Goal: Task Accomplishment & Management: Manage account settings

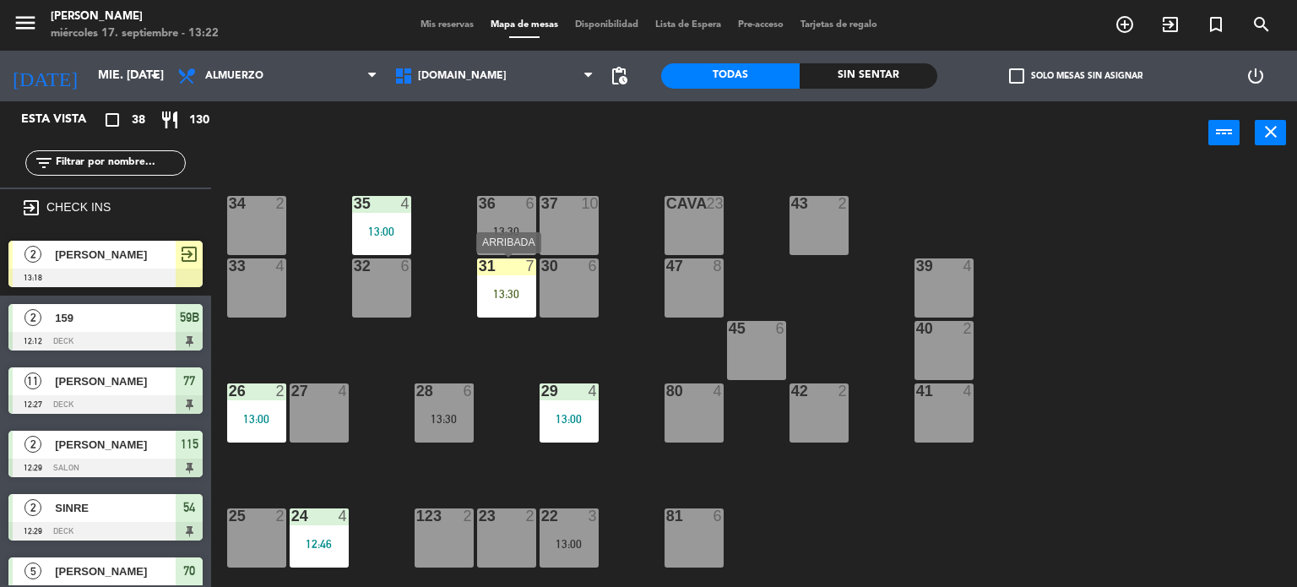
drag, startPoint x: 514, startPoint y: 301, endPoint x: 518, endPoint y: 317, distance: 16.4
click at [514, 306] on div "31 7 13:30" at bounding box center [506, 287] width 59 height 59
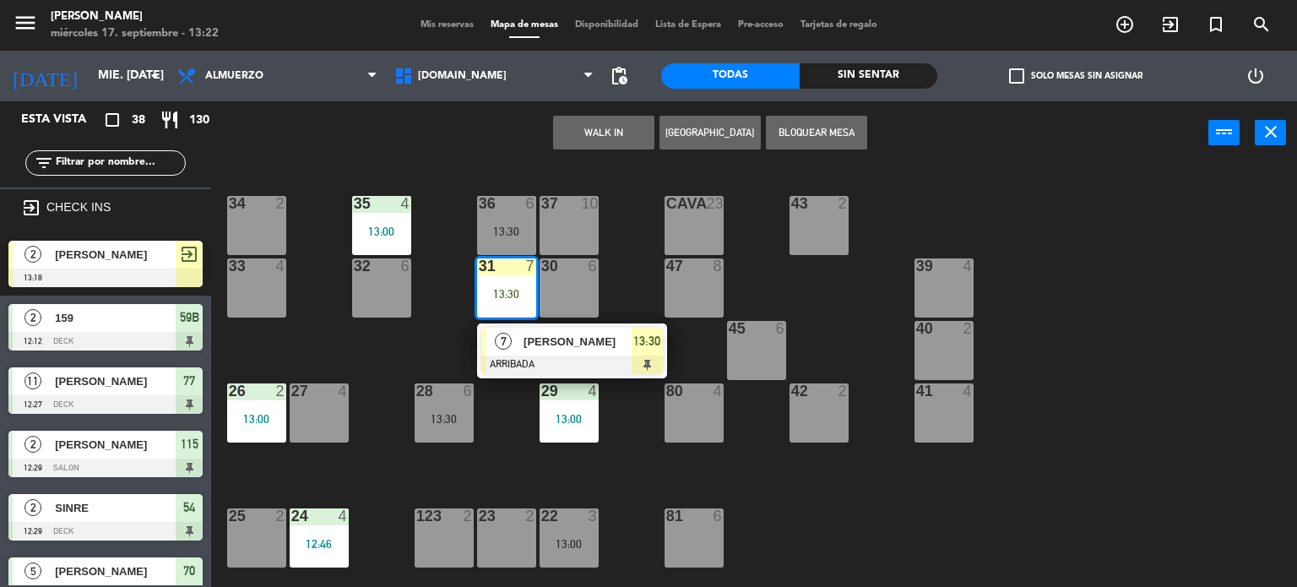
click at [547, 356] on div at bounding box center [572, 364] width 182 height 19
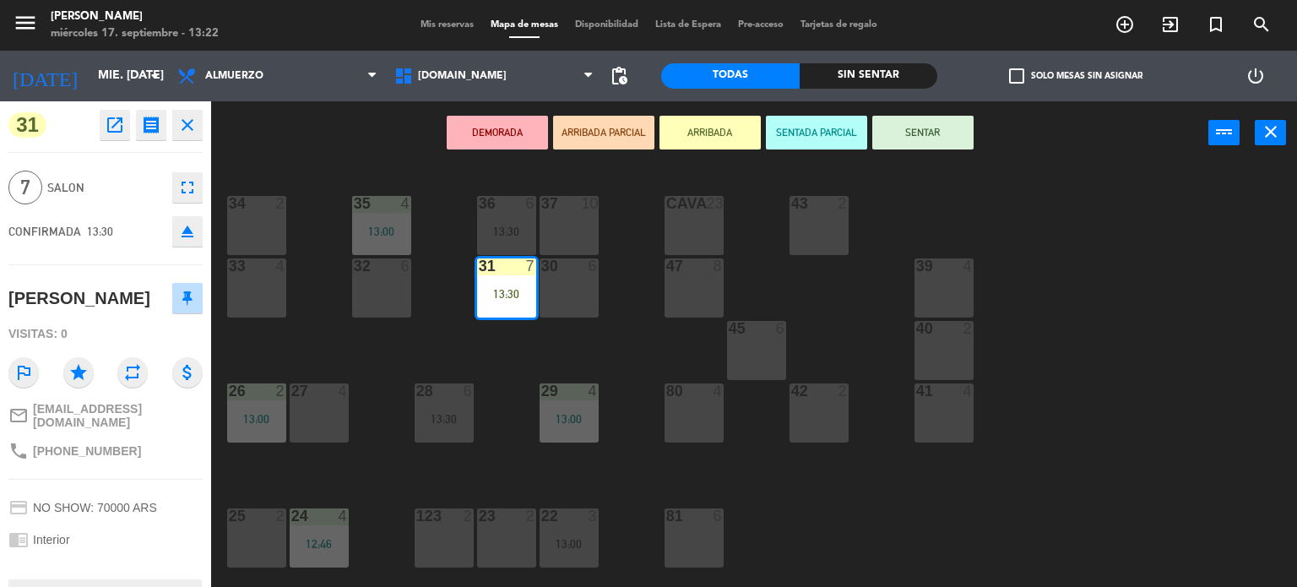
click at [897, 141] on button "SENTAR" at bounding box center [922, 133] width 101 height 34
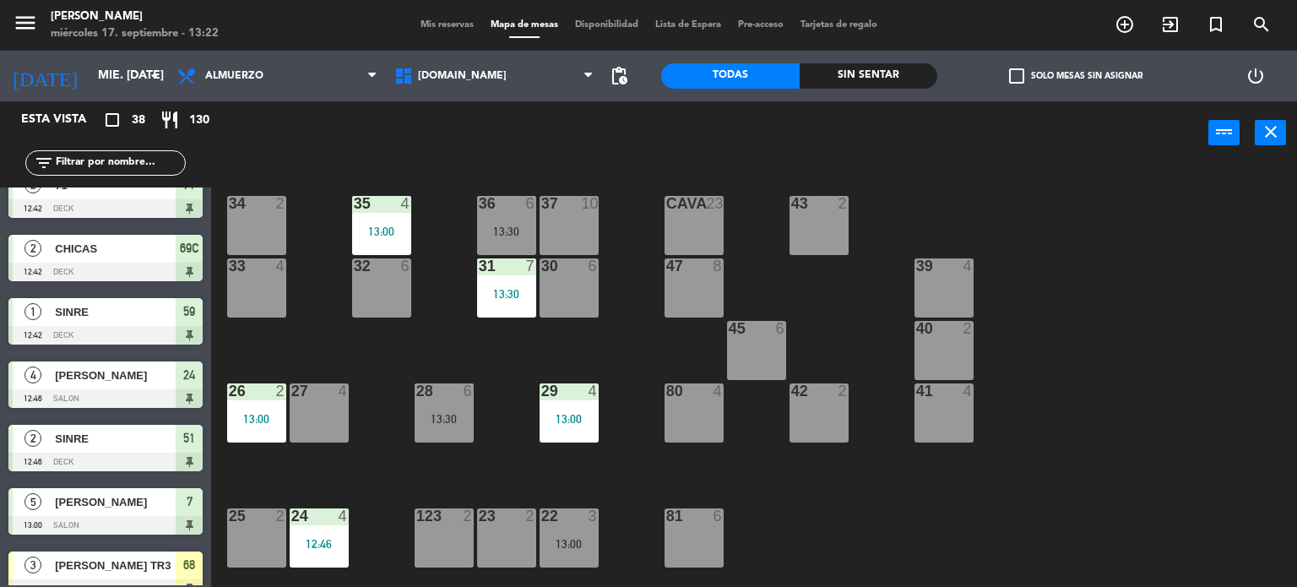
scroll to position [618, 0]
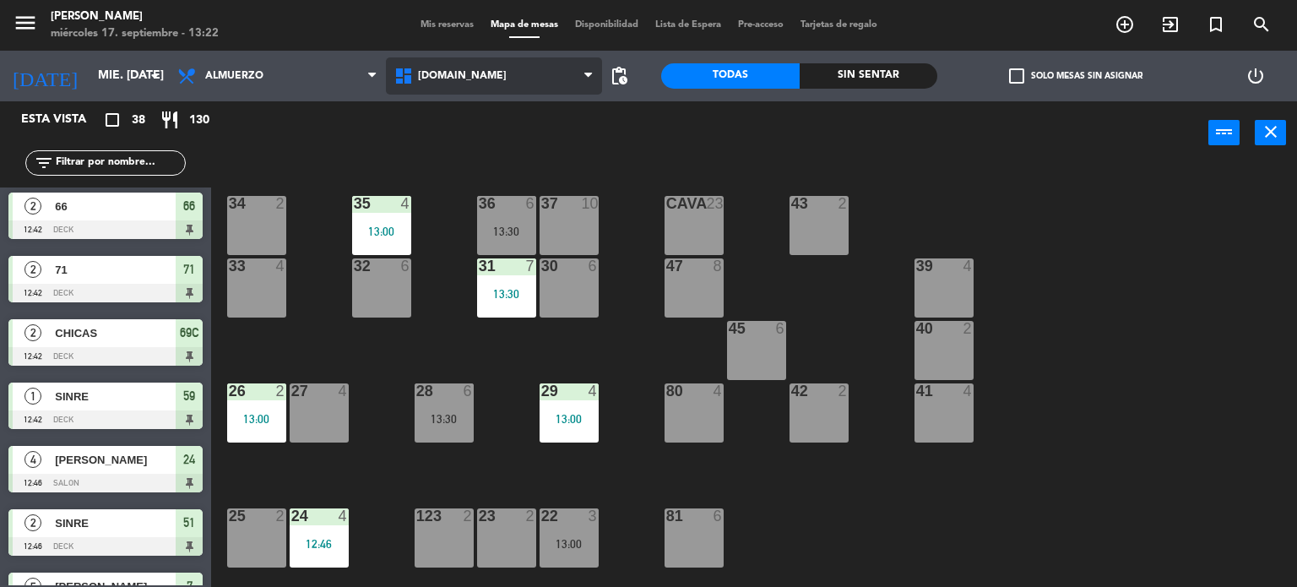
click at [504, 63] on span "[DOMAIN_NAME]" at bounding box center [494, 75] width 217 height 37
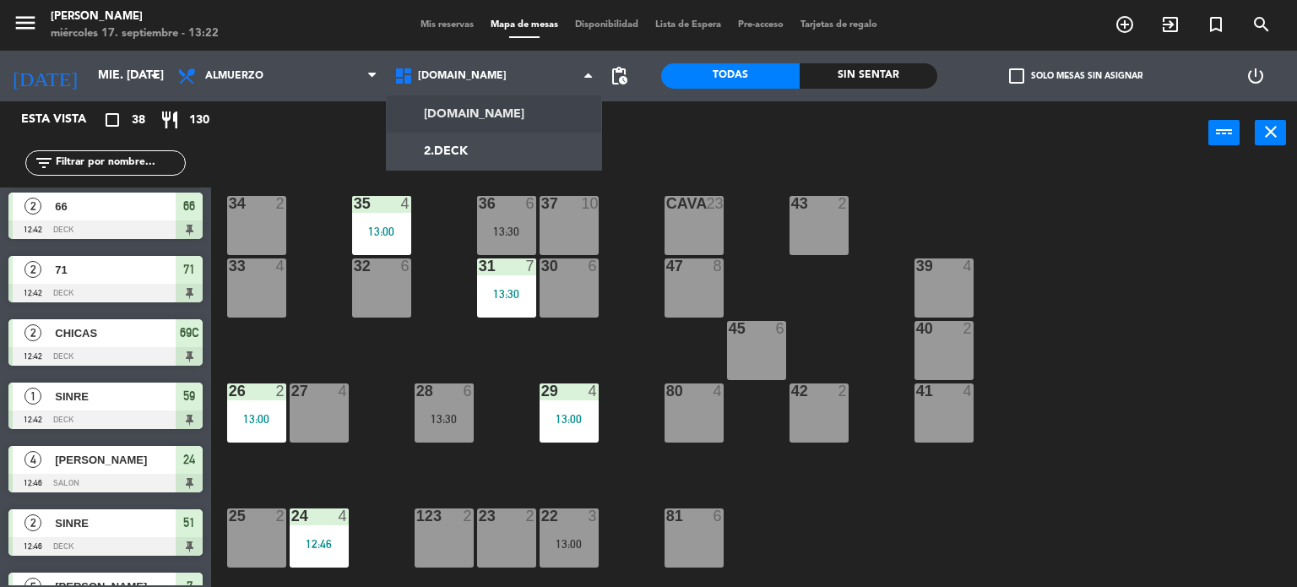
drag, startPoint x: 490, startPoint y: 127, endPoint x: 485, endPoint y: 138, distance: 11.3
click at [490, 127] on ng-component "menu [PERSON_NAME] miércoles 17. septiembre - 13:22 Mis reservas Mapa de mesas …" at bounding box center [648, 294] width 1297 height 588
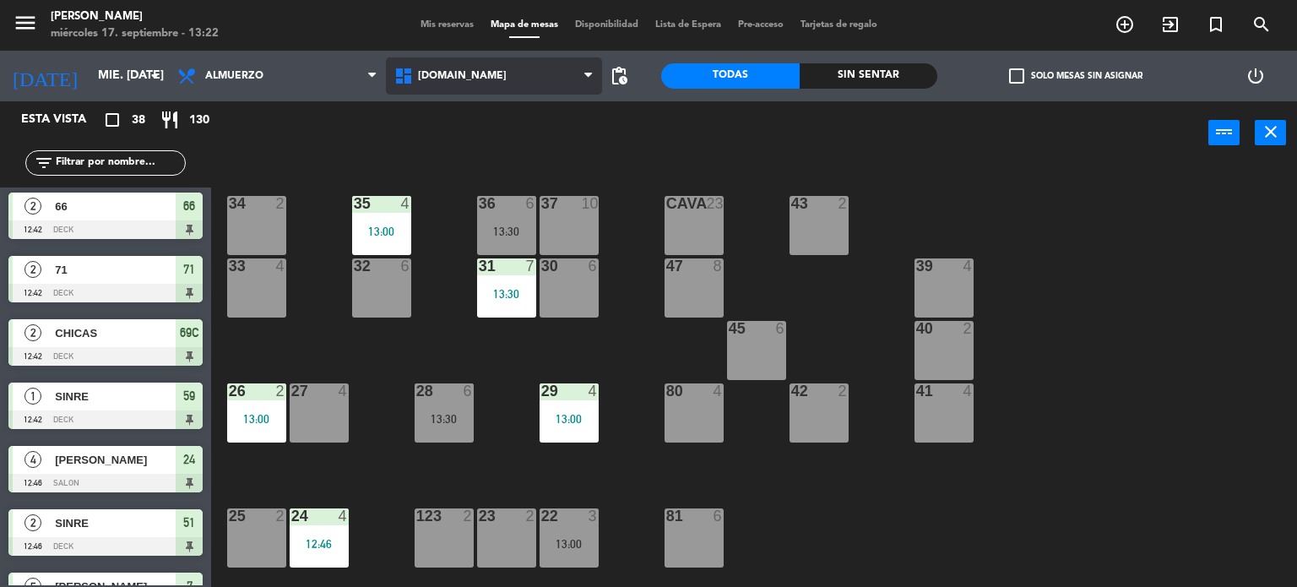
click at [435, 91] on span "[DOMAIN_NAME]" at bounding box center [494, 75] width 217 height 37
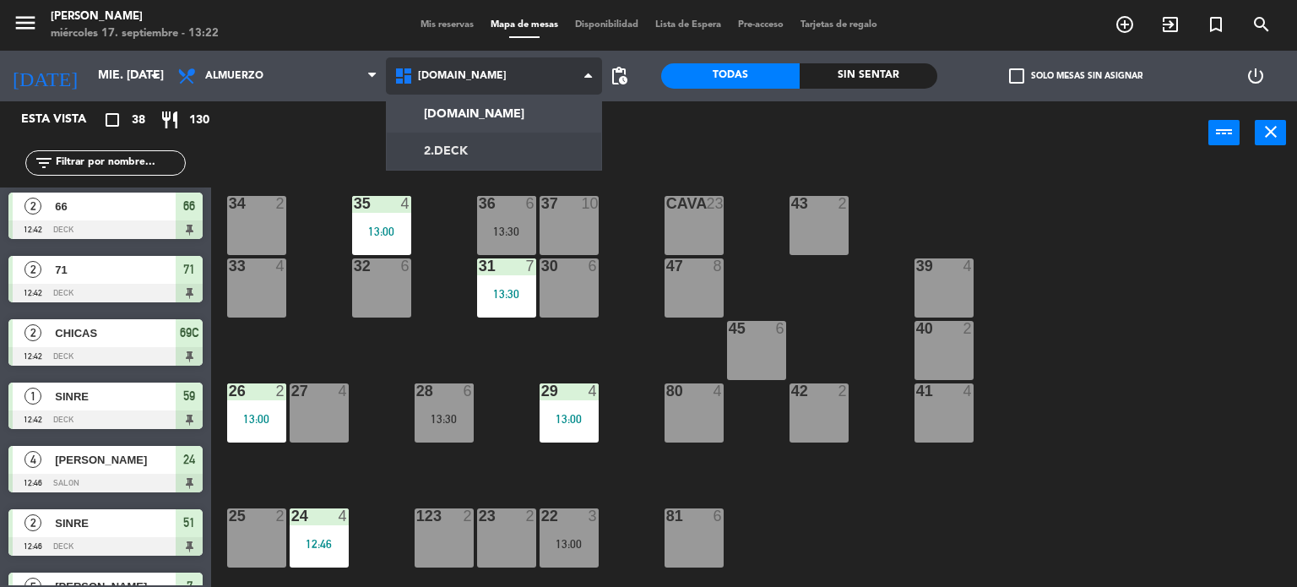
click at [442, 151] on ng-component "menu [PERSON_NAME] miércoles 17. septiembre - 13:22 Mis reservas Mapa de mesas …" at bounding box center [648, 294] width 1297 height 588
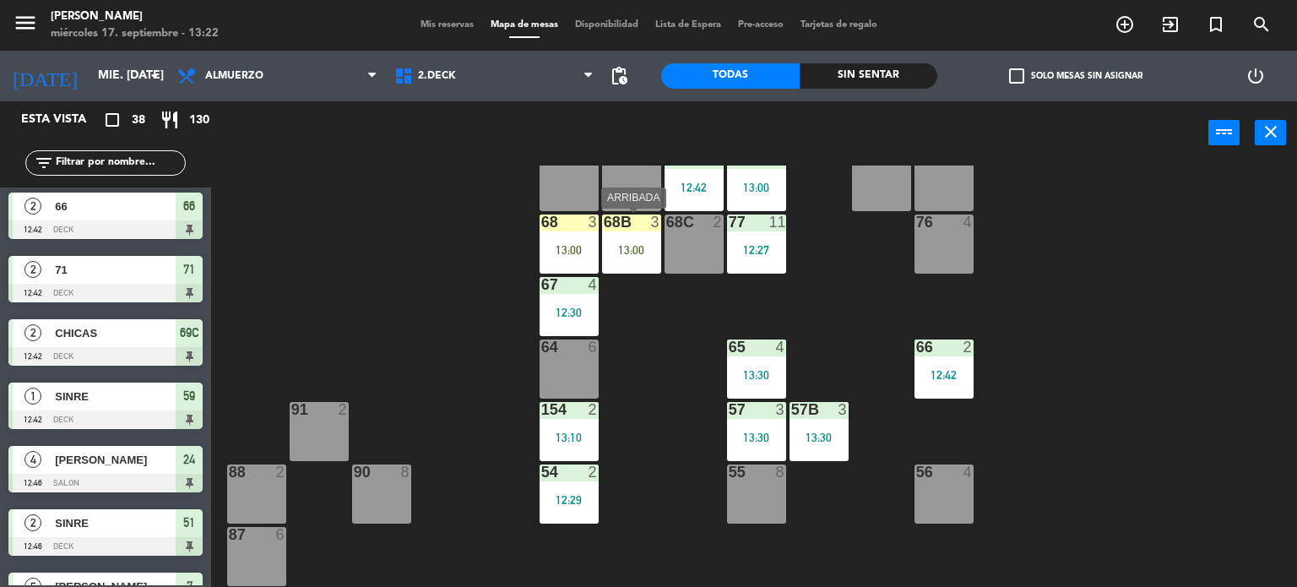
click at [621, 259] on div "68B 3 13:00" at bounding box center [631, 243] width 59 height 59
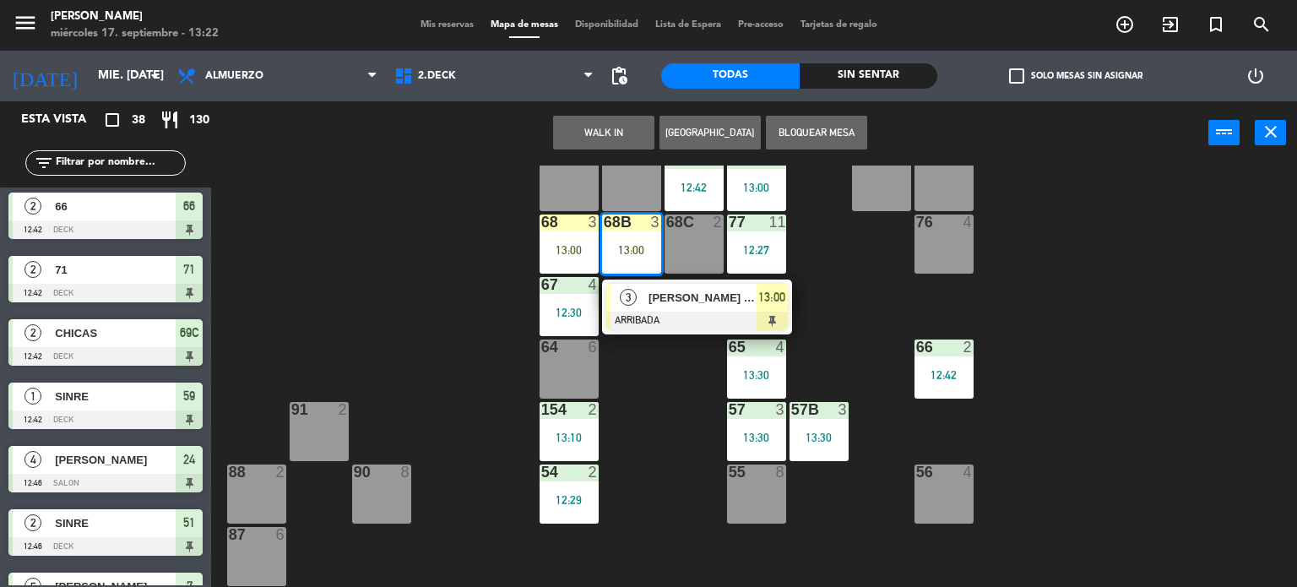
scroll to position [354, 0]
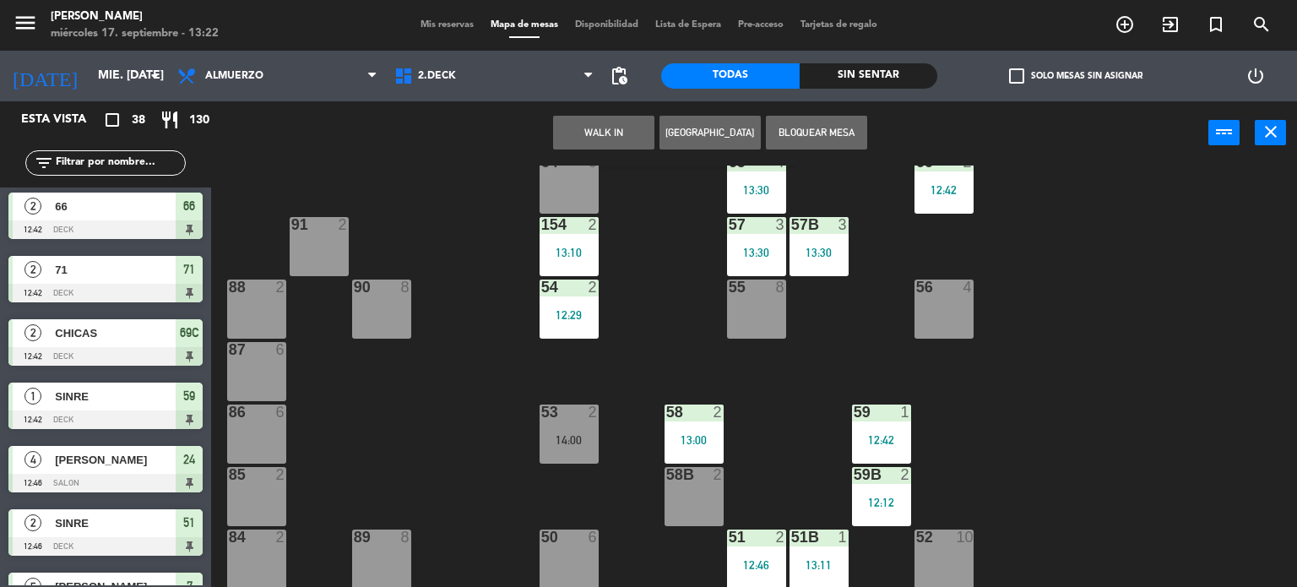
drag, startPoint x: 944, startPoint y: 559, endPoint x: 941, endPoint y: 519, distance: 39.8
click at [945, 560] on div "52 10" at bounding box center [943, 558] width 59 height 59
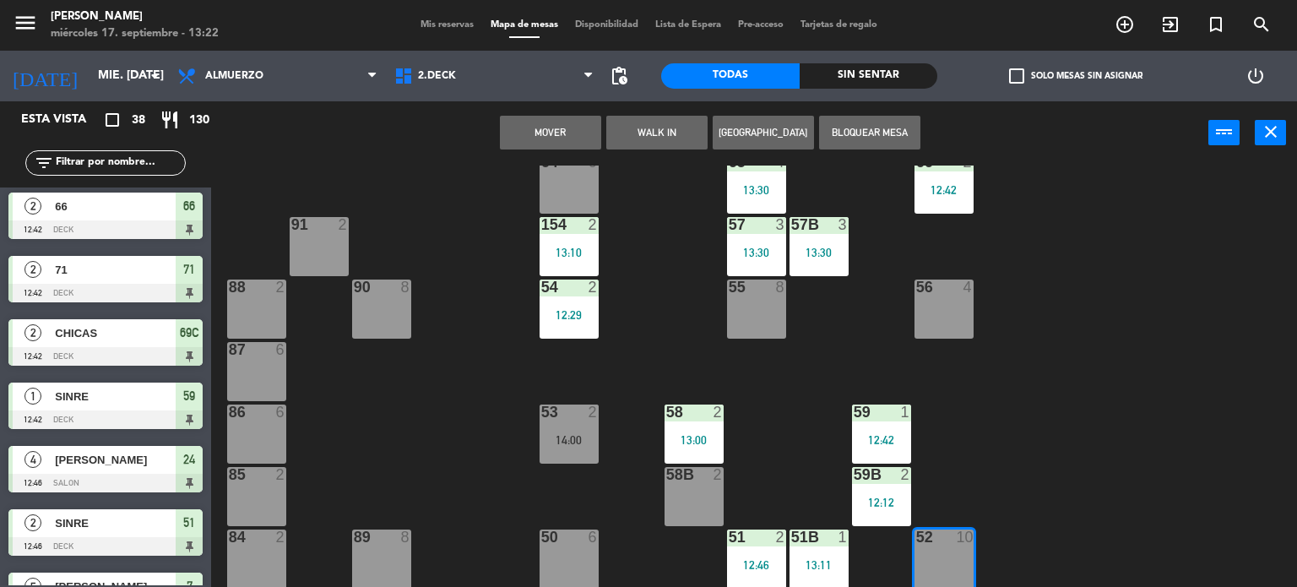
click at [569, 138] on button "Mover" at bounding box center [550, 133] width 101 height 34
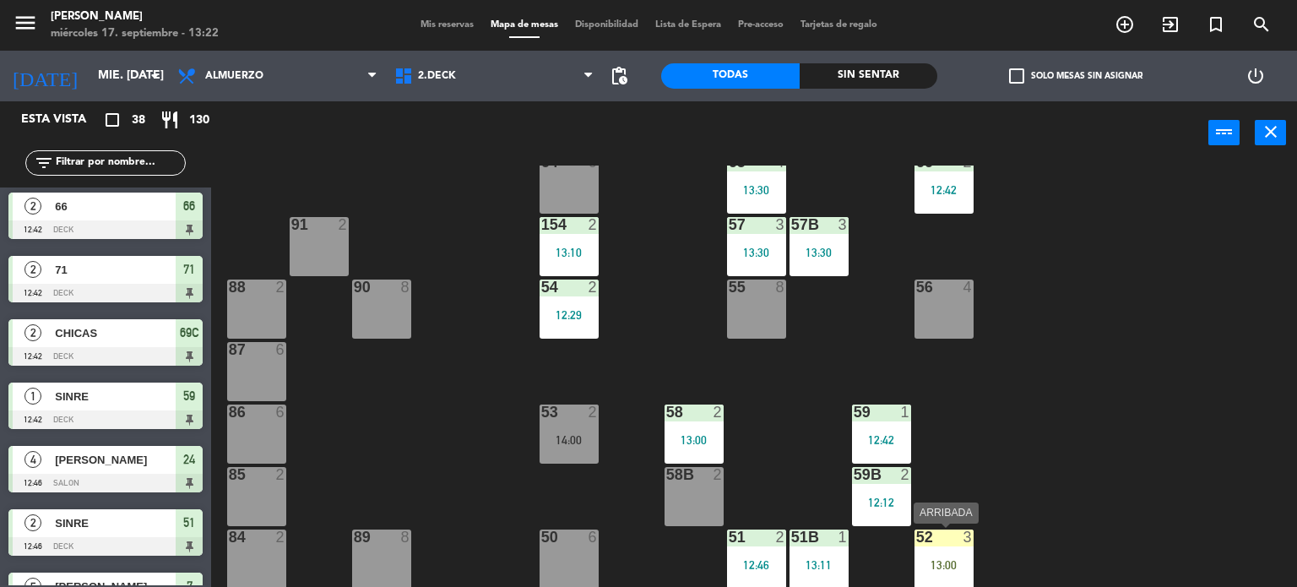
click at [951, 555] on div "52 3 13:00" at bounding box center [943, 558] width 59 height 59
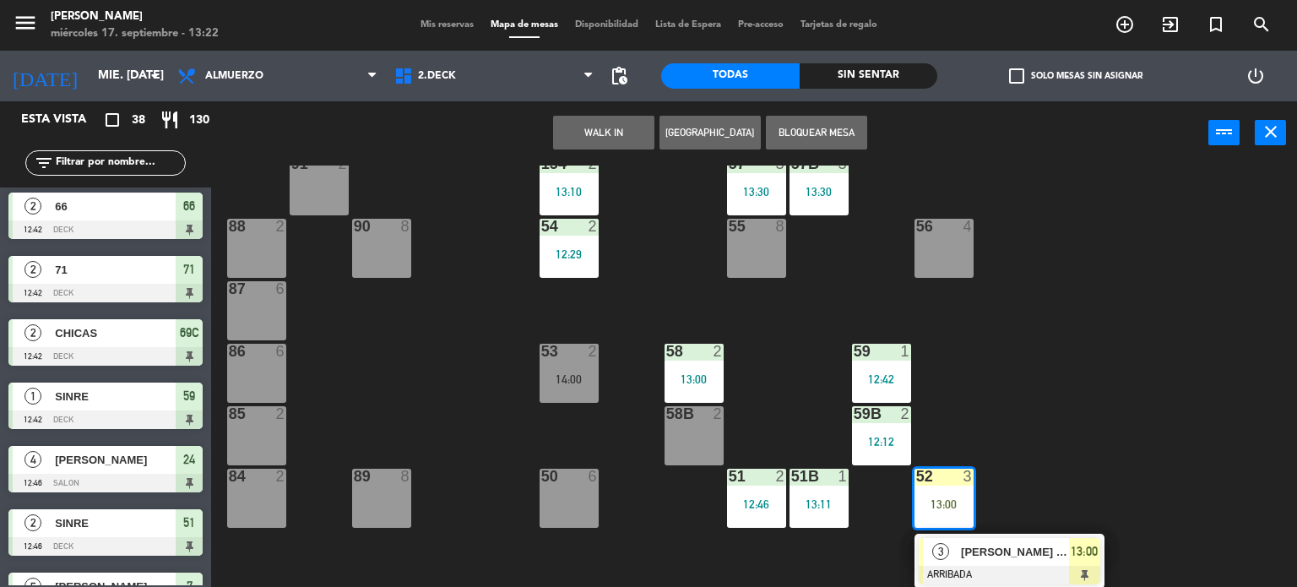
click at [949, 570] on div at bounding box center [1010, 575] width 182 height 19
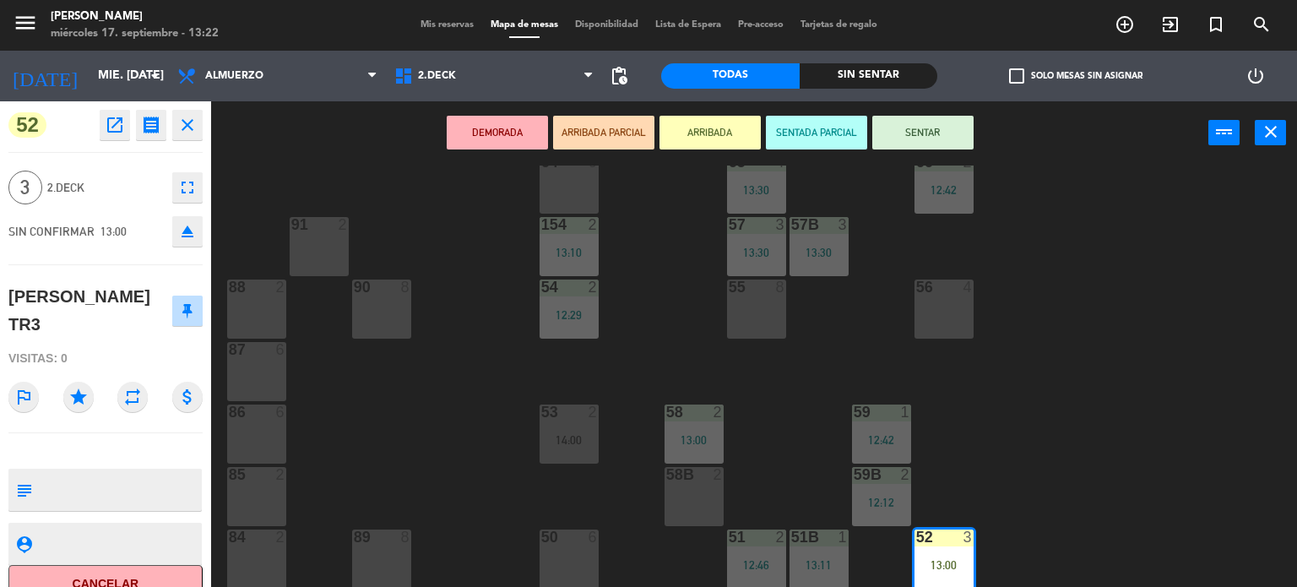
click at [905, 133] on button "SENTAR" at bounding box center [922, 133] width 101 height 34
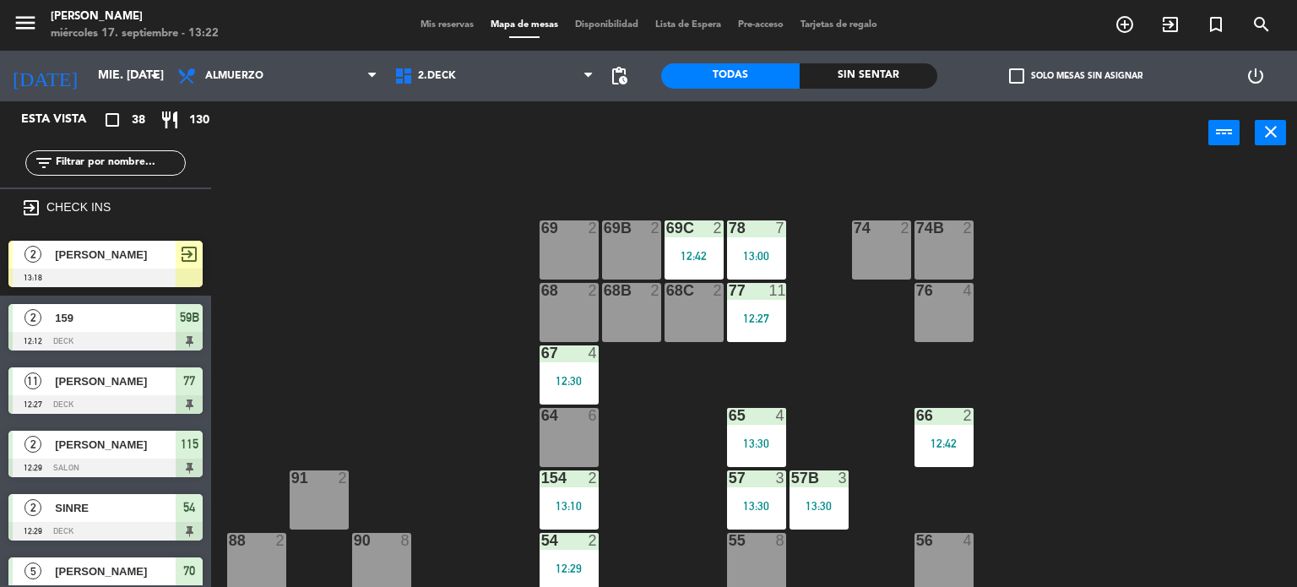
scroll to position [0, 0]
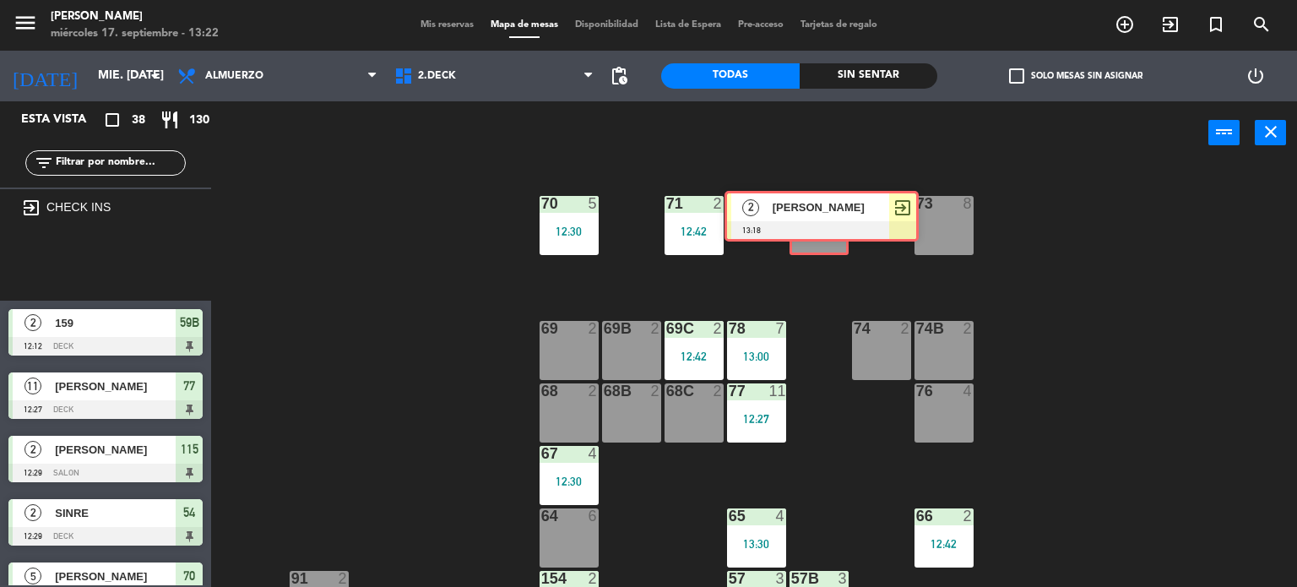
drag, startPoint x: 115, startPoint y: 274, endPoint x: 831, endPoint y: 225, distance: 717.6
click at [831, 225] on div "Esta vista crop_square 38 restaurant 130 filter_list exit_to_app CHECK INS 2 [P…" at bounding box center [648, 344] width 1297 height 486
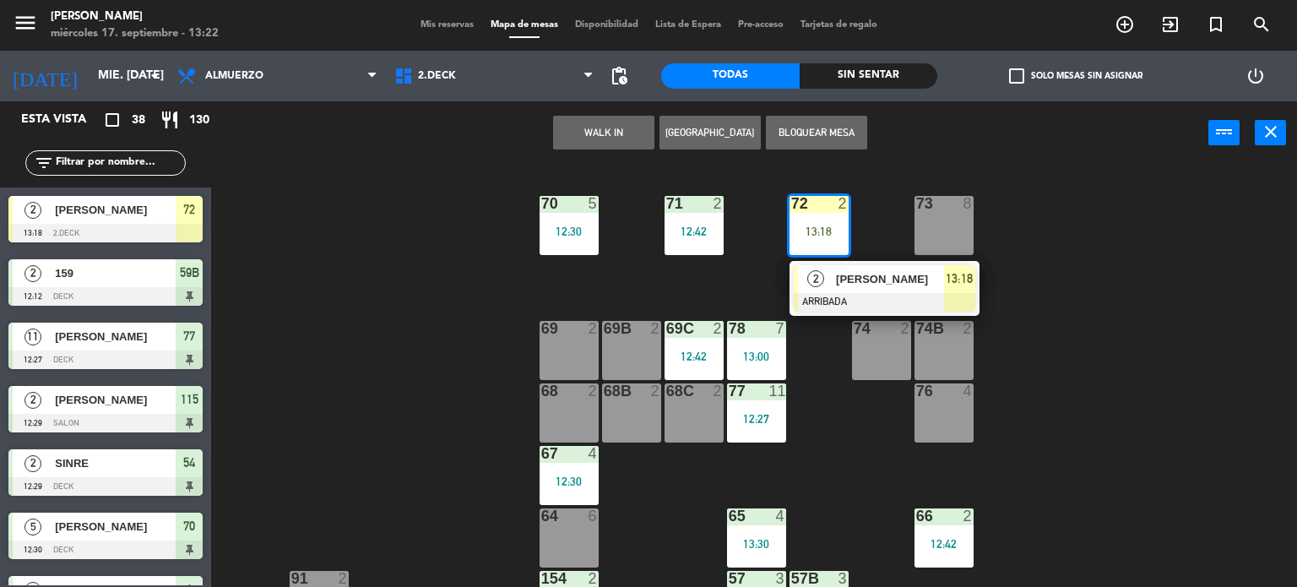
click at [845, 298] on div at bounding box center [885, 302] width 182 height 19
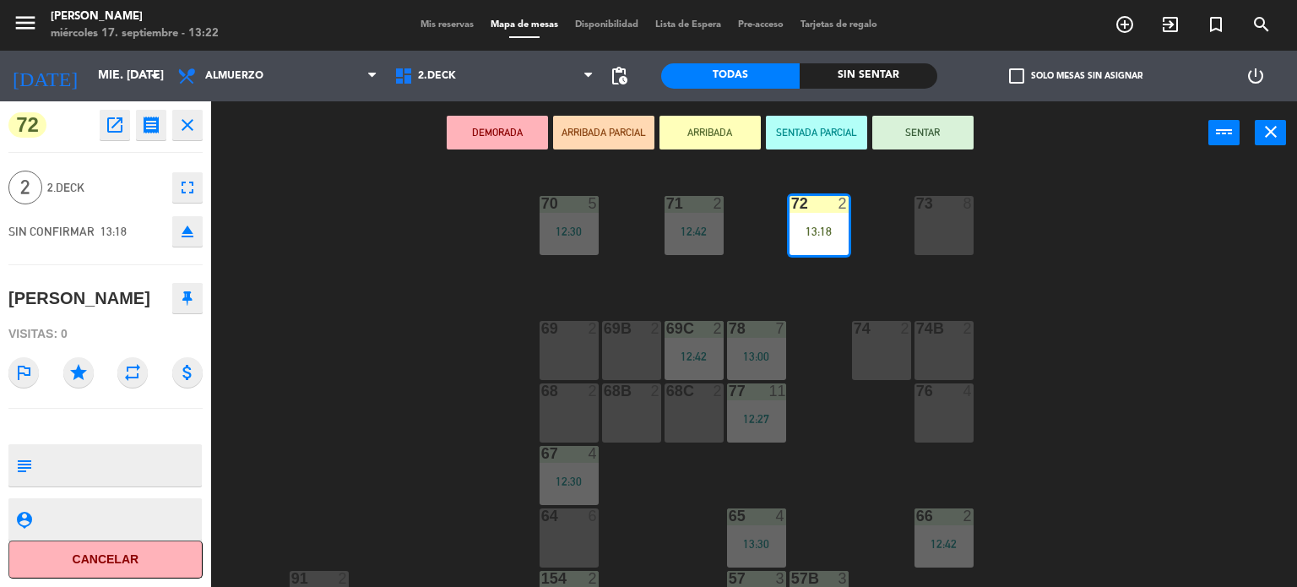
click at [902, 125] on button "SENTAR" at bounding box center [922, 133] width 101 height 34
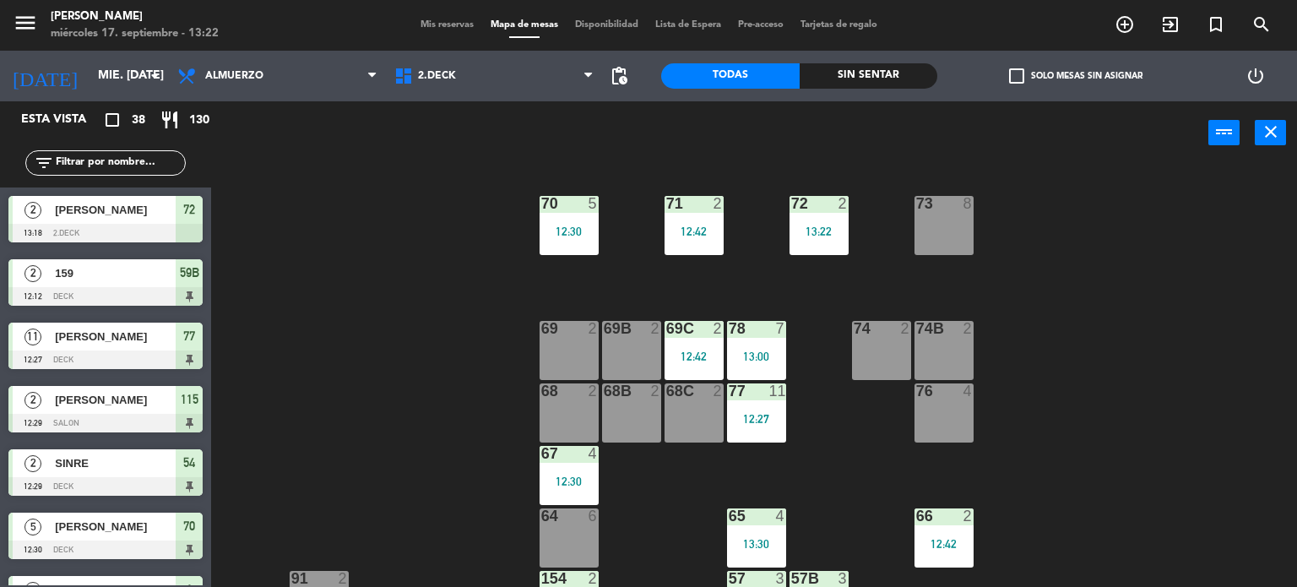
scroll to position [354, 0]
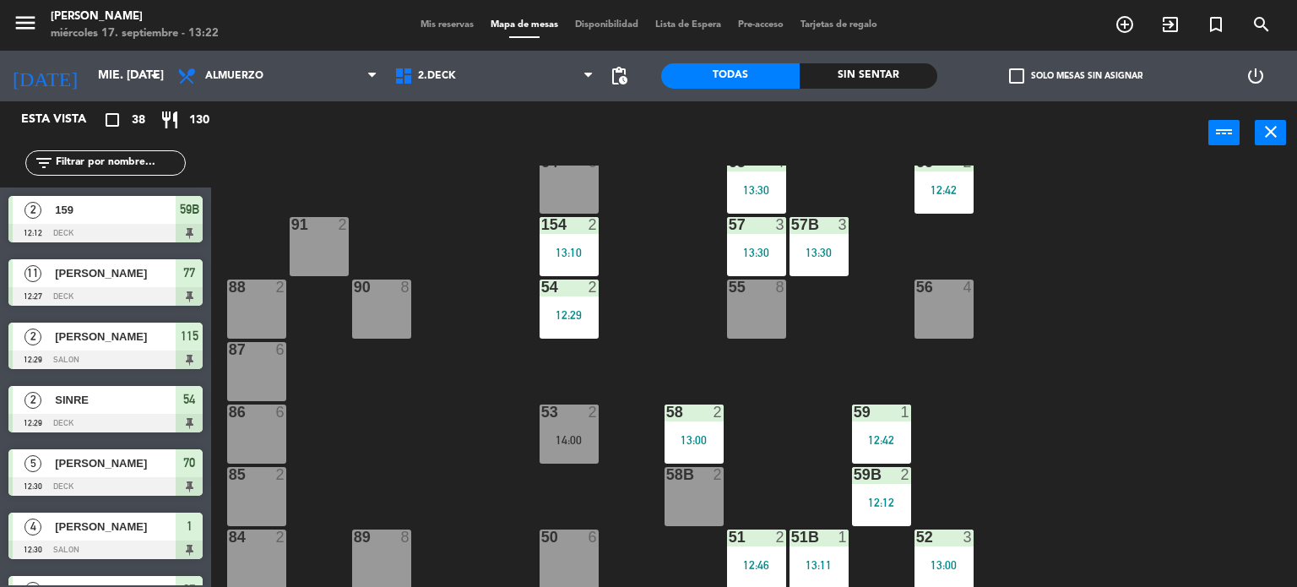
click at [1016, 76] on span "check_box_outline_blank" at bounding box center [1016, 75] width 15 height 15
click at [1076, 76] on input "check_box_outline_blank Solo mesas sin asignar" at bounding box center [1076, 76] width 0 height 0
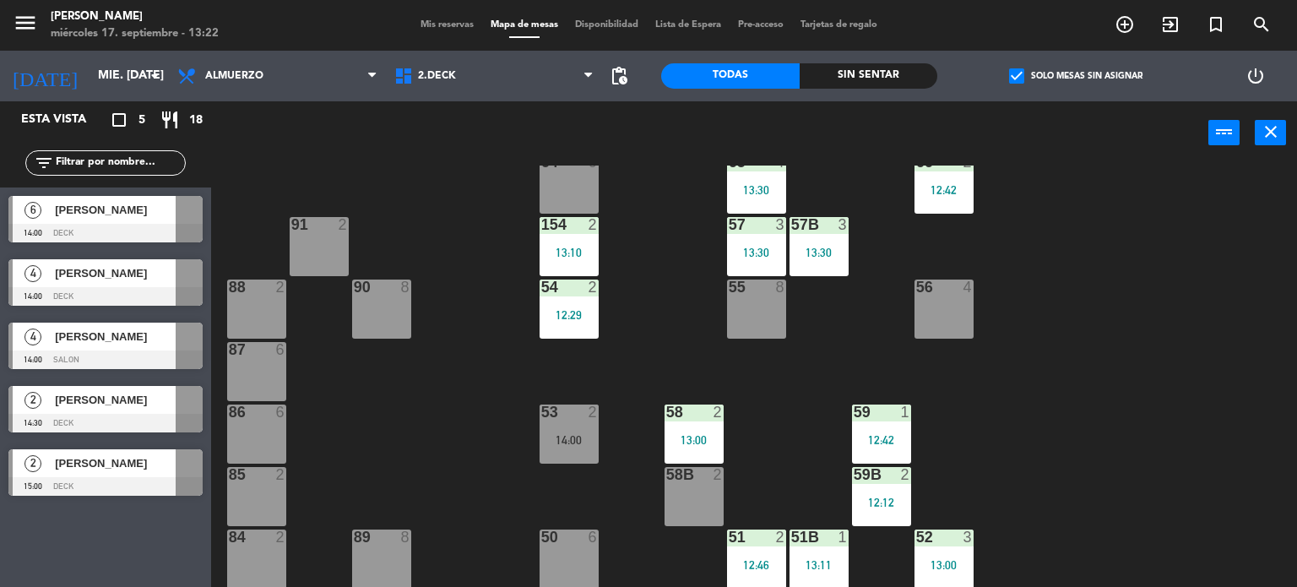
click at [1016, 76] on span "check_box" at bounding box center [1016, 75] width 15 height 15
click at [1076, 76] on input "check_box Solo mesas sin asignar" at bounding box center [1076, 76] width 0 height 0
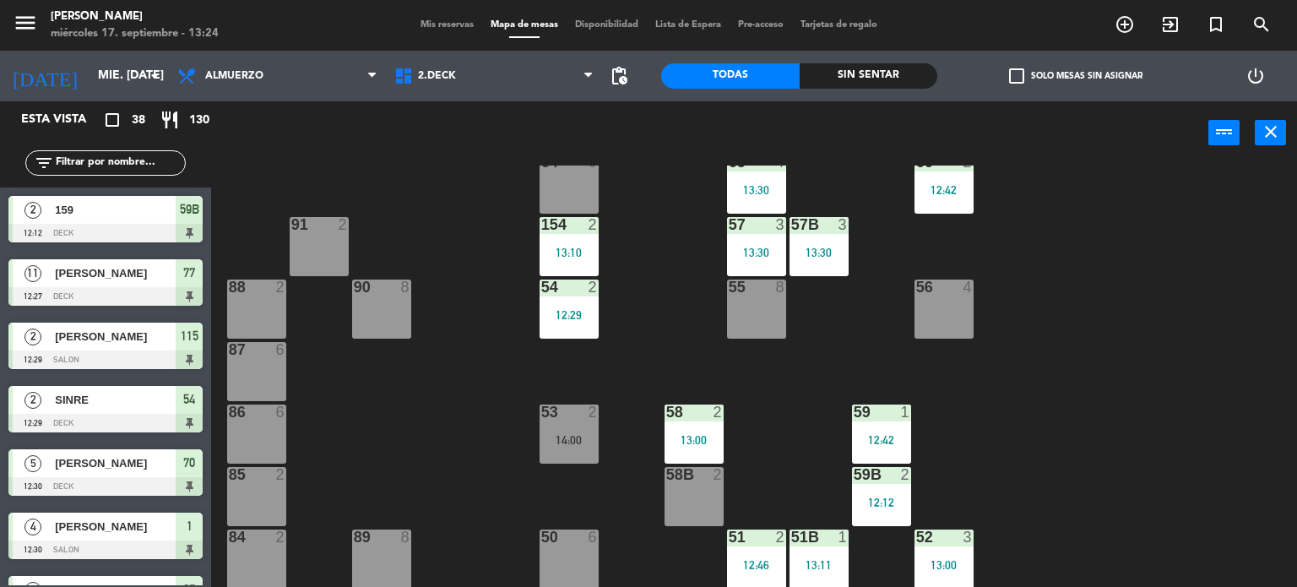
scroll to position [844, 0]
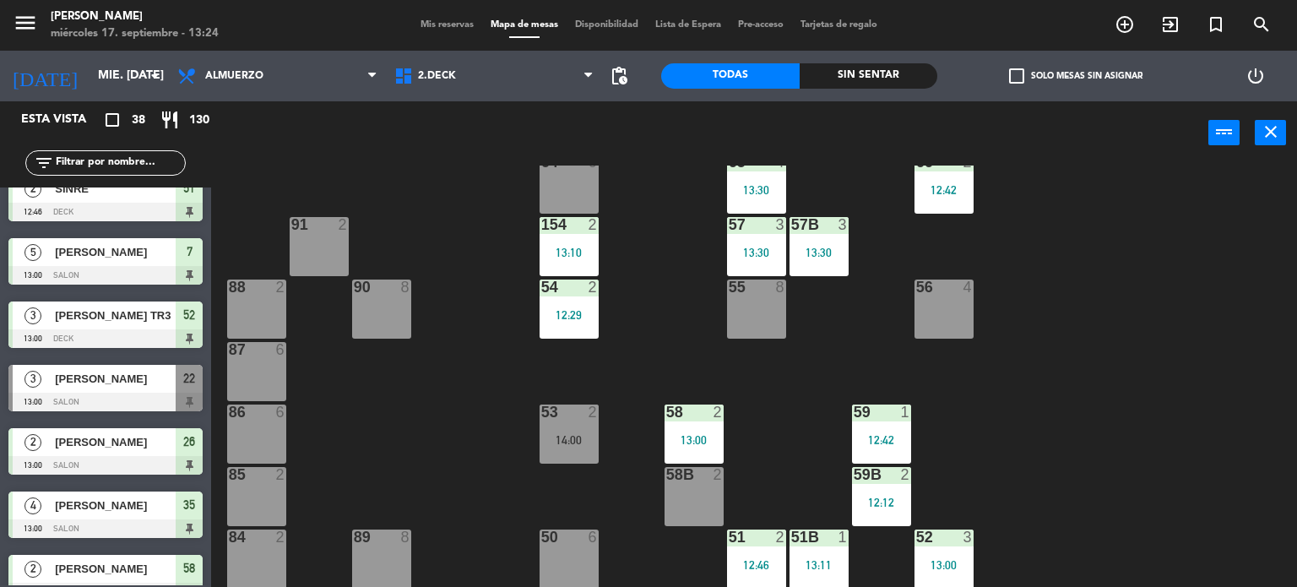
drag, startPoint x: 0, startPoint y: 466, endPoint x: 469, endPoint y: 472, distance: 469.4
click at [469, 472] on div "71 2 12:42 72 2 13:22 73 8 70 5 12:30 74 2 74B 2 69 2 69B 2 69C 2 12:42 78 7 13…" at bounding box center [760, 376] width 1073 height 422
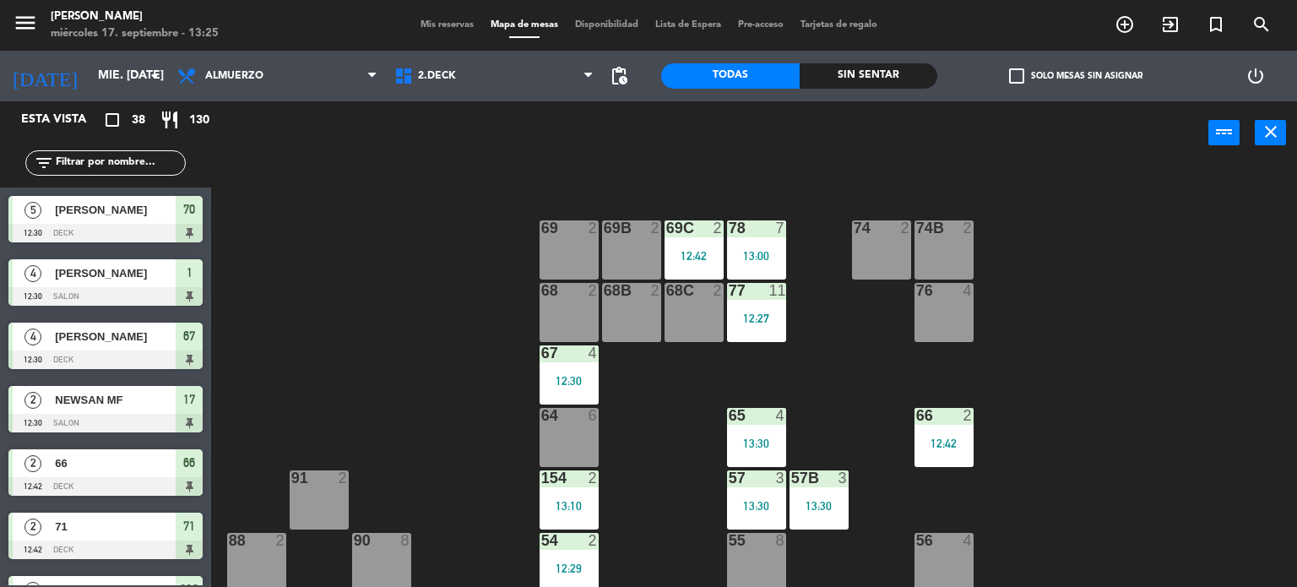
scroll to position [0, 0]
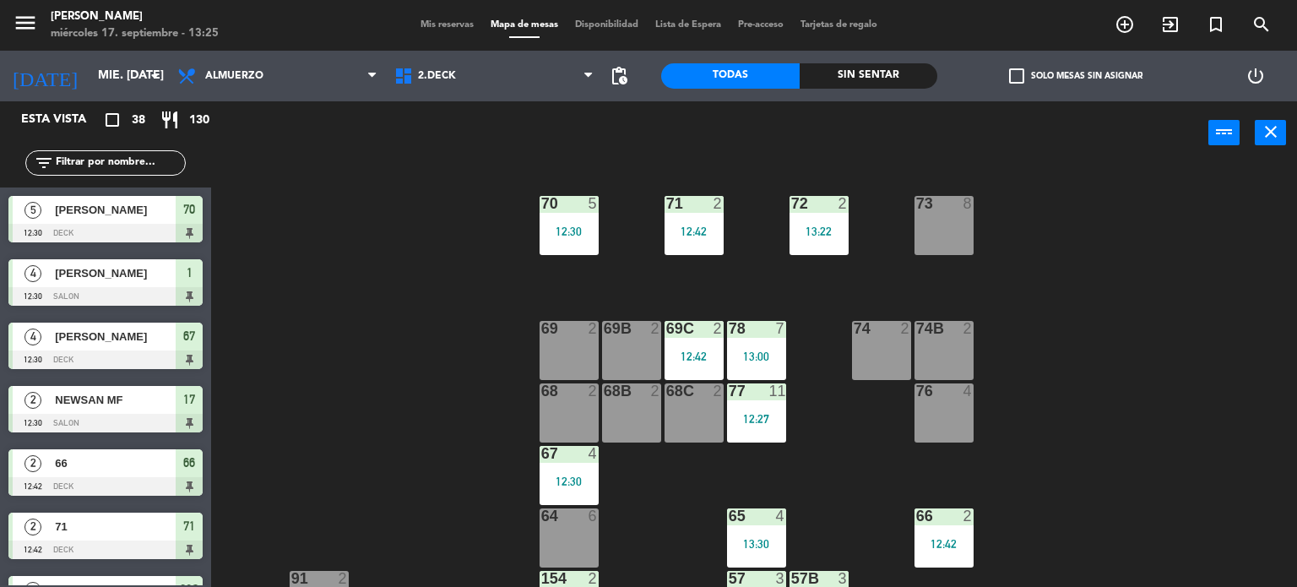
click at [115, 158] on input "text" at bounding box center [119, 163] width 131 height 19
click at [136, 154] on input "text" at bounding box center [119, 163] width 131 height 19
click at [131, 159] on input "text" at bounding box center [119, 163] width 131 height 19
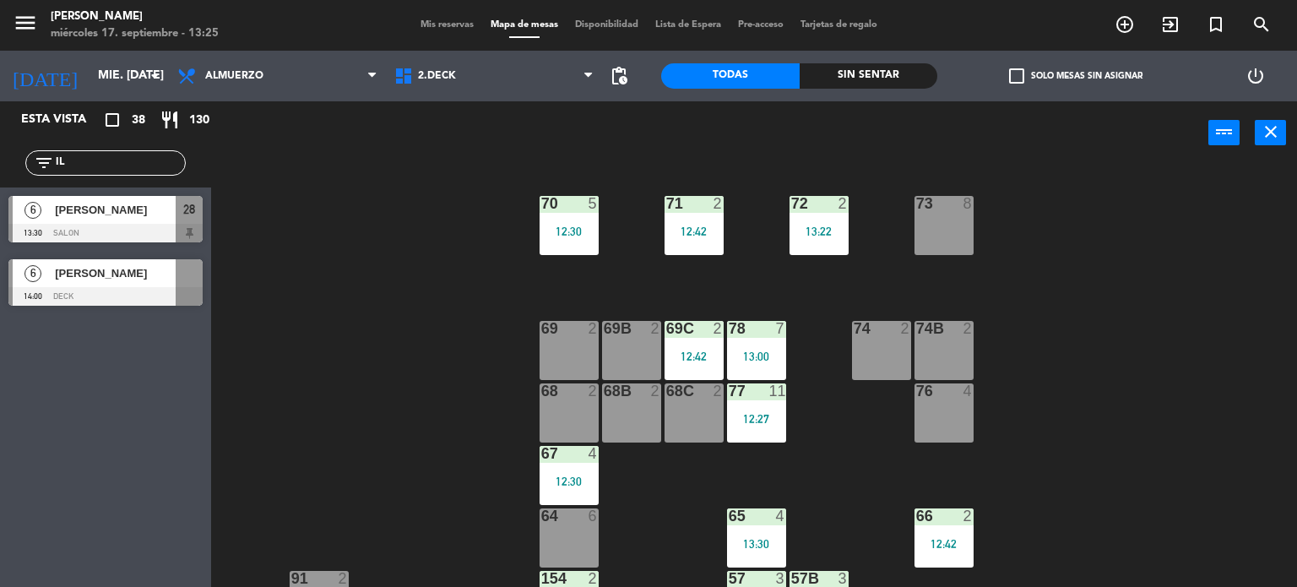
type input "IL"
click at [99, 290] on div "6 [PERSON_NAME] 14:00 DECK 6 [PERSON_NAME] 14:00 DECK" at bounding box center [105, 285] width 211 height 68
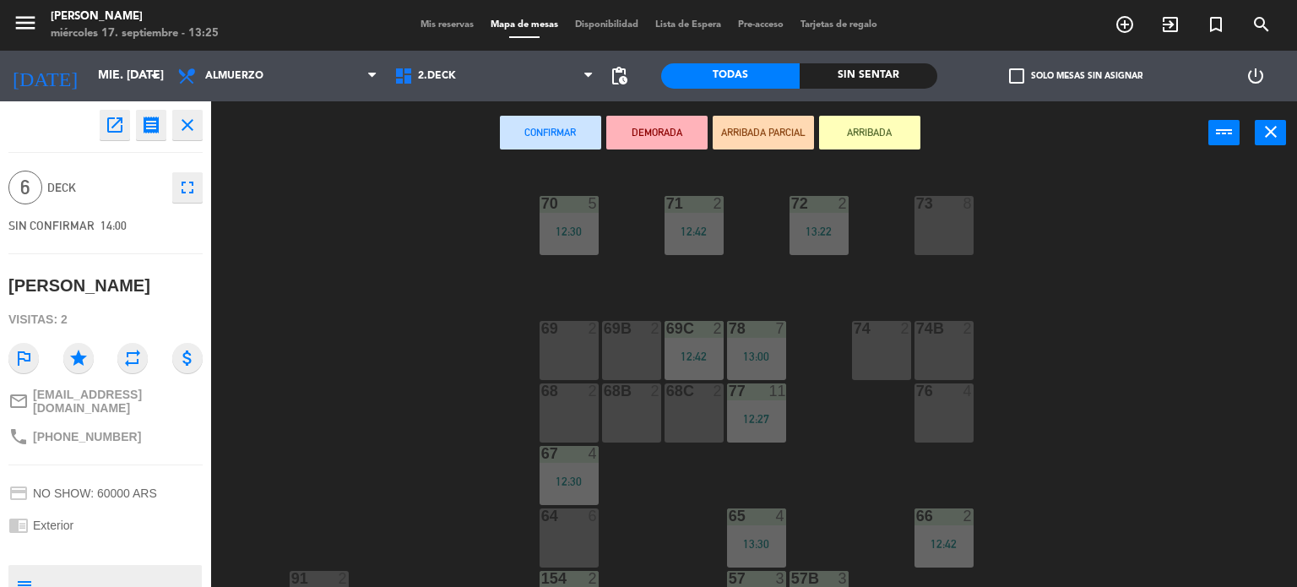
click at [865, 139] on button "ARRIBADA" at bounding box center [869, 133] width 101 height 34
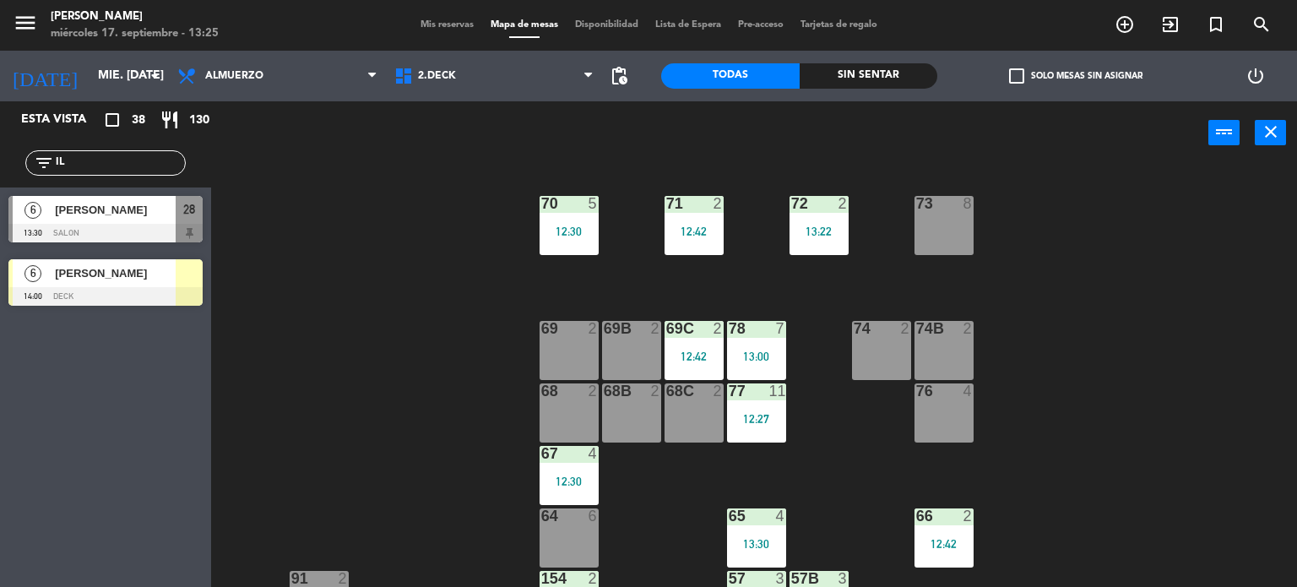
scroll to position [253, 0]
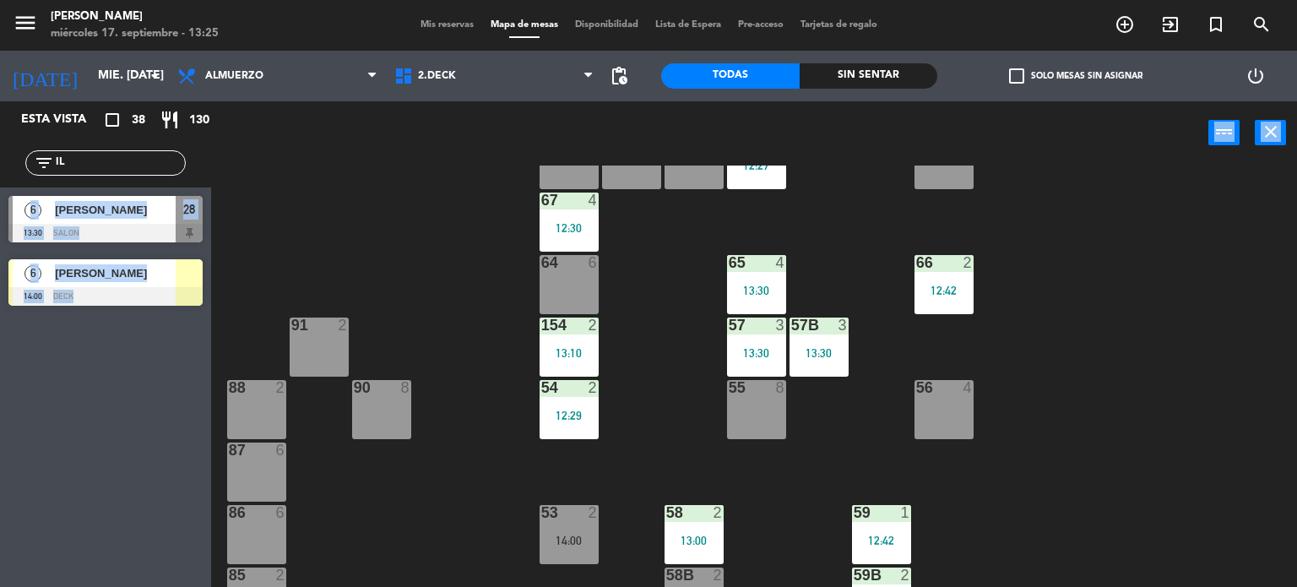
drag, startPoint x: 151, startPoint y: 295, endPoint x: 774, endPoint y: 431, distance: 637.9
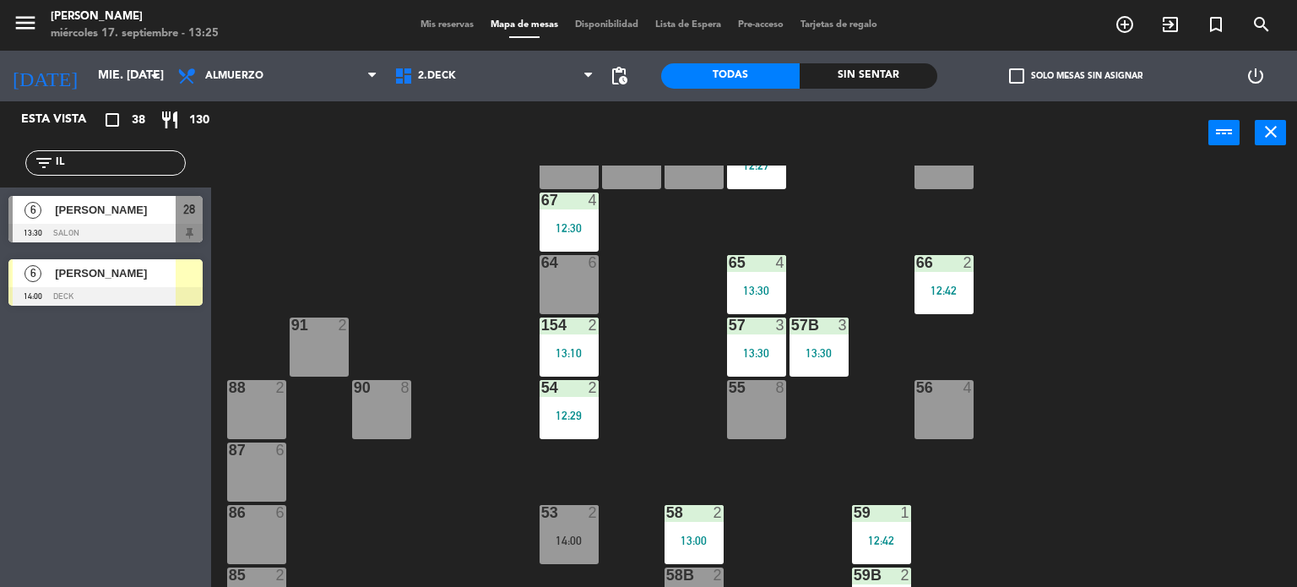
click at [771, 431] on div "55 8" at bounding box center [756, 409] width 59 height 59
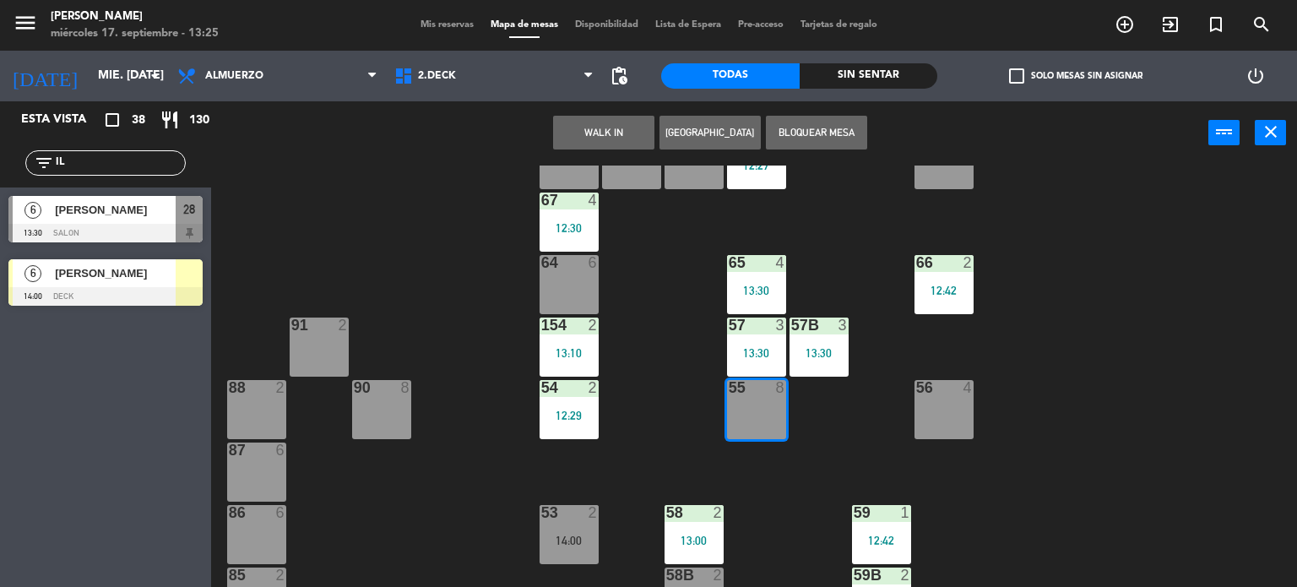
click at [187, 285] on div at bounding box center [189, 273] width 27 height 28
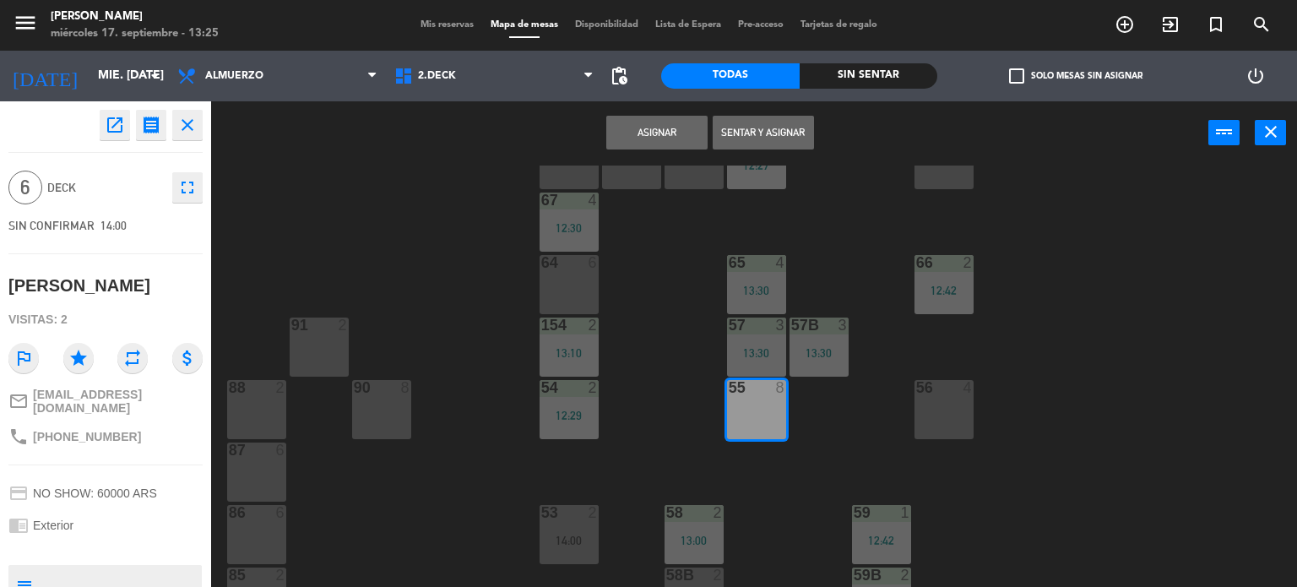
click at [679, 133] on button "Asignar" at bounding box center [656, 133] width 101 height 34
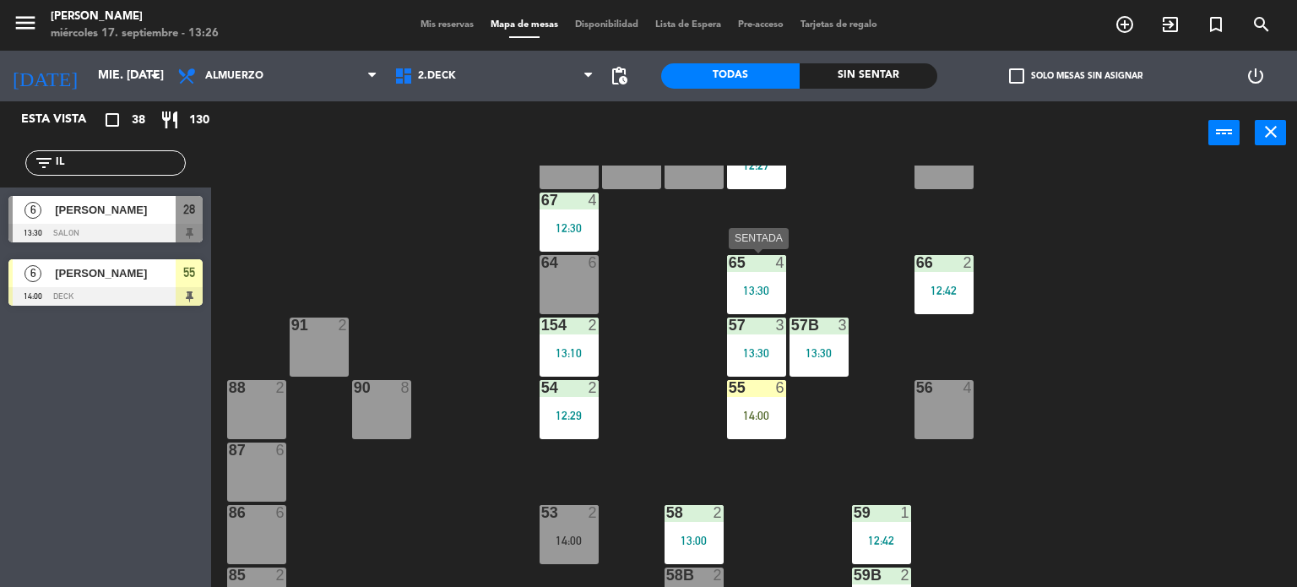
scroll to position [0, 0]
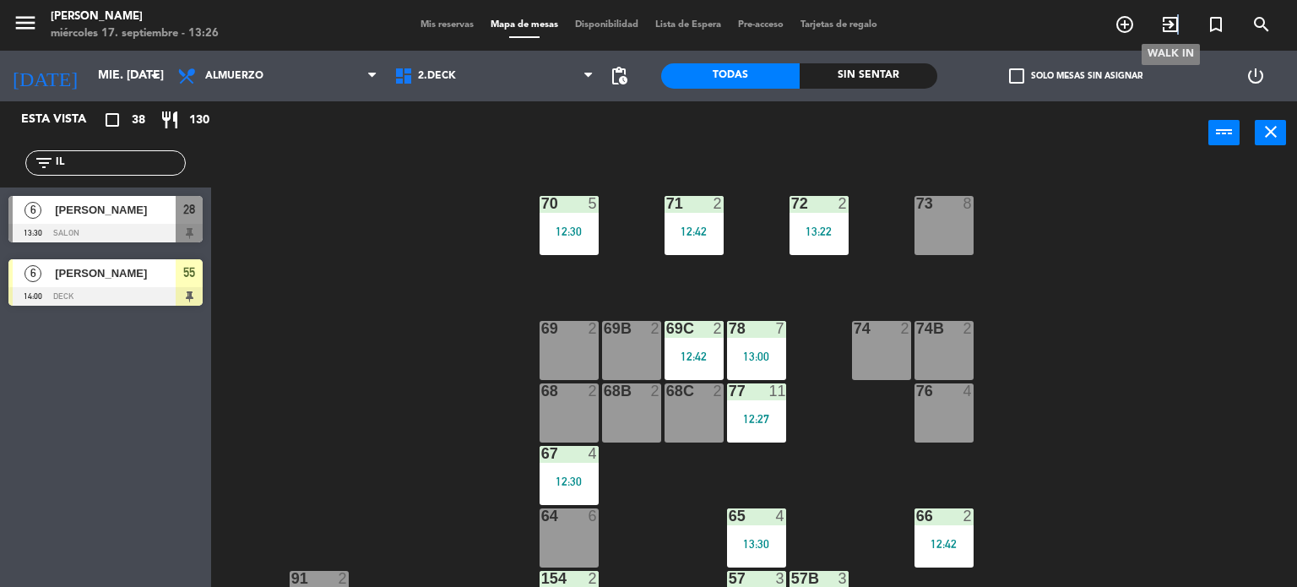
click at [1175, 26] on icon "exit_to_app" at bounding box center [1170, 24] width 20 height 20
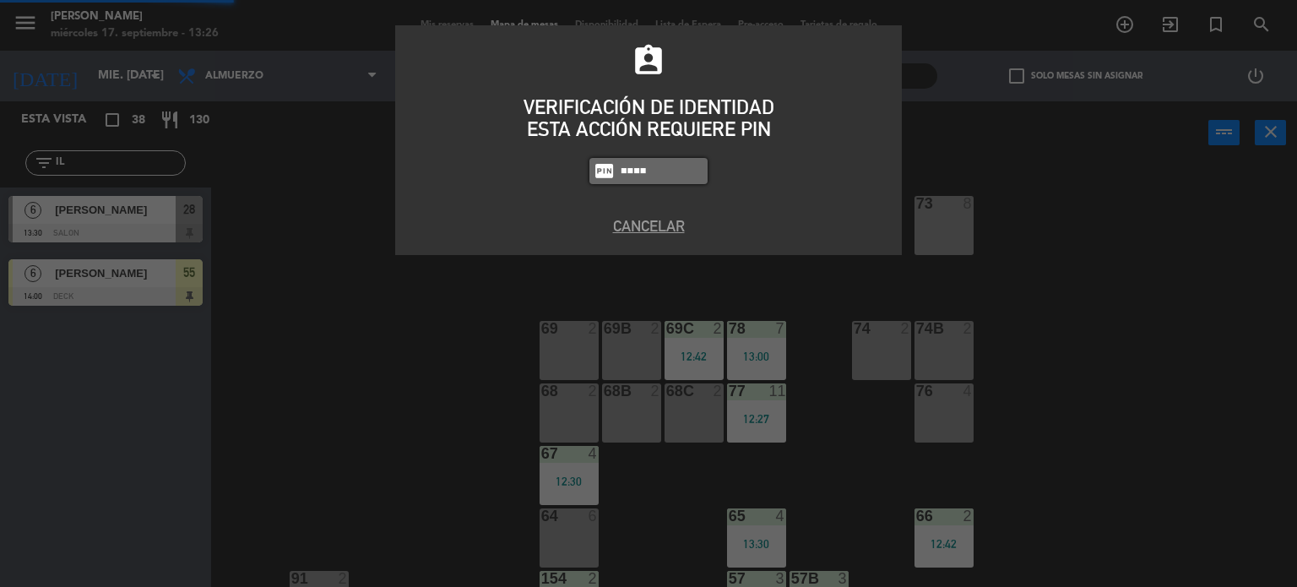
type input "4307"
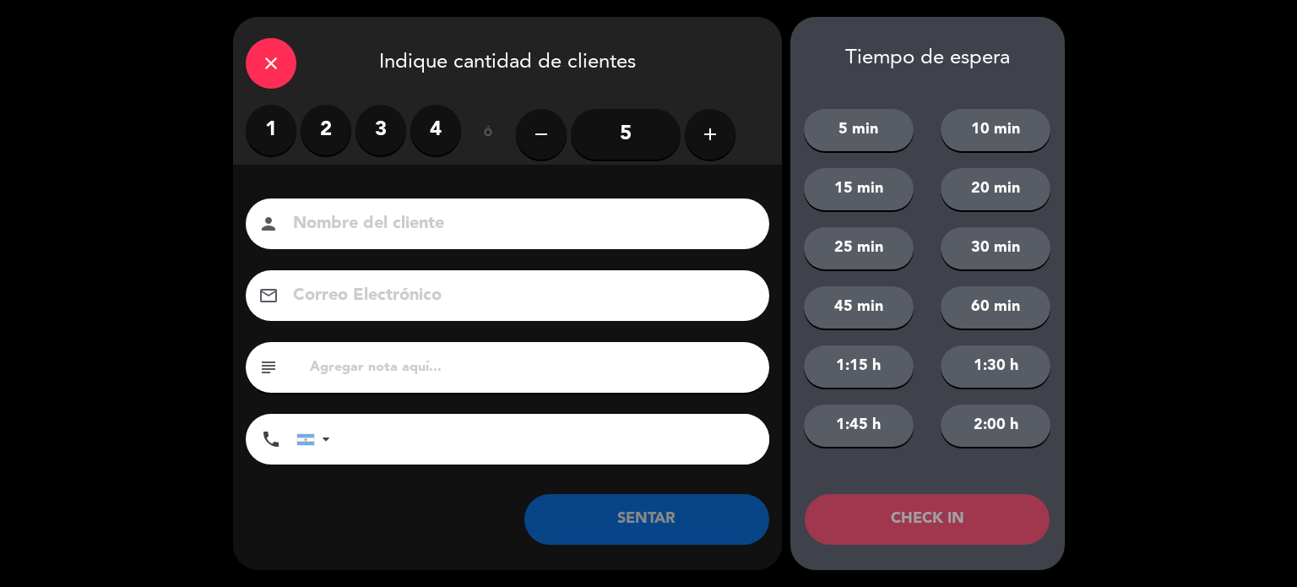
click at [310, 141] on label "2" at bounding box center [326, 130] width 51 height 51
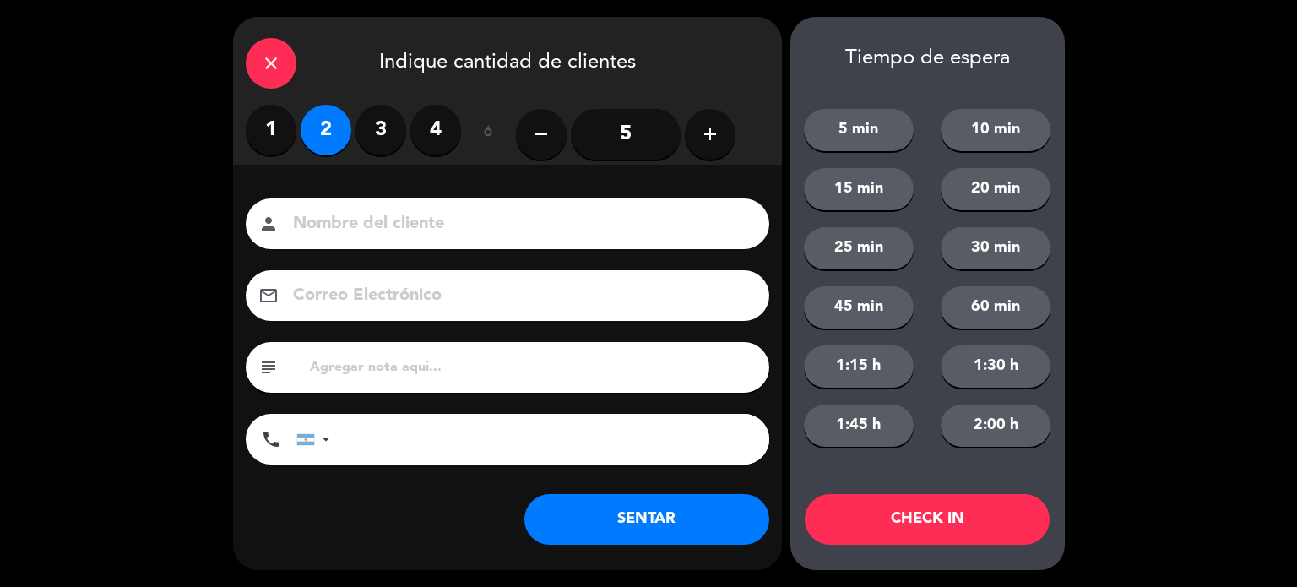
click at [317, 214] on input at bounding box center [519, 224] width 456 height 30
type input "CRISTIAN"
click at [929, 516] on button "CHECK IN" at bounding box center [927, 519] width 245 height 51
click at [279, 47] on div "close" at bounding box center [271, 63] width 51 height 51
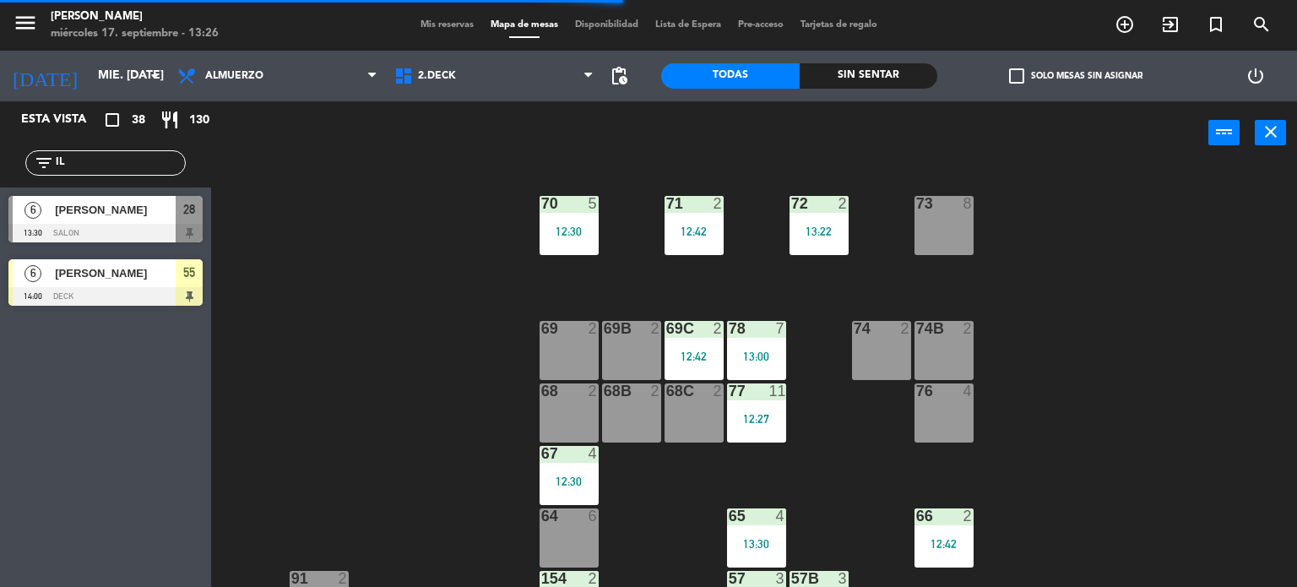
scroll to position [253, 0]
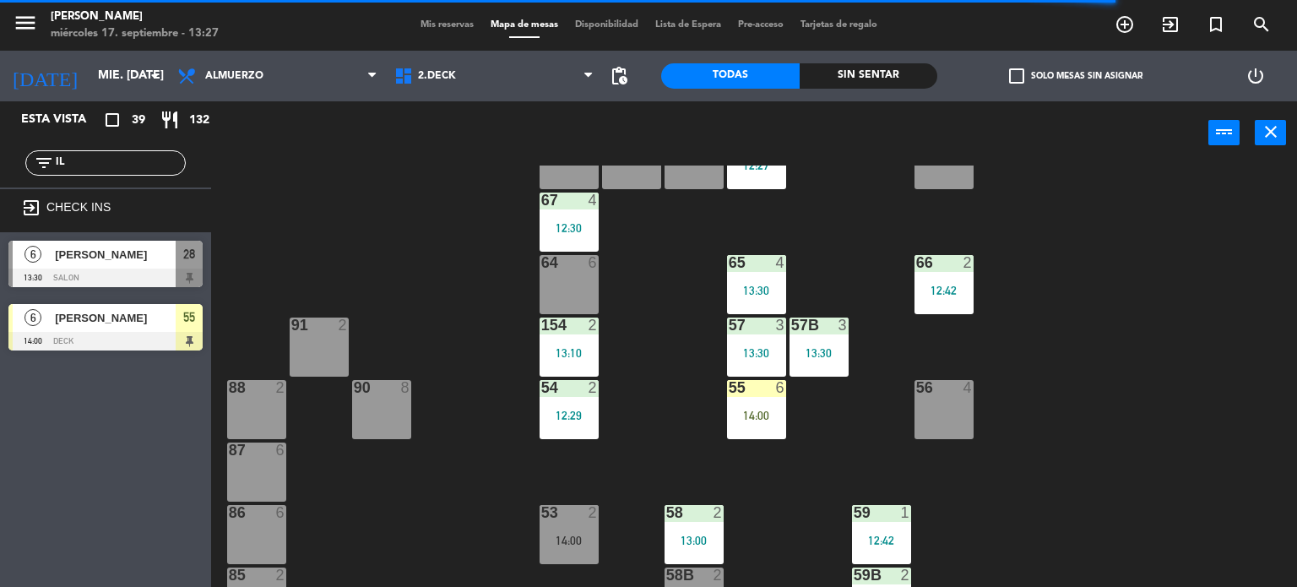
click at [1219, 520] on div "71 2 12:42 72 2 13:22 73 8 70 5 12:30 74 2 74B 2 69 2 69B 2 69C 2 12:42 78 7 13…" at bounding box center [760, 376] width 1073 height 422
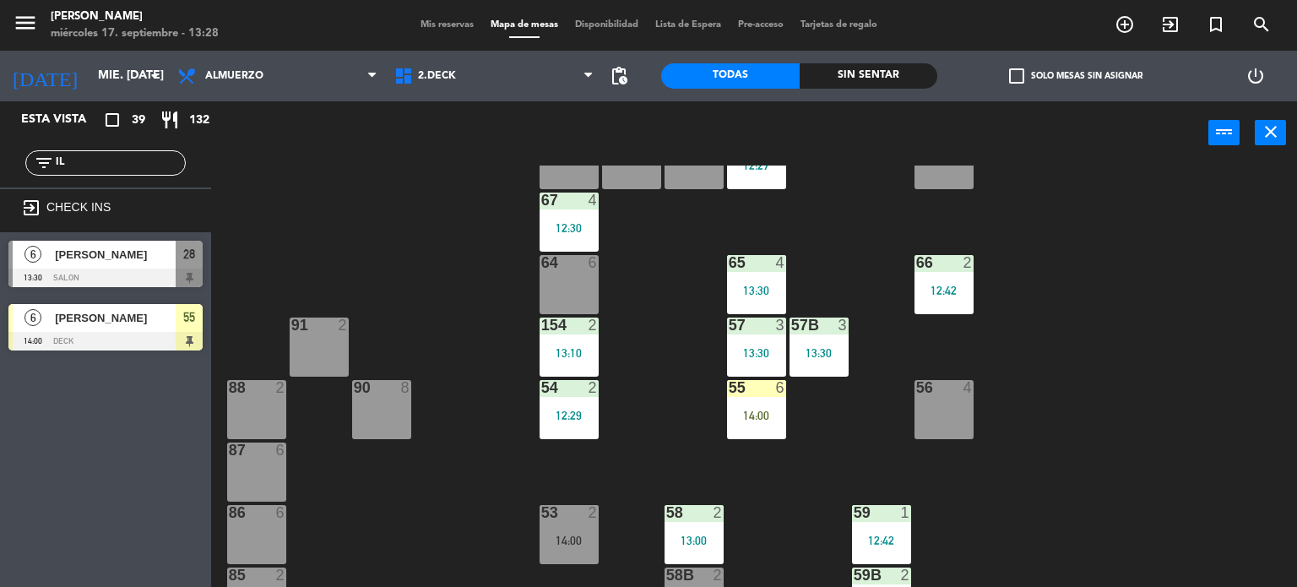
drag, startPoint x: 72, startPoint y: 157, endPoint x: 3, endPoint y: 176, distance: 71.1
click at [3, 176] on div "filter_list IL" at bounding box center [105, 162] width 211 height 49
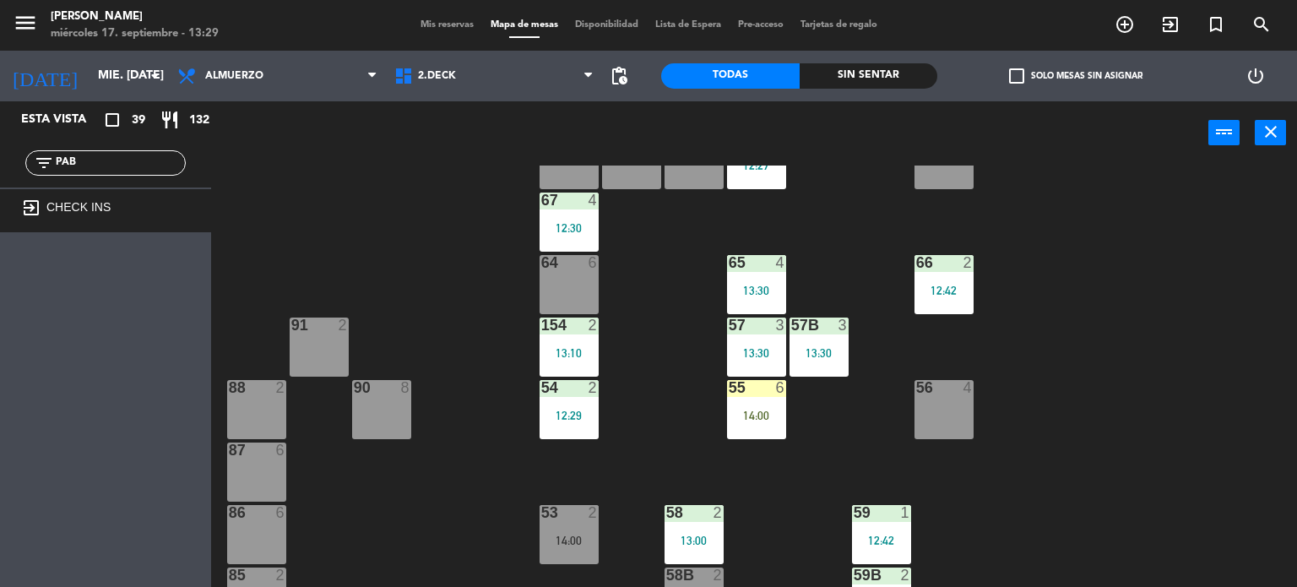
type input "PAB"
click at [456, 31] on div "Mis reservas Mapa de mesas Disponibilidad Lista de Espera Pre-acceso Tarjetas d…" at bounding box center [649, 25] width 474 height 15
click at [448, 20] on span "Mis reservas" at bounding box center [447, 24] width 70 height 9
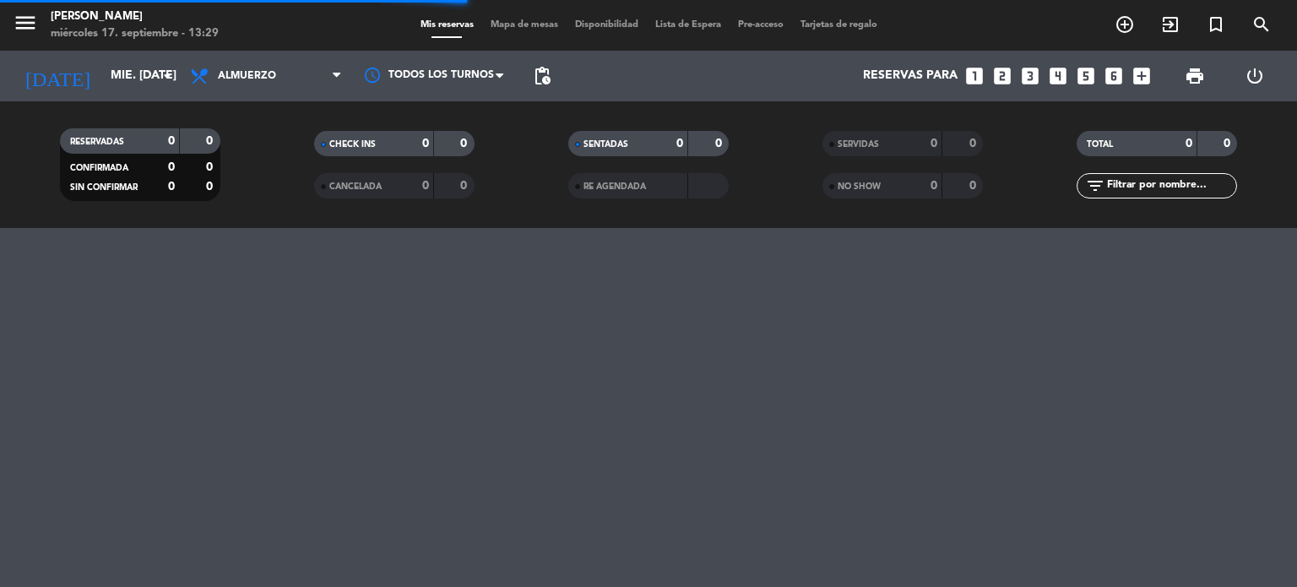
click at [1118, 185] on input "text" at bounding box center [1170, 185] width 131 height 19
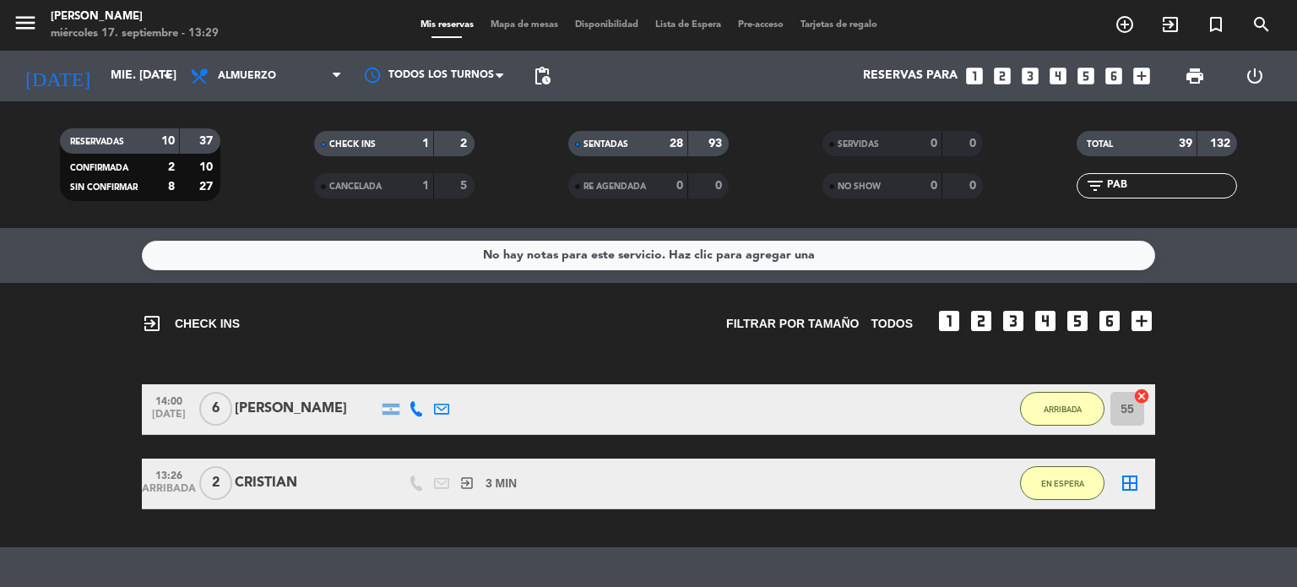
scroll to position [80, 0]
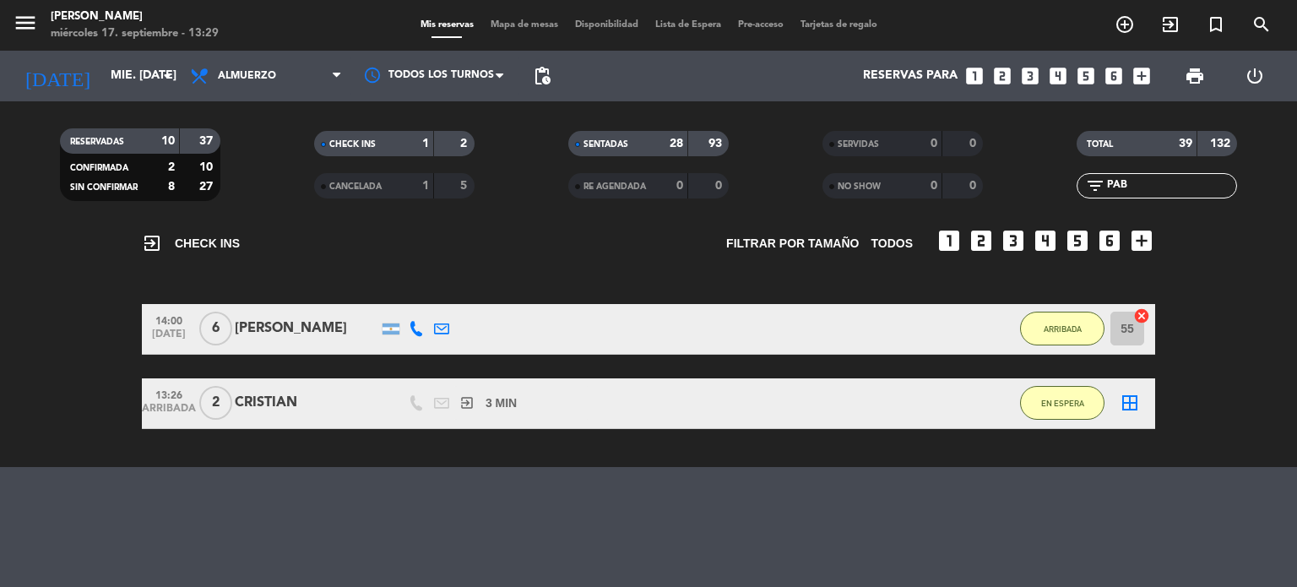
click at [1163, 179] on input "PAB" at bounding box center [1170, 185] width 131 height 19
type input "P"
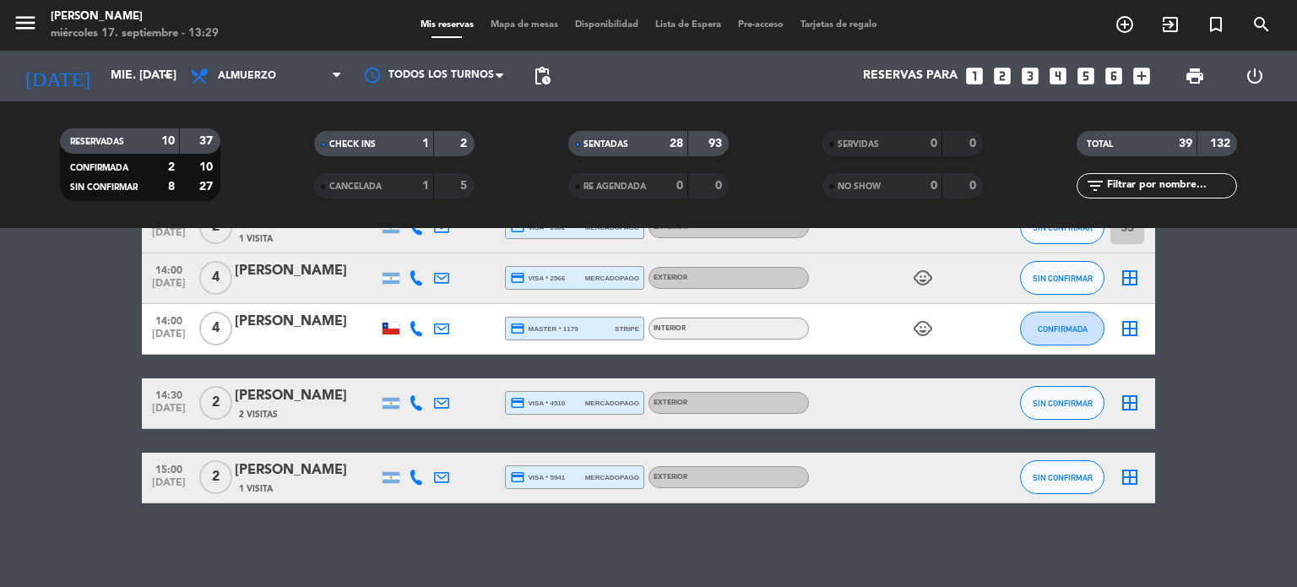
scroll to position [2116, 0]
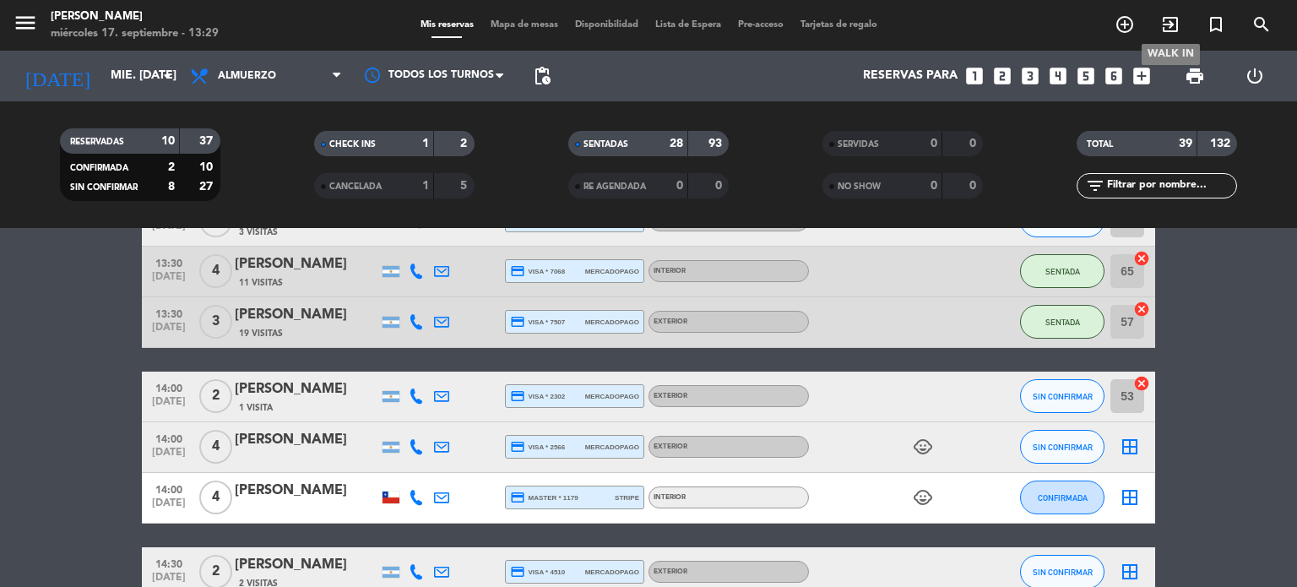
click at [1161, 24] on icon "exit_to_app" at bounding box center [1170, 24] width 20 height 20
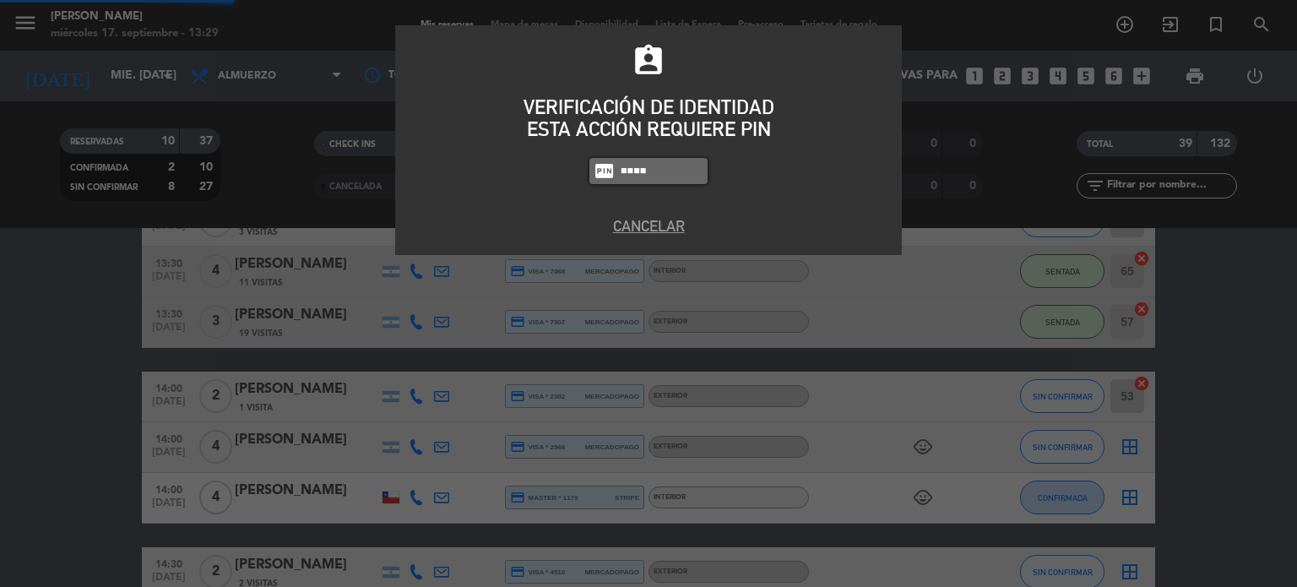
type input "4307"
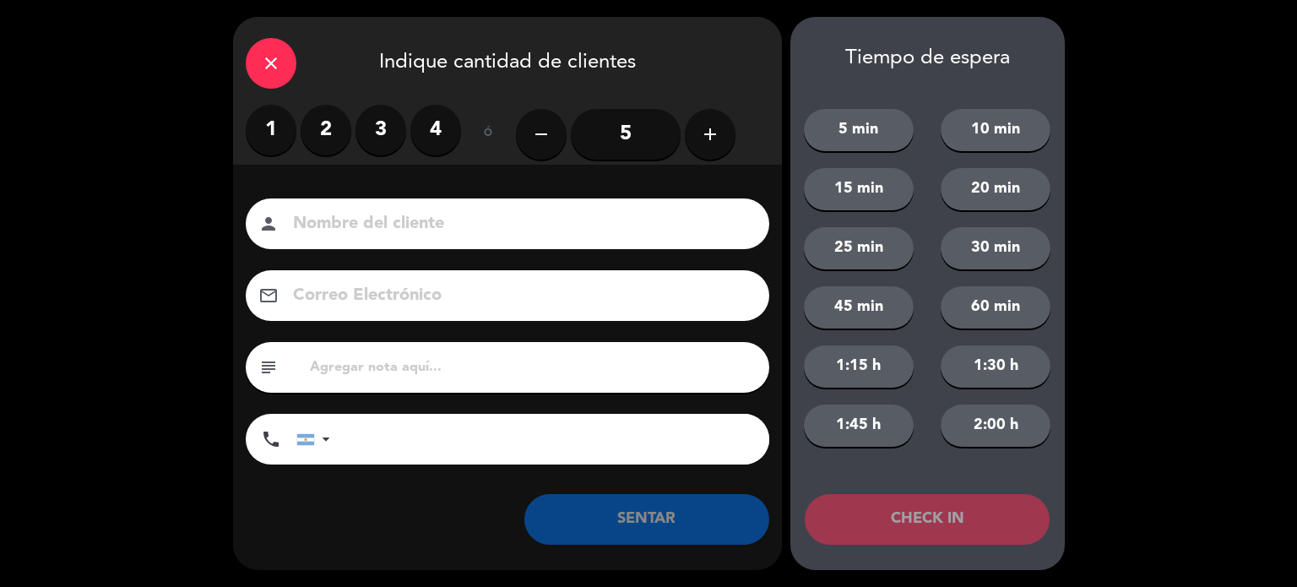
click at [331, 120] on label "2" at bounding box center [326, 130] width 51 height 51
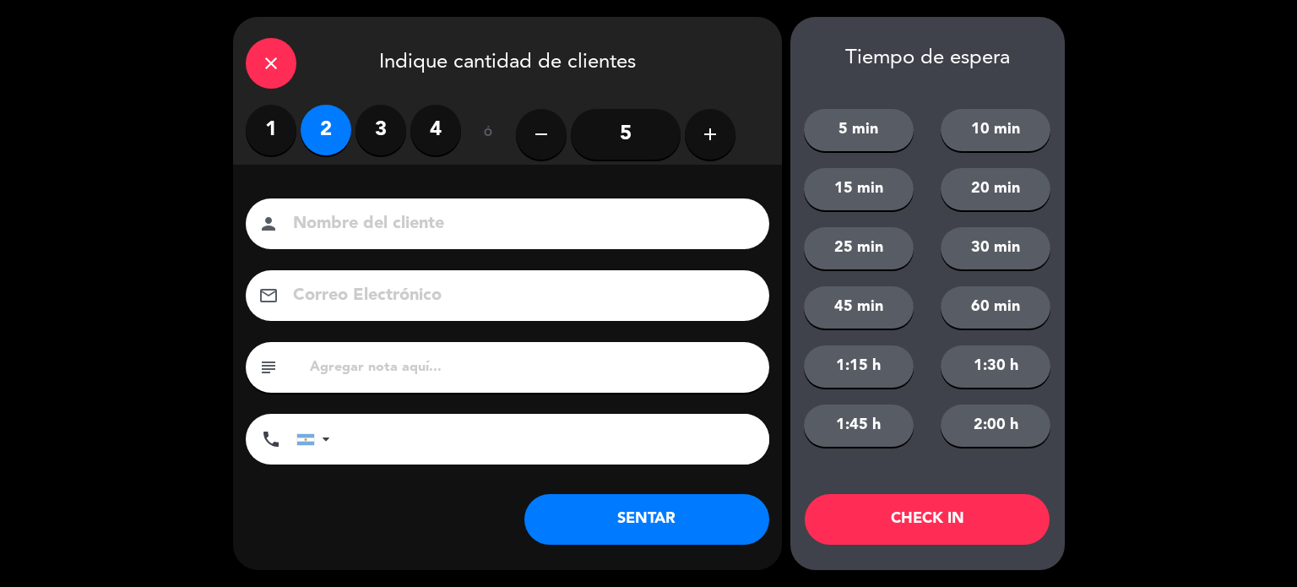
click at [345, 219] on input at bounding box center [519, 224] width 456 height 30
type input "SINRE"
click at [902, 526] on button "CHECK IN" at bounding box center [927, 519] width 245 height 51
click at [262, 55] on icon "close" at bounding box center [271, 63] width 20 height 20
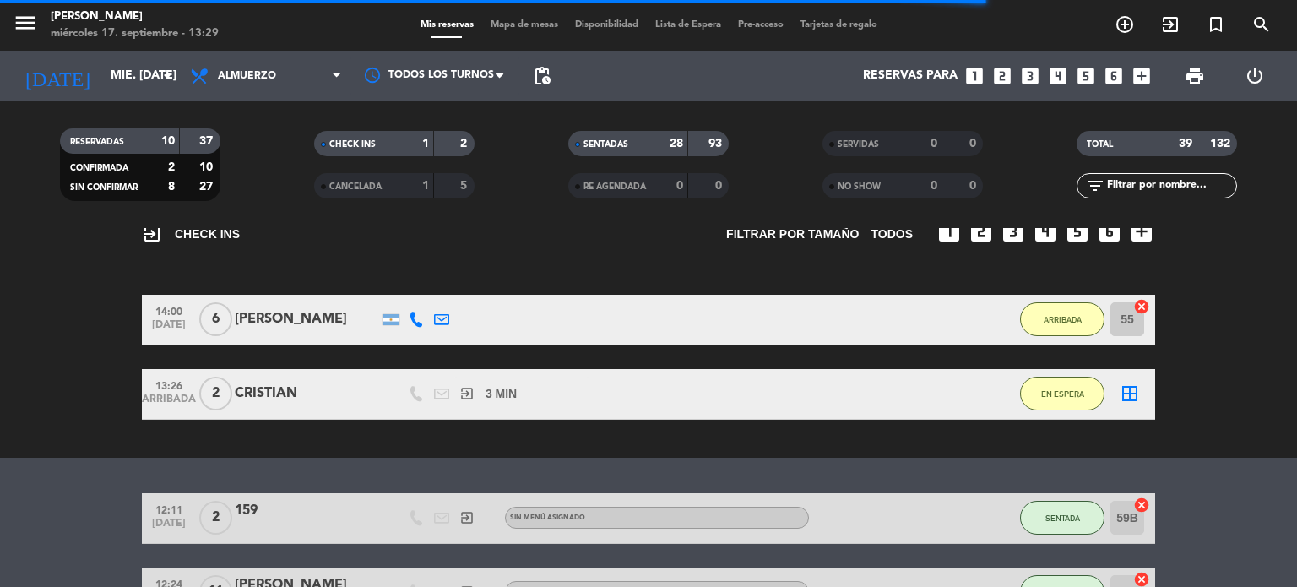
scroll to position [5, 0]
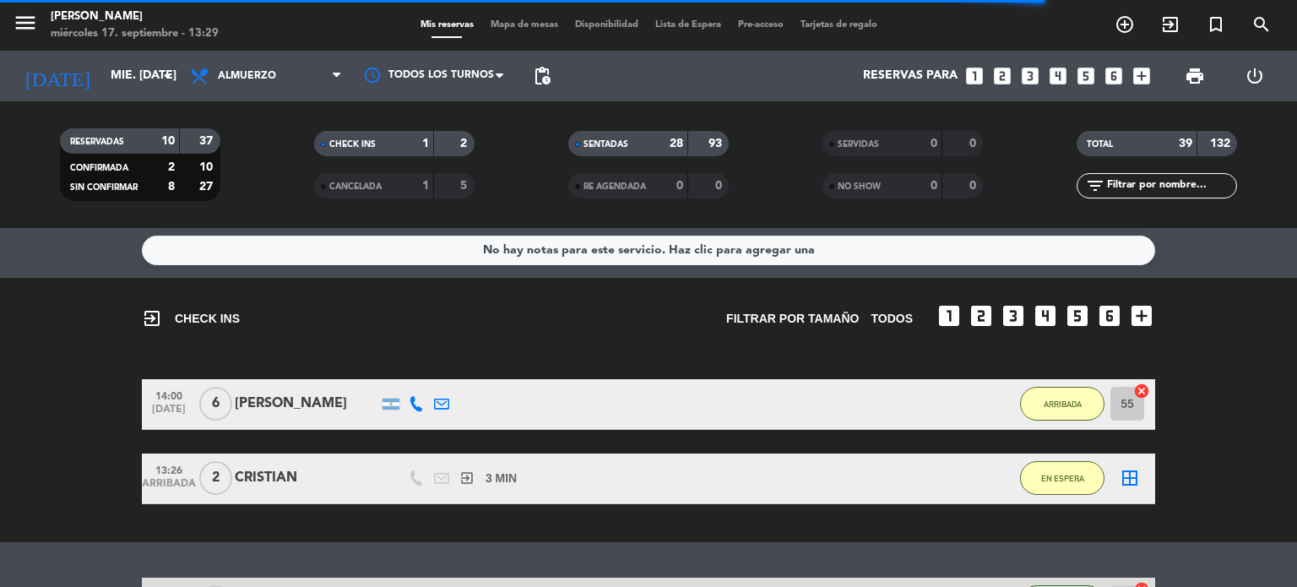
click at [1178, 180] on input "text" at bounding box center [1170, 185] width 131 height 19
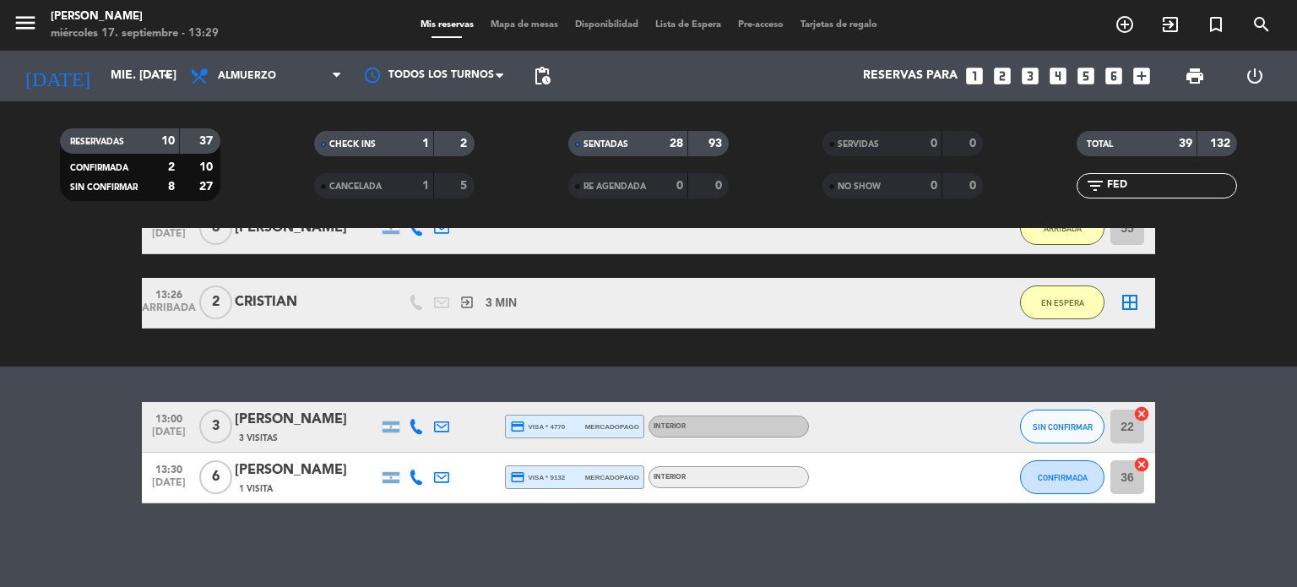
scroll to position [130, 0]
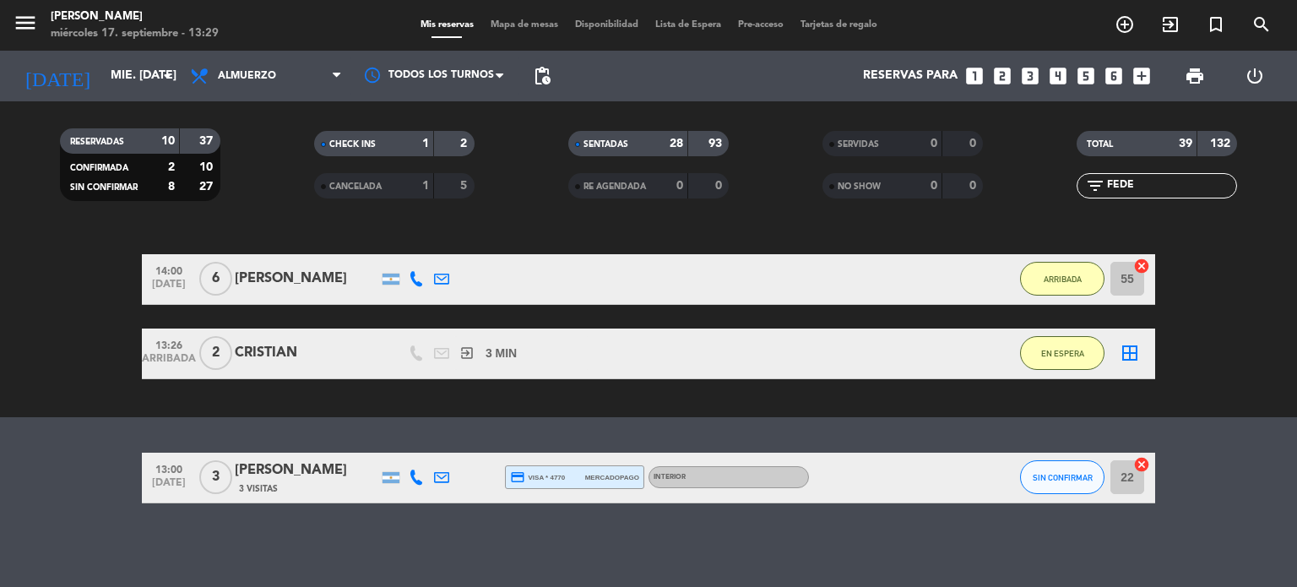
drag, startPoint x: 1135, startPoint y: 187, endPoint x: 1033, endPoint y: 220, distance: 107.1
click at [1039, 209] on div "TOTAL 39 132 filter_list FEDE" at bounding box center [1157, 164] width 254 height 93
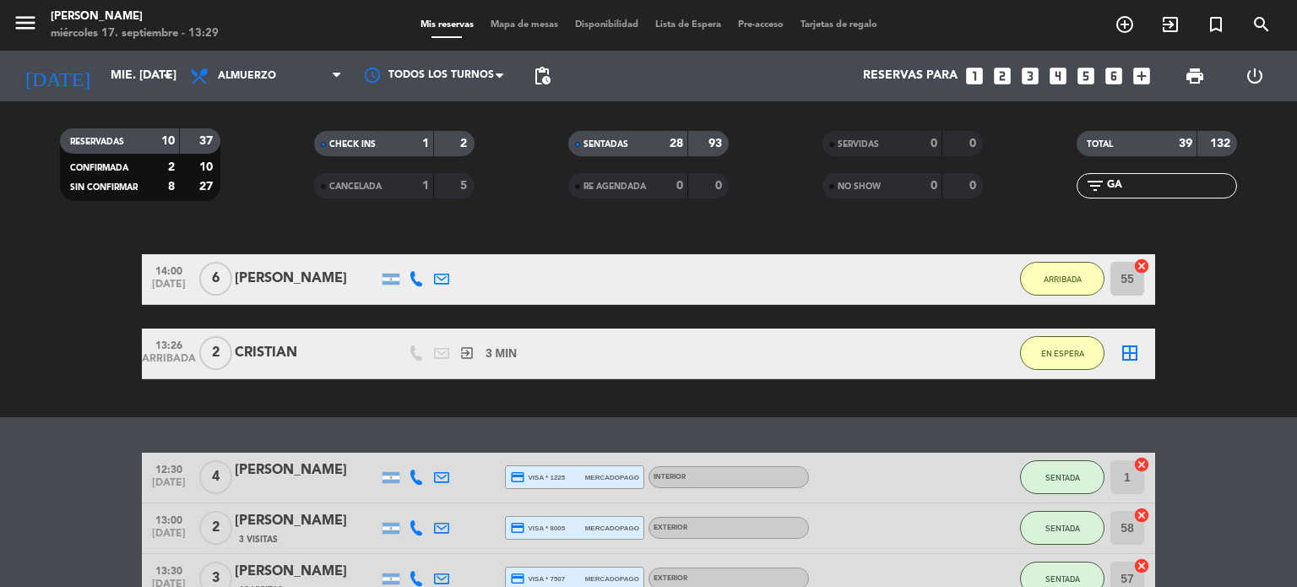
scroll to position [181, 0]
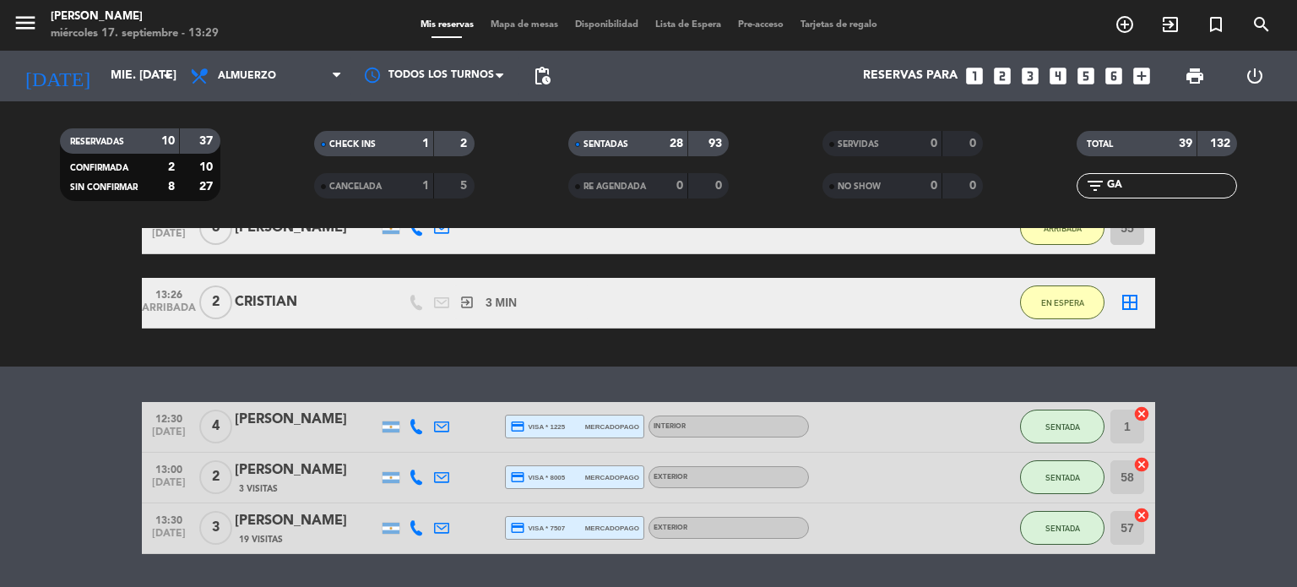
type input "G"
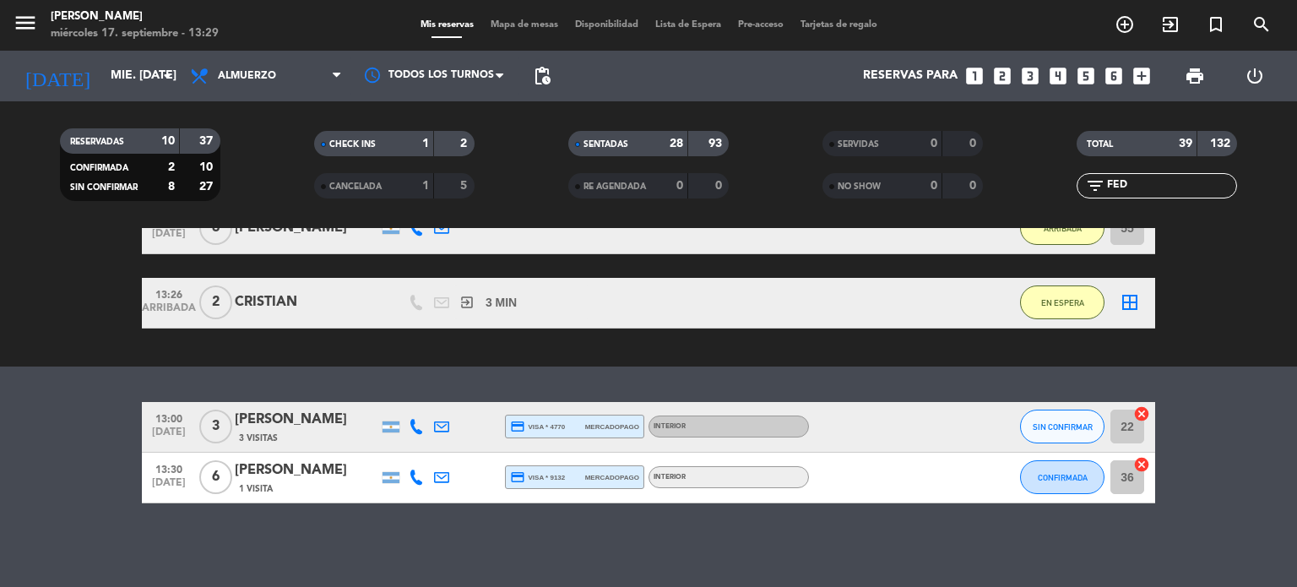
scroll to position [130, 0]
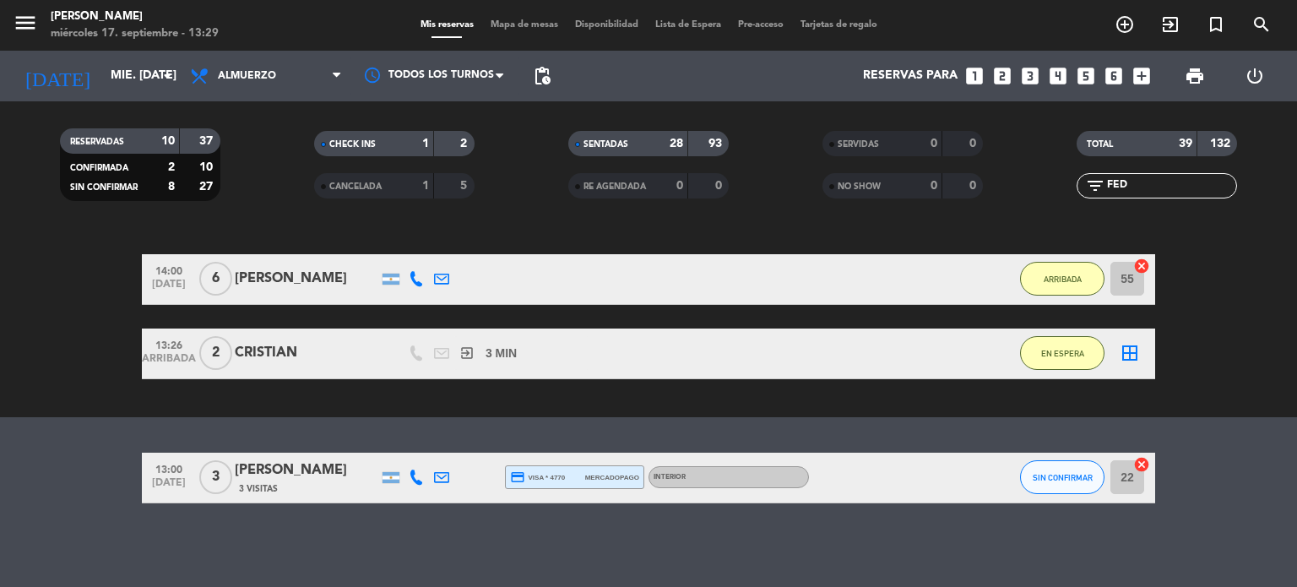
click at [1179, 177] on input "FED" at bounding box center [1170, 185] width 131 height 19
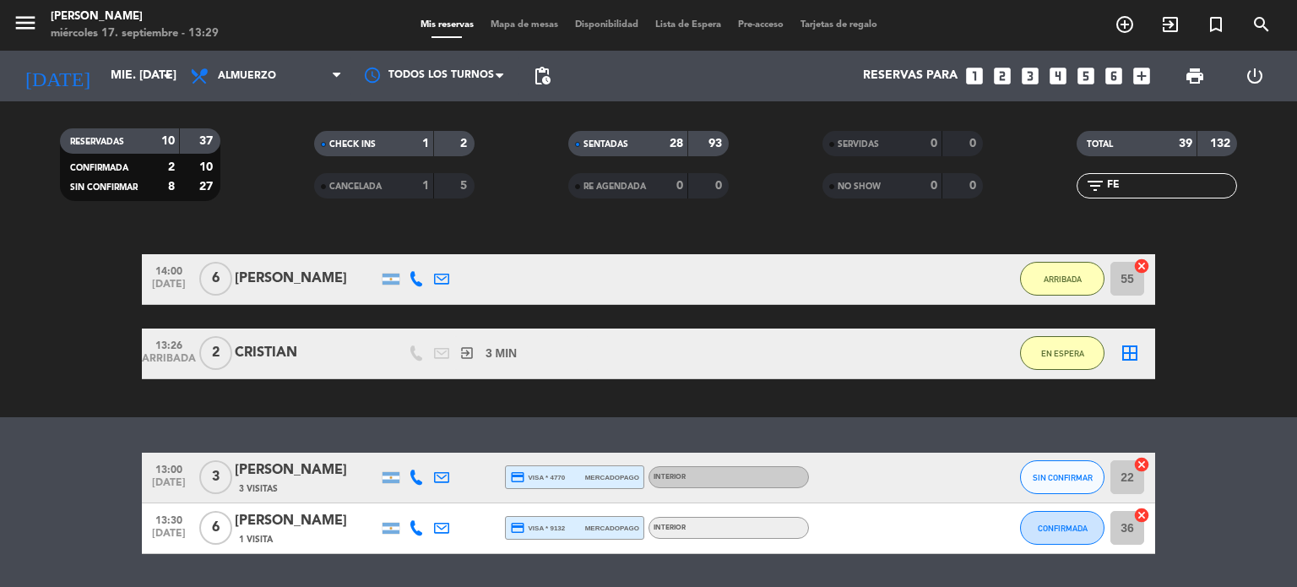
scroll to position [181, 0]
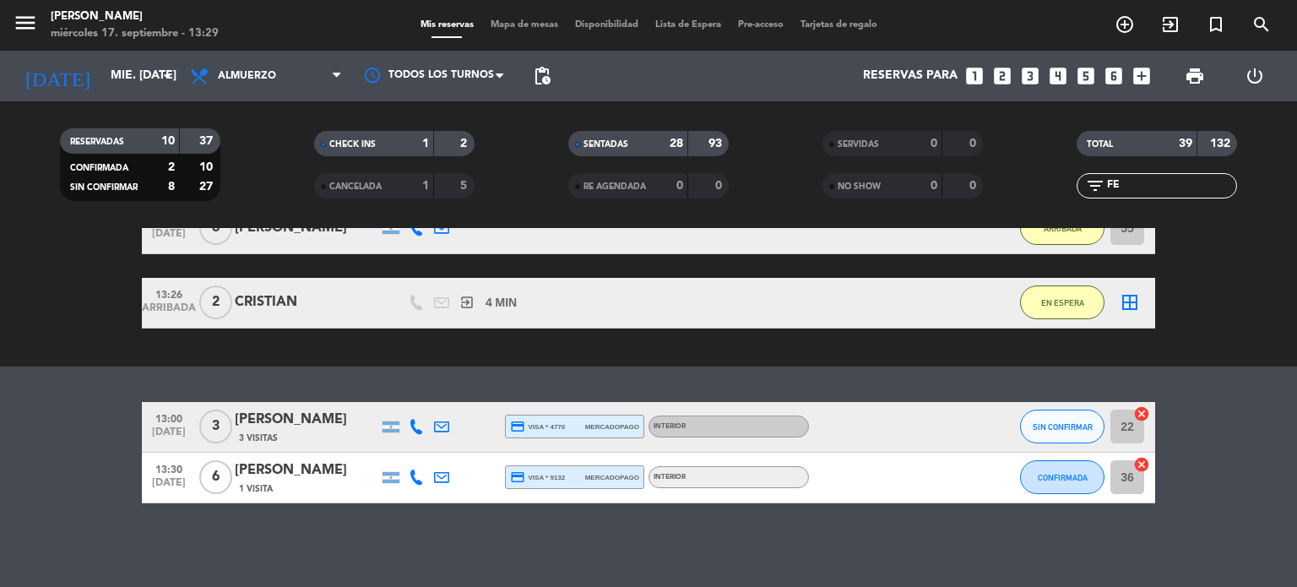
drag, startPoint x: 1120, startPoint y: 180, endPoint x: 1091, endPoint y: 196, distance: 33.6
click at [1092, 195] on div "filter_list FE" at bounding box center [1156, 185] width 160 height 25
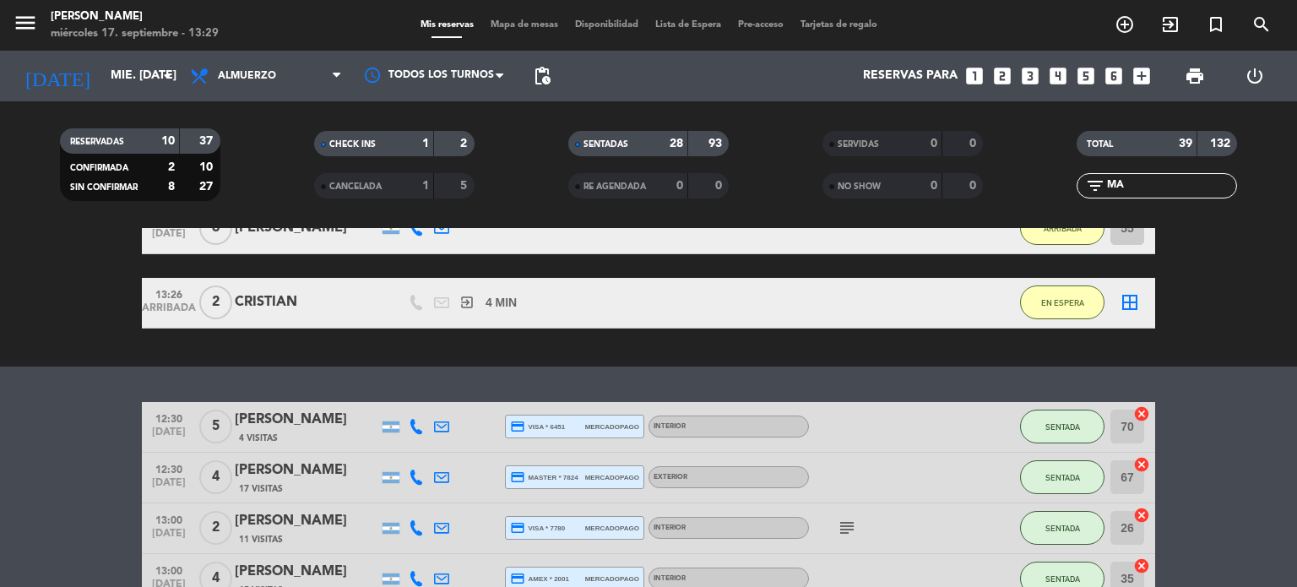
type input "M"
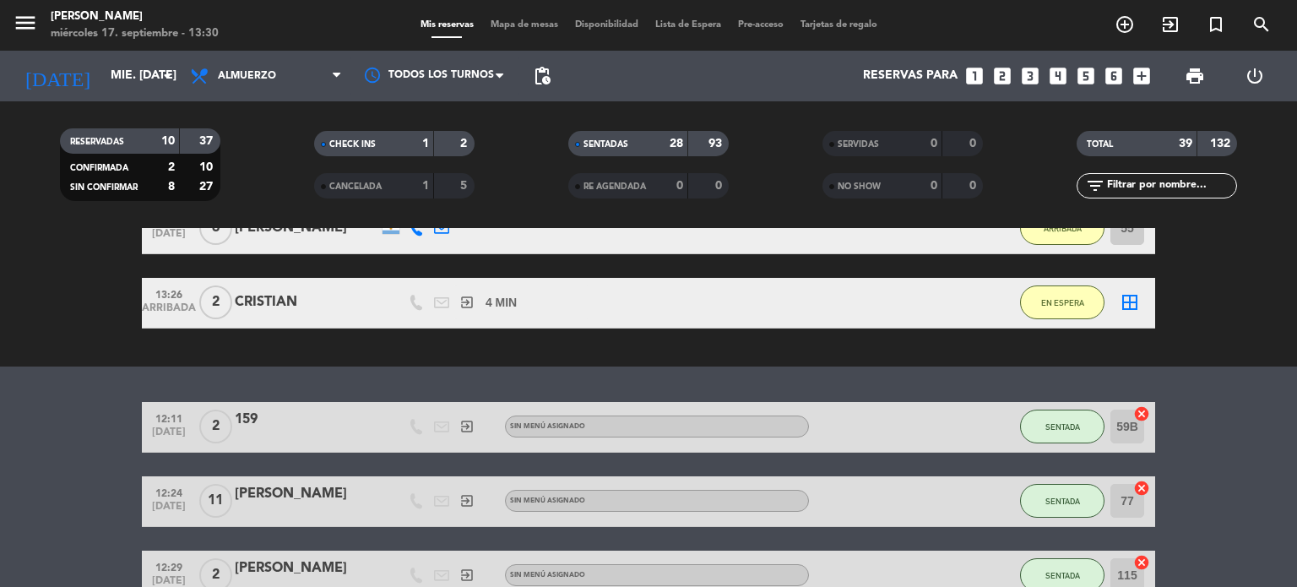
scroll to position [0, 0]
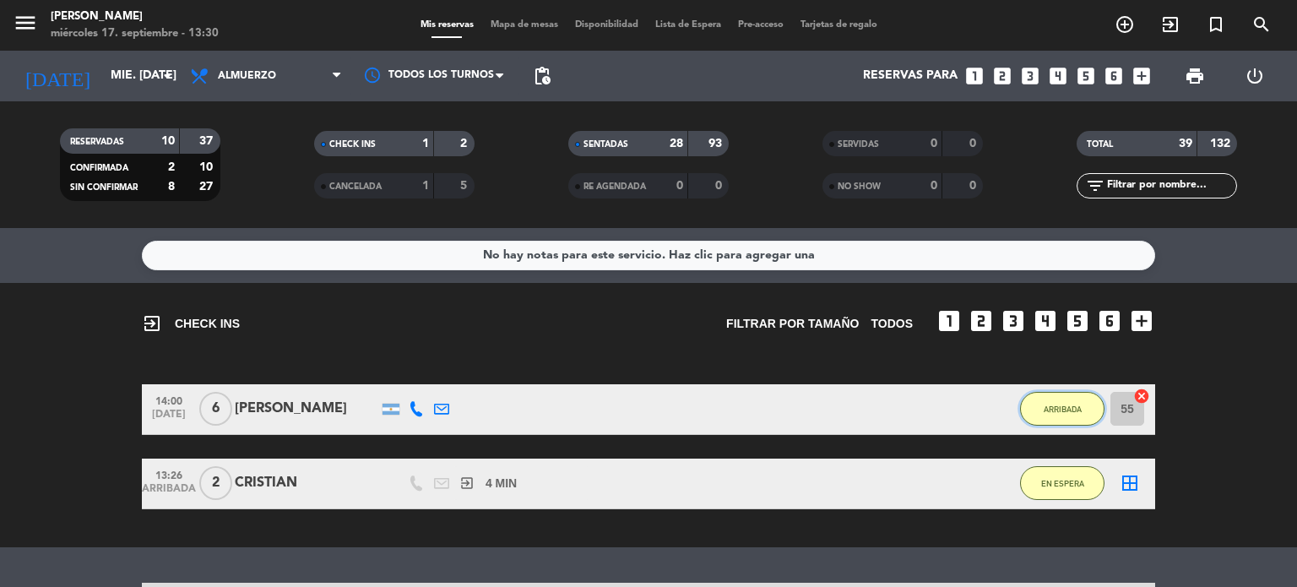
click at [1035, 417] on button "ARRIBADA" at bounding box center [1062, 409] width 84 height 34
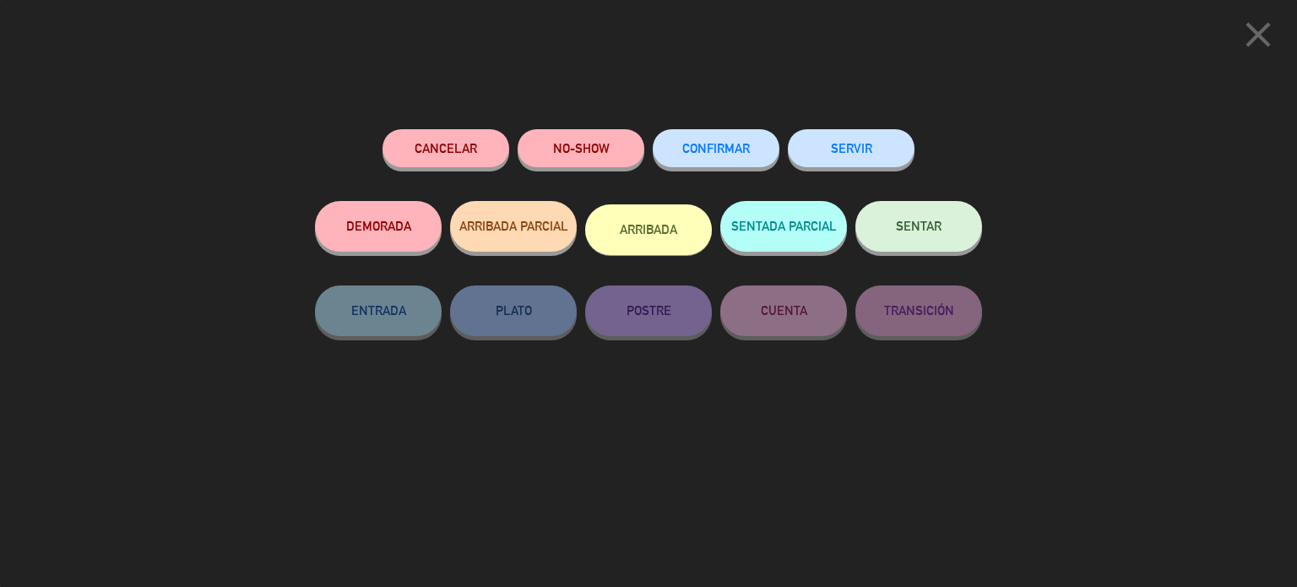
click at [949, 249] on button "SENTAR" at bounding box center [918, 226] width 127 height 51
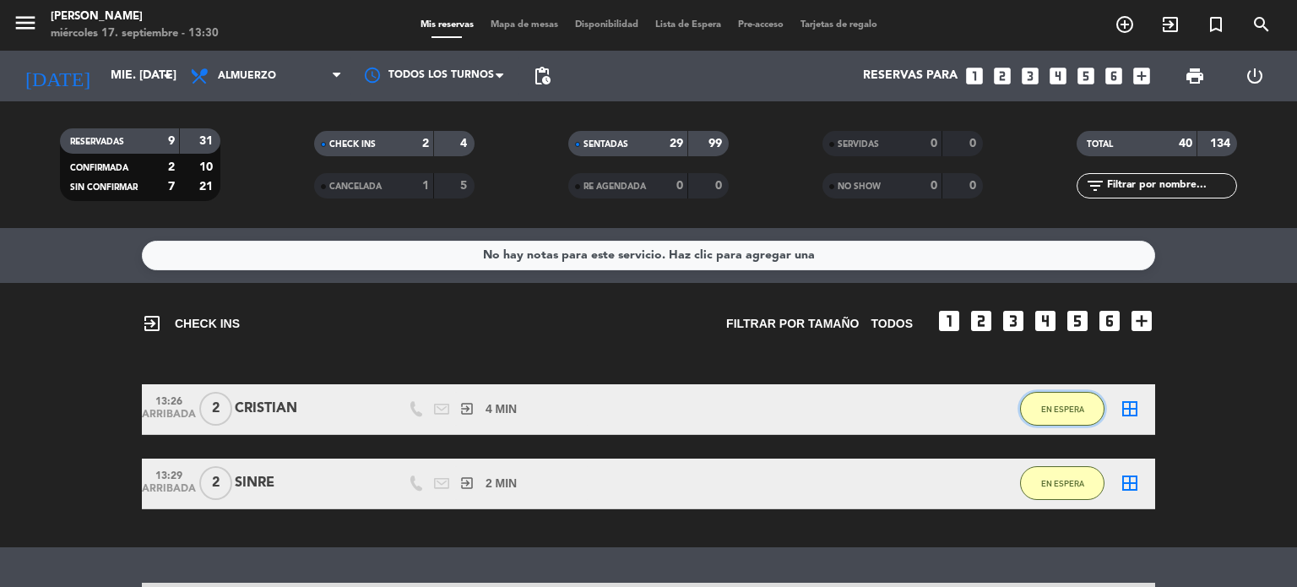
click at [1040, 420] on button "EN ESPERA" at bounding box center [1062, 409] width 84 height 34
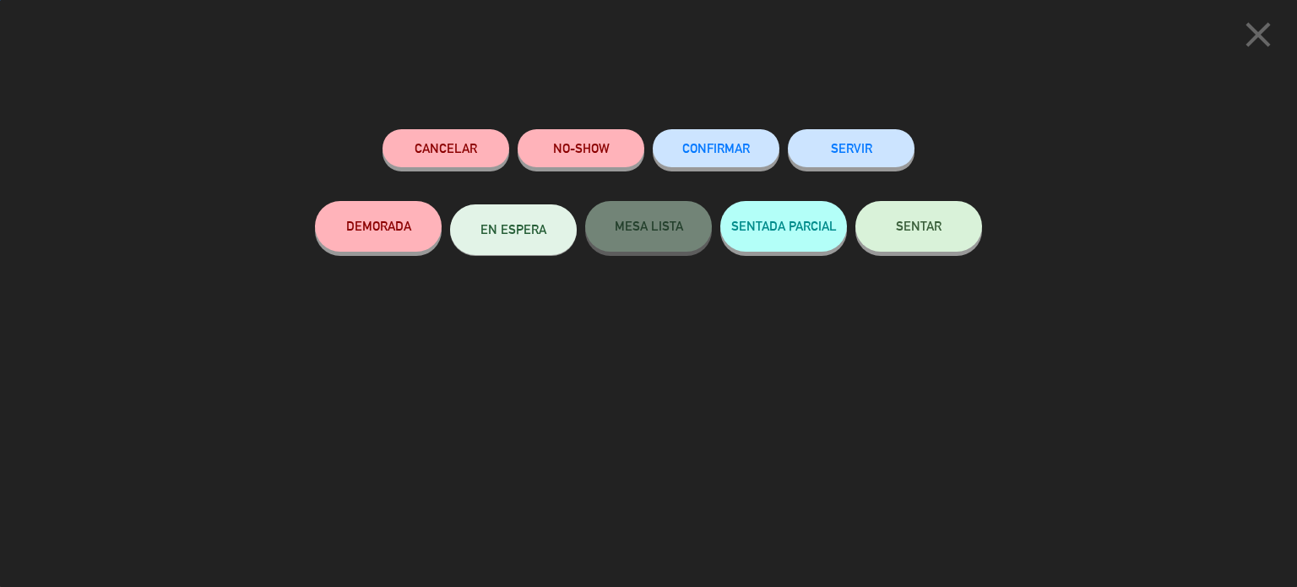
click at [911, 235] on button "SENTAR" at bounding box center [918, 226] width 127 height 51
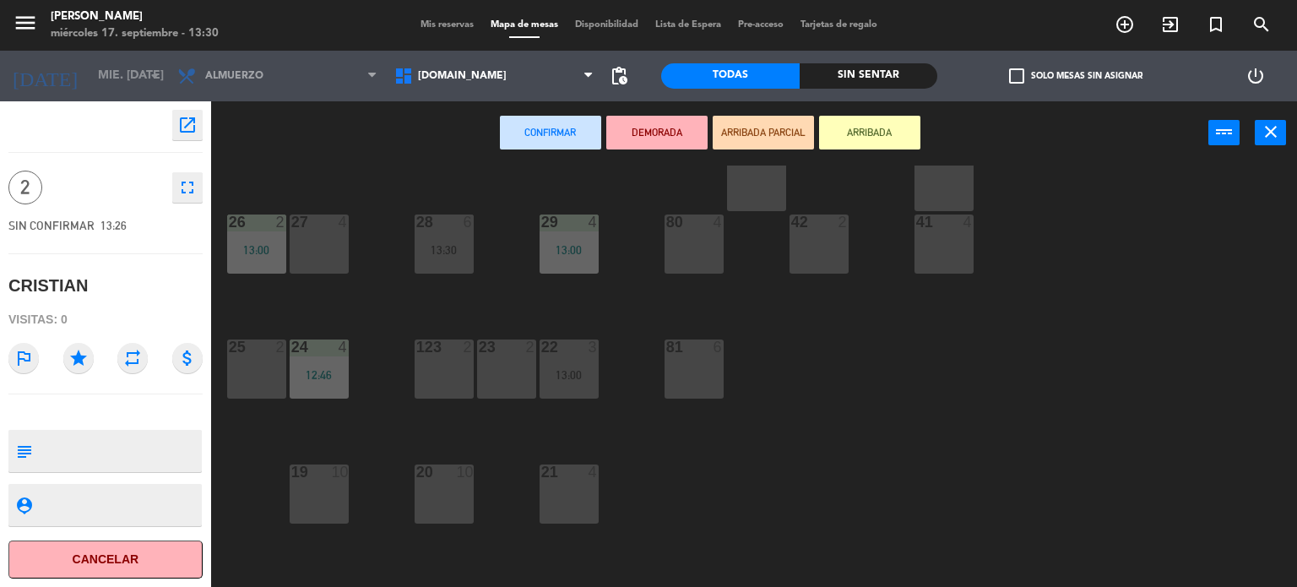
scroll to position [338, 0]
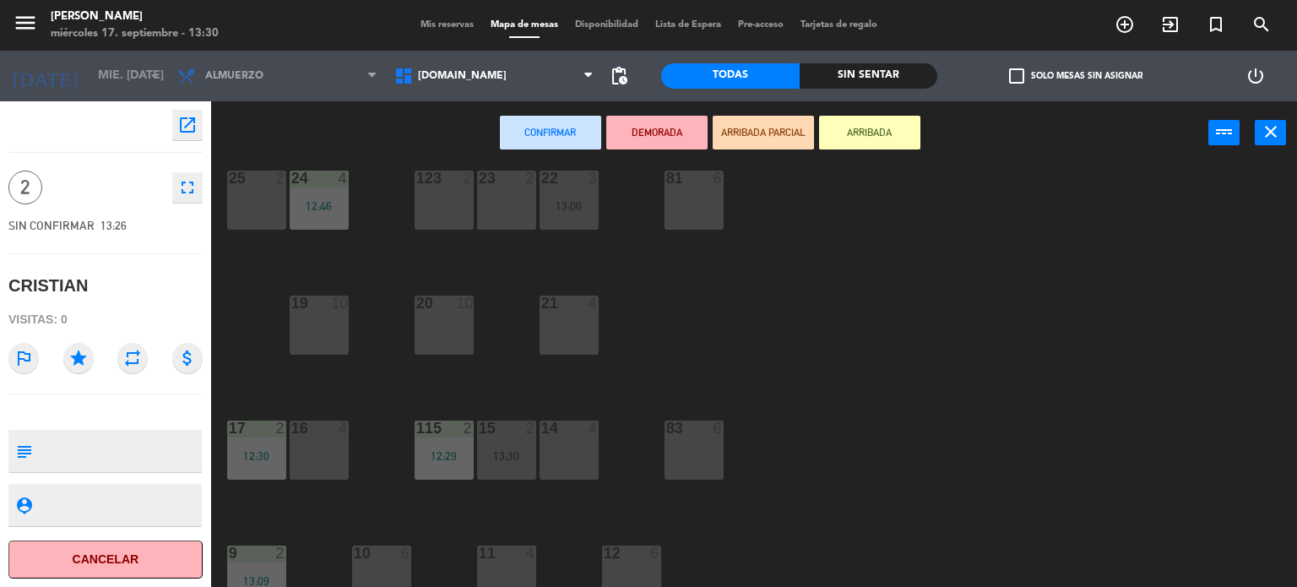
click at [510, 182] on div at bounding box center [506, 178] width 28 height 15
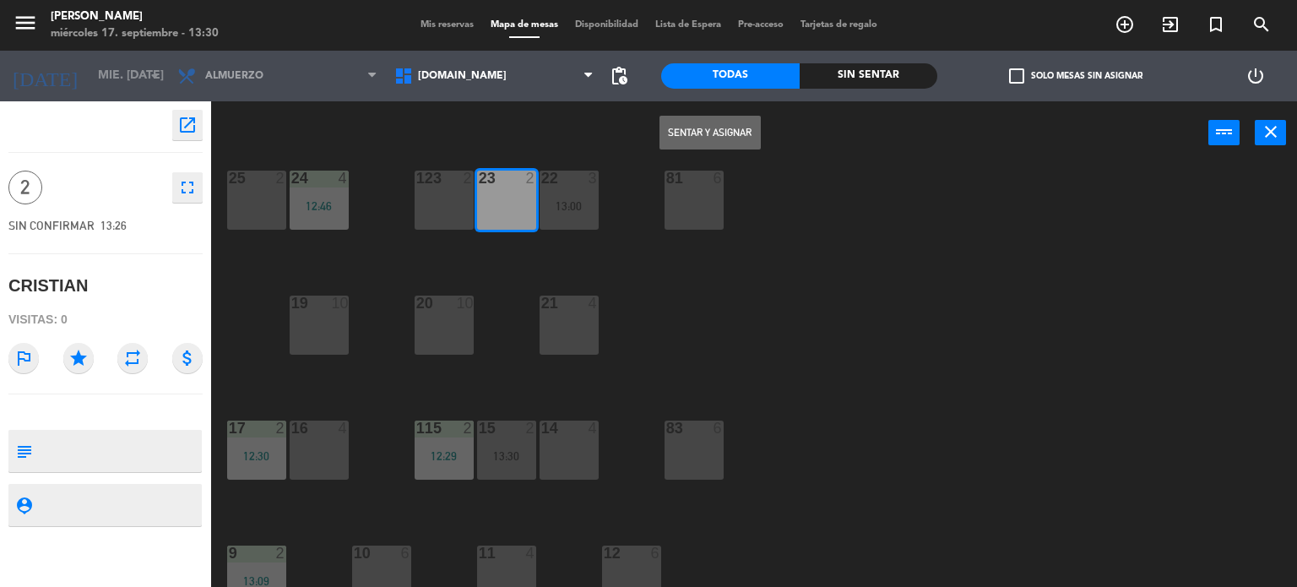
click at [747, 132] on button "Sentar y Asignar" at bounding box center [709, 133] width 101 height 34
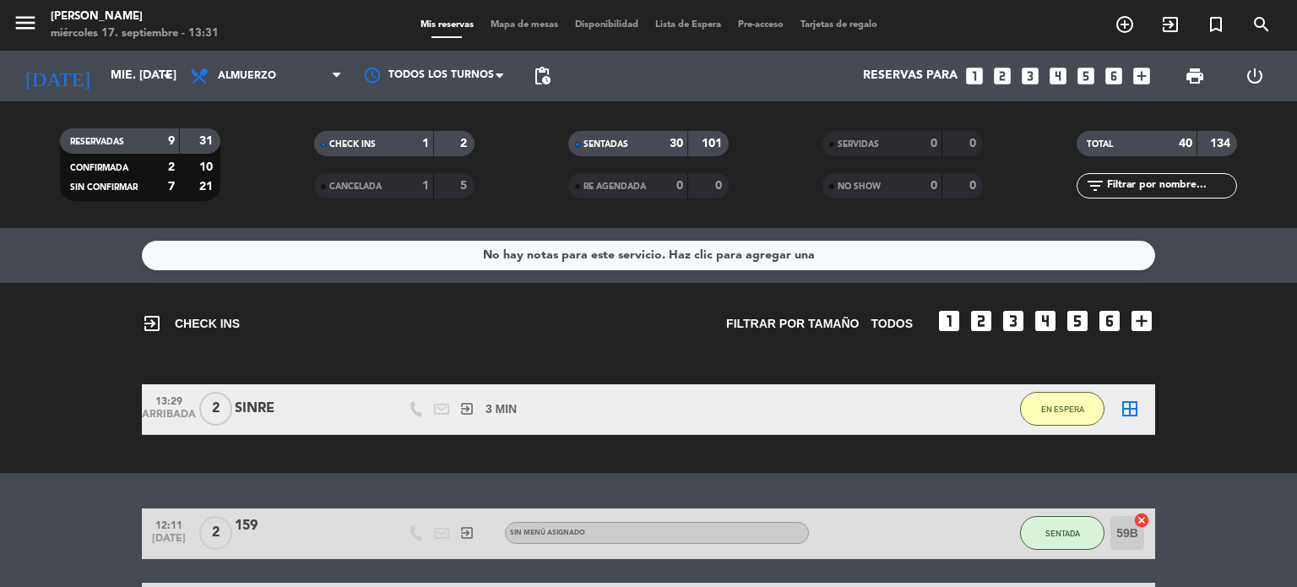
click at [1146, 191] on input "text" at bounding box center [1170, 185] width 131 height 19
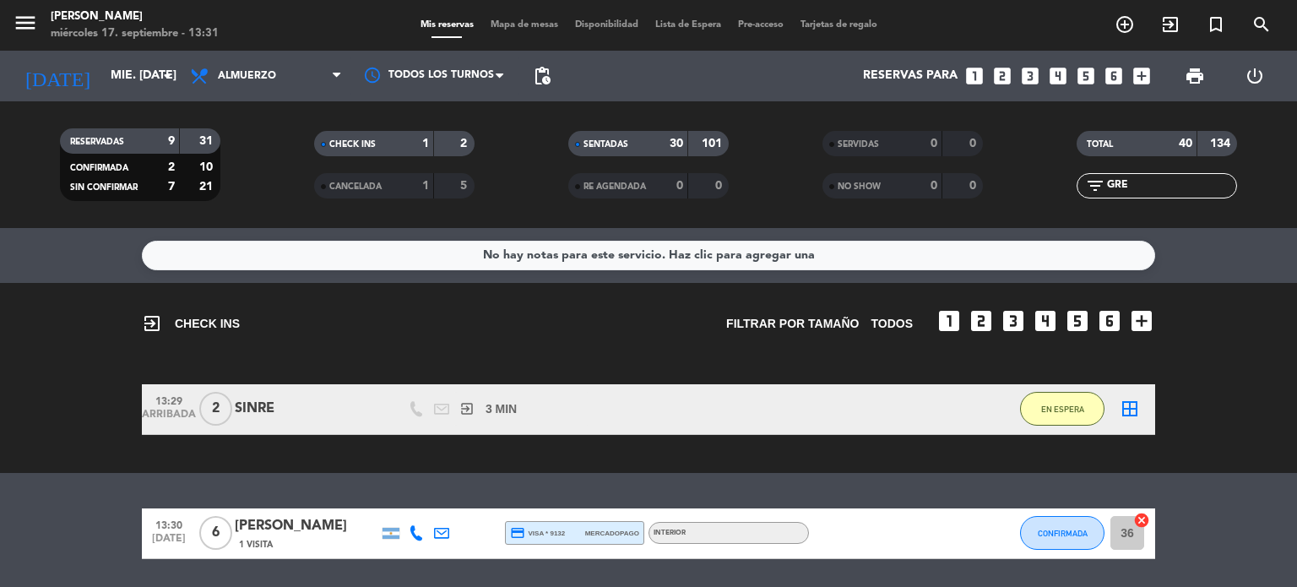
type input "GRE"
click at [1222, 515] on bookings-row "13:30 [DATE] 6 [PERSON_NAME] 1 Visita credit_card visa * 9132 mercadopago Inter…" at bounding box center [648, 533] width 1297 height 51
click at [503, 25] on span "Mapa de mesas" at bounding box center [524, 24] width 84 height 9
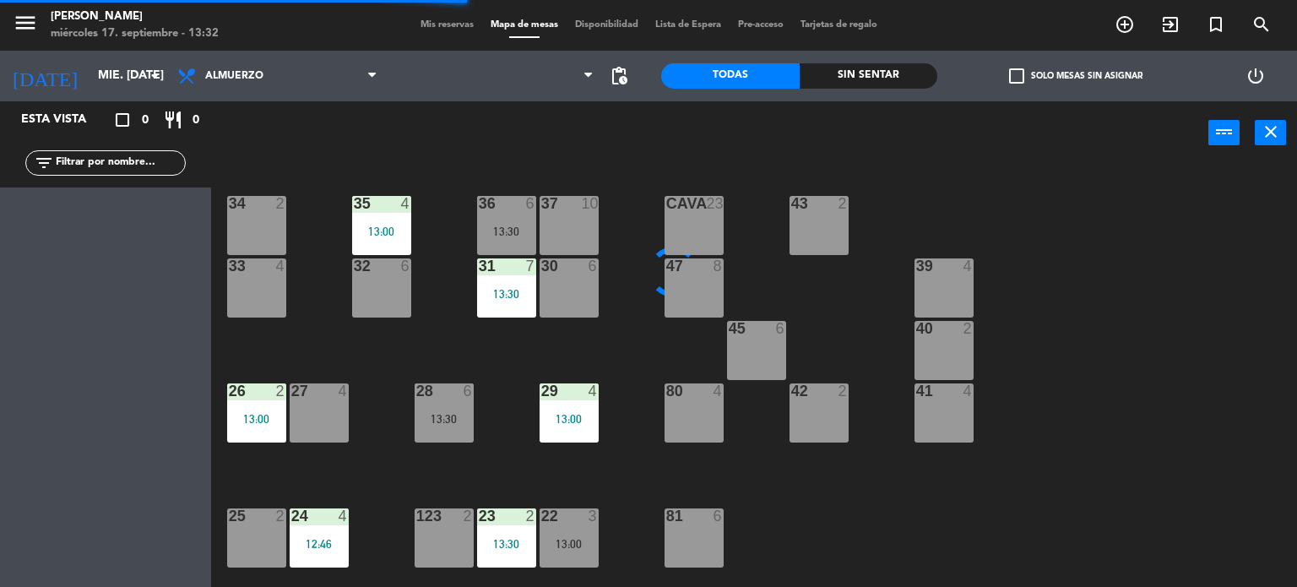
click at [165, 159] on input "text" at bounding box center [119, 163] width 131 height 19
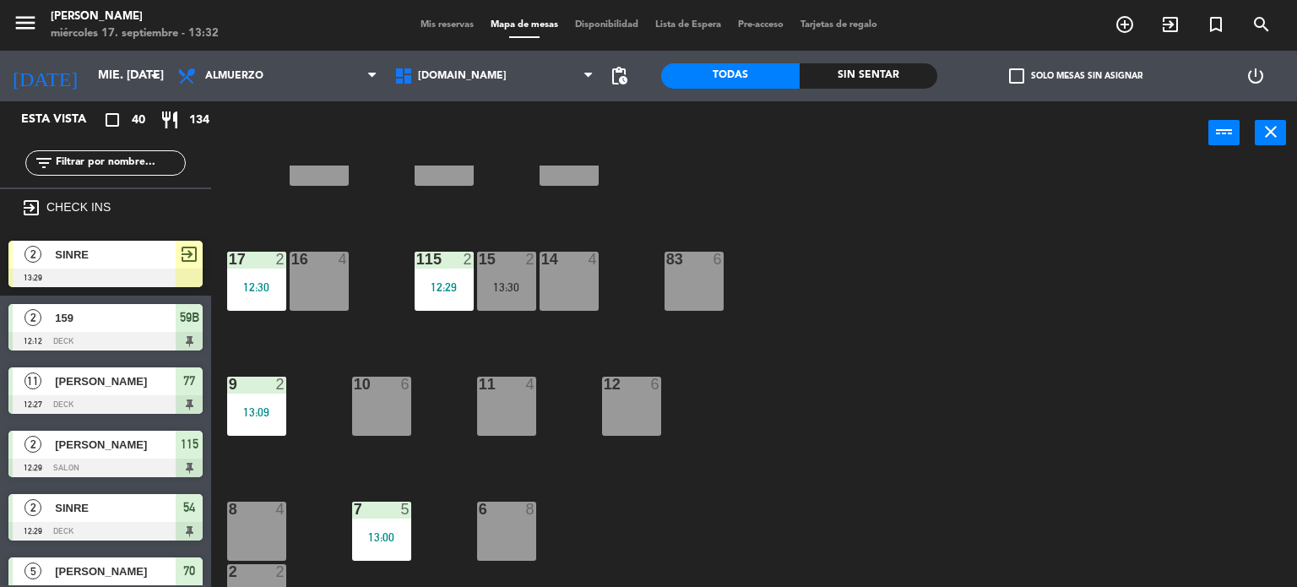
scroll to position [604, 0]
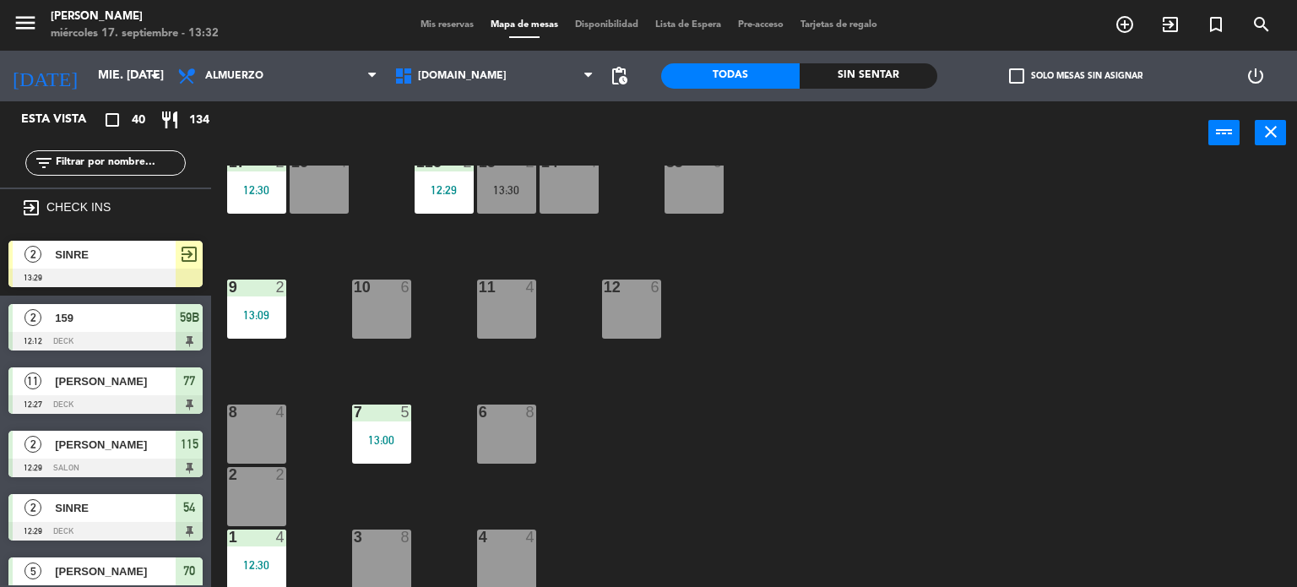
click at [92, 155] on input "text" at bounding box center [119, 163] width 131 height 19
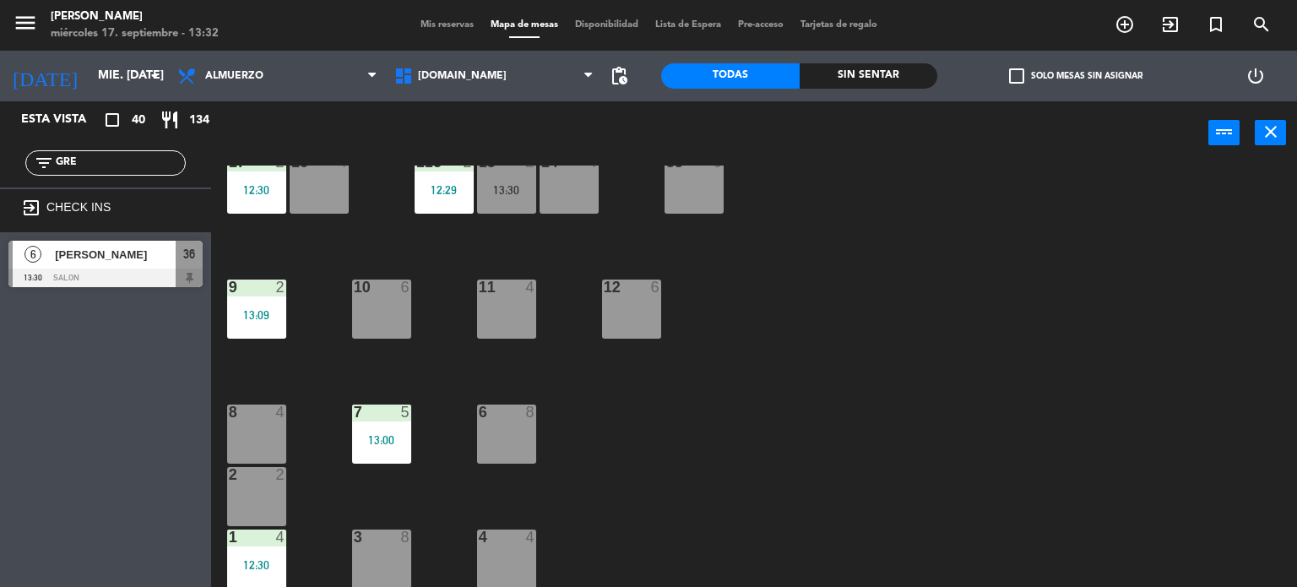
type input "GRE"
drag, startPoint x: 82, startPoint y: 418, endPoint x: 67, endPoint y: 320, distance: 99.1
click at [82, 415] on div "Esta vista crop_square 40 restaurant 134 filter_list GRE exit_to_app CHECK INS …" at bounding box center [105, 343] width 211 height 485
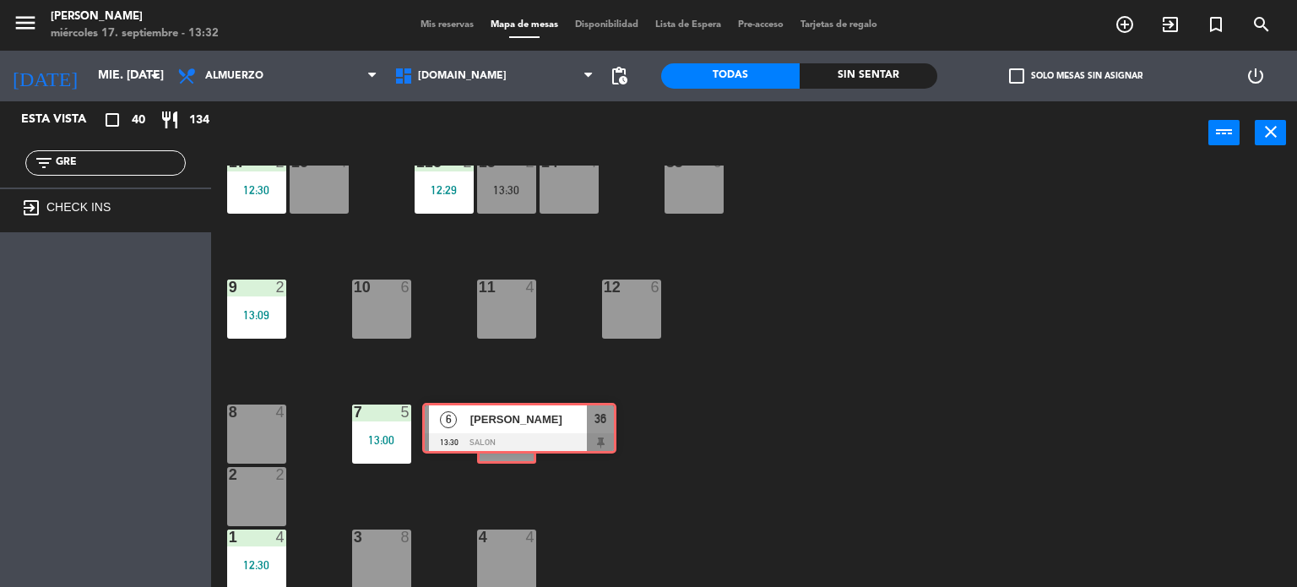
drag, startPoint x: 85, startPoint y: 276, endPoint x: 499, endPoint y: 439, distance: 444.6
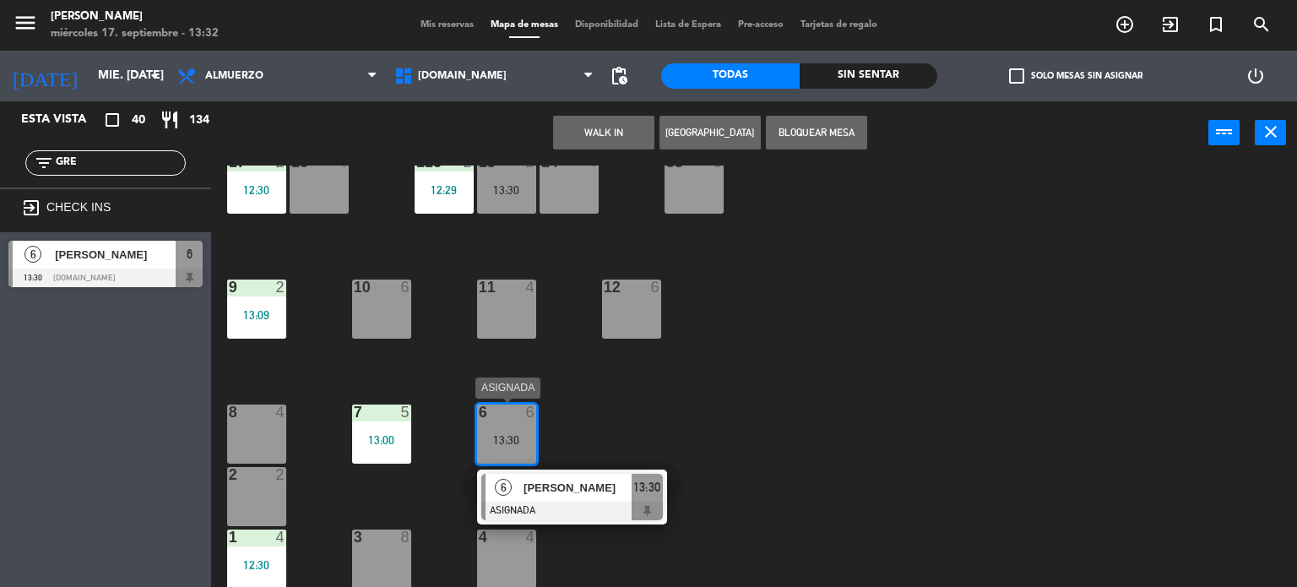
click at [566, 486] on span "[PERSON_NAME]" at bounding box center [577, 488] width 108 height 18
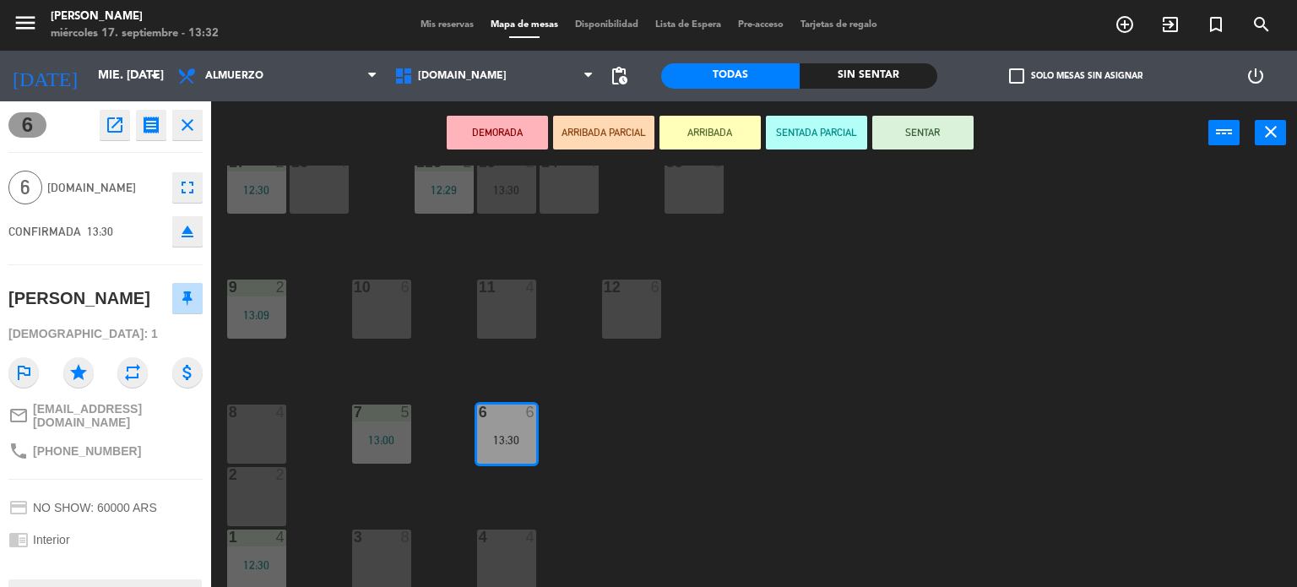
click at [904, 135] on button "SENTAR" at bounding box center [922, 133] width 101 height 34
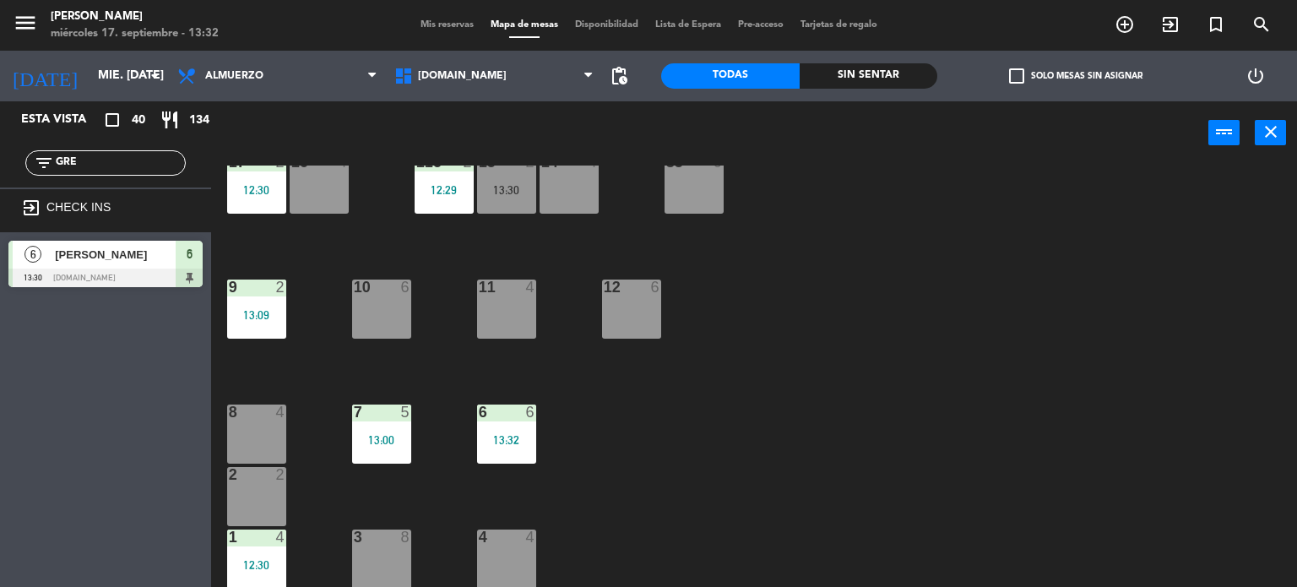
drag, startPoint x: 892, startPoint y: 258, endPoint x: 610, endPoint y: 176, distance: 292.8
click at [892, 258] on div "34 2 35 4 13:00 36 8 43 2 37 10 CAVA 23 33 4 32 6 31 7 13:30 30 6 47 8 39 4 45 …" at bounding box center [760, 376] width 1073 height 422
click at [118, 150] on div "filter_list GRE" at bounding box center [105, 162] width 160 height 25
click at [115, 155] on input "GRE" at bounding box center [119, 163] width 131 height 19
type input "G"
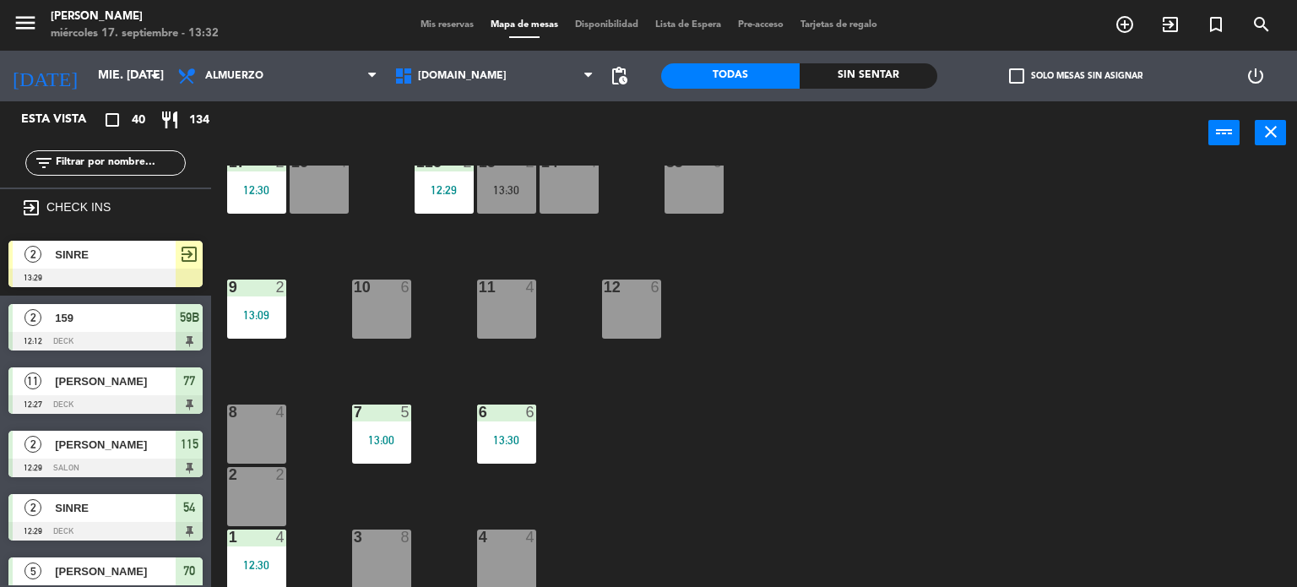
scroll to position [266, 0]
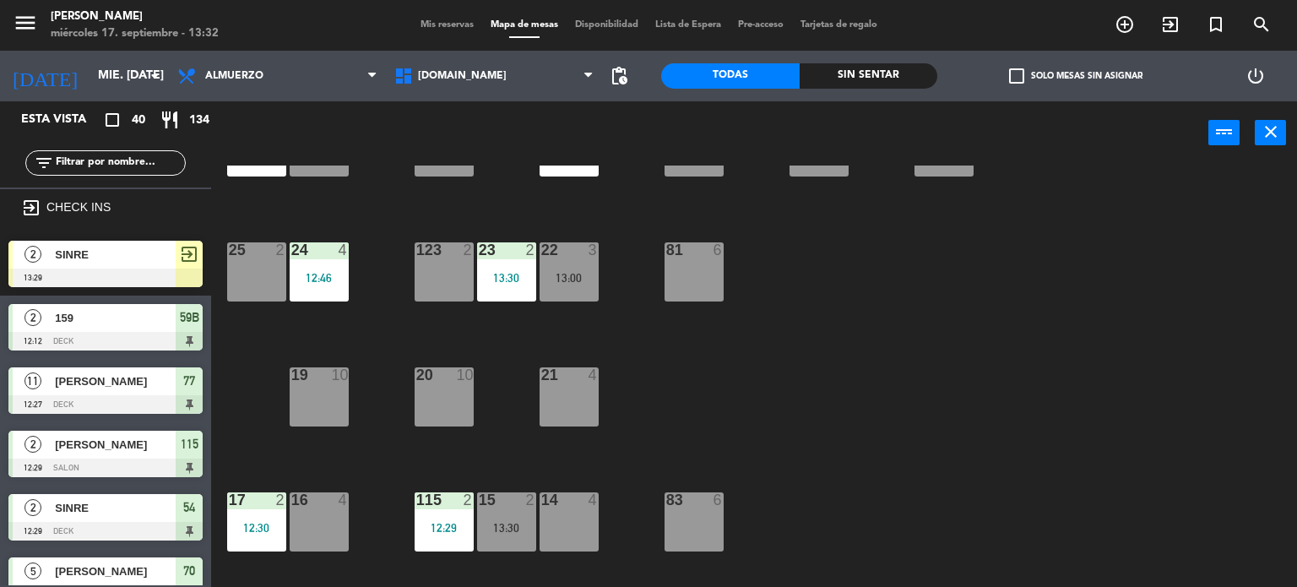
click at [897, 76] on div "Sin sentar" at bounding box center [869, 75] width 138 height 25
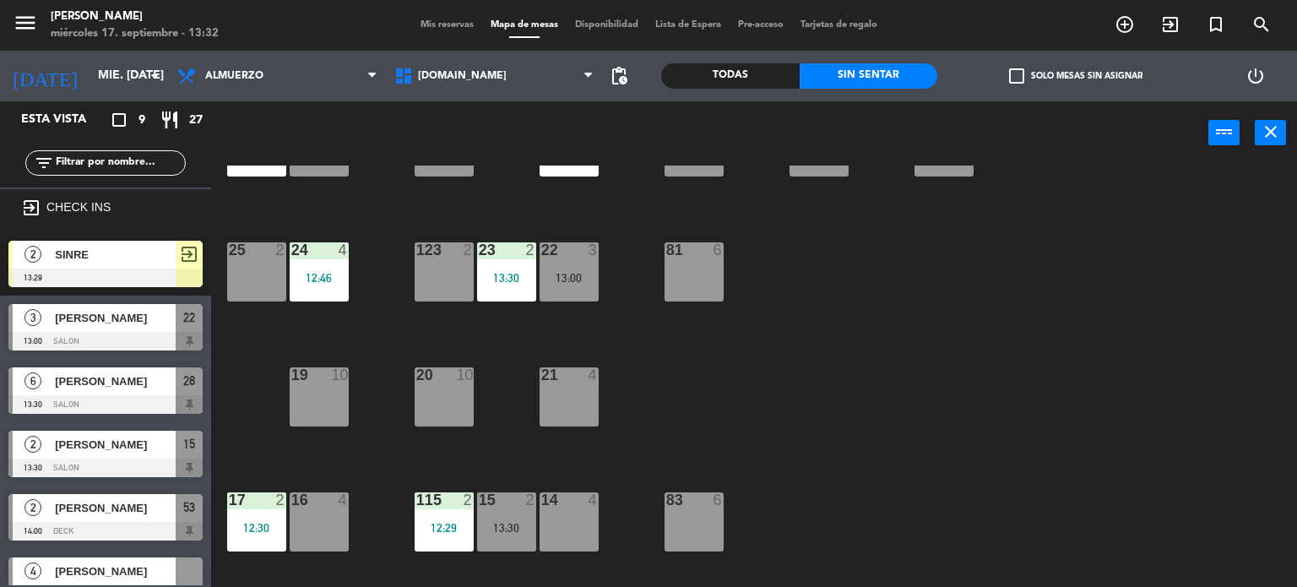
click at [877, 344] on div "34 2 35 4 13:00 36 8 43 2 37 10 CAVA 23 33 4 32 6 31 7 13:30 30 6 47 8 39 4 45 …" at bounding box center [760, 376] width 1073 height 422
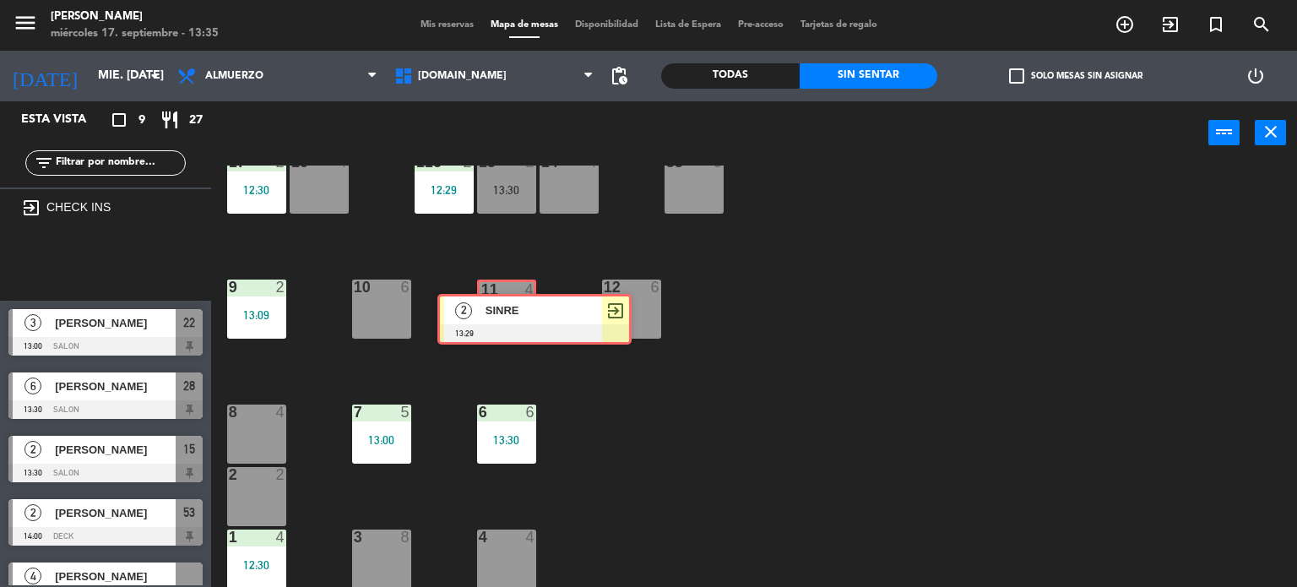
drag, startPoint x: 88, startPoint y: 269, endPoint x: 510, endPoint y: 320, distance: 425.2
click at [510, 320] on div "Esta vista crop_square 9 restaurant 27 filter_list exit_to_app CHECK INS 2 SINR…" at bounding box center [648, 344] width 1297 height 486
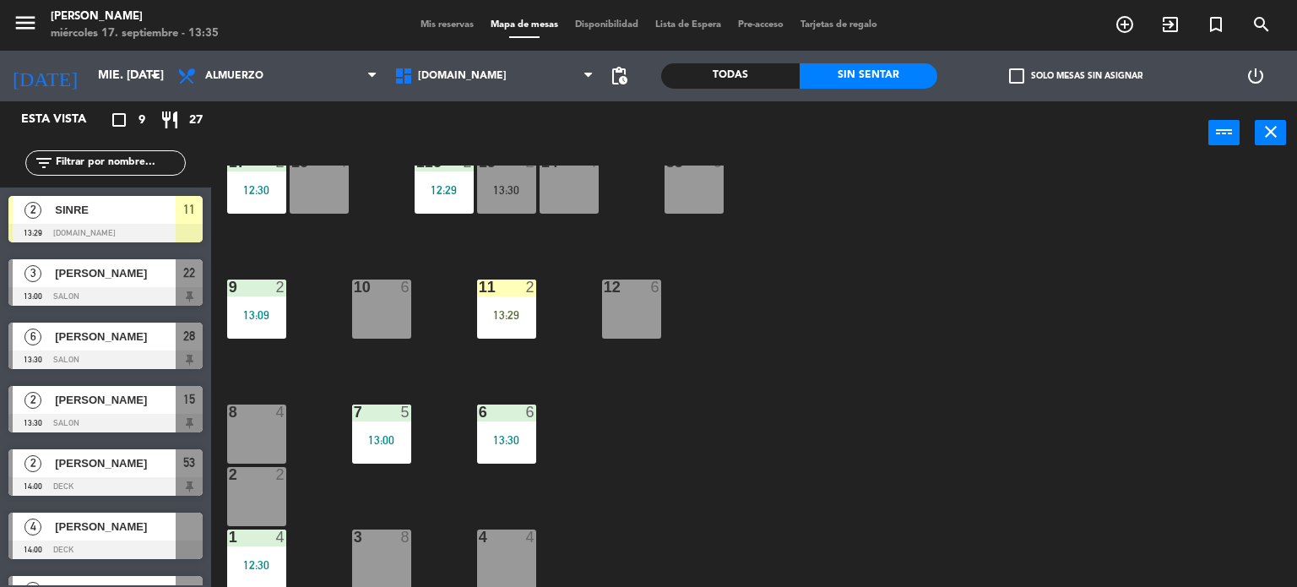
click at [510, 320] on div "13:29" at bounding box center [506, 315] width 59 height 12
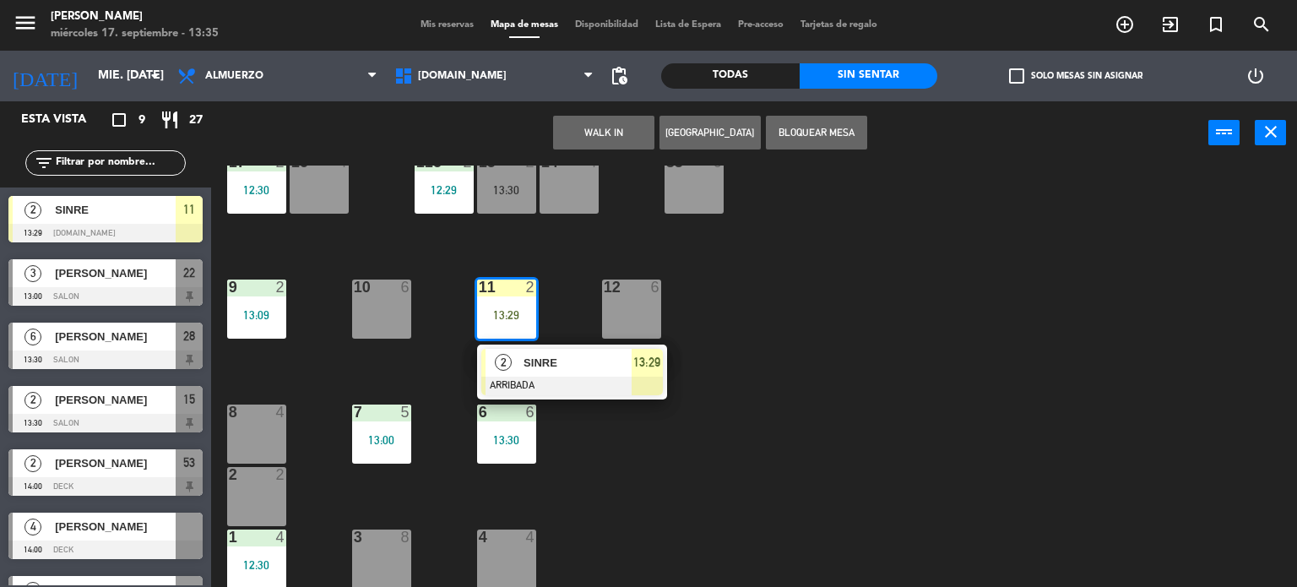
click at [583, 371] on div "SINRE" at bounding box center [577, 363] width 110 height 28
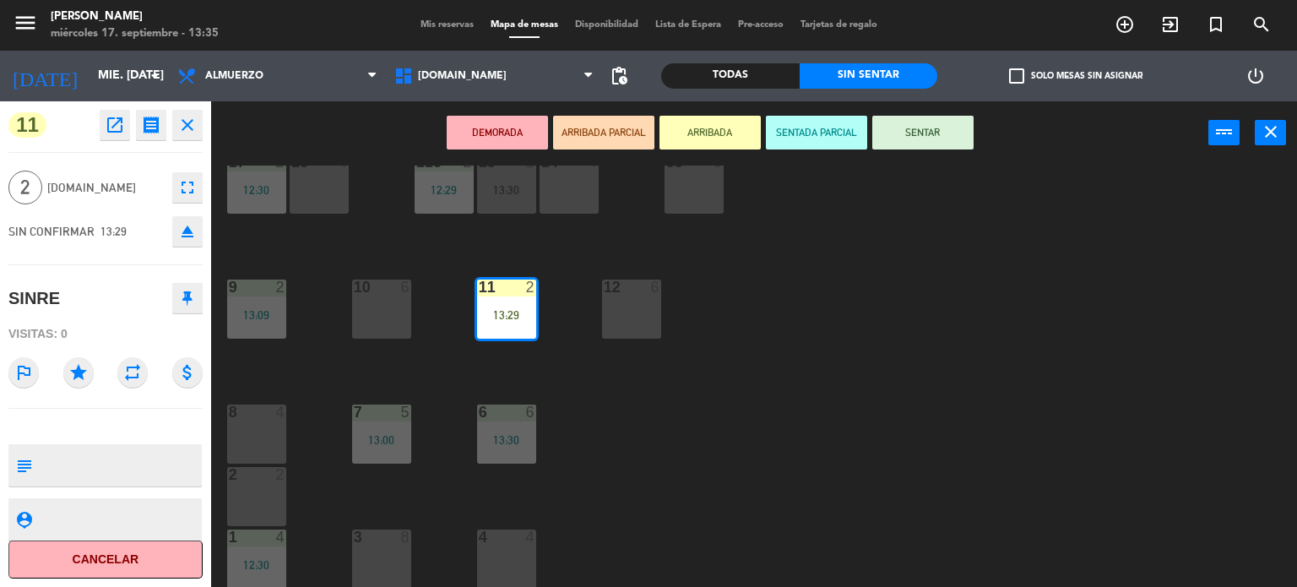
click at [932, 127] on button "SENTAR" at bounding box center [922, 133] width 101 height 34
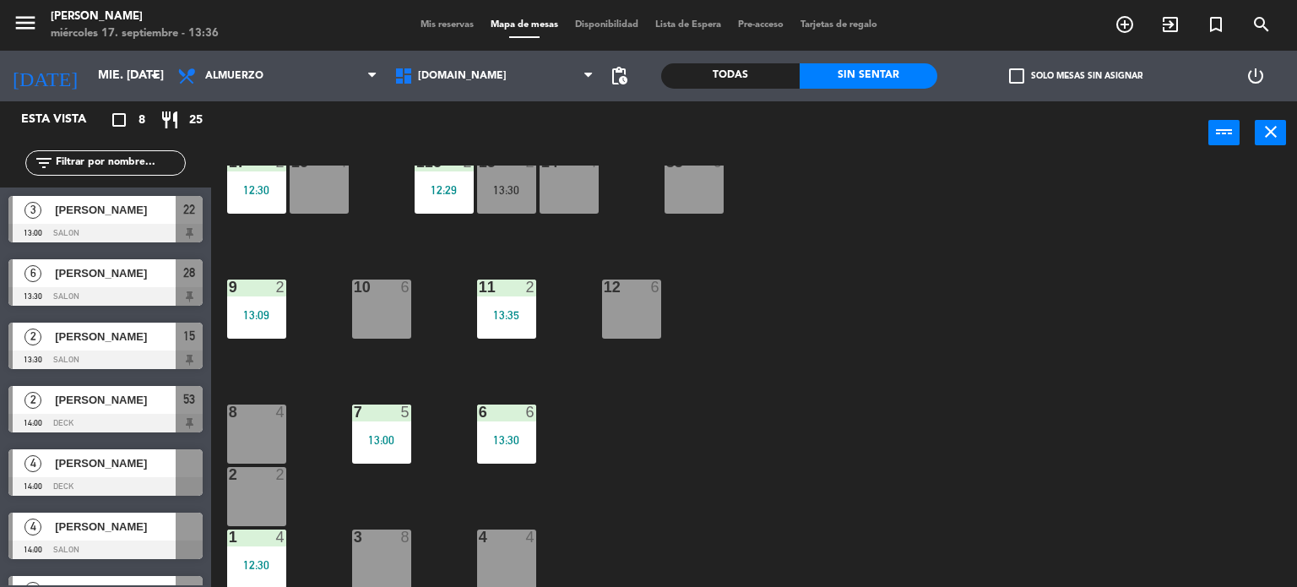
click at [140, 159] on input "text" at bounding box center [119, 163] width 131 height 19
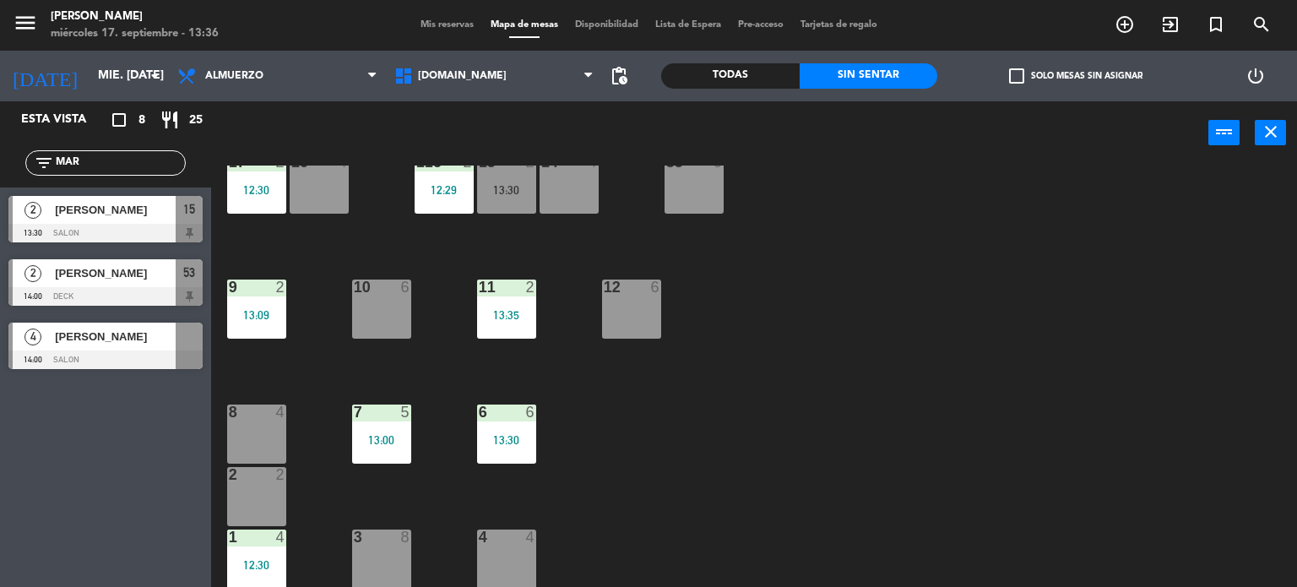
type input "MAR"
click at [0, 426] on div "Esta vista crop_square 8 restaurant 25 filter_list [DATE] [PERSON_NAME] 13:30 S…" at bounding box center [105, 343] width 211 height 485
click at [144, 343] on span "[PERSON_NAME]" at bounding box center [115, 337] width 121 height 18
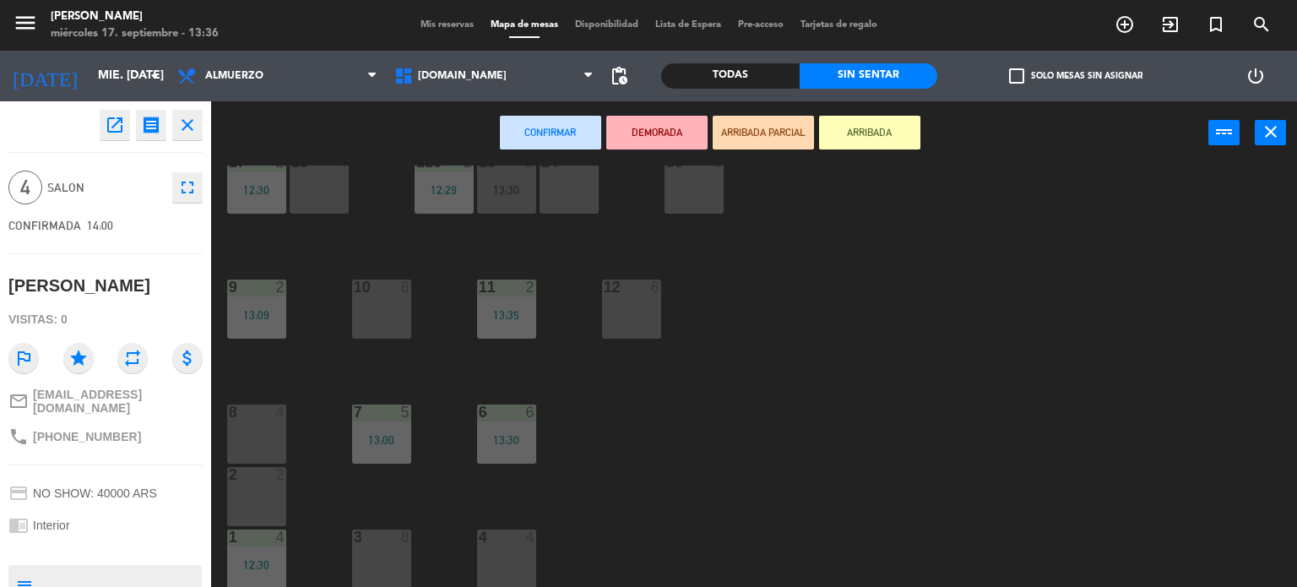
click at [868, 138] on button "ARRIBADA" at bounding box center [869, 133] width 101 height 34
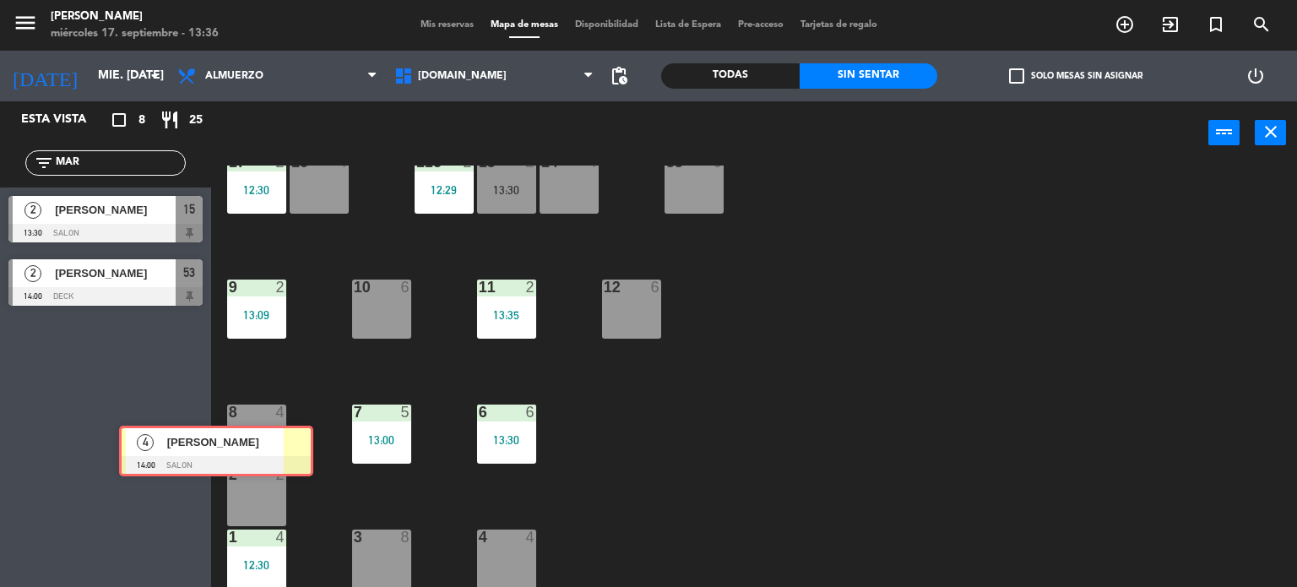
drag, startPoint x: 187, startPoint y: 358, endPoint x: 273, endPoint y: 443, distance: 121.2
click at [273, 443] on div "Esta vista crop_square 8 restaurant 25 filter_list [DATE] [PERSON_NAME] 13:30 S…" at bounding box center [648, 344] width 1297 height 486
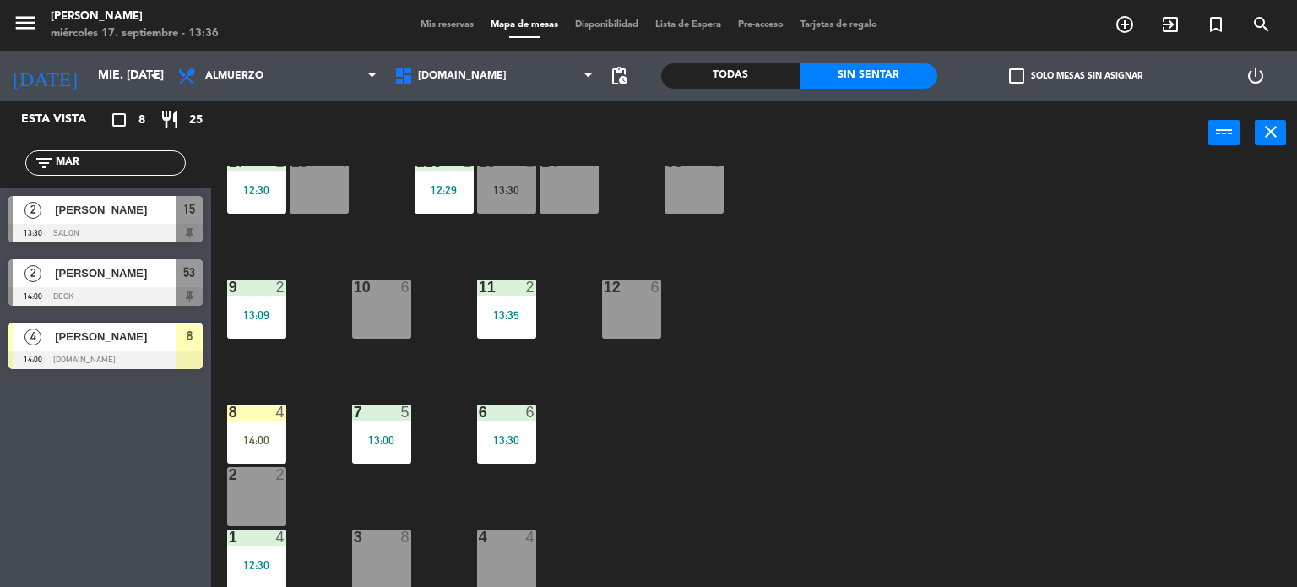
drag, startPoint x: 273, startPoint y: 443, endPoint x: 328, endPoint y: 489, distance: 71.3
click at [281, 448] on div "8 4 14:00" at bounding box center [256, 433] width 59 height 59
click at [331, 491] on div "34 2 35 4 13:00 36 8 43 2 37 10 CAVA 23 33 4 32 6 31 7 13:30 30 6 47 8 39 4 45 …" at bounding box center [760, 376] width 1073 height 422
click at [270, 430] on div "8 4 14:00" at bounding box center [256, 433] width 59 height 59
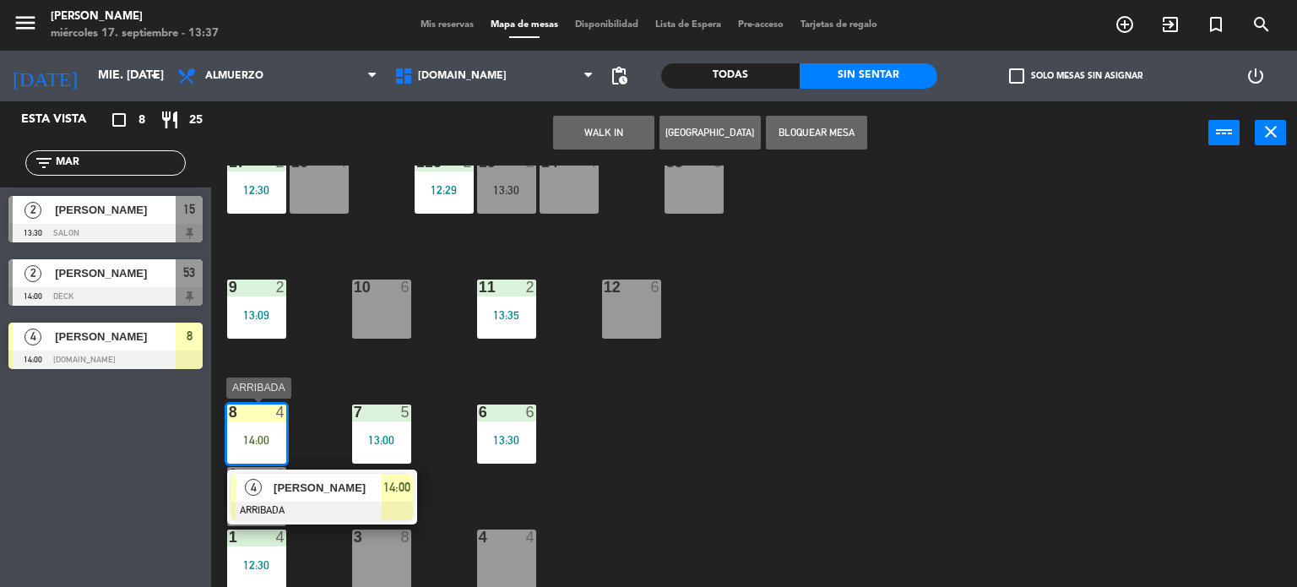
click at [322, 484] on span "[PERSON_NAME]" at bounding box center [328, 488] width 108 height 18
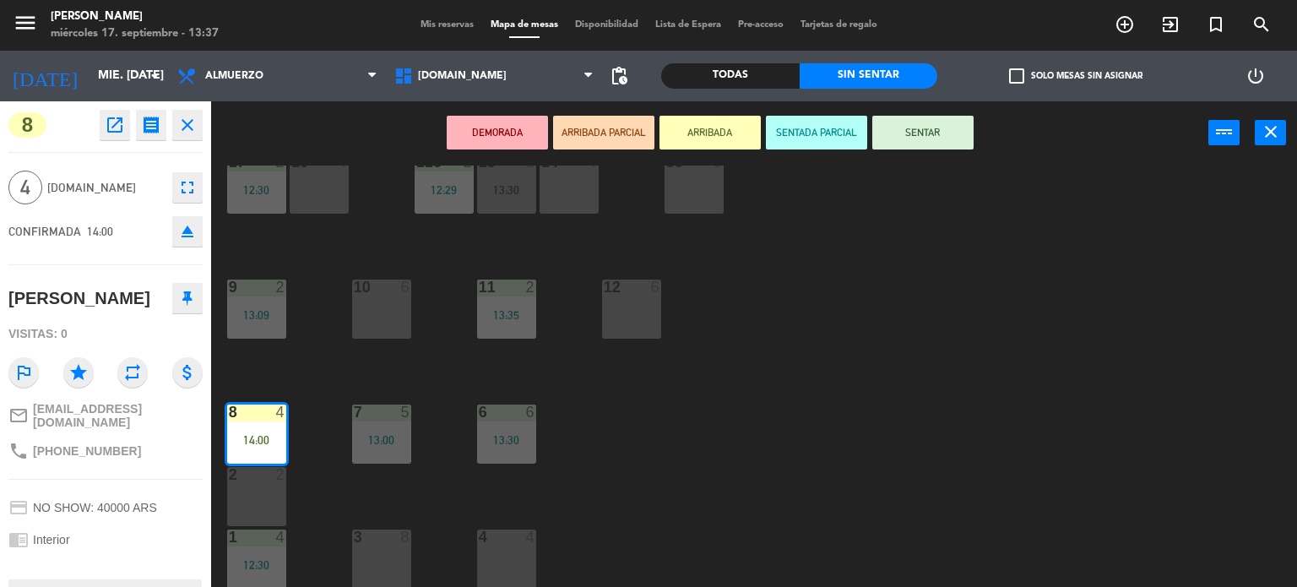
click at [919, 119] on button "SENTAR" at bounding box center [922, 133] width 101 height 34
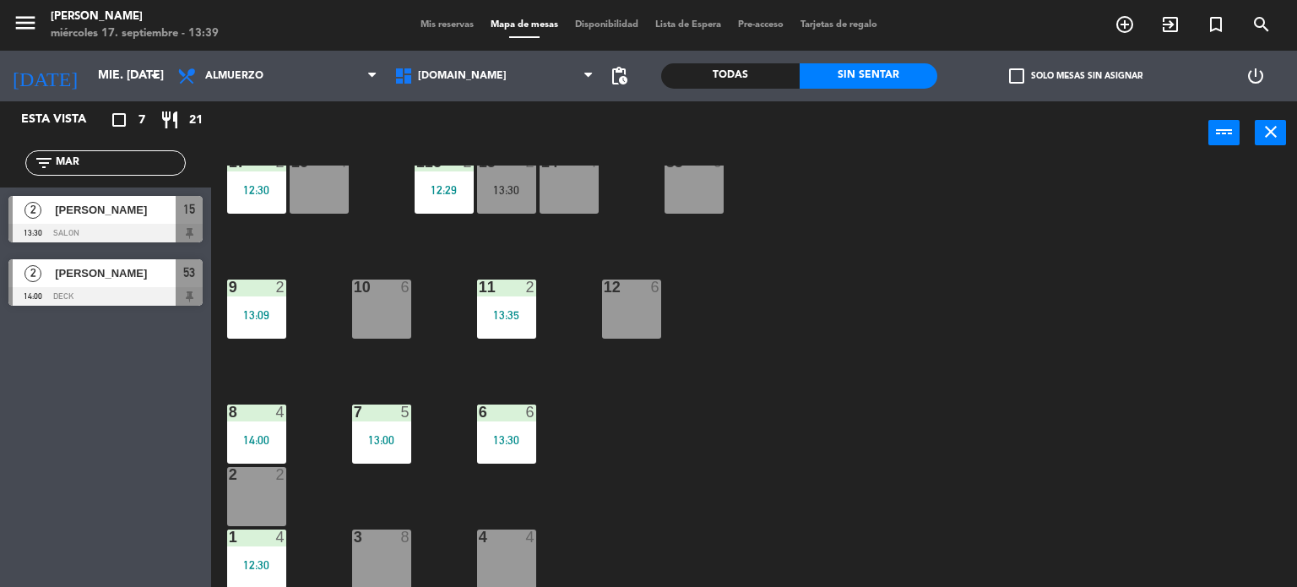
click at [439, 20] on span "Mis reservas" at bounding box center [447, 24] width 70 height 9
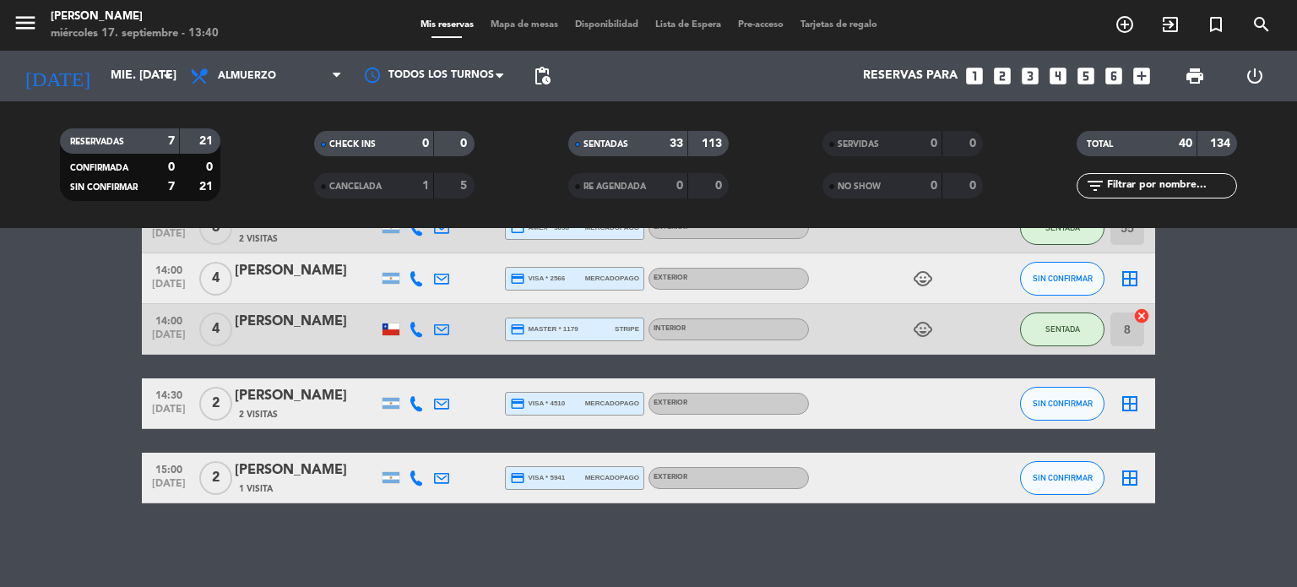
scroll to position [2015, 0]
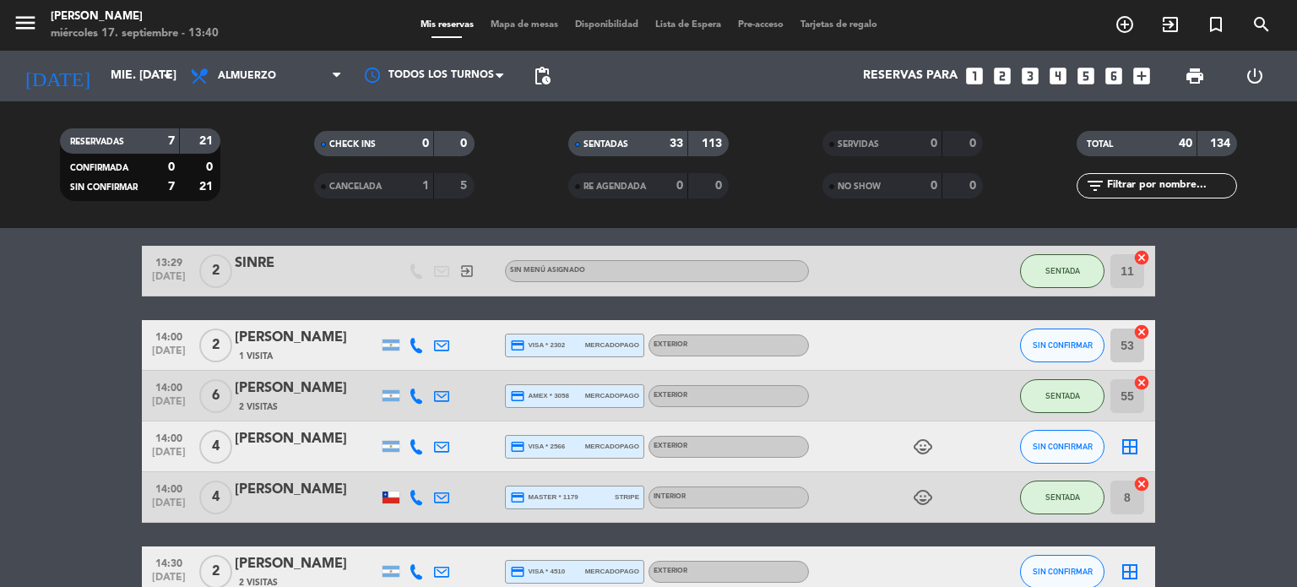
click at [1219, 183] on input "text" at bounding box center [1170, 185] width 131 height 19
click at [492, 24] on span "Mapa de mesas" at bounding box center [524, 24] width 84 height 9
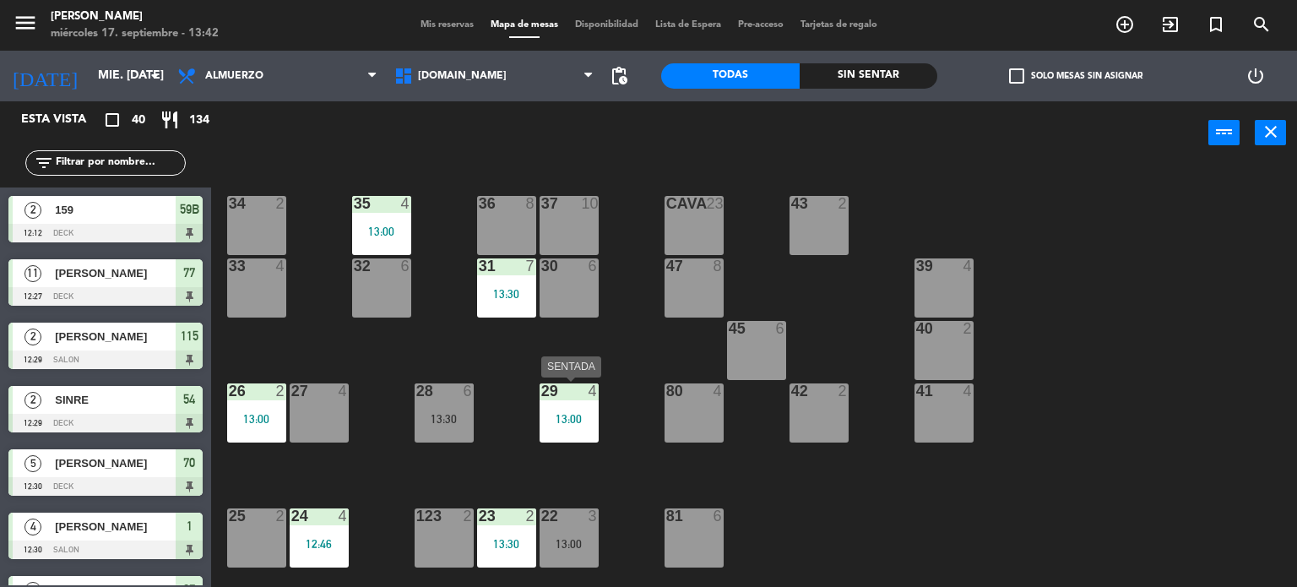
click at [574, 428] on div "29 4 13:00" at bounding box center [568, 412] width 59 height 59
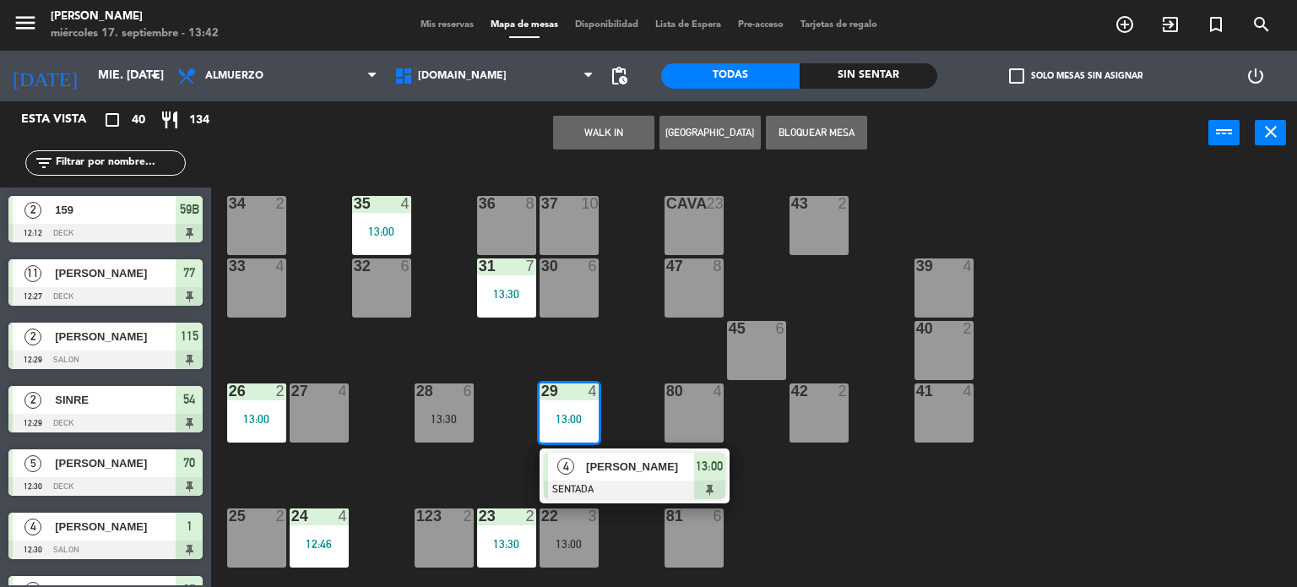
click at [604, 473] on span "[PERSON_NAME]" at bounding box center [640, 467] width 108 height 18
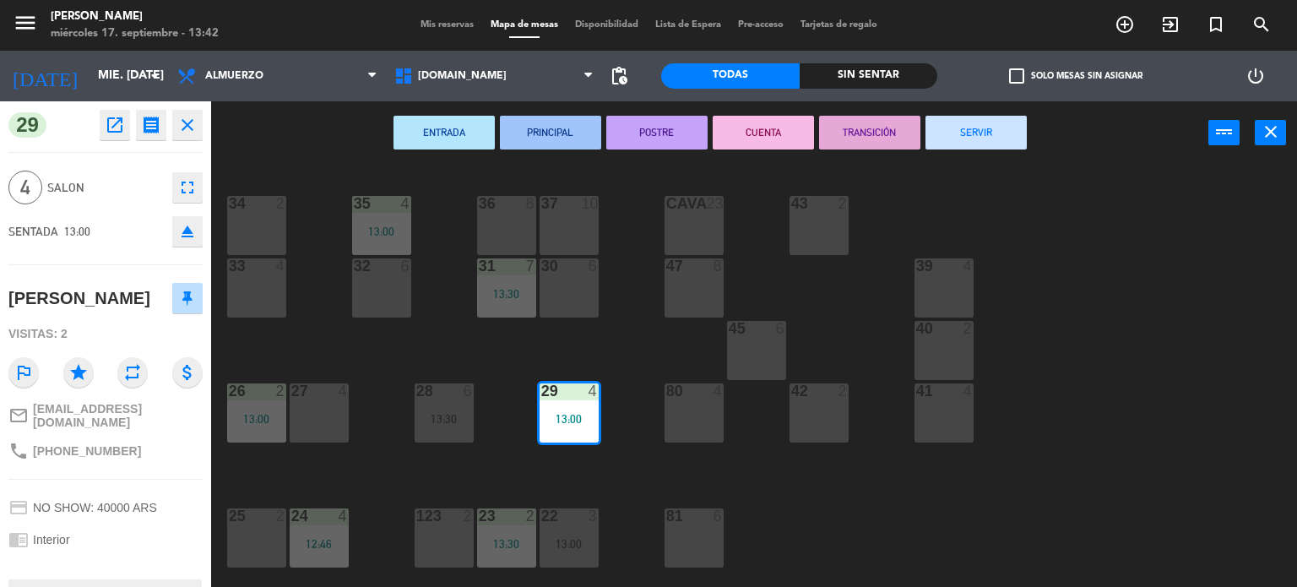
click at [964, 117] on button "SERVIR" at bounding box center [975, 133] width 101 height 34
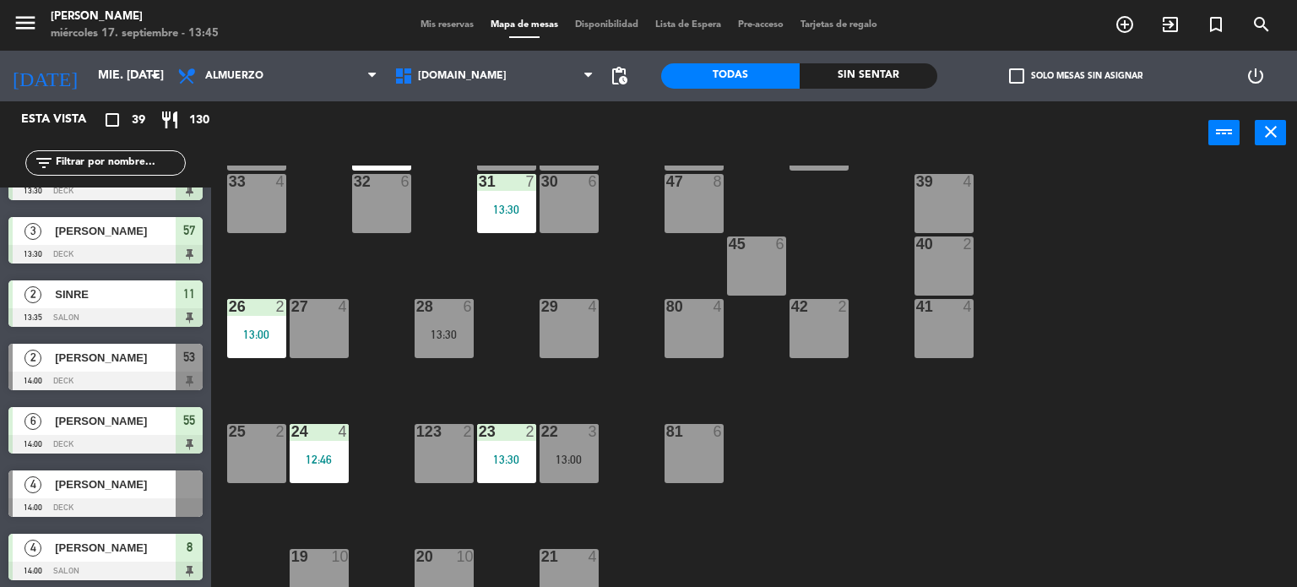
scroll to position [2071, 0]
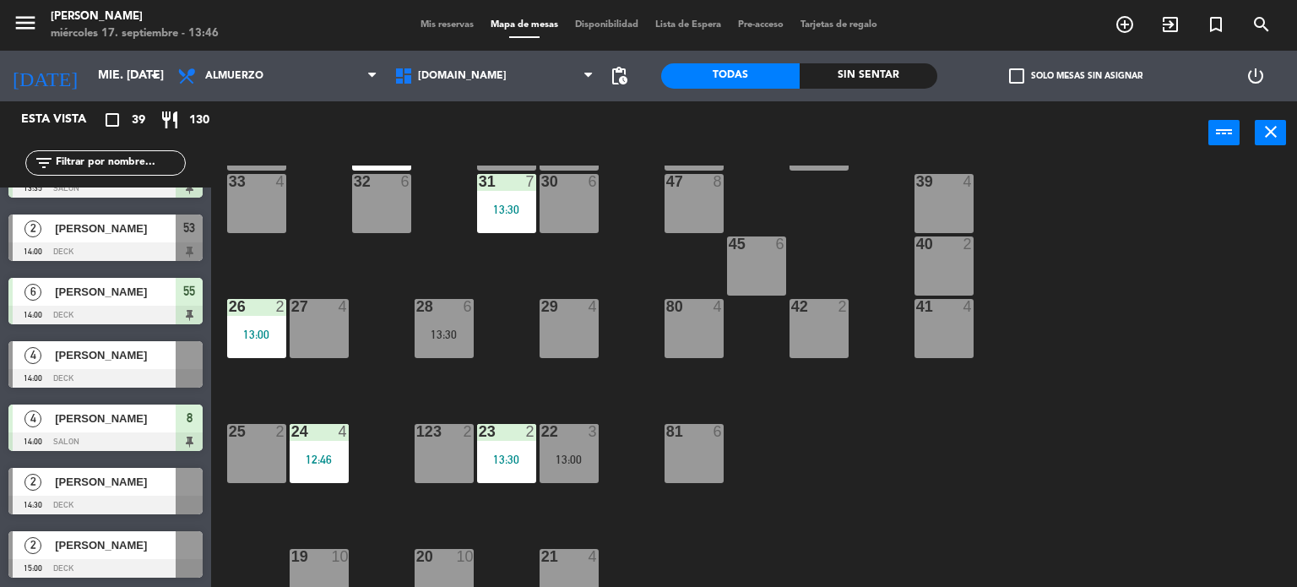
click at [449, 95] on div "[DOMAIN_NAME] [DOMAIN_NAME] [DOMAIN_NAME] [DOMAIN_NAME] [DOMAIN_NAME]" at bounding box center [494, 76] width 217 height 51
click at [446, 71] on span "[DOMAIN_NAME]" at bounding box center [462, 76] width 89 height 12
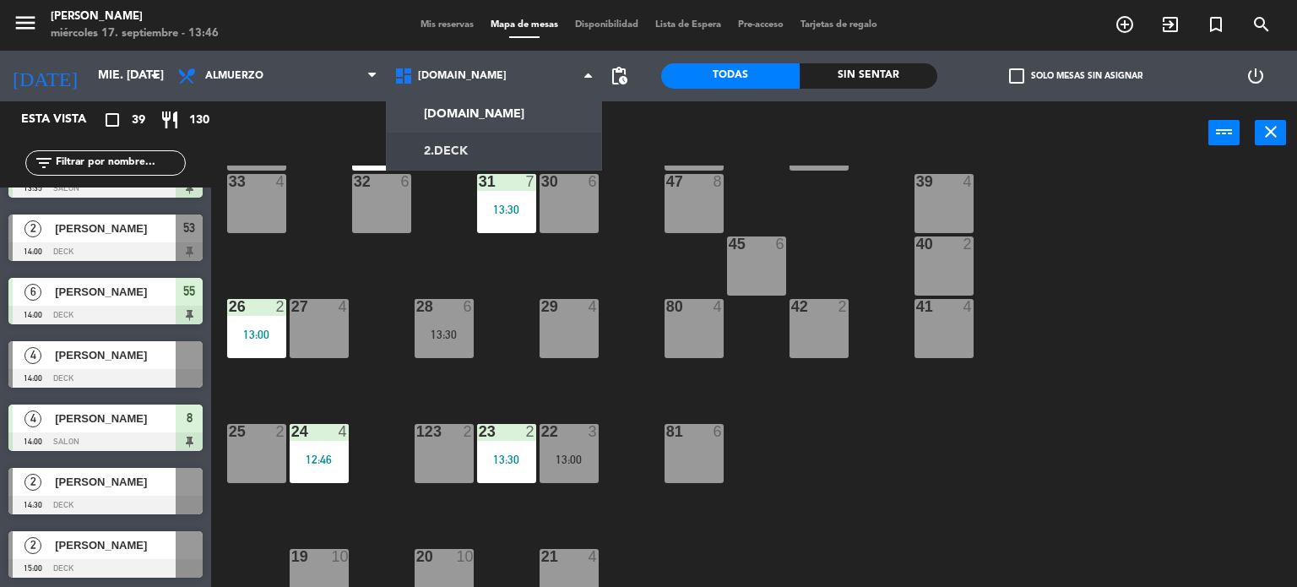
click at [649, 259] on div "34 2 35 4 13:00 36 8 43 2 37 10 CAVA 23 33 4 32 6 31 7 13:30 30 6 47 8 39 4 45 …" at bounding box center [760, 376] width 1073 height 422
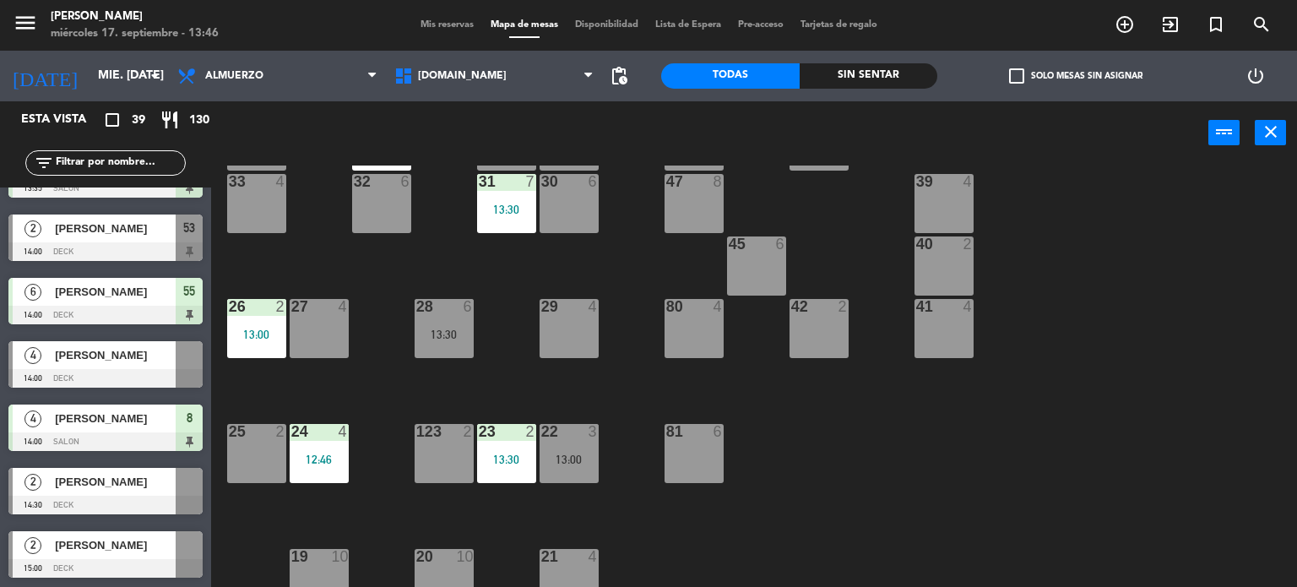
scroll to position [0, 0]
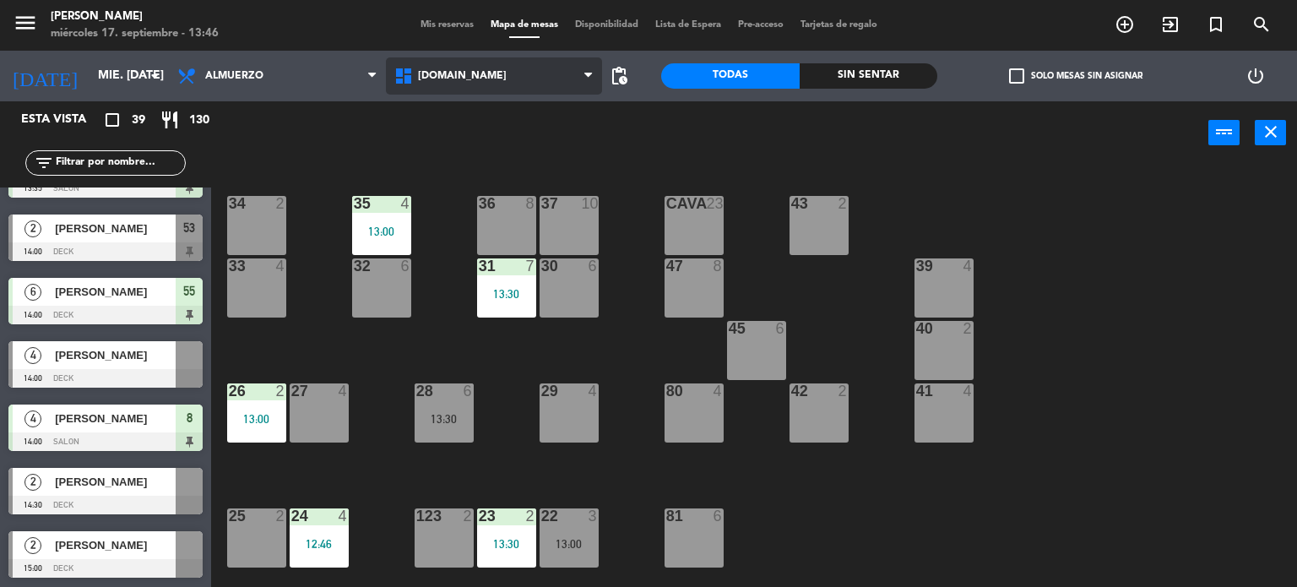
click at [418, 89] on span "[DOMAIN_NAME]" at bounding box center [494, 75] width 217 height 37
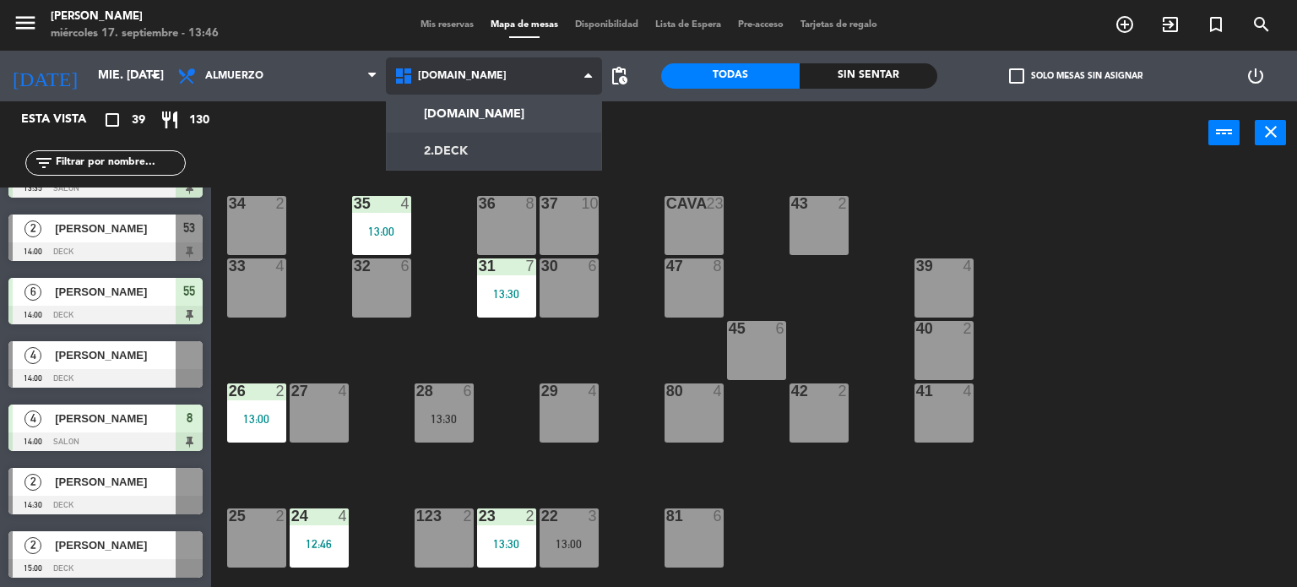
click at [431, 141] on ng-component "menu [PERSON_NAME] miércoles 17. septiembre - 13:46 Mis reservas Mapa de mesas …" at bounding box center [648, 294] width 1297 height 588
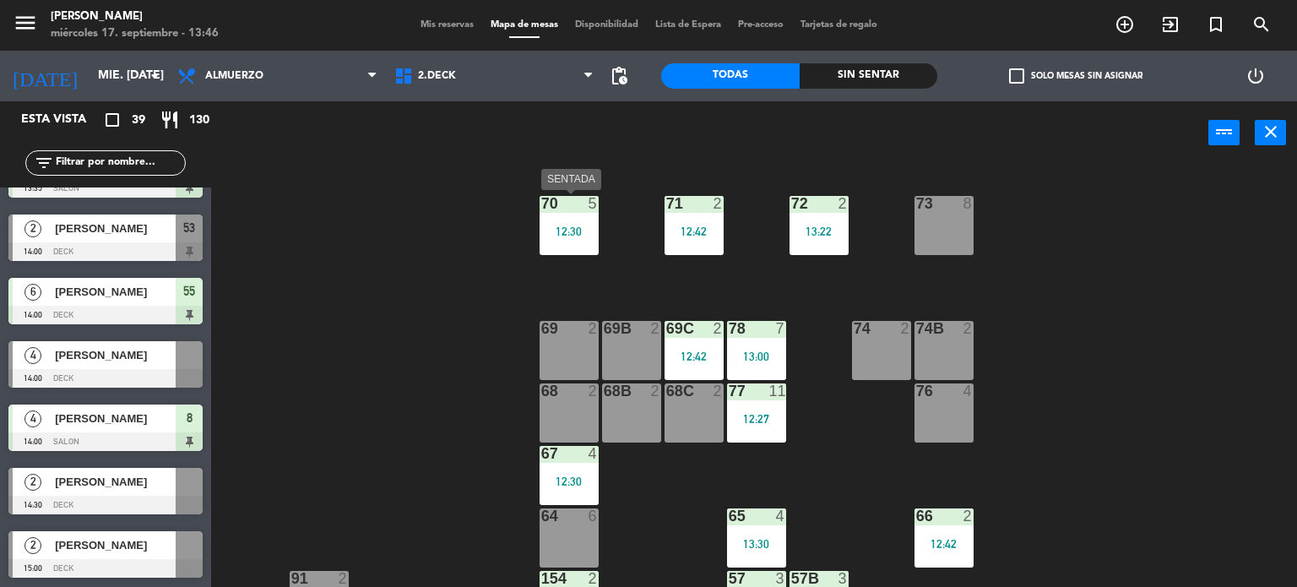
drag, startPoint x: 575, startPoint y: 239, endPoint x: 586, endPoint y: 257, distance: 20.9
click at [577, 240] on div "70 5 12:30" at bounding box center [568, 225] width 59 height 59
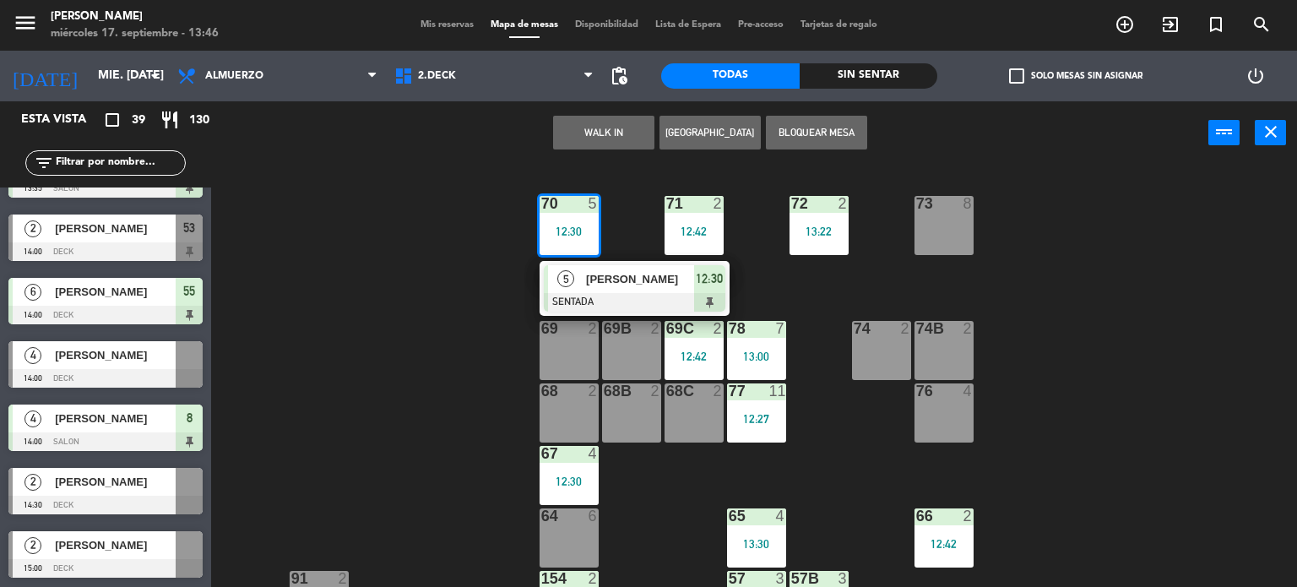
click at [611, 295] on div "5 [PERSON_NAME] SENTADA 12:30" at bounding box center [634, 288] width 215 height 55
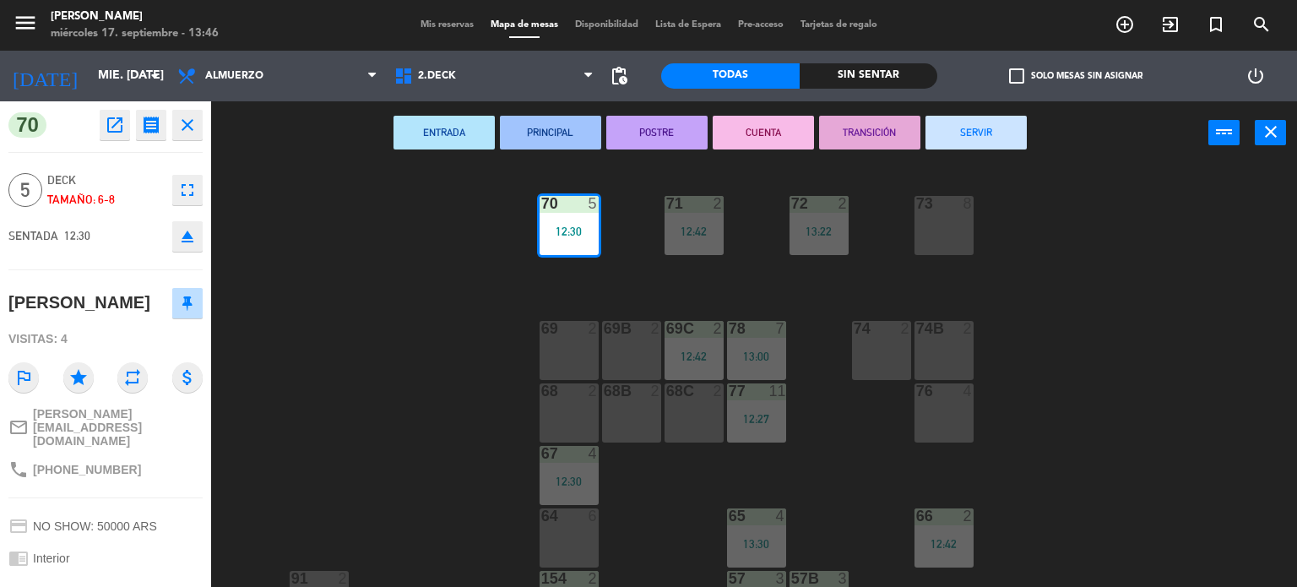
click at [946, 143] on button "SERVIR" at bounding box center [975, 133] width 101 height 34
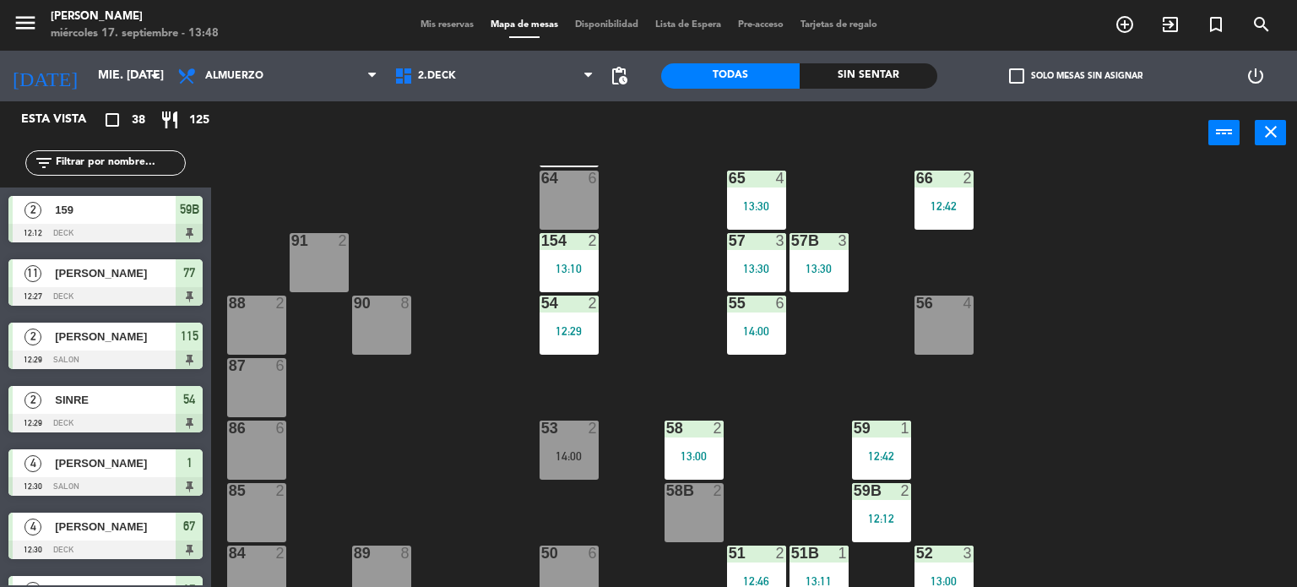
scroll to position [354, 0]
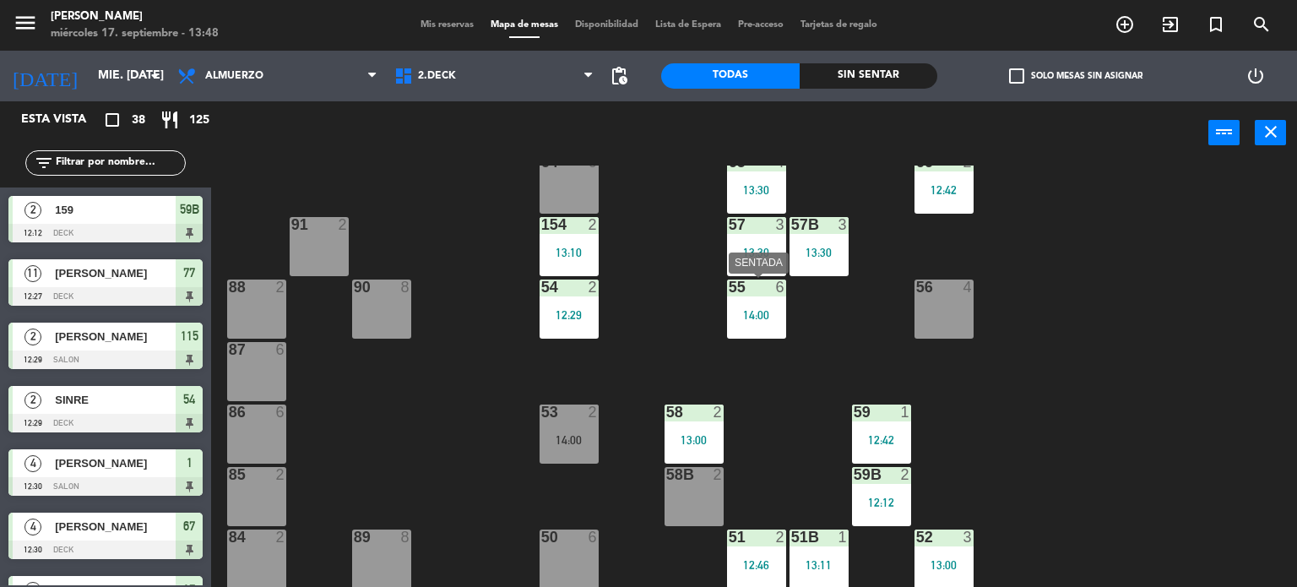
click at [778, 317] on div "14:00" at bounding box center [756, 315] width 59 height 12
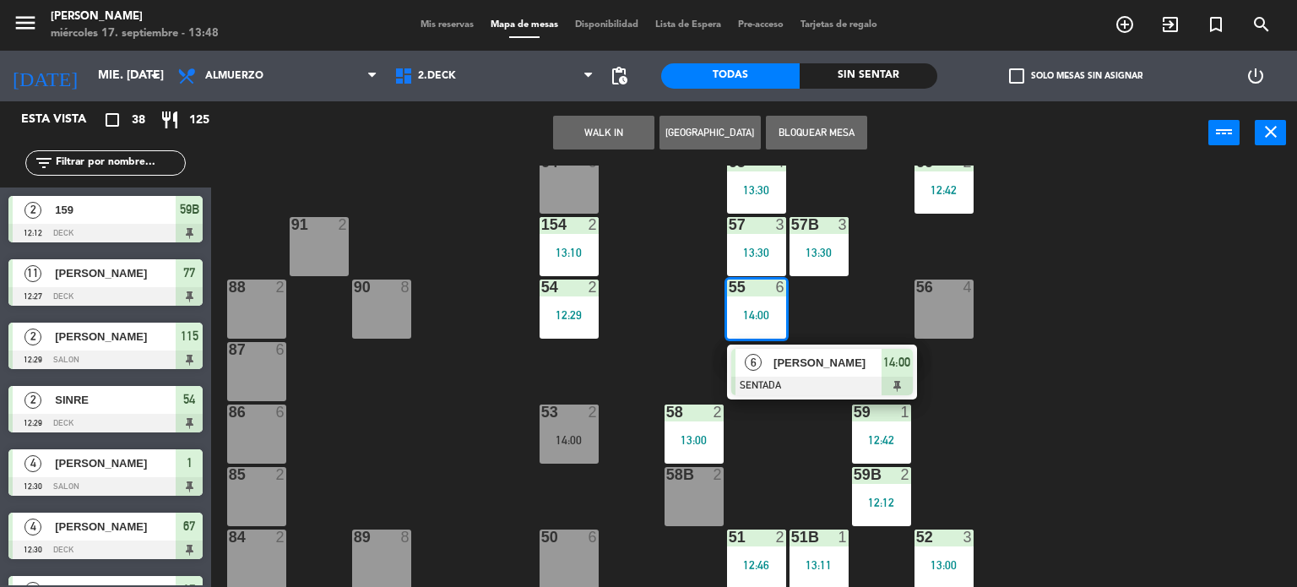
click at [865, 300] on div "71 2 12:42 72 2 13:22 73 8 70 8 74 2 74B 2 69 2 69B 2 69C 2 12:42 78 7 13:00 77…" at bounding box center [760, 376] width 1073 height 422
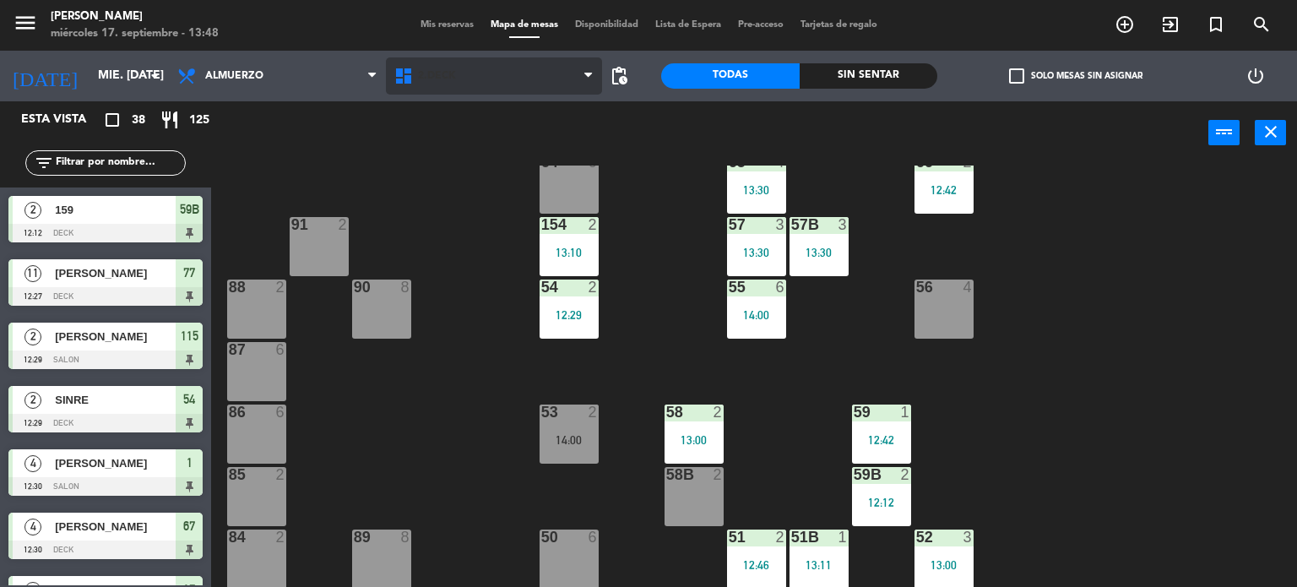
click at [472, 71] on span "2.DECK" at bounding box center [494, 75] width 217 height 37
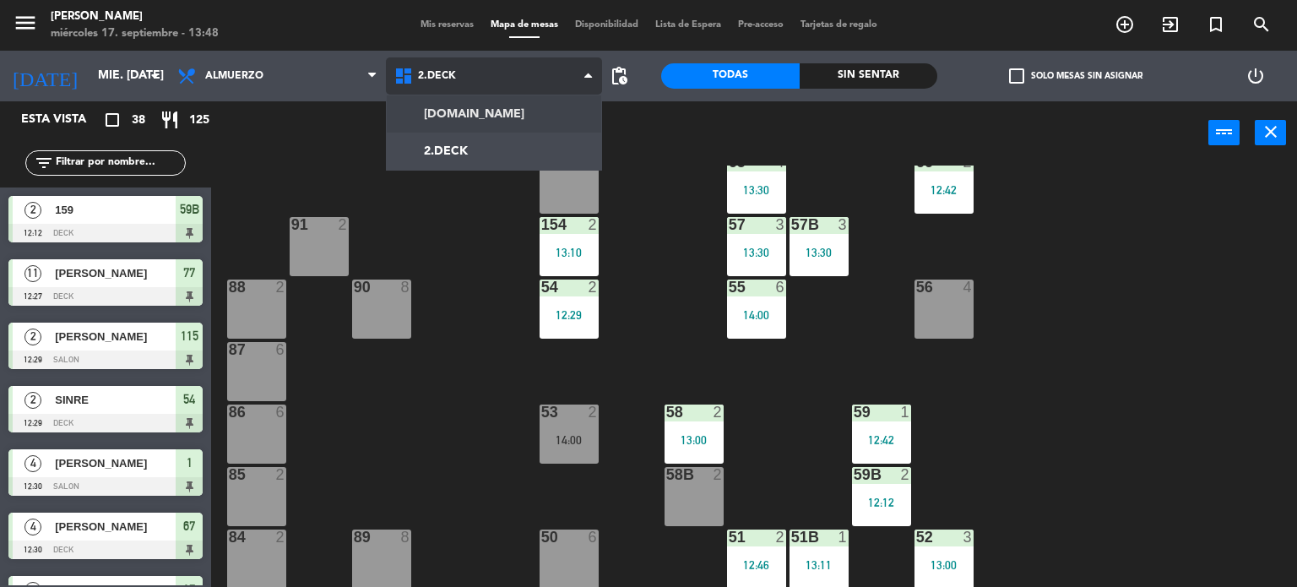
click at [459, 127] on ng-component "menu [PERSON_NAME] miércoles 17. septiembre - 13:48 Mis reservas Mapa de mesas …" at bounding box center [648, 294] width 1297 height 588
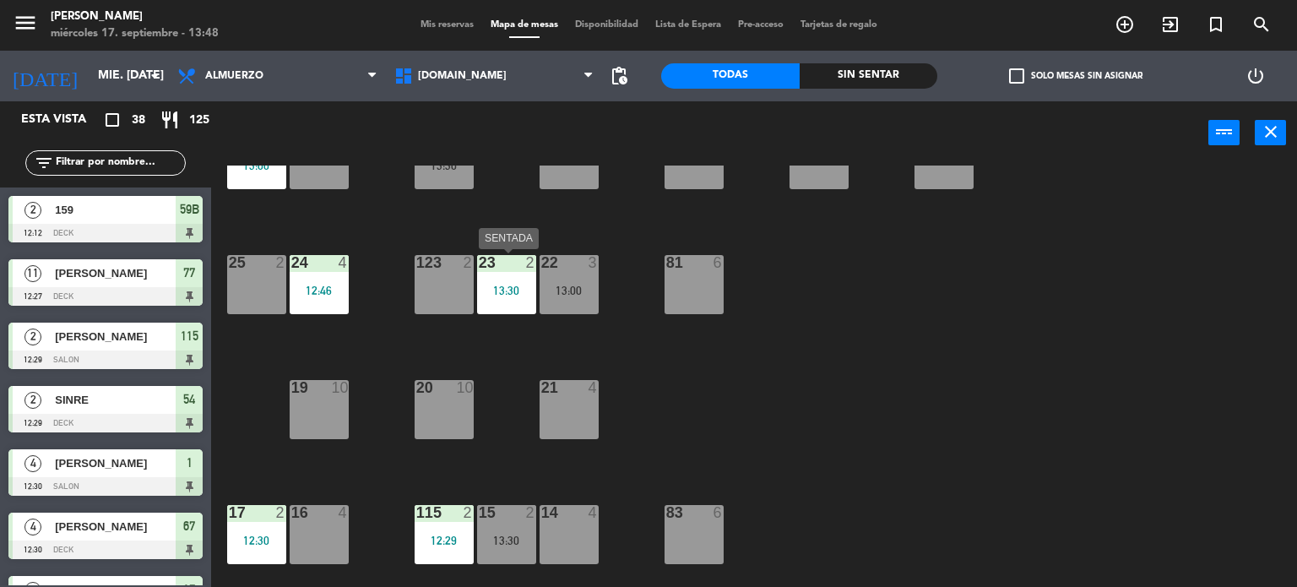
scroll to position [0, 0]
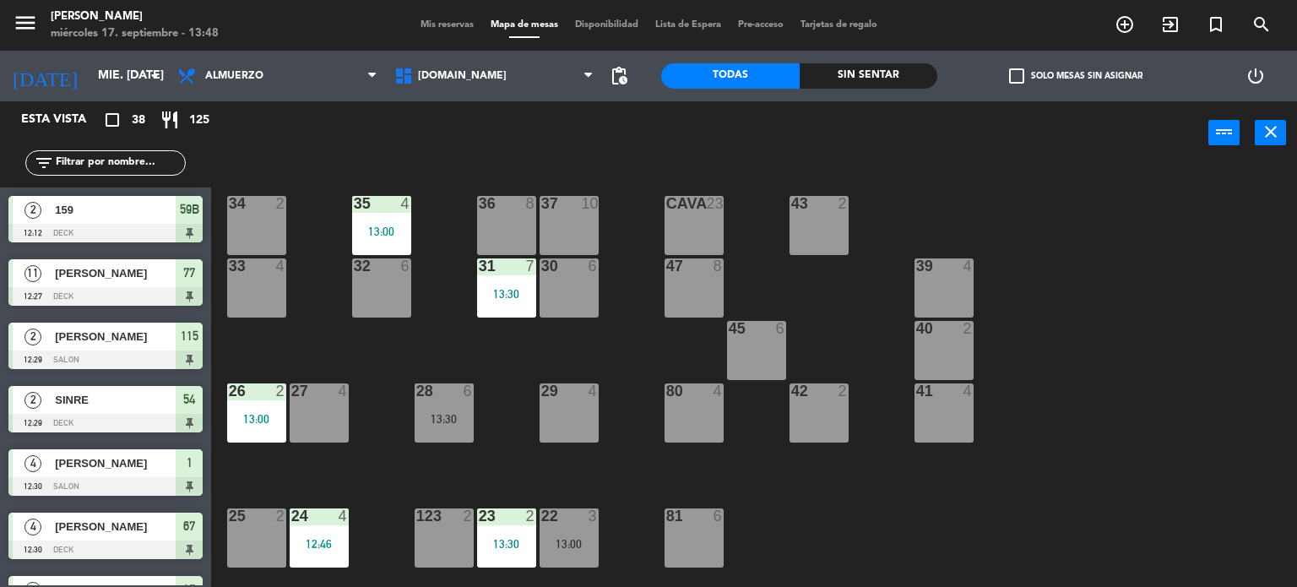
click at [506, 259] on div at bounding box center [506, 265] width 28 height 15
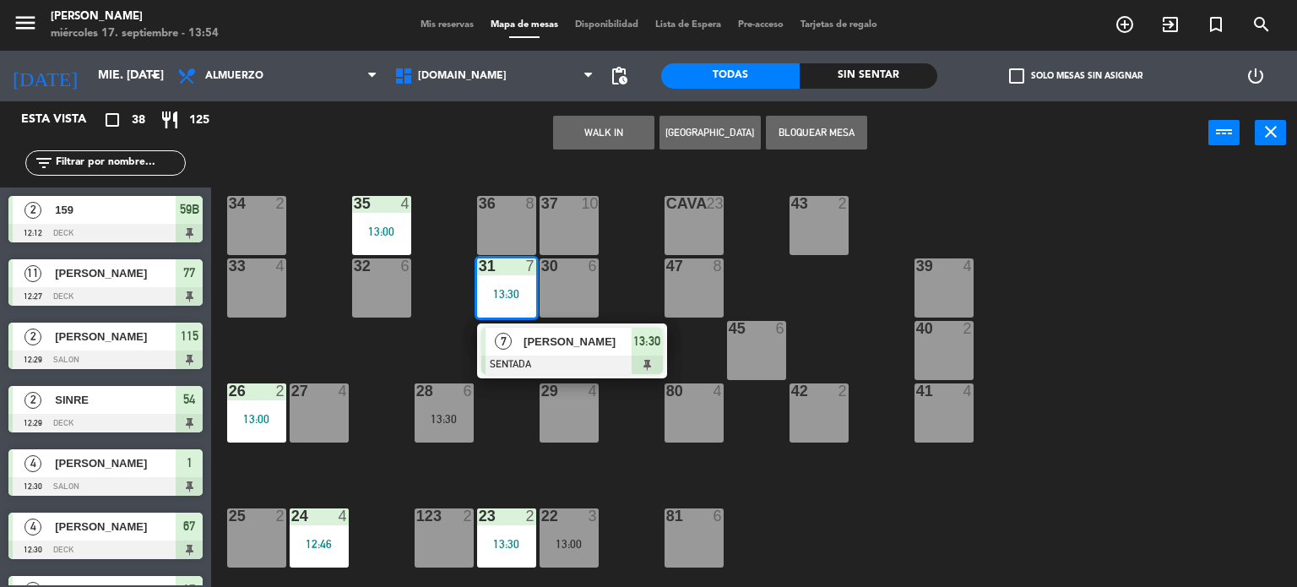
click at [881, 263] on div "34 2 35 4 13:00 36 8 43 2 37 10 CAVA 23 33 4 32 6 31 7 13:30 7 [PERSON_NAME] SE…" at bounding box center [760, 376] width 1073 height 422
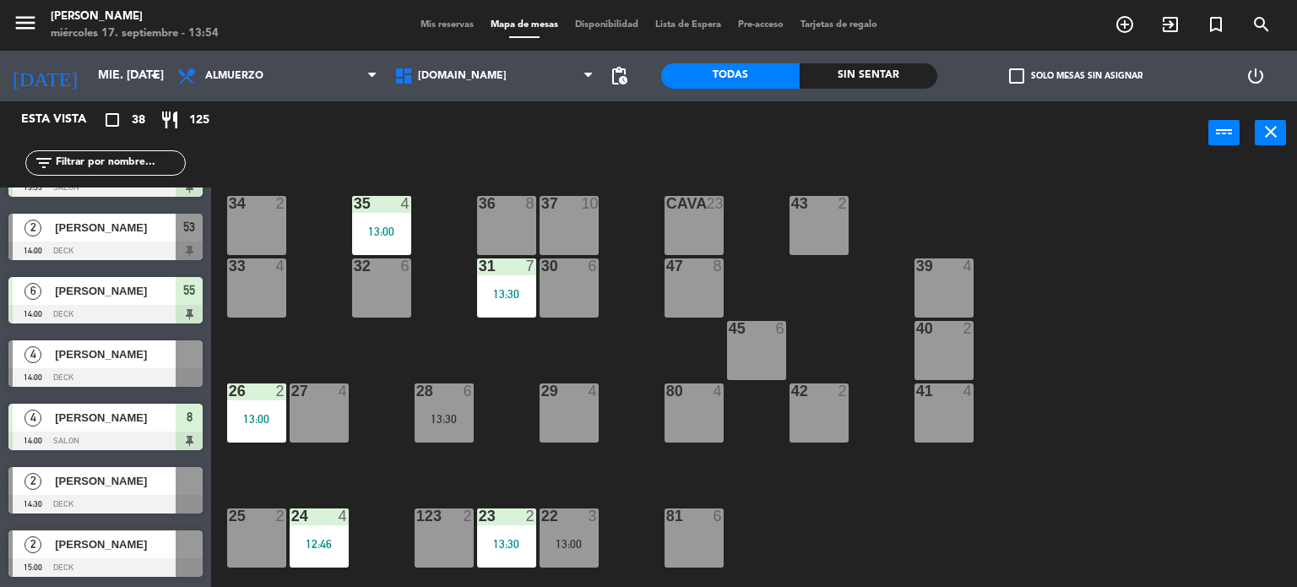
scroll to position [1755, 0]
click at [1166, 32] on icon "exit_to_app" at bounding box center [1170, 24] width 20 height 20
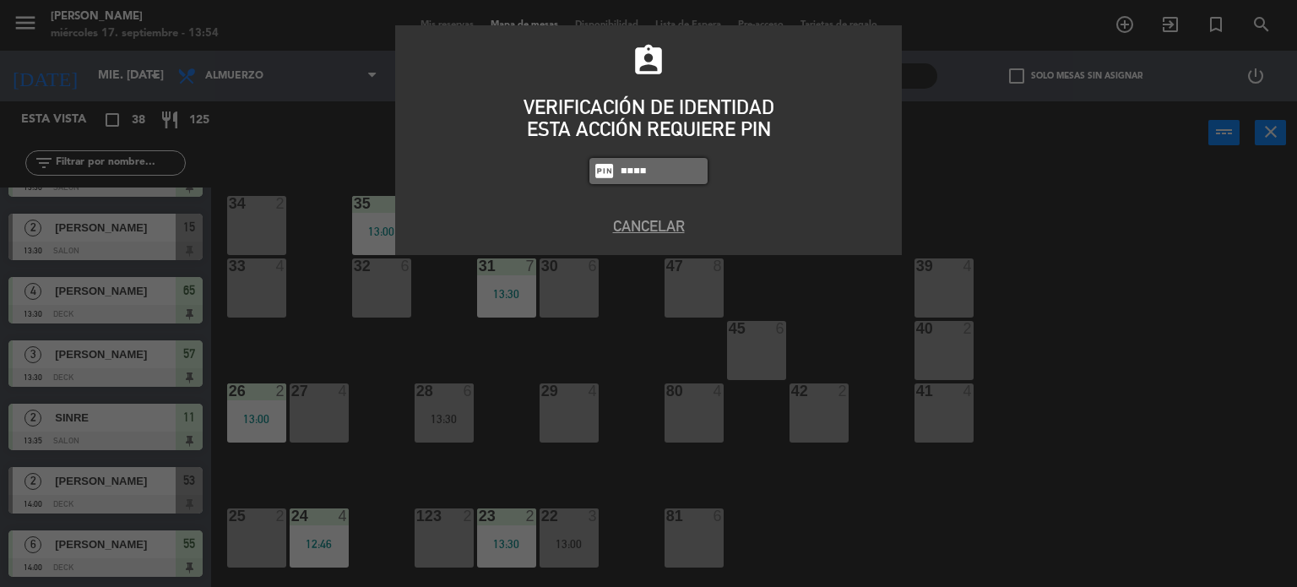
type input "4307"
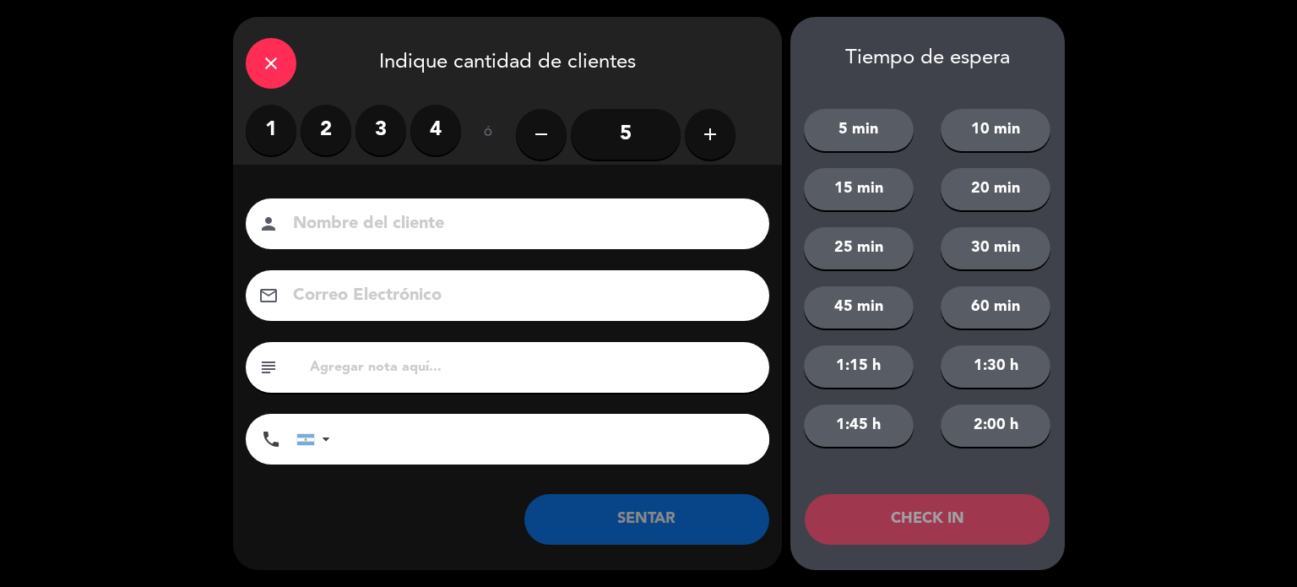
click at [341, 114] on label "2" at bounding box center [326, 130] width 51 height 51
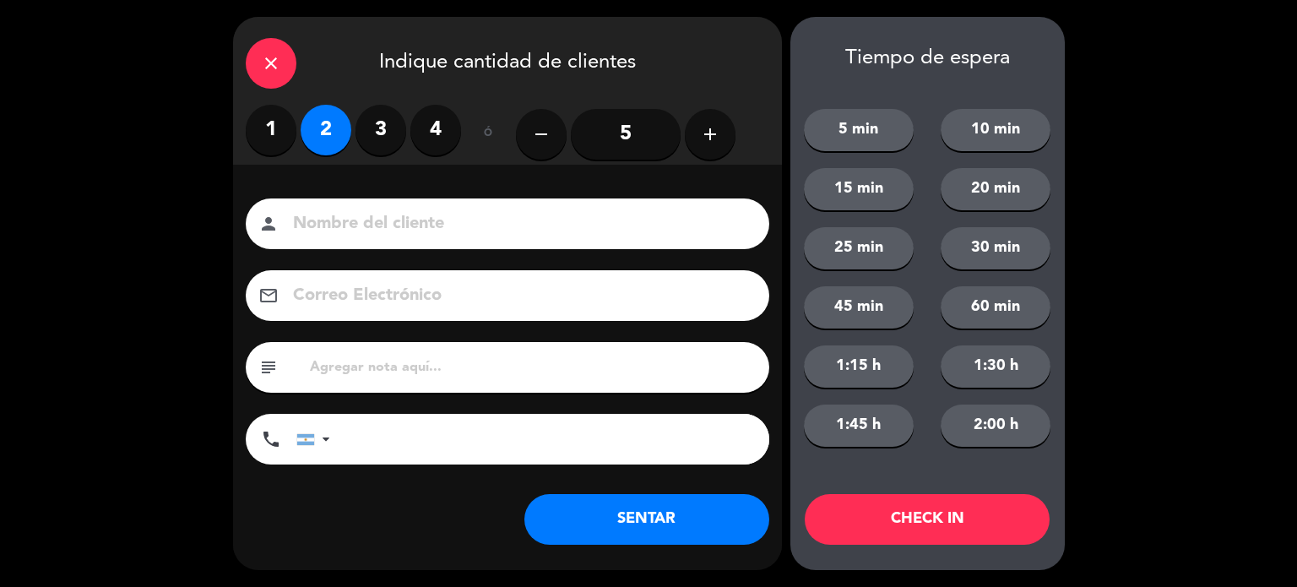
click at [355, 217] on input at bounding box center [519, 224] width 456 height 30
type input "ASDFGH"
click at [916, 501] on button "CHECK IN" at bounding box center [927, 519] width 245 height 51
click at [266, 82] on div "close" at bounding box center [271, 63] width 51 height 51
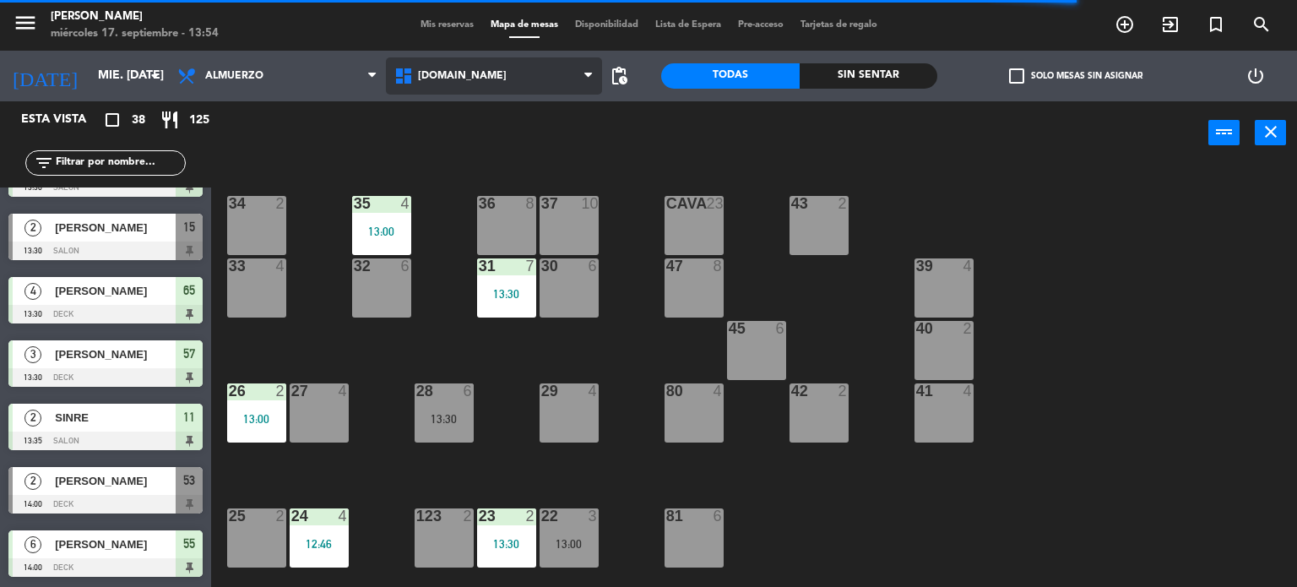
drag, startPoint x: 501, startPoint y: 86, endPoint x: 500, endPoint y: 99, distance: 12.8
click at [501, 89] on span "[DOMAIN_NAME]" at bounding box center [494, 75] width 217 height 37
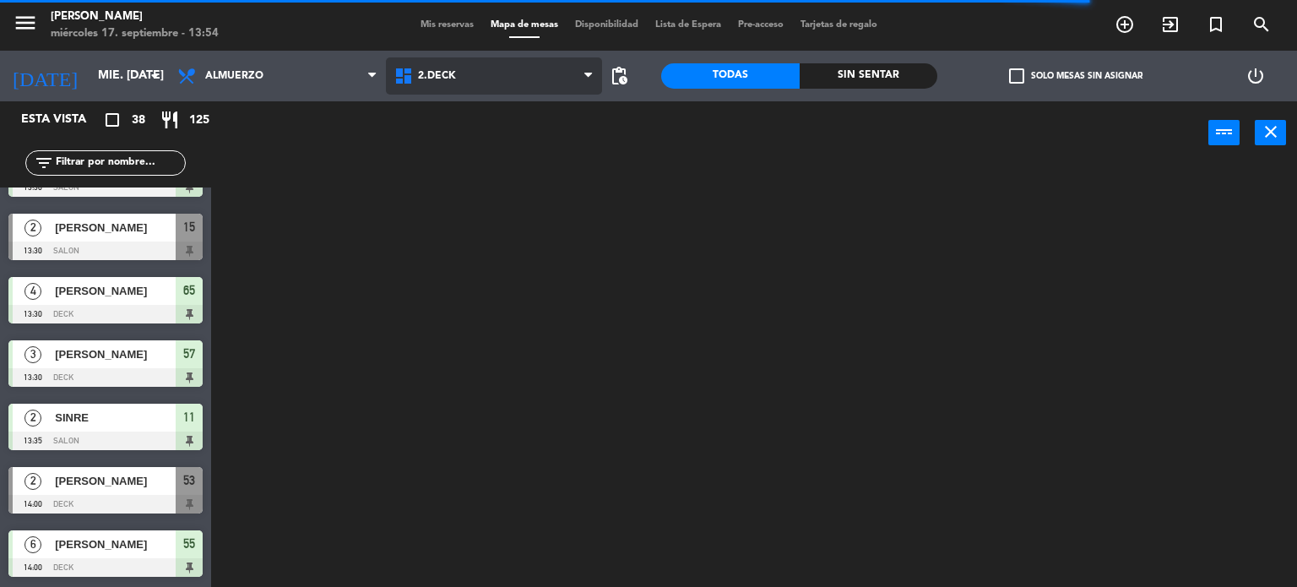
click at [491, 152] on ng-component "menu [PERSON_NAME] miércoles 17. septiembre - 13:54 Mis reservas Mapa de mesas …" at bounding box center [648, 294] width 1297 height 588
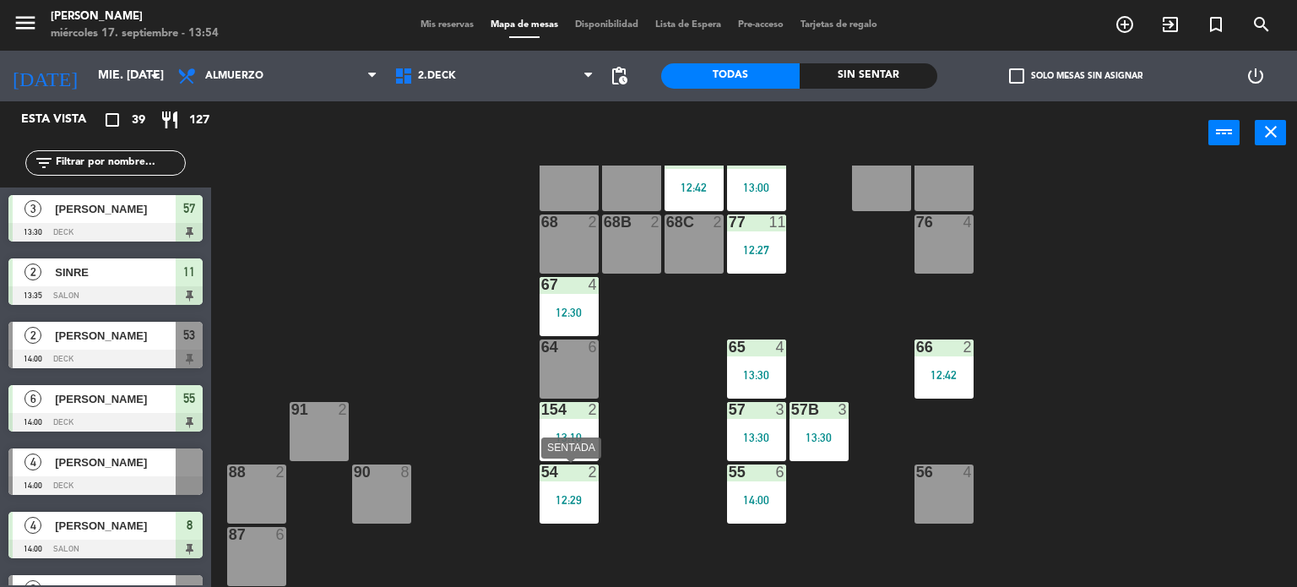
scroll to position [338, 0]
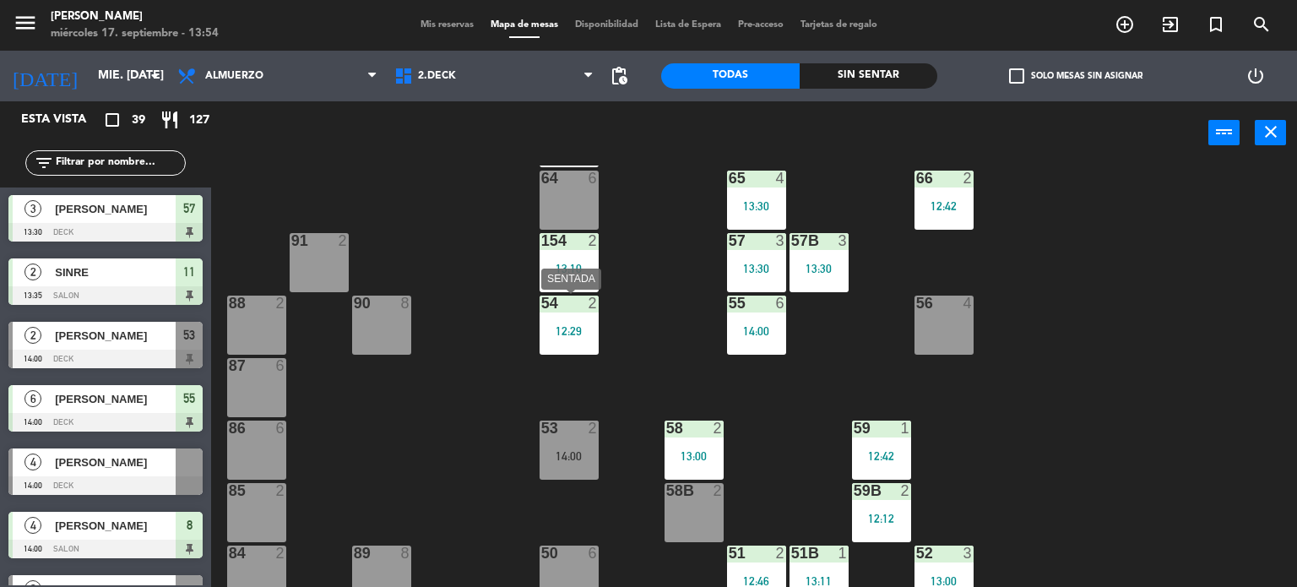
click at [577, 317] on div "54 2 12:29" at bounding box center [568, 324] width 59 height 59
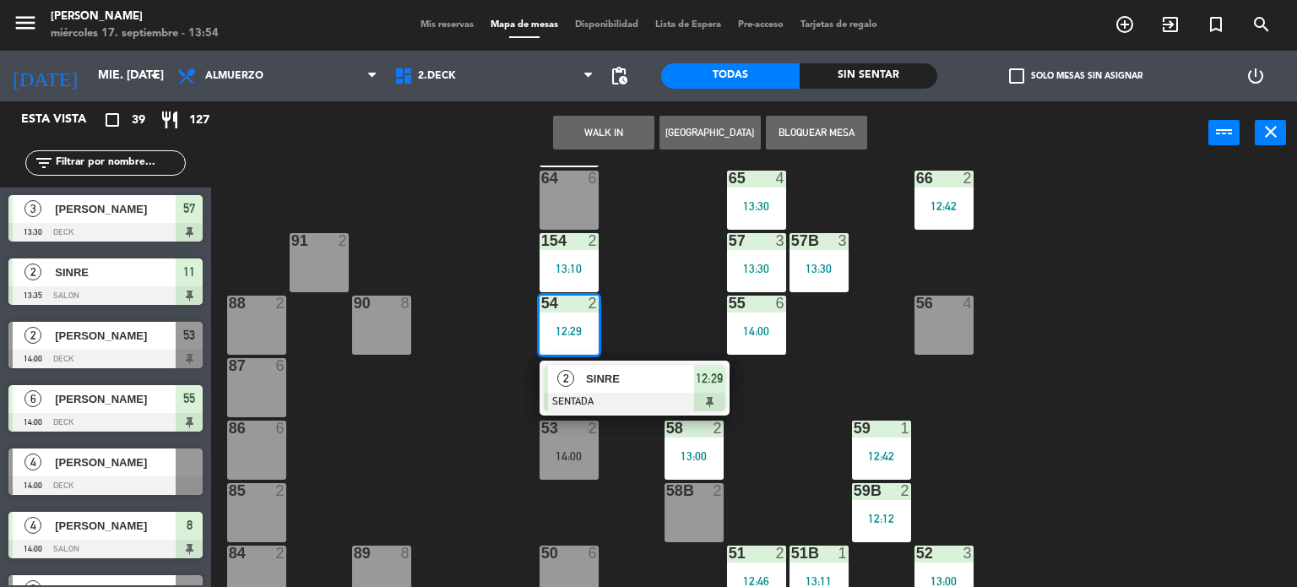
drag, startPoint x: 626, startPoint y: 377, endPoint x: 645, endPoint y: 361, distance: 24.7
click at [626, 377] on div "2 SINRE SENTADA 12:29" at bounding box center [634, 388] width 215 height 55
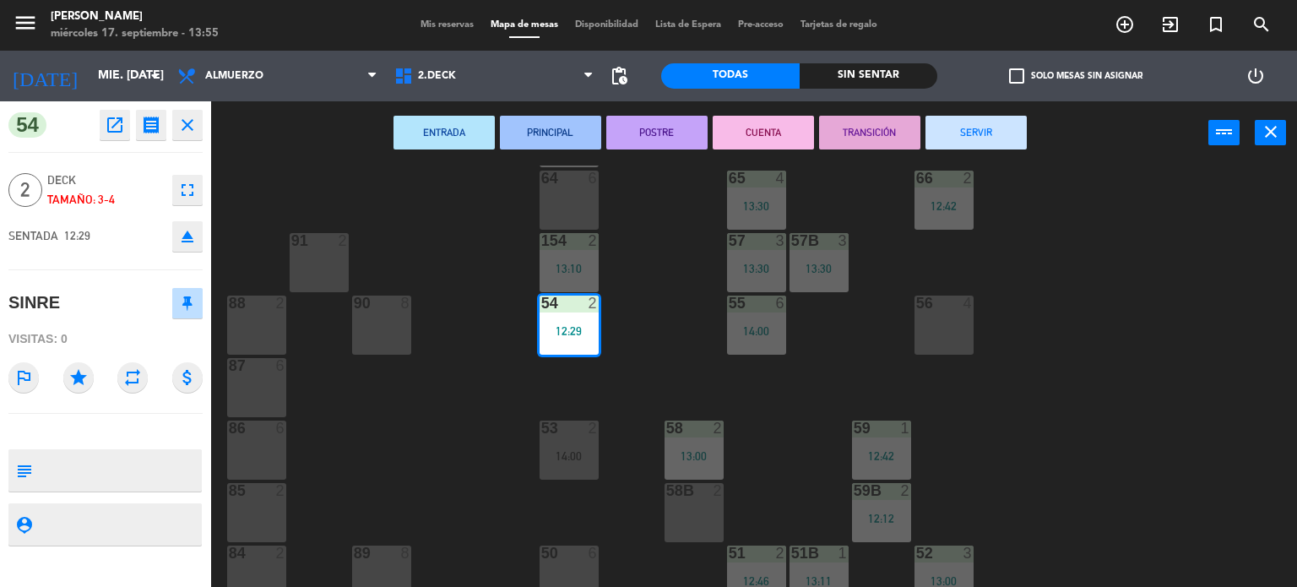
click at [990, 136] on button "SERVIR" at bounding box center [975, 133] width 101 height 34
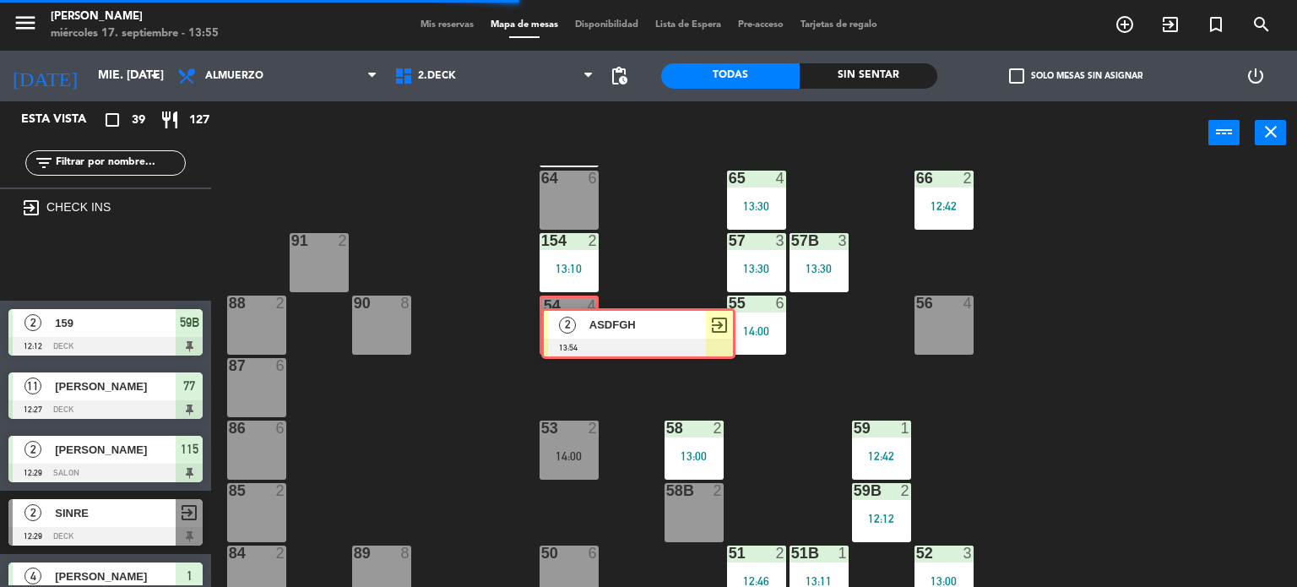
drag, startPoint x: 238, startPoint y: 334, endPoint x: 590, endPoint y: 334, distance: 352.1
click at [590, 334] on div "Esta vista crop_square 39 restaurant 127 filter_list exit_to_app CHECK INS 2 AS…" at bounding box center [648, 344] width 1297 height 486
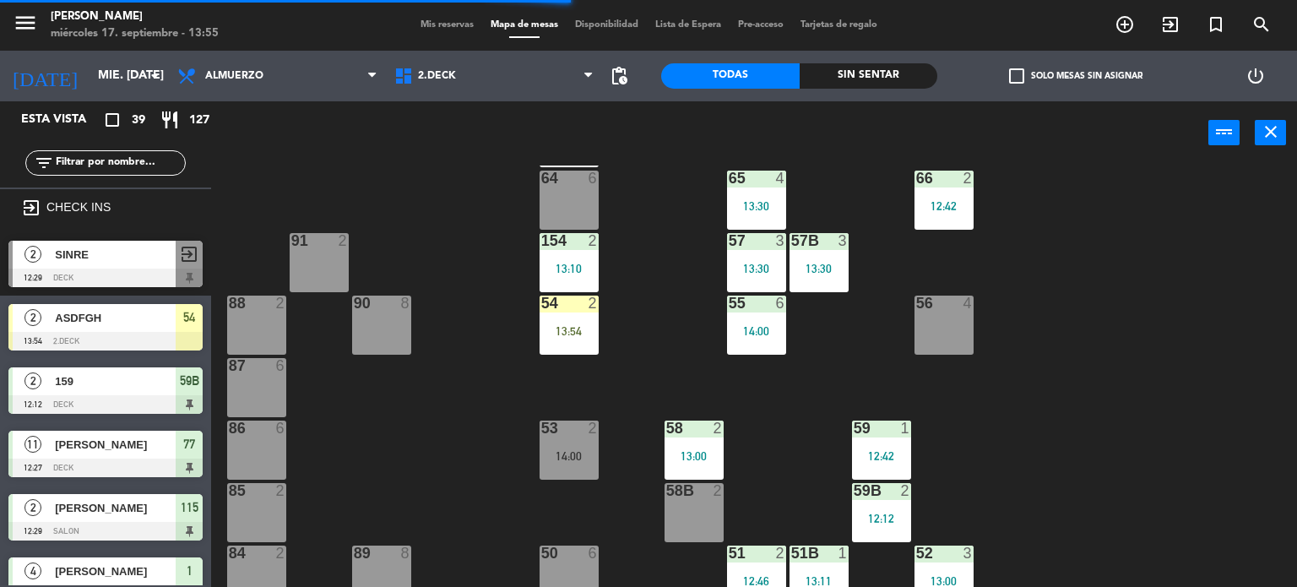
click at [577, 333] on div "13:54" at bounding box center [568, 331] width 59 height 12
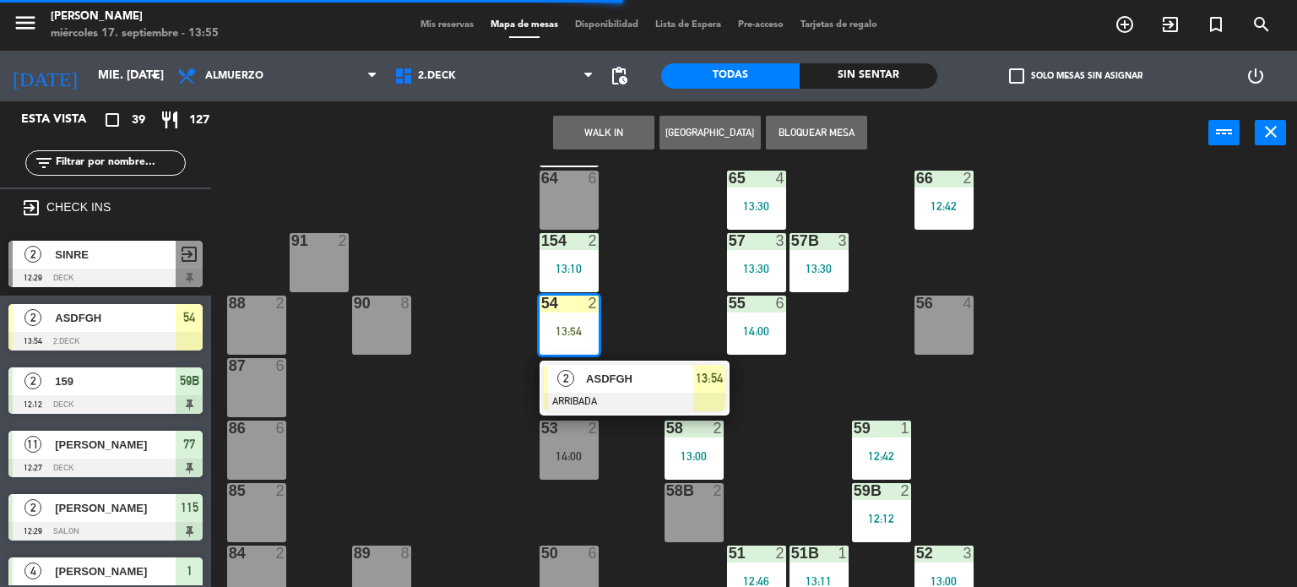
click at [674, 401] on div at bounding box center [635, 402] width 182 height 19
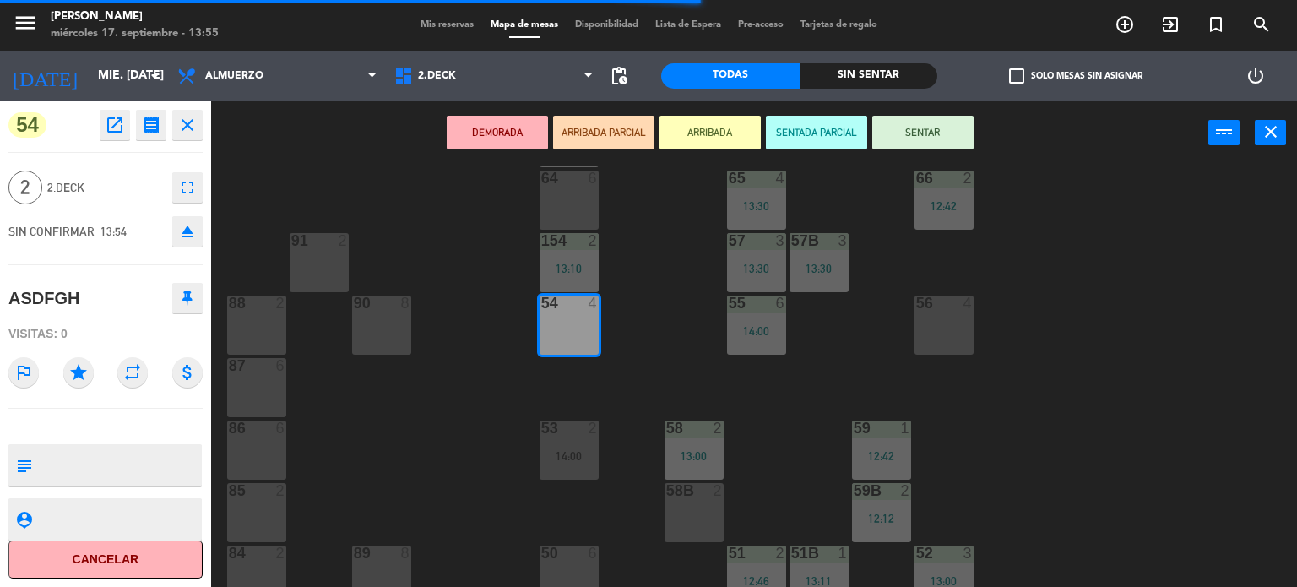
click at [935, 133] on button "SENTAR" at bounding box center [922, 133] width 101 height 34
click at [426, 33] on div "menu [PERSON_NAME] miércoles 17. septiembre - 13:55 Mis reservas Mapa de mesas …" at bounding box center [648, 25] width 1297 height 51
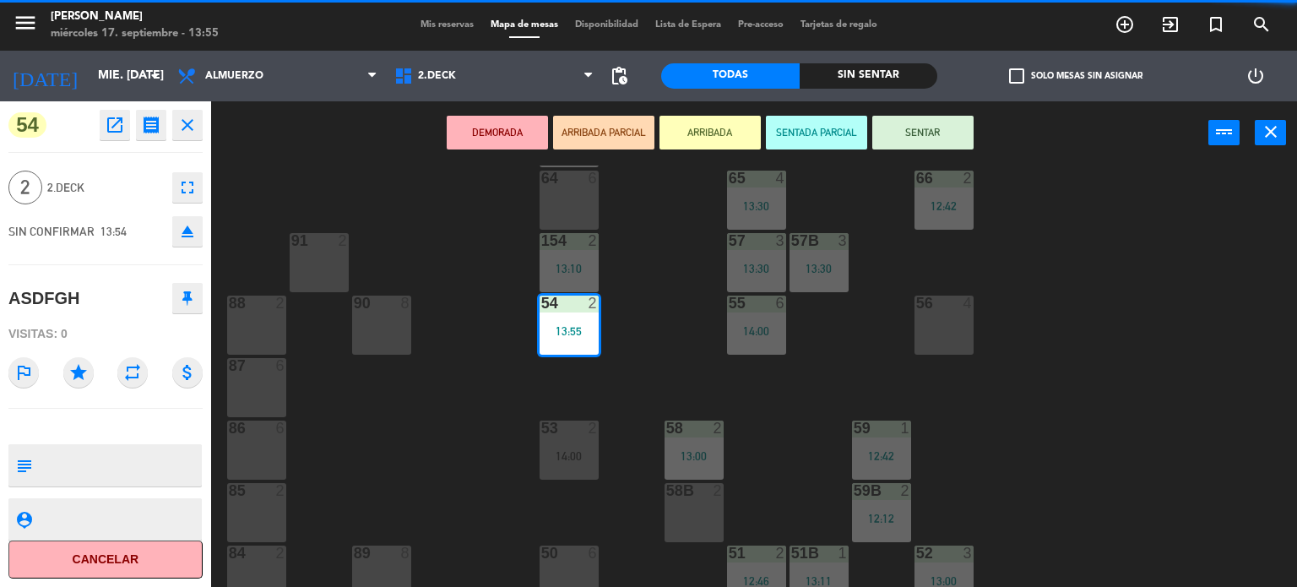
click at [433, 22] on span "Mis reservas" at bounding box center [447, 24] width 70 height 9
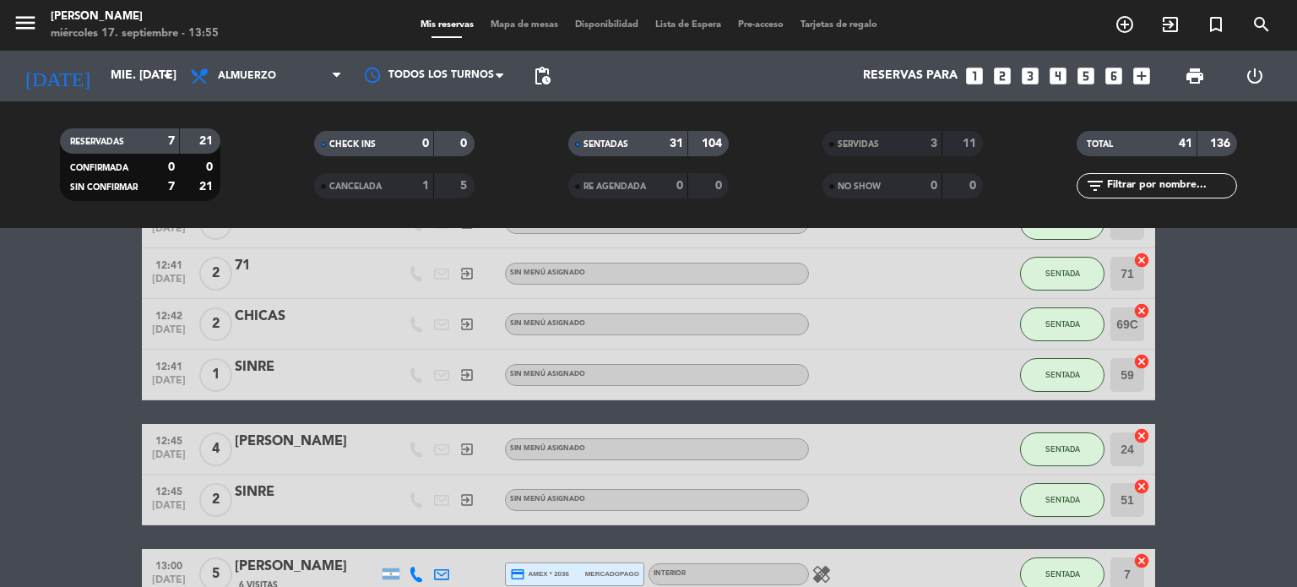
scroll to position [675, 0]
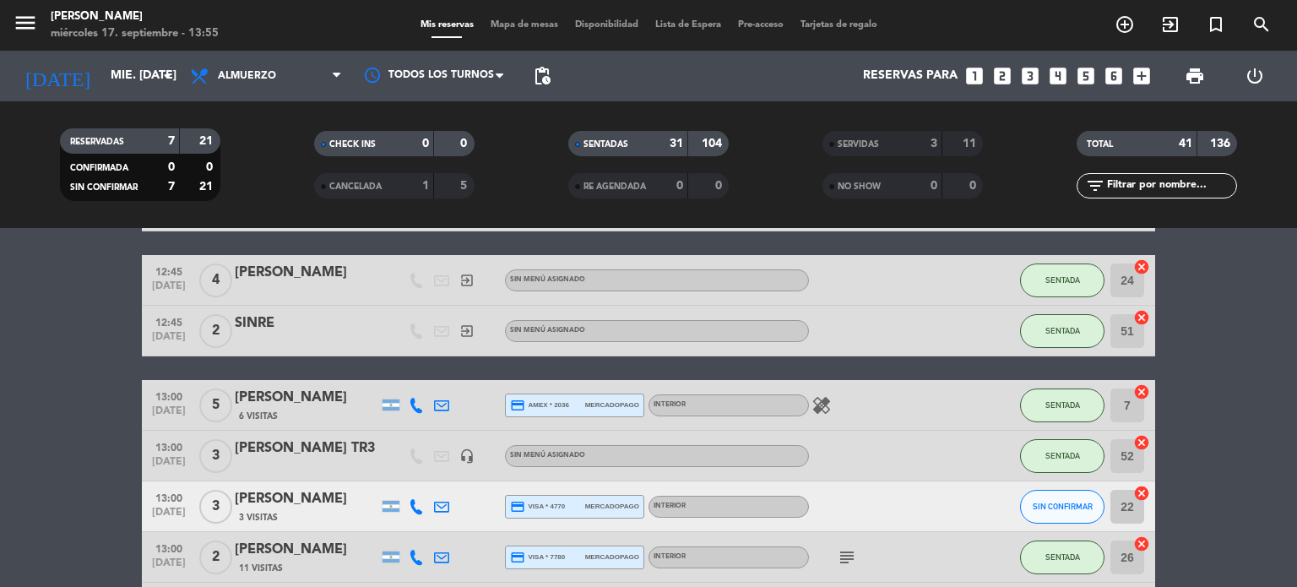
drag, startPoint x: 935, startPoint y: 501, endPoint x: 1296, endPoint y: 469, distance: 362.7
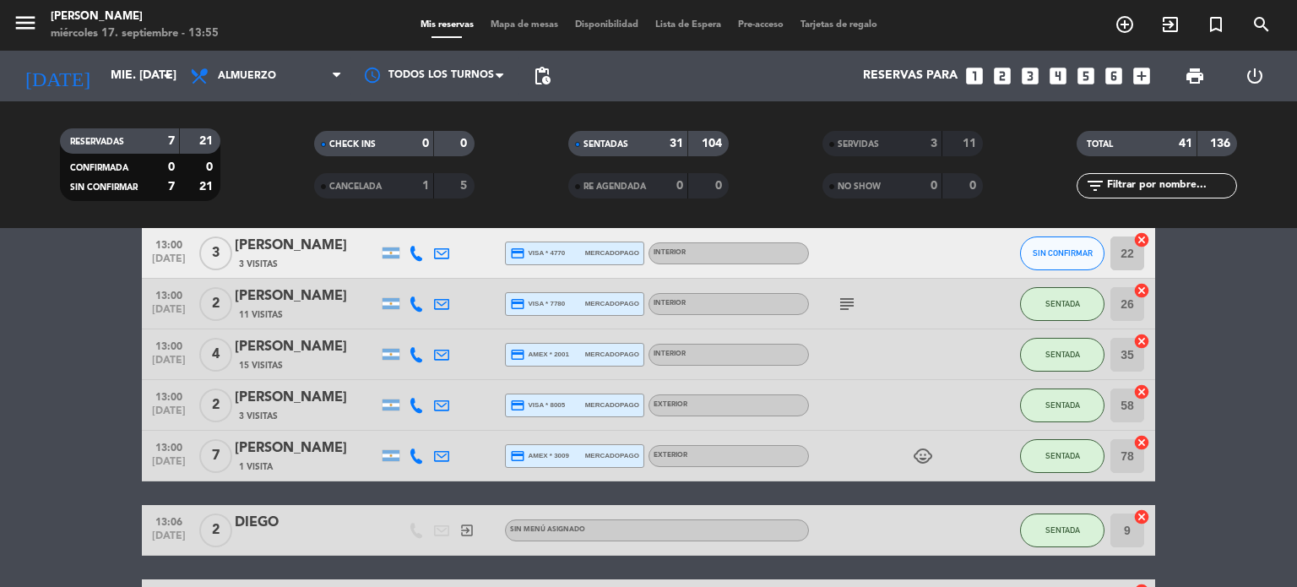
click at [1142, 175] on div "filter_list" at bounding box center [1156, 185] width 160 height 25
click at [1141, 177] on input "text" at bounding box center [1170, 185] width 131 height 19
click at [1209, 189] on input "text" at bounding box center [1170, 185] width 131 height 19
click at [1179, 32] on icon "exit_to_app" at bounding box center [1170, 24] width 20 height 20
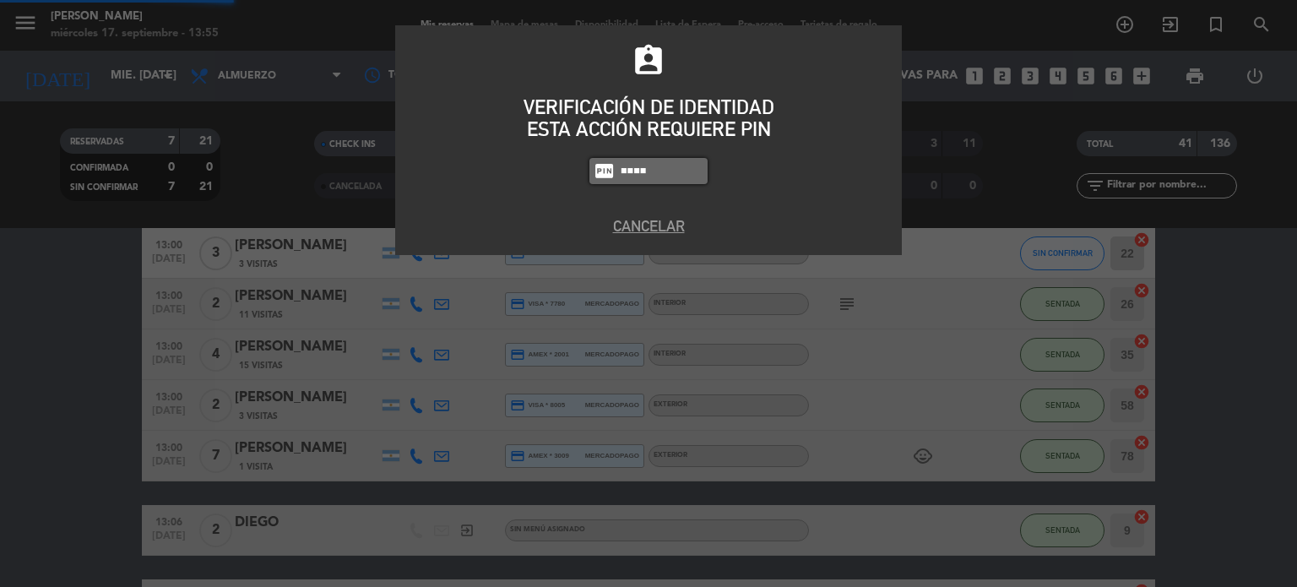
type input "4307"
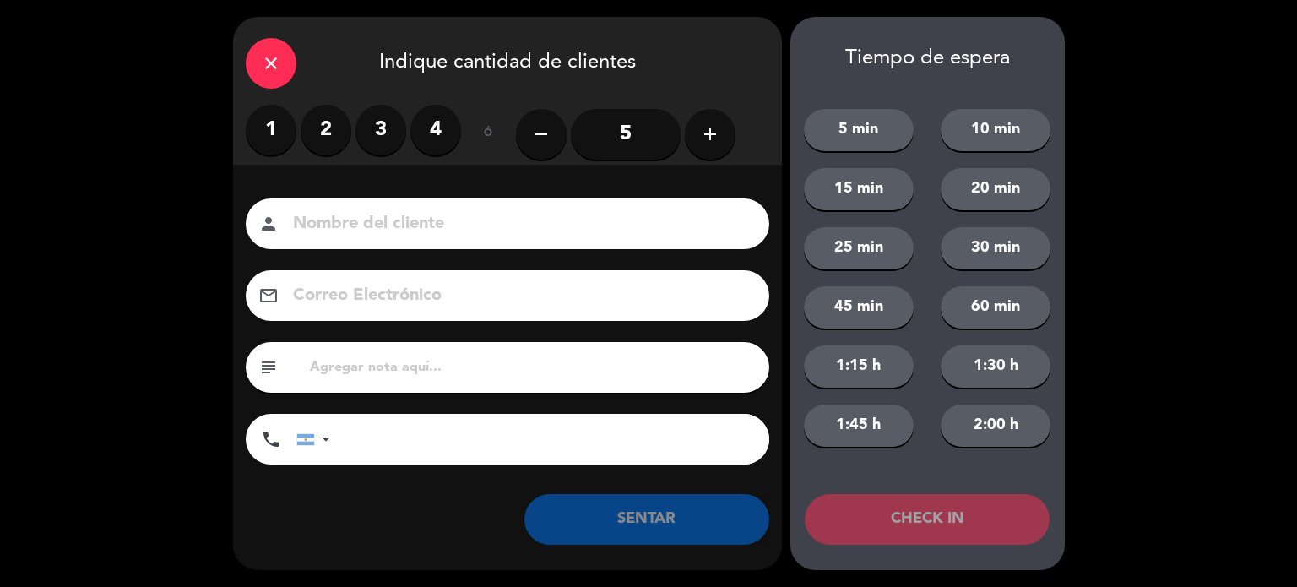
click at [321, 130] on label "2" at bounding box center [326, 130] width 51 height 51
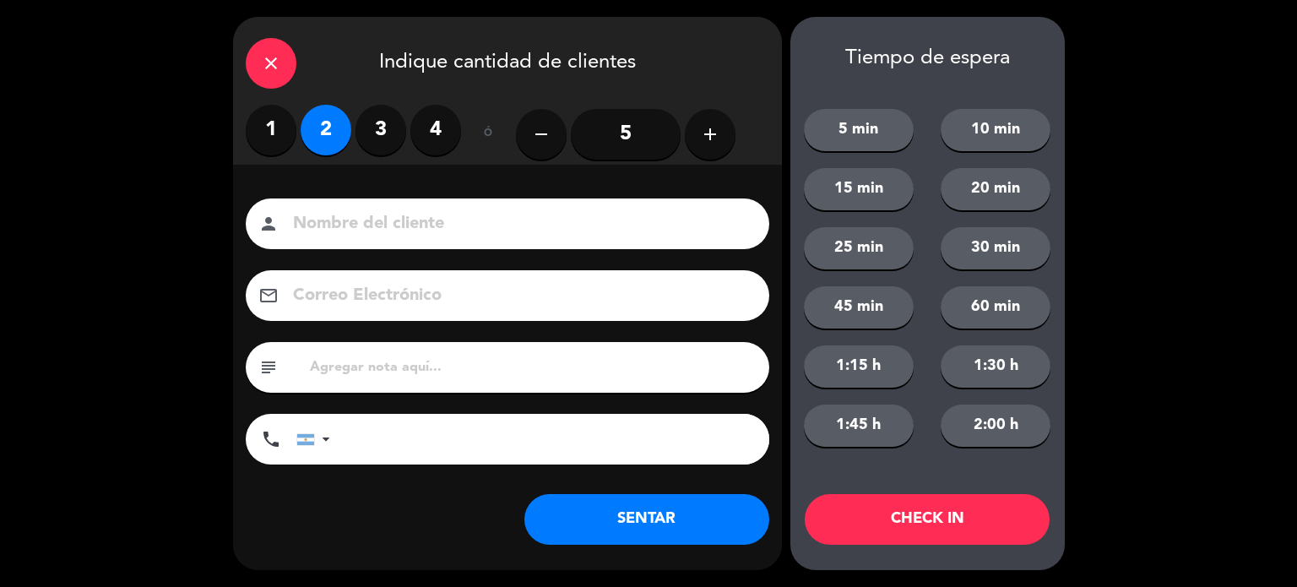
click at [375, 240] on div "person" at bounding box center [507, 223] width 523 height 51
click at [378, 226] on input at bounding box center [519, 224] width 456 height 30
type input "DECJ"
click at [941, 548] on div "Tiempo de espera 5 min 10 min 15 min 20 min 25 min 30 min 45 min 60 min 1:15 h …" at bounding box center [927, 293] width 274 height 553
click at [941, 495] on button "CHECK IN" at bounding box center [927, 519] width 245 height 51
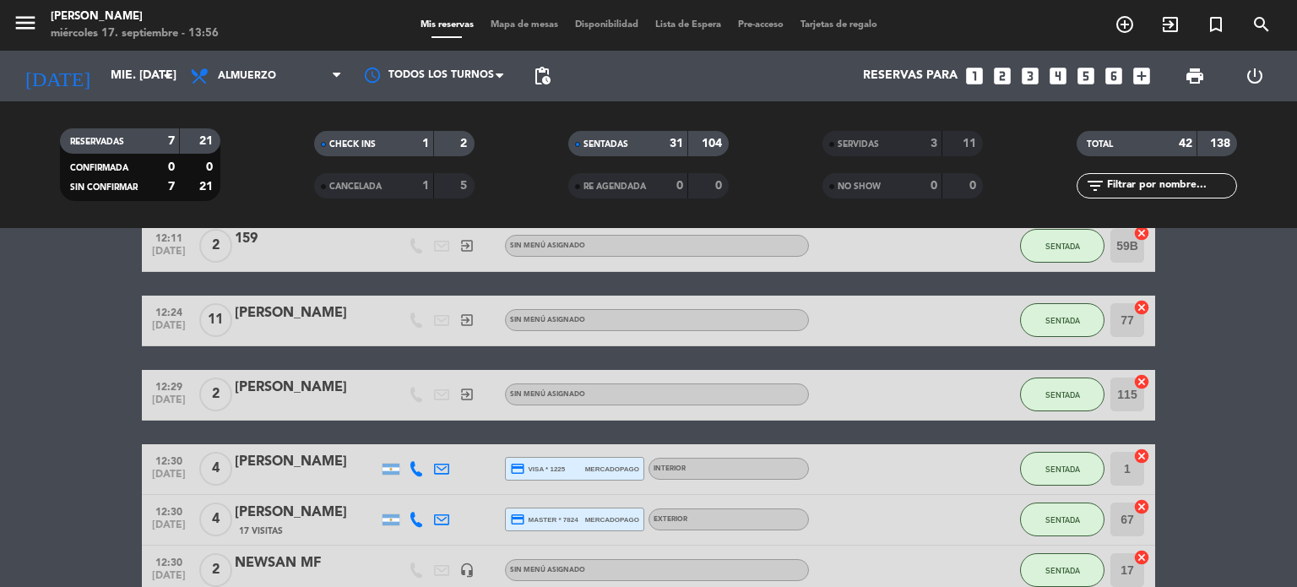
scroll to position [0, 0]
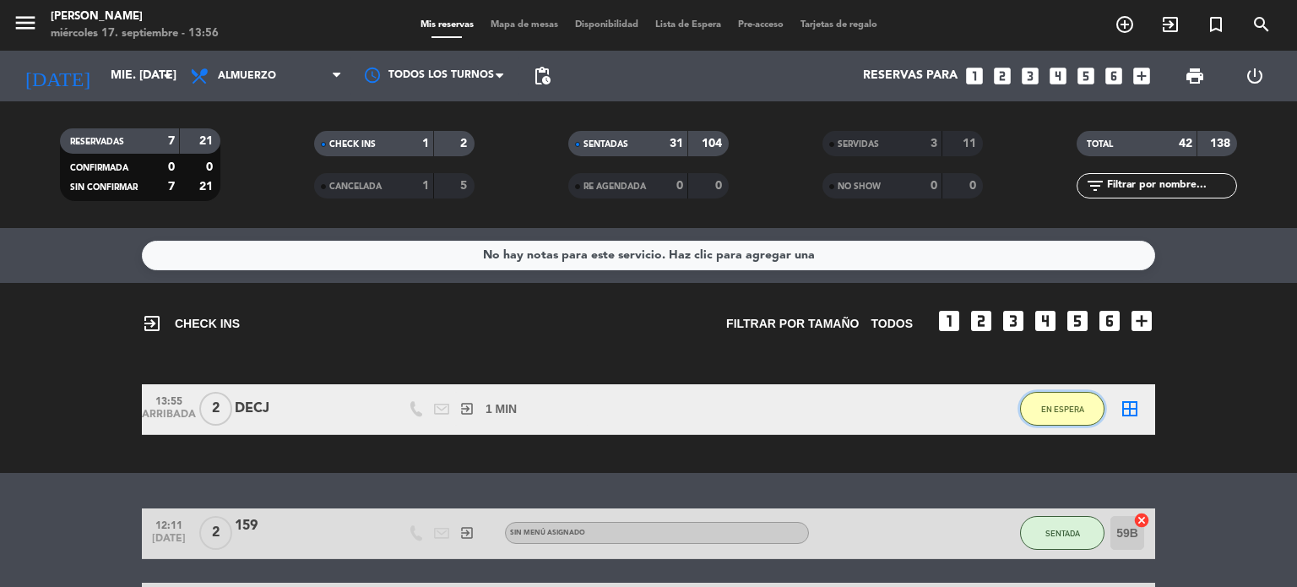
click at [1047, 407] on span "EN ESPERA" at bounding box center [1062, 408] width 43 height 9
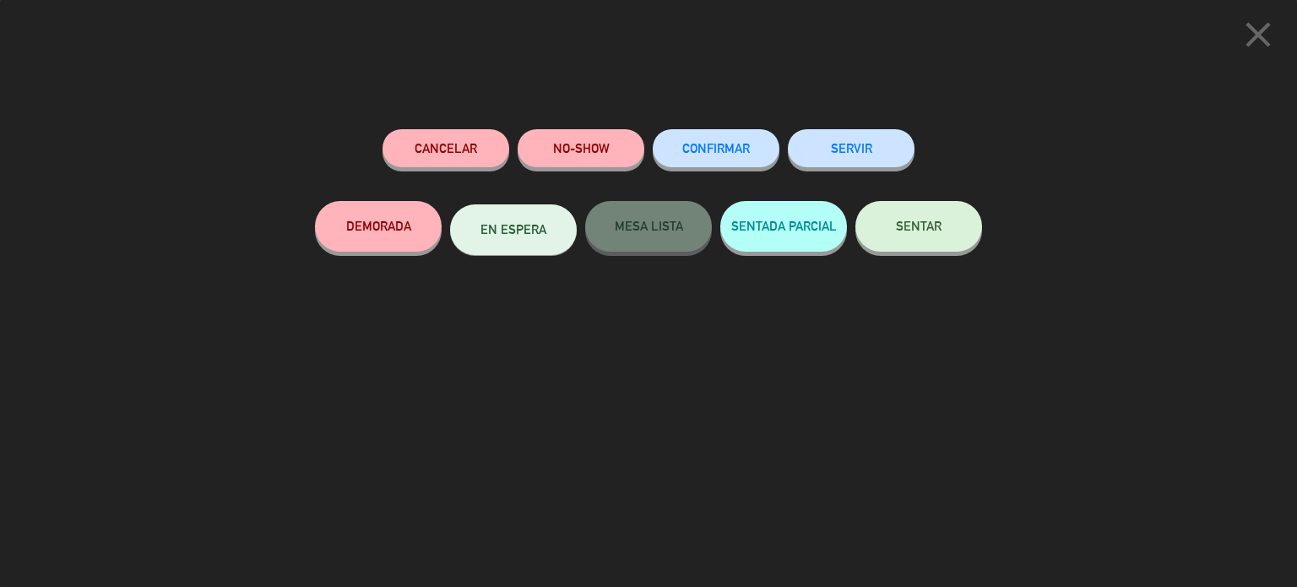
click at [941, 243] on button "SENTAR" at bounding box center [918, 226] width 127 height 51
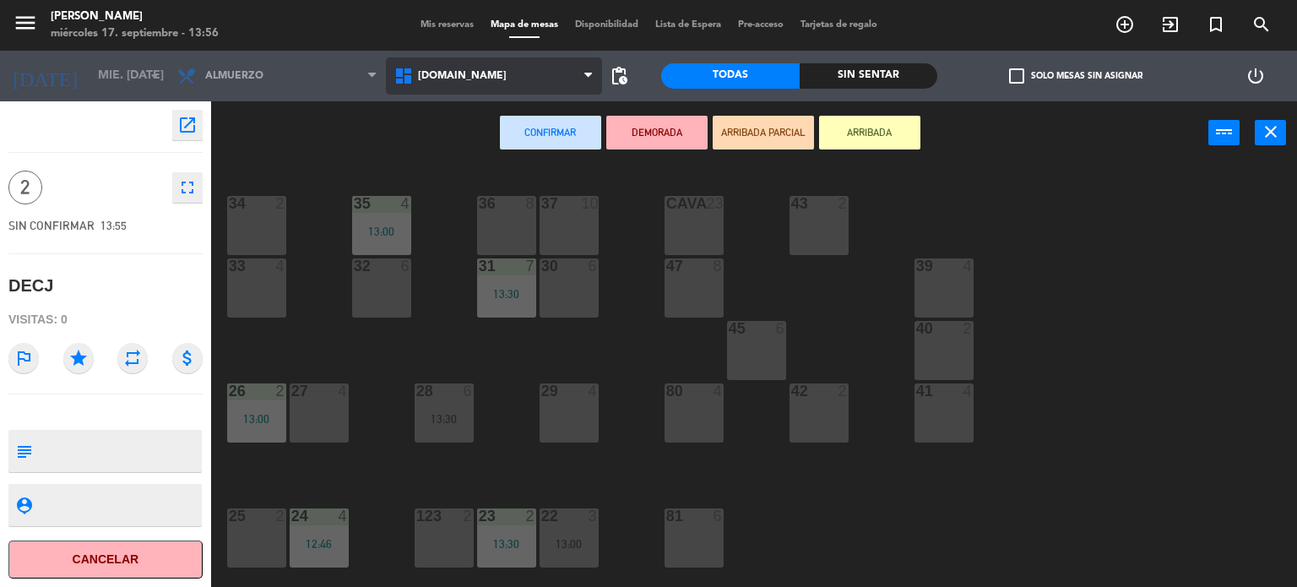
click at [441, 70] on span "[DOMAIN_NAME]" at bounding box center [462, 76] width 89 height 12
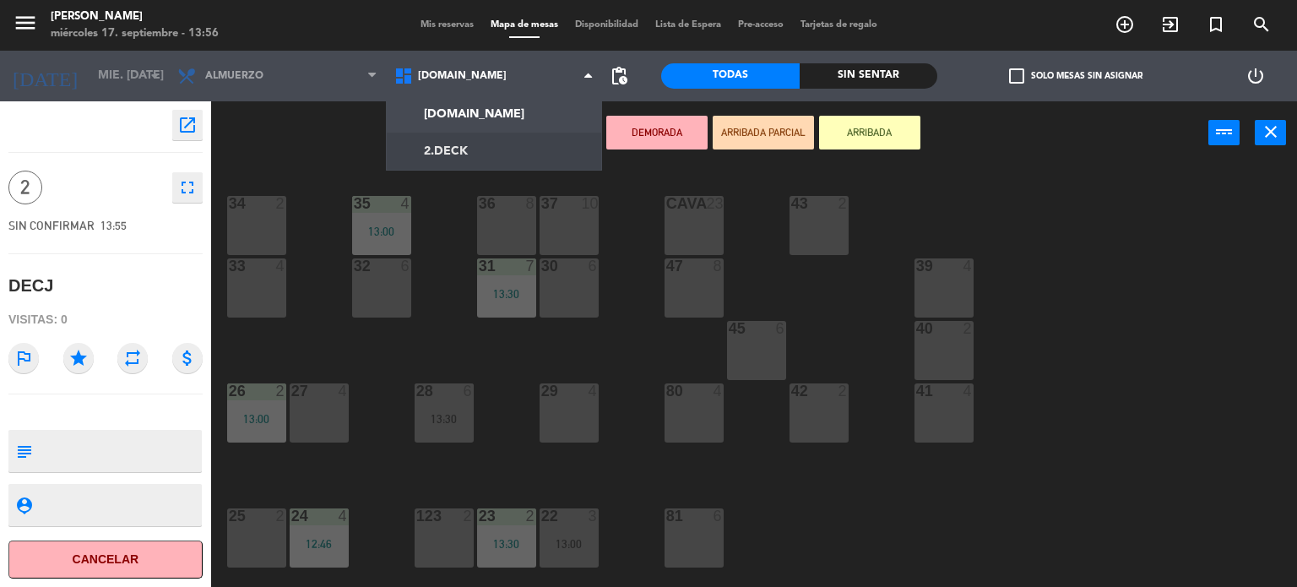
click at [447, 150] on ng-component "menu [PERSON_NAME] miércoles 17. septiembre - 13:56 Mis reservas Mapa de mesas …" at bounding box center [648, 294] width 1297 height 588
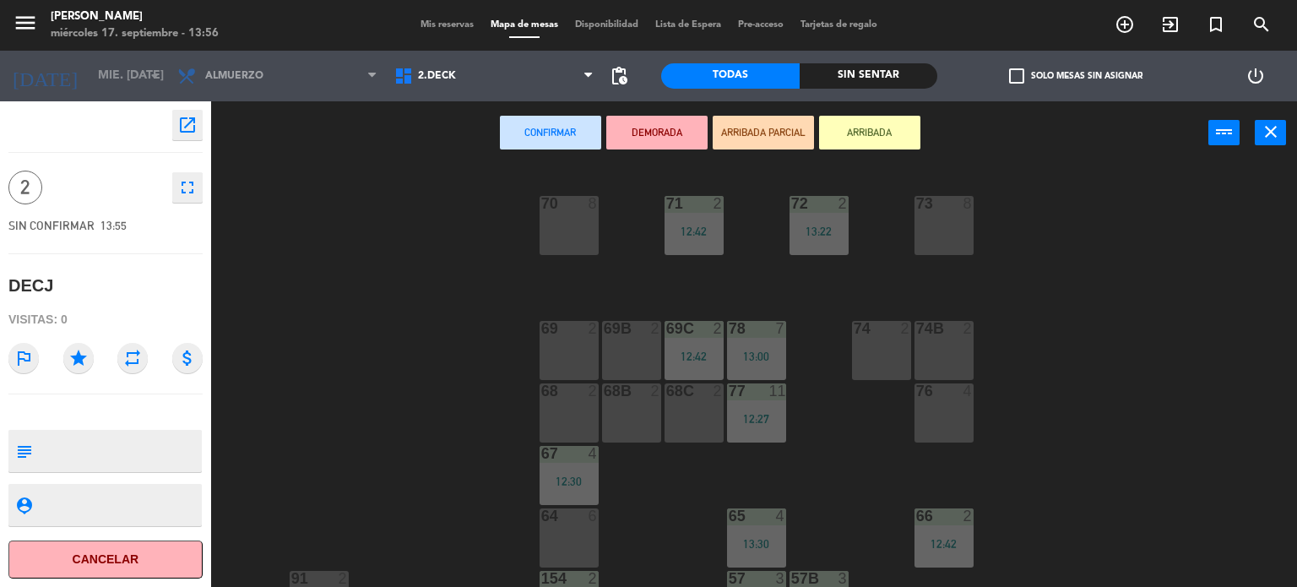
click at [587, 375] on div "69 2" at bounding box center [568, 350] width 59 height 59
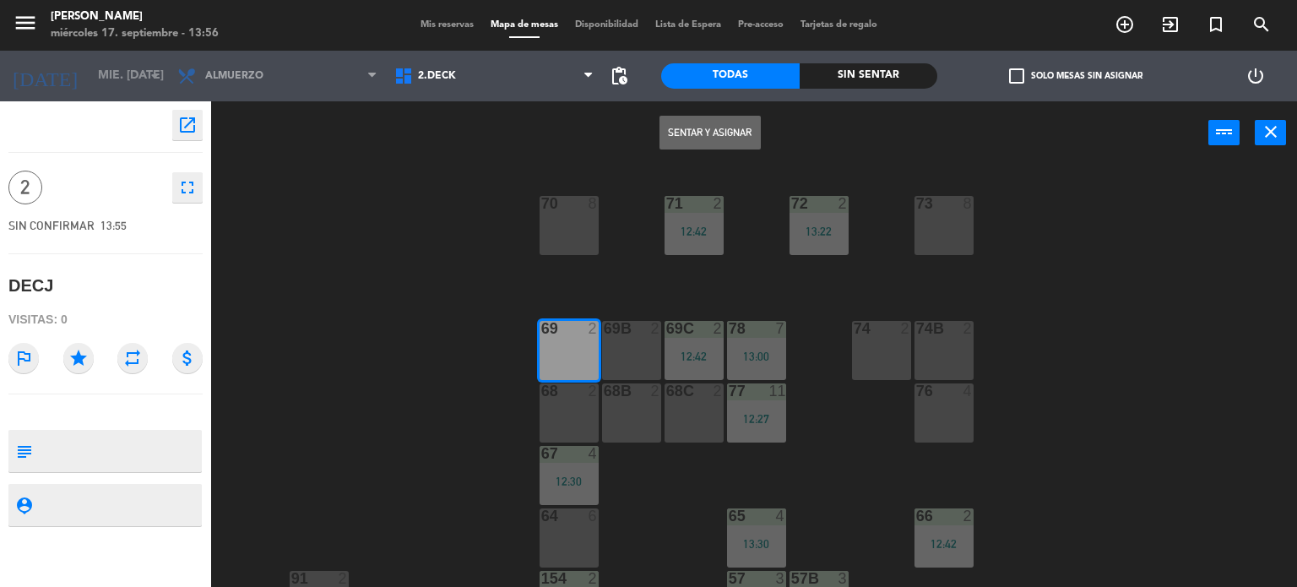
click at [636, 350] on div "69B 2" at bounding box center [631, 350] width 59 height 59
click at [726, 111] on div "Sentar y Asignar power_input close" at bounding box center [709, 133] width 997 height 64
click at [726, 127] on button "Sentar y Asignar" at bounding box center [709, 133] width 101 height 34
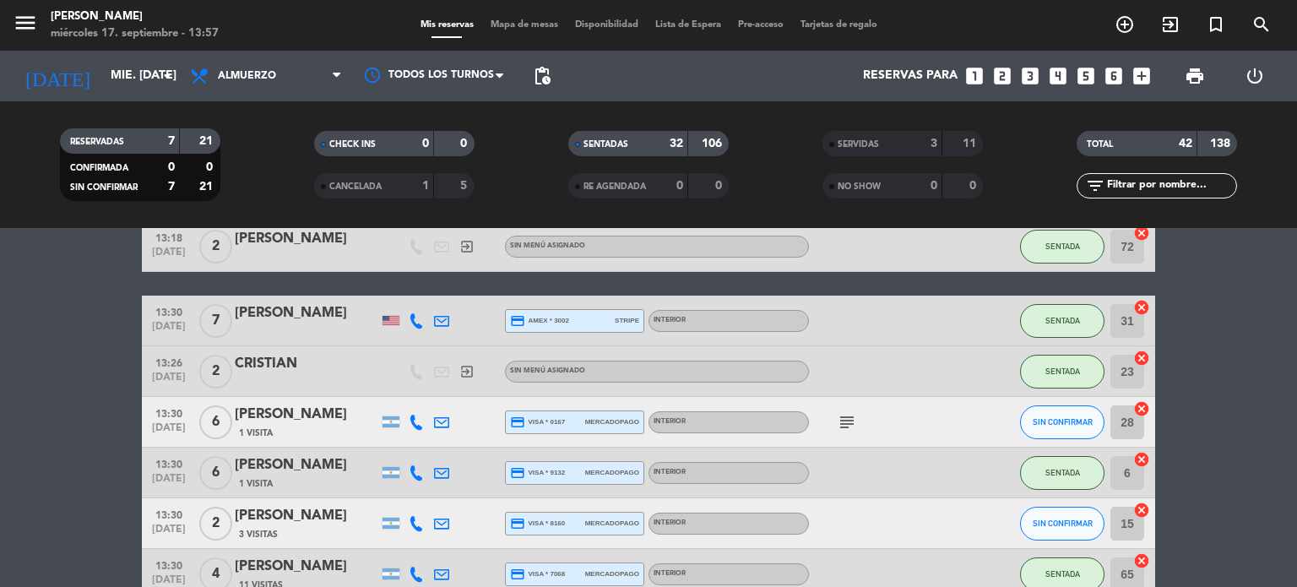
scroll to position [1520, 0]
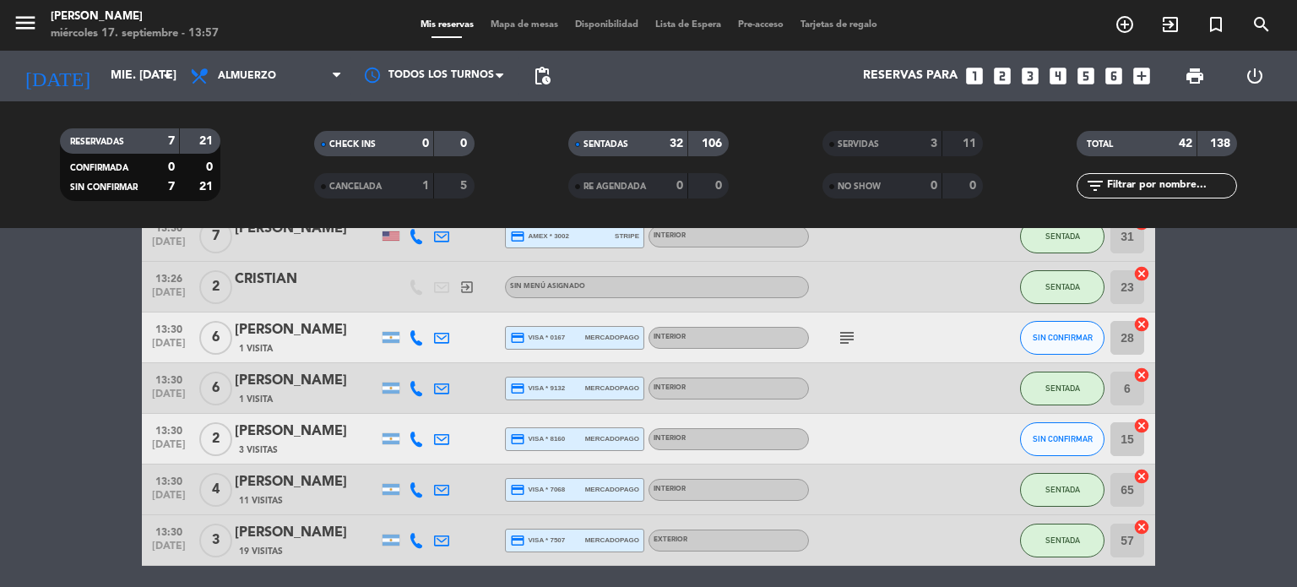
click at [844, 330] on icon "subject" at bounding box center [847, 338] width 20 height 20
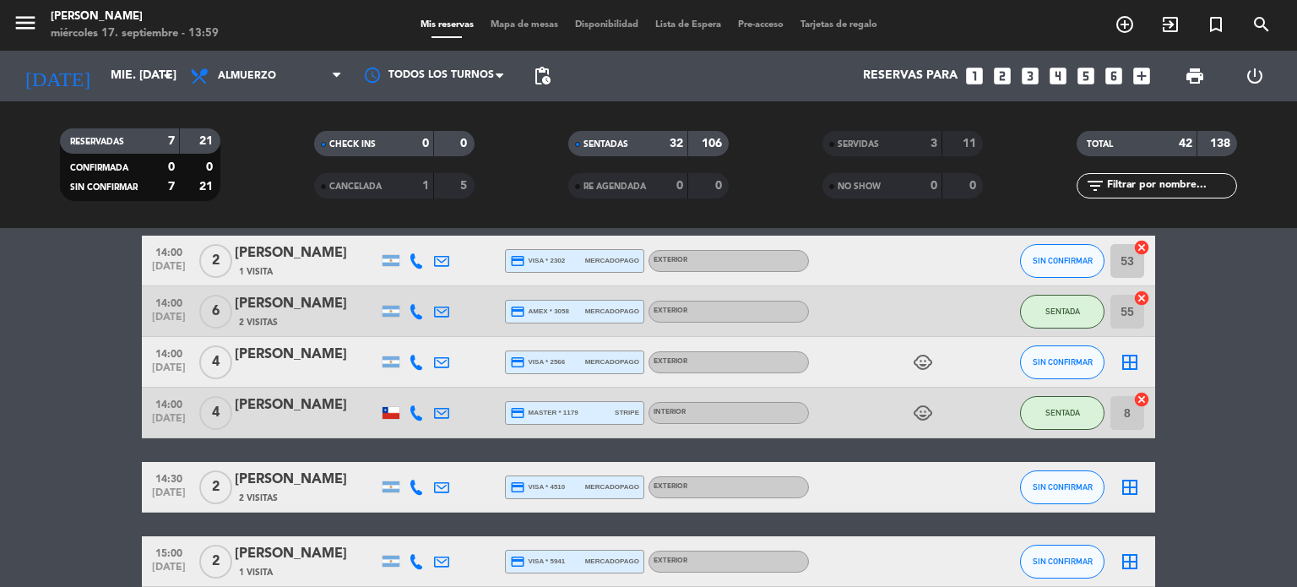
scroll to position [2012, 0]
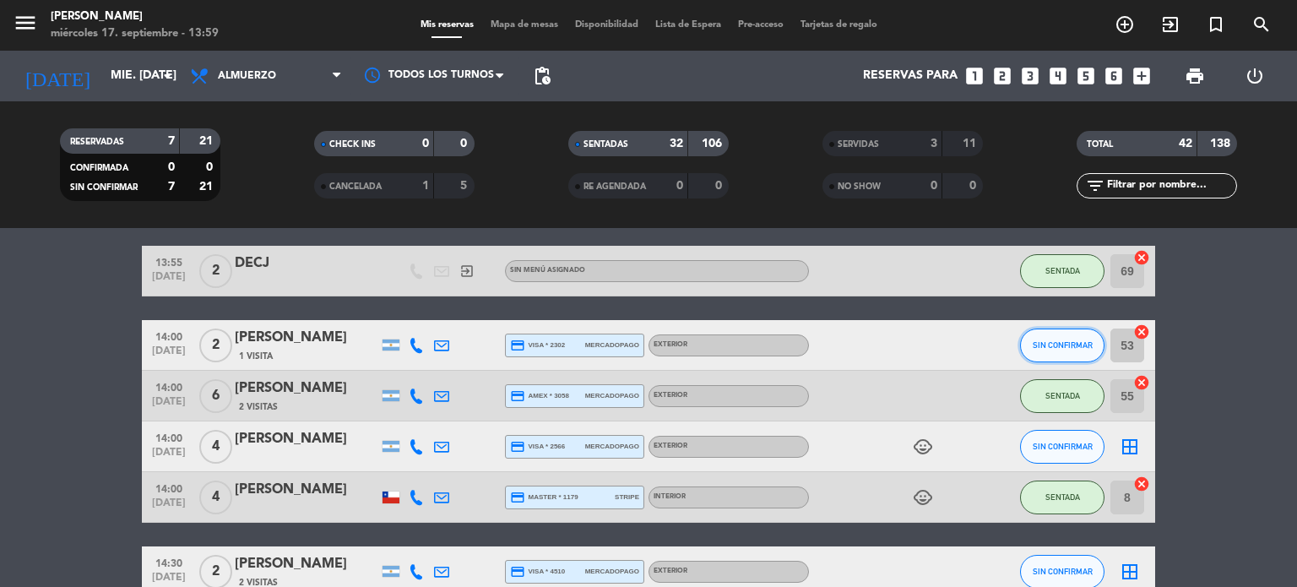
click at [1039, 347] on span "SIN CONFIRMAR" at bounding box center [1063, 344] width 60 height 9
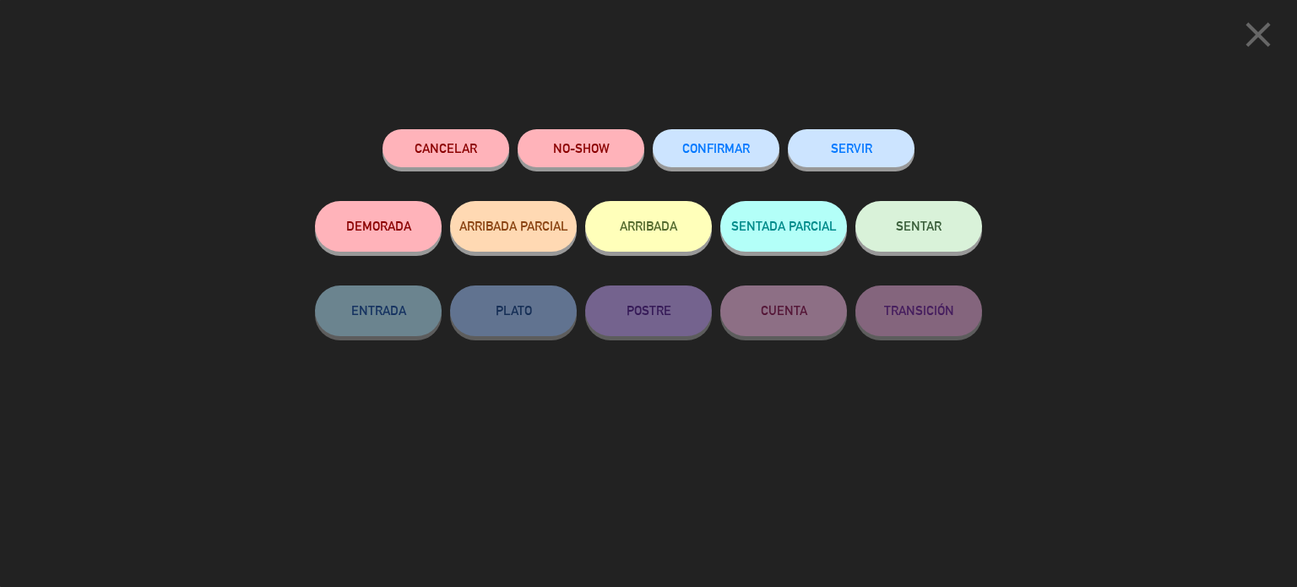
click at [695, 220] on button "ARRIBADA" at bounding box center [648, 226] width 127 height 51
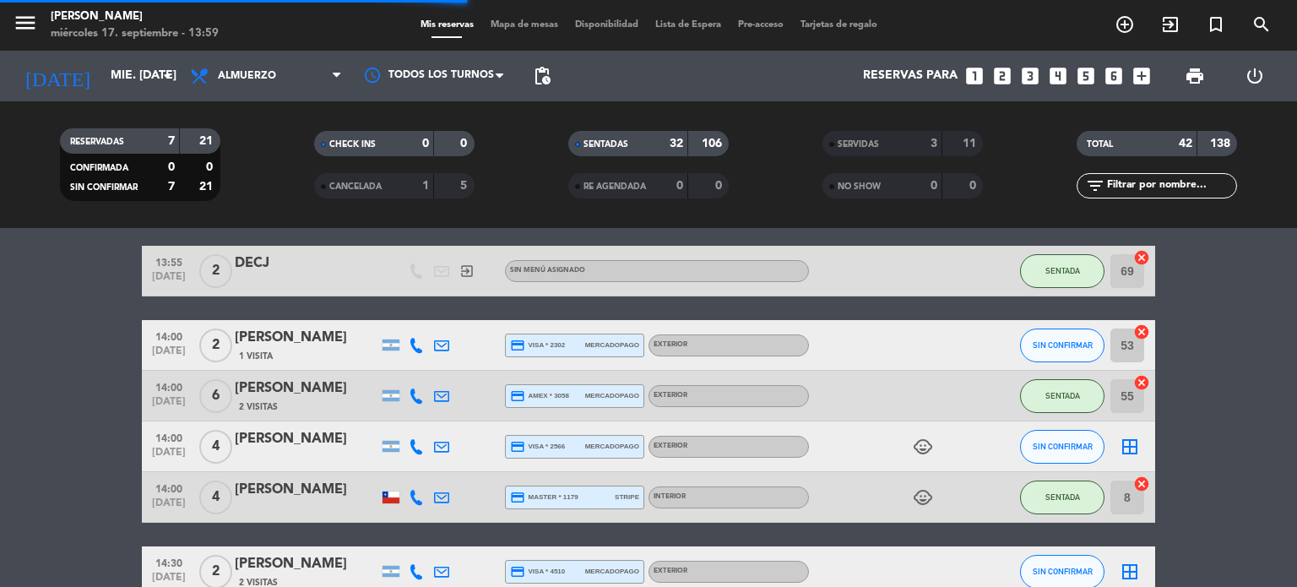
scroll to position [2215, 0]
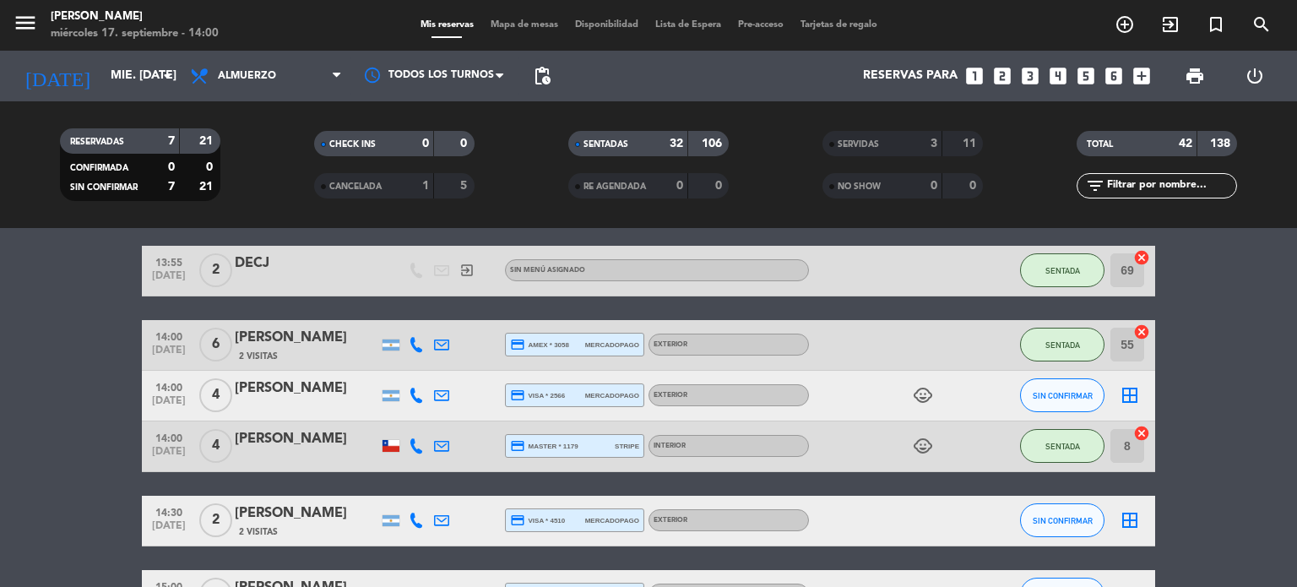
click at [490, 27] on span "Mapa de mesas" at bounding box center [524, 24] width 84 height 9
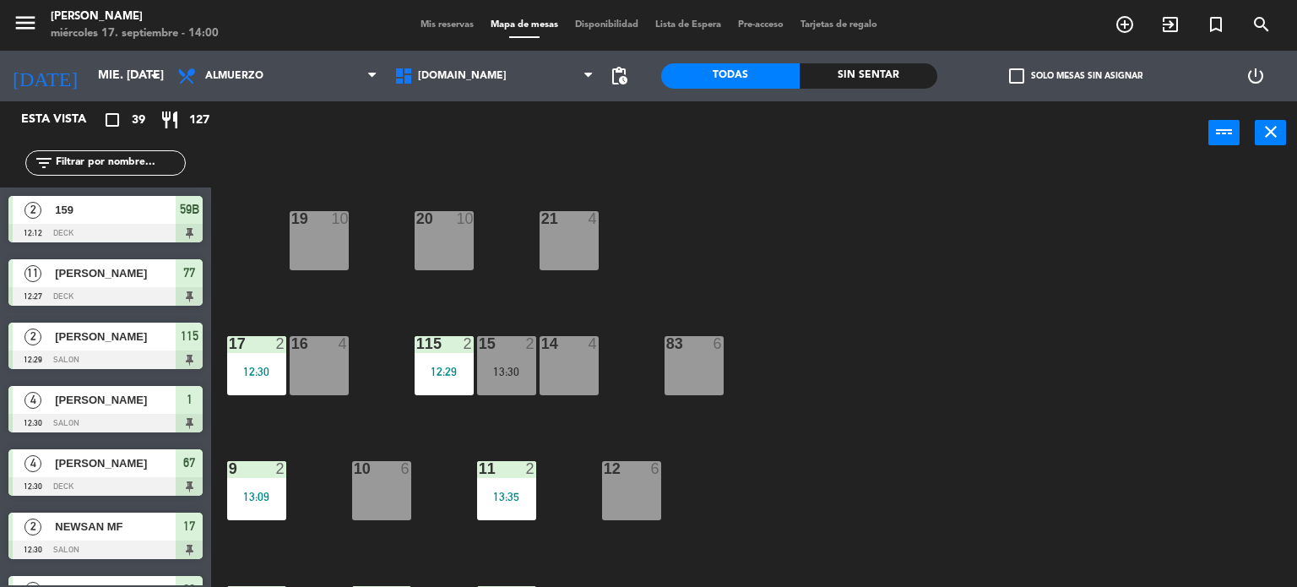
scroll to position [591, 0]
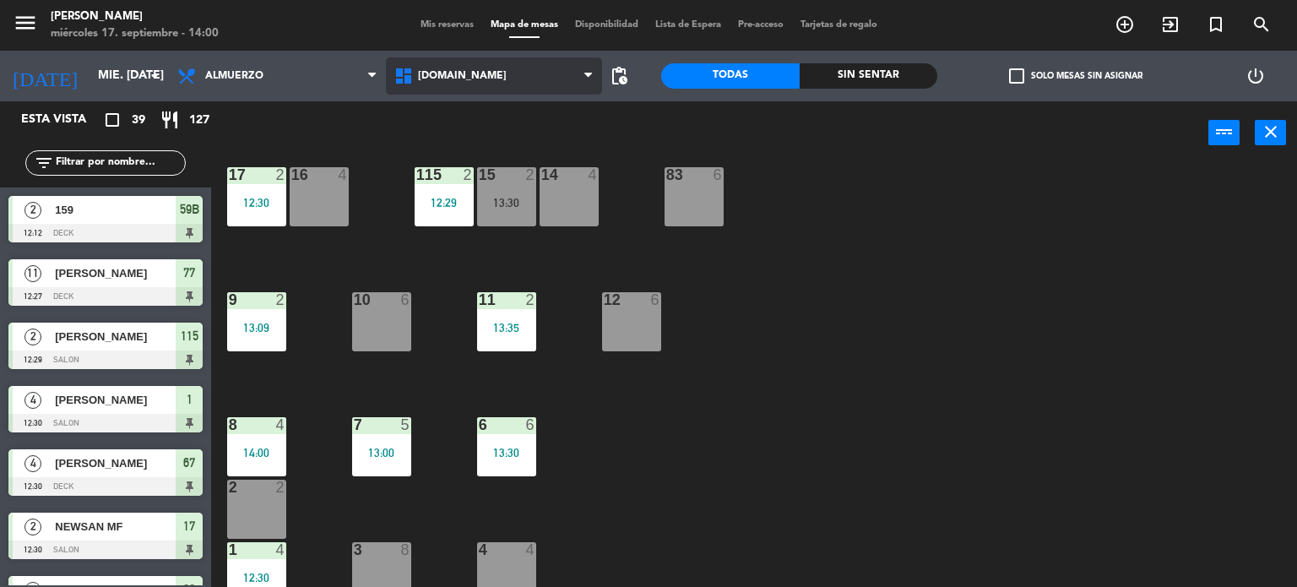
click at [493, 68] on span "[DOMAIN_NAME]" at bounding box center [494, 75] width 217 height 37
click at [480, 173] on div "15" at bounding box center [479, 174] width 1 height 15
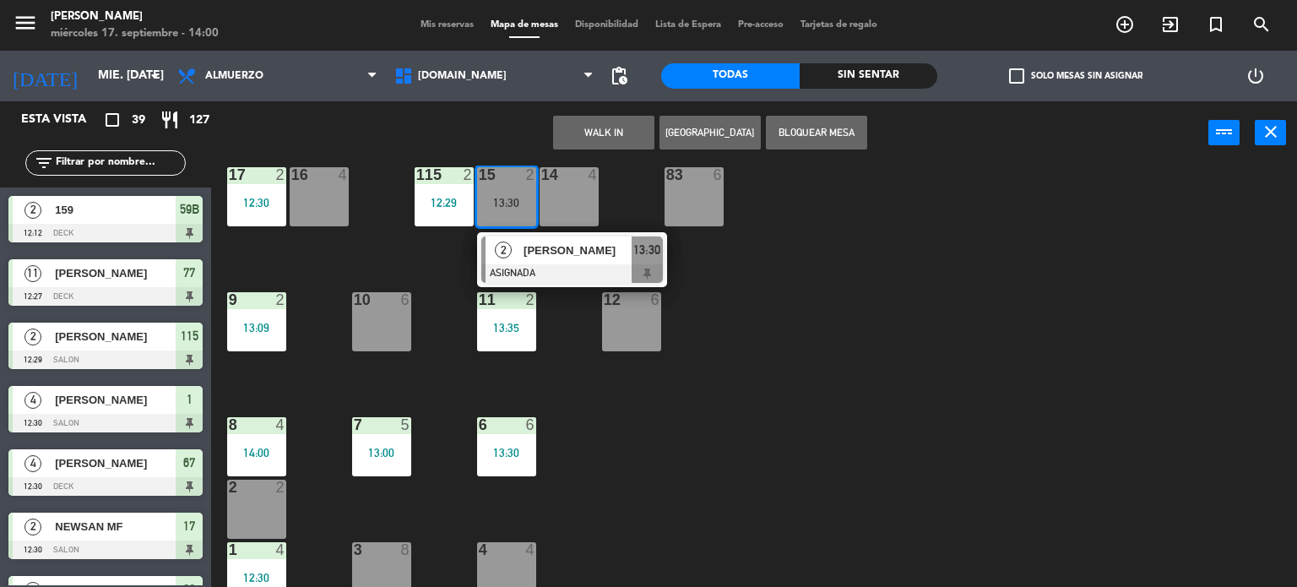
click at [485, 43] on div "menu [PERSON_NAME] miércoles 17. septiembre - 14:00 Mis reservas Mapa de mesas …" at bounding box center [648, 25] width 1297 height 51
click at [486, 70] on span "[DOMAIN_NAME]" at bounding box center [494, 75] width 217 height 37
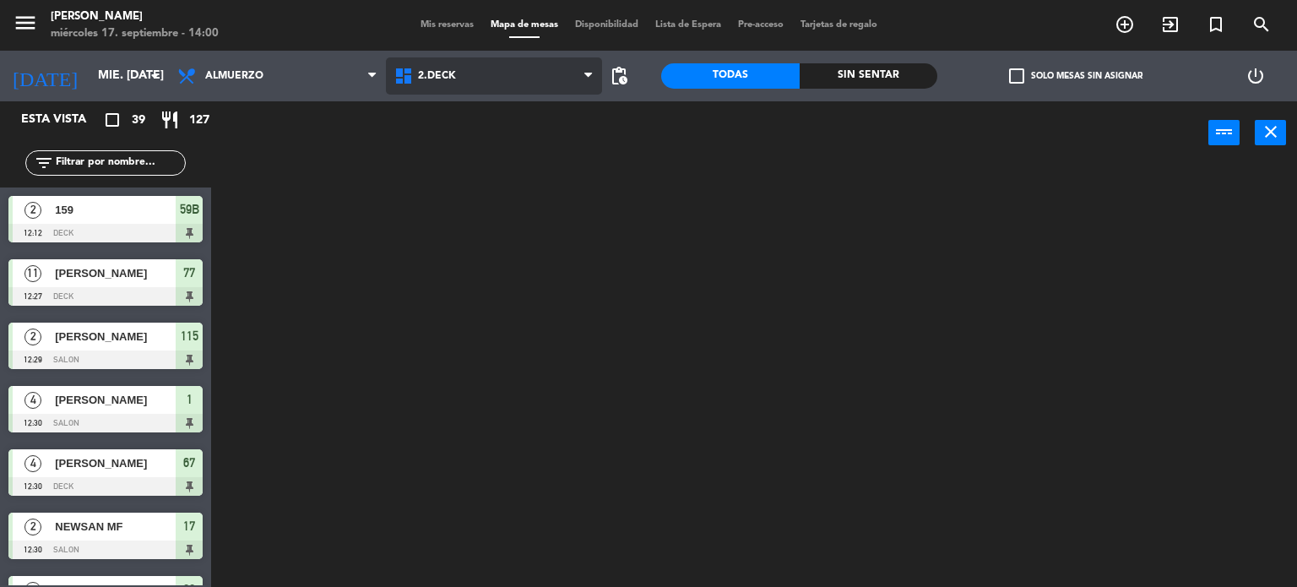
click at [483, 146] on ng-component "menu [PERSON_NAME] miércoles 17. septiembre - 14:00 Mis reservas Mapa de mesas …" at bounding box center [648, 294] width 1297 height 588
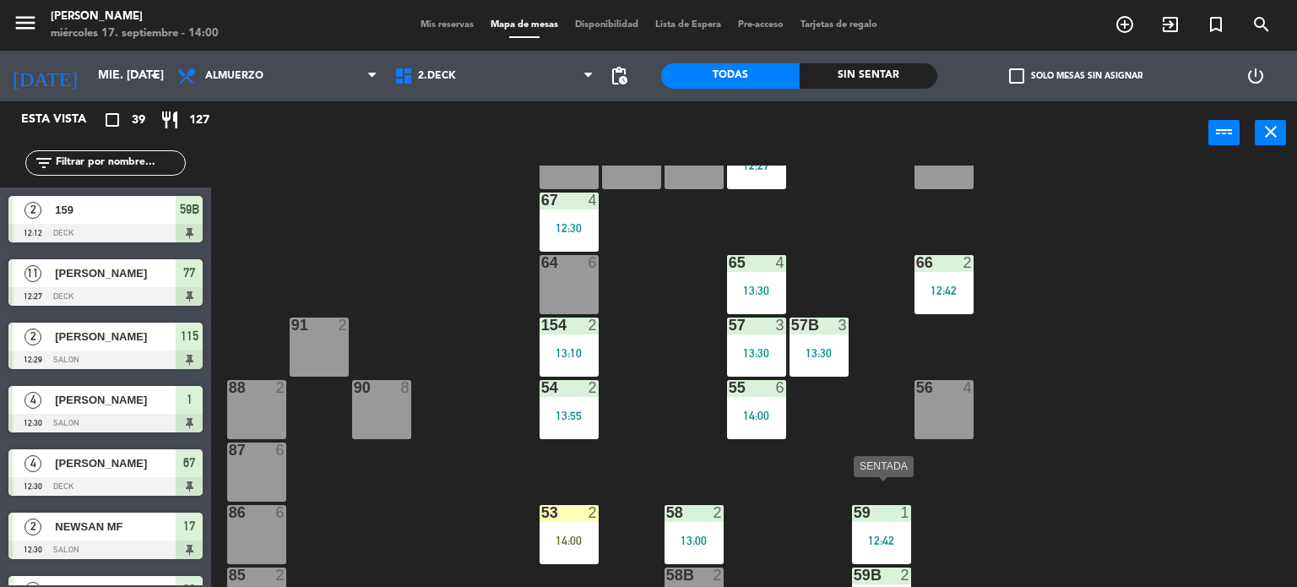
scroll to position [338, 0]
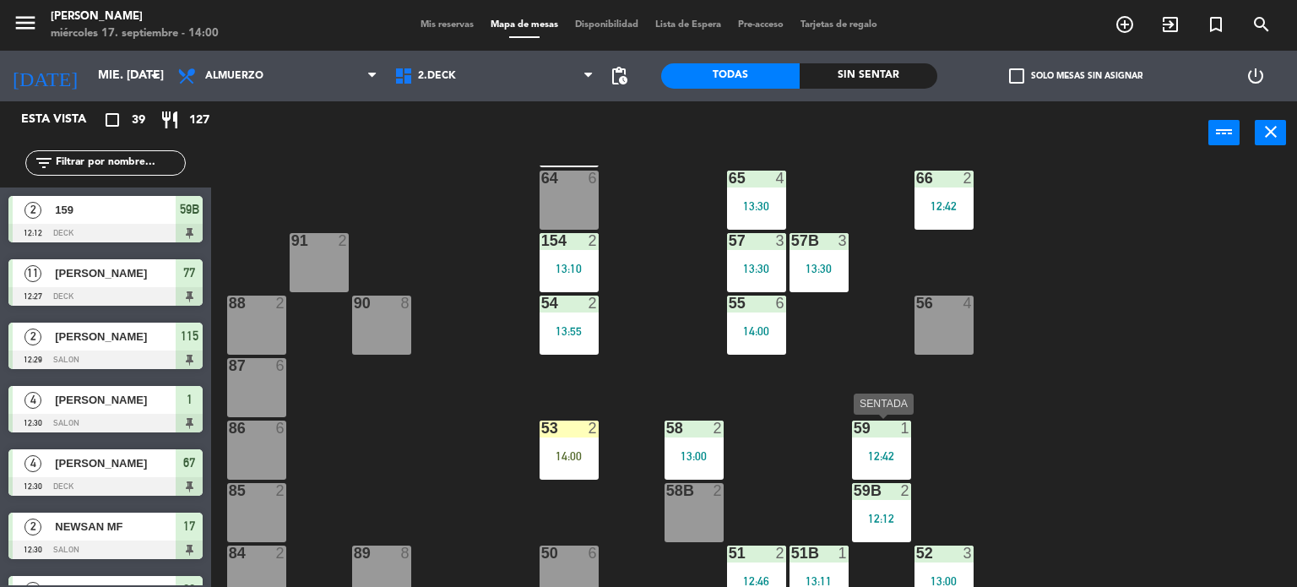
click at [865, 464] on div "59 1 12:42" at bounding box center [881, 449] width 59 height 59
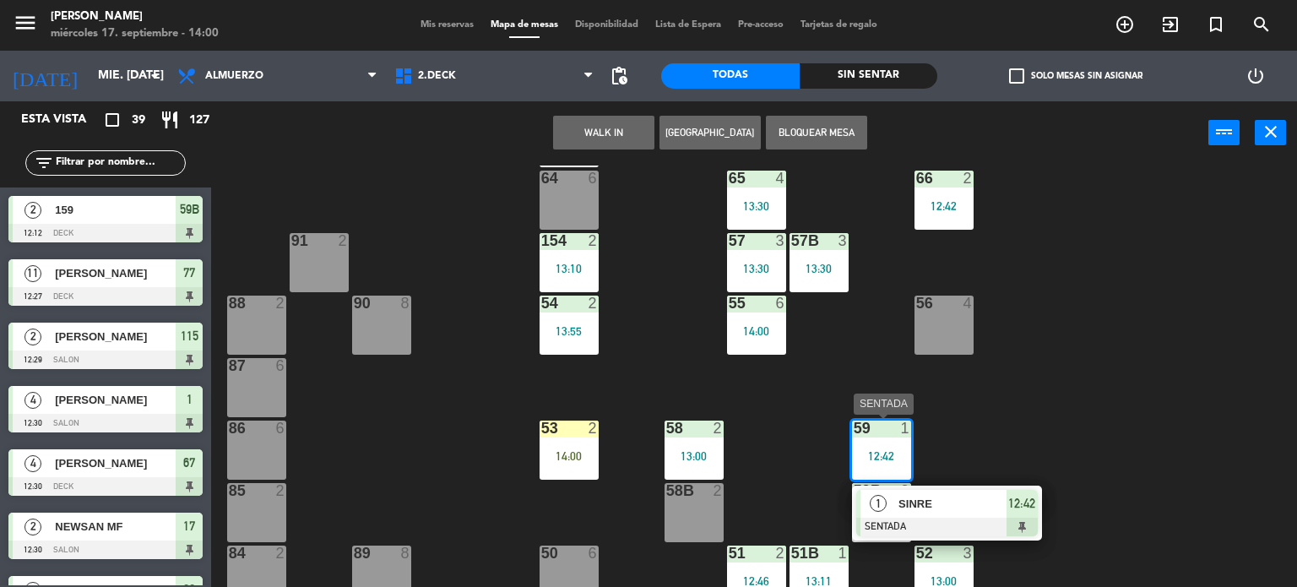
click at [973, 508] on span "SINRE" at bounding box center [952, 504] width 108 height 18
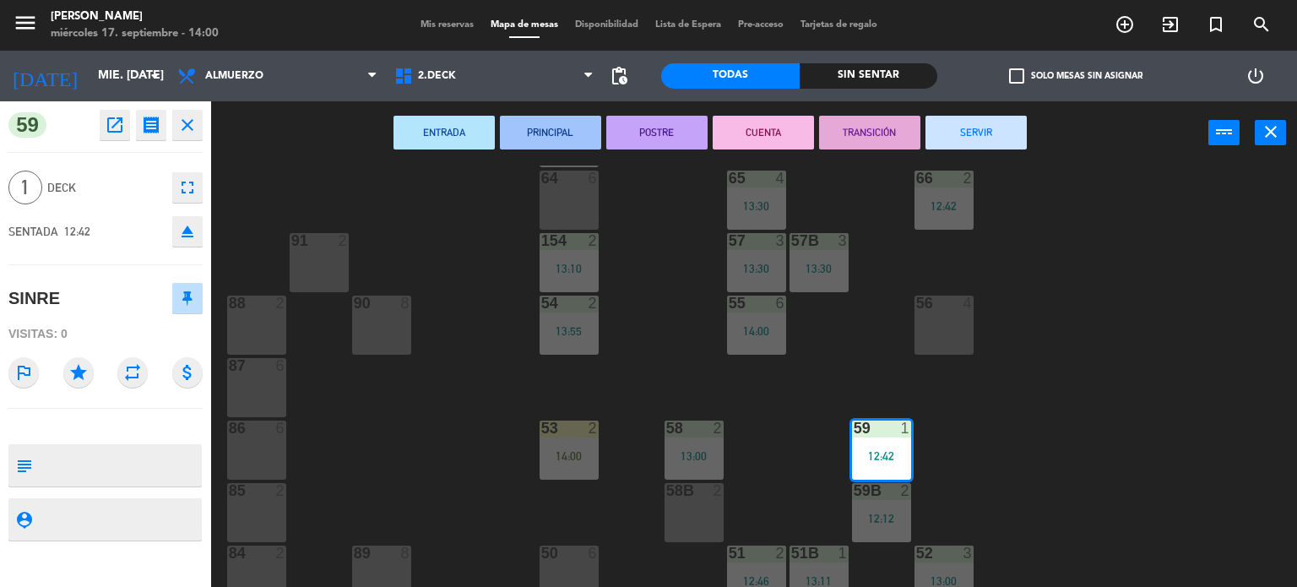
click at [995, 138] on button "SERVIR" at bounding box center [975, 133] width 101 height 34
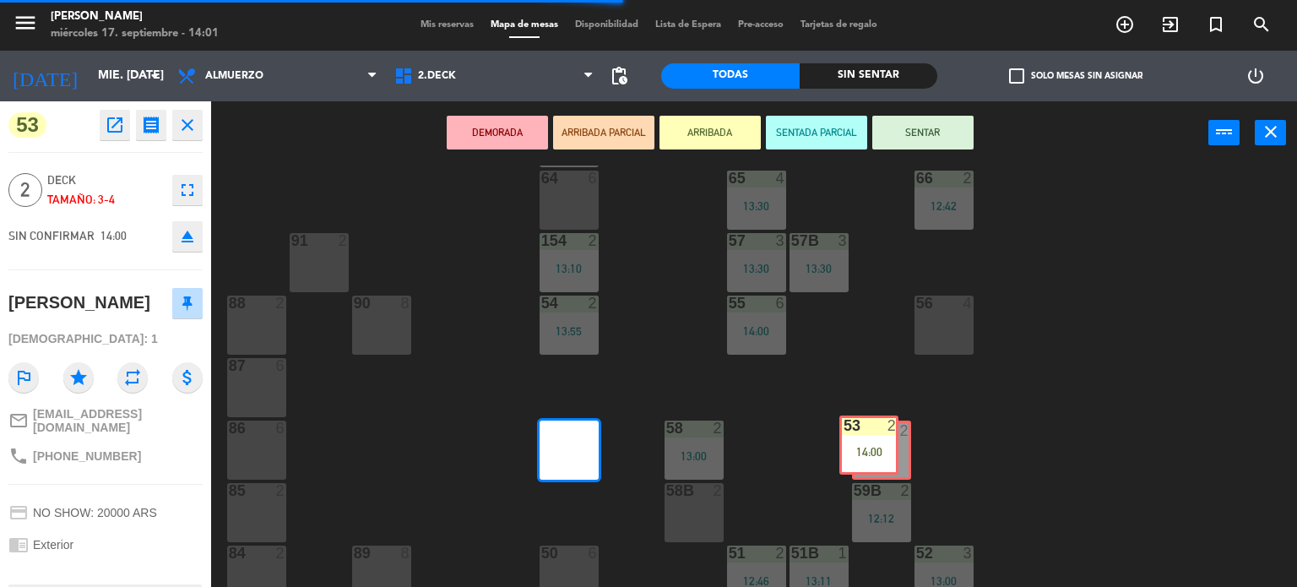
drag, startPoint x: 564, startPoint y: 443, endPoint x: 868, endPoint y: 439, distance: 304.0
click at [865, 438] on div "71 2 12:42 72 2 13:22 73 8 70 8 74 2 74B 2 69 2 13:56 69B 2 13:56 69C 2 12:42 7…" at bounding box center [760, 376] width 1073 height 422
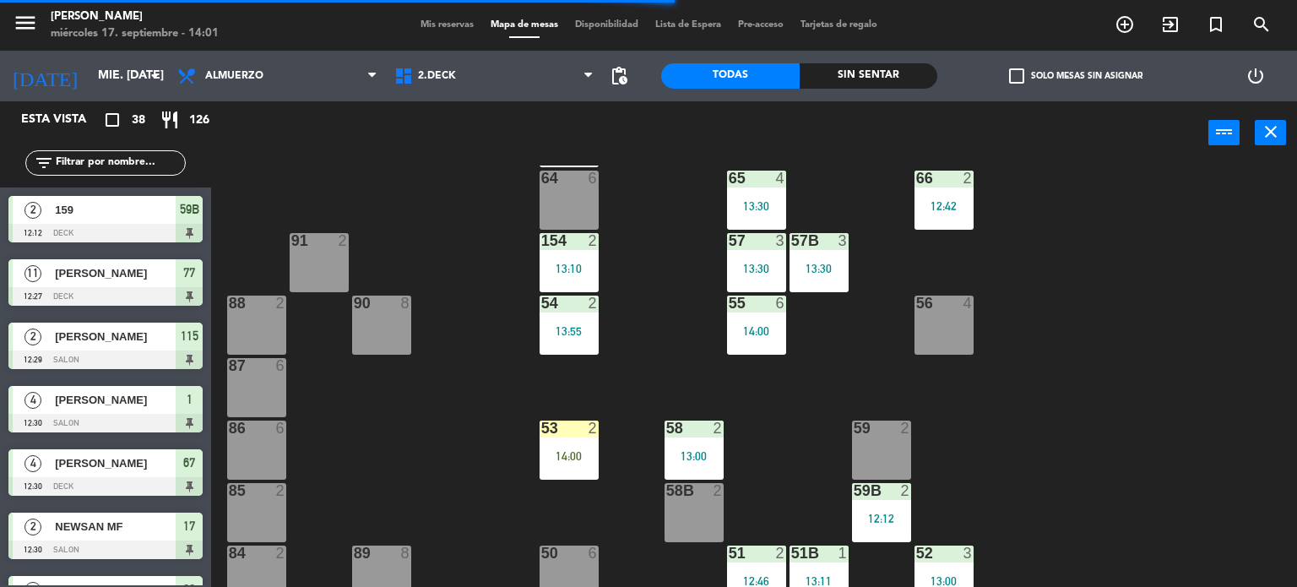
scroll to position [507, 0]
click at [115, 161] on input "text" at bounding box center [119, 163] width 131 height 19
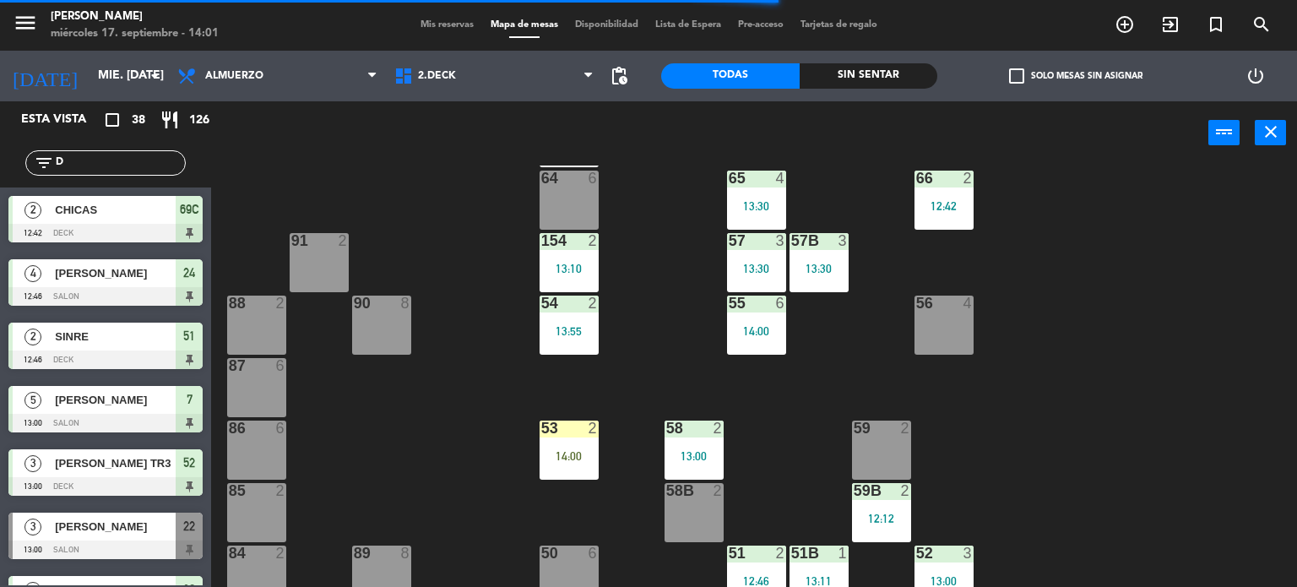
scroll to position [0, 0]
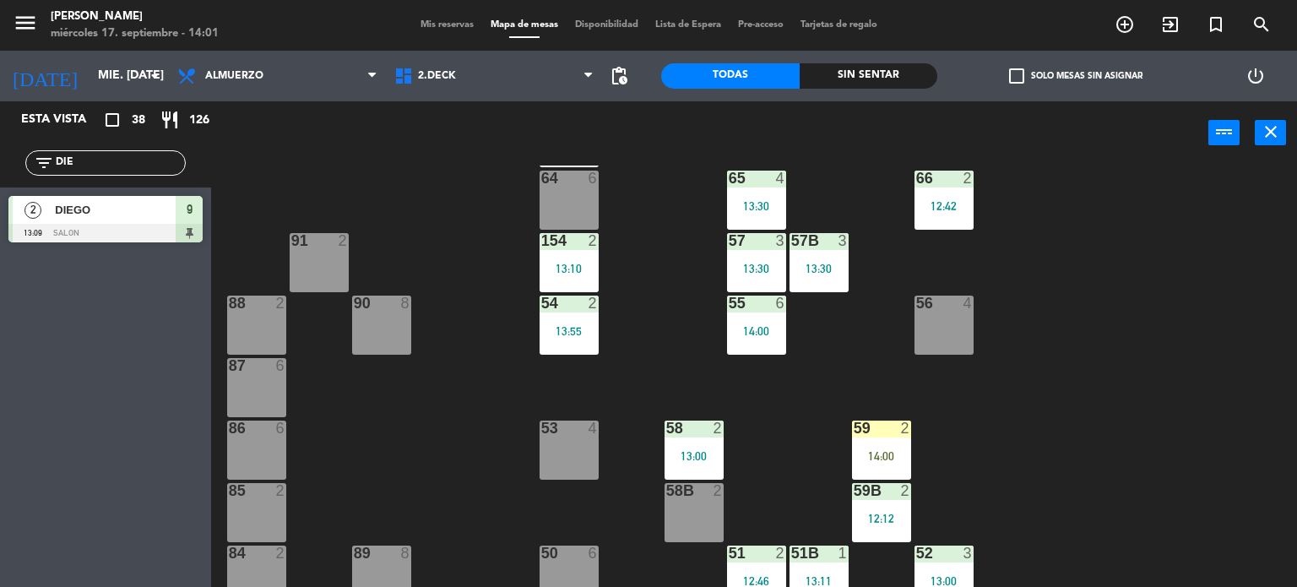
click at [94, 419] on div "Esta vista crop_square 38 restaurant 126 filter_list DIE 2 DIEGO 13:09 SALON 9" at bounding box center [105, 343] width 211 height 485
click at [138, 155] on input "DIE" at bounding box center [119, 163] width 131 height 19
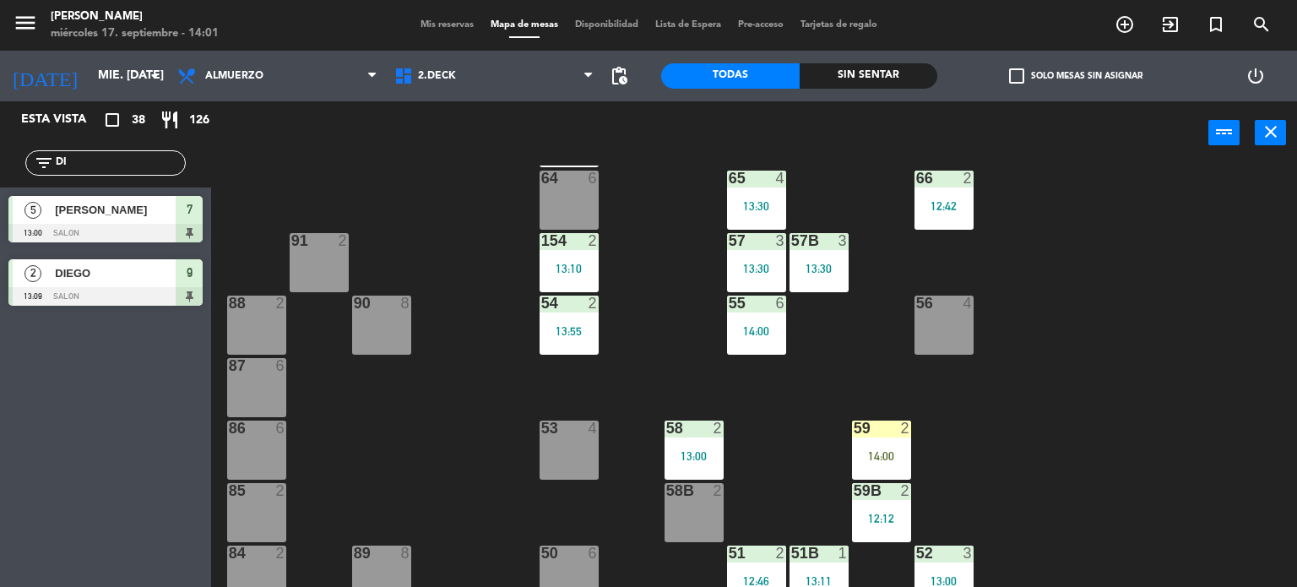
type input "D"
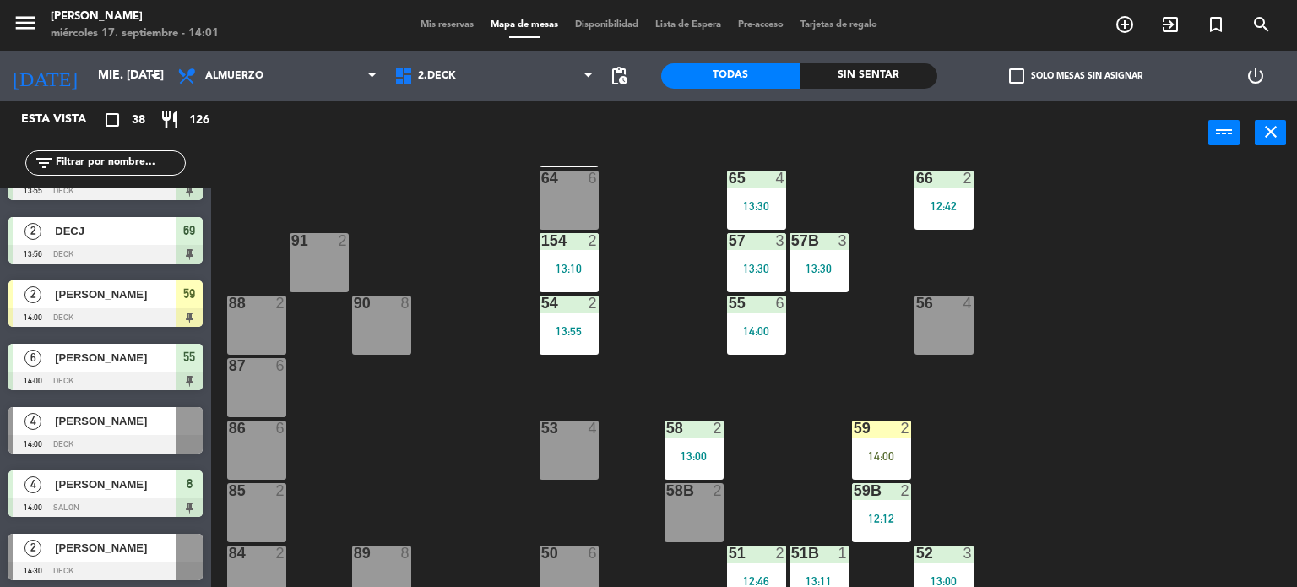
scroll to position [2009, 0]
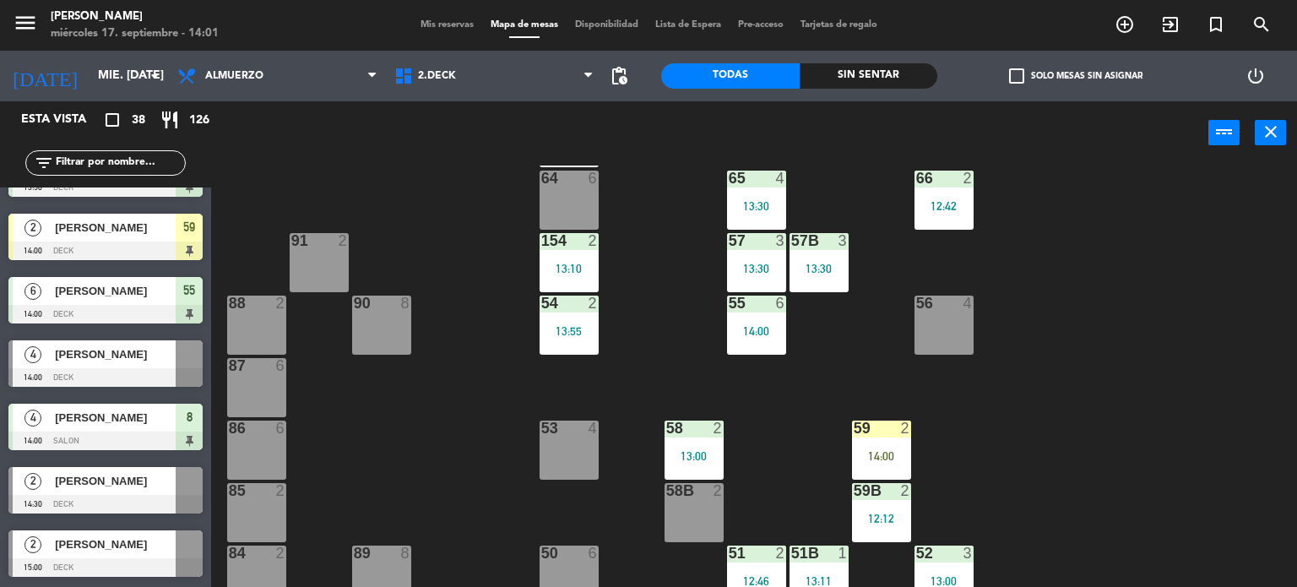
click at [145, 350] on span "[PERSON_NAME]" at bounding box center [115, 354] width 121 height 18
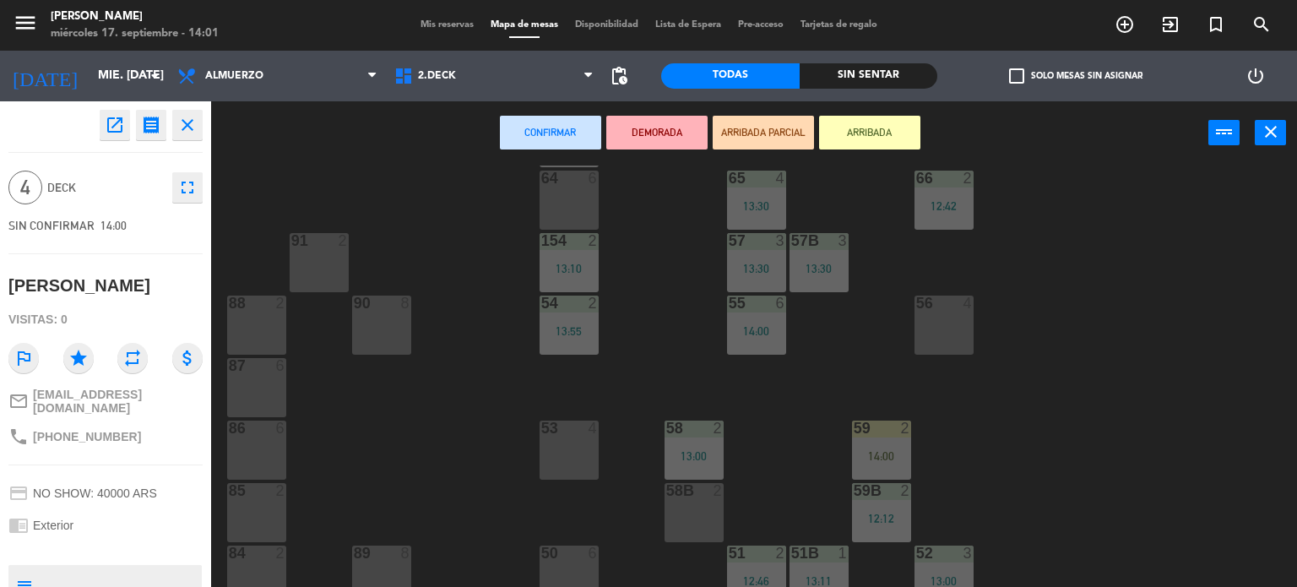
click at [878, 133] on button "ARRIBADA" at bounding box center [869, 133] width 101 height 34
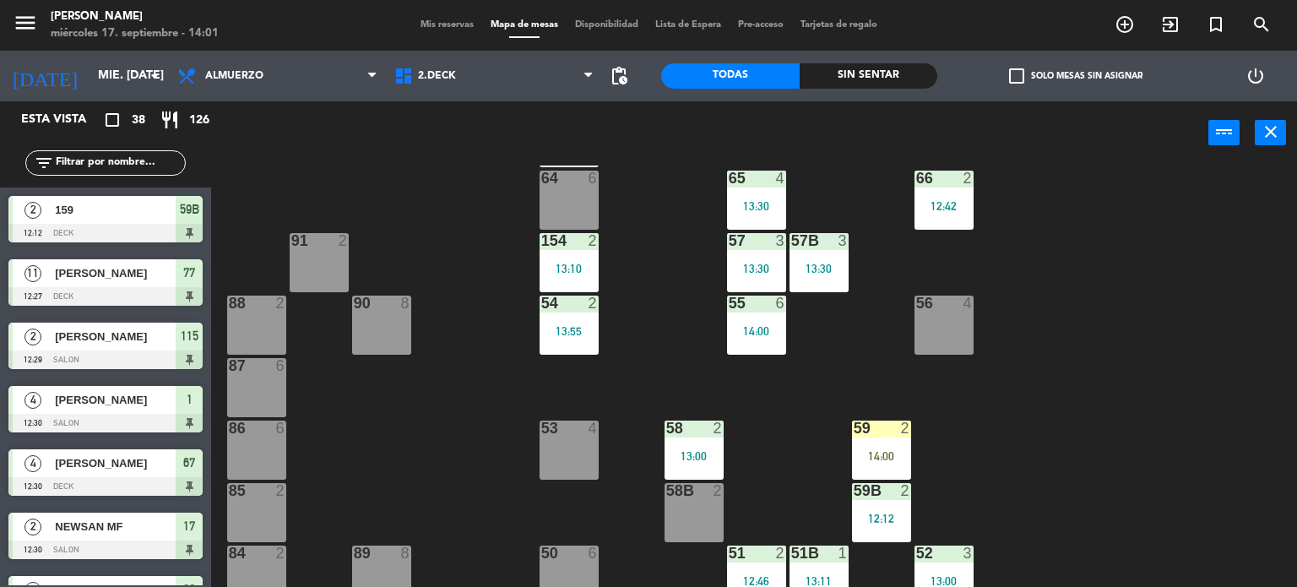
scroll to position [596, 0]
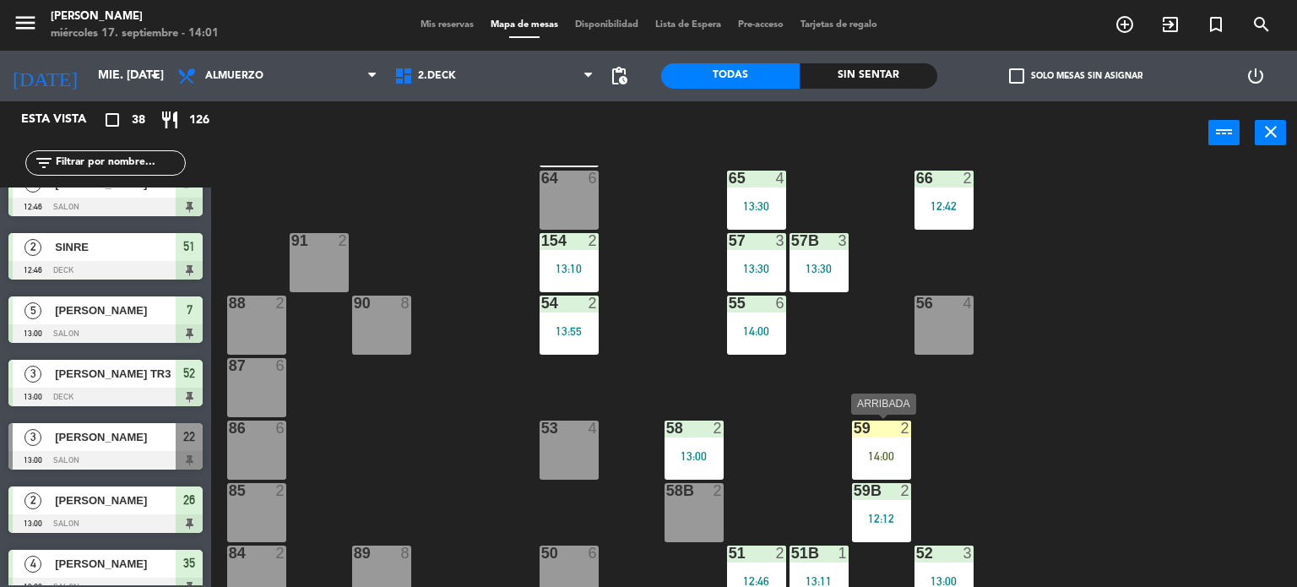
click at [881, 458] on div "14:00" at bounding box center [881, 456] width 59 height 12
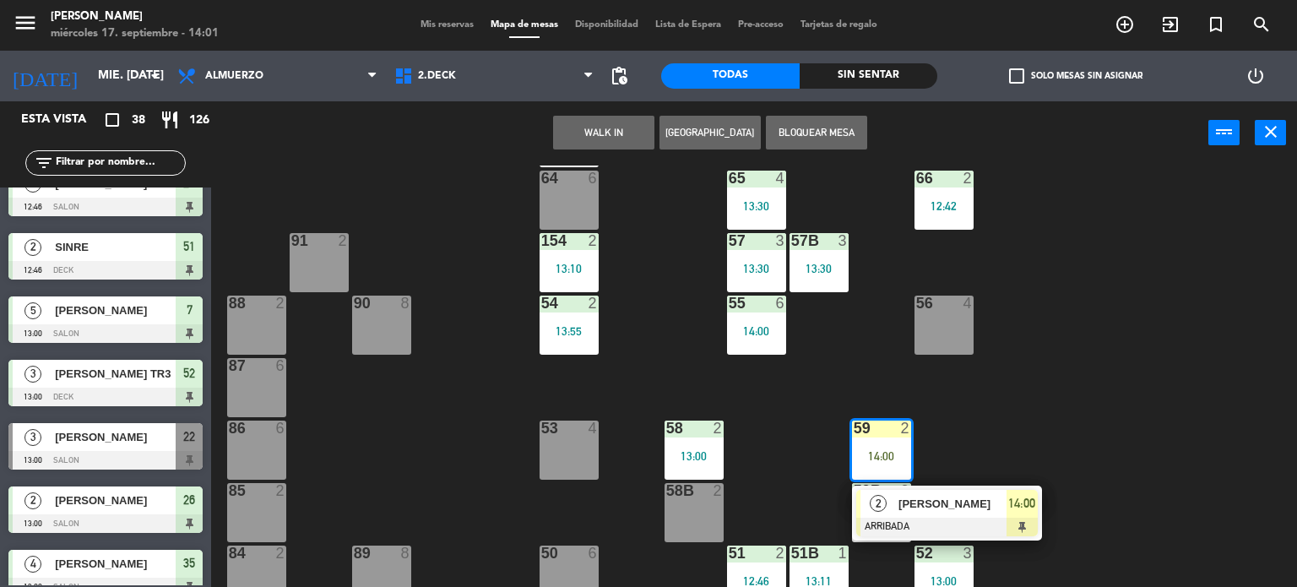
click at [946, 515] on div "[PERSON_NAME]" at bounding box center [952, 504] width 110 height 28
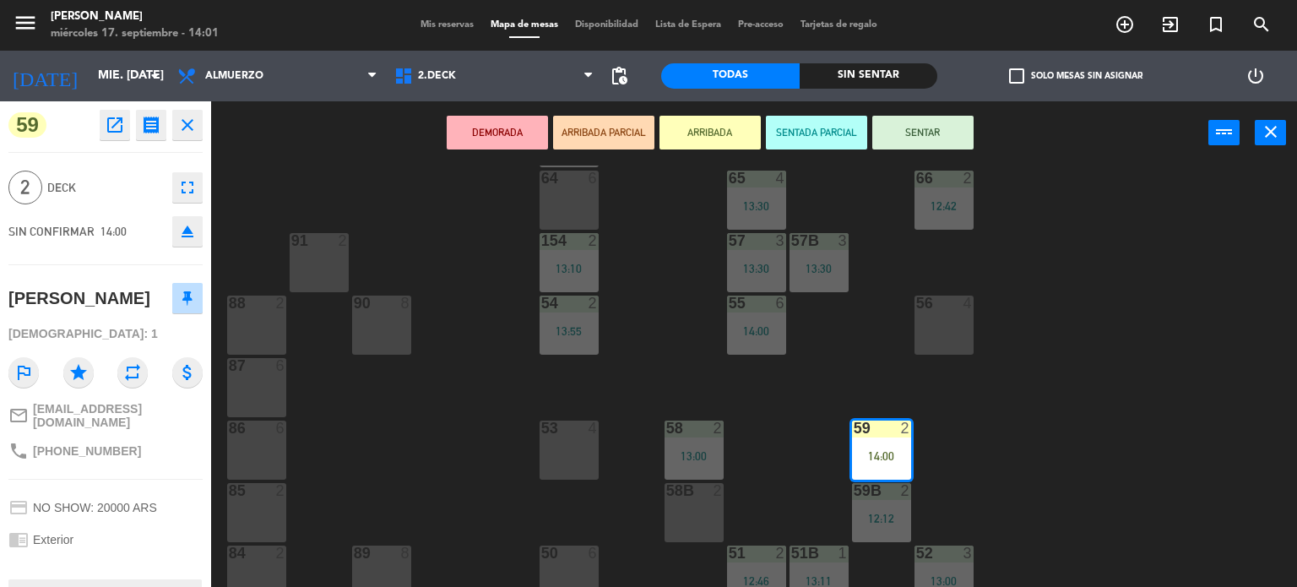
click at [928, 135] on button "SENTAR" at bounding box center [922, 133] width 101 height 34
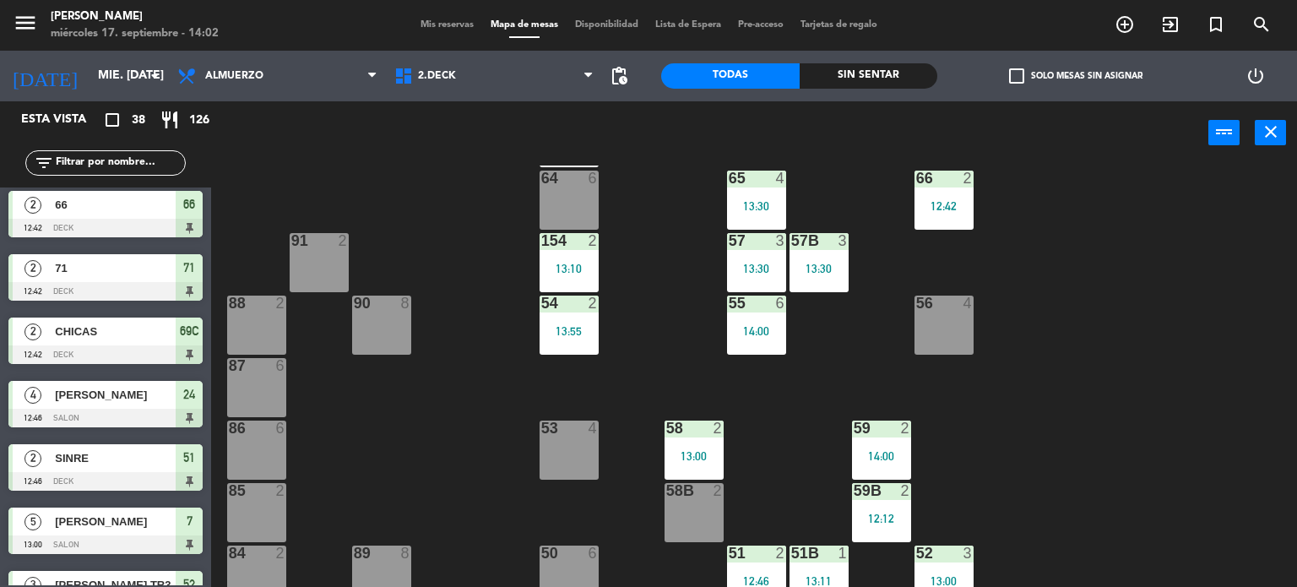
scroll to position [0, 0]
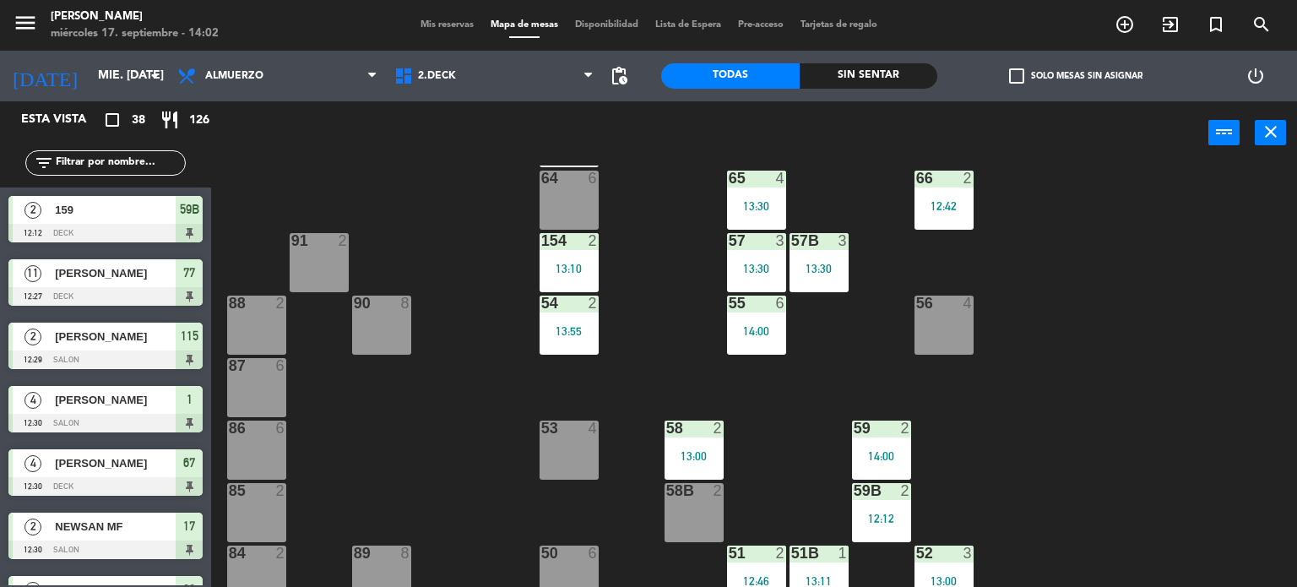
drag, startPoint x: 1023, startPoint y: 71, endPoint x: 935, endPoint y: 138, distance: 110.9
click at [1024, 71] on span "check_box_outline_blank" at bounding box center [1016, 75] width 15 height 15
click at [1076, 76] on input "check_box_outline_blank Solo mesas sin asignar" at bounding box center [1076, 76] width 0 height 0
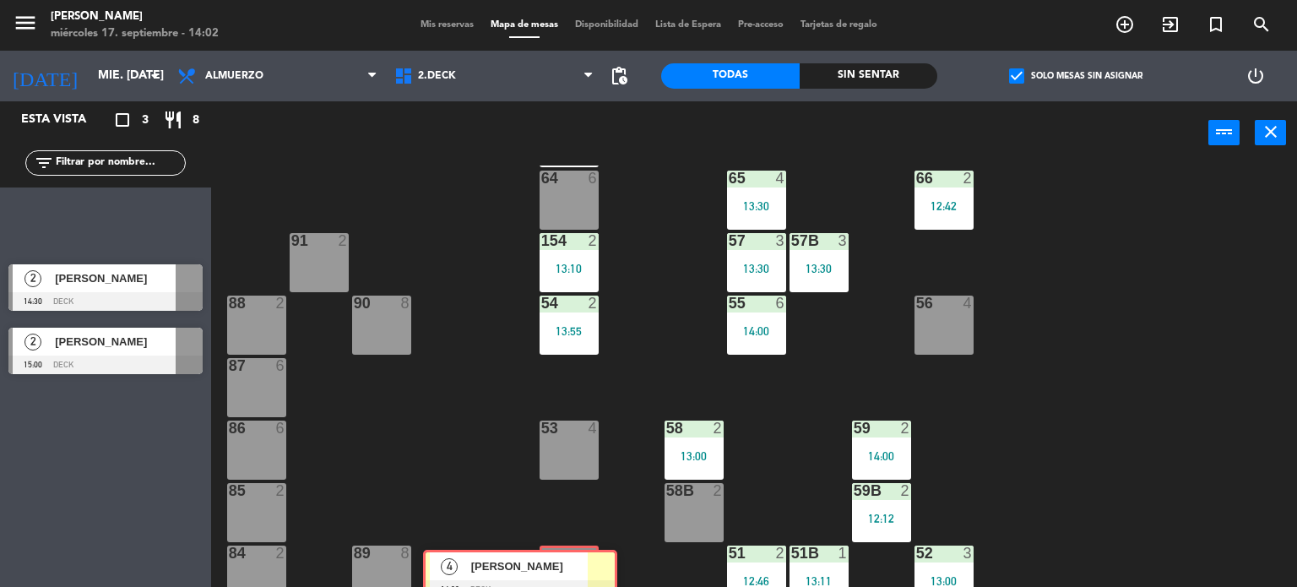
drag, startPoint x: 178, startPoint y: 215, endPoint x: 583, endPoint y: 572, distance: 539.0
click at [583, 572] on div "Esta vista crop_square 3 restaurant 8 filter_list 4 [PERSON_NAME] 14:00 DECK 4 …" at bounding box center [648, 344] width 1297 height 486
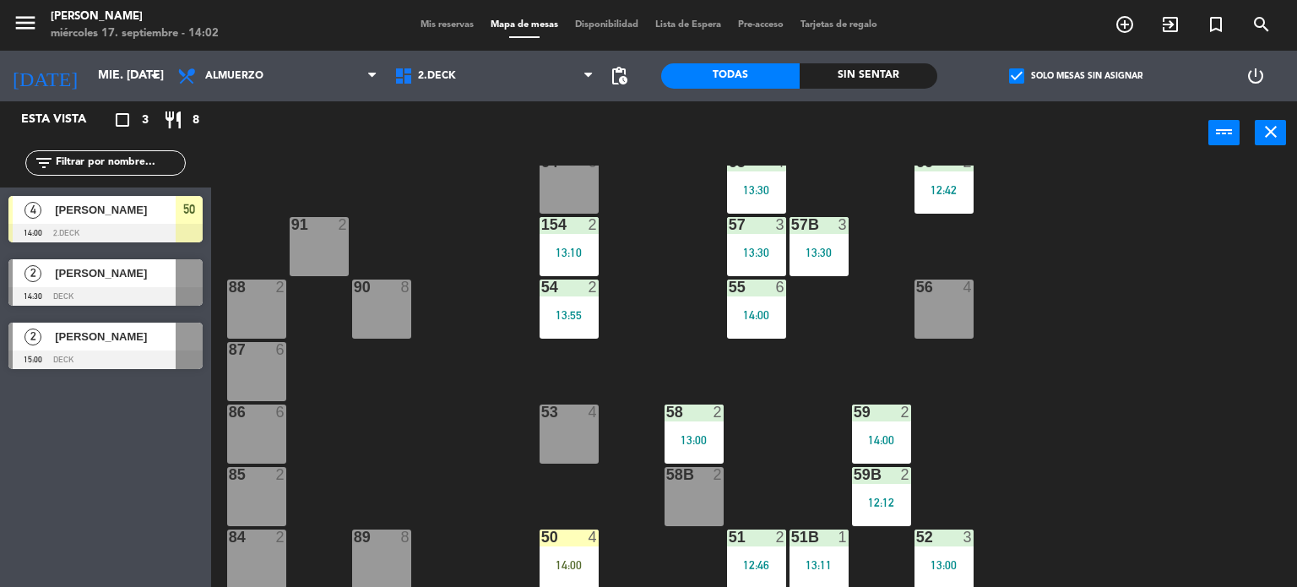
click at [579, 572] on div "50 4 14:00" at bounding box center [568, 558] width 59 height 59
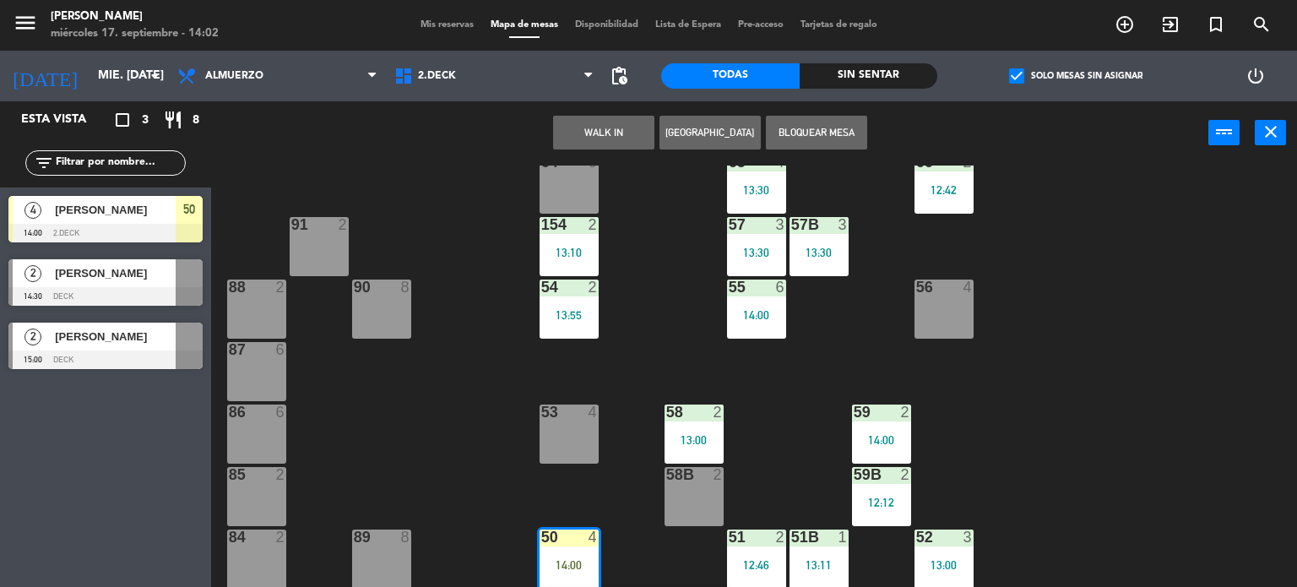
scroll to position [415, 0]
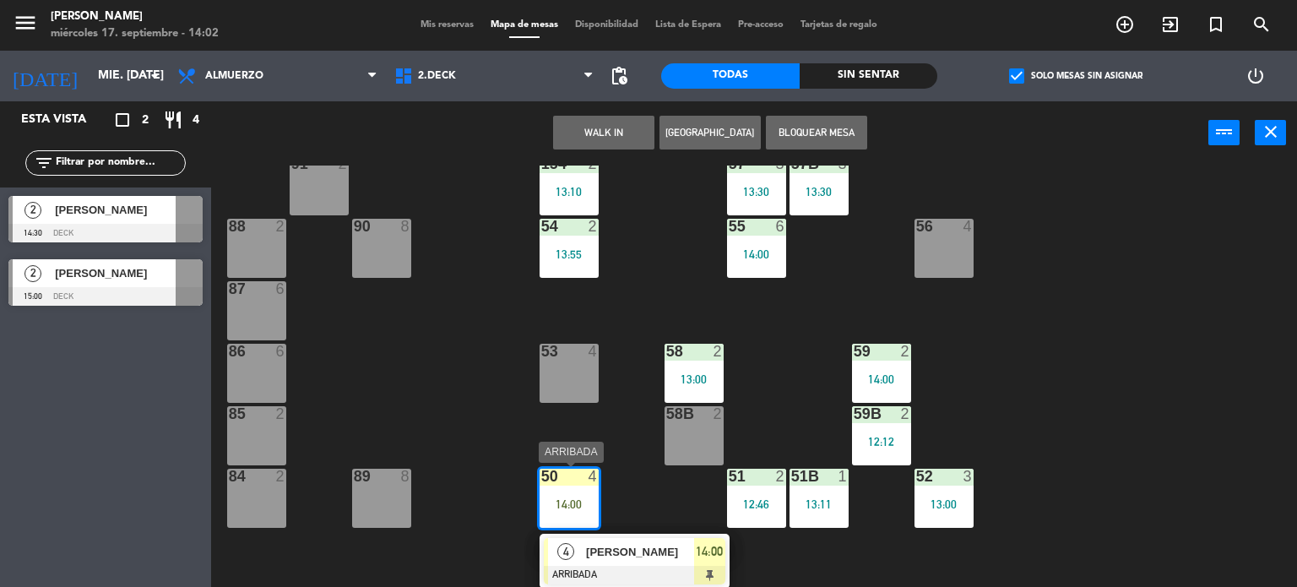
drag, startPoint x: 683, startPoint y: 540, endPoint x: 702, endPoint y: 528, distance: 22.5
click at [684, 540] on div "4 [PERSON_NAME] ARRIBADA 14:00" at bounding box center [634, 561] width 215 height 55
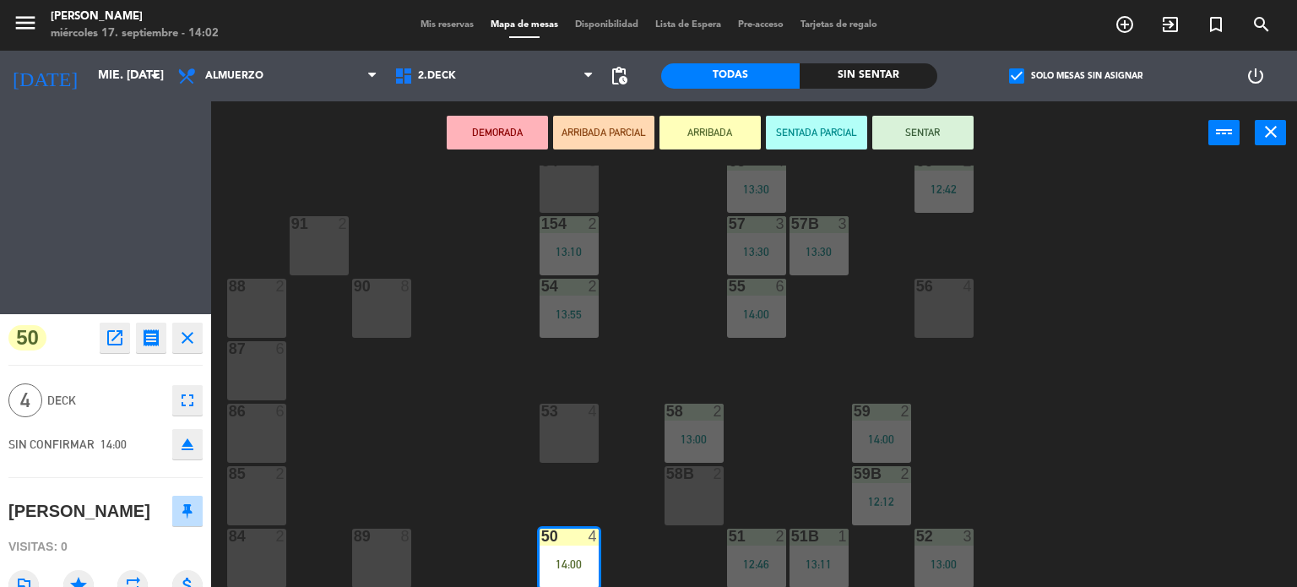
scroll to position [354, 0]
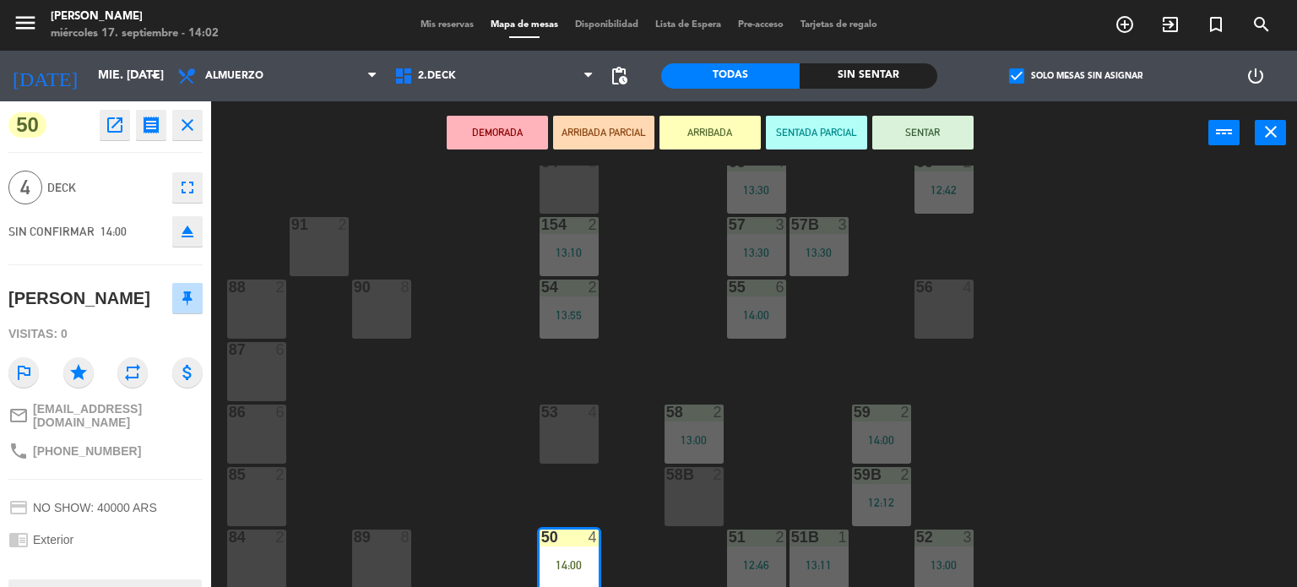
click at [931, 126] on button "SENTAR" at bounding box center [922, 133] width 101 height 34
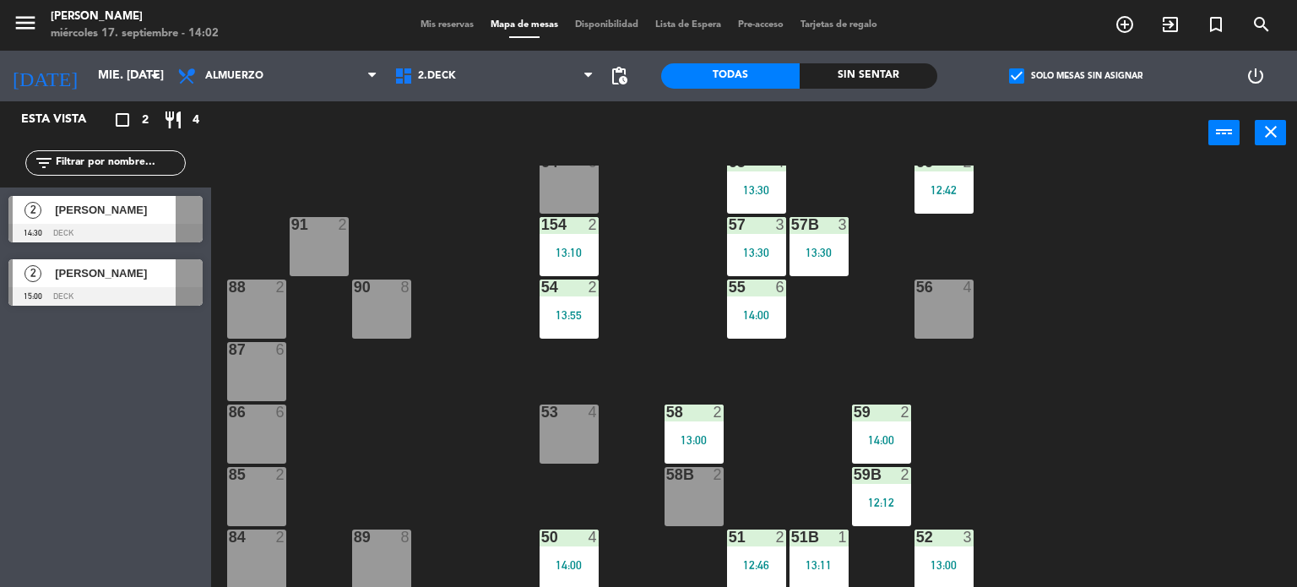
click at [449, 26] on span "Mis reservas" at bounding box center [447, 24] width 70 height 9
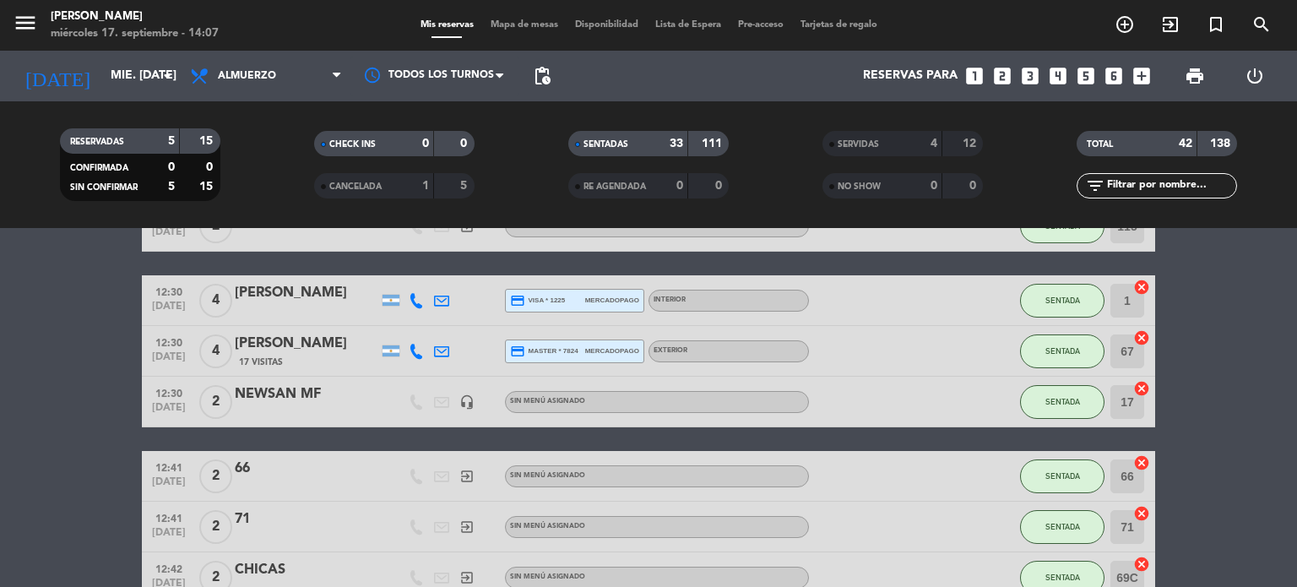
scroll to position [760, 0]
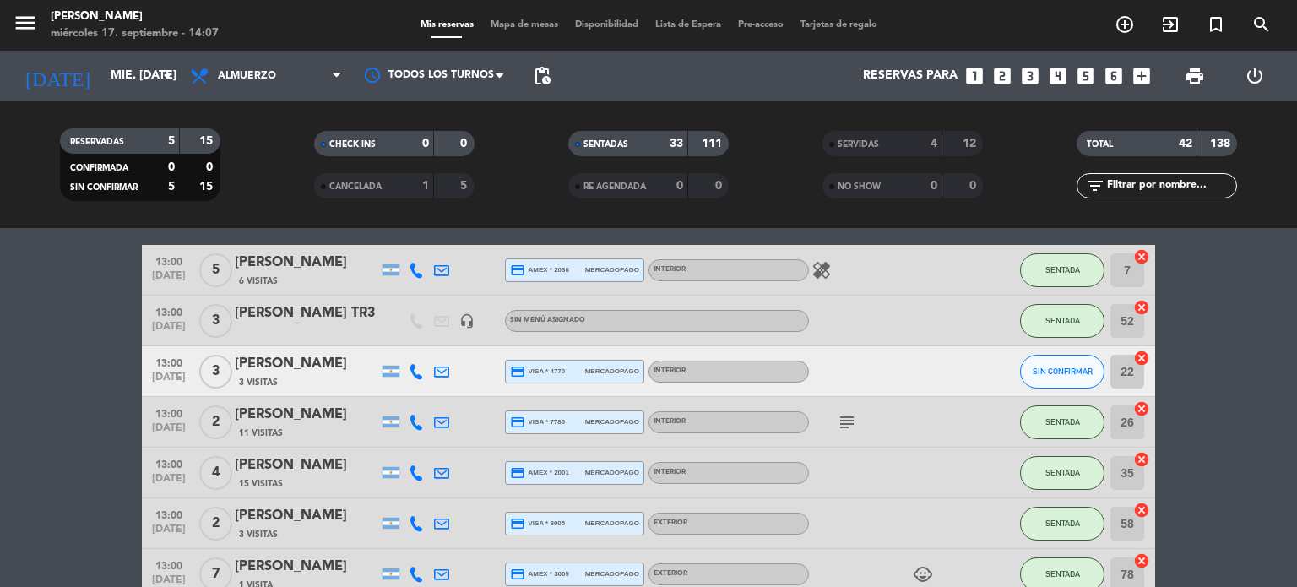
click at [1142, 362] on icon "cancel" at bounding box center [1141, 358] width 17 height 17
click at [306, 384] on div "3 Visitas" at bounding box center [307, 382] width 144 height 14
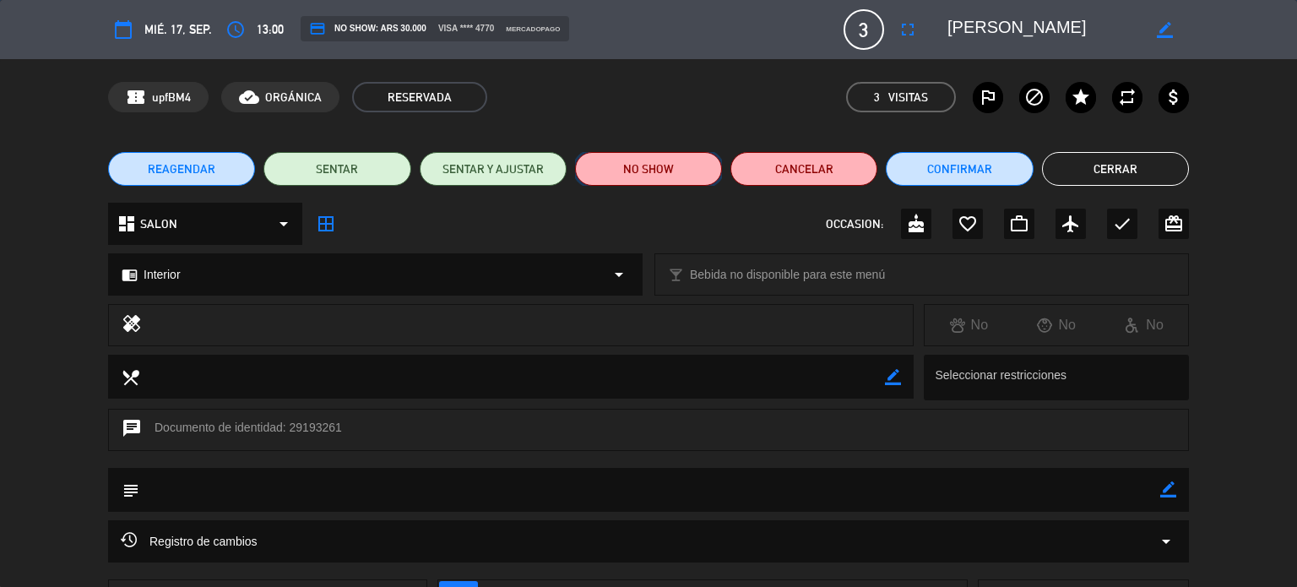
click at [657, 178] on button "NO SHOW" at bounding box center [648, 169] width 147 height 34
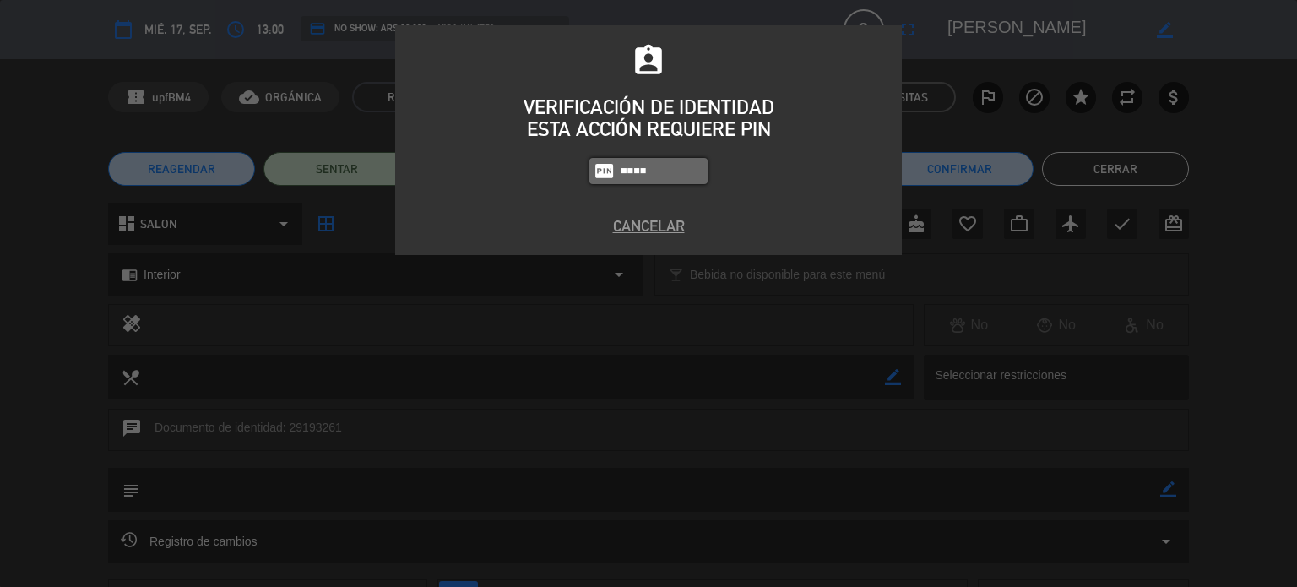
type input "4307"
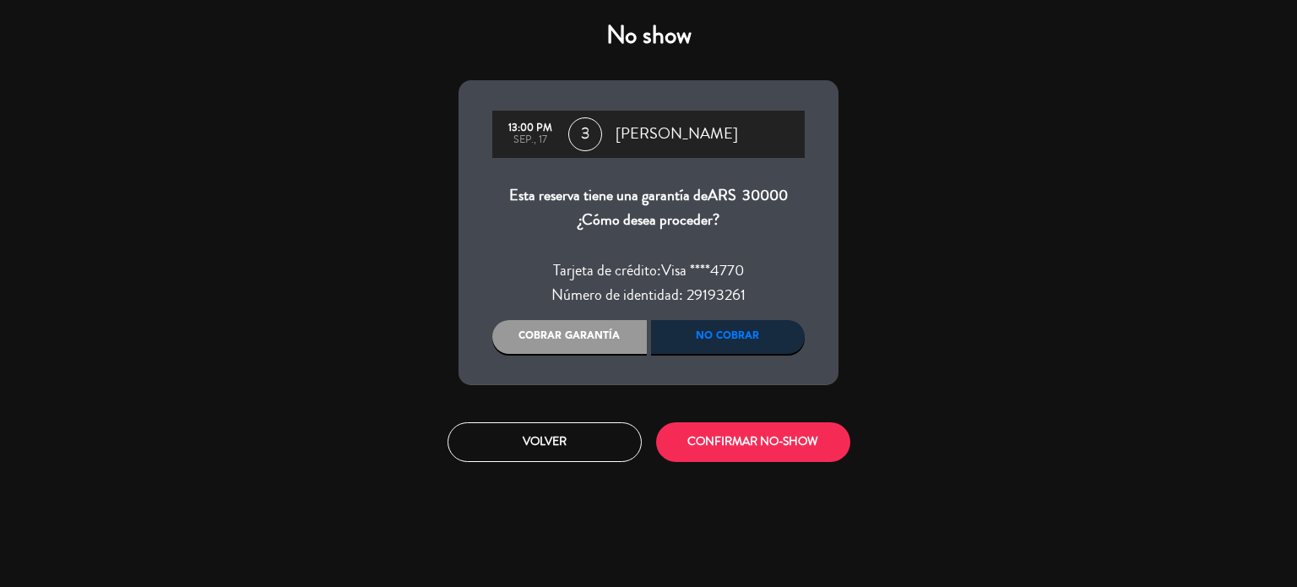
click at [601, 339] on div "Cobrar garantía" at bounding box center [569, 337] width 155 height 34
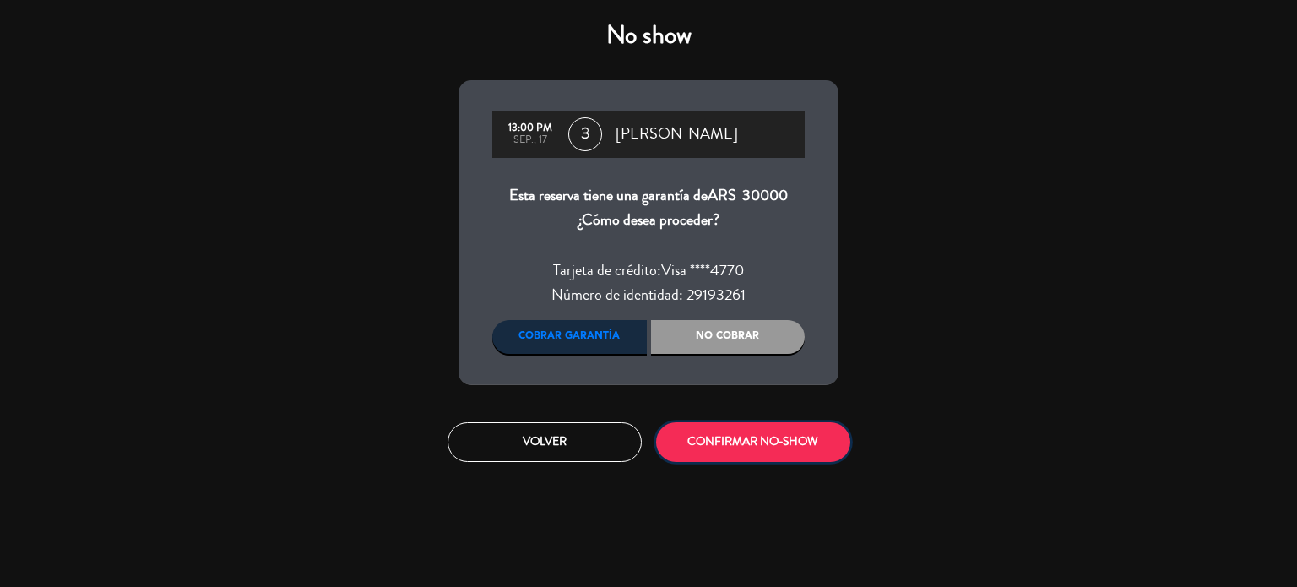
click at [762, 447] on button "CONFIRMAR NO-SHOW" at bounding box center [753, 442] width 194 height 40
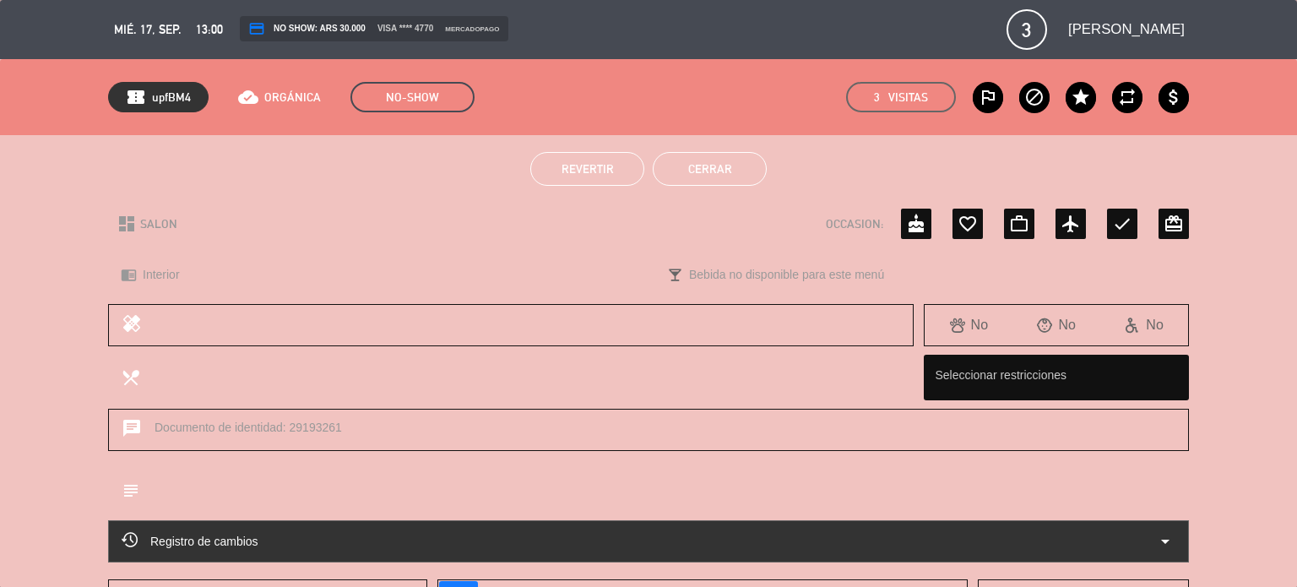
click at [706, 158] on button "Cerrar" at bounding box center [710, 169] width 114 height 34
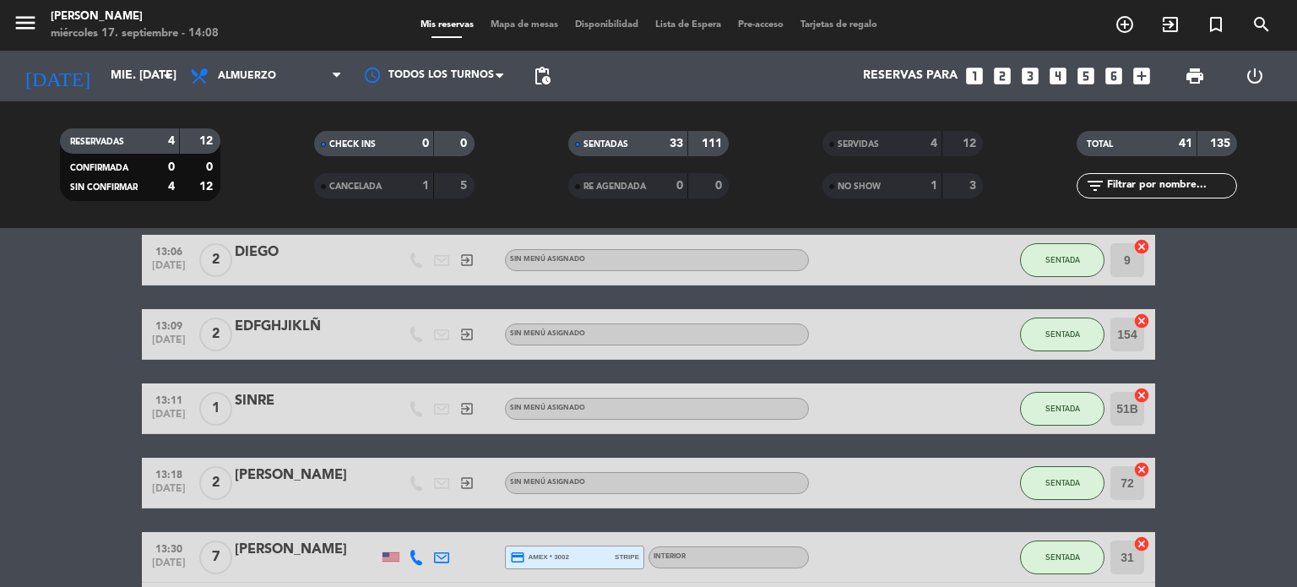
scroll to position [1351, 0]
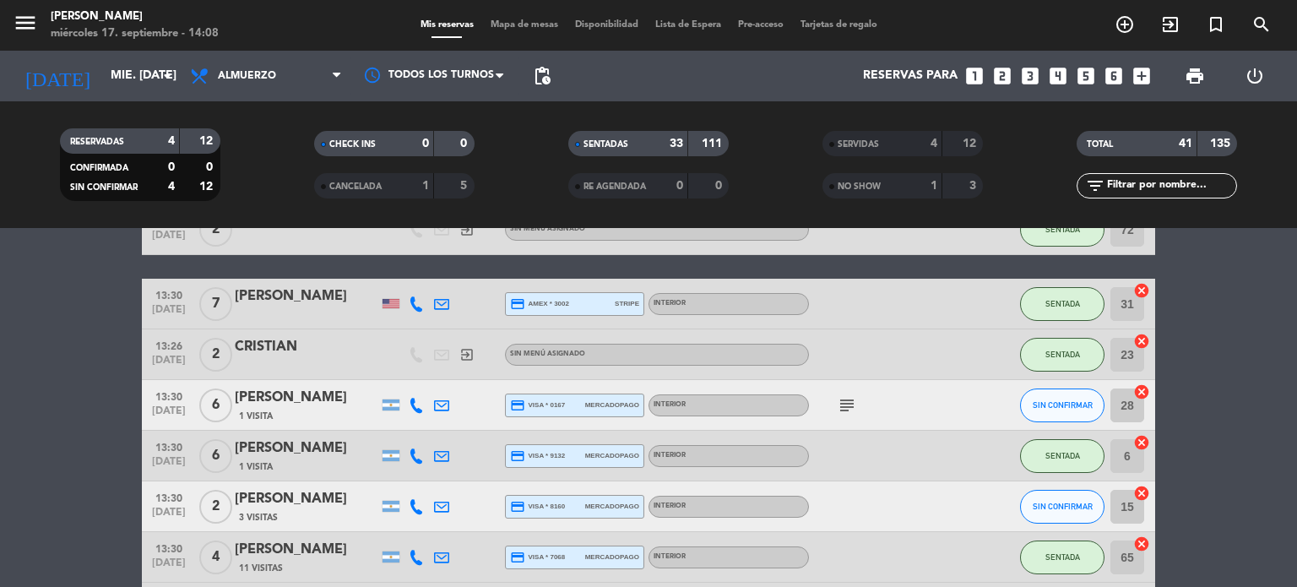
click at [1141, 389] on icon "cancel" at bounding box center [1141, 391] width 17 height 17
click at [302, 404] on div "[PERSON_NAME]" at bounding box center [307, 398] width 144 height 22
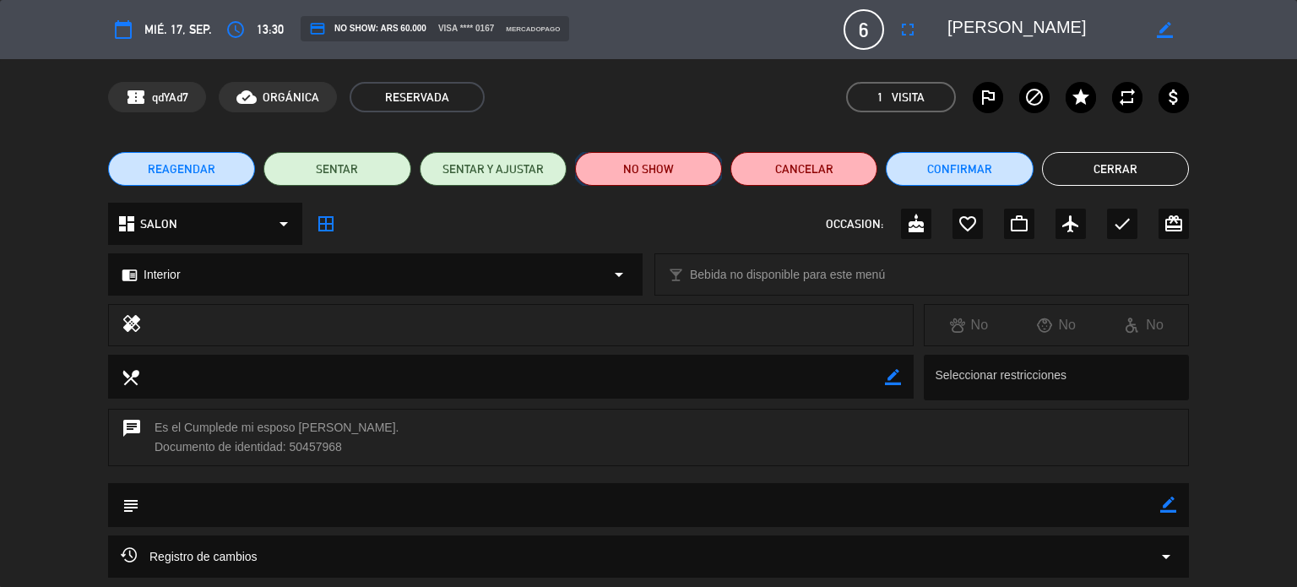
click at [655, 176] on button "NO SHOW" at bounding box center [648, 169] width 147 height 34
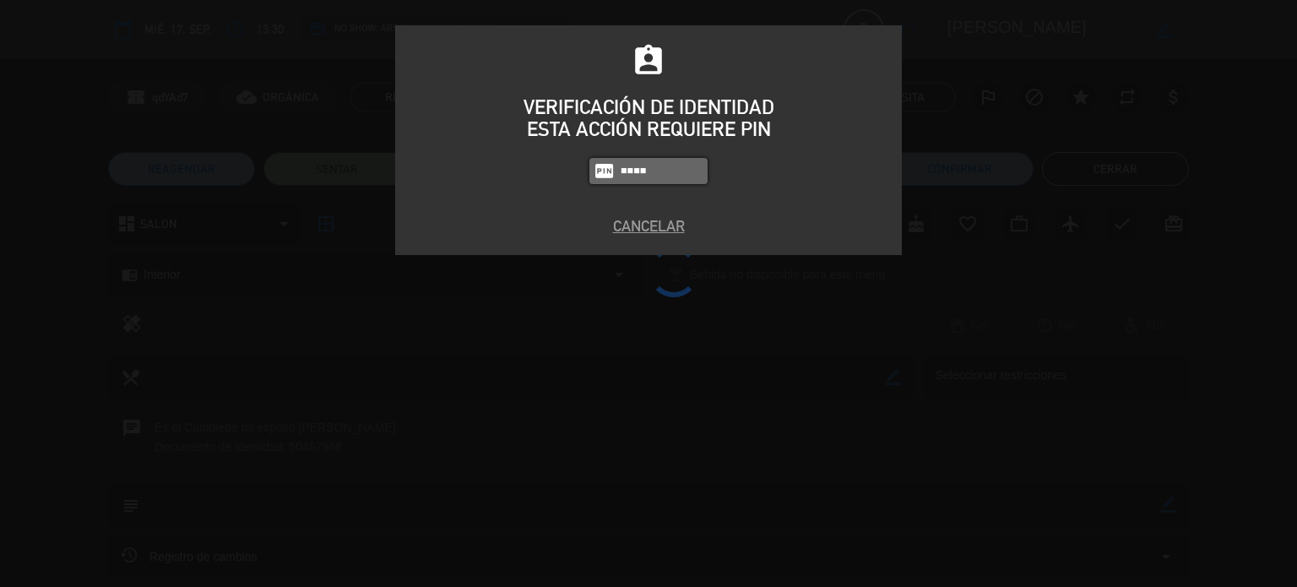
type input "4307"
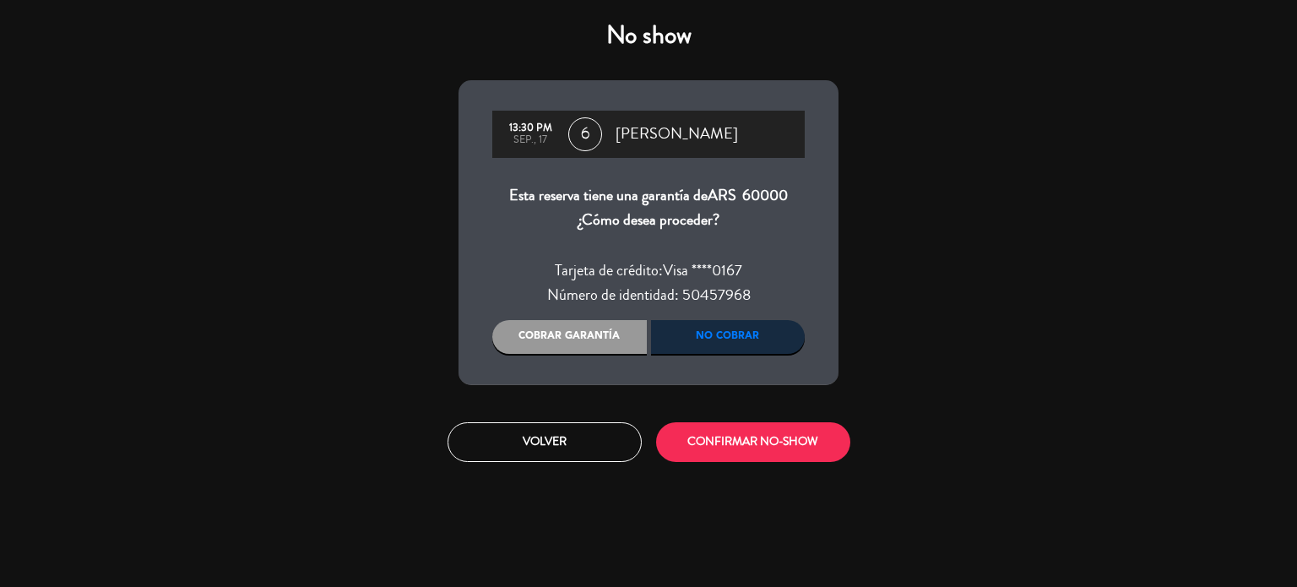
click at [604, 347] on div "Cobrar garantía" at bounding box center [569, 337] width 155 height 34
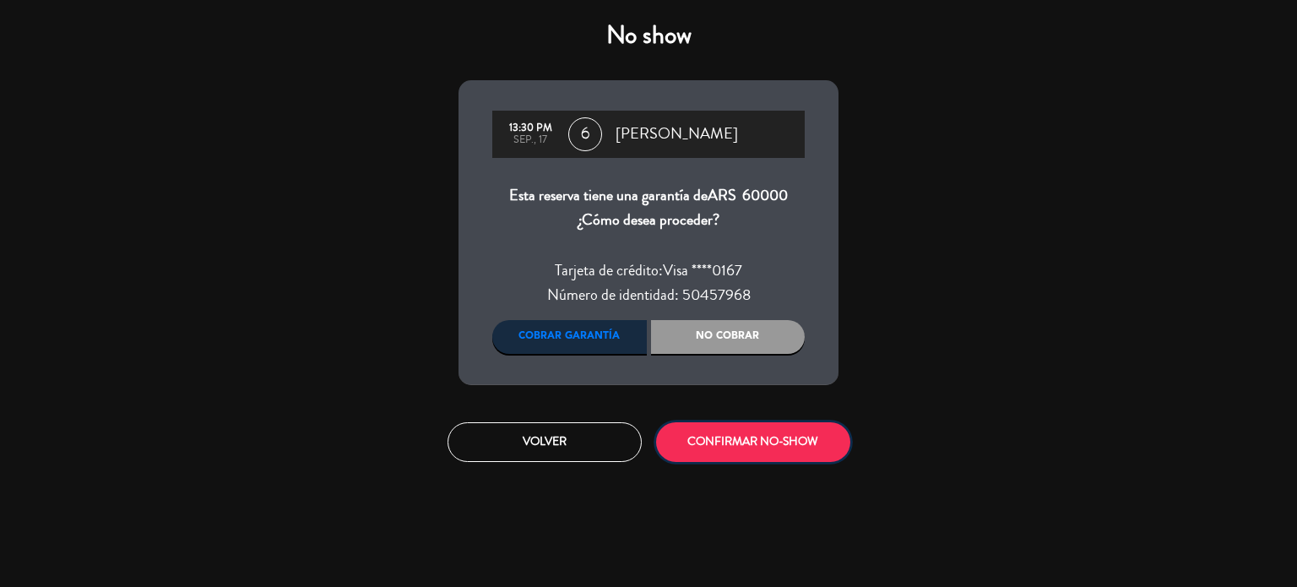
click at [742, 426] on button "CONFIRMAR NO-SHOW" at bounding box center [753, 442] width 194 height 40
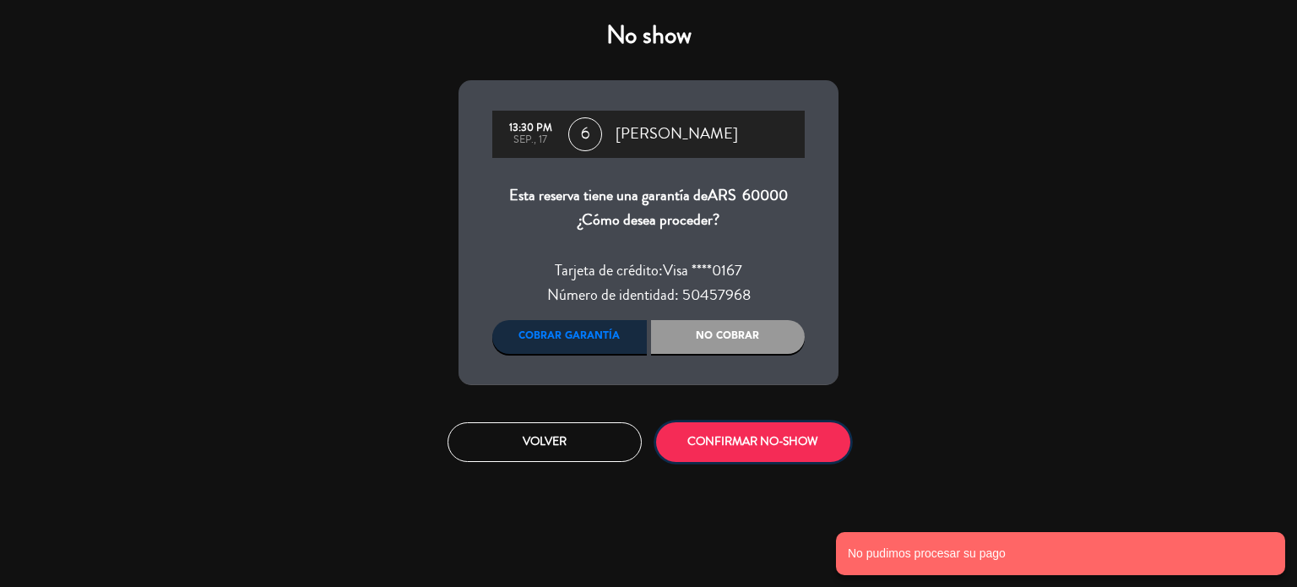
click at [724, 451] on button "CONFIRMAR NO-SHOW" at bounding box center [753, 442] width 194 height 40
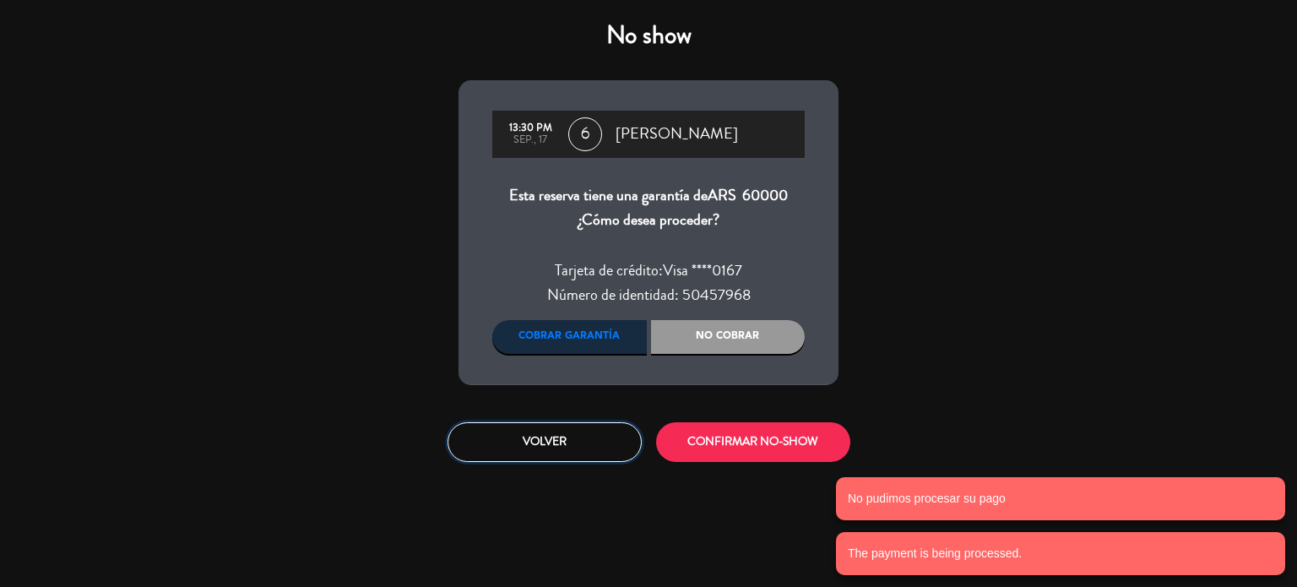
click at [620, 438] on button "Volver" at bounding box center [544, 442] width 194 height 40
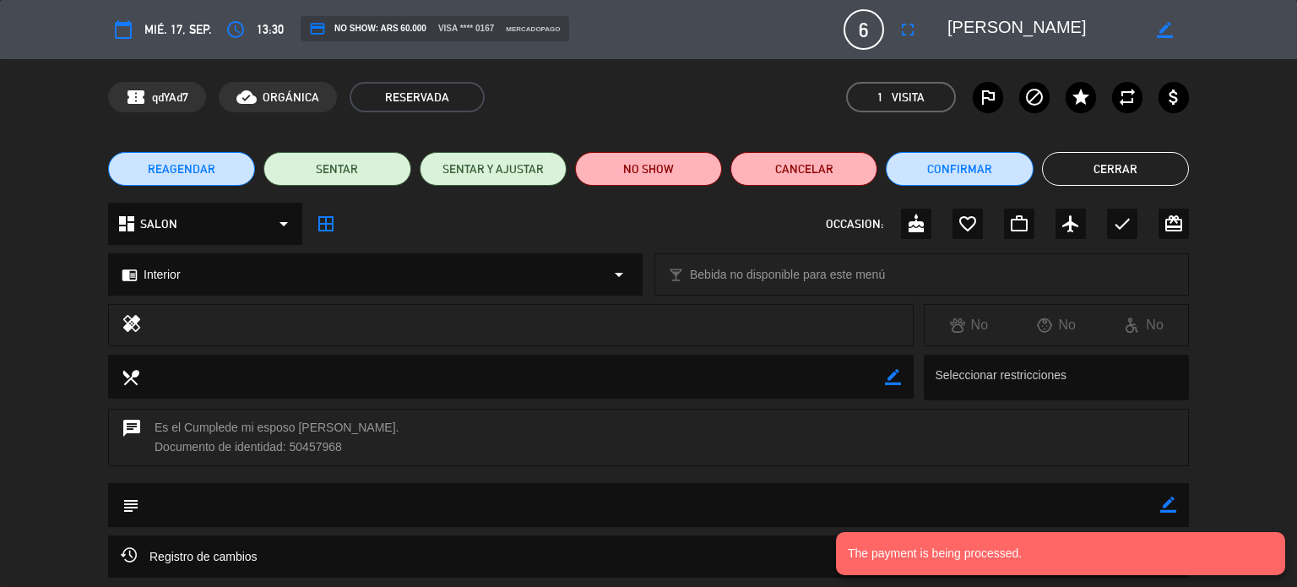
click at [1073, 138] on div "REAGENDAR SENTAR SENTAR Y AJUSTAR NO SHOW Cancelar Confirmar Cerrar" at bounding box center [648, 169] width 1297 height 68
click at [1080, 161] on button "Cerrar" at bounding box center [1115, 169] width 147 height 34
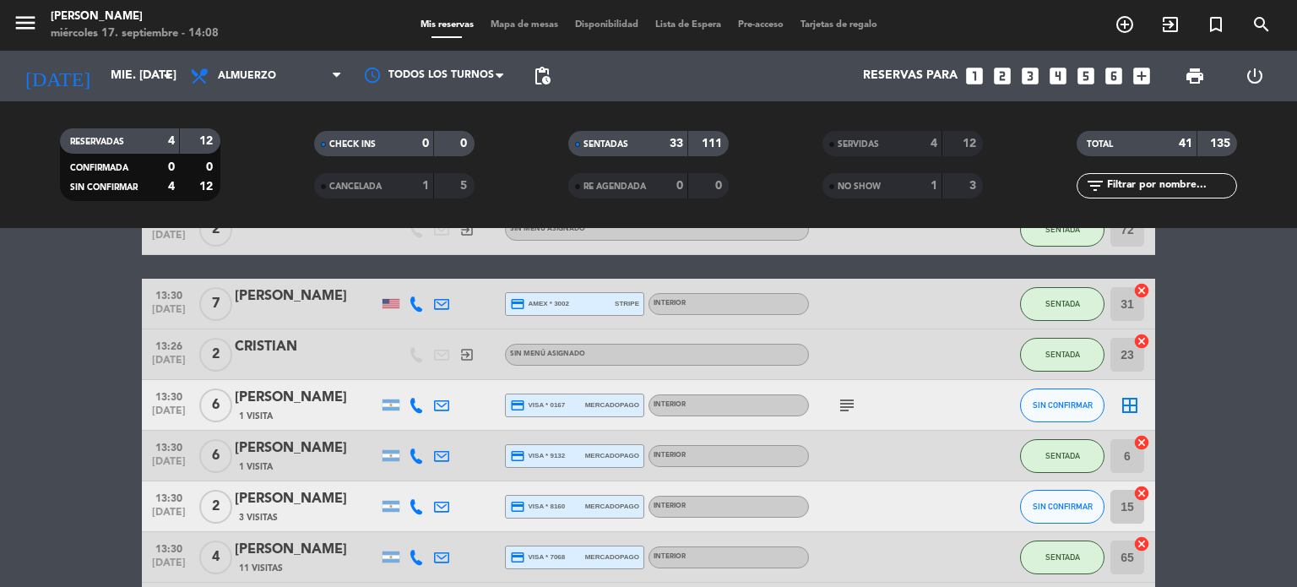
click at [1139, 494] on icon "cancel" at bounding box center [1141, 493] width 17 height 17
click at [341, 504] on div "[PERSON_NAME]" at bounding box center [307, 499] width 144 height 22
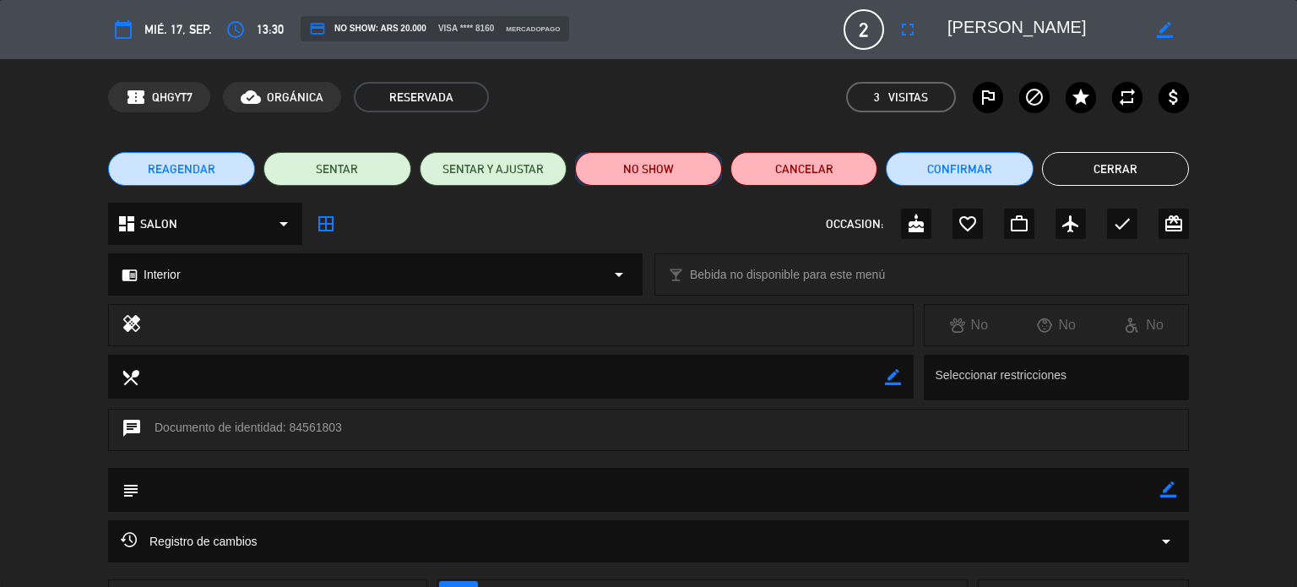
click at [650, 172] on button "NO SHOW" at bounding box center [648, 169] width 147 height 34
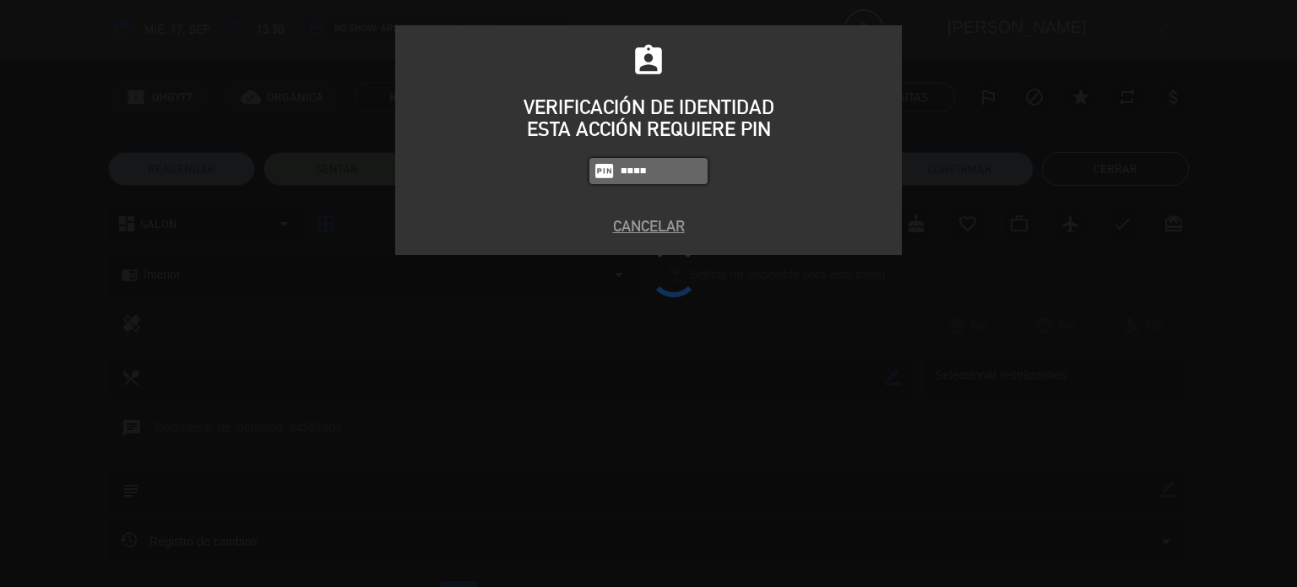
type input "4307"
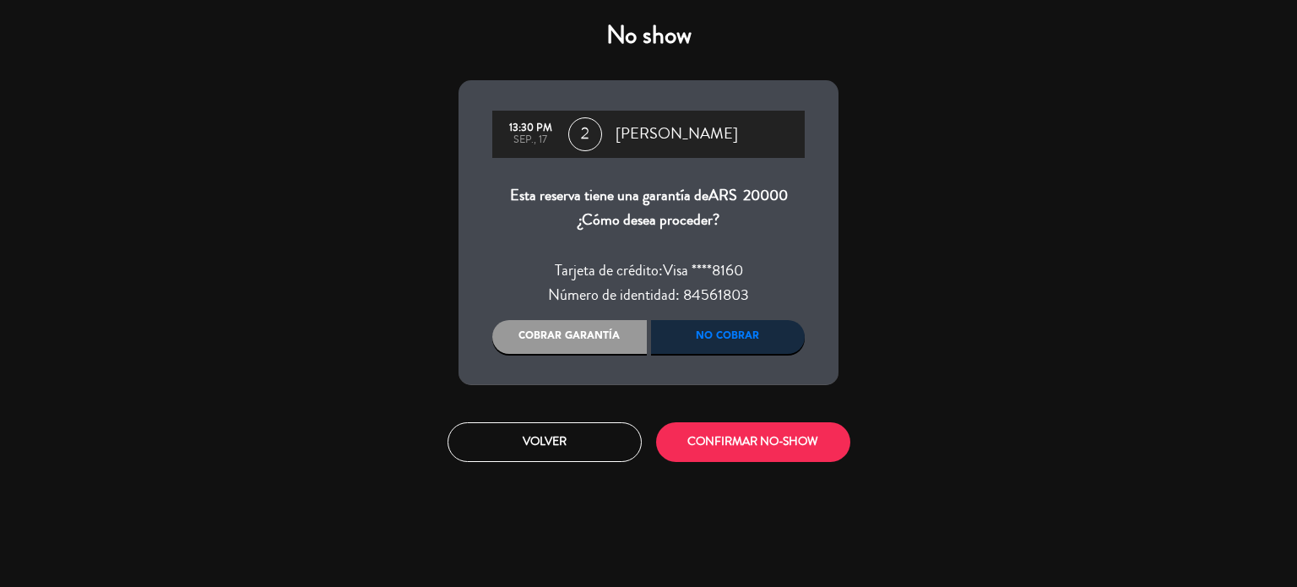
click at [594, 345] on div "Cobrar garantía" at bounding box center [569, 337] width 155 height 34
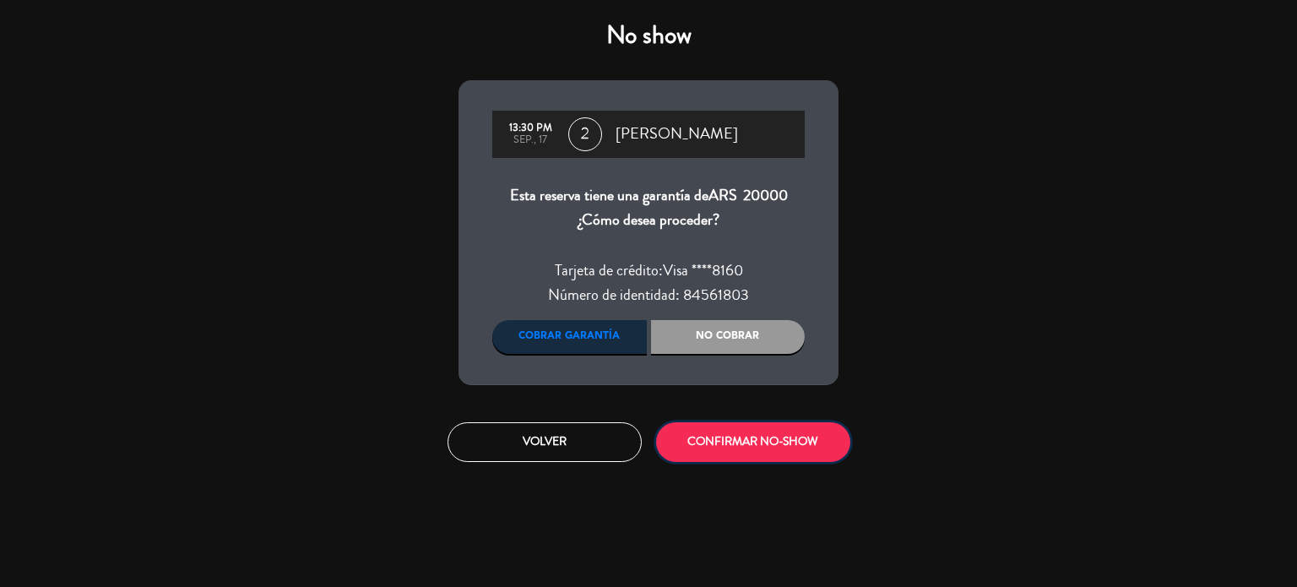
click at [782, 451] on button "CONFIRMAR NO-SHOW" at bounding box center [753, 442] width 194 height 40
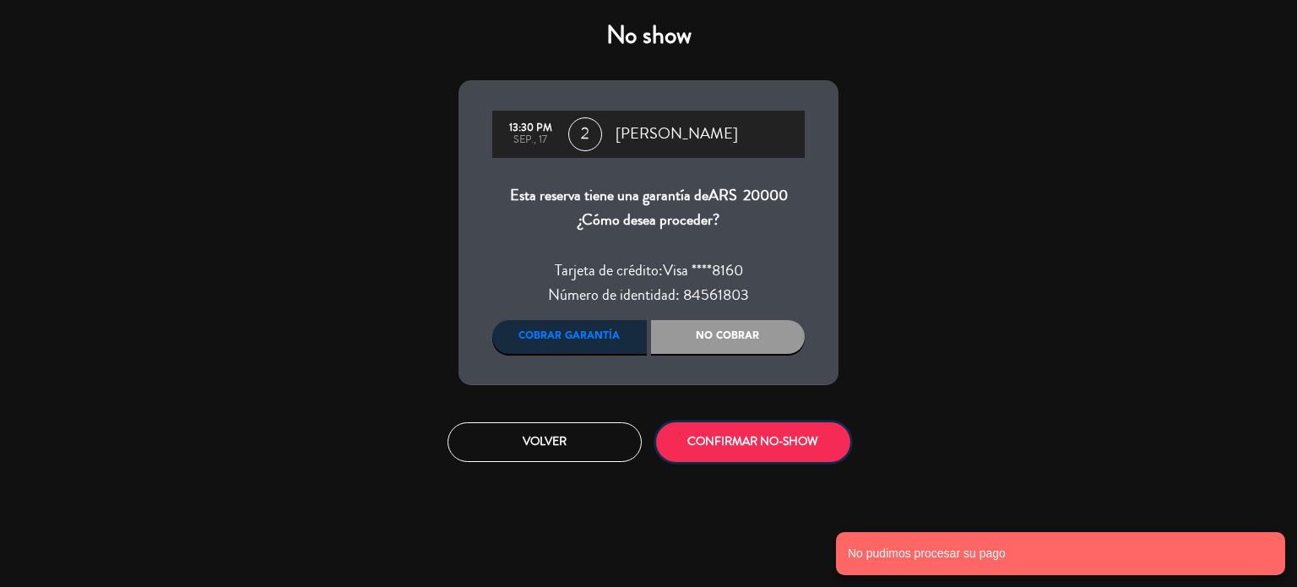
click at [782, 451] on button "CONFIRMAR NO-SHOW" at bounding box center [753, 442] width 194 height 40
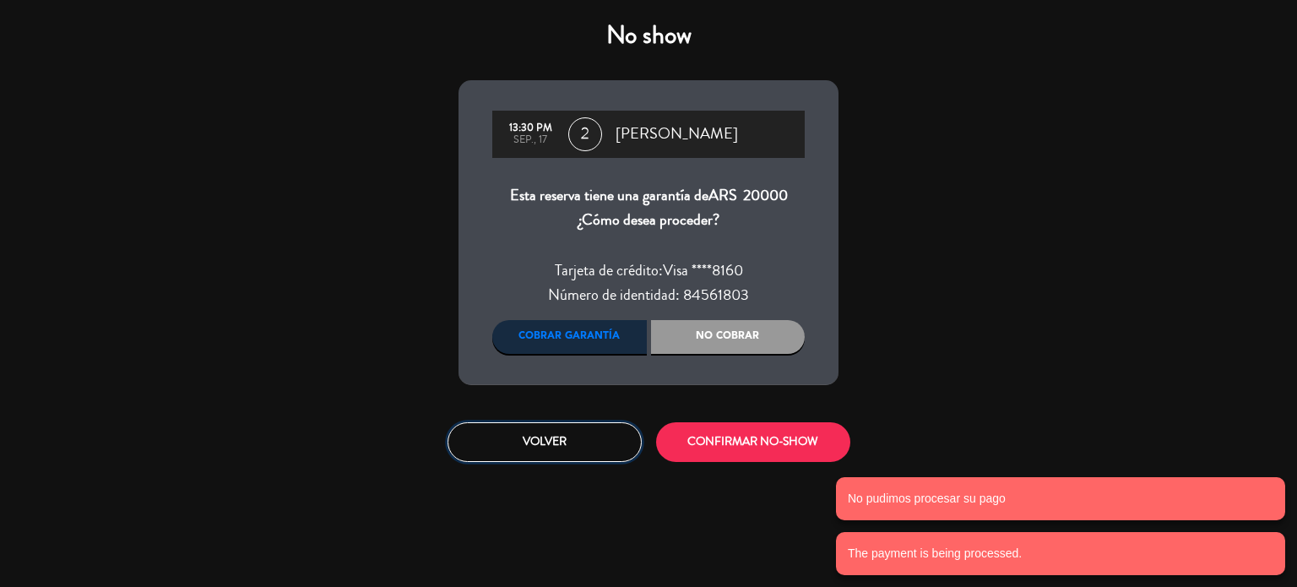
click at [577, 442] on button "Volver" at bounding box center [544, 442] width 194 height 40
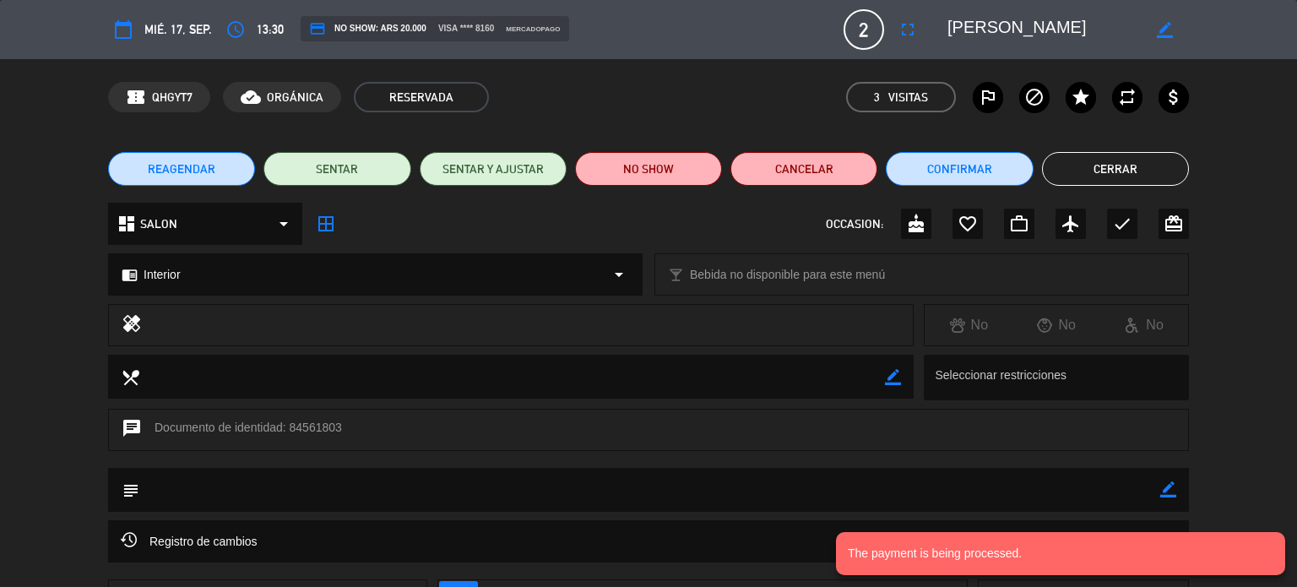
click at [1076, 157] on button "Cerrar" at bounding box center [1115, 169] width 147 height 34
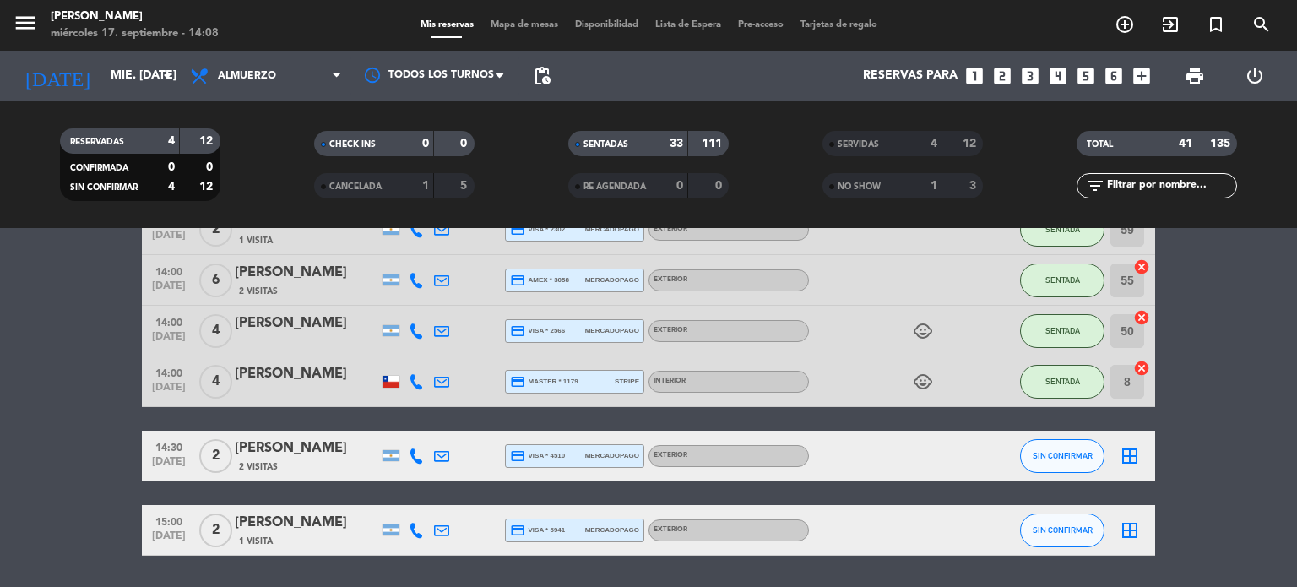
scroll to position [2079, 0]
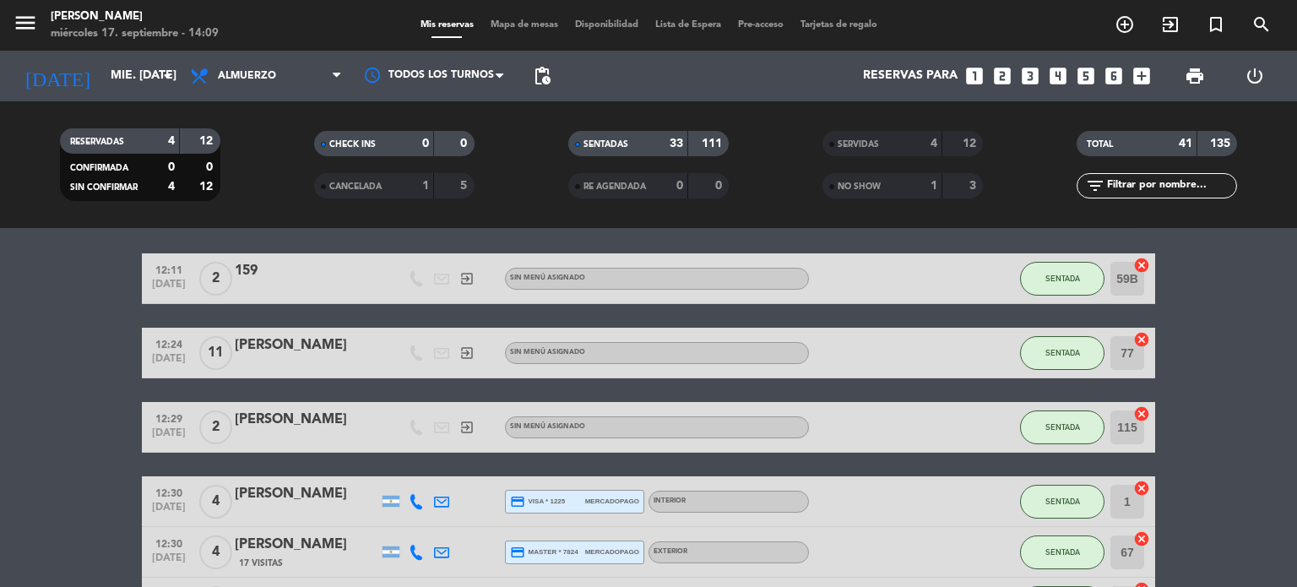
scroll to position [0, 0]
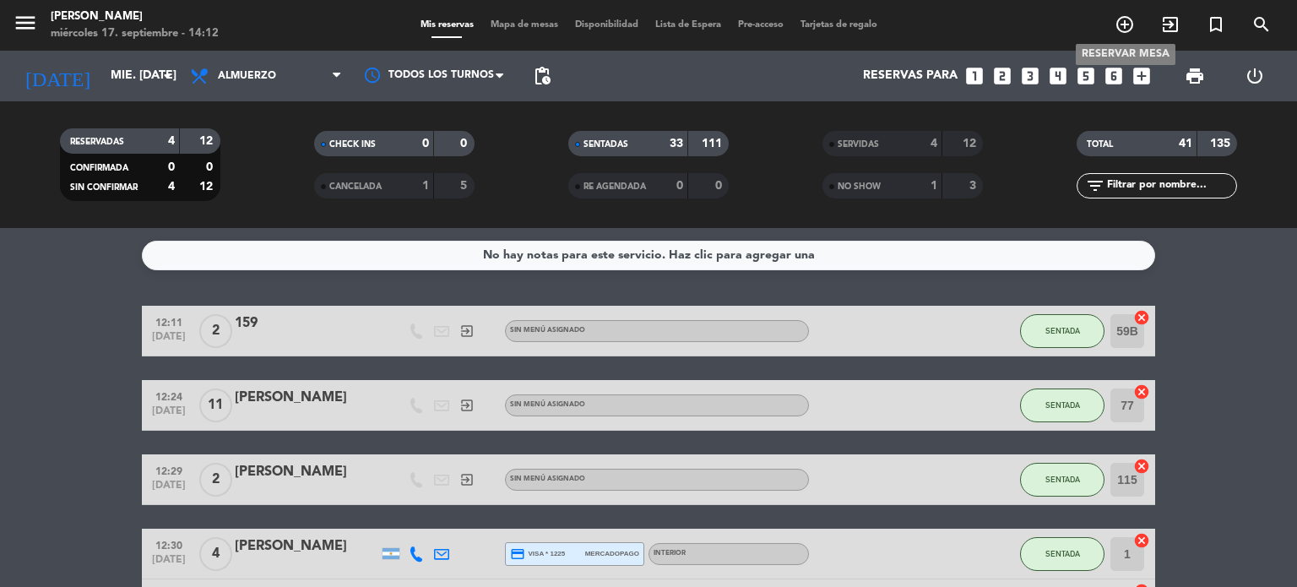
click at [1125, 34] on icon "add_circle_outline" at bounding box center [1124, 24] width 20 height 20
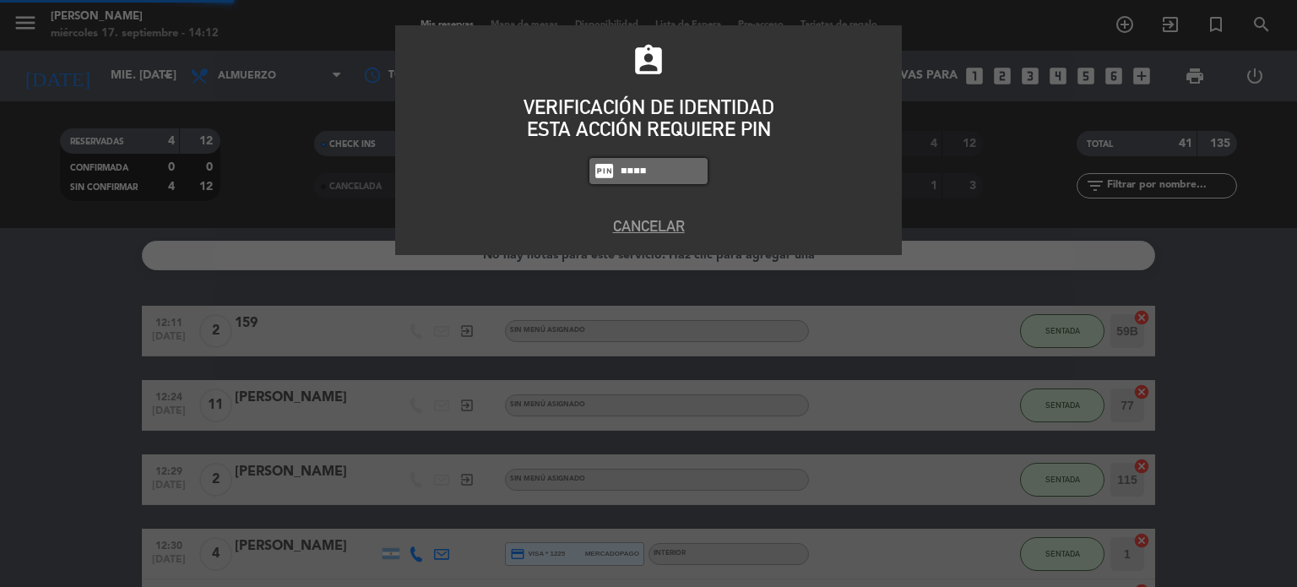
type input "4307"
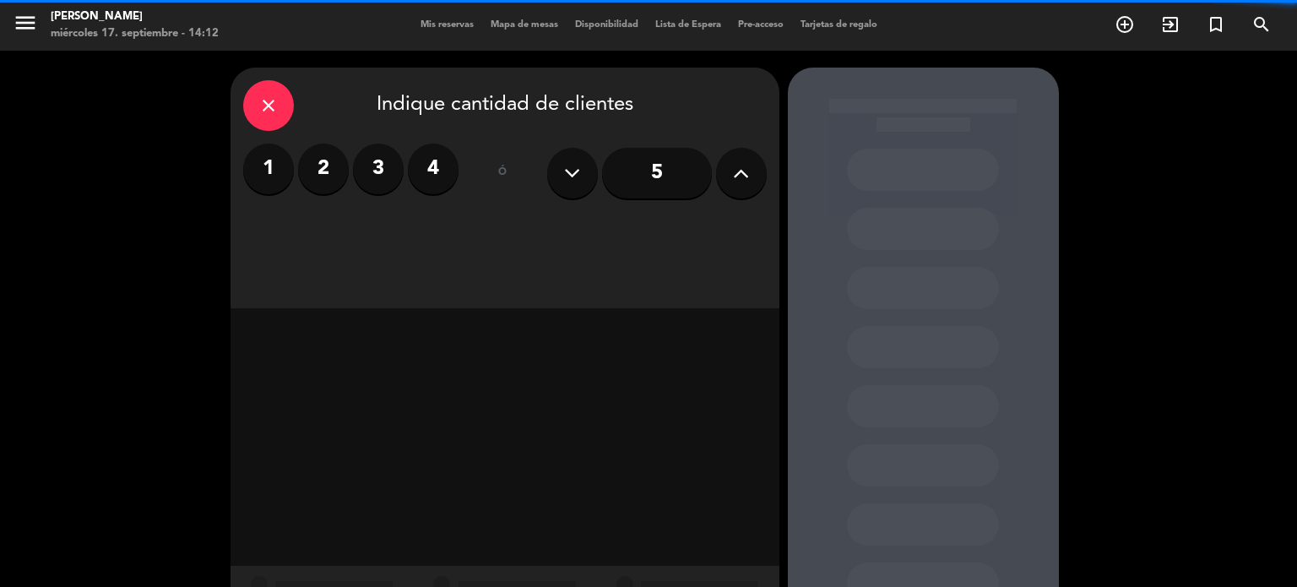
click at [736, 198] on div "5" at bounding box center [657, 173] width 220 height 59
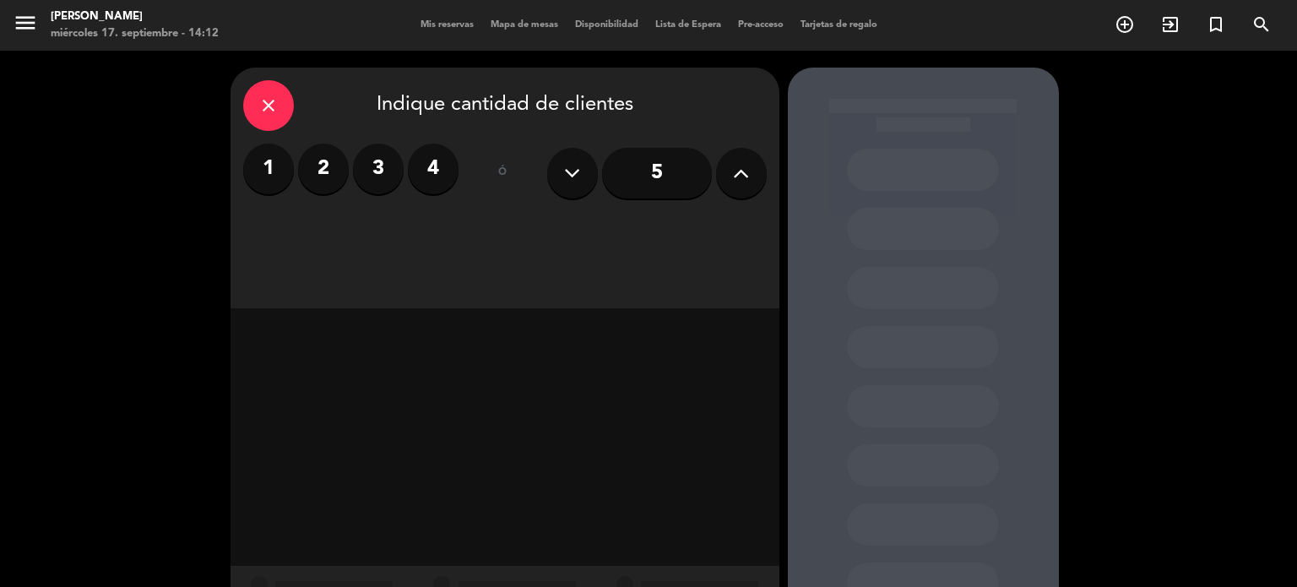
click at [735, 193] on button at bounding box center [741, 173] width 51 height 51
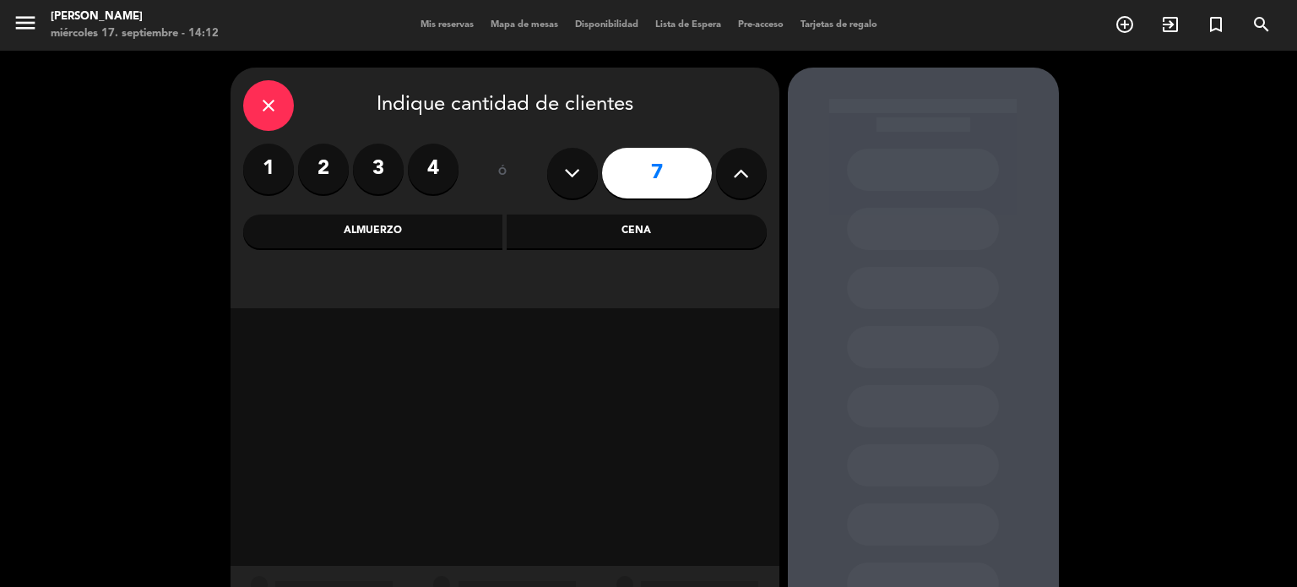
click at [735, 193] on button at bounding box center [741, 173] width 51 height 51
type input "8"
drag, startPoint x: 687, startPoint y: 212, endPoint x: 679, endPoint y: 217, distance: 9.8
click at [686, 212] on div "close Indique cantidad de clientes 1 2 3 4 ó 8 Almuerzo Cena" at bounding box center [504, 188] width 549 height 241
click at [426, 244] on div "Almuerzo" at bounding box center [373, 231] width 260 height 34
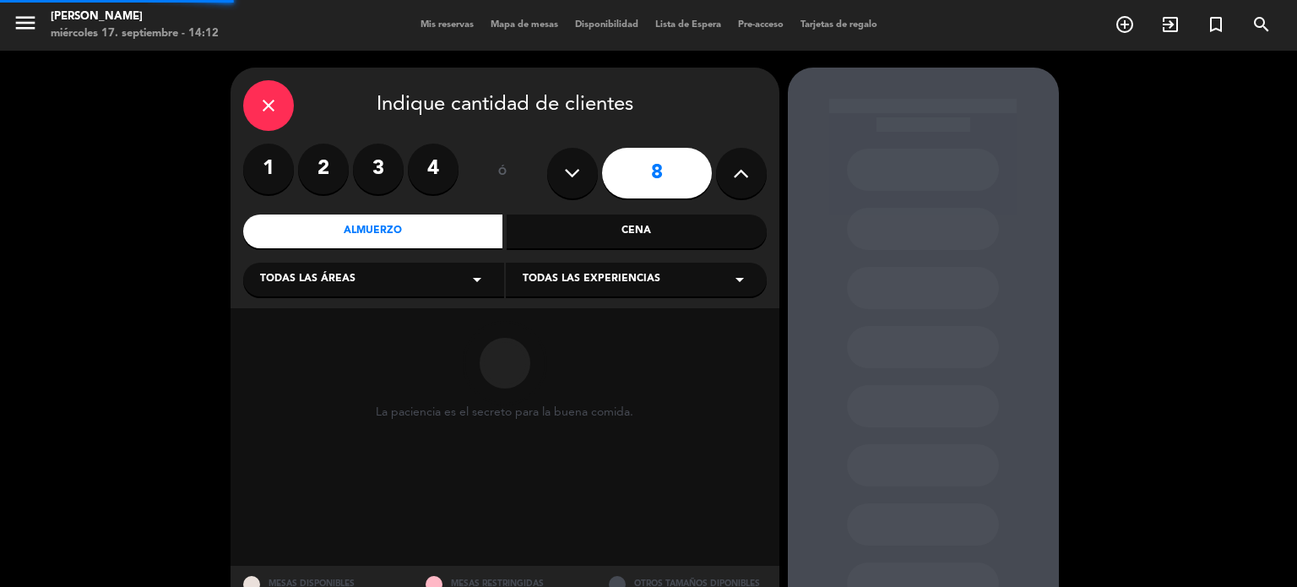
click at [378, 278] on div "Todas las áreas arrow_drop_down" at bounding box center [373, 280] width 261 height 34
click at [275, 370] on div "SALON" at bounding box center [373, 371] width 227 height 17
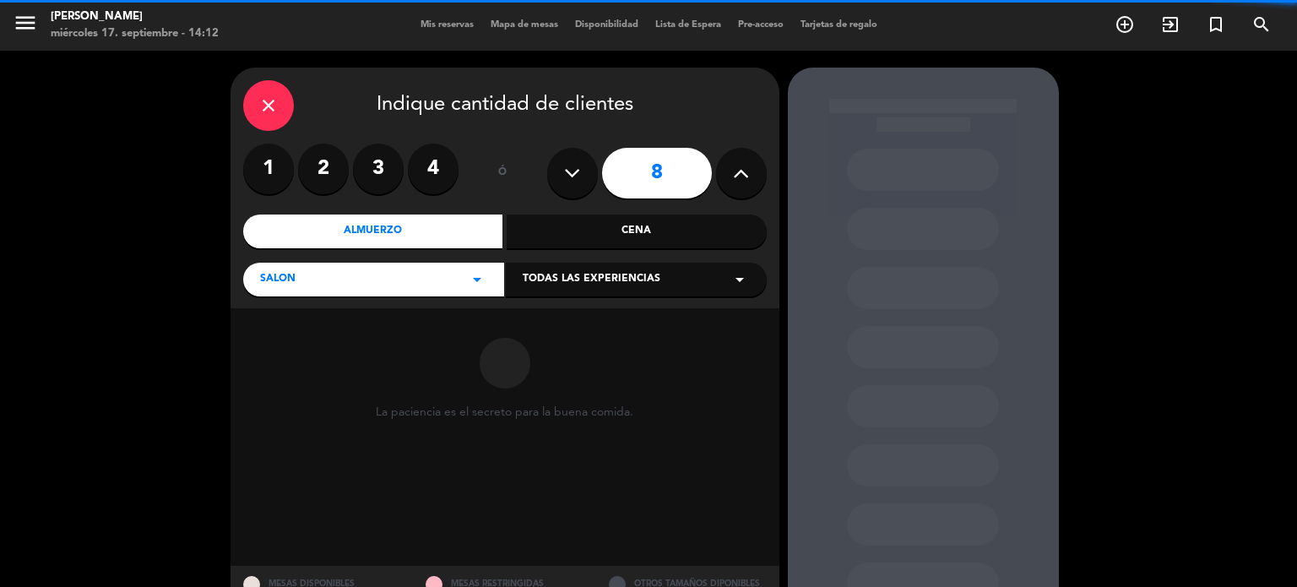
click at [277, 314] on div "La paciencia es el secreto para la buena comida." at bounding box center [504, 437] width 549 height 258
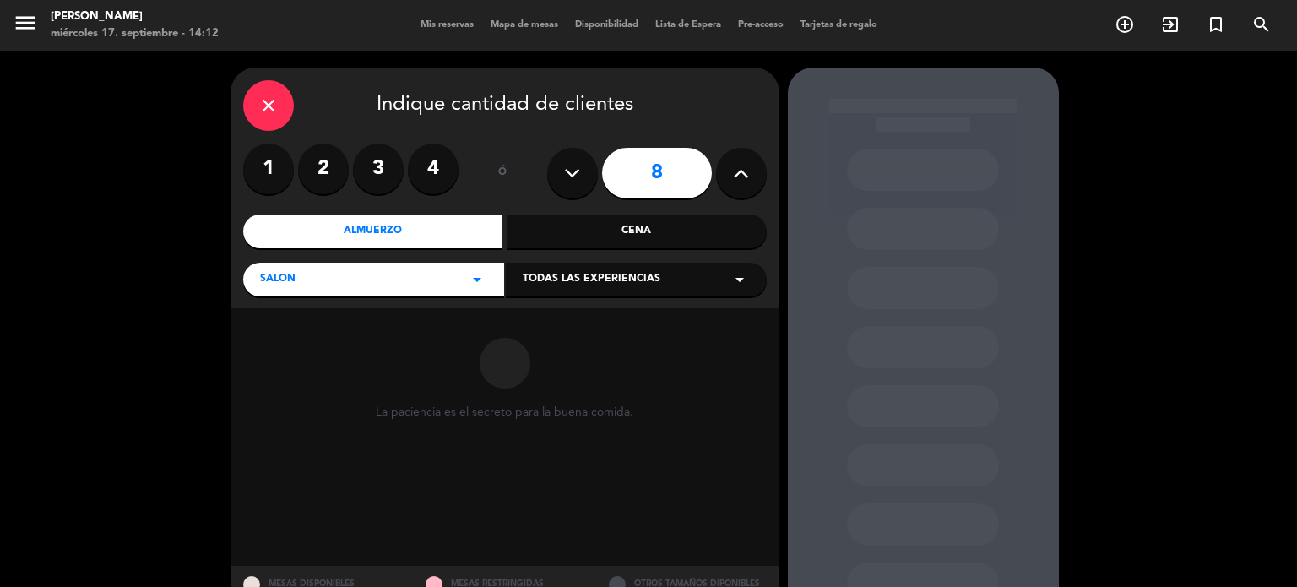
click at [280, 293] on div "SALON arrow_drop_down" at bounding box center [373, 280] width 261 height 34
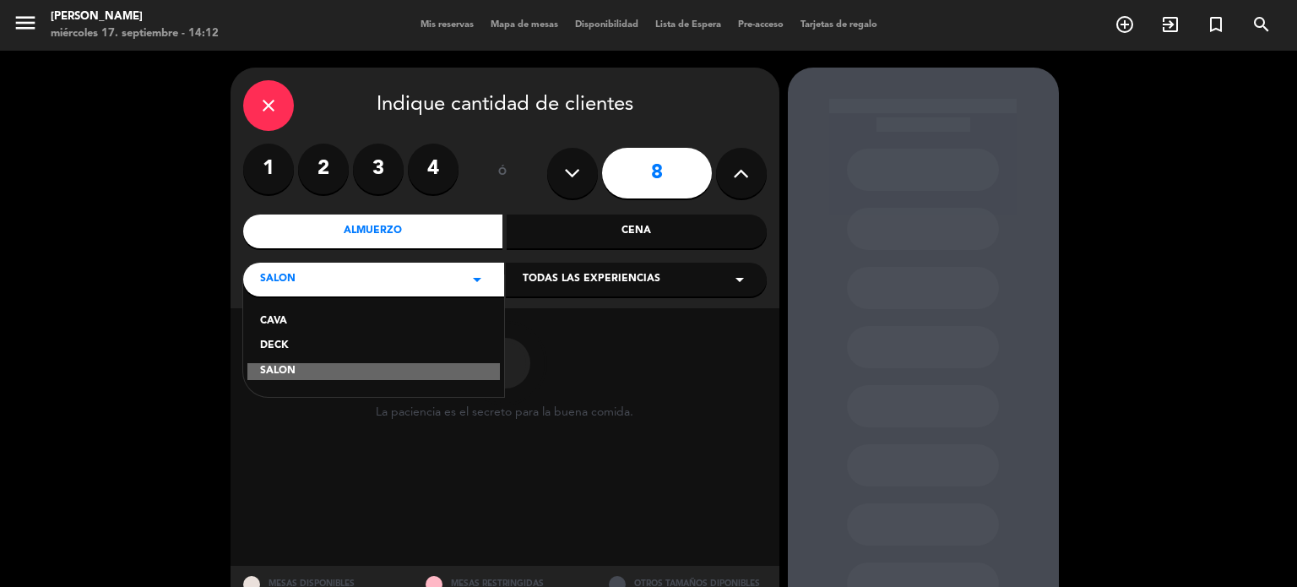
click at [274, 337] on div "CAVA DECK SALON" at bounding box center [373, 336] width 261 height 122
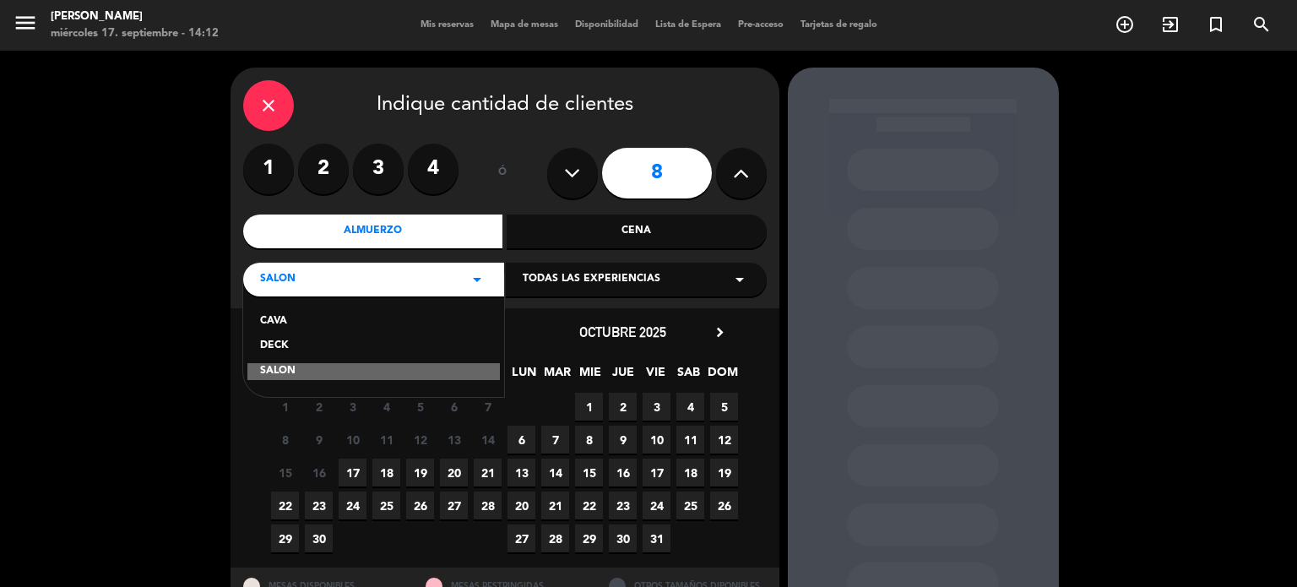
click at [274, 345] on div "DECK" at bounding box center [373, 346] width 227 height 17
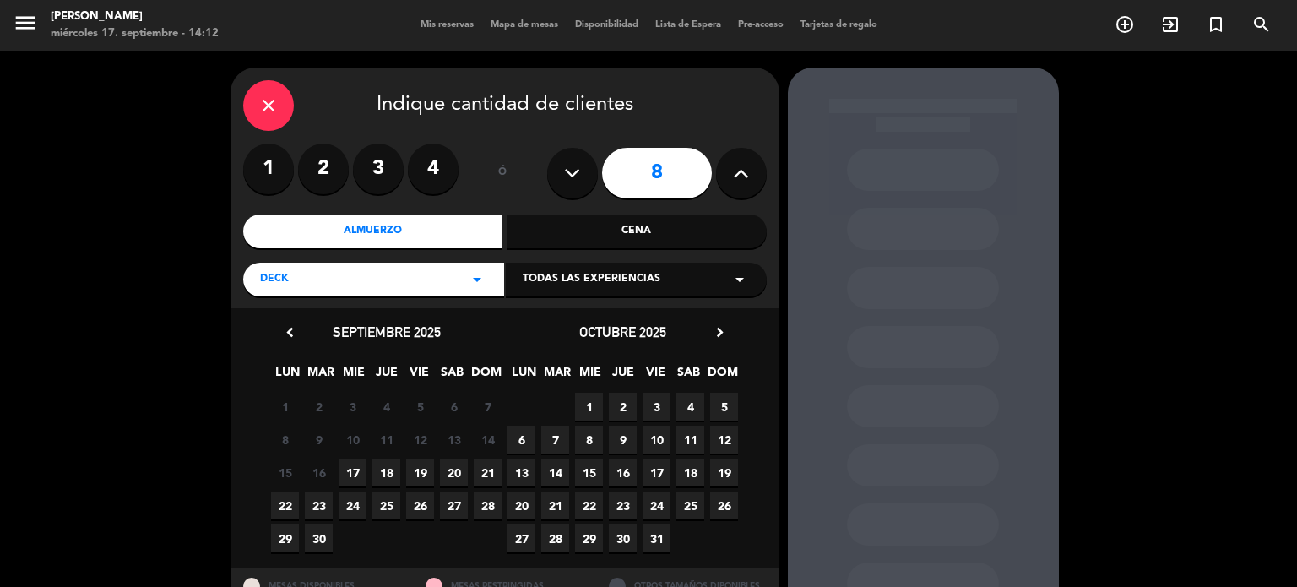
click at [453, 469] on span "20" at bounding box center [454, 472] width 28 height 28
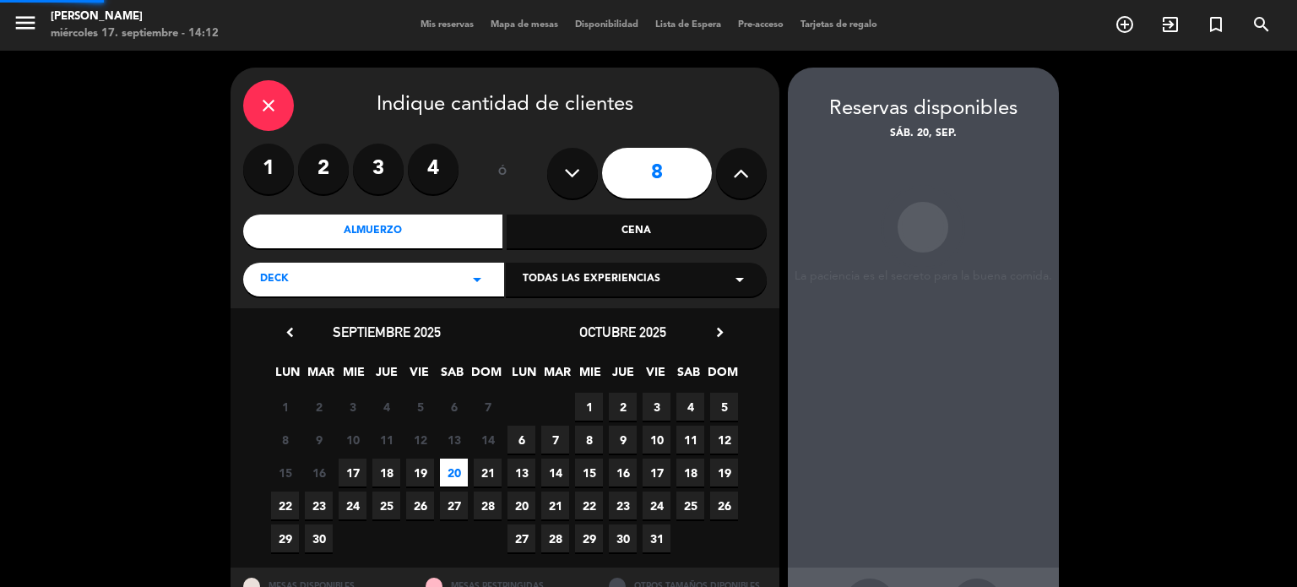
scroll to position [68, 0]
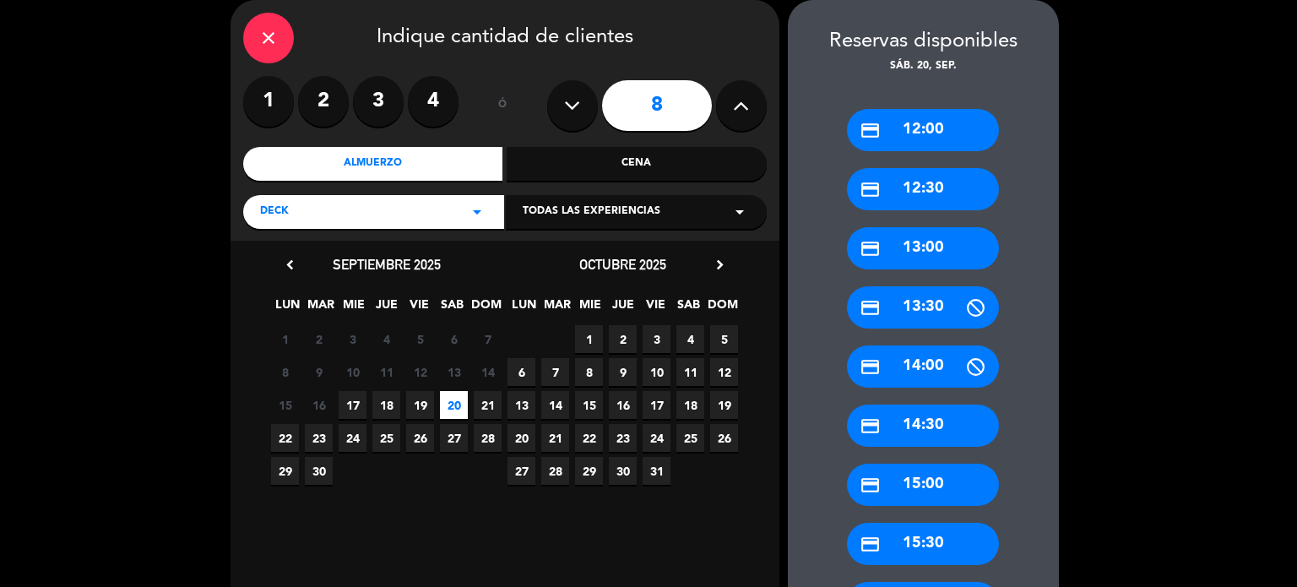
click at [935, 361] on div "credit_card 14:00" at bounding box center [923, 366] width 152 height 42
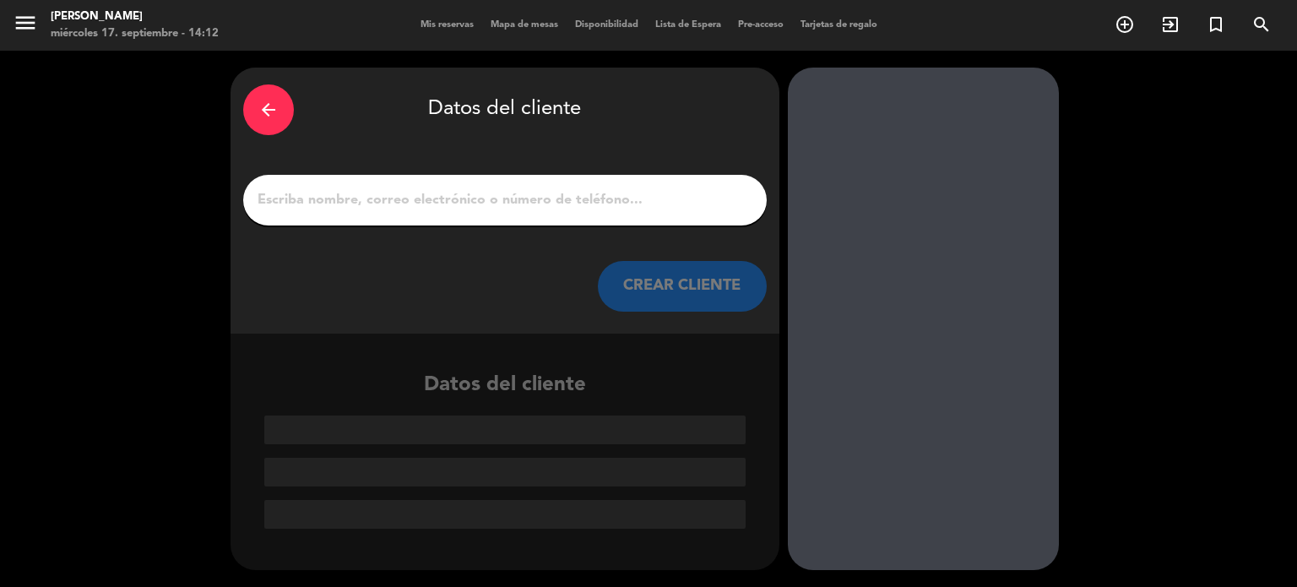
click at [680, 228] on div "arrow_back Datos del cliente CREAR CLIENTE" at bounding box center [504, 201] width 549 height 266
click at [673, 219] on div at bounding box center [504, 200] width 523 height 51
click at [629, 212] on input "1" at bounding box center [505, 200] width 498 height 24
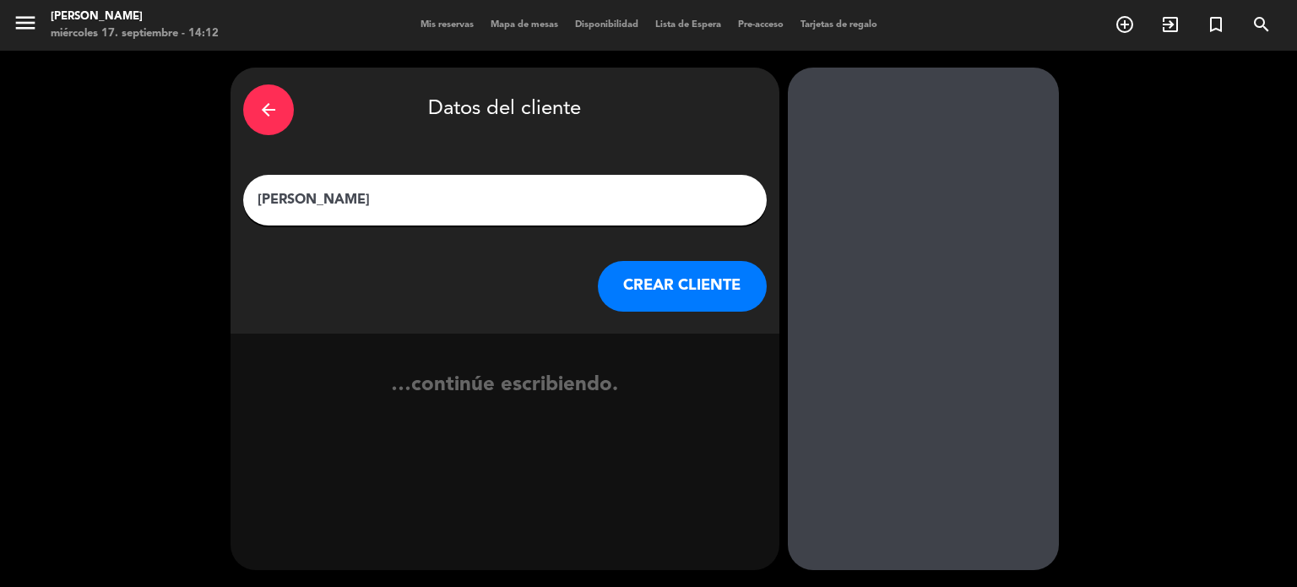
type input "[PERSON_NAME]"
click at [700, 295] on button "CREAR CLIENTE" at bounding box center [682, 286] width 169 height 51
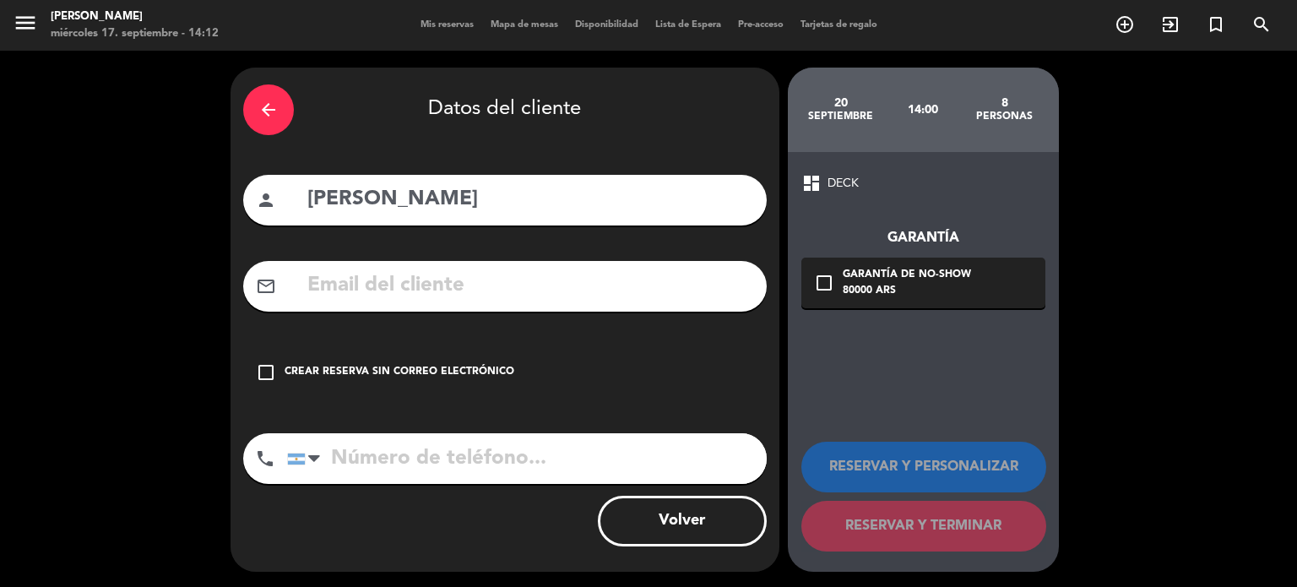
click at [686, 362] on div "check_box_outline_blank Crear reserva sin correo electrónico" at bounding box center [504, 372] width 523 height 51
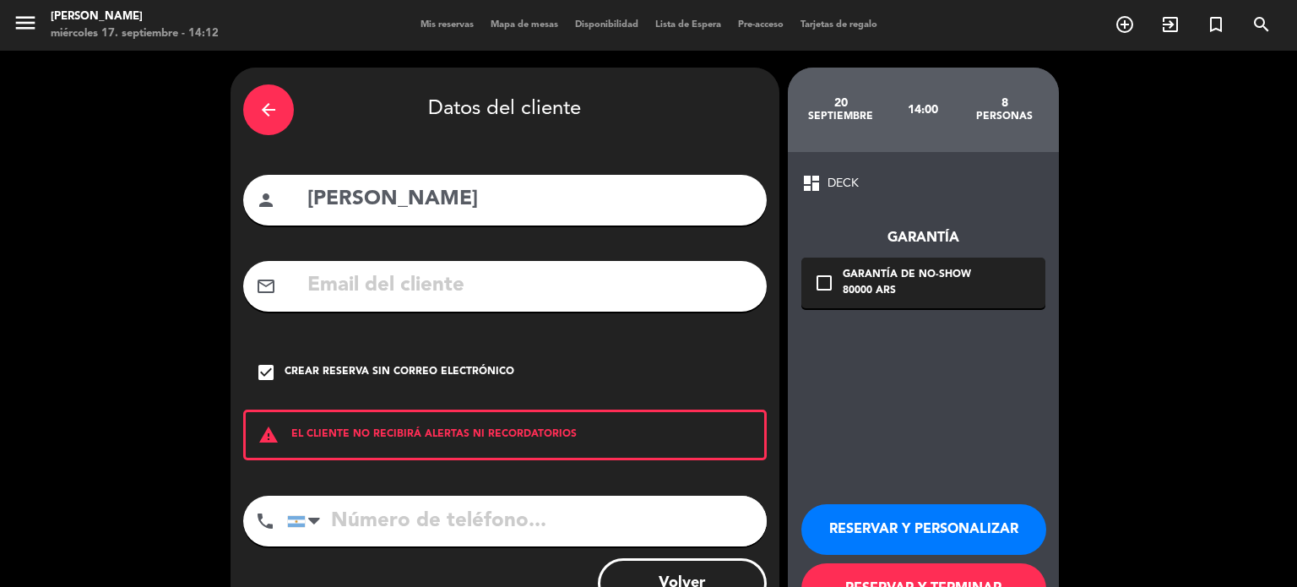
click at [871, 579] on button "RESERVAR Y TERMINAR" at bounding box center [923, 588] width 245 height 51
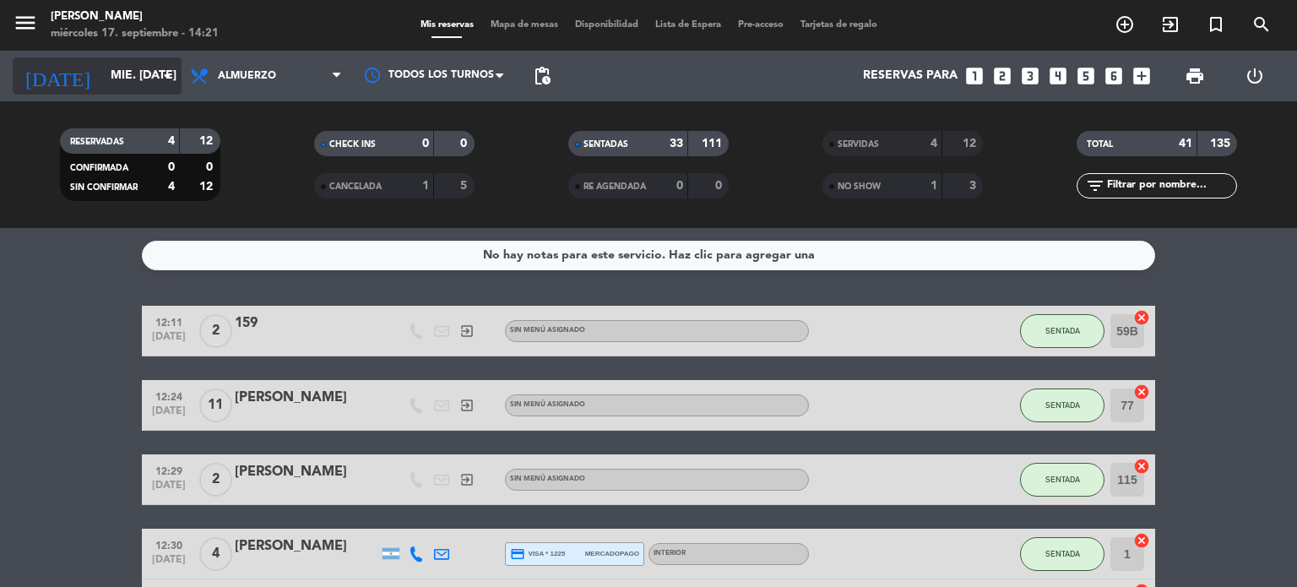
click at [128, 70] on input "mié. [DATE]" at bounding box center [182, 76] width 160 height 30
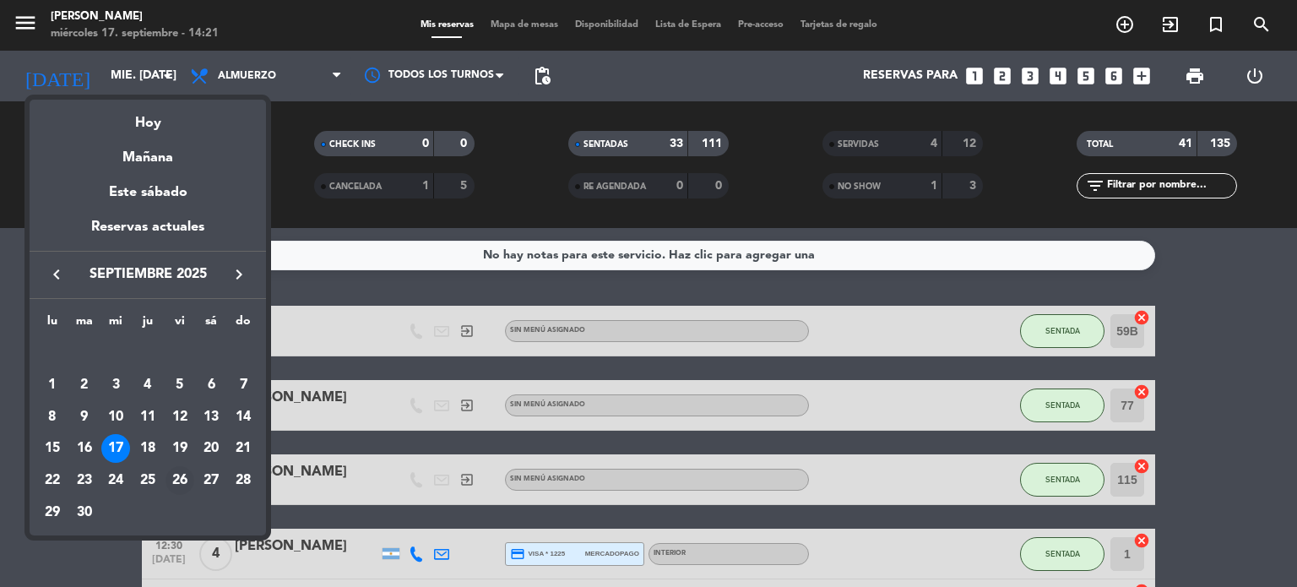
click at [176, 469] on div "26" at bounding box center [179, 480] width 29 height 29
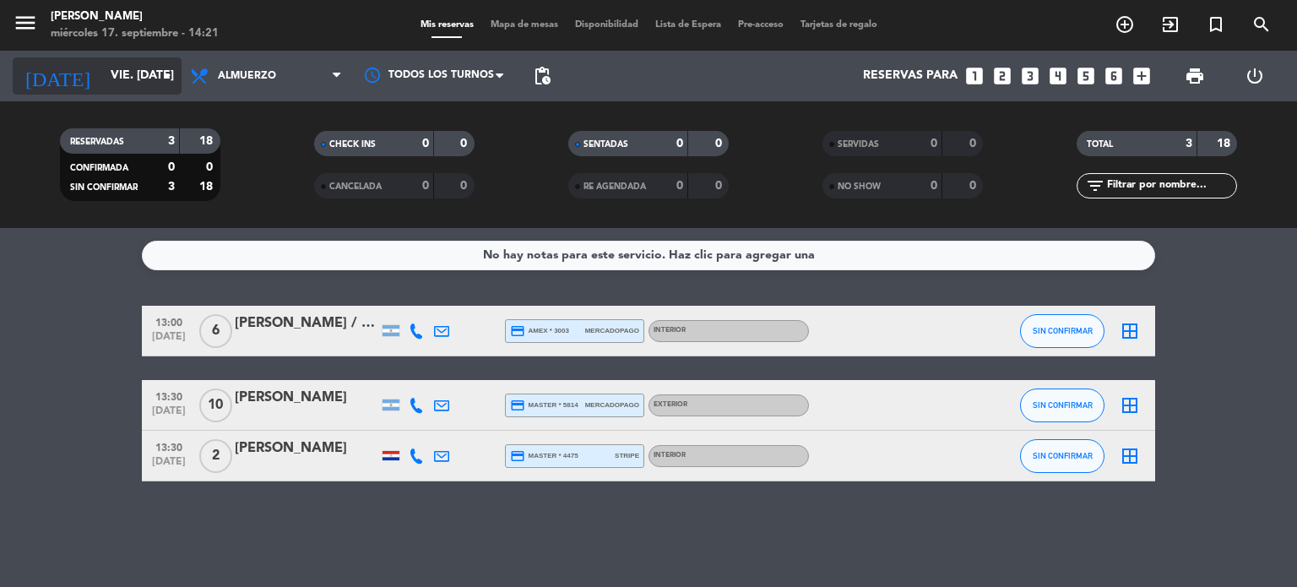
click at [113, 64] on input "vie. [DATE]" at bounding box center [182, 76] width 160 height 30
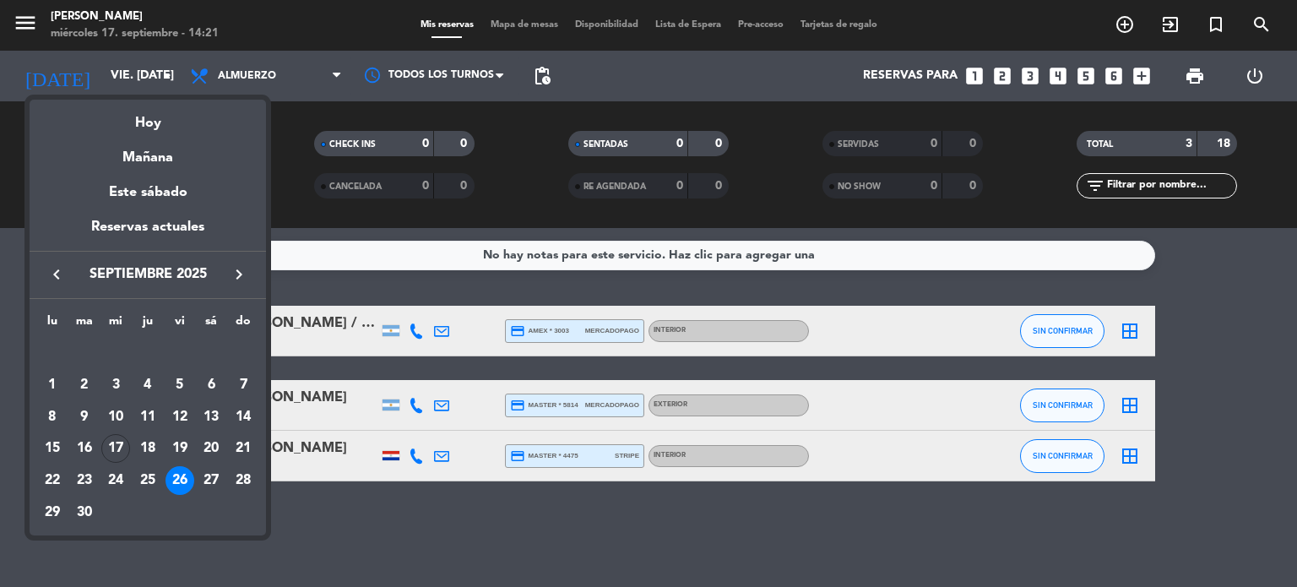
click at [230, 266] on icon "keyboard_arrow_right" at bounding box center [239, 274] width 20 height 20
click at [237, 479] on div "26" at bounding box center [243, 480] width 29 height 29
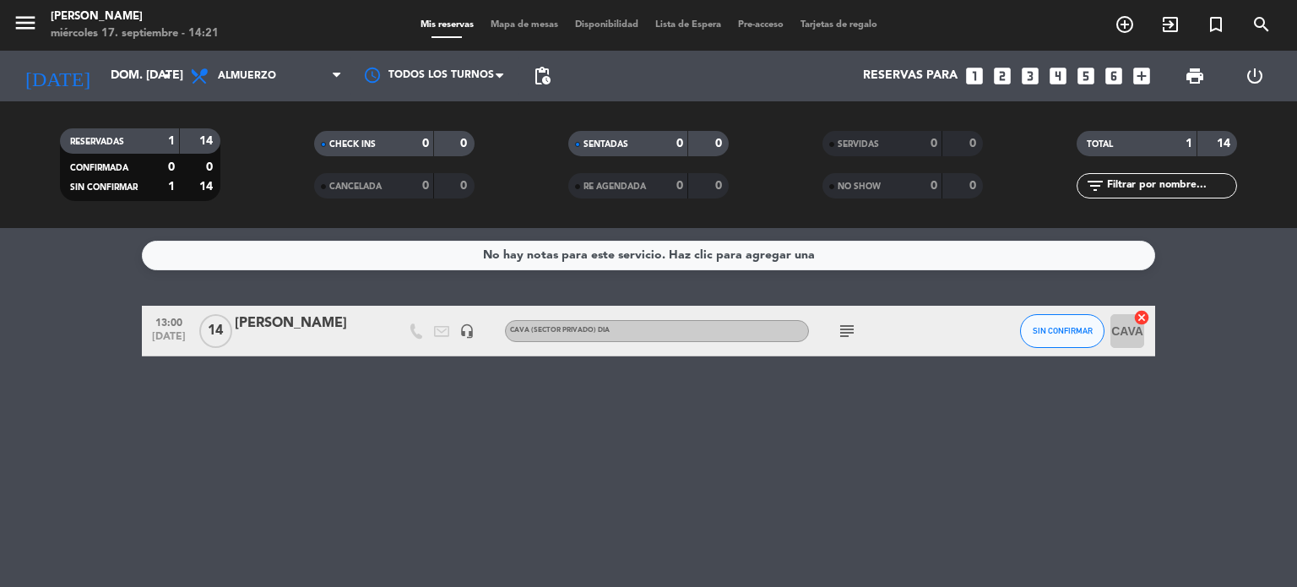
click at [838, 328] on icon "subject" at bounding box center [847, 331] width 20 height 20
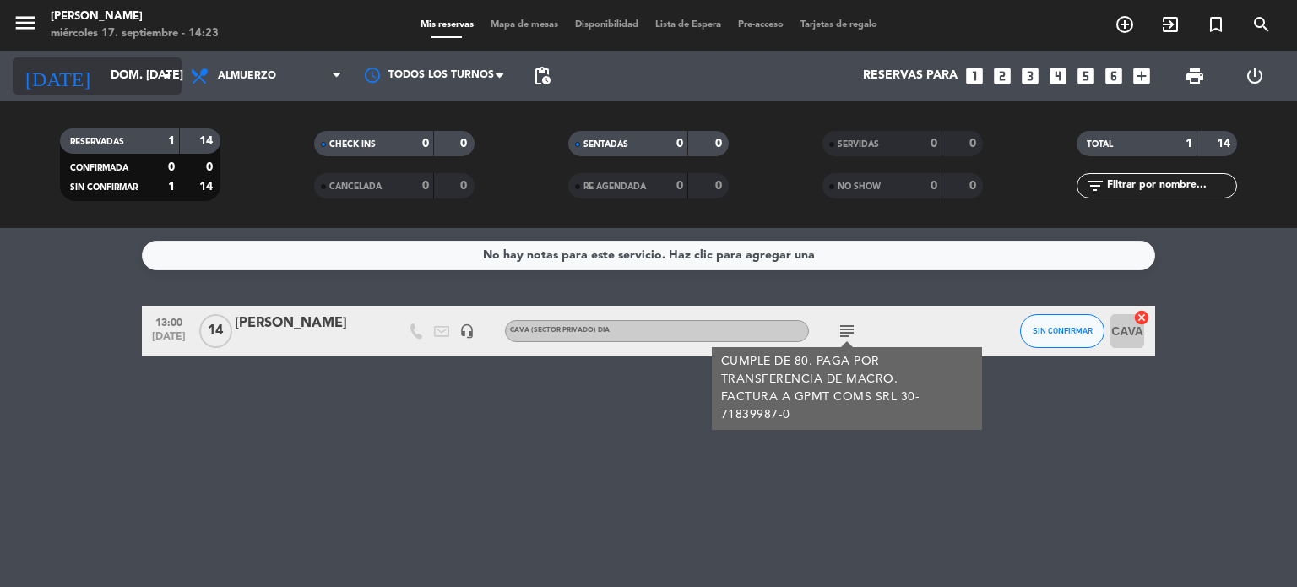
click at [170, 77] on icon "arrow_drop_down" at bounding box center [167, 76] width 20 height 20
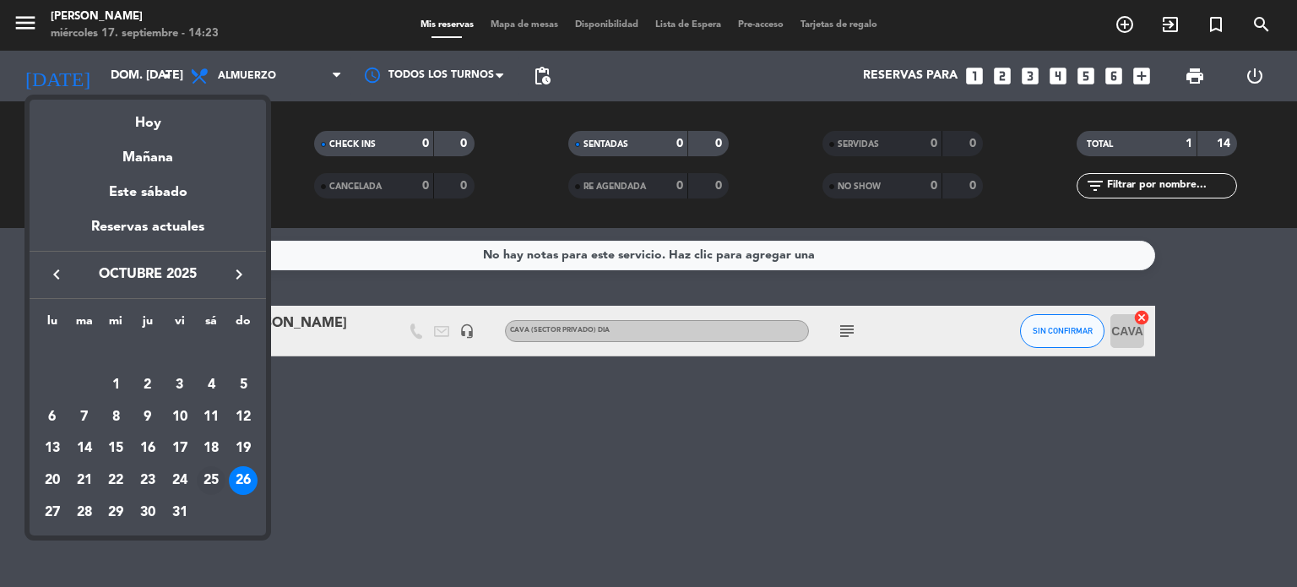
click at [207, 482] on div "25" at bounding box center [211, 480] width 29 height 29
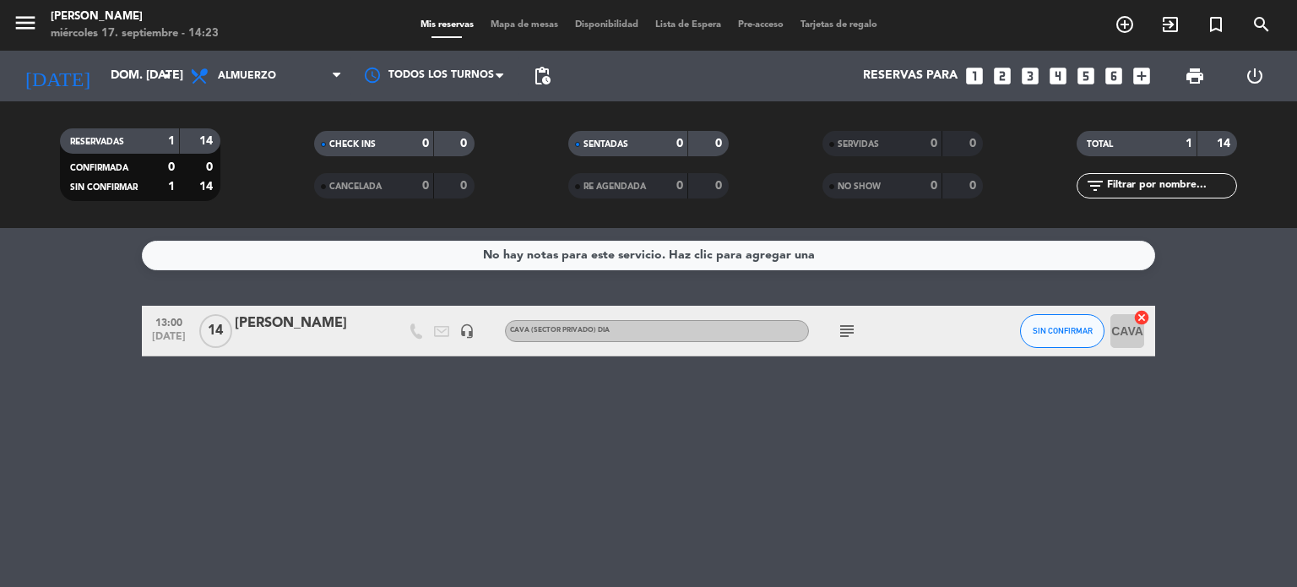
type input "sáb. [DATE]"
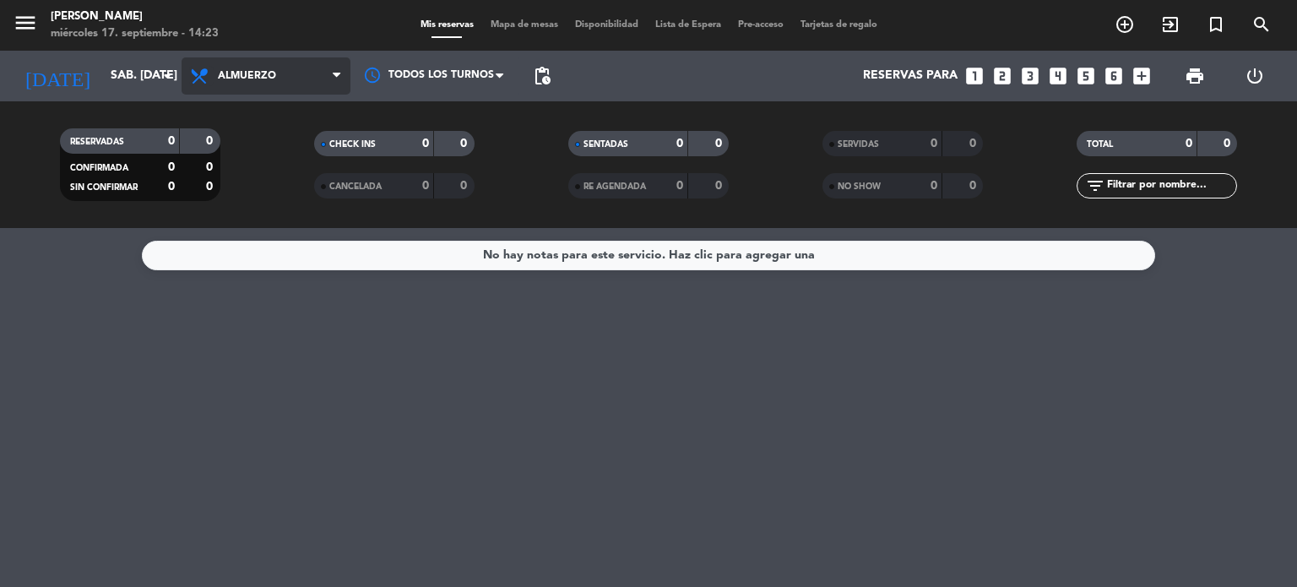
click at [213, 79] on icon at bounding box center [201, 76] width 24 height 20
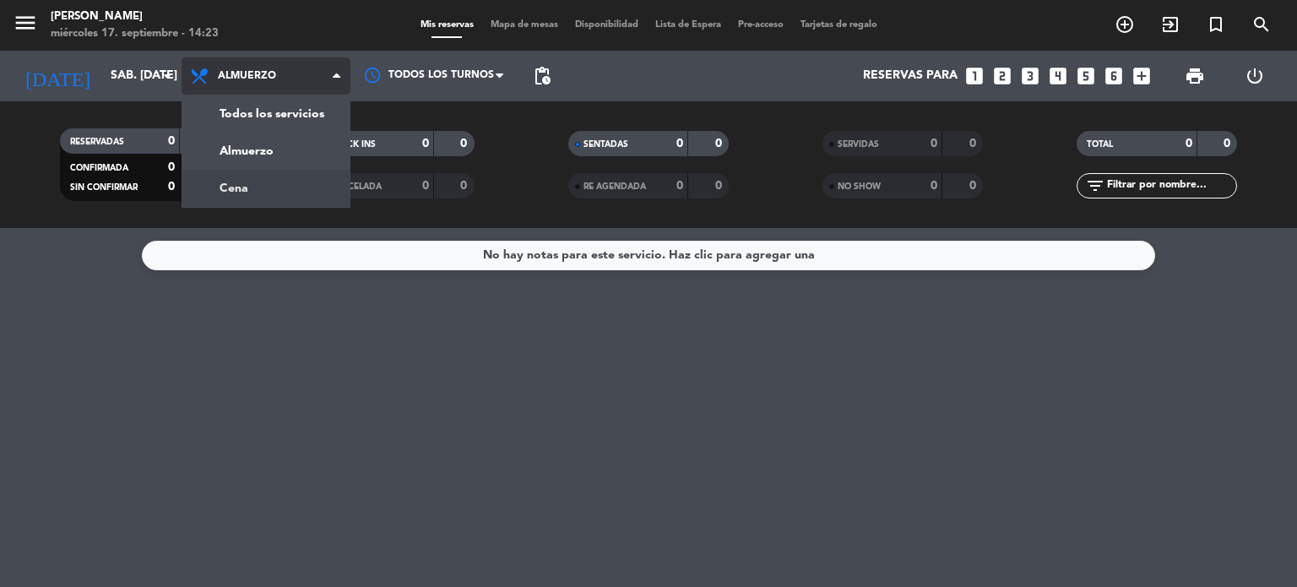
click at [243, 195] on div "menu [PERSON_NAME] miércoles 17. septiembre - 14:23 Mis reservas Mapa de mesas …" at bounding box center [648, 114] width 1297 height 228
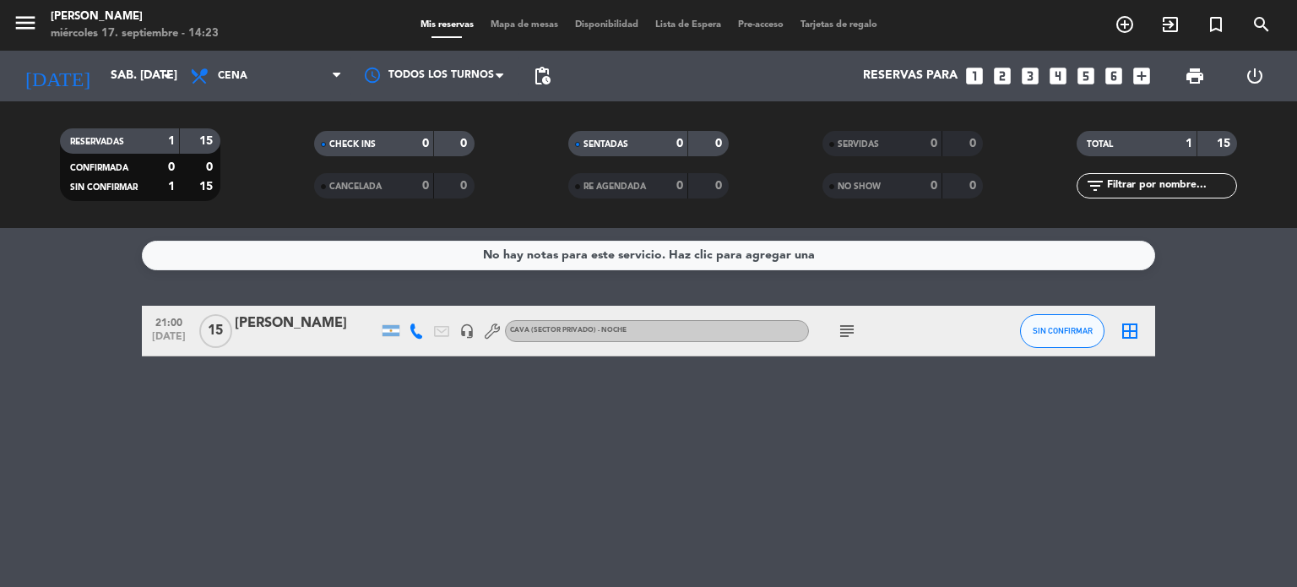
click at [845, 336] on icon "subject" at bounding box center [847, 331] width 20 height 20
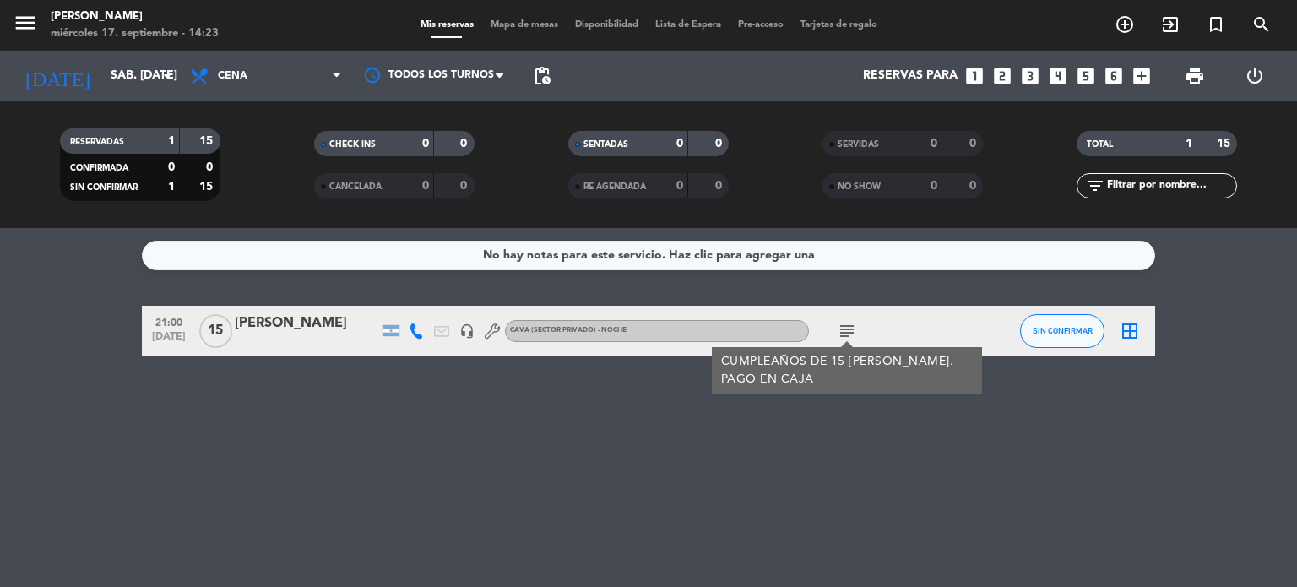
click at [1134, 330] on icon "border_all" at bounding box center [1129, 331] width 20 height 20
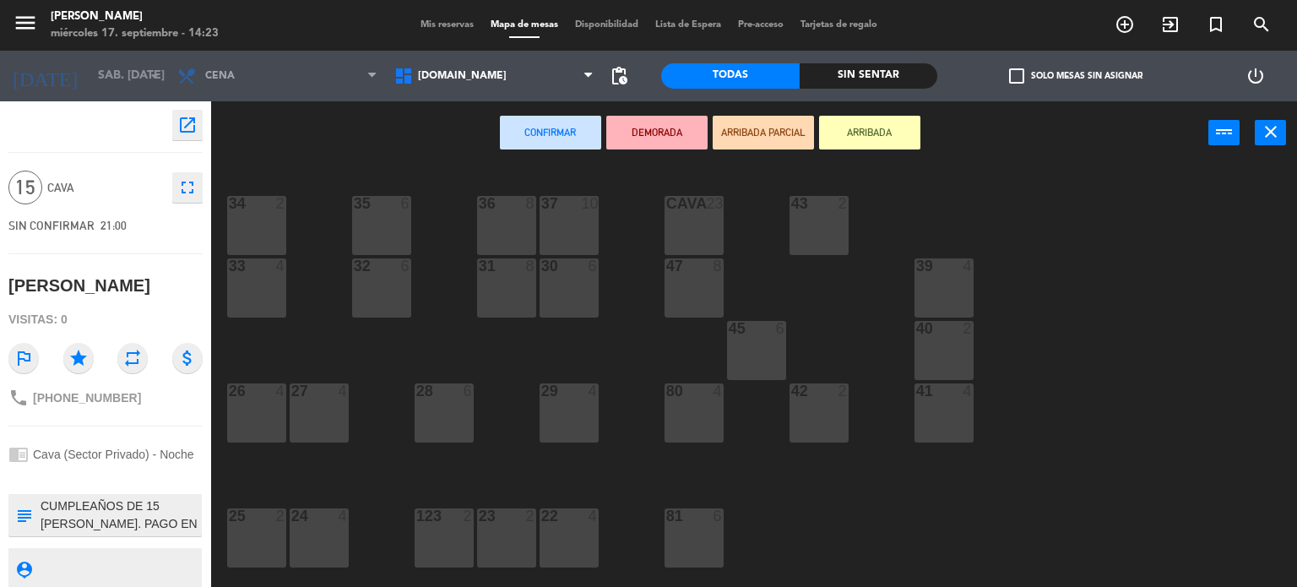
click at [682, 229] on div "CAVA 23" at bounding box center [693, 225] width 59 height 59
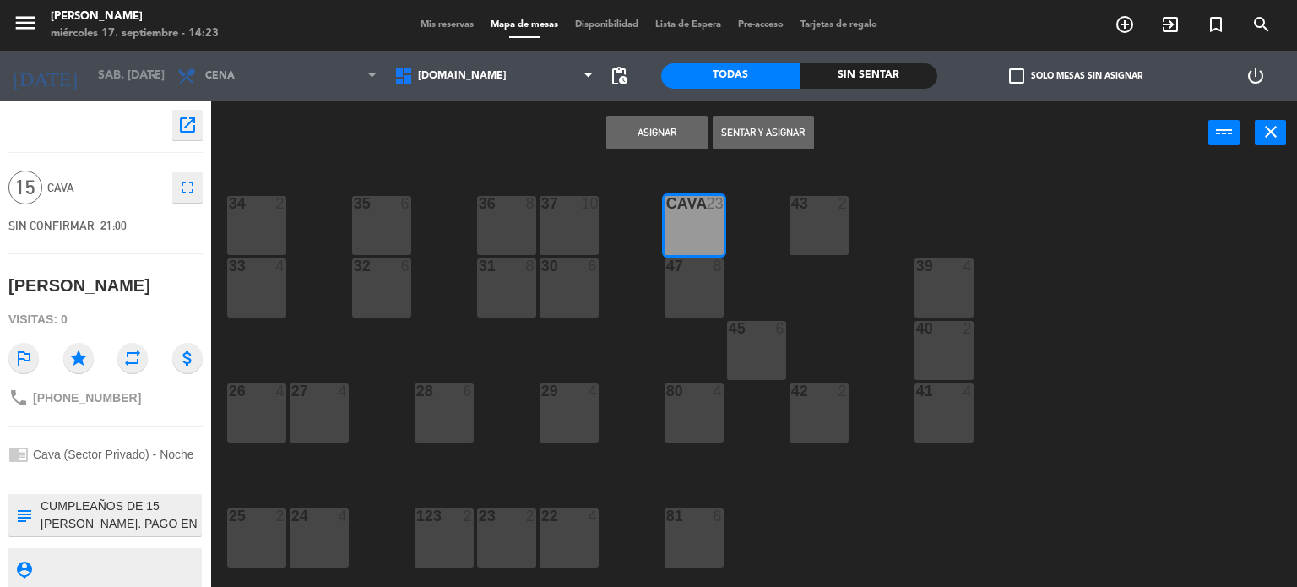
click at [676, 150] on div "Asignar Sentar y Asignar power_input close" at bounding box center [709, 133] width 997 height 64
click at [647, 132] on button "Asignar" at bounding box center [656, 133] width 101 height 34
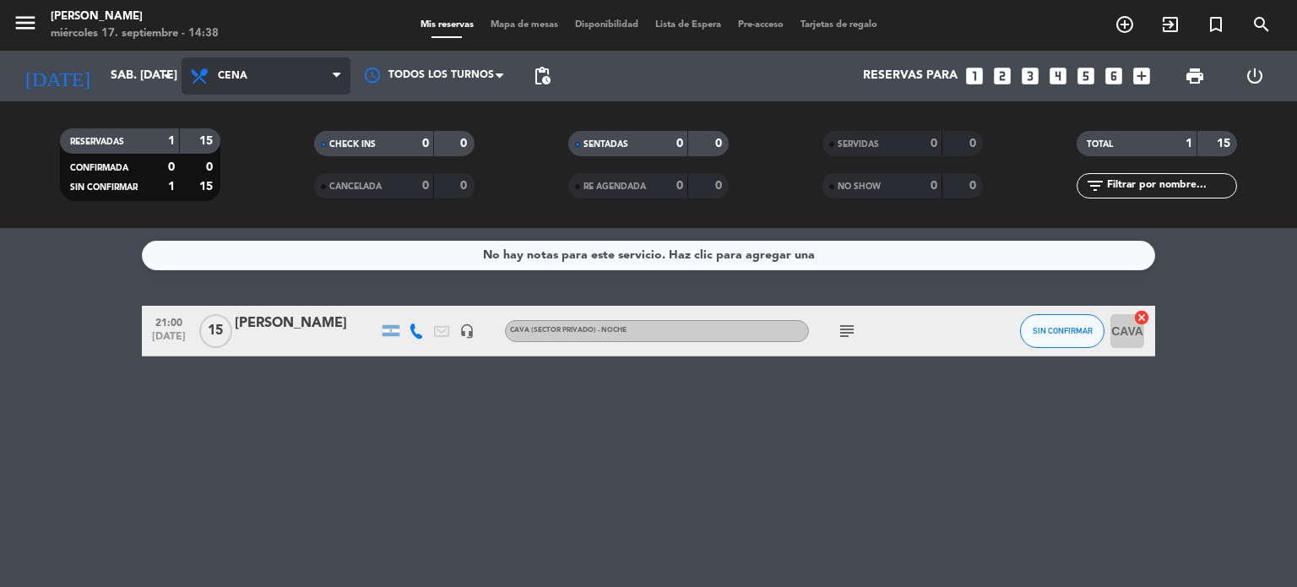
click at [238, 84] on span "Cena" at bounding box center [266, 75] width 169 height 37
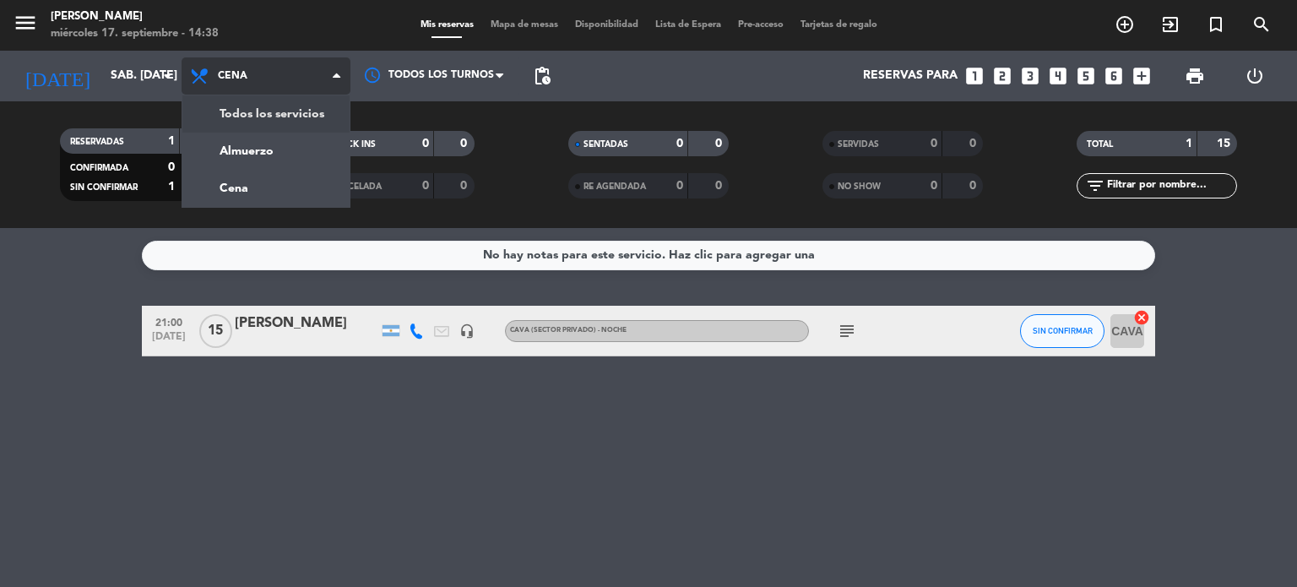
click at [247, 114] on div "menu [PERSON_NAME] miércoles 17. septiembre - 14:38 Mis reservas Mapa de mesas …" at bounding box center [648, 114] width 1297 height 228
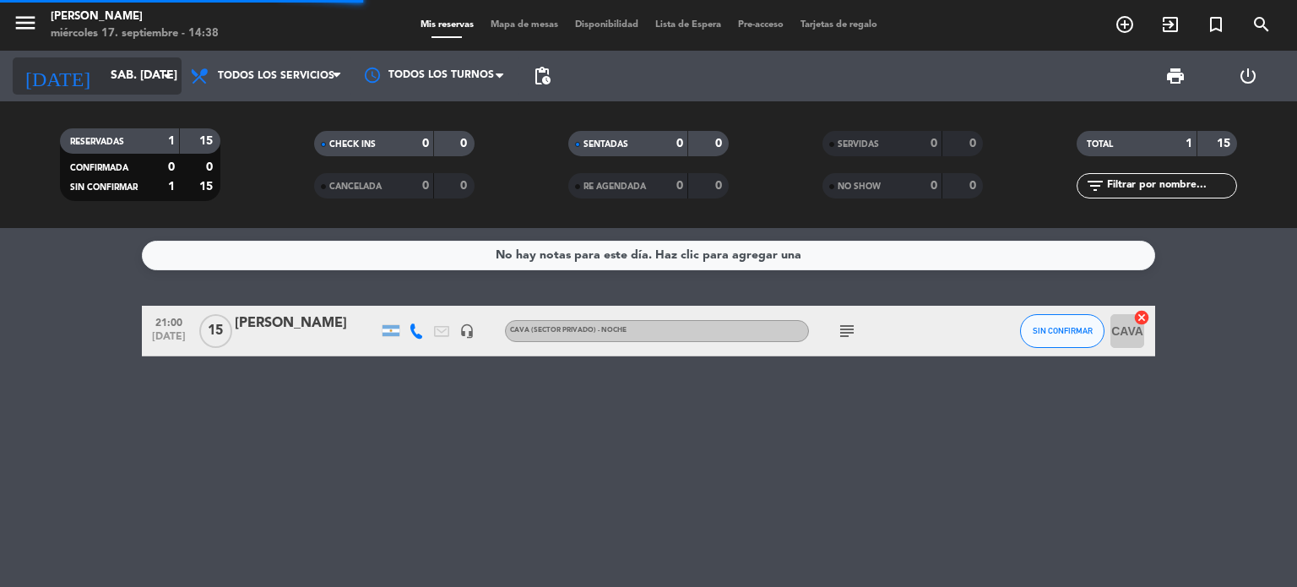
click at [143, 70] on input "sáb. [DATE]" at bounding box center [182, 76] width 160 height 30
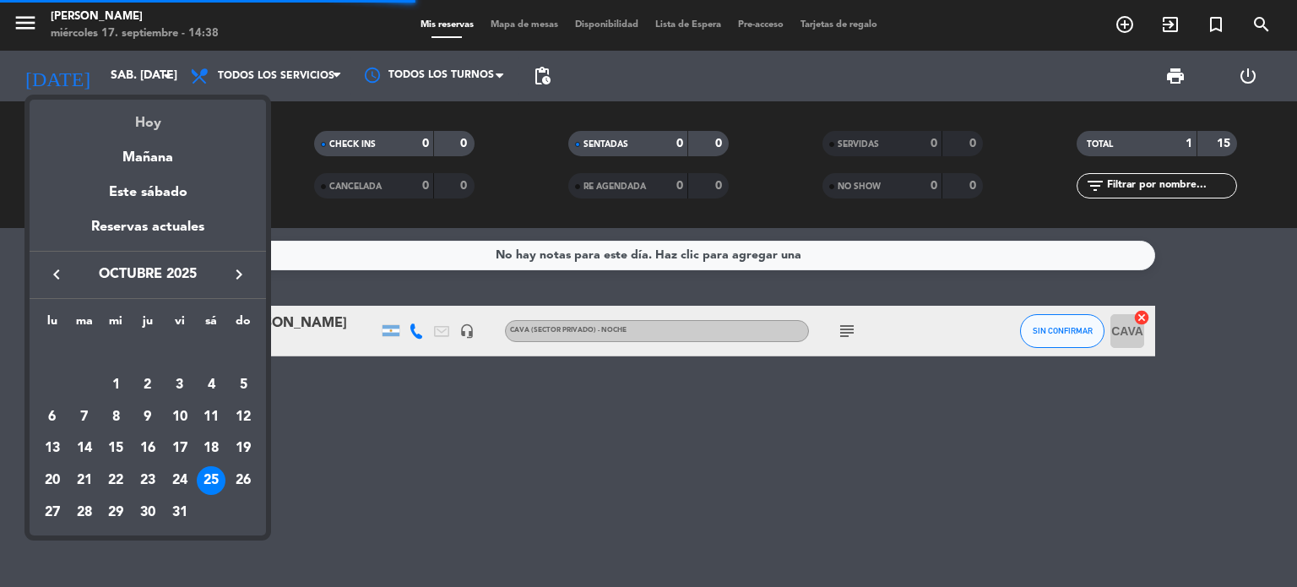
click at [143, 117] on div "Hoy" at bounding box center [148, 117] width 236 height 35
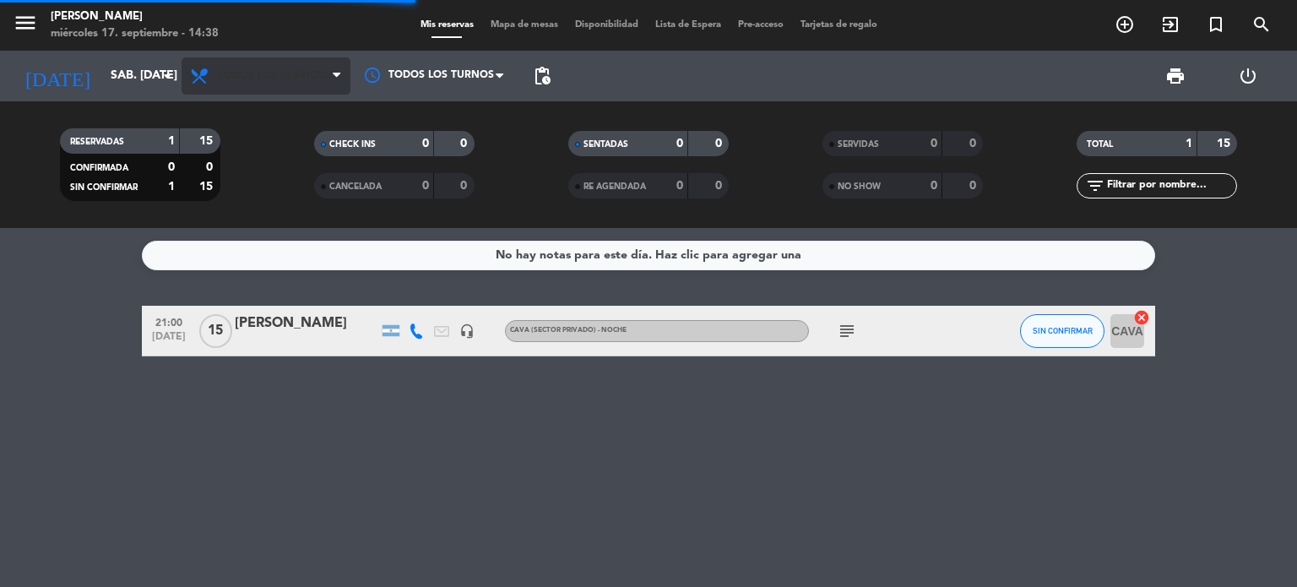
type input "mié. [DATE]"
click at [253, 77] on span "Todos los servicios" at bounding box center [276, 76] width 117 height 12
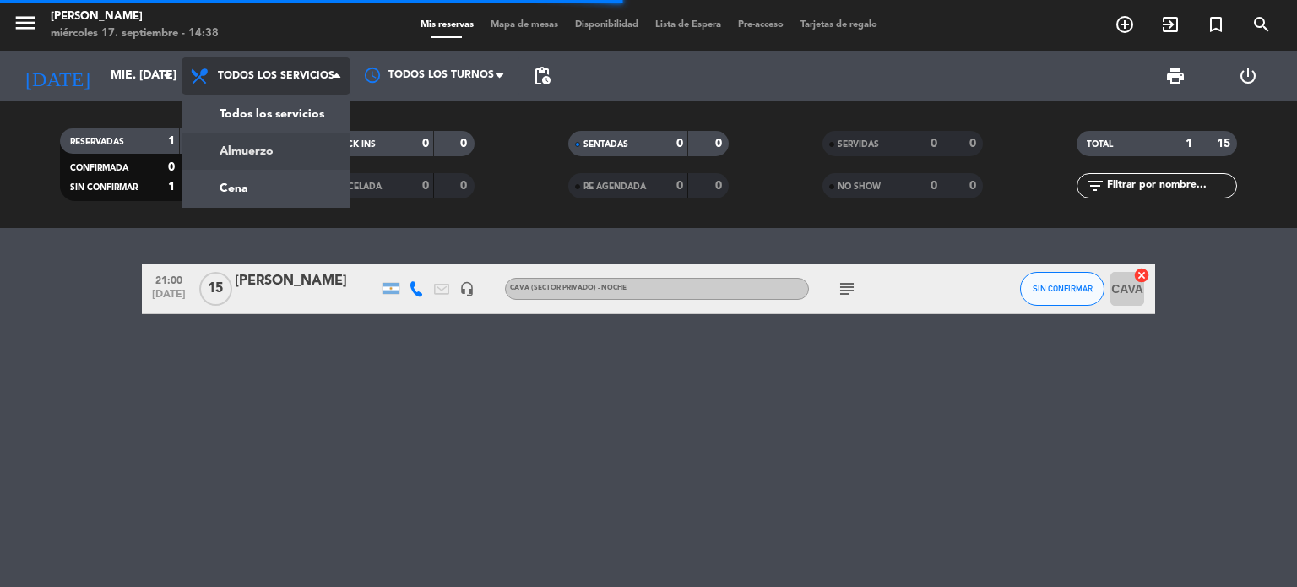
click at [270, 149] on div "menu [PERSON_NAME] miércoles 17. septiembre - 14:38 Mis reservas Mapa de mesas …" at bounding box center [648, 114] width 1297 height 228
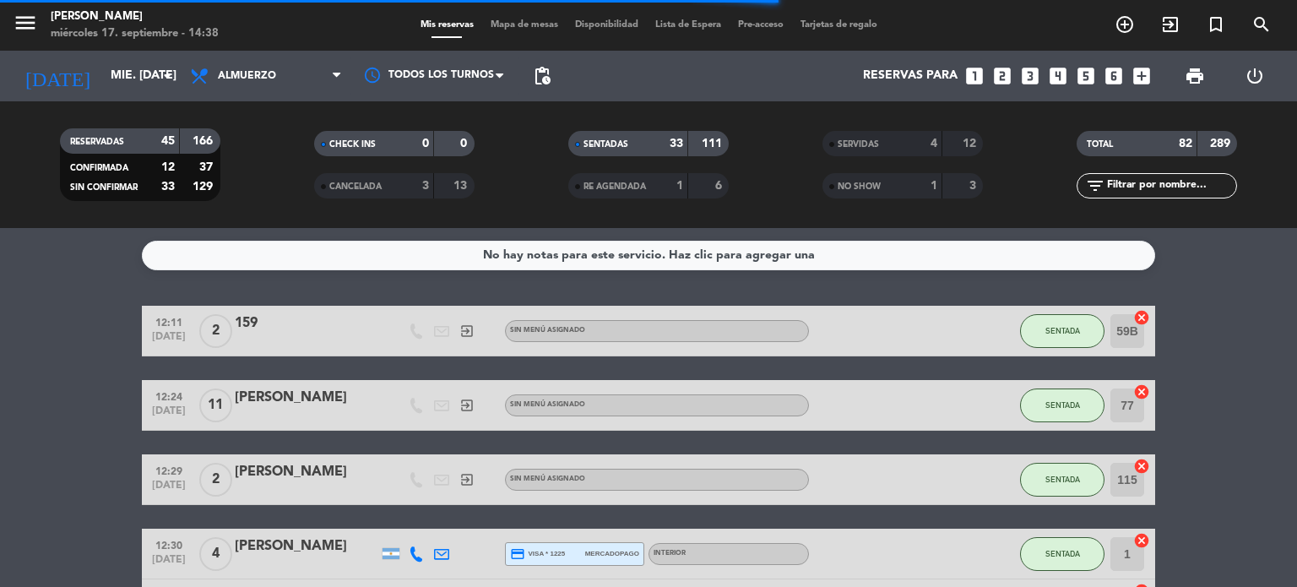
click at [1142, 185] on input "text" at bounding box center [1170, 185] width 131 height 19
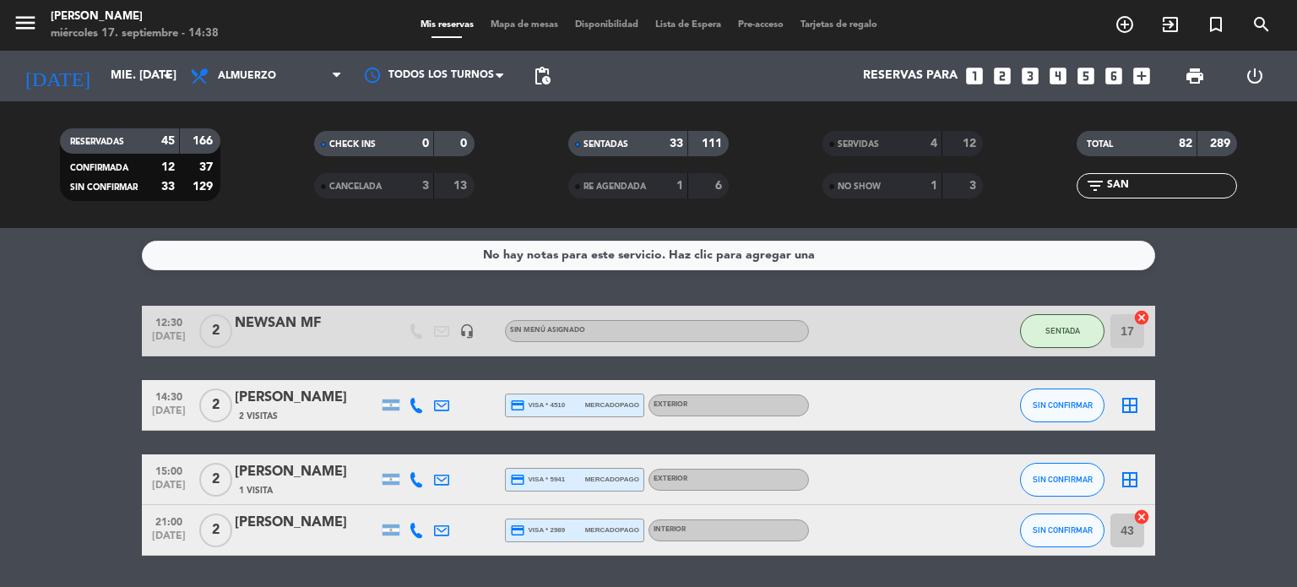
type input "SAN"
click at [95, 450] on bookings-row "12:30 [DATE] 2 NEWSAN MF headset_mic Sin menú asignado SENTADA 17 cancel 14:30 …" at bounding box center [648, 431] width 1297 height 250
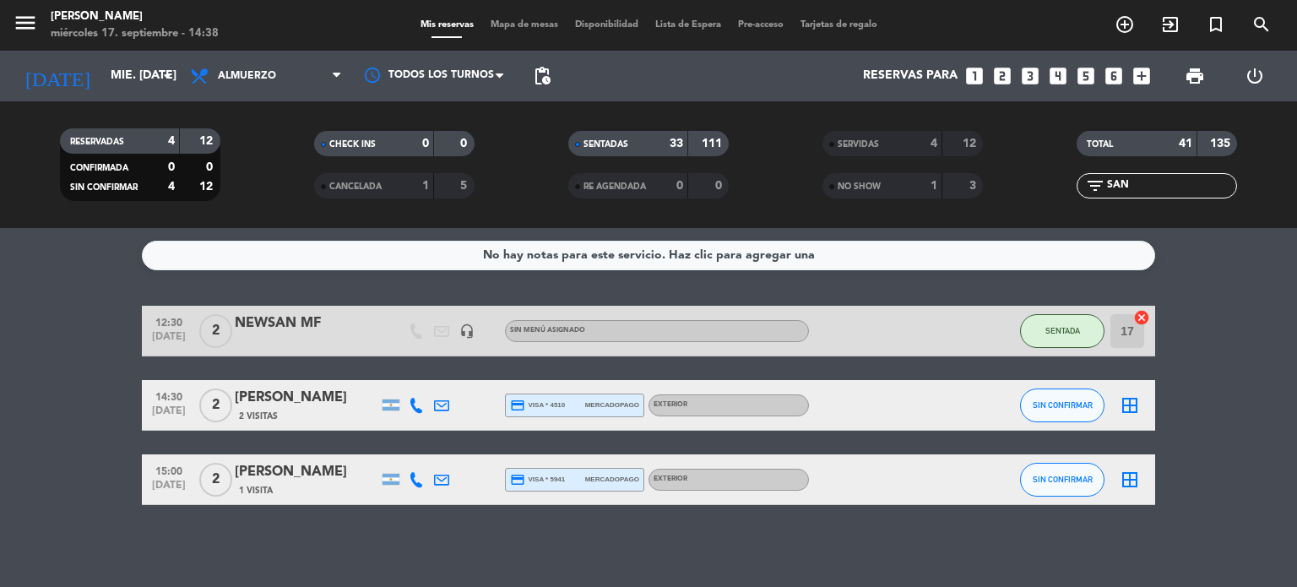
click at [311, 398] on div "[PERSON_NAME]" at bounding box center [307, 398] width 144 height 22
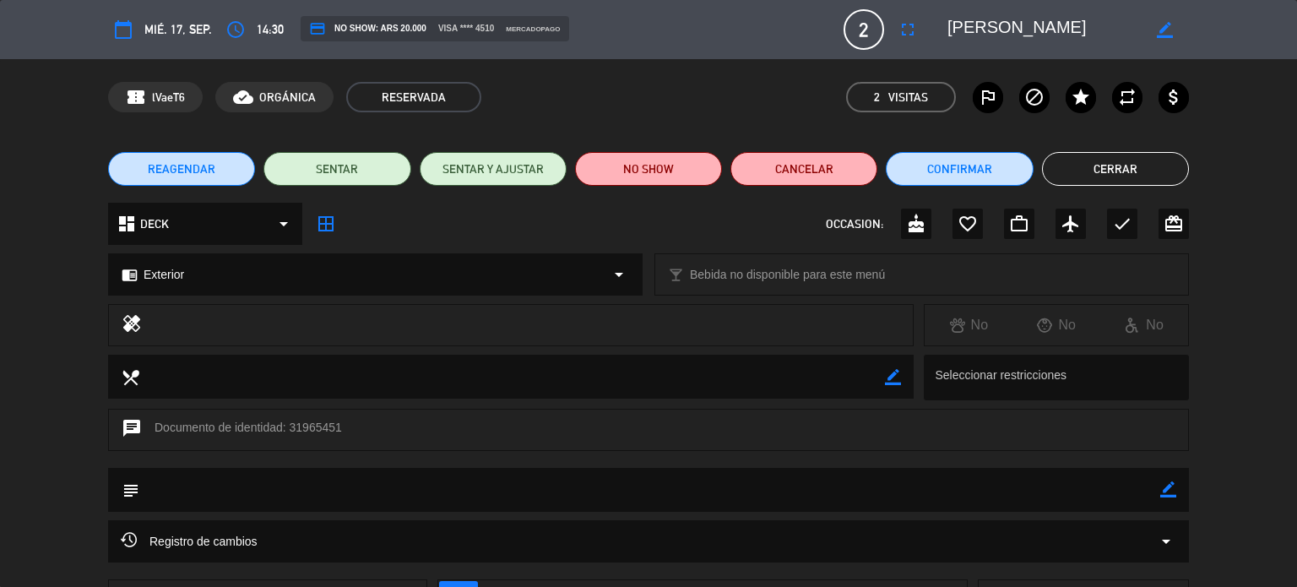
click at [1119, 171] on button "Cerrar" at bounding box center [1115, 169] width 147 height 34
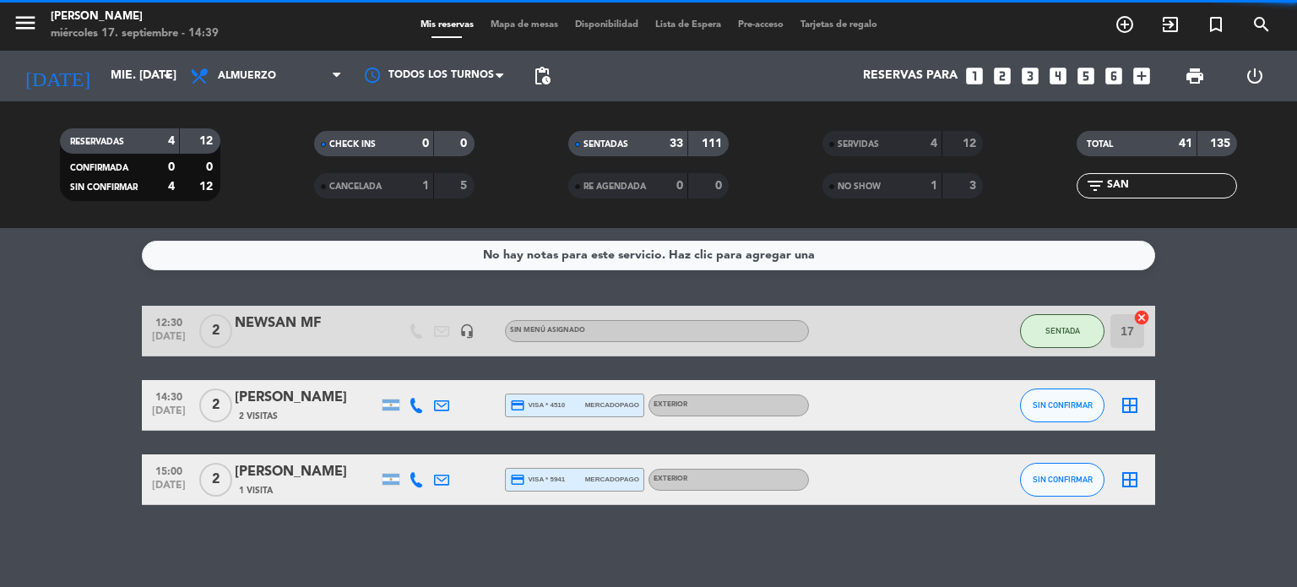
click at [501, 26] on span "Mapa de mesas" at bounding box center [524, 24] width 84 height 9
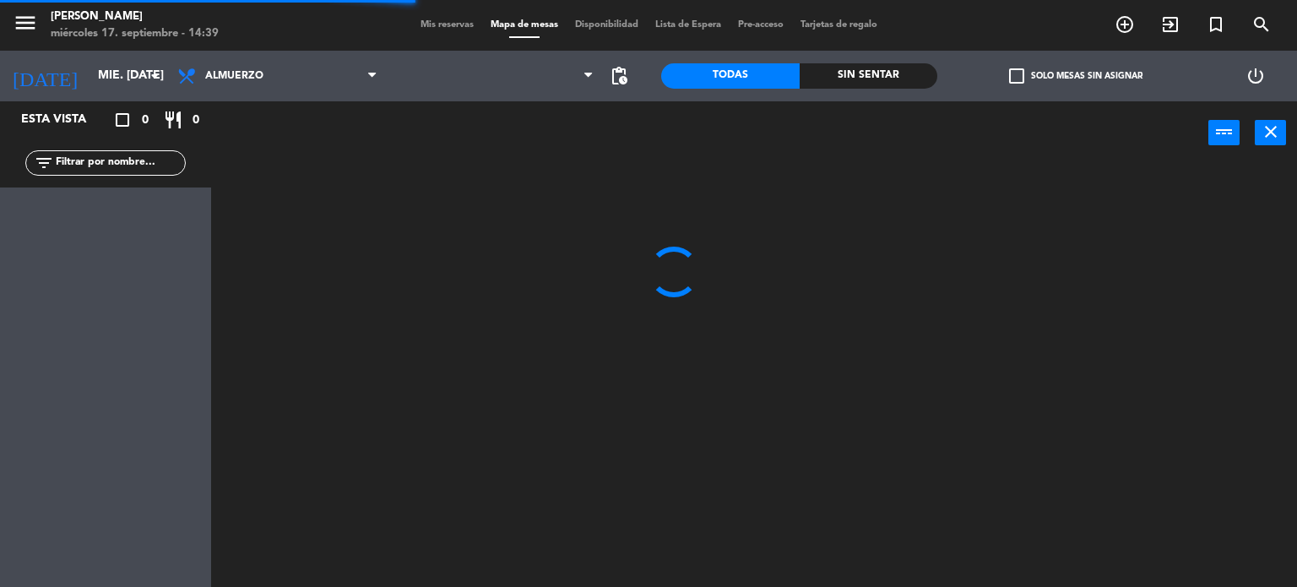
click at [161, 163] on input "text" at bounding box center [119, 163] width 131 height 19
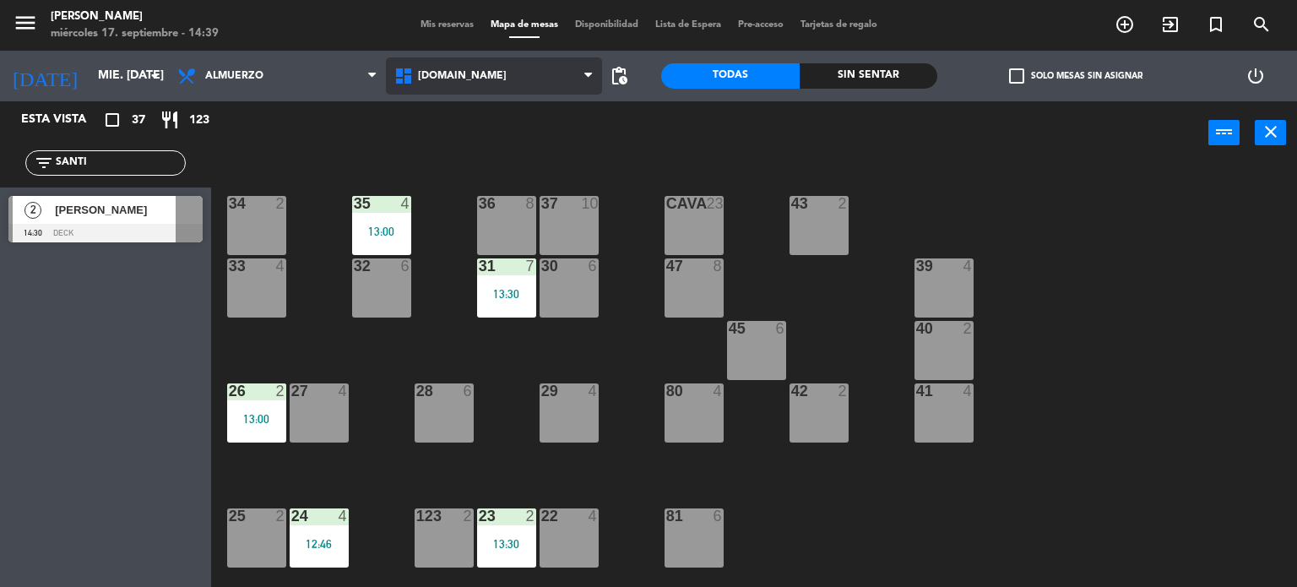
type input "SANTI"
drag, startPoint x: 469, startPoint y: 70, endPoint x: 467, endPoint y: 81, distance: 11.3
click at [469, 70] on span "[DOMAIN_NAME]" at bounding box center [494, 75] width 217 height 37
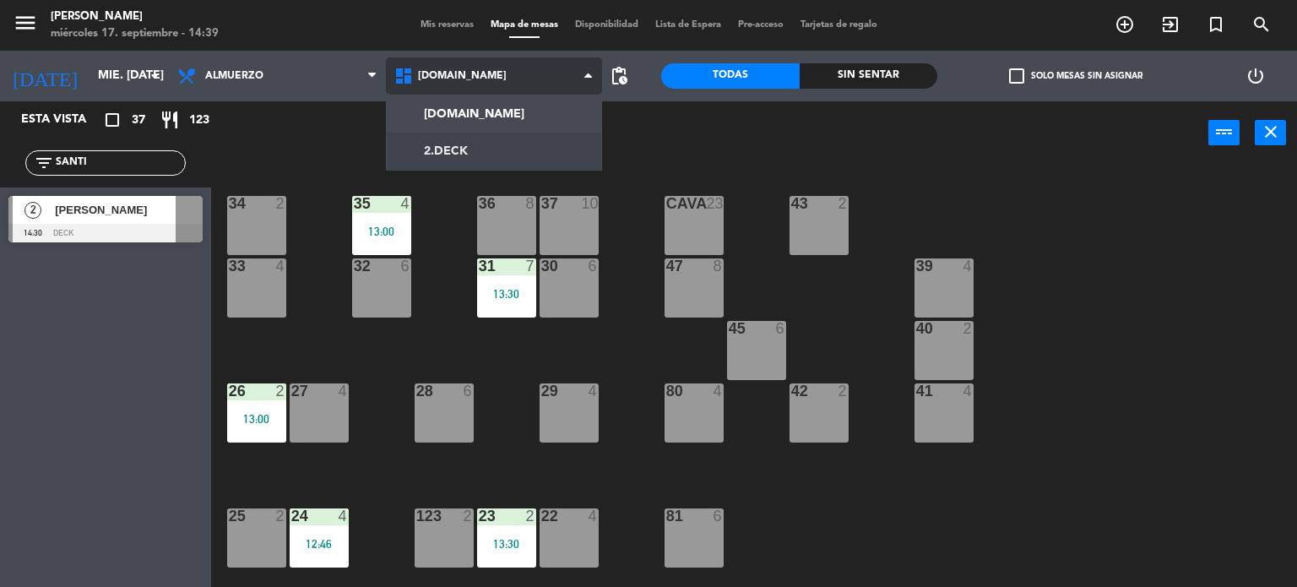
click at [466, 150] on ng-component "menu [PERSON_NAME] miércoles 17. septiembre - 14:39 Mis reservas Mapa de mesas …" at bounding box center [648, 294] width 1297 height 588
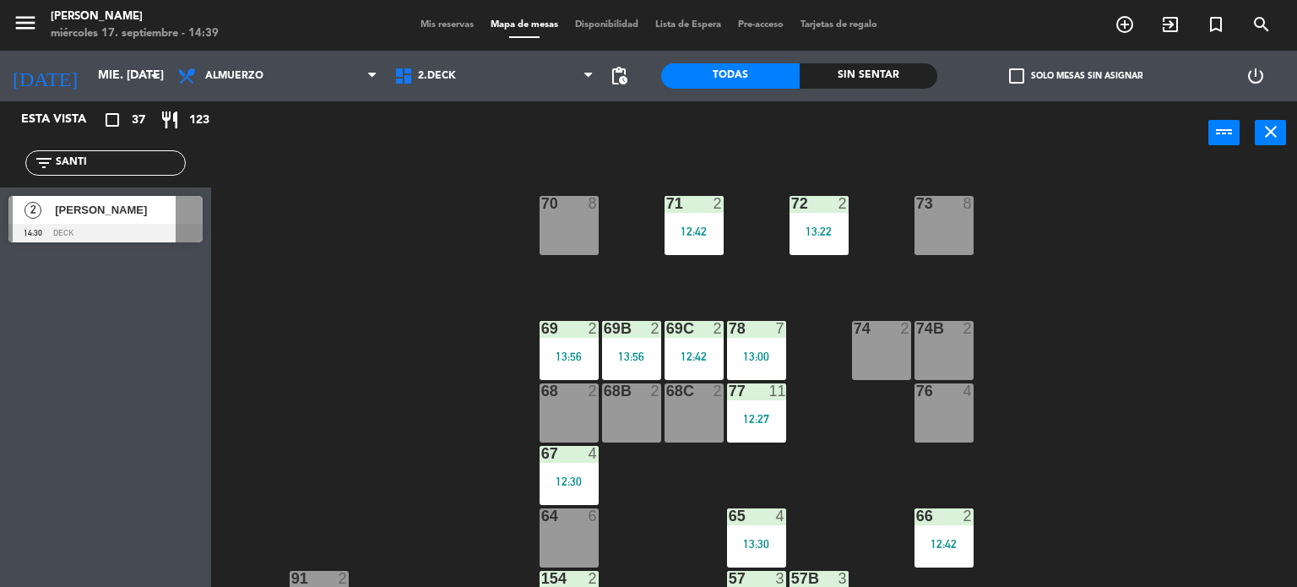
scroll to position [354, 0]
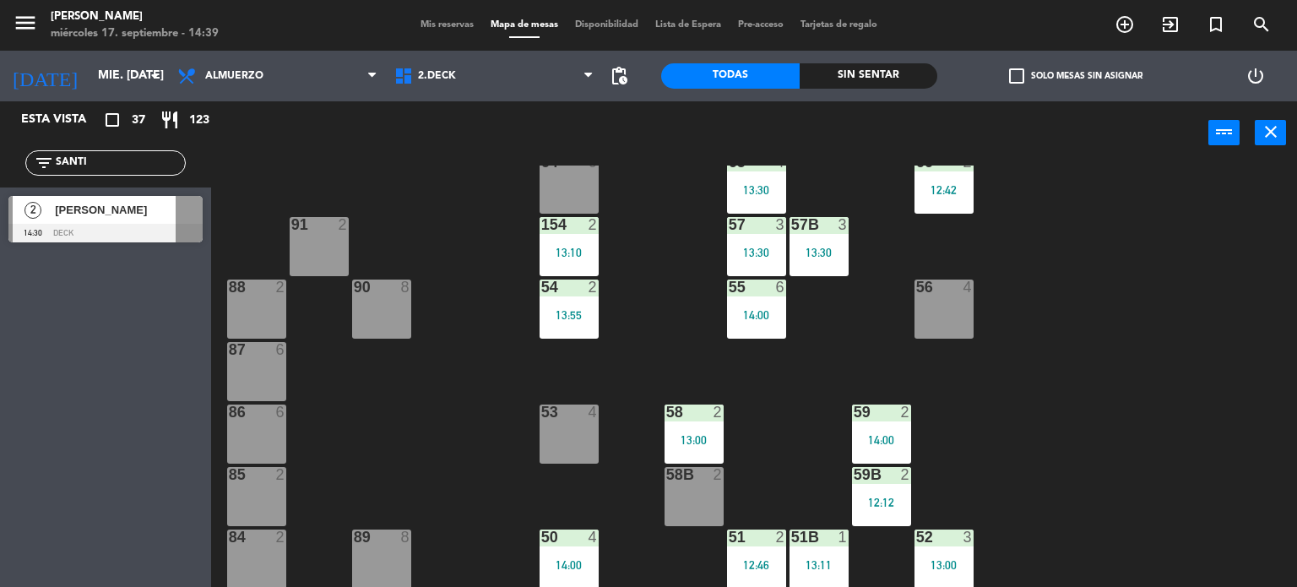
click at [127, 232] on div at bounding box center [105, 233] width 194 height 19
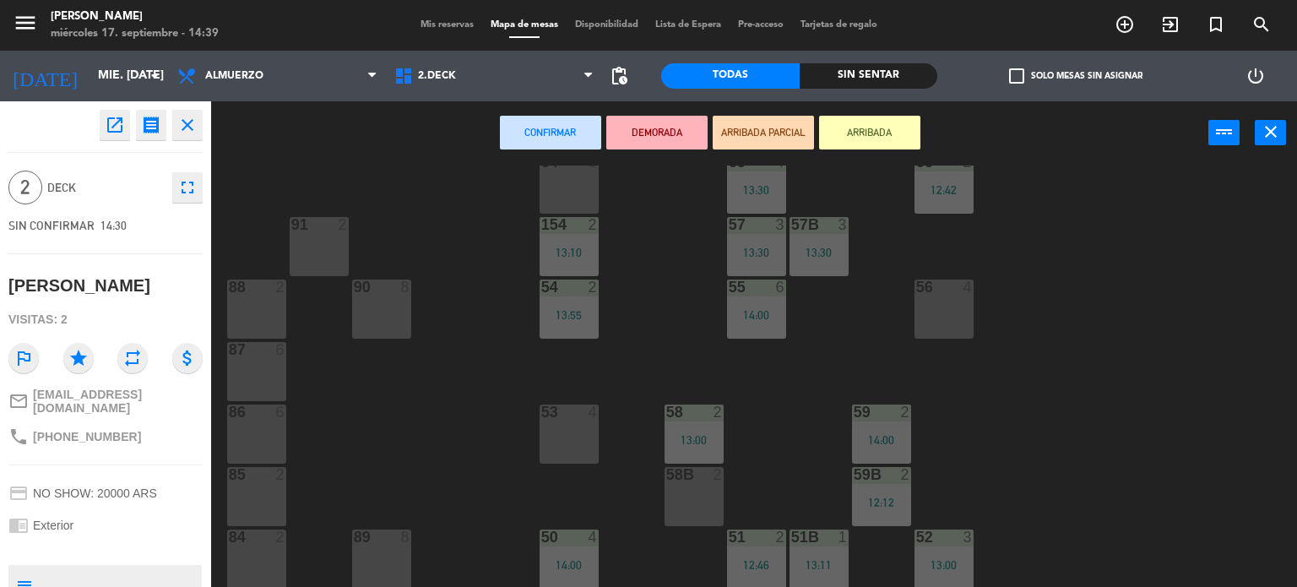
click at [574, 434] on div "53 4" at bounding box center [568, 433] width 59 height 59
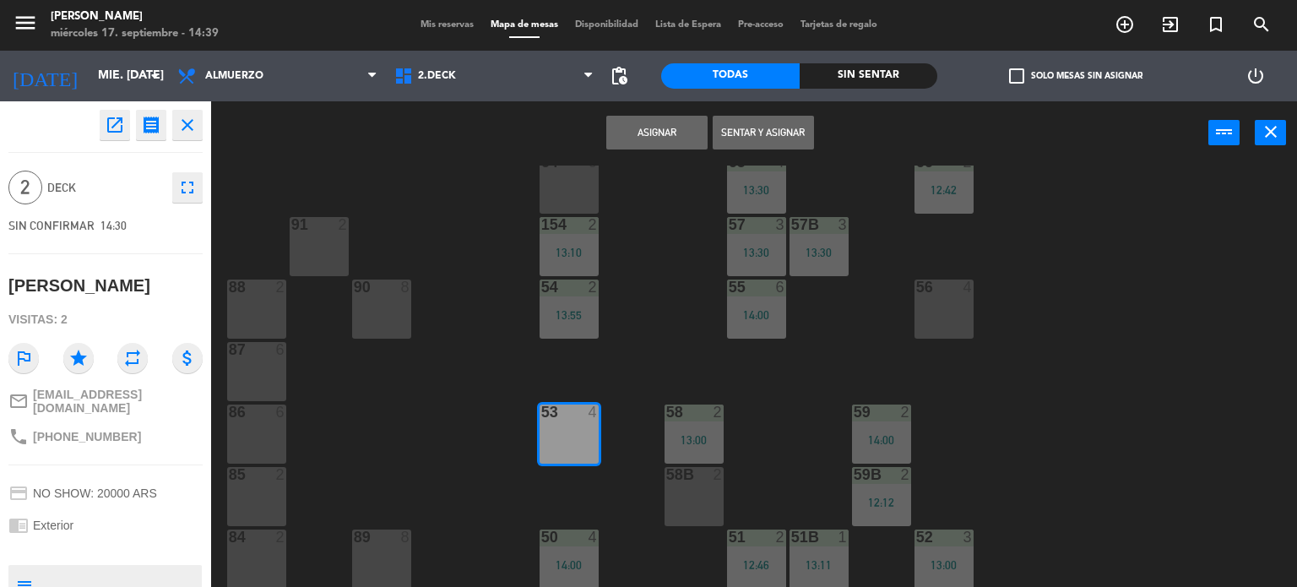
click at [763, 142] on button "Sentar y Asignar" at bounding box center [763, 133] width 101 height 34
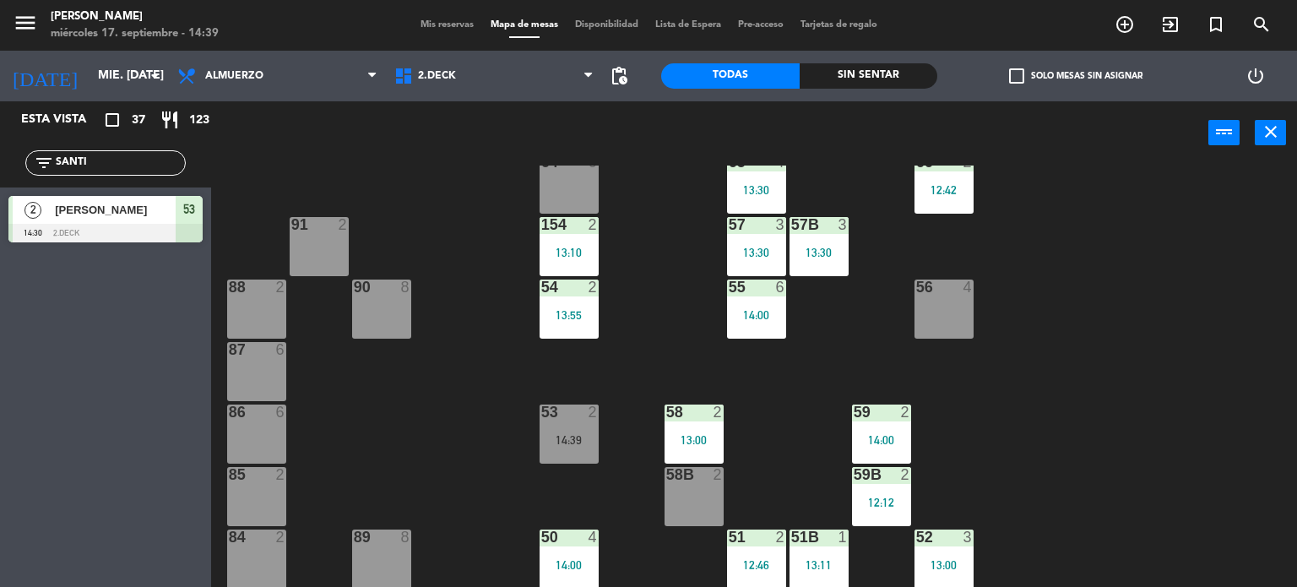
click at [931, 219] on div "71 2 12:42 72 2 13:22 73 8 70 8 74 2 74B 2 69 2 13:56 69B 2 13:56 69C 2 12:42 7…" at bounding box center [760, 376] width 1073 height 422
click at [1131, 341] on div "71 2 12:42 72 2 13:22 73 8 70 8 74 2 74B 2 69 2 13:56 69B 2 13:56 69C 2 12:42 7…" at bounding box center [760, 376] width 1073 height 422
click at [103, 154] on input "SANTI" at bounding box center [119, 163] width 131 height 19
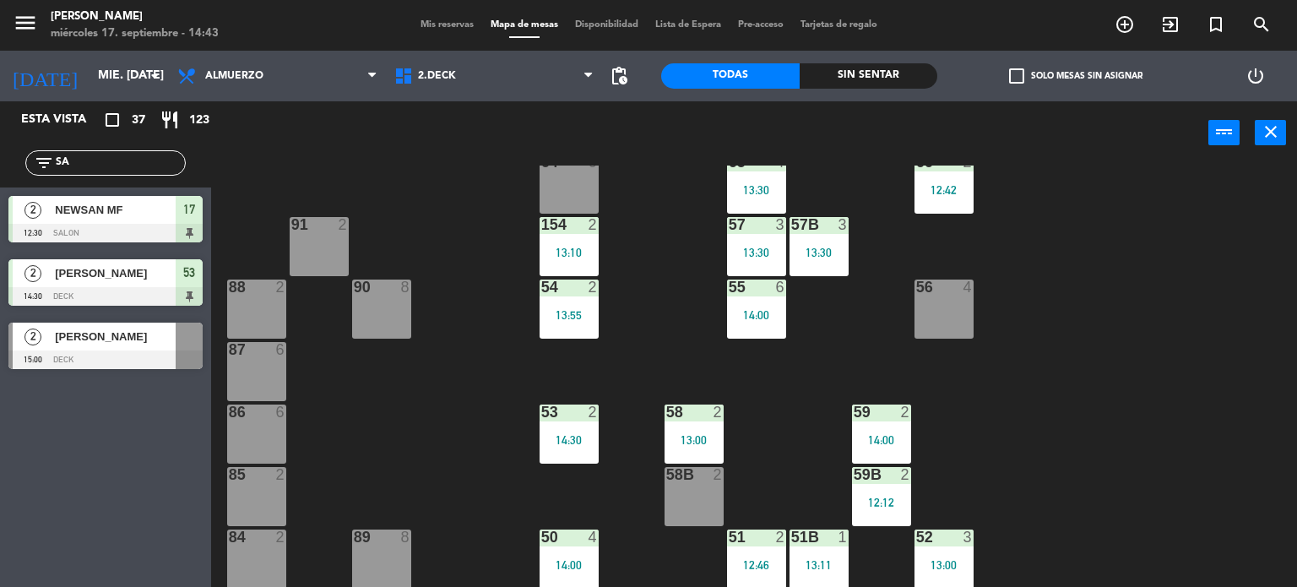
type input "S"
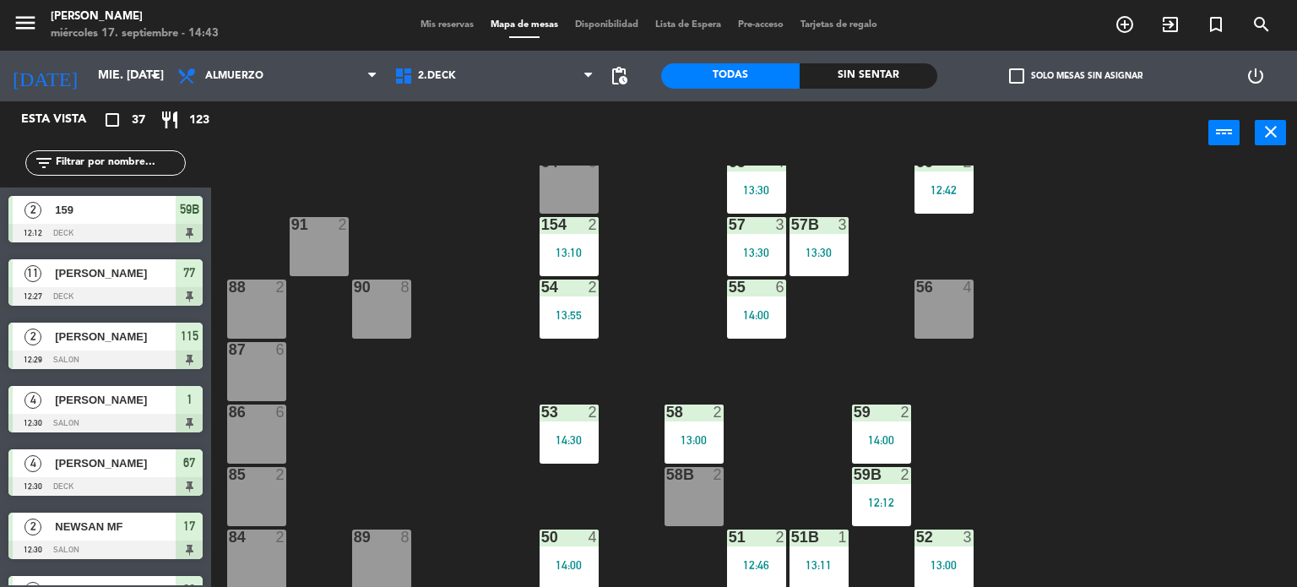
click at [868, 78] on div "Sin sentar" at bounding box center [869, 75] width 138 height 25
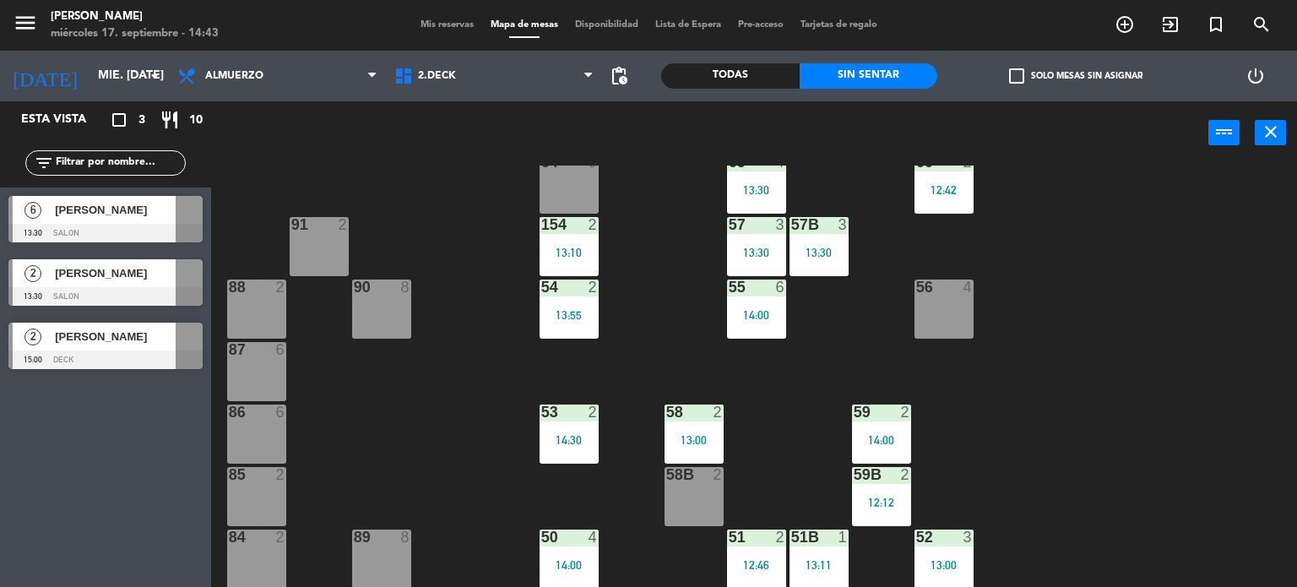
click at [487, 426] on div "71 2 12:42 72 2 13:22 73 8 70 8 74 2 74B 2 69 2 13:56 69B 2 13:56 69C 2 12:42 7…" at bounding box center [760, 376] width 1073 height 422
click at [1129, 354] on div "71 2 12:42 72 2 13:22 73 8 70 8 74 2 74B 2 69 2 13:56 69B 2 13:56 69C 2 12:42 7…" at bounding box center [760, 376] width 1073 height 422
click at [1063, 361] on div "71 2 12:42 72 2 13:22 73 8 70 8 74 2 74B 2 69 2 13:56 69B 2 13:56 69C 2 12:42 7…" at bounding box center [760, 376] width 1073 height 422
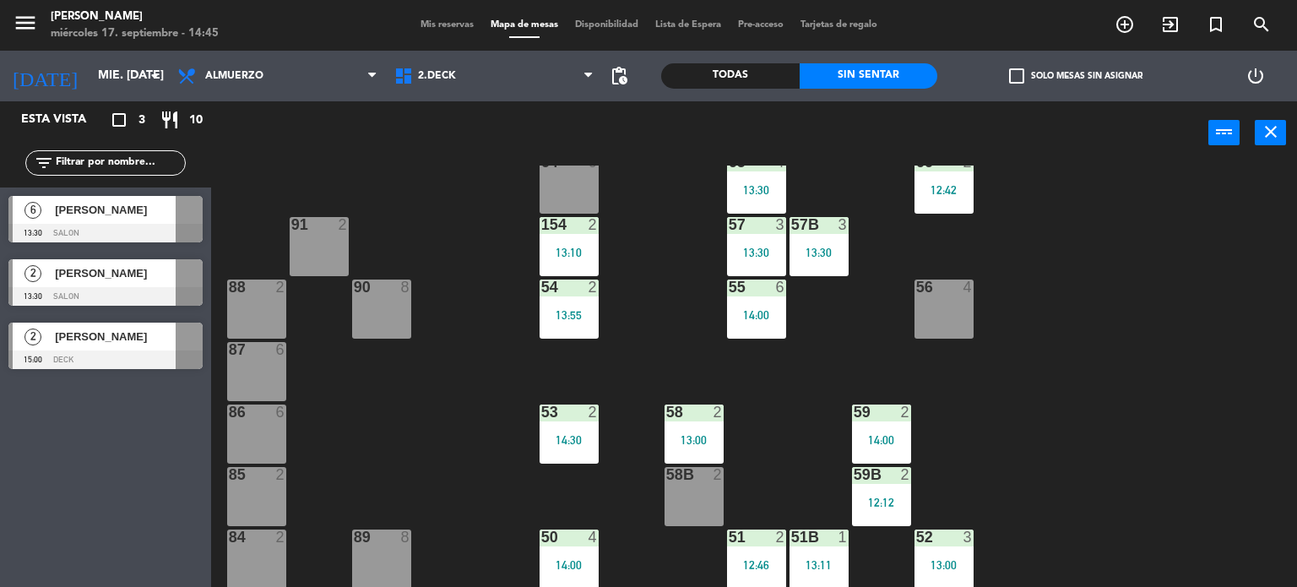
click at [1103, 324] on div "71 2 12:42 72 2 13:22 73 8 70 8 74 2 74B 2 69 2 13:56 69B 2 13:56 69C 2 12:42 7…" at bounding box center [760, 376] width 1073 height 422
click at [761, 545] on div "51 2" at bounding box center [756, 537] width 59 height 17
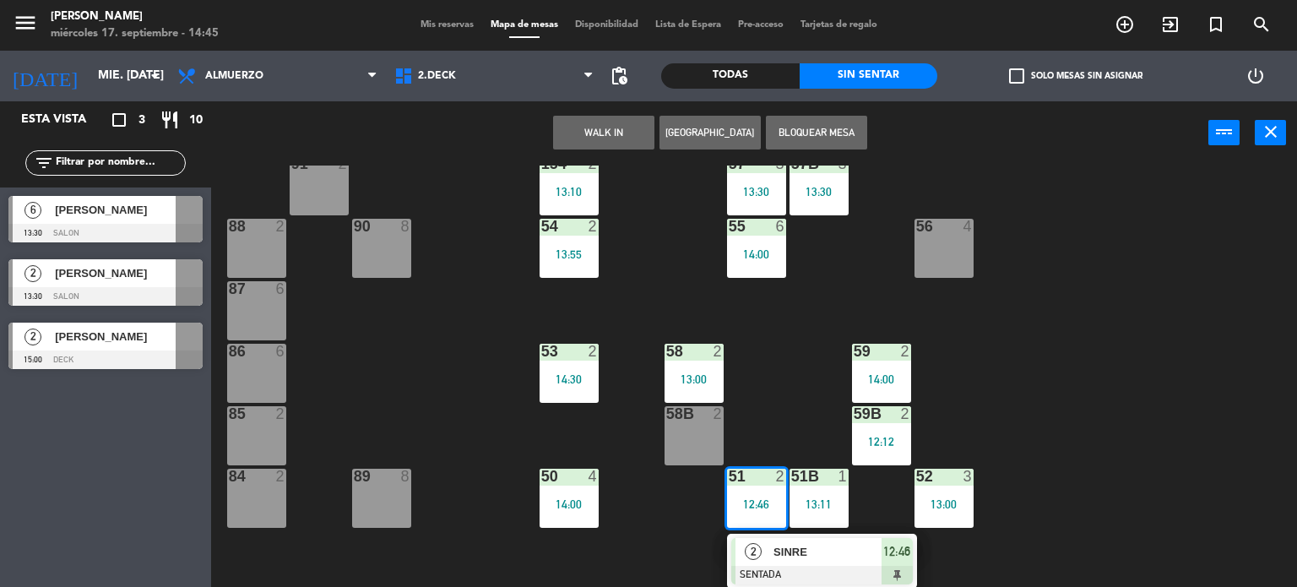
click at [803, 546] on span "SINRE" at bounding box center [827, 552] width 108 height 18
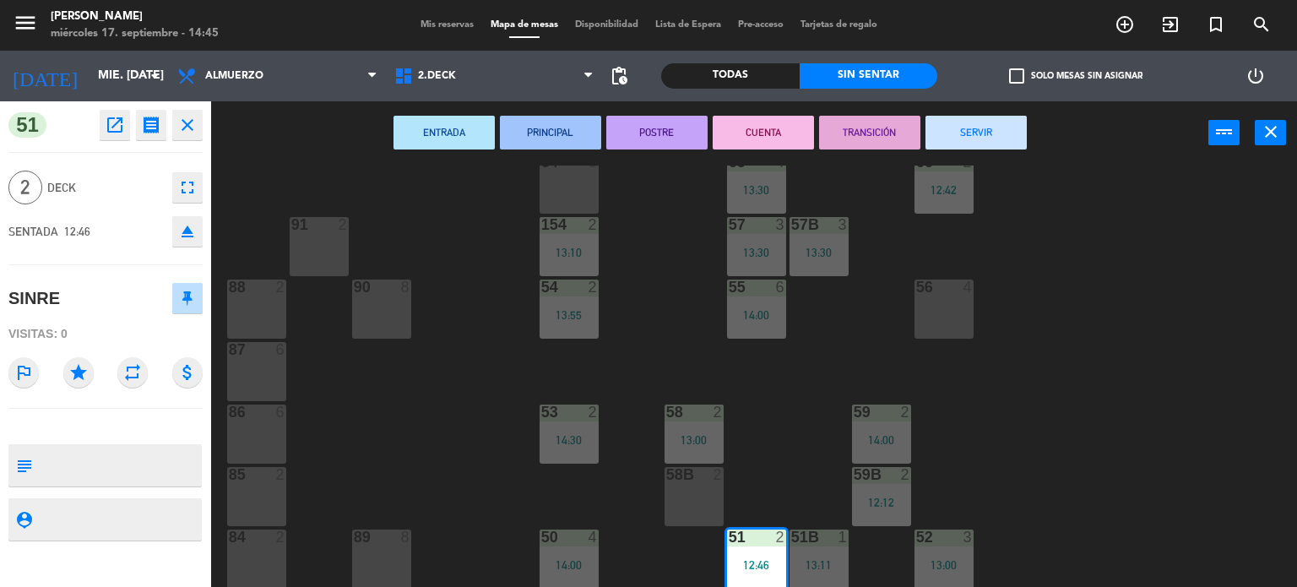
click at [954, 131] on button "SERVIR" at bounding box center [975, 133] width 101 height 34
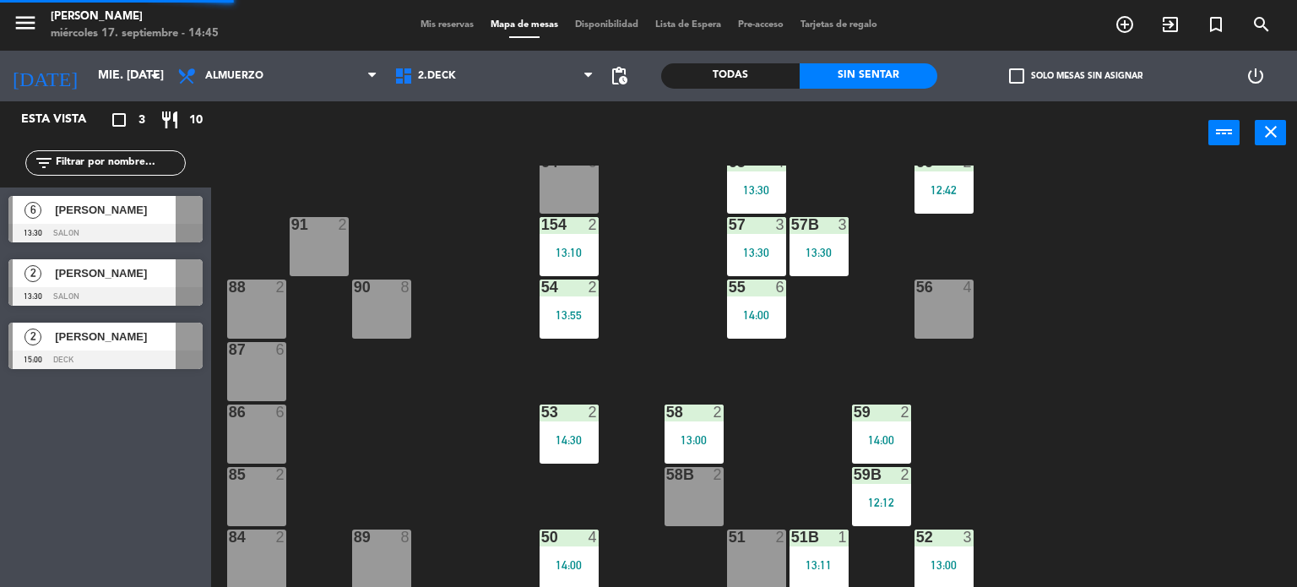
drag, startPoint x: 1195, startPoint y: 293, endPoint x: 1073, endPoint y: 345, distance: 133.1
click at [1195, 293] on div "71 2 12:42 72 2 13:22 73 8 70 8 74 2 74B 2 69 2 13:56 69B 2 13:56 69C 2 12:42 7…" at bounding box center [760, 376] width 1073 height 422
click at [745, 567] on div "51 2" at bounding box center [756, 558] width 59 height 59
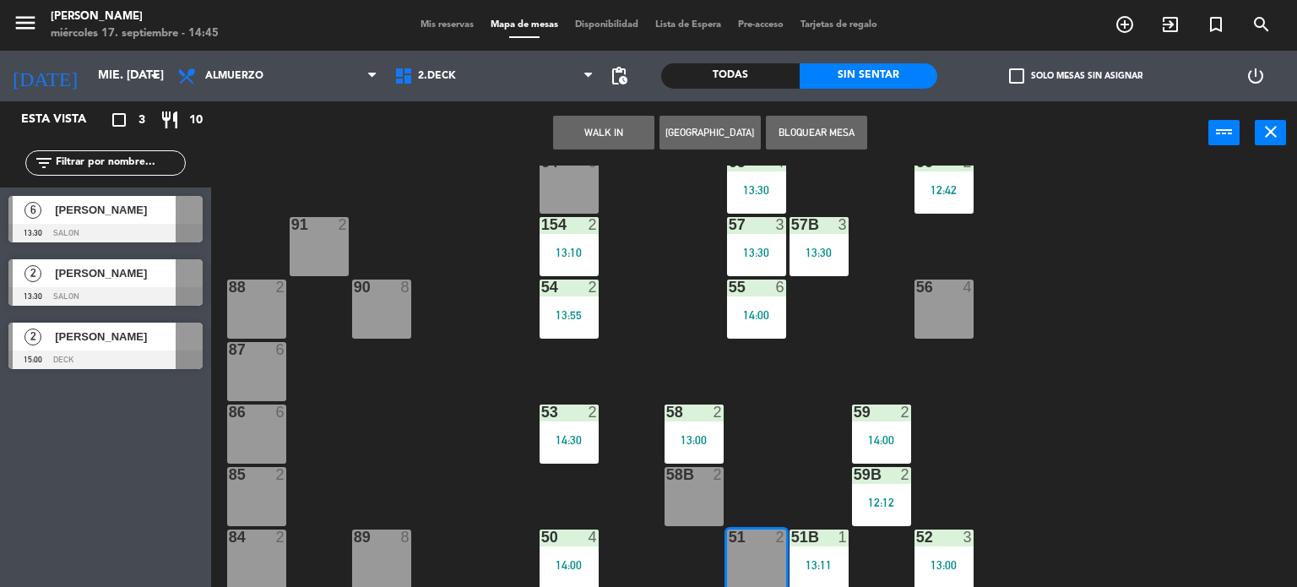
scroll to position [101, 0]
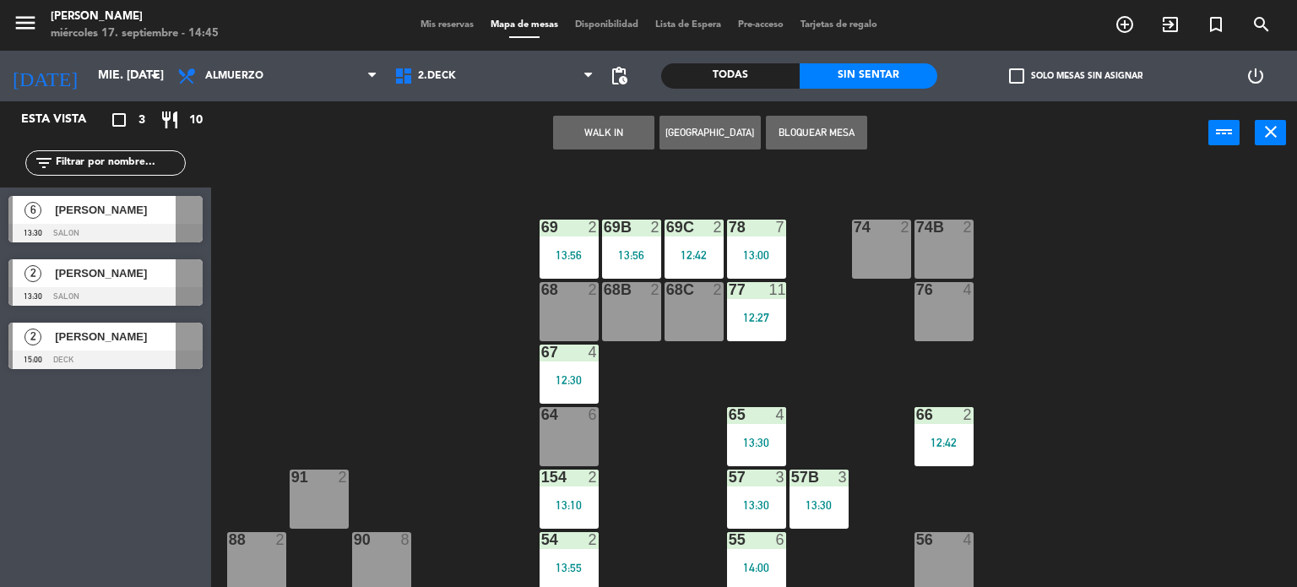
click at [637, 134] on button "WALK IN" at bounding box center [603, 133] width 101 height 34
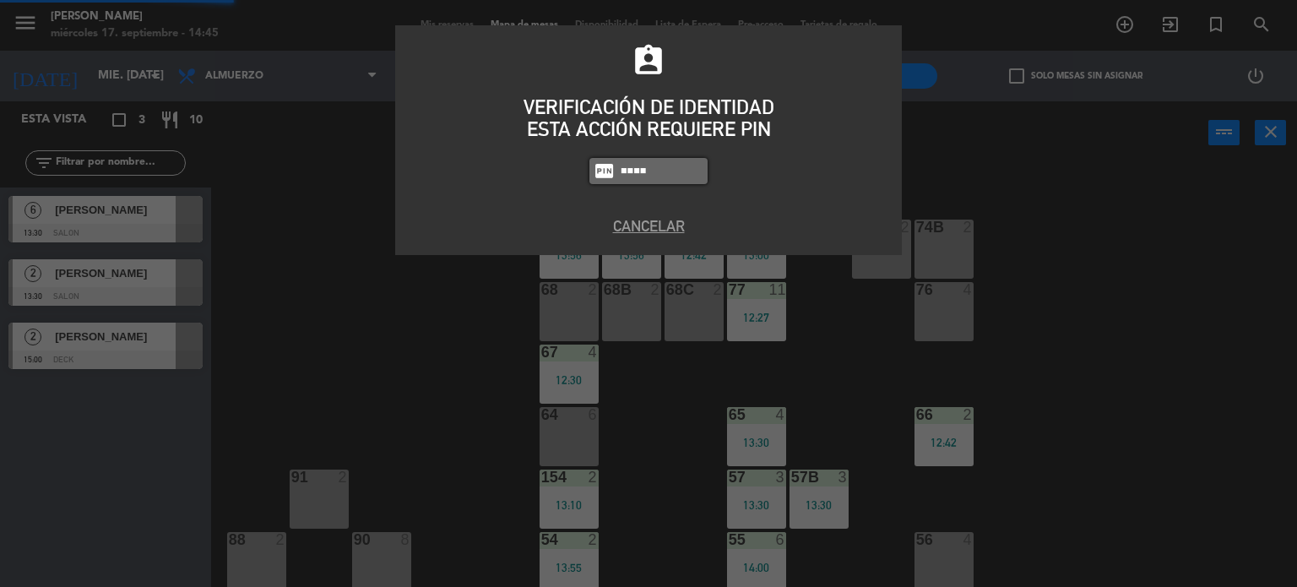
type input "9808"
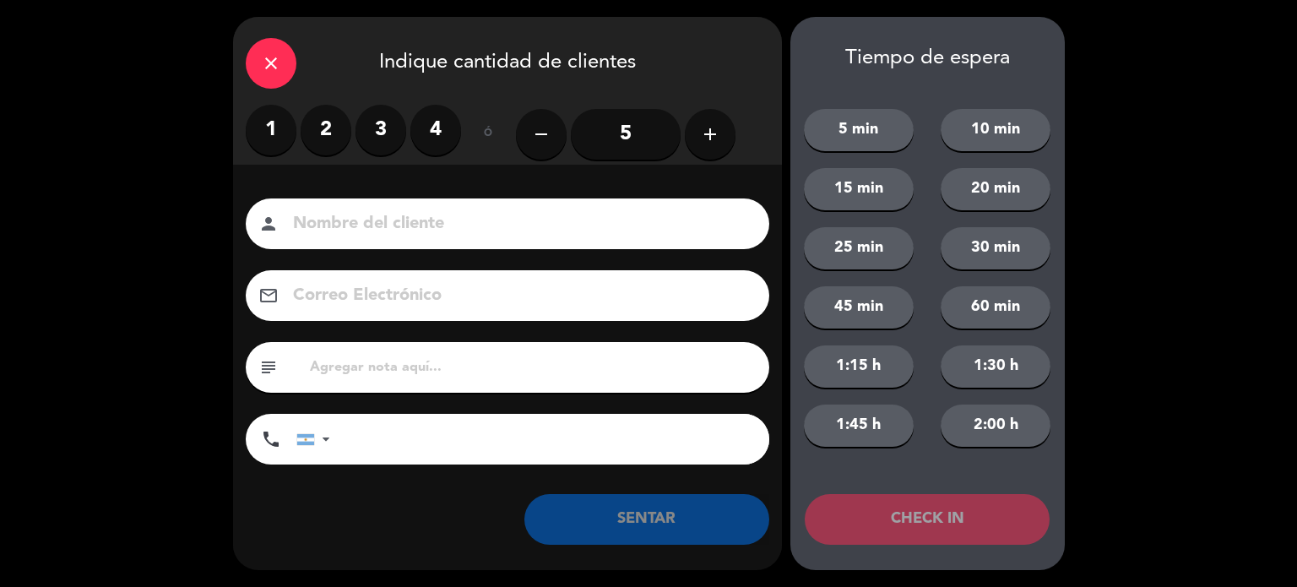
click at [331, 127] on label "2" at bounding box center [326, 130] width 51 height 51
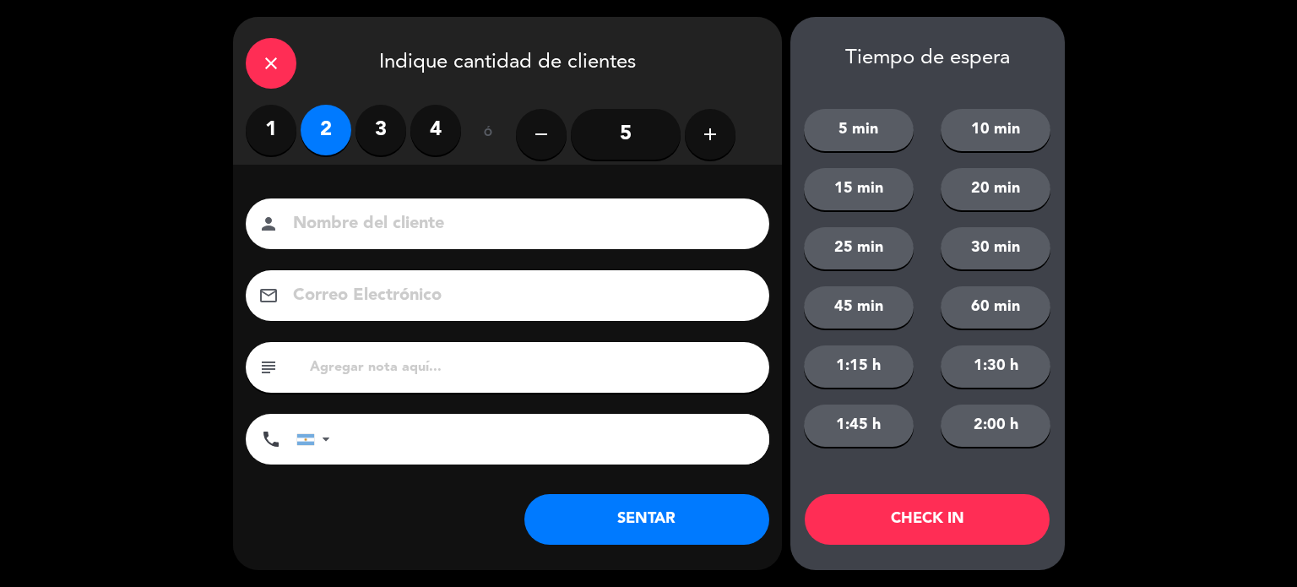
click at [390, 209] on div "person" at bounding box center [507, 223] width 523 height 51
click at [447, 219] on input at bounding box center [519, 224] width 456 height 30
type input "PRCDST 51"
click at [709, 520] on button "SENTAR" at bounding box center [646, 519] width 245 height 51
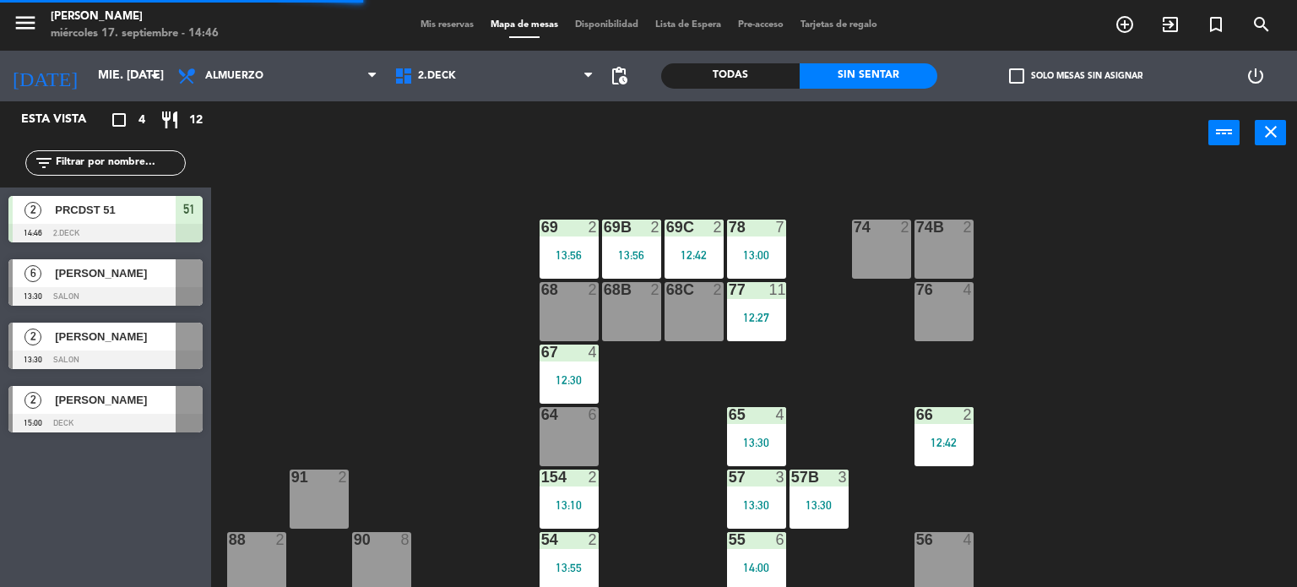
click at [1125, 290] on div "71 2 12:42 72 2 13:22 73 8 70 8 74 2 74B 2 69 2 13:56 69B 2 13:56 69C 2 12:42 7…" at bounding box center [760, 376] width 1073 height 422
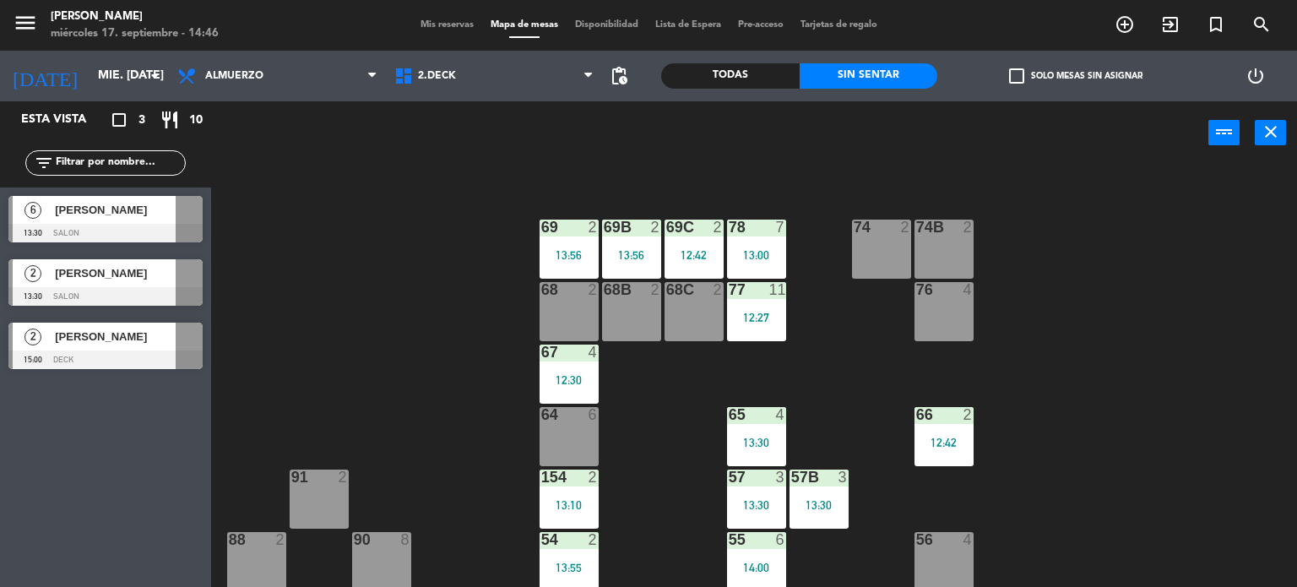
click at [1152, 381] on div "71 2 12:42 72 2 13:22 73 8 70 8 74 2 74B 2 69 2 13:56 69B 2 13:56 69C 2 12:42 7…" at bounding box center [760, 376] width 1073 height 422
click at [1121, 26] on icon "add_circle_outline" at bounding box center [1124, 24] width 20 height 20
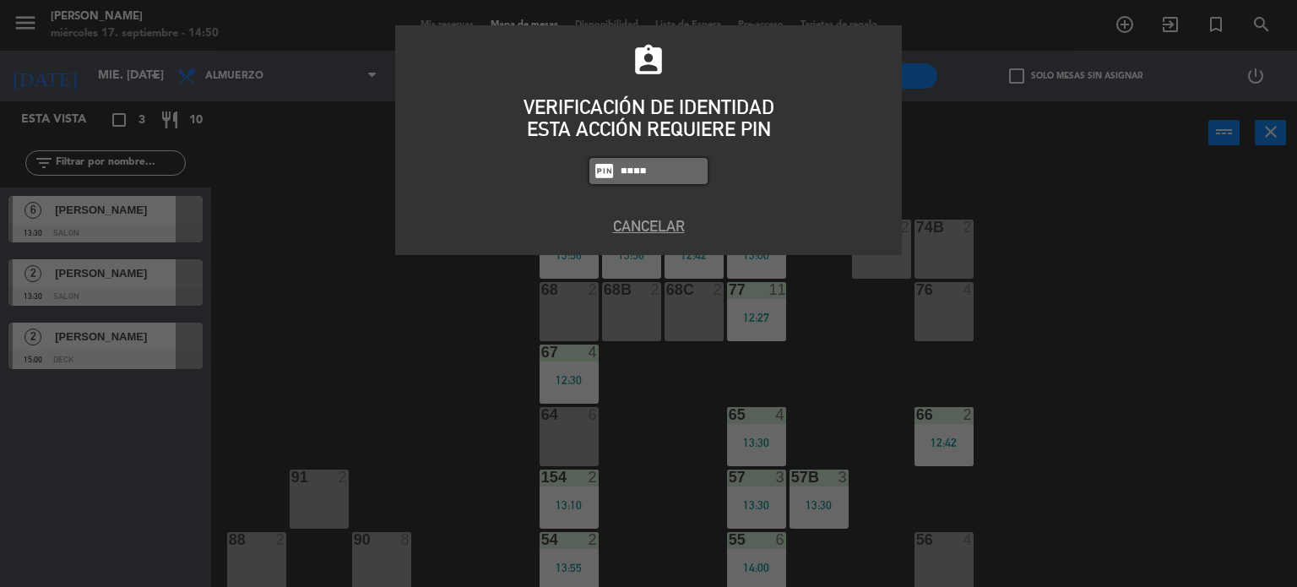
type input "4307"
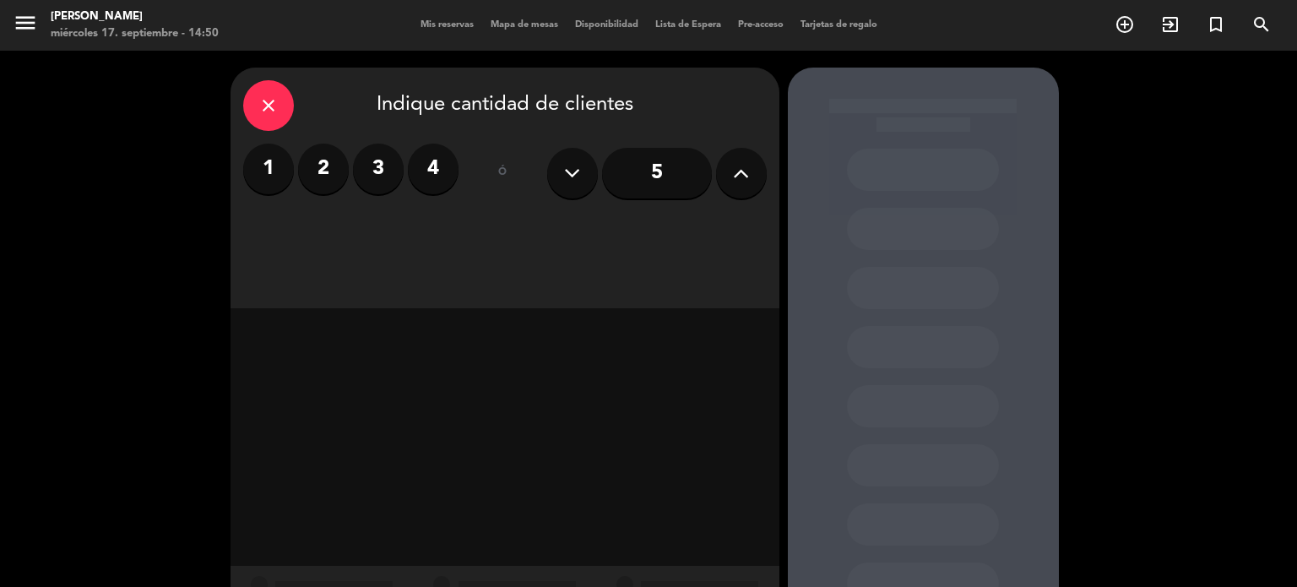
click at [734, 177] on icon at bounding box center [741, 172] width 16 height 25
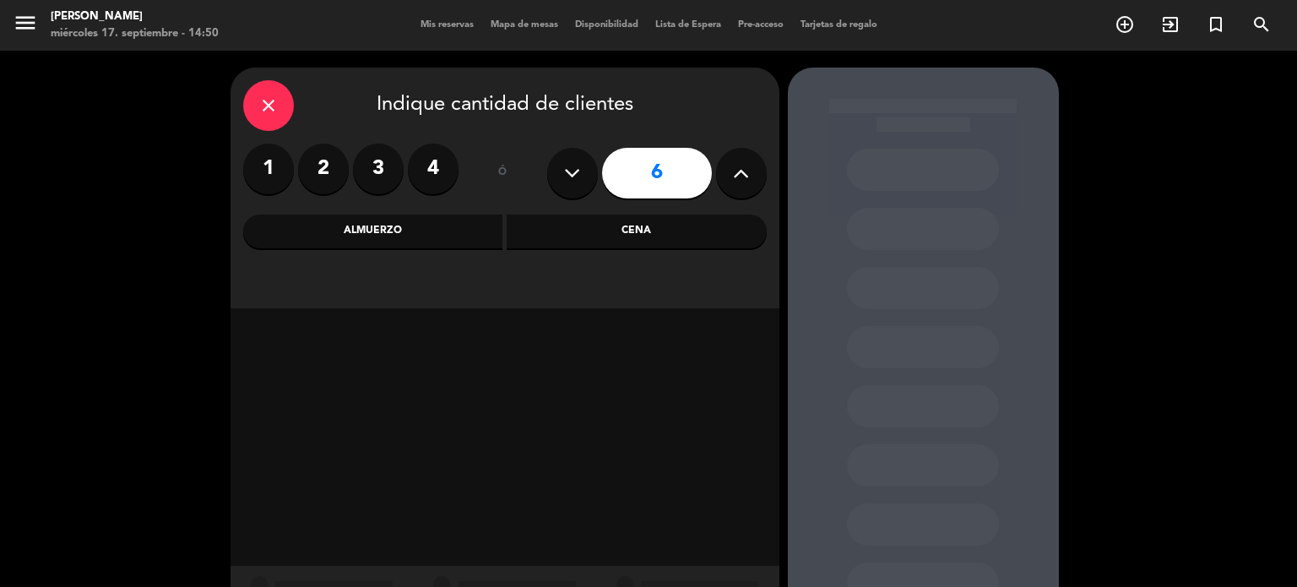
click at [668, 236] on div "Cena" at bounding box center [637, 231] width 260 height 34
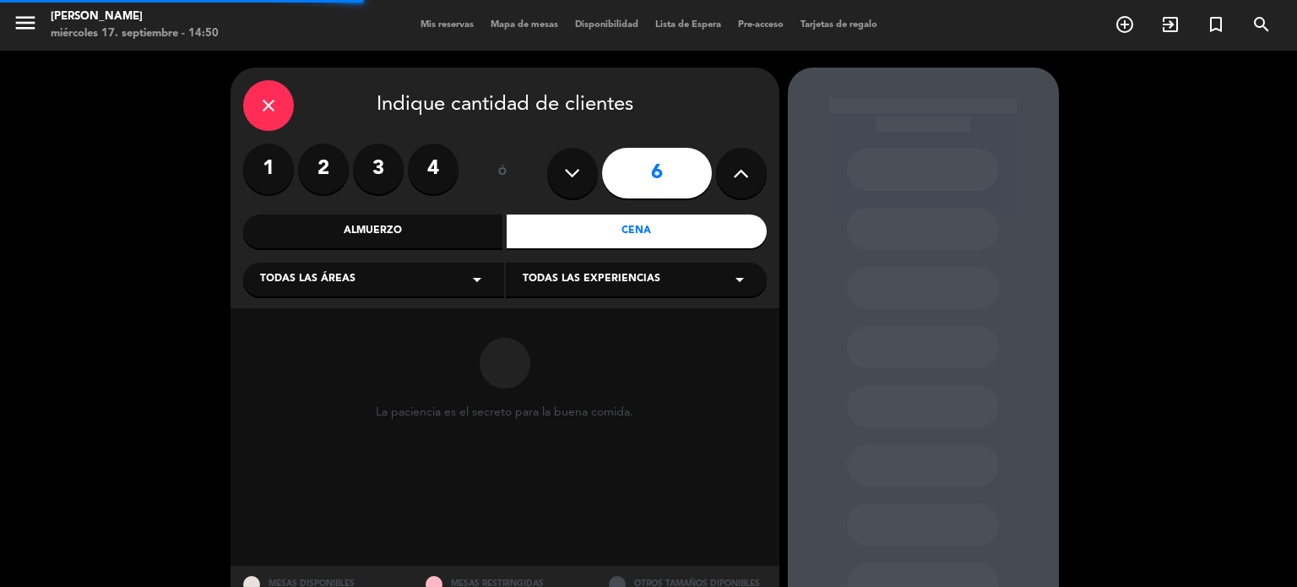
click at [433, 292] on div "Todas las áreas arrow_drop_down" at bounding box center [373, 280] width 261 height 34
click at [268, 374] on div "SALON" at bounding box center [373, 371] width 227 height 17
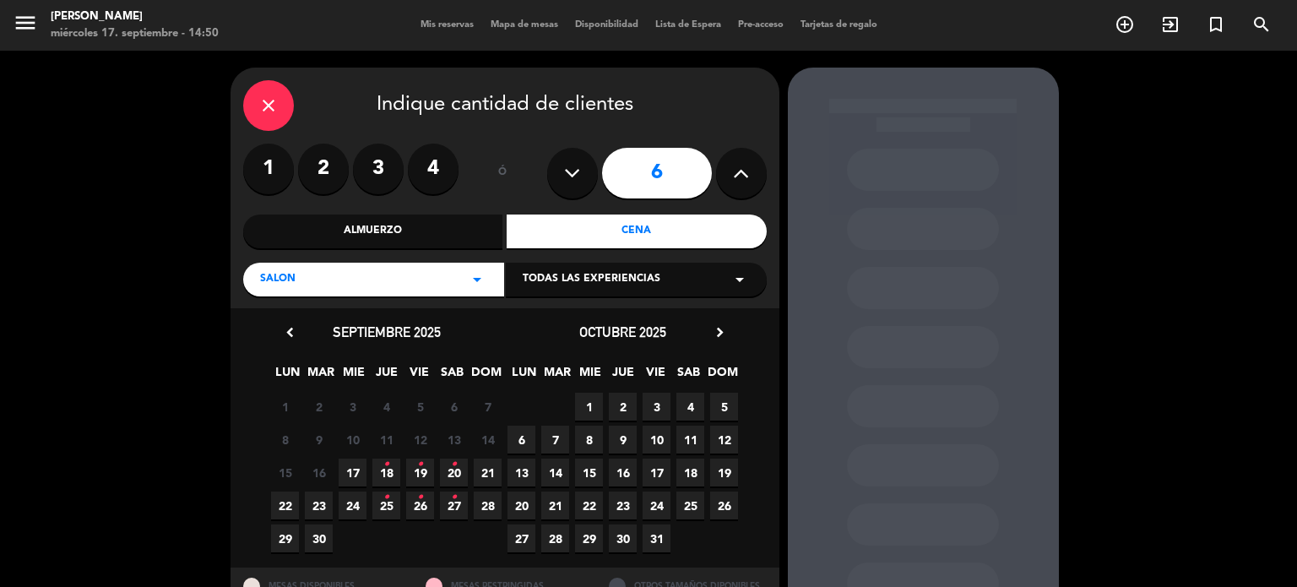
click at [359, 469] on span "17" at bounding box center [353, 472] width 28 height 28
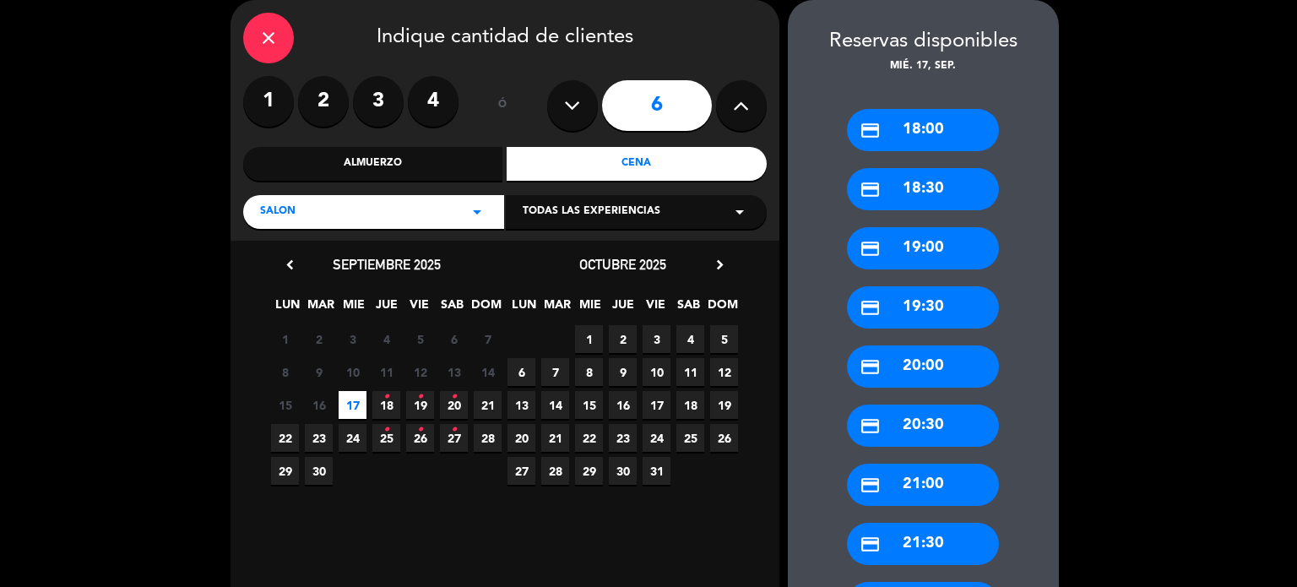
scroll to position [388, 0]
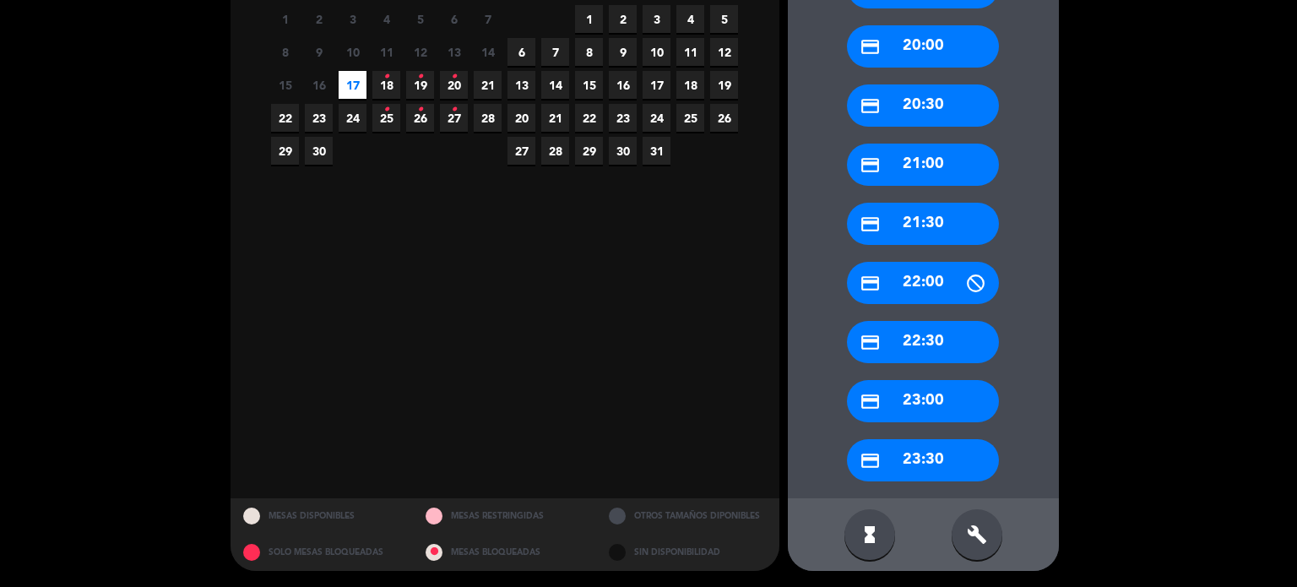
click at [903, 456] on div "credit_card 23:30" at bounding box center [923, 460] width 152 height 42
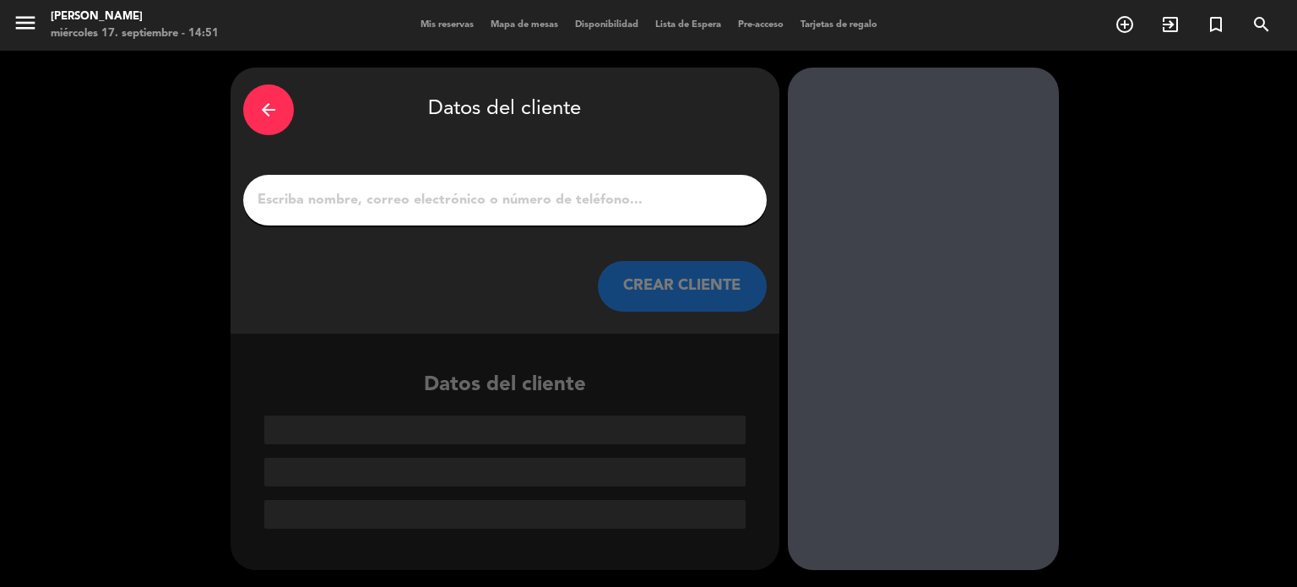
scroll to position [0, 0]
click at [599, 198] on input "1" at bounding box center [505, 200] width 498 height 24
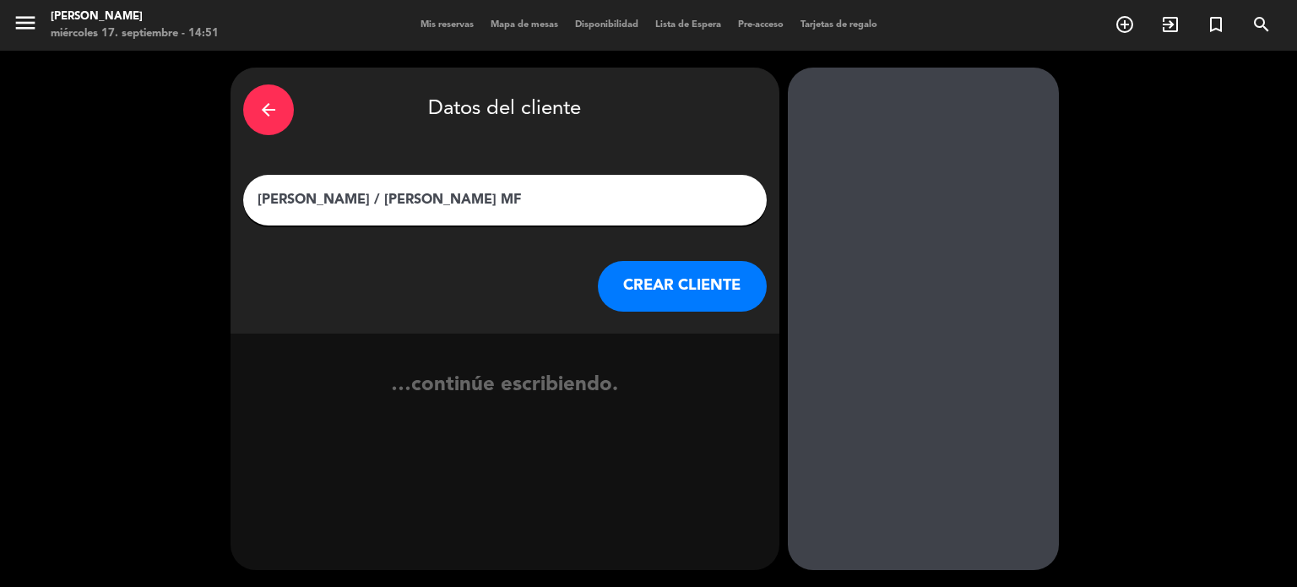
type input "[PERSON_NAME] / [PERSON_NAME] MF"
click at [668, 283] on button "CREAR CLIENTE" at bounding box center [682, 286] width 169 height 51
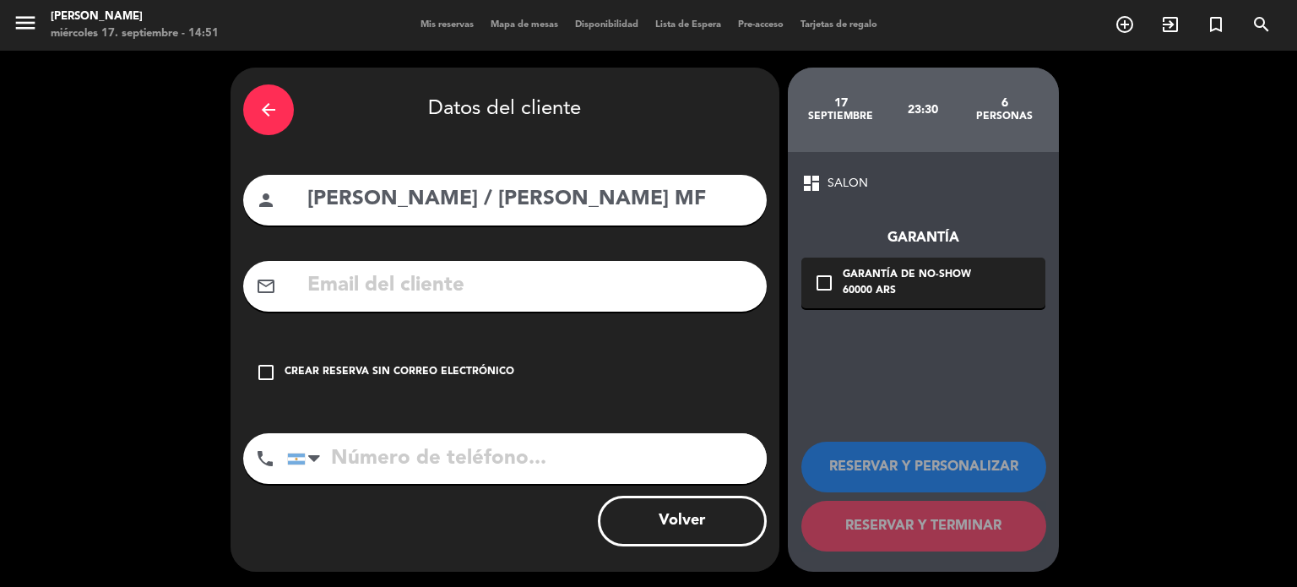
click at [659, 409] on div "arrow_back Datos del cliente person [PERSON_NAME] / [PERSON_NAME] MF mail_outli…" at bounding box center [504, 320] width 549 height 504
click at [711, 382] on div "check_box_outline_blank Crear reserva sin correo electrónico" at bounding box center [504, 372] width 523 height 51
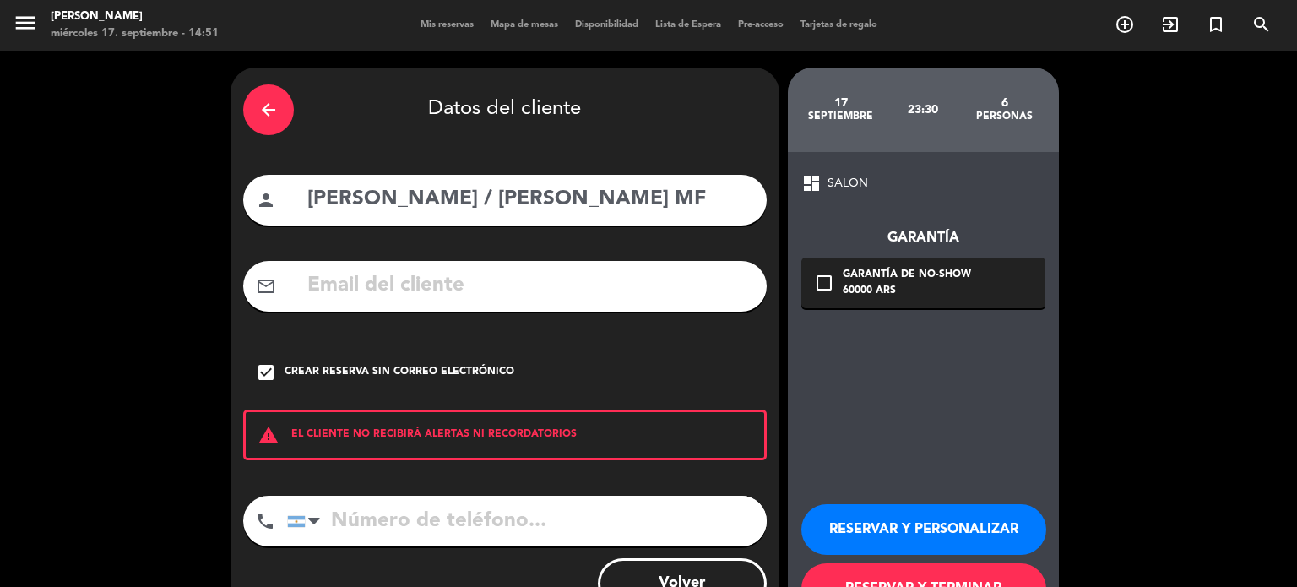
click at [934, 545] on button "RESERVAR Y PERSONALIZAR" at bounding box center [923, 529] width 245 height 51
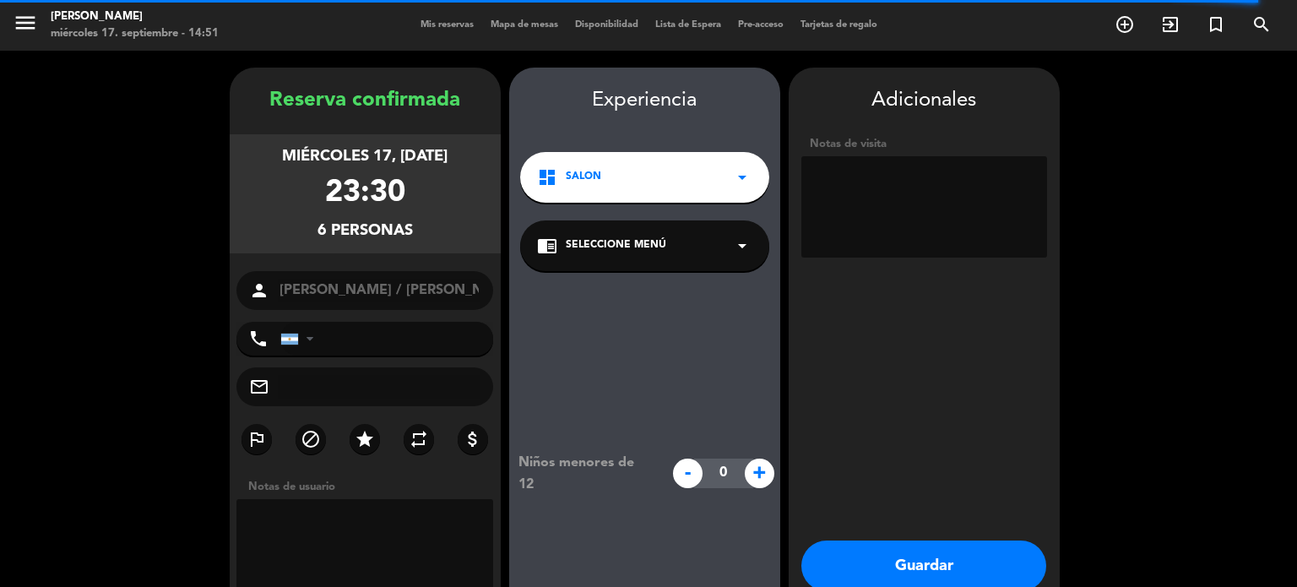
scroll to position [68, 0]
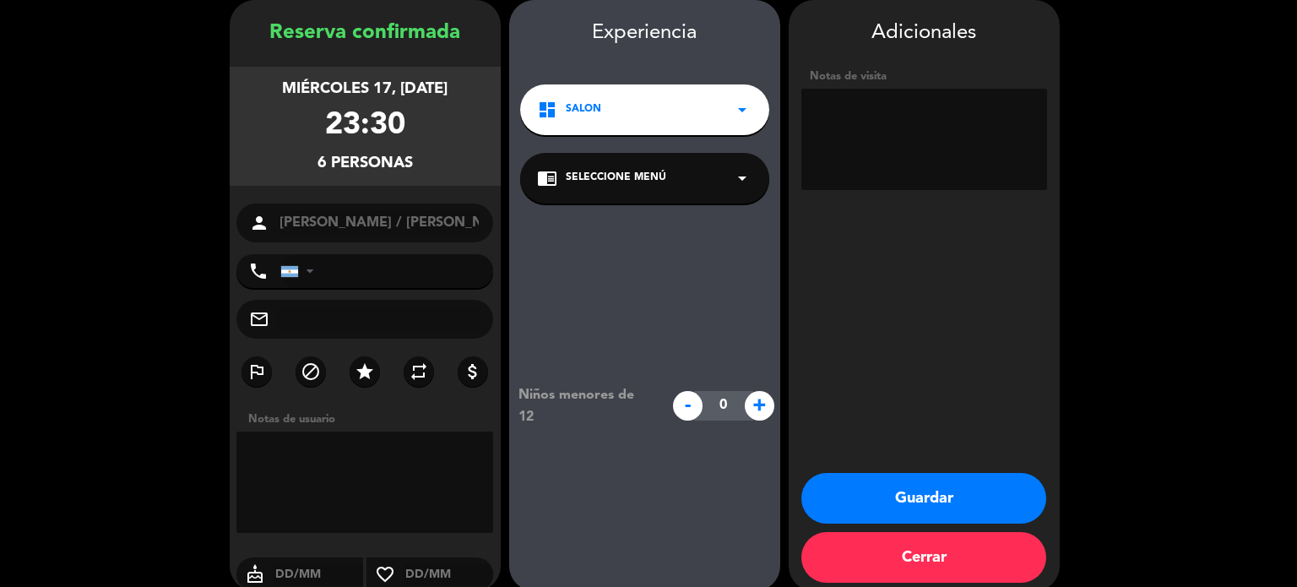
click at [931, 187] on textarea at bounding box center [924, 139] width 246 height 101
type textarea "Ñ"
type textarea "LLEGAN PASADOS LAS 00 POST RIVER"
click at [886, 491] on button "Guardar" at bounding box center [923, 498] width 245 height 51
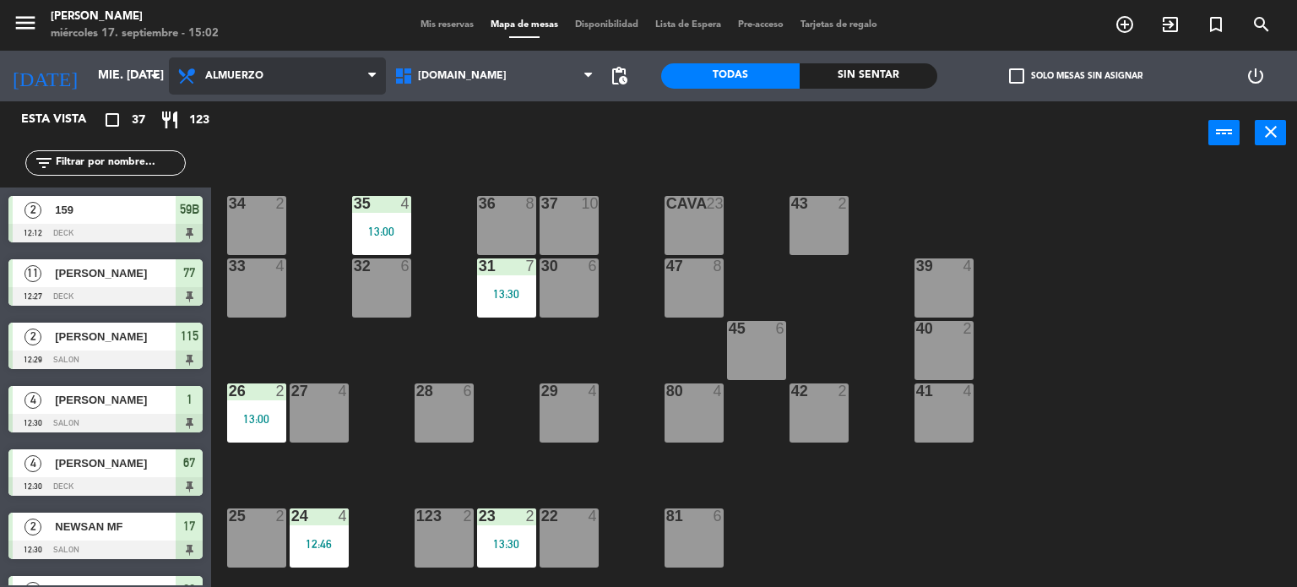
click at [230, 74] on span "Almuerzo" at bounding box center [234, 76] width 58 height 12
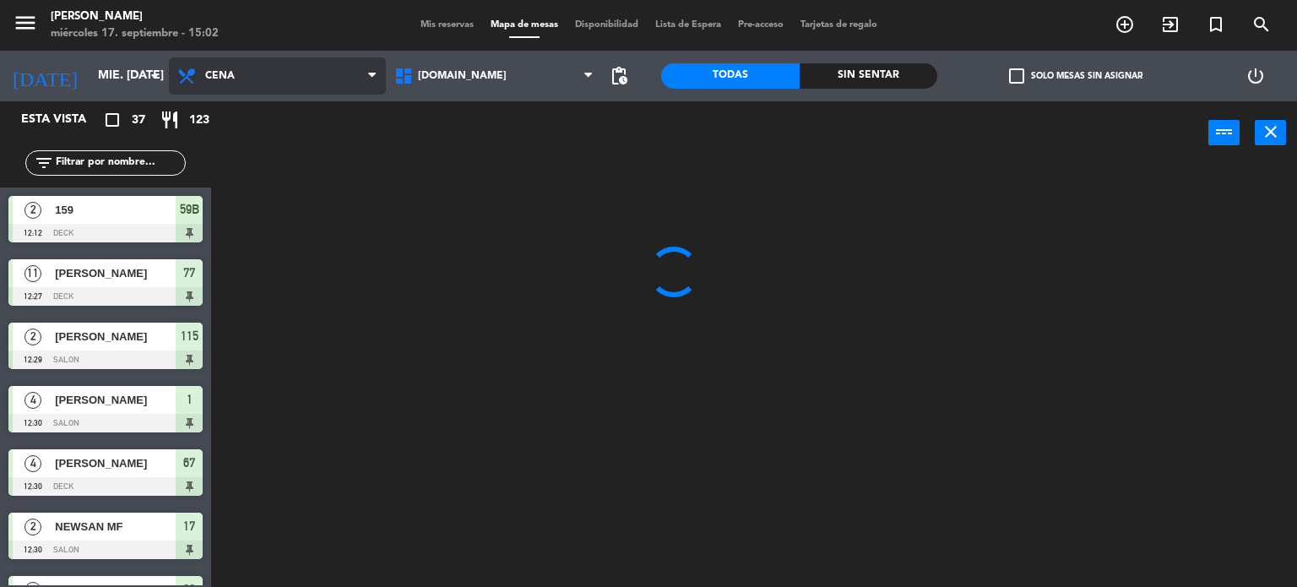
click at [263, 159] on ng-component "menu [PERSON_NAME] miércoles 17. septiembre - 15:02 Mis reservas Mapa de mesas …" at bounding box center [648, 294] width 1297 height 588
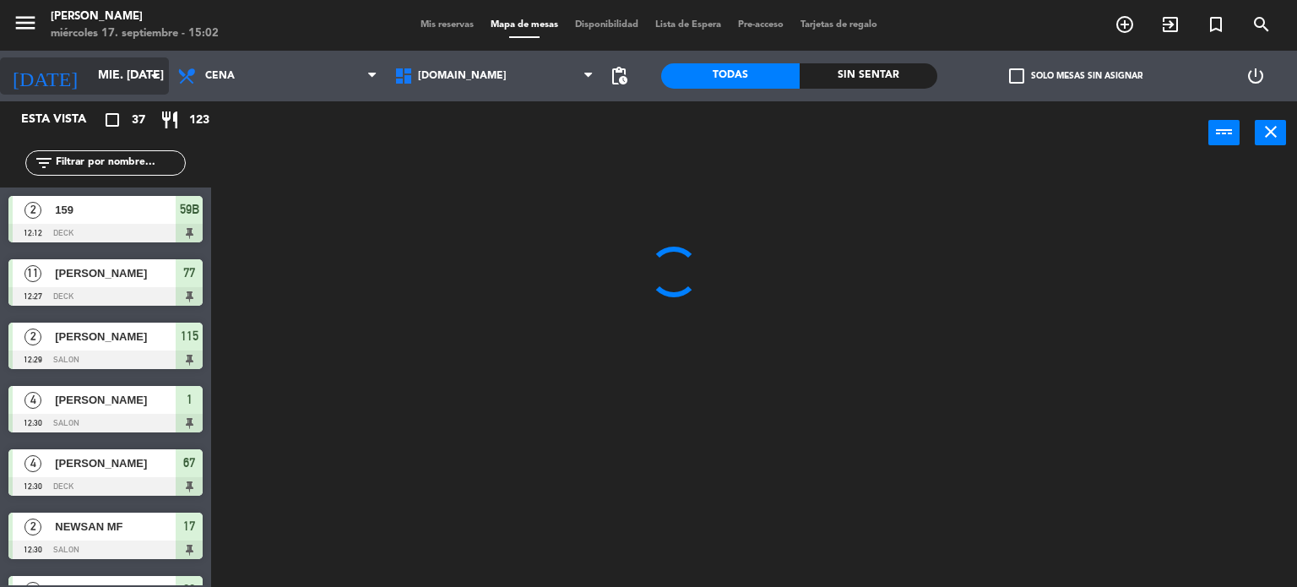
click at [135, 73] on input "mié. [DATE]" at bounding box center [169, 76] width 160 height 30
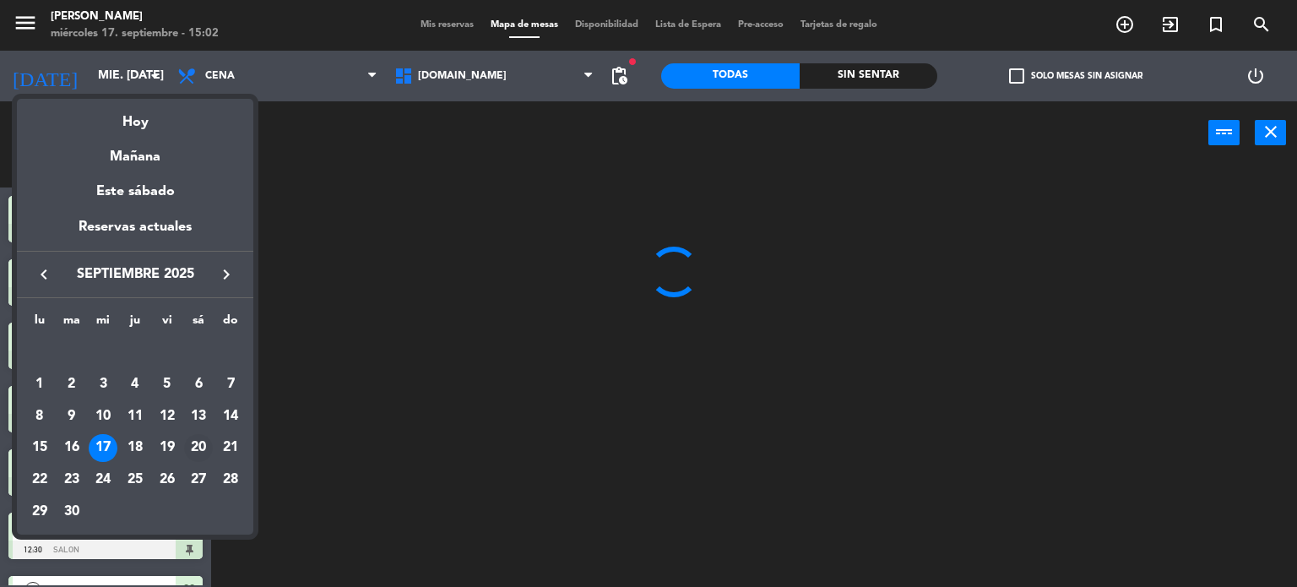
click at [205, 452] on div "20" at bounding box center [198, 448] width 29 height 29
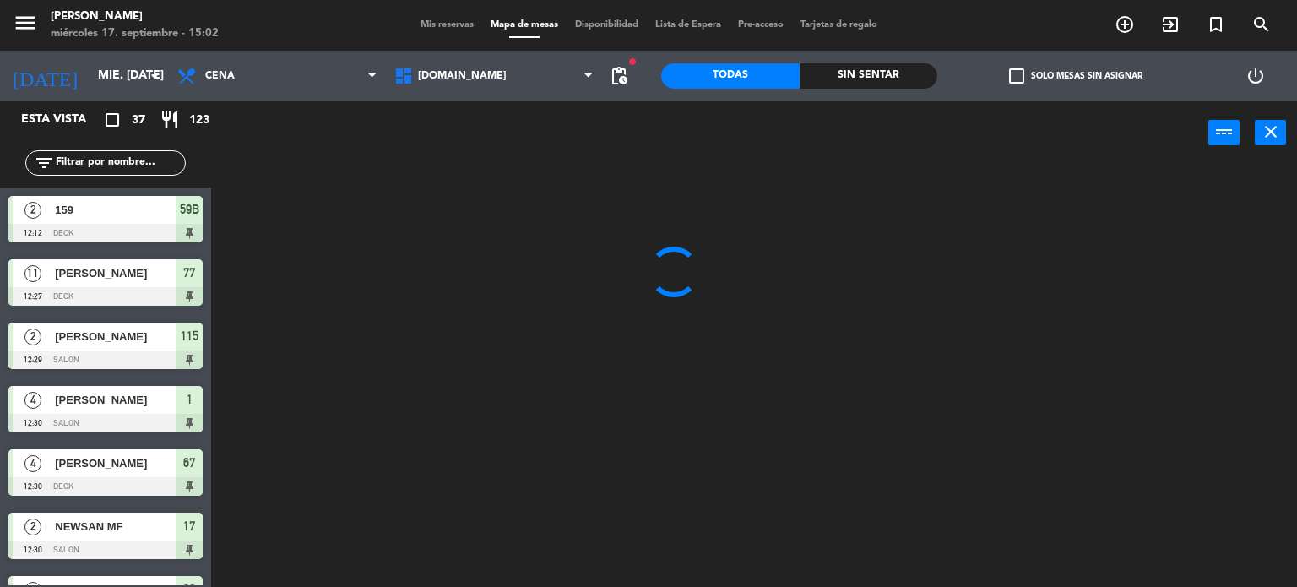
type input "sáb. [DATE]"
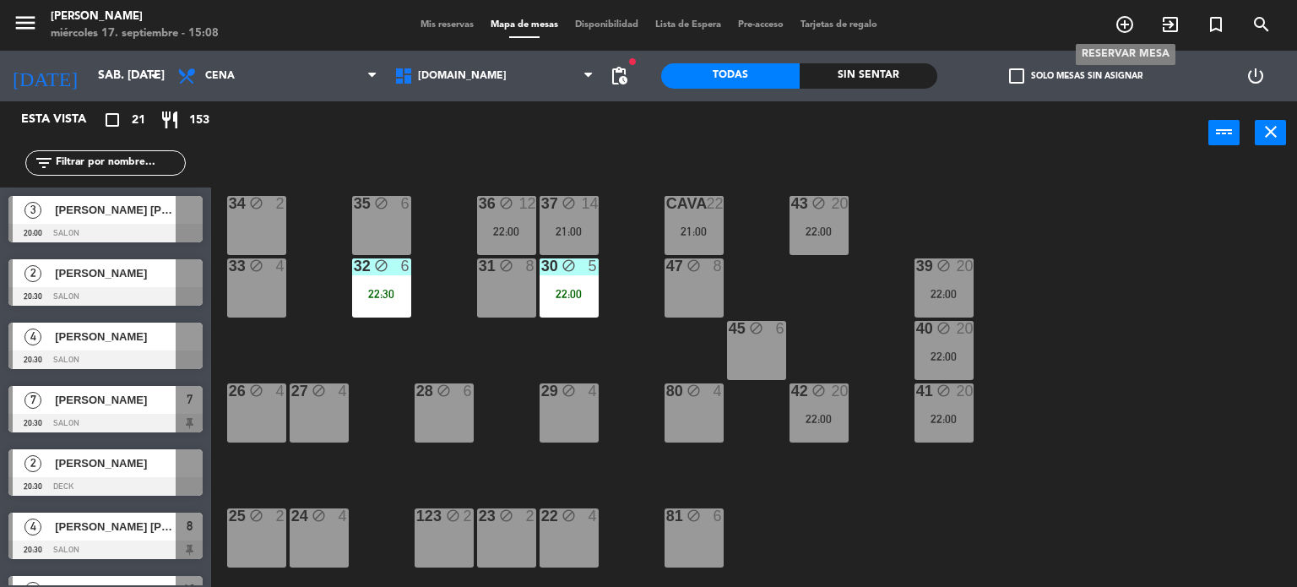
click at [1115, 18] on icon "add_circle_outline" at bounding box center [1124, 24] width 20 height 20
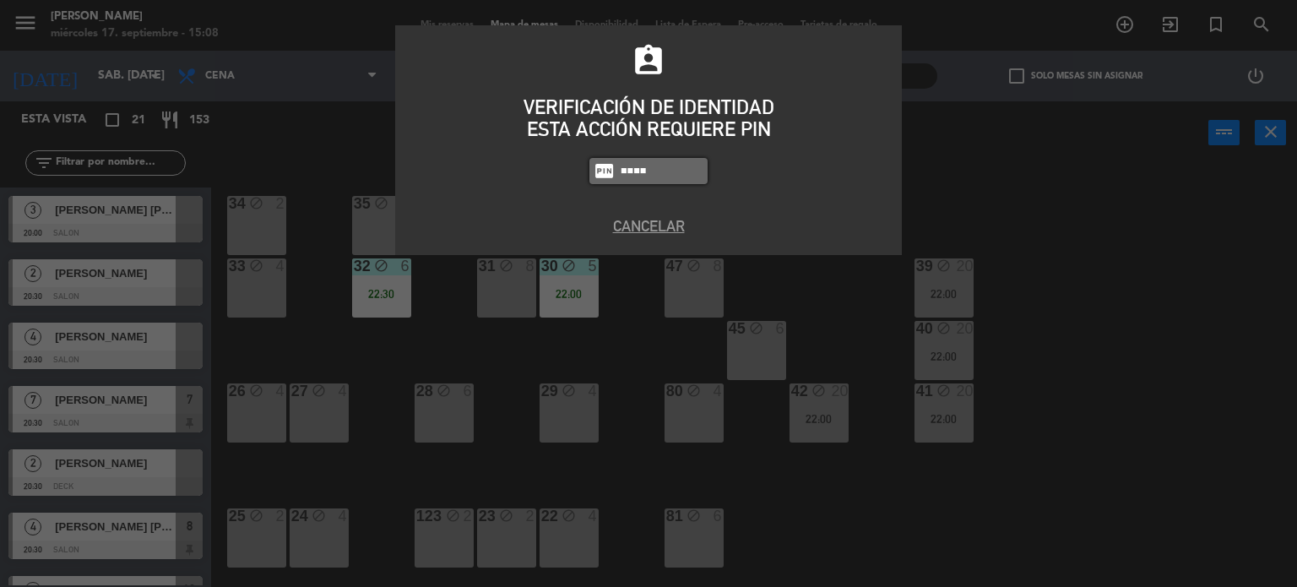
type input "4307"
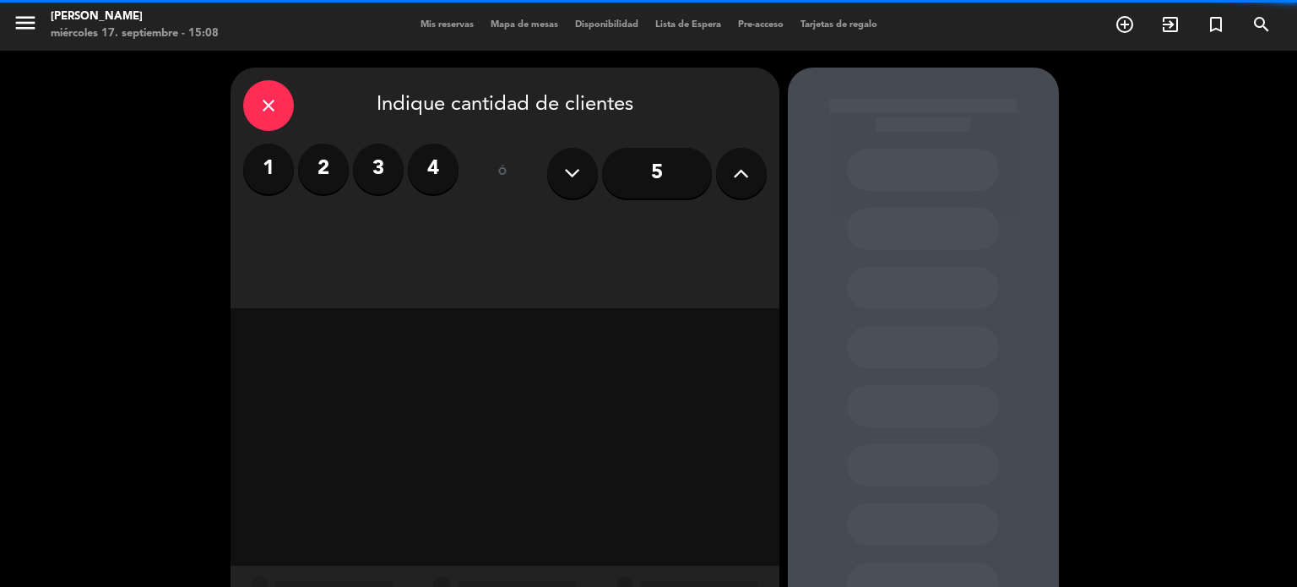
click at [763, 197] on div "5" at bounding box center [657, 173] width 220 height 59
click at [756, 190] on div "5" at bounding box center [657, 173] width 220 height 59
click at [750, 184] on button at bounding box center [741, 173] width 51 height 51
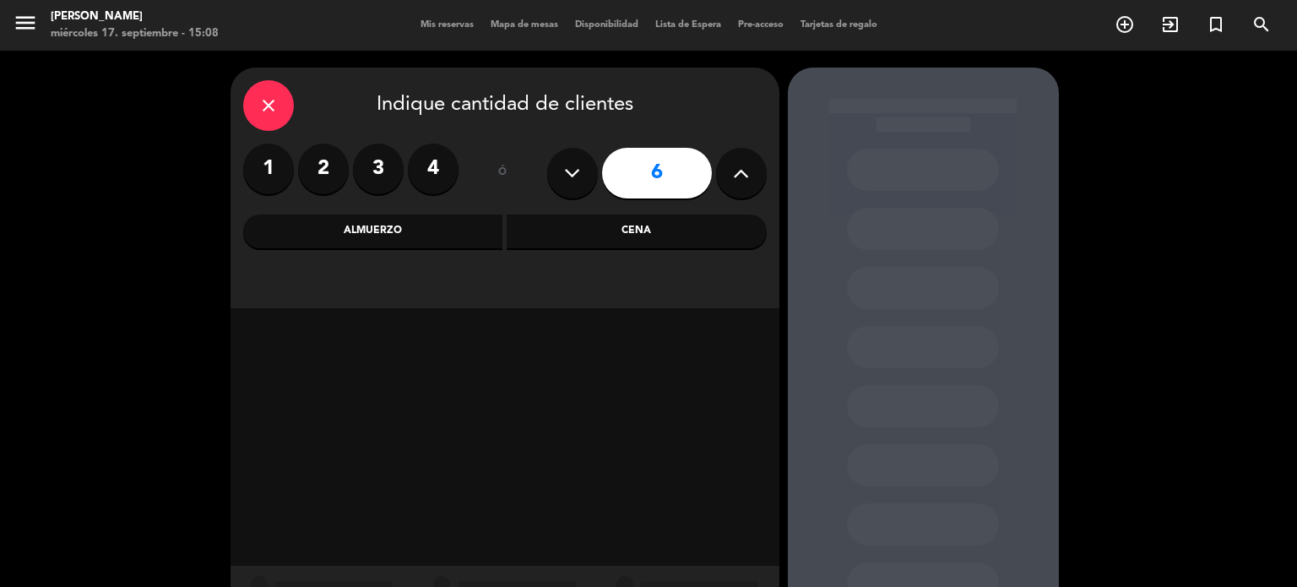
click at [750, 184] on button at bounding box center [741, 173] width 51 height 51
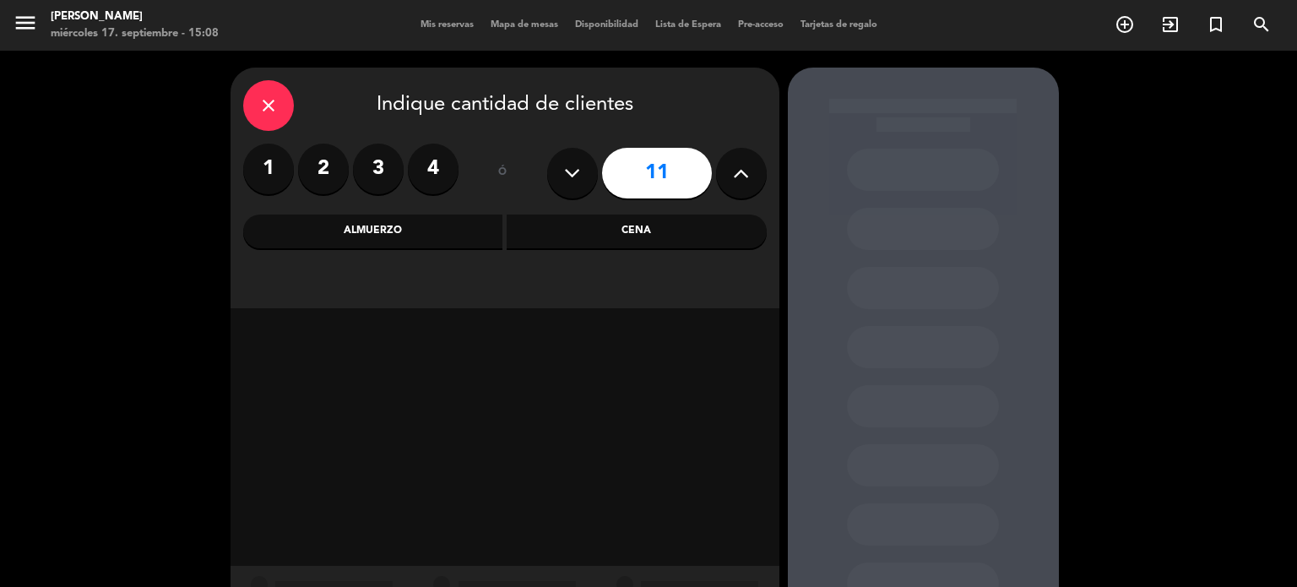
click at [750, 184] on button at bounding box center [741, 173] width 51 height 51
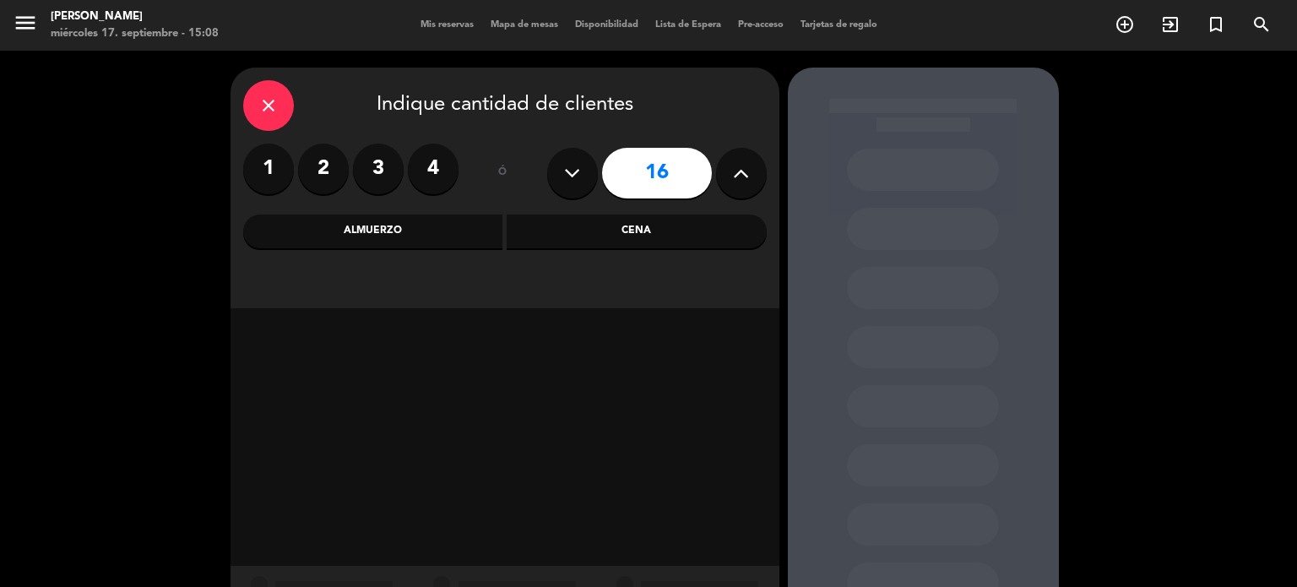
click at [565, 182] on icon at bounding box center [572, 172] width 16 height 25
type input "15"
click at [599, 224] on div "Cena" at bounding box center [637, 231] width 260 height 34
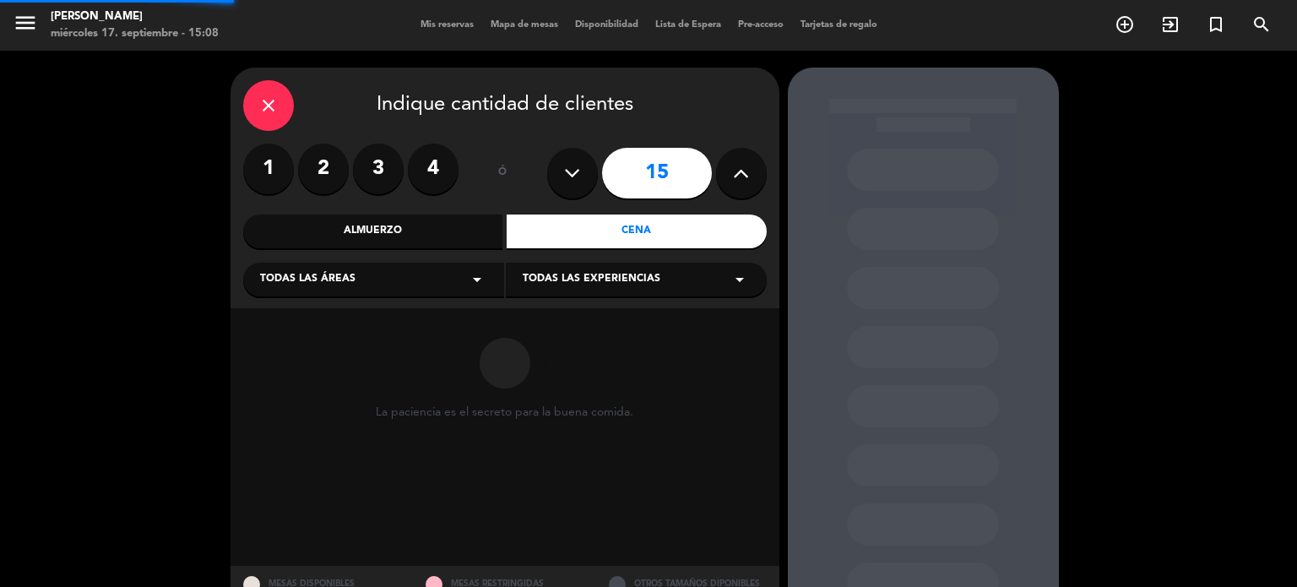
click at [473, 274] on icon "arrow_drop_down" at bounding box center [477, 279] width 20 height 20
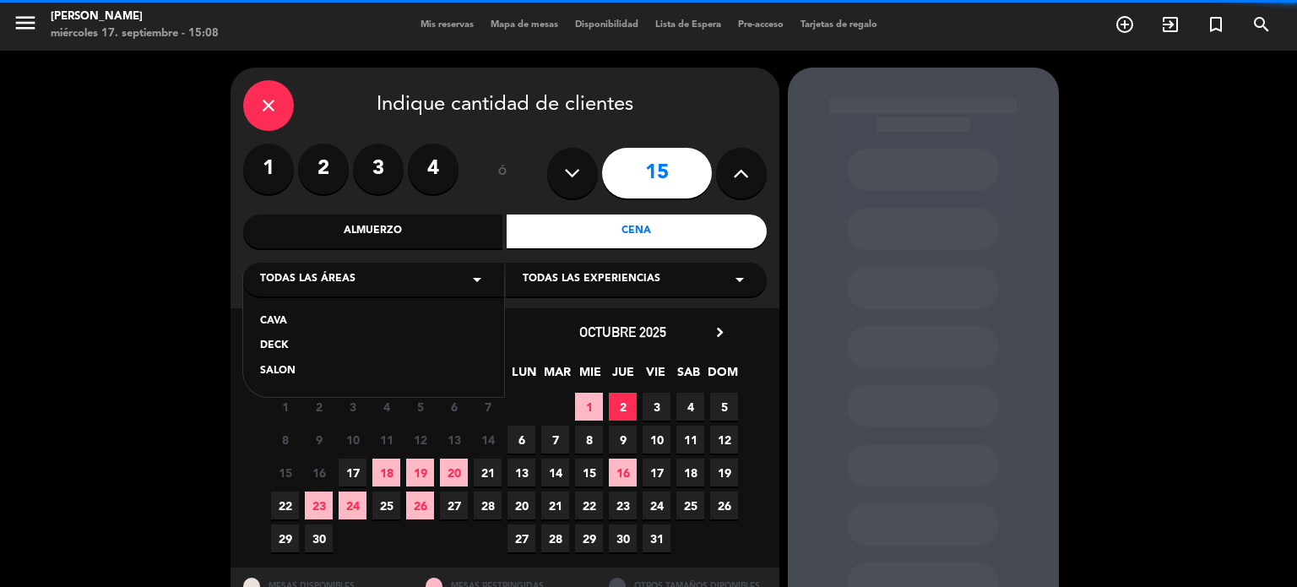
click at [280, 374] on div "SALON" at bounding box center [373, 371] width 227 height 17
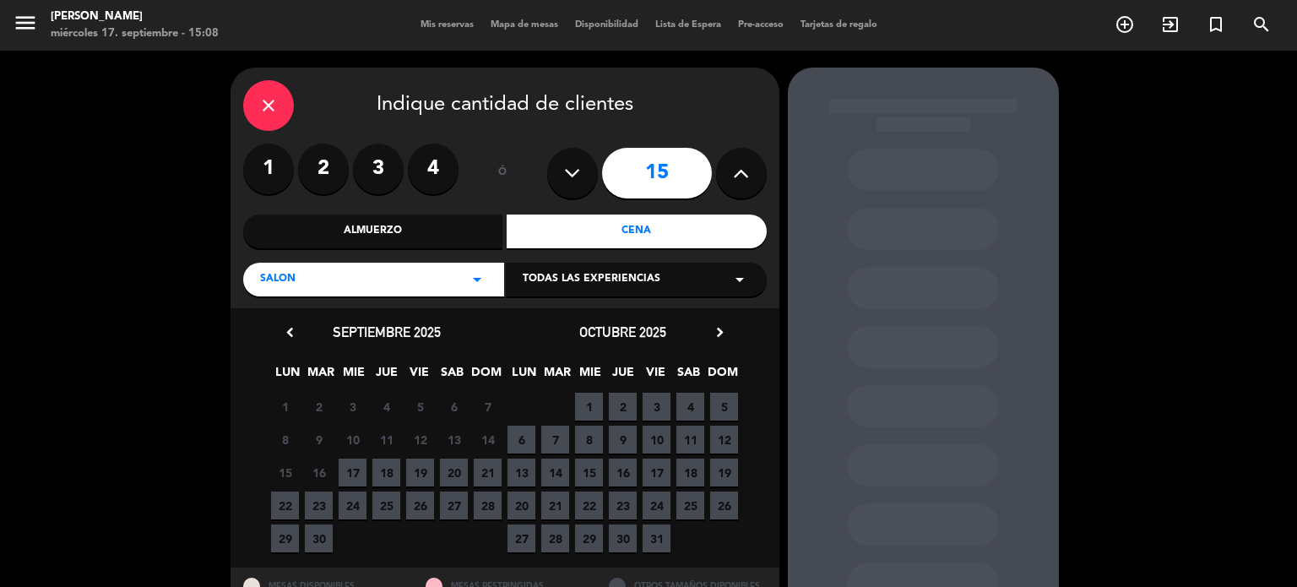
click at [449, 470] on span "20" at bounding box center [454, 472] width 28 height 28
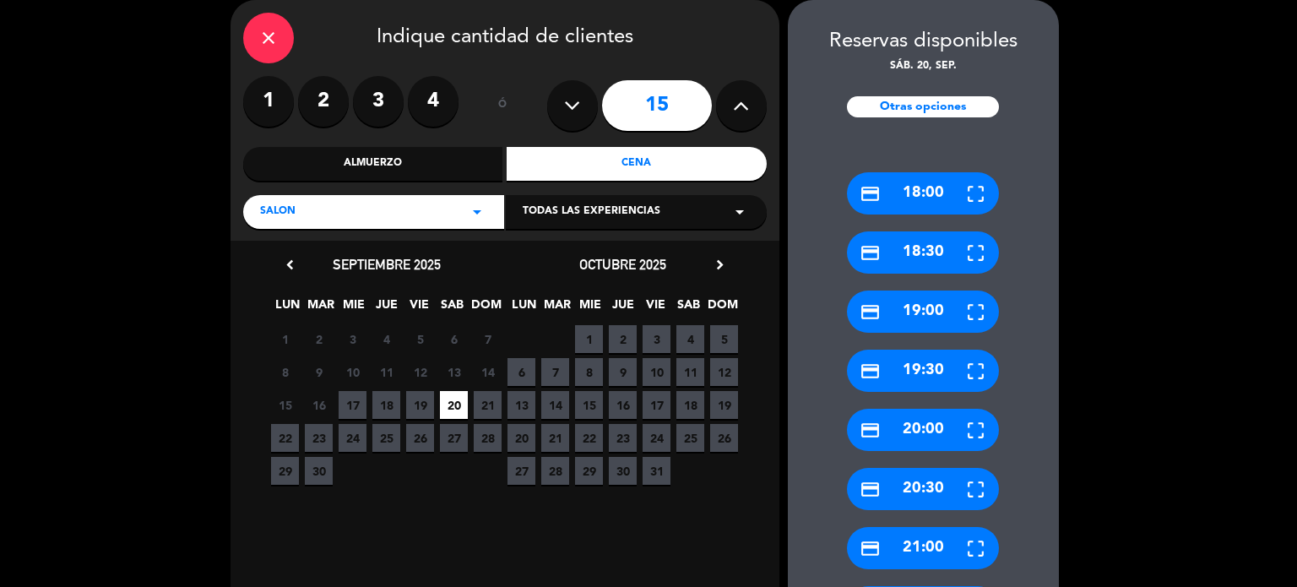
scroll to position [451, 0]
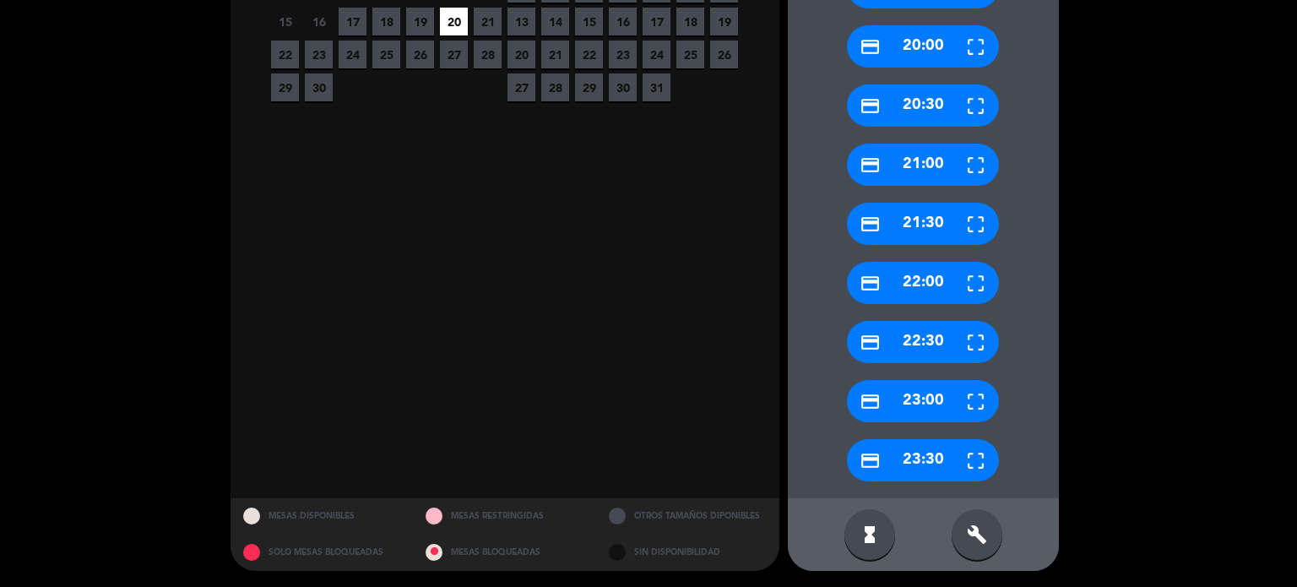
click at [956, 548] on div "build" at bounding box center [976, 534] width 51 height 51
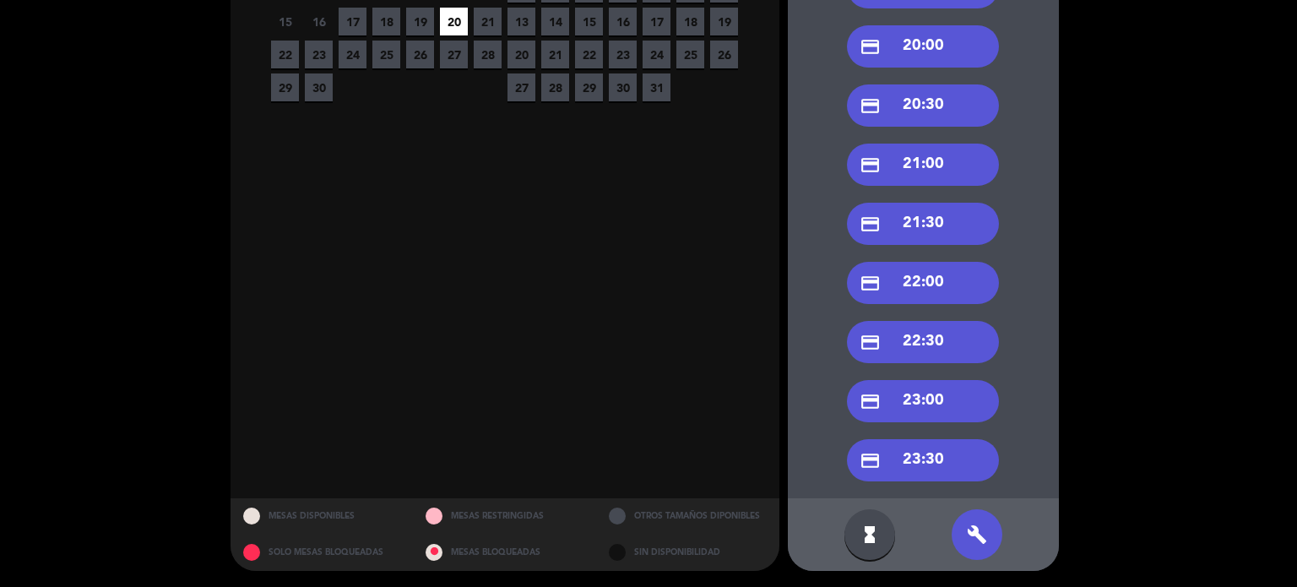
click at [910, 222] on div "credit_card 21:30" at bounding box center [923, 224] width 152 height 42
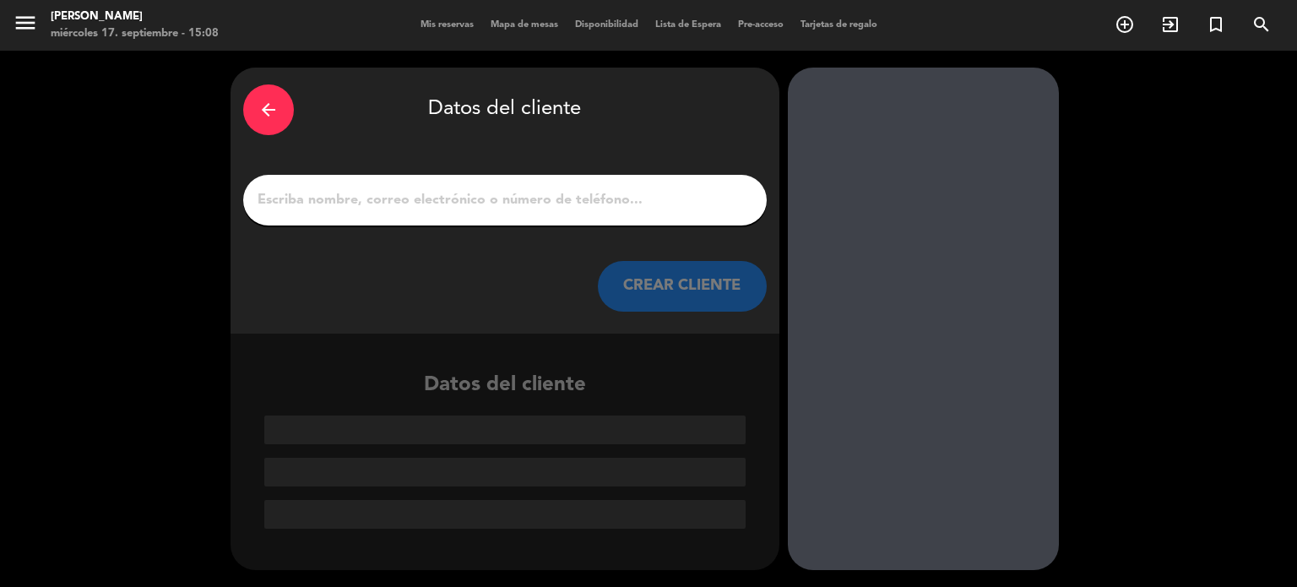
scroll to position [0, 0]
click at [632, 202] on input "1" at bounding box center [505, 200] width 498 height 24
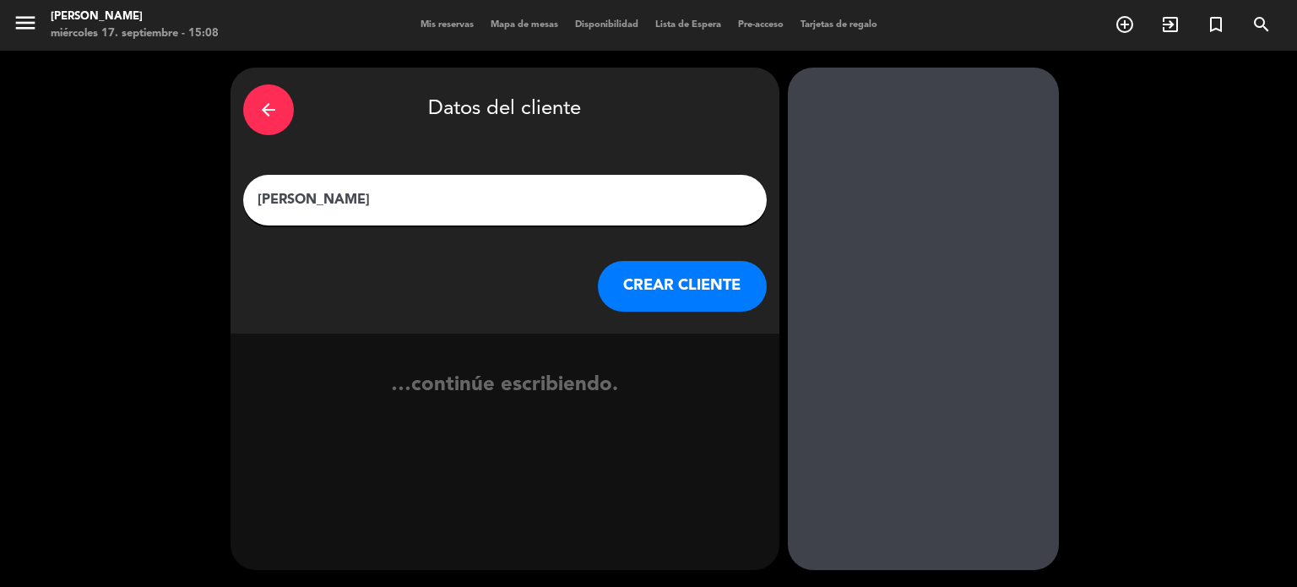
type input "[PERSON_NAME]"
click at [672, 292] on button "CREAR CLIENTE" at bounding box center [682, 286] width 169 height 51
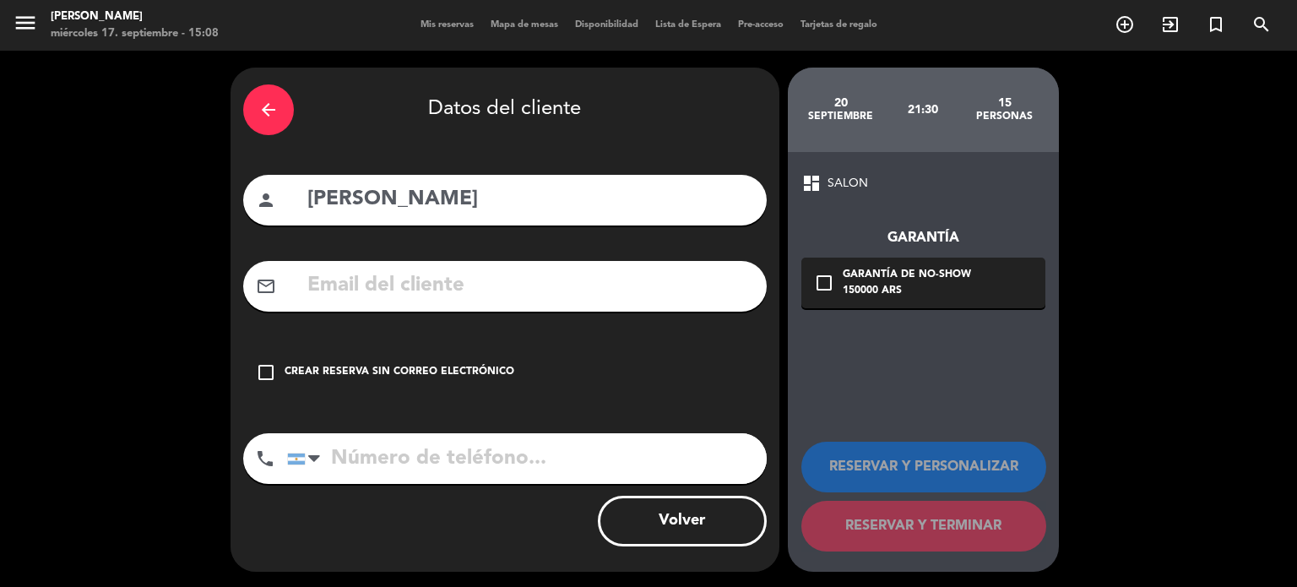
click at [676, 333] on div "arrow_back Datos del cliente person [PERSON_NAME] BREA mail_outline check_box_o…" at bounding box center [504, 320] width 549 height 504
click at [634, 391] on div "check_box_outline_blank Crear reserva sin correo electrónico" at bounding box center [504, 372] width 523 height 51
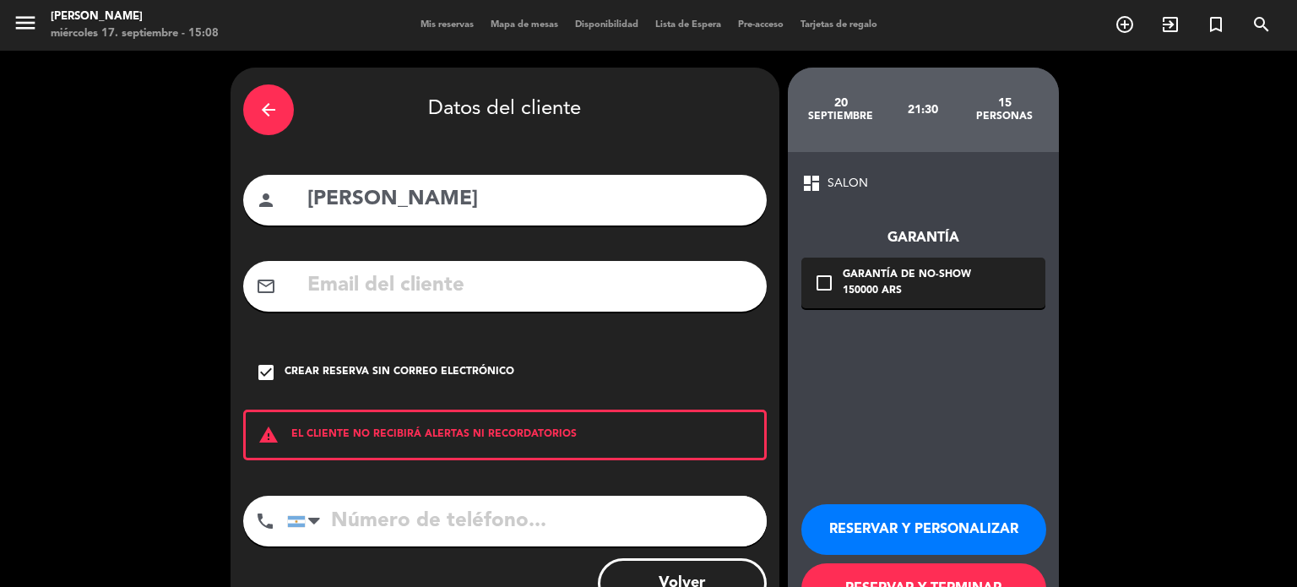
click at [904, 540] on button "RESERVAR Y PERSONALIZAR" at bounding box center [923, 529] width 245 height 51
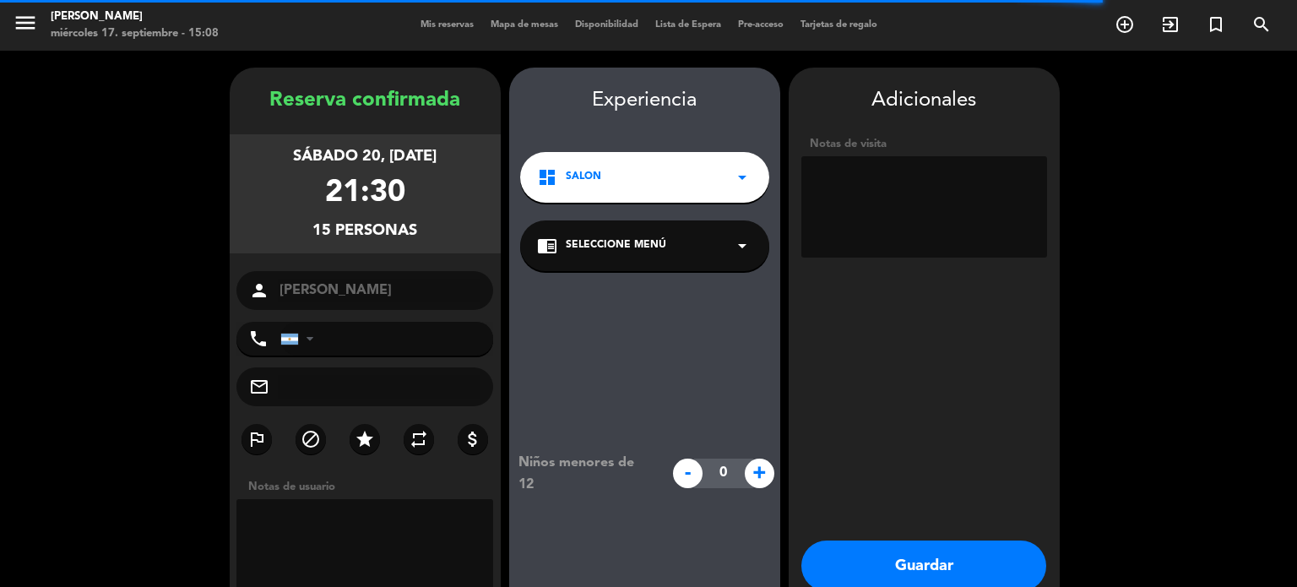
scroll to position [68, 0]
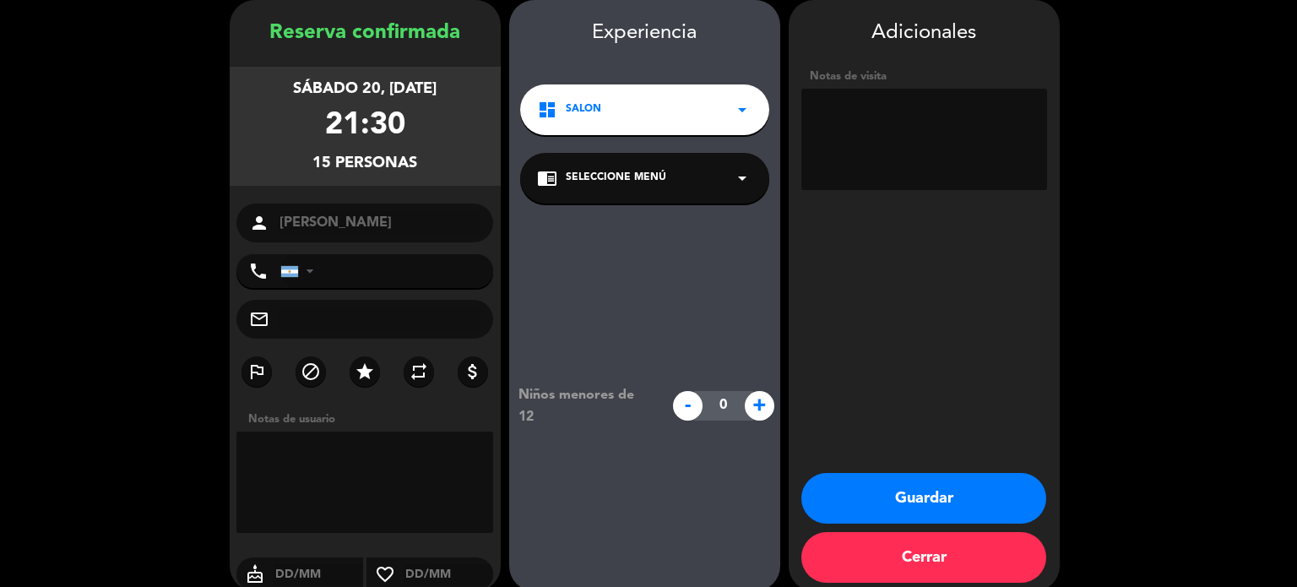
click at [984, 172] on textarea at bounding box center [924, 139] width 246 height 101
type textarea "DONDE SE PUEDA [DEMOGRAPHIC_DATA]"
click at [1044, 512] on div "Guardar Cerrar" at bounding box center [924, 532] width 271 height 118
click at [1033, 501] on button "Guardar" at bounding box center [923, 498] width 245 height 51
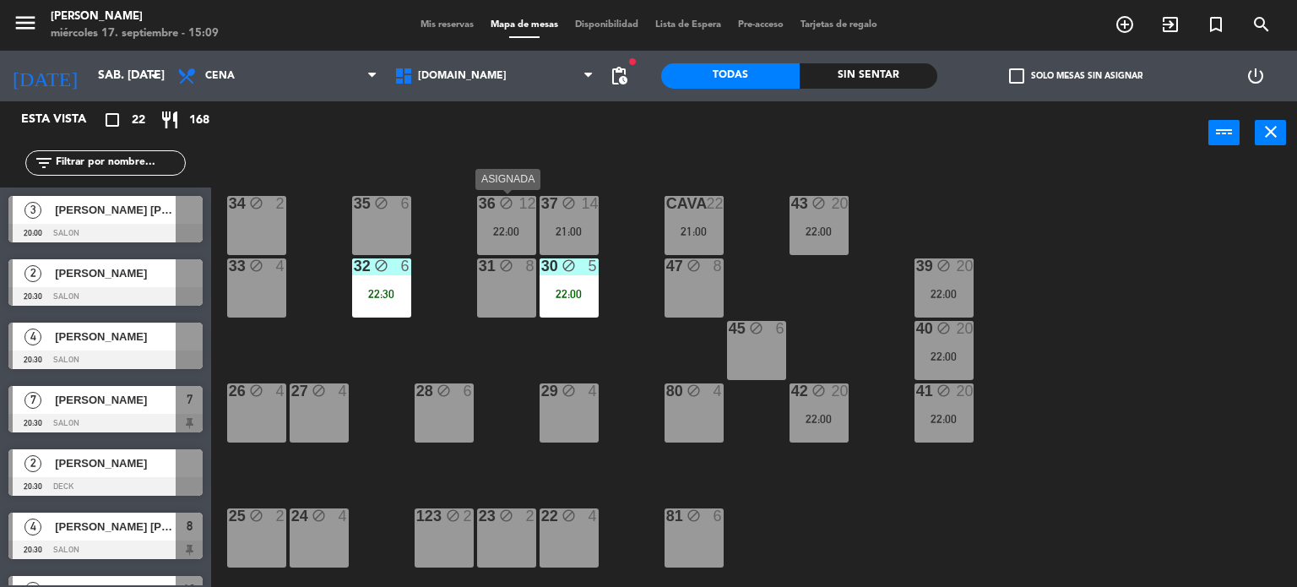
click at [522, 227] on div "22:00" at bounding box center [506, 231] width 59 height 12
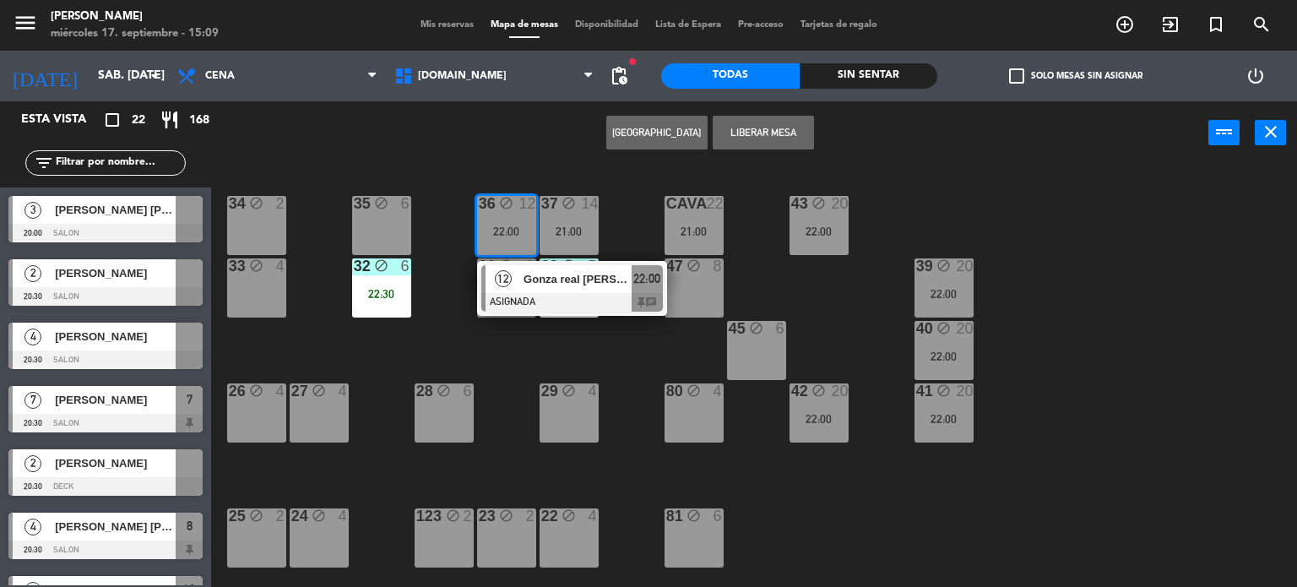
click at [547, 149] on div "Crear Reserva Liberar Mesa power_input close" at bounding box center [709, 133] width 997 height 64
click at [633, 225] on div "34 block 2 35 block 6 36 block 12 22:00 12 Gonza real [PERSON_NAME] ASIGNADA 22…" at bounding box center [760, 376] width 1073 height 422
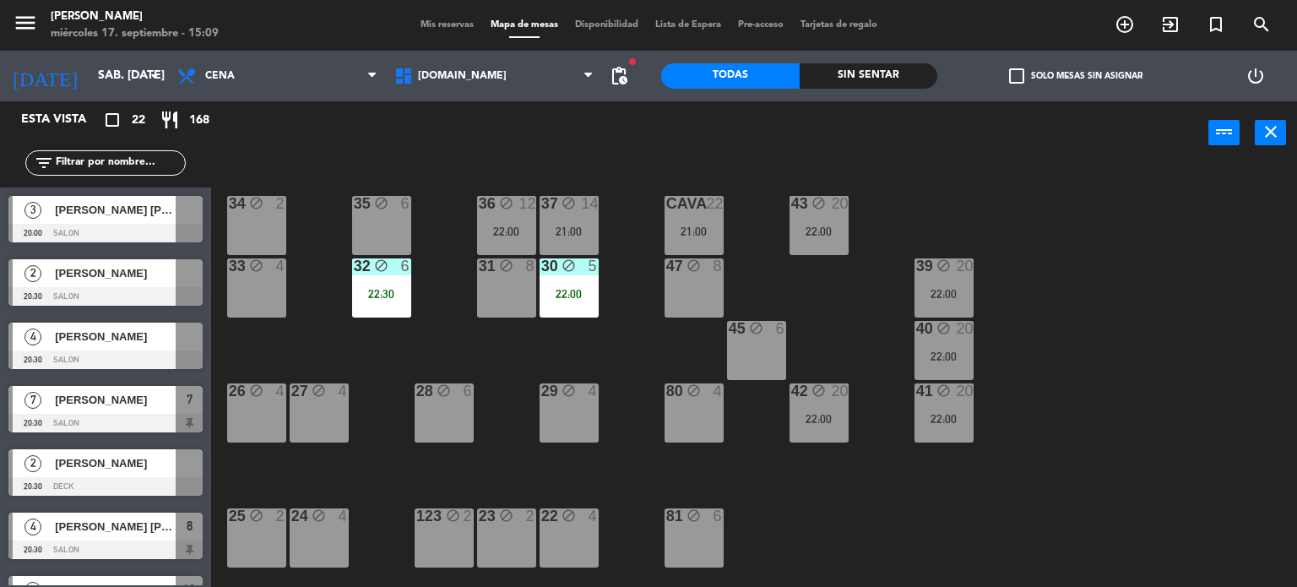
scroll to position [604, 0]
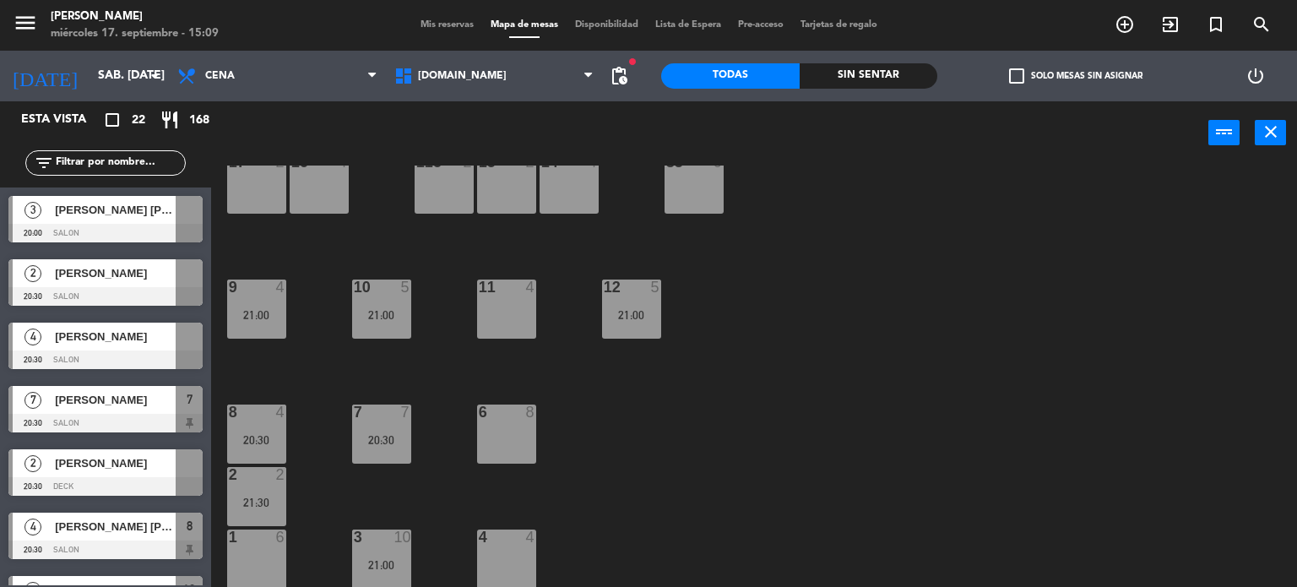
click at [412, 563] on div "34 block 2 35 block 6 36 block 12 22:00 43 block 20 22:00 37 block 14 21:00 CAV…" at bounding box center [760, 376] width 1073 height 422
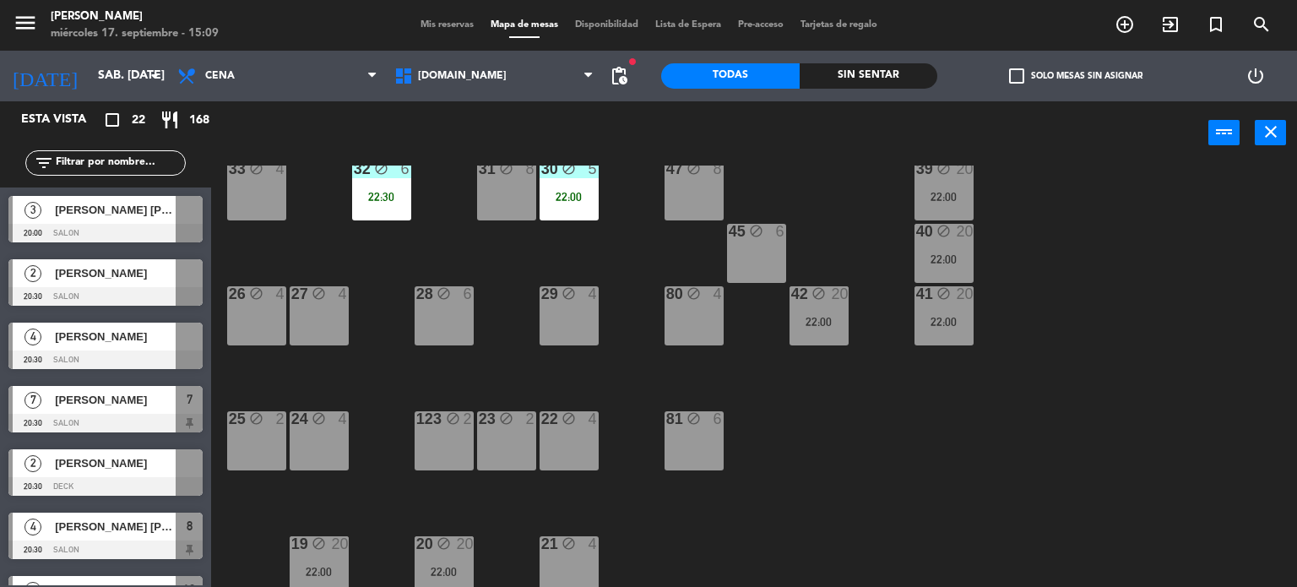
scroll to position [0, 0]
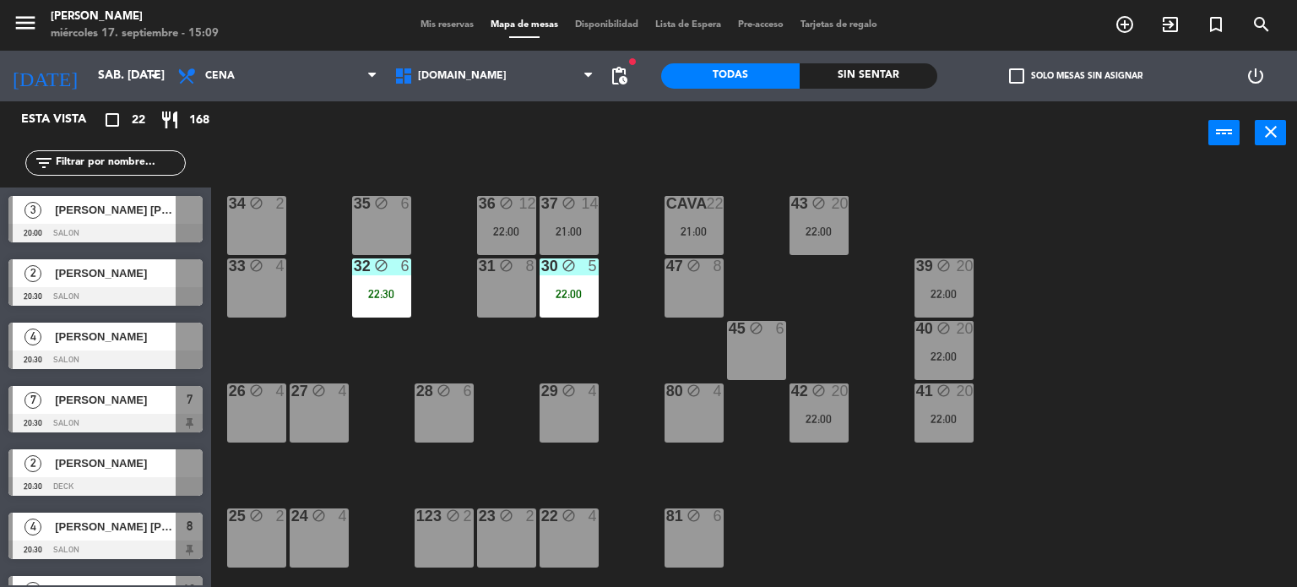
click at [518, 225] on div "22:00" at bounding box center [506, 231] width 59 height 12
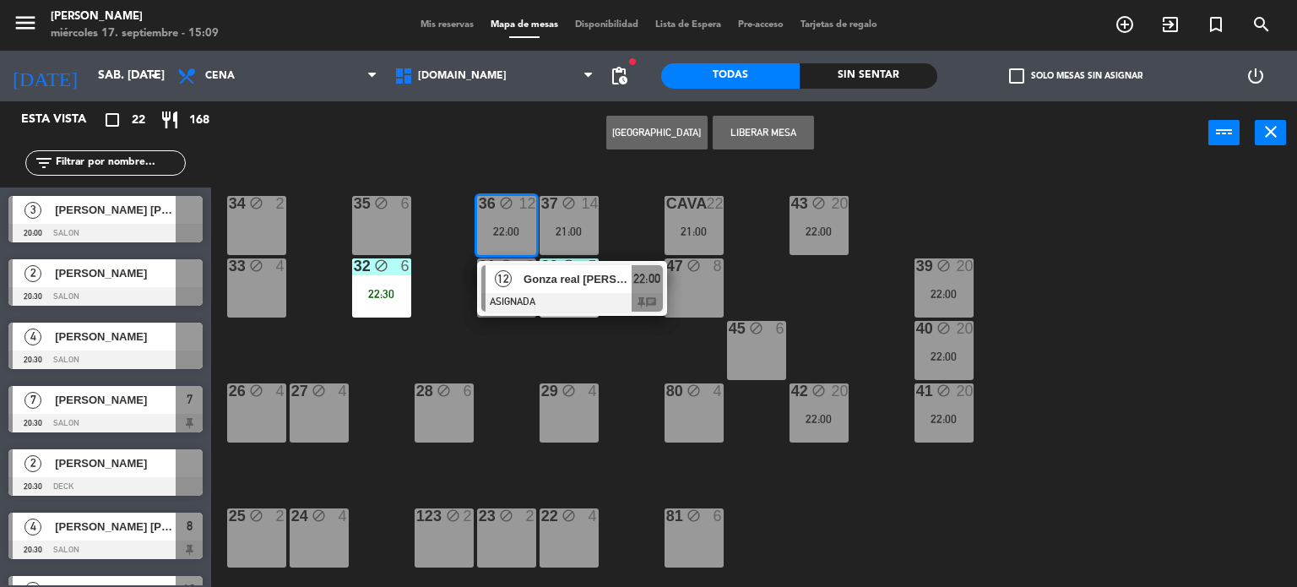
click at [527, 160] on div "Crear Reserva Liberar Mesa power_input close" at bounding box center [709, 133] width 997 height 64
click at [659, 485] on div "34 block 2 35 block 6 36 block 12 22:00 12 Gonza real [PERSON_NAME] ASIGNADA 22…" at bounding box center [760, 376] width 1073 height 422
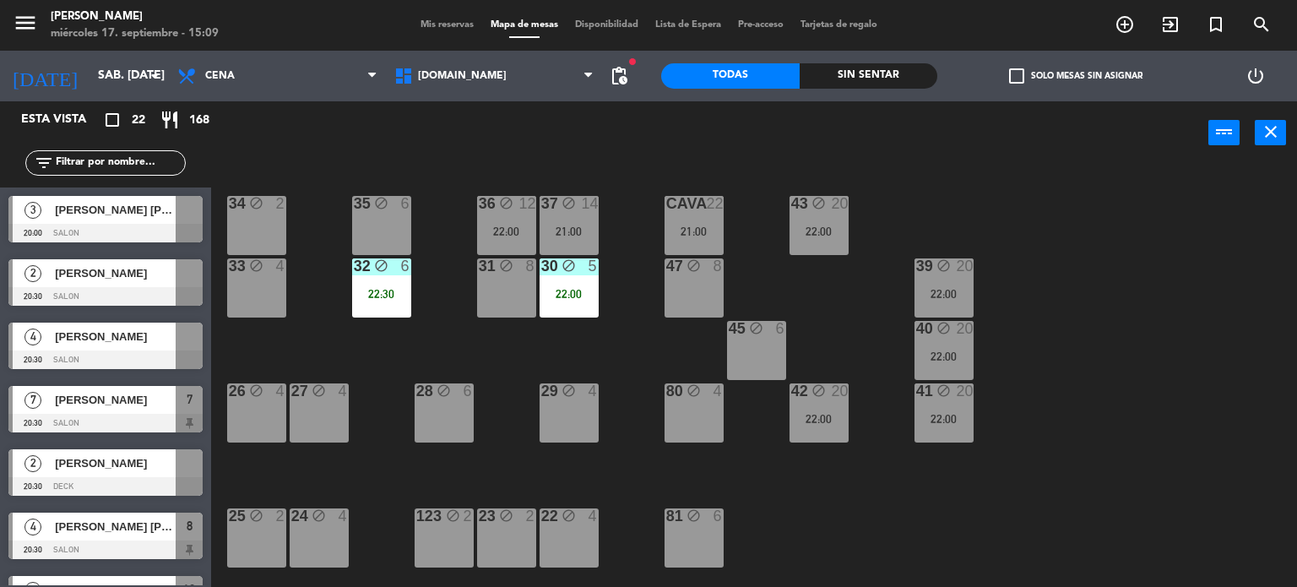
scroll to position [253, 0]
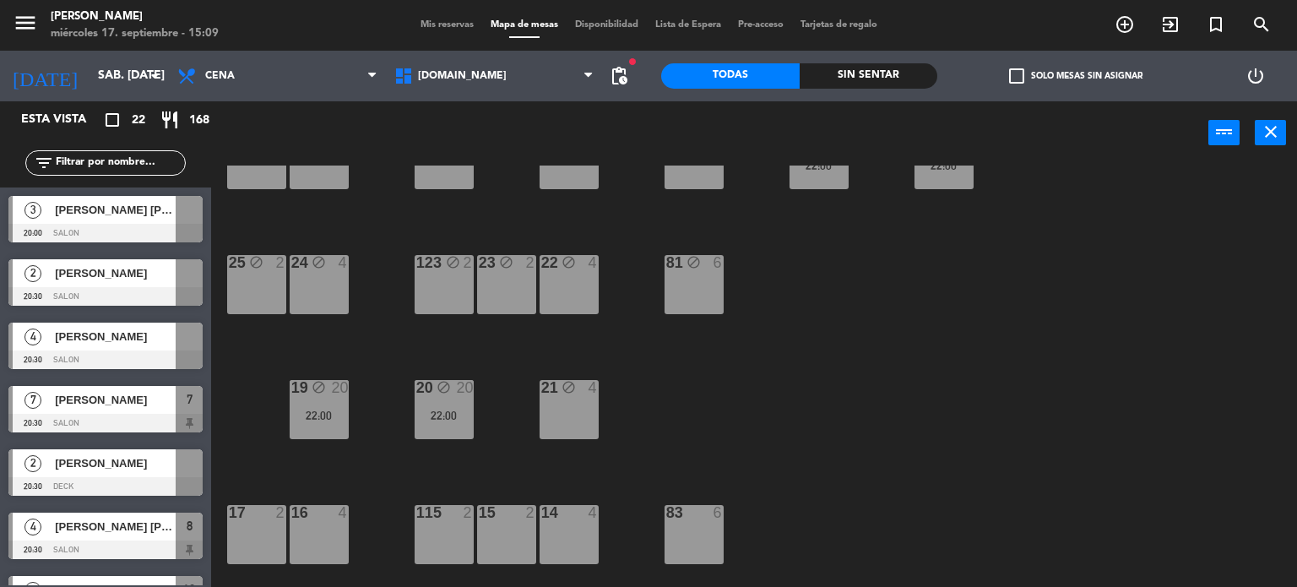
click at [409, 398] on div "34 block 2 35 block 6 36 block 12 22:00 43 block 20 22:00 37 block 14 21:00 CAV…" at bounding box center [760, 376] width 1073 height 422
click at [461, 415] on div "22:00" at bounding box center [444, 415] width 59 height 12
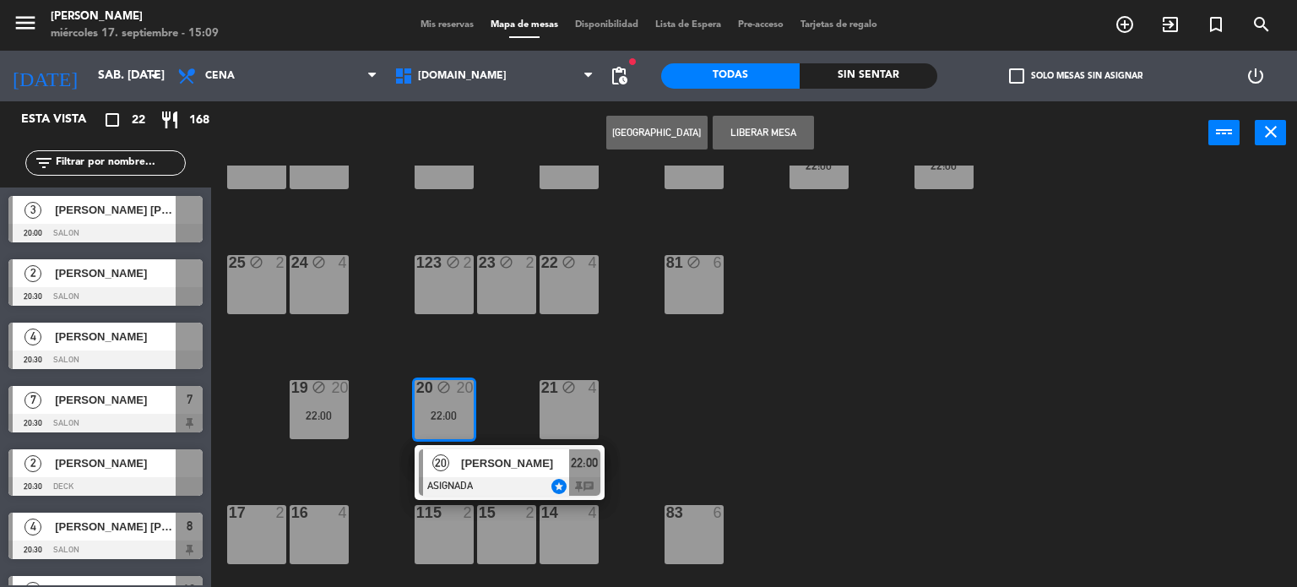
click at [506, 386] on div "34 block 2 35 block 6 36 block 12 22:00 43 block 20 22:00 37 block 14 21:00 CAV…" at bounding box center [760, 376] width 1073 height 422
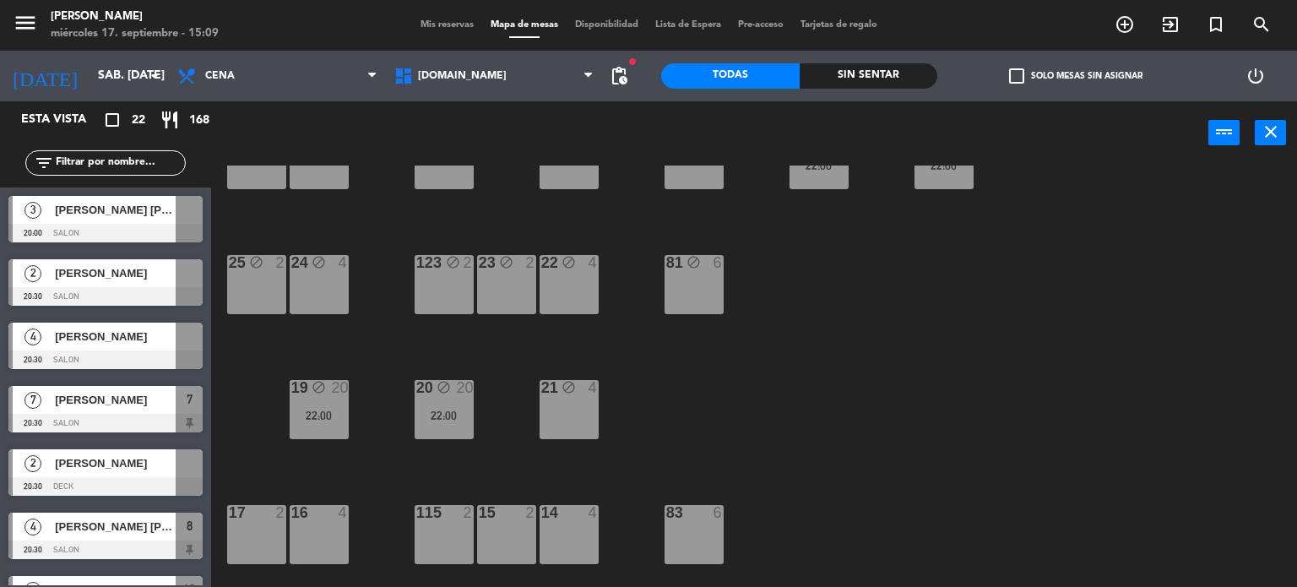
click at [445, 415] on div "22:00" at bounding box center [444, 415] width 59 height 12
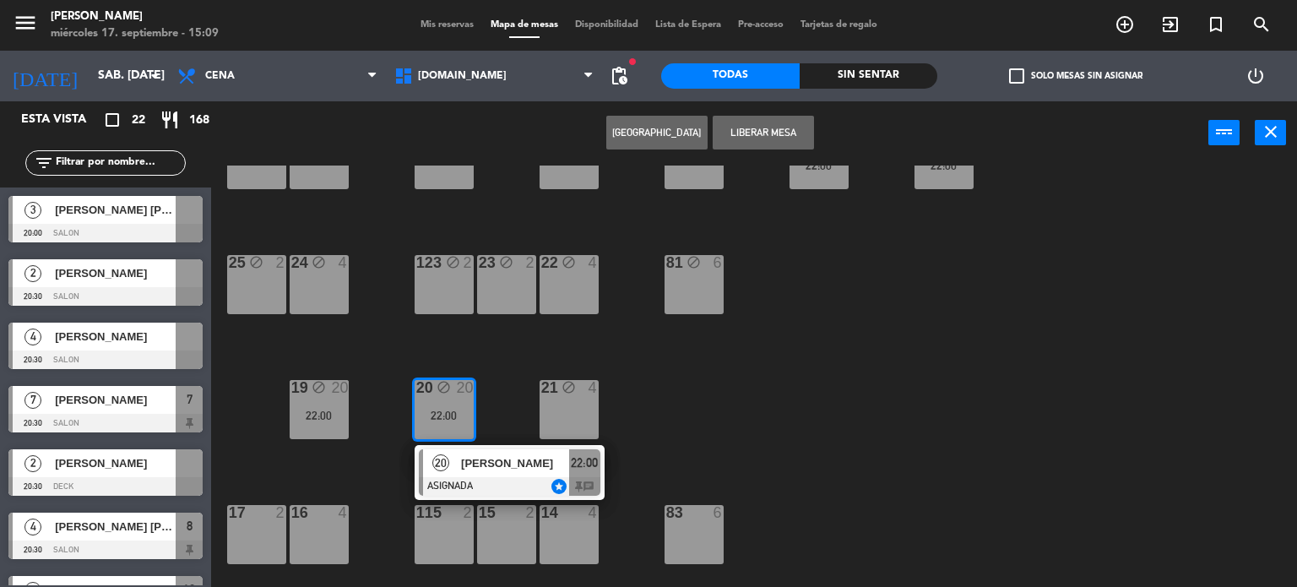
click at [458, 439] on div "20 block 20 22:00 20 [PERSON_NAME] ASIGNADA star 22:00 chat" at bounding box center [444, 409] width 59 height 59
click at [463, 467] on span "[PERSON_NAME]" at bounding box center [515, 463] width 108 height 18
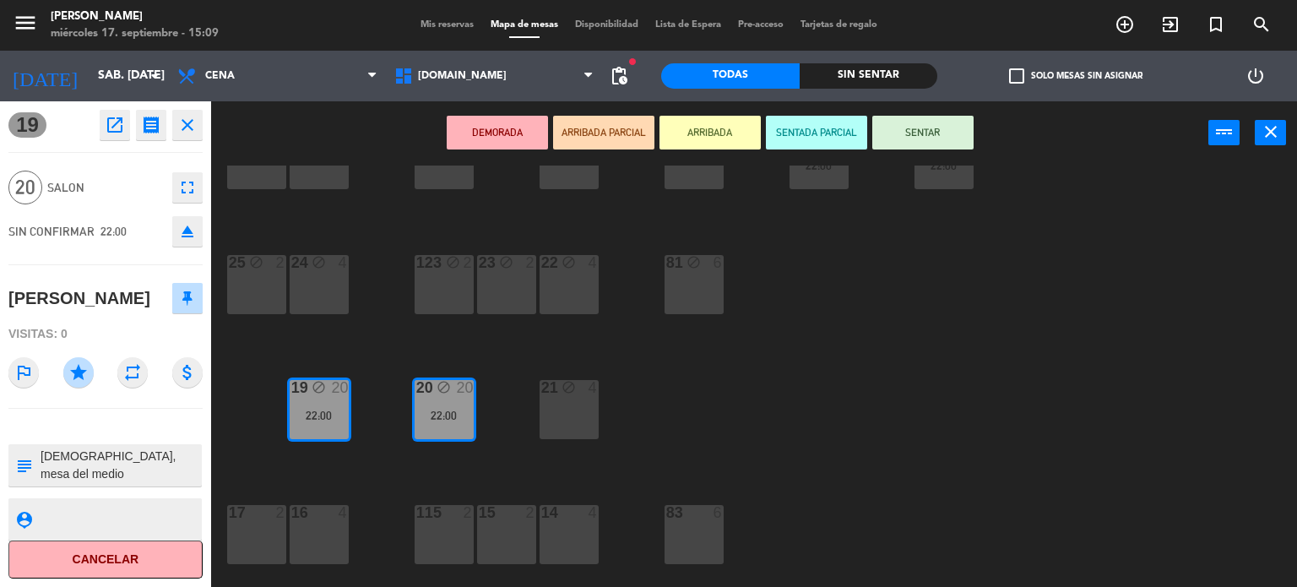
click at [950, 491] on div "34 block 2 35 block 6 36 block 12 22:00 43 block 20 22:00 37 block 14 21:00 CAV…" at bounding box center [760, 376] width 1073 height 422
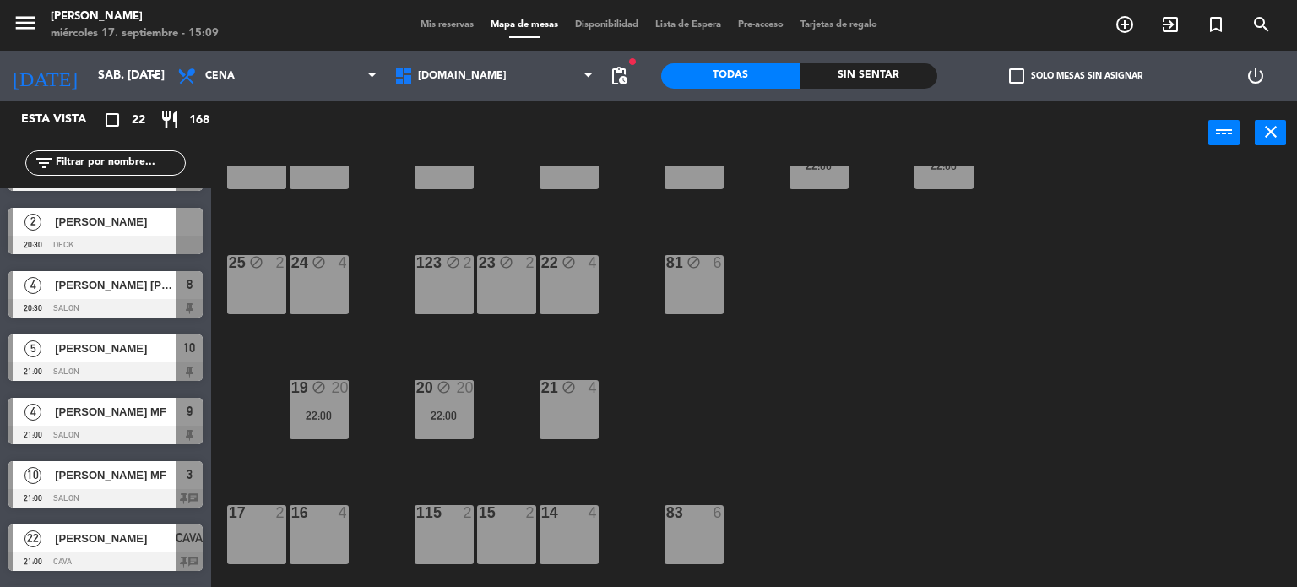
scroll to position [604, 0]
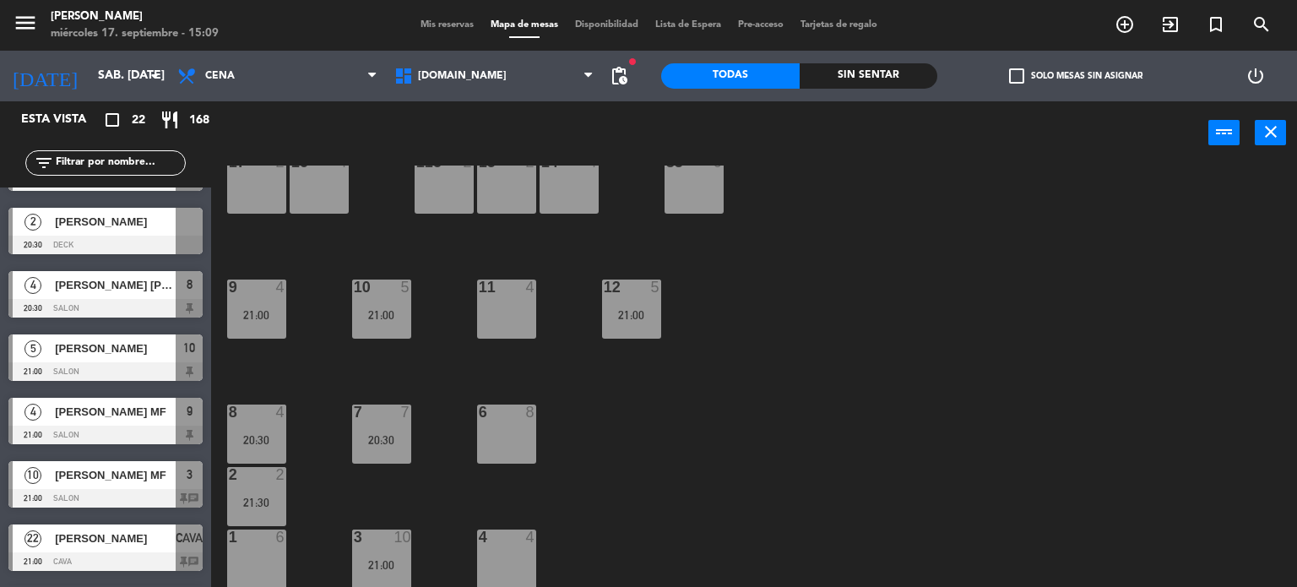
click at [385, 552] on div "3 10 21:00" at bounding box center [381, 558] width 59 height 59
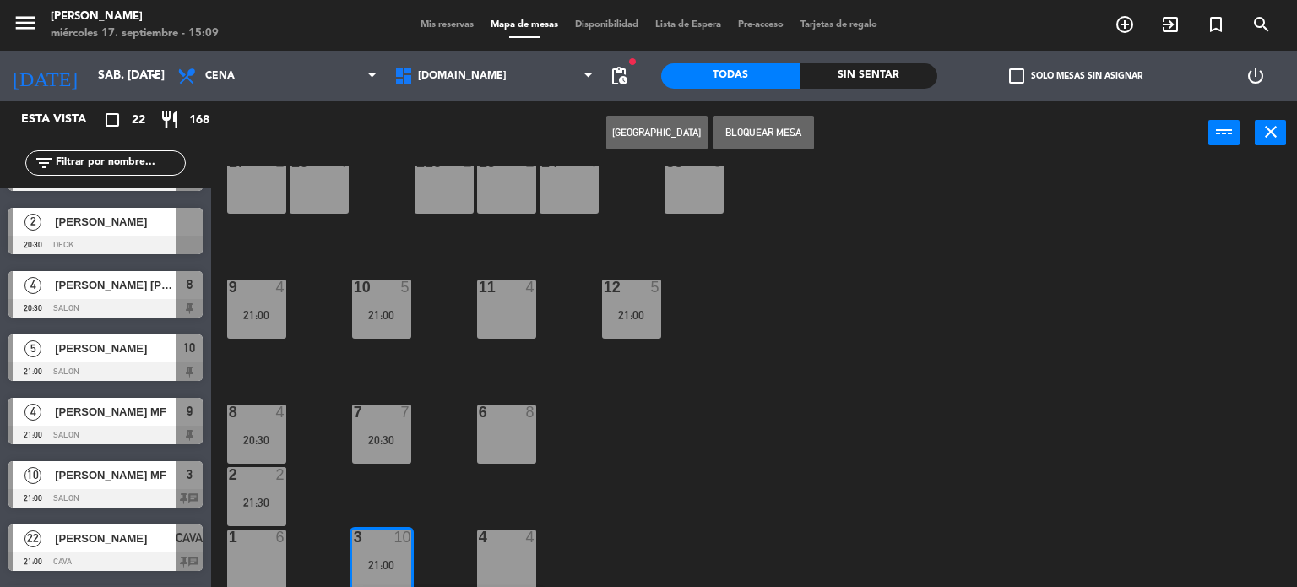
scroll to position [664, 0]
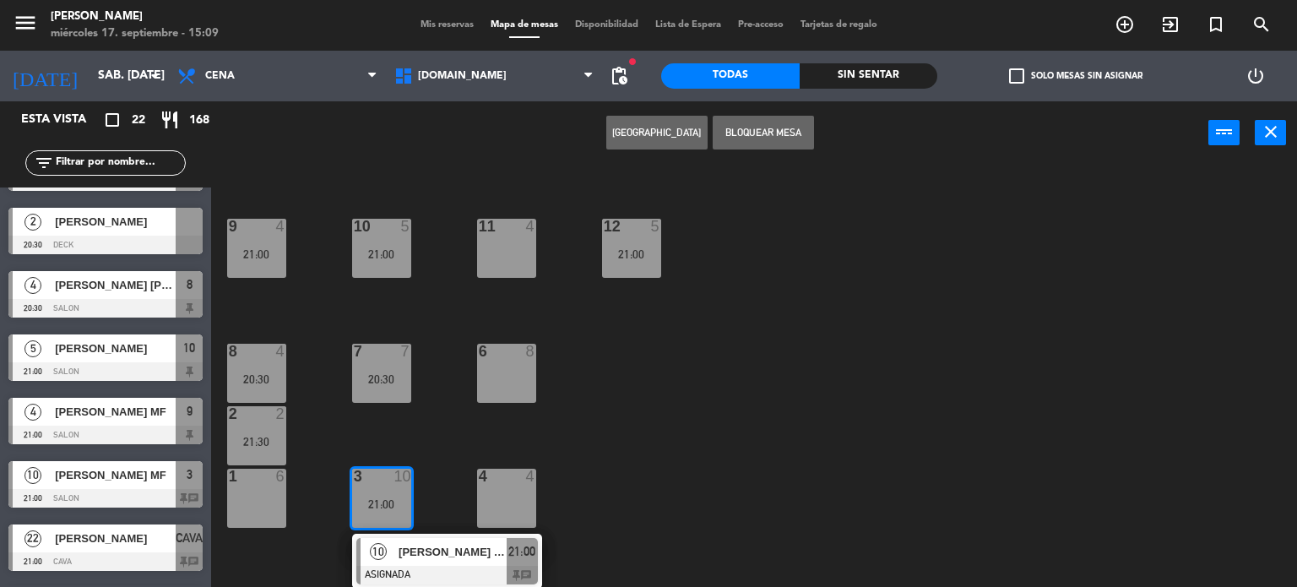
click at [404, 567] on div at bounding box center [447, 575] width 182 height 19
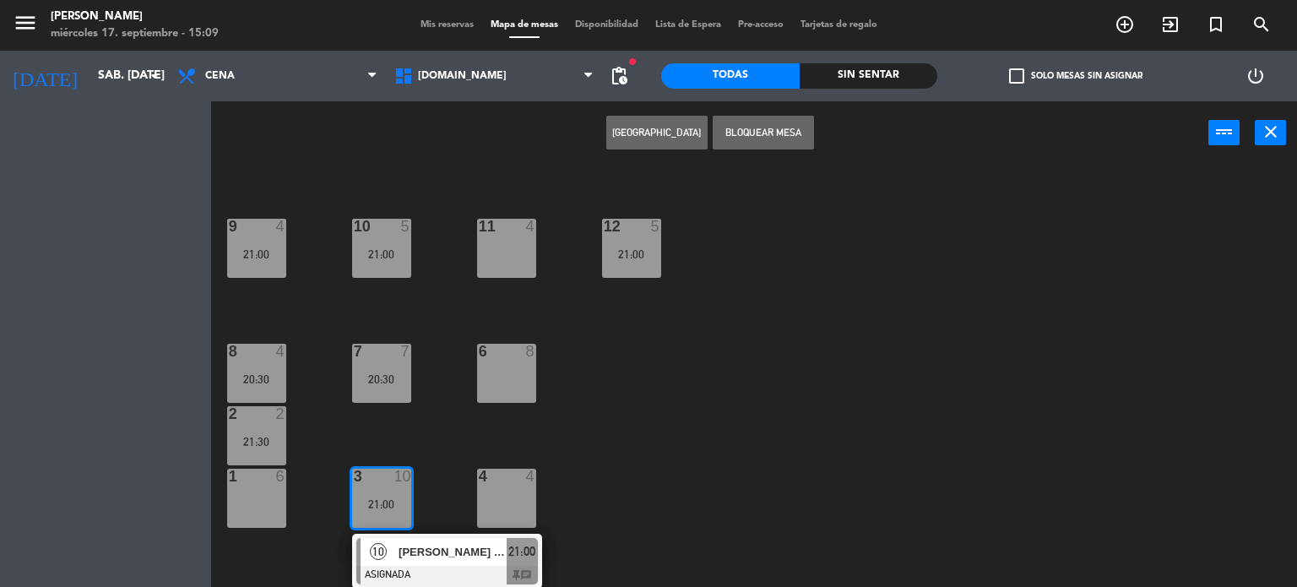
scroll to position [604, 0]
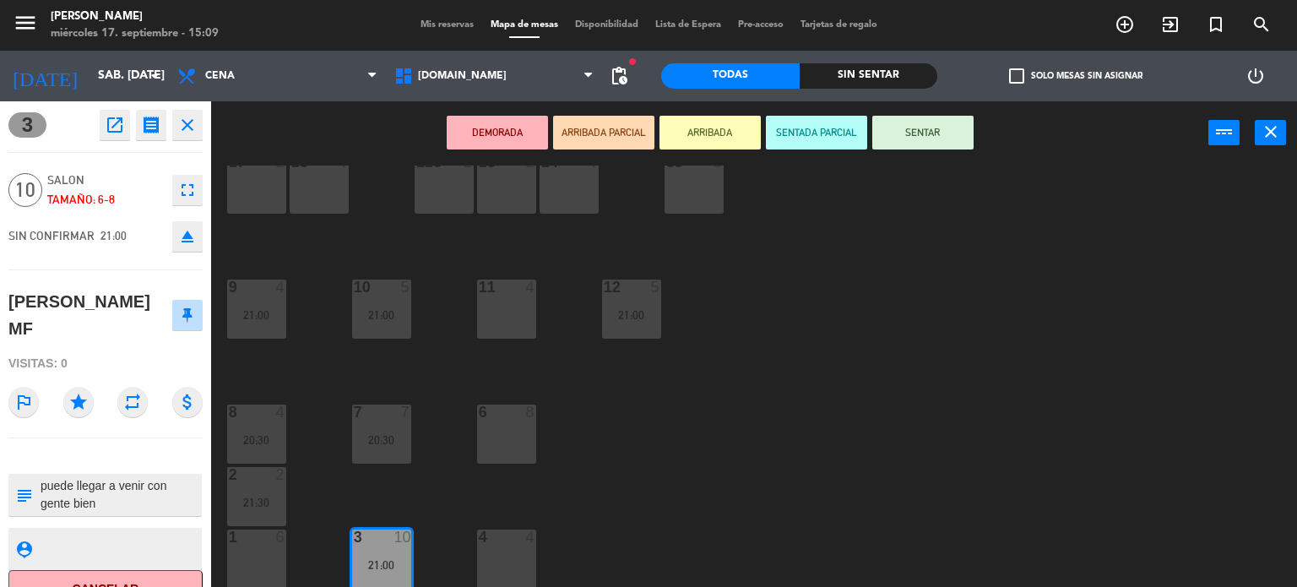
click at [491, 416] on div "6" at bounding box center [478, 411] width 28 height 15
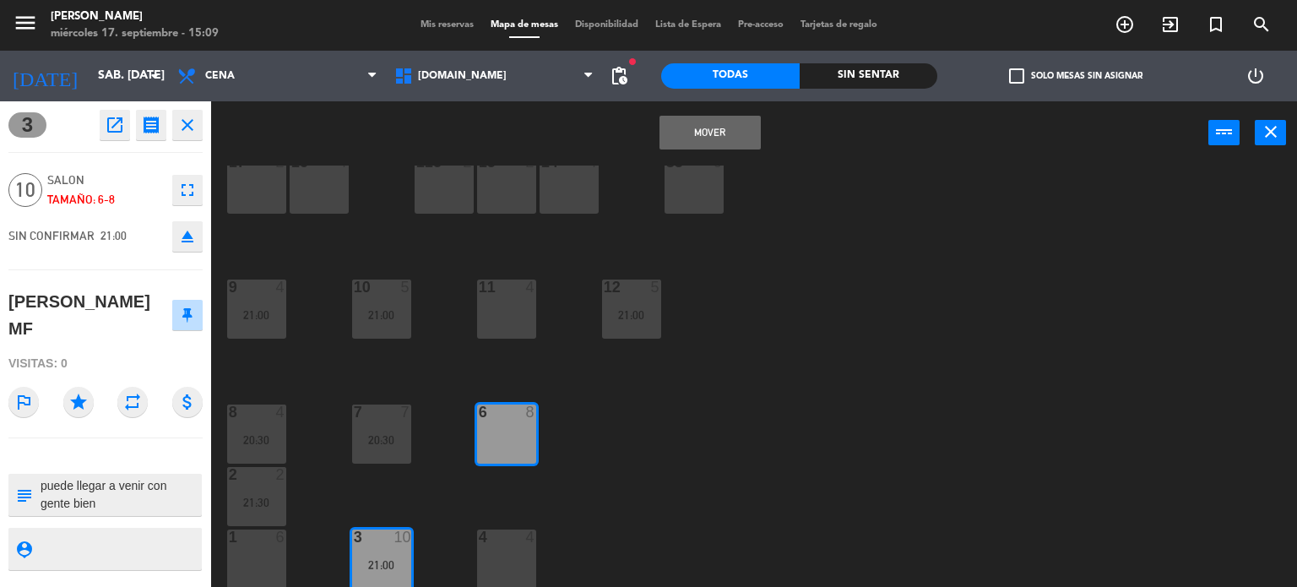
click at [700, 120] on button "Mover" at bounding box center [709, 133] width 101 height 34
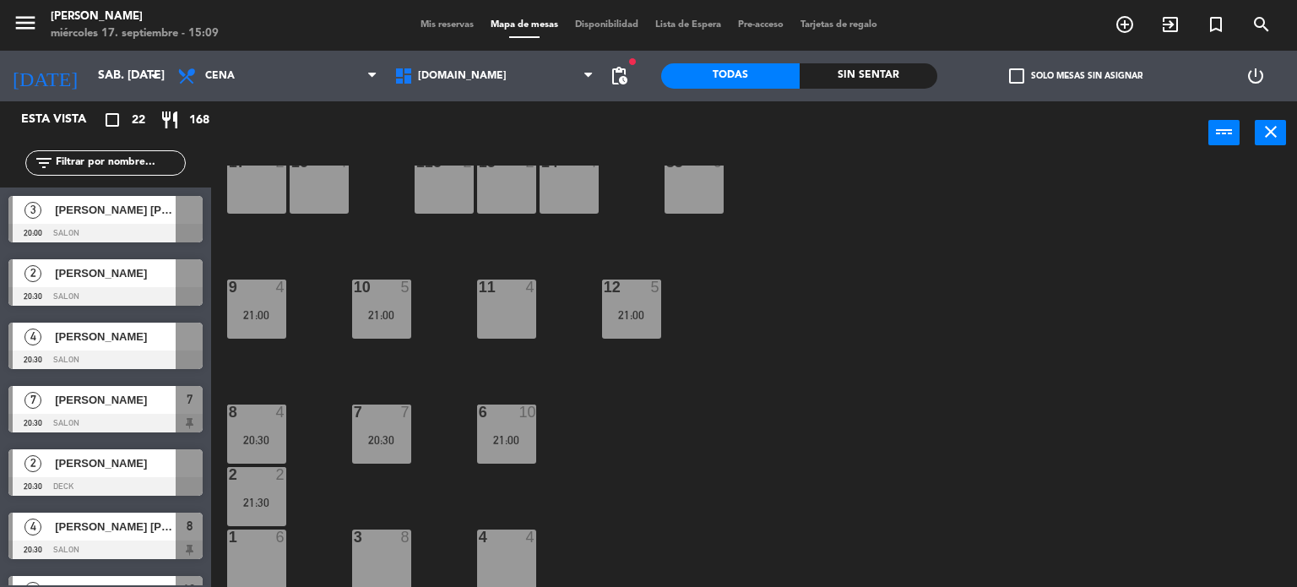
scroll to position [0, 0]
click at [404, 551] on div "3 8" at bounding box center [381, 558] width 59 height 59
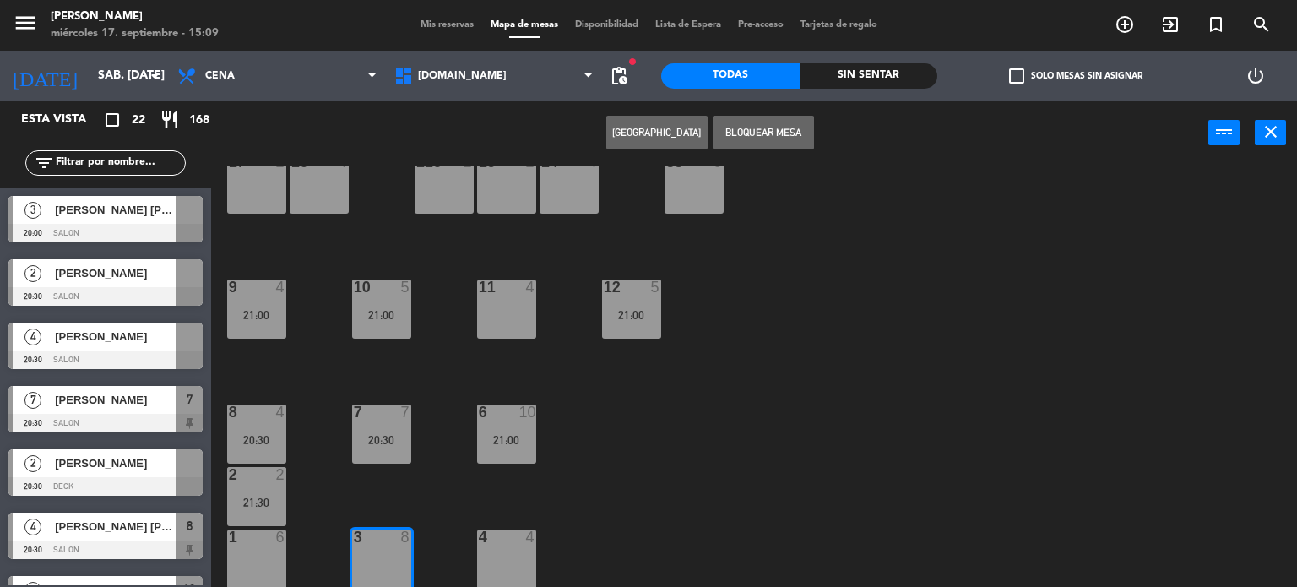
click at [496, 332] on div "11 4" at bounding box center [506, 308] width 59 height 59
click at [498, 560] on div "4 4" at bounding box center [506, 558] width 59 height 59
click at [821, 377] on div "34 block 2 35 block 6 36 block 12 22:00 43 block 20 22:00 37 block 14 21:00 CAV…" at bounding box center [760, 376] width 1073 height 422
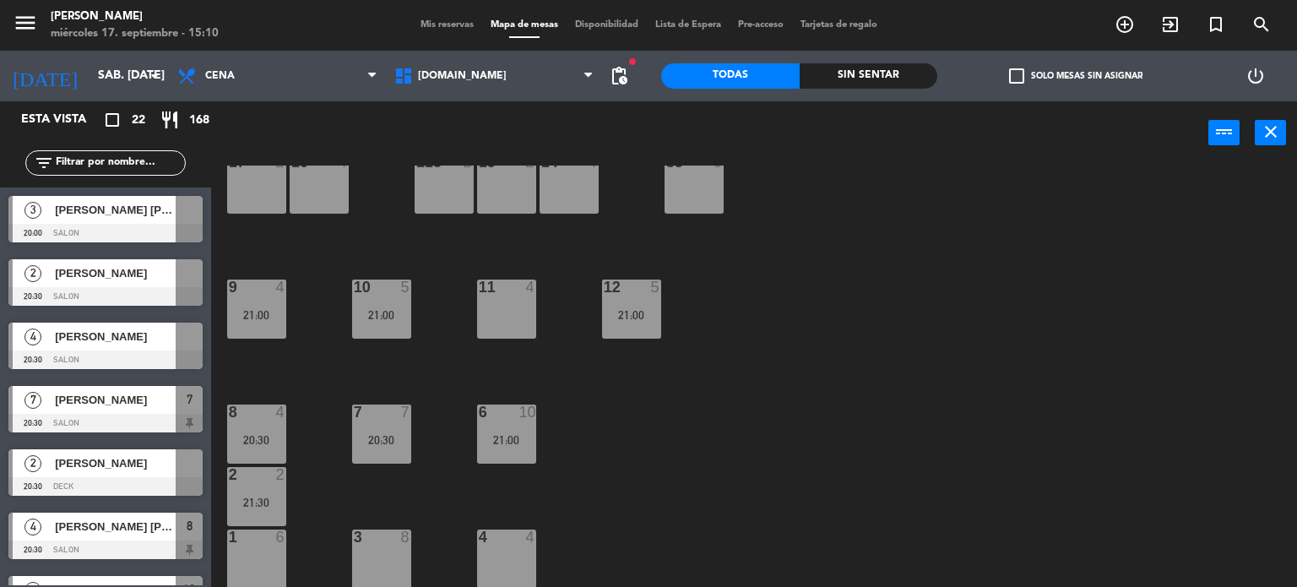
click at [397, 546] on div "3 8" at bounding box center [381, 558] width 59 height 59
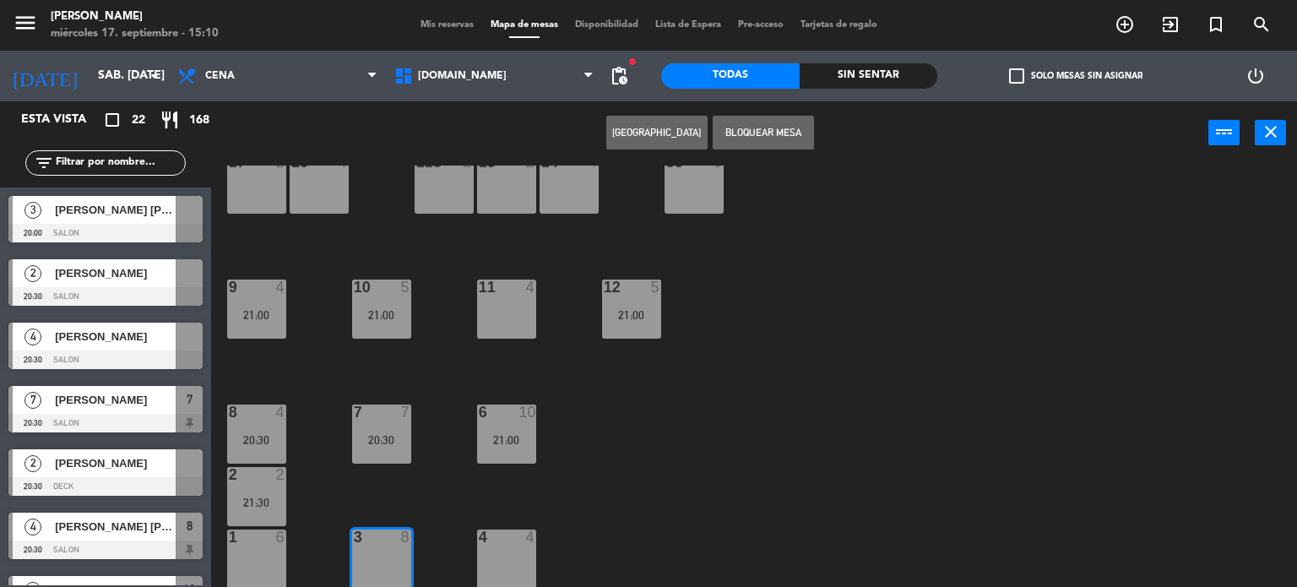
drag, startPoint x: 773, startPoint y: 104, endPoint x: 774, endPoint y: 127, distance: 23.7
click at [773, 103] on div "Crear Reserva Bloquear Mesa power_input close" at bounding box center [709, 133] width 997 height 64
click at [774, 127] on button "Bloquear Mesa" at bounding box center [763, 133] width 101 height 34
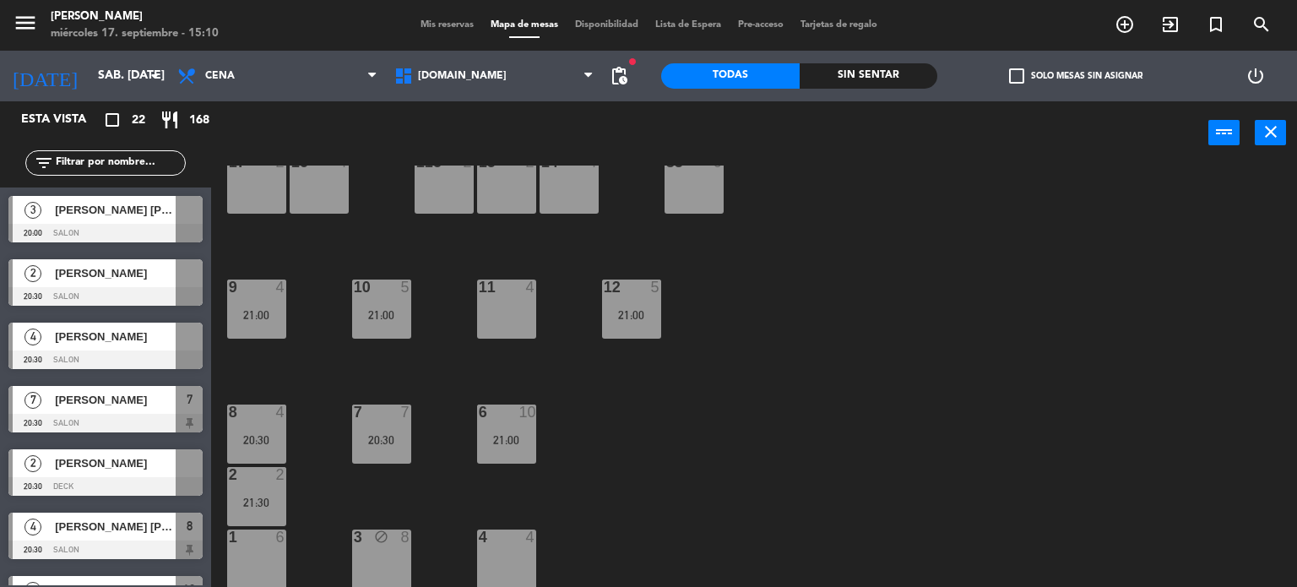
click at [1010, 74] on span "check_box_outline_blank" at bounding box center [1016, 75] width 15 height 15
click at [1076, 76] on input "check_box_outline_blank Solo mesas sin asignar" at bounding box center [1076, 76] width 0 height 0
click at [506, 434] on div "21:00" at bounding box center [506, 440] width 59 height 12
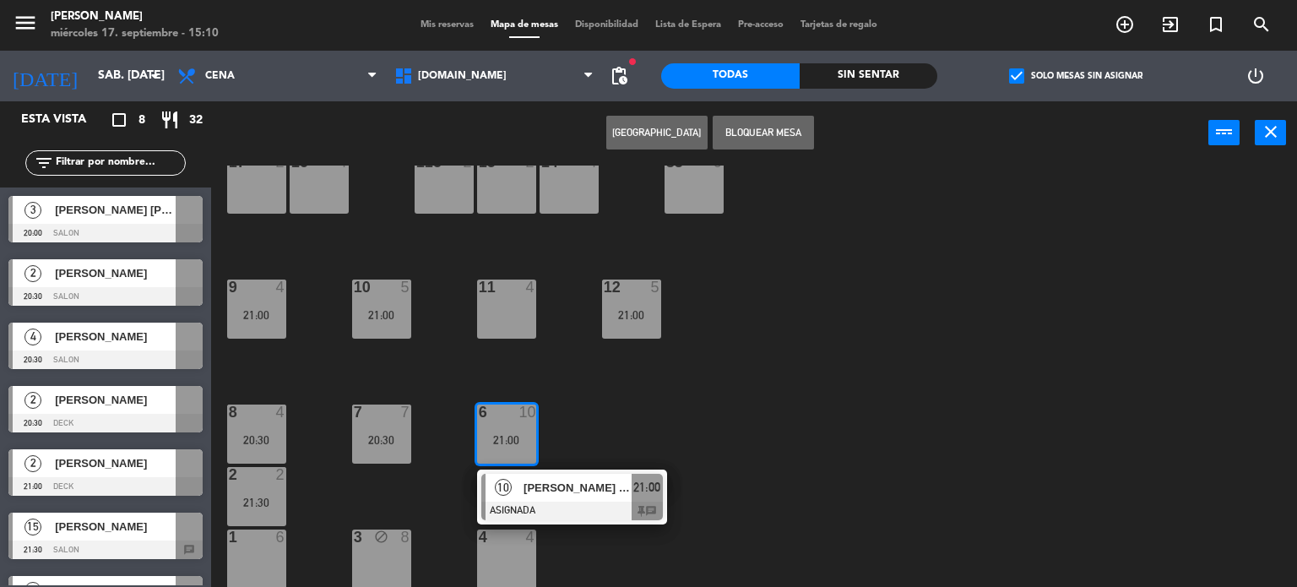
click at [354, 567] on div "3 block 8" at bounding box center [381, 558] width 59 height 59
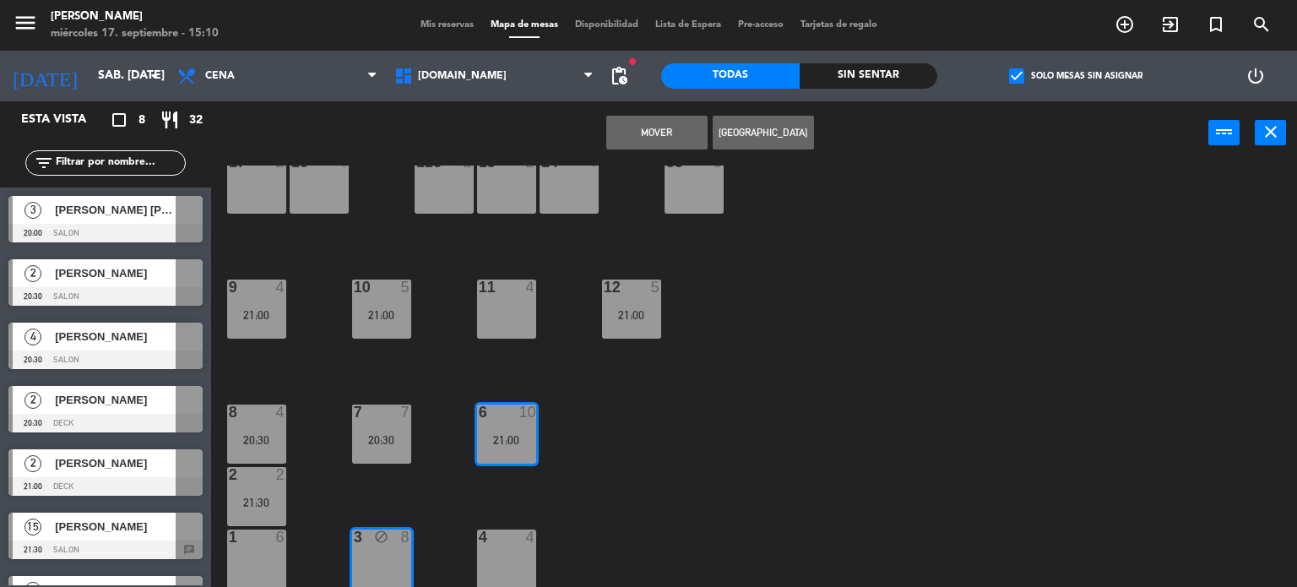
click at [655, 134] on button "Mover" at bounding box center [656, 133] width 101 height 34
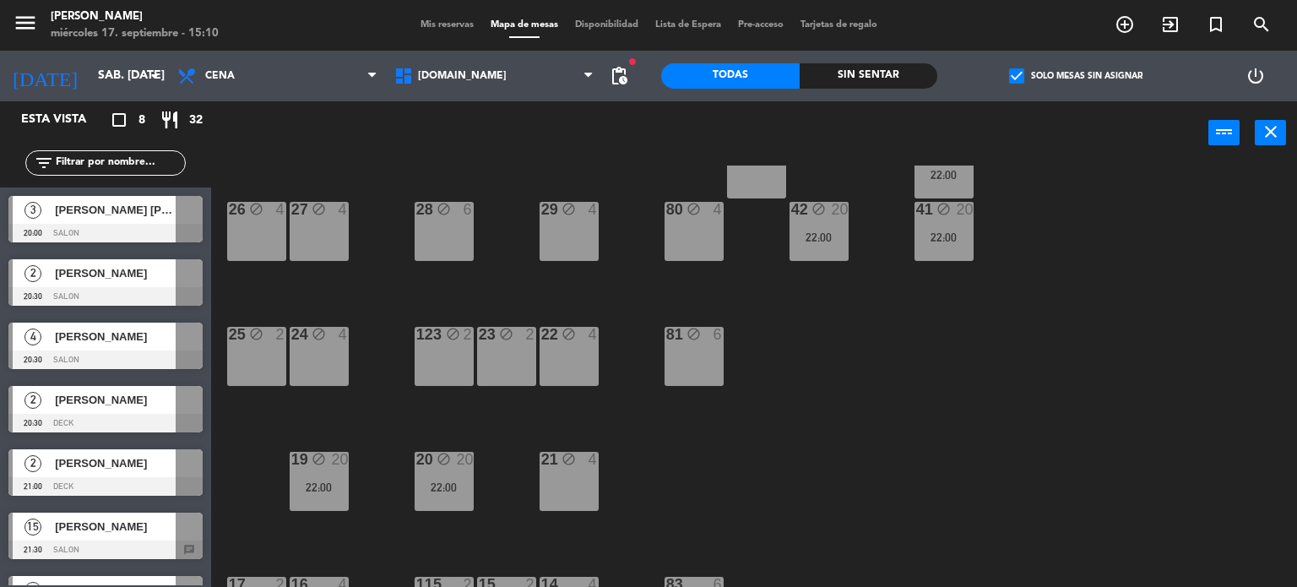
scroll to position [435, 0]
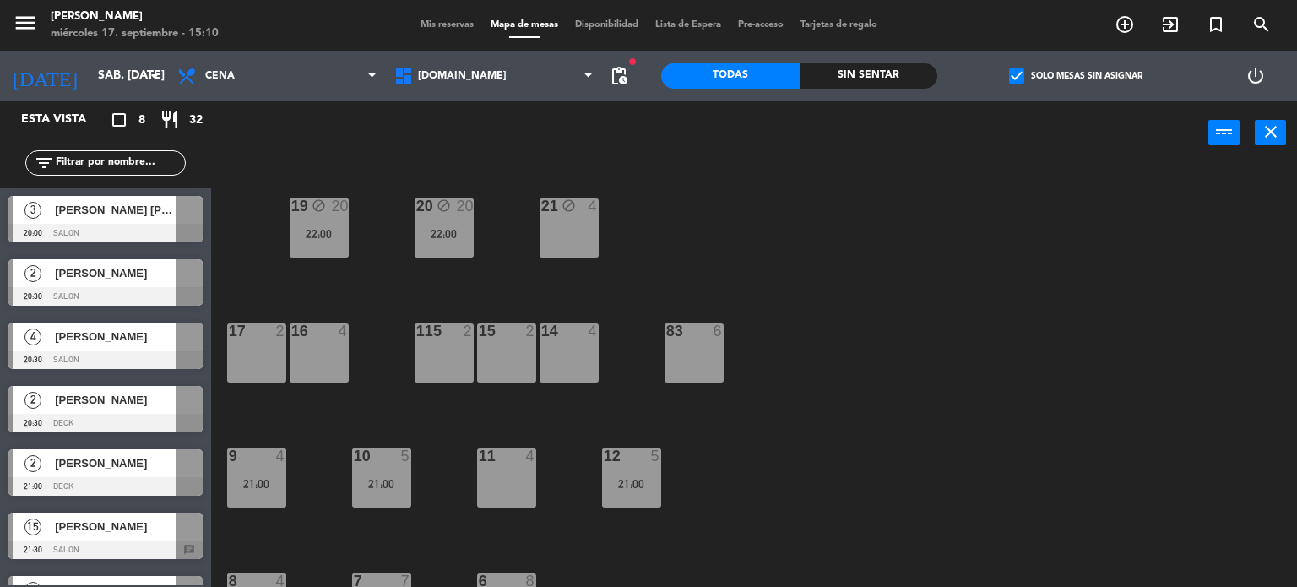
click at [706, 349] on div "83 6" at bounding box center [693, 352] width 59 height 59
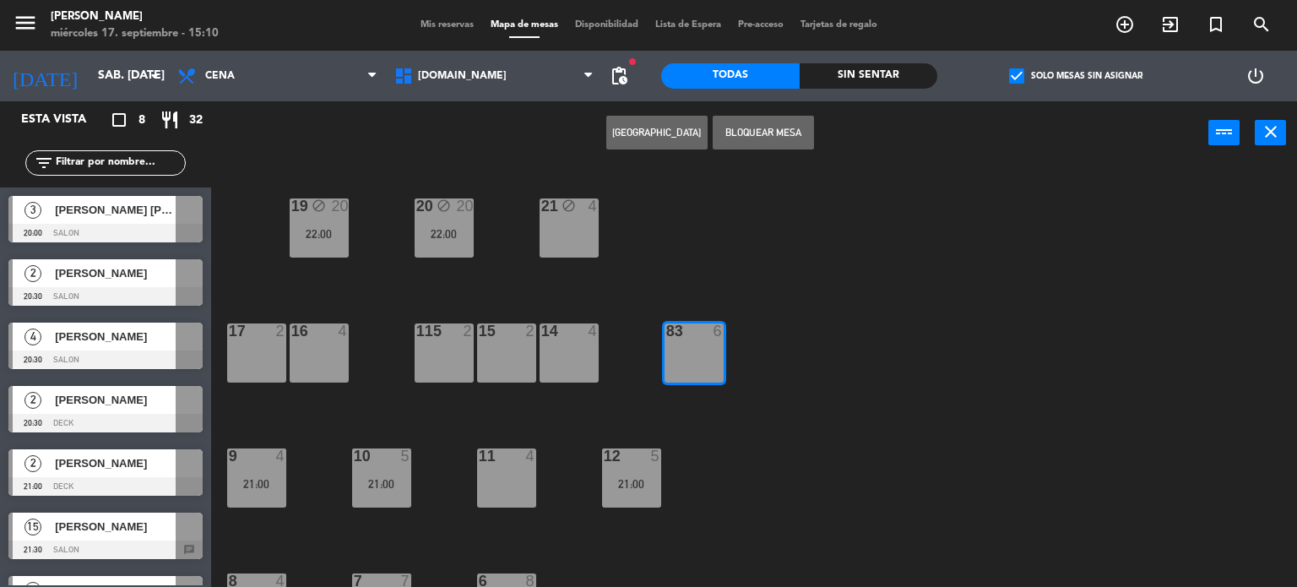
click at [770, 128] on button "Bloquear Mesa" at bounding box center [763, 133] width 101 height 34
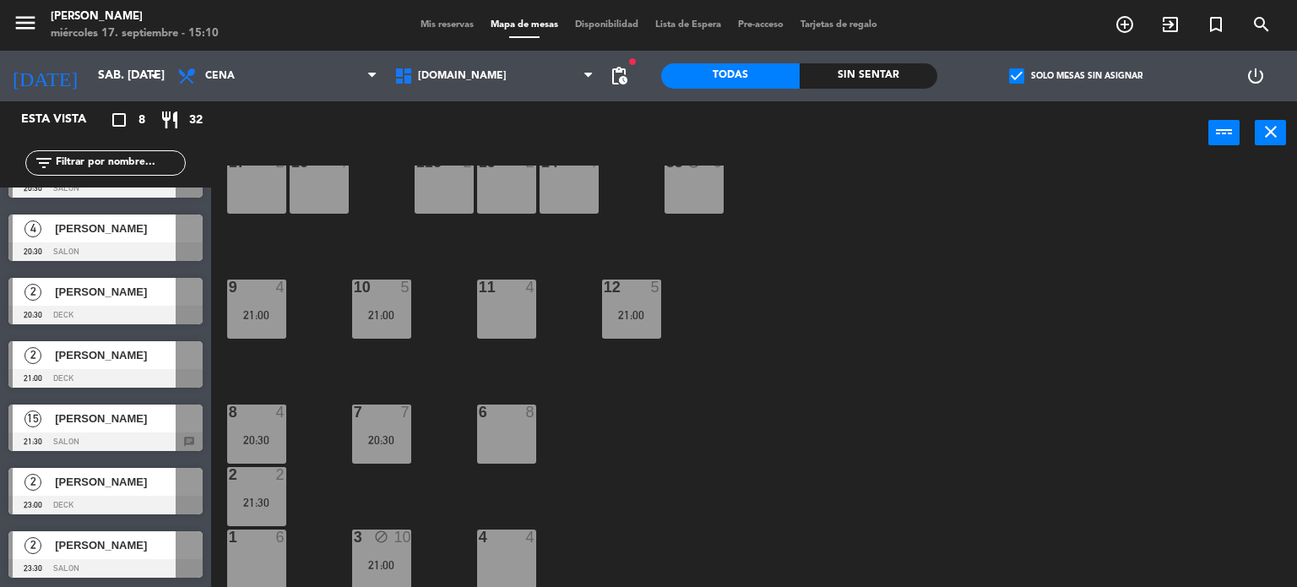
scroll to position [0, 0]
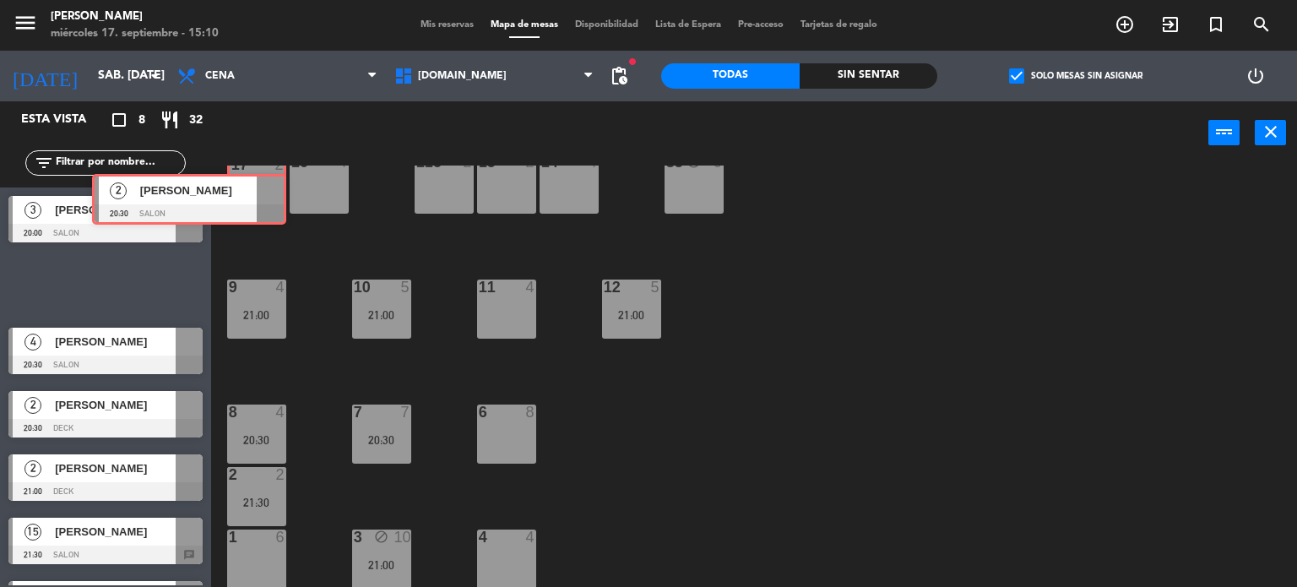
drag, startPoint x: 164, startPoint y: 286, endPoint x: 265, endPoint y: 194, distance: 136.9
click at [265, 194] on div "Esta vista crop_square 8 restaurant 32 filter_list 3 [PERSON_NAME] [PERSON_NAME…" at bounding box center [648, 344] width 1297 height 486
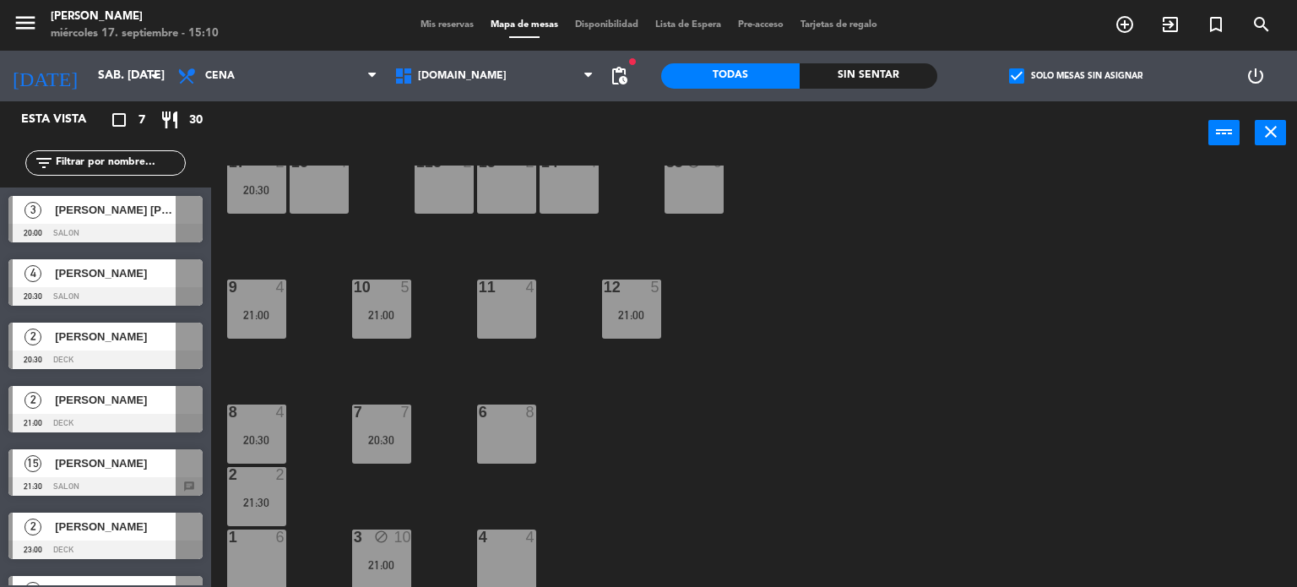
drag, startPoint x: 273, startPoint y: 221, endPoint x: 312, endPoint y: 195, distance: 47.5
click at [312, 195] on div "16 4" at bounding box center [319, 184] width 59 height 59
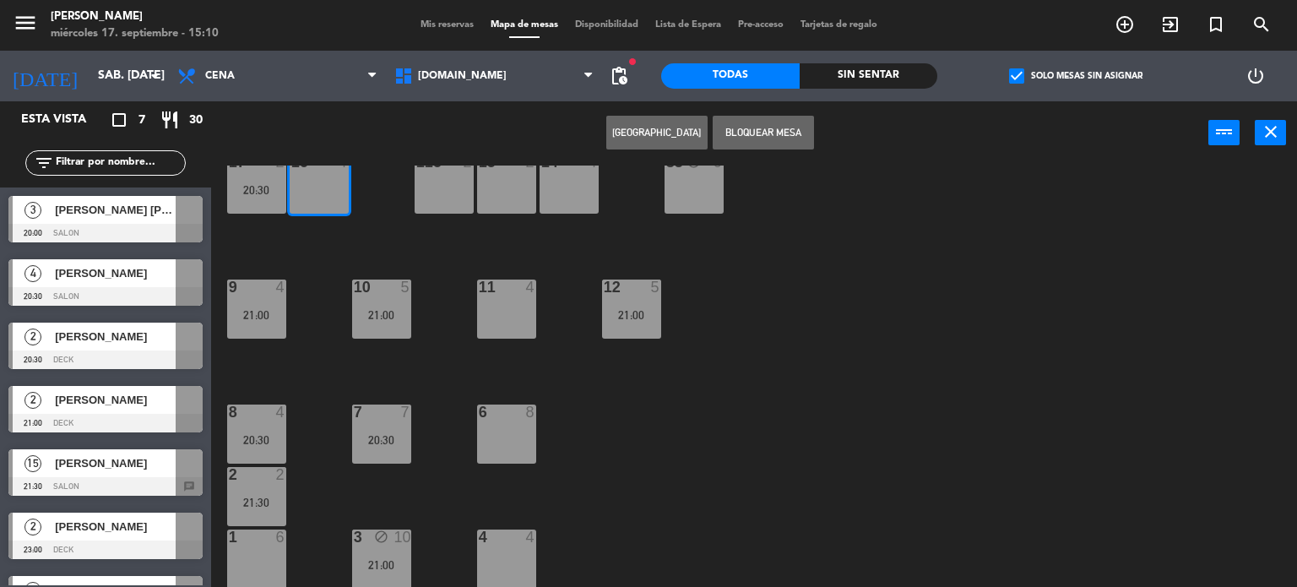
click at [143, 229] on div at bounding box center [105, 233] width 194 height 19
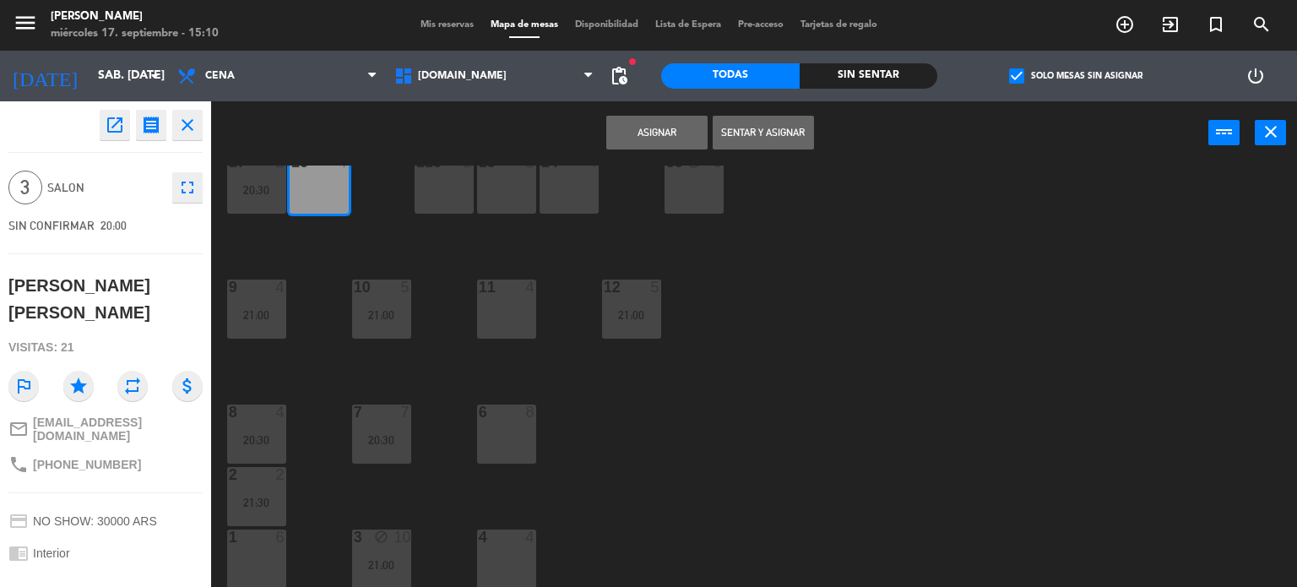
click at [665, 136] on button "Asignar" at bounding box center [656, 133] width 101 height 34
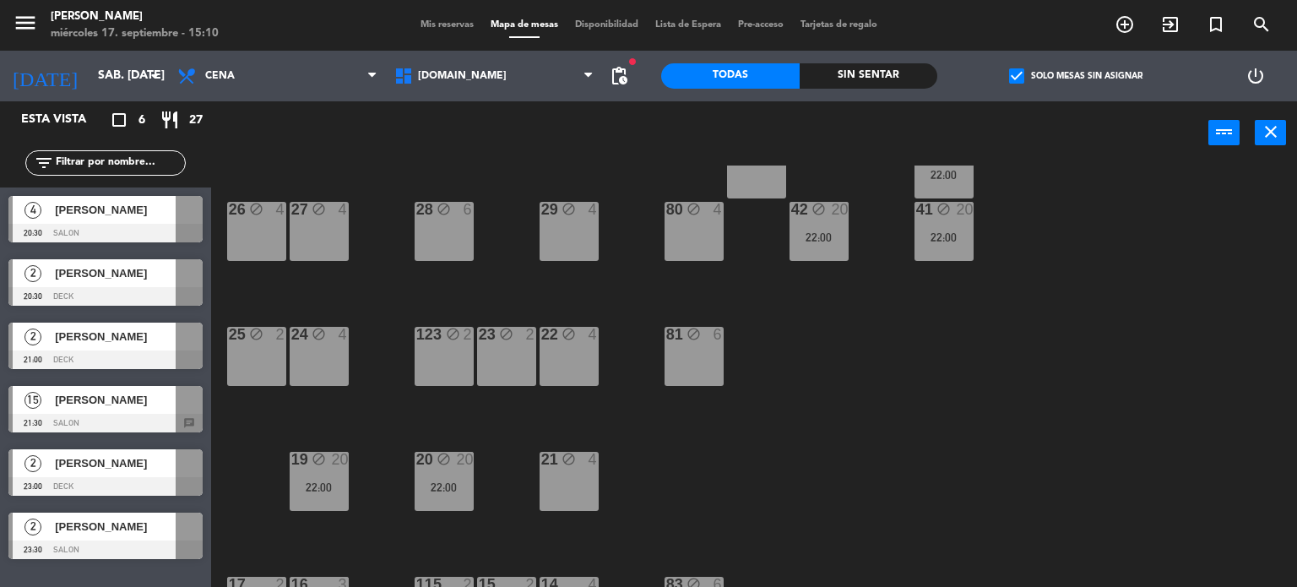
scroll to position [97, 0]
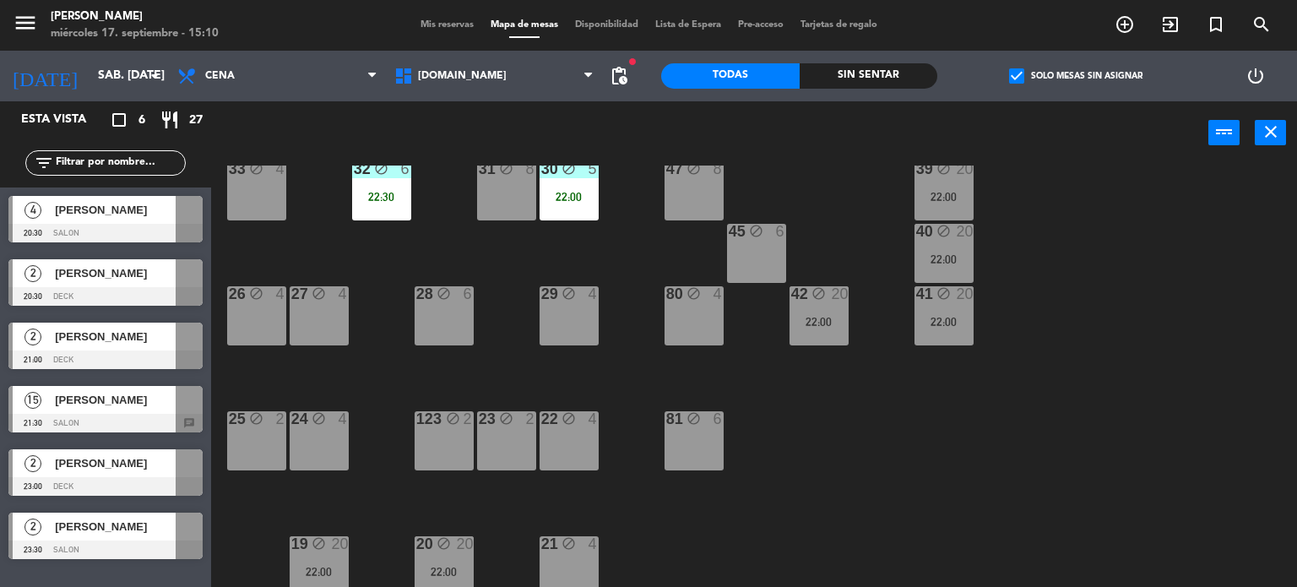
click at [449, 28] on span "Mis reservas" at bounding box center [447, 24] width 70 height 9
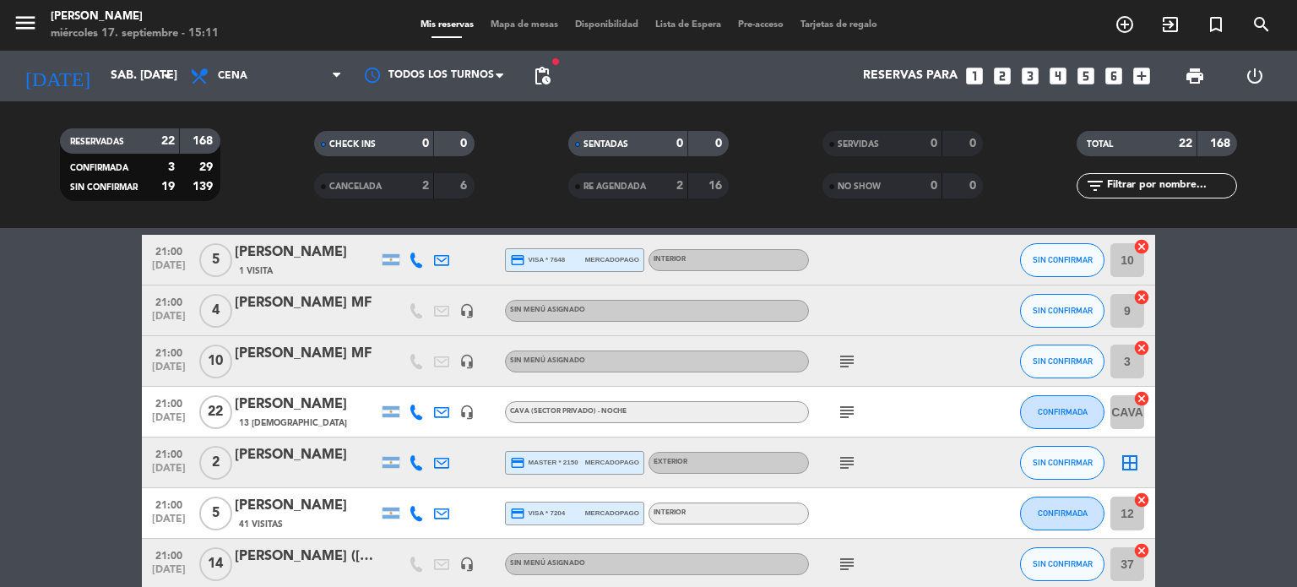
scroll to position [844, 0]
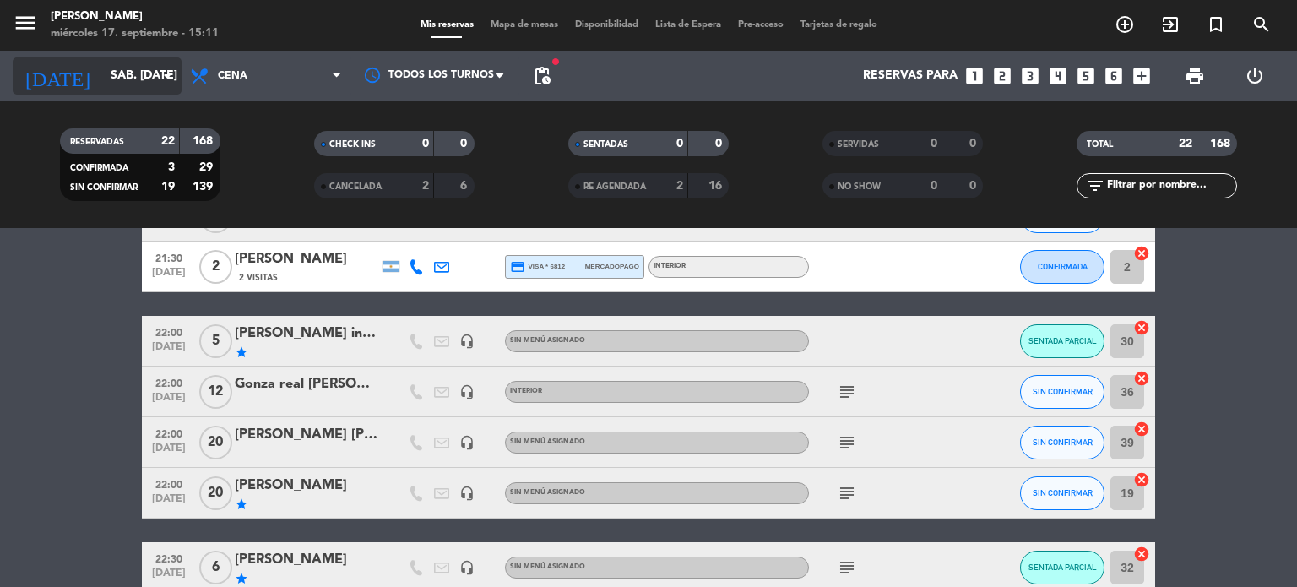
click at [117, 69] on input "sáb. [DATE]" at bounding box center [182, 76] width 160 height 30
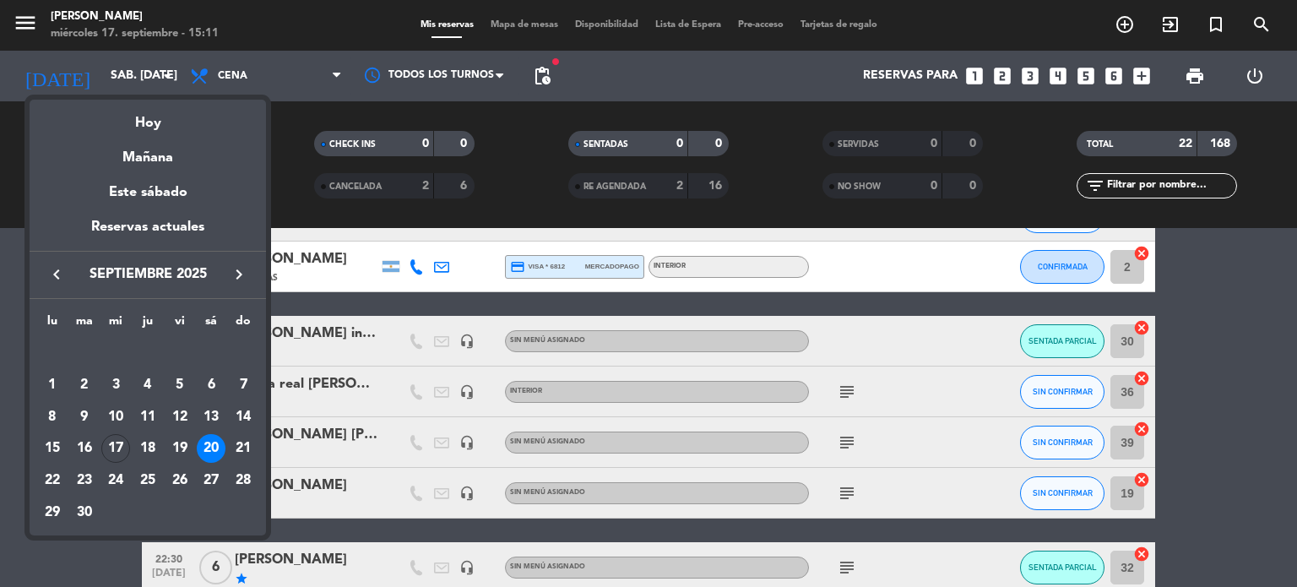
click at [158, 98] on mat-datepicker-content "semana que viene esta semana semana previa misma semana del año anterior Hoy Ma…" at bounding box center [148, 315] width 236 height 440
click at [160, 107] on div "Hoy" at bounding box center [148, 117] width 236 height 35
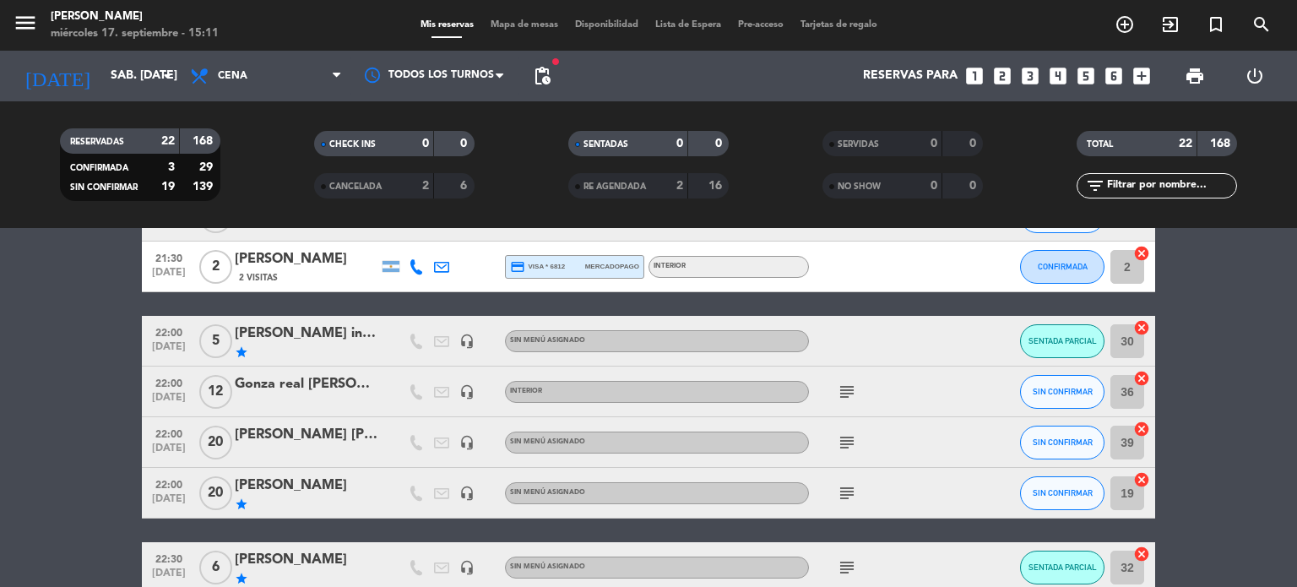
type input "mié. [DATE]"
click at [225, 90] on span "Cena" at bounding box center [266, 75] width 169 height 37
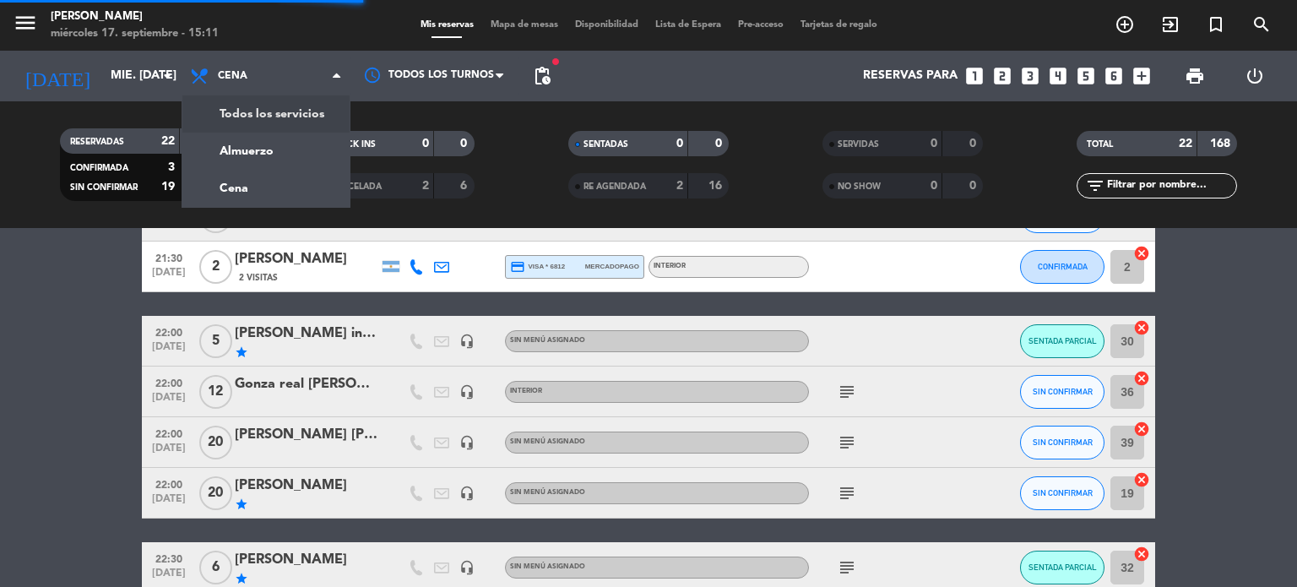
click at [238, 130] on div "menu [PERSON_NAME] miércoles 17. septiembre - 15:11 Mis reservas Mapa de mesas …" at bounding box center [648, 114] width 1297 height 228
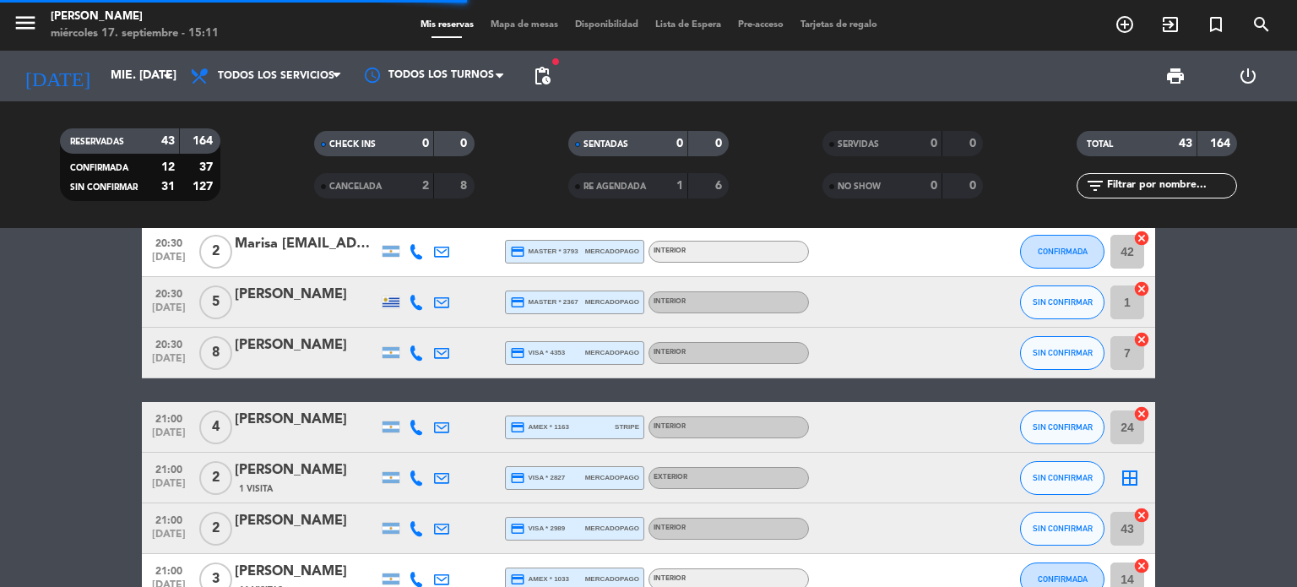
click at [241, 112] on div "RESERVADAS 43 164 CONFIRMADA 12 37 SIN CONFIRMAR 31 127 CHECK INS 0 0 CANCELADA…" at bounding box center [648, 164] width 1297 height 127
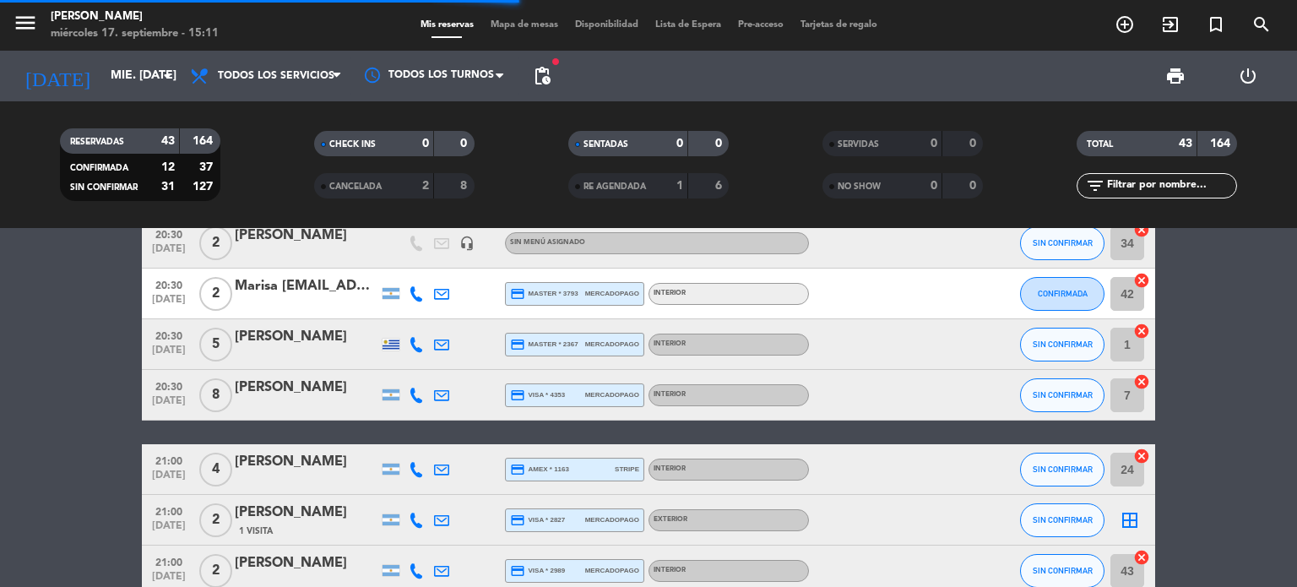
click at [244, 106] on div "RESERVADAS 43 164 CONFIRMADA 12 37 SIN CONFIRMAR 31 127 CHECK INS 0 0 CANCELADA…" at bounding box center [648, 164] width 1297 height 127
click at [250, 92] on span "Todos los servicios" at bounding box center [266, 75] width 169 height 37
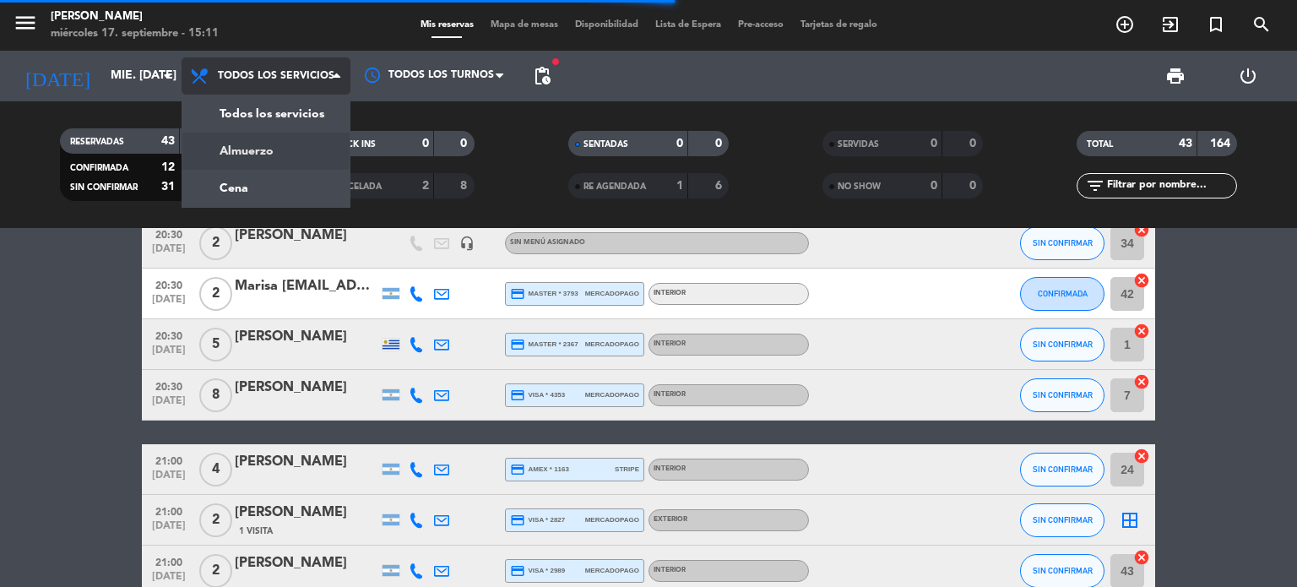
click at [246, 139] on div "menu [PERSON_NAME] miércoles 17. septiembre - 15:11 Mis reservas Mapa de mesas …" at bounding box center [648, 114] width 1297 height 228
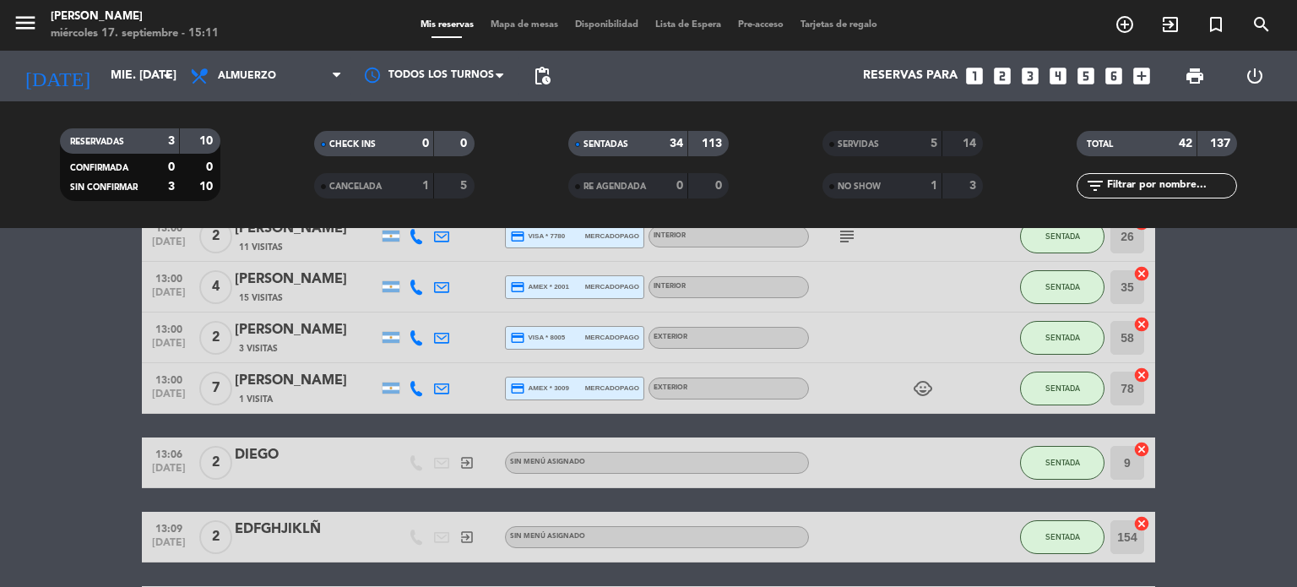
scroll to position [1435, 0]
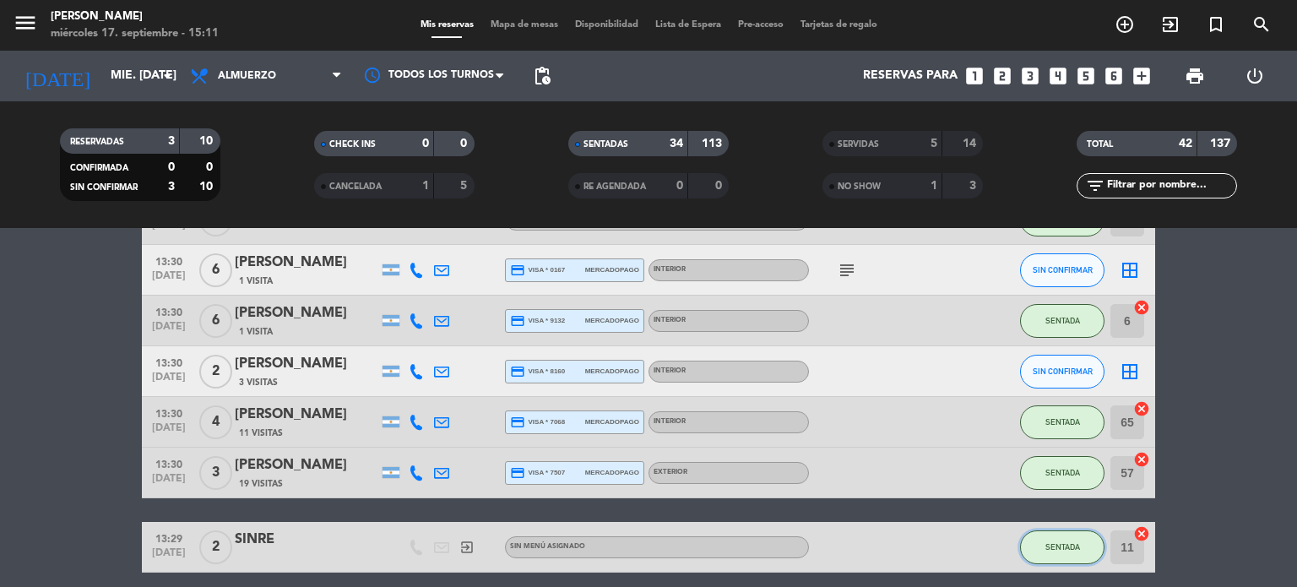
click at [1065, 563] on button "SENTADA" at bounding box center [1062, 547] width 84 height 34
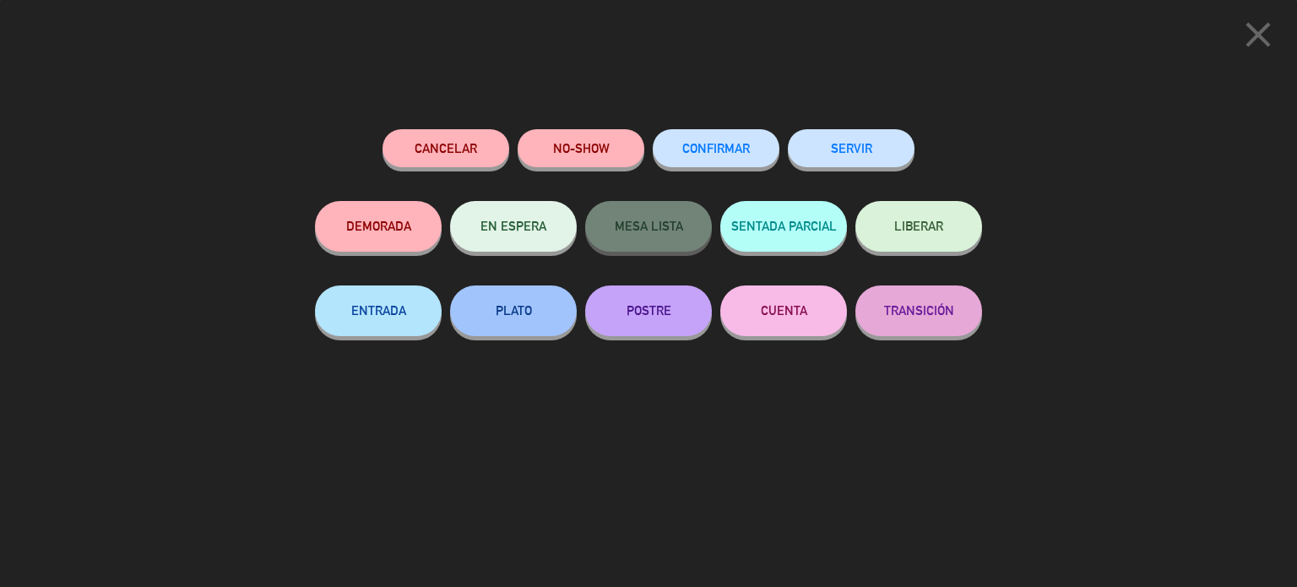
click at [869, 134] on button "SERVIR" at bounding box center [851, 148] width 127 height 38
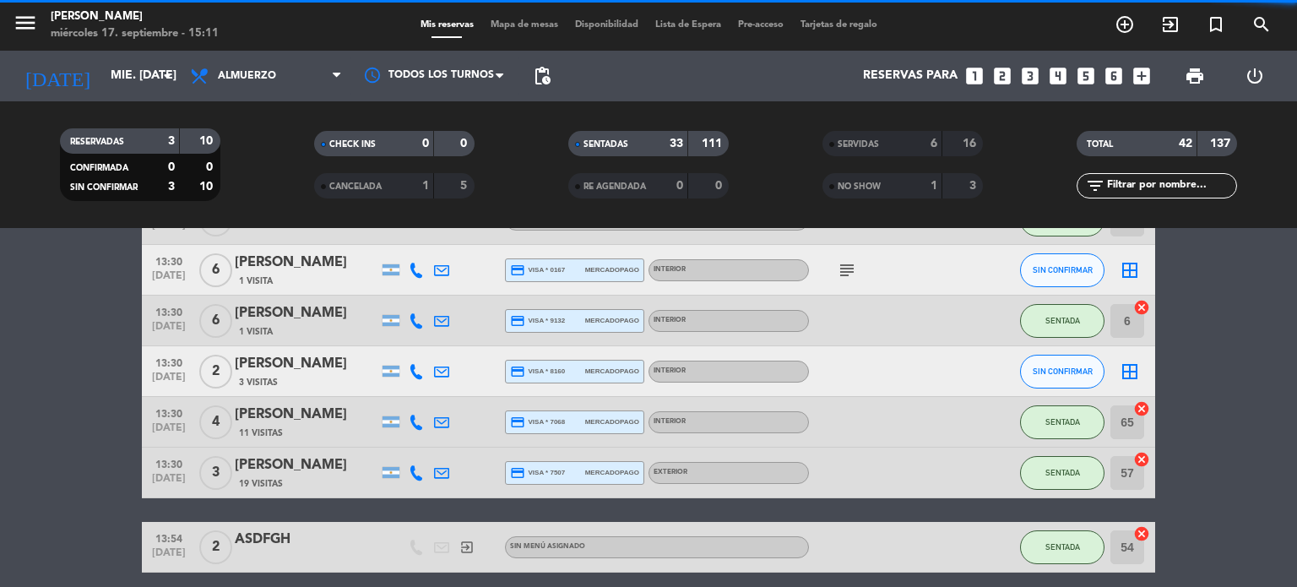
scroll to position [2028, 0]
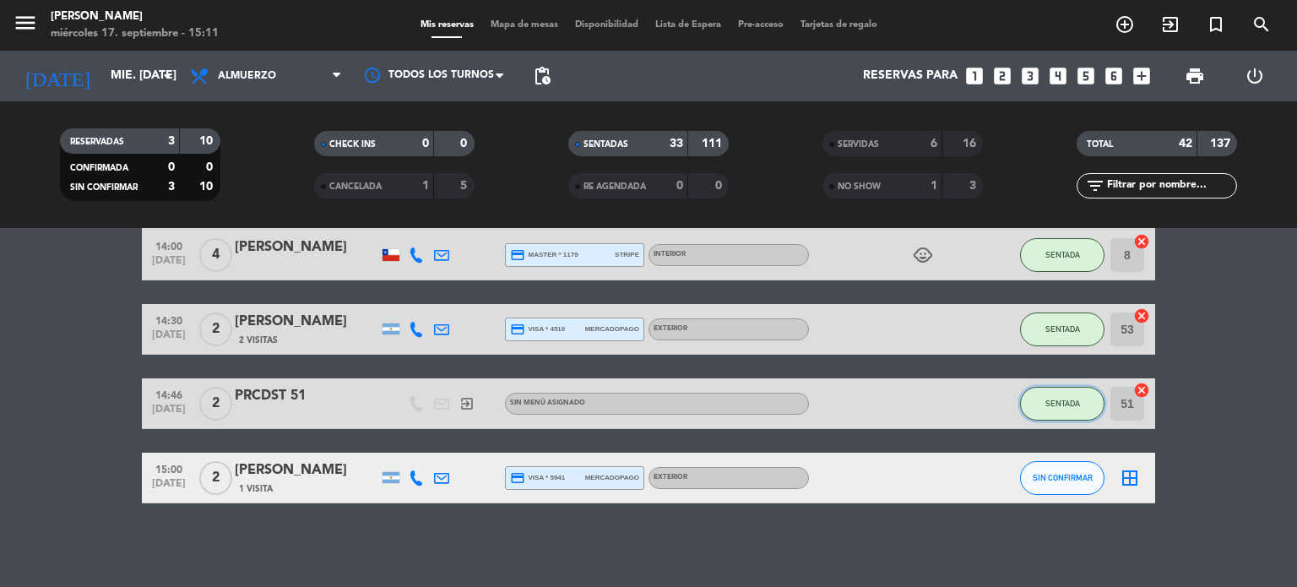
click at [1063, 411] on button "SENTADA" at bounding box center [1062, 404] width 84 height 34
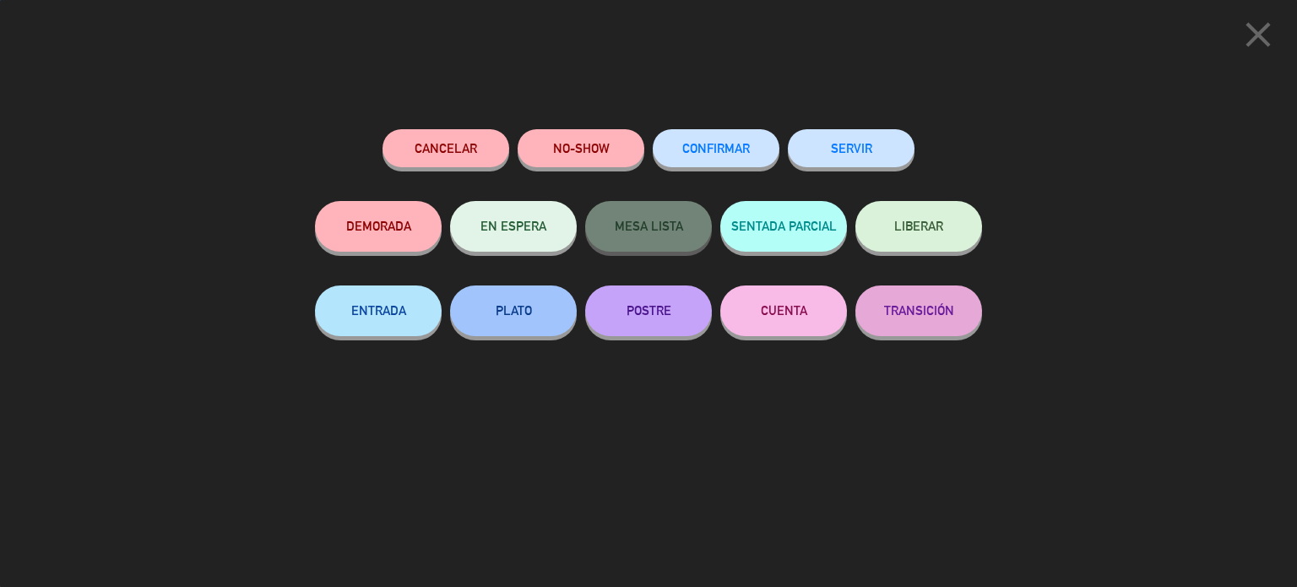
click at [873, 145] on button "SERVIR" at bounding box center [851, 148] width 127 height 38
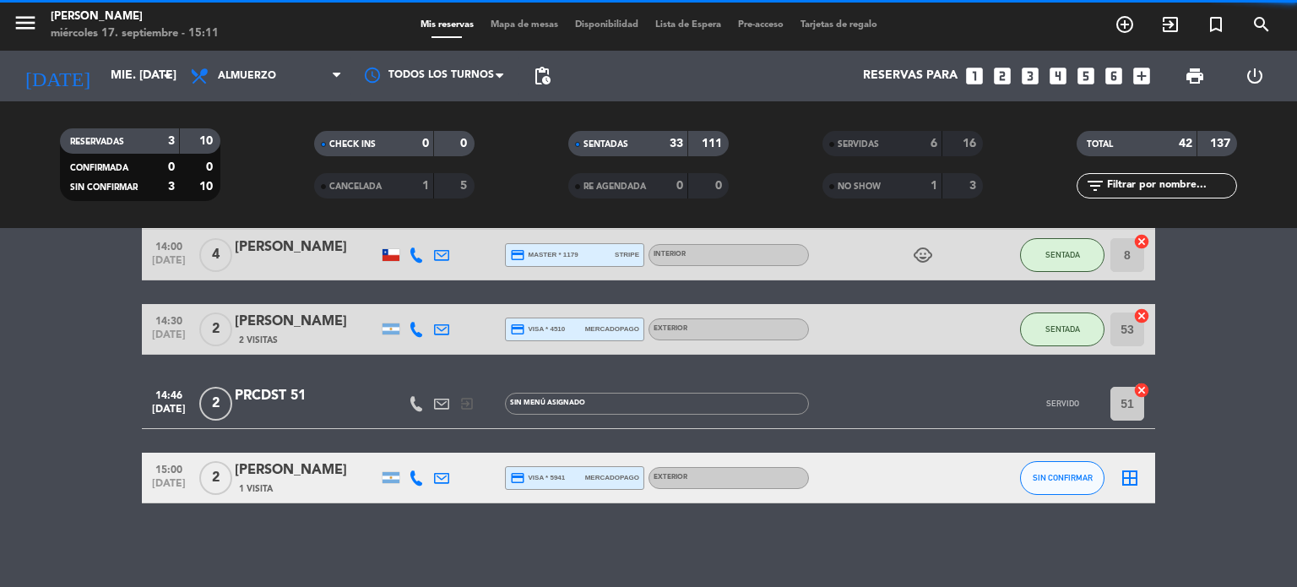
scroll to position [1954, 0]
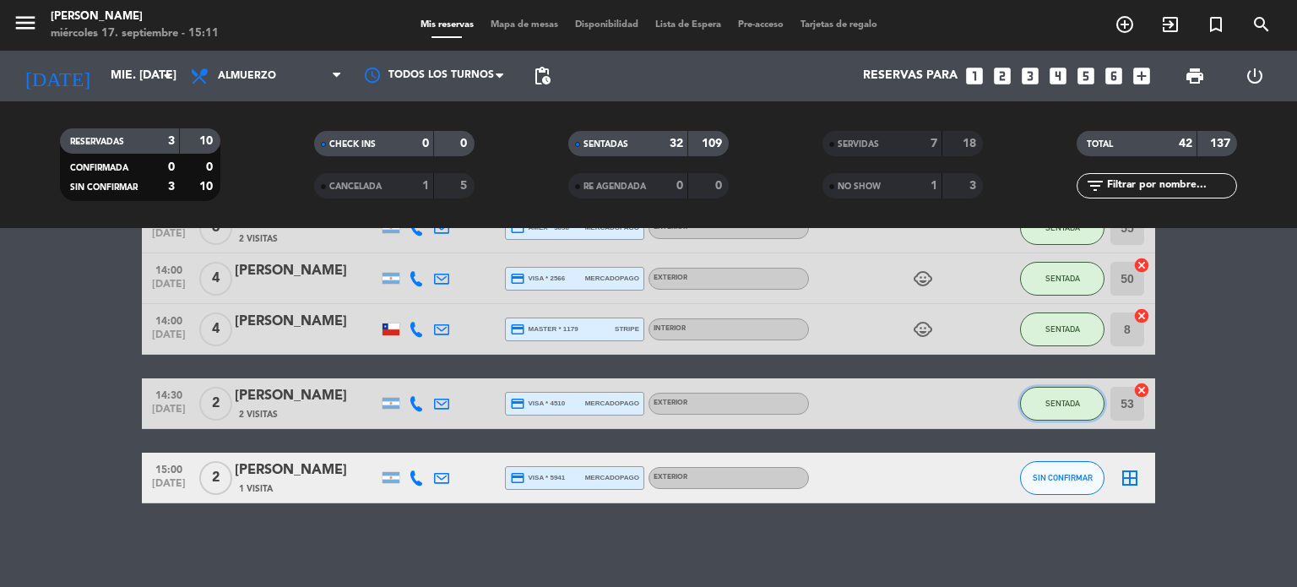
click at [1054, 401] on span "SENTADA" at bounding box center [1062, 402] width 35 height 9
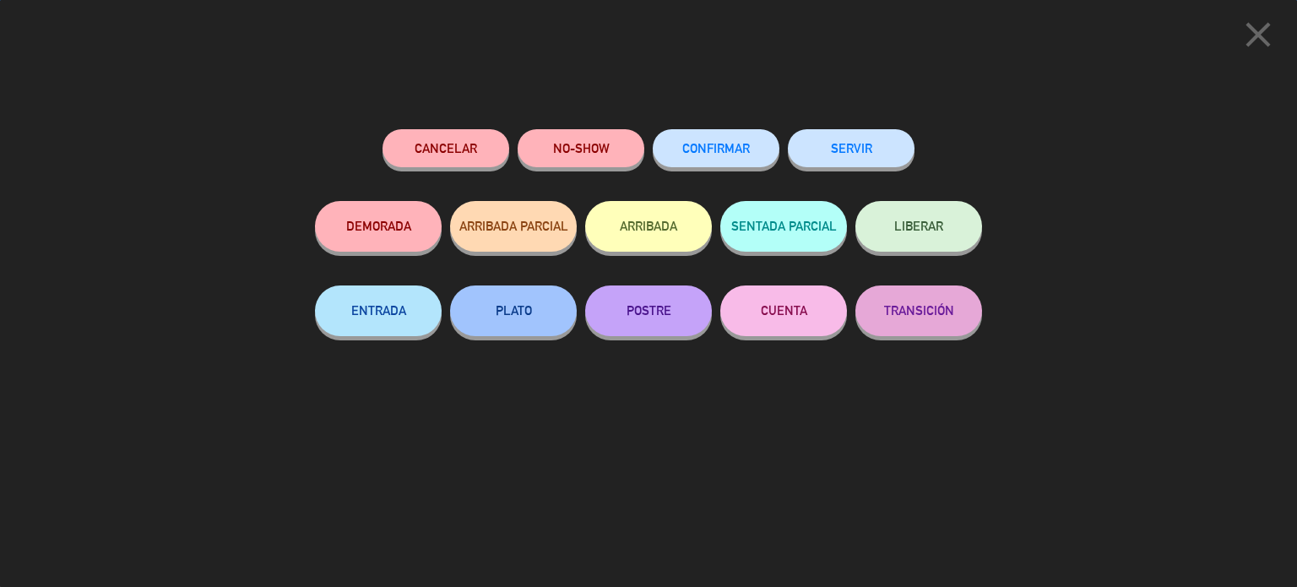
click at [905, 144] on button "SERVIR" at bounding box center [851, 148] width 127 height 38
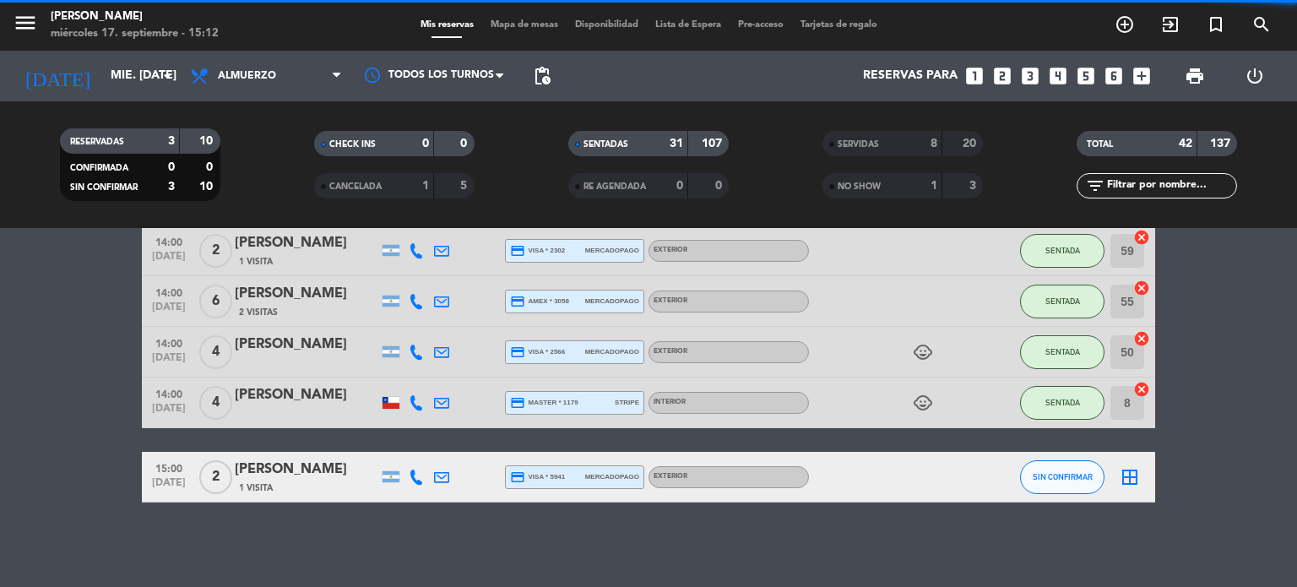
scroll to position [1879, 0]
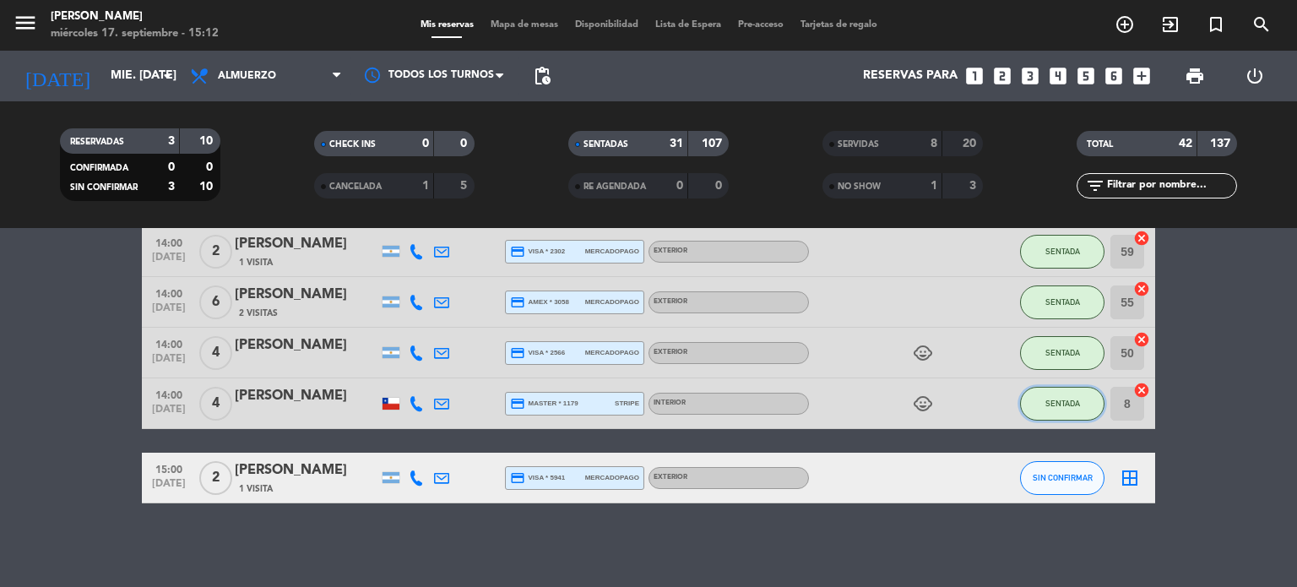
click at [1056, 390] on button "SENTADA" at bounding box center [1062, 404] width 84 height 34
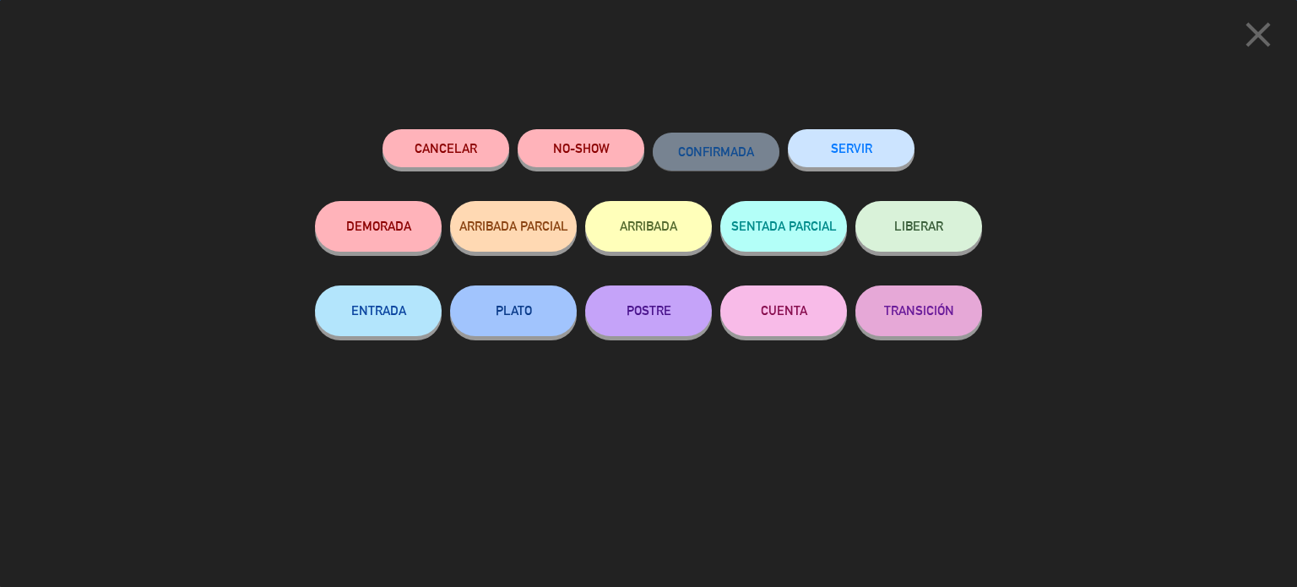
click at [854, 141] on button "SERVIR" at bounding box center [851, 148] width 127 height 38
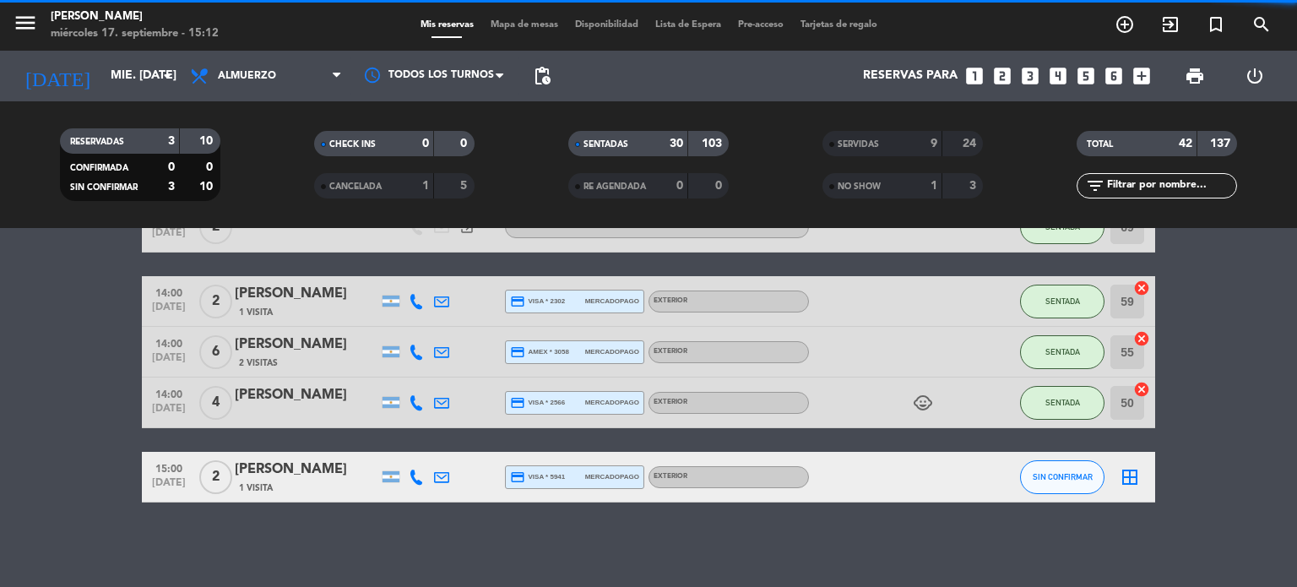
scroll to position [1829, 0]
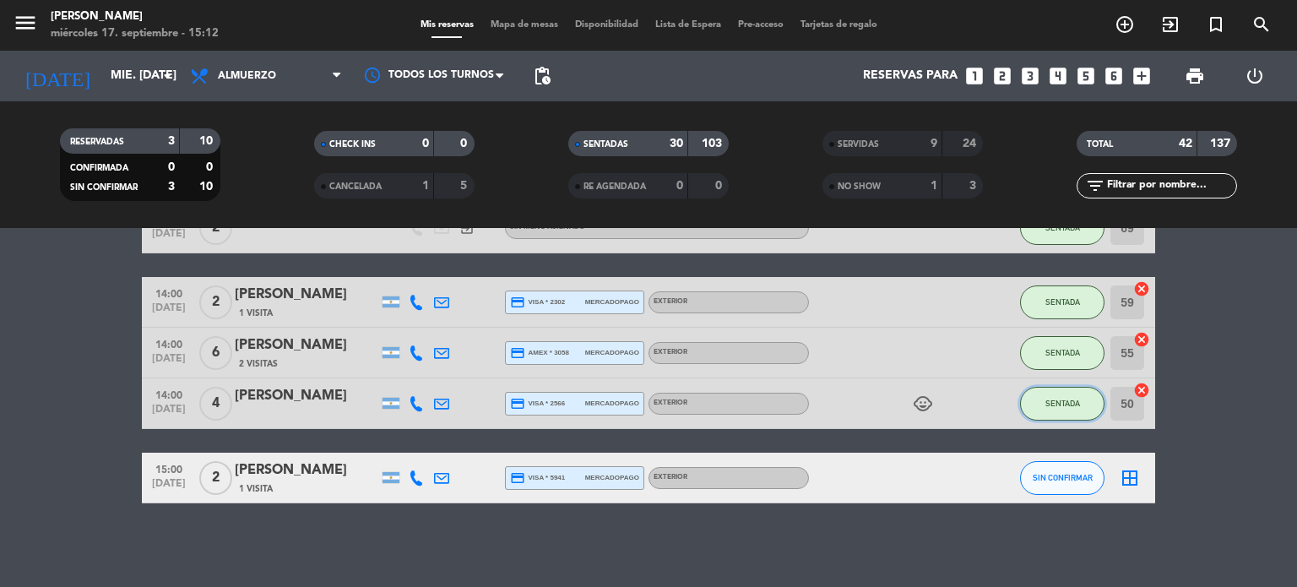
click at [1086, 404] on button "SENTADA" at bounding box center [1062, 404] width 84 height 34
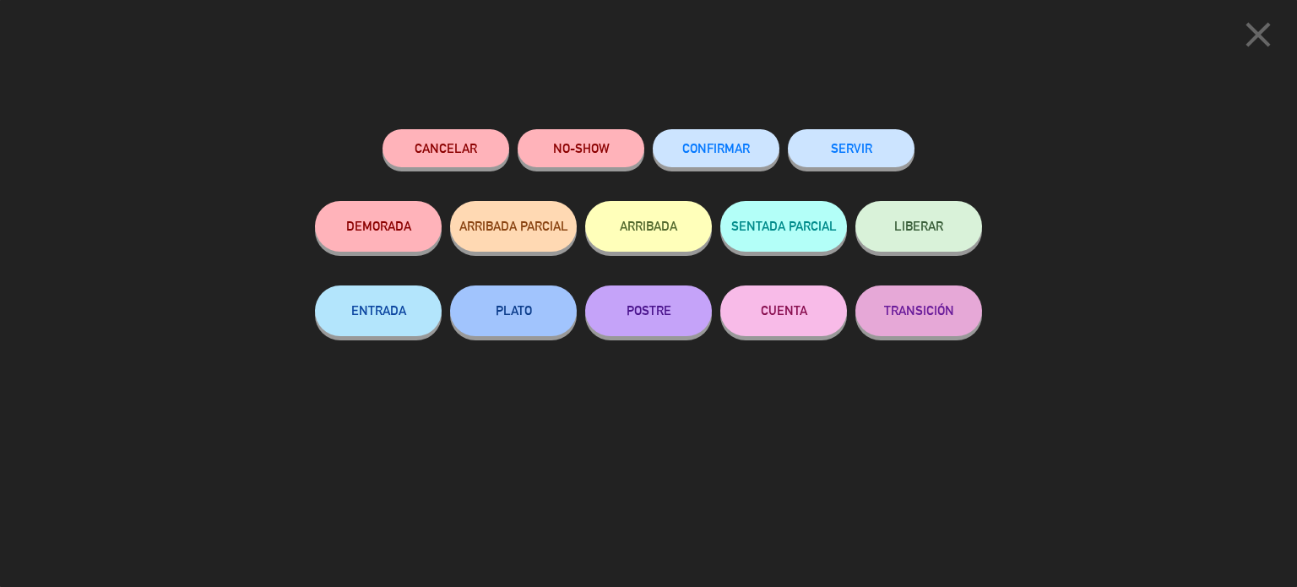
click at [848, 144] on button "SERVIR" at bounding box center [851, 148] width 127 height 38
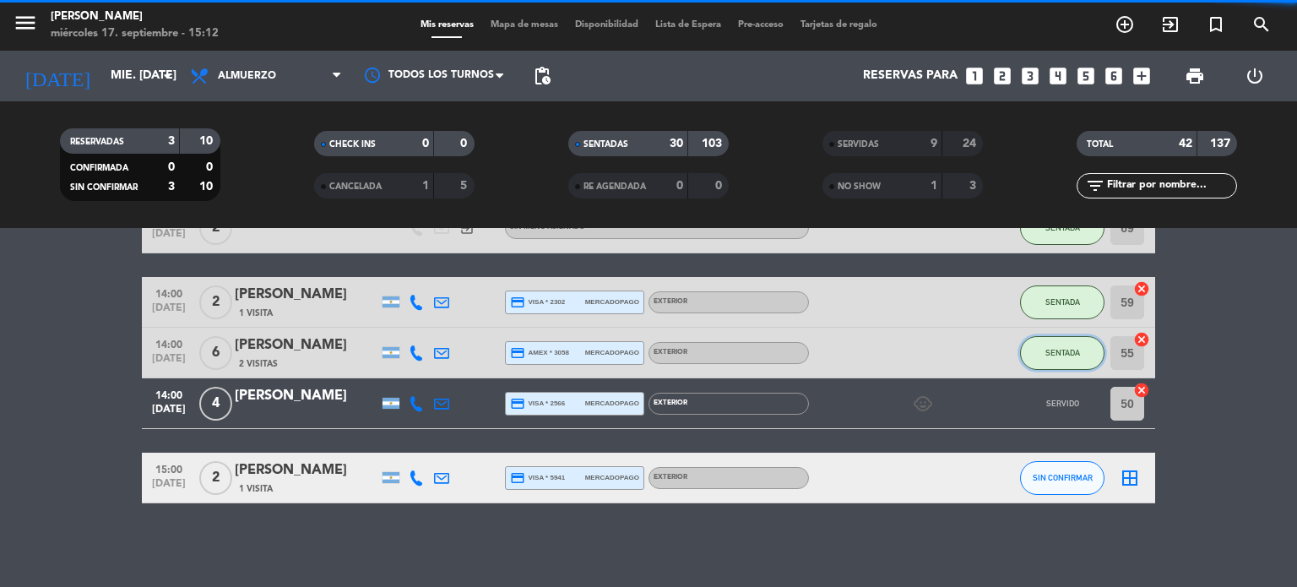
click at [1071, 348] on span "SENTADA" at bounding box center [1062, 352] width 35 height 9
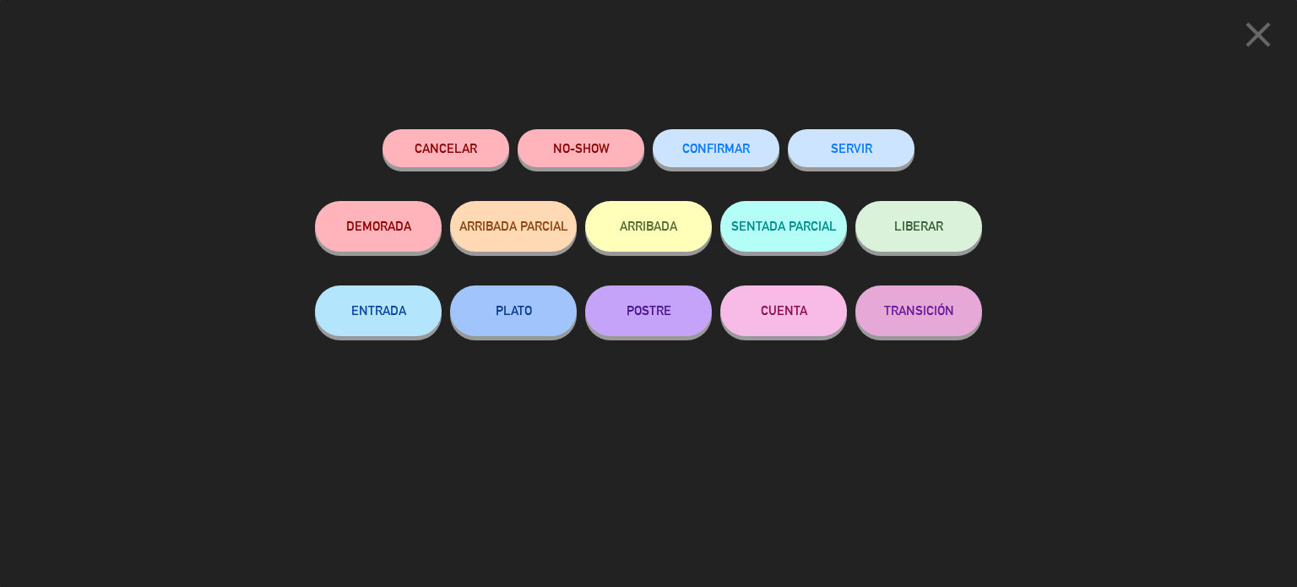
scroll to position [1778, 0]
click at [891, 133] on button "SERVIR" at bounding box center [851, 148] width 127 height 38
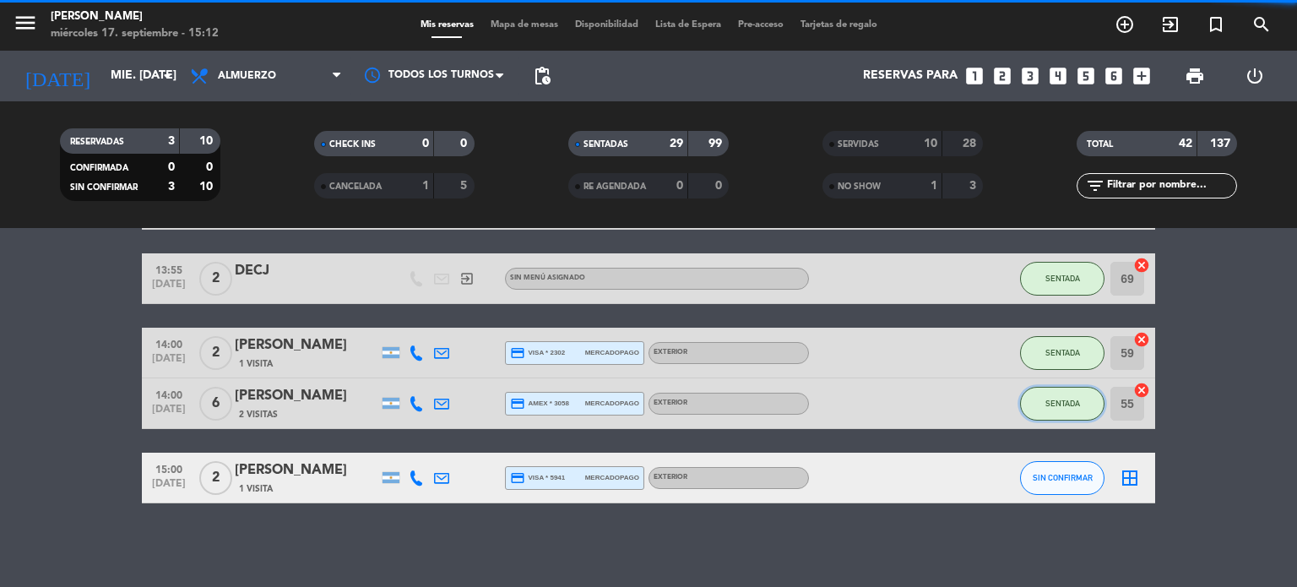
click at [1049, 394] on button "SENTADA" at bounding box center [1062, 404] width 84 height 34
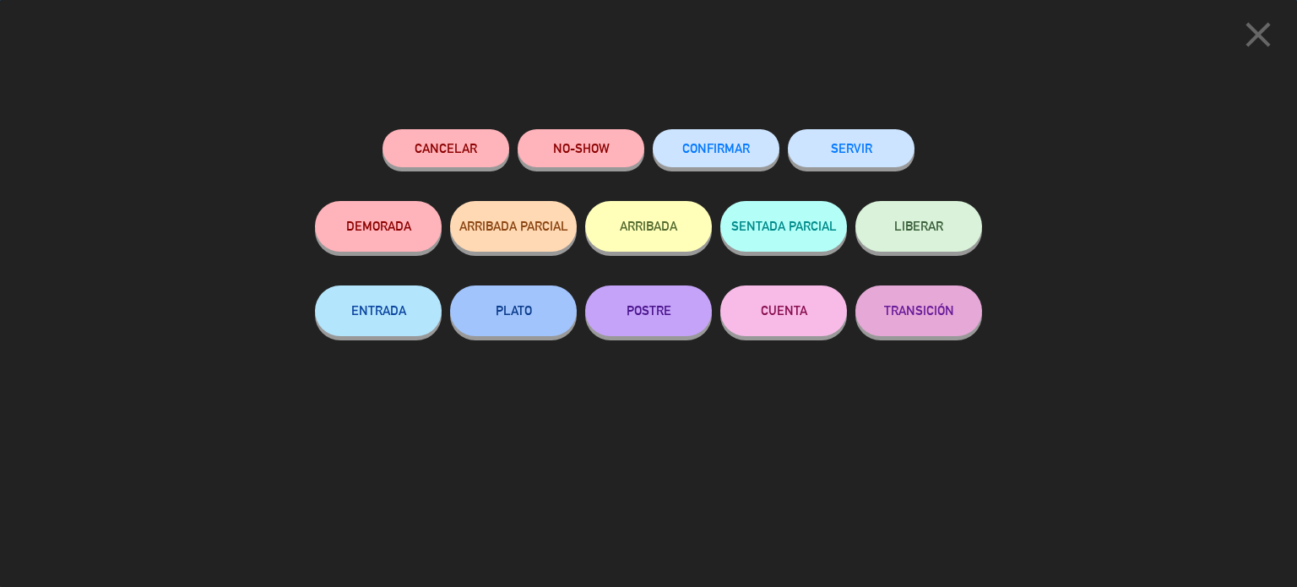
scroll to position [1727, 0]
click at [845, 124] on div "Cancelar NO-SHOW CONFIRMAR SERVIR DEMORADA ARRIBADA PARCIAL ARRIBADA SENTADA PA…" at bounding box center [648, 351] width 691 height 469
click at [858, 144] on button "SERVIR" at bounding box center [851, 148] width 127 height 38
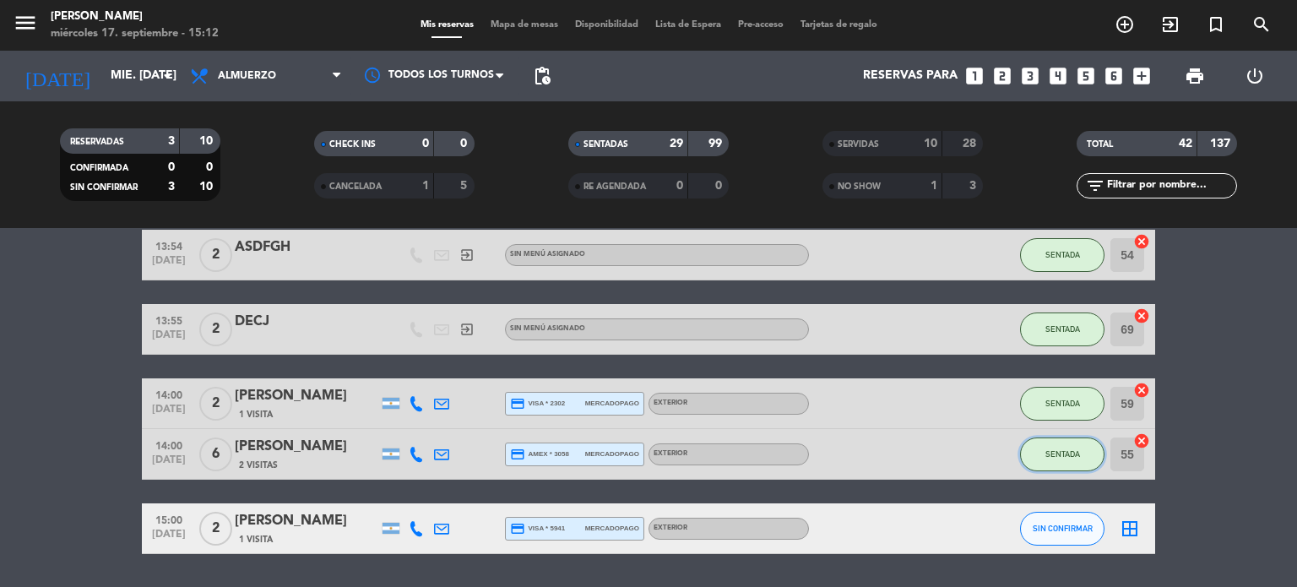
click at [1067, 458] on button "SENTADA" at bounding box center [1062, 454] width 84 height 34
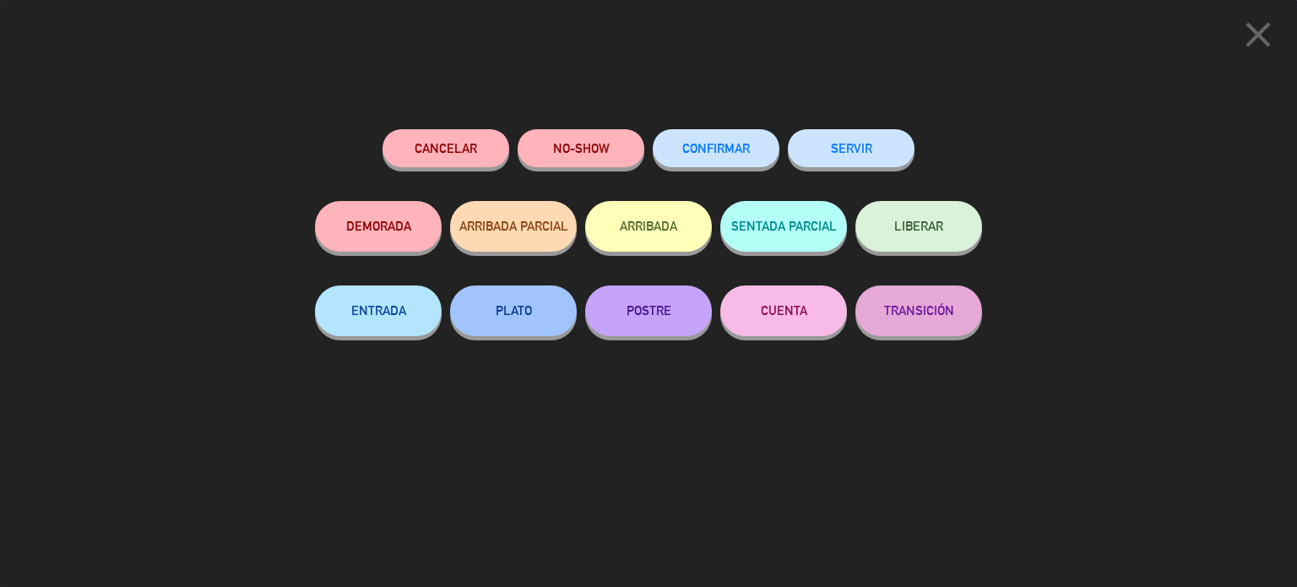
click at [886, 151] on button "SERVIR" at bounding box center [851, 148] width 127 height 38
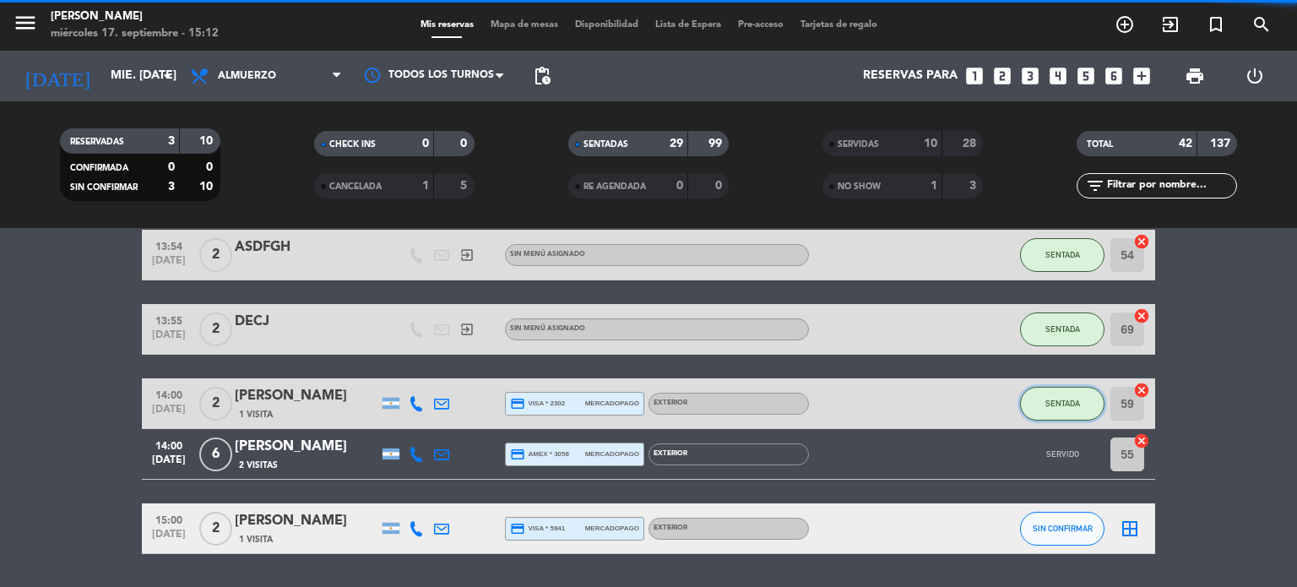
click at [1055, 415] on button "SENTADA" at bounding box center [1062, 404] width 84 height 34
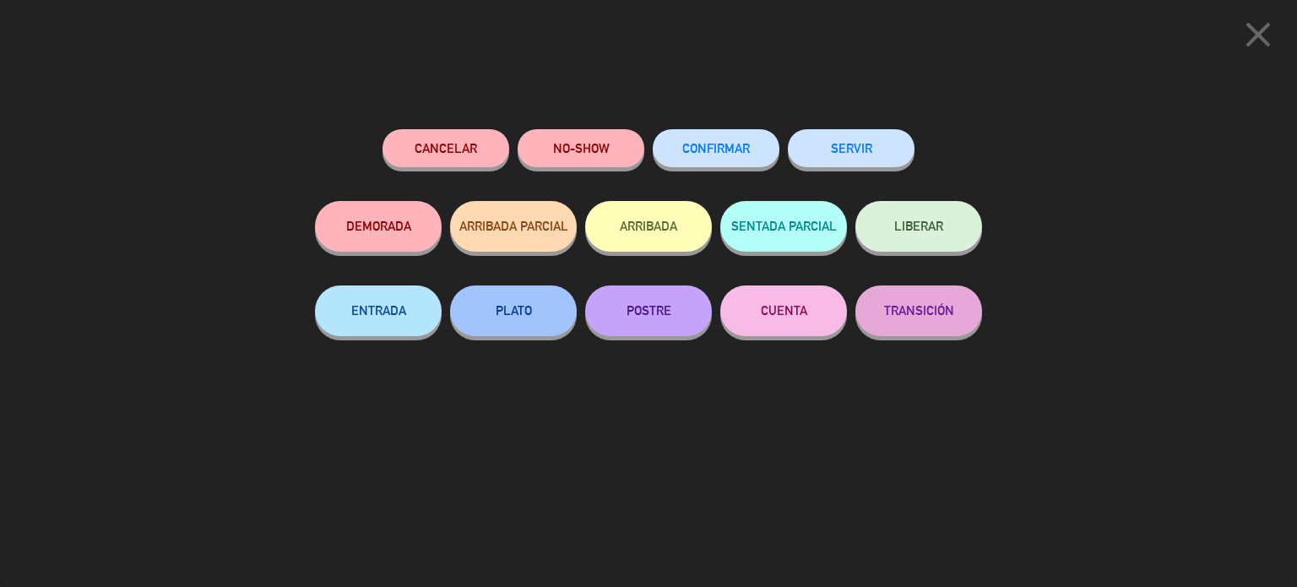
click at [871, 155] on button "SERVIR" at bounding box center [851, 148] width 127 height 38
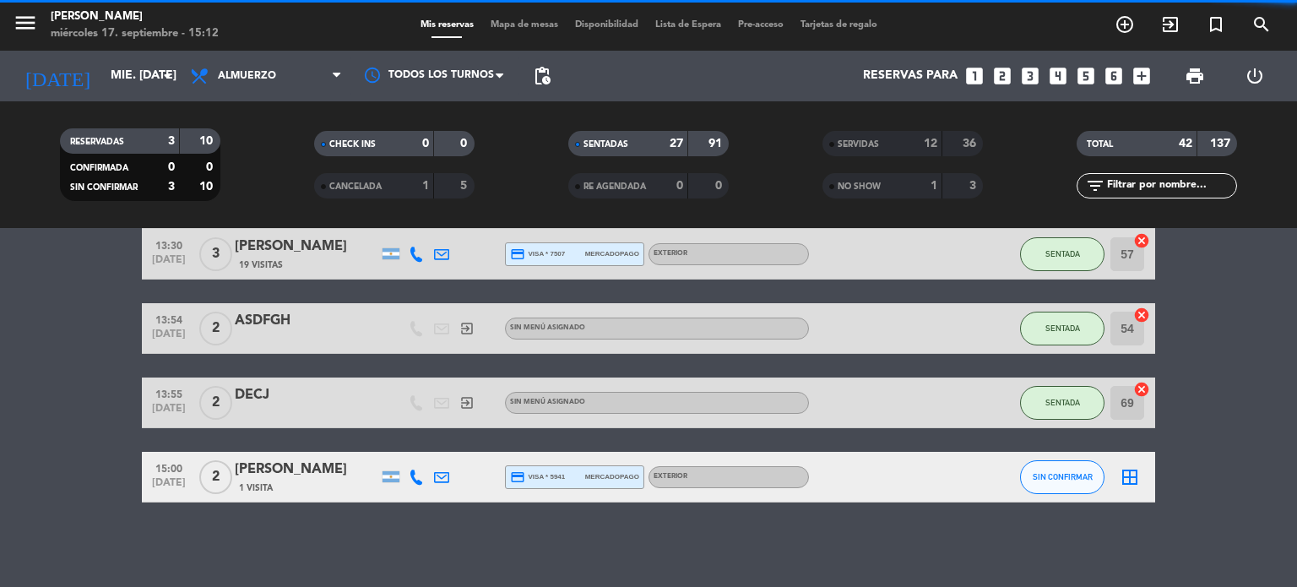
scroll to position [1653, 0]
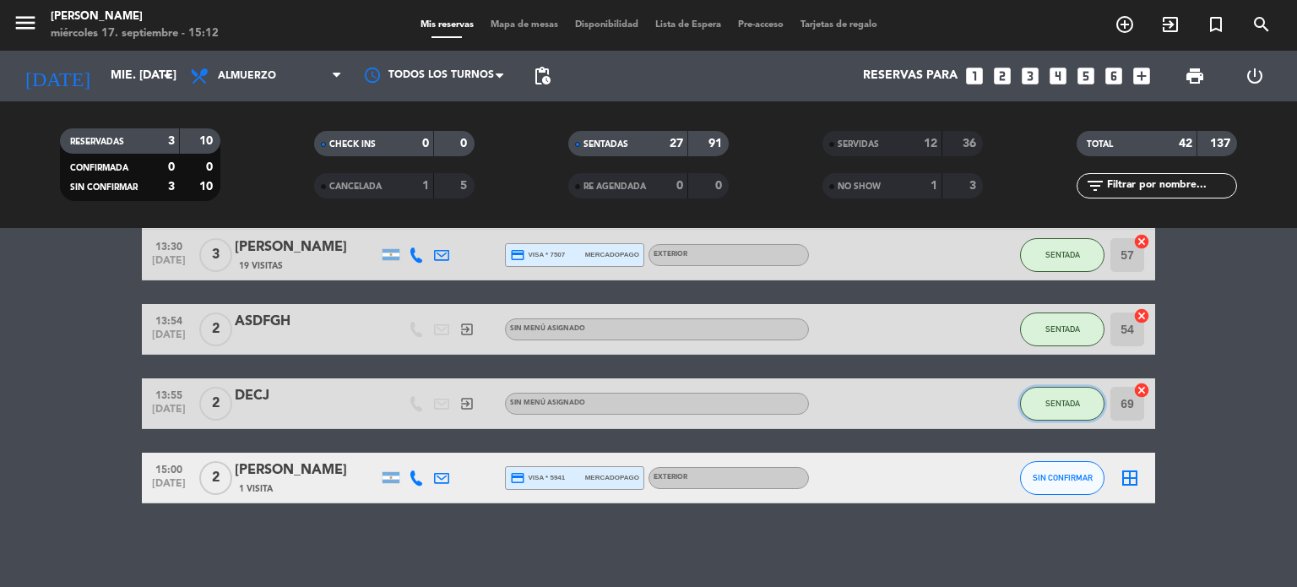
click at [1067, 404] on span "SENTADA" at bounding box center [1062, 402] width 35 height 9
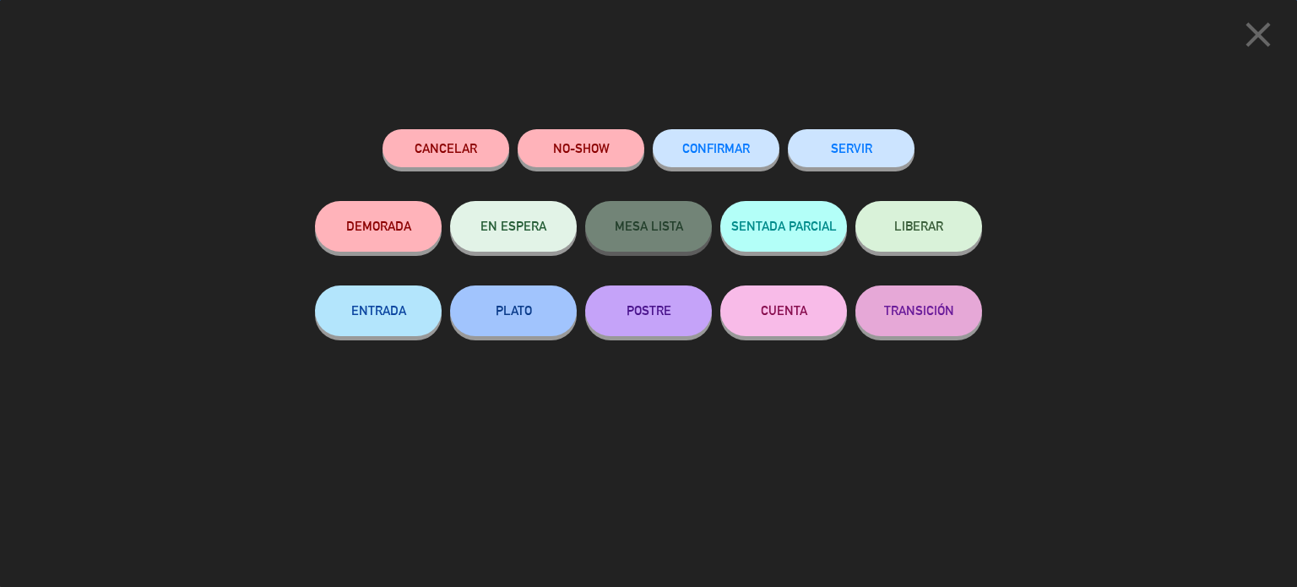
click at [877, 160] on button "SERVIR" at bounding box center [851, 148] width 127 height 38
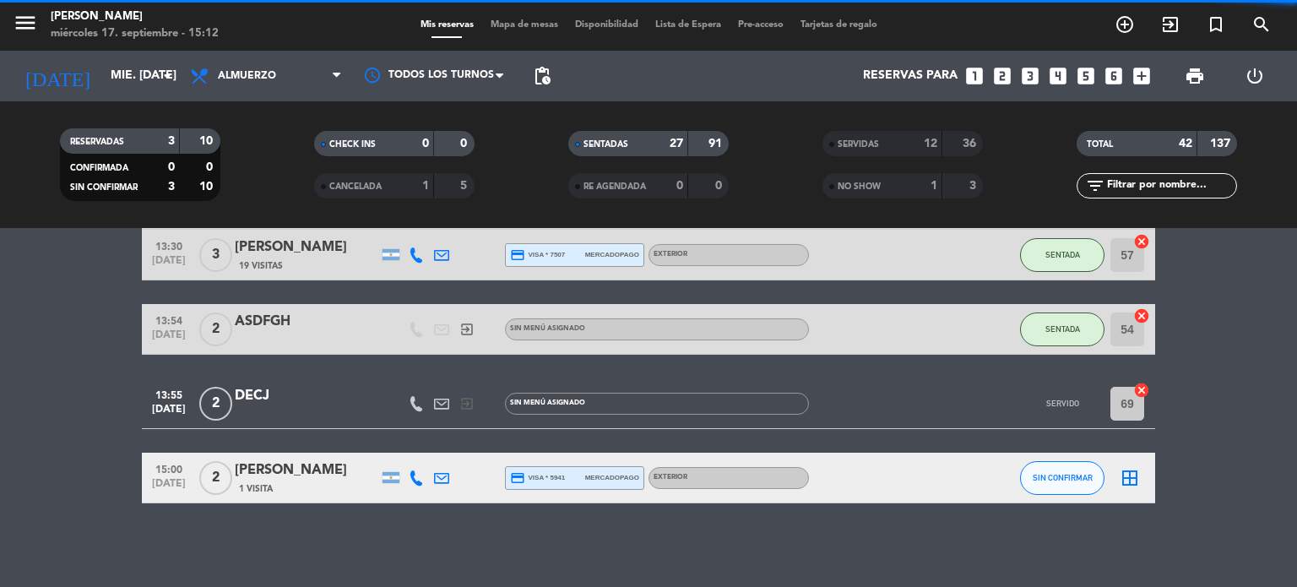
scroll to position [1579, 0]
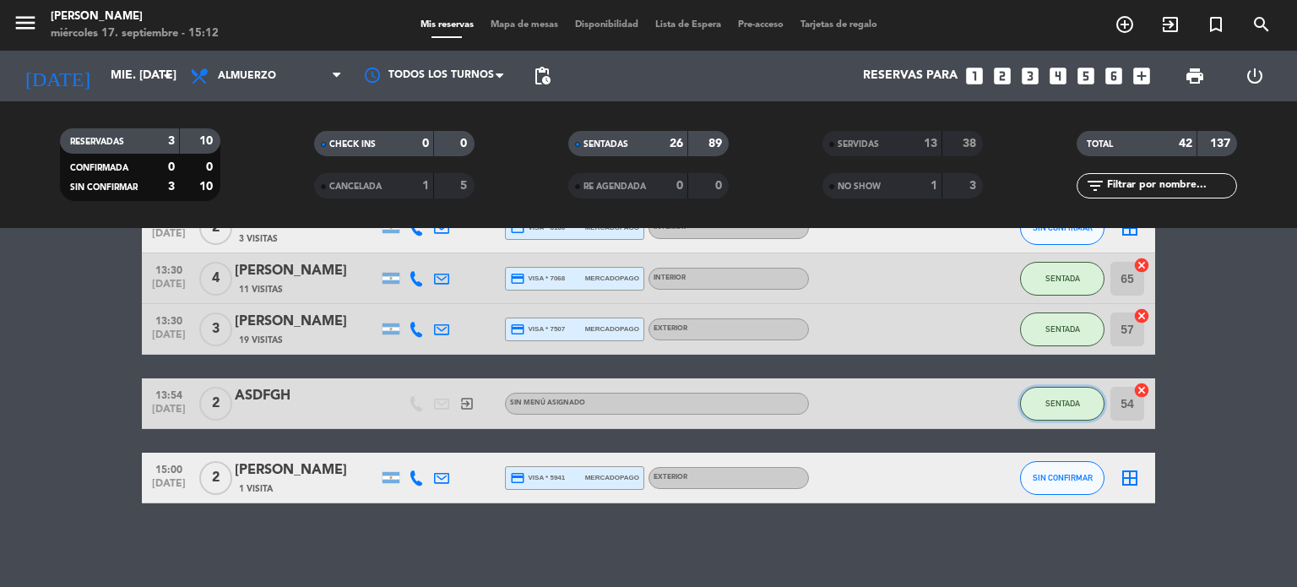
click at [1076, 404] on span "SENTADA" at bounding box center [1062, 402] width 35 height 9
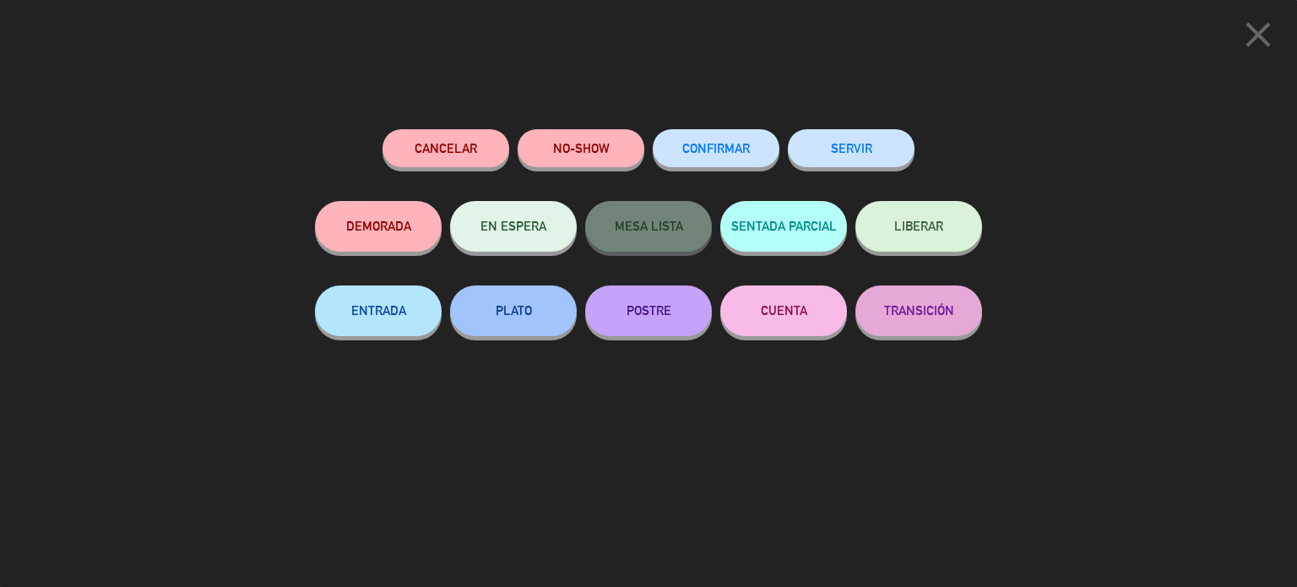
click at [881, 166] on button "SERVIR" at bounding box center [851, 148] width 127 height 38
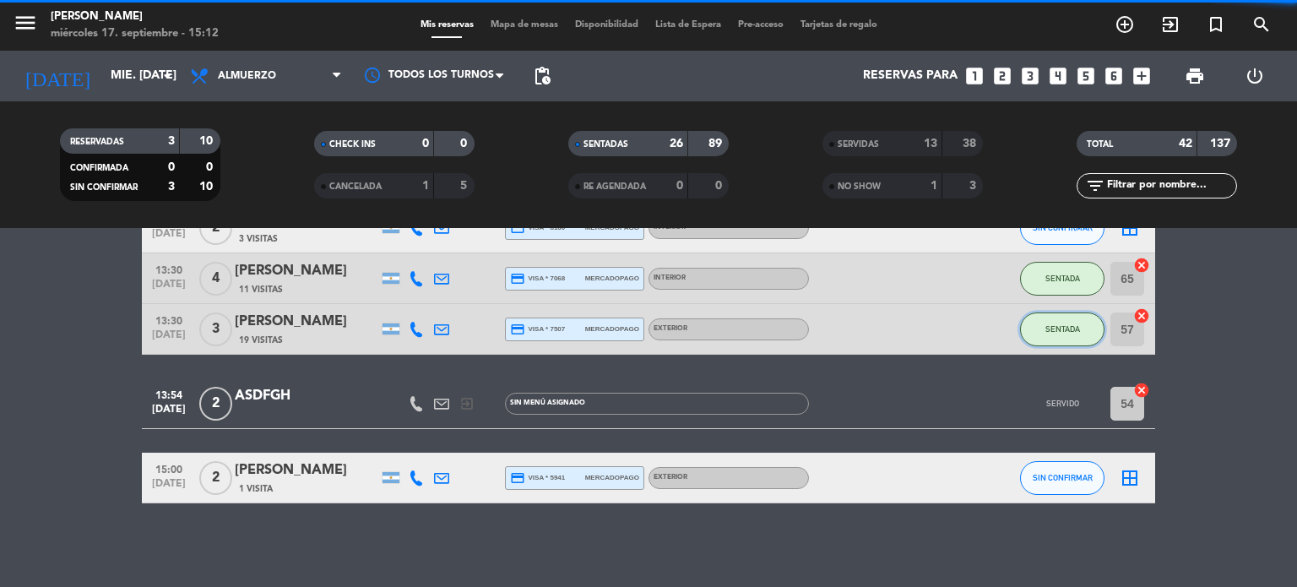
click at [1085, 344] on button "SENTADA" at bounding box center [1062, 329] width 84 height 34
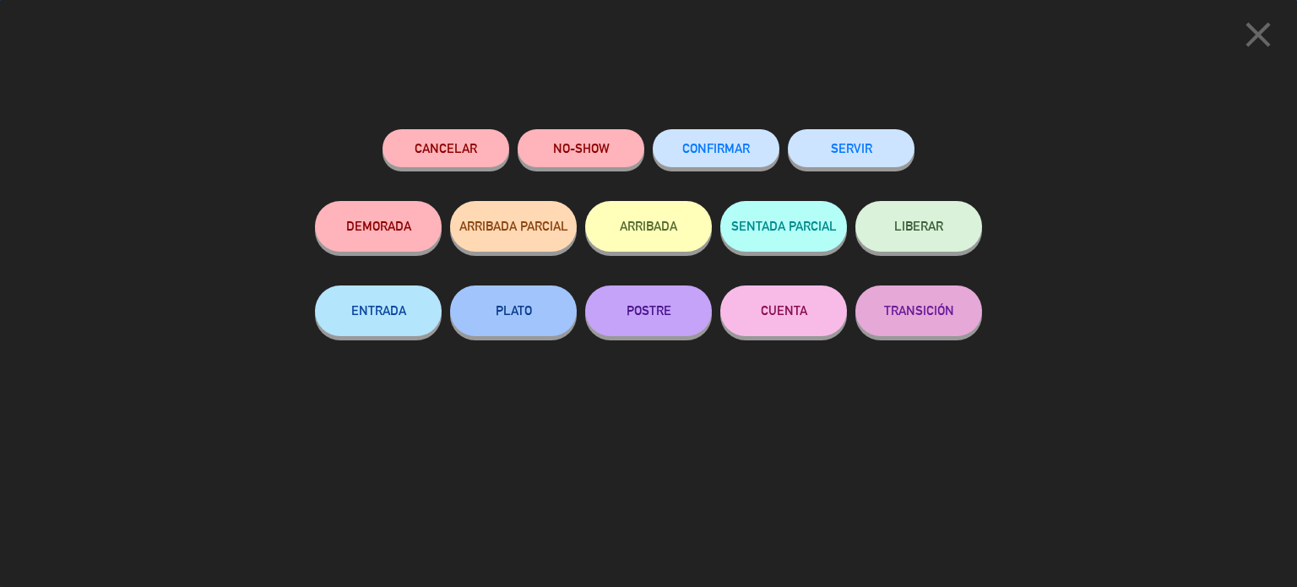
scroll to position [1504, 0]
click at [868, 173] on div "SERVIR" at bounding box center [851, 165] width 127 height 72
click at [897, 132] on button "SERVIR" at bounding box center [851, 148] width 127 height 38
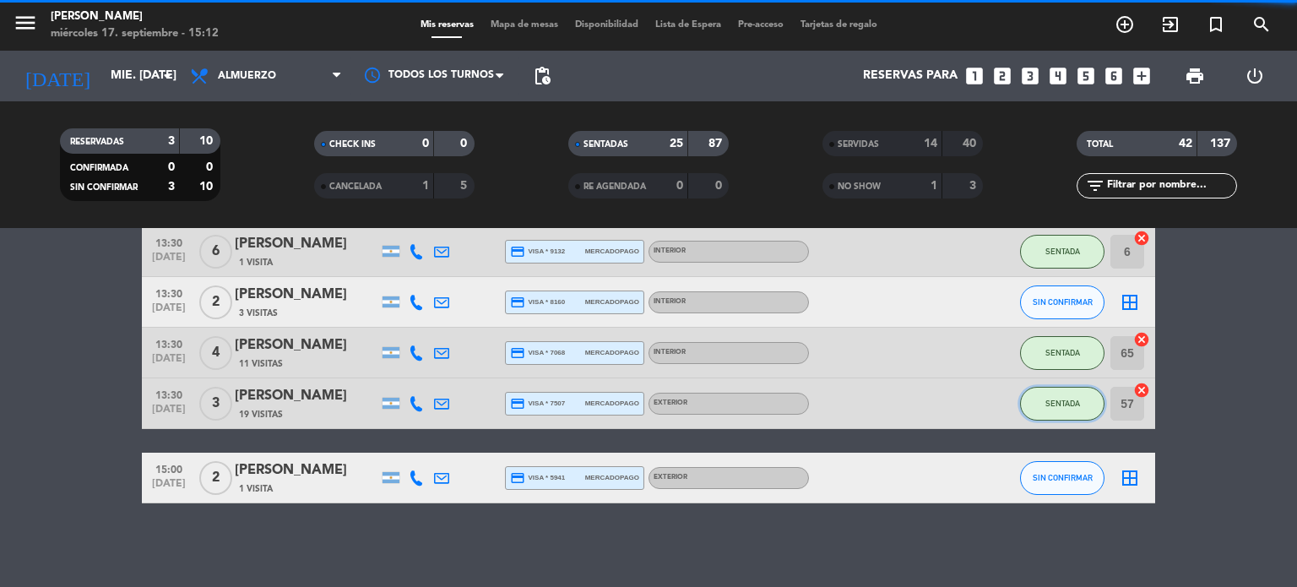
click at [1063, 391] on button "SENTADA" at bounding box center [1062, 404] width 84 height 34
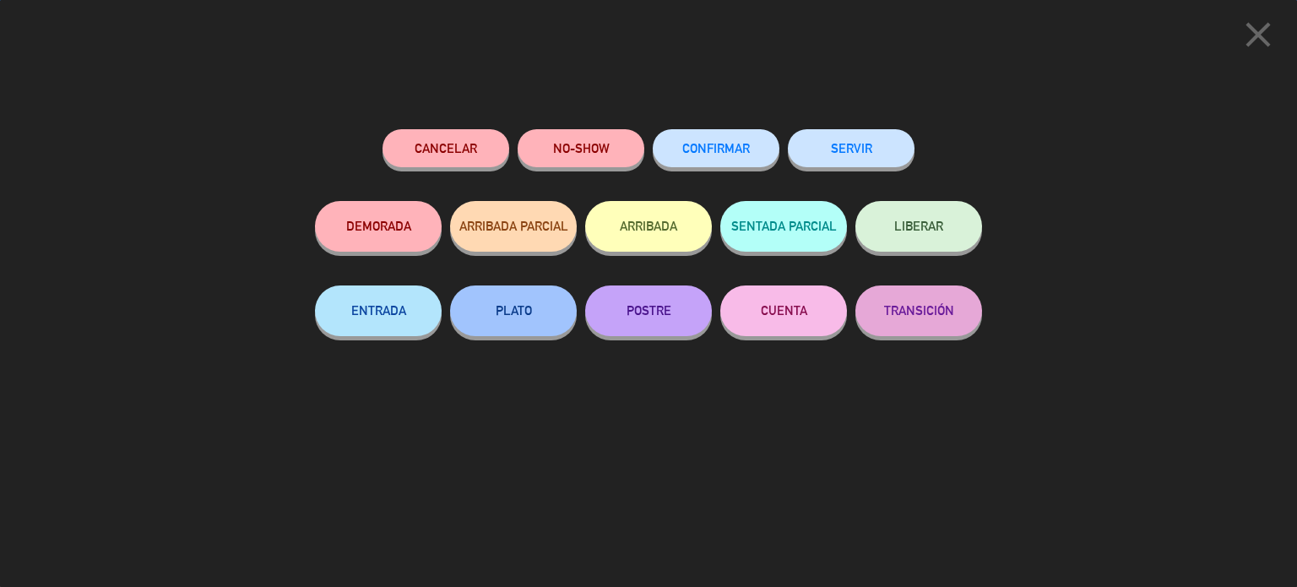
scroll to position [1454, 0]
drag, startPoint x: 905, startPoint y: 148, endPoint x: 892, endPoint y: 145, distance: 12.9
click at [896, 145] on button "SERVIR" at bounding box center [851, 148] width 127 height 38
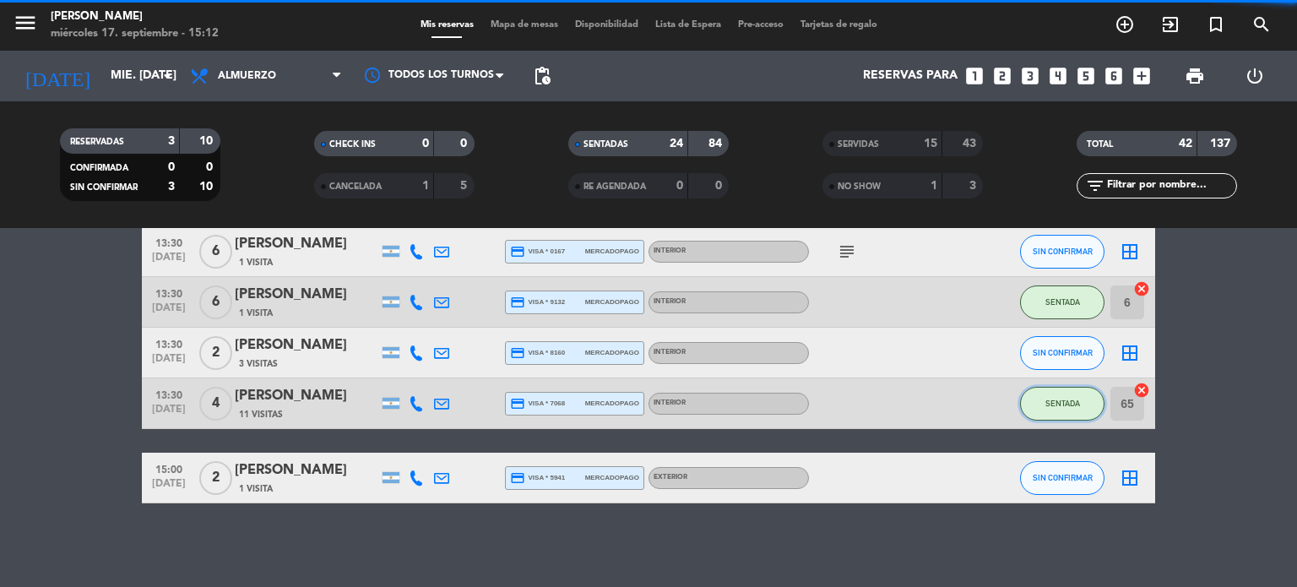
click at [1061, 395] on button "SENTADA" at bounding box center [1062, 404] width 84 height 34
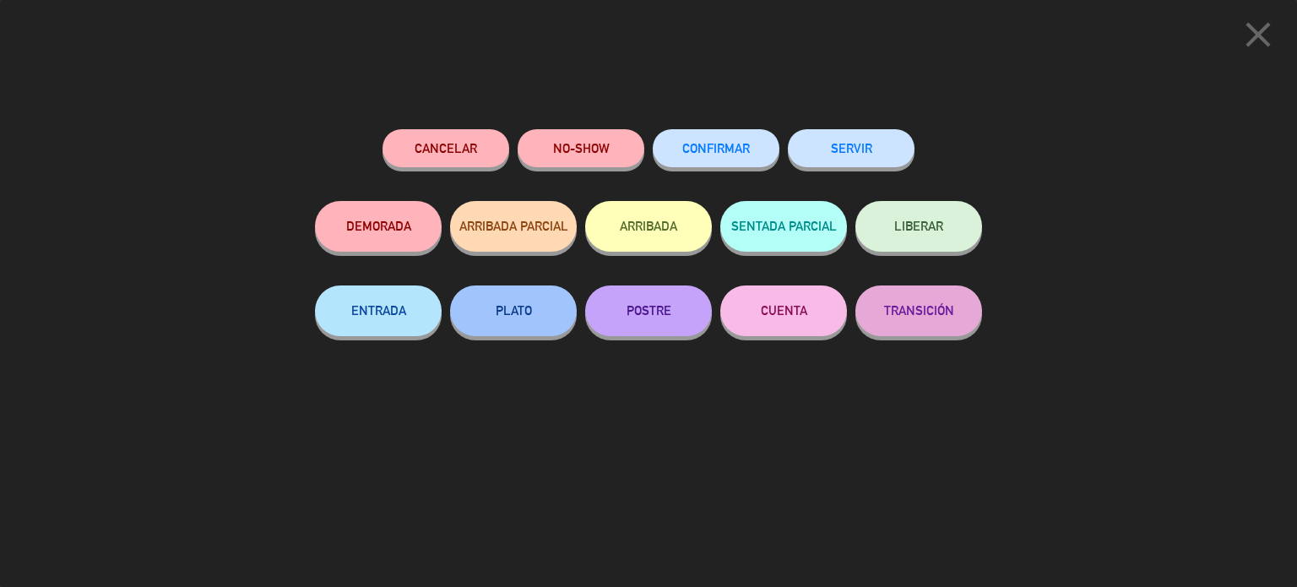
scroll to position [1504, 0]
click at [853, 159] on button "SERVIR" at bounding box center [851, 148] width 127 height 38
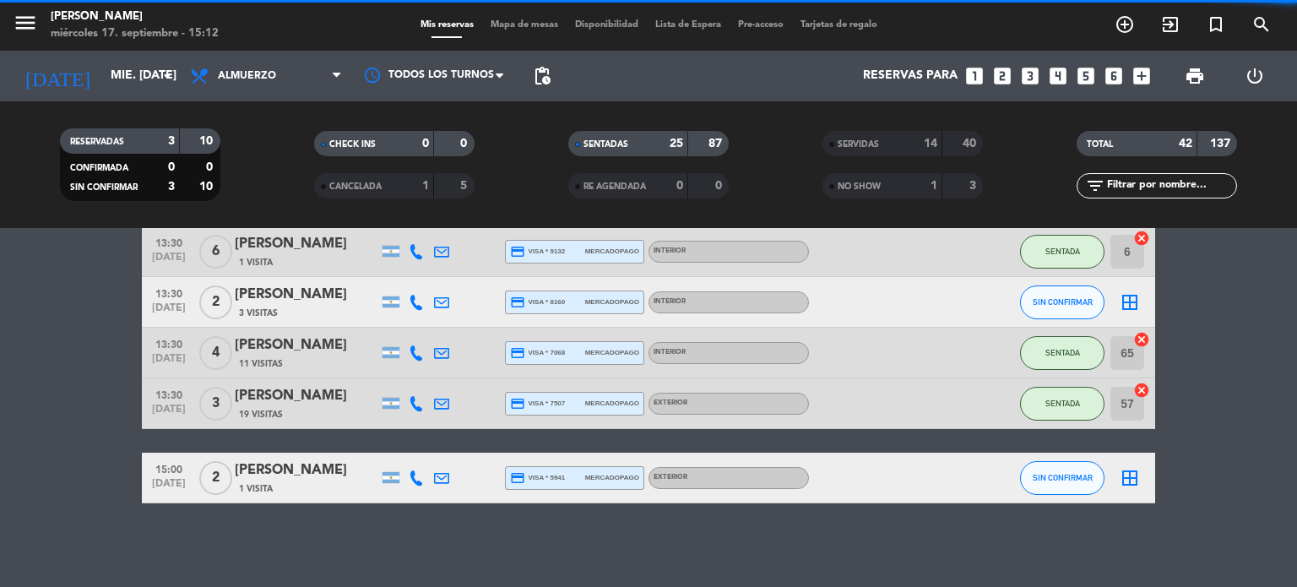
scroll to position [1454, 0]
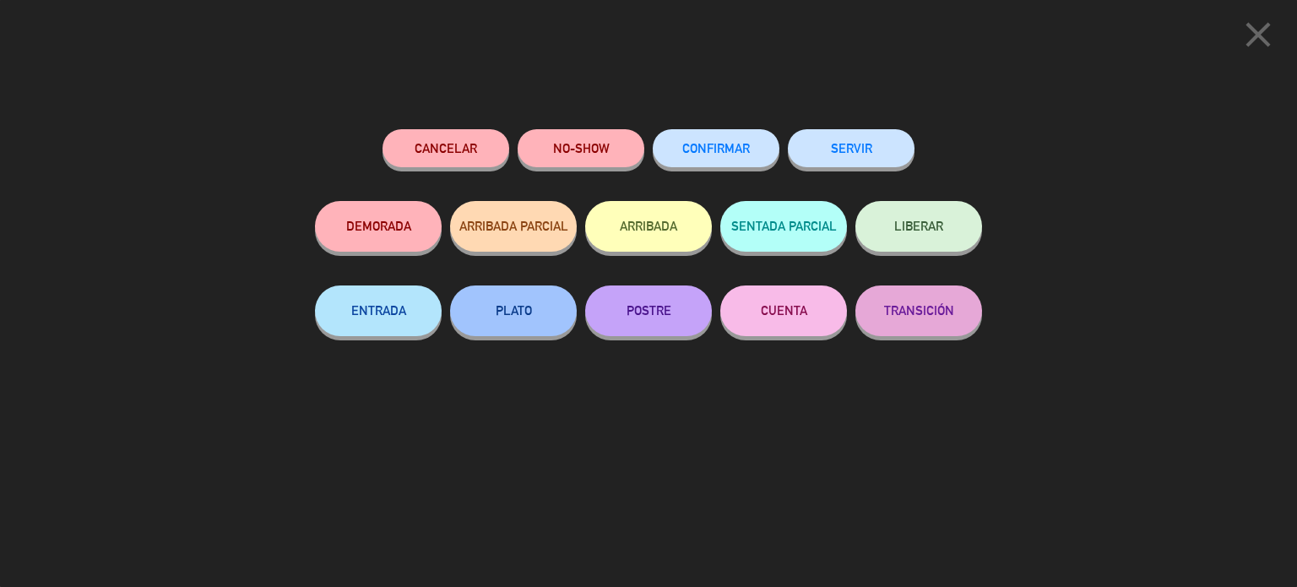
click at [1238, 247] on div "close Cancelar NO-SHOW CONFIRMAR SERVIR DEMORADA ARRIBADA PARCIAL ARRIBADA SENT…" at bounding box center [648, 293] width 1297 height 587
click at [1250, 30] on icon "close" at bounding box center [1258, 35] width 42 height 42
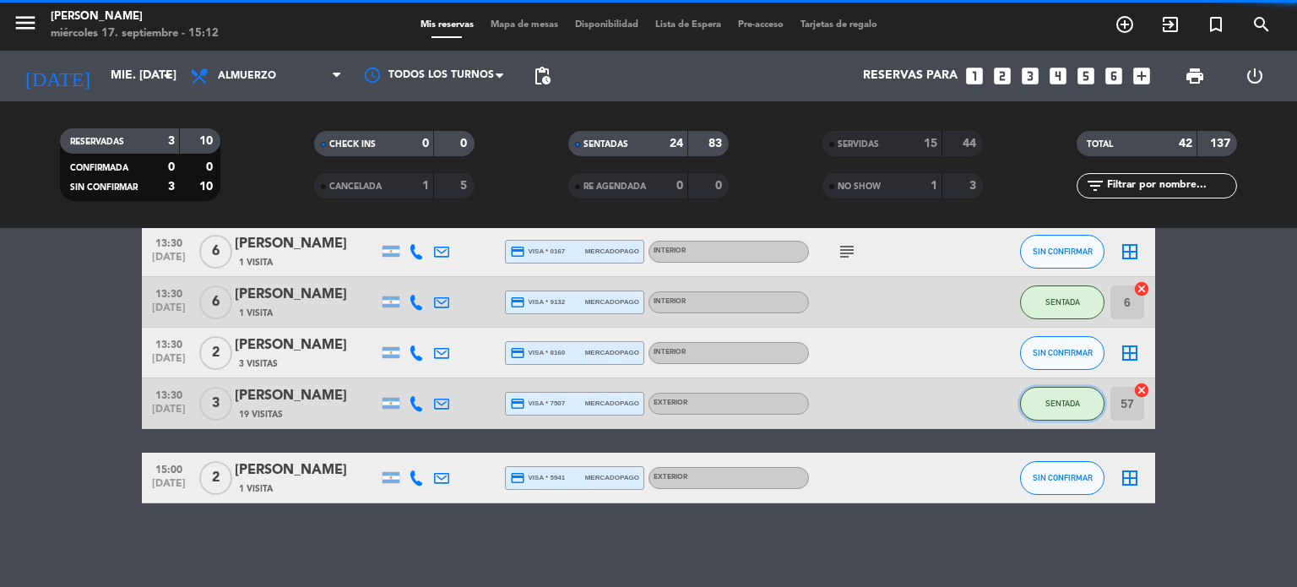
click at [1059, 404] on span "SENTADA" at bounding box center [1062, 402] width 35 height 9
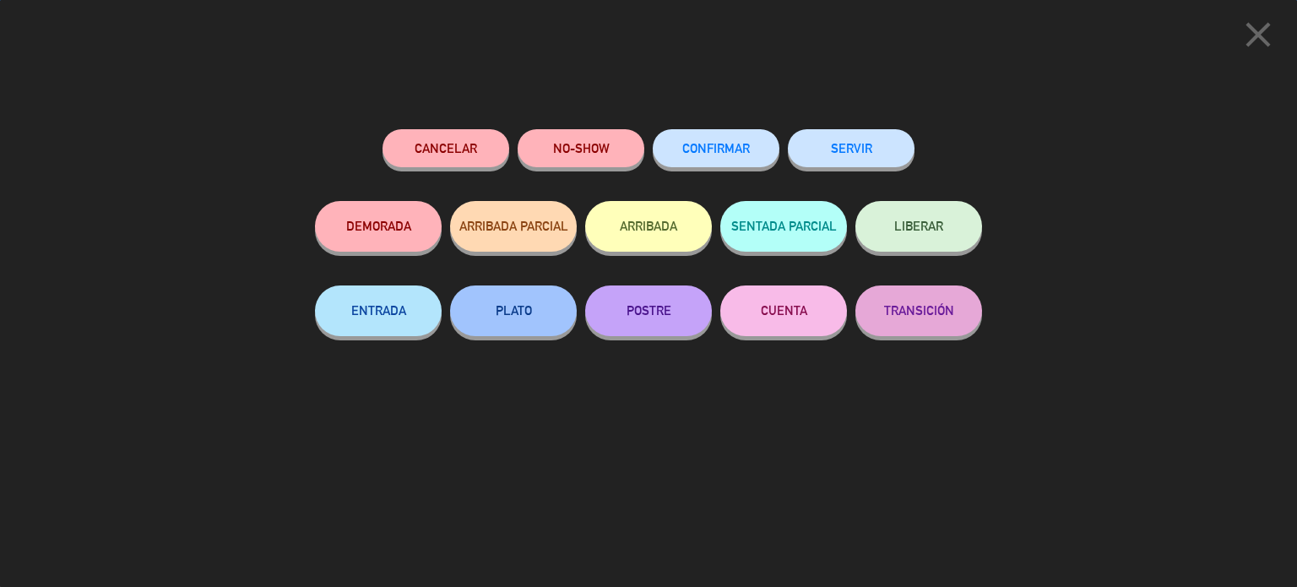
click at [890, 143] on button "SERVIR" at bounding box center [851, 148] width 127 height 38
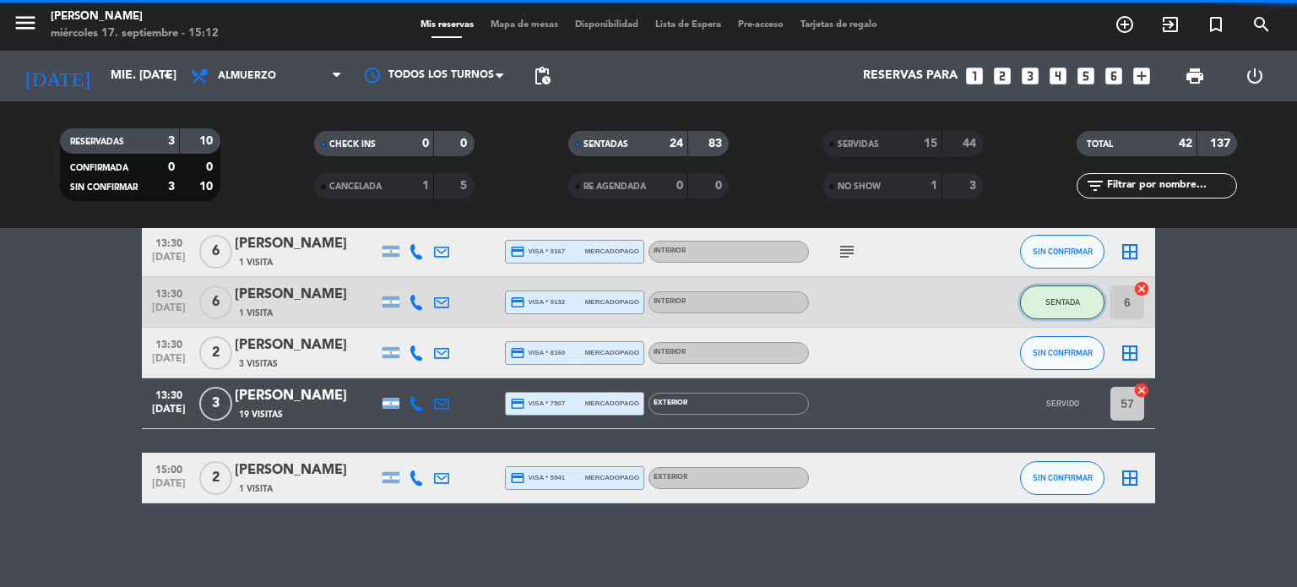
click at [1051, 306] on span "SENTADA" at bounding box center [1062, 301] width 35 height 9
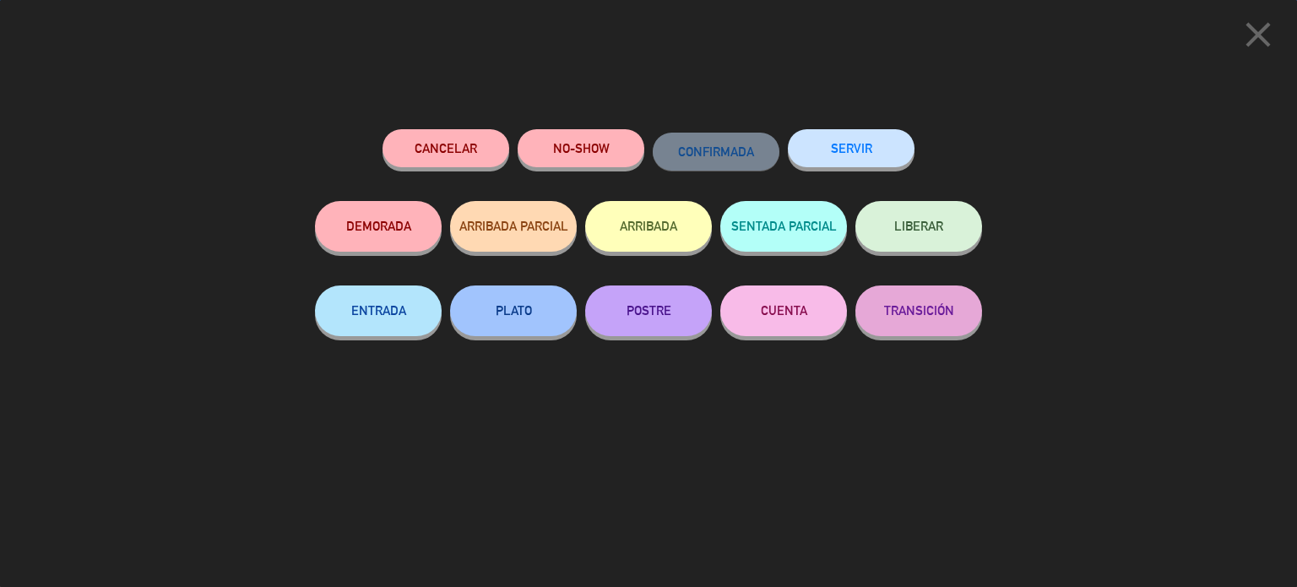
scroll to position [1403, 0]
click at [910, 140] on button "SERVIR" at bounding box center [851, 148] width 127 height 38
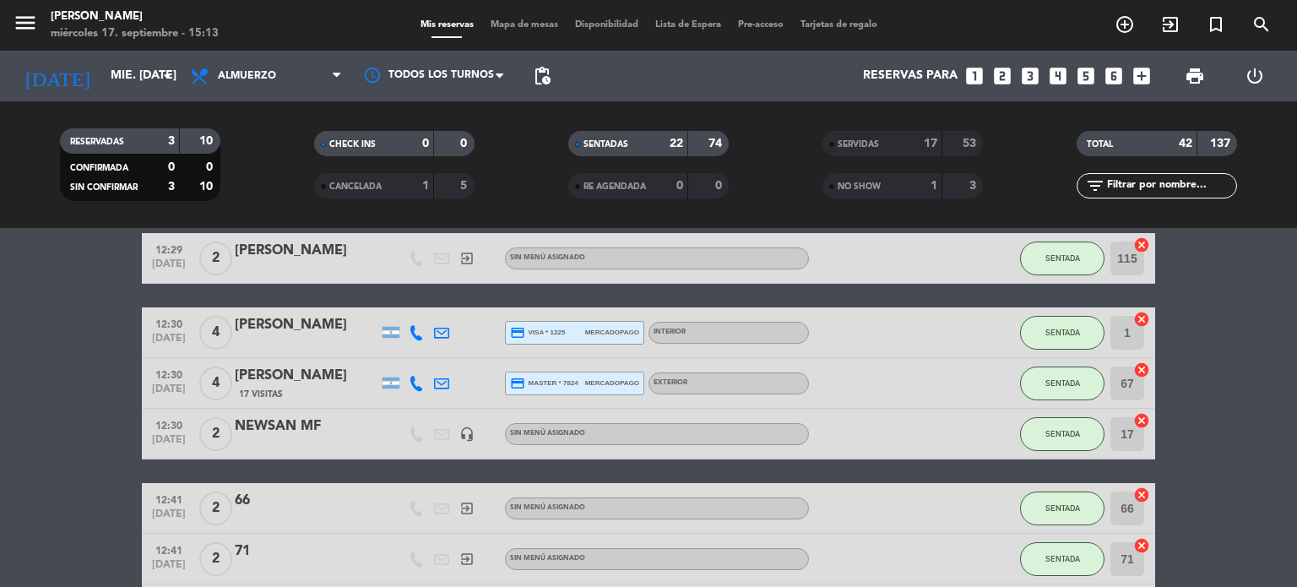
scroll to position [0, 0]
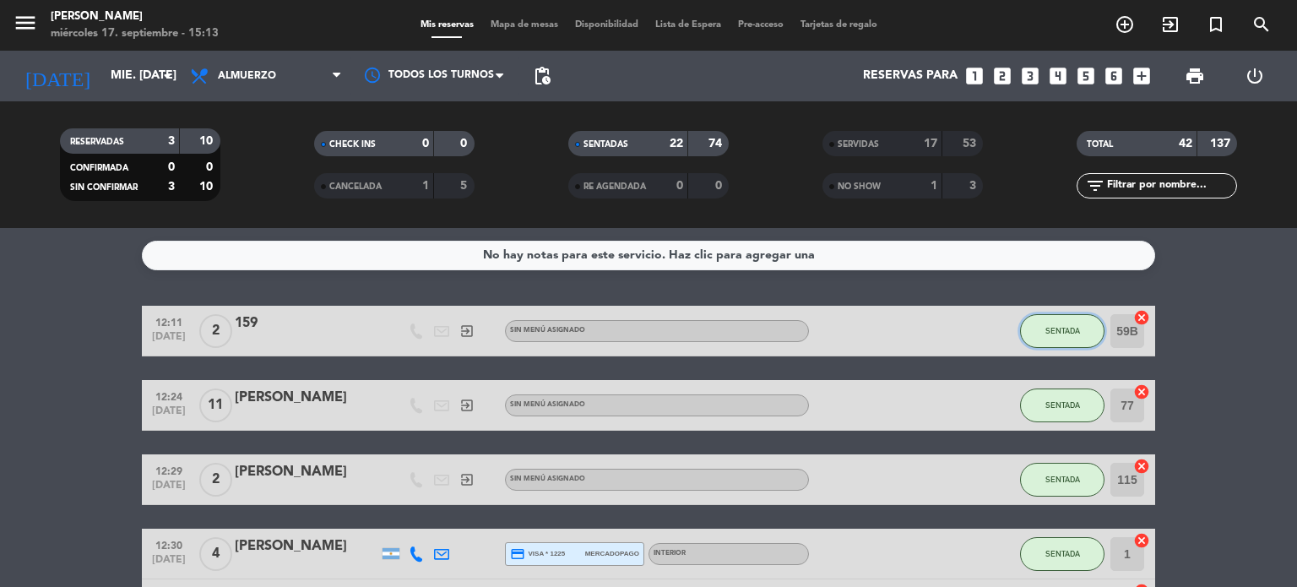
click at [1057, 347] on button "SENTADA" at bounding box center [1062, 331] width 84 height 34
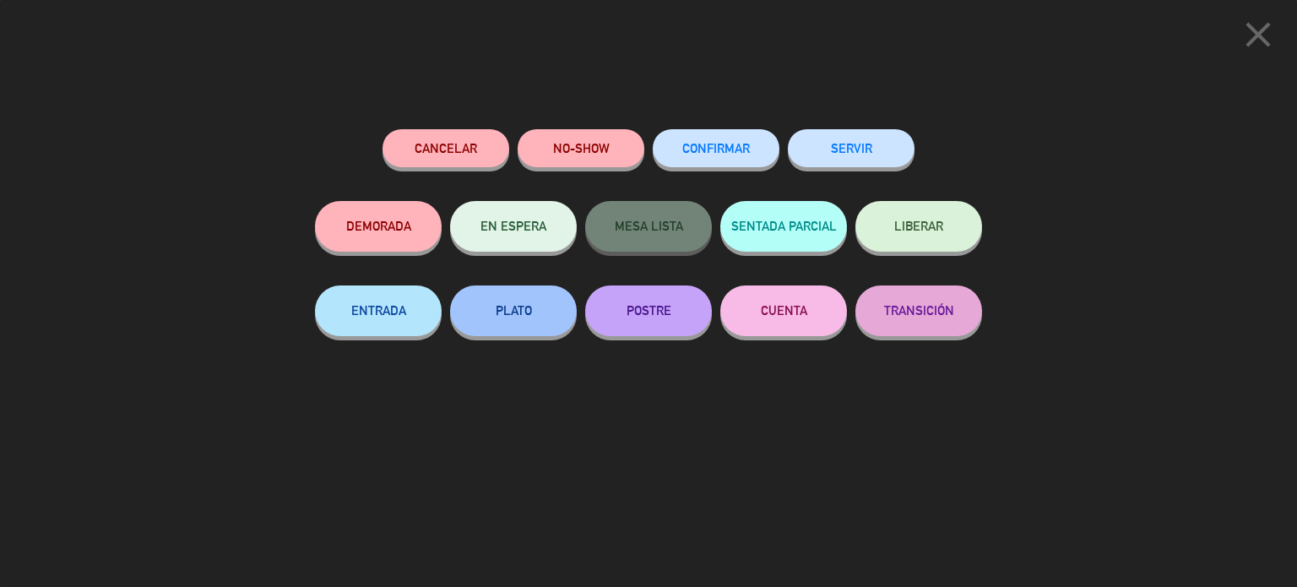
click at [854, 152] on button "SERVIR" at bounding box center [851, 148] width 127 height 38
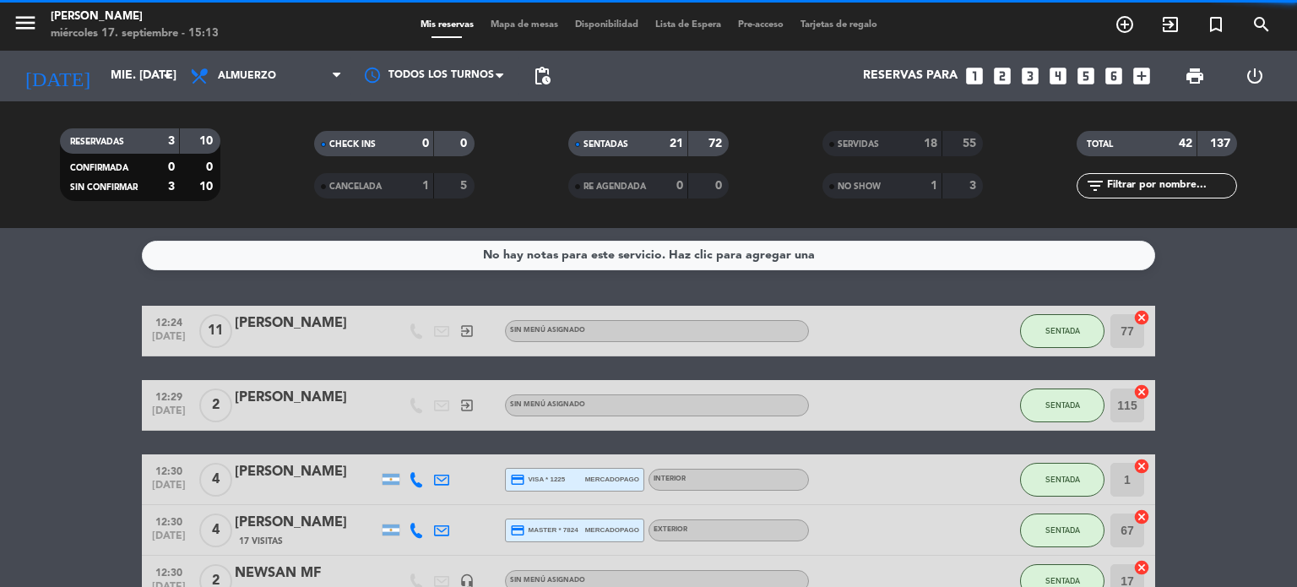
click at [1040, 404] on button "SENTADA" at bounding box center [1062, 405] width 84 height 34
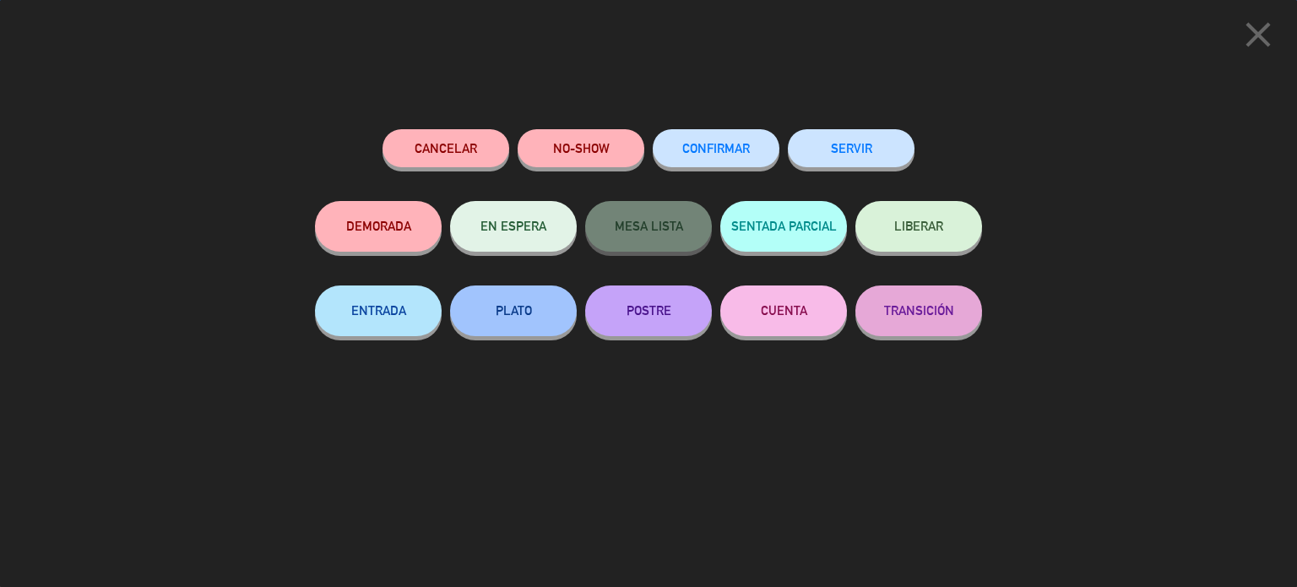
click at [866, 152] on button "SERVIR" at bounding box center [851, 148] width 127 height 38
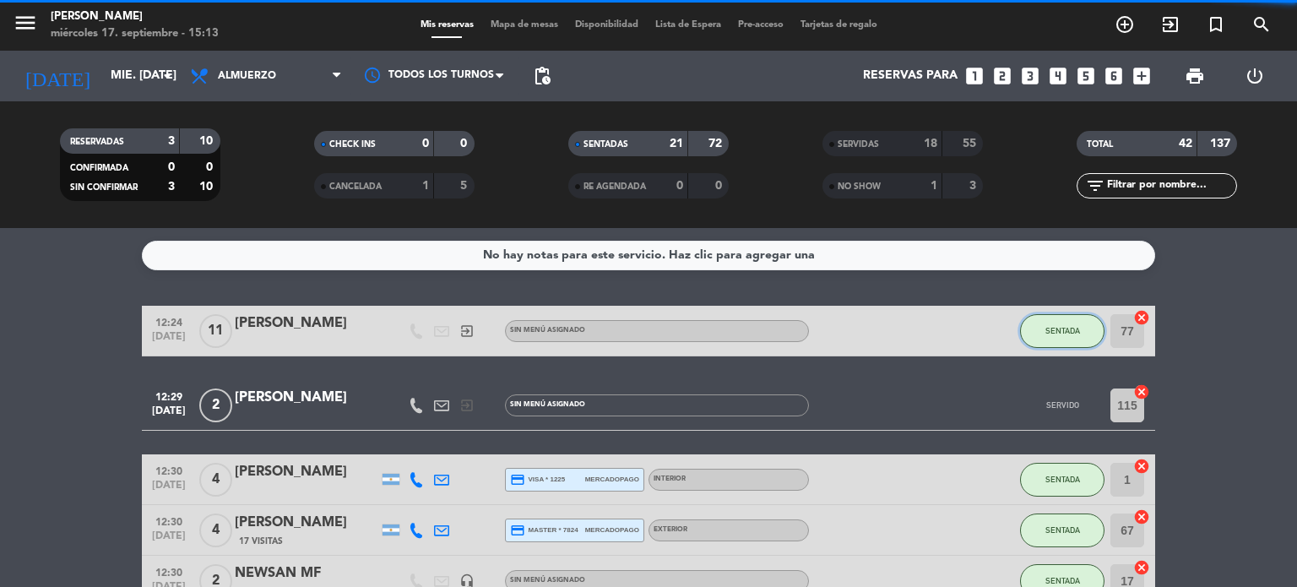
click at [1068, 339] on button "SENTADA" at bounding box center [1062, 331] width 84 height 34
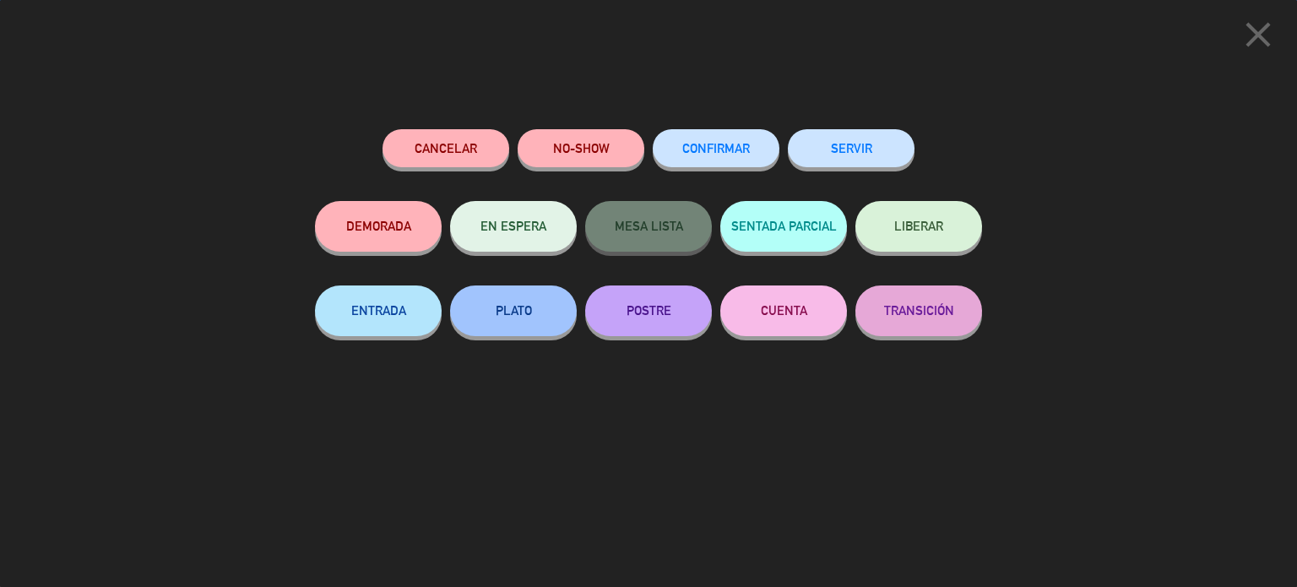
drag, startPoint x: 807, startPoint y: 106, endPoint x: 841, endPoint y: 127, distance: 39.8
click at [807, 106] on div "close Cancelar NO-SHOW CONFIRMAR SERVIR DEMORADA EN ESPERA MESA LISTA SENTADA P…" at bounding box center [648, 293] width 1297 height 587
click at [839, 145] on button "SERVIR" at bounding box center [851, 148] width 127 height 38
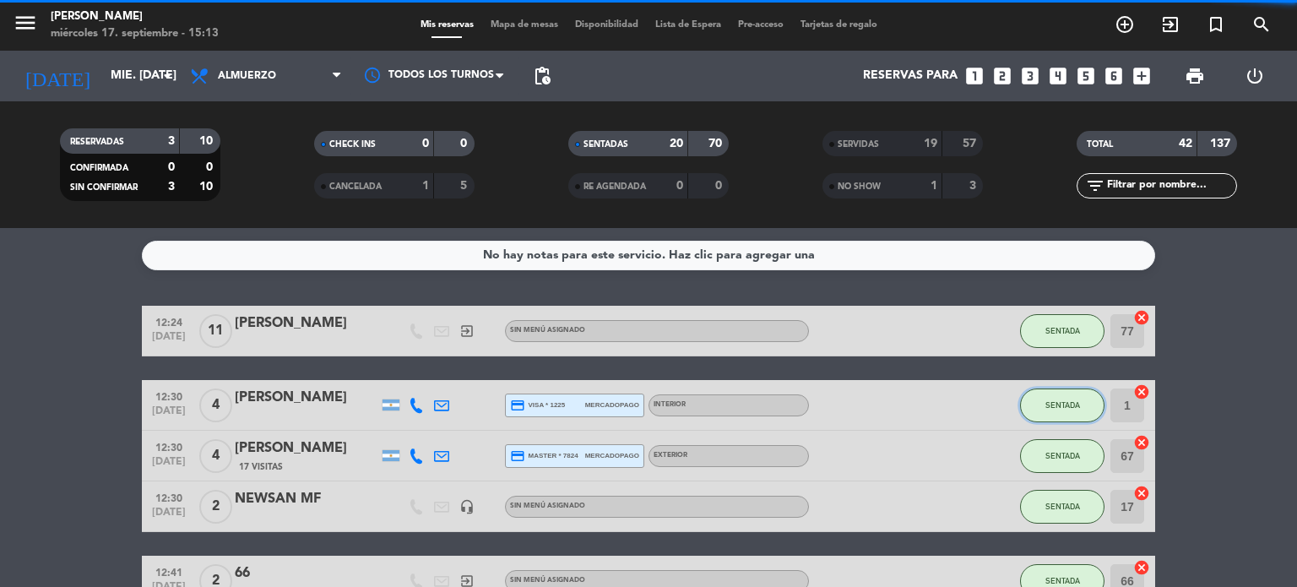
click at [1060, 400] on span "SENTADA" at bounding box center [1062, 404] width 35 height 9
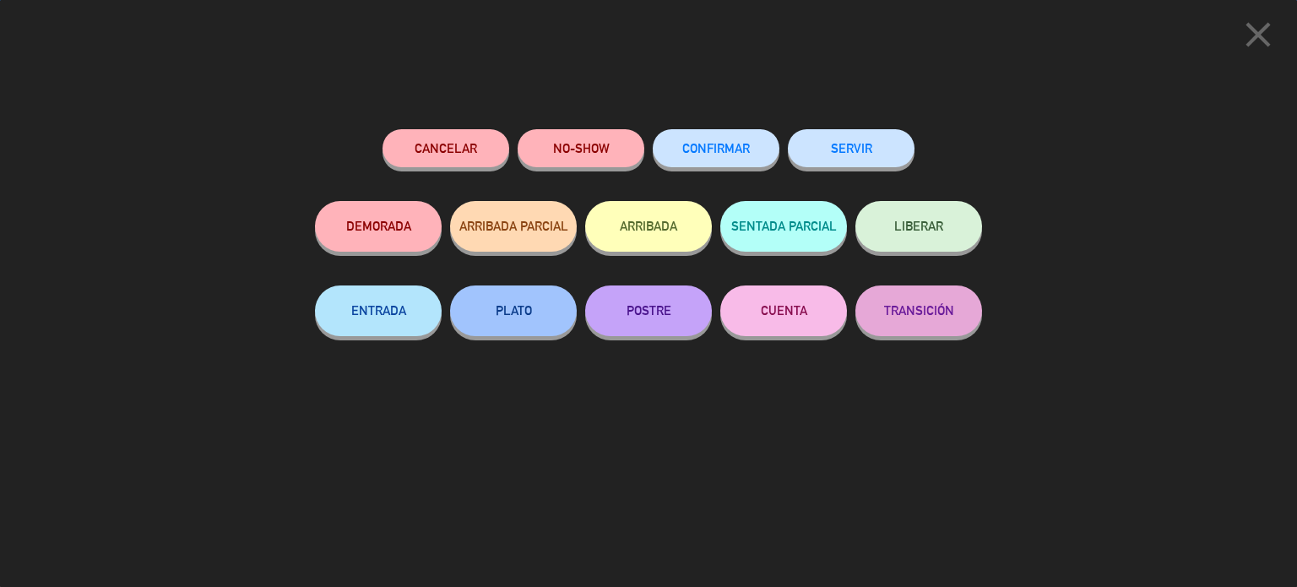
click at [865, 131] on button "SERVIR" at bounding box center [851, 148] width 127 height 38
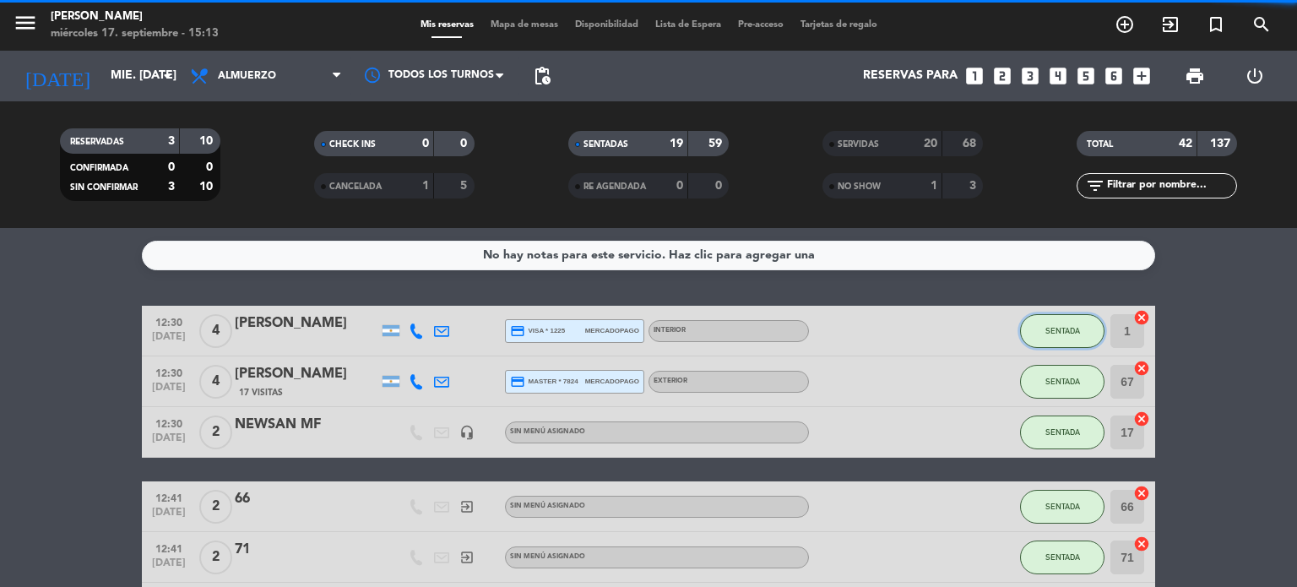
click at [1060, 339] on button "SENTADA" at bounding box center [1062, 331] width 84 height 34
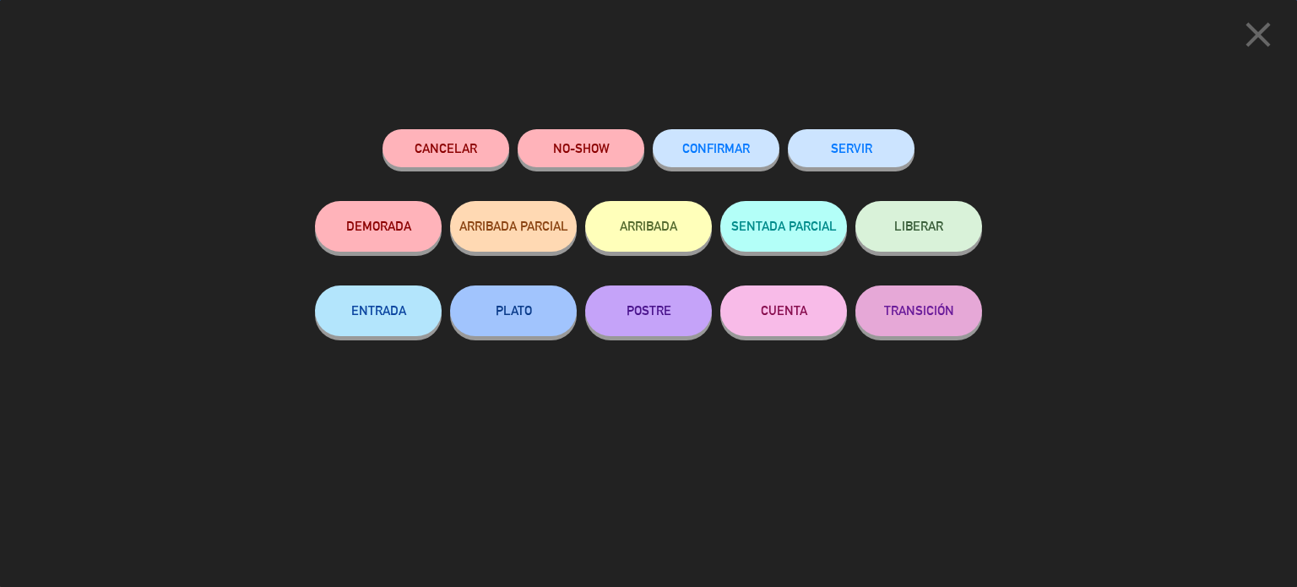
click at [834, 160] on button "SERVIR" at bounding box center [851, 148] width 127 height 38
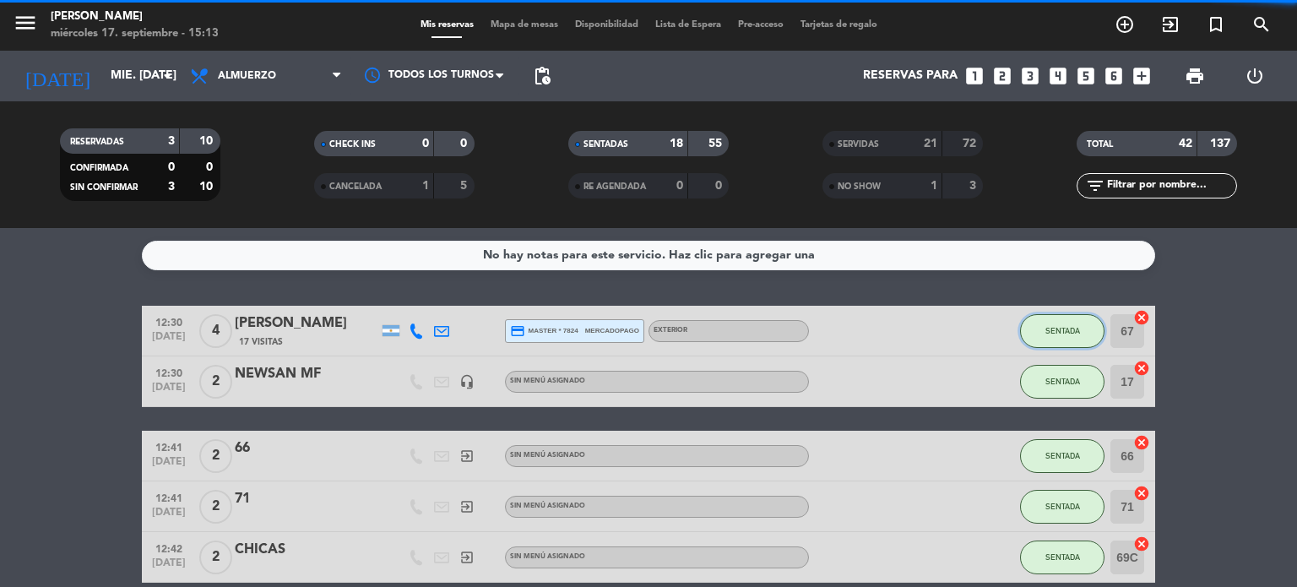
click at [1072, 327] on span "SENTADA" at bounding box center [1062, 330] width 35 height 9
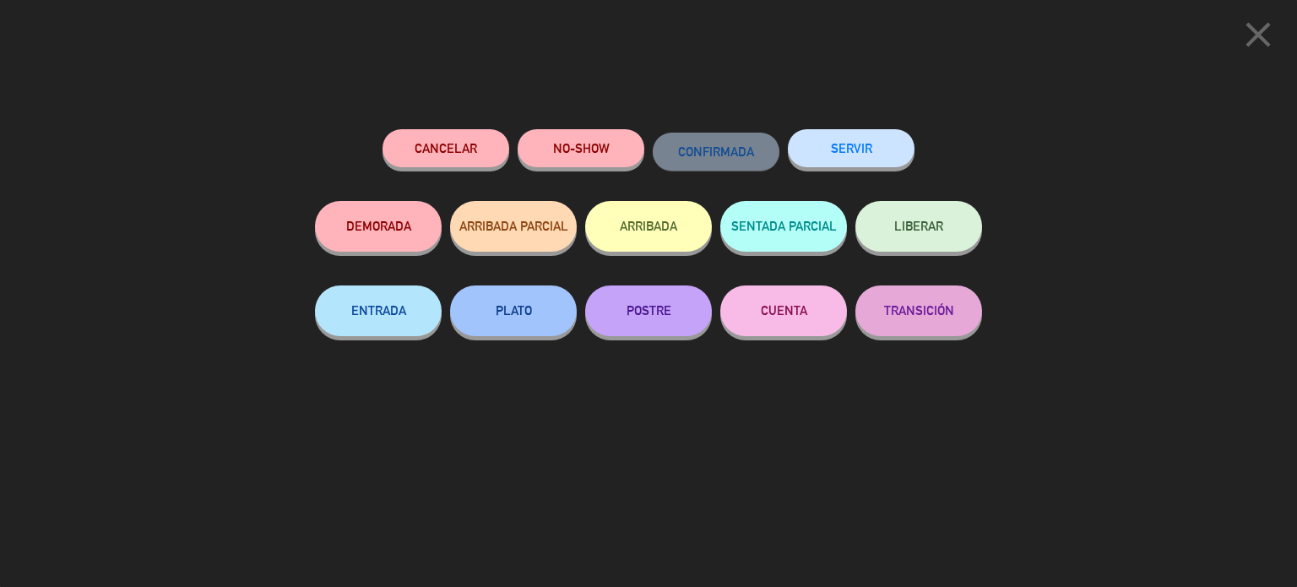
click at [842, 151] on button "SERVIR" at bounding box center [851, 148] width 127 height 38
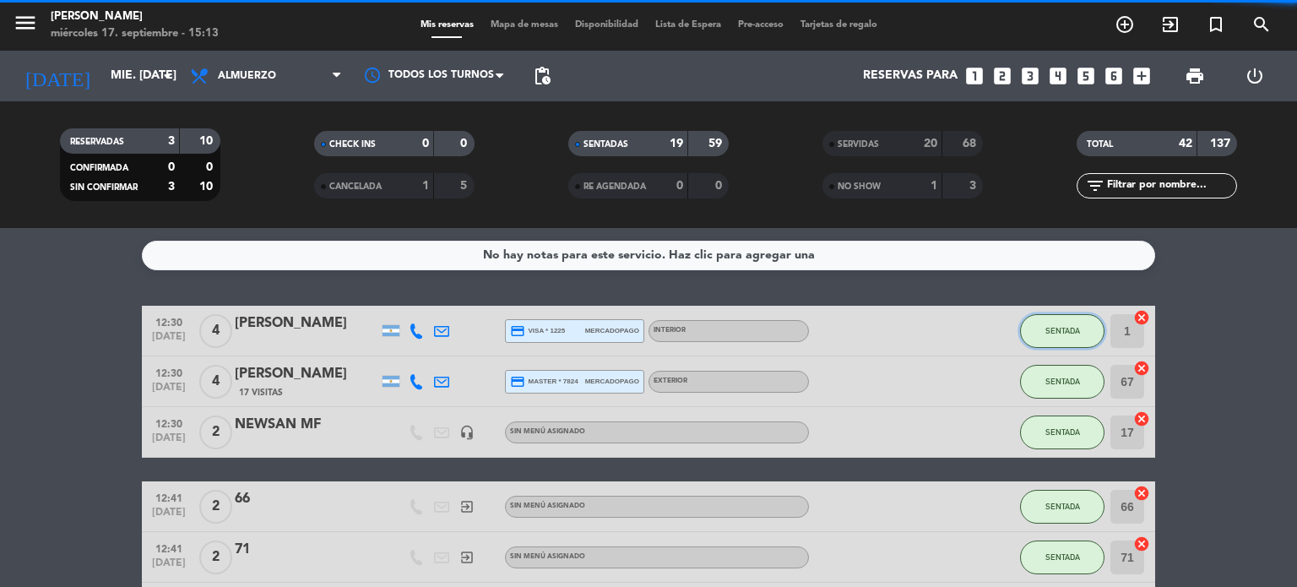
click at [1062, 341] on button "SENTADA" at bounding box center [1062, 331] width 84 height 34
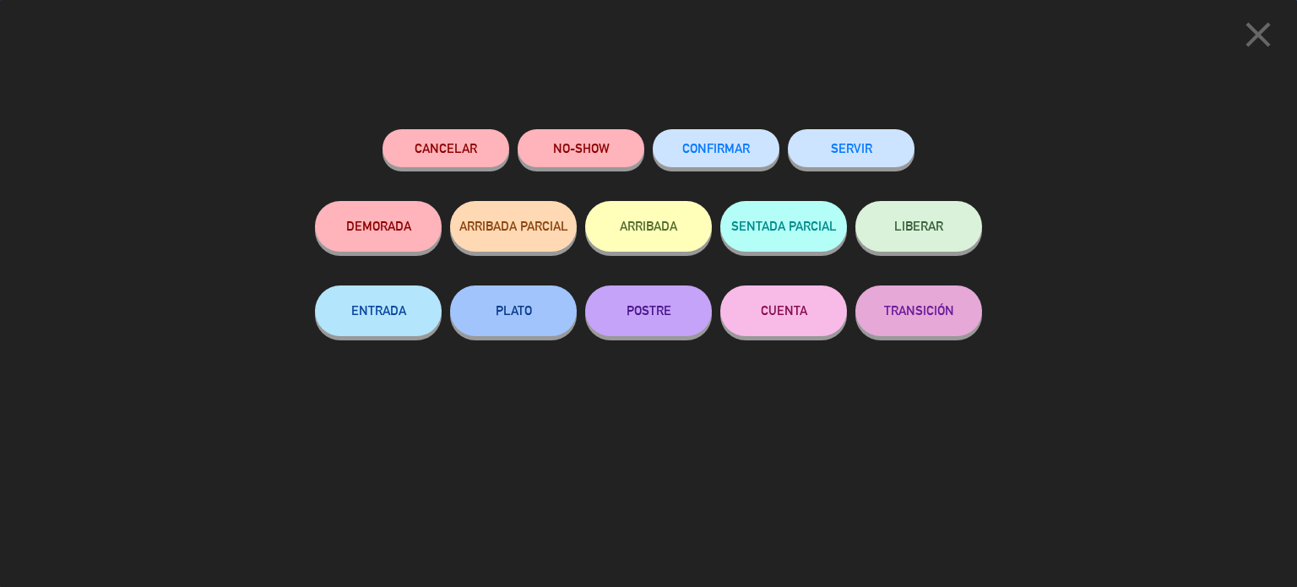
click at [885, 158] on button "SERVIR" at bounding box center [851, 148] width 127 height 38
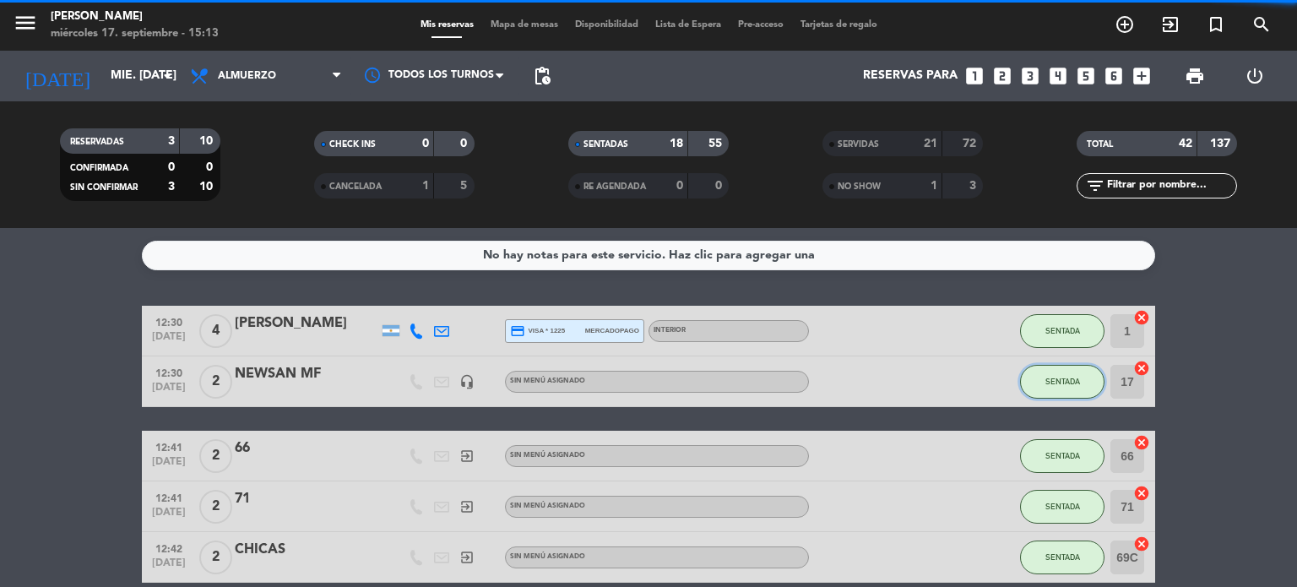
click at [1082, 396] on button "SENTADA" at bounding box center [1062, 382] width 84 height 34
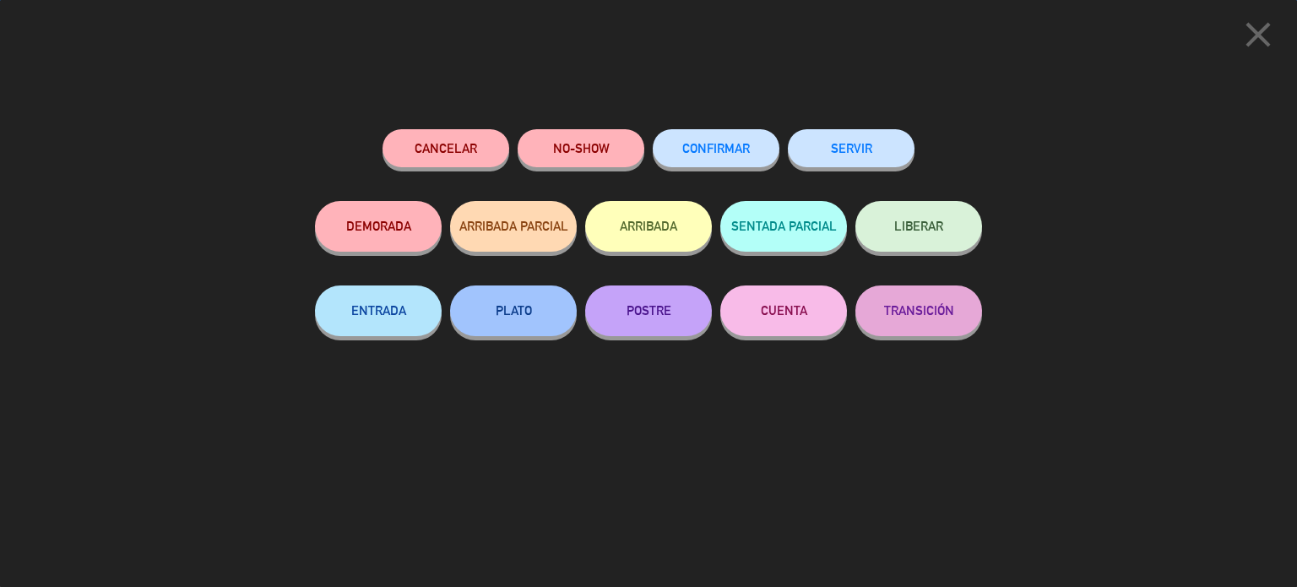
click at [875, 154] on button "SERVIR" at bounding box center [851, 148] width 127 height 38
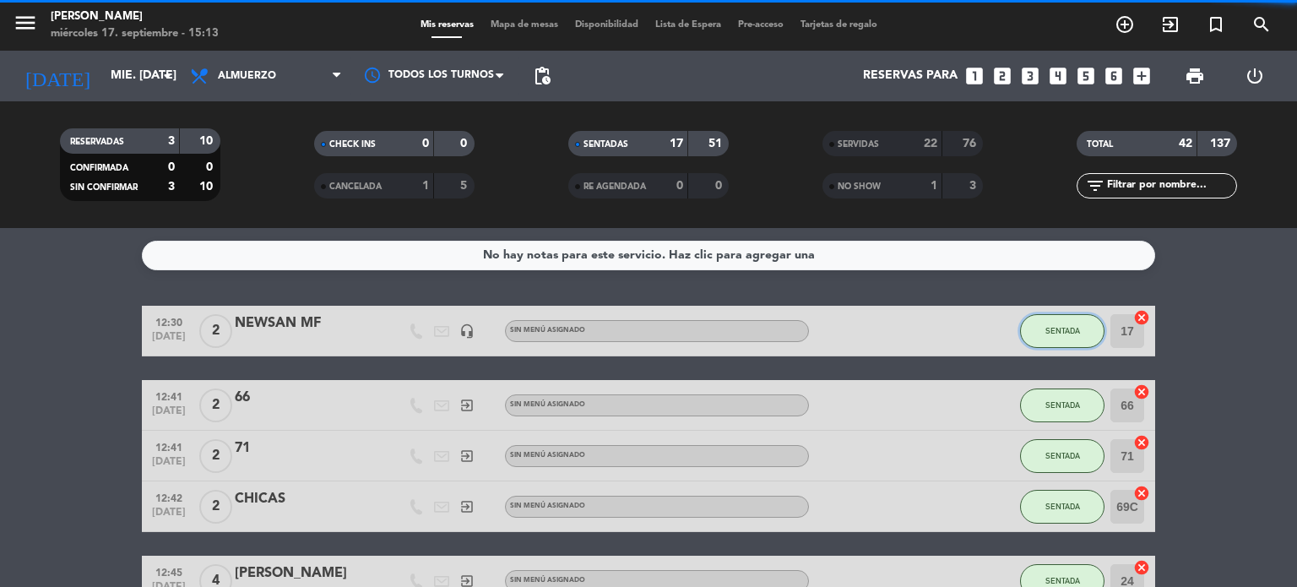
click at [1077, 340] on button "SENTADA" at bounding box center [1062, 331] width 84 height 34
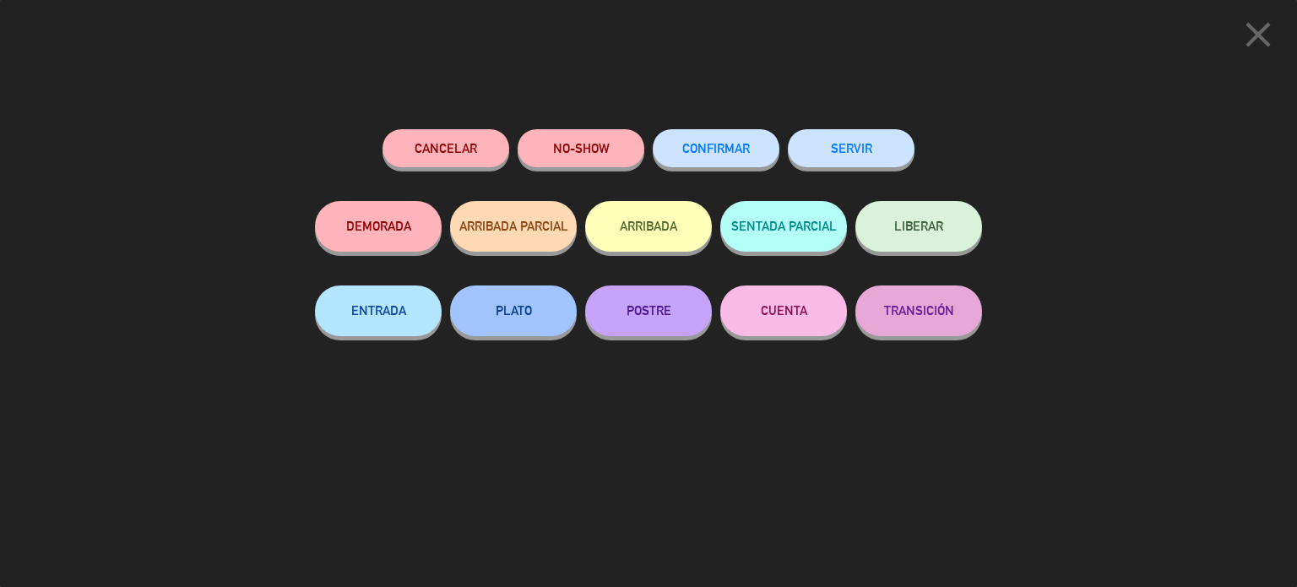
click at [829, 149] on button "SERVIR" at bounding box center [851, 148] width 127 height 38
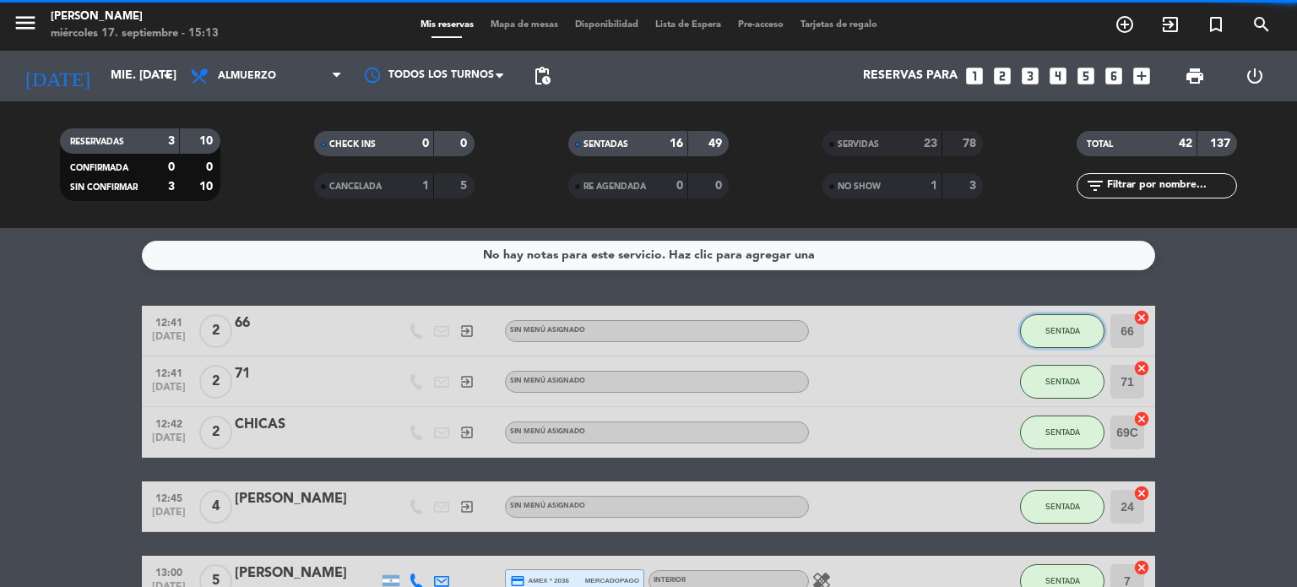
click at [1097, 319] on button "SENTADA" at bounding box center [1062, 331] width 84 height 34
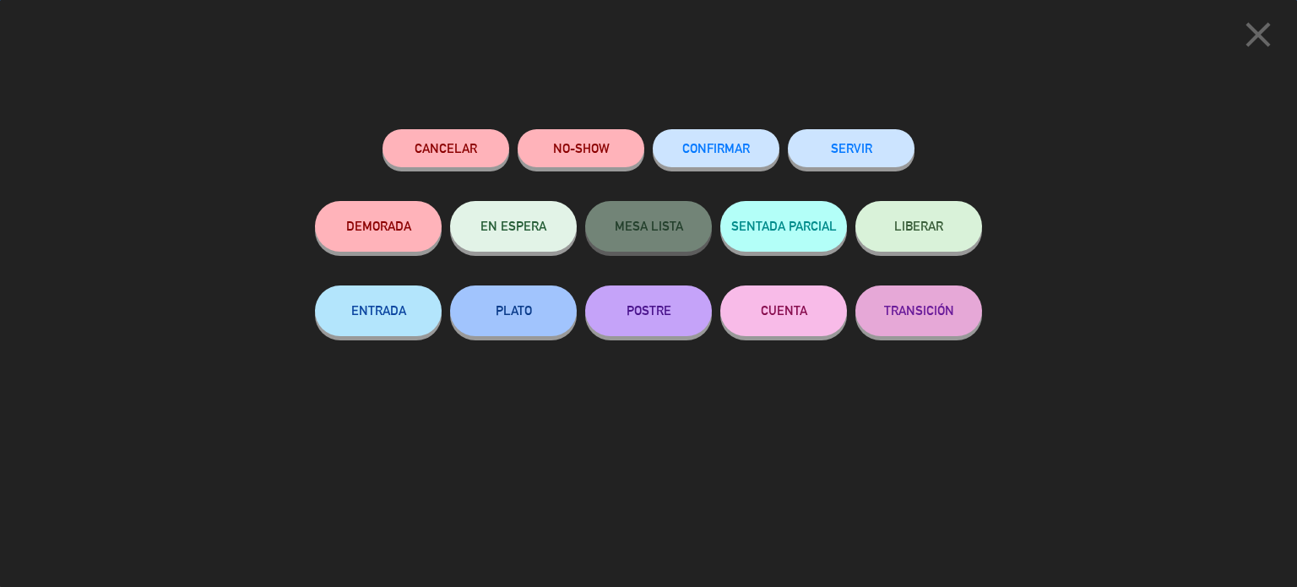
click at [894, 146] on button "SERVIR" at bounding box center [851, 148] width 127 height 38
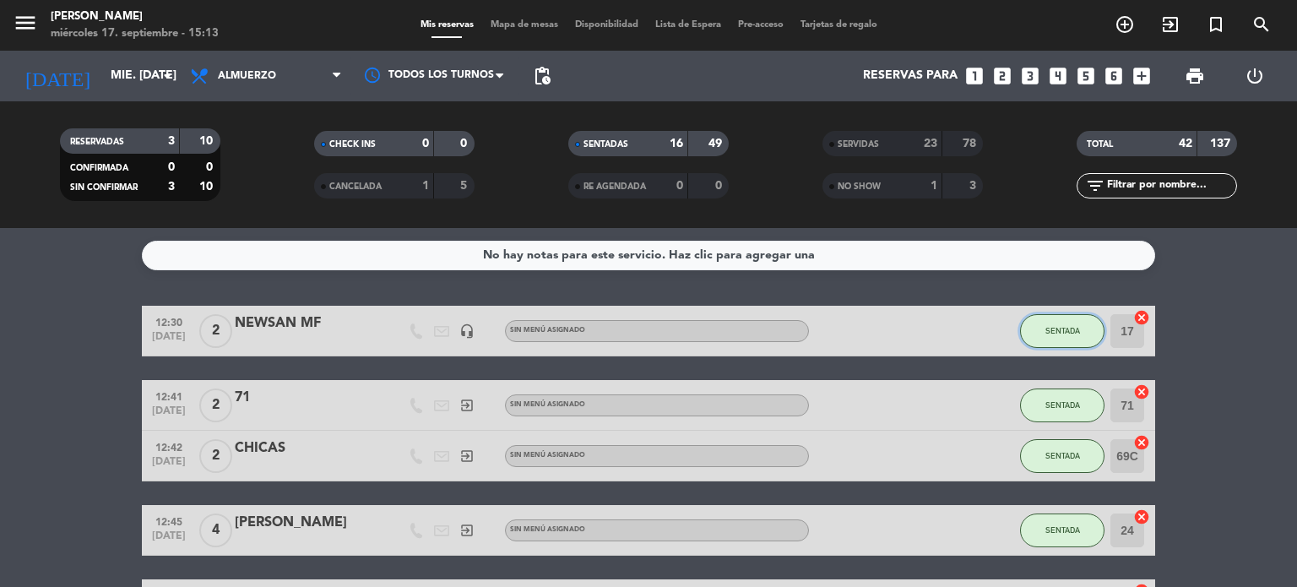
click at [1055, 317] on button "SENTADA" at bounding box center [1062, 331] width 84 height 34
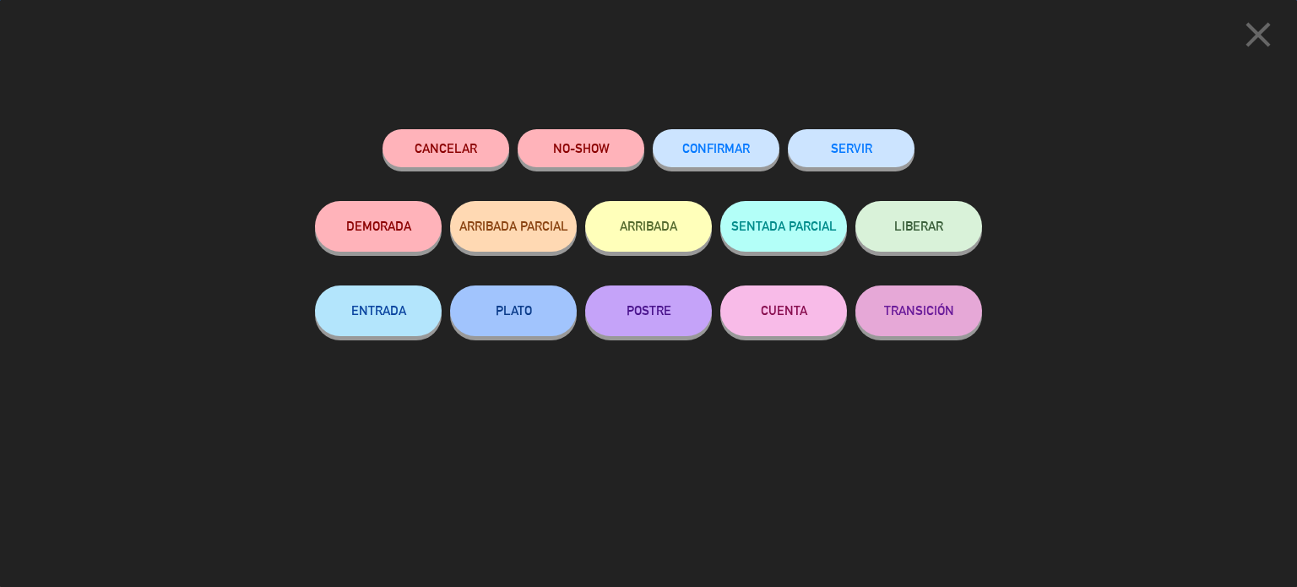
click at [896, 158] on button "SERVIR" at bounding box center [851, 148] width 127 height 38
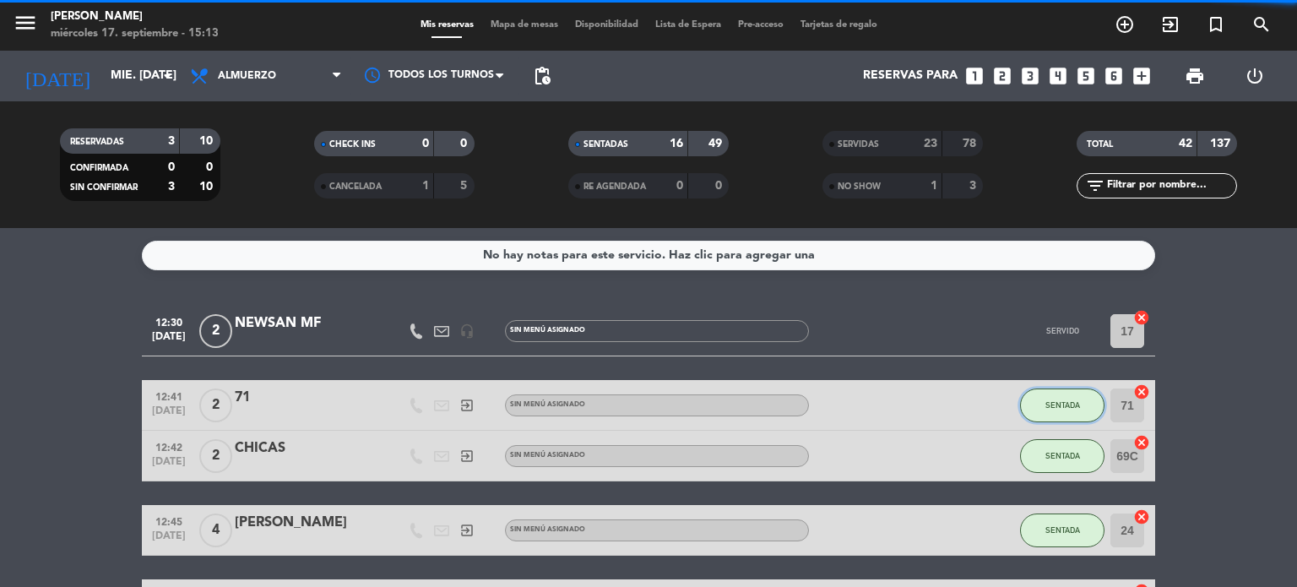
click at [1071, 394] on button "SENTADA" at bounding box center [1062, 405] width 84 height 34
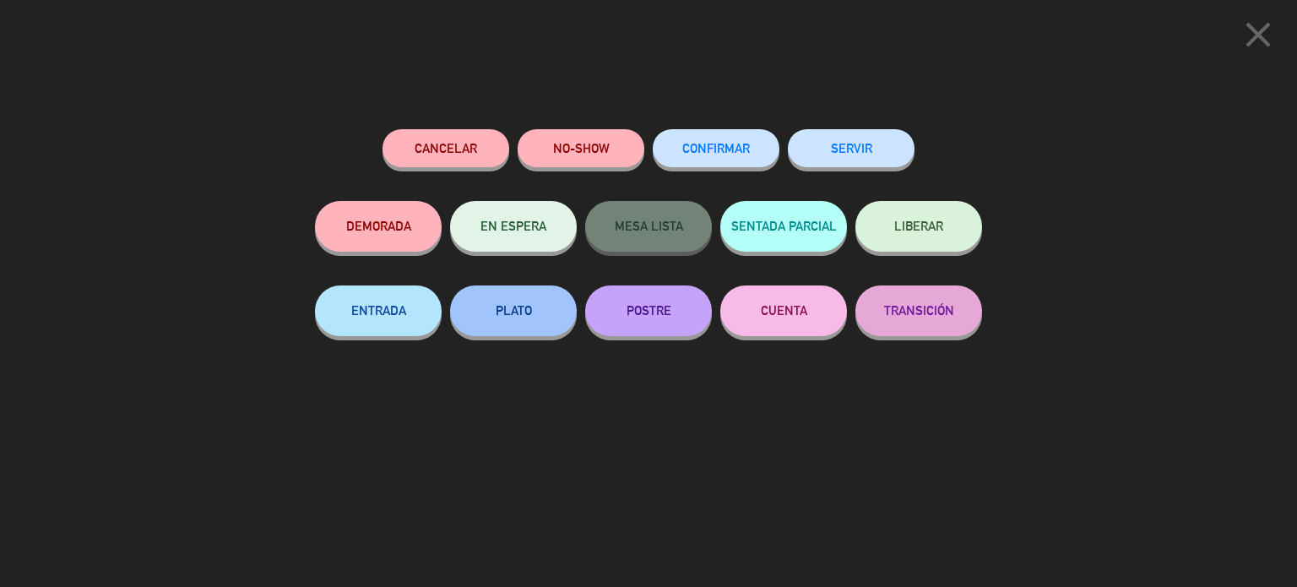
click at [886, 149] on button "SERVIR" at bounding box center [851, 148] width 127 height 38
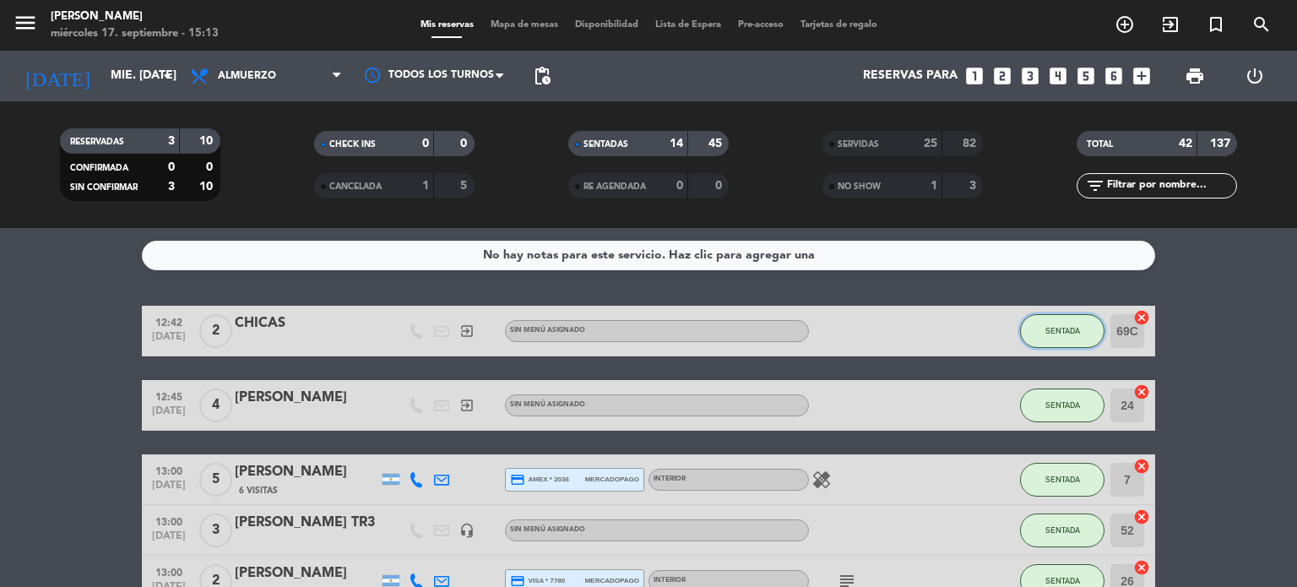
click at [1060, 328] on span "SENTADA" at bounding box center [1062, 330] width 35 height 9
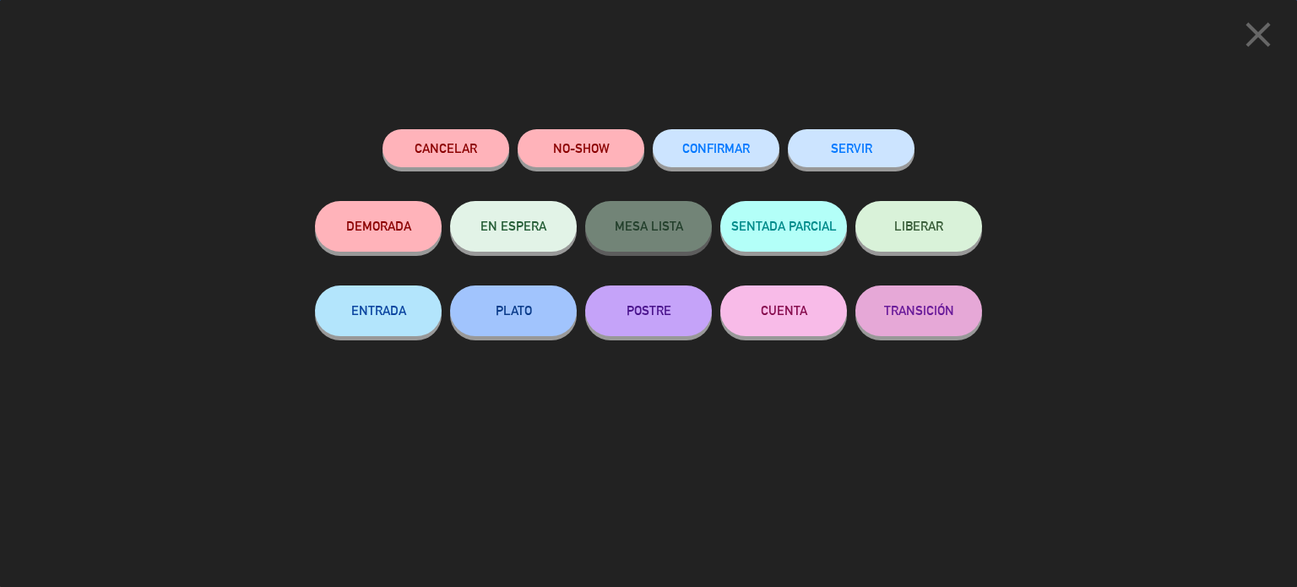
click at [860, 168] on div "SERVIR" at bounding box center [851, 165] width 127 height 72
click at [876, 155] on button "SERVIR" at bounding box center [851, 148] width 127 height 38
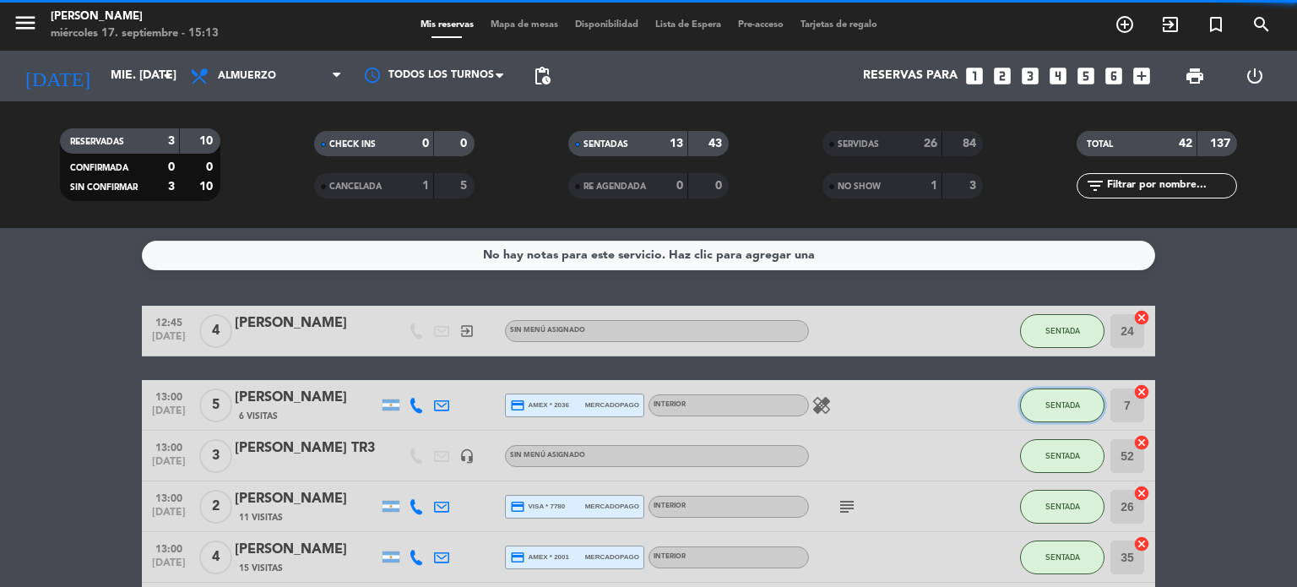
click at [1054, 401] on span "SENTADA" at bounding box center [1062, 404] width 35 height 9
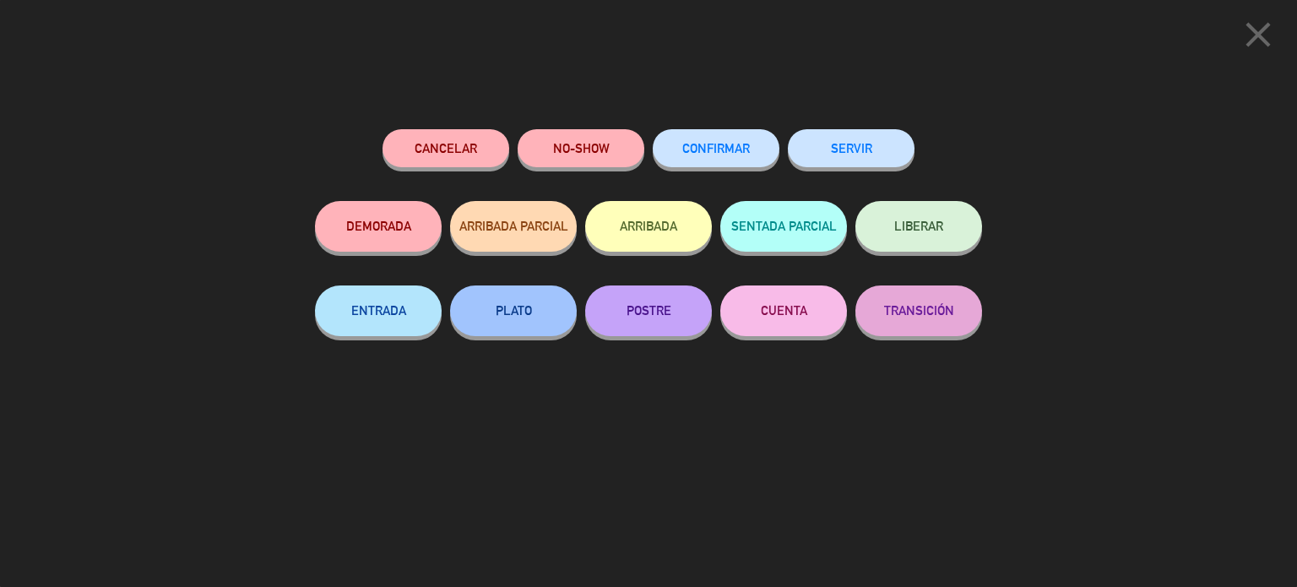
click at [857, 144] on button "SERVIR" at bounding box center [851, 148] width 127 height 38
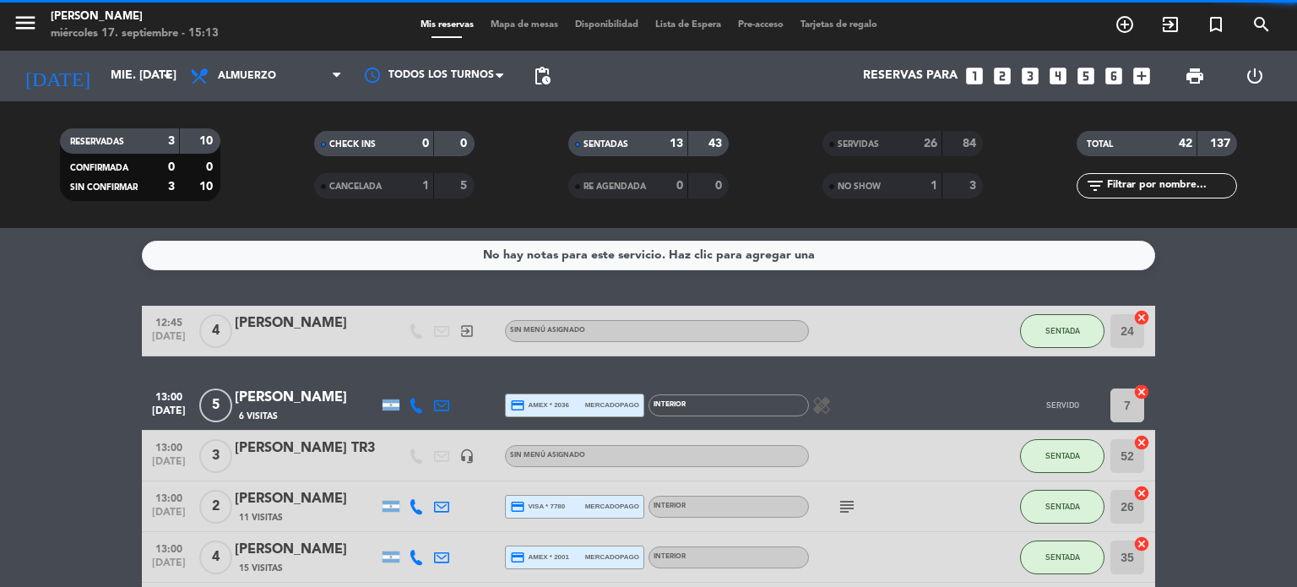
click at [1047, 313] on div "SENTADA" at bounding box center [1062, 331] width 84 height 50
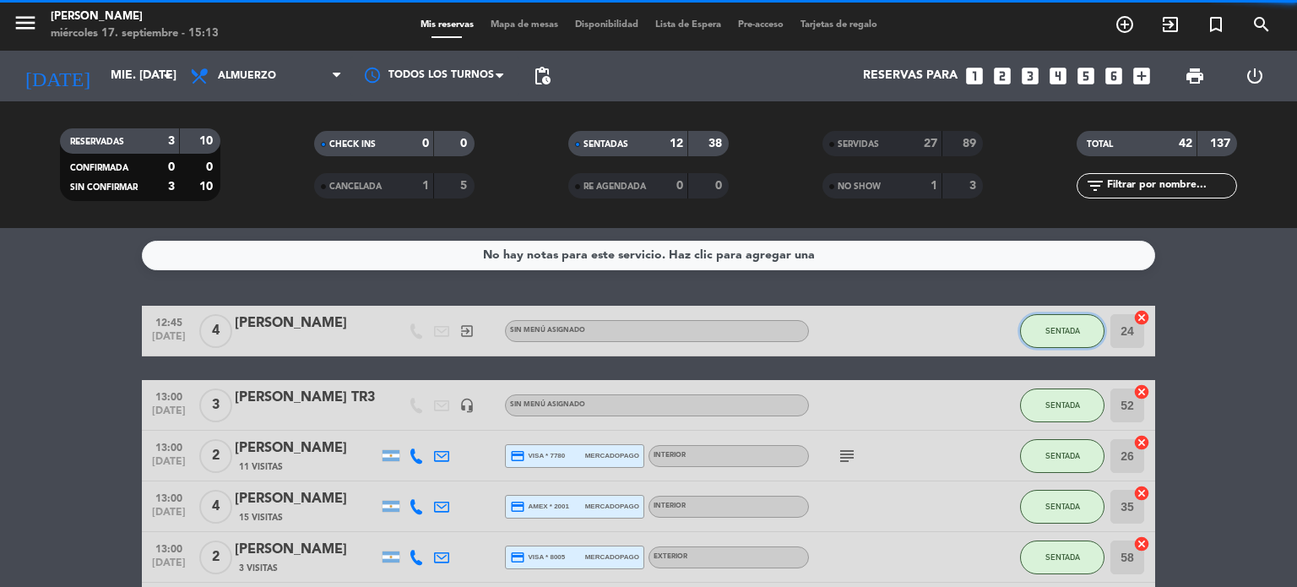
click at [1054, 327] on span "SENTADA" at bounding box center [1062, 330] width 35 height 9
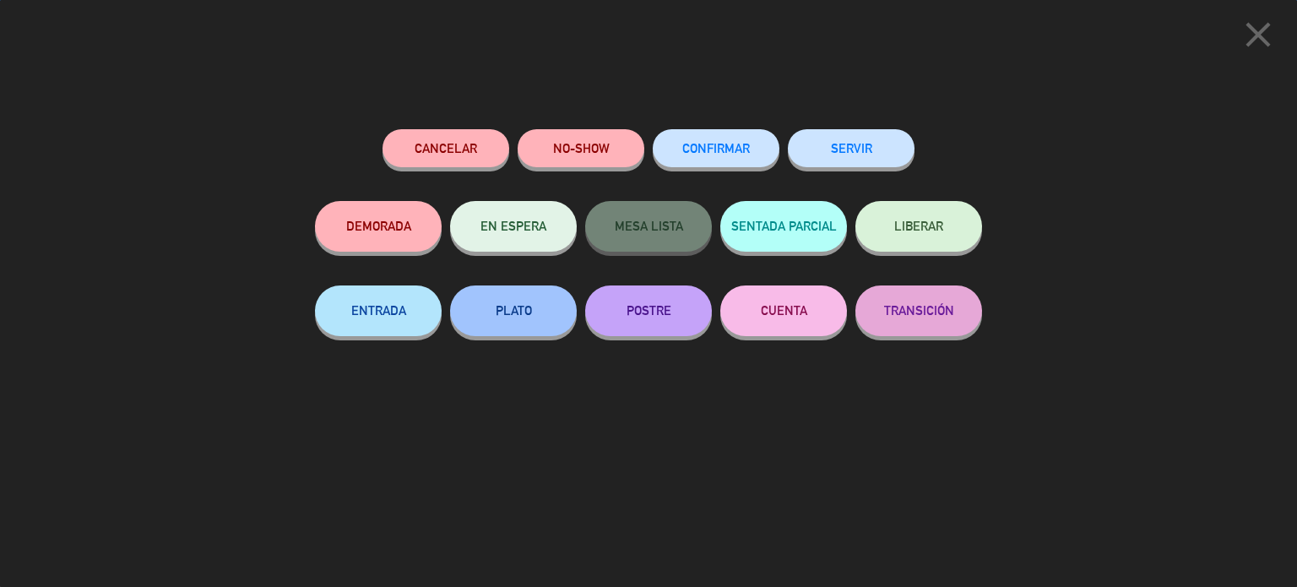
click at [837, 149] on button "SERVIR" at bounding box center [851, 148] width 127 height 38
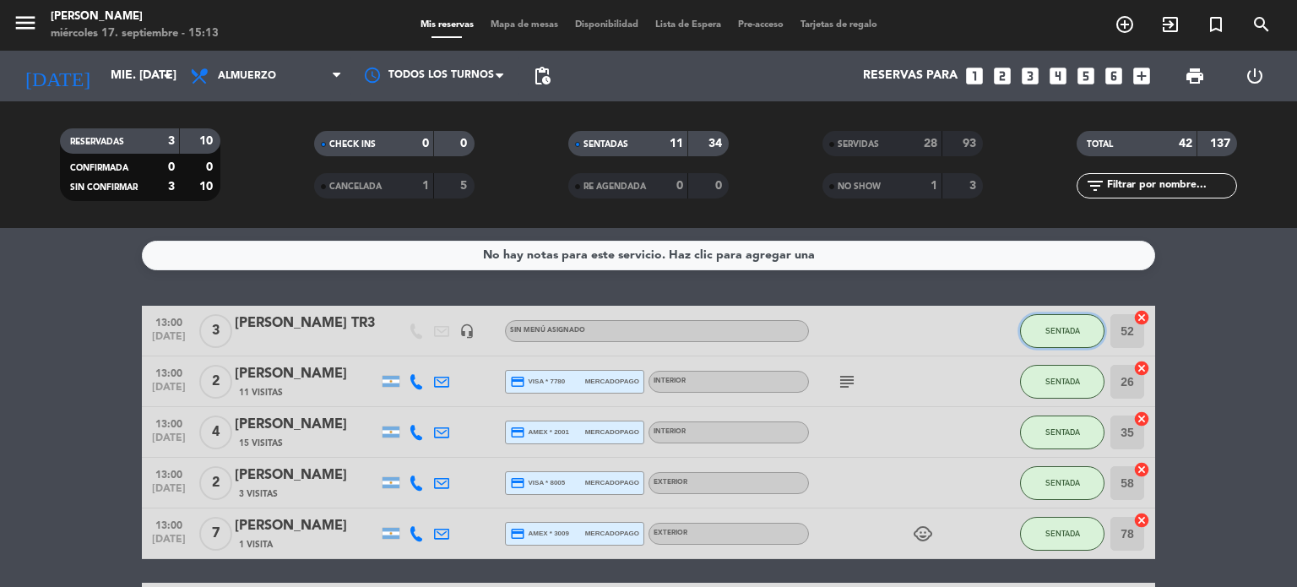
click at [1084, 339] on button "SENTADA" at bounding box center [1062, 331] width 84 height 34
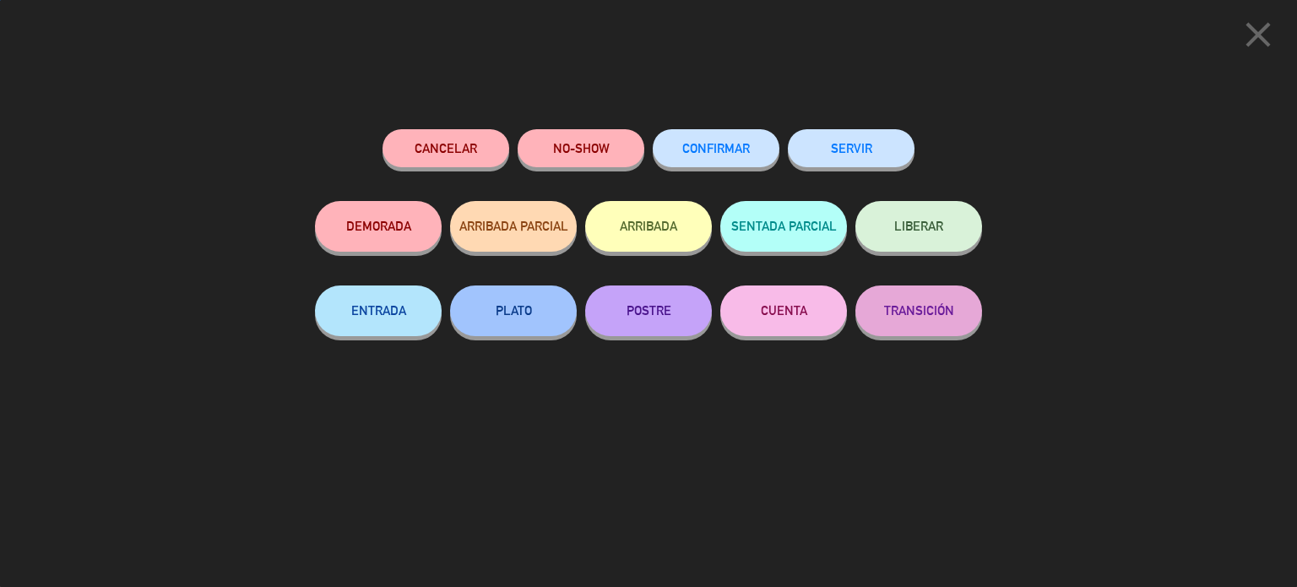
click at [861, 138] on button "SERVIR" at bounding box center [851, 148] width 127 height 38
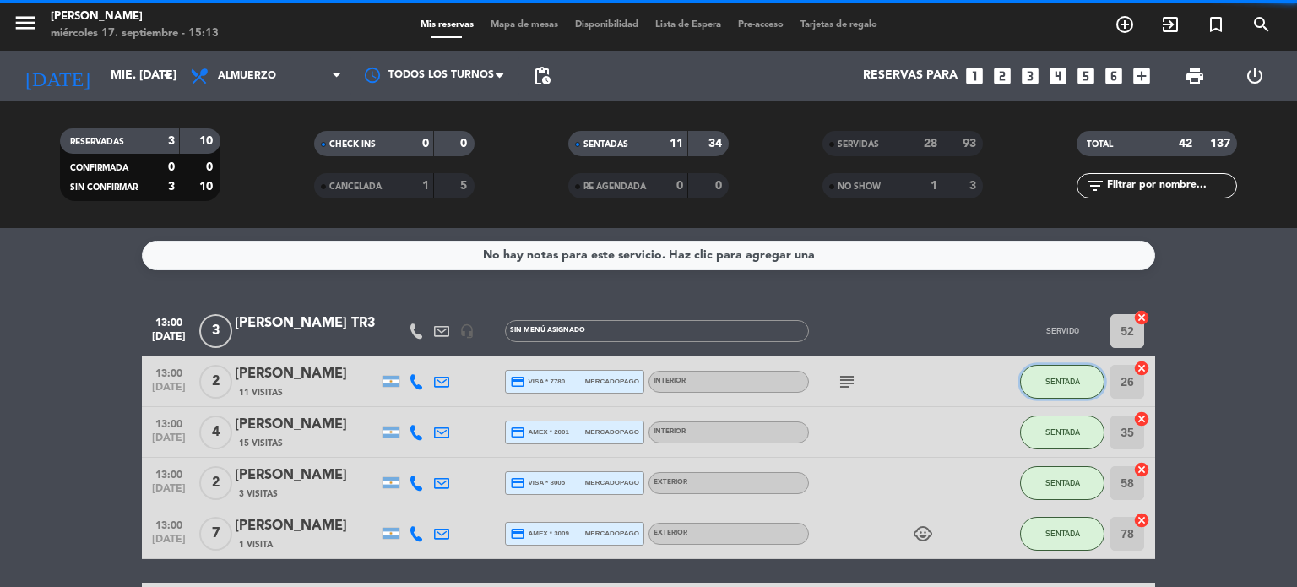
click at [1084, 379] on button "SENTADA" at bounding box center [1062, 382] width 84 height 34
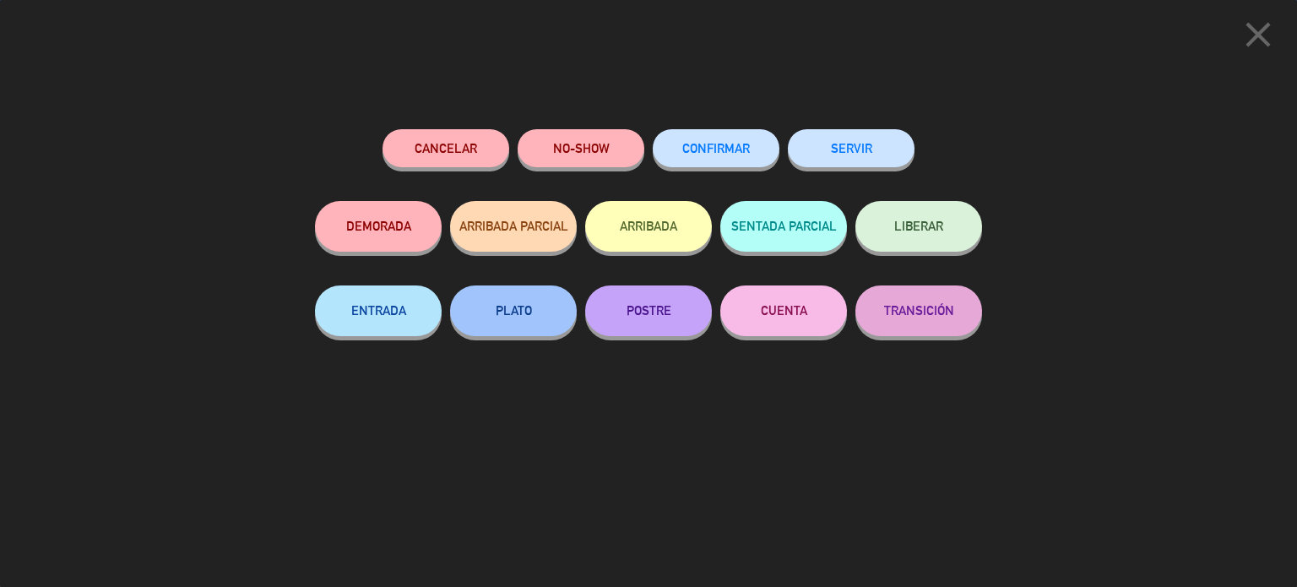
click at [902, 155] on button "SERVIR" at bounding box center [851, 148] width 127 height 38
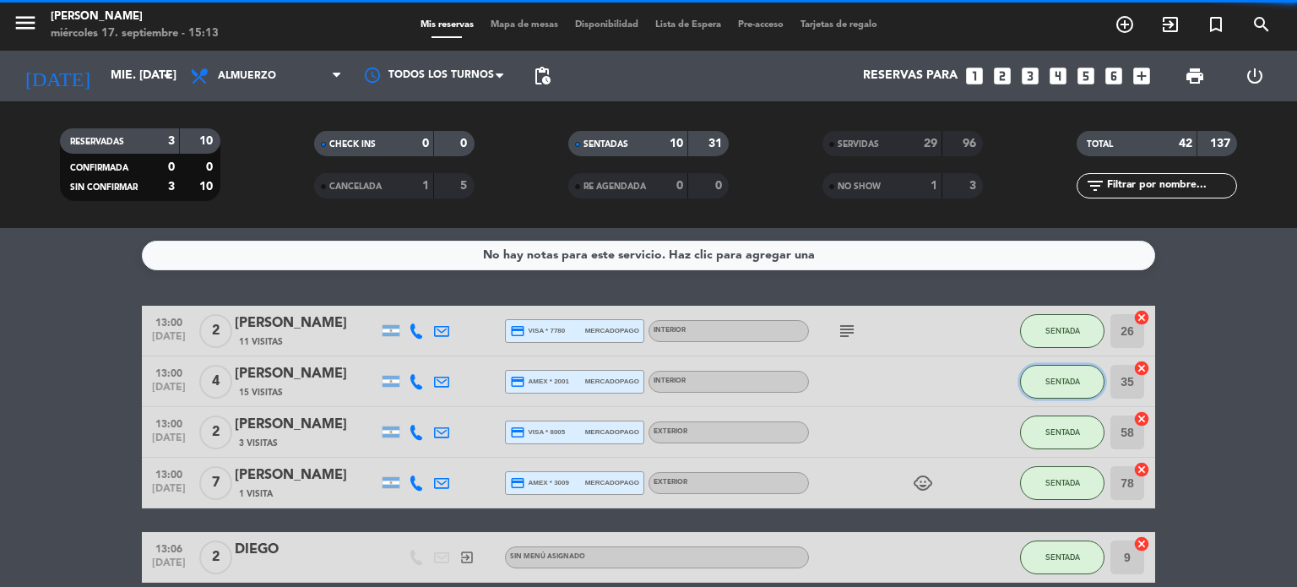
click at [1072, 374] on button "SENTADA" at bounding box center [1062, 382] width 84 height 34
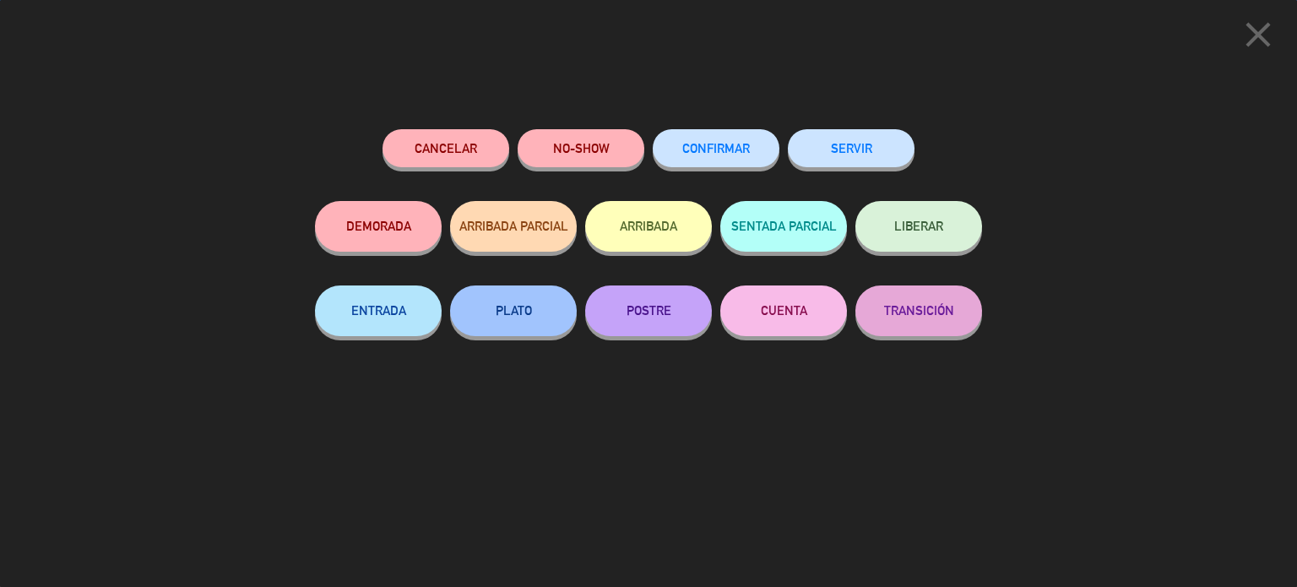
click at [870, 151] on button "SERVIR" at bounding box center [851, 148] width 127 height 38
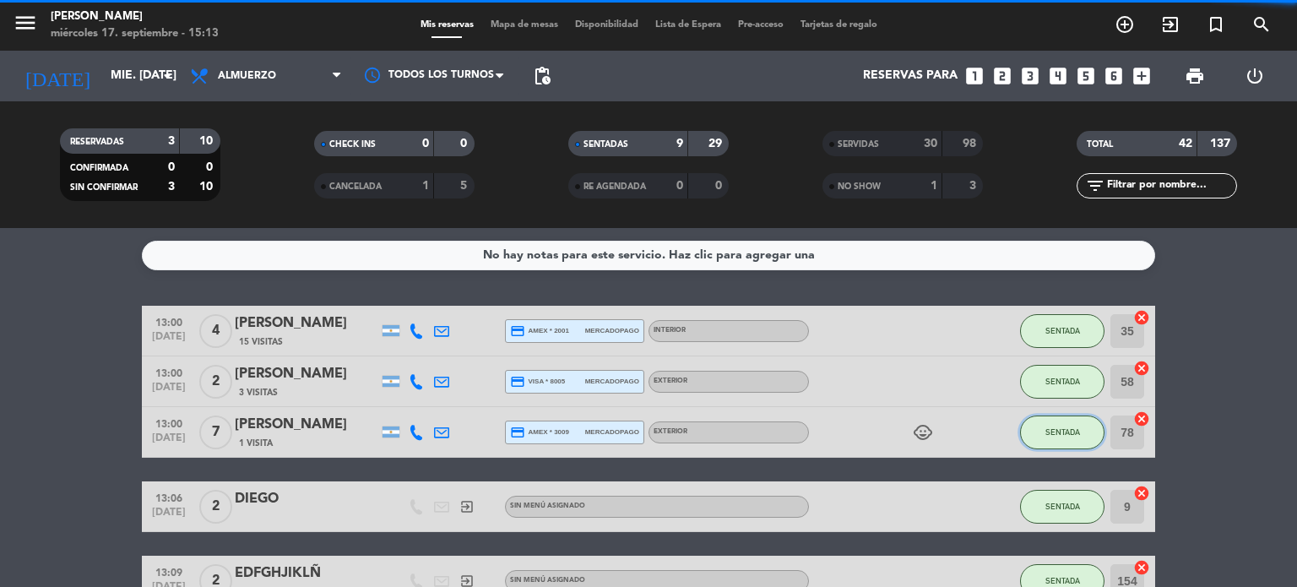
click at [1056, 442] on button "SENTADA" at bounding box center [1062, 432] width 84 height 34
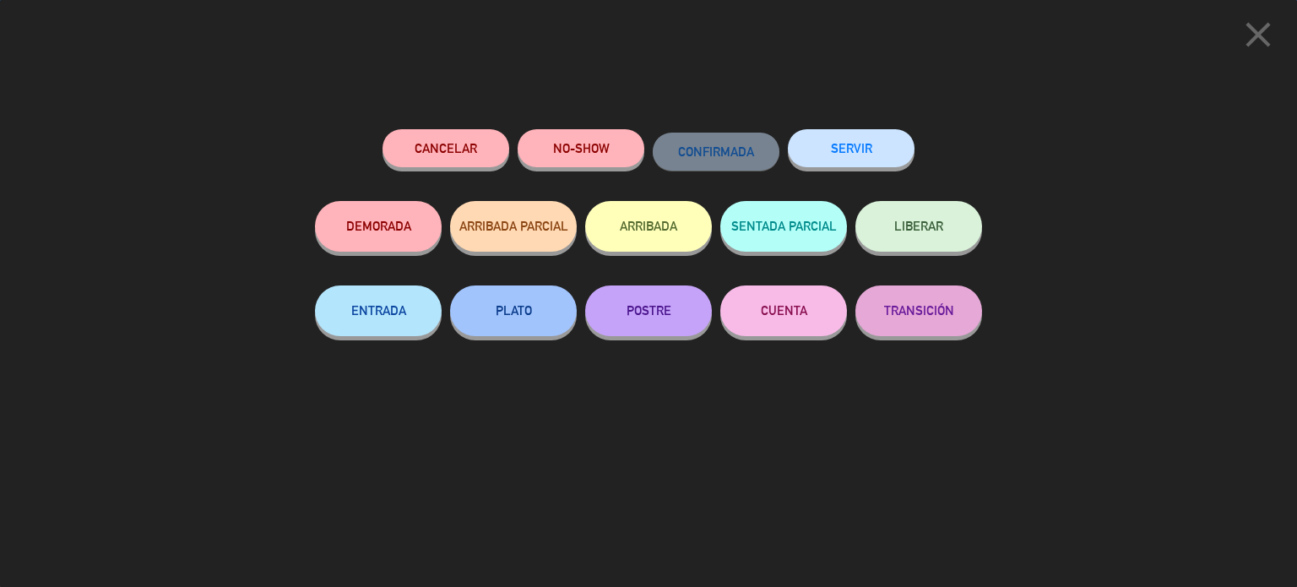
click at [876, 141] on button "SERVIR" at bounding box center [851, 148] width 127 height 38
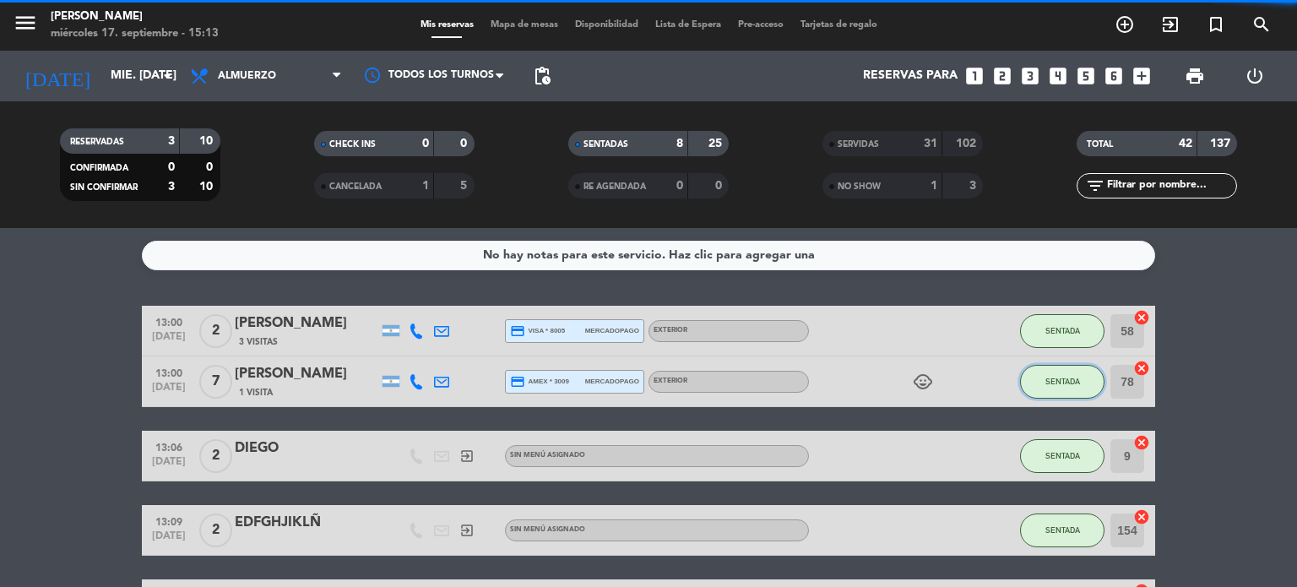
click at [1095, 371] on button "SENTADA" at bounding box center [1062, 382] width 84 height 34
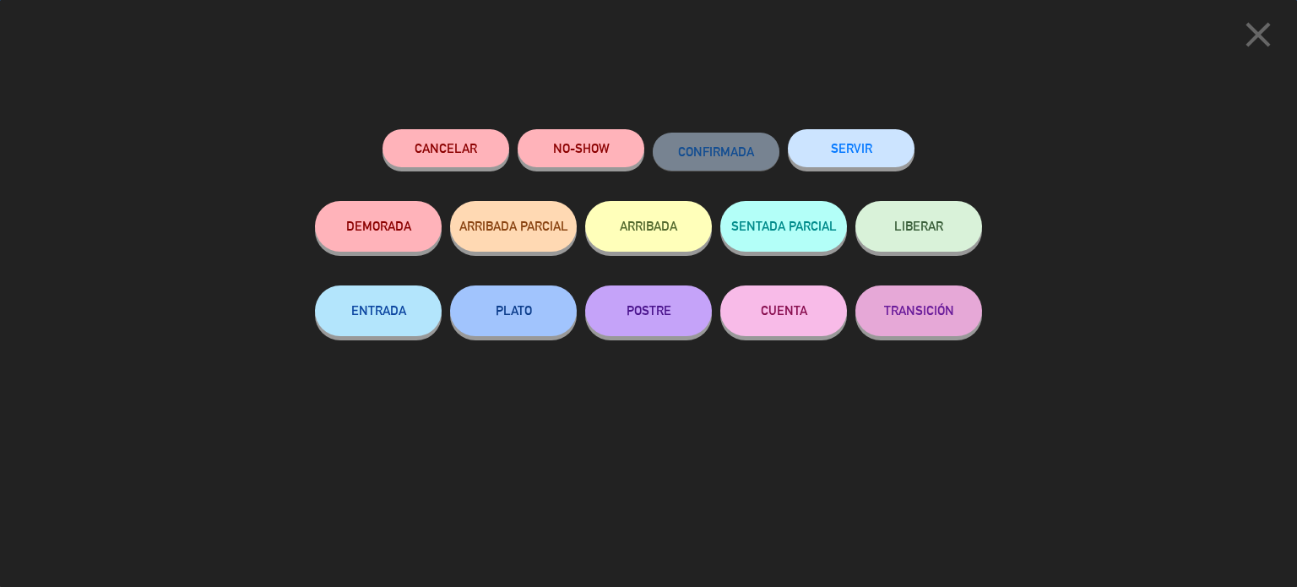
click at [905, 165] on div "SERVIR" at bounding box center [851, 165] width 127 height 72
click at [890, 136] on button "SERVIR" at bounding box center [851, 148] width 127 height 38
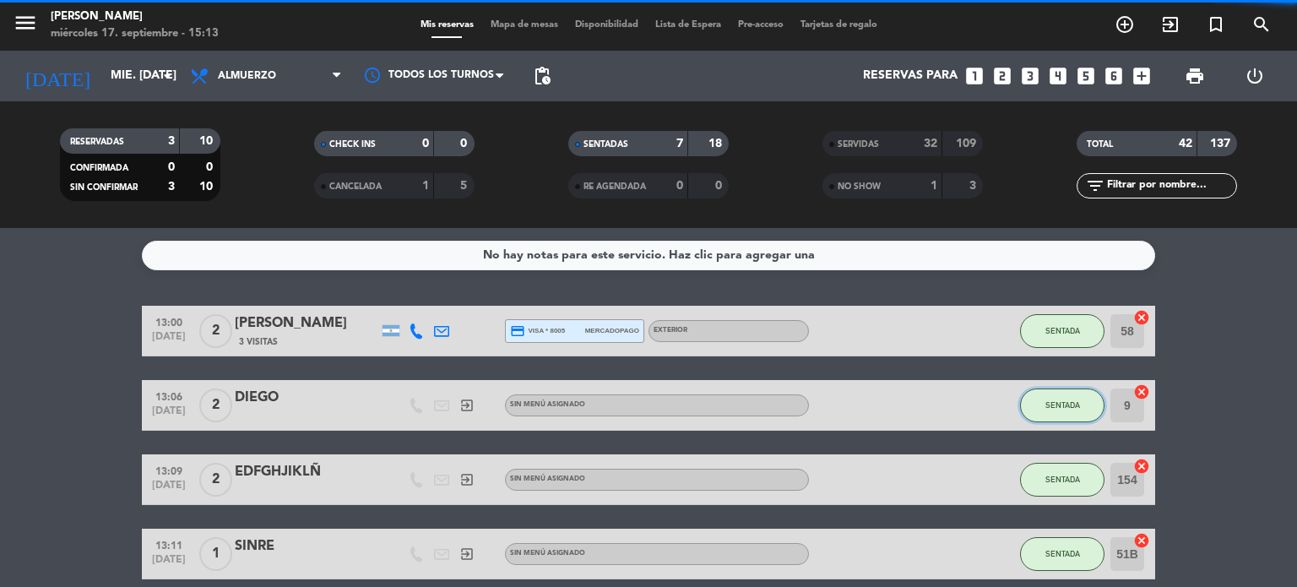
click at [1057, 400] on span "SENTADA" at bounding box center [1062, 404] width 35 height 9
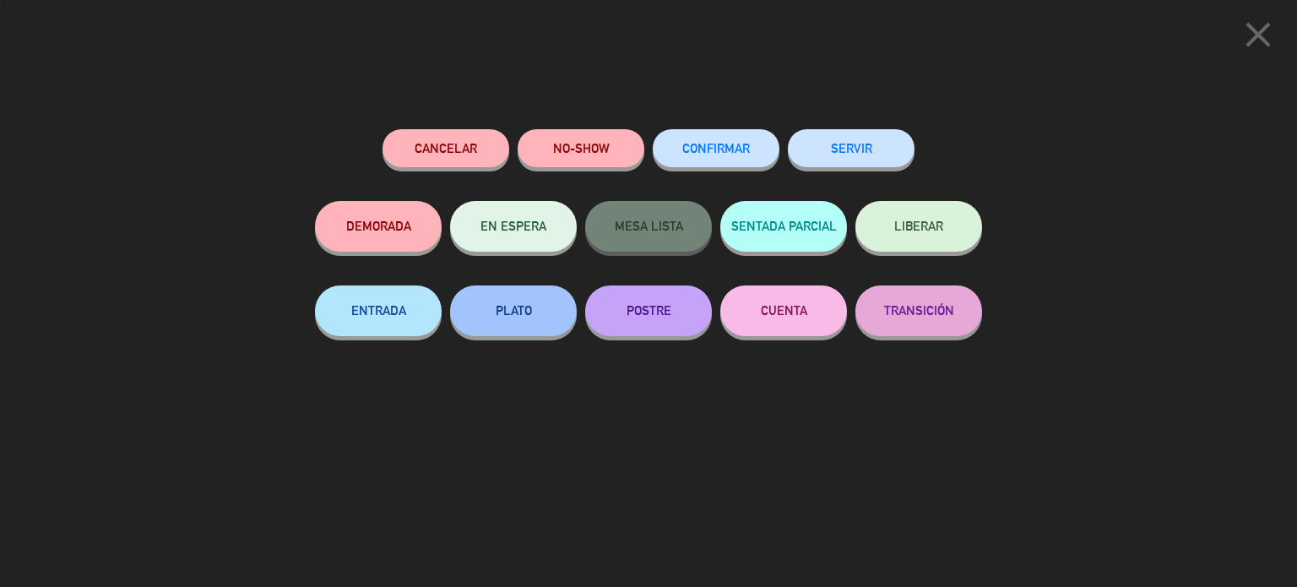
click at [871, 119] on div "Cancelar NO-SHOW CONFIRMAR SERVIR DEMORADA EN ESPERA MESA LISTA SENTADA PARCIAL…" at bounding box center [648, 351] width 691 height 469
click at [875, 134] on button "SERVIR" at bounding box center [851, 148] width 127 height 38
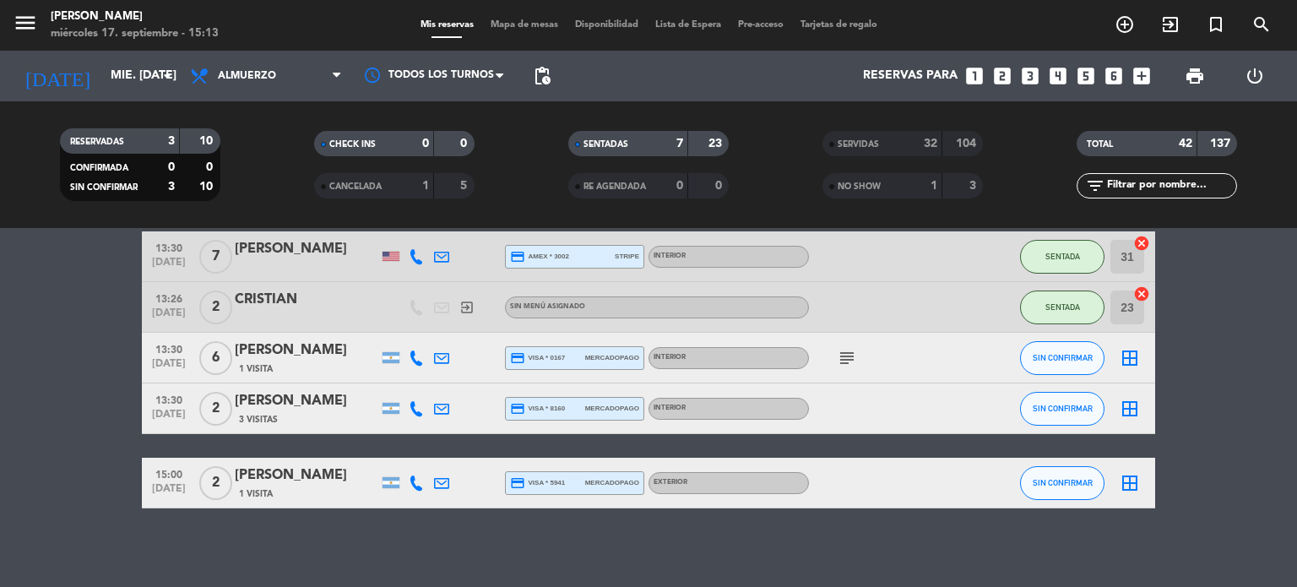
scroll to position [338, 0]
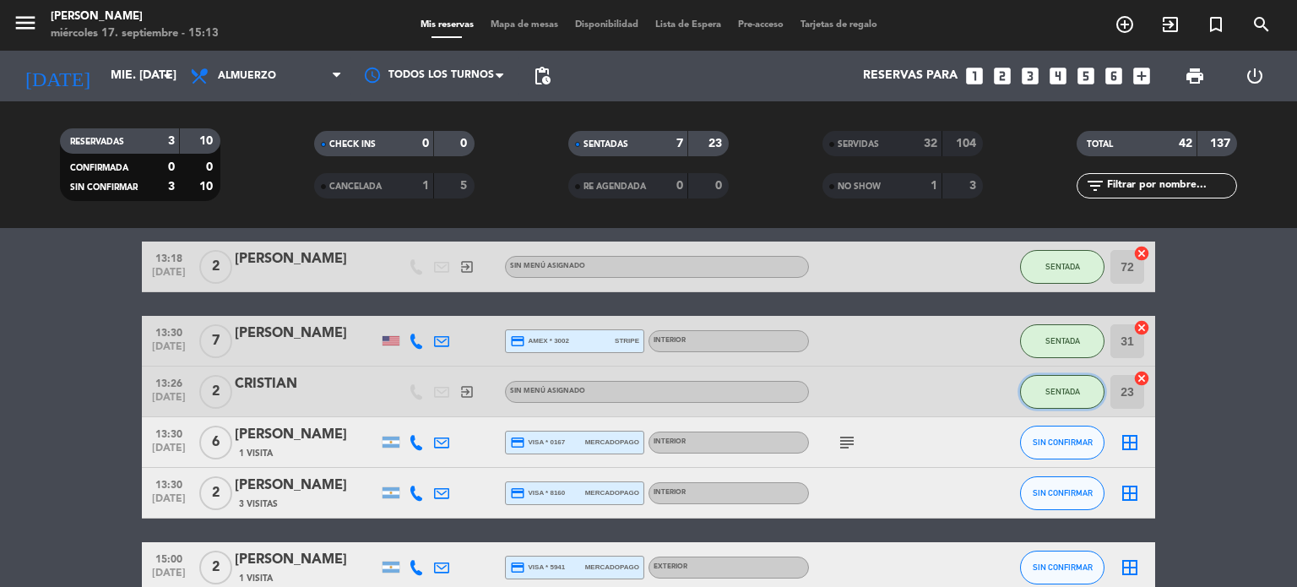
click at [1060, 398] on button "SENTADA" at bounding box center [1062, 392] width 84 height 34
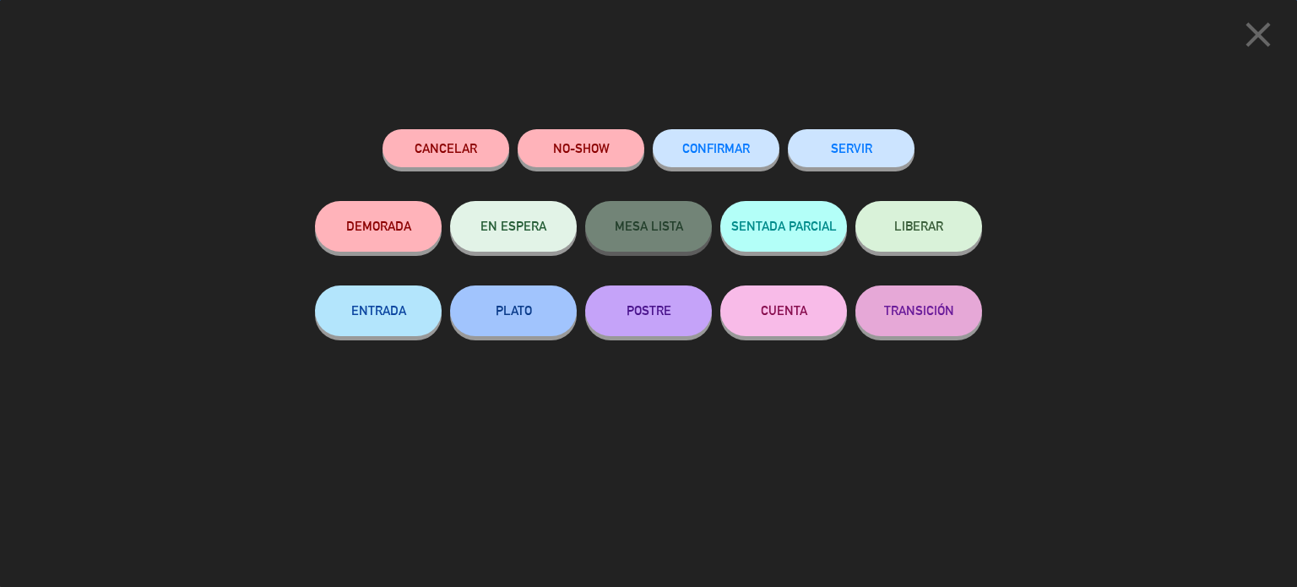
click at [886, 147] on button "SERVIR" at bounding box center [851, 148] width 127 height 38
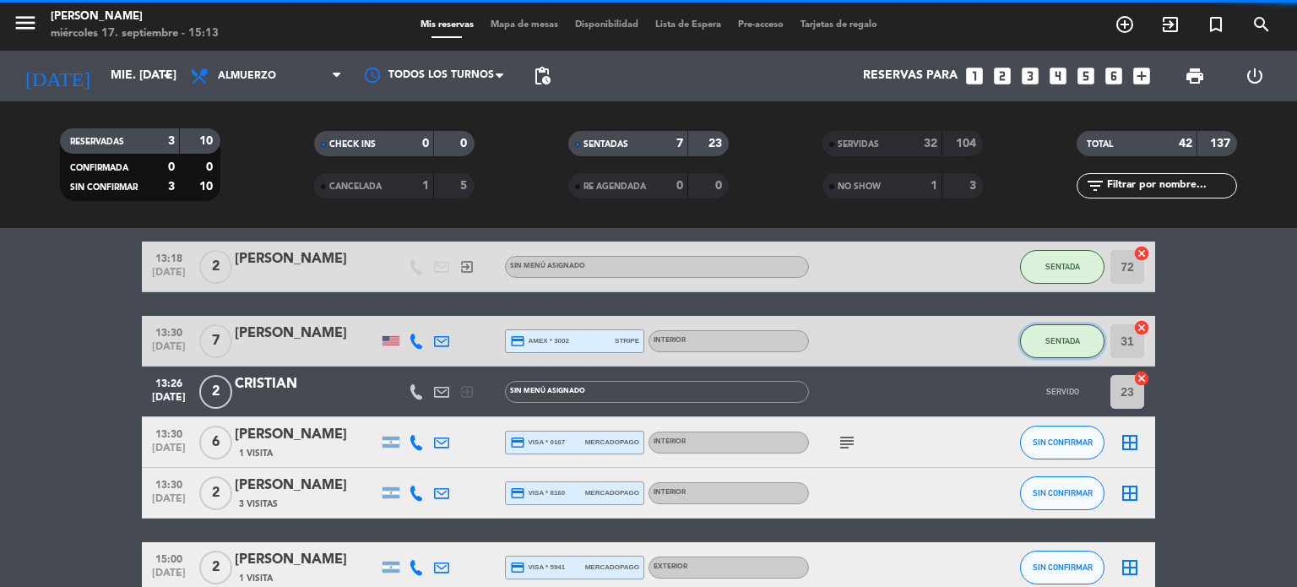
click at [1060, 333] on button "SENTADA" at bounding box center [1062, 341] width 84 height 34
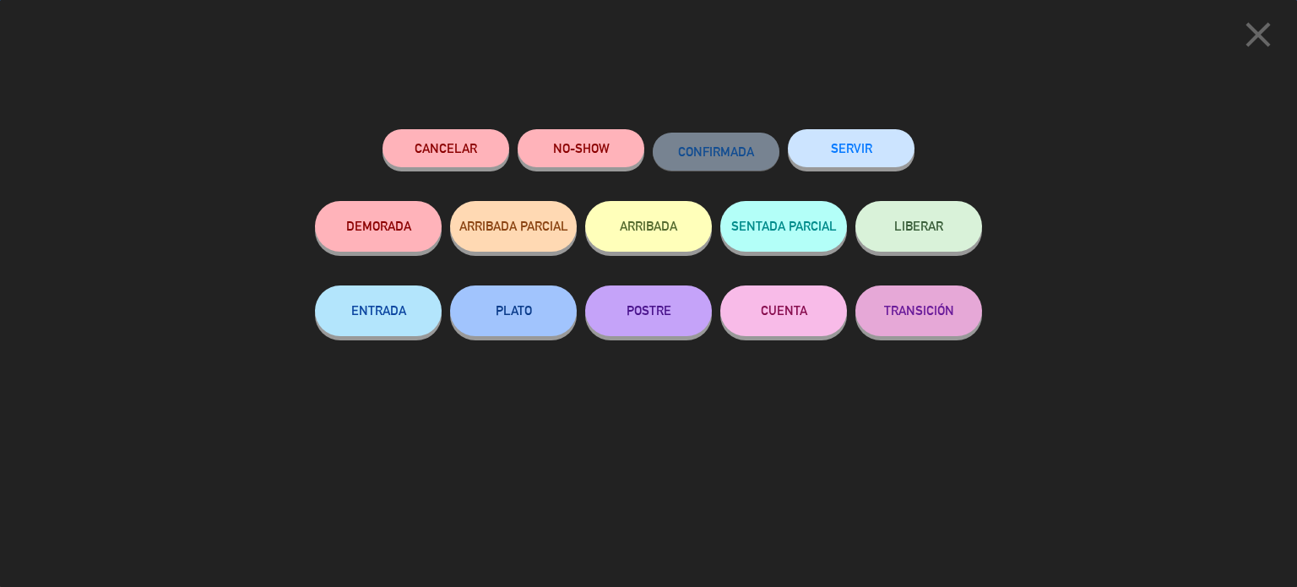
scroll to position [377, 0]
click at [842, 144] on button "SERVIR" at bounding box center [851, 148] width 127 height 38
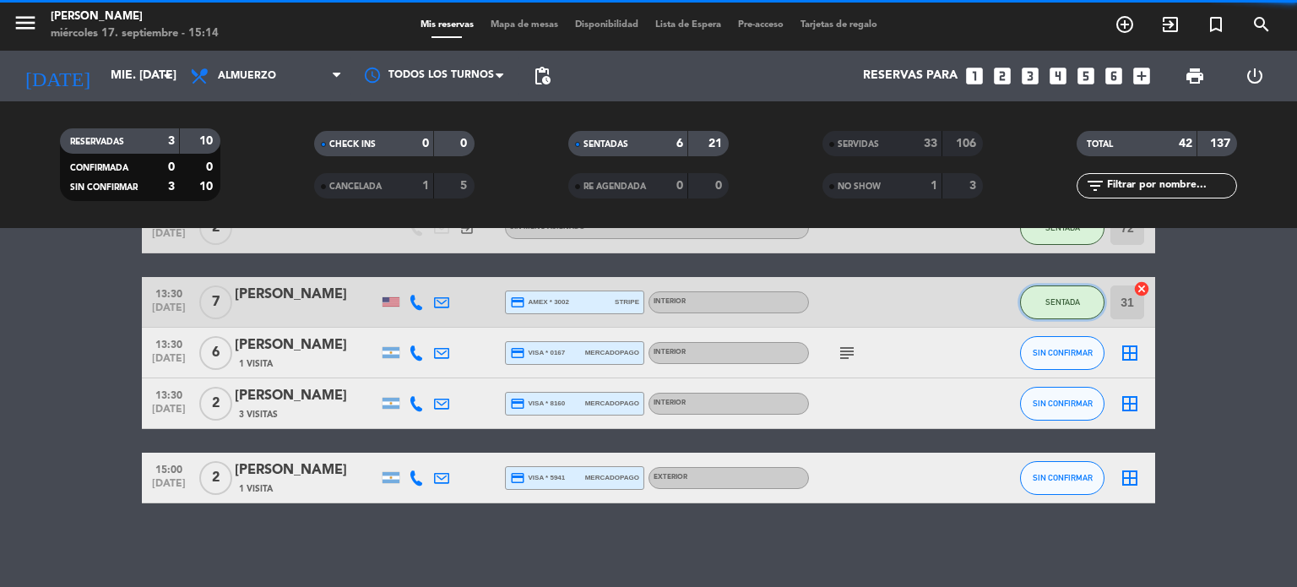
click at [1090, 302] on button "SENTADA" at bounding box center [1062, 302] width 84 height 34
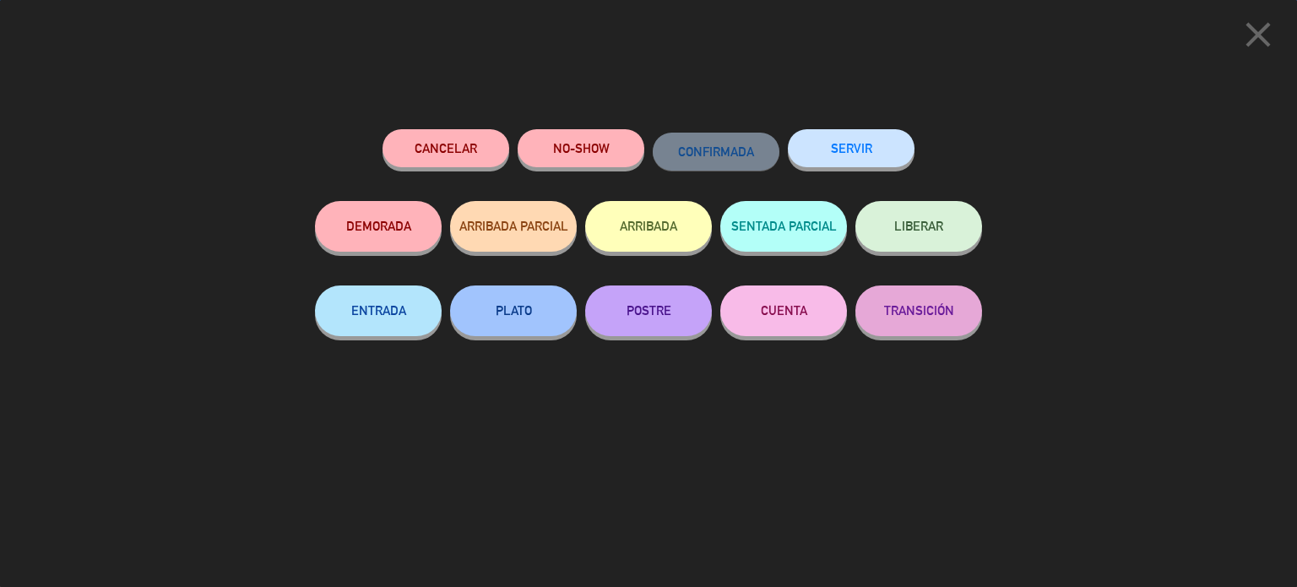
scroll to position [326, 0]
click at [884, 149] on button "SERVIR" at bounding box center [851, 148] width 127 height 38
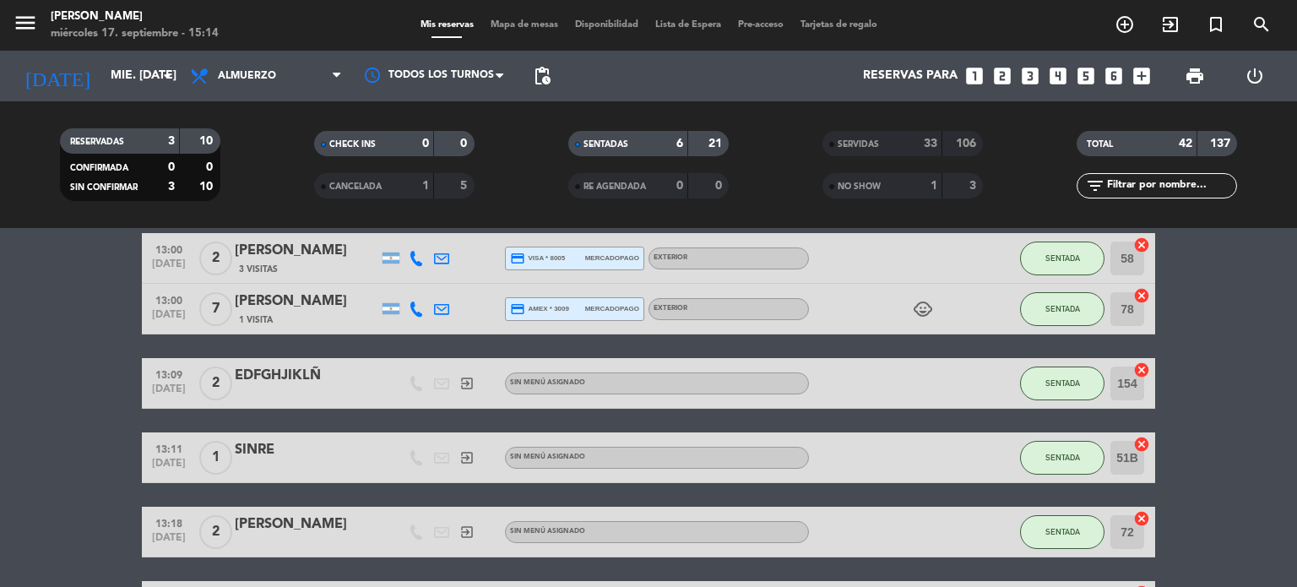
scroll to position [0, 0]
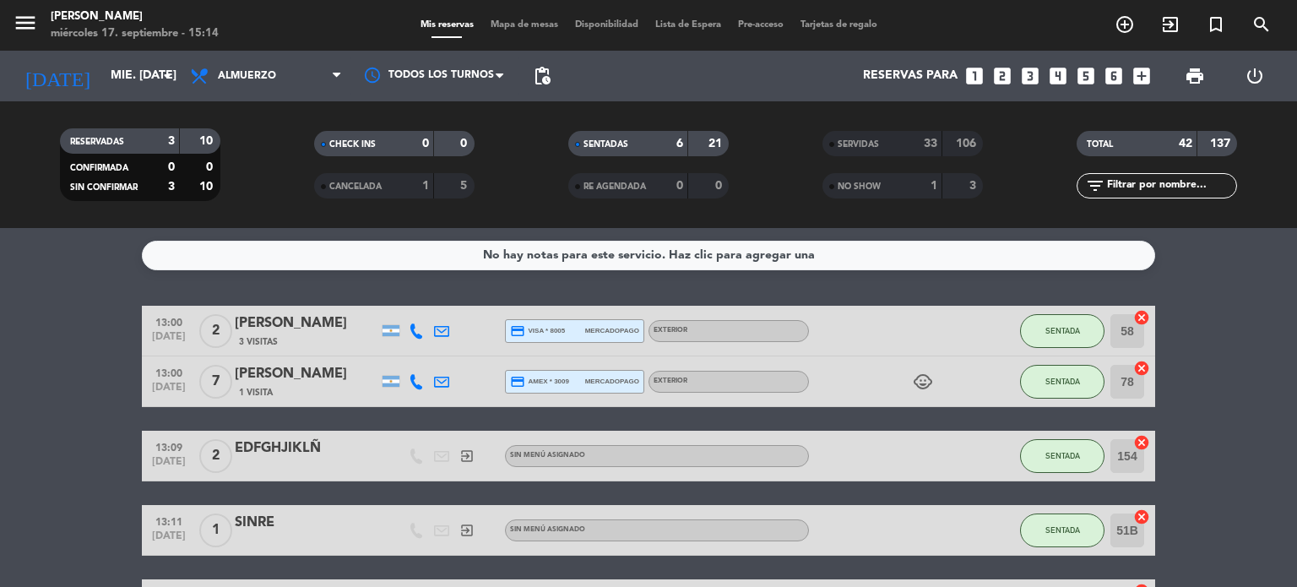
click at [1060, 348] on div "SENTADA" at bounding box center [1062, 331] width 84 height 50
click at [1044, 330] on button "SENTADA" at bounding box center [1062, 331] width 84 height 34
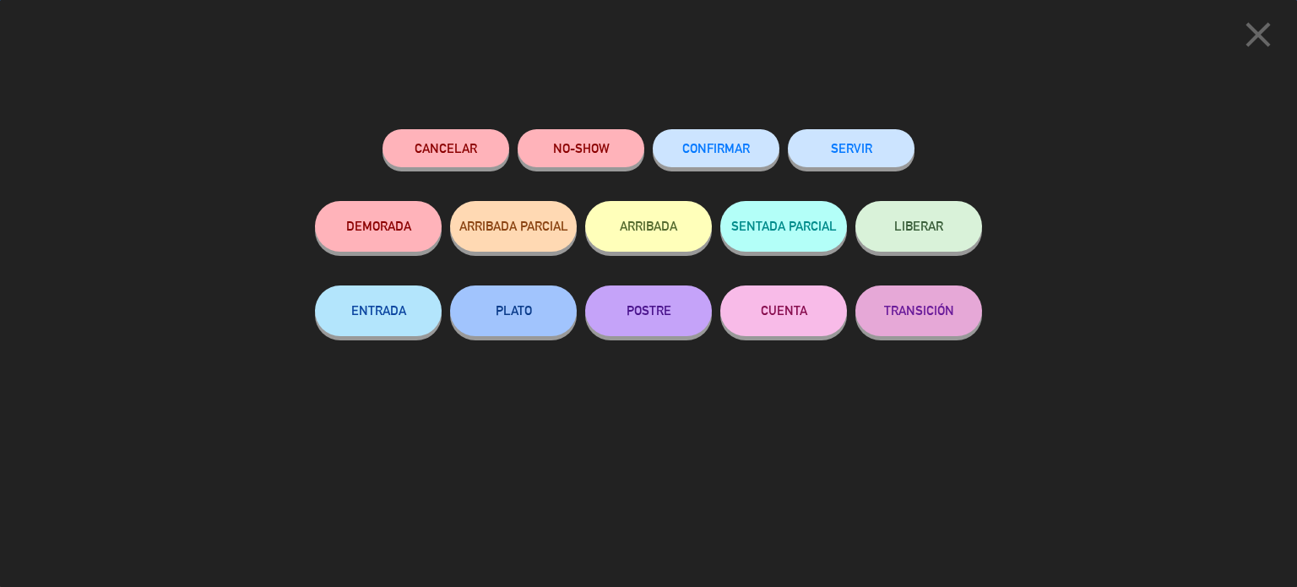
click at [894, 171] on div "SERVIR" at bounding box center [851, 165] width 127 height 72
click at [897, 163] on button "SERVIR" at bounding box center [851, 148] width 127 height 38
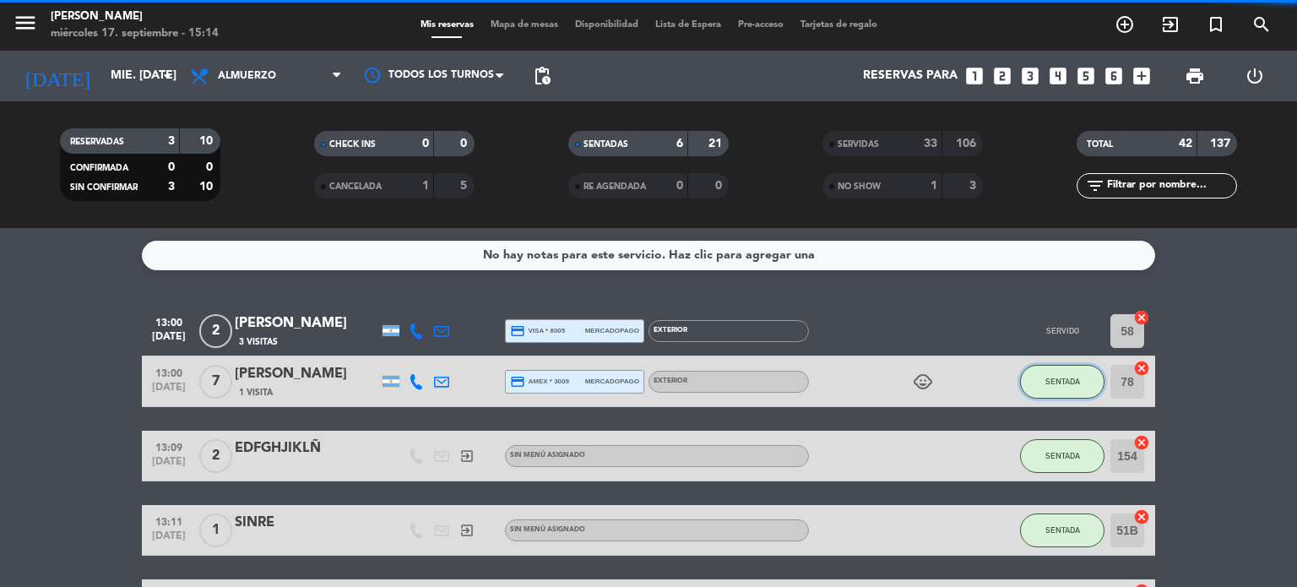
click at [1083, 395] on button "SENTADA" at bounding box center [1062, 382] width 84 height 34
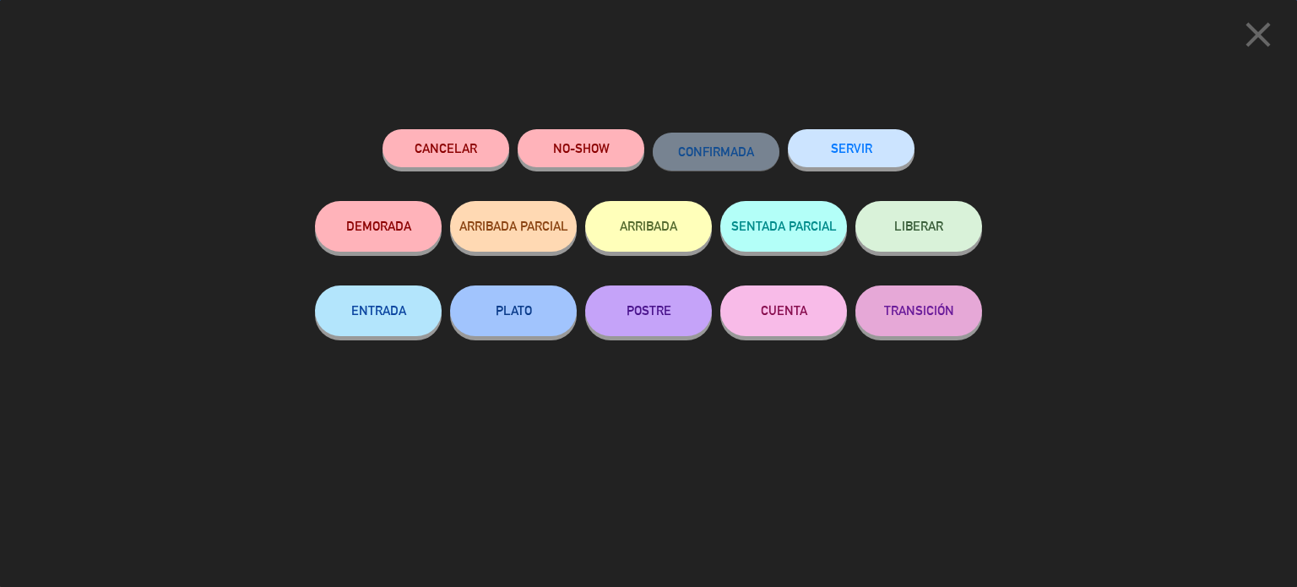
click at [854, 153] on button "SERVIR" at bounding box center [851, 148] width 127 height 38
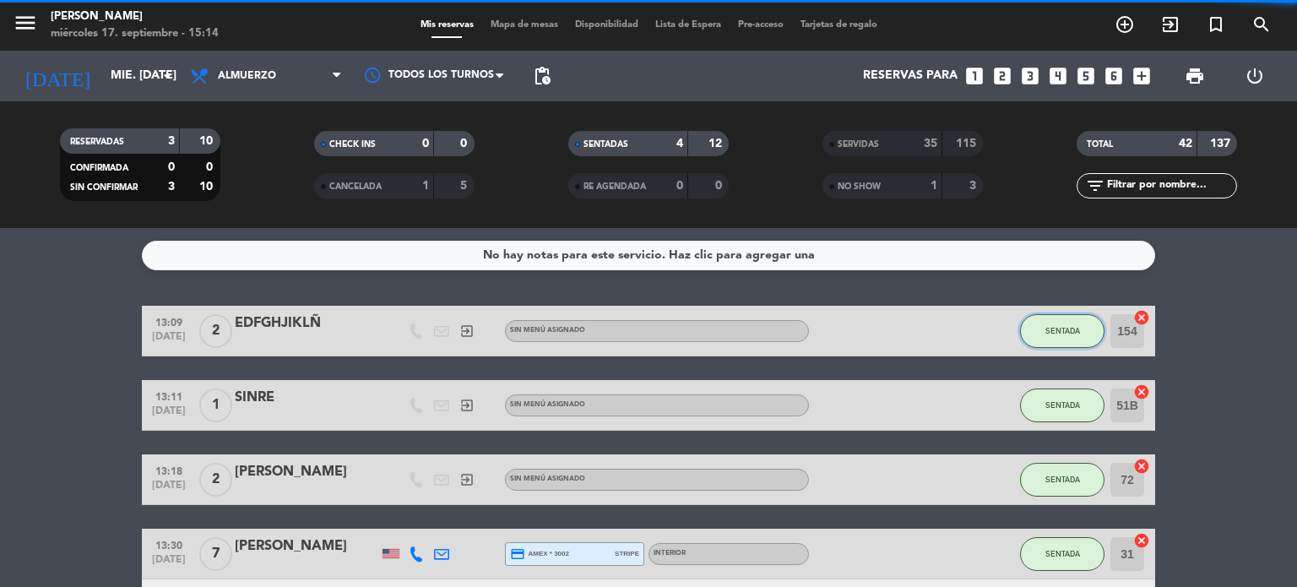
click at [1053, 323] on button "SENTADA" at bounding box center [1062, 331] width 84 height 34
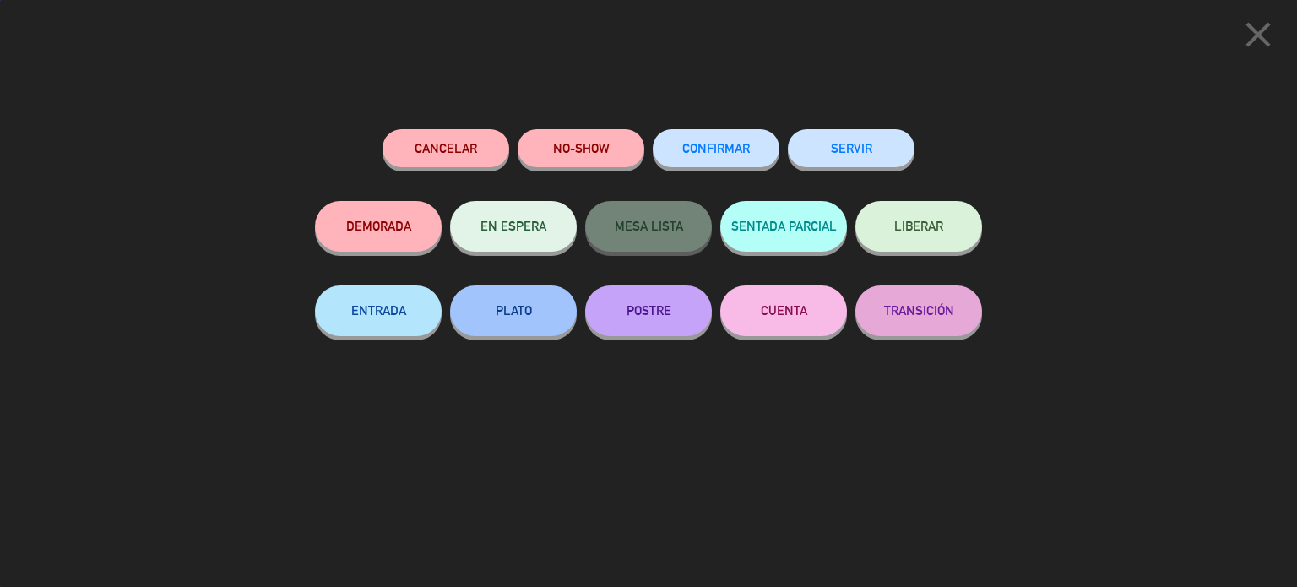
click at [894, 147] on button "SERVIR" at bounding box center [851, 148] width 127 height 38
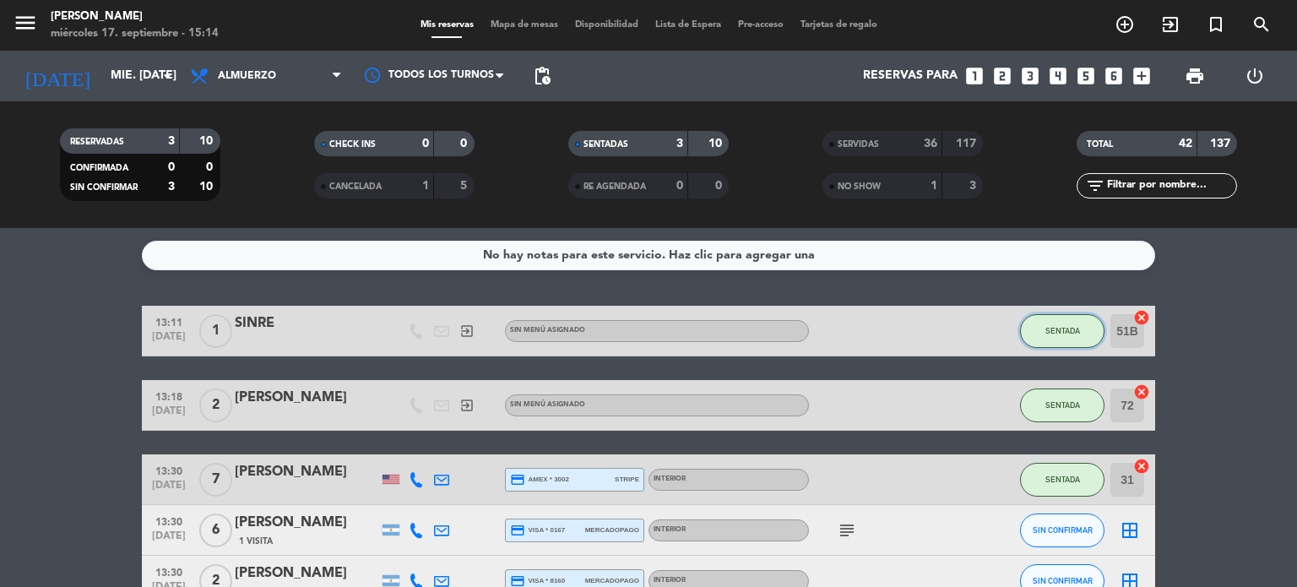
click at [1087, 317] on button "SENTADA" at bounding box center [1062, 331] width 84 height 34
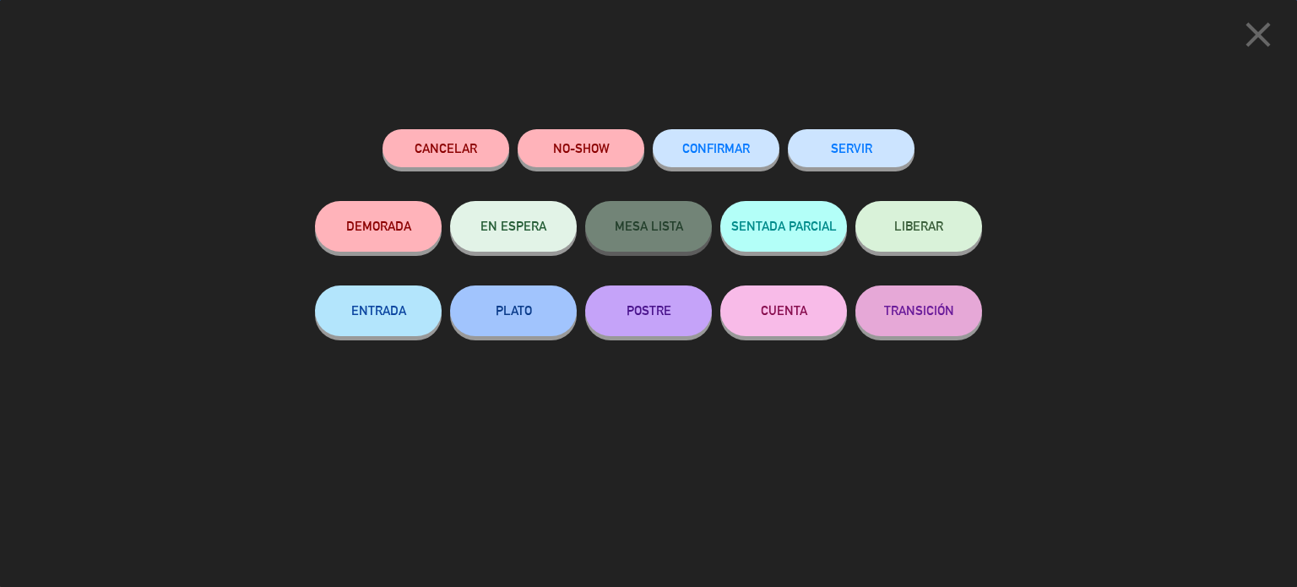
click at [865, 129] on div "SERVIR" at bounding box center [851, 165] width 127 height 72
click at [881, 148] on button "SERVIR" at bounding box center [851, 148] width 127 height 38
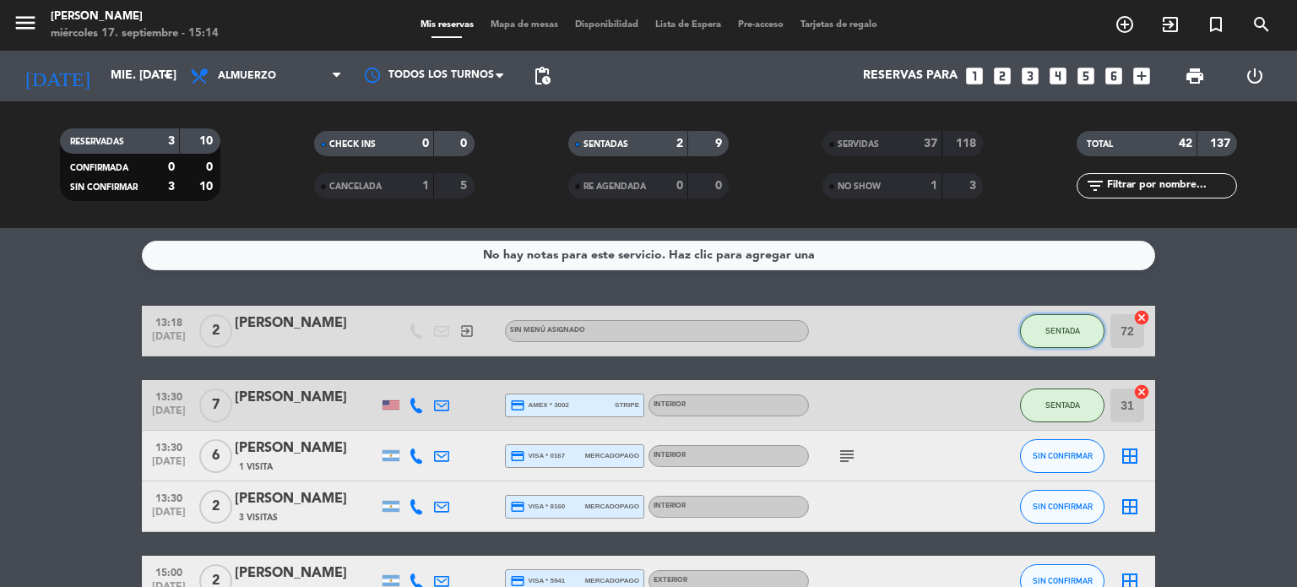
click at [1078, 328] on span "SENTADA" at bounding box center [1062, 330] width 35 height 9
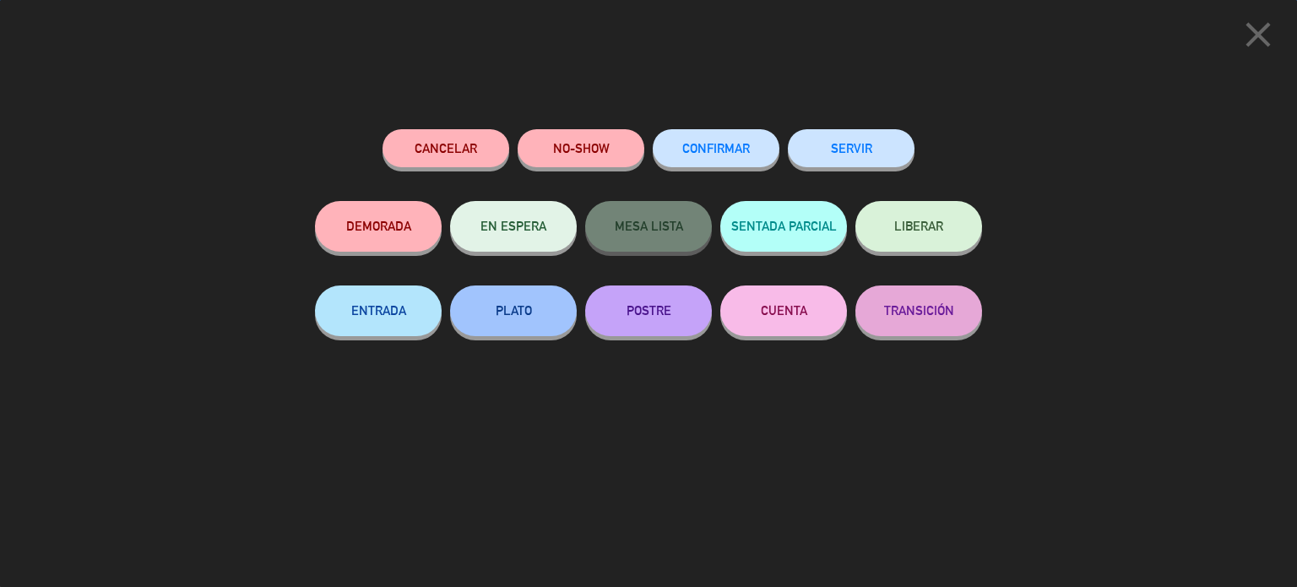
click at [871, 144] on button "SERVIR" at bounding box center [851, 148] width 127 height 38
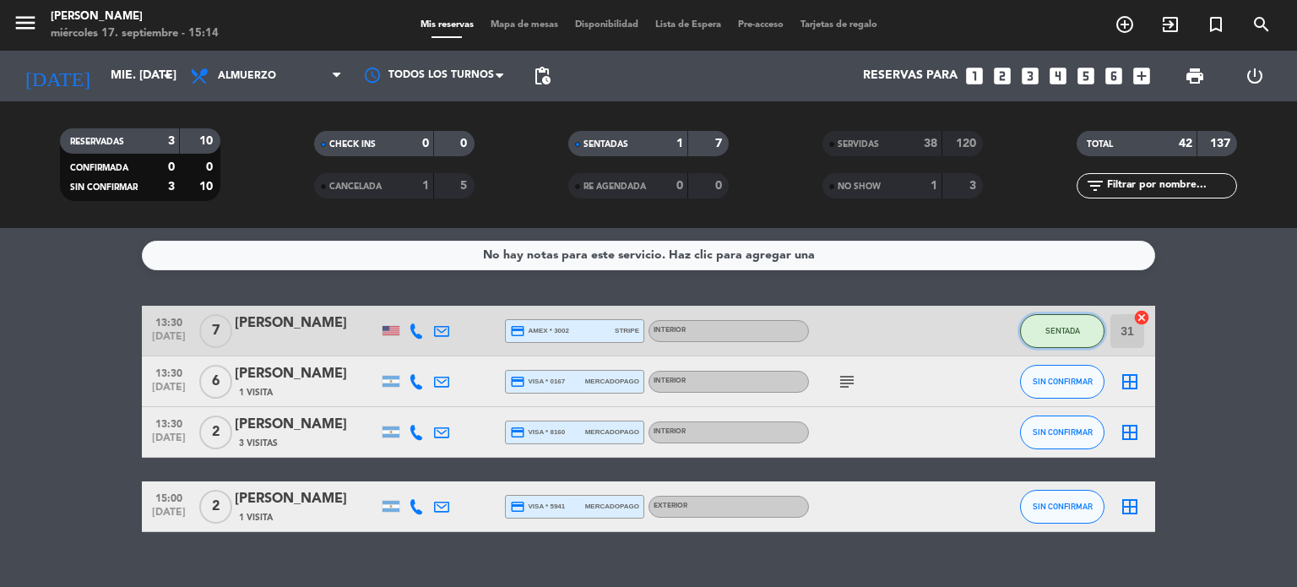
click at [1040, 335] on button "SENTADA" at bounding box center [1062, 331] width 84 height 34
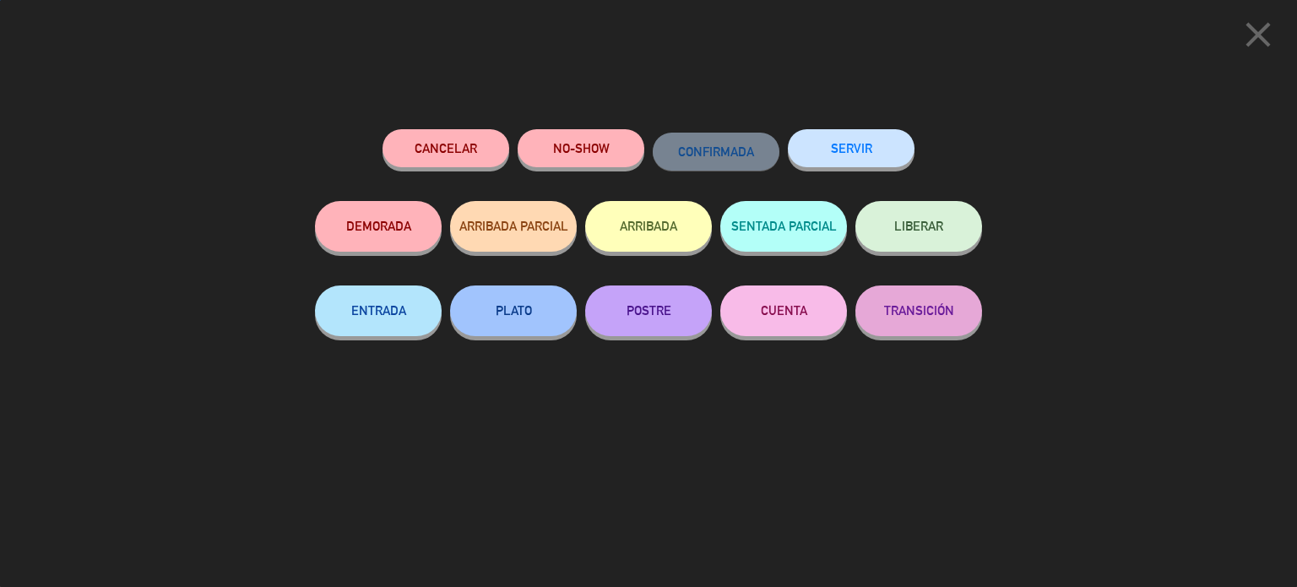
click at [877, 138] on button "SERVIR" at bounding box center [851, 148] width 127 height 38
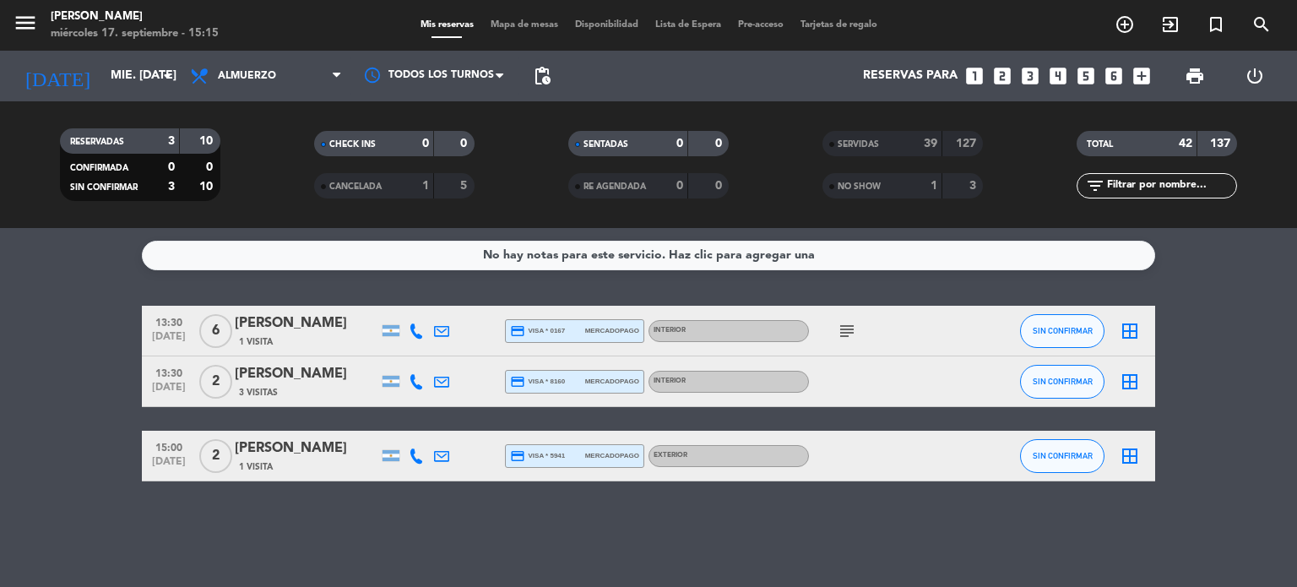
click at [322, 337] on div "1 Visita" at bounding box center [307, 341] width 144 height 14
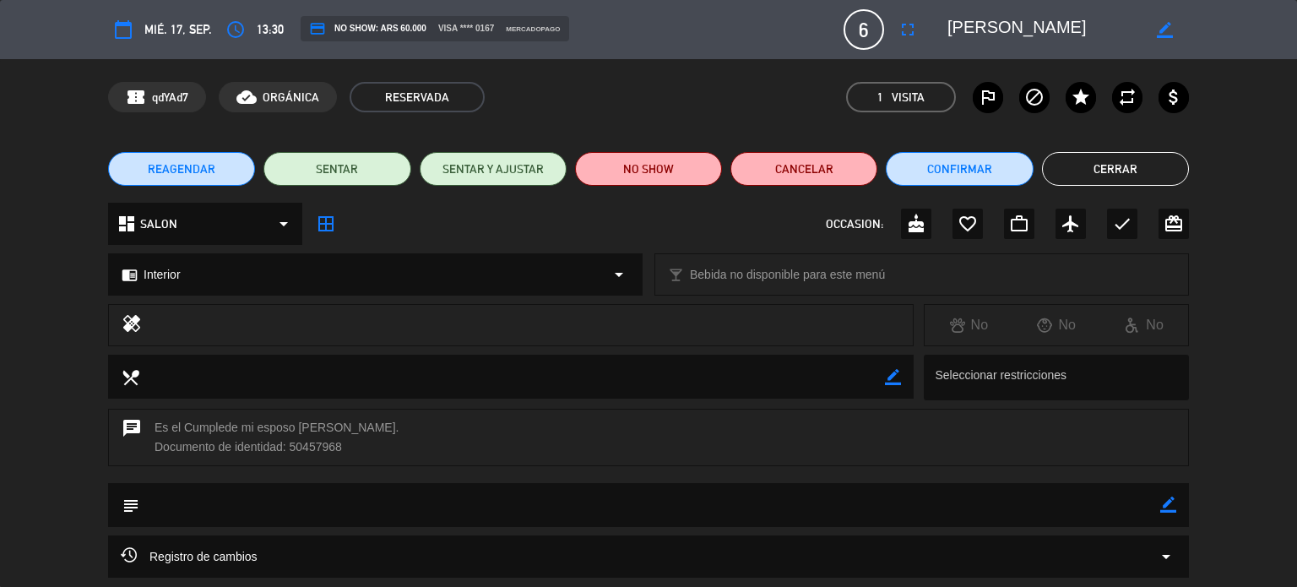
click at [1087, 178] on button "Cerrar" at bounding box center [1115, 169] width 147 height 34
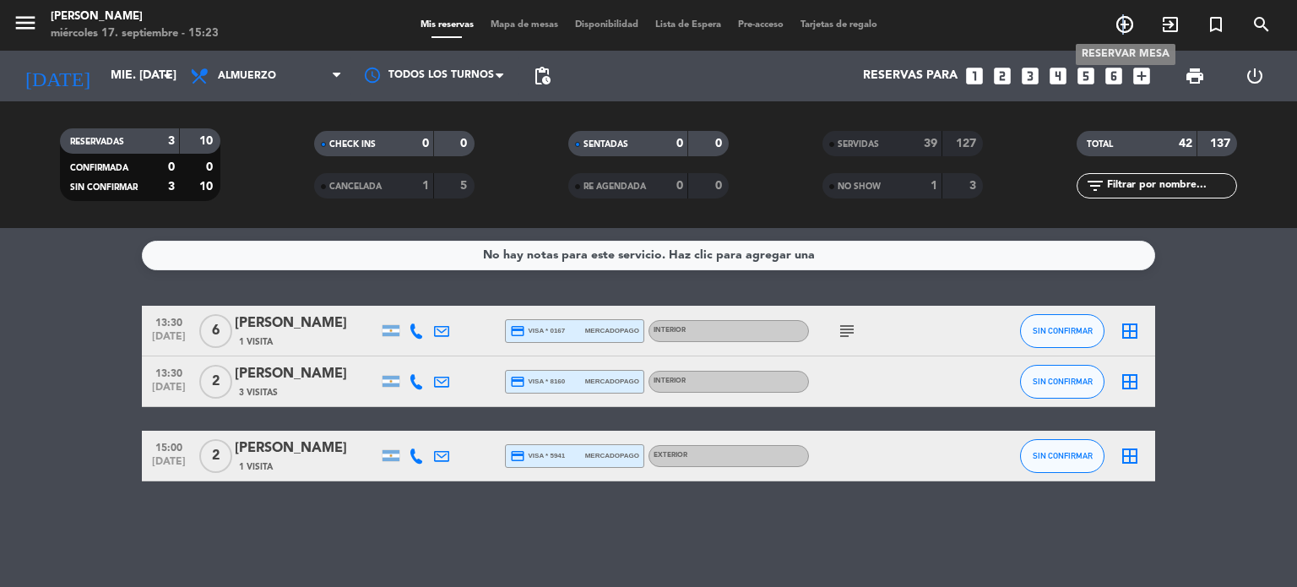
click at [1122, 26] on icon "add_circle_outline" at bounding box center [1124, 24] width 20 height 20
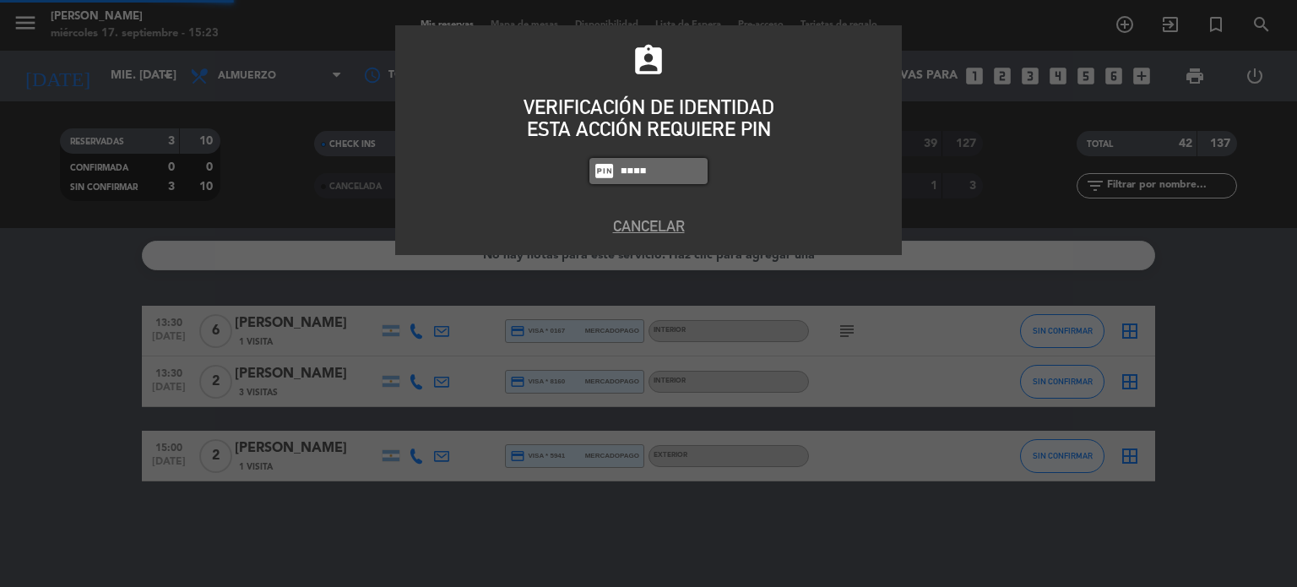
type input "4307"
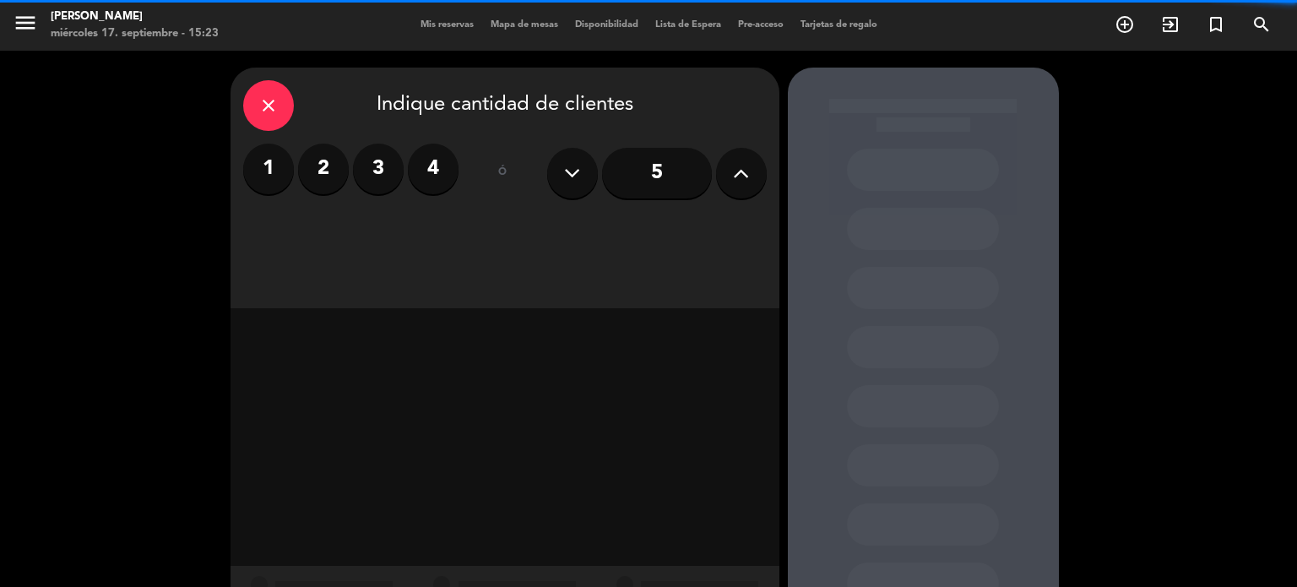
click at [398, 151] on div "1 2 3 4" at bounding box center [350, 169] width 215 height 51
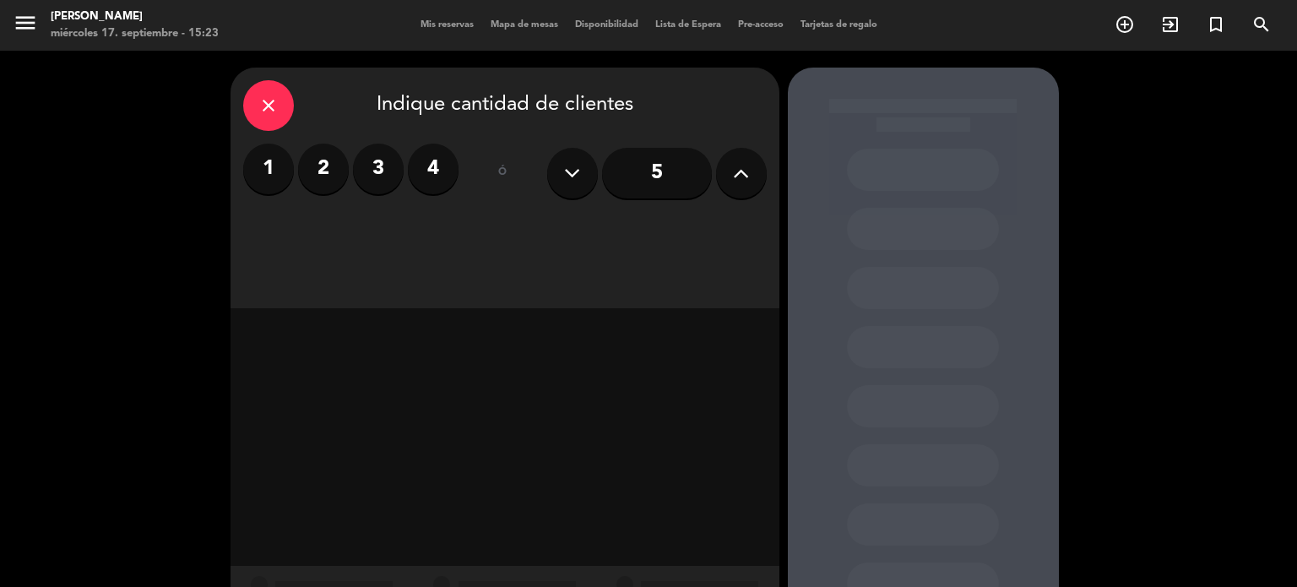
click at [369, 170] on label "3" at bounding box center [378, 169] width 51 height 51
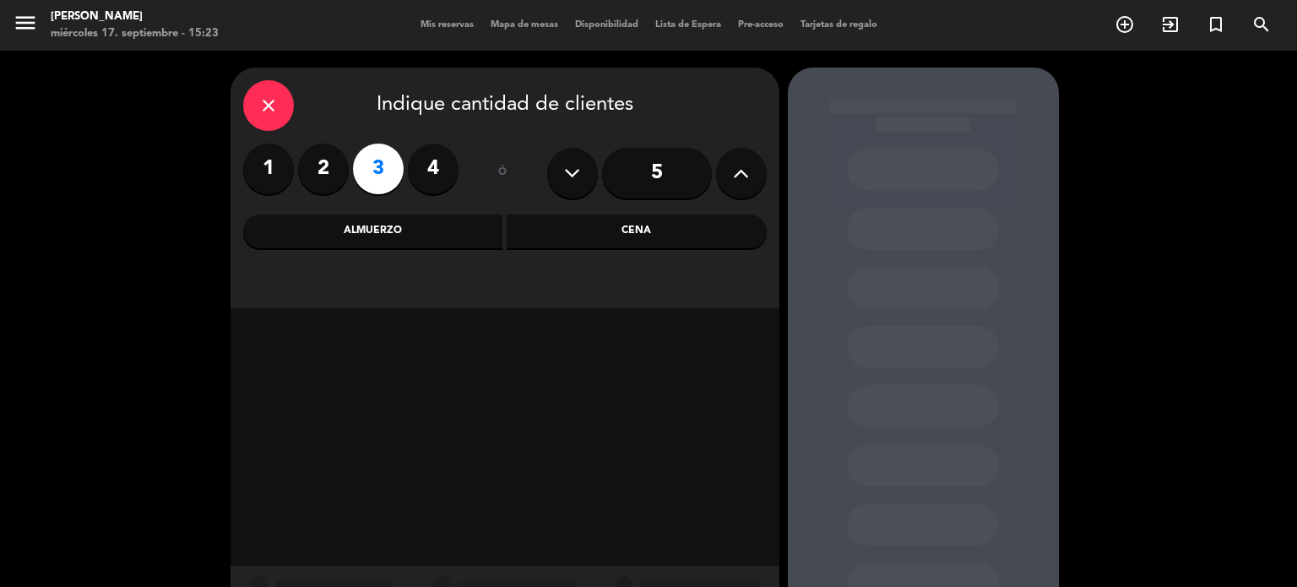
click at [562, 254] on div "close Indique cantidad de clientes 1 2 3 4 ó 5 Almuerzo Cena" at bounding box center [504, 188] width 549 height 241
click at [510, 241] on div "Cena" at bounding box center [637, 231] width 260 height 34
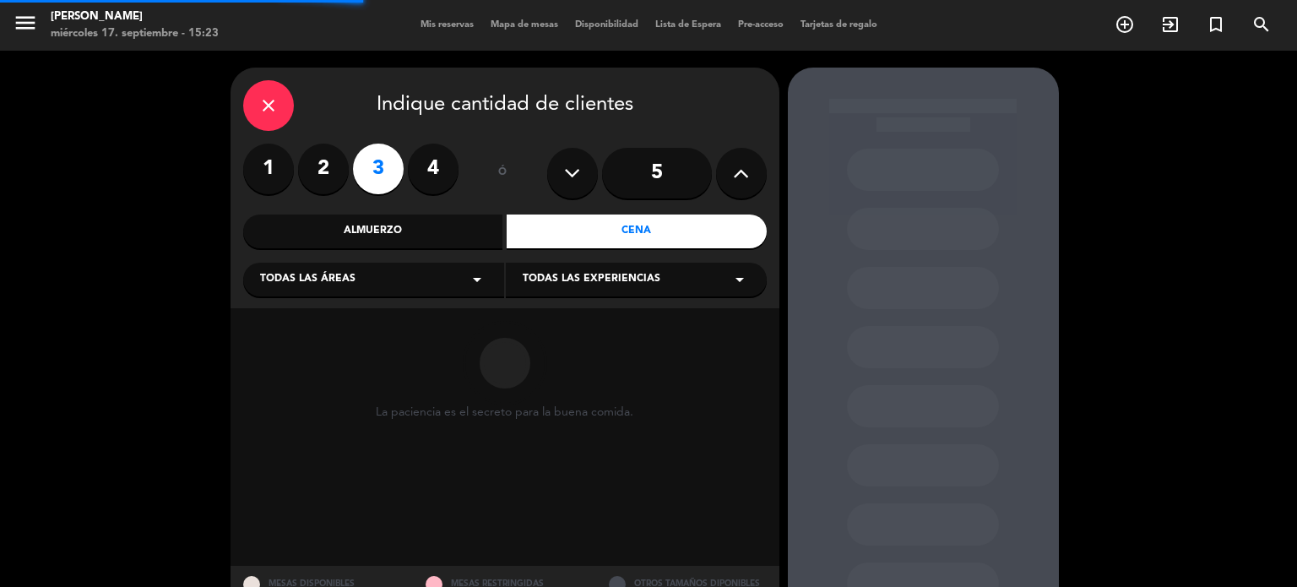
drag, startPoint x: 451, startPoint y: 273, endPoint x: 432, endPoint y: 285, distance: 22.5
click at [448, 277] on div "Todas las áreas arrow_drop_down" at bounding box center [373, 280] width 261 height 34
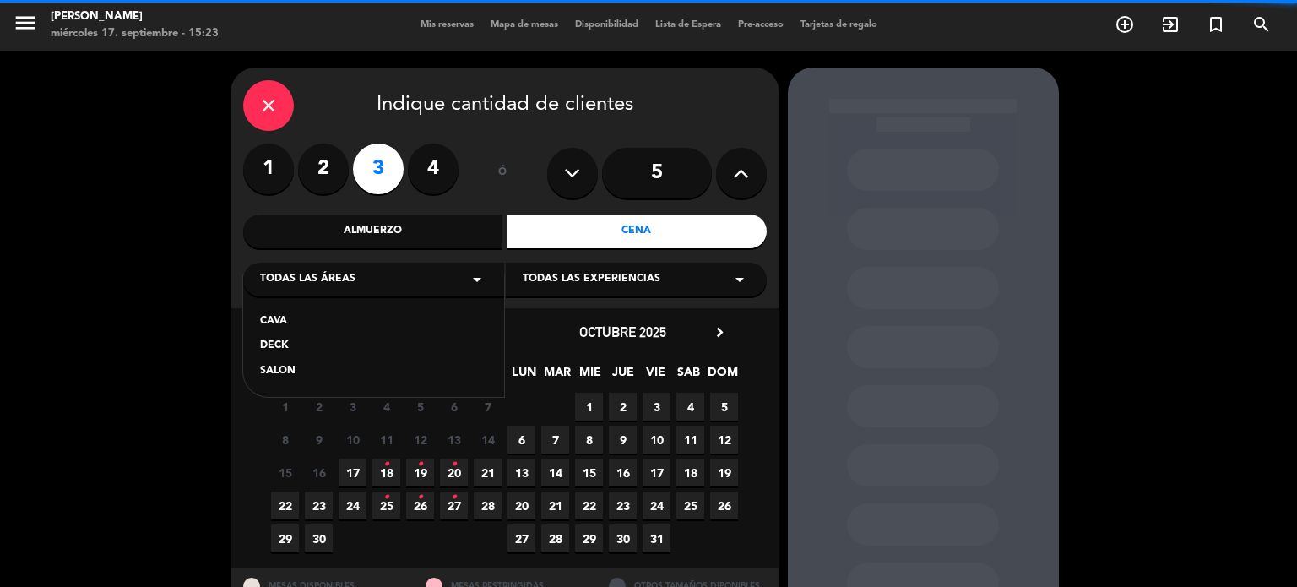
click at [274, 377] on div "SALON" at bounding box center [373, 371] width 227 height 17
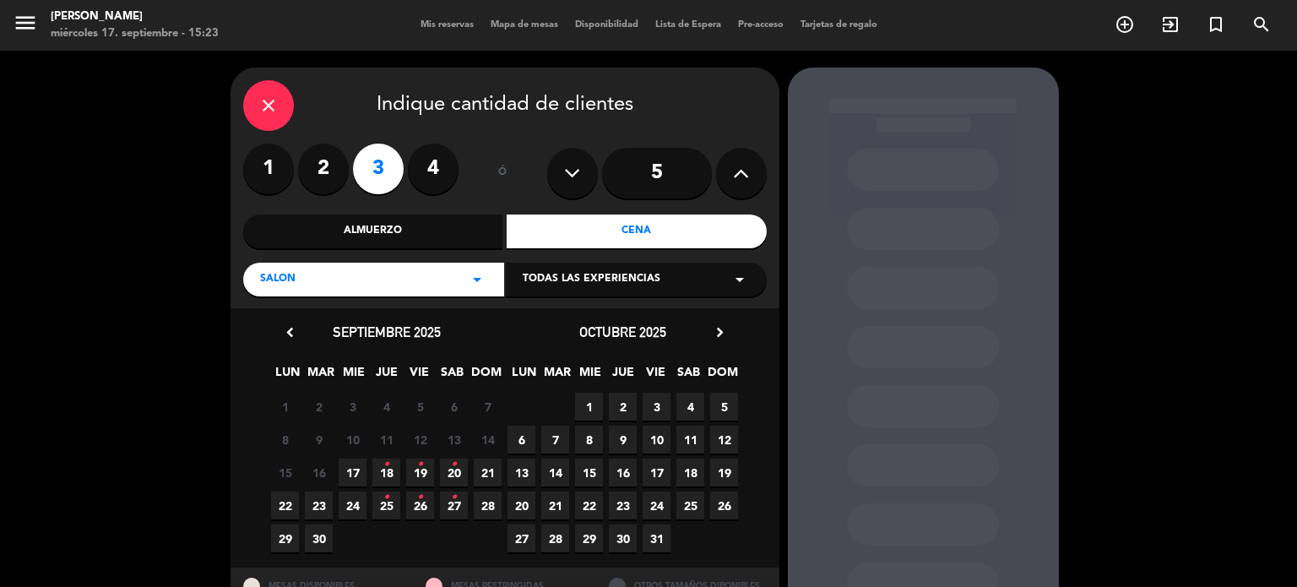
click at [436, 475] on div "15 16 17 18 • 19 • 20 • 21" at bounding box center [386, 472] width 236 height 33
click at [453, 480] on span "20 •" at bounding box center [454, 472] width 28 height 28
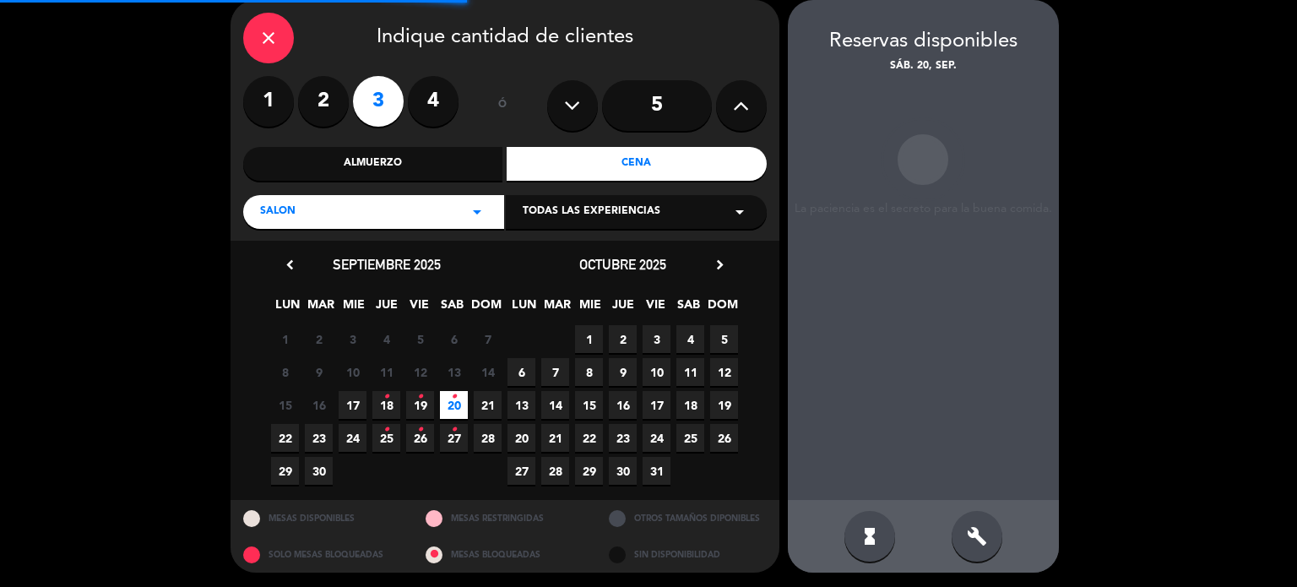
click at [1003, 536] on div "hourglass_full build" at bounding box center [923, 536] width 271 height 73
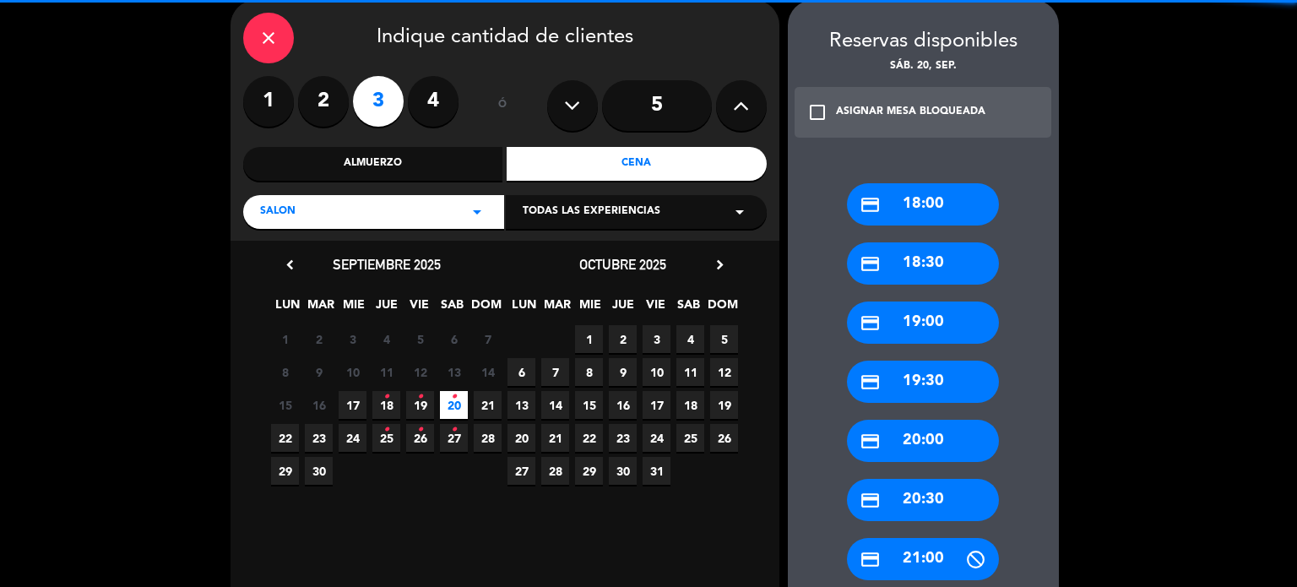
click at [996, 536] on div "Reservas disponibles sáb. 20, sep. check_box_outline_blank ASIGNAR MESA BLOQUEA…" at bounding box center [923, 482] width 271 height 965
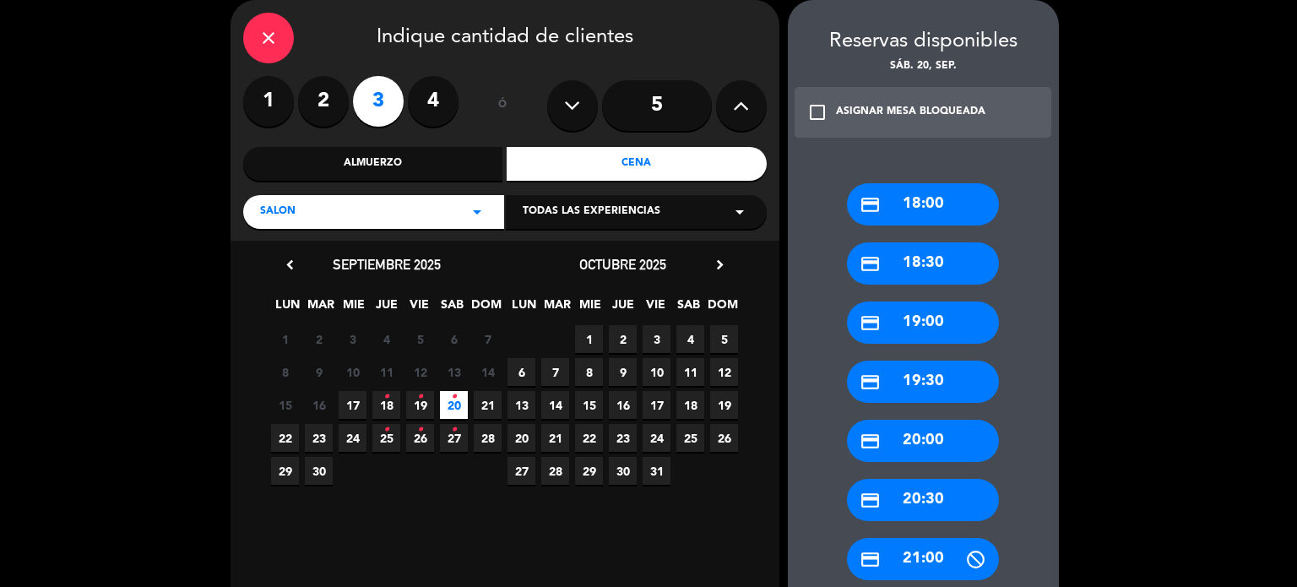
scroll to position [405, 0]
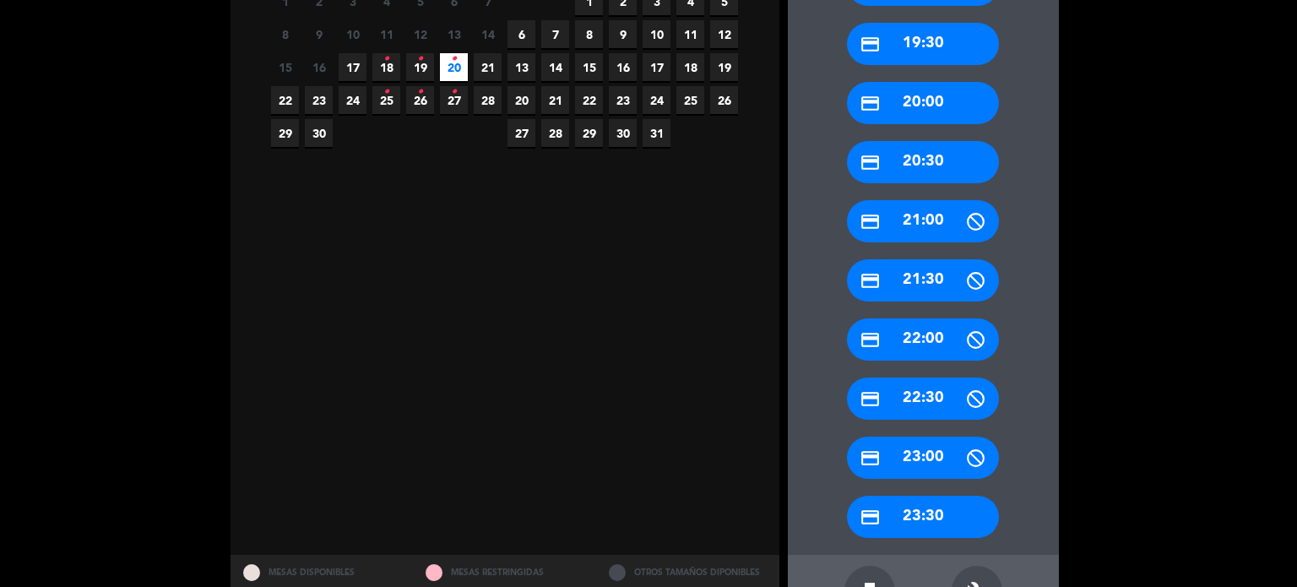
click at [916, 283] on div "credit_card 21:30" at bounding box center [923, 280] width 152 height 42
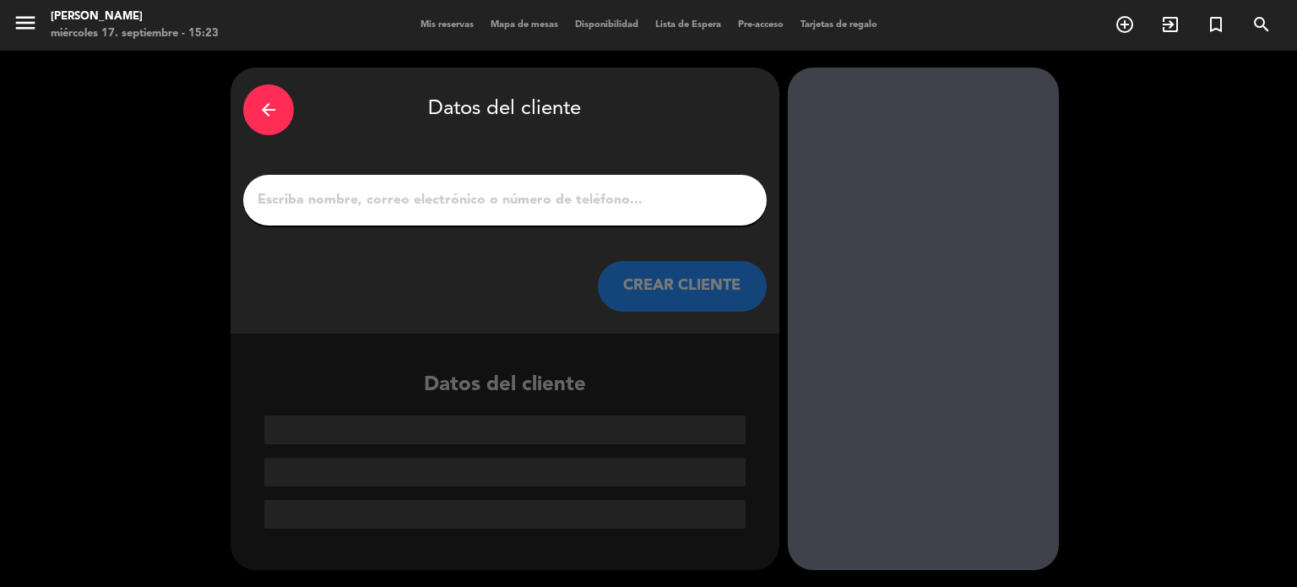
click at [561, 176] on div at bounding box center [504, 200] width 523 height 51
click at [560, 188] on input "1" at bounding box center [505, 200] width 498 height 24
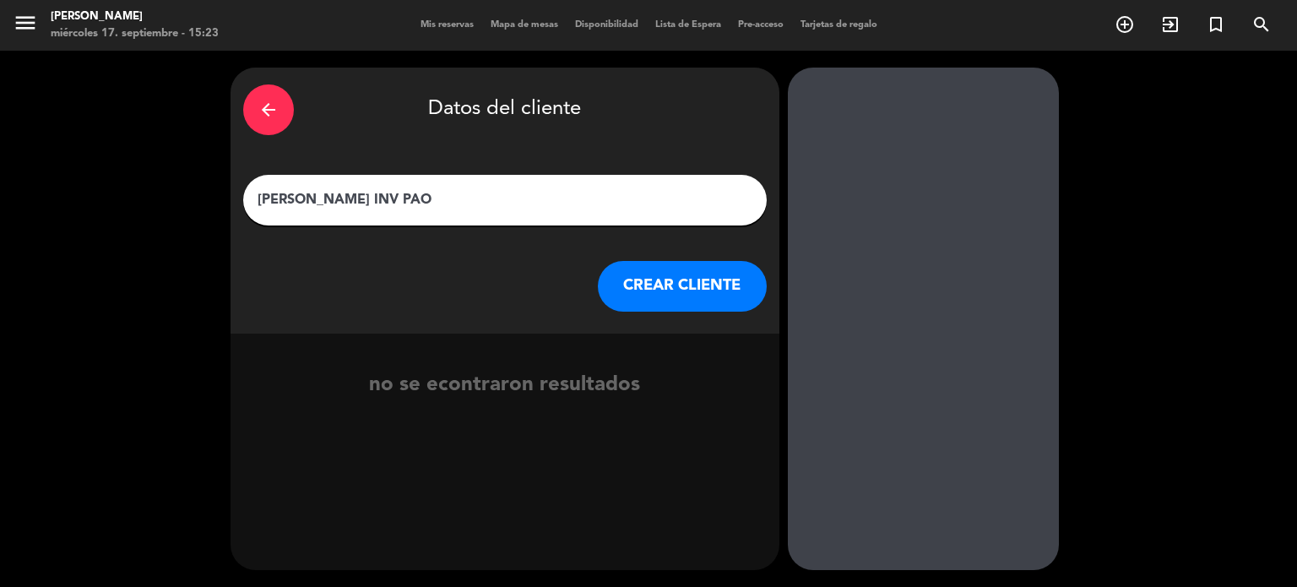
type input "[PERSON_NAME] INV PAO"
click at [250, 126] on div "arrow_back" at bounding box center [268, 109] width 51 height 51
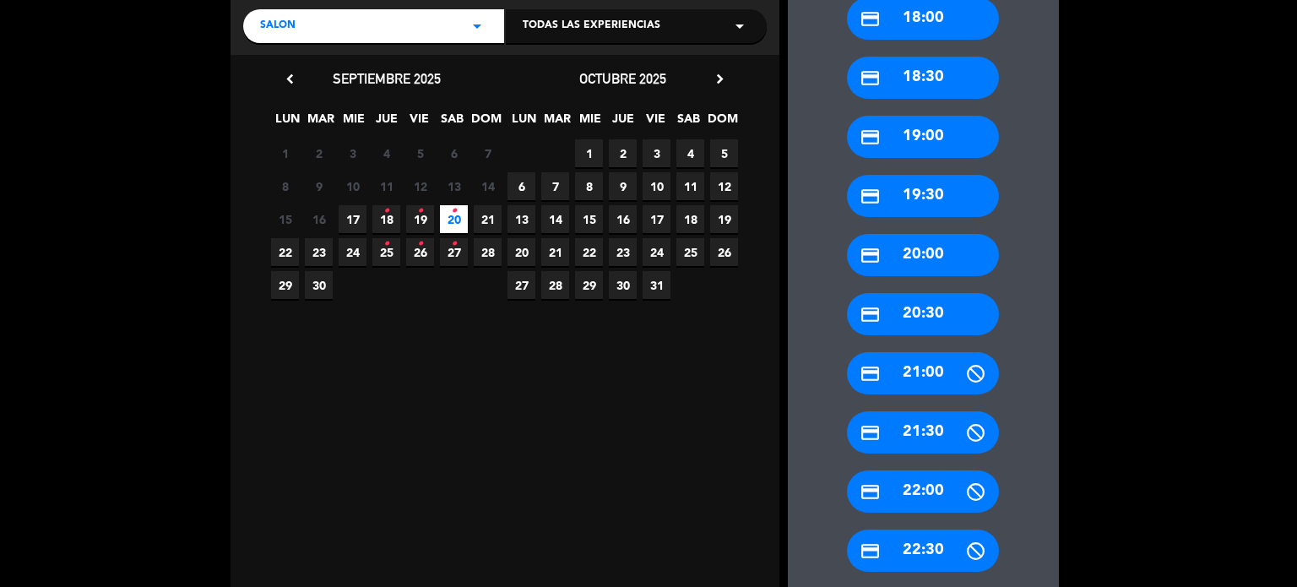
scroll to position [338, 0]
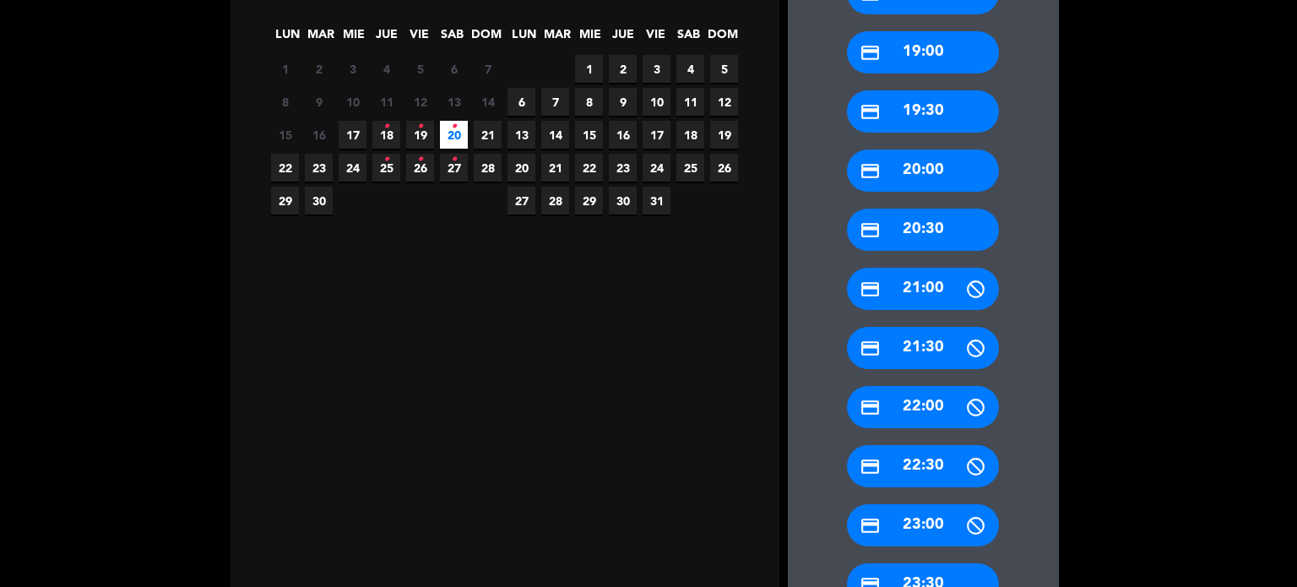
click at [932, 416] on div "credit_card 22:00" at bounding box center [923, 407] width 152 height 42
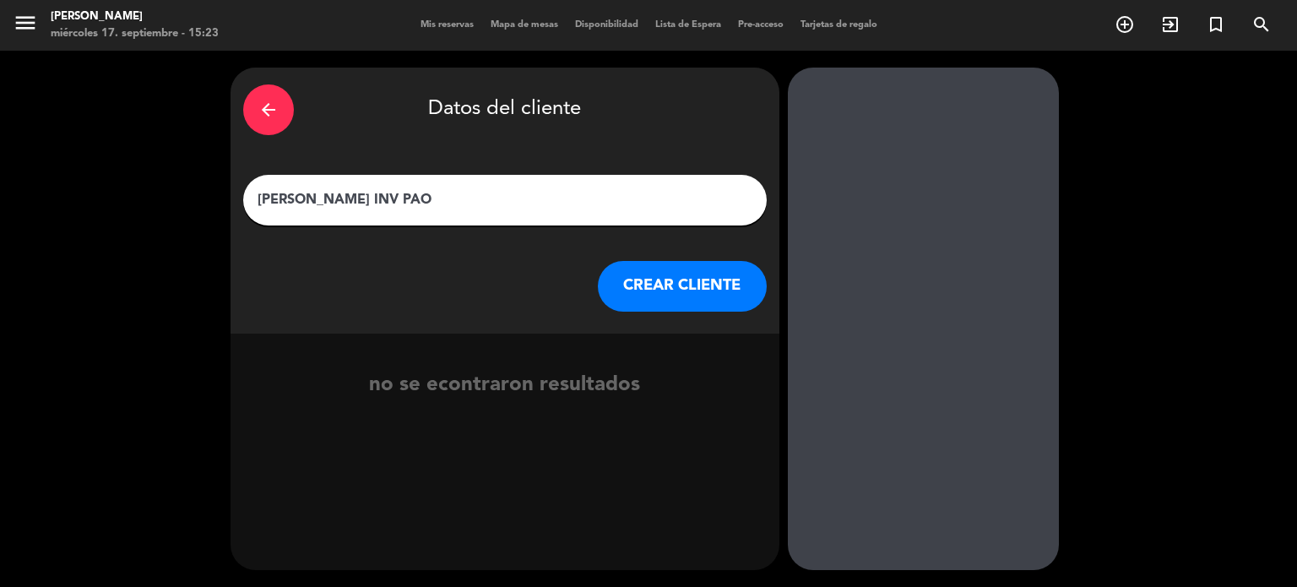
scroll to position [0, 0]
click at [752, 297] on button "CREAR CLIENTE" at bounding box center [682, 286] width 169 height 51
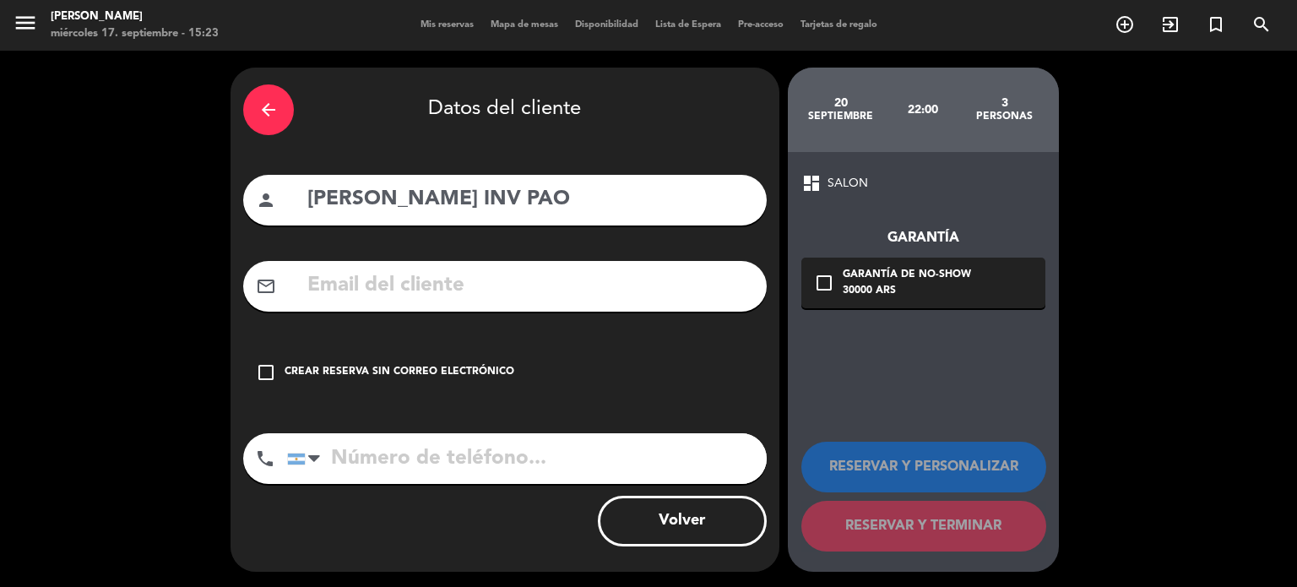
scroll to position [1, 0]
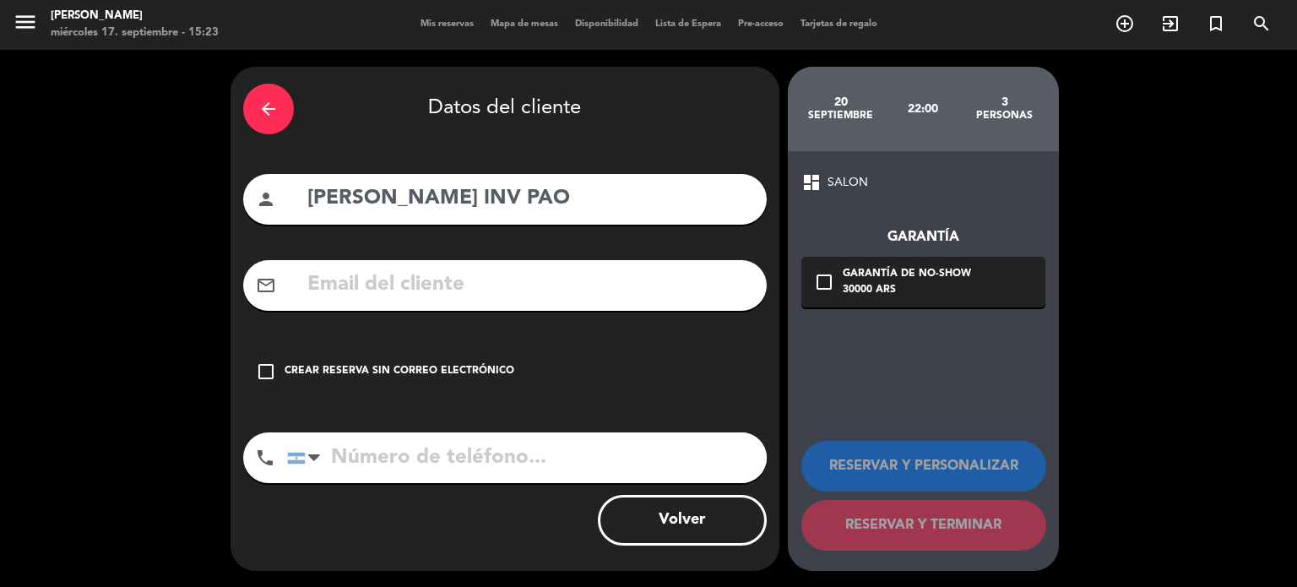
click at [664, 343] on div "arrow_back Datos del cliente person [PERSON_NAME] INV PAO mail_outline check_bo…" at bounding box center [504, 319] width 549 height 504
click at [669, 363] on div "check_box_outline_blank Crear reserva sin correo electrónico" at bounding box center [504, 371] width 523 height 51
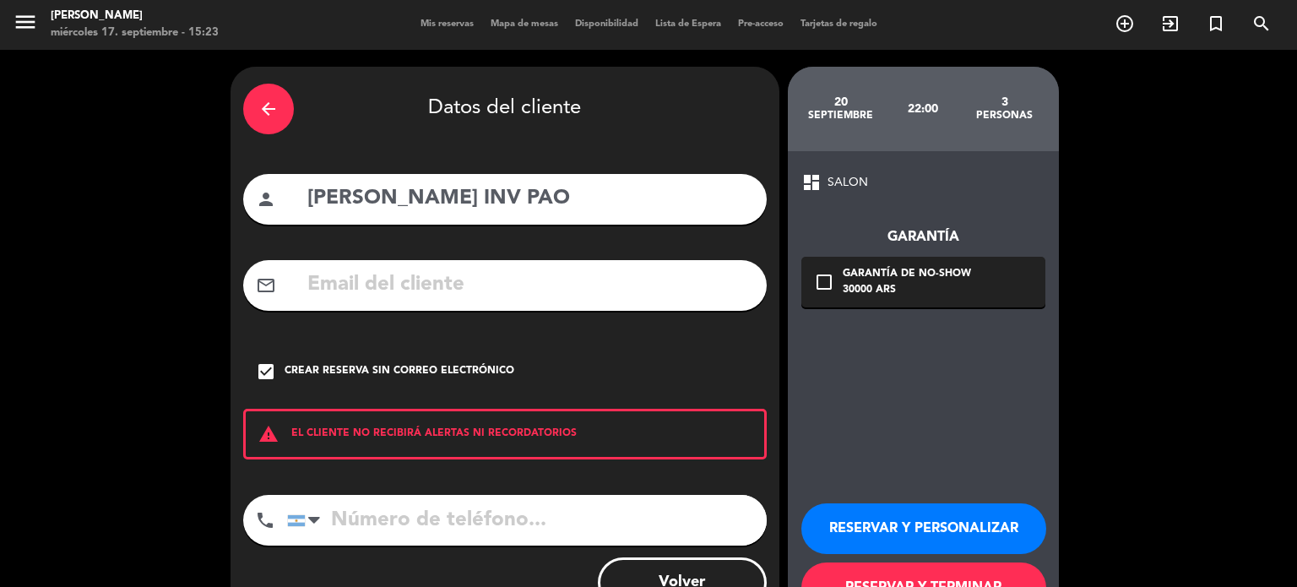
scroll to position [64, 0]
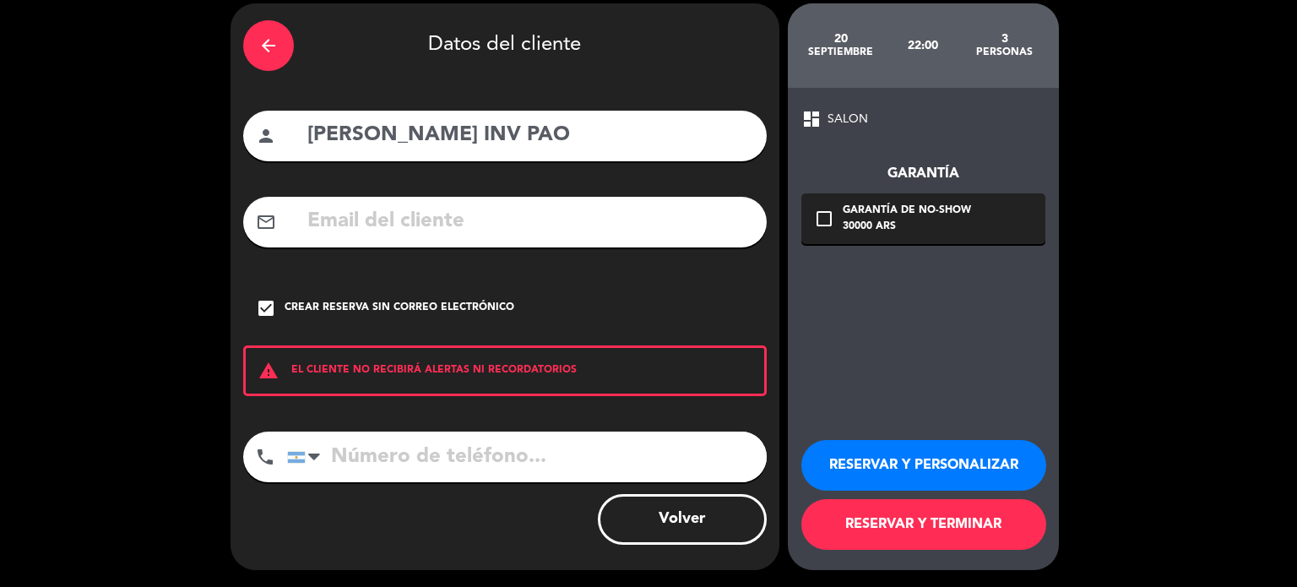
click at [898, 534] on button "RESERVAR Y TERMINAR" at bounding box center [923, 524] width 245 height 51
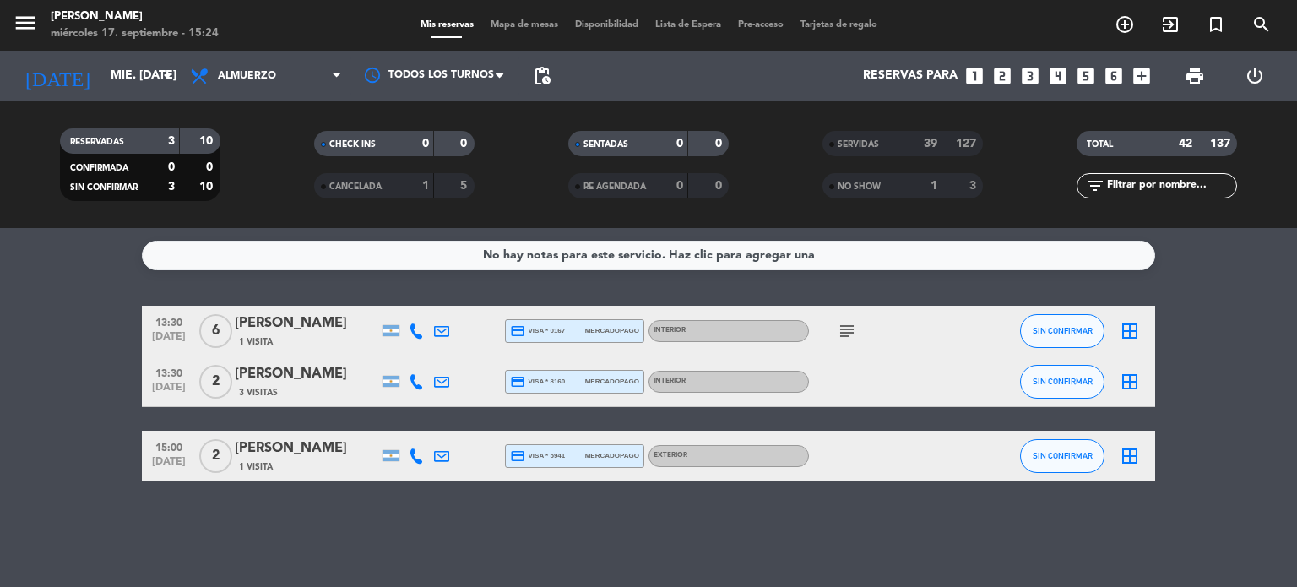
click at [141, 54] on div "[DATE] mié. [DATE] arrow_drop_down" at bounding box center [97, 76] width 169 height 51
click at [141, 58] on div "[DATE] mié. [DATE] arrow_drop_down" at bounding box center [97, 75] width 169 height 37
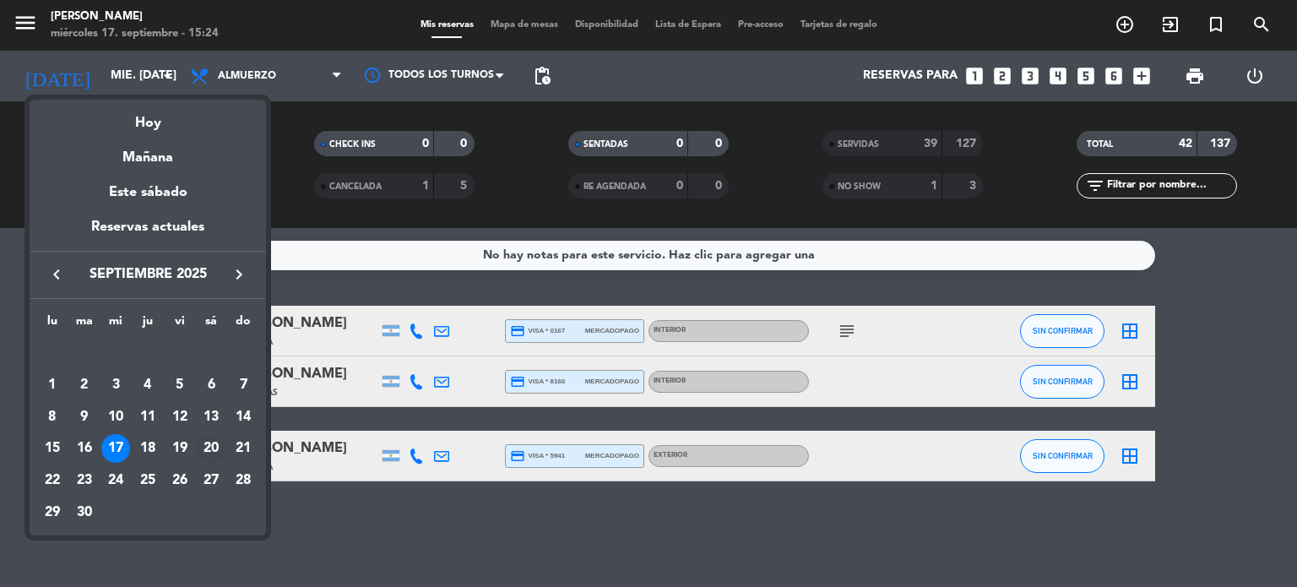
click at [223, 444] on div "20" at bounding box center [211, 448] width 29 height 29
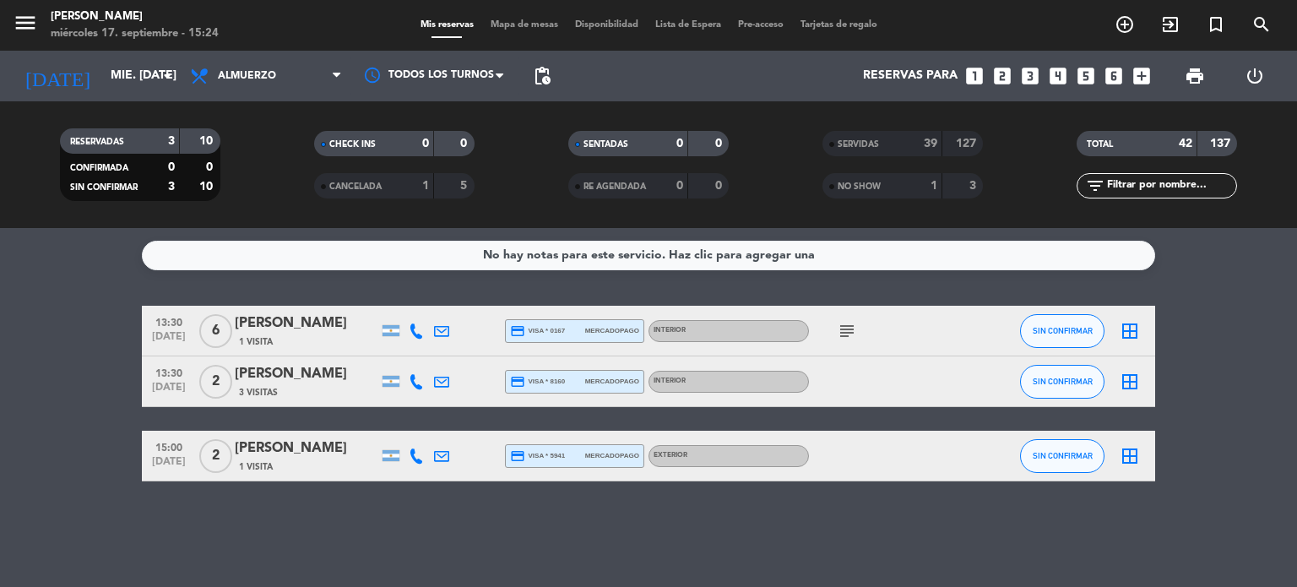
type input "sáb. [DATE]"
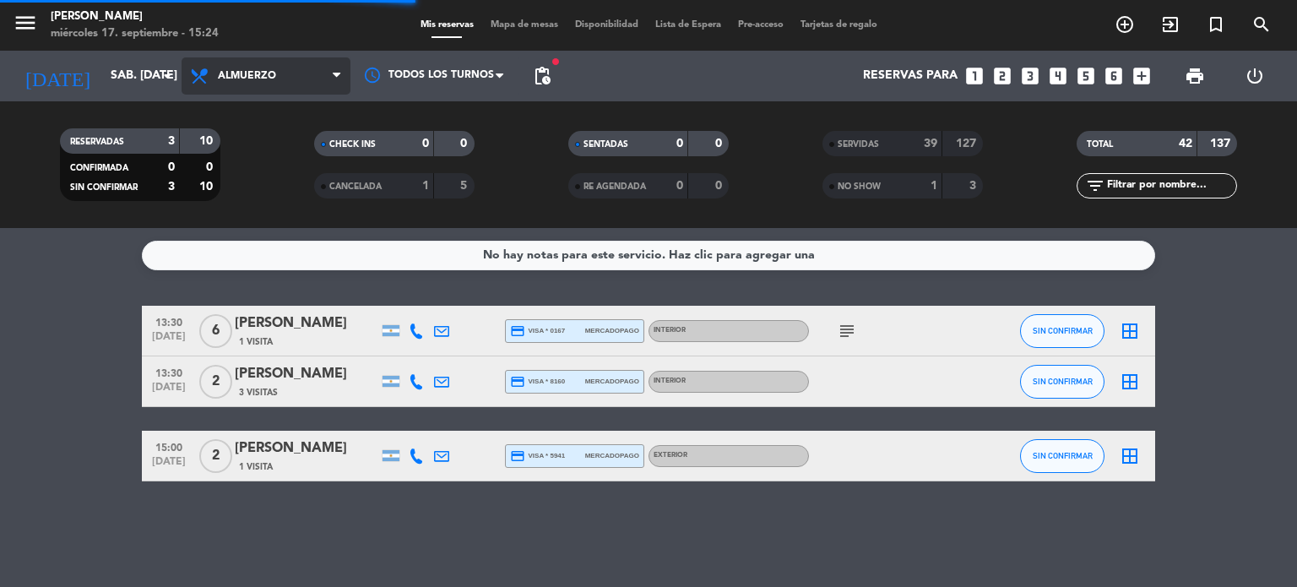
click at [285, 73] on span "Almuerzo" at bounding box center [266, 75] width 169 height 37
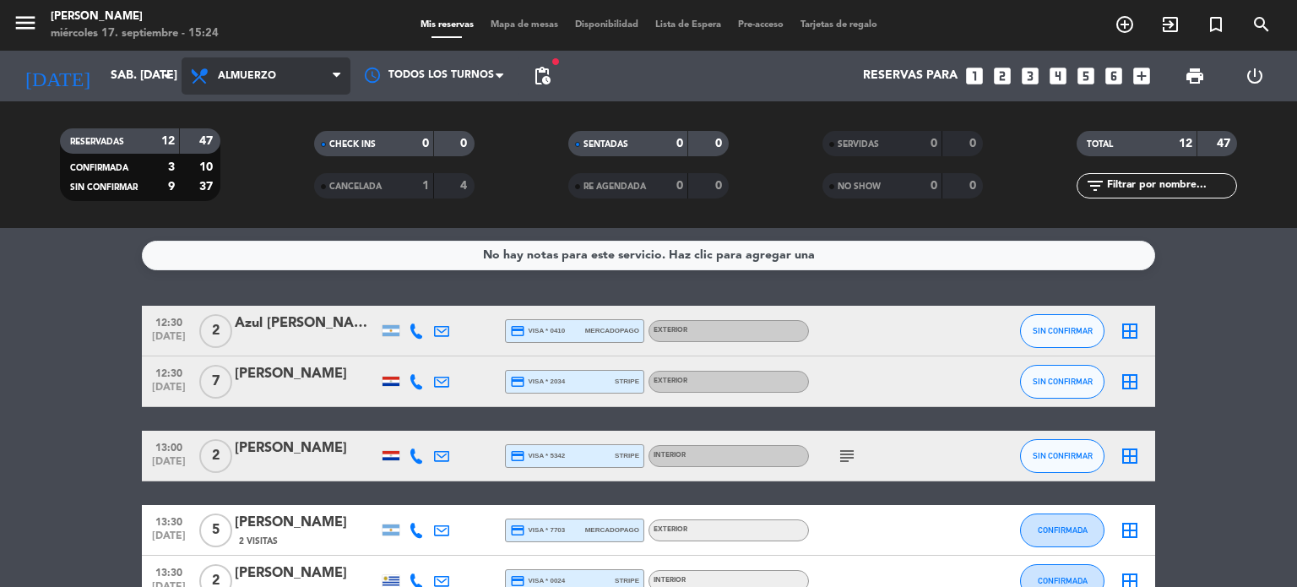
click at [272, 80] on span "Almuerzo" at bounding box center [247, 76] width 58 height 12
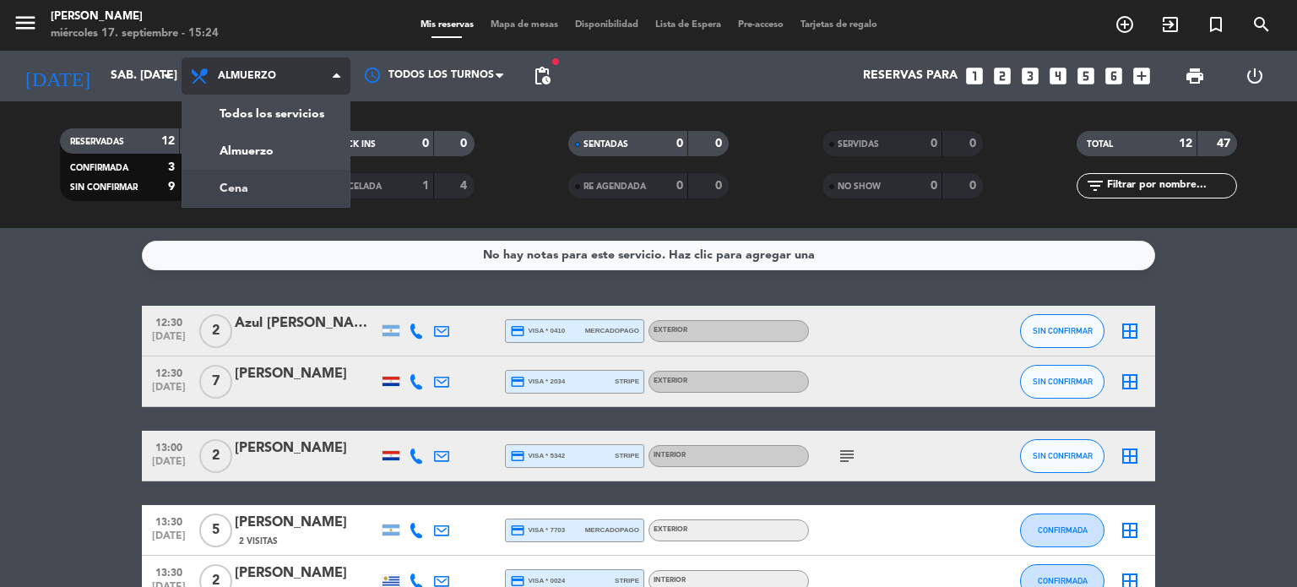
click at [259, 171] on div "menu [PERSON_NAME] miércoles 17. septiembre - 15:24 Mis reservas Mapa de mesas …" at bounding box center [648, 114] width 1297 height 228
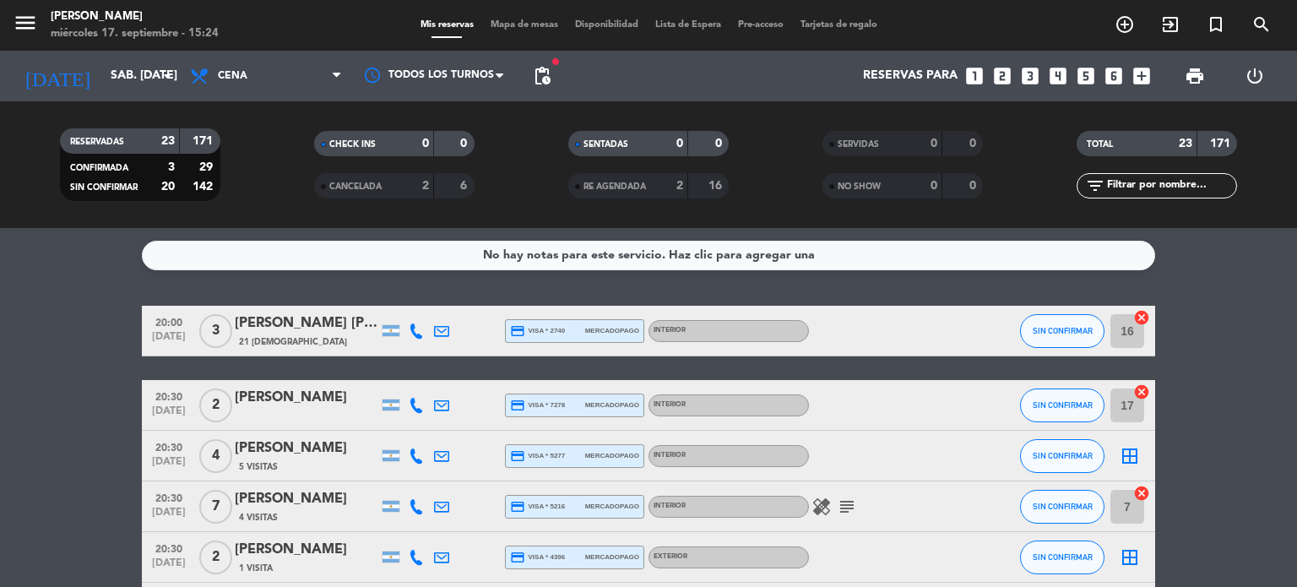
click at [1202, 182] on input "text" at bounding box center [1170, 185] width 131 height 19
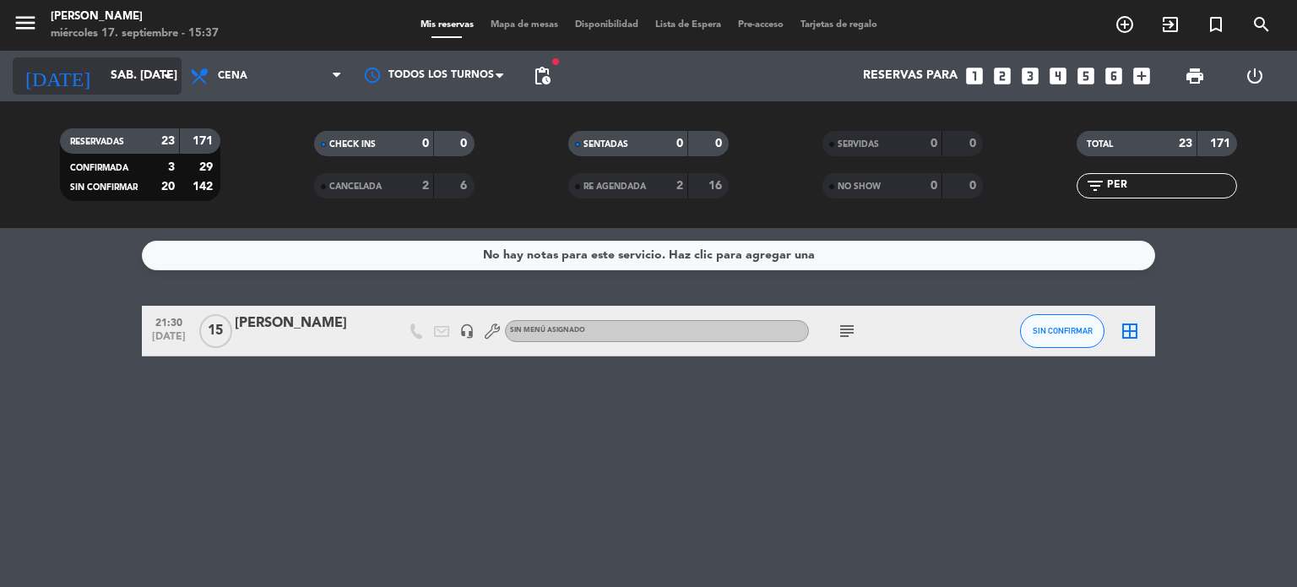
type input "PER"
click at [80, 59] on div "[DATE] sáb. [DATE] arrow_drop_down" at bounding box center [97, 75] width 169 height 37
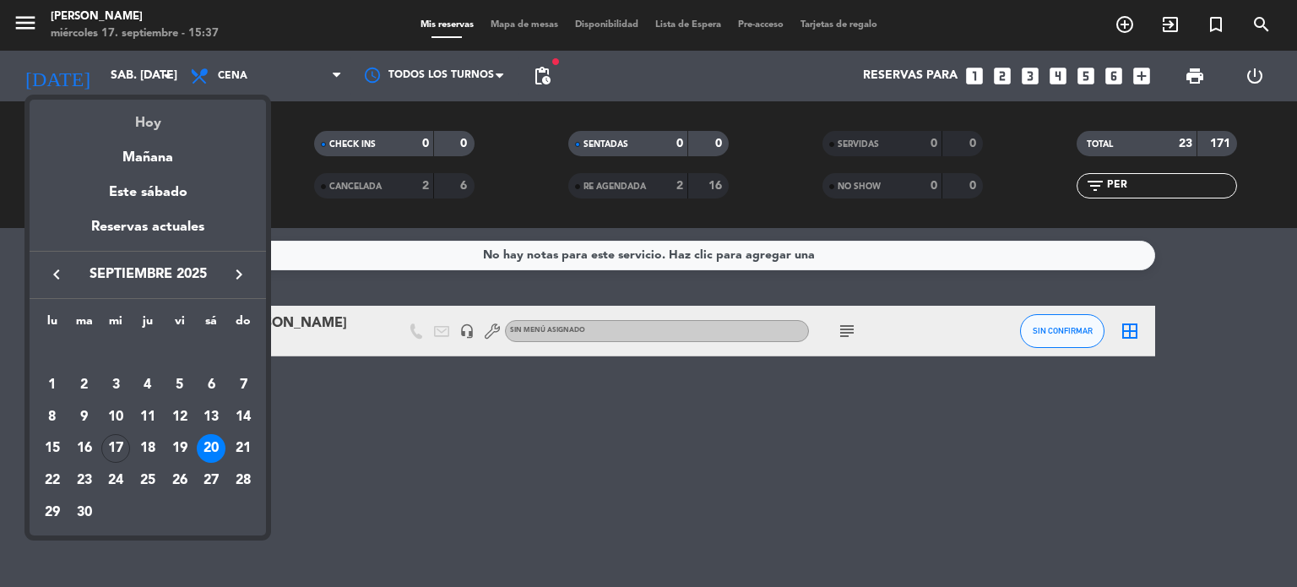
click at [132, 117] on div "Hoy" at bounding box center [148, 117] width 236 height 35
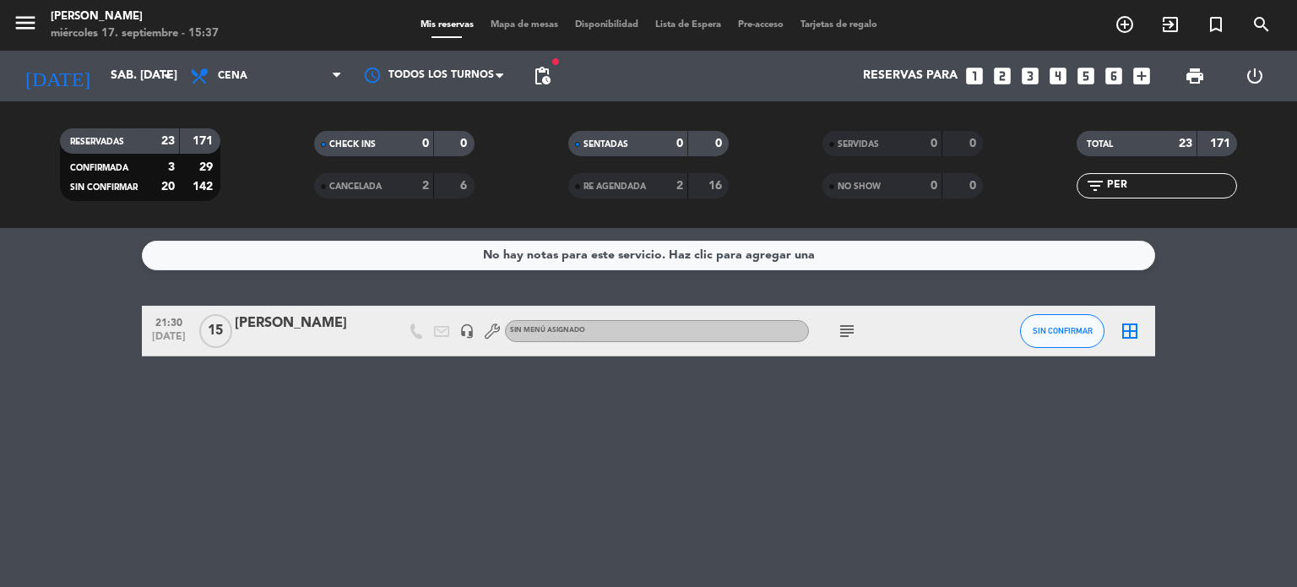
type input "mié. [DATE]"
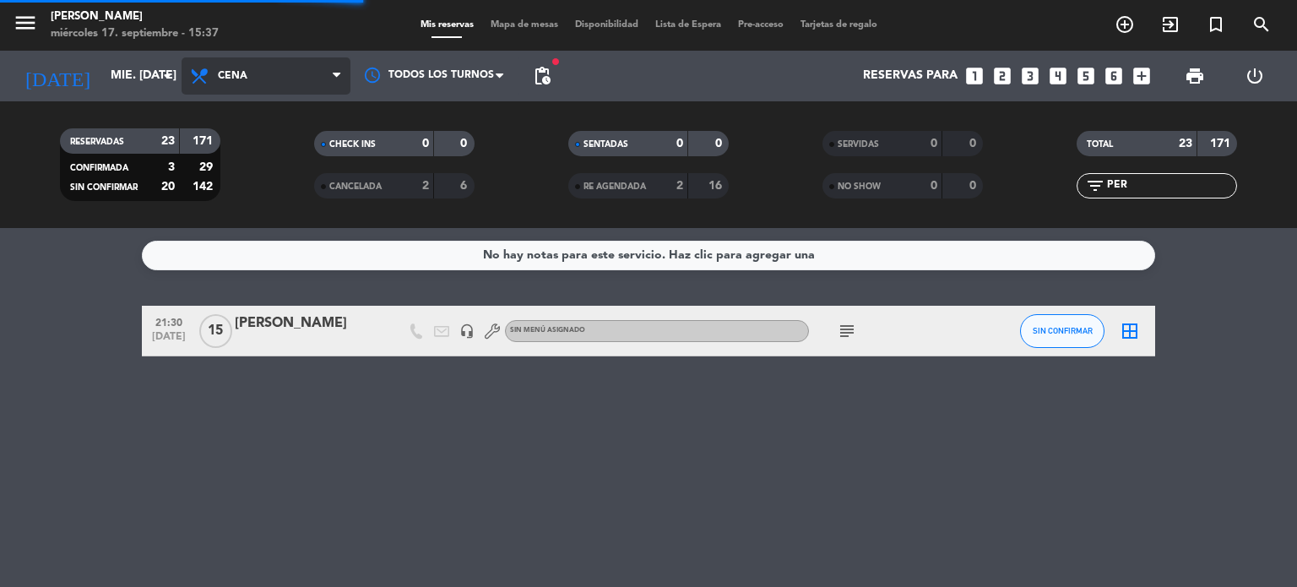
click at [244, 73] on span "Cena" at bounding box center [233, 76] width 30 height 12
click at [257, 158] on div "menu [PERSON_NAME] miércoles 17. septiembre - 15:37 Mis reservas Mapa de mesas …" at bounding box center [648, 114] width 1297 height 228
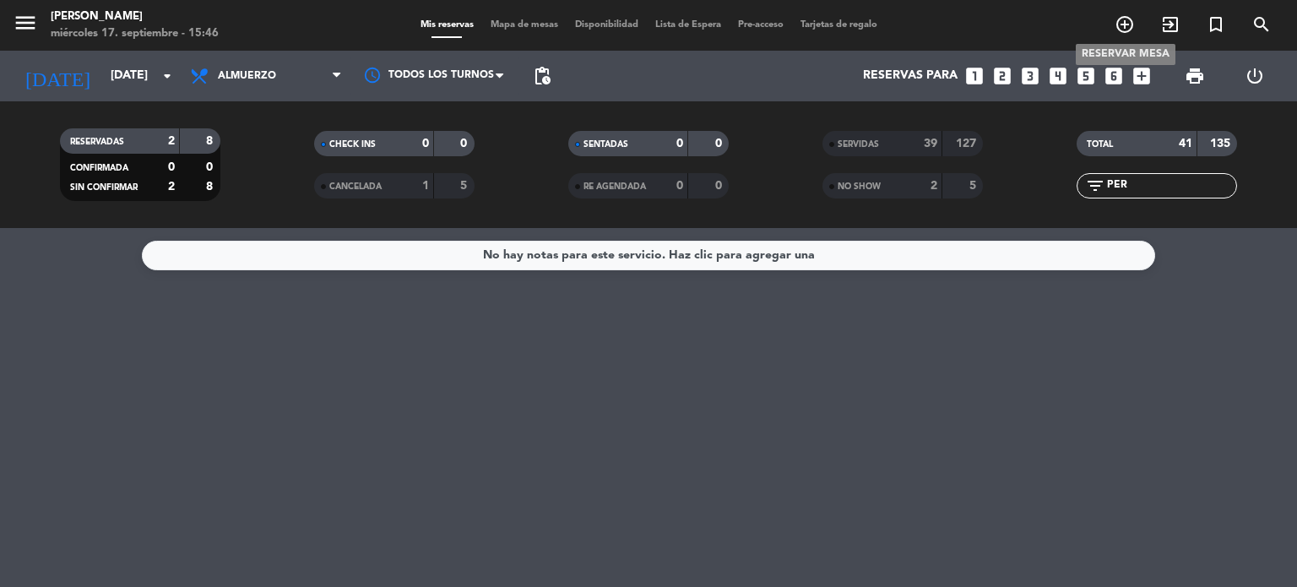
click at [1119, 20] on icon "add_circle_outline" at bounding box center [1124, 24] width 20 height 20
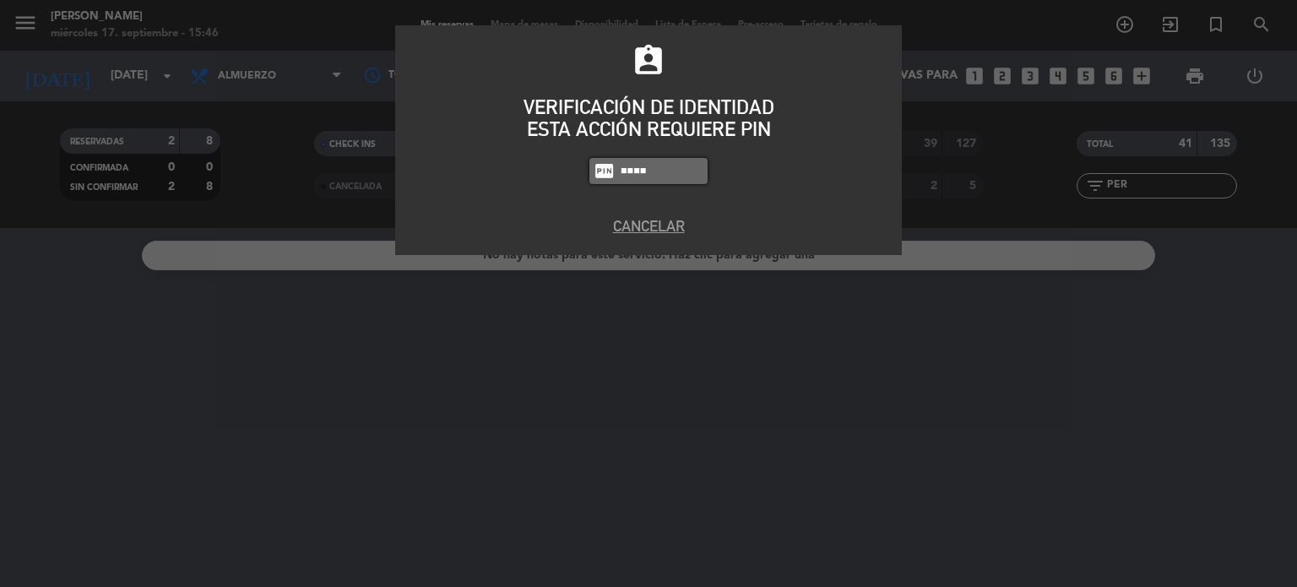
type input "4307"
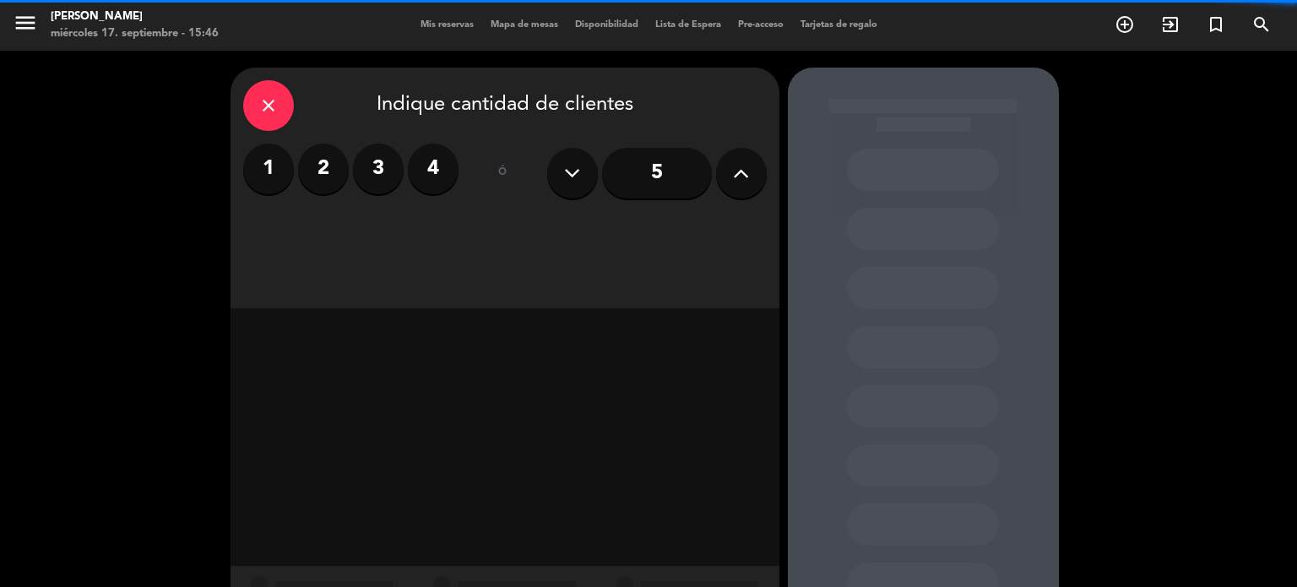
click at [306, 176] on label "2" at bounding box center [323, 169] width 51 height 51
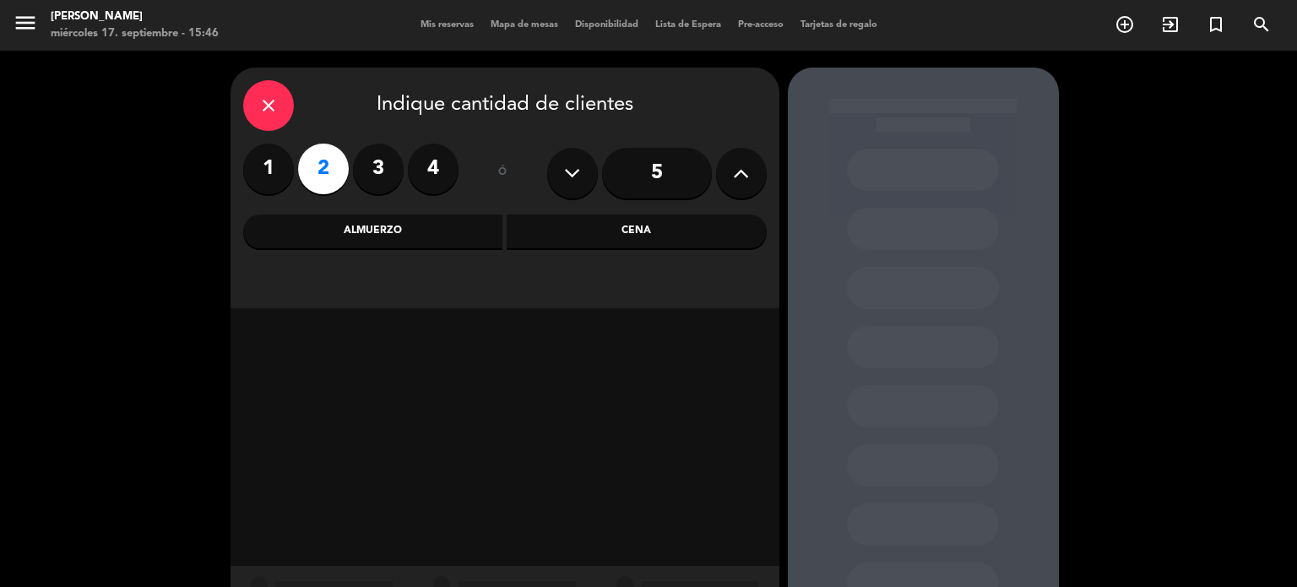
click at [620, 237] on div "Cena" at bounding box center [637, 231] width 260 height 34
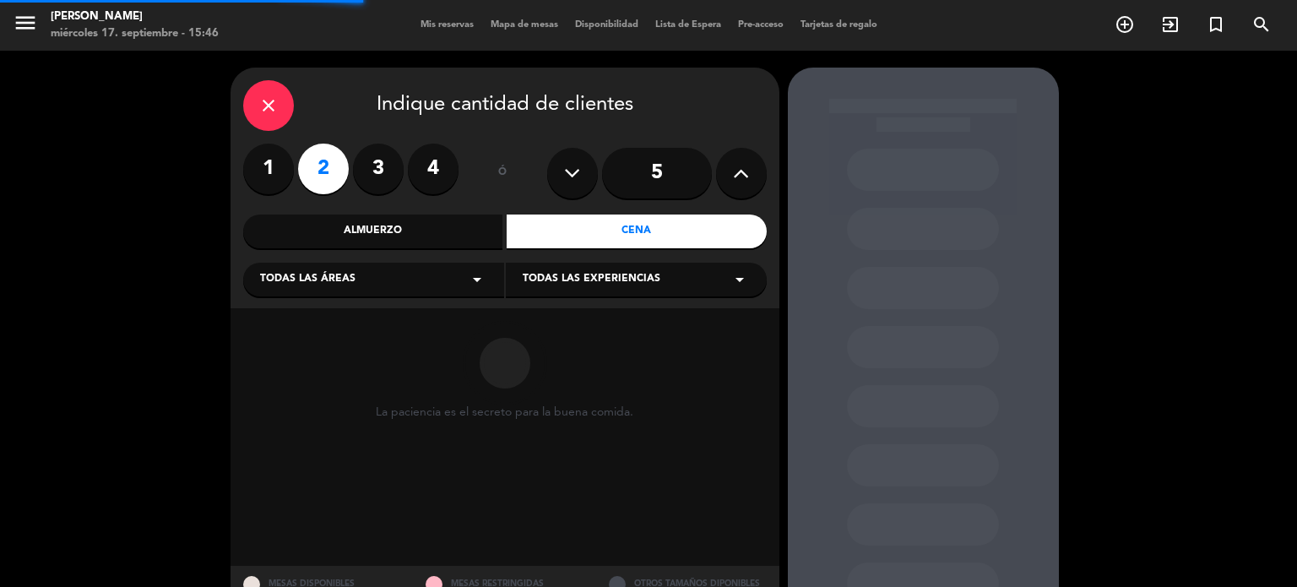
click at [456, 272] on div "Todas las áreas arrow_drop_down" at bounding box center [373, 280] width 261 height 34
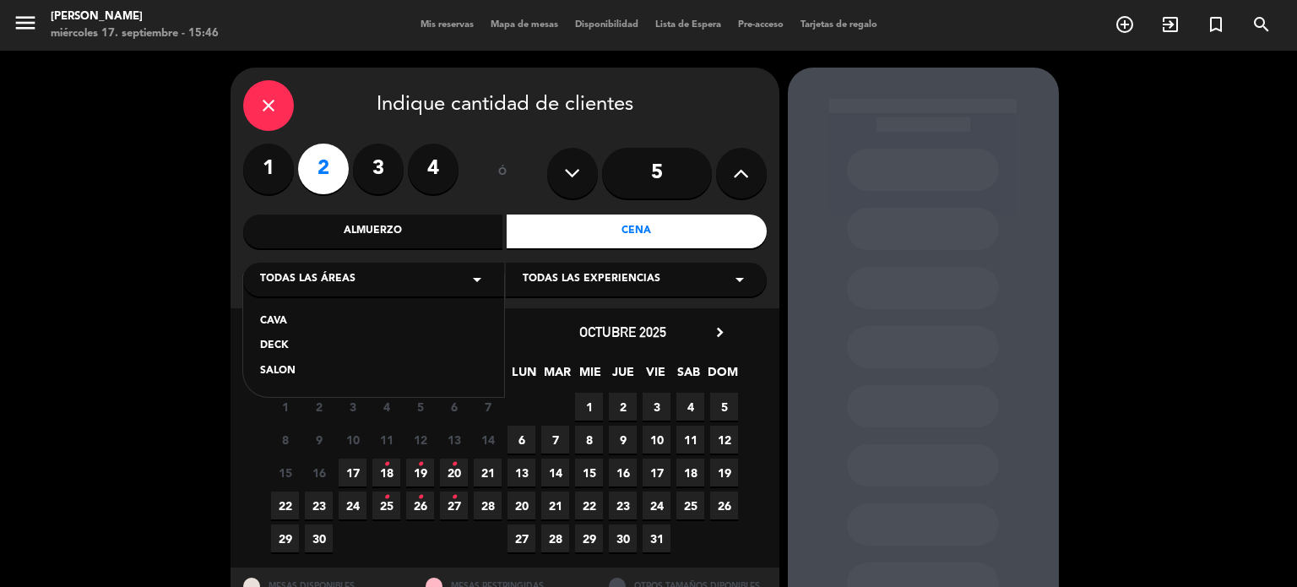
click at [437, 475] on div "15 16 17 18 • 19 • 20 • 21" at bounding box center [386, 472] width 236 height 33
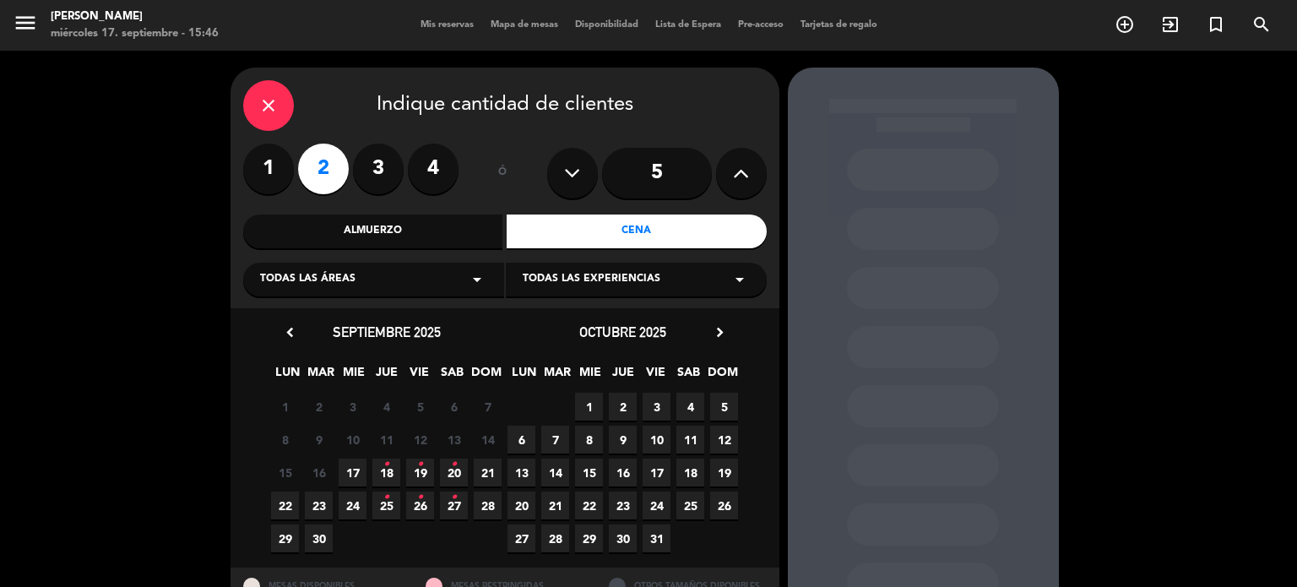
click at [424, 472] on span "19 •" at bounding box center [420, 472] width 28 height 28
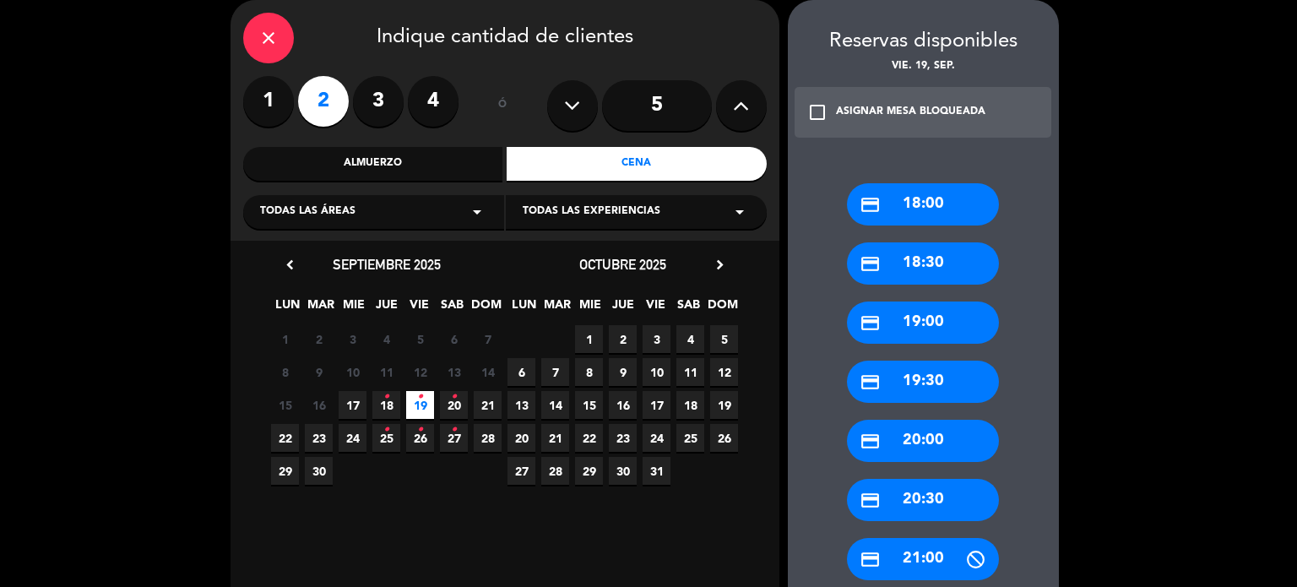
scroll to position [236, 0]
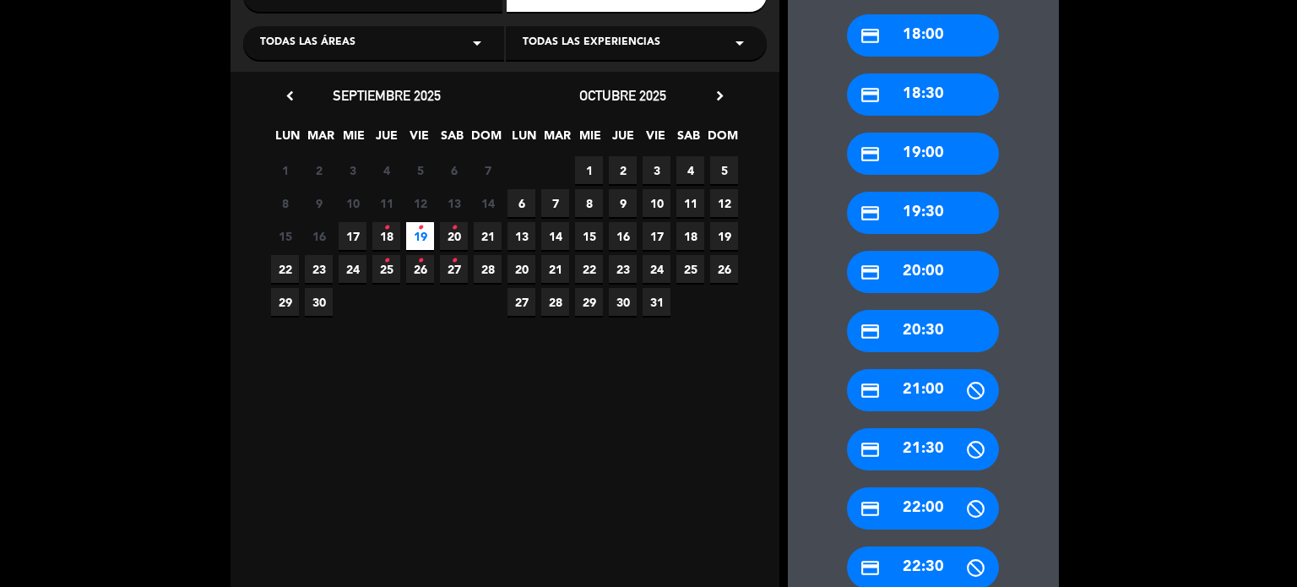
click at [929, 327] on div "credit_card 20:30" at bounding box center [923, 331] width 152 height 42
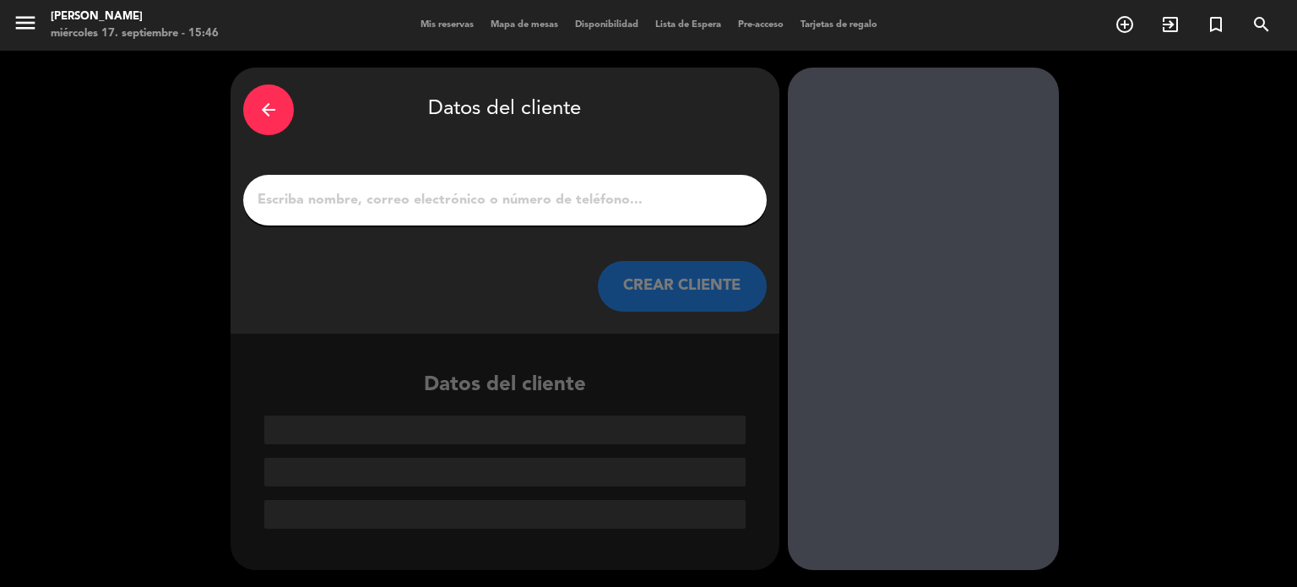
click at [507, 209] on input "1" at bounding box center [505, 200] width 498 height 24
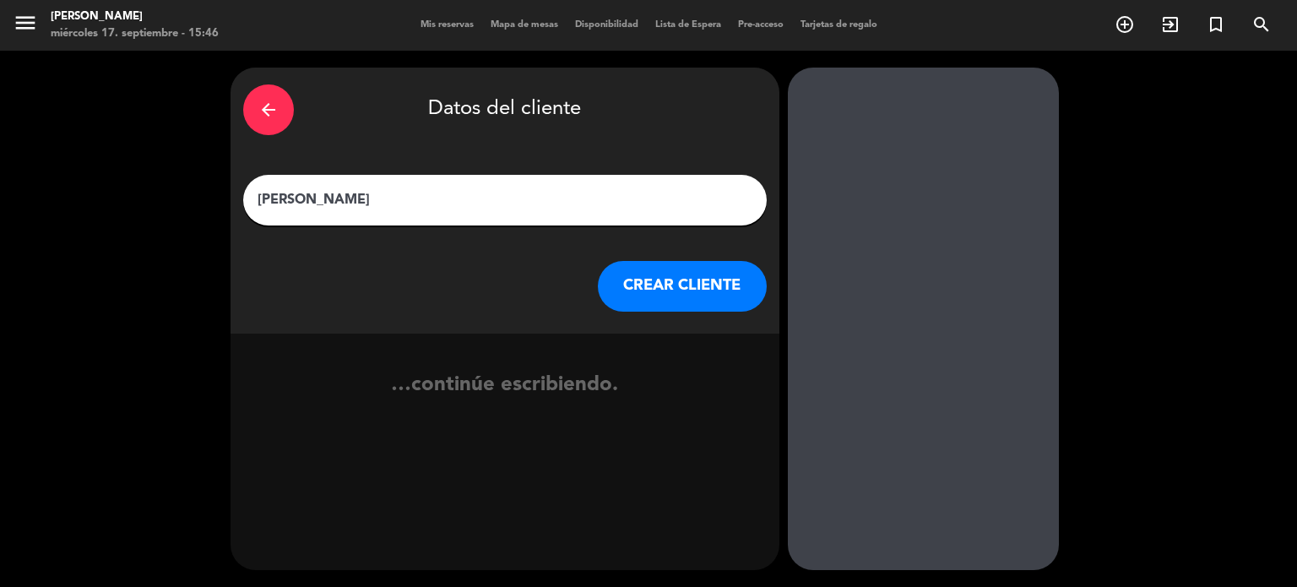
type input "[PERSON_NAME]"
click at [741, 310] on button "CREAR CLIENTE" at bounding box center [682, 286] width 169 height 51
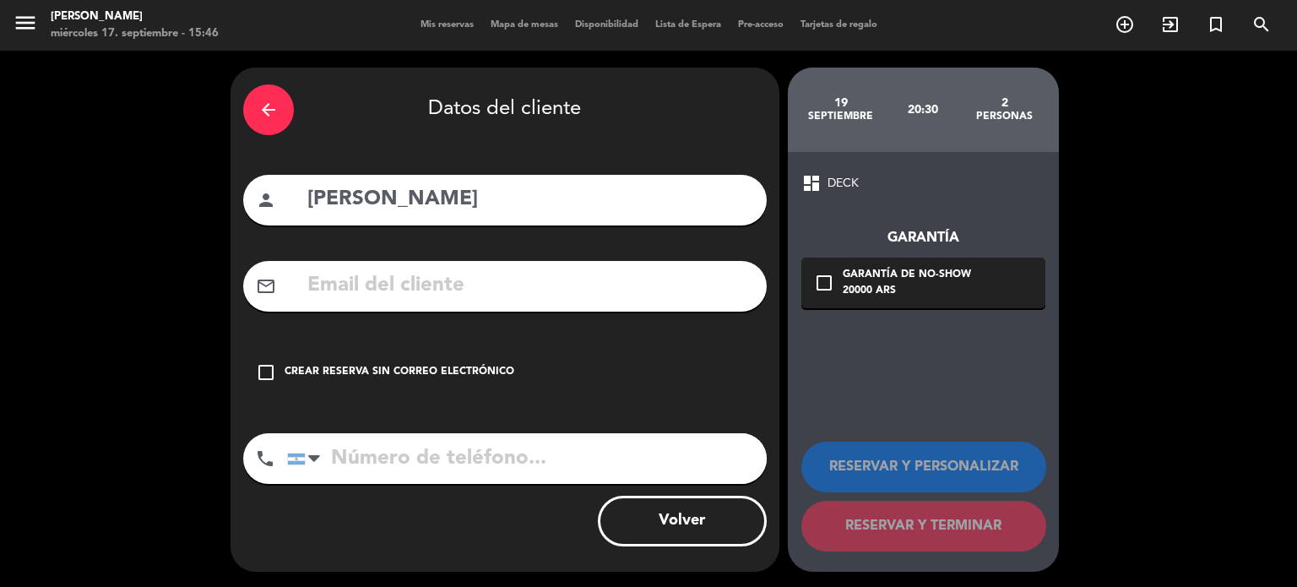
click at [696, 350] on div "check_box_outline_blank Crear reserva sin correo electrónico" at bounding box center [504, 372] width 523 height 51
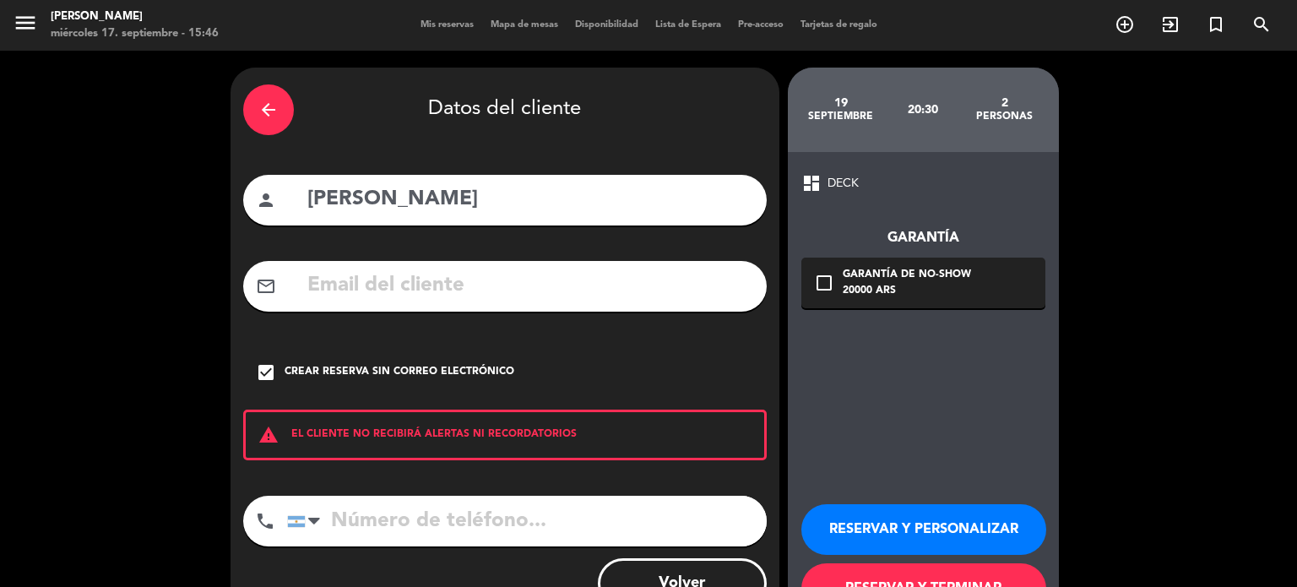
scroll to position [64, 0]
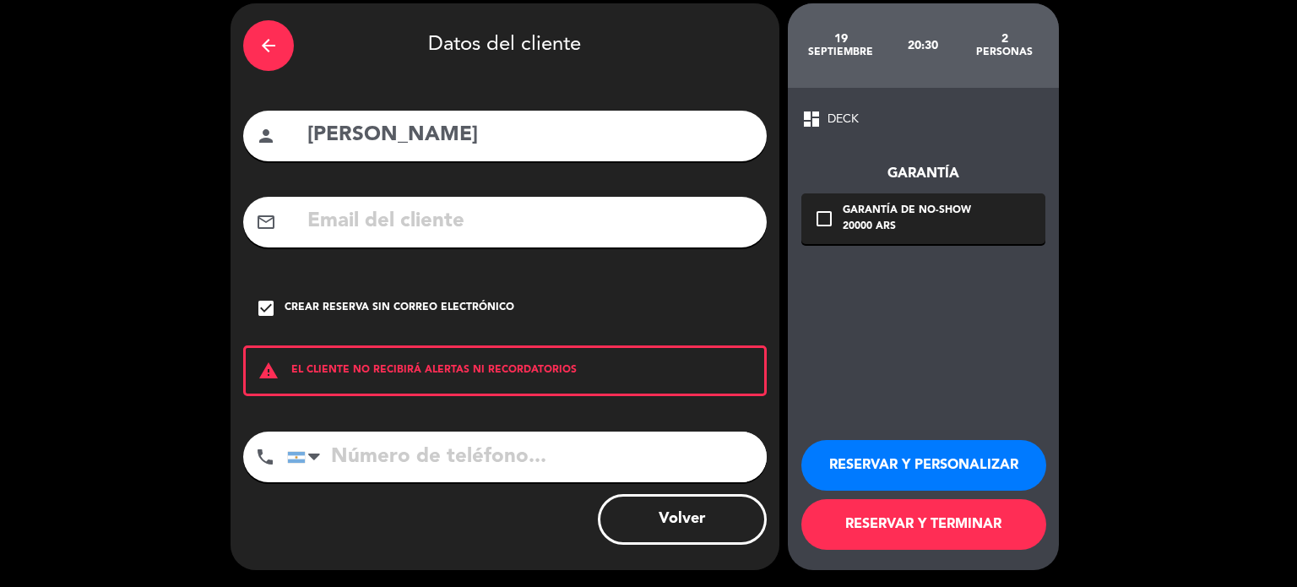
click at [954, 534] on button "RESERVAR Y TERMINAR" at bounding box center [923, 524] width 245 height 51
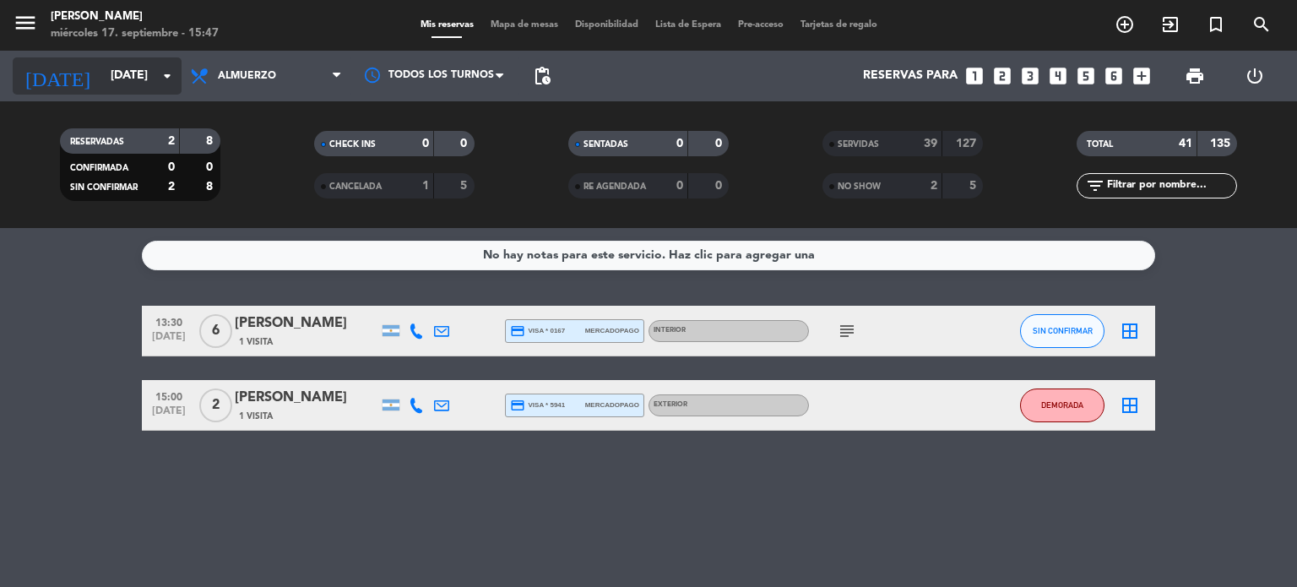
click at [162, 84] on icon "arrow_drop_down" at bounding box center [167, 76] width 20 height 20
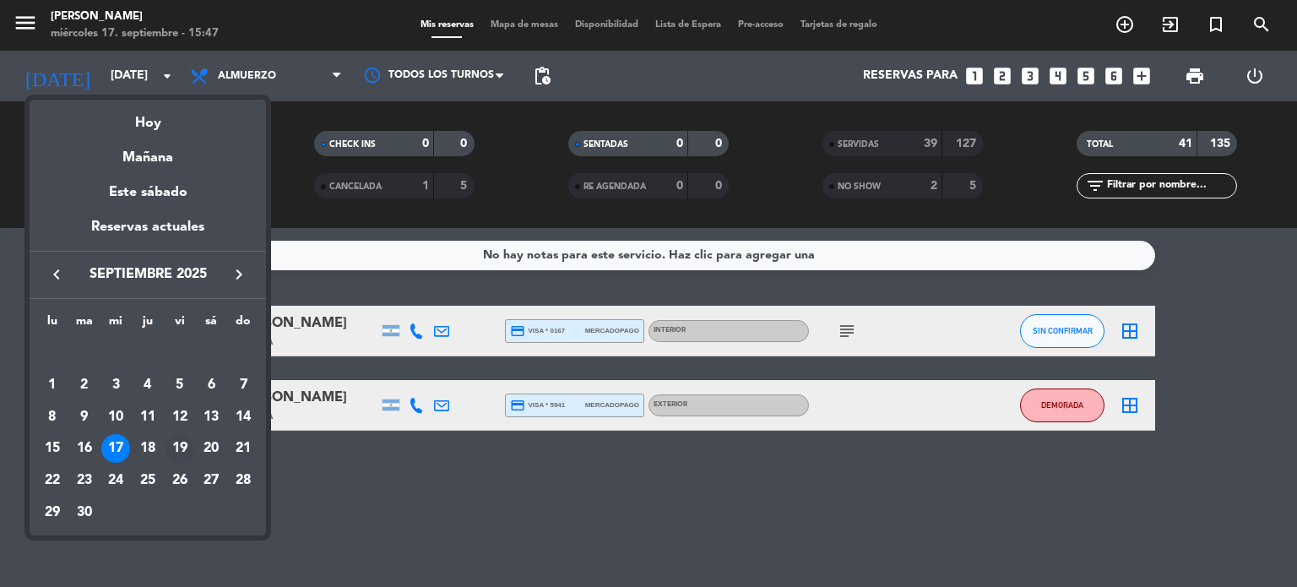
click at [184, 442] on div "19" at bounding box center [179, 448] width 29 height 29
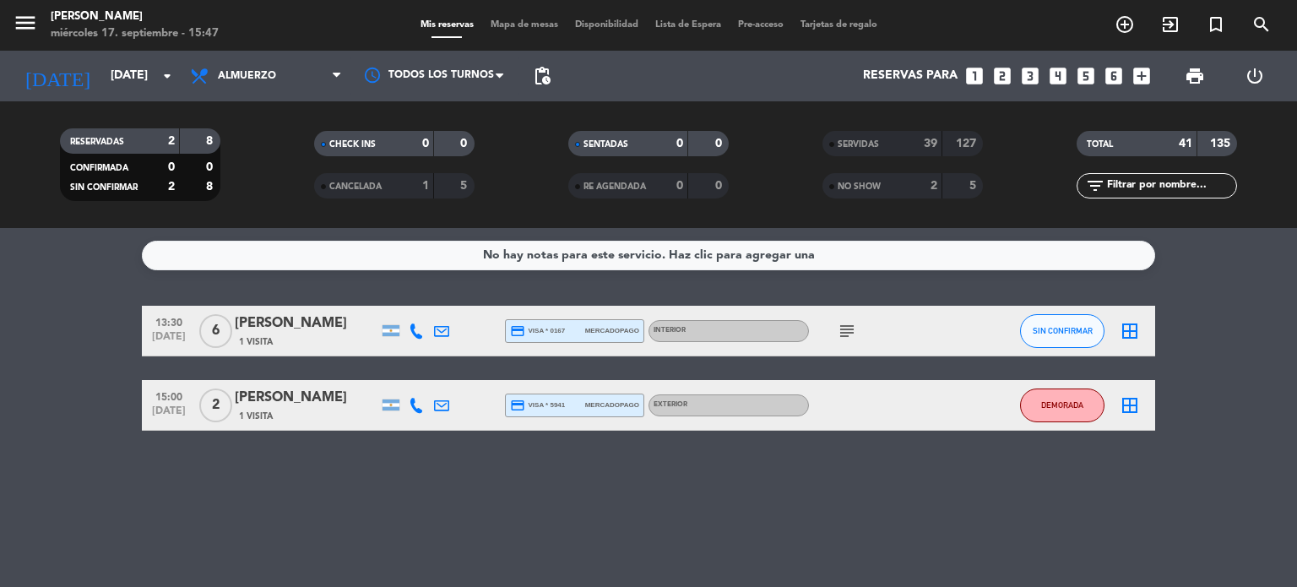
type input "vie. 19 sep."
click at [274, 113] on div "RESERVADAS 2 8 CONFIRMADA 0 0 SIN CONFIRMAR 2 8 CHECK INS 0 0 CANCELADA 1 5 SEN…" at bounding box center [648, 164] width 1297 height 127
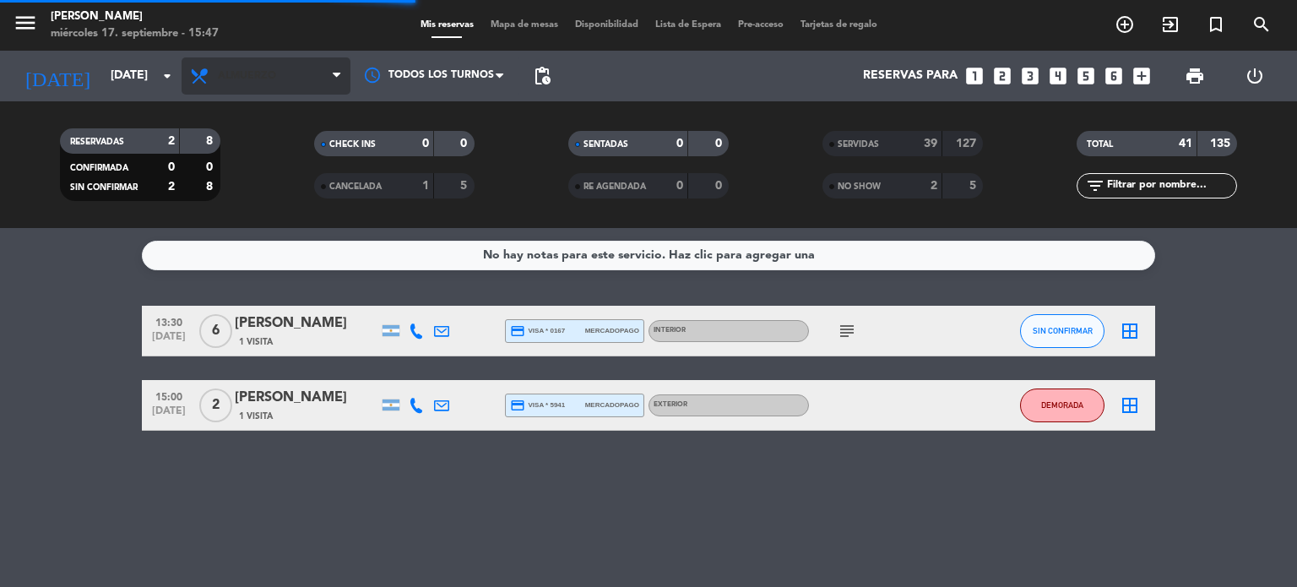
click at [274, 89] on span "Almuerzo" at bounding box center [266, 75] width 169 height 37
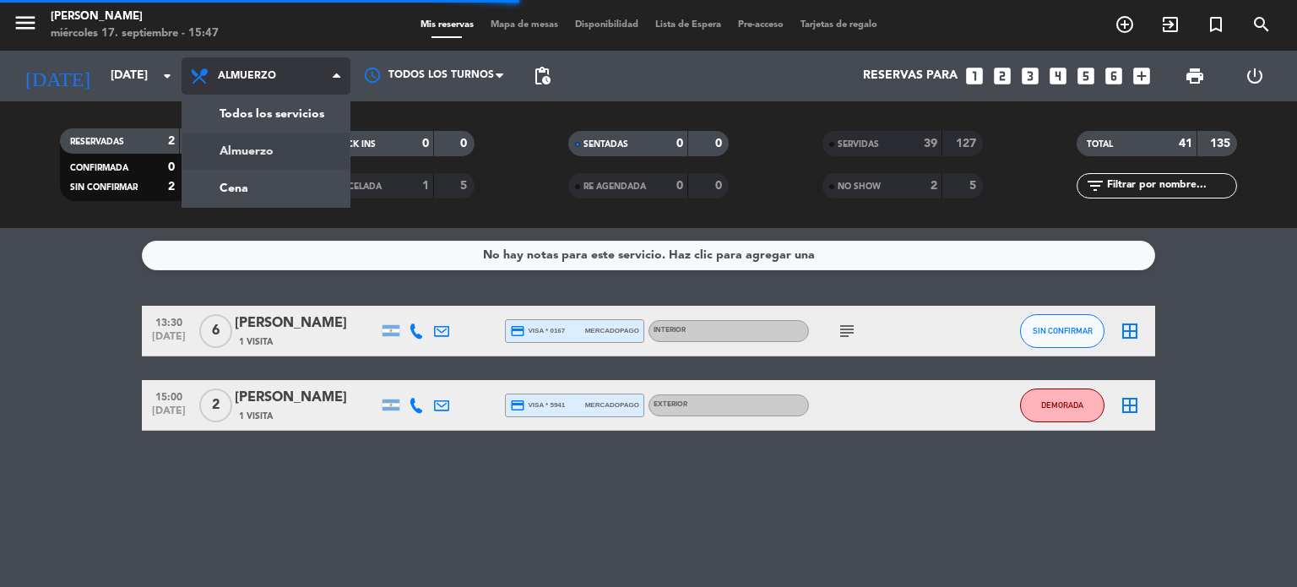
click at [259, 195] on div "menu Gardiner miércoles 17. septiembre - 15:47 Mis reservas Mapa de mesas Dispo…" at bounding box center [648, 114] width 1297 height 228
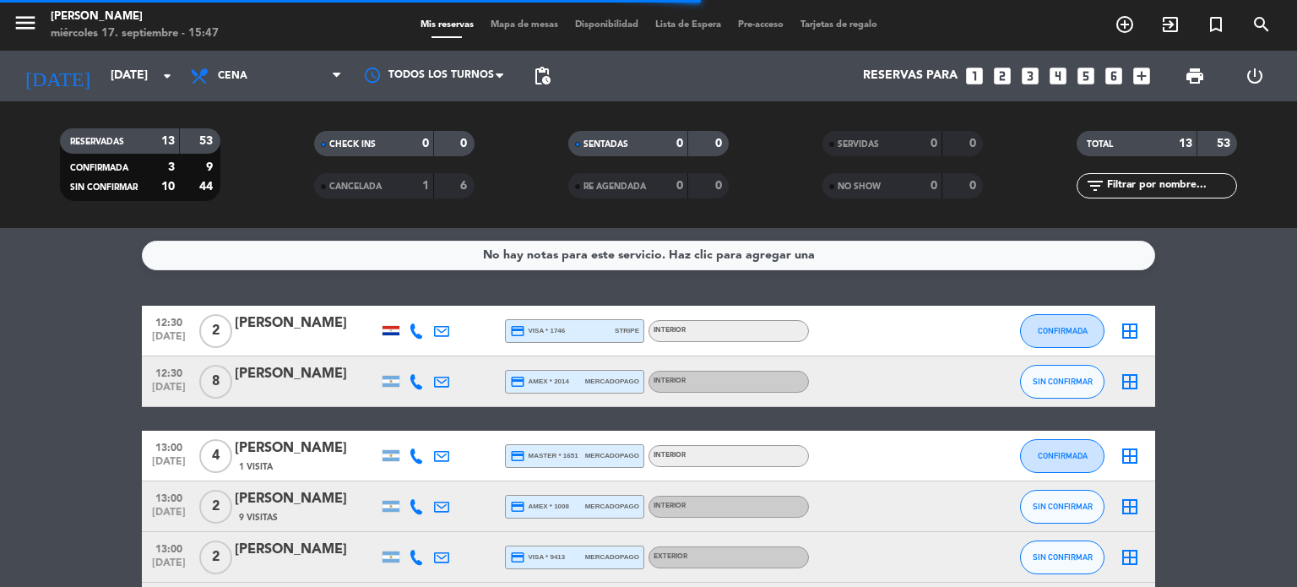
click at [1175, 182] on input "text" at bounding box center [1170, 185] width 131 height 19
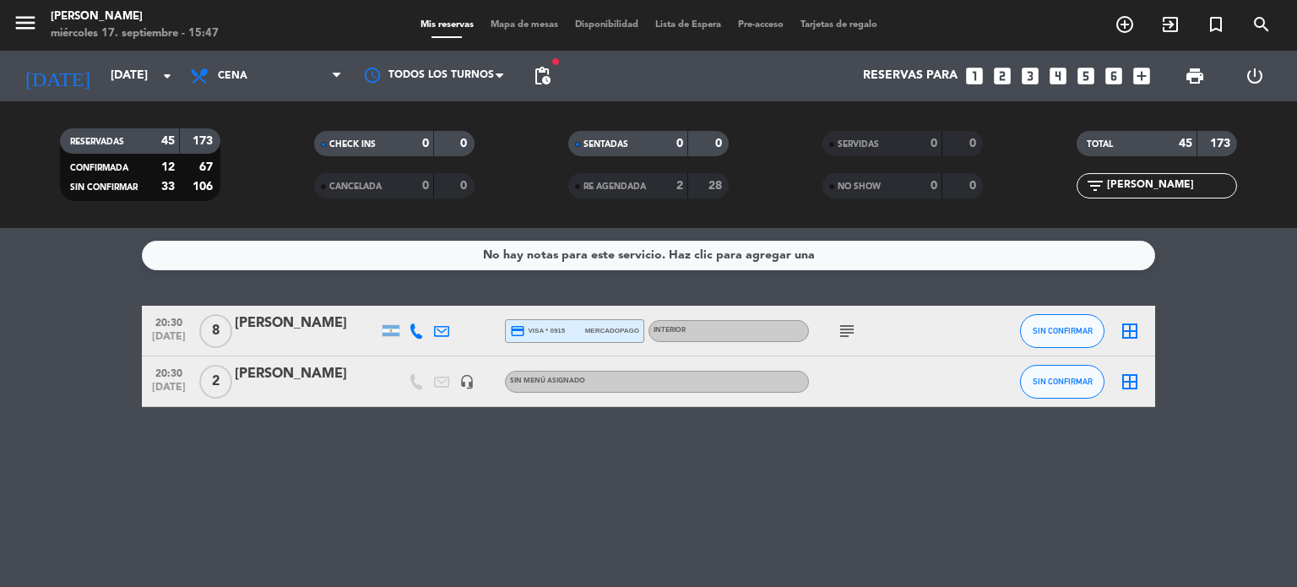
type input "MIGU"
click at [291, 397] on div at bounding box center [307, 393] width 144 height 14
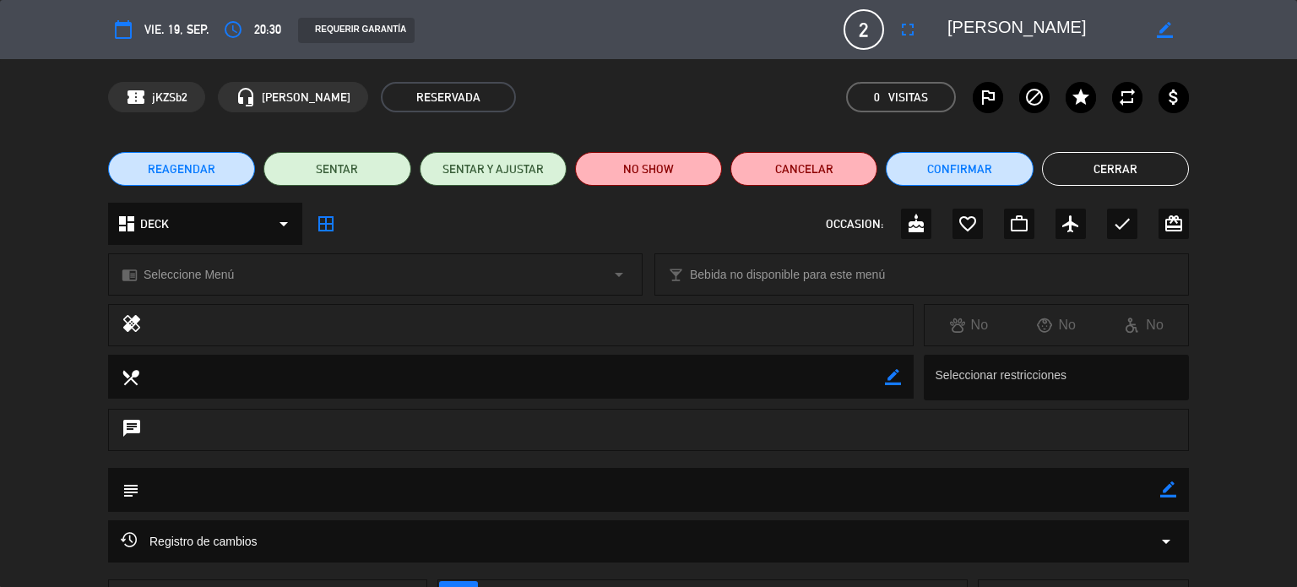
click at [1158, 37] on div "border_color" at bounding box center [1165, 29] width 48 height 30
click at [1157, 30] on icon "border_color" at bounding box center [1165, 30] width 16 height 16
click at [1138, 30] on textarea at bounding box center [1043, 29] width 193 height 30
type textarea "MIGUEL SETA MF"
click at [1166, 23] on icon at bounding box center [1165, 30] width 16 height 16
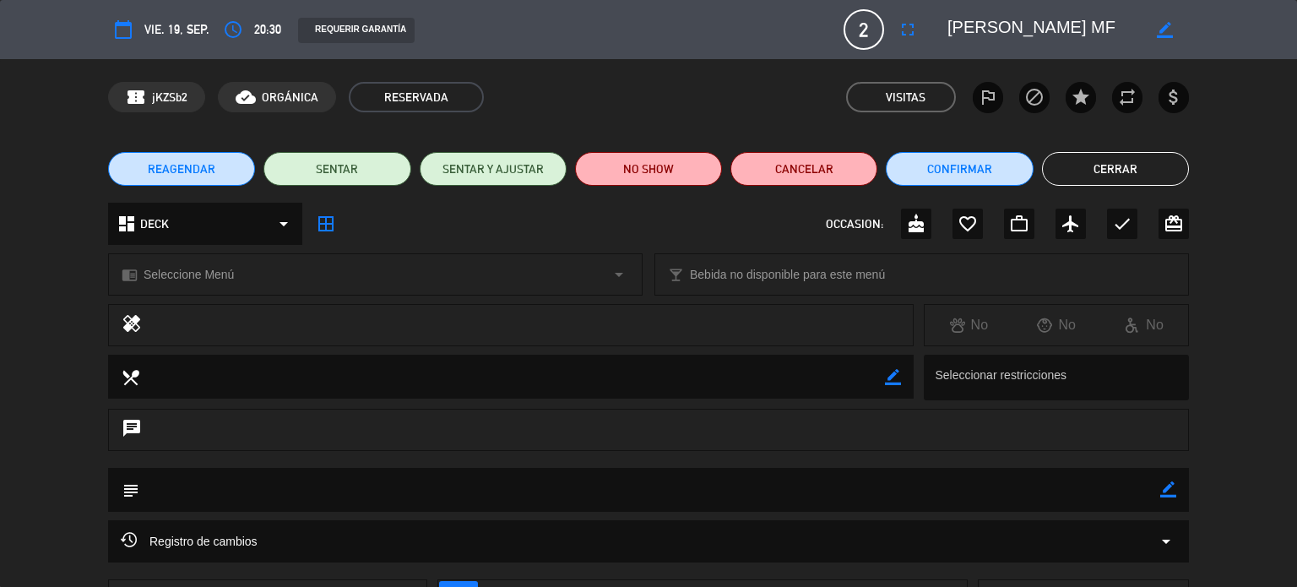
click at [1117, 176] on button "Cerrar" at bounding box center [1115, 169] width 147 height 34
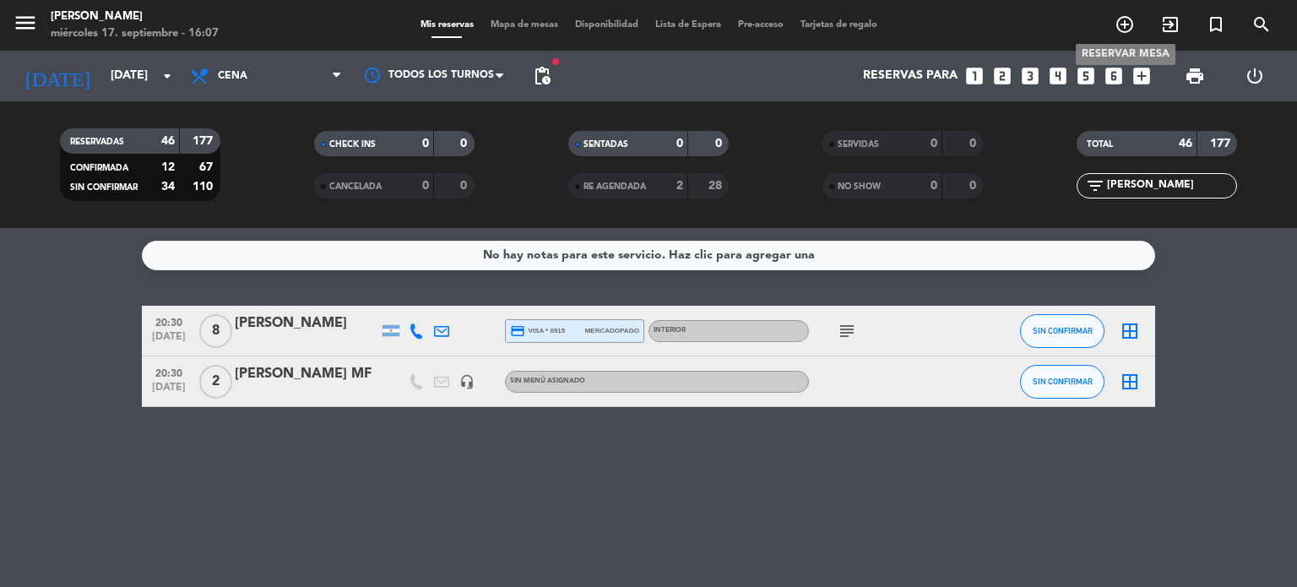
click at [1125, 25] on icon "add_circle_outline" at bounding box center [1124, 24] width 20 height 20
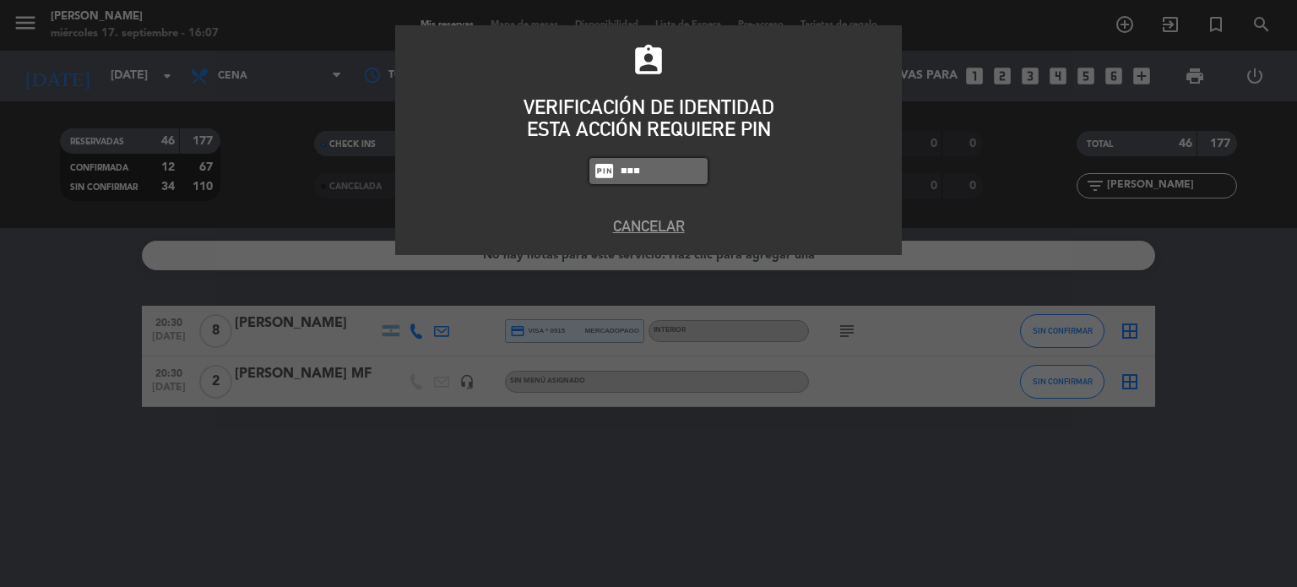
type input "4307"
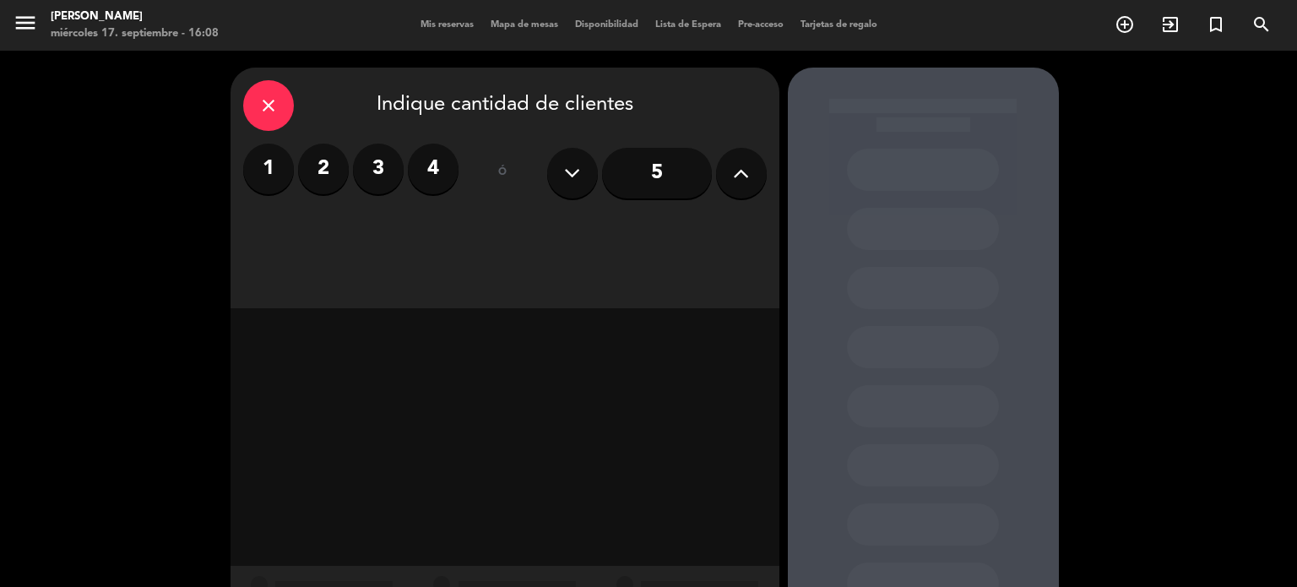
click at [754, 167] on button at bounding box center [741, 173] width 51 height 51
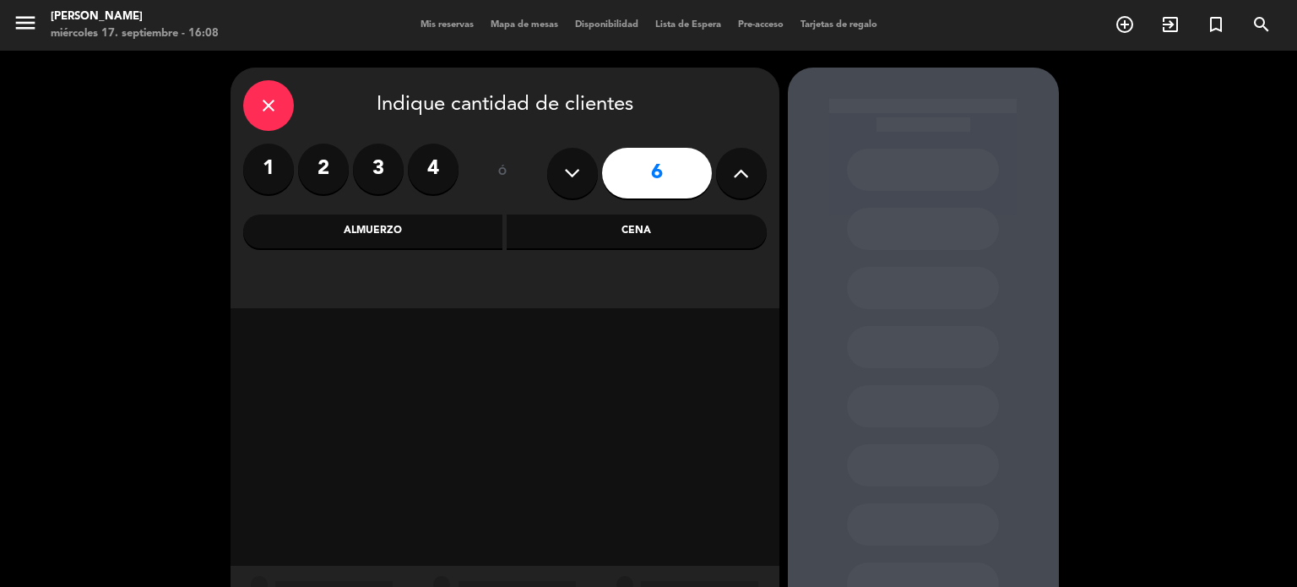
drag, startPoint x: 395, startPoint y: 233, endPoint x: 400, endPoint y: 257, distance: 24.2
click at [397, 233] on div "Almuerzo" at bounding box center [373, 231] width 260 height 34
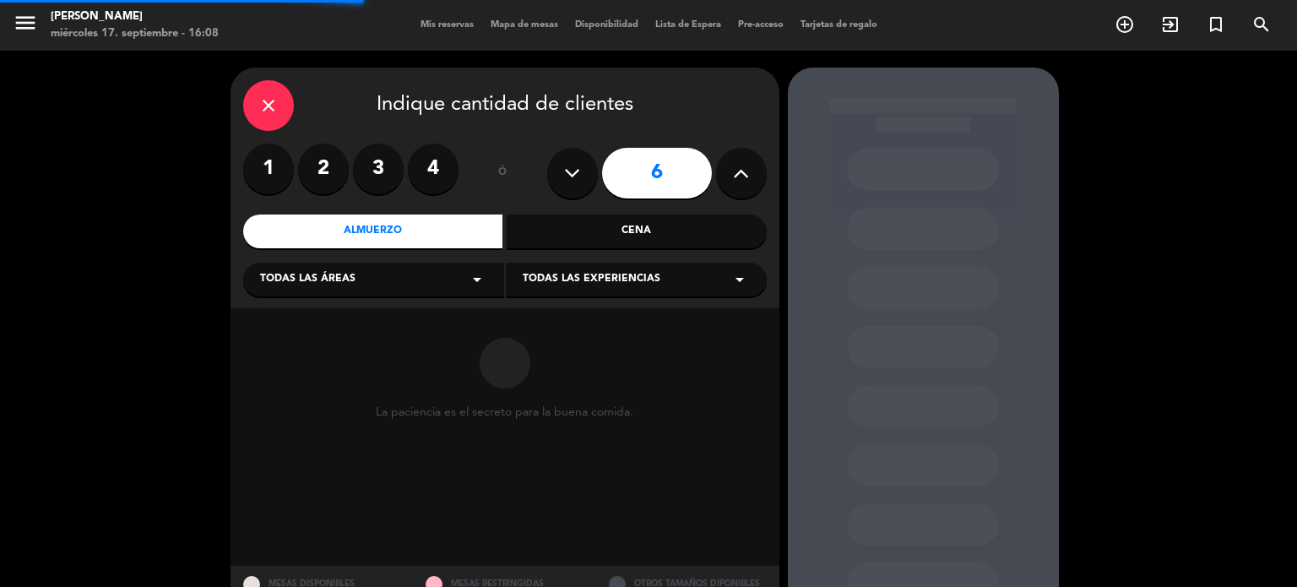
click at [364, 279] on div "Todas las áreas arrow_drop_down" at bounding box center [373, 280] width 261 height 34
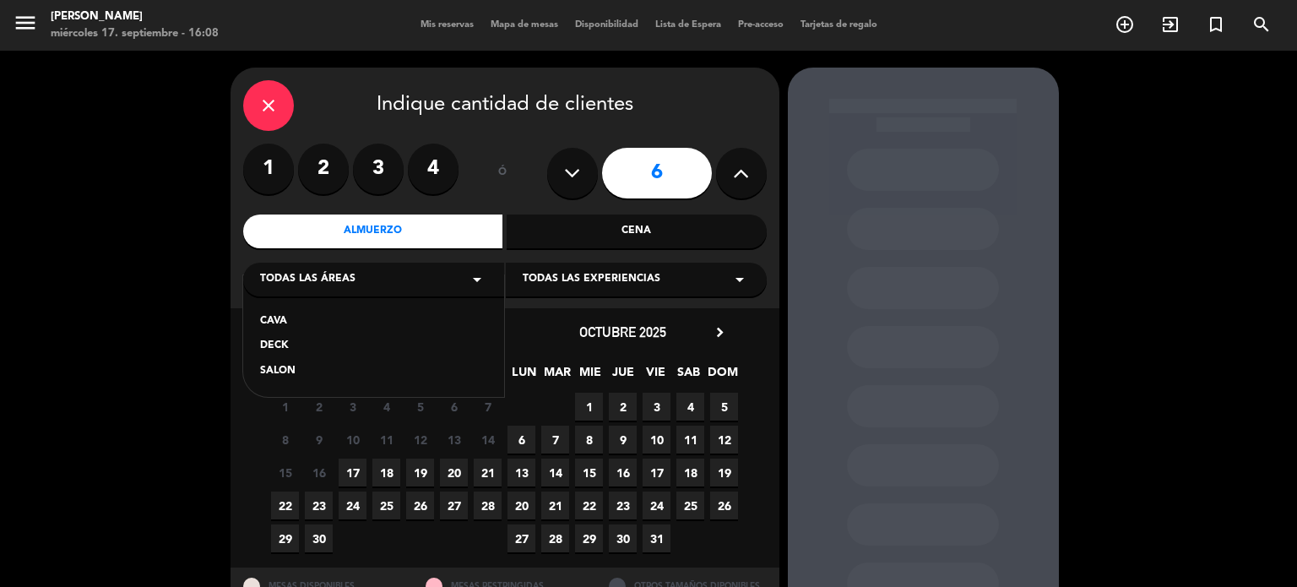
click at [280, 340] on div "DECK" at bounding box center [373, 346] width 227 height 17
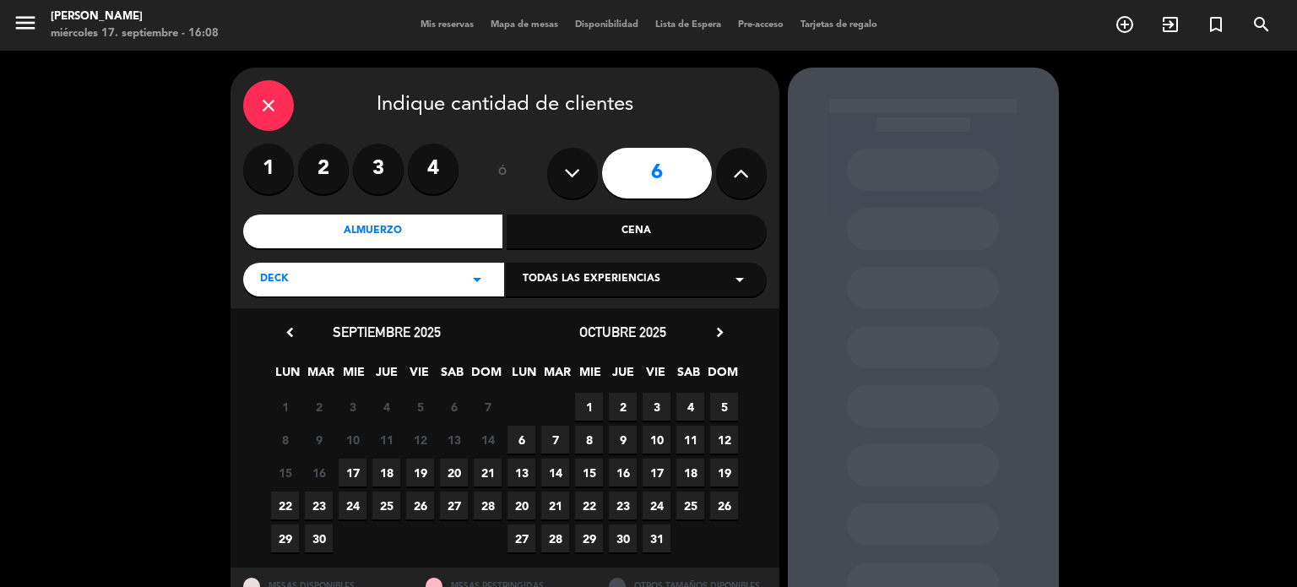
click at [344, 469] on span "17" at bounding box center [353, 472] width 28 height 28
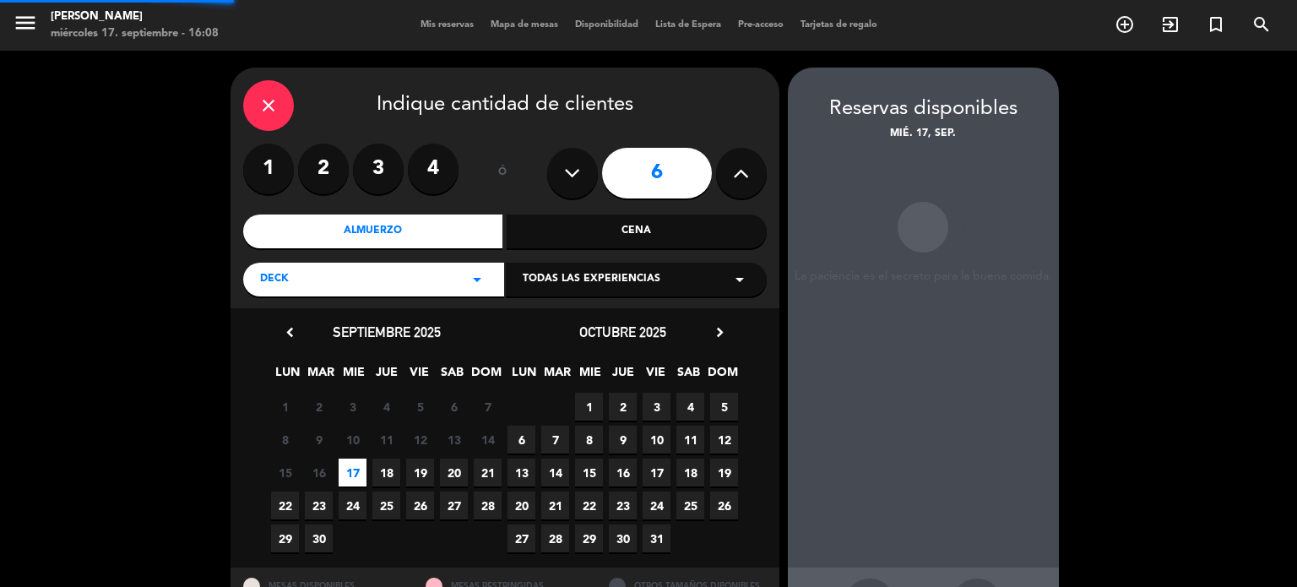
scroll to position [68, 0]
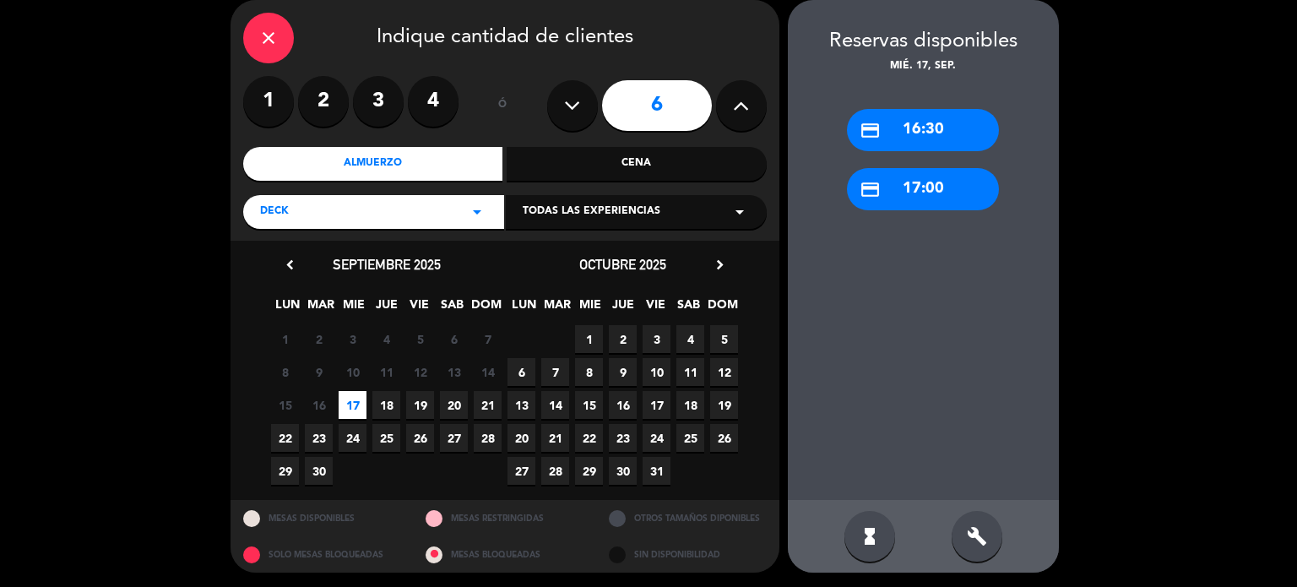
click at [664, 150] on div "Cena" at bounding box center [637, 164] width 260 height 34
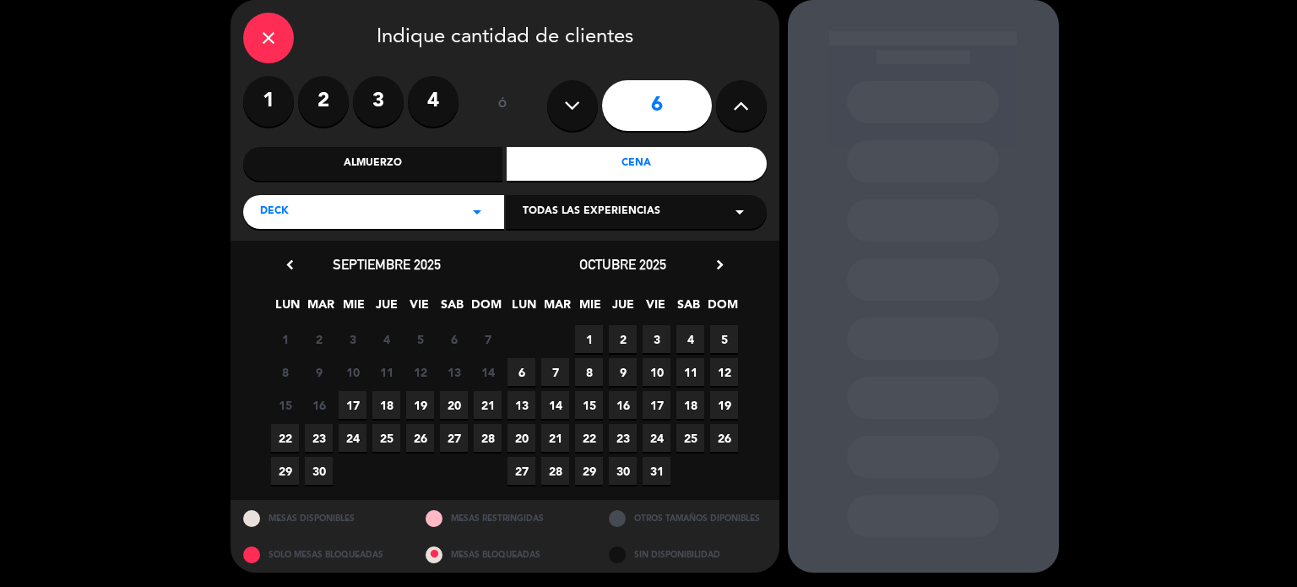
click at [362, 402] on span "17" at bounding box center [353, 405] width 28 height 28
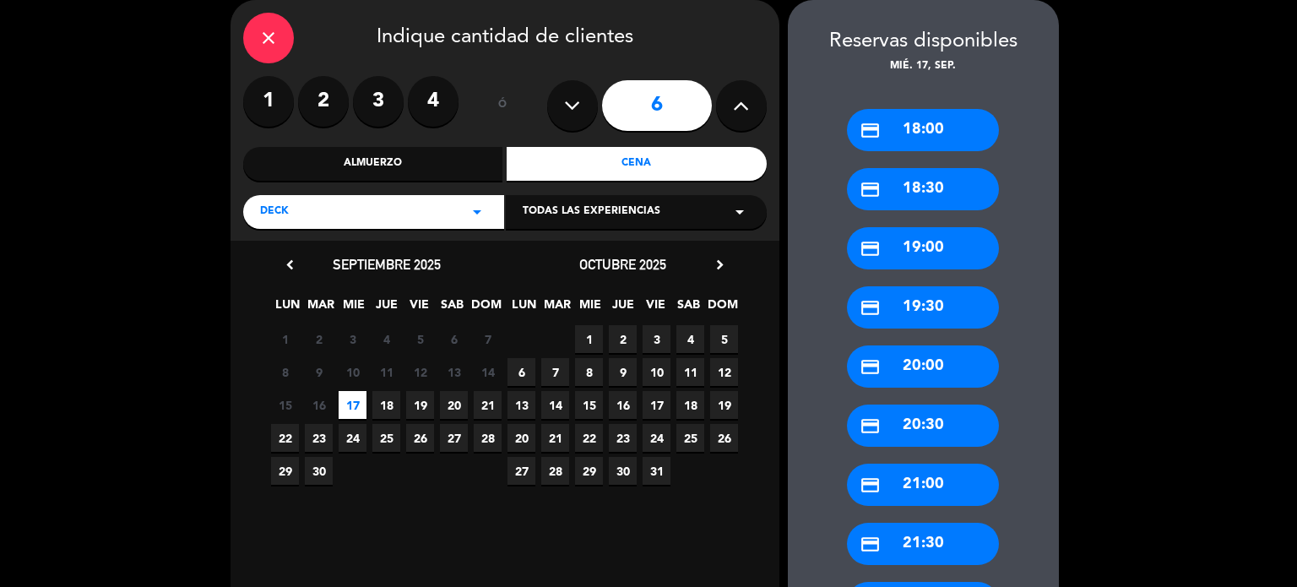
click at [936, 127] on div "credit_card 18:00" at bounding box center [923, 130] width 152 height 42
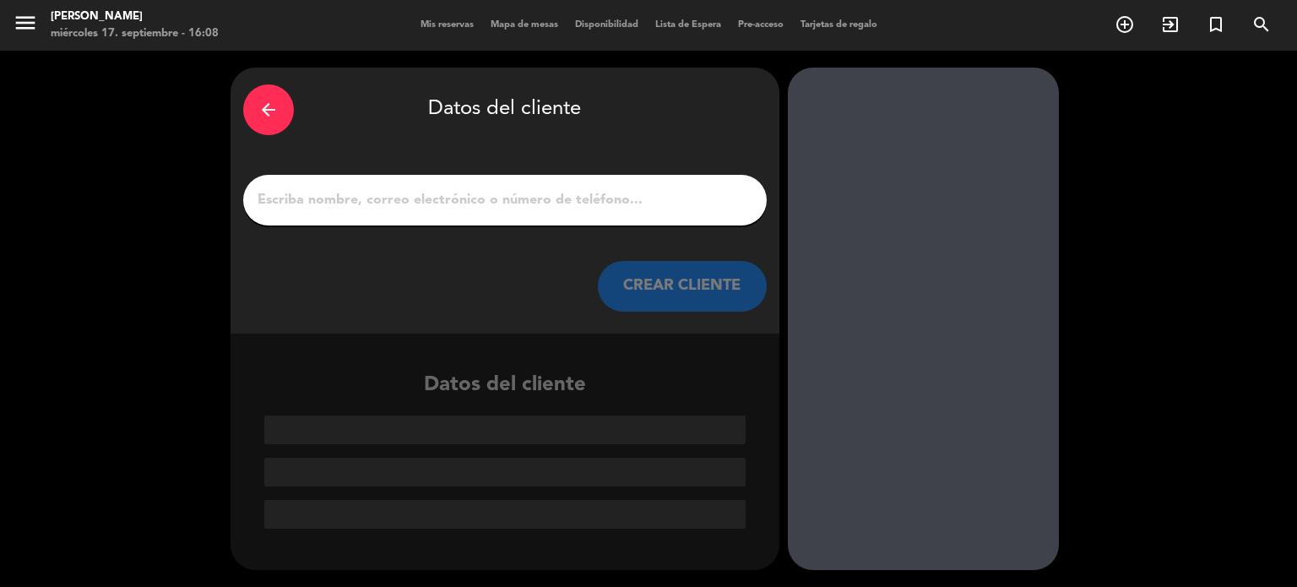
click at [615, 195] on input "1" at bounding box center [505, 200] width 498 height 24
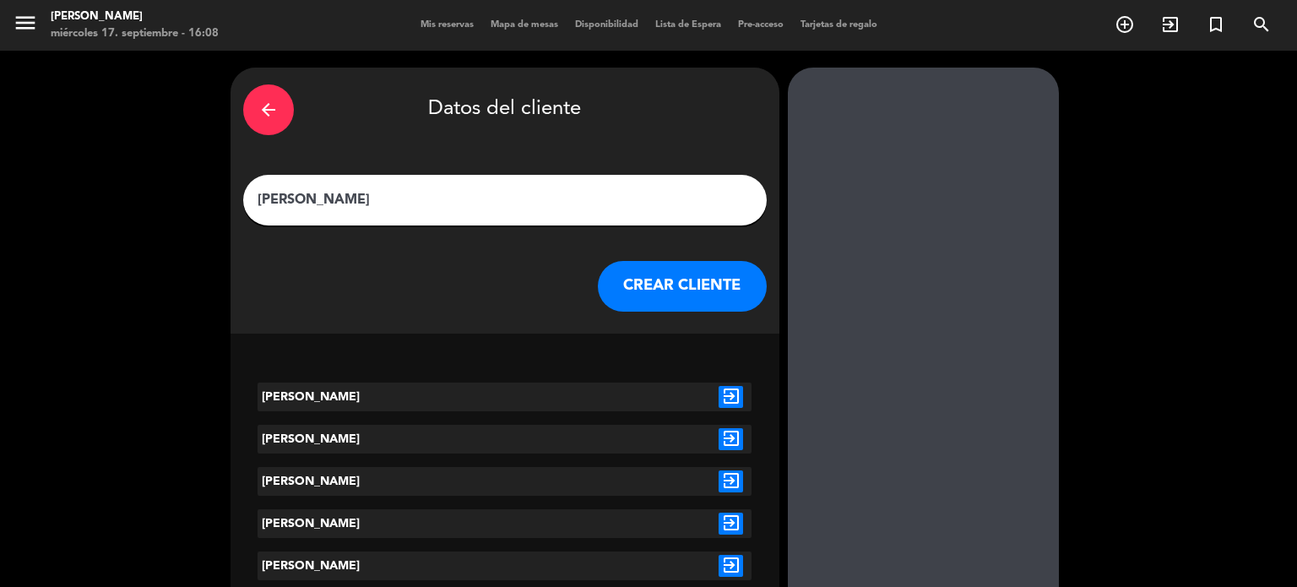
scroll to position [169, 0]
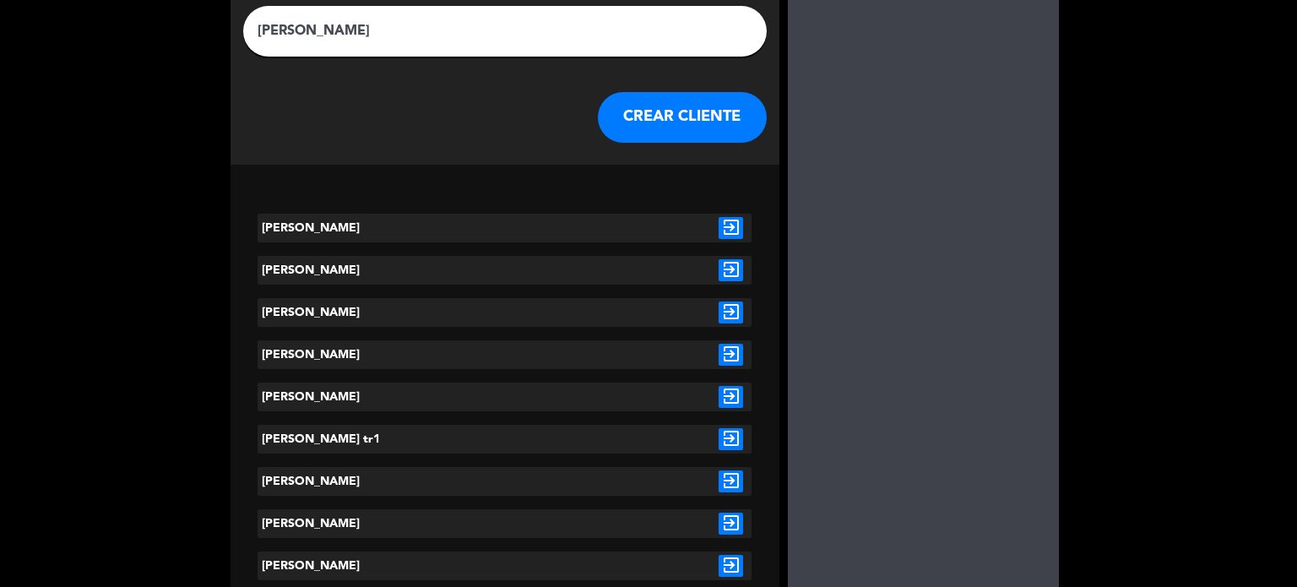
type input "MARTIN ALZA"
click at [739, 438] on icon "exit_to_app" at bounding box center [730, 439] width 24 height 22
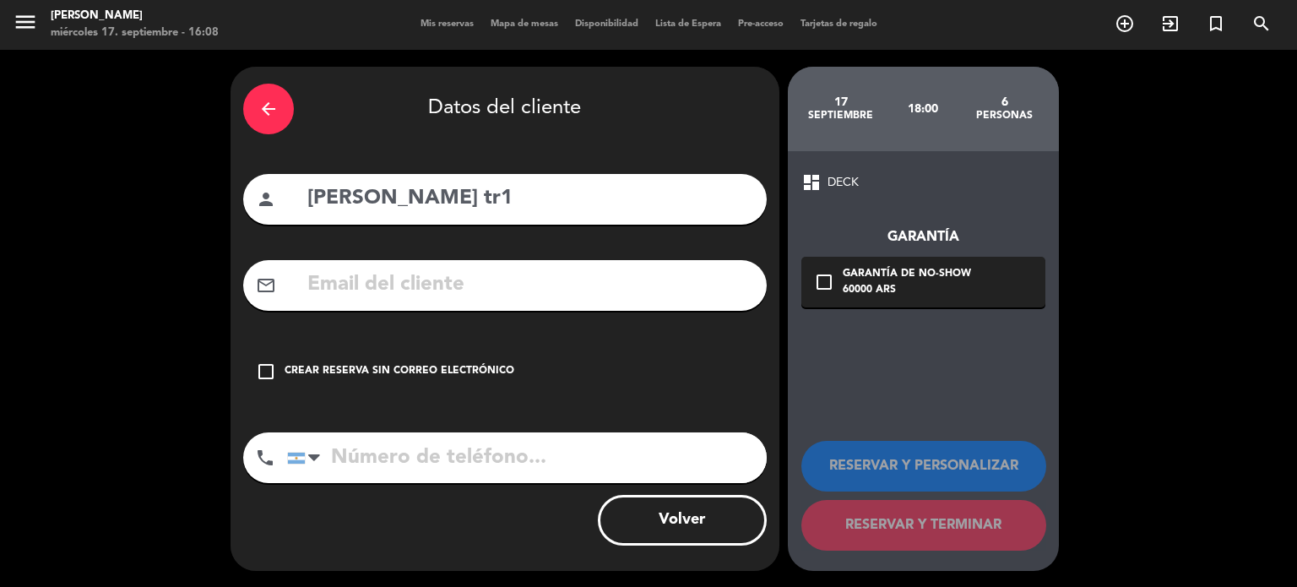
drag, startPoint x: 653, startPoint y: 334, endPoint x: 665, endPoint y: 394, distance: 61.1
click at [653, 336] on div "arrow_back Datos del cliente person Martin alzaga tr1 mail_outline check_box_ou…" at bounding box center [504, 319] width 549 height 504
click at [659, 388] on div "check_box_outline_blank Crear reserva sin correo electrónico" at bounding box center [504, 371] width 523 height 51
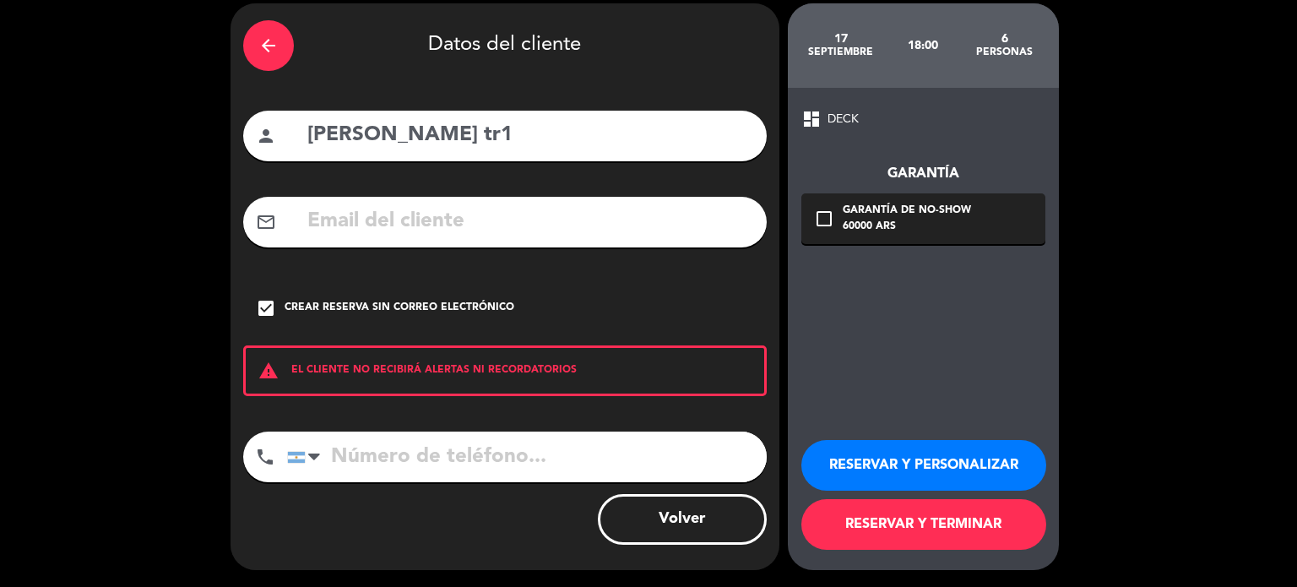
click at [954, 474] on button "RESERVAR Y PERSONALIZAR" at bounding box center [923, 465] width 245 height 51
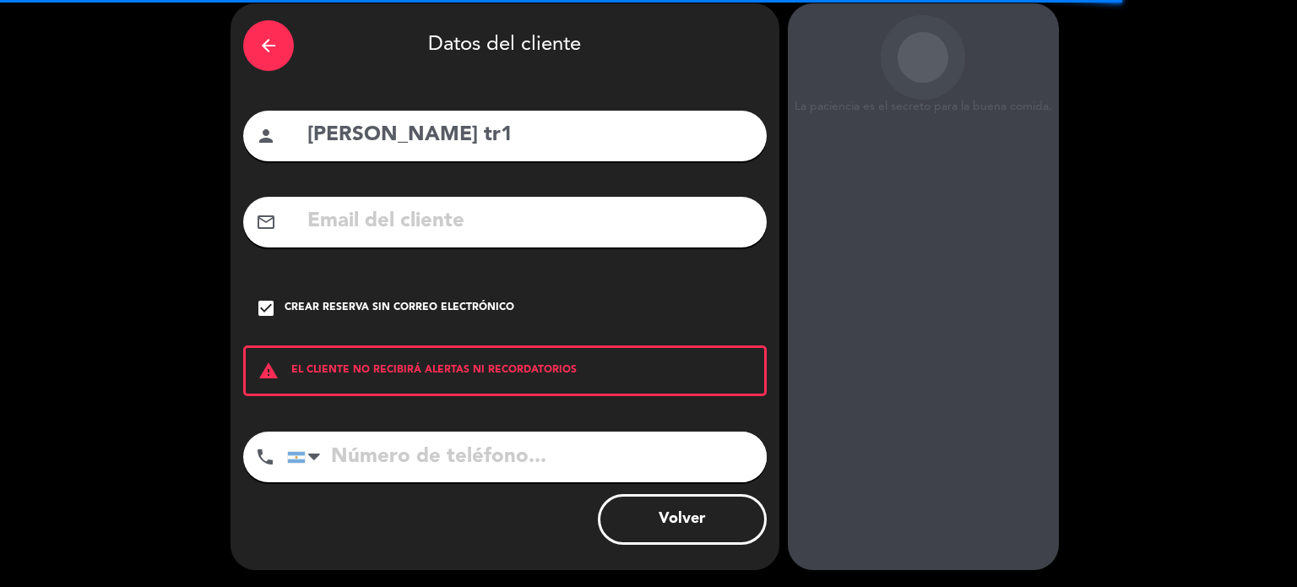
scroll to position [68, 0]
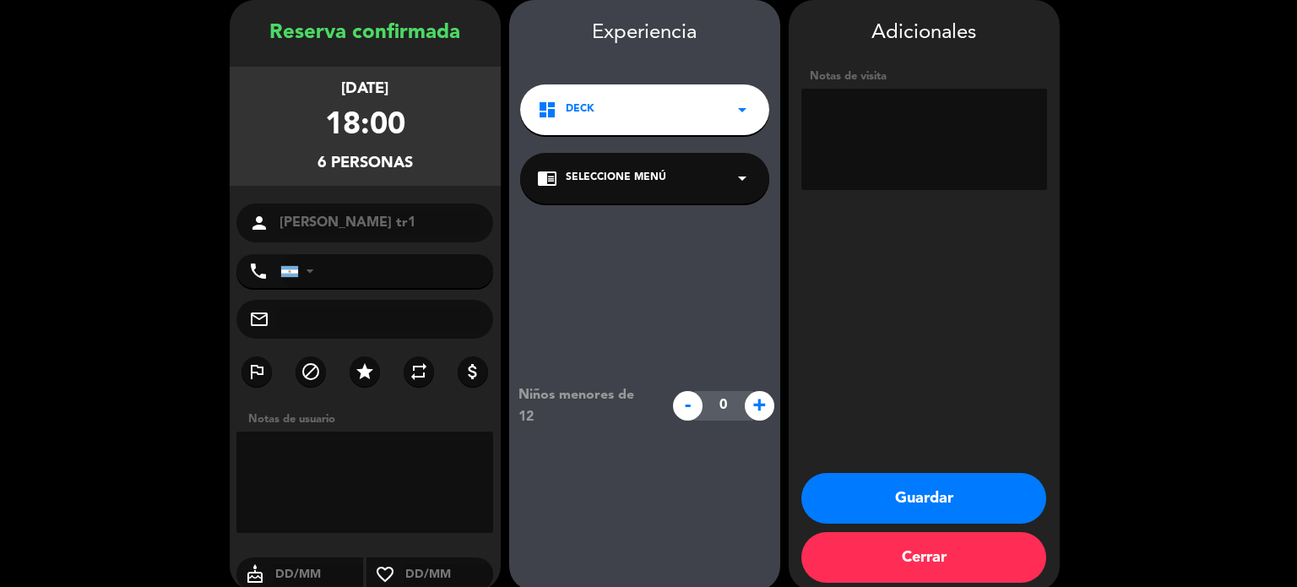
click at [886, 144] on textarea at bounding box center [924, 139] width 246 height 101
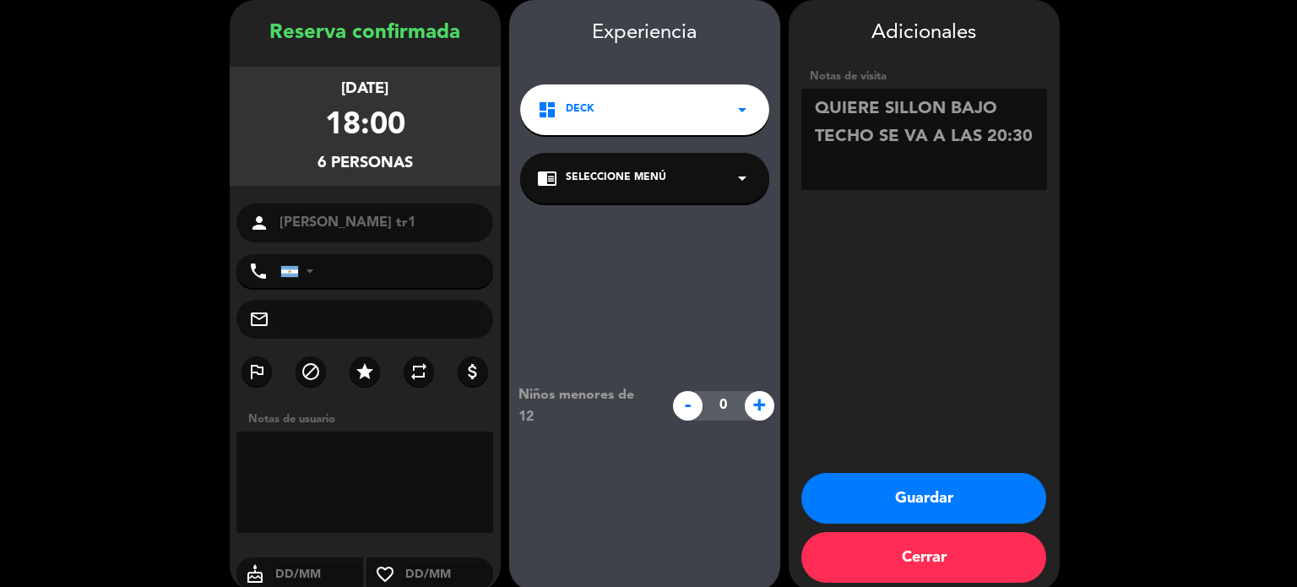
type textarea "QUIERE SILLON BAJO TECHO SE VA A LAS 20:30"
click at [922, 495] on button "Guardar" at bounding box center [923, 498] width 245 height 51
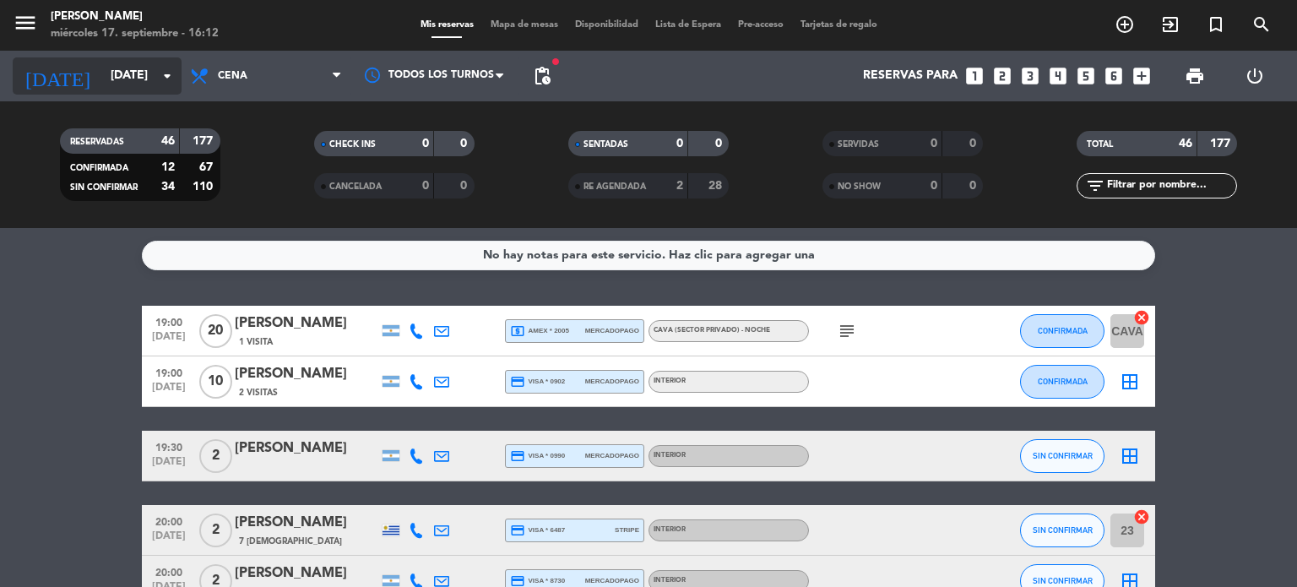
click at [115, 69] on input "vie. 19 sep." at bounding box center [182, 76] width 160 height 30
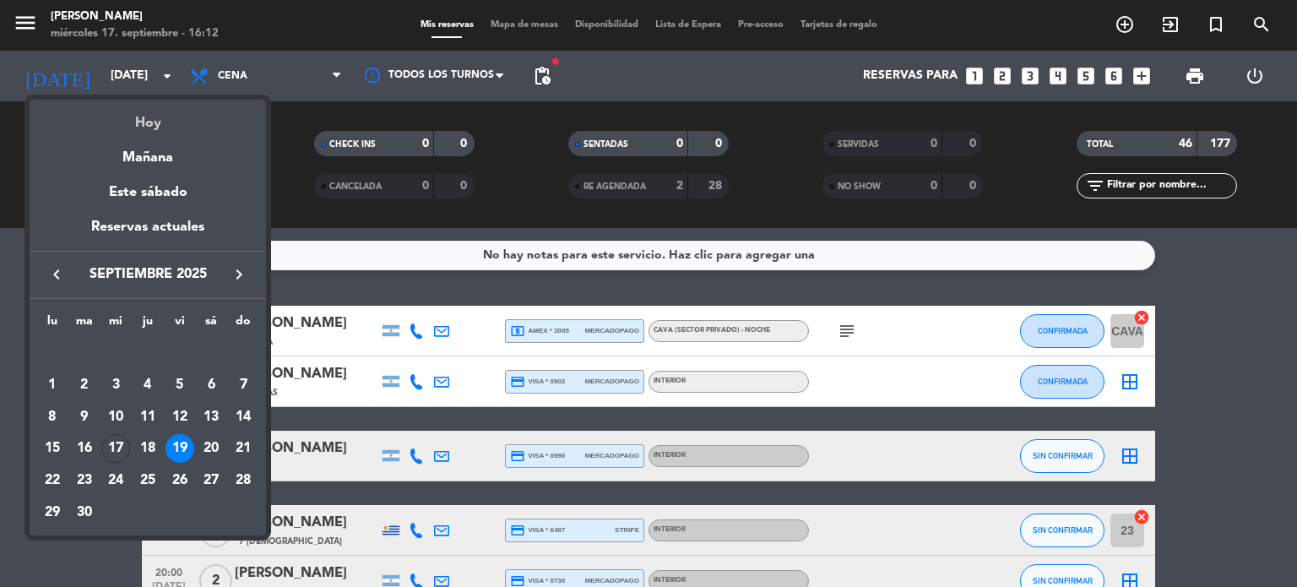
drag, startPoint x: 128, startPoint y: 96, endPoint x: 136, endPoint y: 110, distance: 15.5
click at [136, 108] on mat-datepicker-content "semana que viene esta semana semana previa misma semana del año anterior Hoy Ma…" at bounding box center [148, 315] width 236 height 440
click at [138, 117] on div "Hoy" at bounding box center [148, 117] width 236 height 35
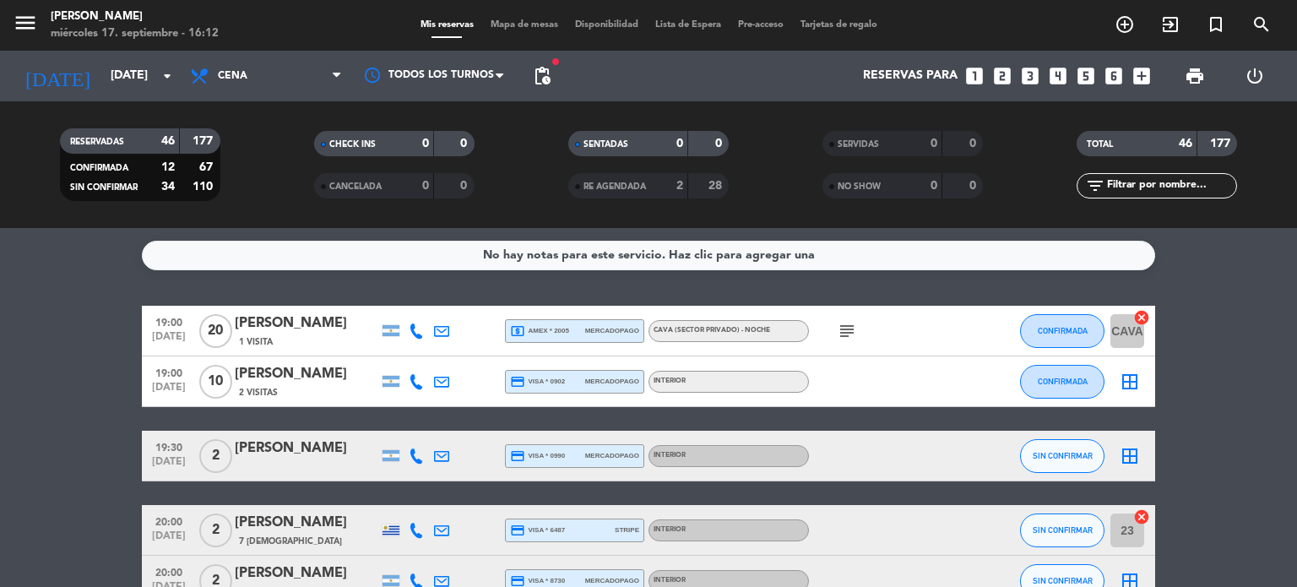
type input "mié. [DATE]"
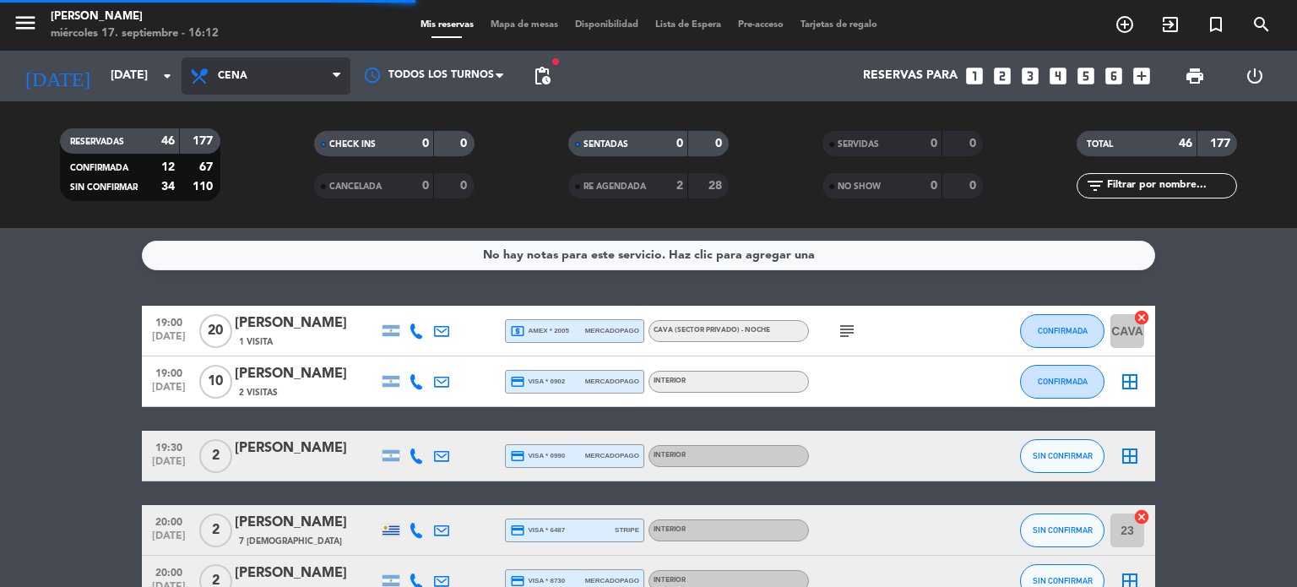
click at [307, 79] on span "Cena" at bounding box center [266, 75] width 169 height 37
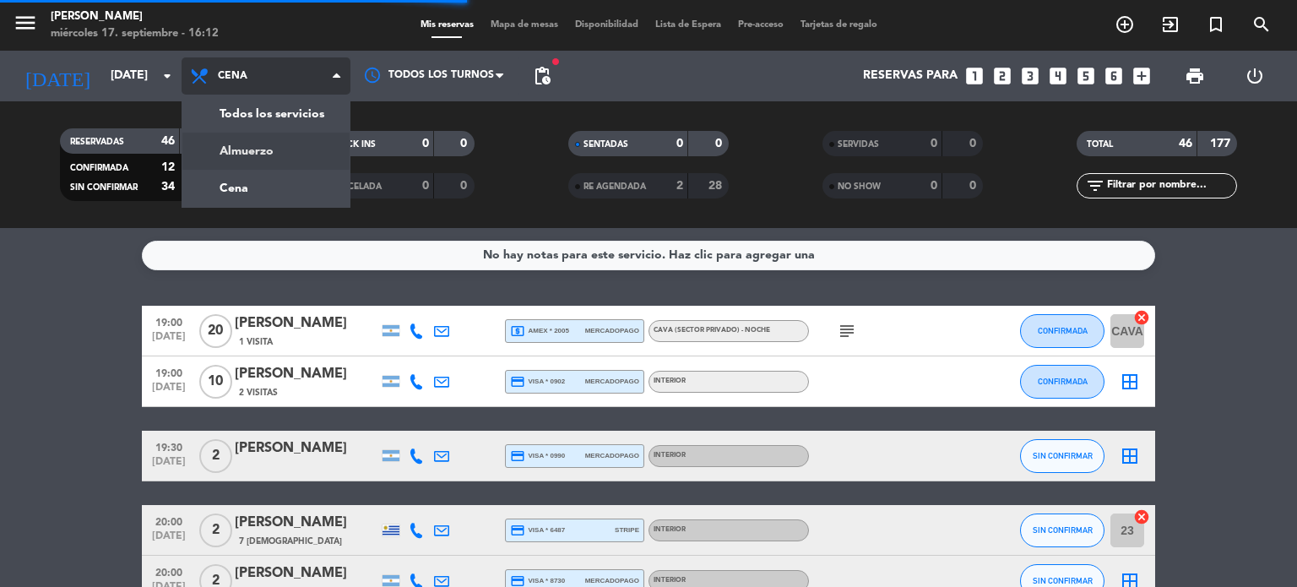
click at [282, 142] on div "menu Gardiner miércoles 17. septiembre - 16:12 Mis reservas Mapa de mesas Dispo…" at bounding box center [648, 114] width 1297 height 228
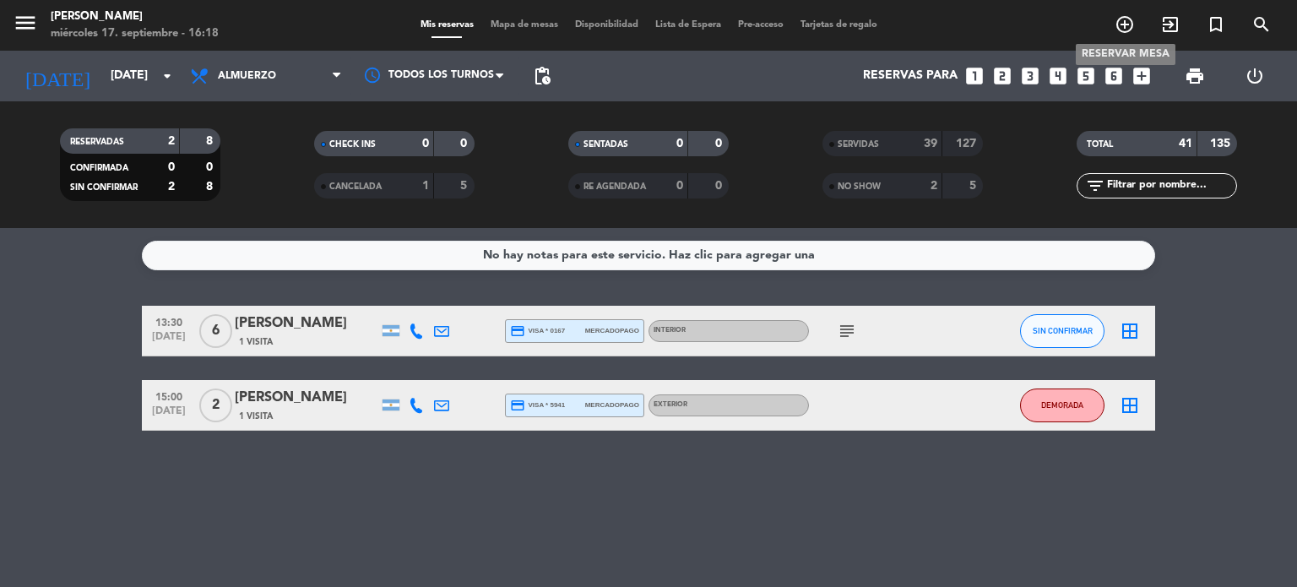
click at [1127, 26] on icon "add_circle_outline" at bounding box center [1124, 24] width 20 height 20
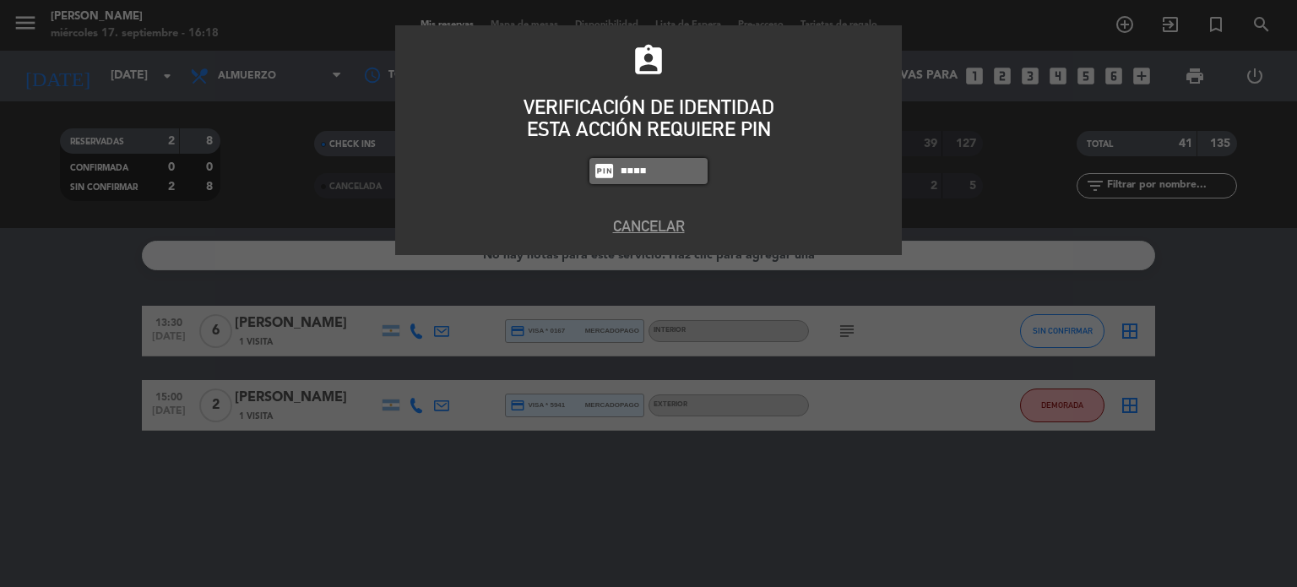
type input "4307"
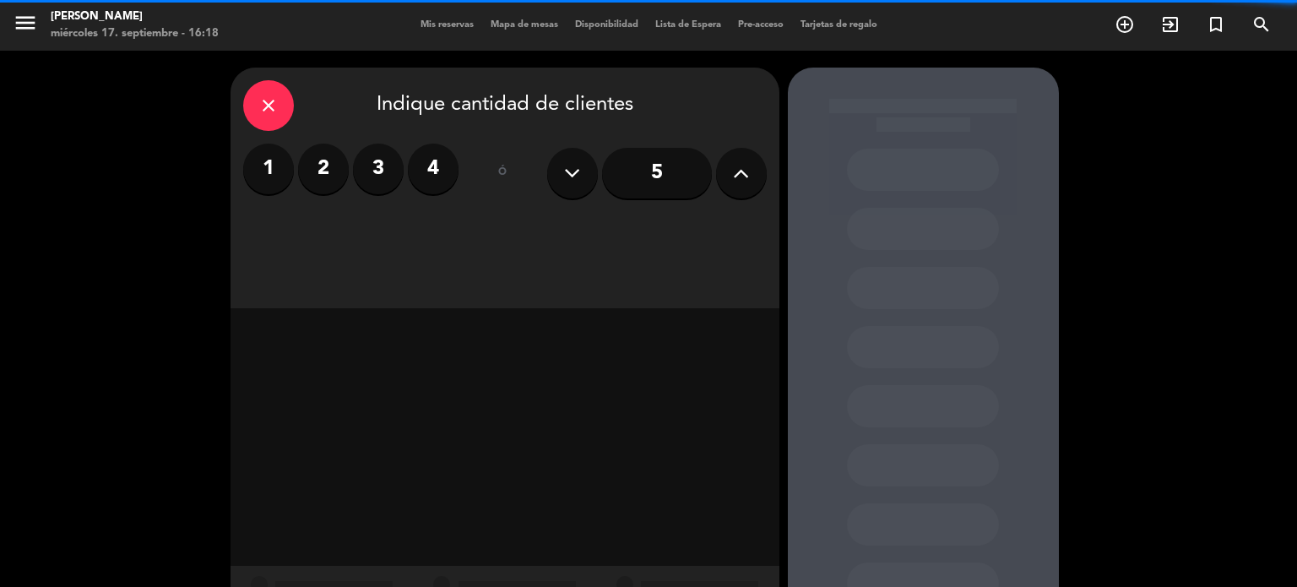
click at [762, 178] on button at bounding box center [741, 173] width 51 height 51
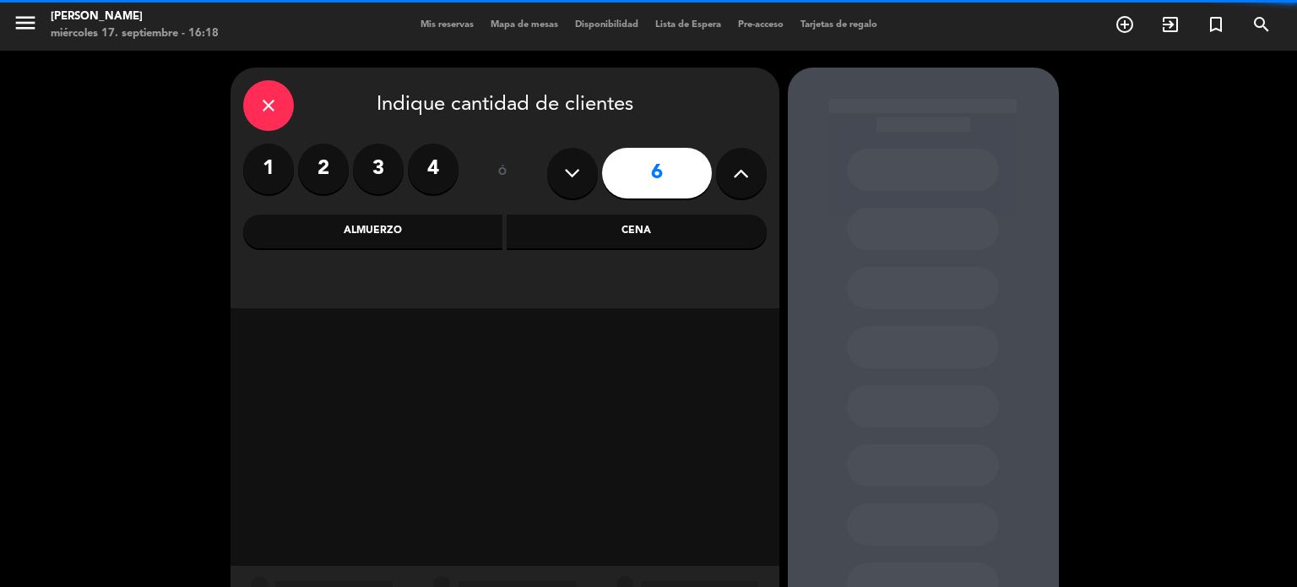
click at [761, 178] on button at bounding box center [741, 173] width 51 height 51
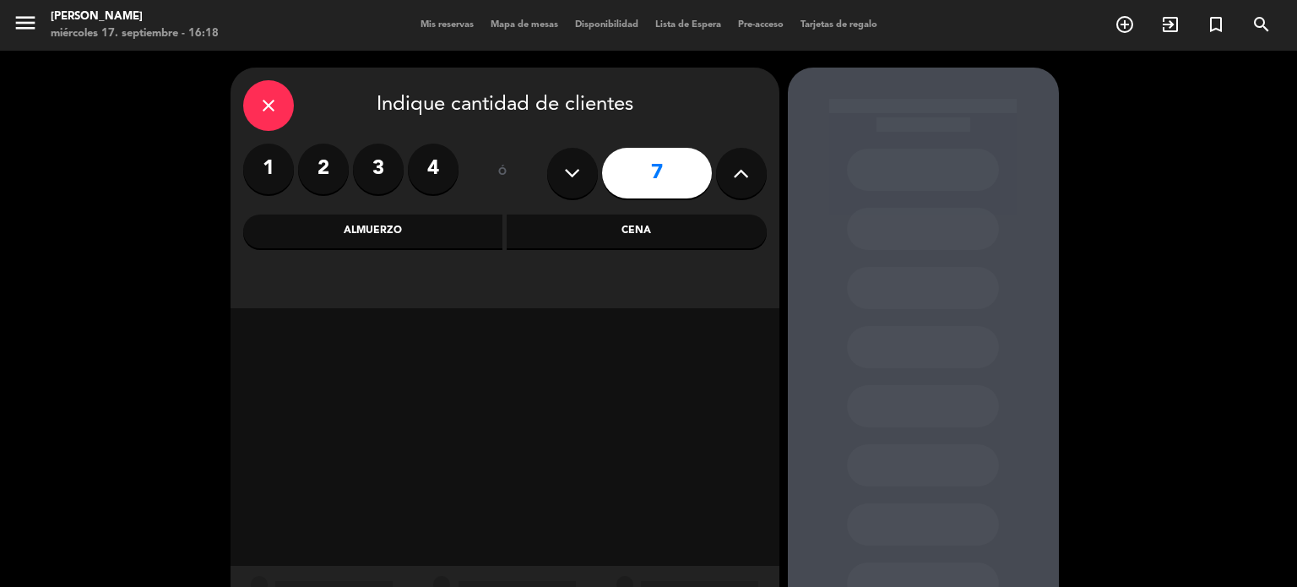
click at [761, 179] on button at bounding box center [741, 173] width 51 height 51
type input "10"
click at [646, 233] on div "Cena" at bounding box center [637, 231] width 260 height 34
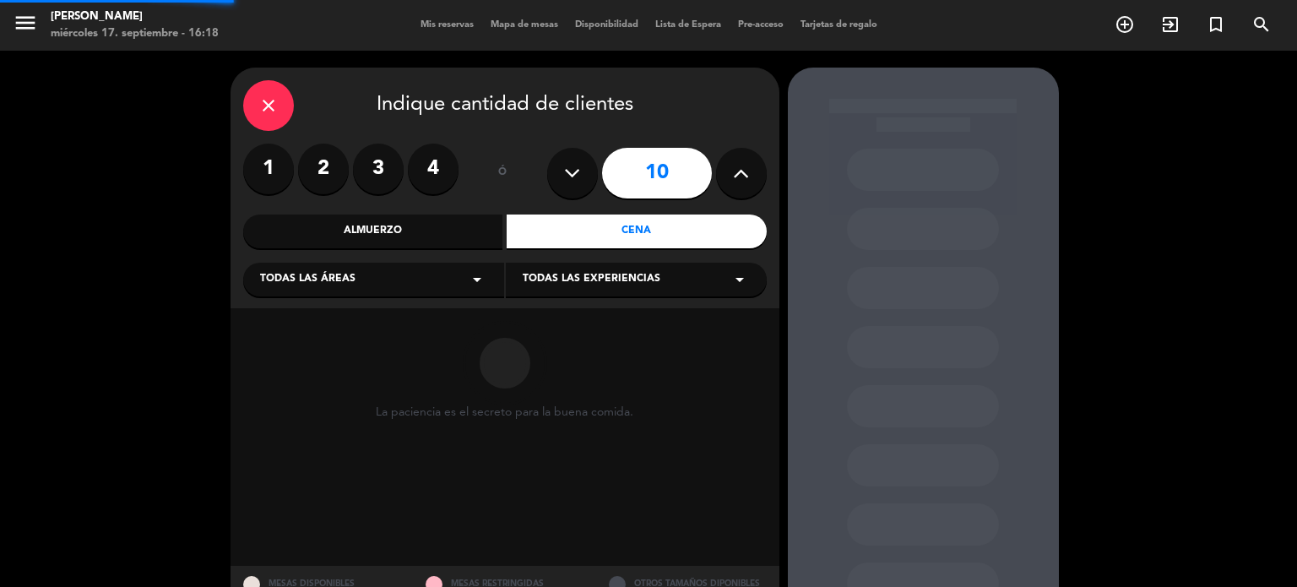
drag, startPoint x: 430, startPoint y: 296, endPoint x: 398, endPoint y: 299, distance: 32.2
click at [429, 296] on div "close Indique cantidad de clientes 1 2 3 4 ó 10 Almuerzo Cena Todas las áreas a…" at bounding box center [504, 188] width 549 height 241
click at [341, 295] on div "Todas las áreas arrow_drop_down" at bounding box center [373, 280] width 261 height 34
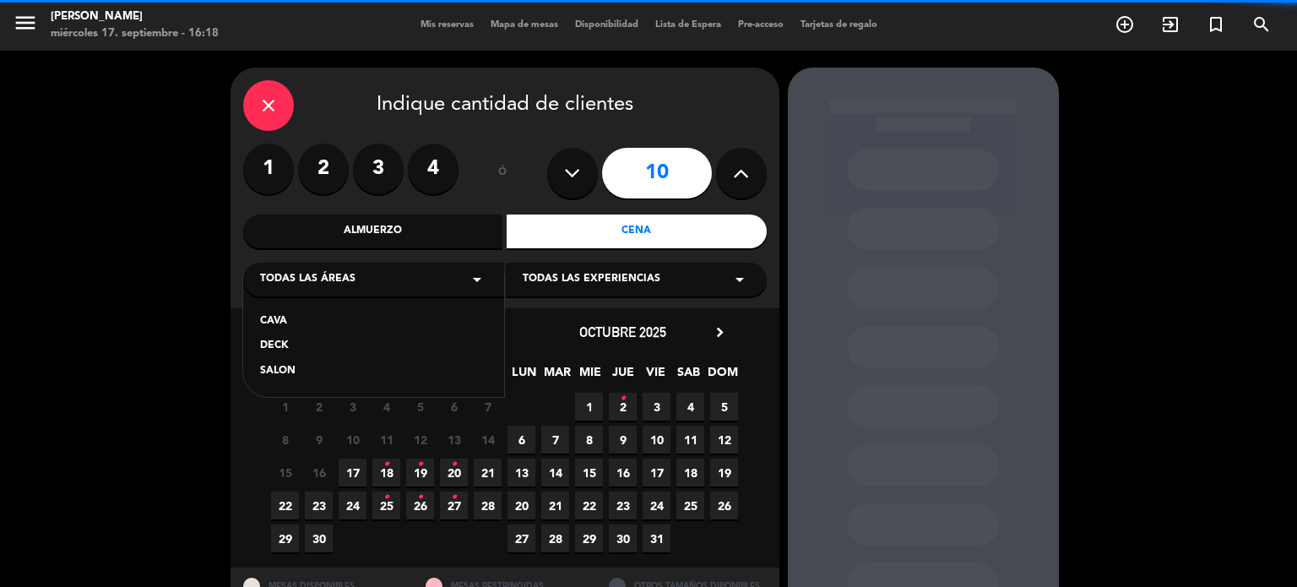
click at [287, 359] on div "CAVA DECK SALON" at bounding box center [373, 336] width 261 height 122
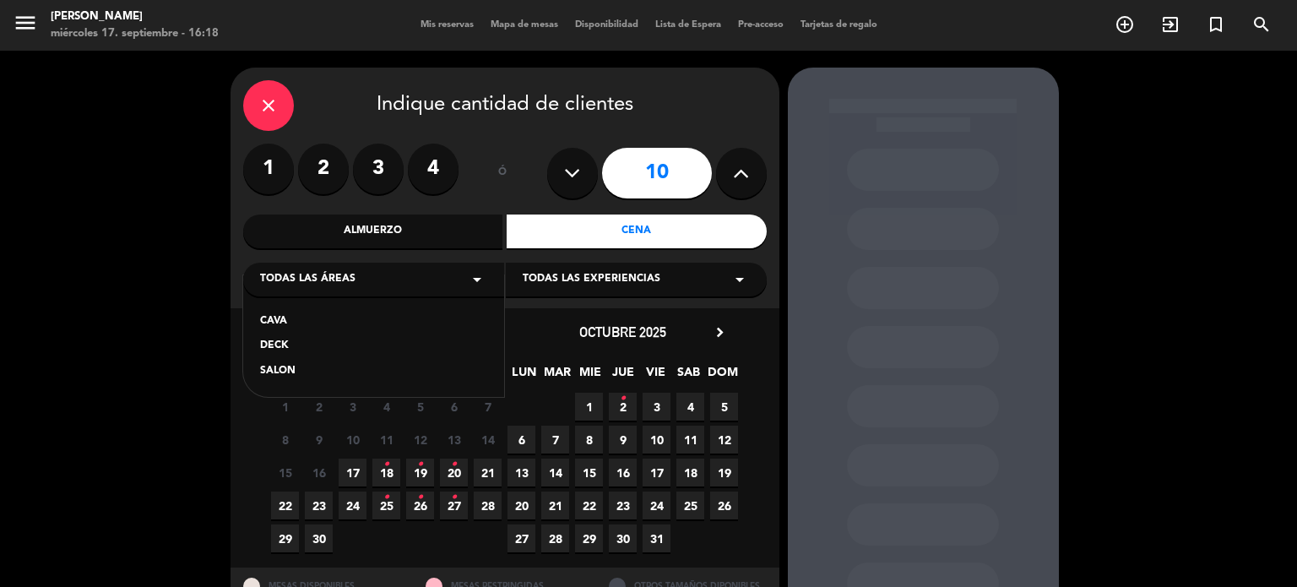
click at [285, 369] on div "SALON" at bounding box center [373, 371] width 227 height 17
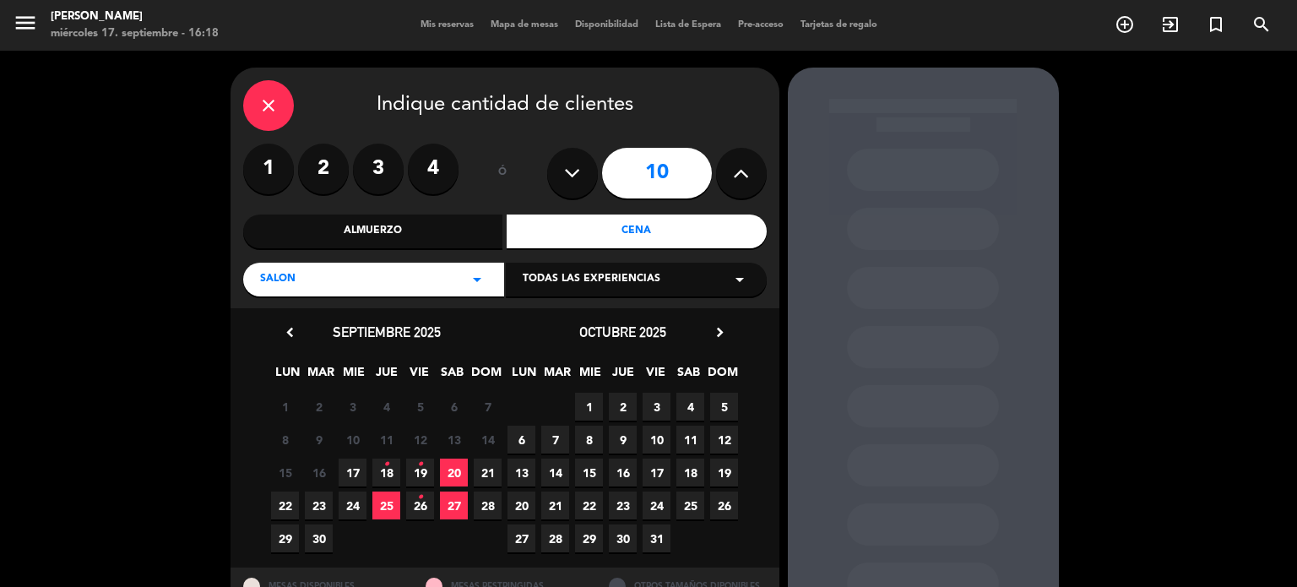
click at [378, 458] on span "18 •" at bounding box center [386, 472] width 28 height 28
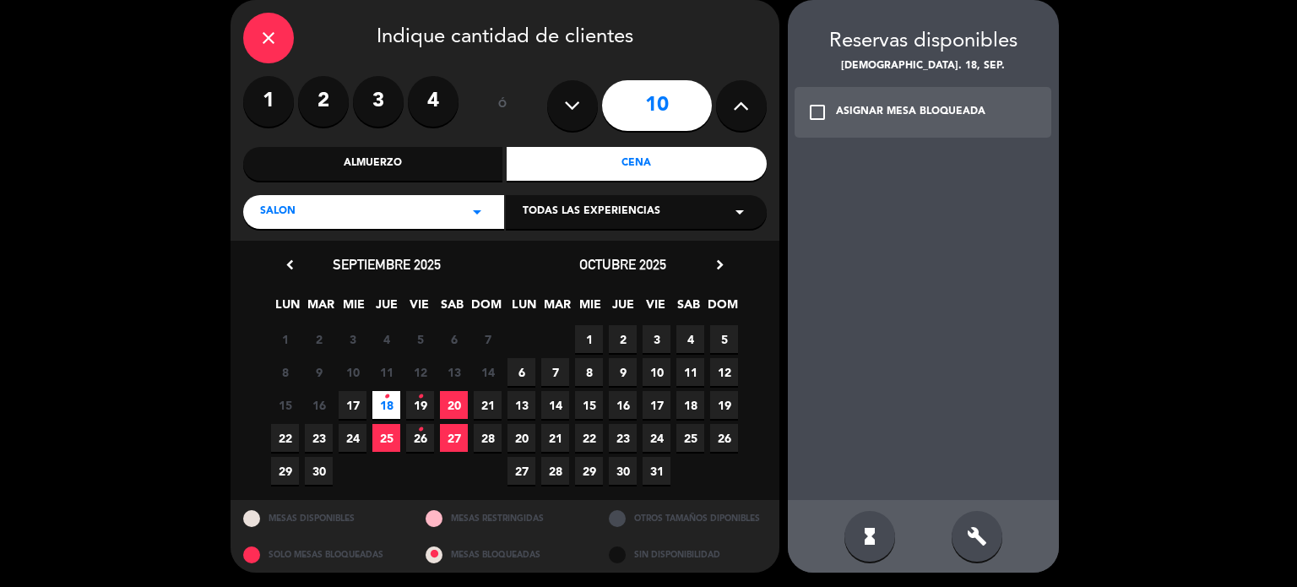
click at [959, 538] on div "build" at bounding box center [976, 536] width 51 height 51
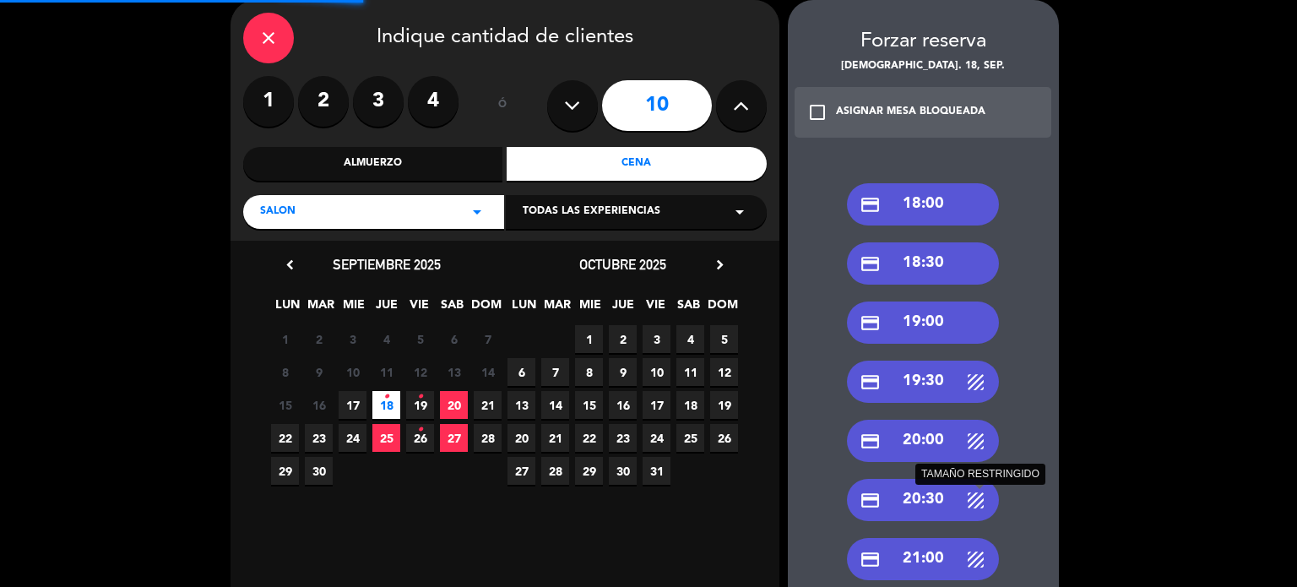
scroll to position [462, 0]
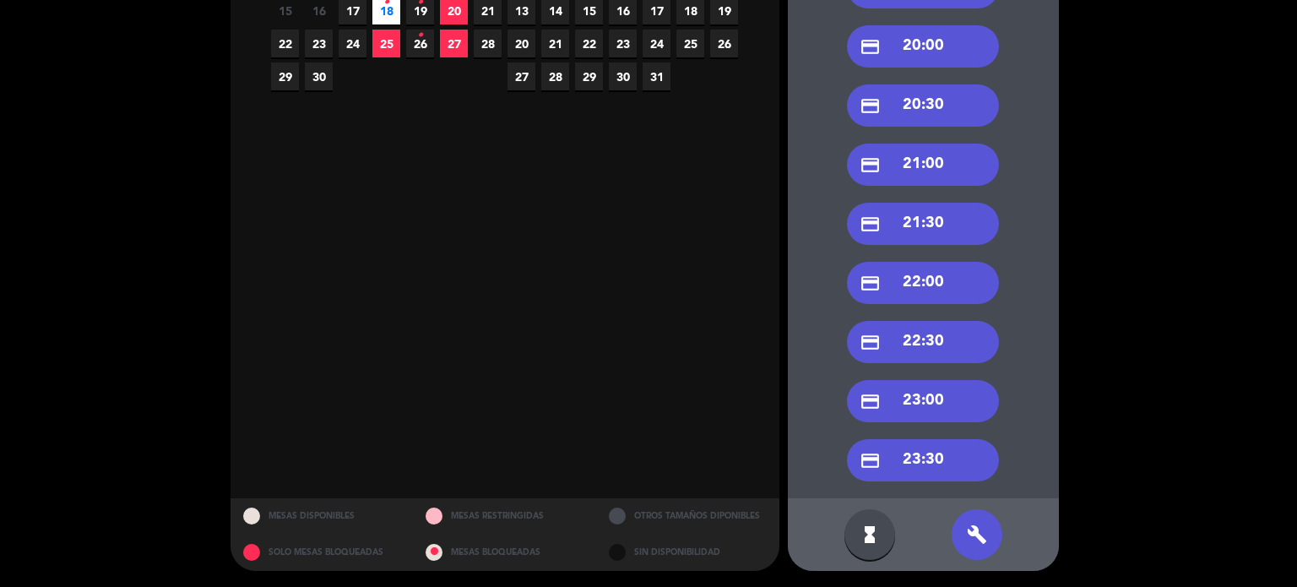
click at [882, 225] on div "credit_card 21:30" at bounding box center [923, 224] width 152 height 42
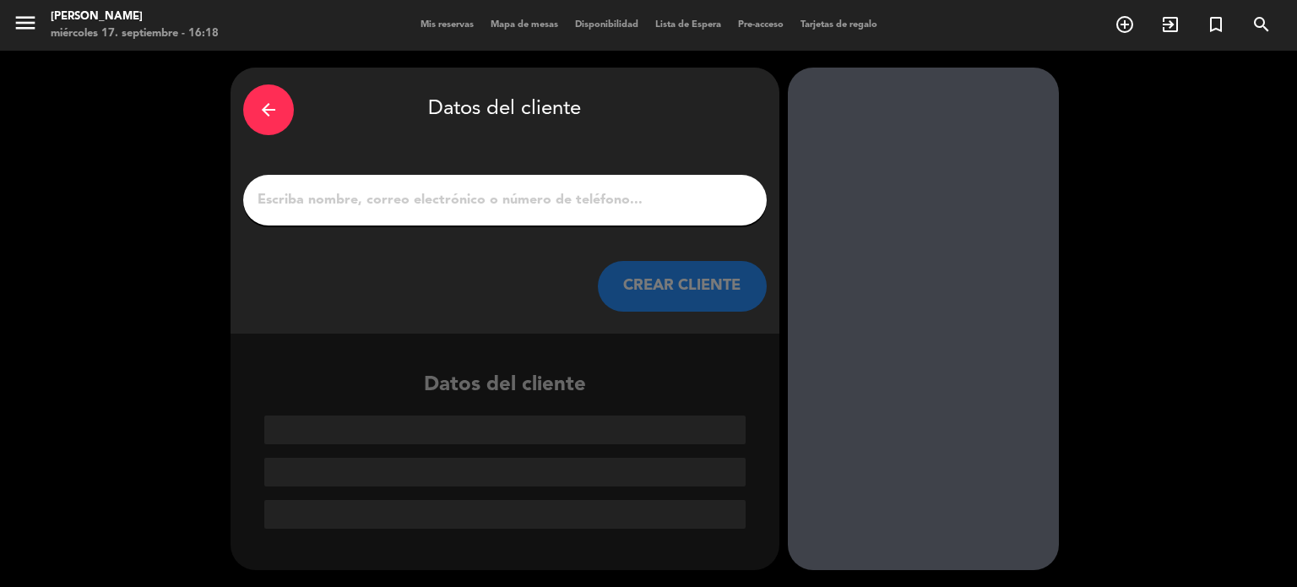
click at [480, 211] on input "1" at bounding box center [505, 200] width 498 height 24
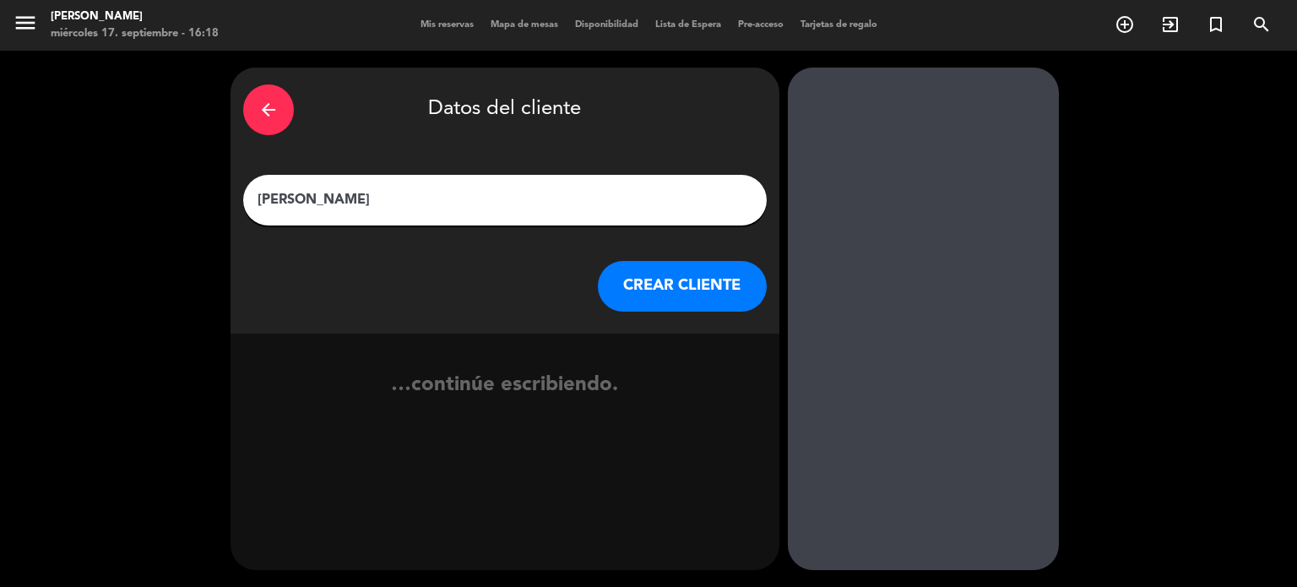
type input "JORGELINA DIAZ"
click at [611, 300] on button "CREAR CLIENTE" at bounding box center [682, 286] width 169 height 51
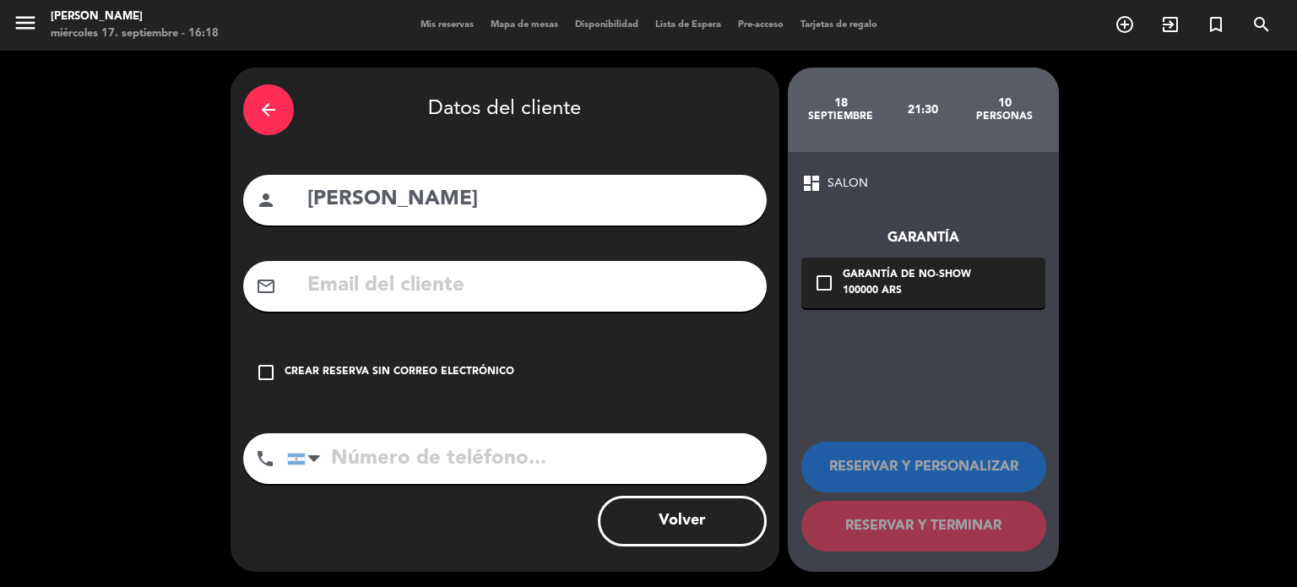
click at [594, 388] on div "check_box_outline_blank Crear reserva sin correo electrónico" at bounding box center [504, 372] width 523 height 51
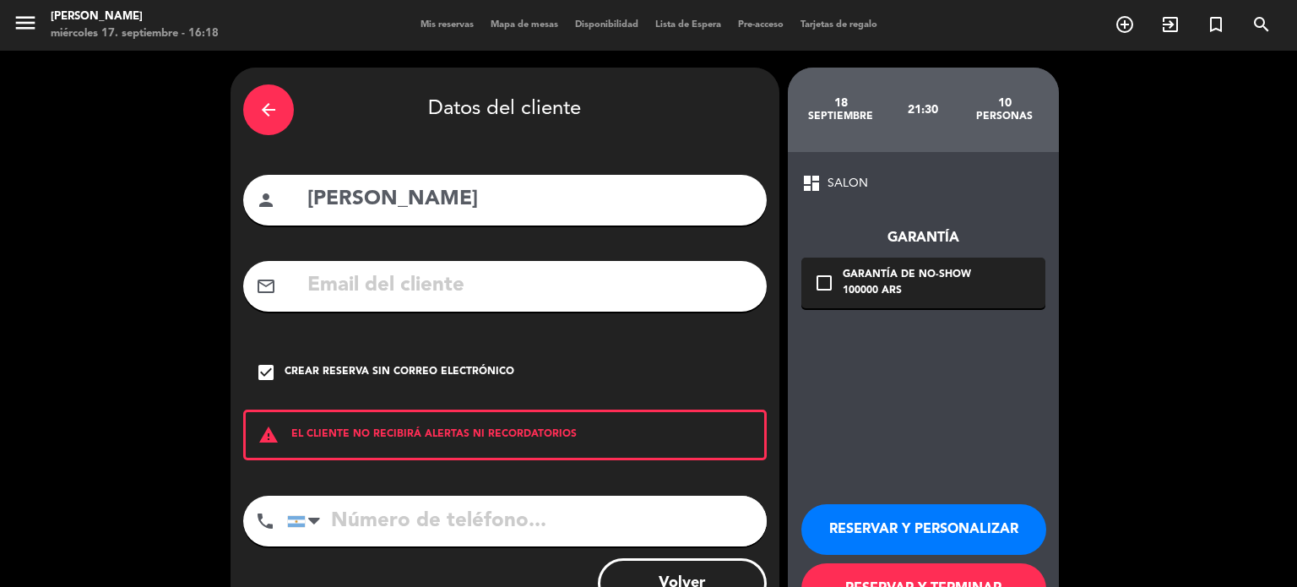
click at [939, 539] on button "RESERVAR Y PERSONALIZAR" at bounding box center [923, 529] width 245 height 51
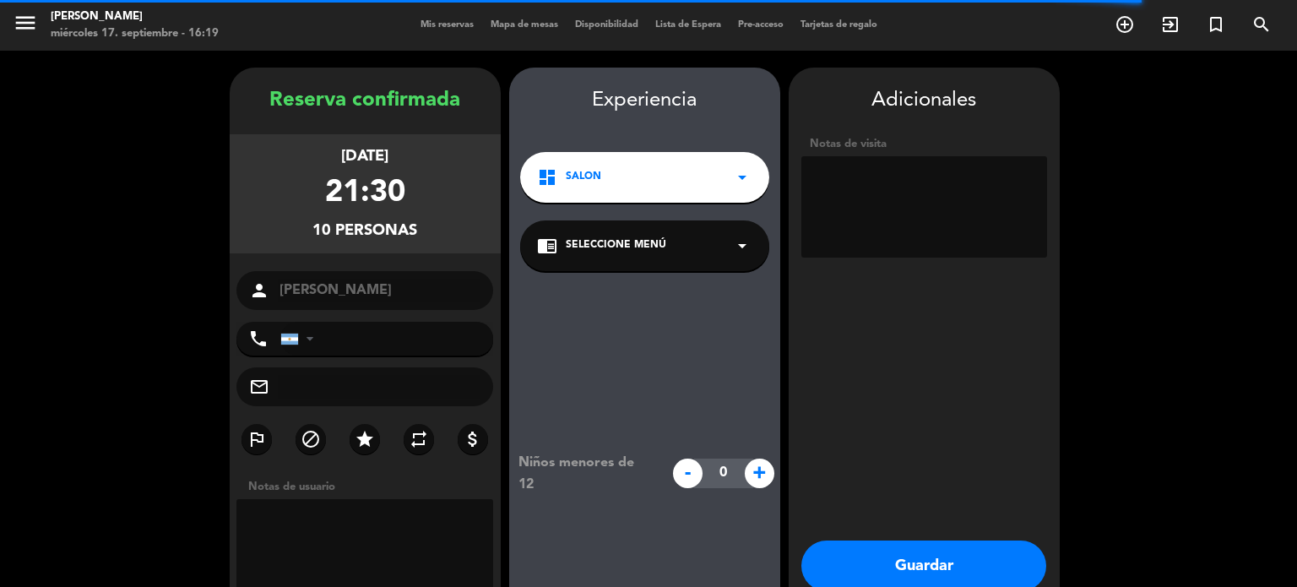
scroll to position [68, 0]
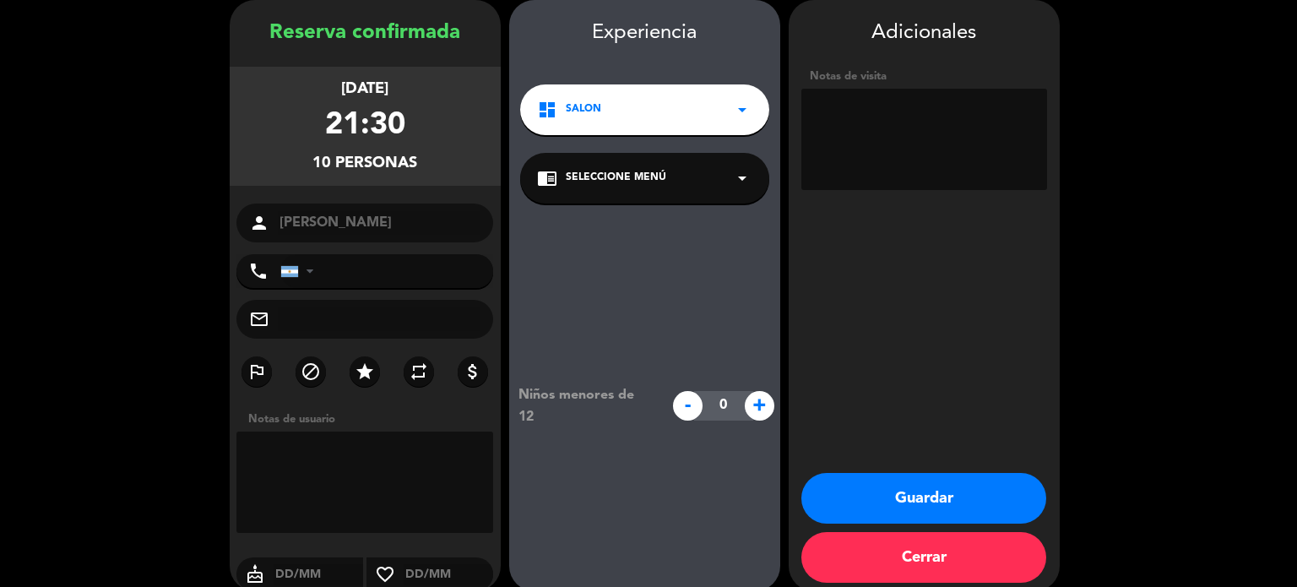
click at [900, 167] on textarea at bounding box center [924, 139] width 246 height 101
type textarea "PAGAN TODO"
click at [973, 512] on button "Guardar" at bounding box center [923, 498] width 245 height 51
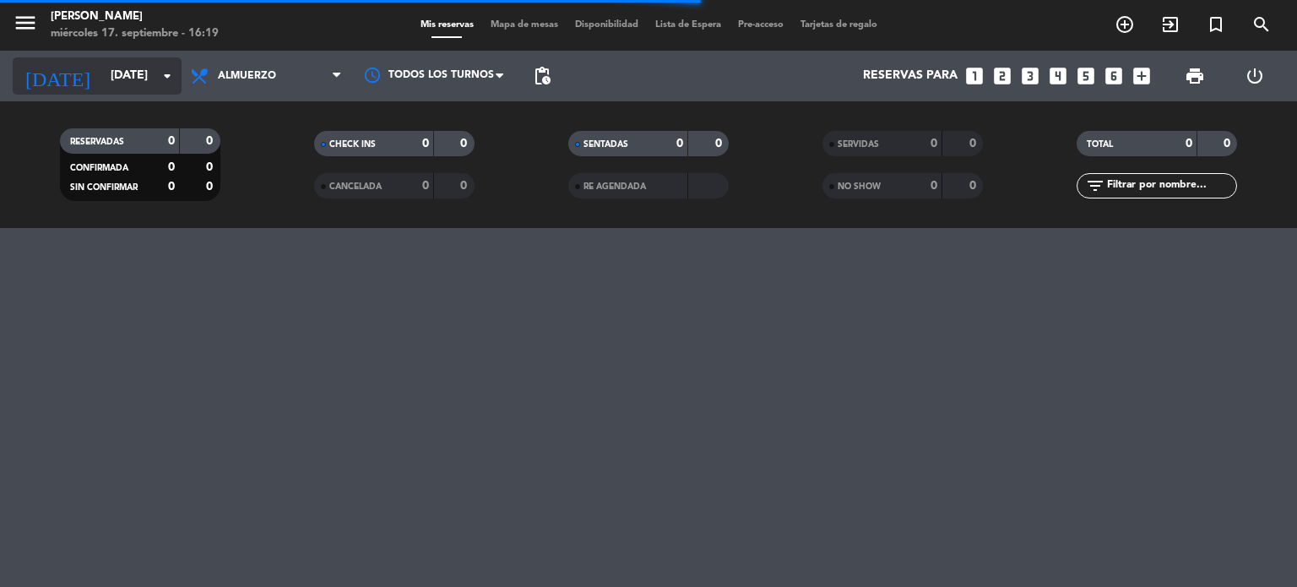
click at [165, 68] on icon "arrow_drop_down" at bounding box center [167, 76] width 20 height 20
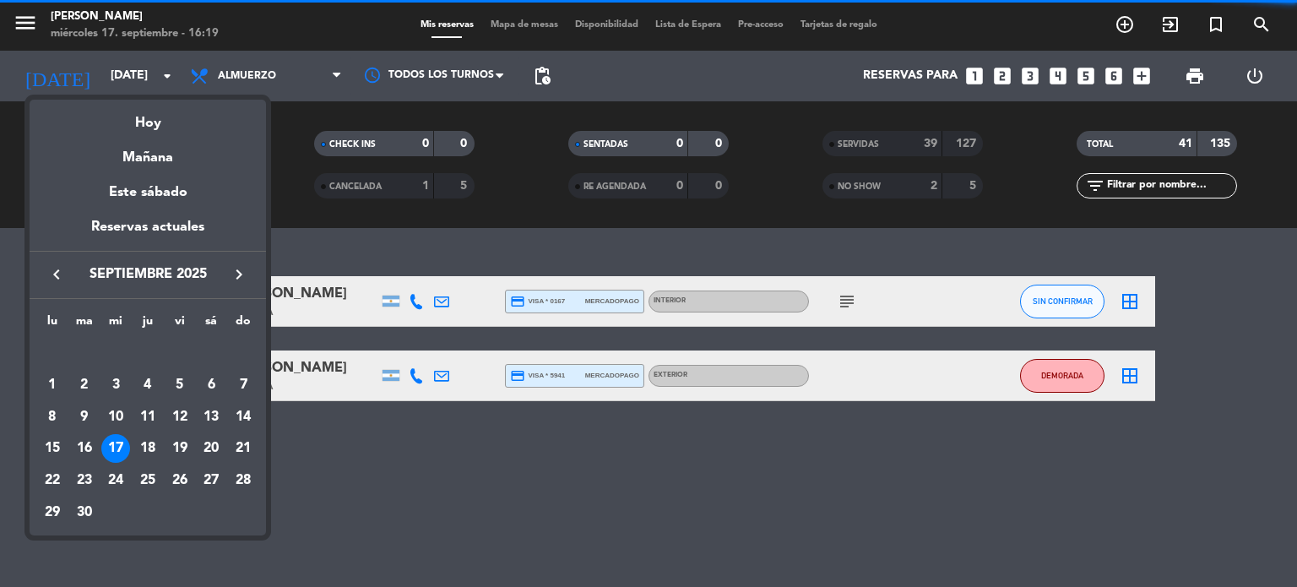
click at [220, 445] on div "20" at bounding box center [211, 448] width 29 height 29
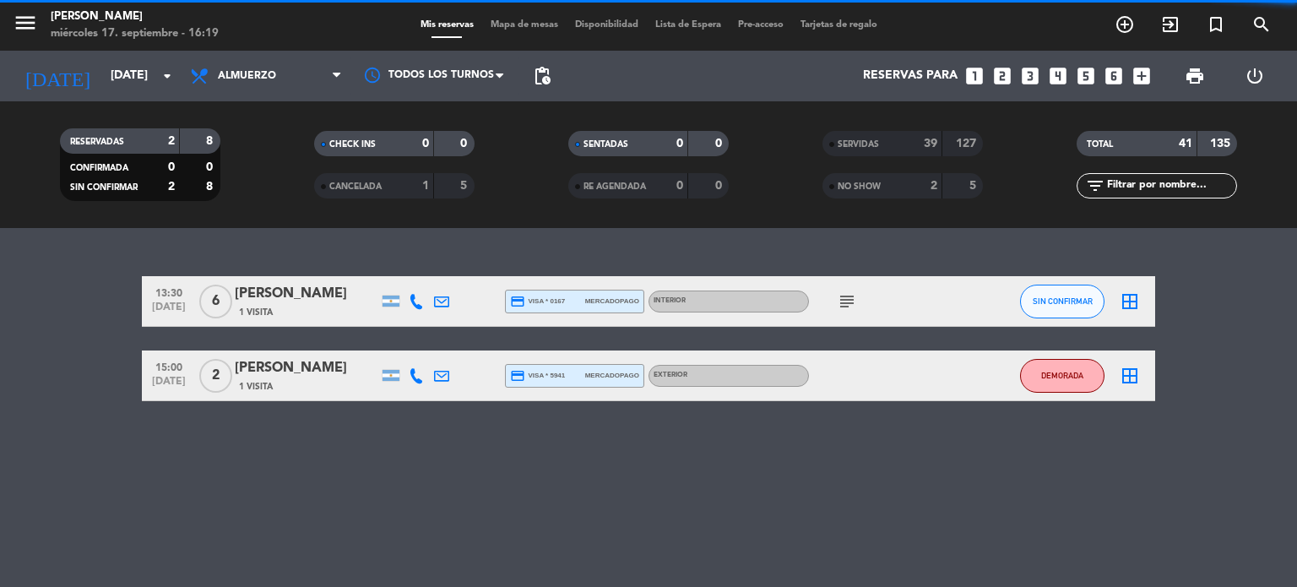
type input "sáb. [DATE]"
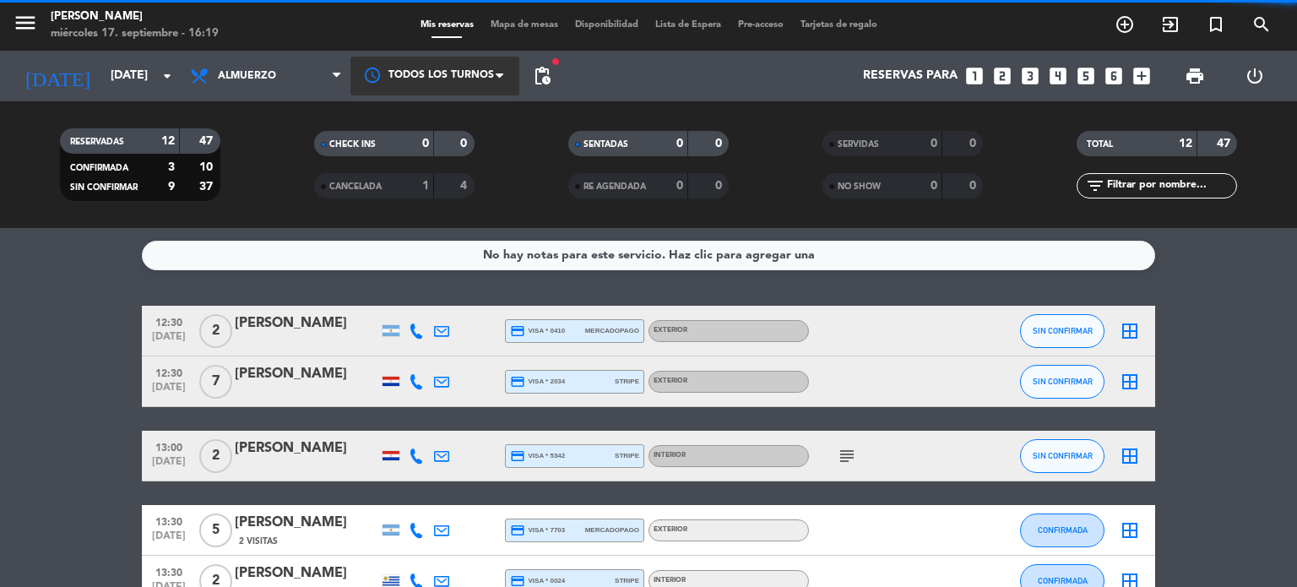
click at [351, 68] on div at bounding box center [434, 76] width 169 height 38
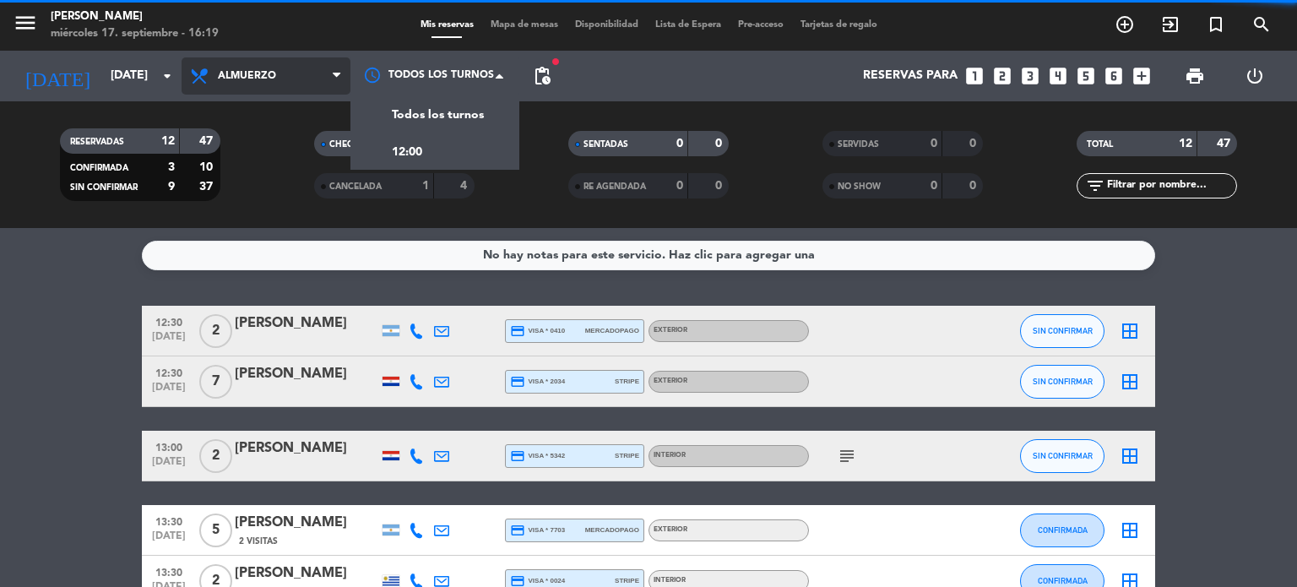
click at [290, 84] on span "Almuerzo" at bounding box center [266, 75] width 169 height 37
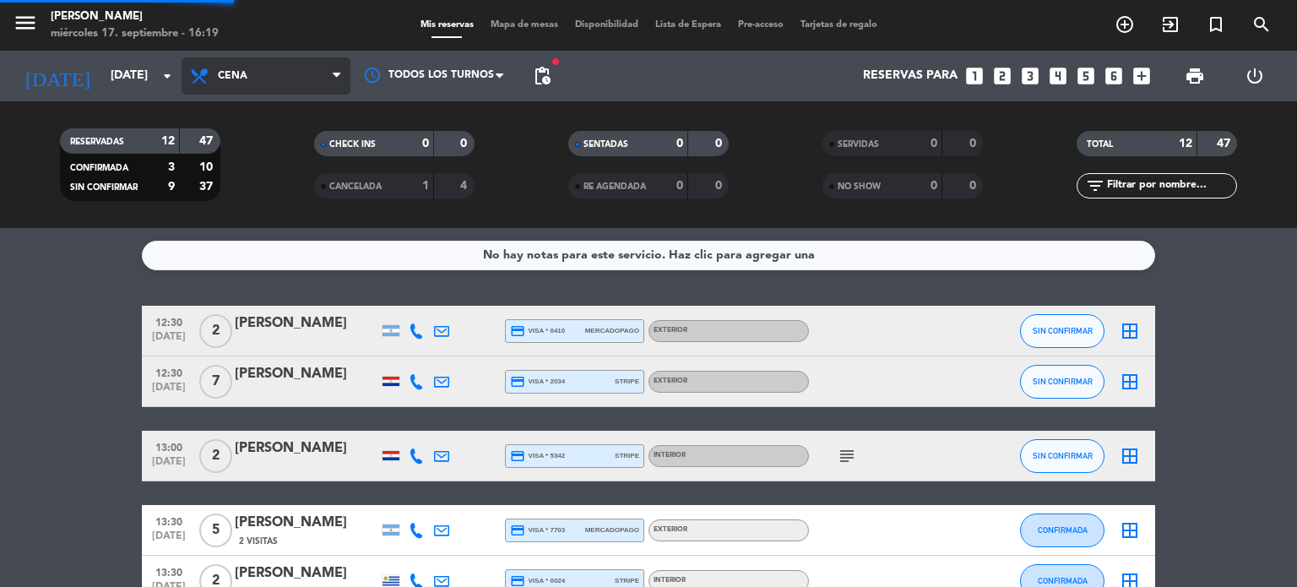
click at [277, 181] on div "menu Gardiner miércoles 17. septiembre - 16:19 Mis reservas Mapa de mesas Dispo…" at bounding box center [648, 114] width 1297 height 228
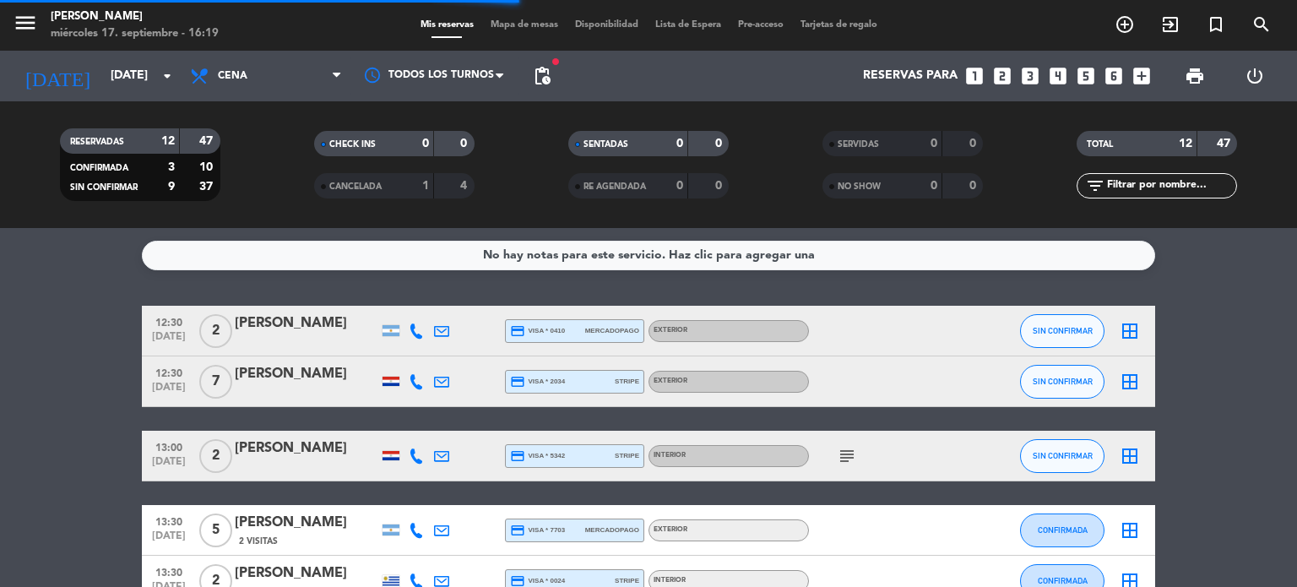
click at [1205, 178] on input "text" at bounding box center [1170, 185] width 131 height 19
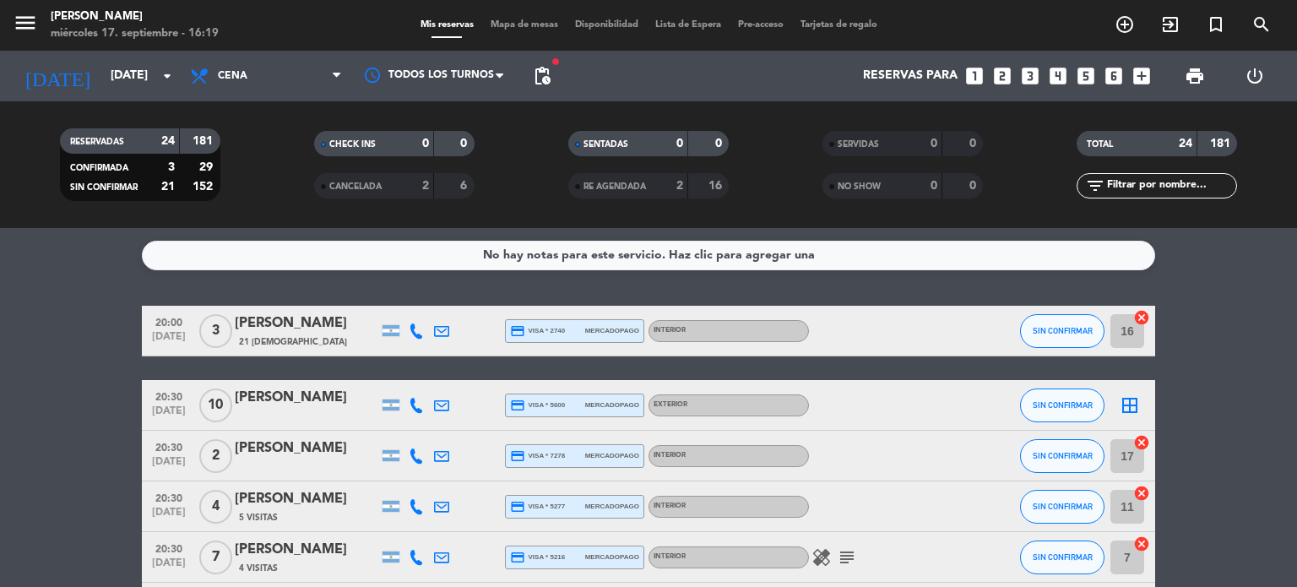
drag, startPoint x: 550, startPoint y: 36, endPoint x: 533, endPoint y: 33, distance: 18.0
click at [550, 36] on div "menu Gardiner miércoles 17. septiembre - 16:19 Mis reservas Mapa de mesas Dispo…" at bounding box center [648, 25] width 1297 height 51
click at [527, 31] on div "Mis reservas Mapa de mesas Disponibilidad Lista de Espera Pre-acceso Tarjetas d…" at bounding box center [649, 25] width 474 height 15
click at [536, 24] on span "Mapa de mesas" at bounding box center [524, 24] width 84 height 9
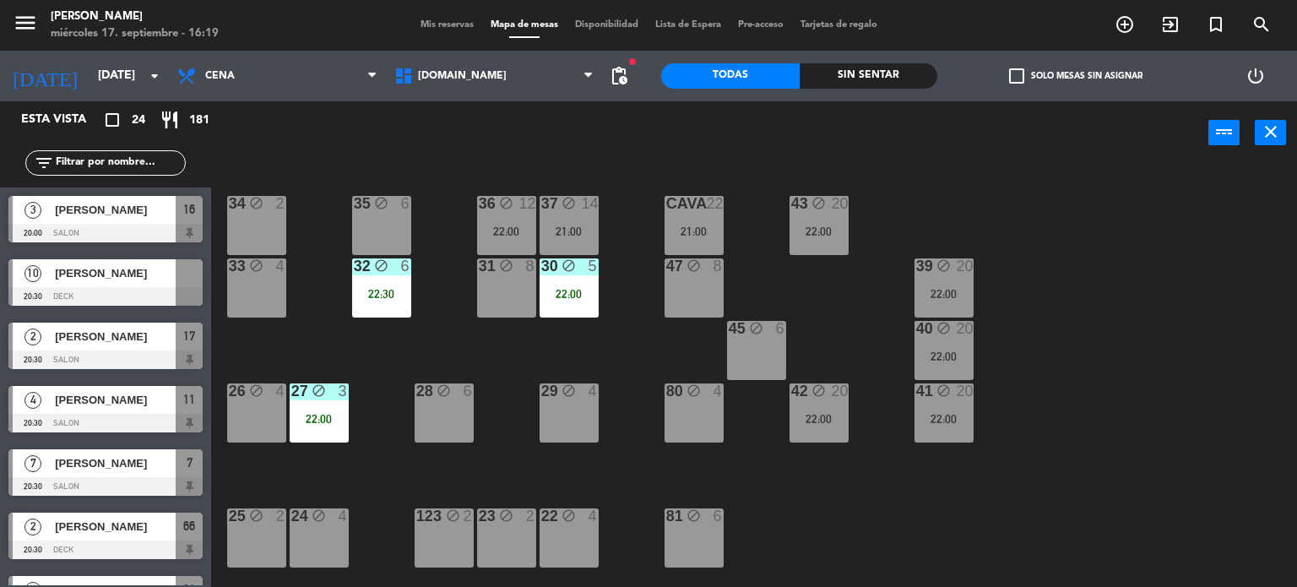
click at [898, 422] on div "34 block 2 35 block 6 36 block 12 22:00 43 block 20 22:00 37 block 14 21:00 CAV…" at bounding box center [760, 376] width 1073 height 422
click at [941, 421] on div "22:00" at bounding box center [943, 419] width 59 height 12
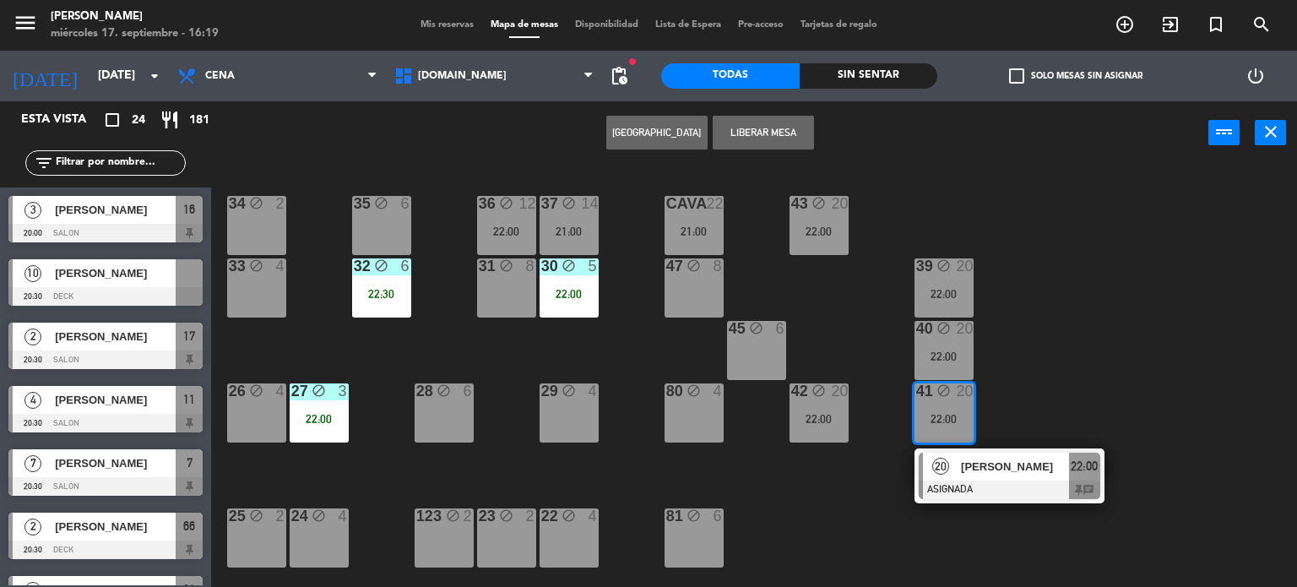
click at [981, 462] on span "[PERSON_NAME] [PERSON_NAME]" at bounding box center [1015, 467] width 108 height 18
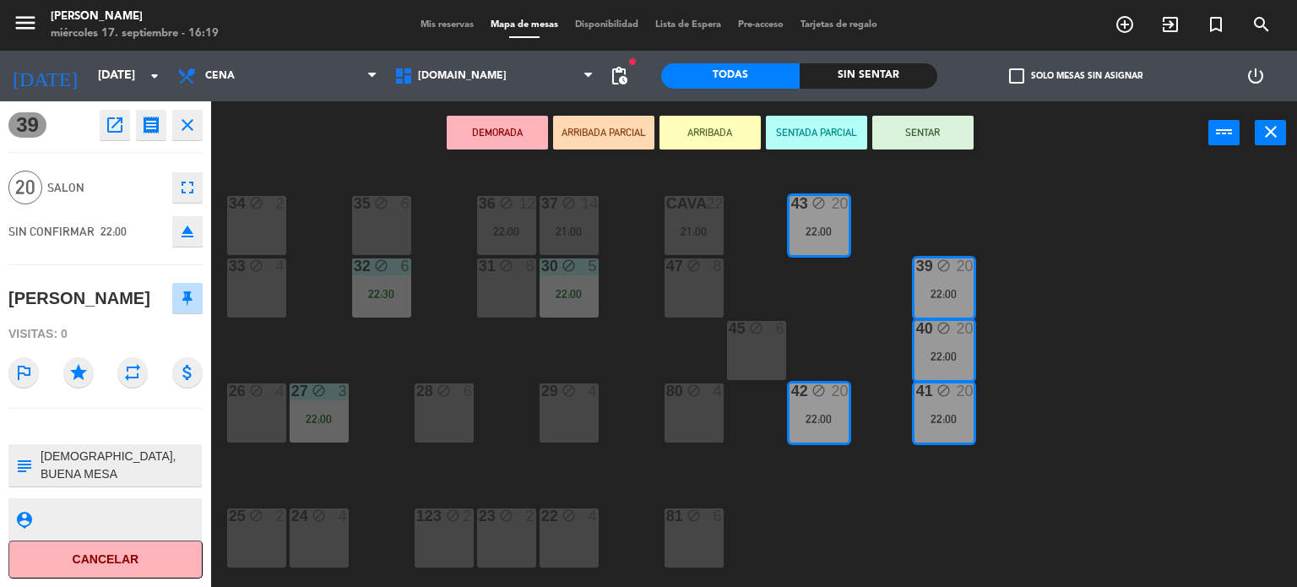
click at [1174, 352] on div "34 block 2 35 block 6 36 block 12 22:00 43 block 20 22:00 37 block 14 21:00 CAV…" at bounding box center [760, 376] width 1073 height 422
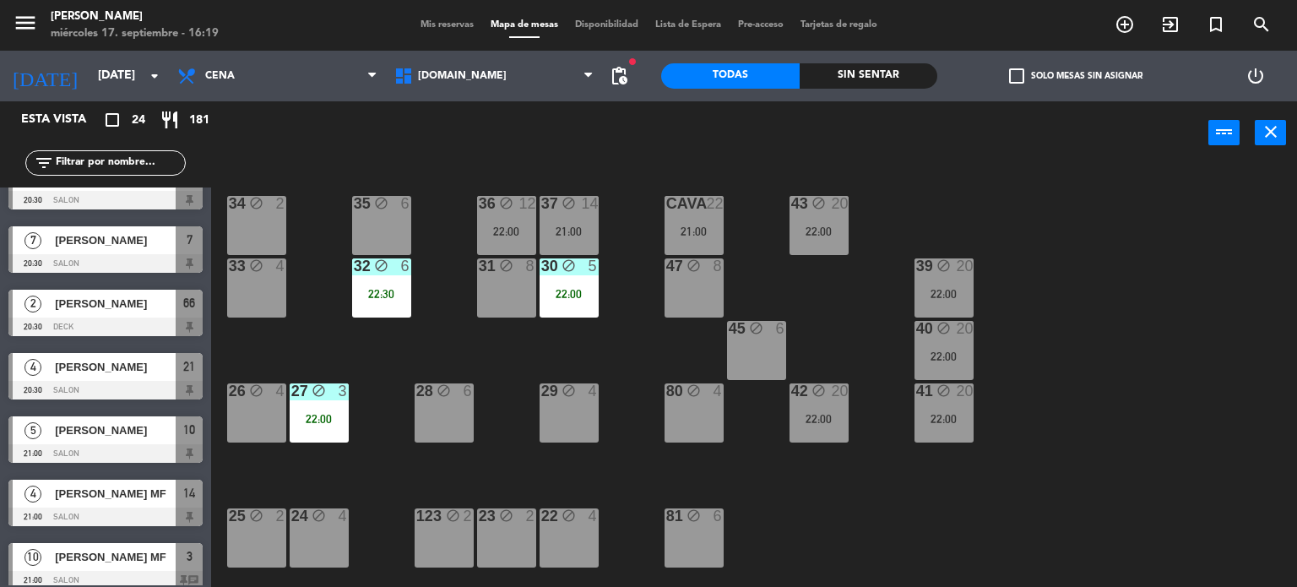
scroll to position [84, 0]
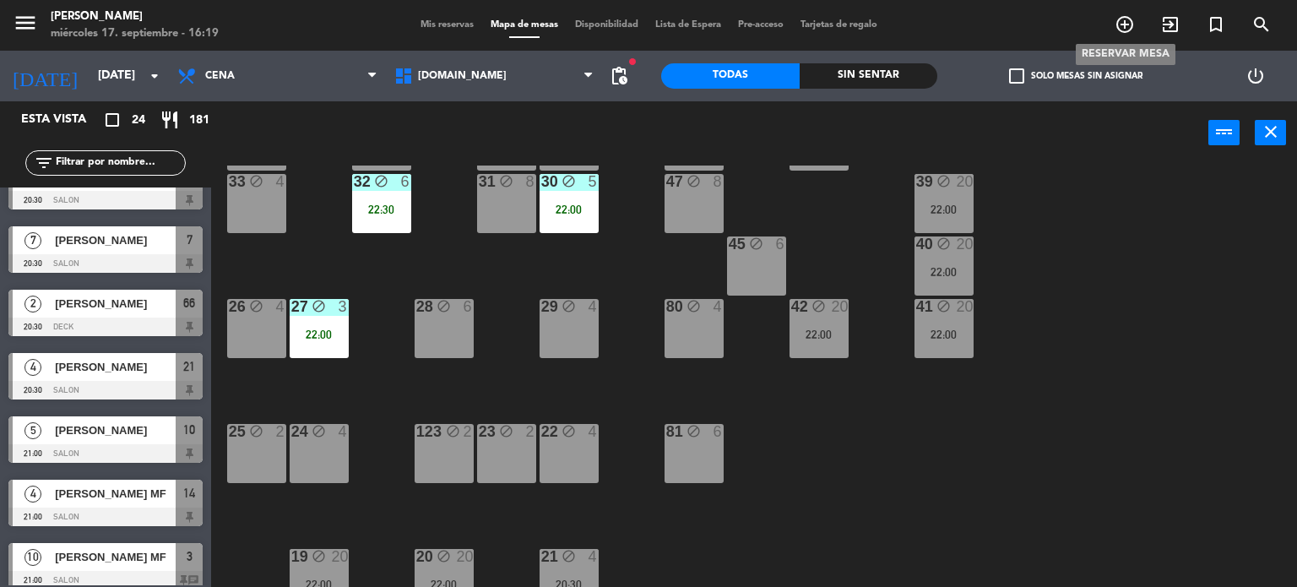
click at [1118, 32] on icon "add_circle_outline" at bounding box center [1124, 24] width 20 height 20
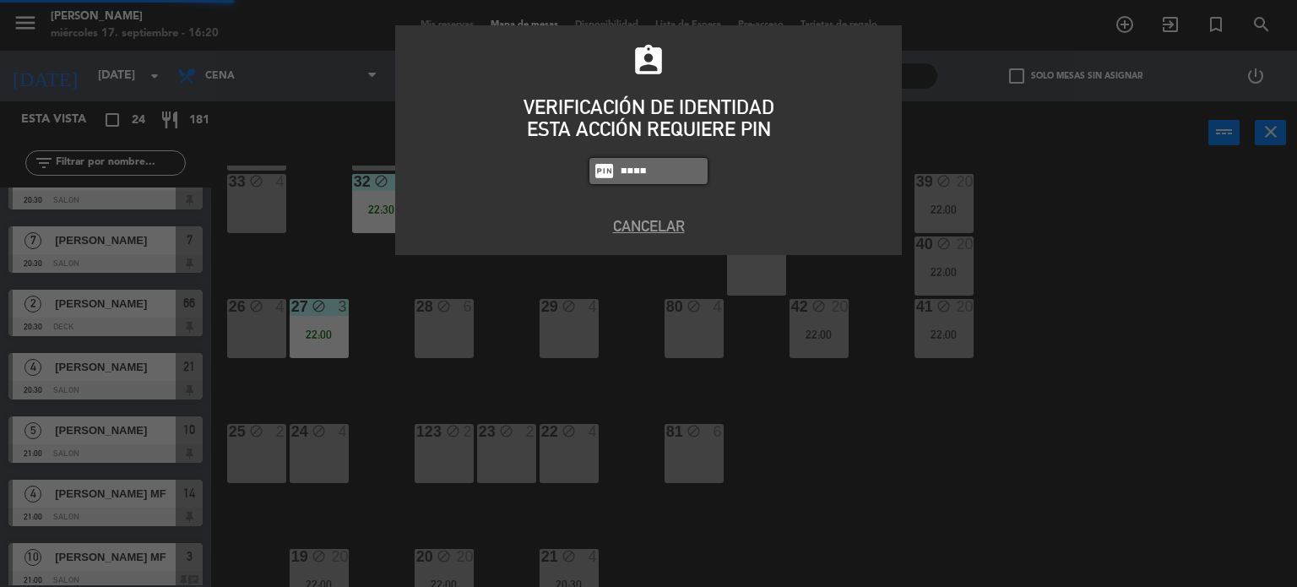
type input "4307"
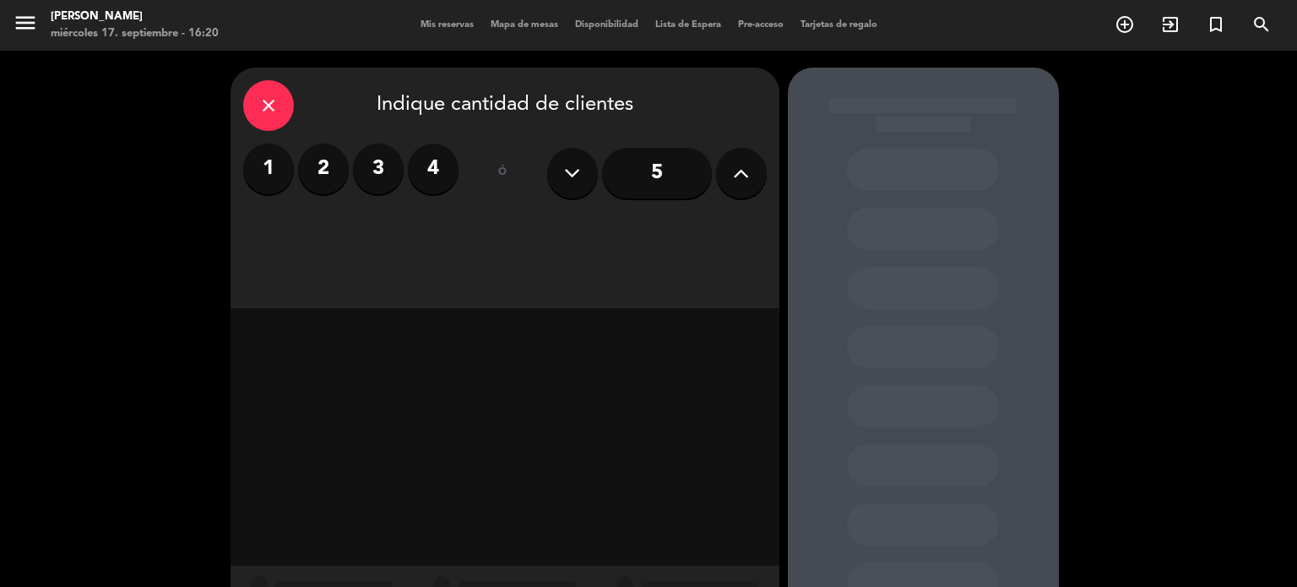
click at [733, 180] on icon at bounding box center [741, 172] width 16 height 25
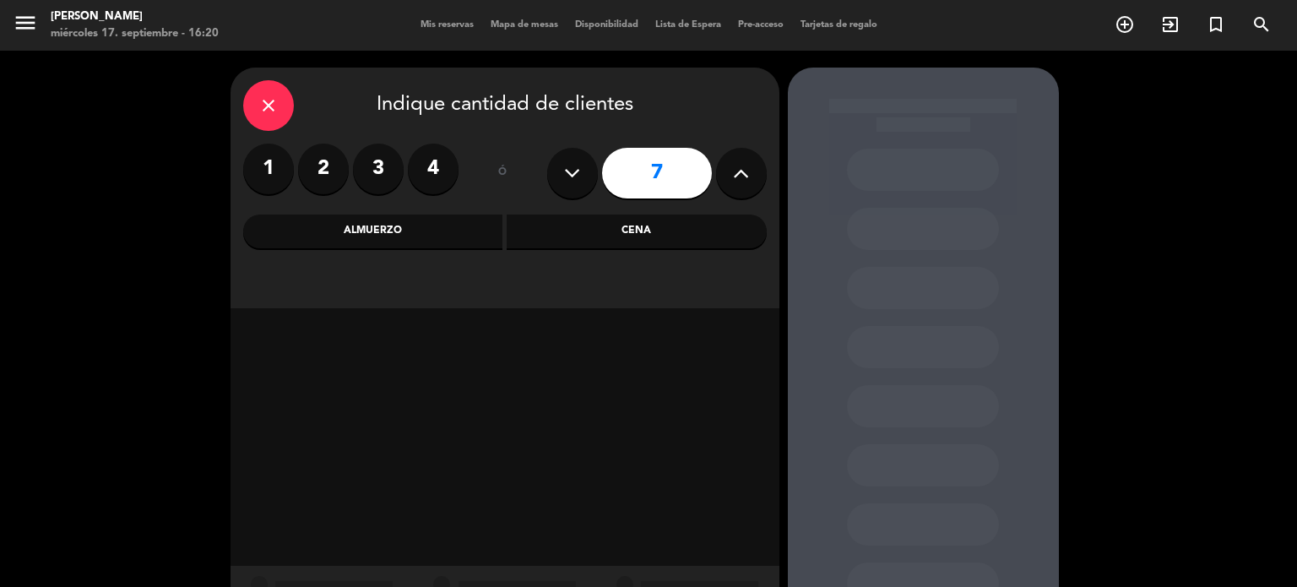
click at [733, 180] on icon at bounding box center [741, 172] width 16 height 25
click at [730, 181] on button at bounding box center [741, 173] width 51 height 51
click at [573, 184] on icon at bounding box center [572, 172] width 16 height 25
type input "7"
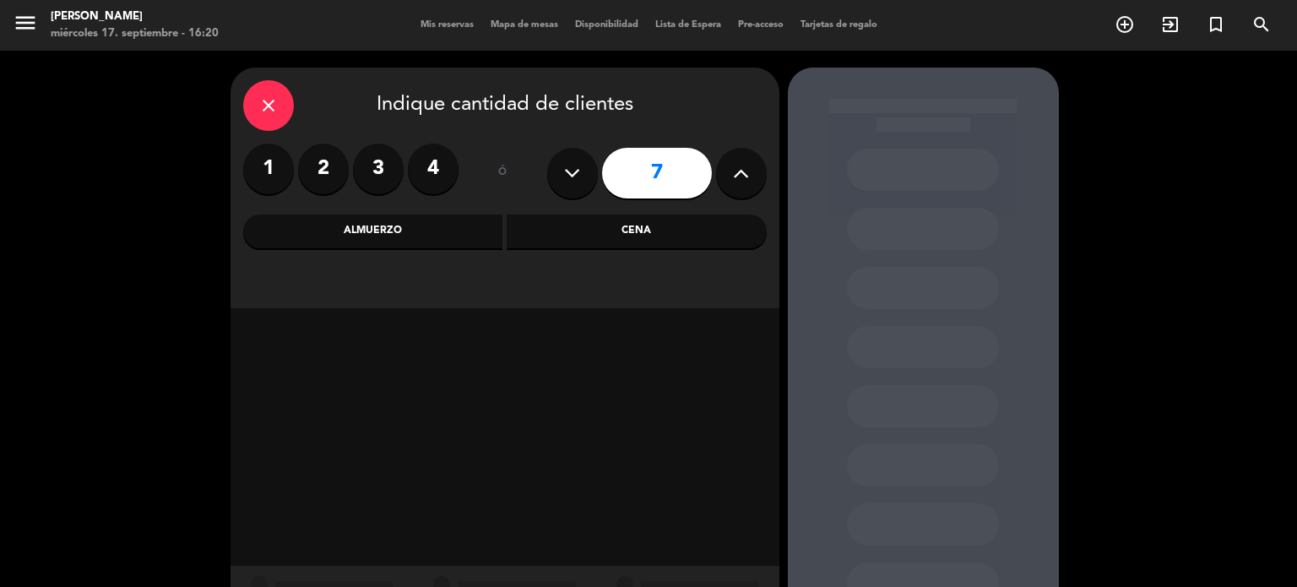
click at [571, 236] on div "Cena" at bounding box center [637, 231] width 260 height 34
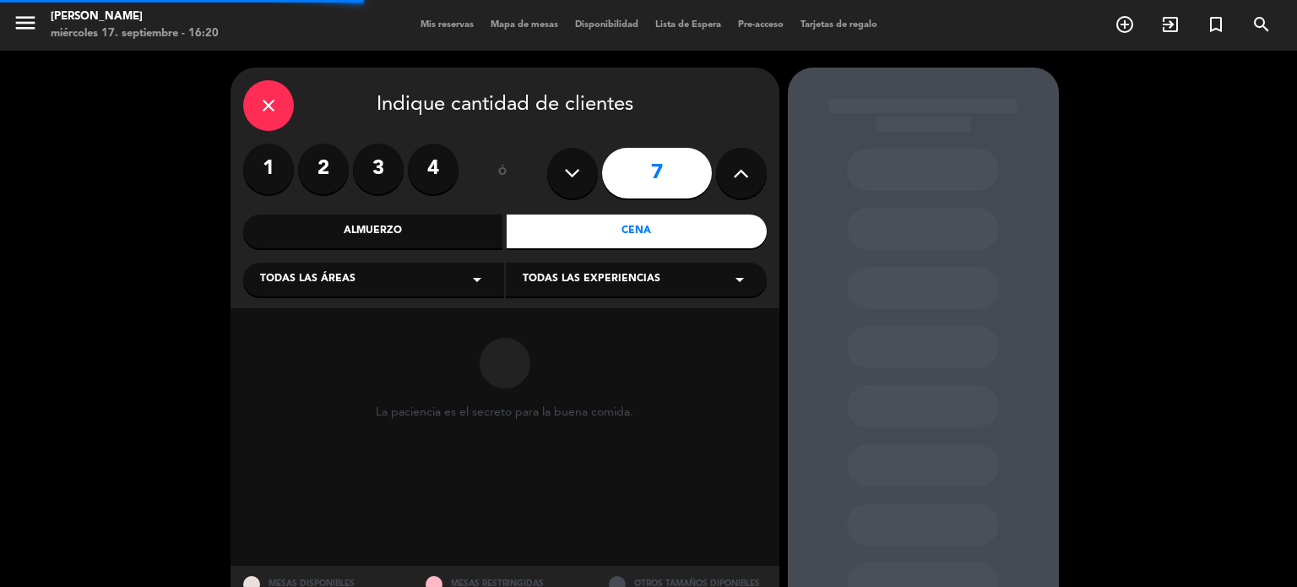
click at [465, 274] on div "Todas las áreas arrow_drop_down" at bounding box center [373, 280] width 261 height 34
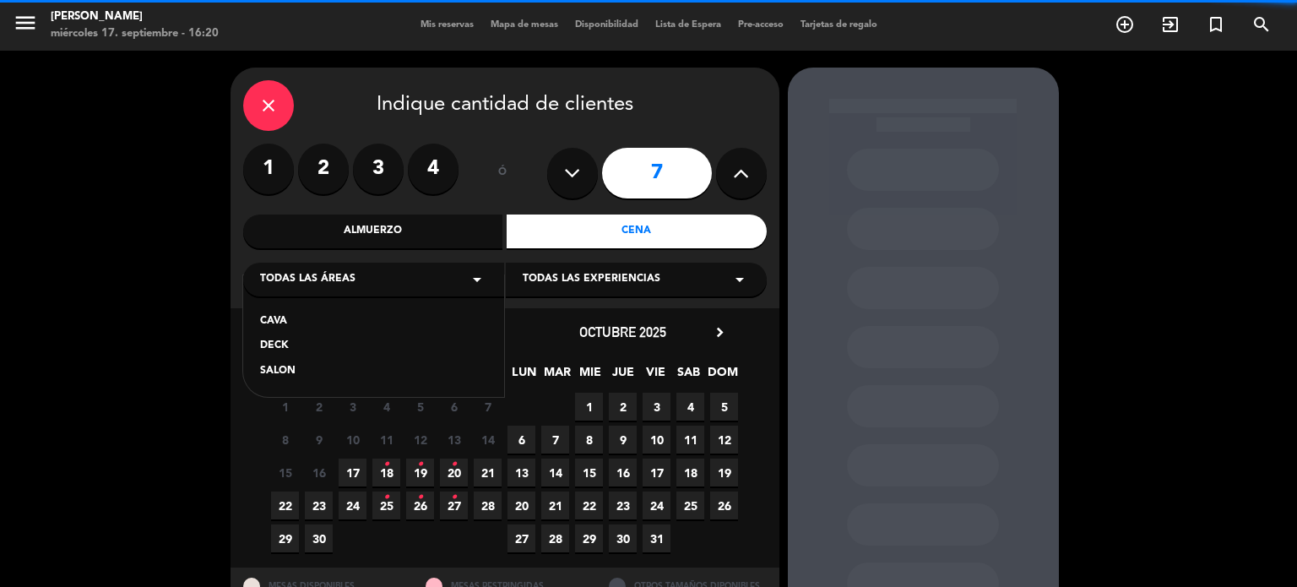
click at [284, 367] on div "SALON" at bounding box center [373, 371] width 227 height 17
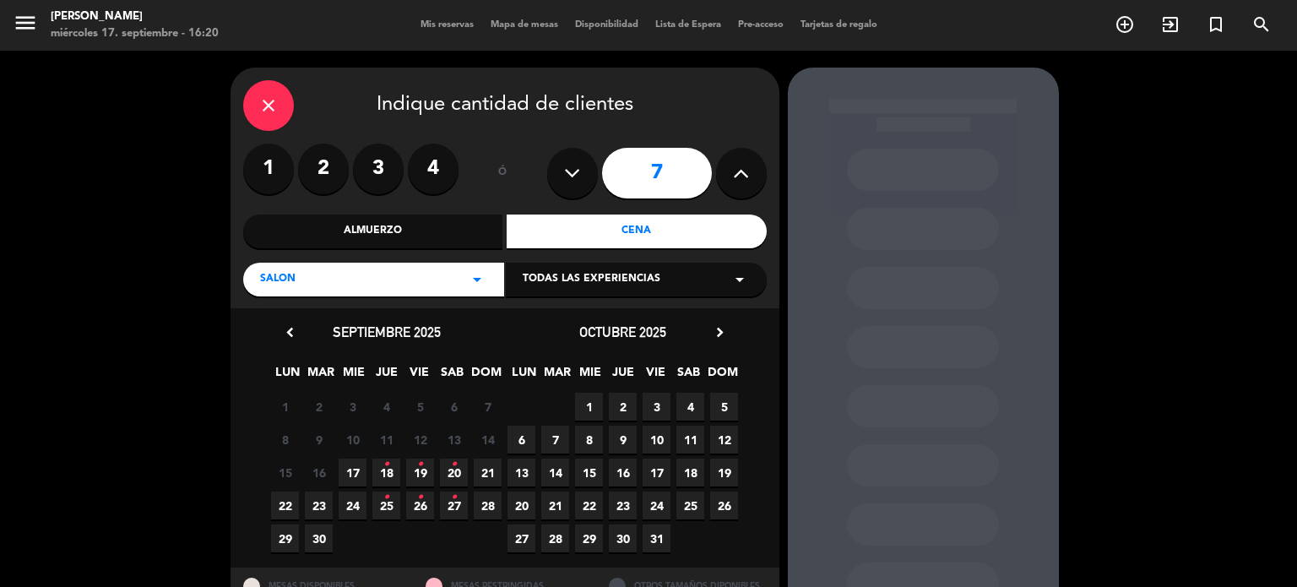
click at [383, 459] on icon "•" at bounding box center [386, 464] width 6 height 27
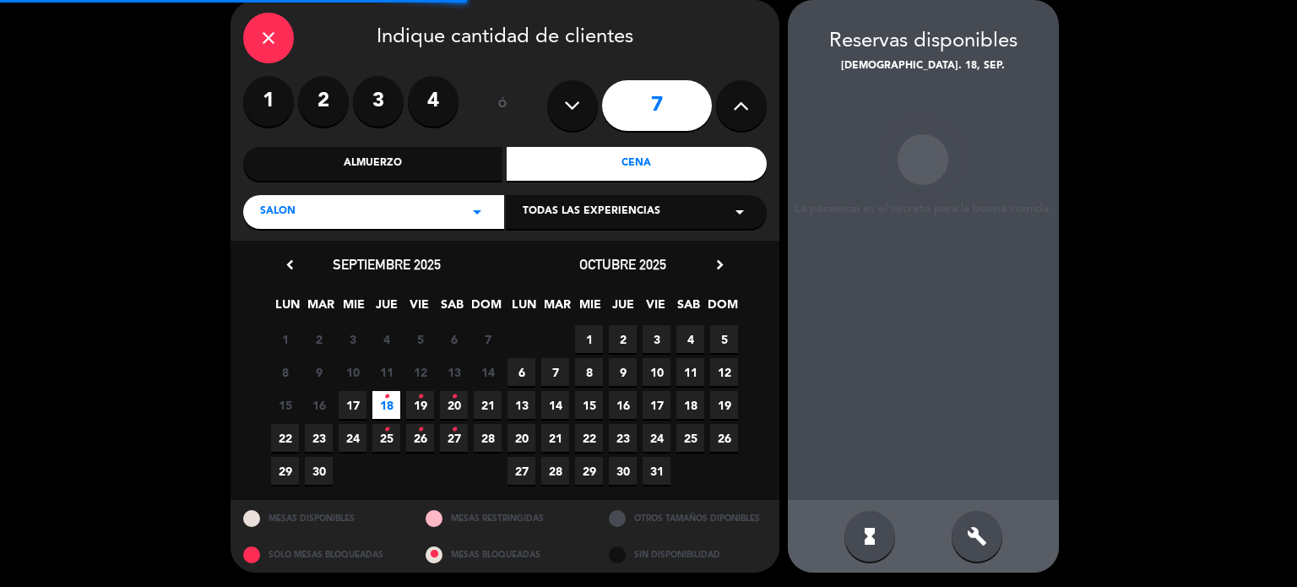
click at [379, 204] on div "SALON arrow_drop_down" at bounding box center [373, 212] width 261 height 34
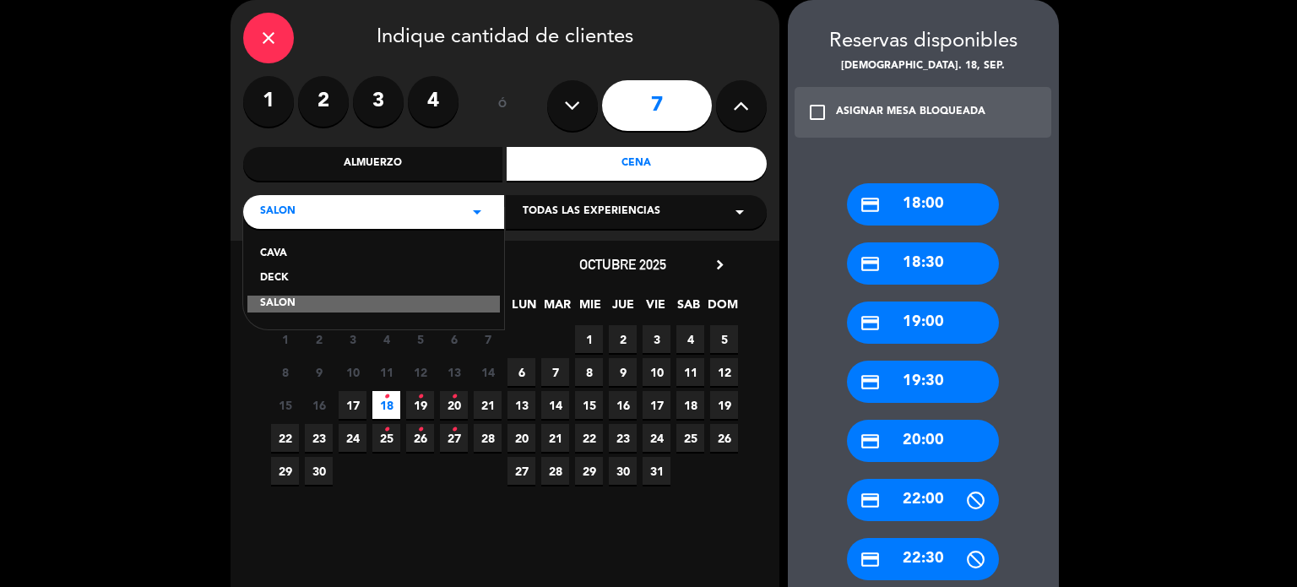
click at [279, 279] on div "DECK" at bounding box center [373, 278] width 227 height 17
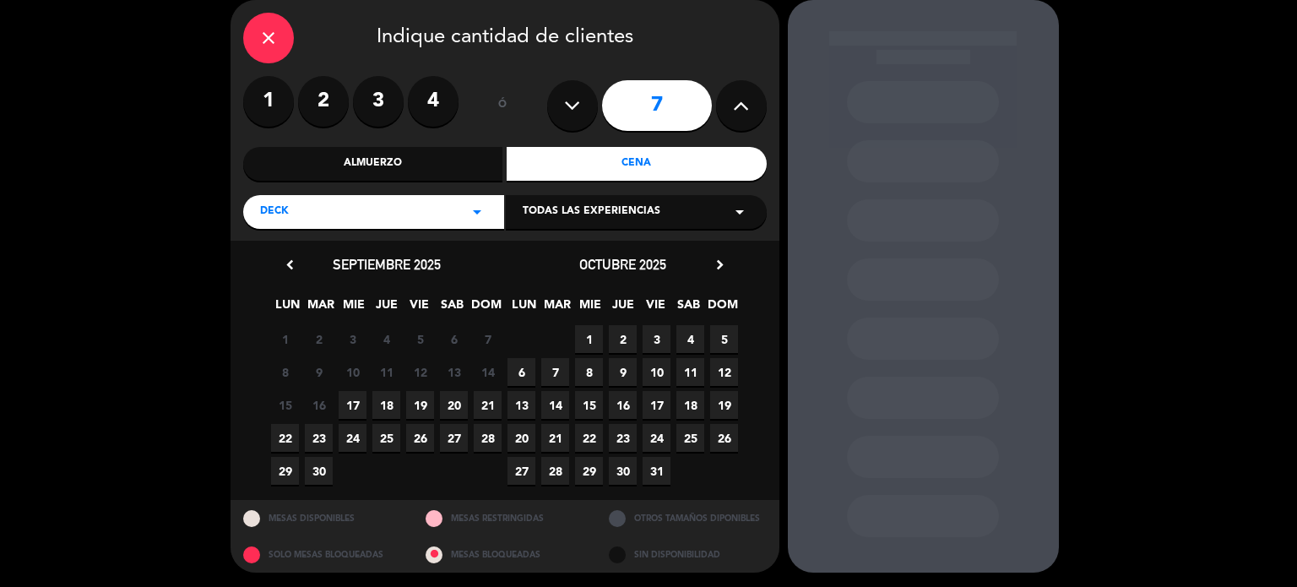
click at [393, 393] on span "18" at bounding box center [386, 405] width 28 height 28
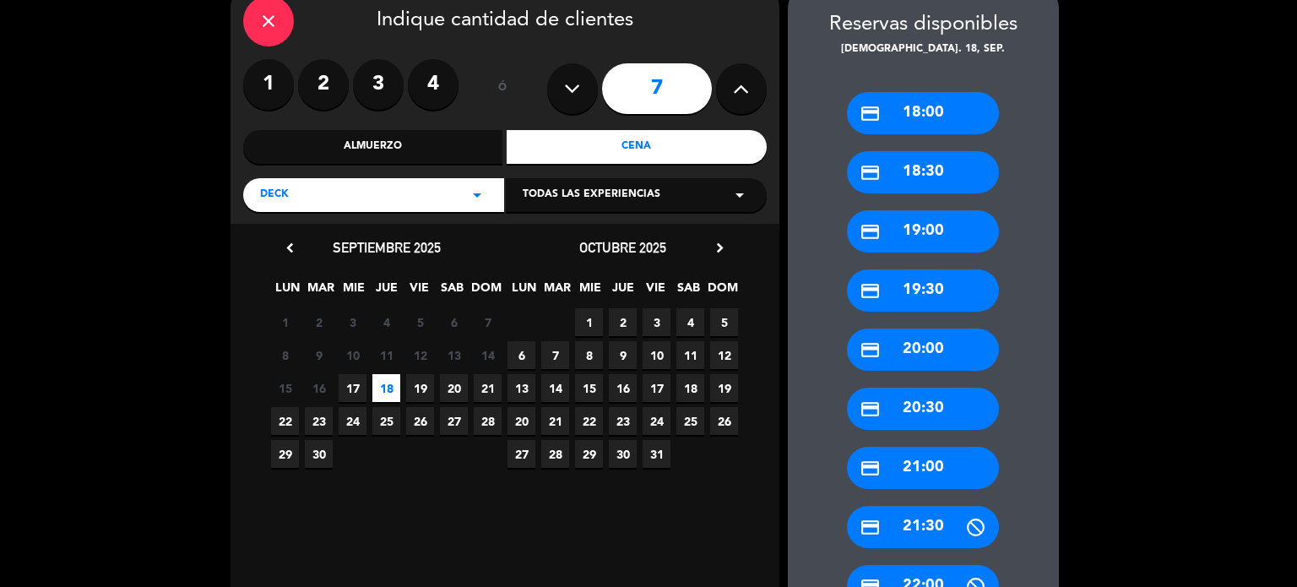
scroll to position [388, 0]
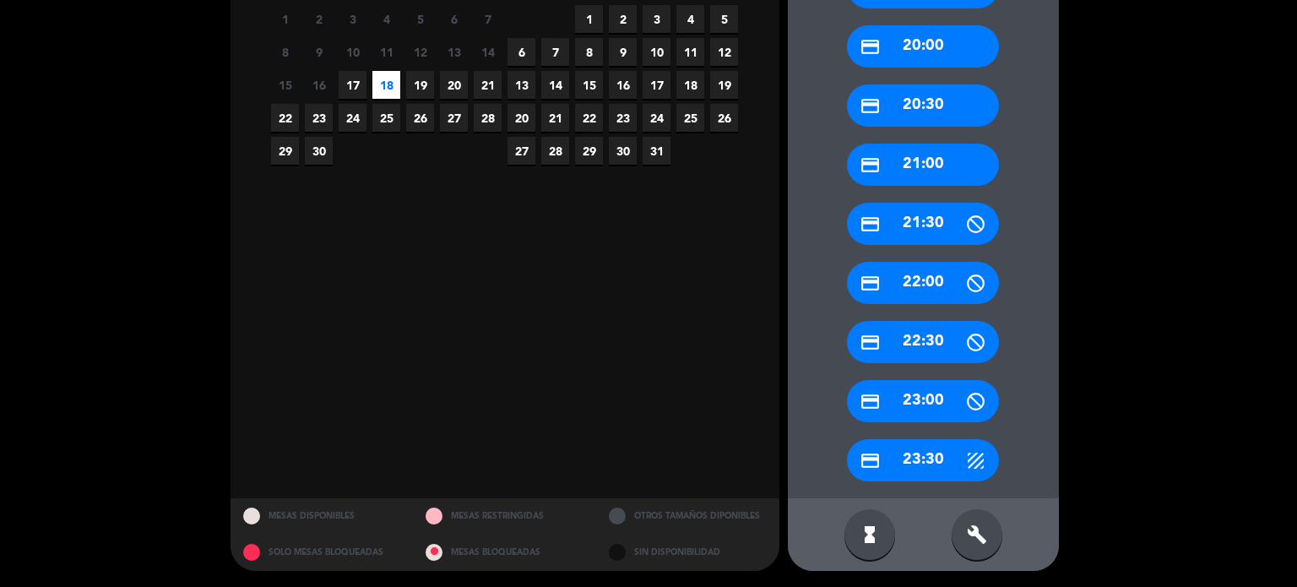
click at [924, 214] on div "credit_card 21:30" at bounding box center [923, 224] width 152 height 42
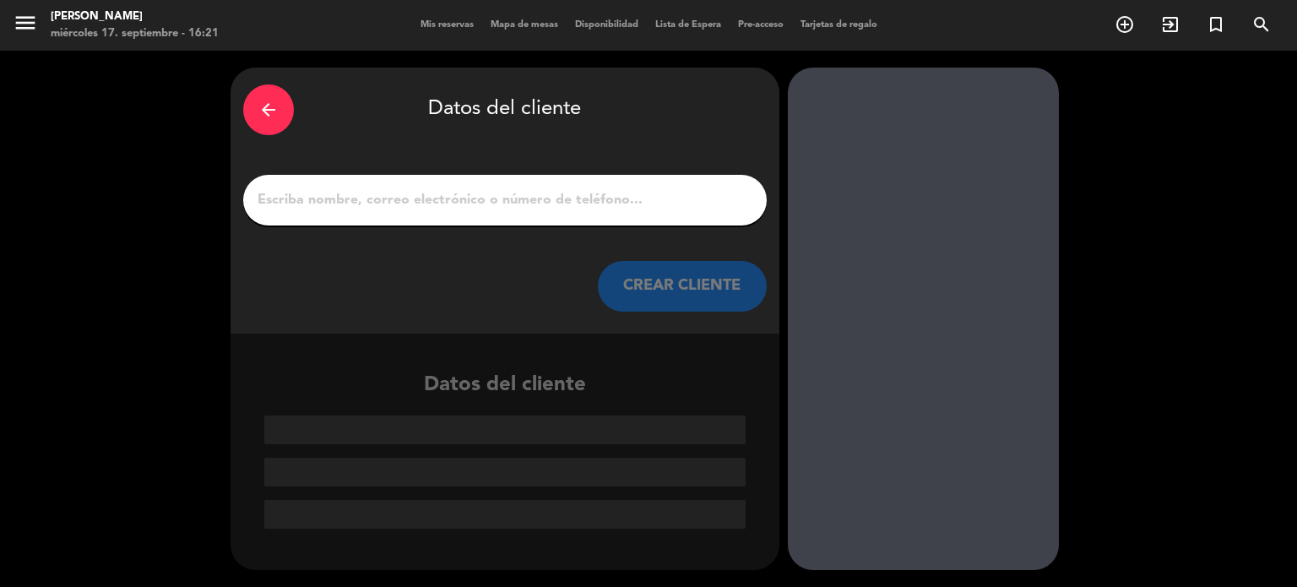
click at [587, 215] on div at bounding box center [504, 200] width 523 height 51
click at [577, 209] on input "1" at bounding box center [505, 200] width 498 height 24
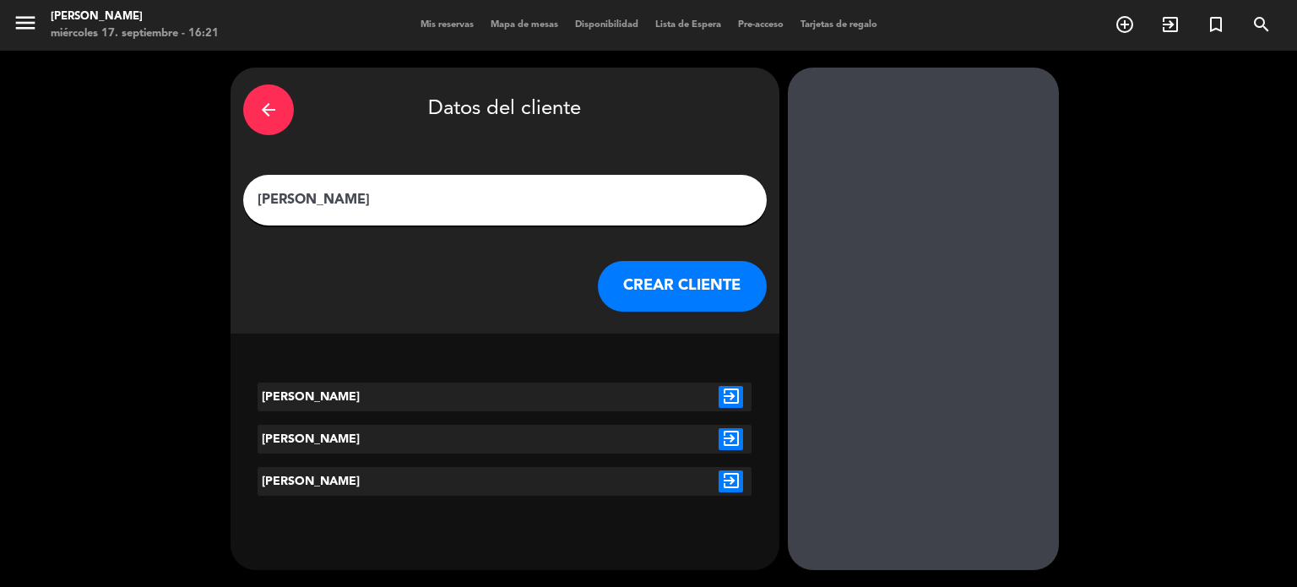
type input "FRANCO PANCINO"
click at [724, 405] on icon "exit_to_app" at bounding box center [730, 397] width 24 height 22
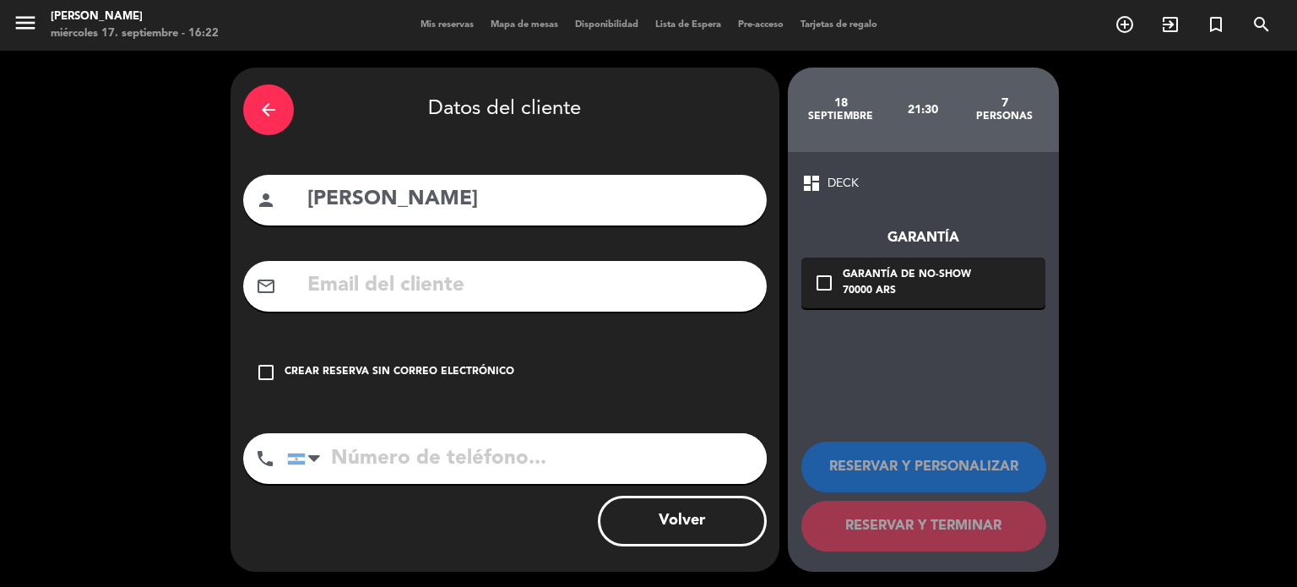
click at [487, 370] on div "Crear reserva sin correo electrónico" at bounding box center [400, 372] width 230 height 17
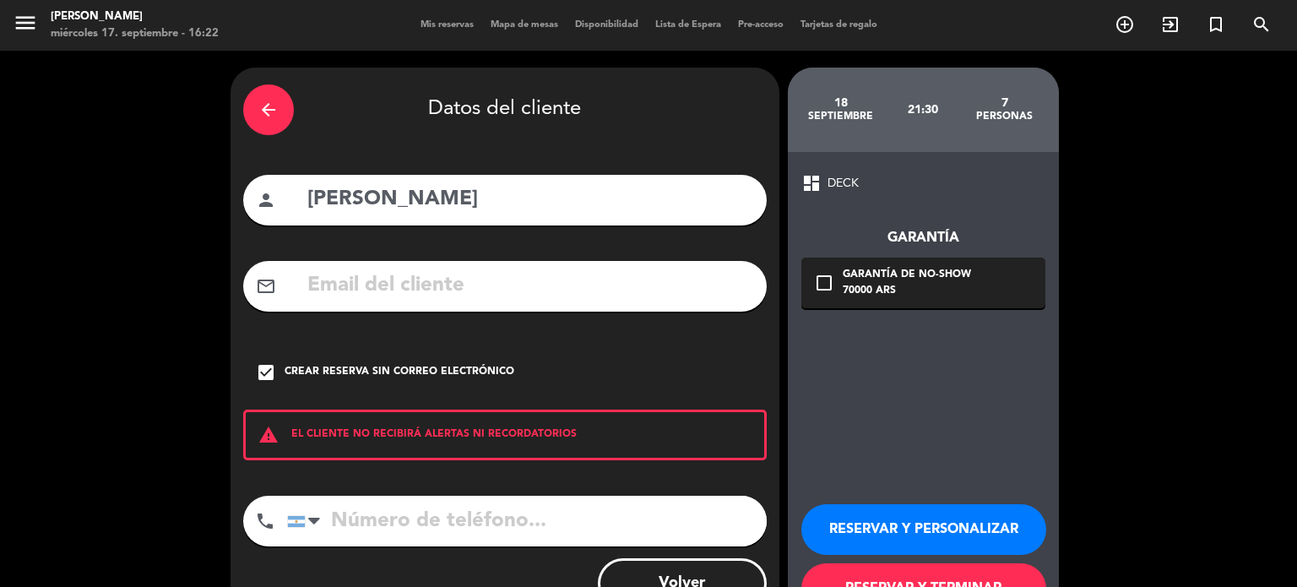
click at [862, 517] on button "RESERVAR Y PERSONALIZAR" at bounding box center [923, 529] width 245 height 51
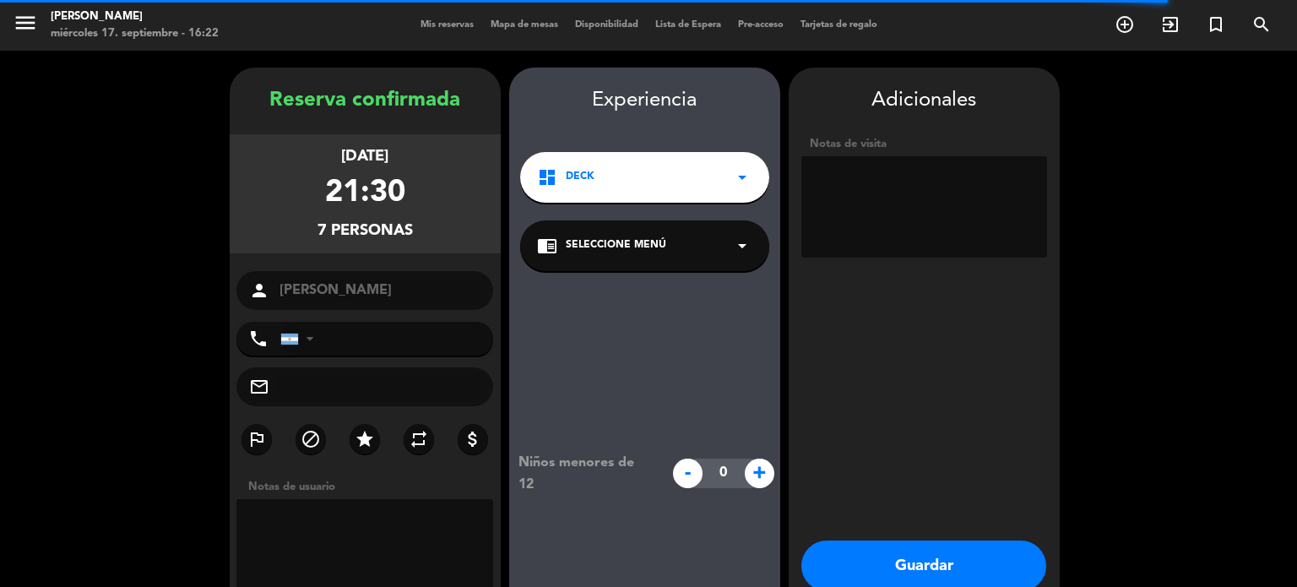
scroll to position [68, 0]
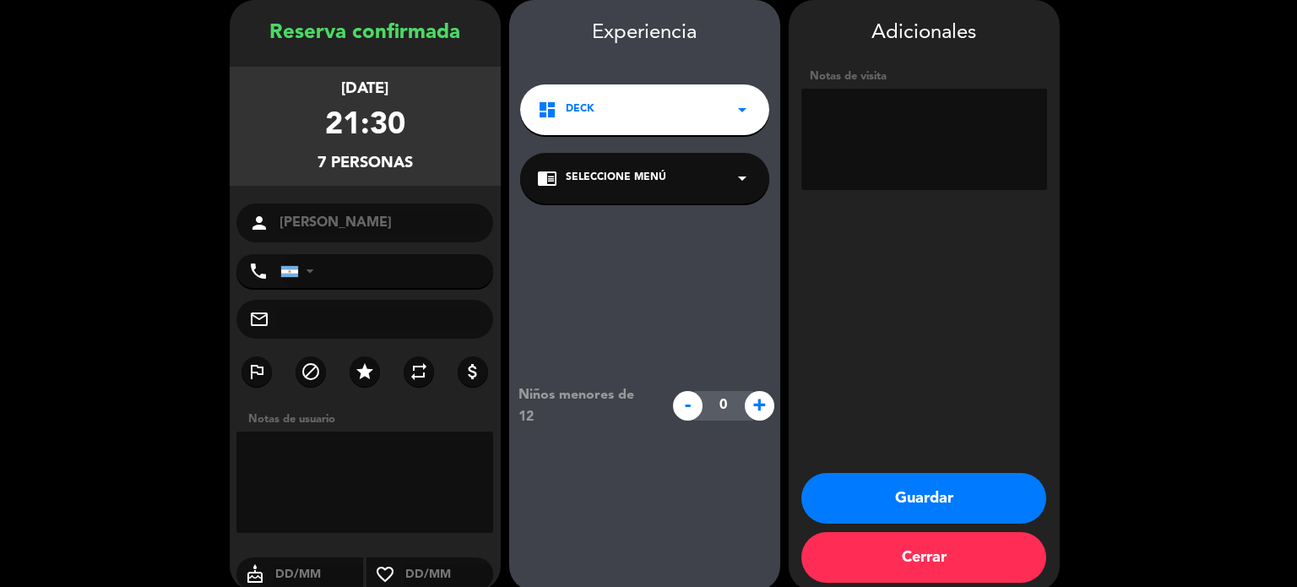
click at [974, 114] on textarea at bounding box center [924, 139] width 246 height 101
type textarea "PAGan"
click at [946, 492] on button "Guardar" at bounding box center [923, 498] width 245 height 51
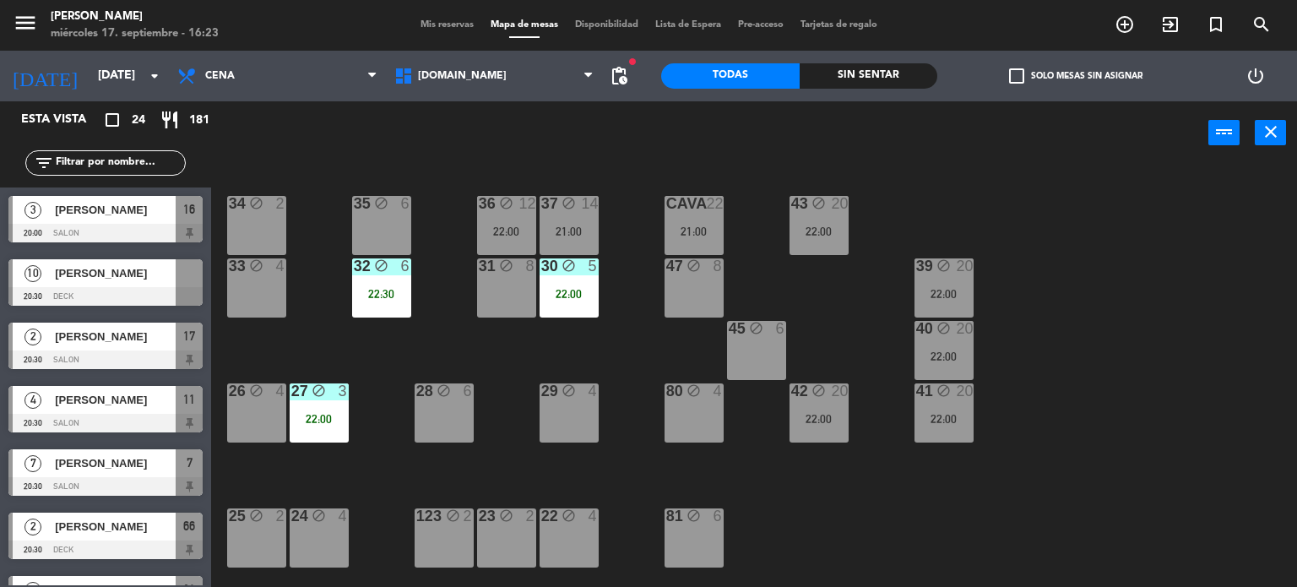
click at [1190, 301] on div "34 block 2 35 block 6 36 block 12 22:00 43 block 20 22:00 37 block 14 21:00 CAV…" at bounding box center [760, 376] width 1073 height 422
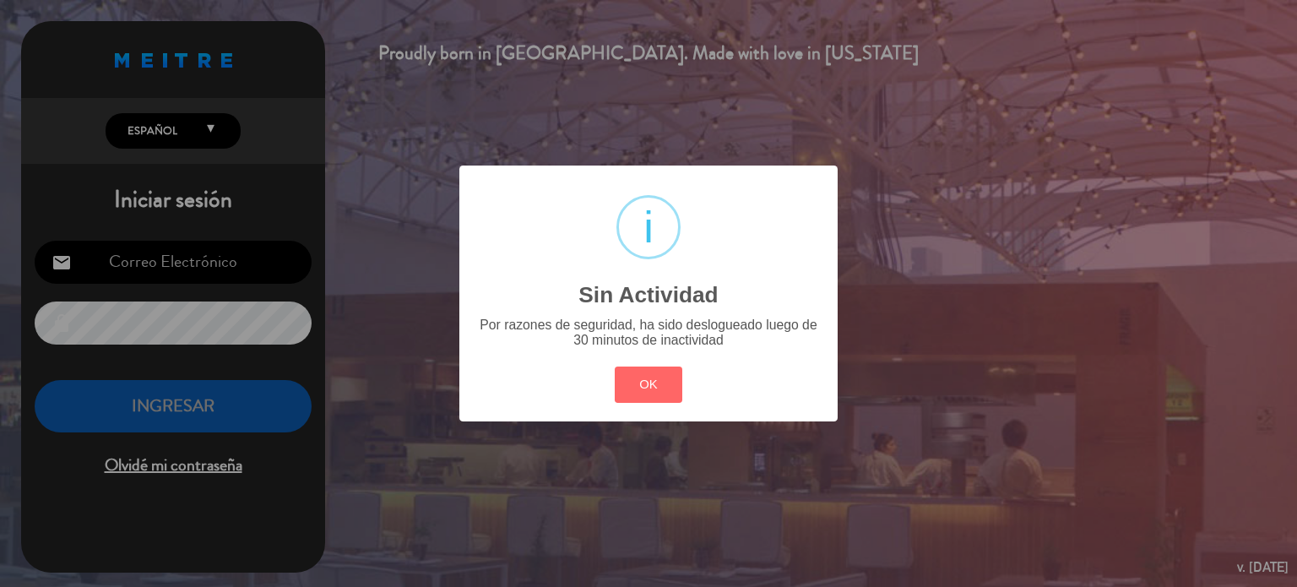
click at [923, 246] on div "? ! i Sin Actividad × Por razones de seguridad, ha sido deslogueado luego de 30…" at bounding box center [648, 293] width 1297 height 587
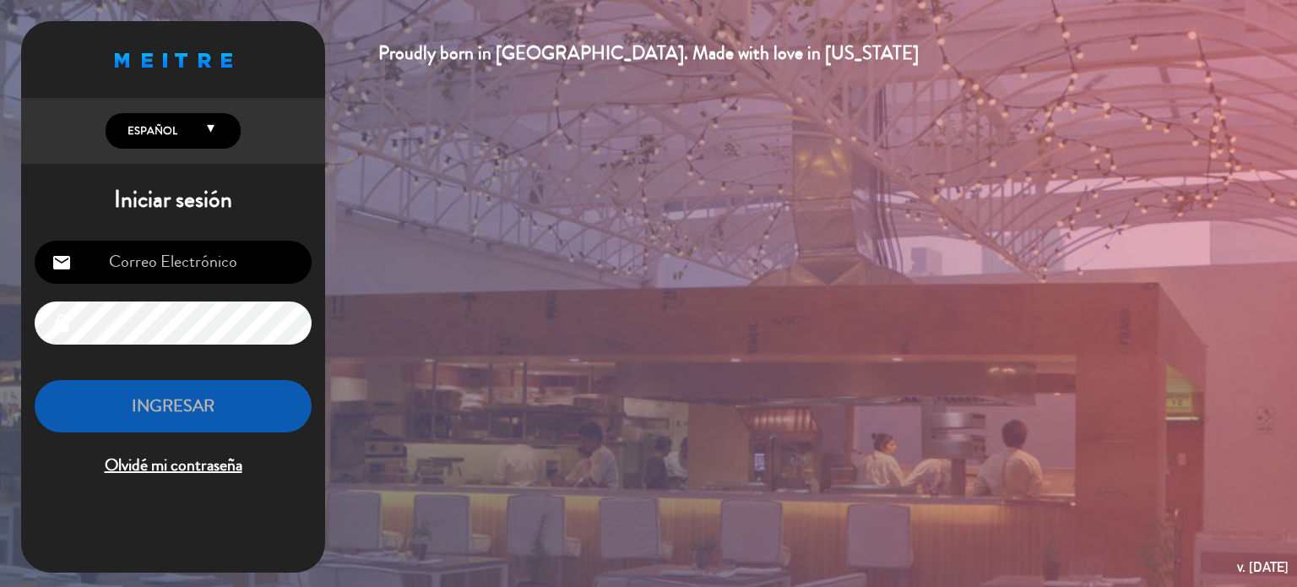
click at [515, 347] on div "Proudly born in Uruguay. Made with love in California English Español Português…" at bounding box center [648, 293] width 1297 height 587
click at [209, 263] on input "email" at bounding box center [173, 262] width 277 height 43
type input "gabileromero12@gmail.com"
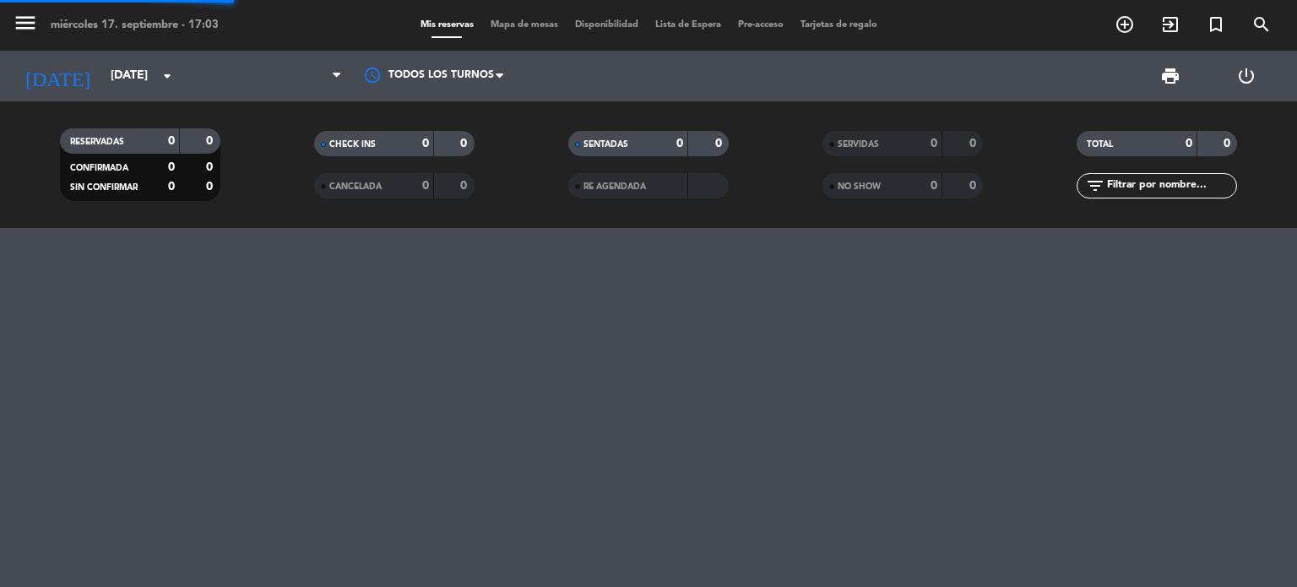
click at [794, 183] on filter-checkbox "NO SHOW 0 0" at bounding box center [903, 185] width 254 height 25
click at [520, 148] on filter-checkbox "CHECK INS 0 0" at bounding box center [394, 143] width 254 height 25
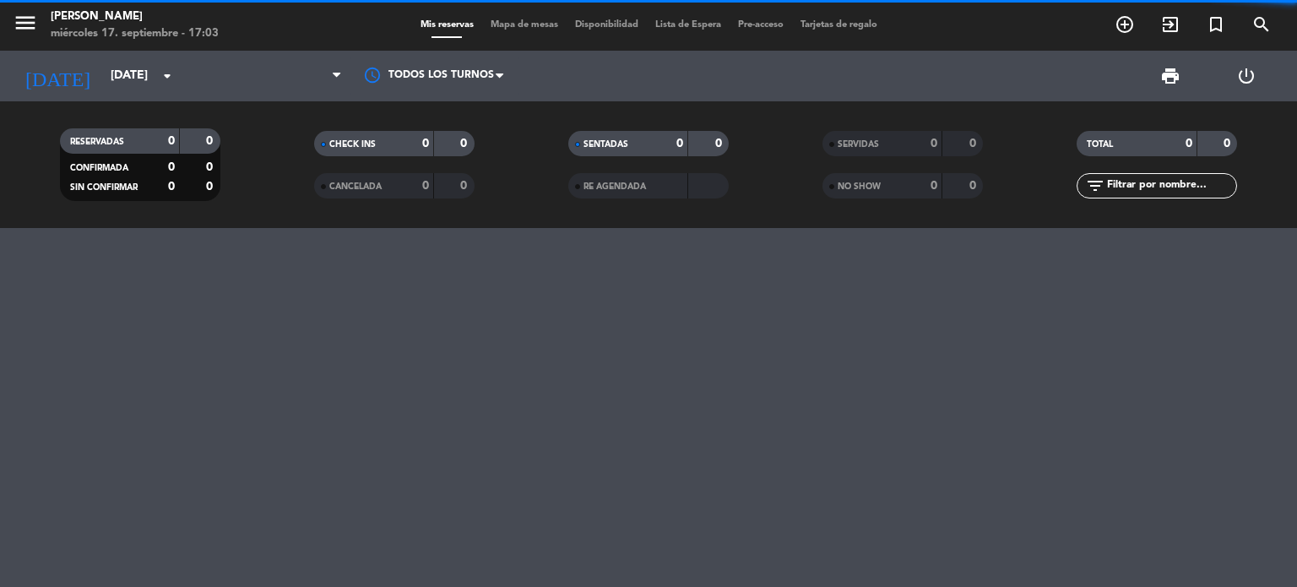
click at [270, 160] on div "CHECK INS 0 0" at bounding box center [394, 152] width 254 height 42
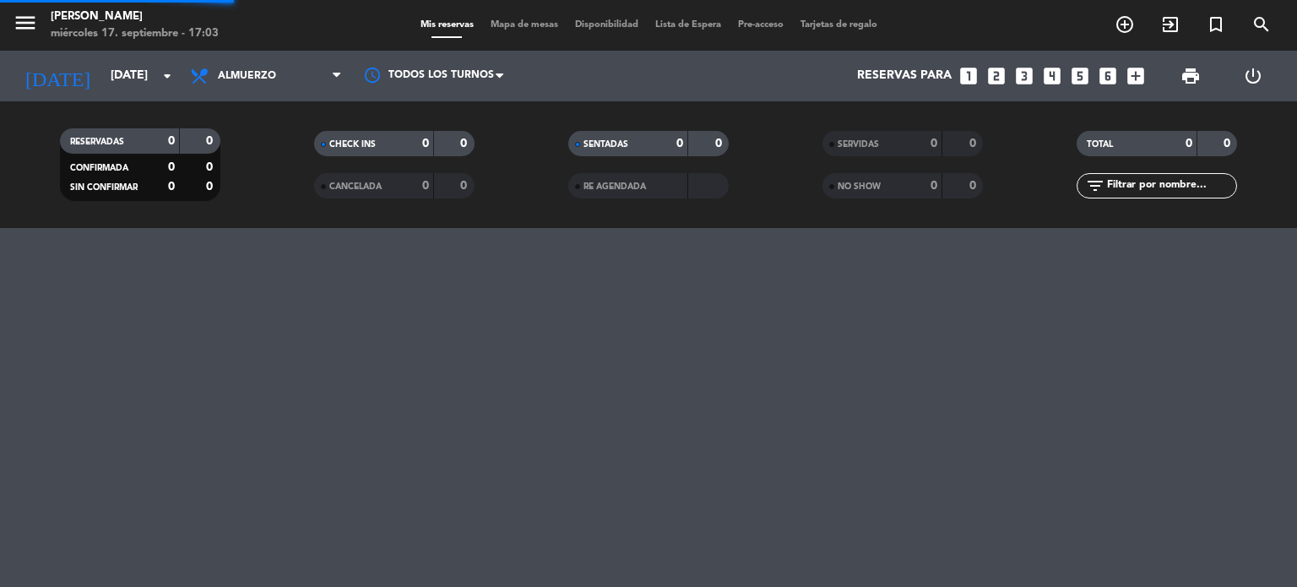
click at [1016, 170] on div "SERVIDAS 0 0" at bounding box center [903, 152] width 254 height 42
click at [770, 161] on div "SENTADAS 0 0" at bounding box center [648, 152] width 254 height 42
click at [510, 181] on filter-checkbox "CANCELADA 0 0" at bounding box center [394, 185] width 254 height 25
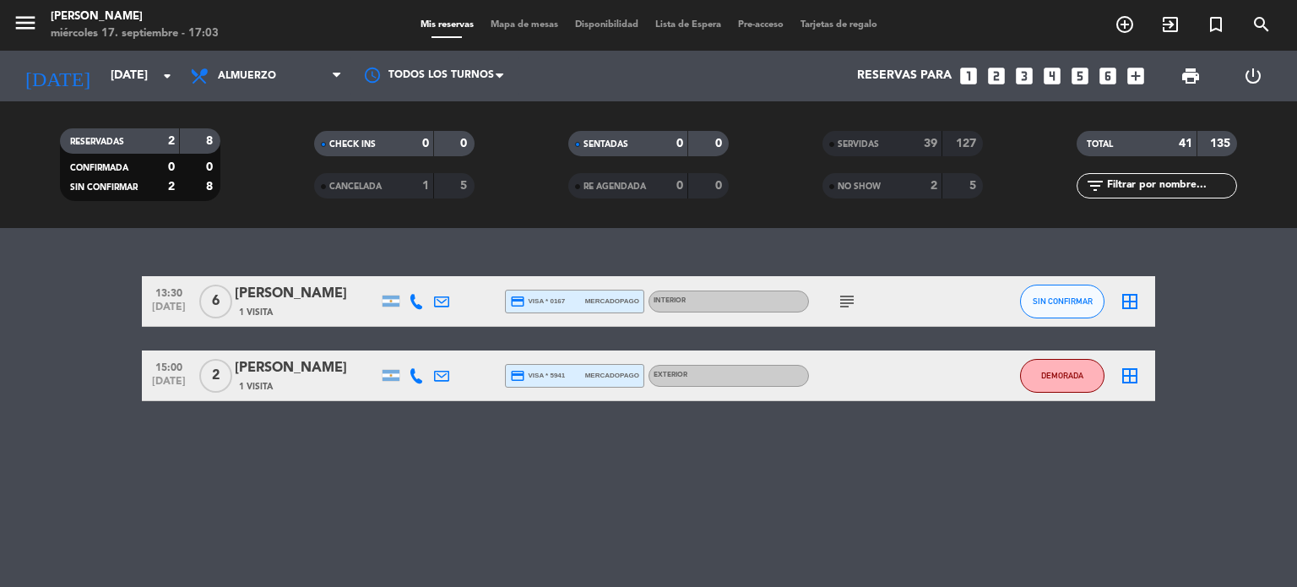
click at [286, 165] on div "CHECK INS 0 0" at bounding box center [394, 152] width 254 height 42
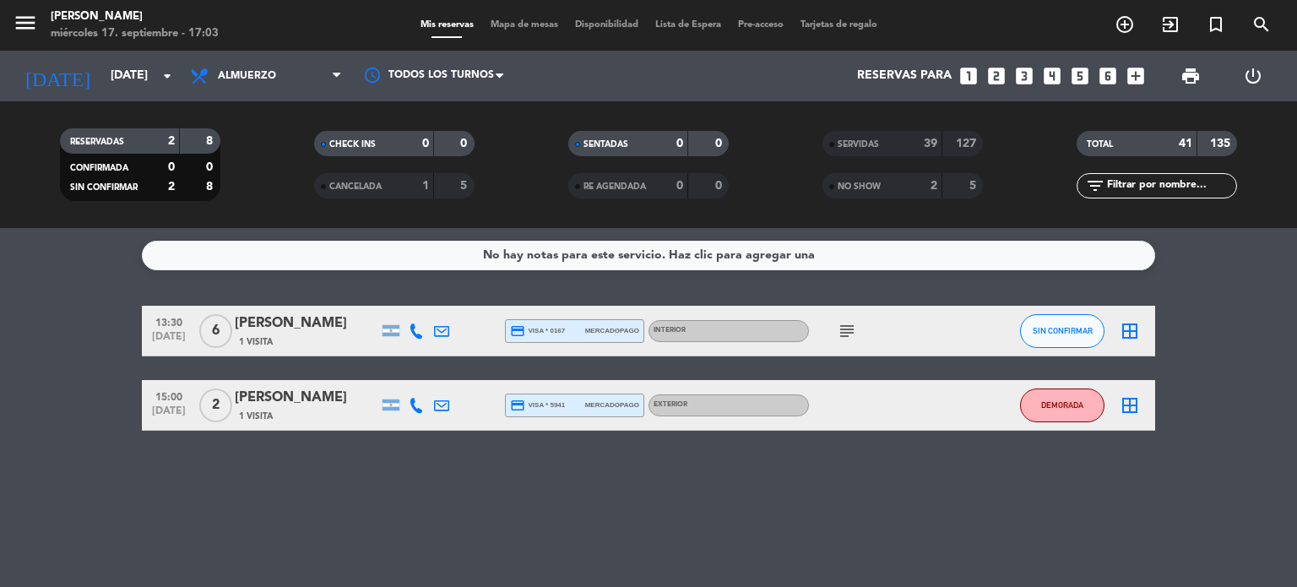
click at [851, 328] on icon "subject" at bounding box center [847, 331] width 20 height 20
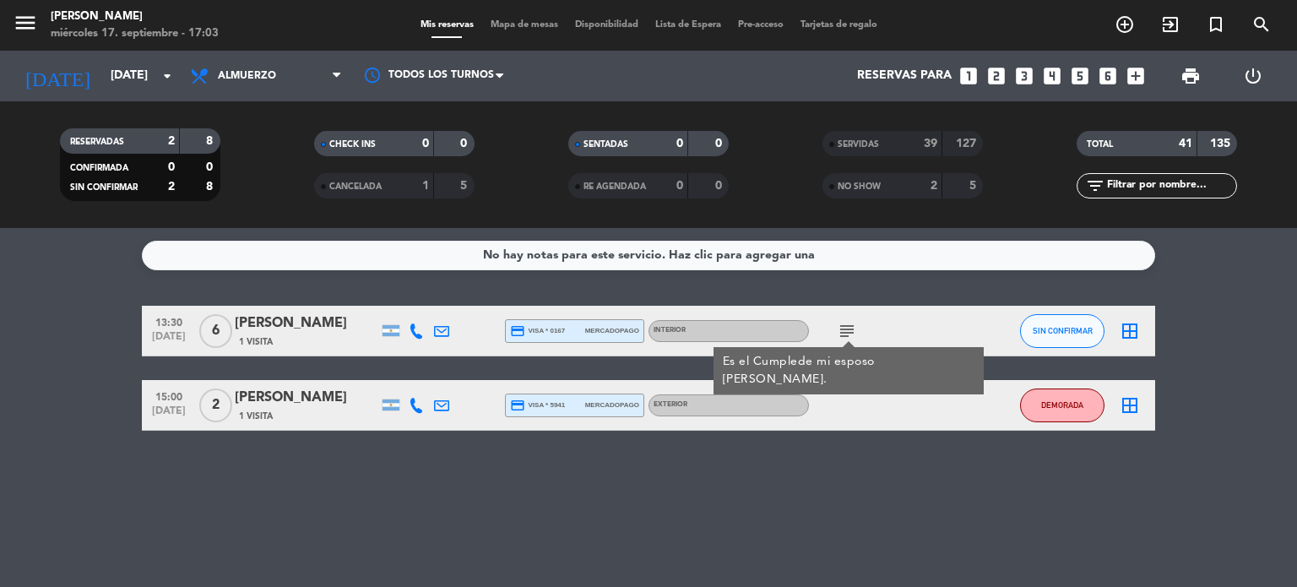
click at [523, 20] on span "Mapa de mesas" at bounding box center [524, 24] width 84 height 9
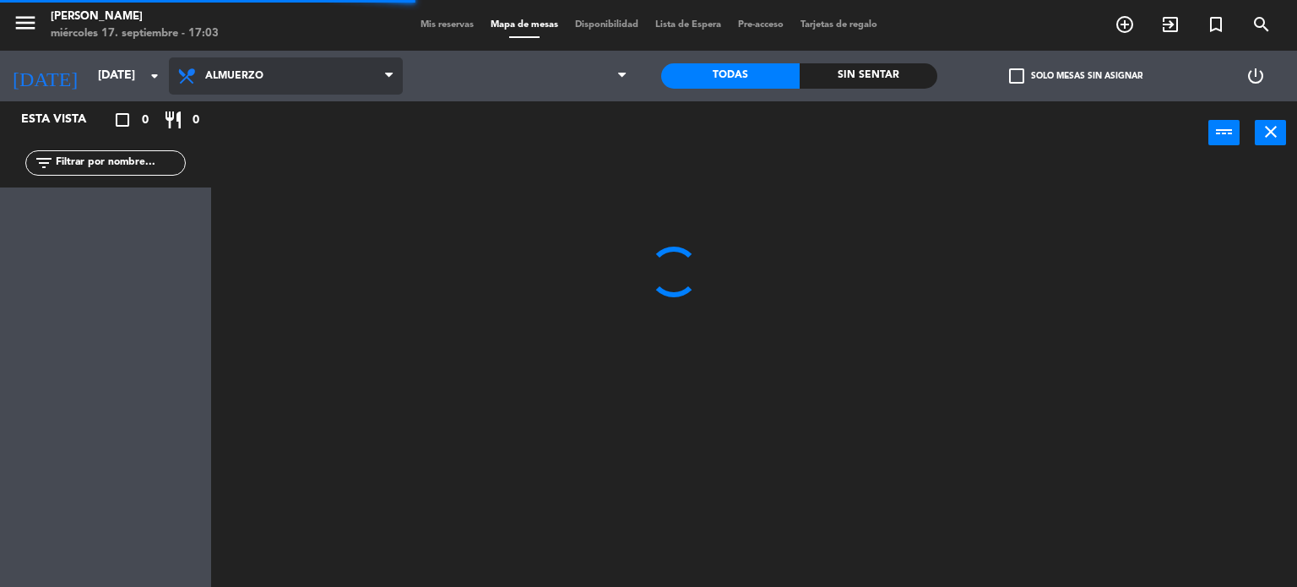
click at [285, 77] on span "Almuerzo" at bounding box center [286, 75] width 234 height 37
click at [258, 144] on ng-component "menu Gardiner miércoles 17. septiembre - 17:03 Mis reservas Mapa de mesas Dispo…" at bounding box center [648, 294] width 1297 height 588
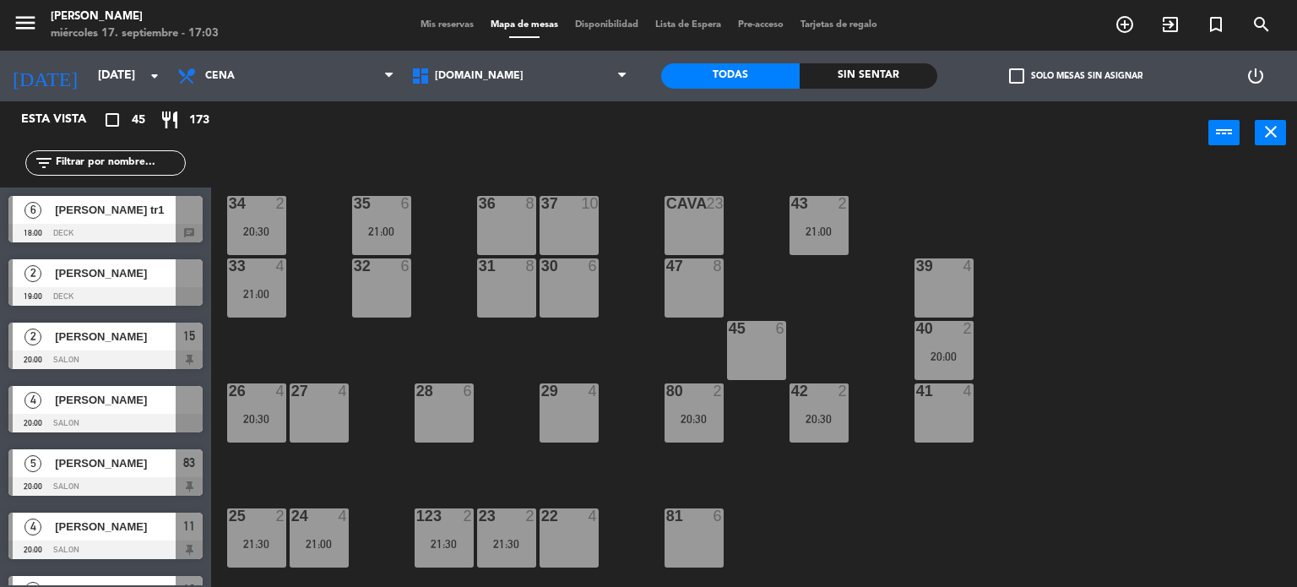
click at [120, 219] on div "Martin alzaga tr1" at bounding box center [114, 210] width 122 height 28
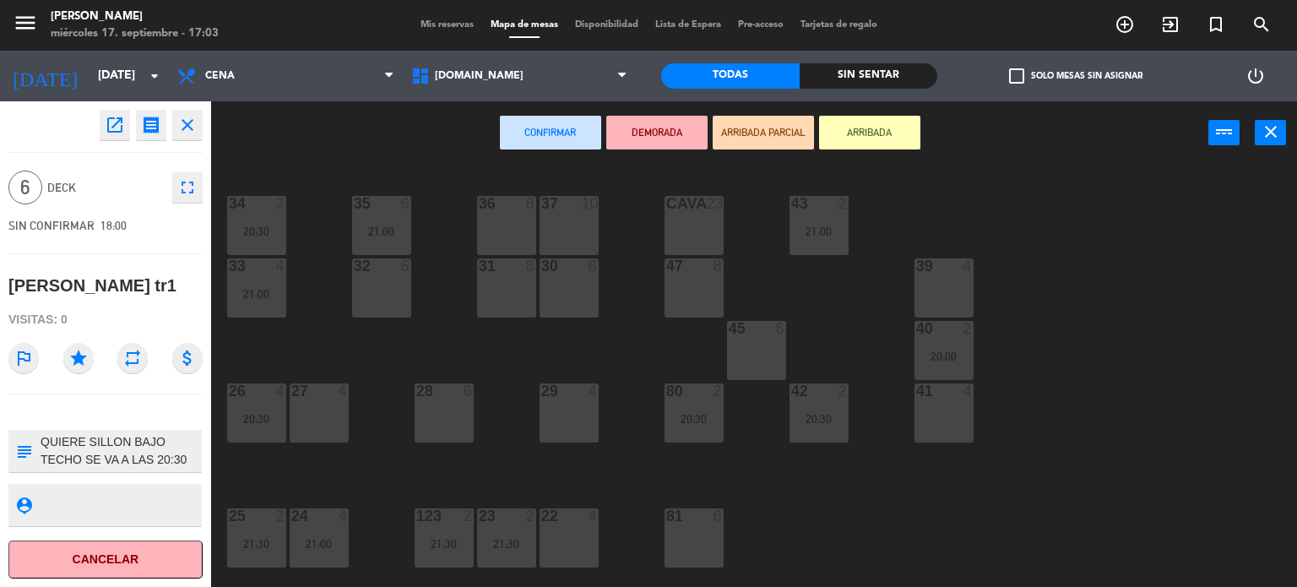
click at [295, 341] on div "34 2 20:30 35 6 21:00 36 8 43 2 21:00 37 10 CAVA 23 33 4 21:00 32 6 31 8 30 6 4…" at bounding box center [760, 376] width 1073 height 422
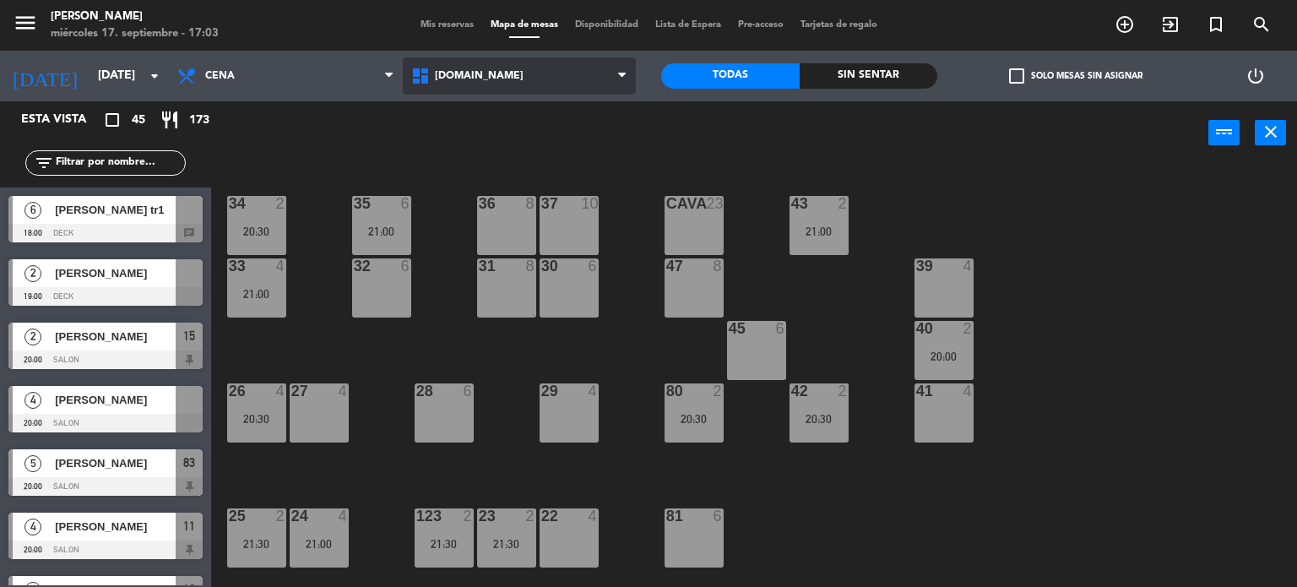
click at [476, 79] on span "[DOMAIN_NAME]" at bounding box center [479, 76] width 89 height 12
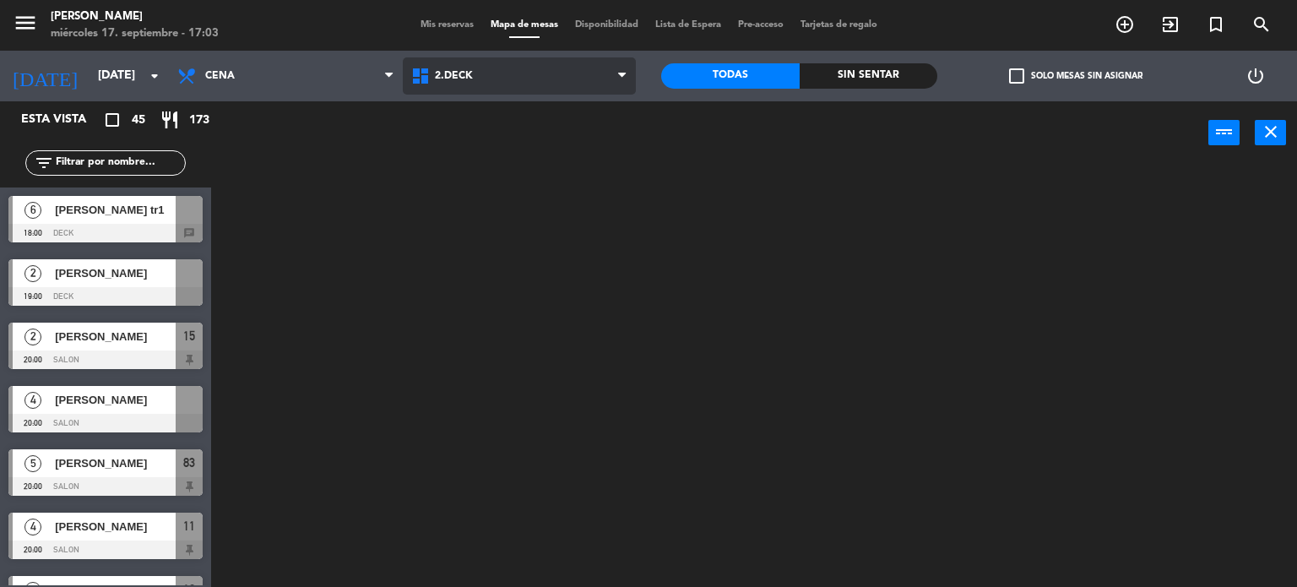
click at [550, 148] on ng-component "menu Gardiner miércoles 17. septiembre - 17:03 Mis reservas Mapa de mesas Dispo…" at bounding box center [648, 294] width 1297 height 588
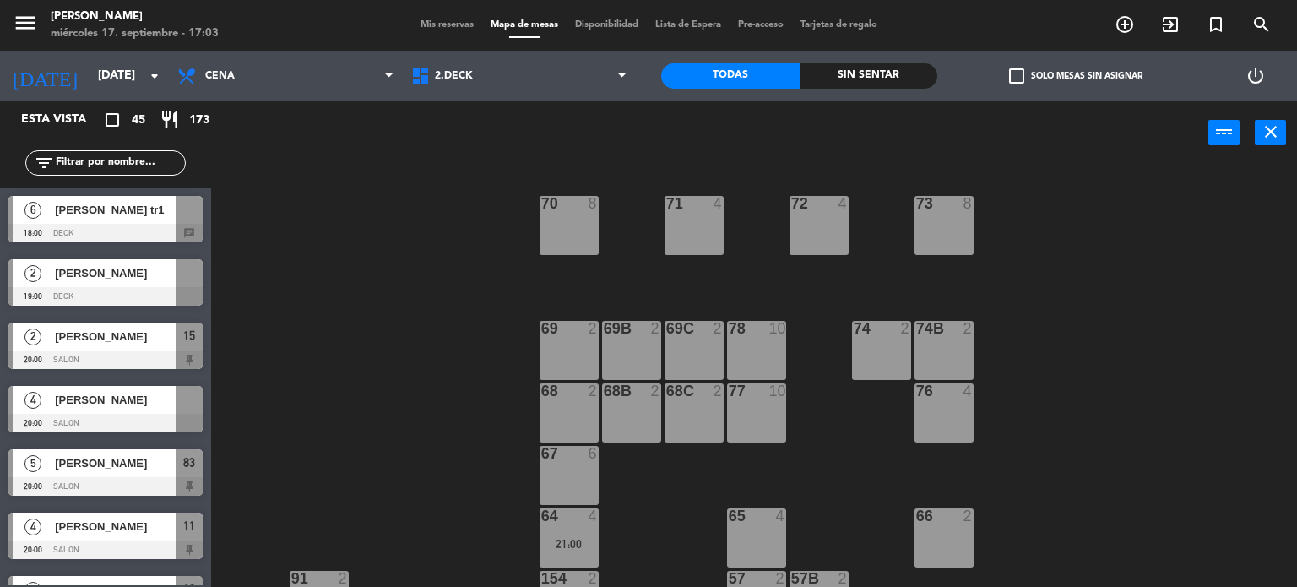
scroll to position [354, 0]
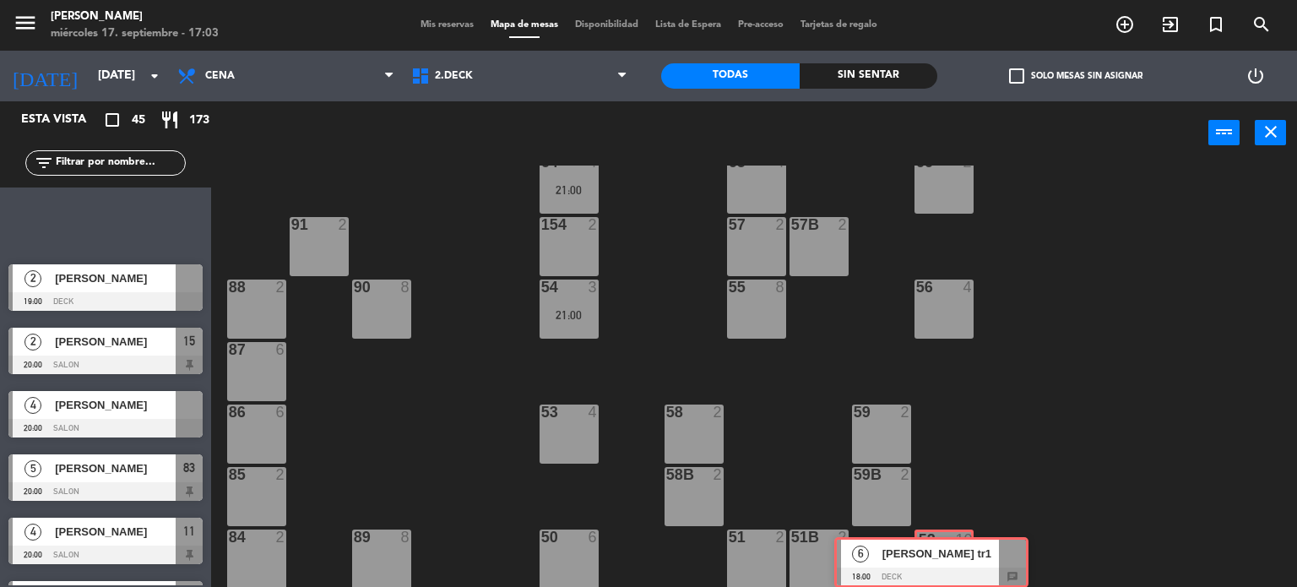
drag, startPoint x: 128, startPoint y: 211, endPoint x: 941, endPoint y: 550, distance: 879.9
click at [941, 550] on div "Esta vista crop_square 45 restaurant 173 filter_list 6 Martin alzaga tr1 18:00 …" at bounding box center [648, 344] width 1297 height 486
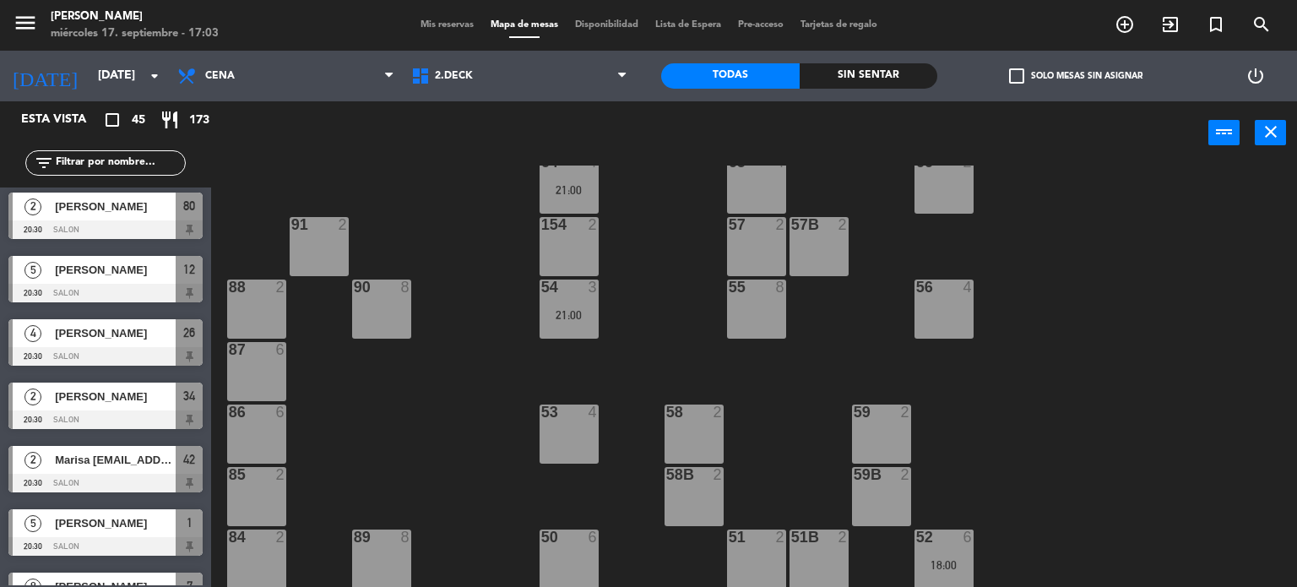
scroll to position [594, 0]
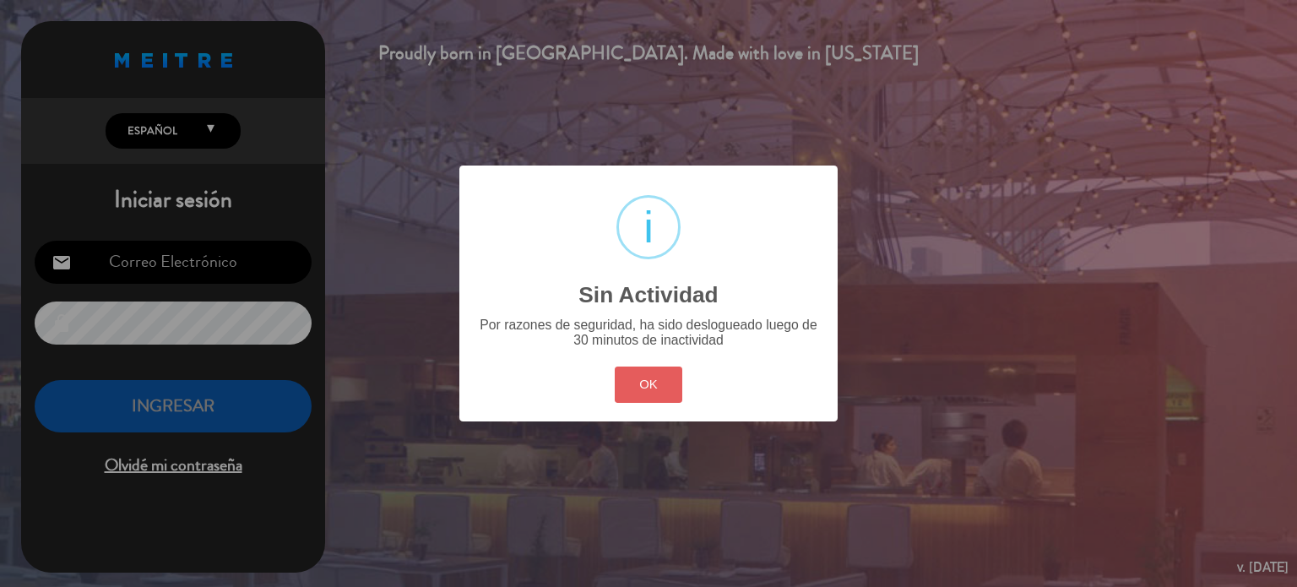
click at [662, 380] on button "OK" at bounding box center [649, 384] width 68 height 36
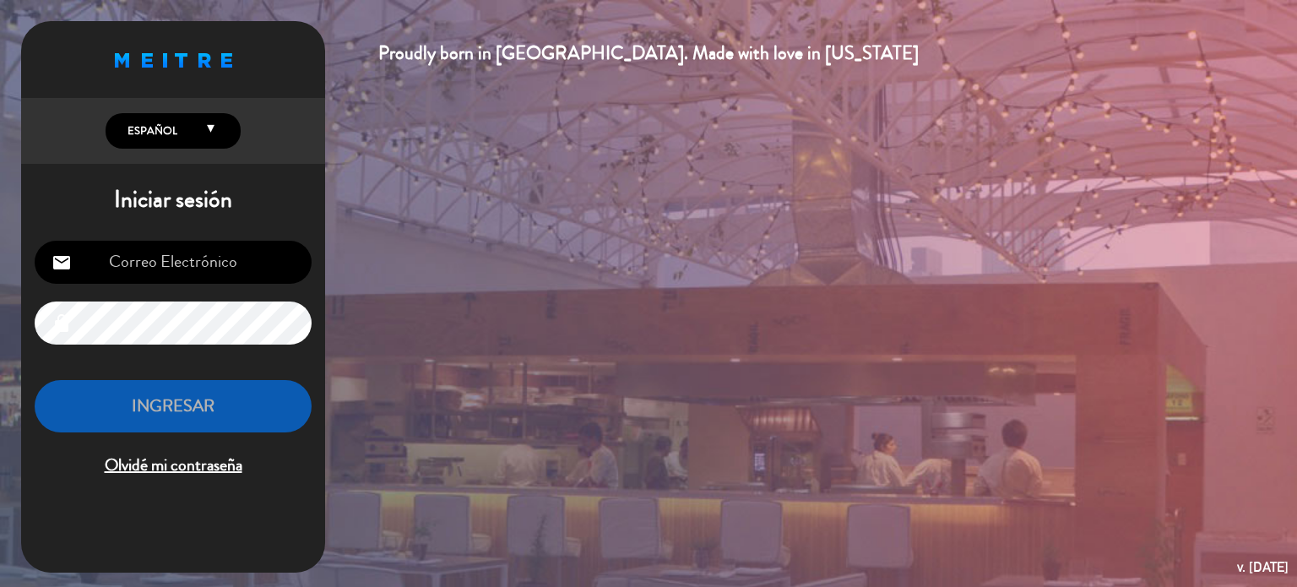
click at [232, 247] on input "email" at bounding box center [173, 262] width 277 height 43
type input "sostoamaria@hotmail.com"
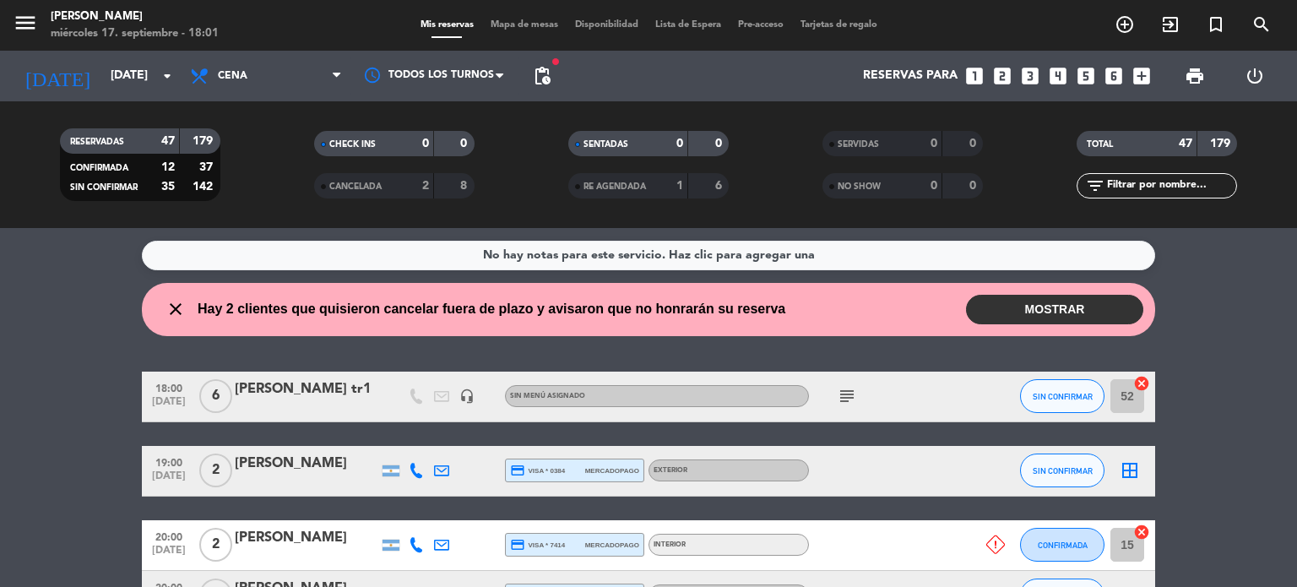
click at [1095, 306] on button "MOSTRAR" at bounding box center [1054, 310] width 177 height 30
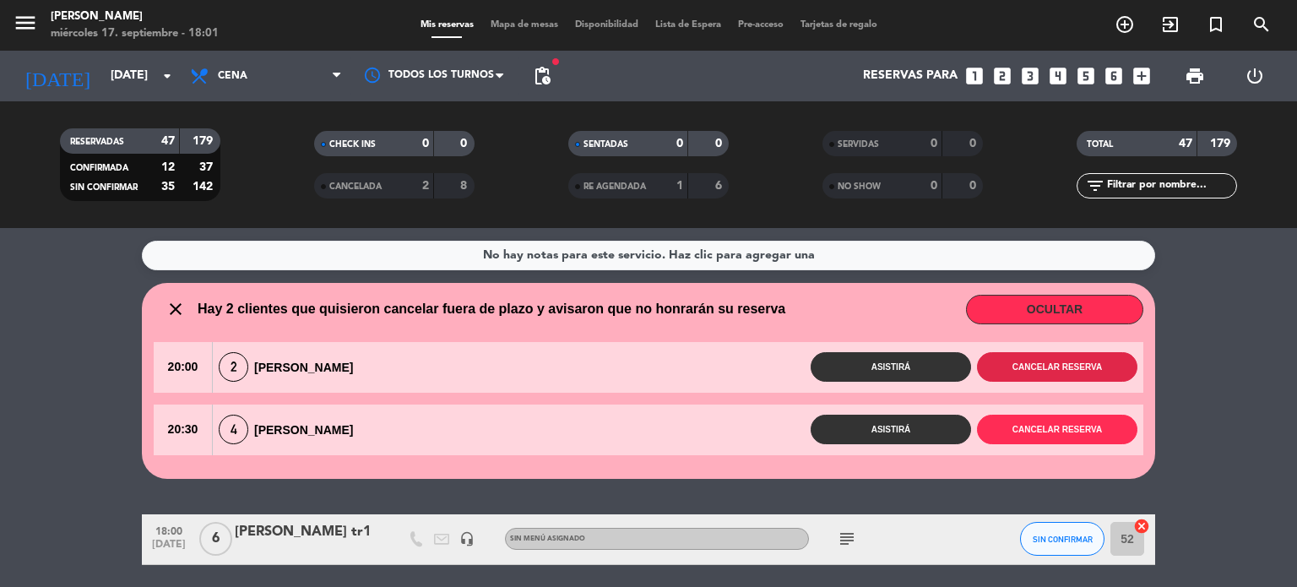
click at [1027, 364] on button "Cancelar reserva" at bounding box center [1057, 367] width 160 height 30
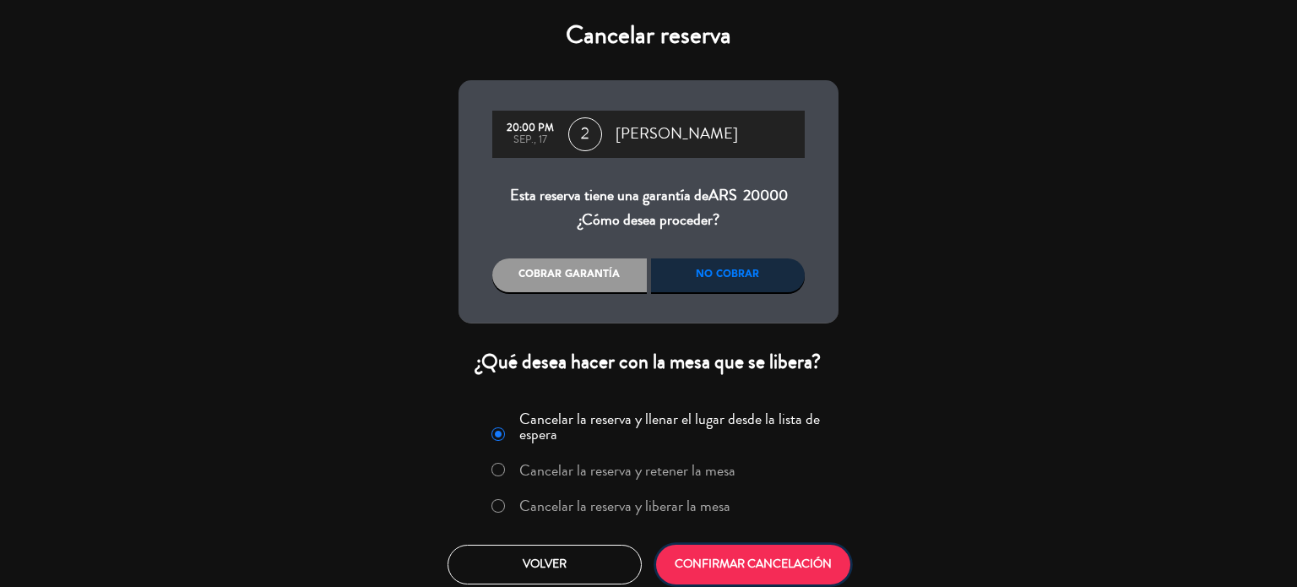
click at [790, 563] on button "CONFIRMAR CANCELACIÓN" at bounding box center [753, 565] width 194 height 40
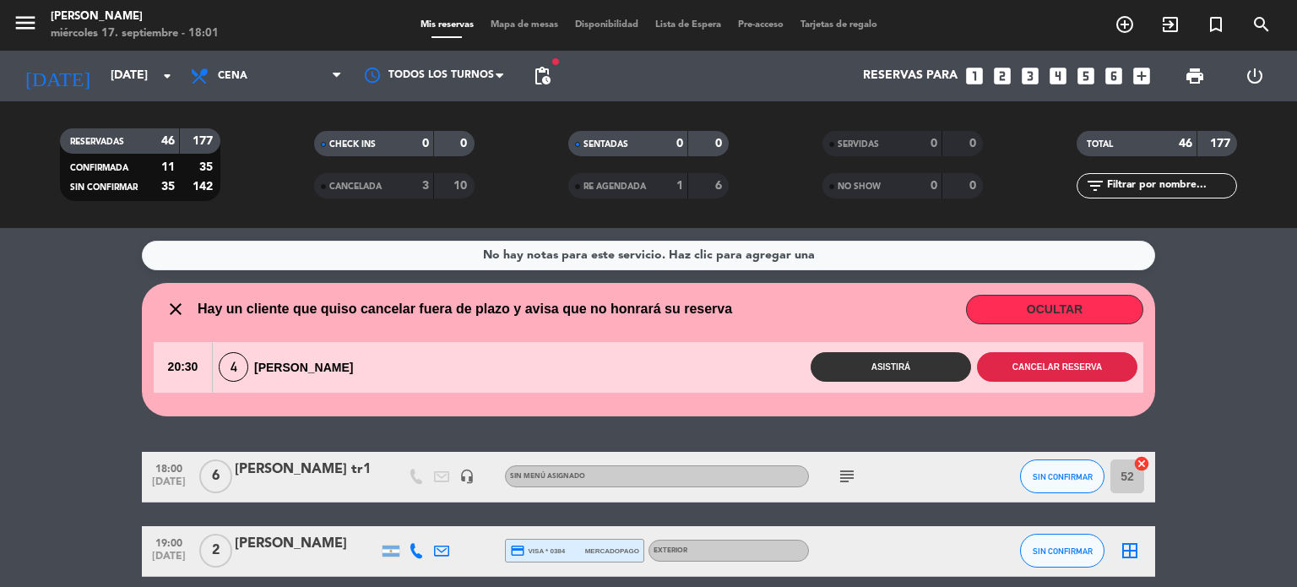
click at [1114, 357] on button "Cancelar reserva" at bounding box center [1057, 367] width 160 height 30
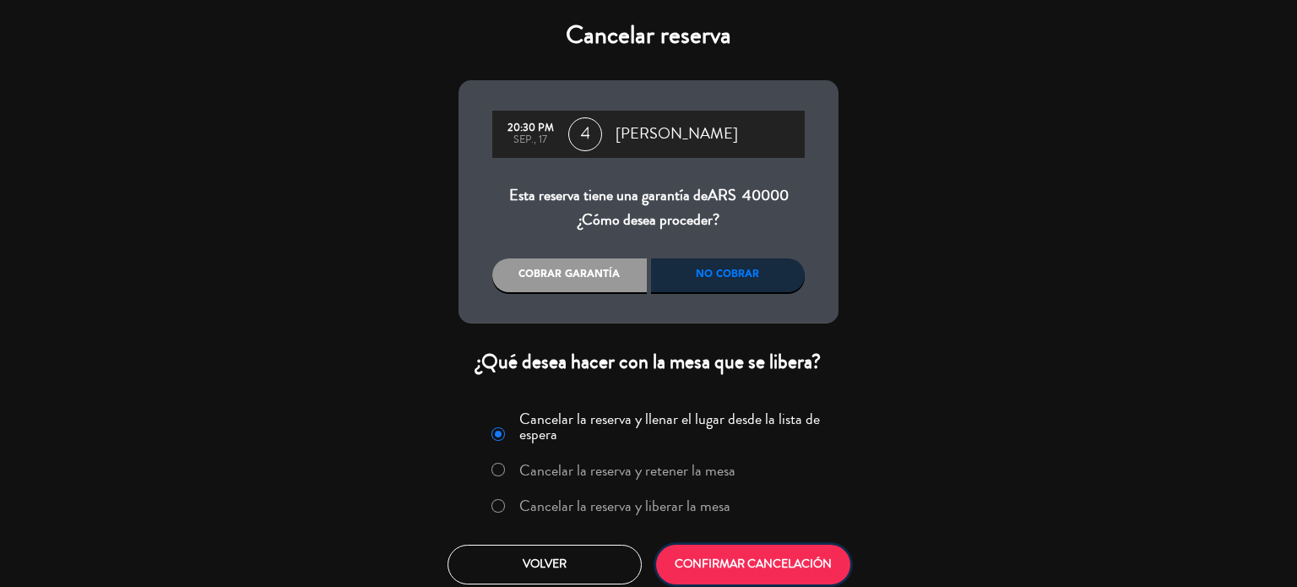
click at [816, 552] on button "CONFIRMAR CANCELACIÓN" at bounding box center [753, 565] width 194 height 40
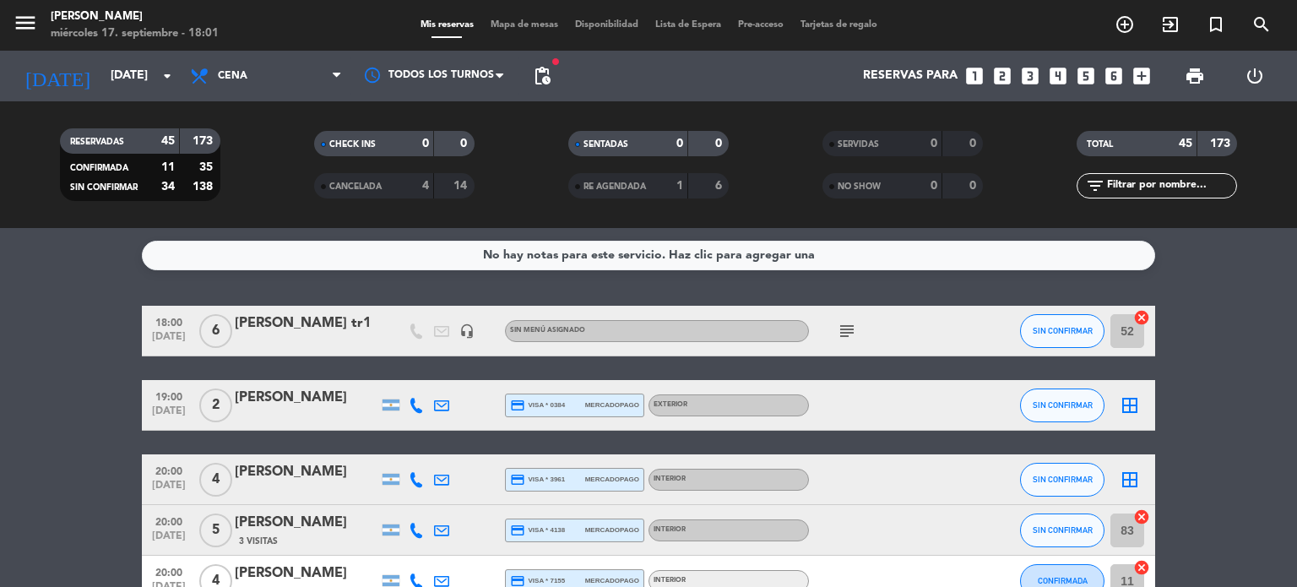
click at [847, 338] on icon "subject" at bounding box center [847, 331] width 20 height 20
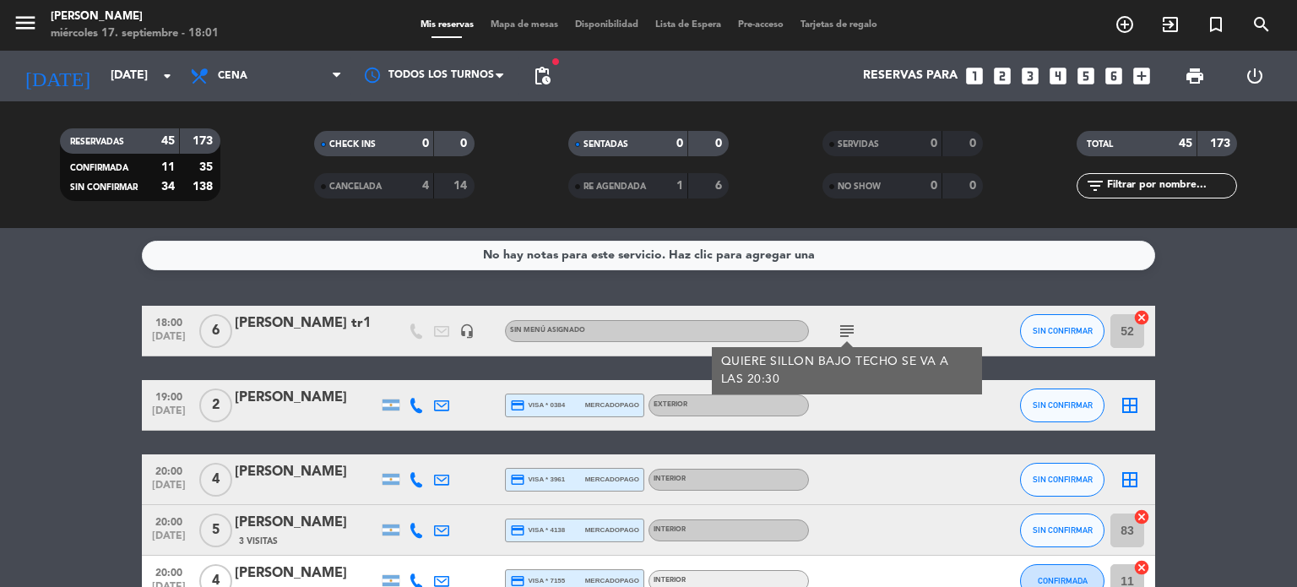
click at [894, 409] on div at bounding box center [885, 405] width 152 height 50
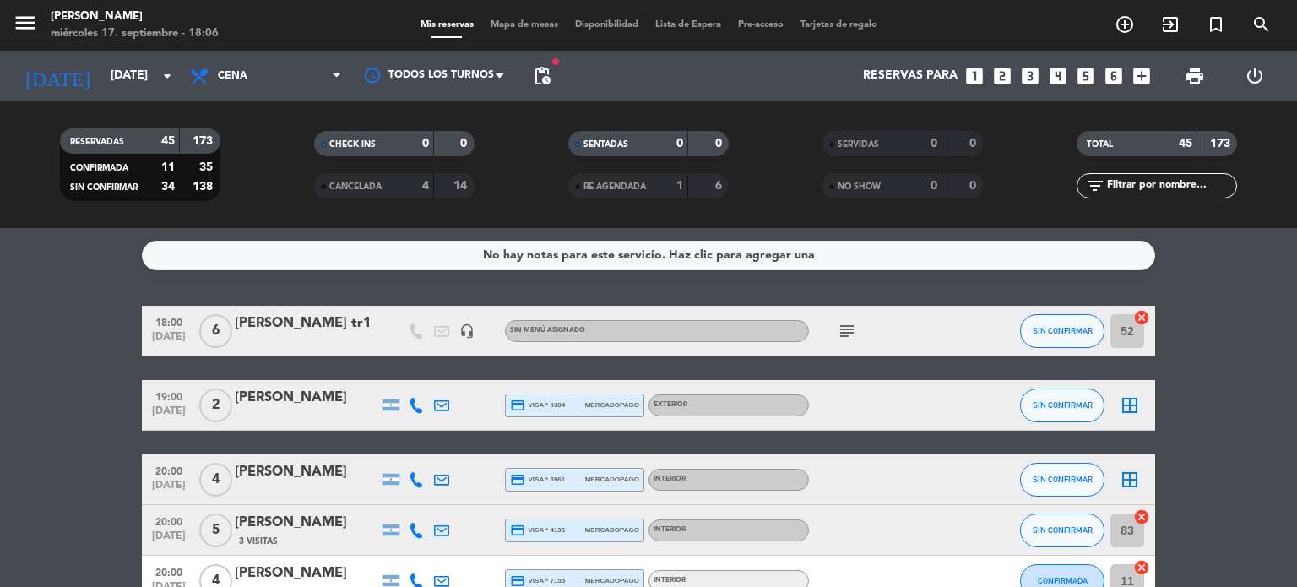
click at [859, 334] on div "subject" at bounding box center [885, 331] width 152 height 50
click at [842, 323] on icon "subject" at bounding box center [847, 331] width 20 height 20
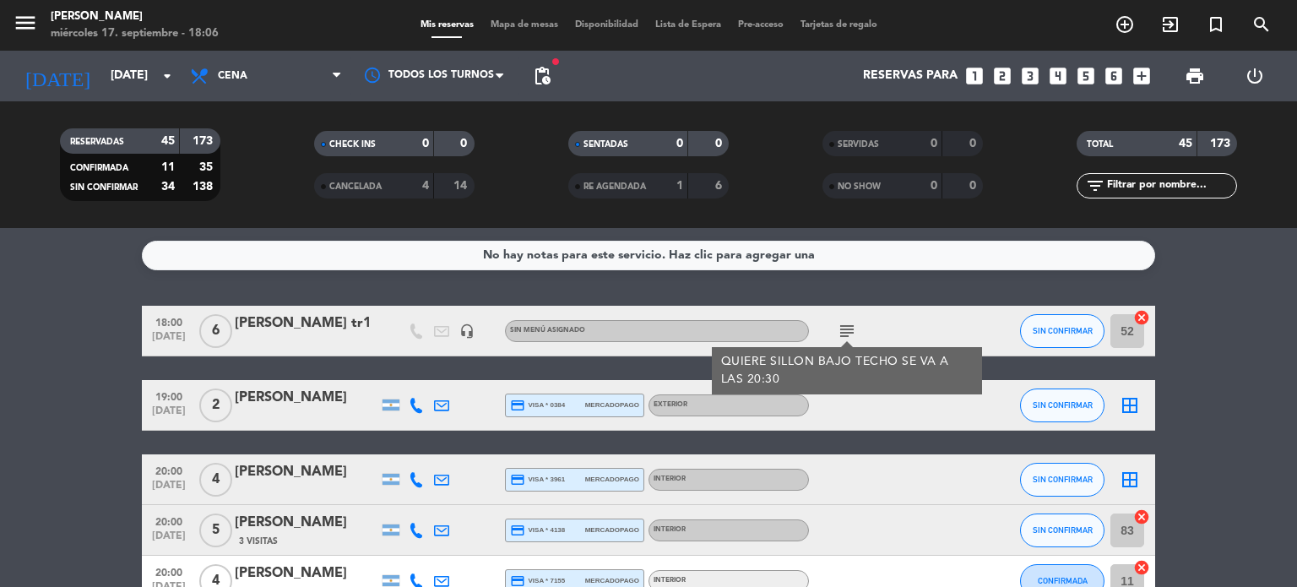
click at [908, 374] on div "QUIERE SILLON BAJO TECHO SE VA A LAS 20:30" at bounding box center [847, 370] width 252 height 35
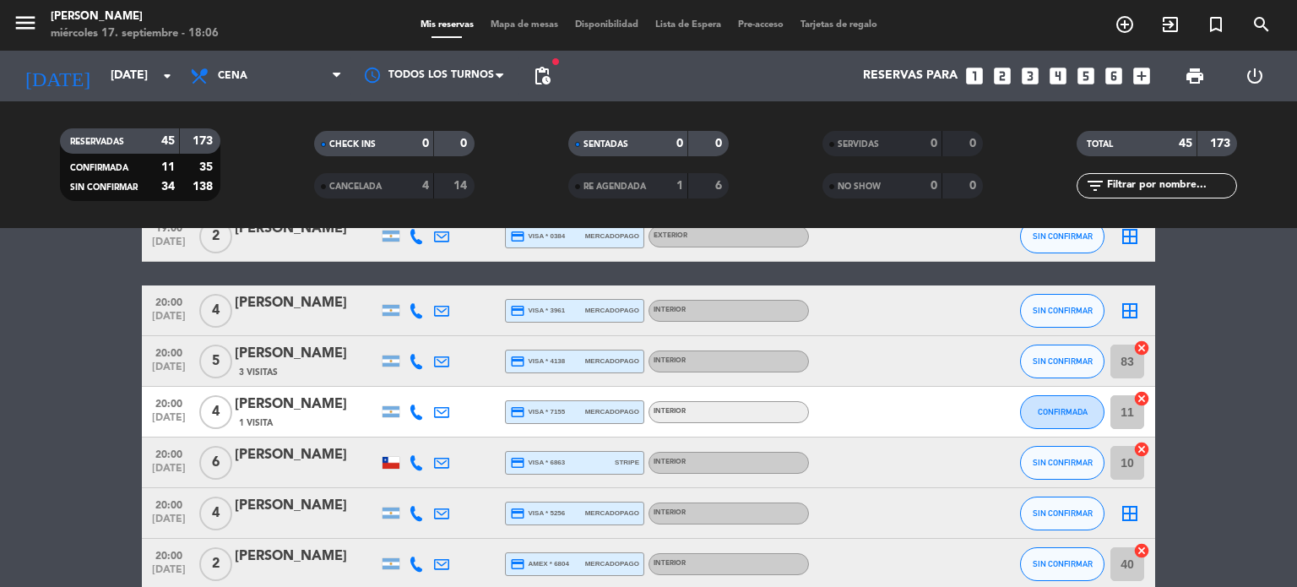
scroll to position [338, 0]
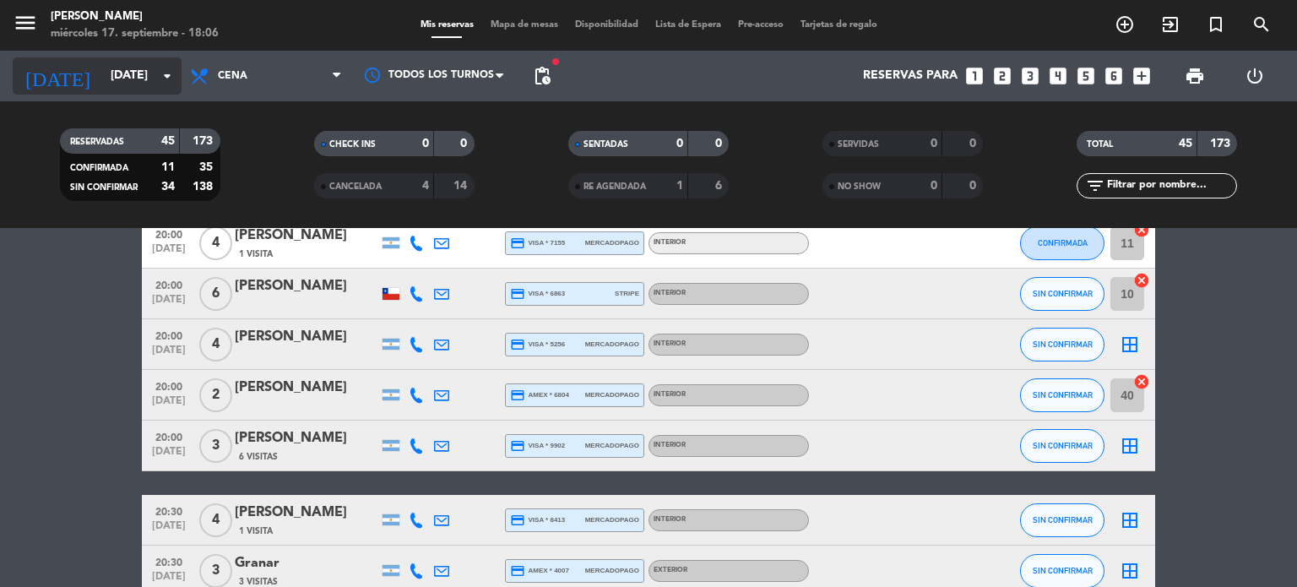
click at [127, 63] on input "mié. [DATE]" at bounding box center [182, 76] width 160 height 30
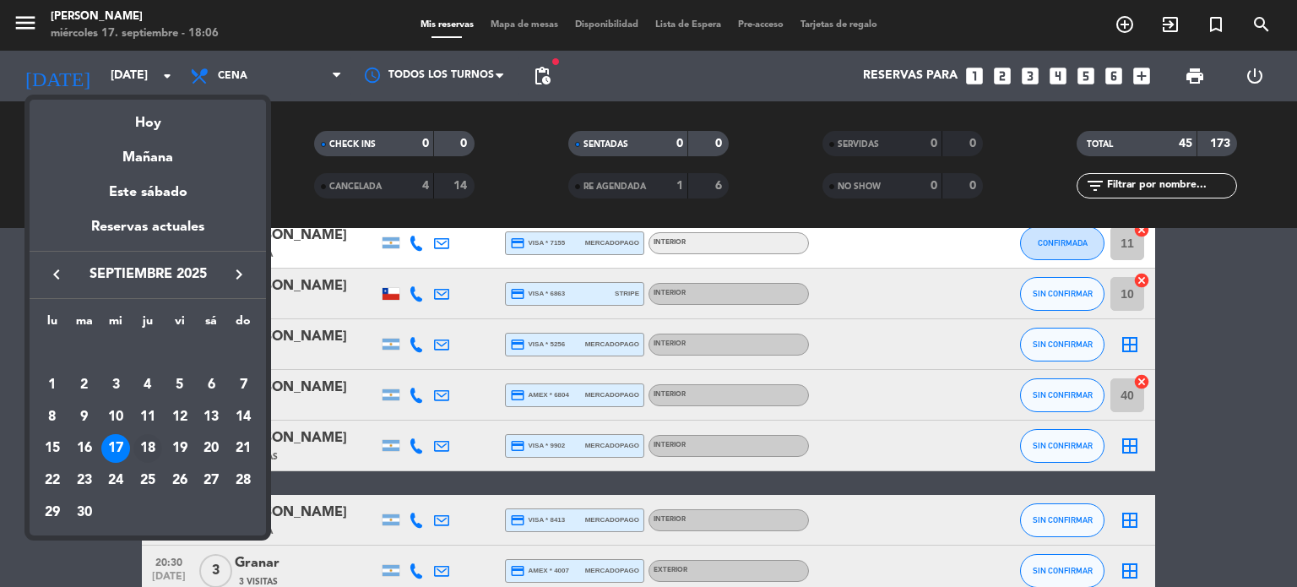
click at [151, 455] on div "18" at bounding box center [147, 448] width 29 height 29
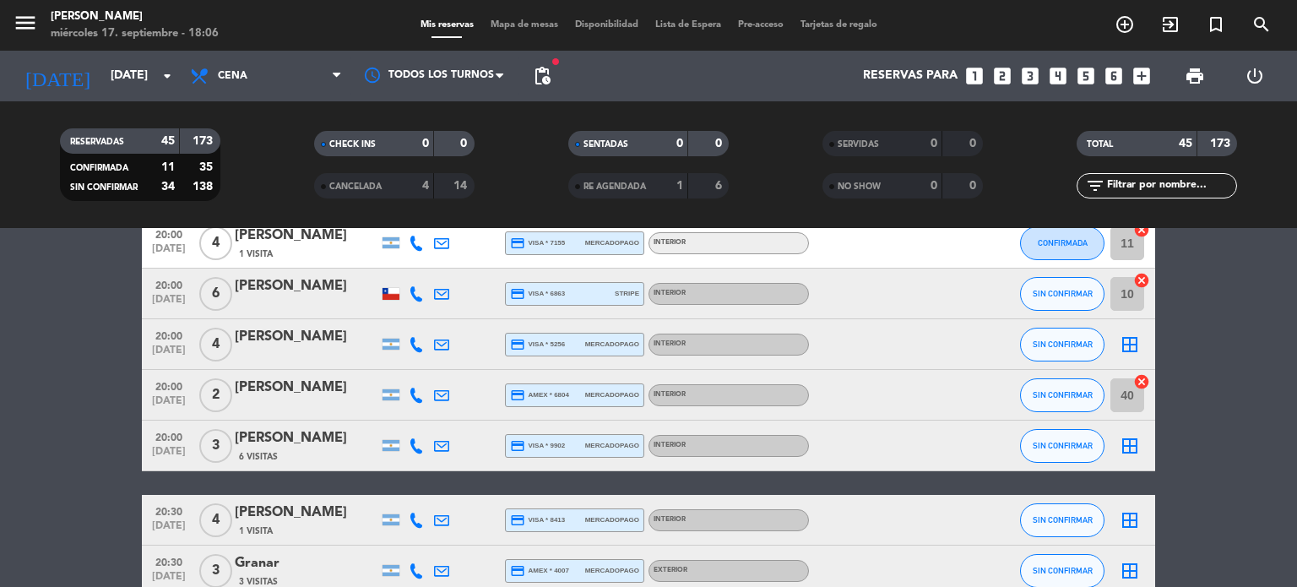
type input "jue. 18 sep."
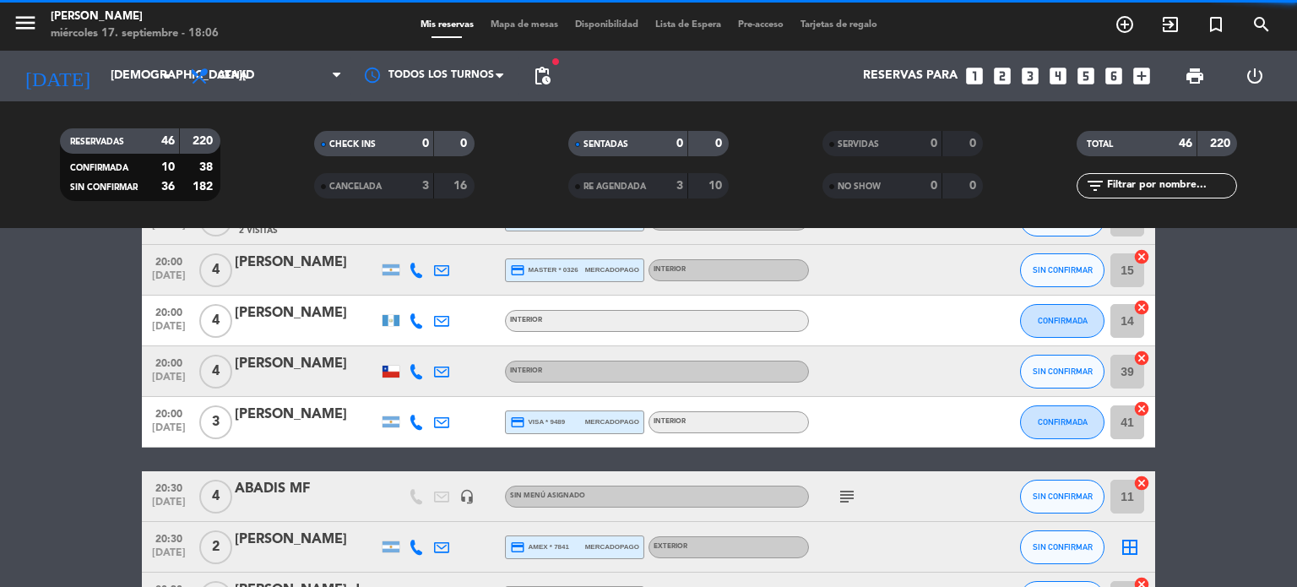
click at [534, 24] on span "Mapa de mesas" at bounding box center [524, 24] width 84 height 9
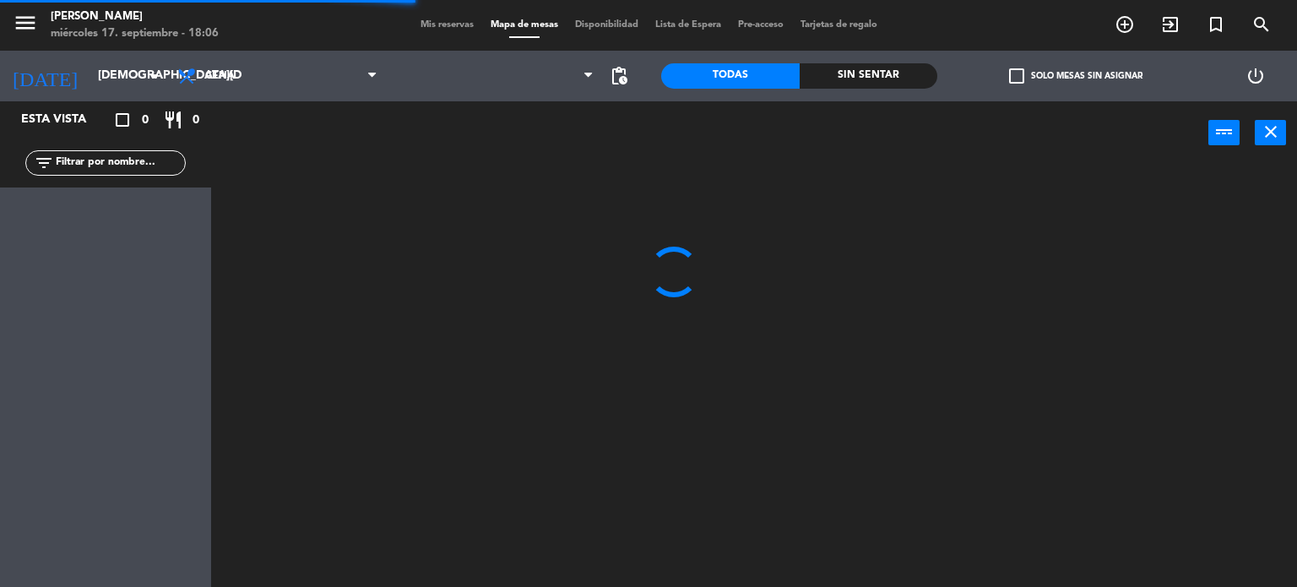
drag, startPoint x: 807, startPoint y: 76, endPoint x: 833, endPoint y: 76, distance: 26.2
click at [808, 76] on div "Sin sentar" at bounding box center [869, 75] width 138 height 25
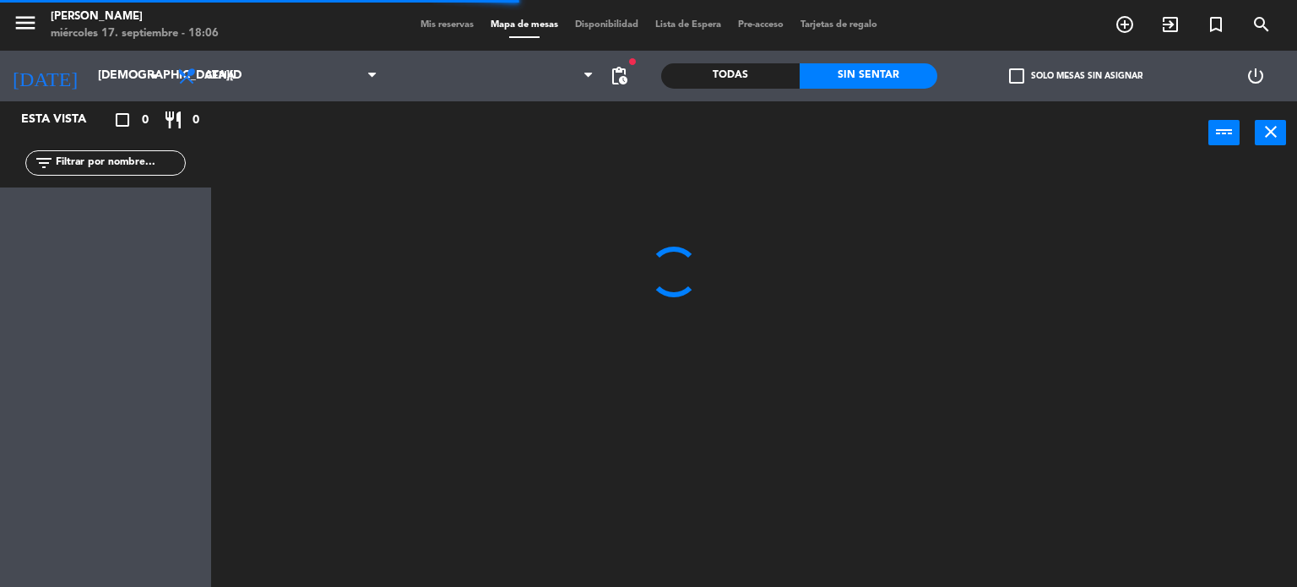
click at [1069, 58] on div "check_box_outline_blank Solo mesas sin asignar" at bounding box center [1075, 76] width 276 height 51
click at [1069, 72] on label "check_box_outline_blank Solo mesas sin asignar" at bounding box center [1075, 75] width 133 height 15
click at [1076, 76] on input "check_box_outline_blank Solo mesas sin asignar" at bounding box center [1076, 76] width 0 height 0
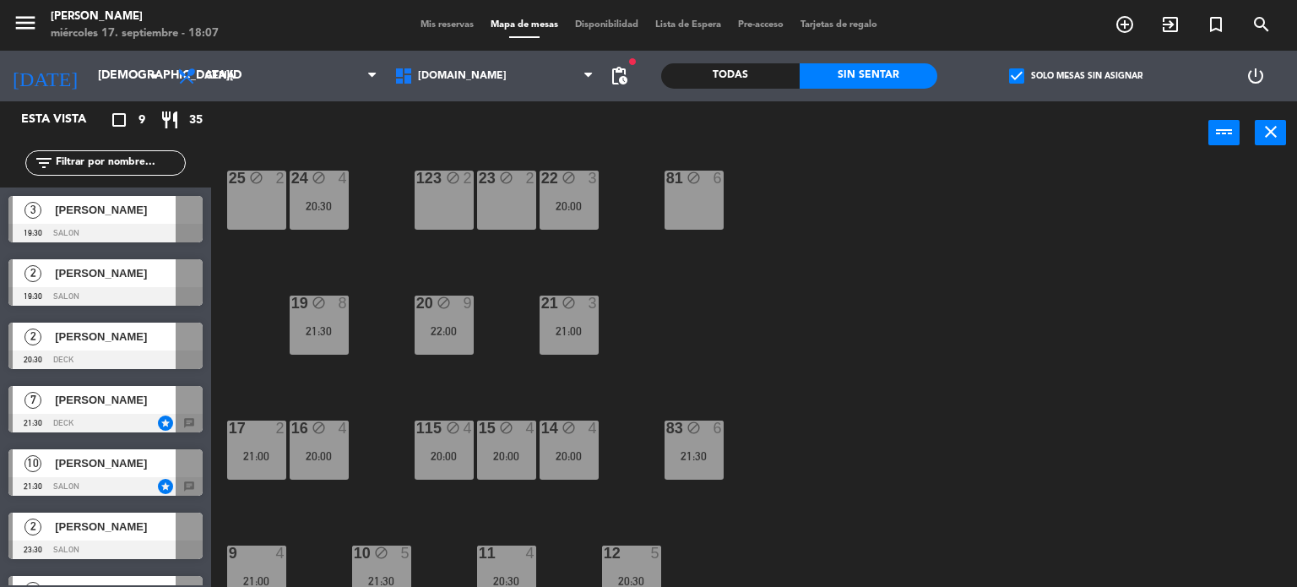
scroll to position [604, 0]
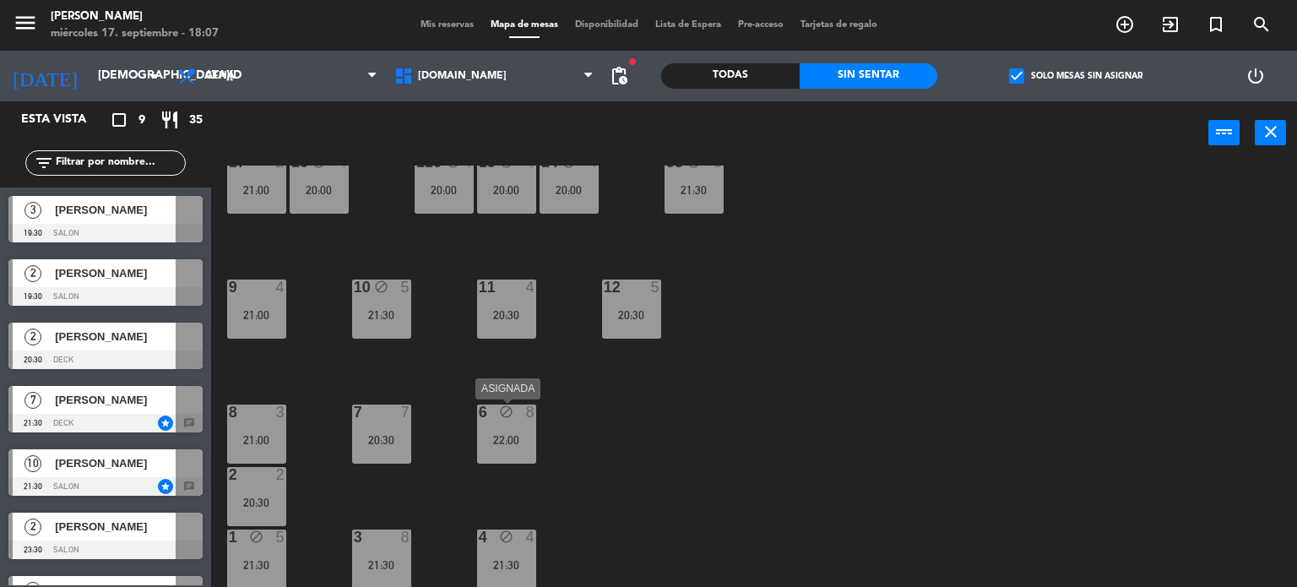
click at [502, 408] on icon "block" at bounding box center [506, 411] width 14 height 14
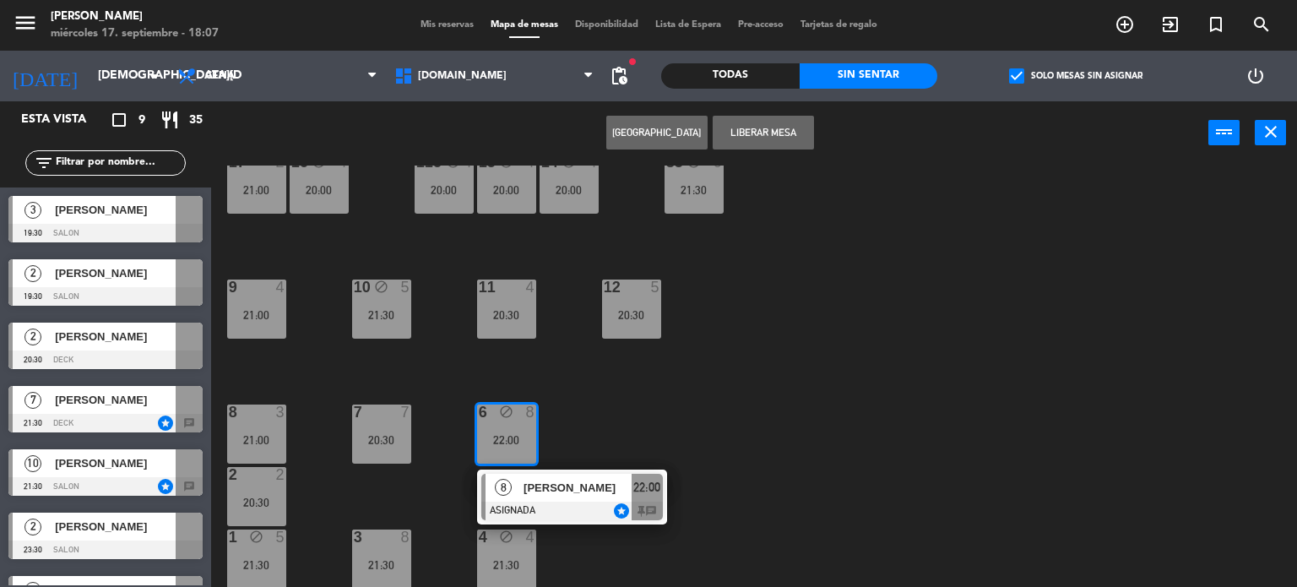
drag, startPoint x: 713, startPoint y: 425, endPoint x: 385, endPoint y: 445, distance: 329.0
click at [697, 425] on div "34 block 2 35 block 6 22:00 36 block 8 43 block 2 37 block 10 CAVA 22 19:30 33 …" at bounding box center [760, 376] width 1073 height 422
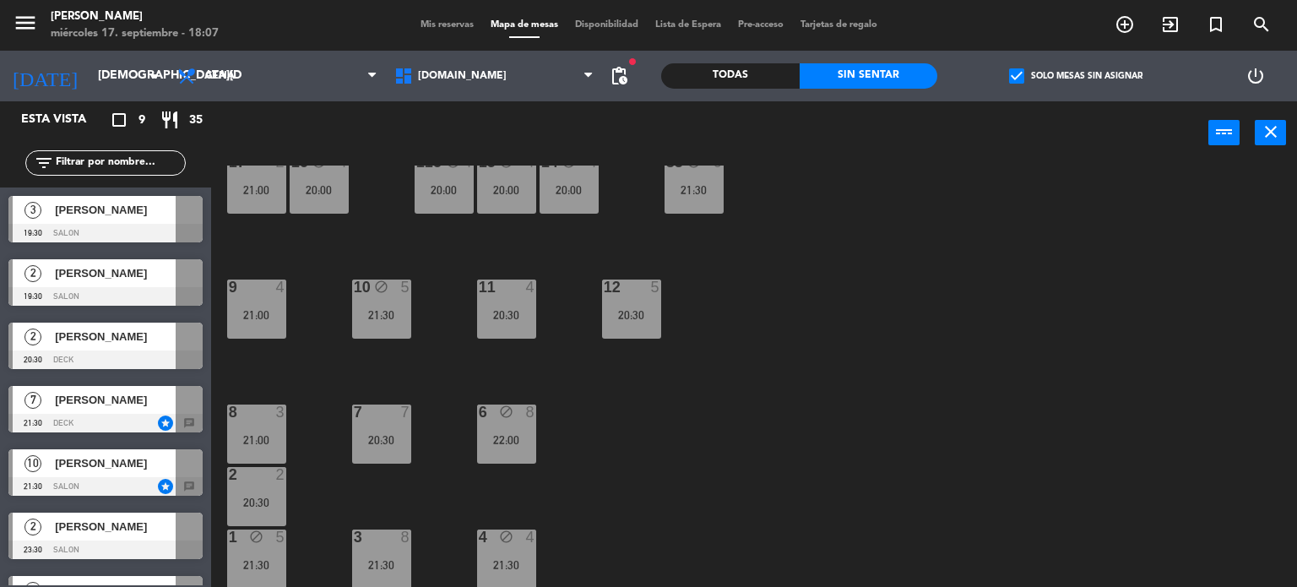
click at [396, 439] on div "20:30" at bounding box center [381, 440] width 59 height 12
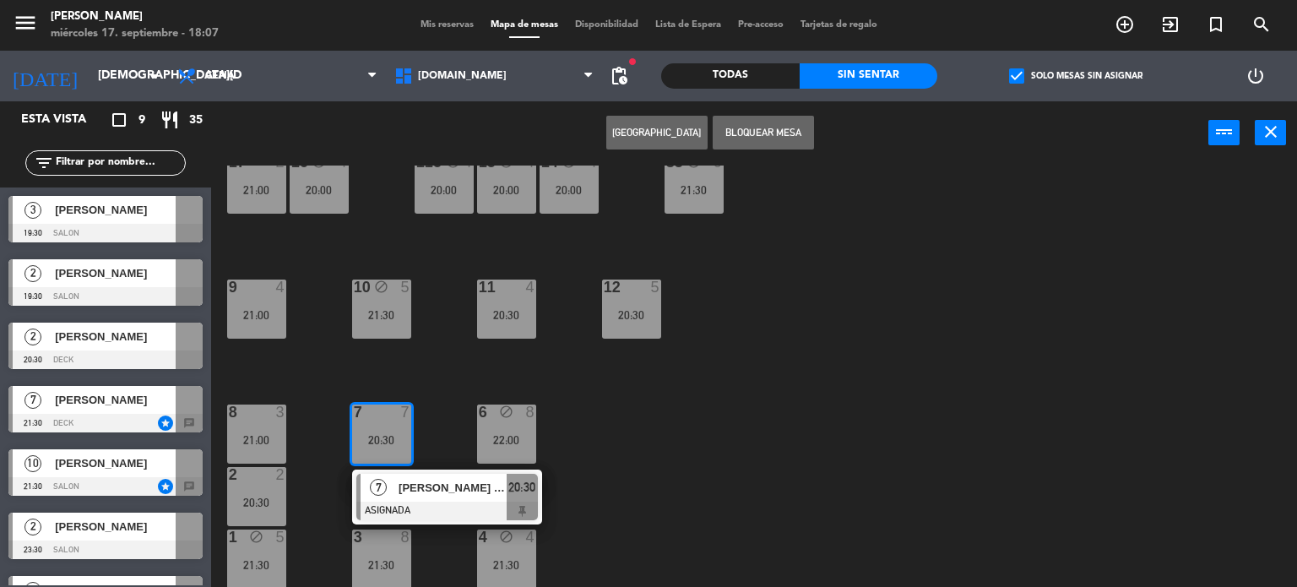
click at [778, 133] on button "Bloquear Mesa" at bounding box center [763, 133] width 101 height 34
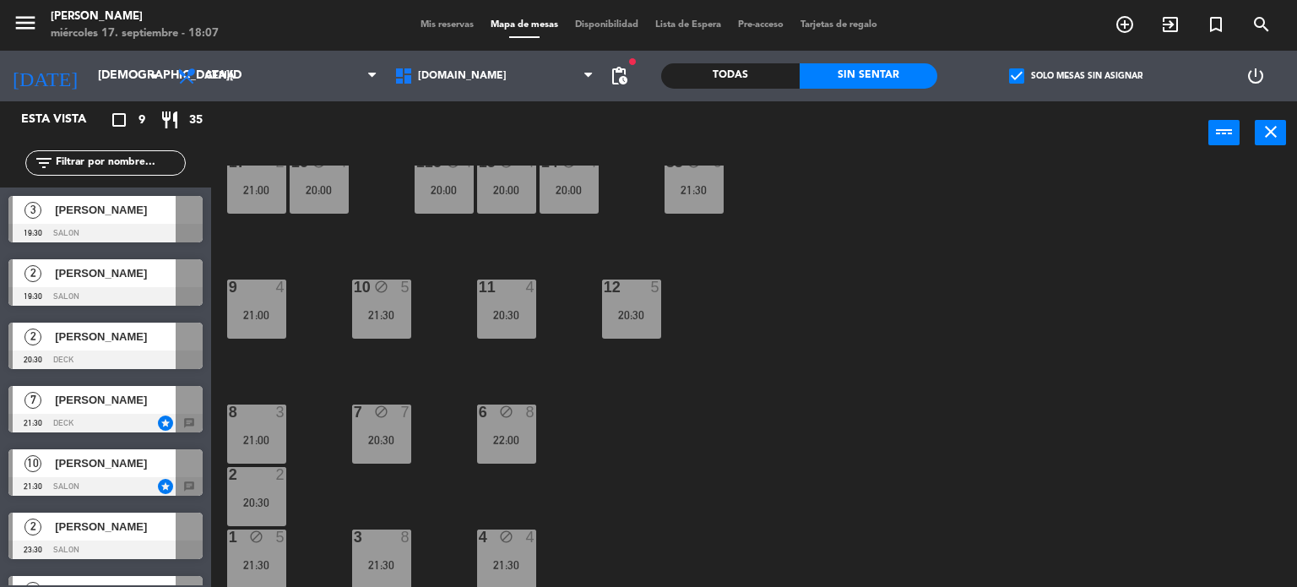
click at [686, 422] on div "34 block 2 35 block 6 22:00 36 block 8 43 block 2 37 block 10 CAVA 22 19:30 33 …" at bounding box center [760, 376] width 1073 height 422
click at [534, 423] on div "6 block 8 22:00" at bounding box center [506, 433] width 59 height 59
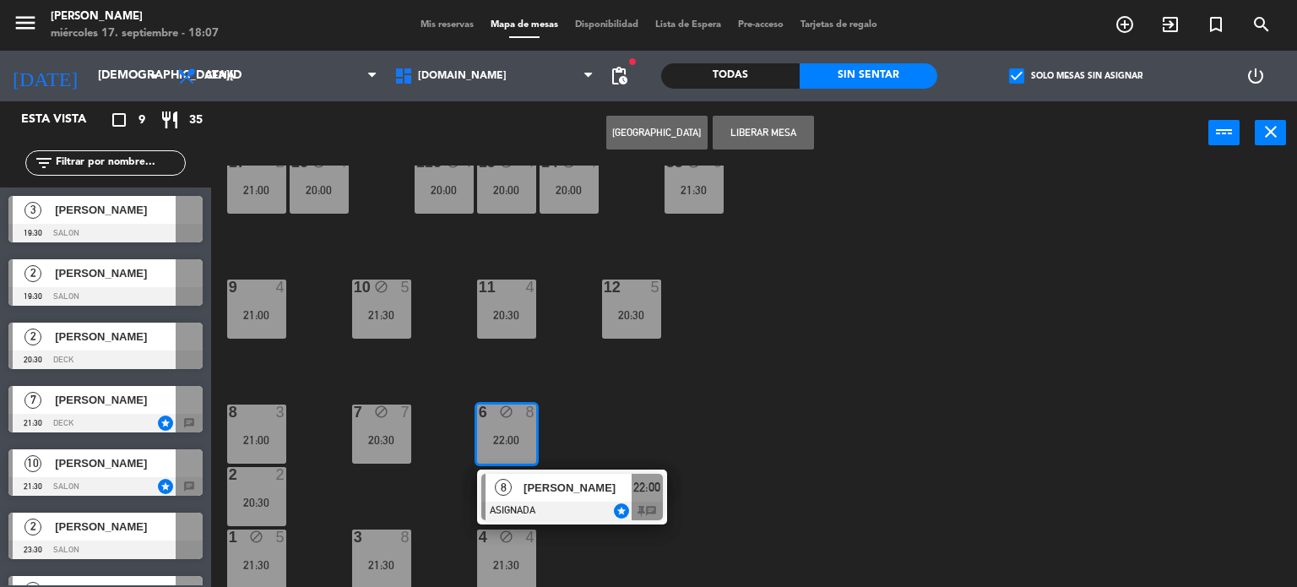
click at [552, 486] on span "ARIANA GARFUNKEL" at bounding box center [577, 488] width 108 height 18
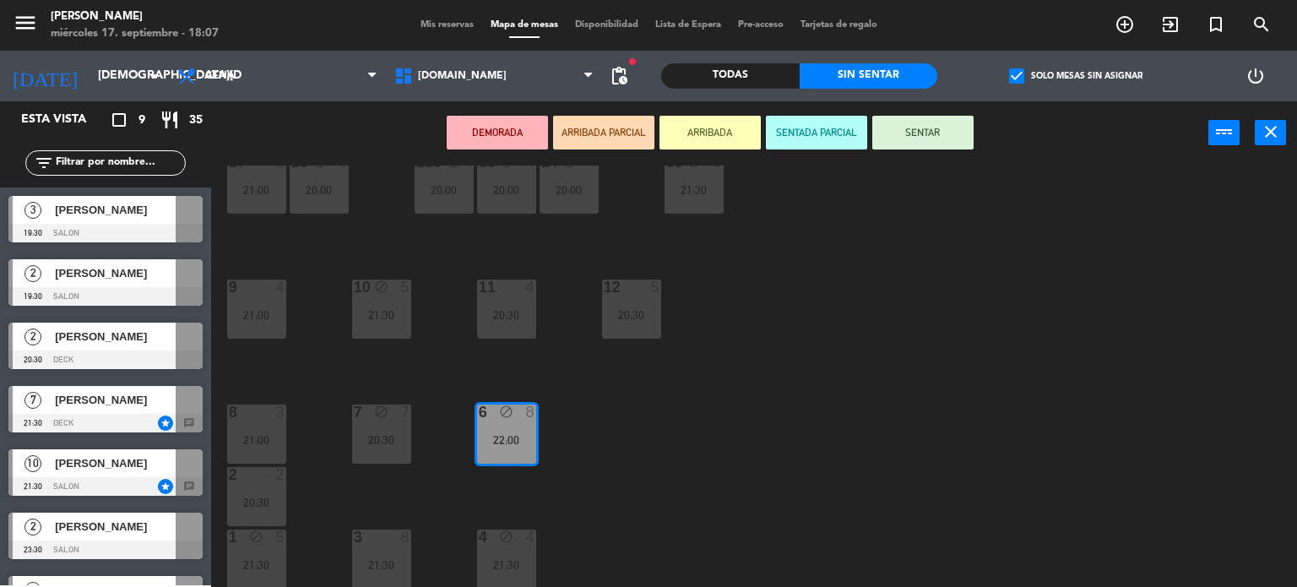
click at [449, 498] on div "34 block 2 35 block 6 22:00 36 block 8 43 block 2 37 block 10 CAVA 22 19:30 33 …" at bounding box center [760, 376] width 1073 height 422
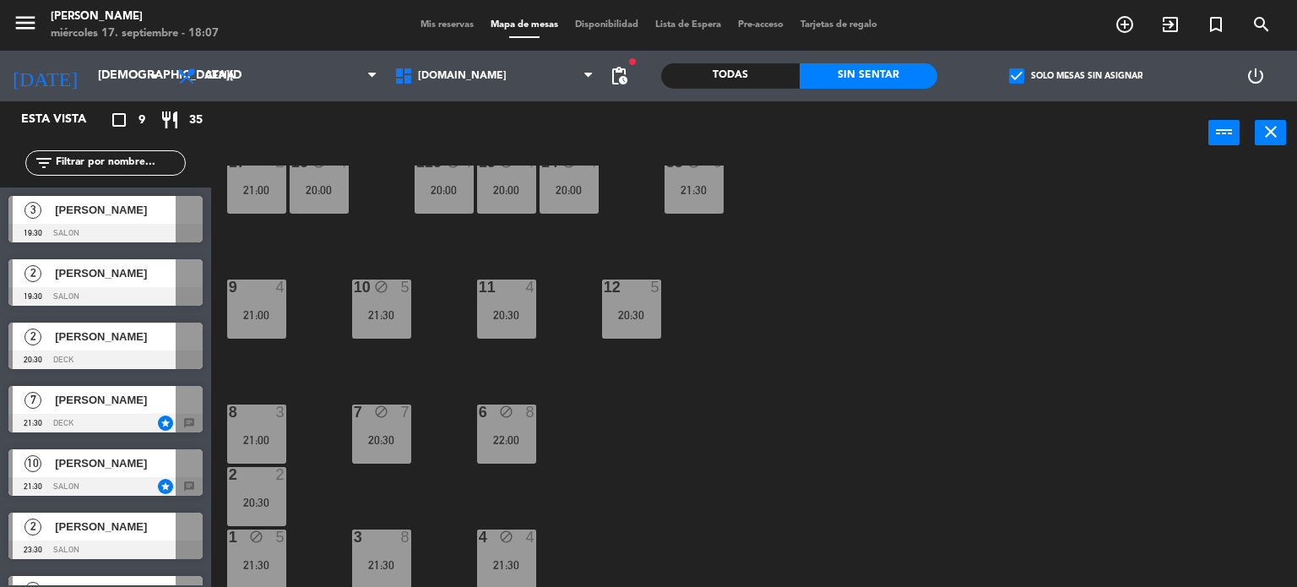
click at [376, 565] on div "21:30" at bounding box center [381, 565] width 59 height 12
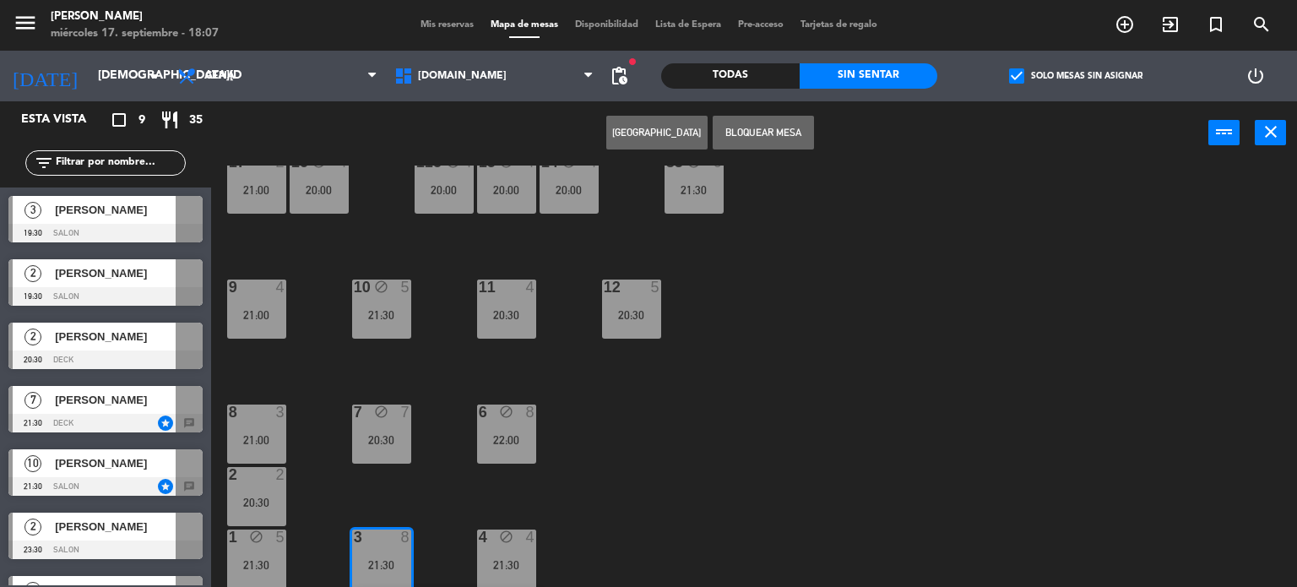
scroll to position [664, 0]
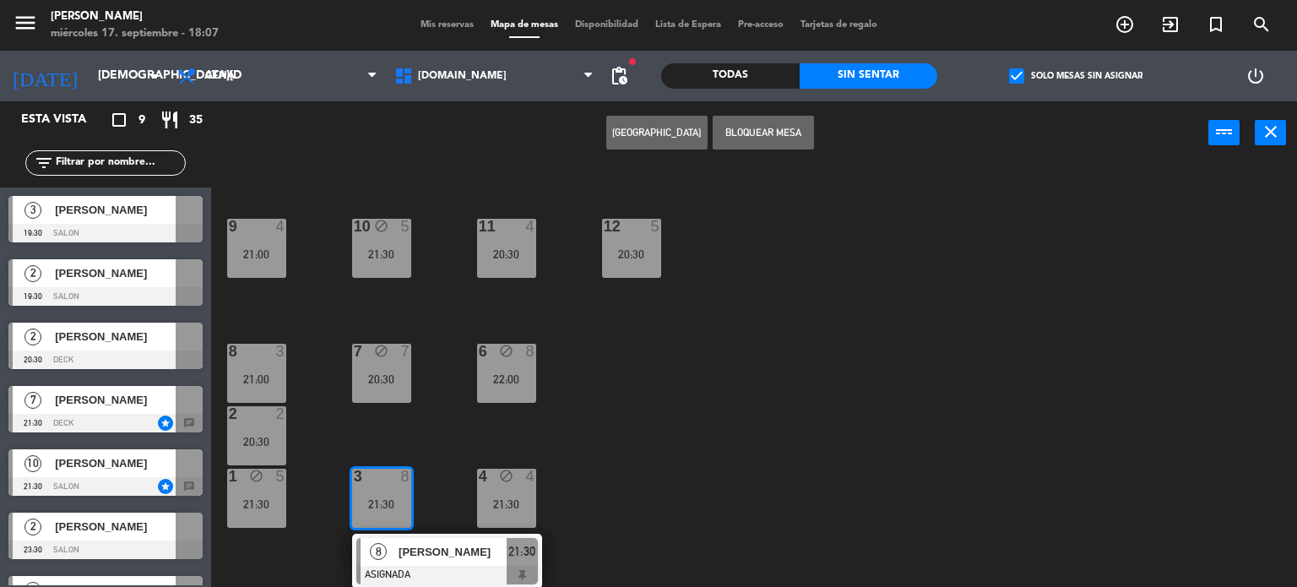
click at [778, 143] on button "Bloquear Mesa" at bounding box center [763, 133] width 101 height 34
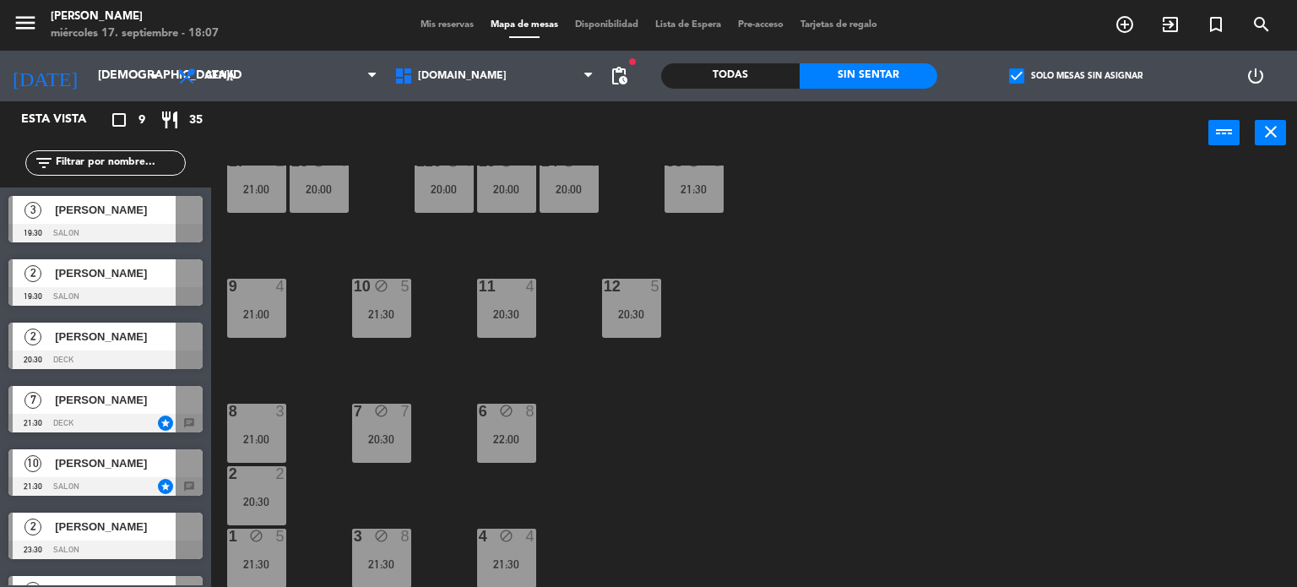
scroll to position [604, 0]
click at [726, 397] on div "34 block 2 35 block 6 22:00 36 block 8 43 block 2 37 block 10 CAVA 22 19:30 33 …" at bounding box center [760, 376] width 1073 height 422
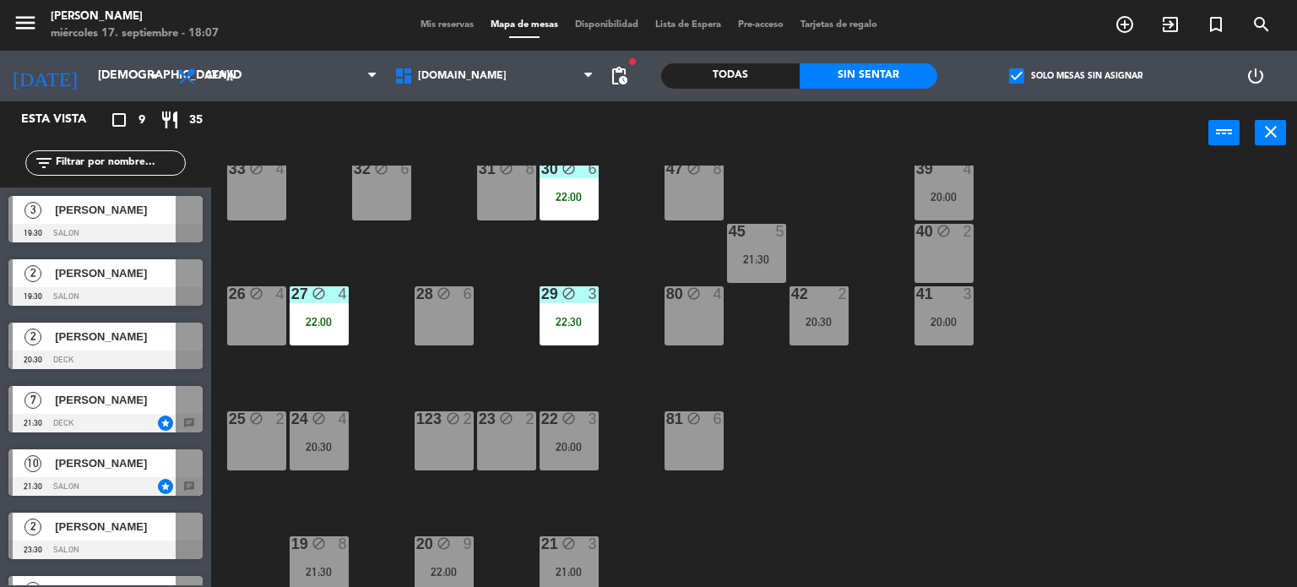
scroll to position [0, 0]
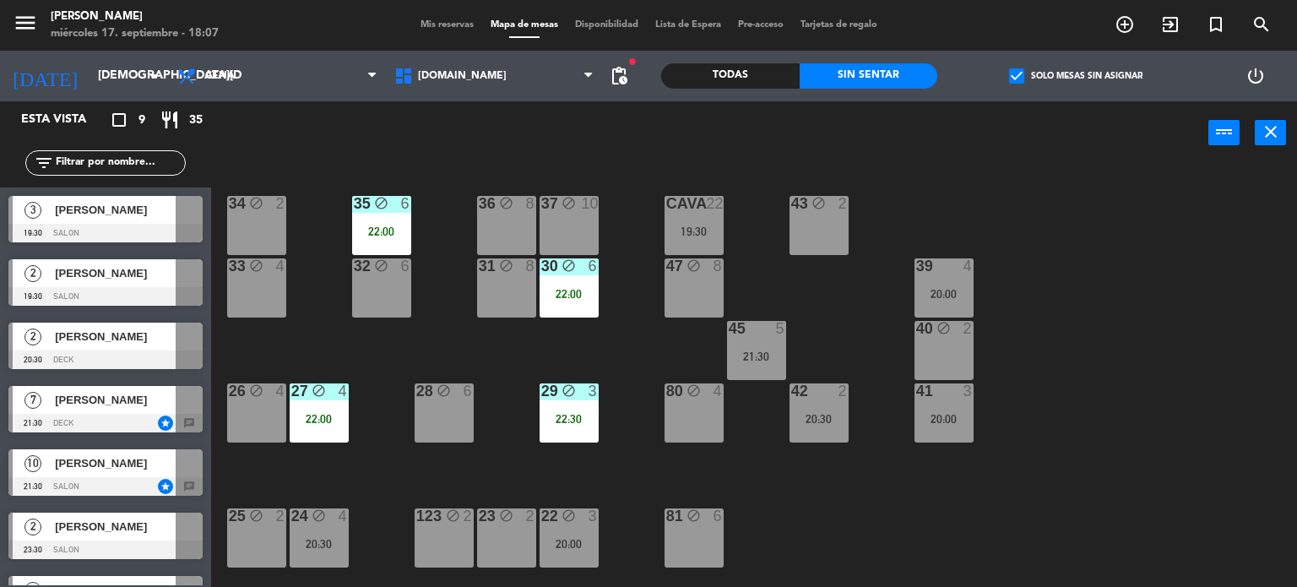
click at [686, 300] on div "47 block 8" at bounding box center [693, 287] width 59 height 59
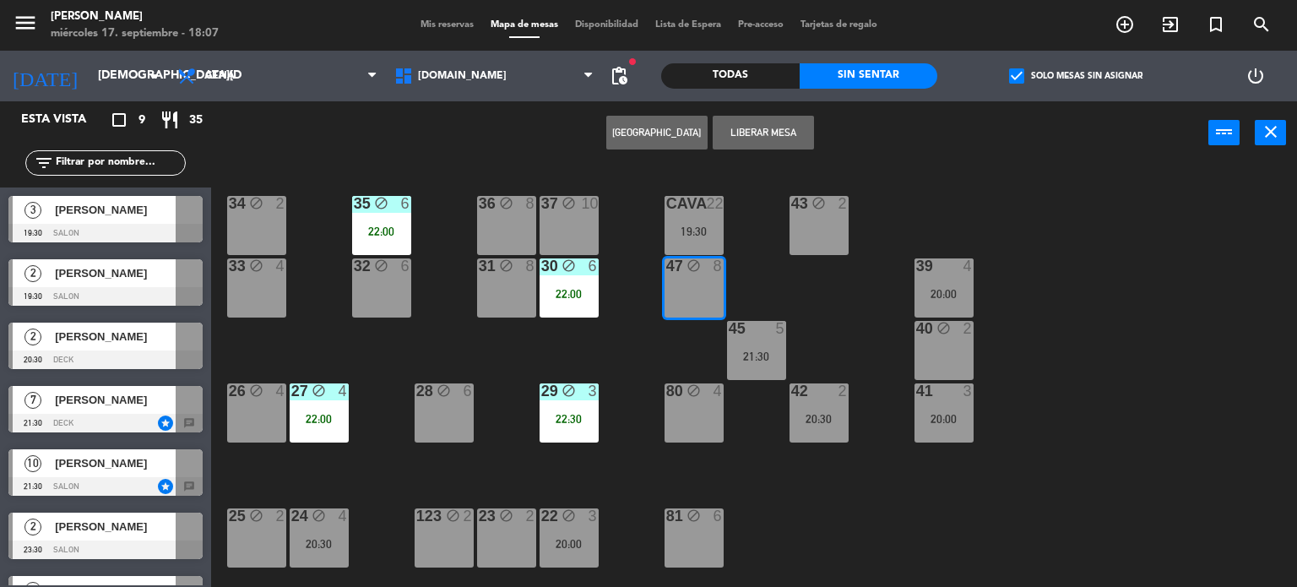
click at [817, 538] on div "34 block 2 35 block 6 22:00 36 block 8 43 block 2 37 block 10 CAVA 22 19:30 33 …" at bounding box center [760, 376] width 1073 height 422
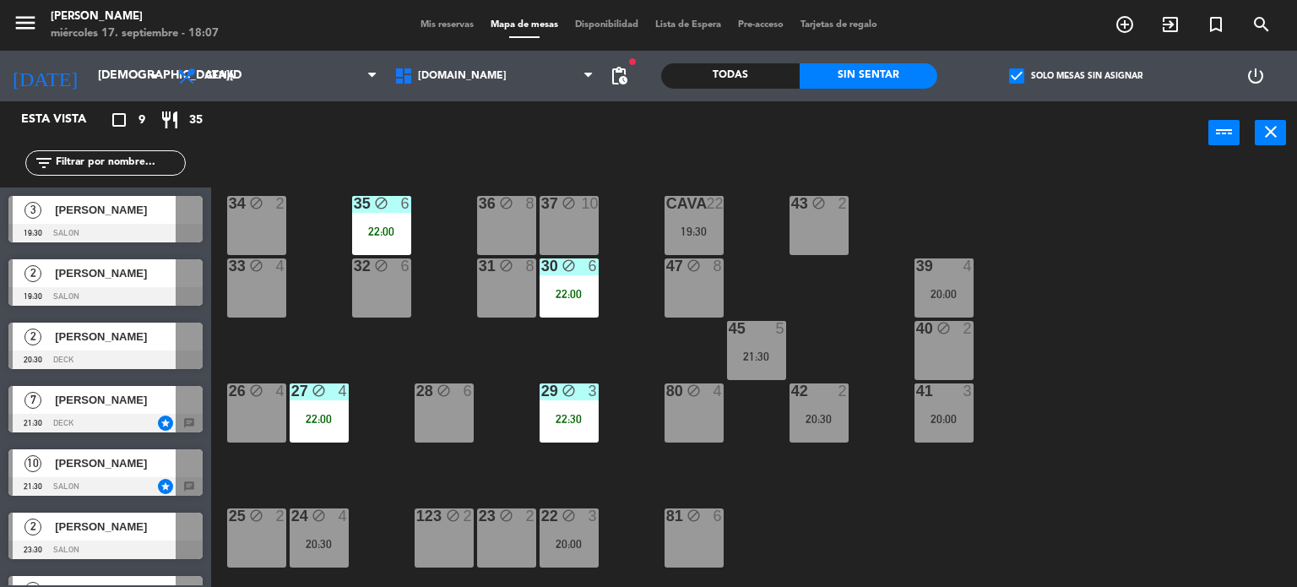
click at [547, 212] on div "37" at bounding box center [541, 204] width 28 height 16
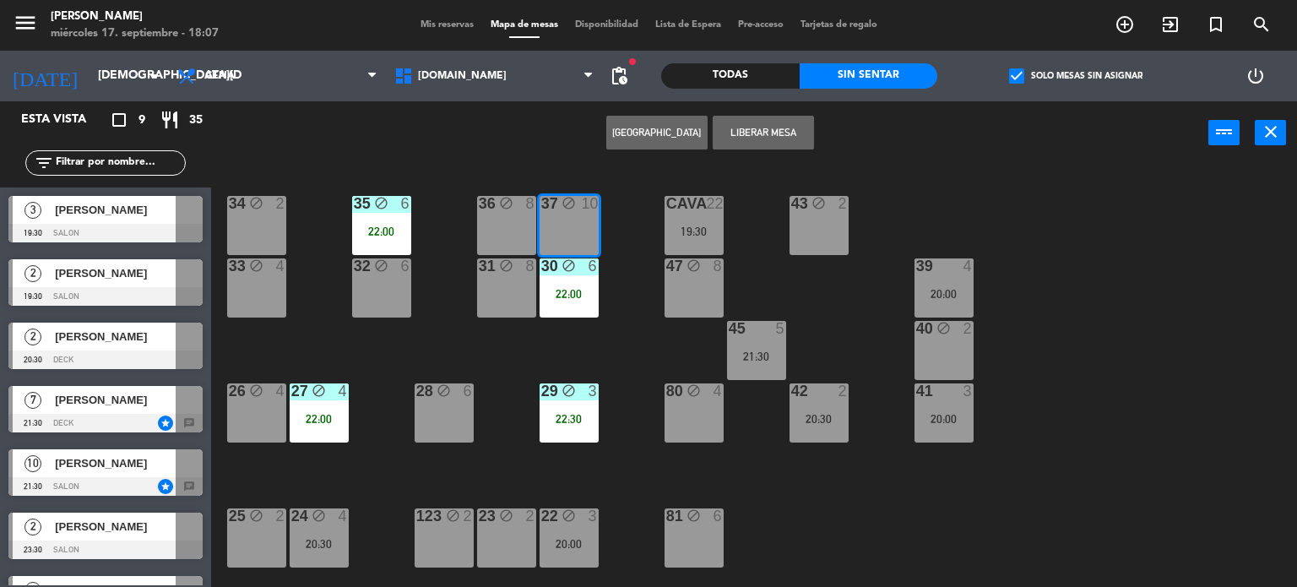
click at [614, 354] on div "34 block 2 35 block 6 22:00 36 block 8 43 block 2 37 block 10 CAVA 22 19:30 33 …" at bounding box center [760, 376] width 1073 height 422
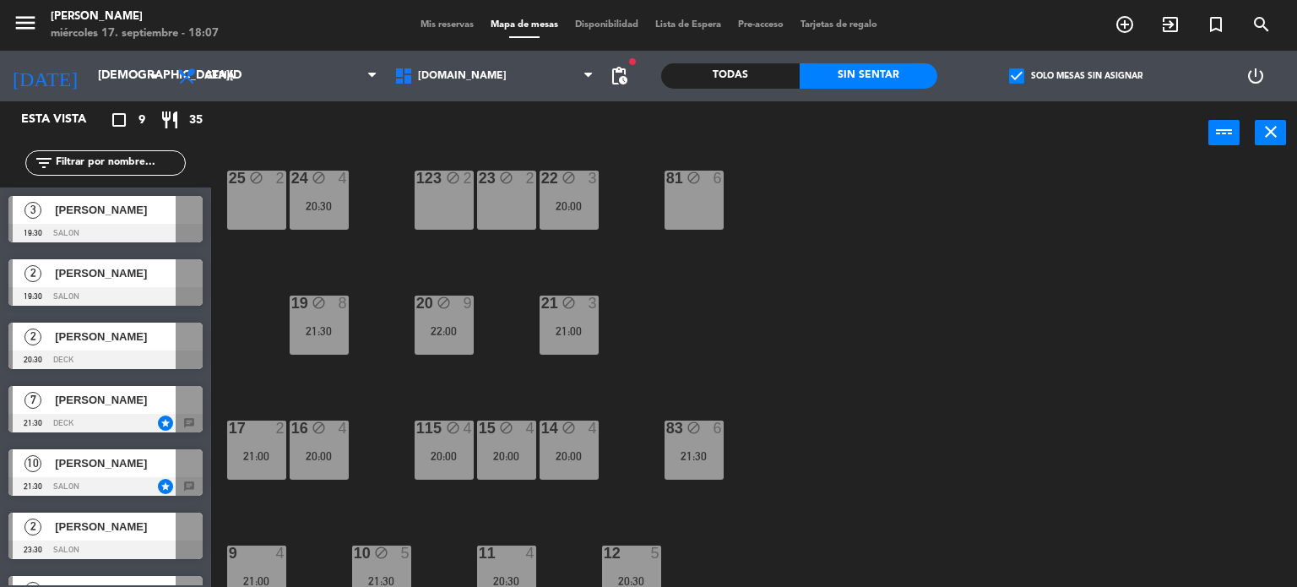
scroll to position [591, 0]
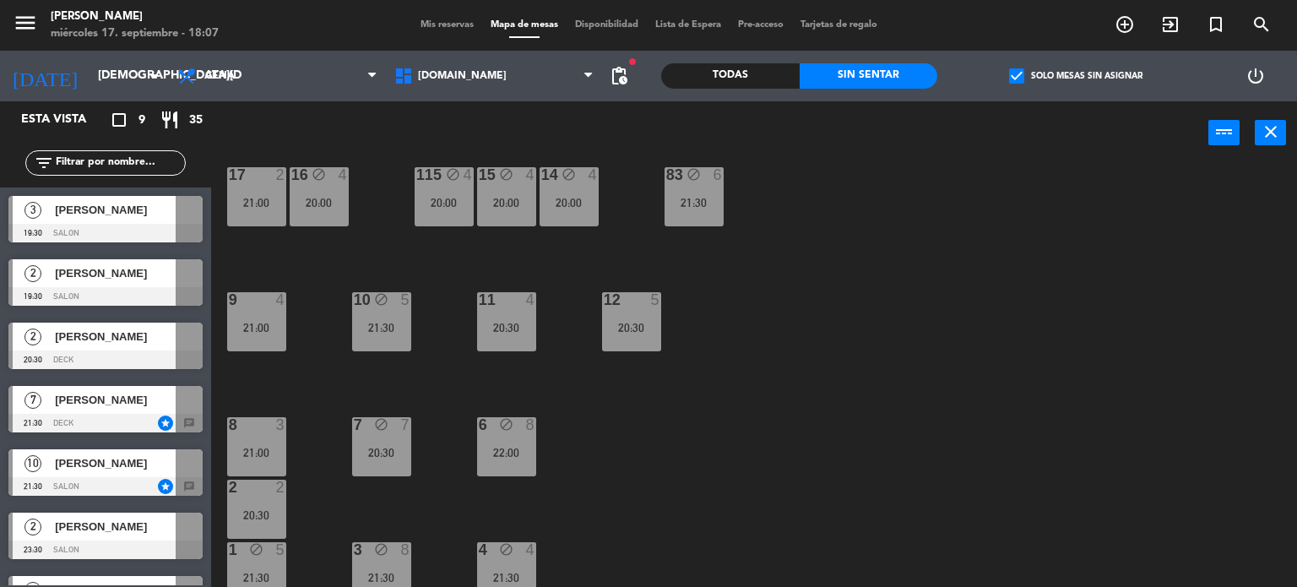
click at [510, 438] on div "6 block 8 22:00" at bounding box center [506, 446] width 59 height 59
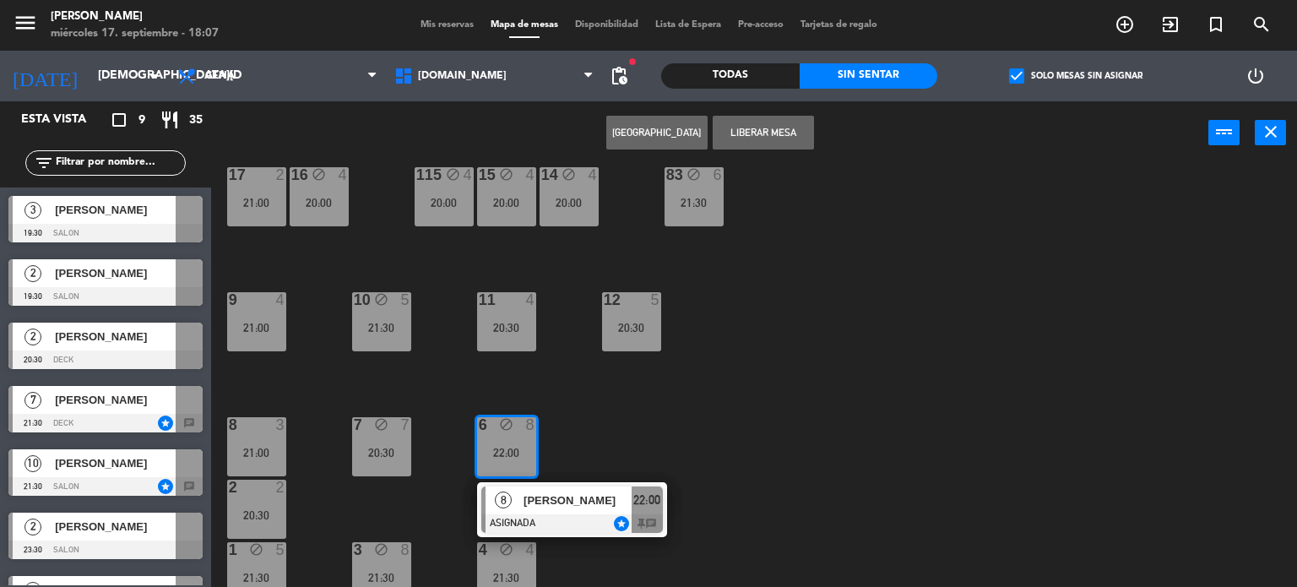
click at [604, 433] on div "34 block 2 35 block 6 22:00 36 block 8 43 block 2 37 block 10 CAVA 22 19:30 33 …" at bounding box center [760, 376] width 1073 height 422
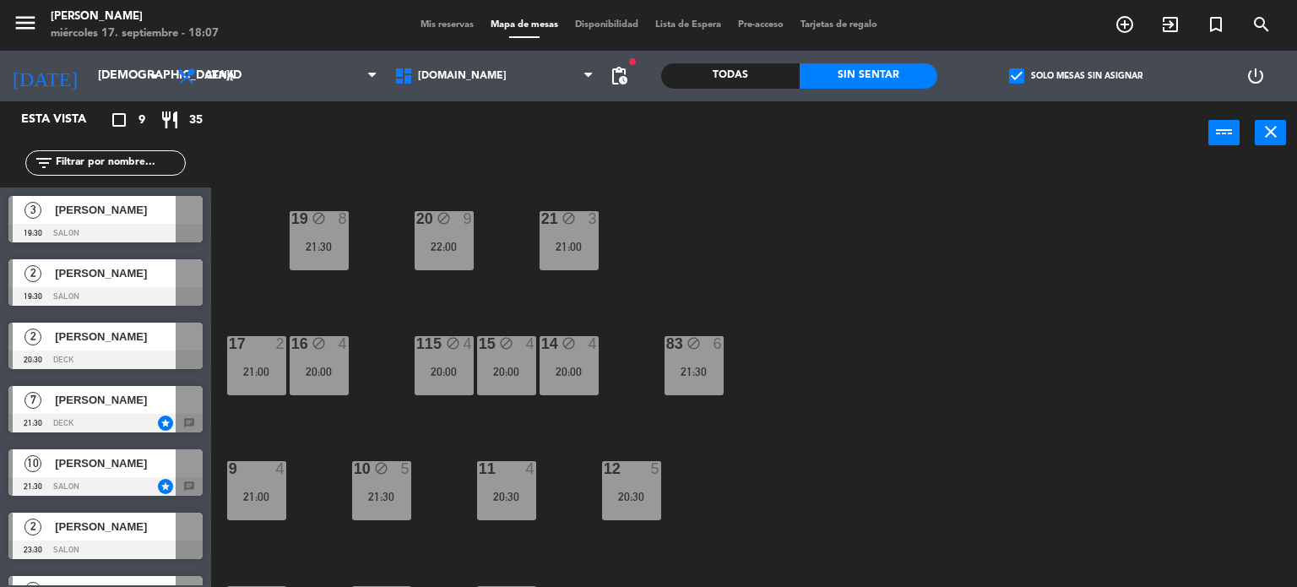
scroll to position [604, 0]
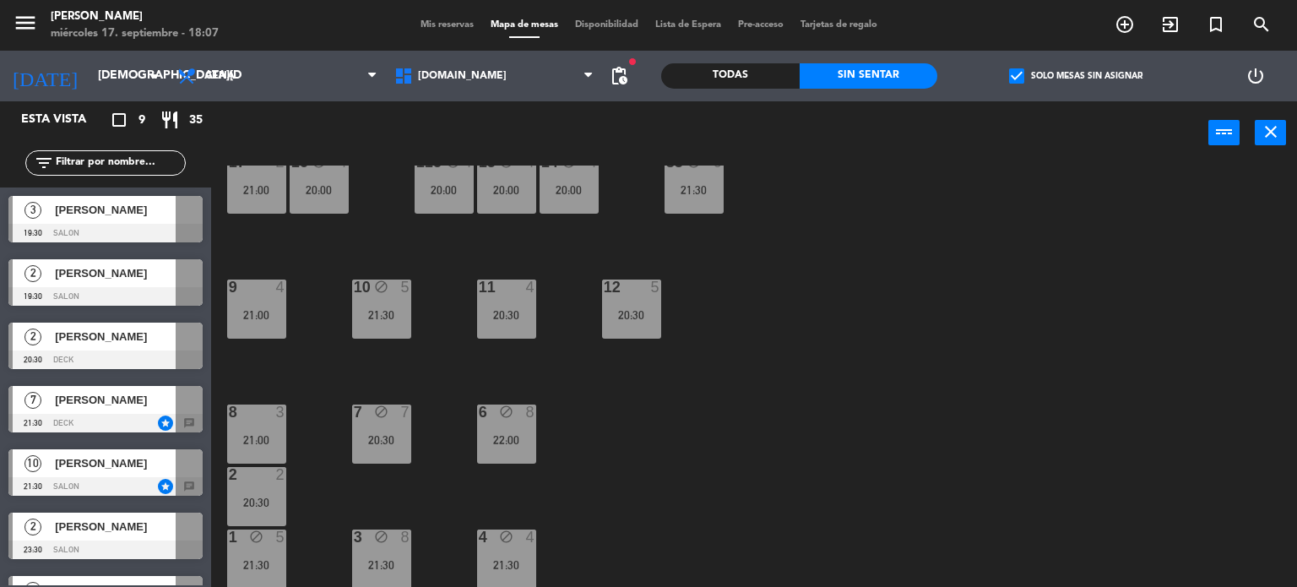
click at [607, 301] on div "12 5 20:30" at bounding box center [631, 308] width 59 height 59
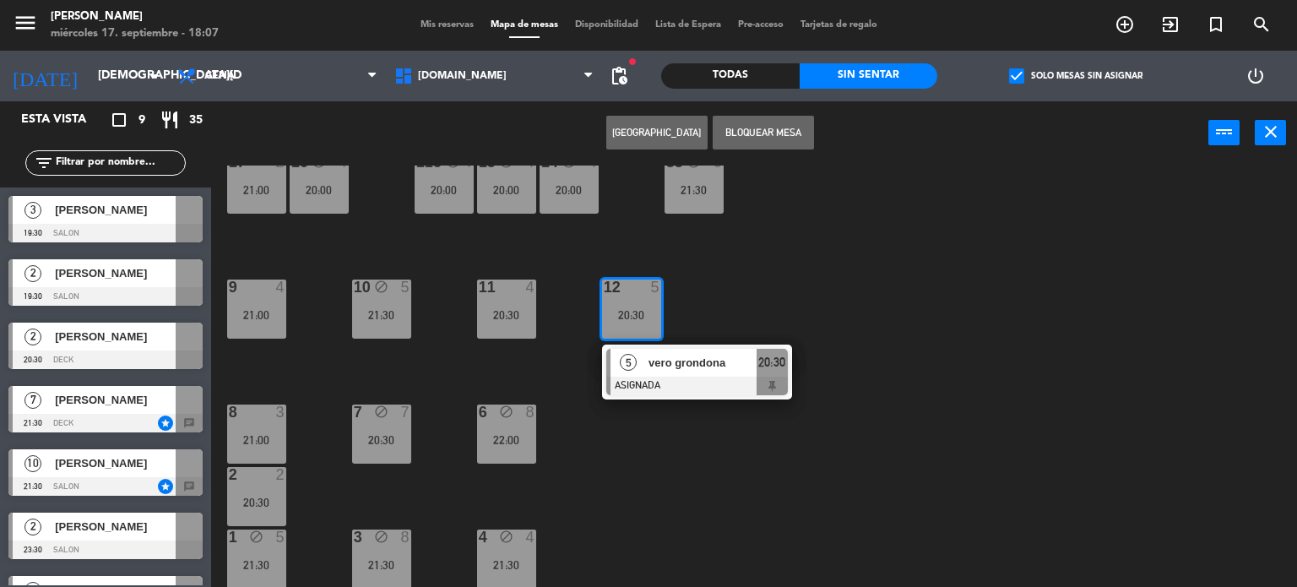
click at [804, 330] on div "34 block 2 35 block 6 22:00 36 block 8 43 block 2 37 block 10 CAVA 22 19:30 33 …" at bounding box center [760, 376] width 1073 height 422
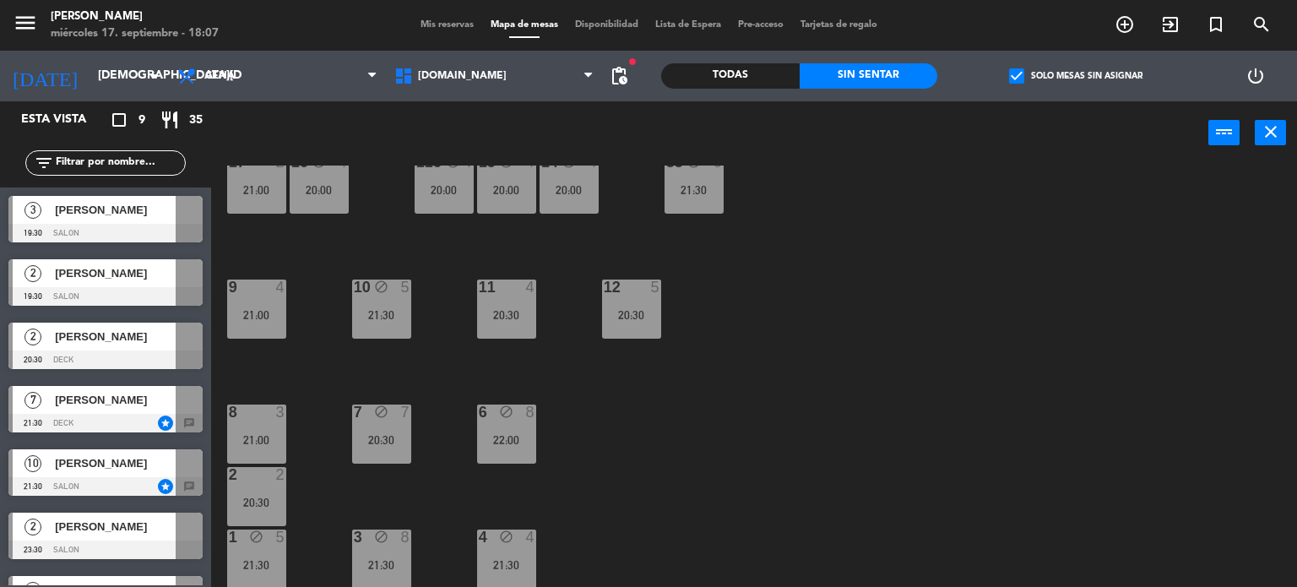
scroll to position [182, 0]
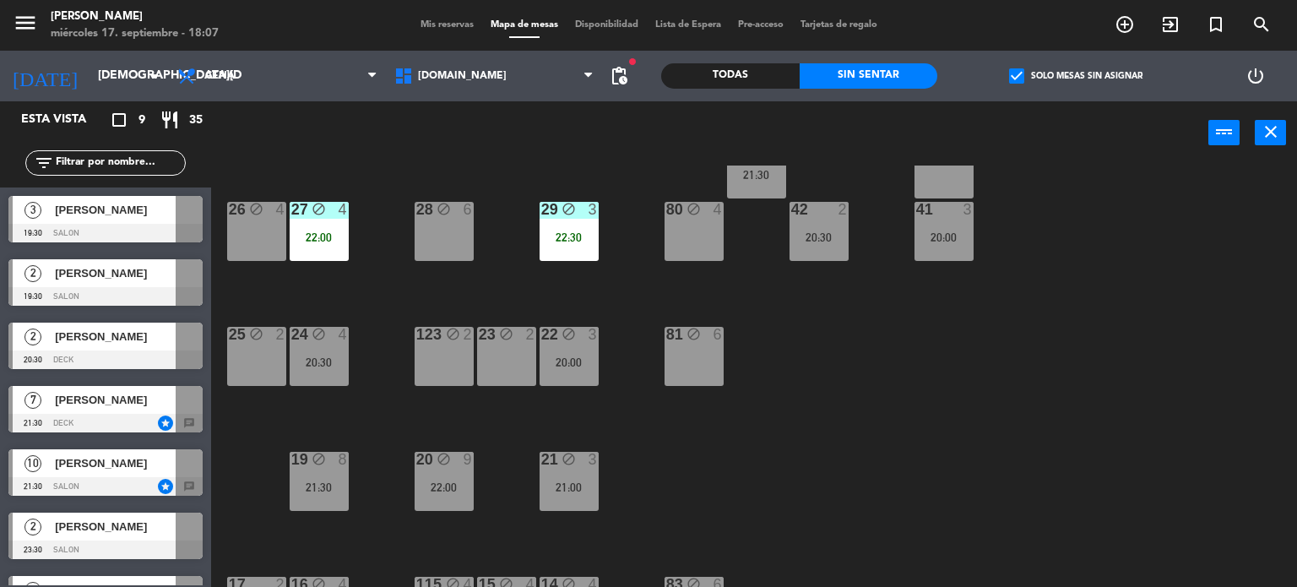
click at [695, 355] on div "81 block 6" at bounding box center [693, 356] width 59 height 59
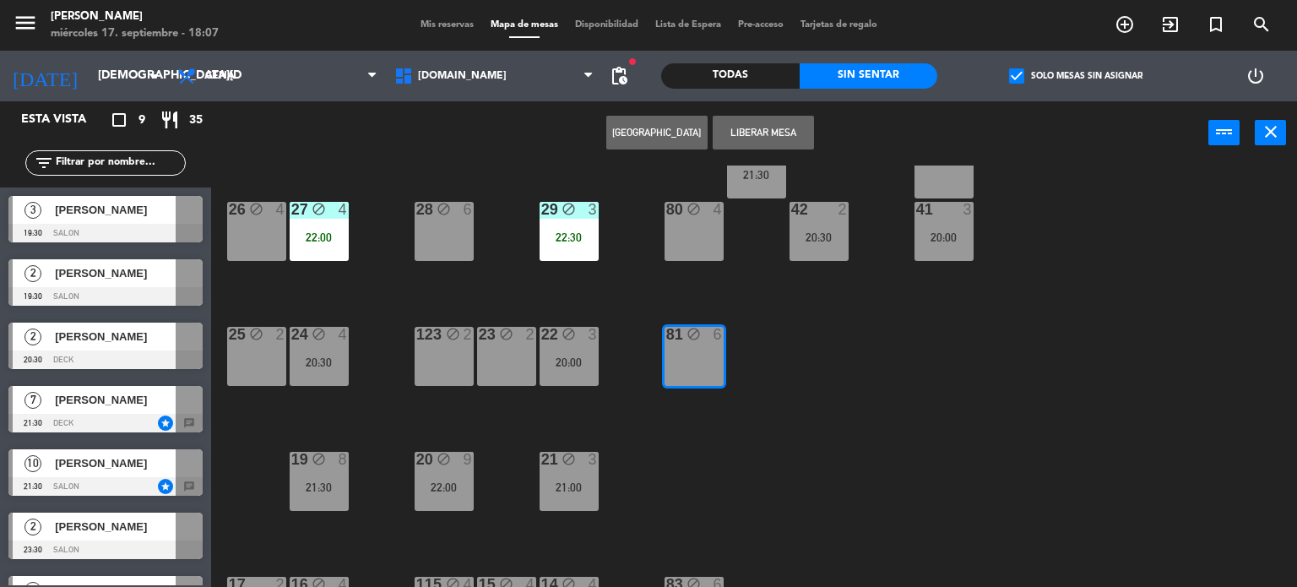
click at [822, 447] on div "34 block 2 35 block 6 22:00 36 block 8 43 block 2 37 block 10 CAVA 22 19:30 33 …" at bounding box center [760, 376] width 1073 height 422
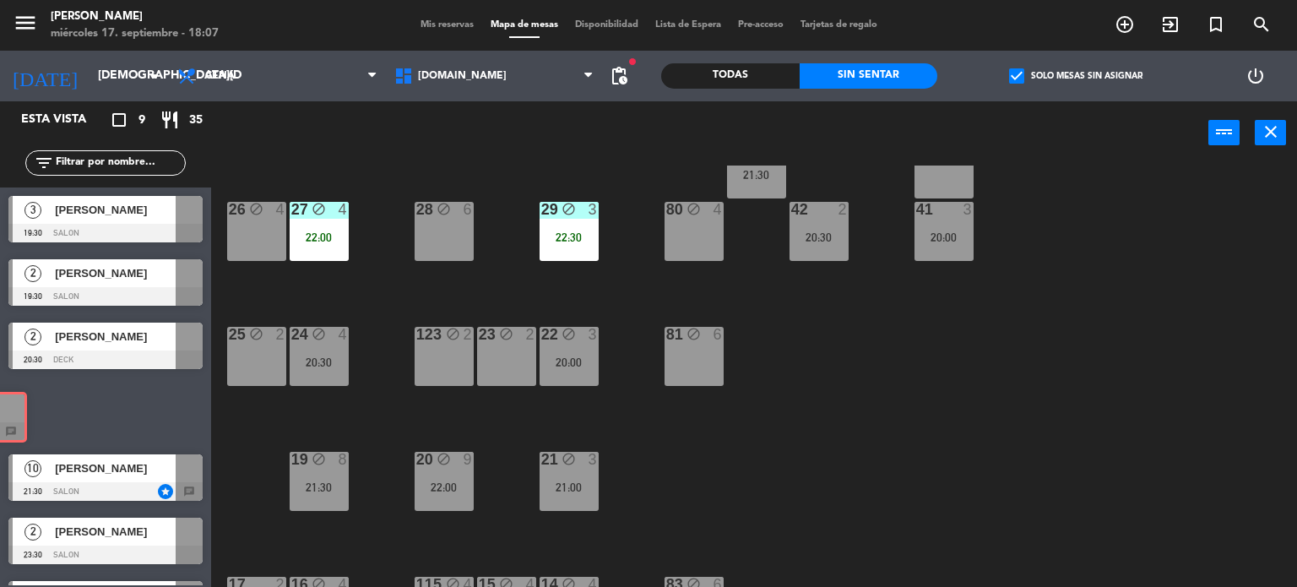
drag, startPoint x: 176, startPoint y: 401, endPoint x: 0, endPoint y: 407, distance: 175.7
click at [0, 407] on div "7 FRANCO PANCINO 21:30 DECK star chat 7 FRANCO PANCINO 21:30 DECK star chat" at bounding box center [105, 411] width 211 height 68
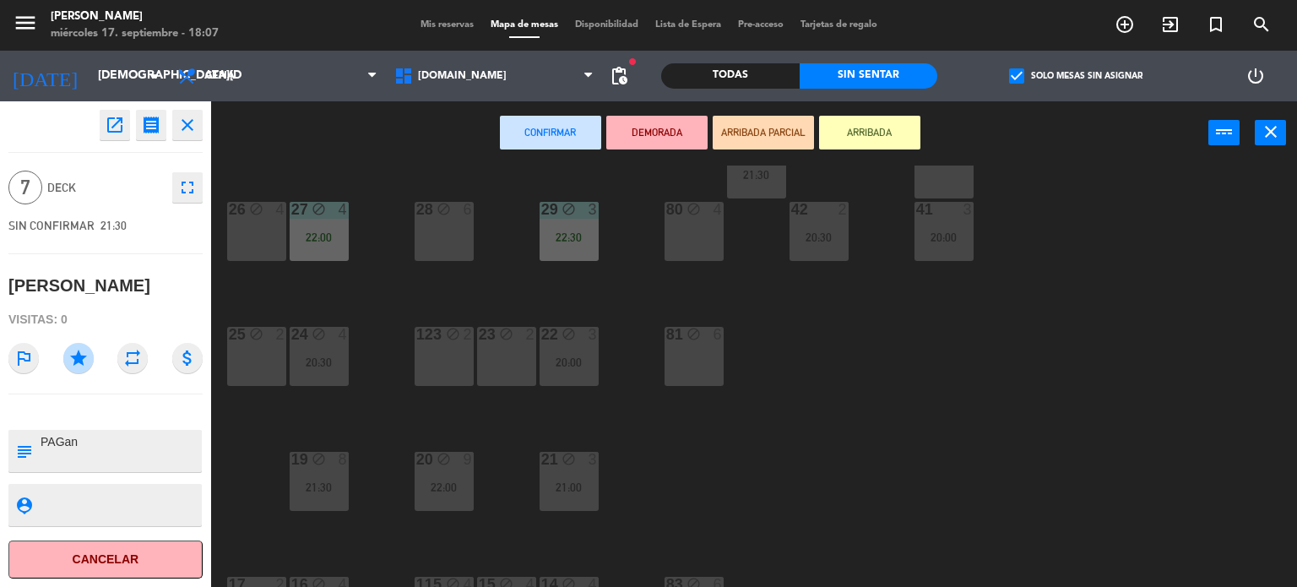
click at [777, 413] on div "34 block 2 35 block 6 22:00 36 block 8 43 block 2 37 block 10 CAVA 22 19:30 33 …" at bounding box center [760, 376] width 1073 height 422
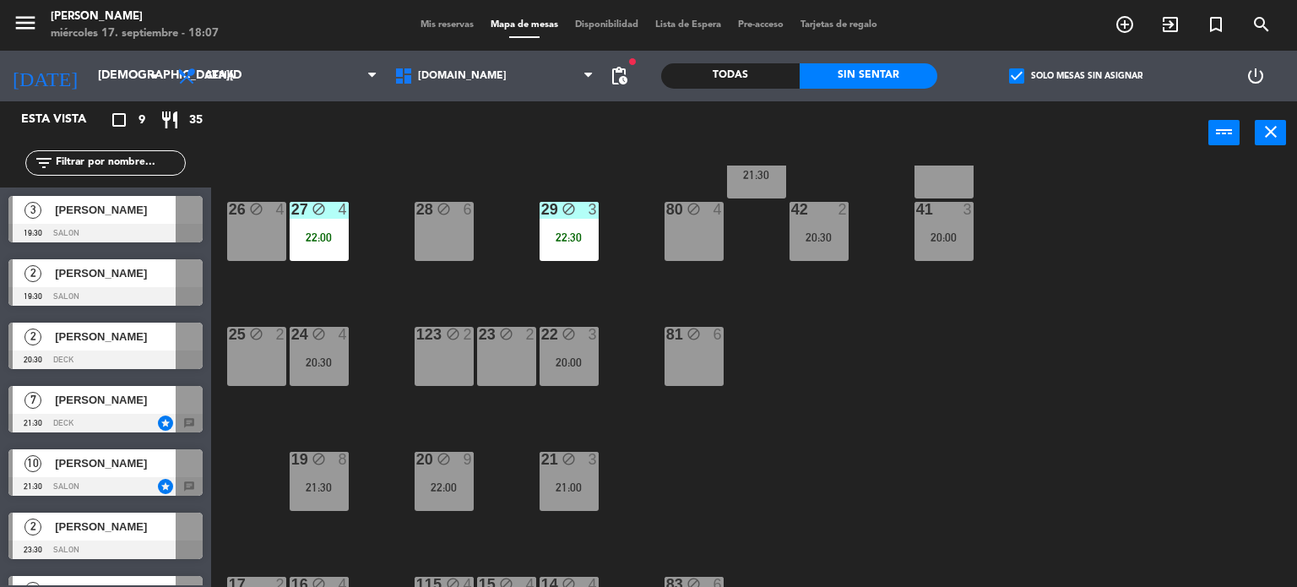
scroll to position [0, 0]
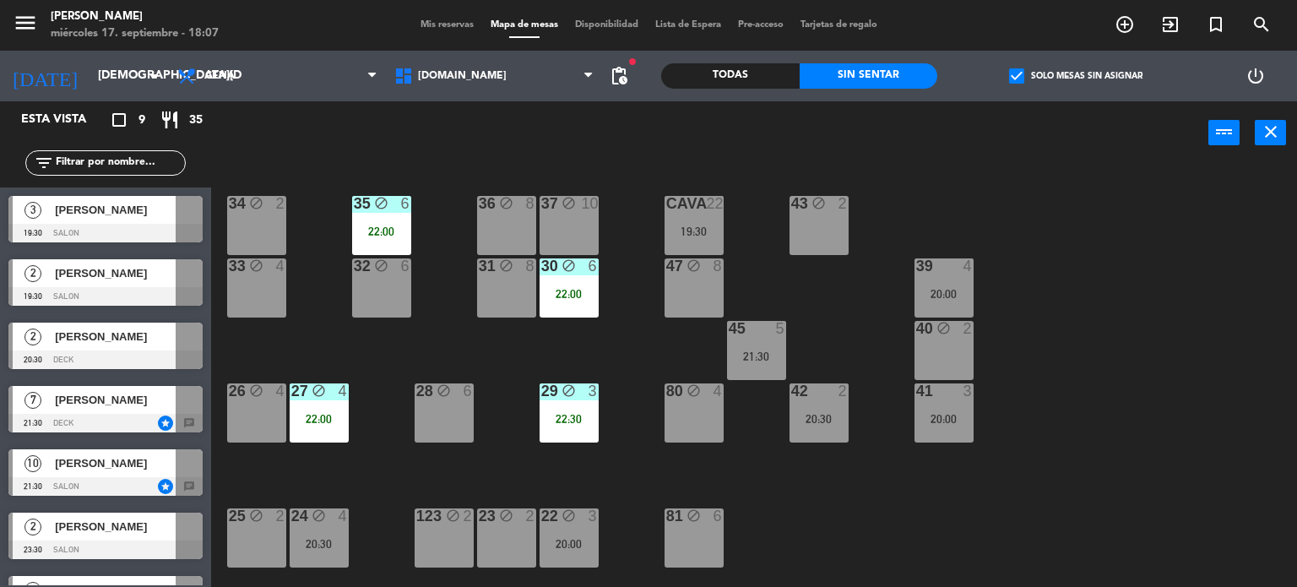
click at [745, 361] on div "21:30" at bounding box center [756, 356] width 59 height 12
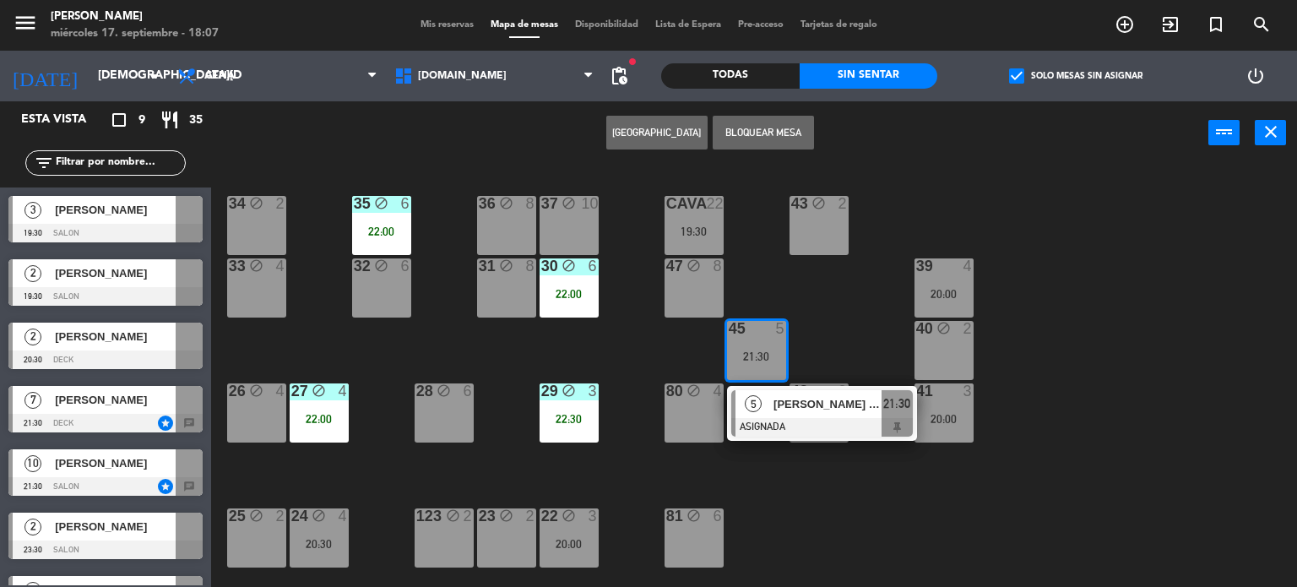
click at [835, 323] on div "34 block 2 35 block 6 22:00 36 block 8 43 block 2 37 block 10 CAVA 22 19:30 33 …" at bounding box center [760, 376] width 1073 height 422
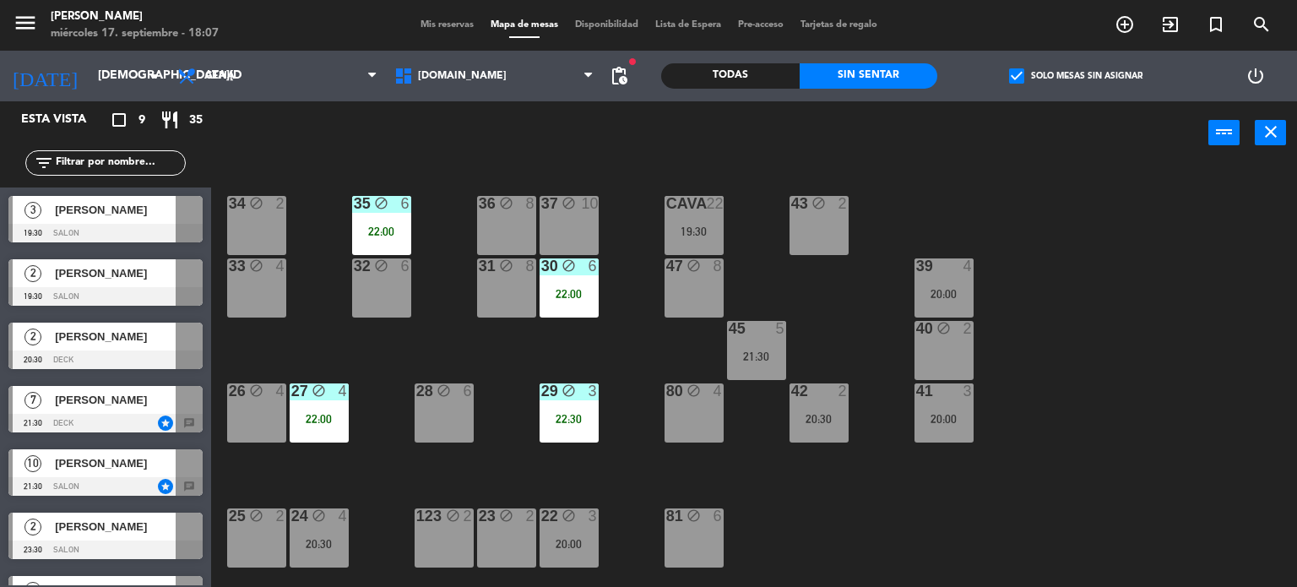
click at [783, 344] on div "45 5 21:30" at bounding box center [756, 350] width 59 height 59
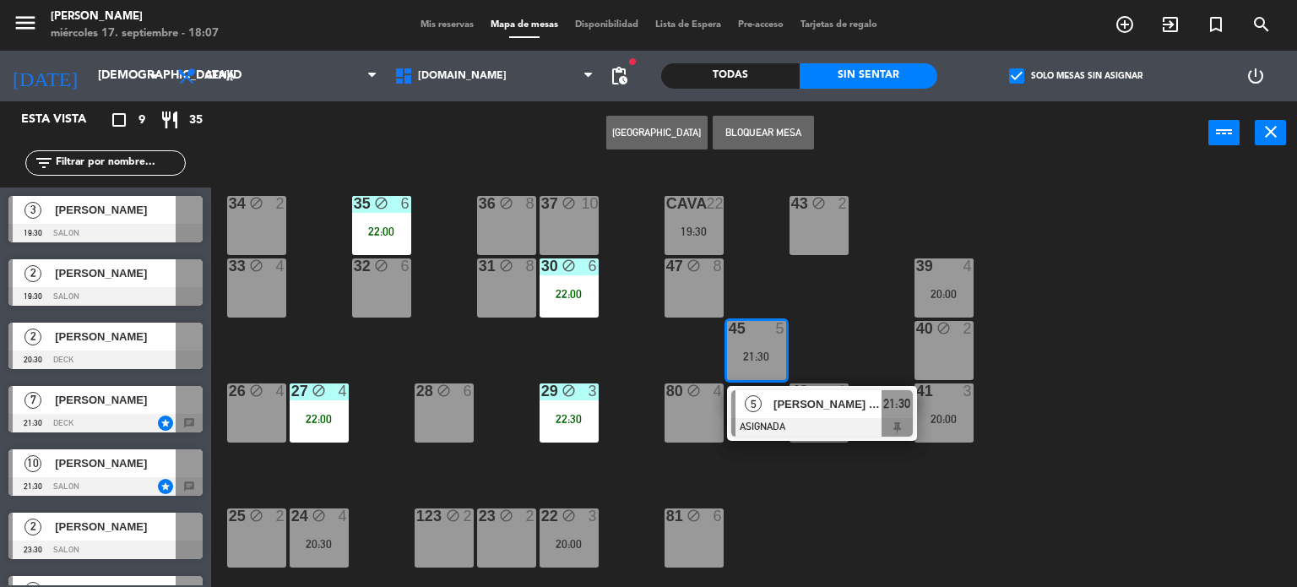
click at [751, 119] on button "Bloquear Mesa" at bounding box center [763, 133] width 101 height 34
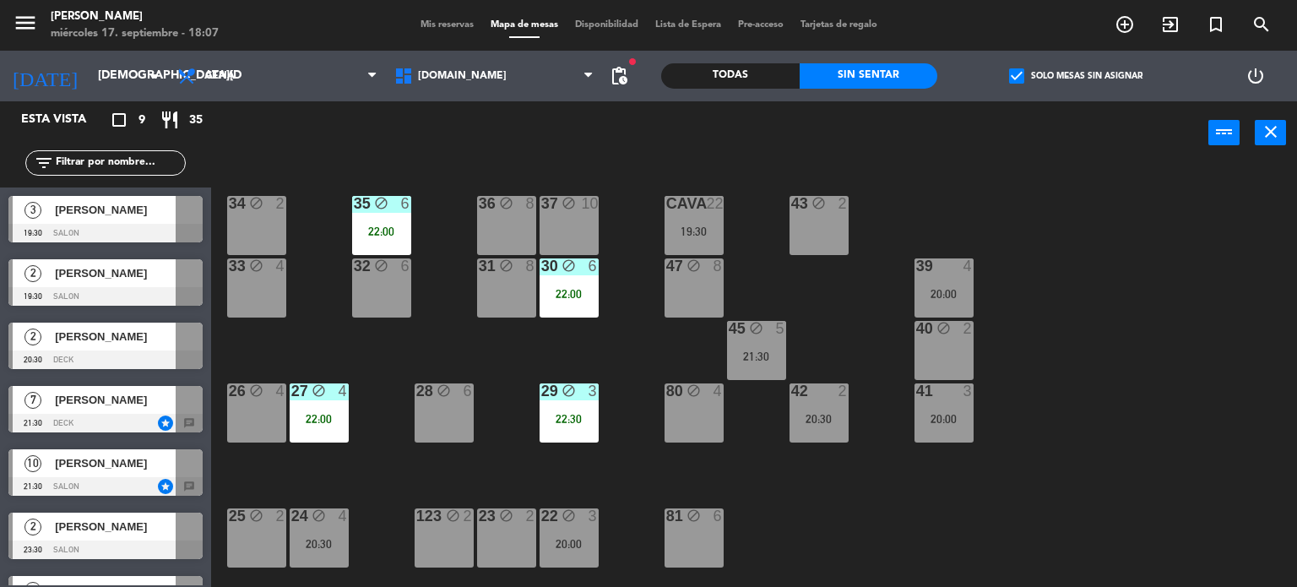
click at [1089, 81] on label "check_box Solo mesas sin asignar" at bounding box center [1075, 75] width 133 height 15
click at [1076, 76] on input "check_box Solo mesas sin asignar" at bounding box center [1076, 76] width 0 height 0
click at [1089, 79] on label "check_box_outline_blank Solo mesas sin asignar" at bounding box center [1075, 75] width 133 height 15
click at [1076, 76] on input "check_box_outline_blank Solo mesas sin asignar" at bounding box center [1076, 76] width 0 height 0
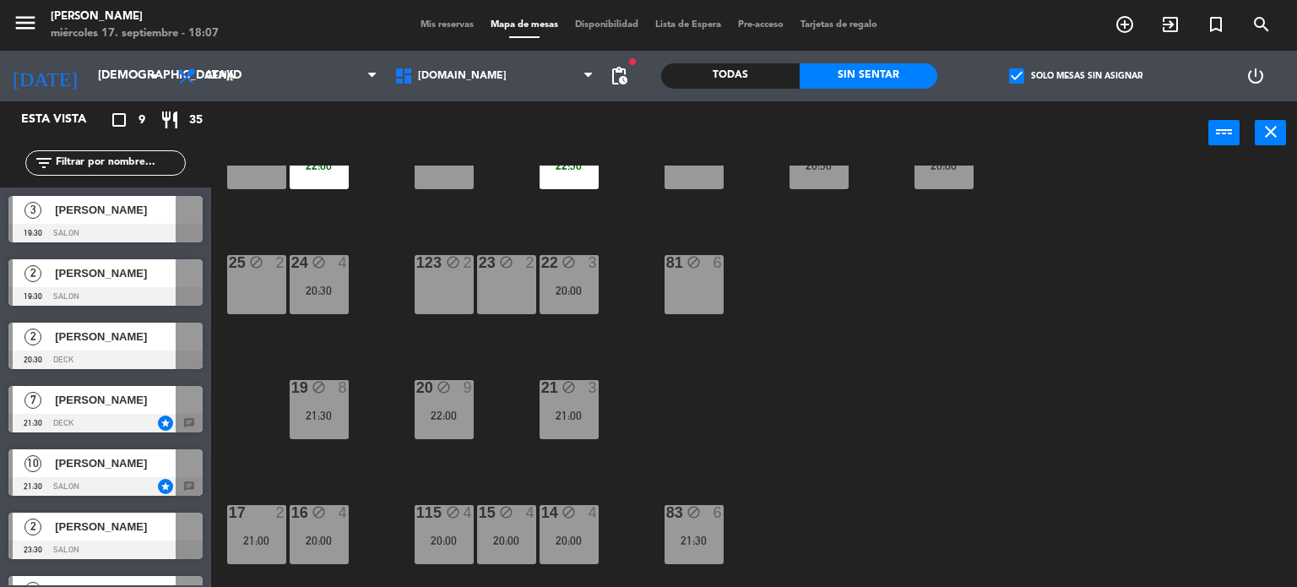
scroll to position [338, 0]
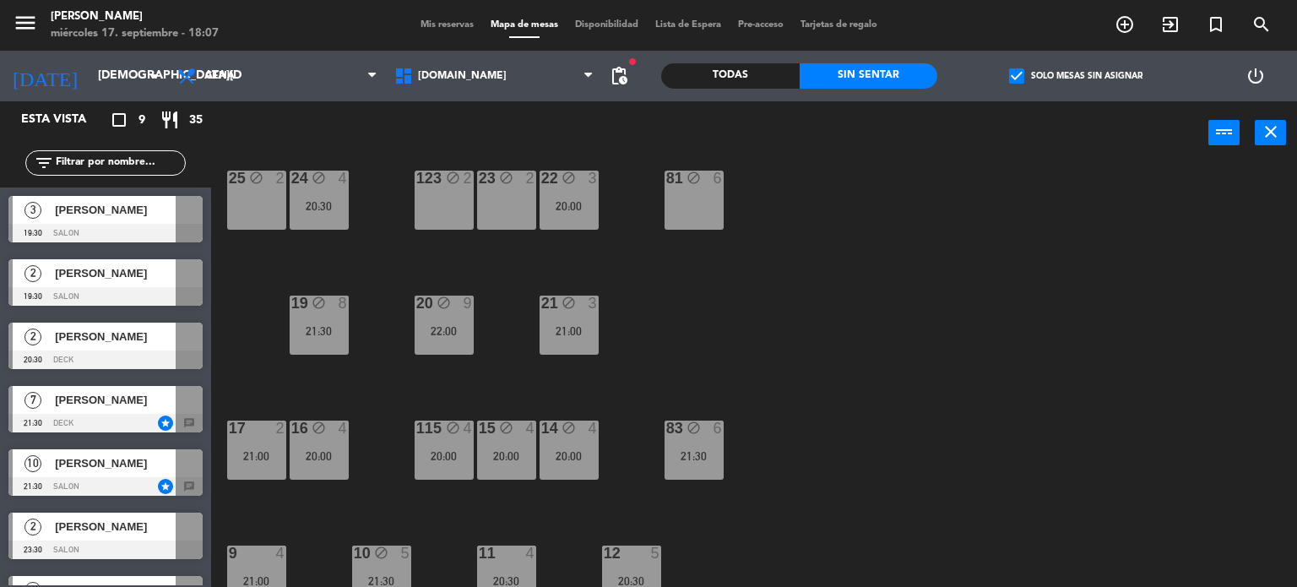
click at [667, 429] on div "83" at bounding box center [666, 427] width 1 height 15
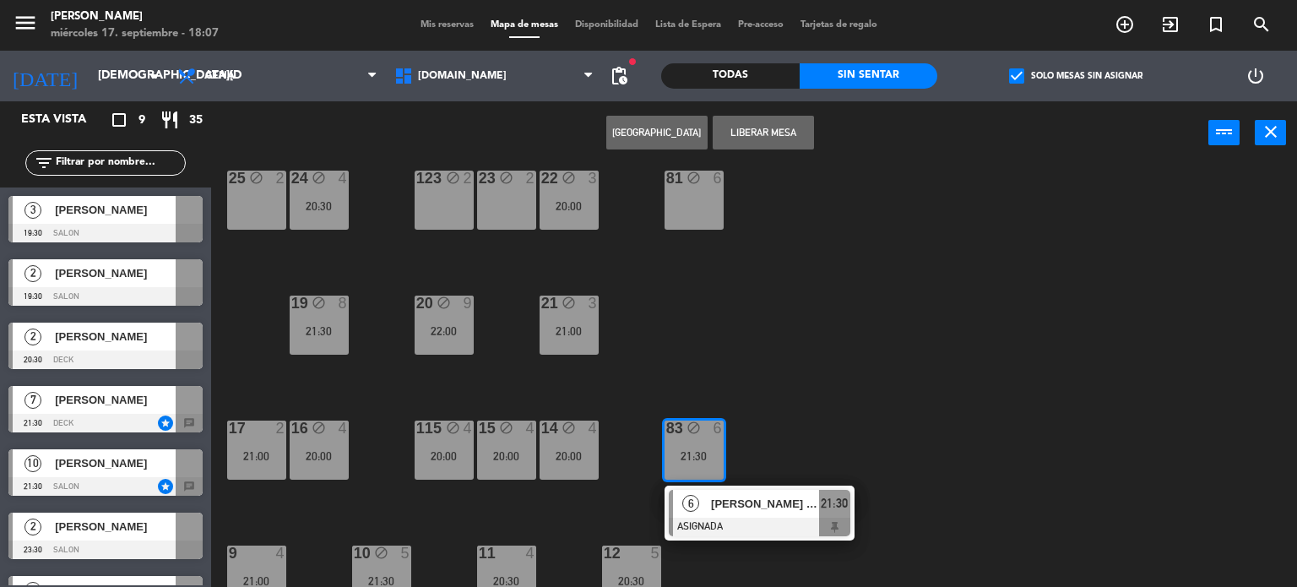
click at [724, 397] on div "34 block 2 35 block 6 22:00 36 block 8 43 block 2 37 block 10 CAVA 22 19:30 33 …" at bounding box center [760, 376] width 1073 height 422
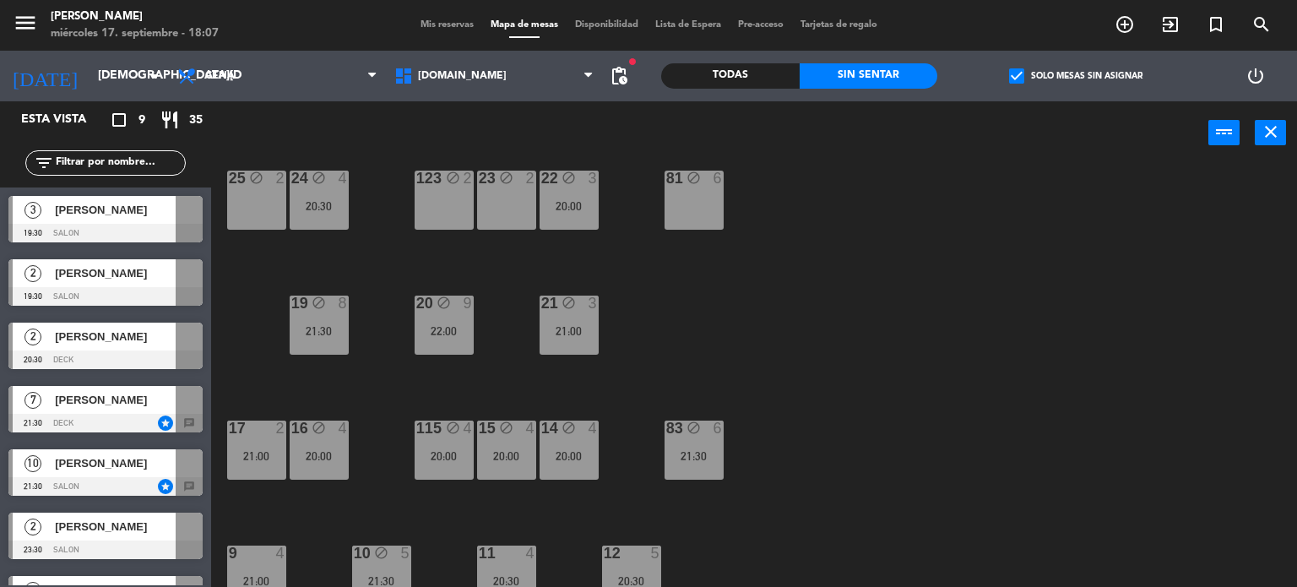
click at [455, 462] on div "115 block 4 20:00" at bounding box center [444, 449] width 59 height 59
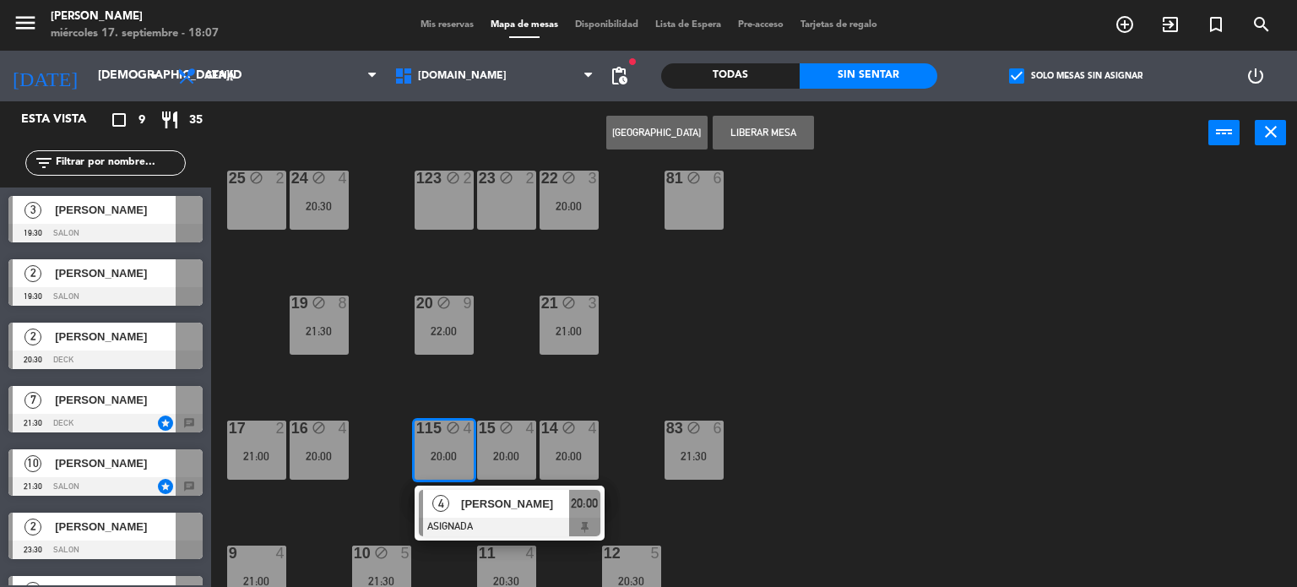
click at [827, 435] on div "34 block 2 35 block 6 22:00 36 block 8 43 block 2 37 block 10 CAVA 22 19:30 33 …" at bounding box center [760, 376] width 1073 height 422
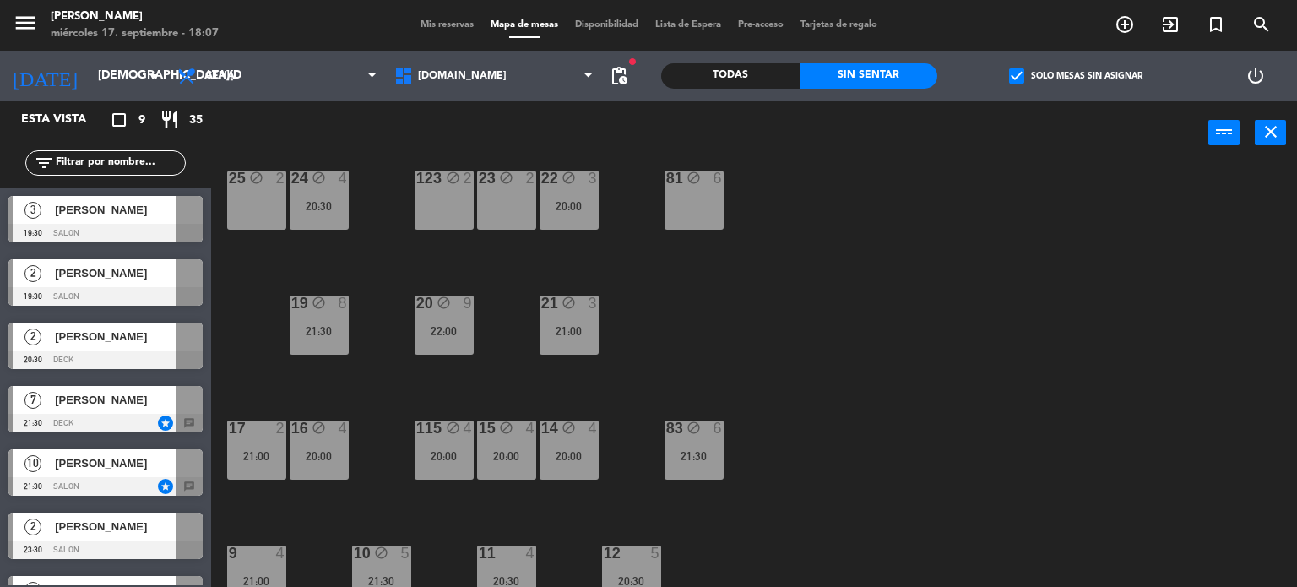
click at [704, 465] on div "83 block 6 21:30" at bounding box center [693, 449] width 59 height 59
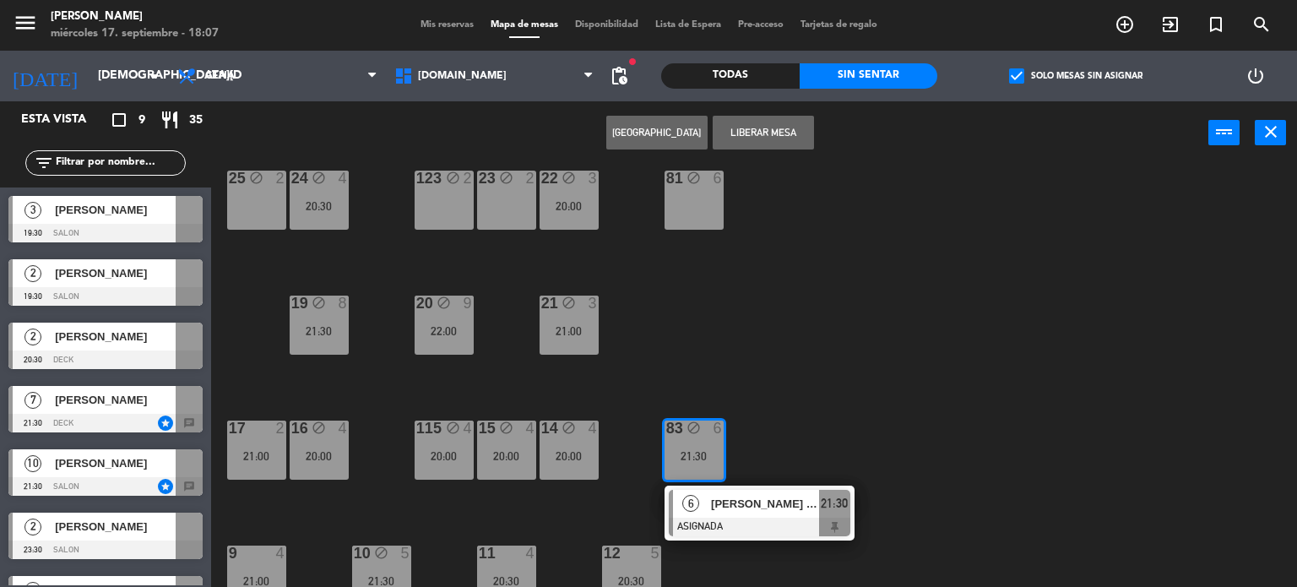
scroll to position [0, 0]
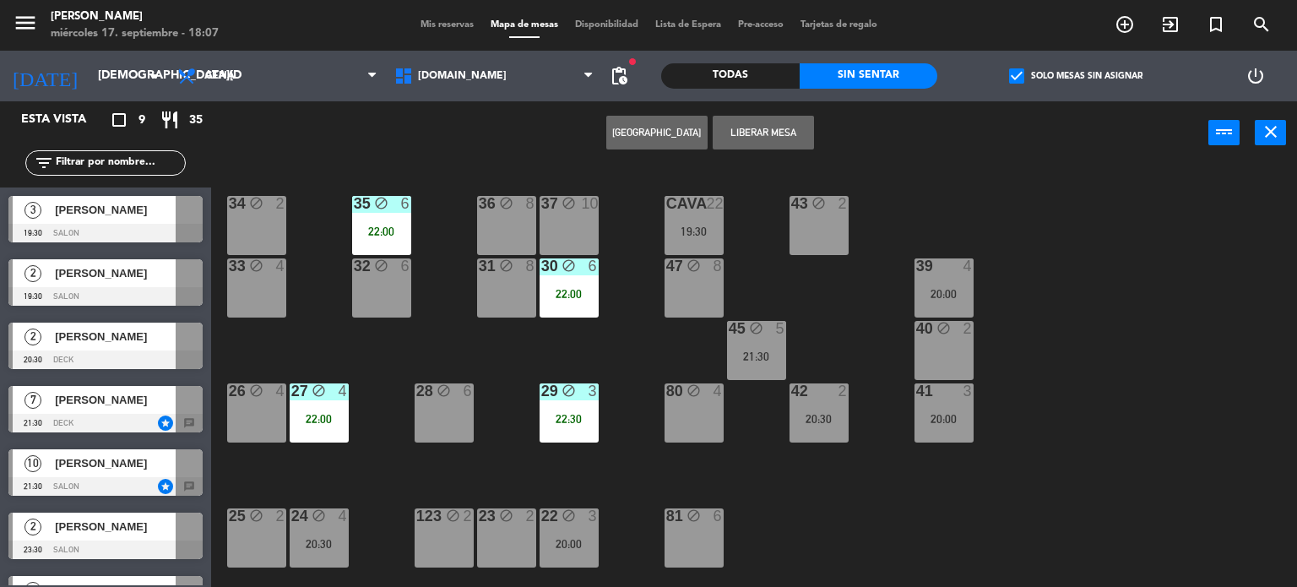
click at [1033, 509] on div "34 block 2 35 block 6 22:00 36 block 8 43 block 2 37 block 10 CAVA 22 19:30 33 …" at bounding box center [760, 376] width 1073 height 422
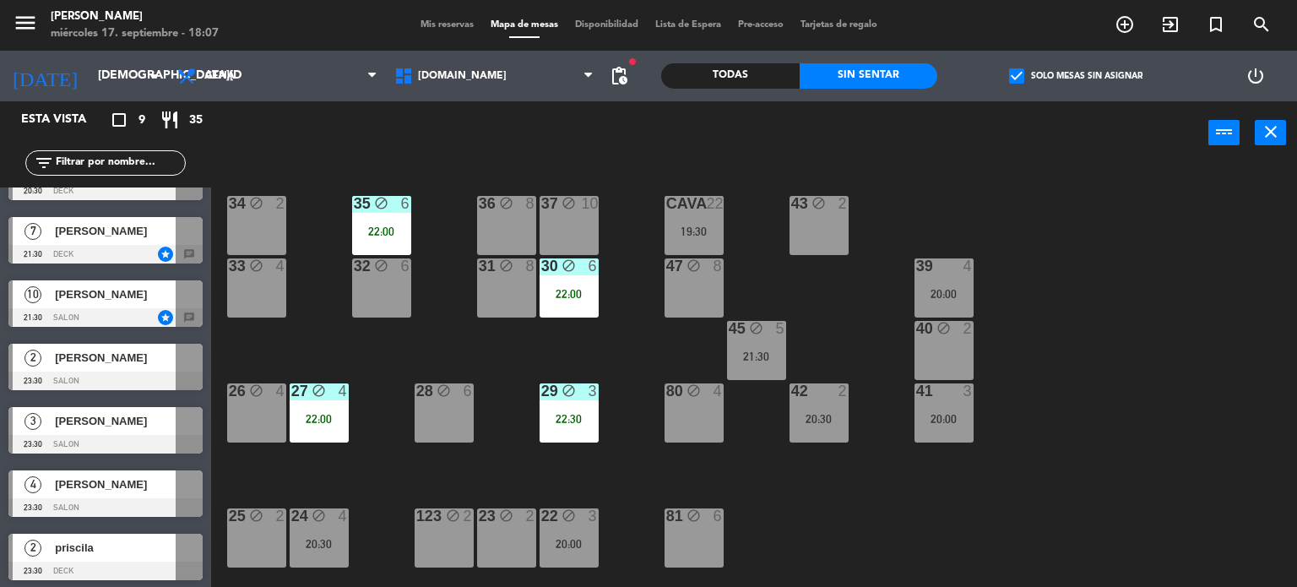
scroll to position [172, 0]
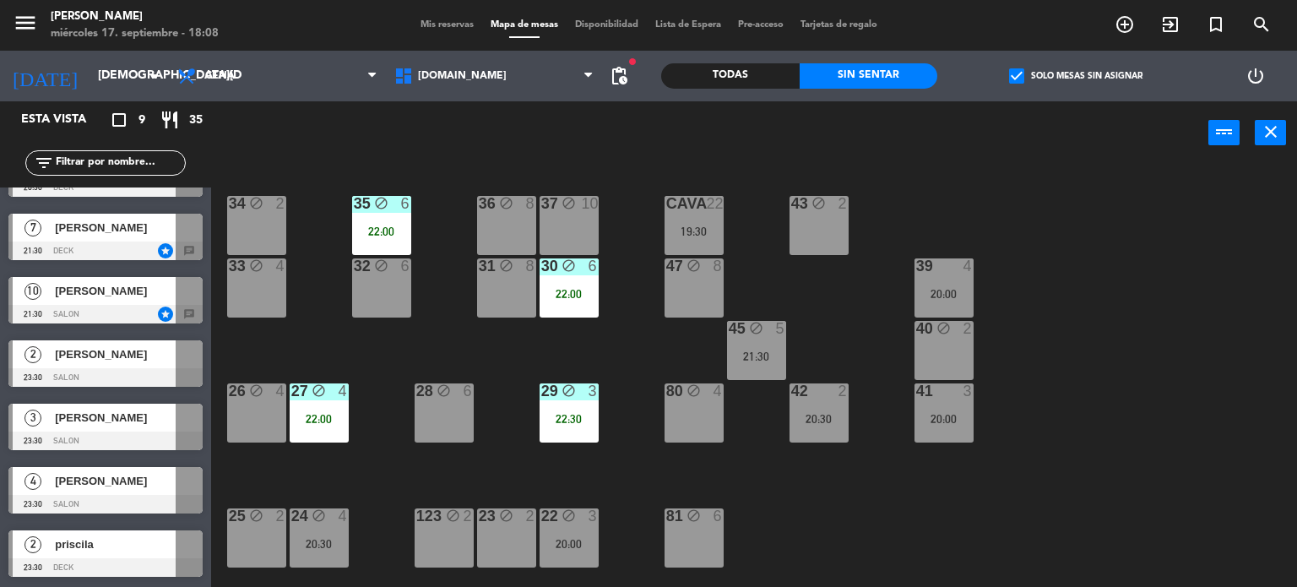
click at [1045, 234] on div "34 block 2 35 block 6 22:00 36 block 8 43 block 2 37 block 10 CAVA 22 19:30 33 …" at bounding box center [760, 376] width 1073 height 422
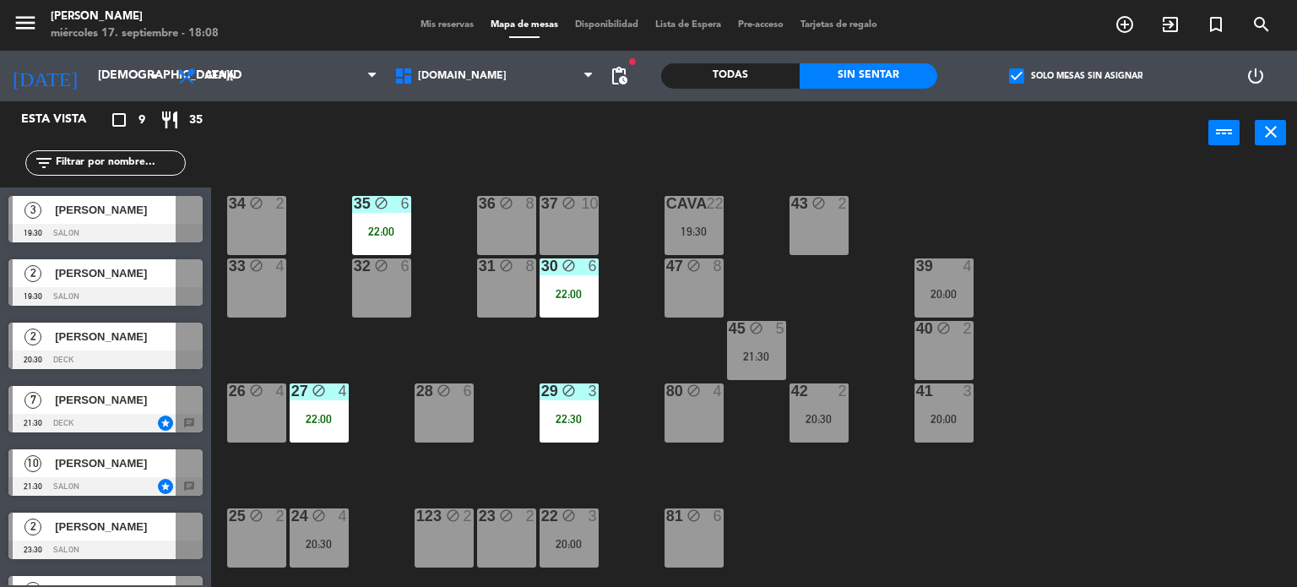
click at [274, 357] on div "34 block 2 35 block 6 22:00 36 block 8 43 block 2 37 block 10 CAVA 22 19:30 33 …" at bounding box center [760, 376] width 1073 height 422
click at [460, 98] on div "[DOMAIN_NAME] [DOMAIN_NAME] [DOMAIN_NAME] [DOMAIN_NAME] [DOMAIN_NAME]" at bounding box center [494, 76] width 217 height 51
click at [465, 58] on span "[DOMAIN_NAME]" at bounding box center [494, 75] width 217 height 37
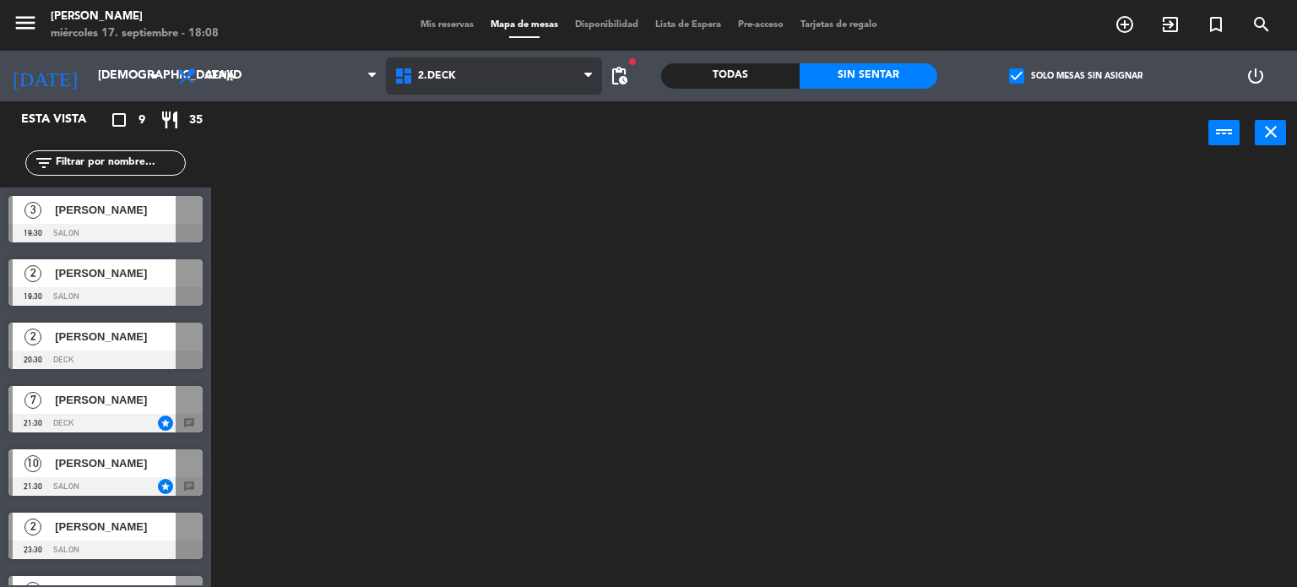
click at [473, 157] on ng-component "menu Gardiner miércoles 17. septiembre - 18:08 Mis reservas Mapa de mesas Dispo…" at bounding box center [648, 294] width 1297 height 588
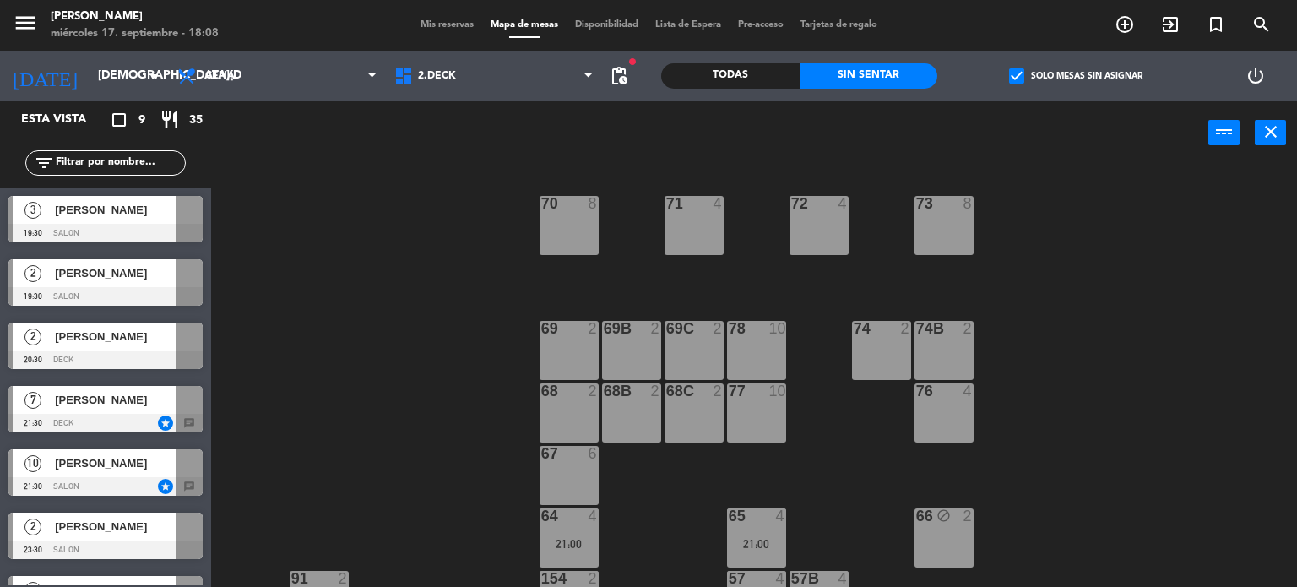
scroll to position [338, 0]
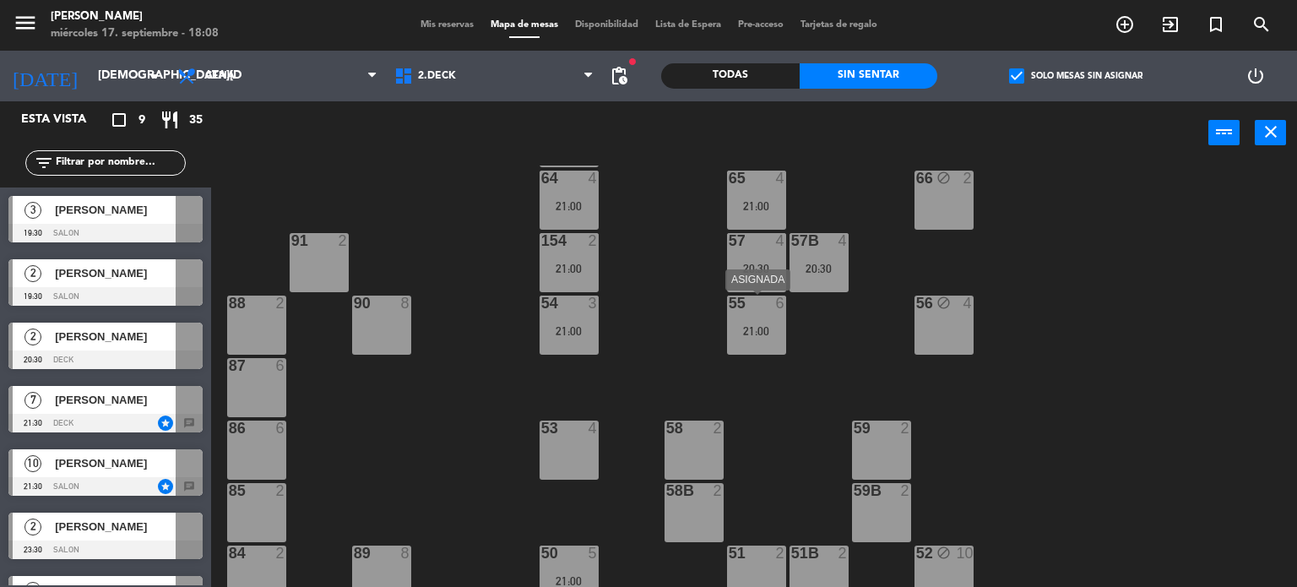
click at [762, 323] on div "55 6 21:00" at bounding box center [756, 324] width 59 height 59
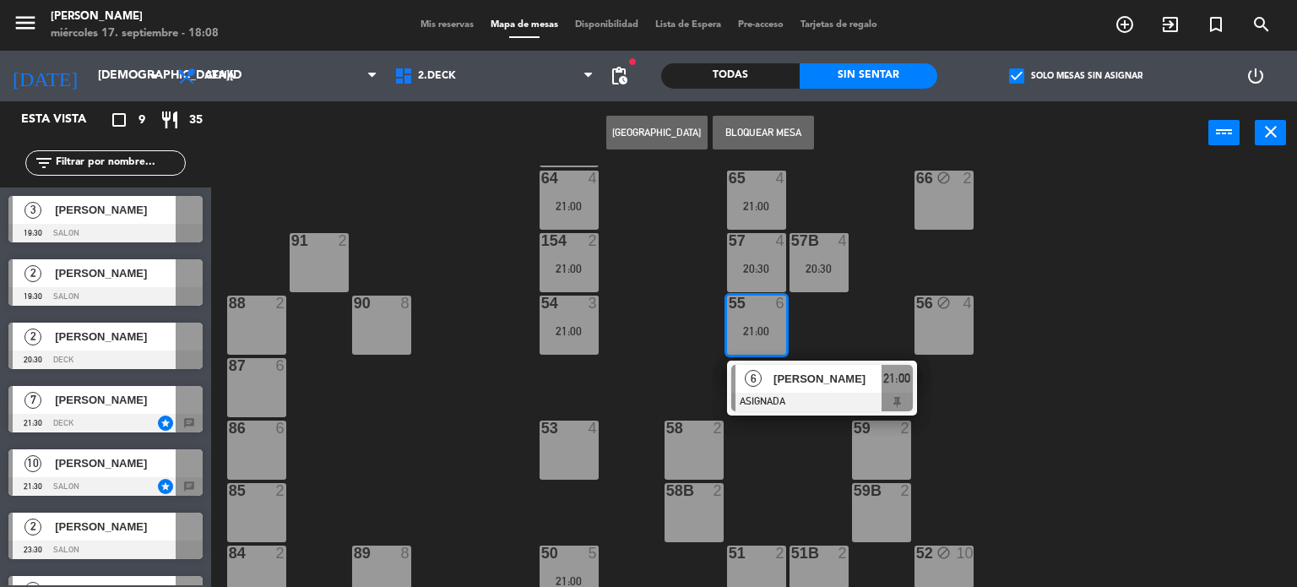
scroll to position [253, 0]
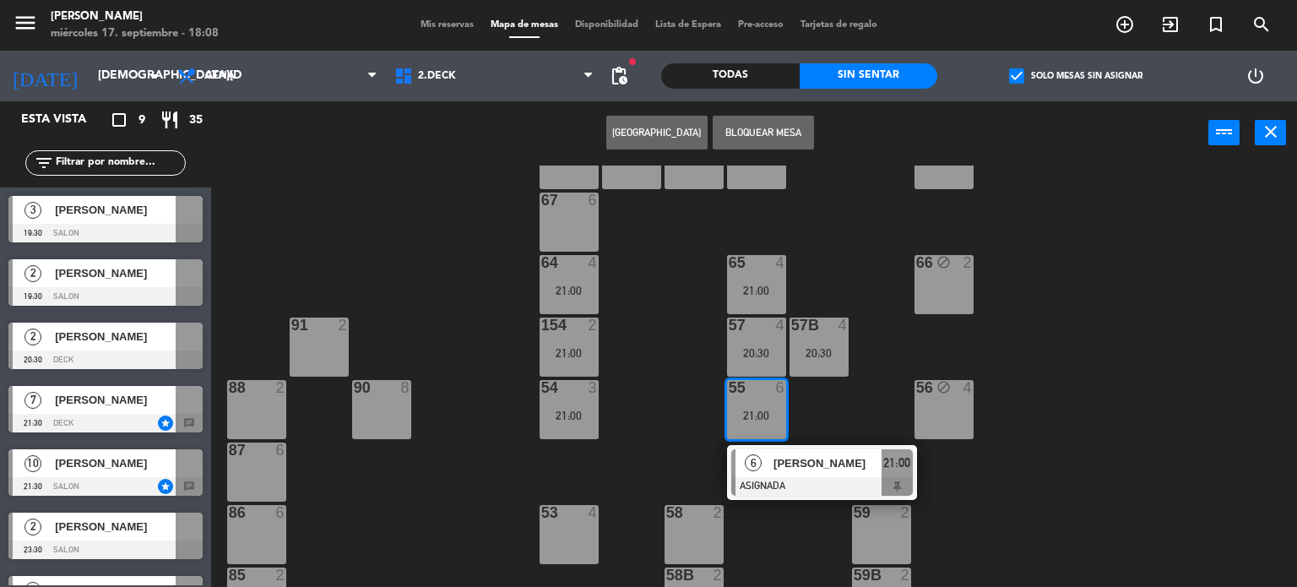
click at [572, 229] on div "67 6" at bounding box center [568, 221] width 59 height 59
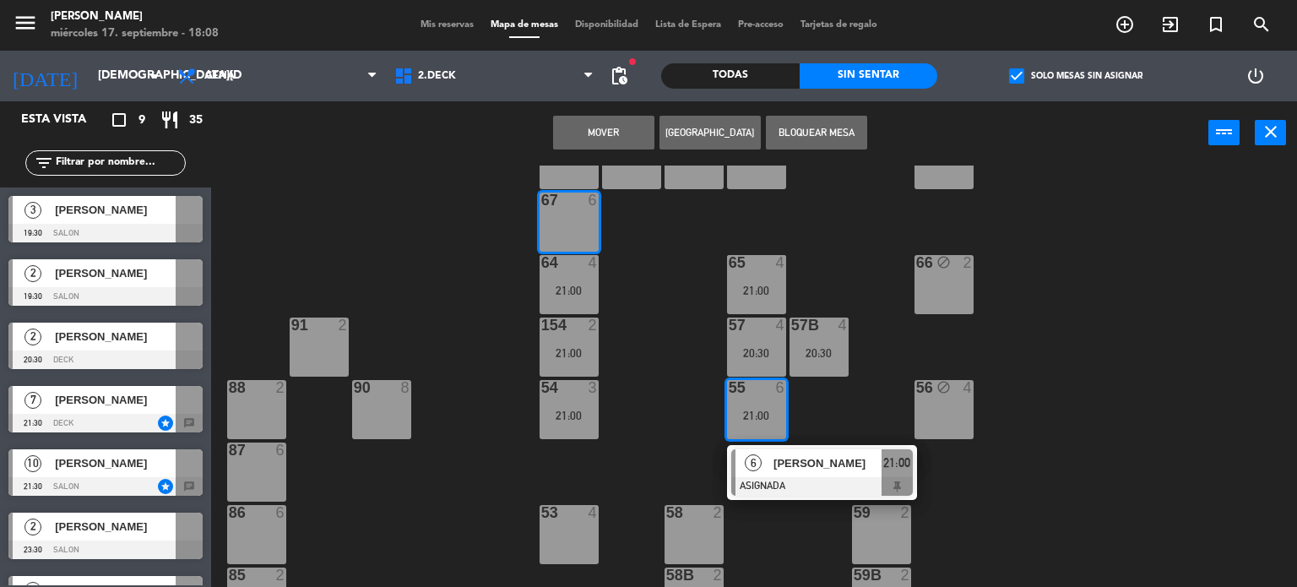
click at [611, 117] on button "Mover" at bounding box center [603, 133] width 101 height 34
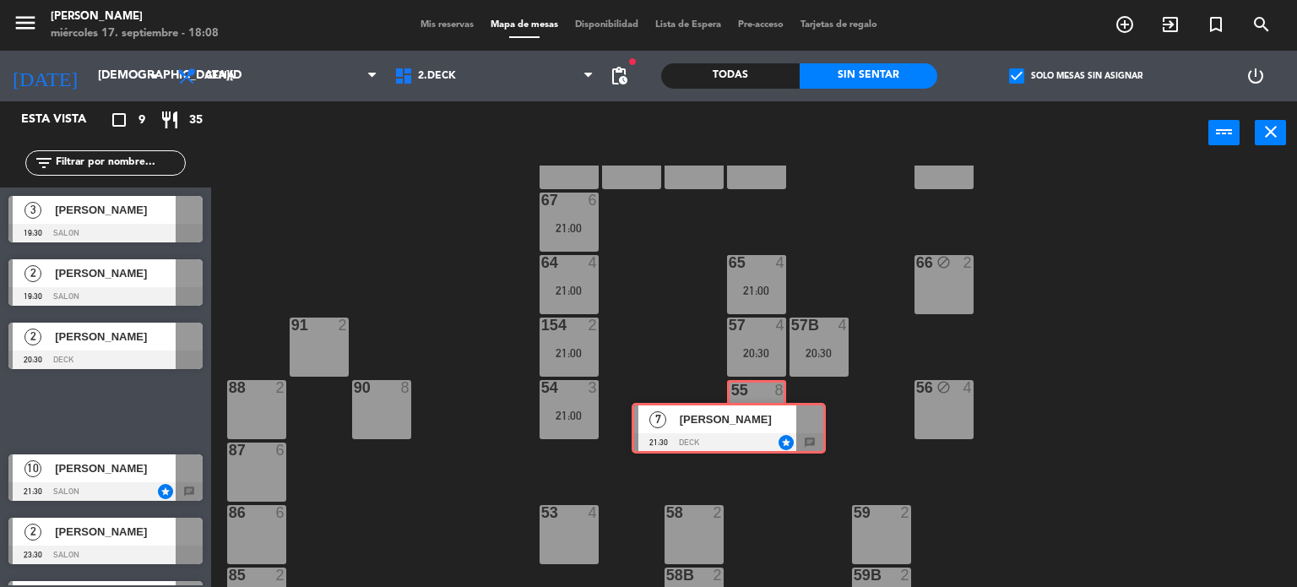
drag, startPoint x: 116, startPoint y: 412, endPoint x: 739, endPoint y: 429, distance: 623.3
click at [739, 429] on div "Esta vista crop_square 9 restaurant 35 filter_list 3 German De Luca 19:30 SALON…" at bounding box center [648, 344] width 1297 height 486
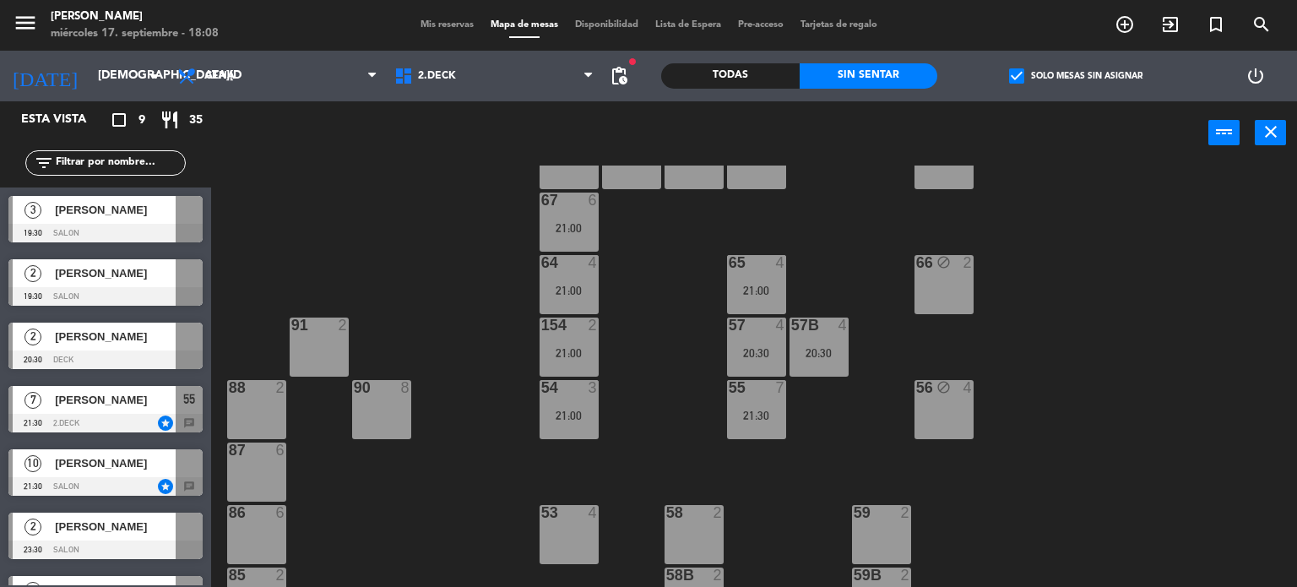
click at [665, 425] on div "71 4 72 4 73 8 70 8 74 2 74B 2 69 2 69B 2 69C 2 78 10 77 10 76 4 68 2 68B 2 68C…" at bounding box center [760, 376] width 1073 height 422
click at [350, 308] on div "71 4 72 4 73 8 70 8 74 2 74B 2 69 2 69B 2 69C 2 78 10 77 10 76 4 68 2 68B 2 68C…" at bounding box center [760, 376] width 1073 height 422
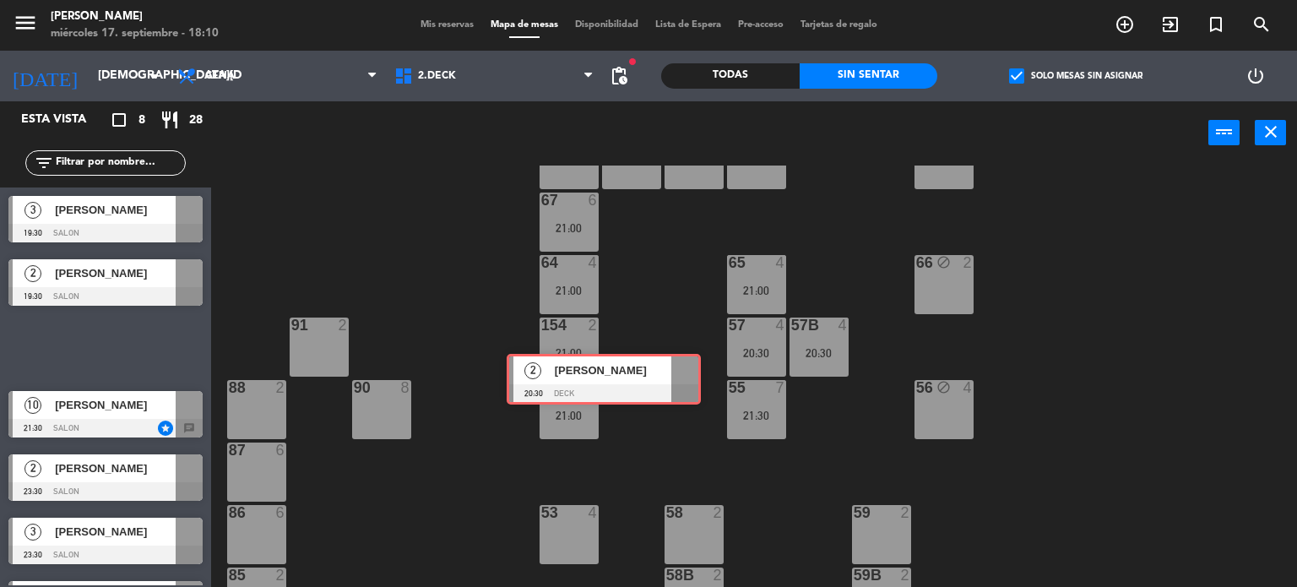
scroll to position [354, 0]
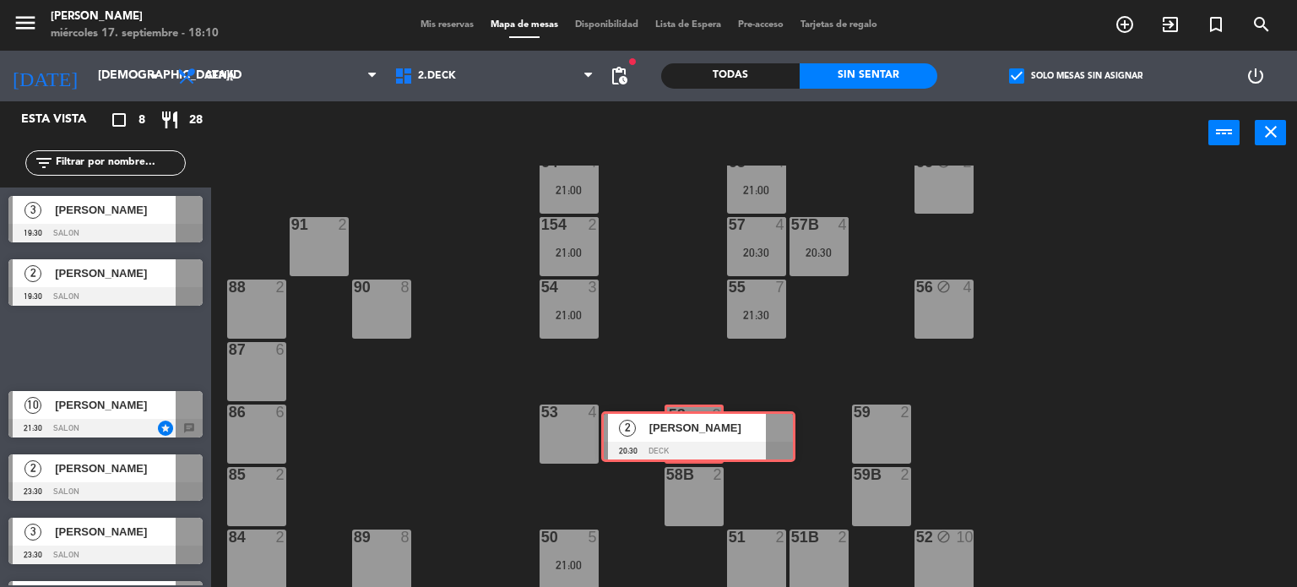
drag, startPoint x: 111, startPoint y: 340, endPoint x: 704, endPoint y: 429, distance: 599.3
click at [704, 429] on div "Esta vista crop_square 8 restaurant 28 filter_list 3 German De Luca 19:30 SALON…" at bounding box center [648, 344] width 1297 height 486
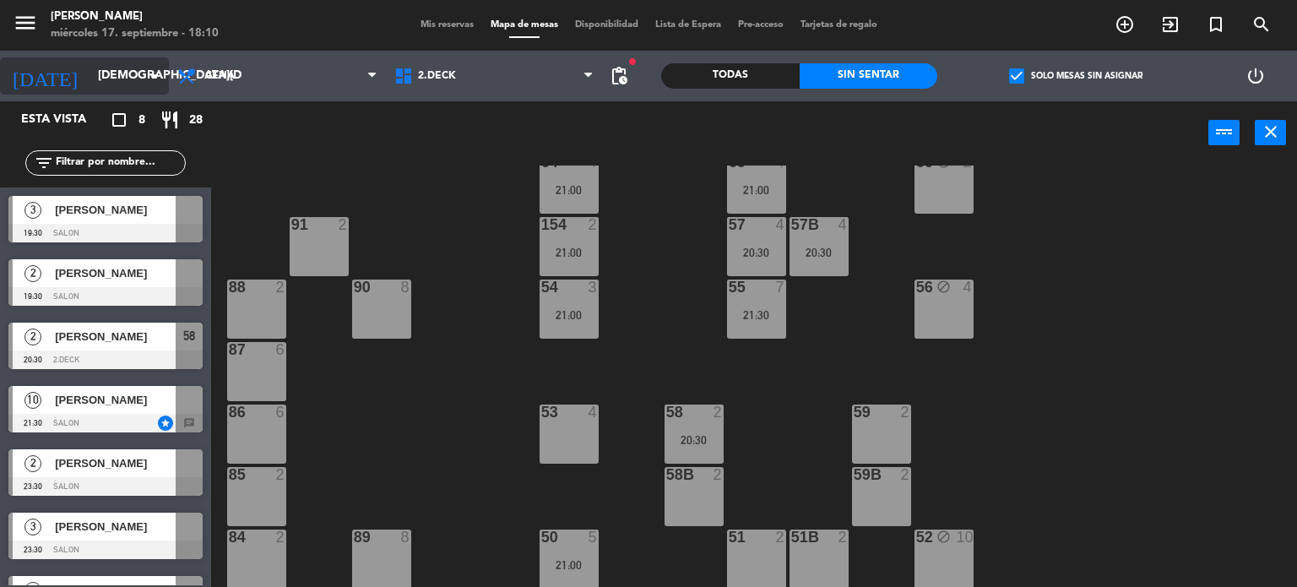
click at [89, 84] on input "jue. 18 sep." at bounding box center [169, 76] width 160 height 30
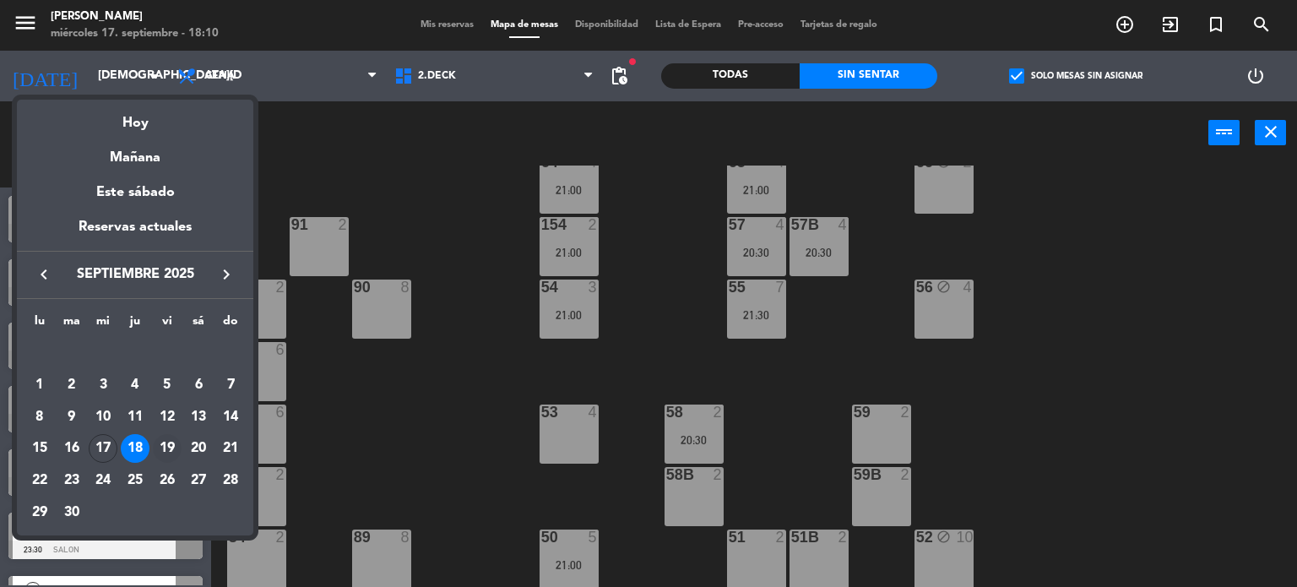
click at [174, 445] on div "19" at bounding box center [167, 448] width 29 height 29
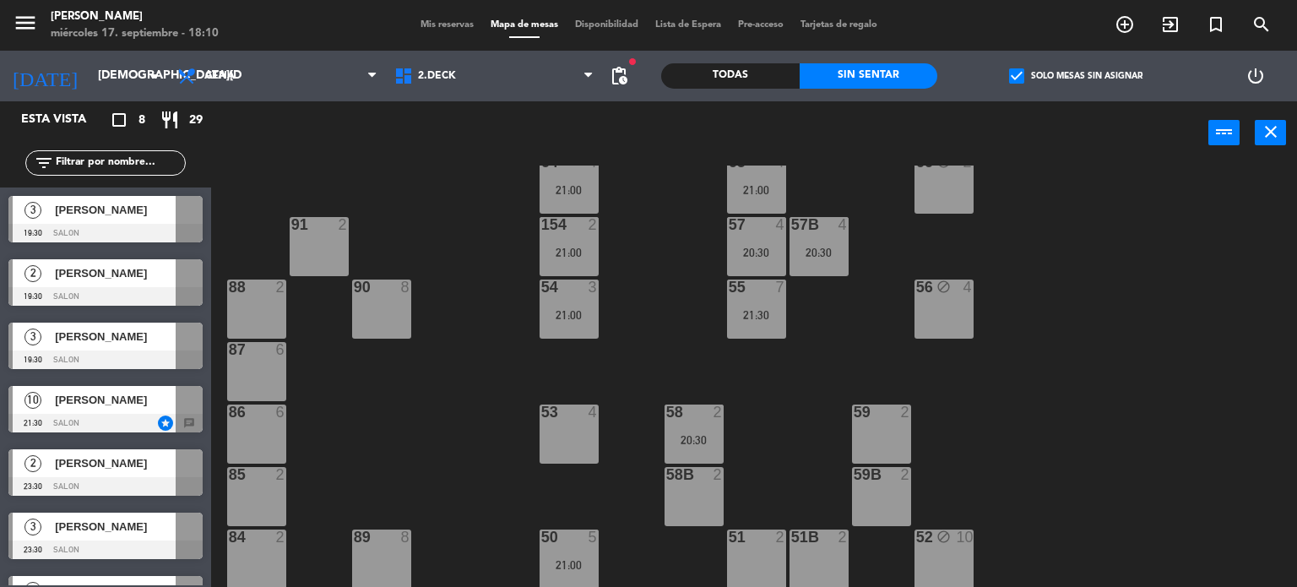
type input "vie. 19 sep."
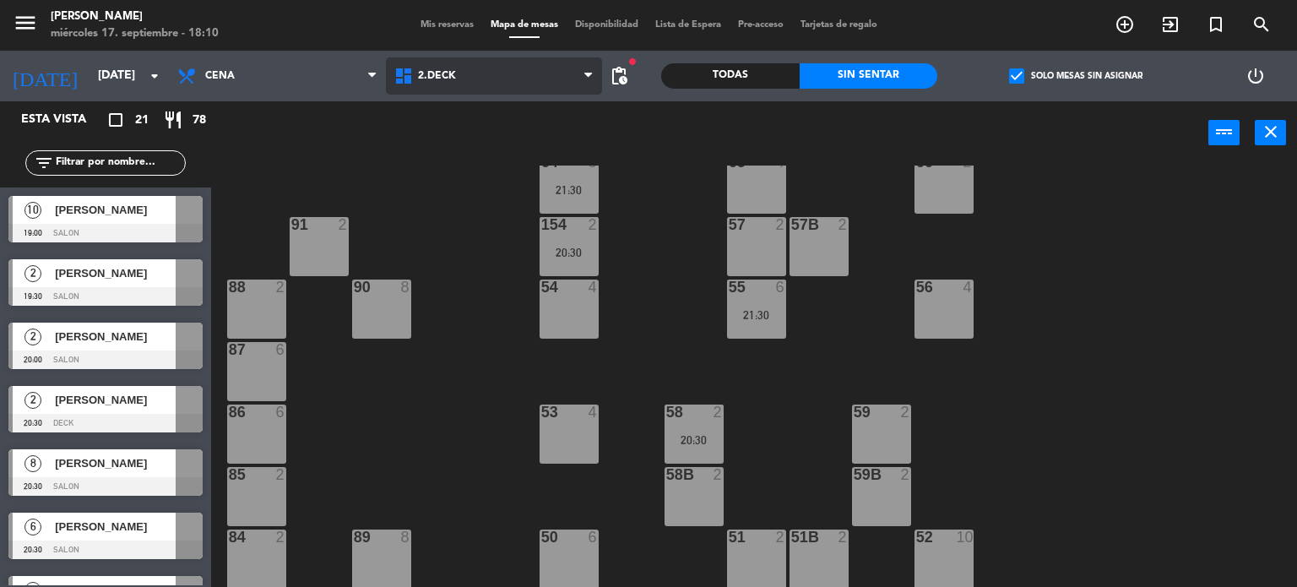
click at [466, 70] on span "2.DECK" at bounding box center [494, 75] width 217 height 37
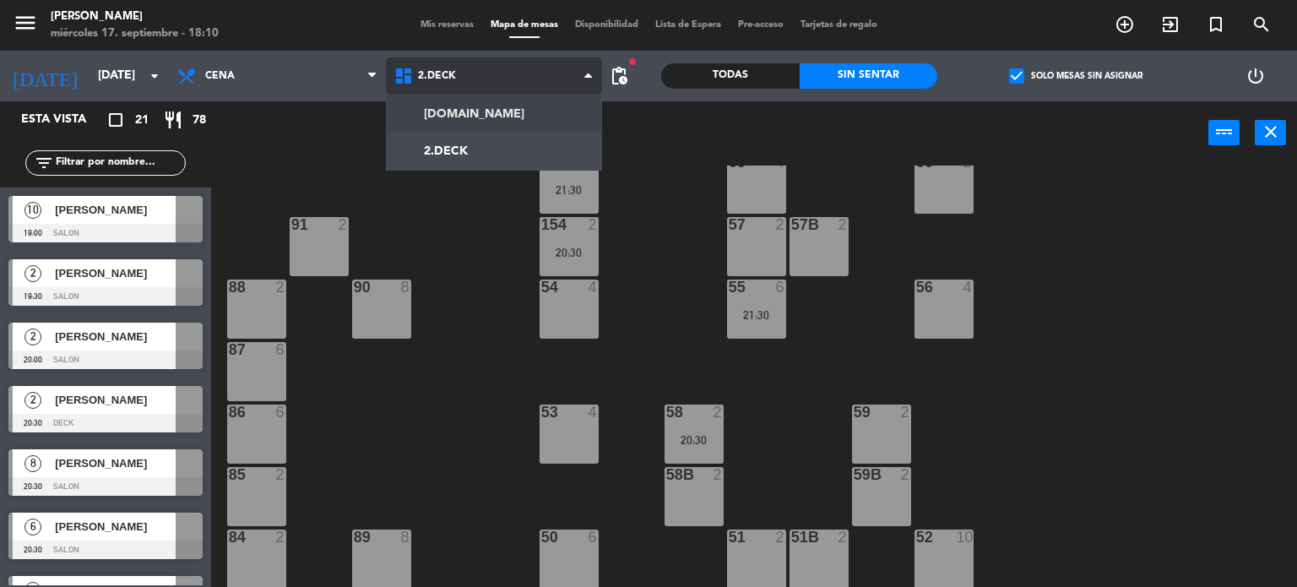
click at [486, 107] on ng-component "menu Gardiner miércoles 17. septiembre - 18:10 Mis reservas Mapa de mesas Dispo…" at bounding box center [648, 294] width 1297 height 588
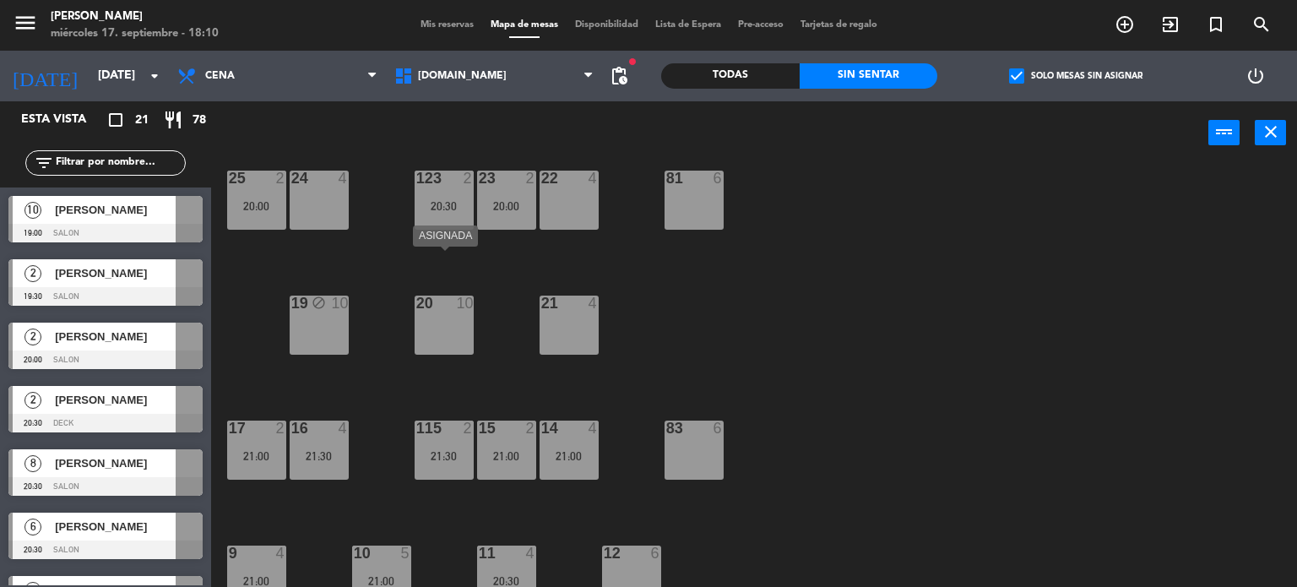
scroll to position [604, 0]
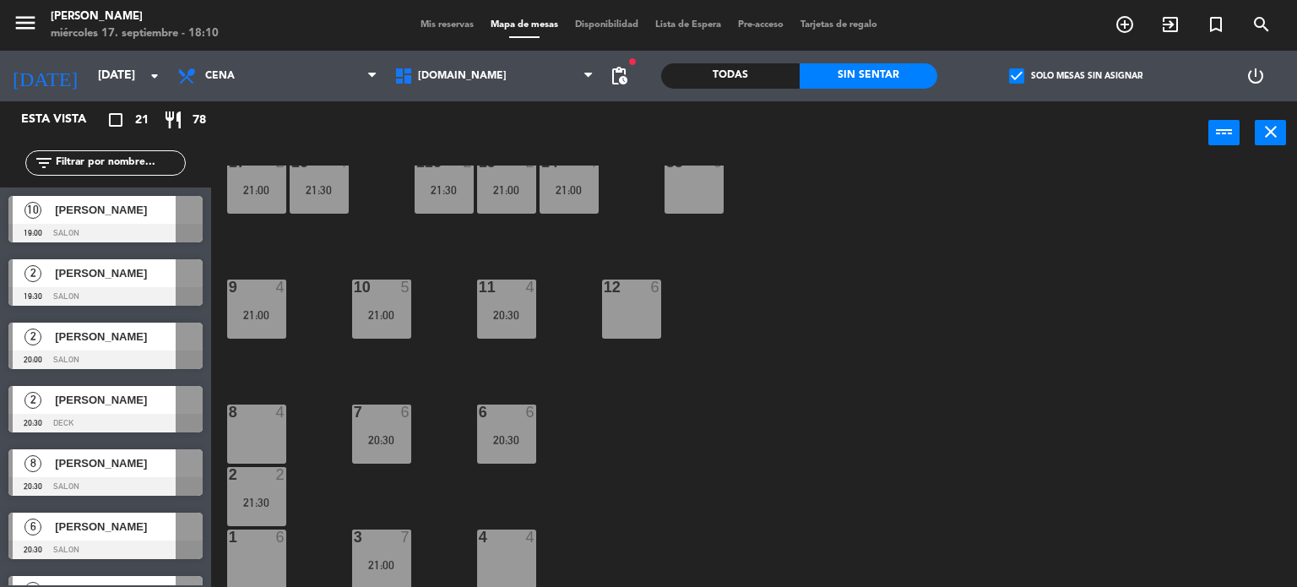
click at [550, 488] on div "34 block 2 35 block 6 36 block 8 43 2 20:30 37 block 10 CAVA 20 19:00 33 block …" at bounding box center [760, 376] width 1073 height 422
click at [409, 445] on div "20:30" at bounding box center [381, 440] width 59 height 12
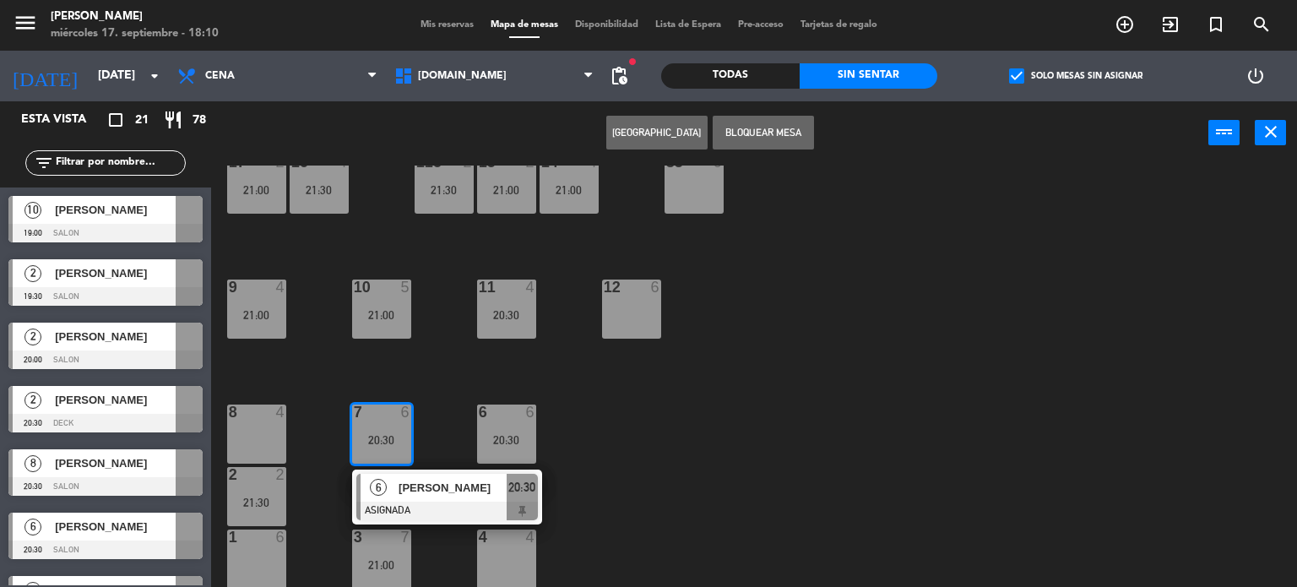
click at [649, 291] on div "6" at bounding box center [660, 286] width 28 height 15
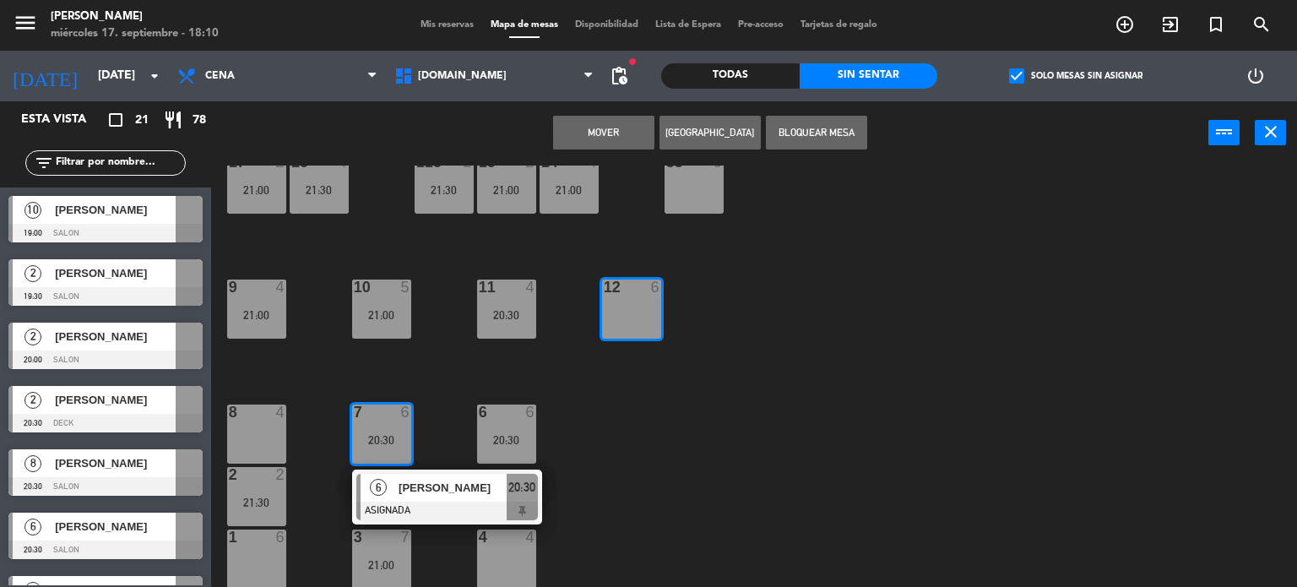
click at [588, 142] on button "Mover" at bounding box center [603, 133] width 101 height 34
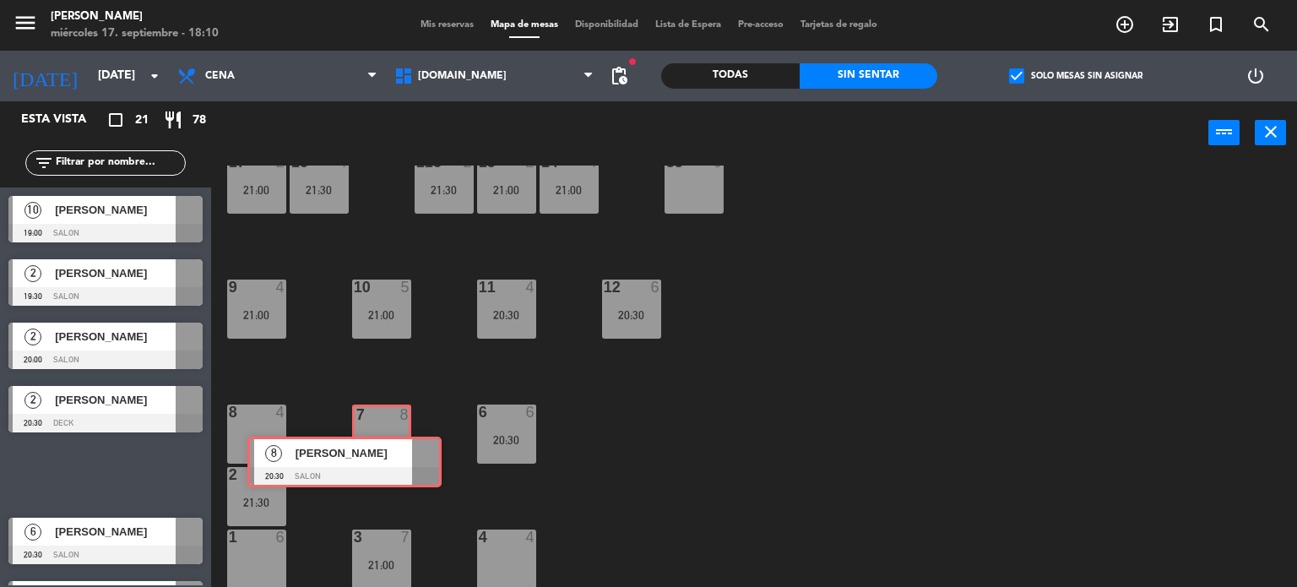
drag, startPoint x: 165, startPoint y: 461, endPoint x: 398, endPoint y: 446, distance: 233.5
click at [398, 446] on div "Esta vista crop_square 21 restaurant 78 filter_list 10 Martin daniel Sampedro 1…" at bounding box center [648, 344] width 1297 height 486
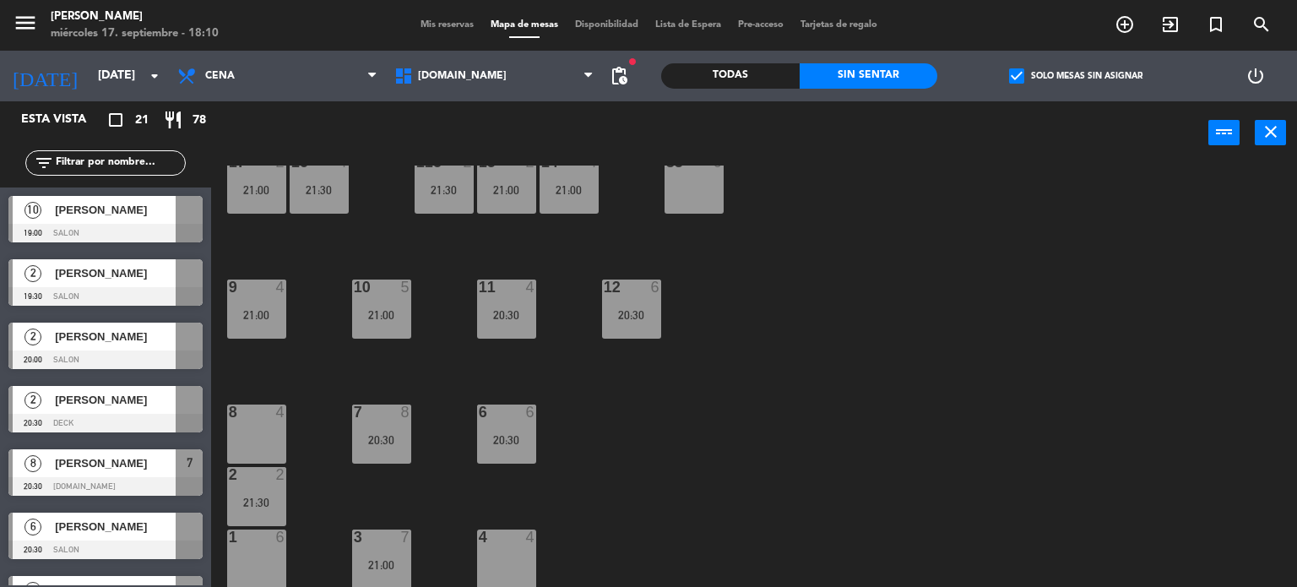
click at [516, 444] on div "20:30" at bounding box center [506, 440] width 59 height 12
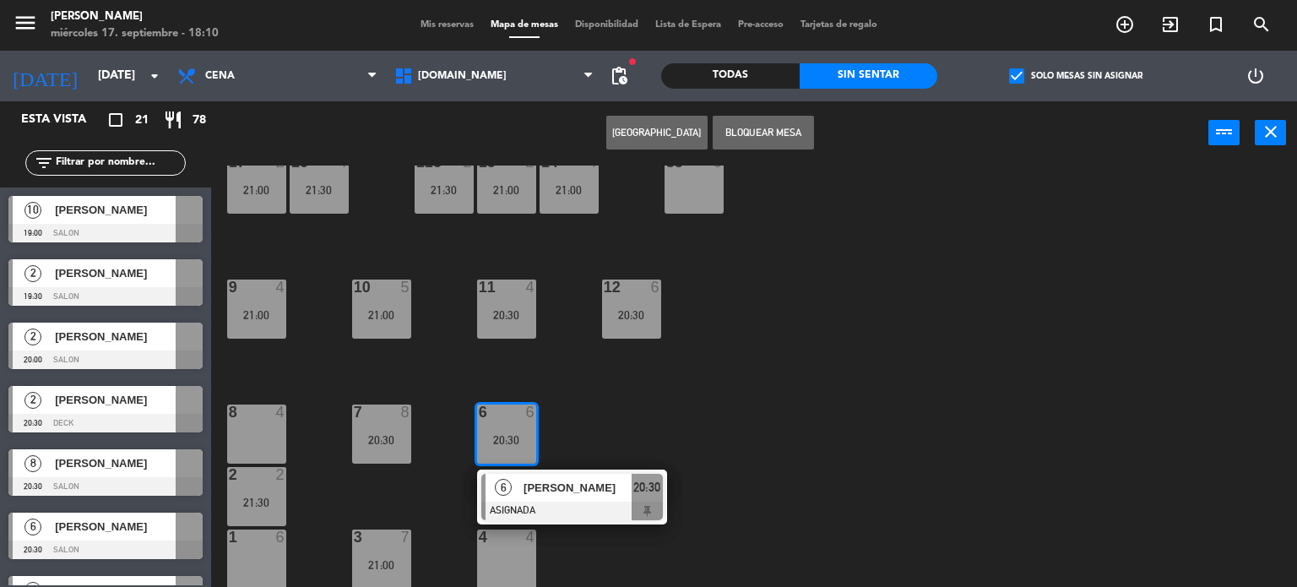
click at [250, 557] on div "1 6" at bounding box center [256, 558] width 59 height 59
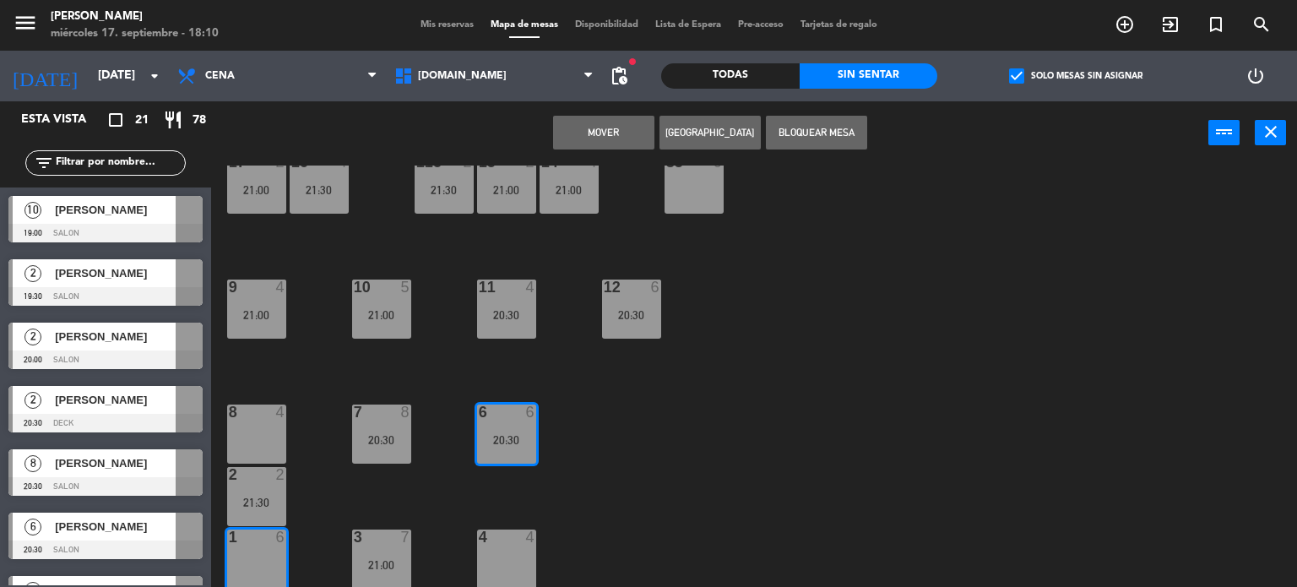
click at [610, 127] on button "Mover" at bounding box center [603, 133] width 101 height 34
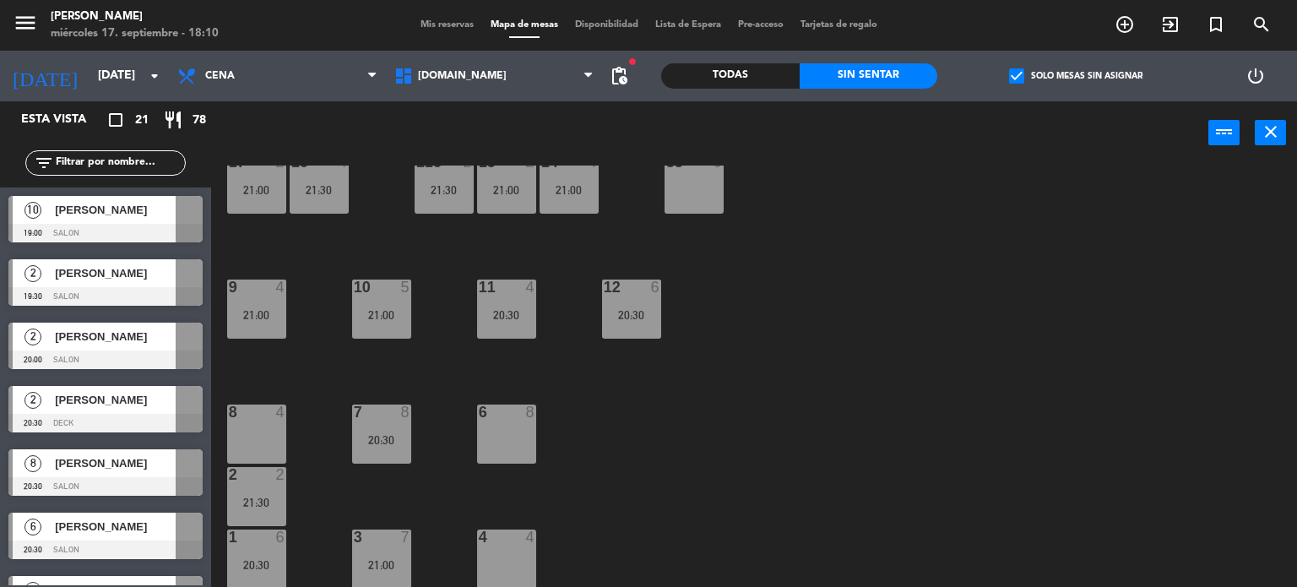
click at [726, 420] on div "34 block 2 35 block 6 36 block 8 43 2 20:30 37 block 10 CAVA 20 19:00 33 block …" at bounding box center [760, 376] width 1073 height 422
click at [402, 474] on div "34 block 2 35 block 6 36 block 8 43 2 20:30 37 block 10 CAVA 20 19:00 33 block …" at bounding box center [760, 376] width 1073 height 422
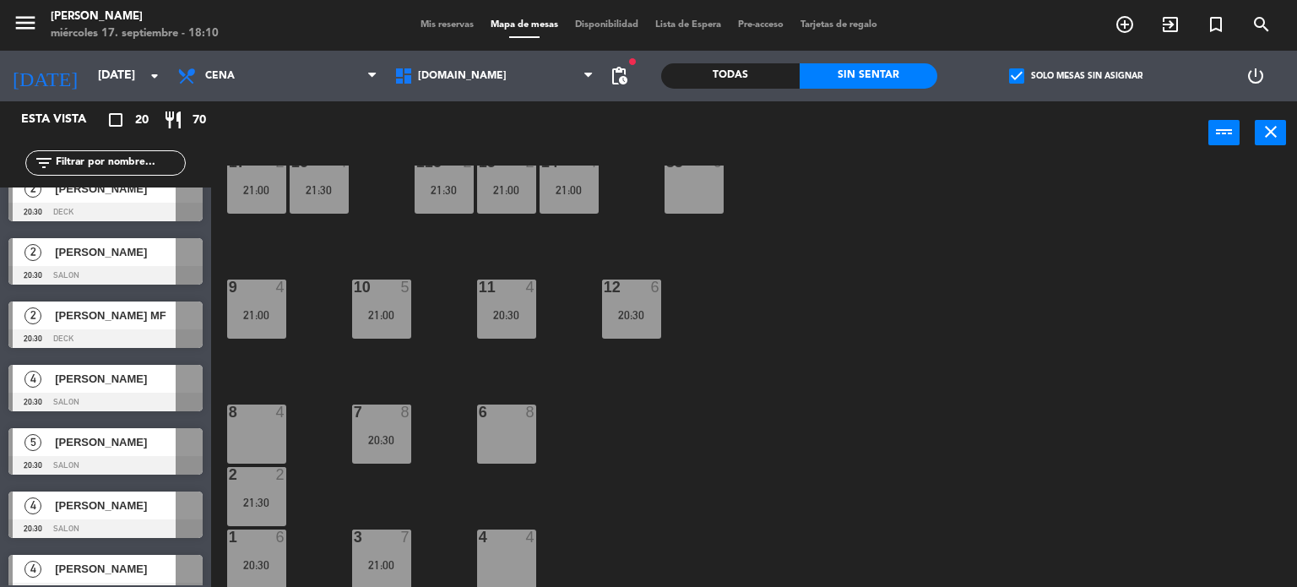
scroll to position [350, 0]
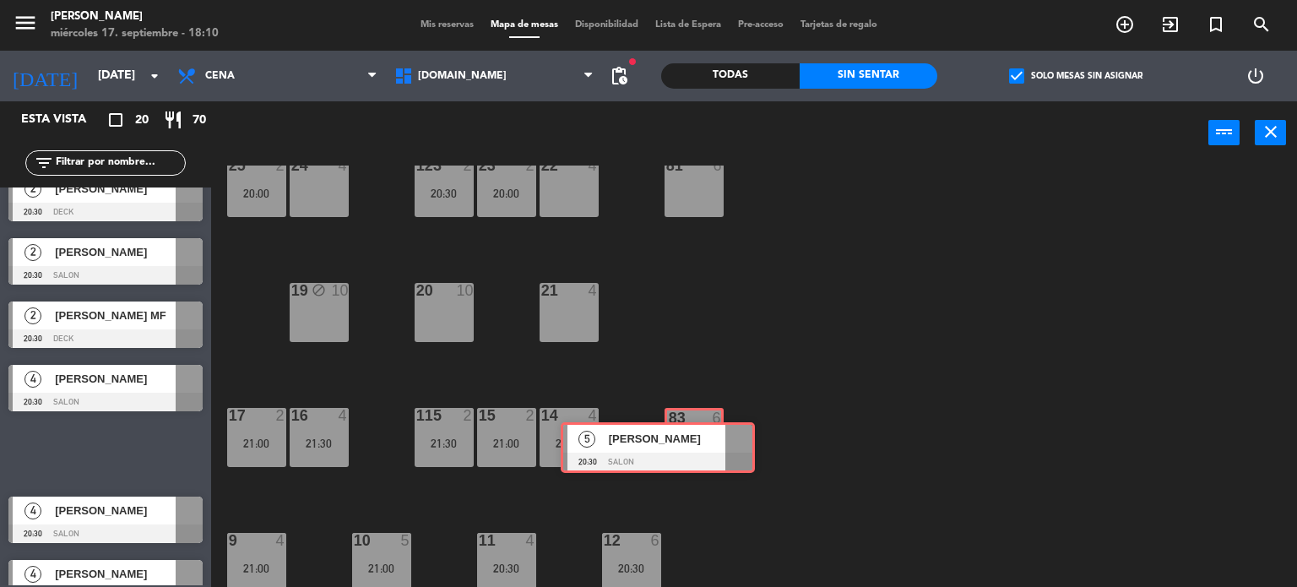
drag, startPoint x: 142, startPoint y: 445, endPoint x: 694, endPoint y: 439, distance: 552.2
click at [694, 439] on div "Esta vista crop_square 20 restaurant 70 filter_list 10 Martin daniel Sampedro 1…" at bounding box center [648, 344] width 1297 height 486
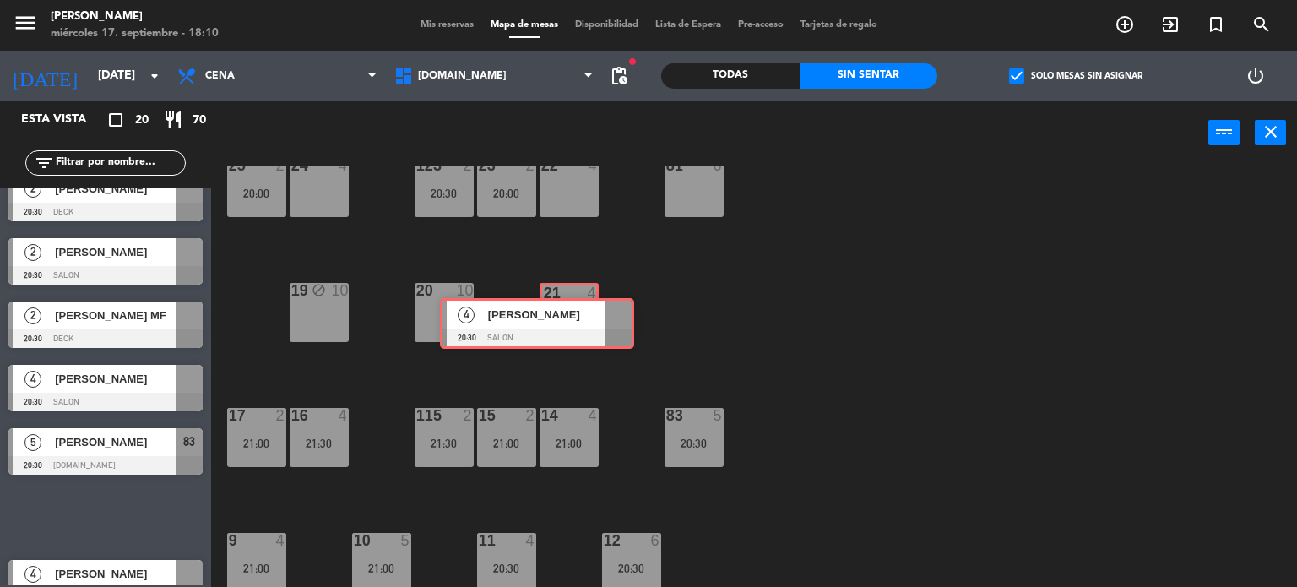
drag, startPoint x: 149, startPoint y: 512, endPoint x: 581, endPoint y: 319, distance: 472.8
click at [581, 319] on div "Esta vista crop_square 20 restaurant 70 filter_list 10 Martin daniel Sampedro 1…" at bounding box center [648, 344] width 1297 height 486
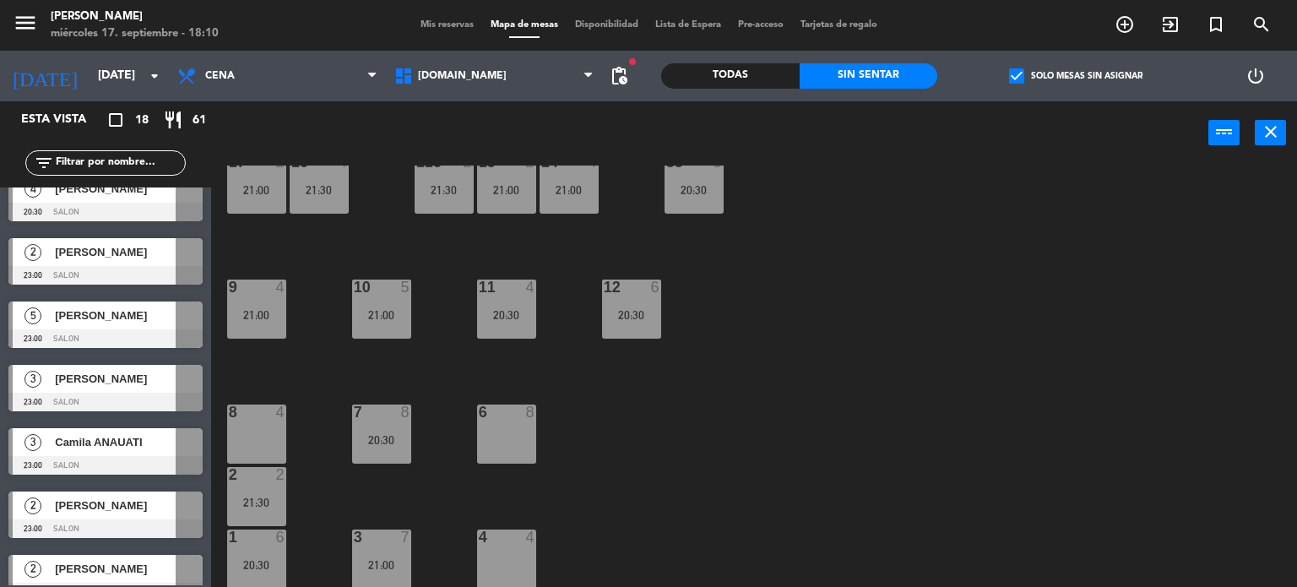
scroll to position [742, 0]
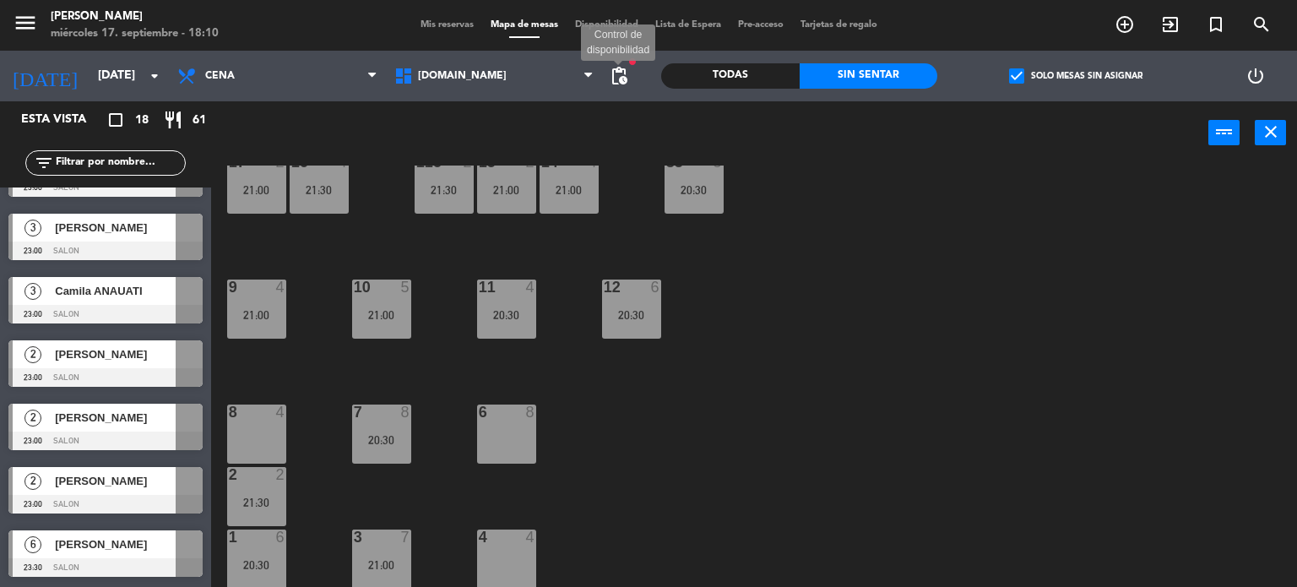
click at [621, 79] on span "pending_actions" at bounding box center [619, 76] width 20 height 20
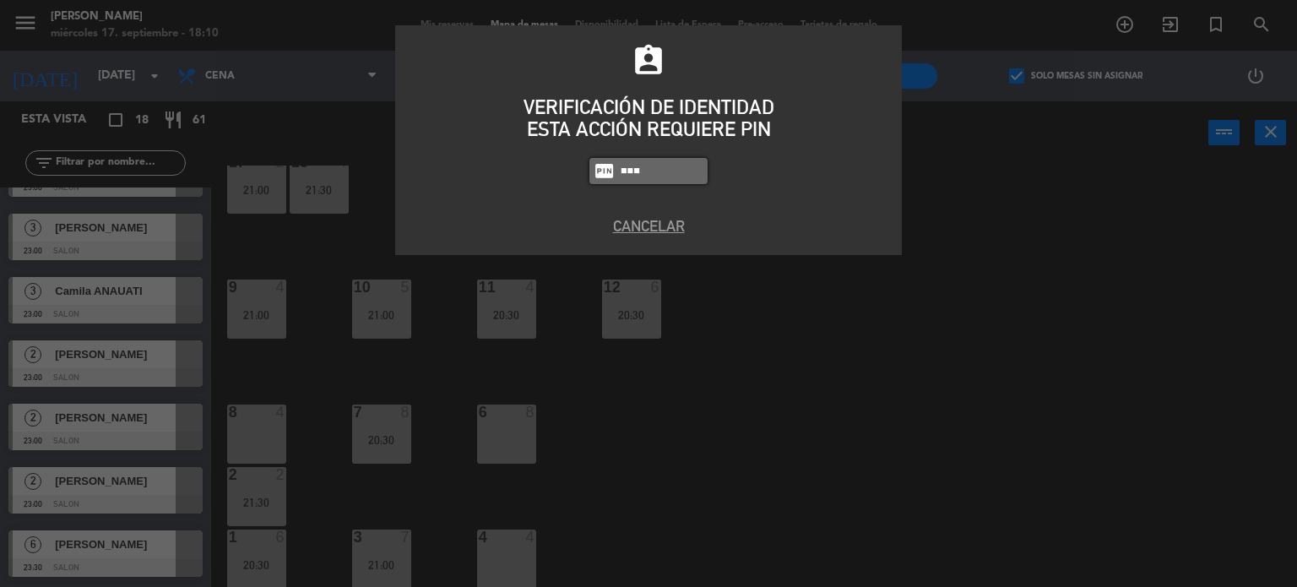
type input "3871"
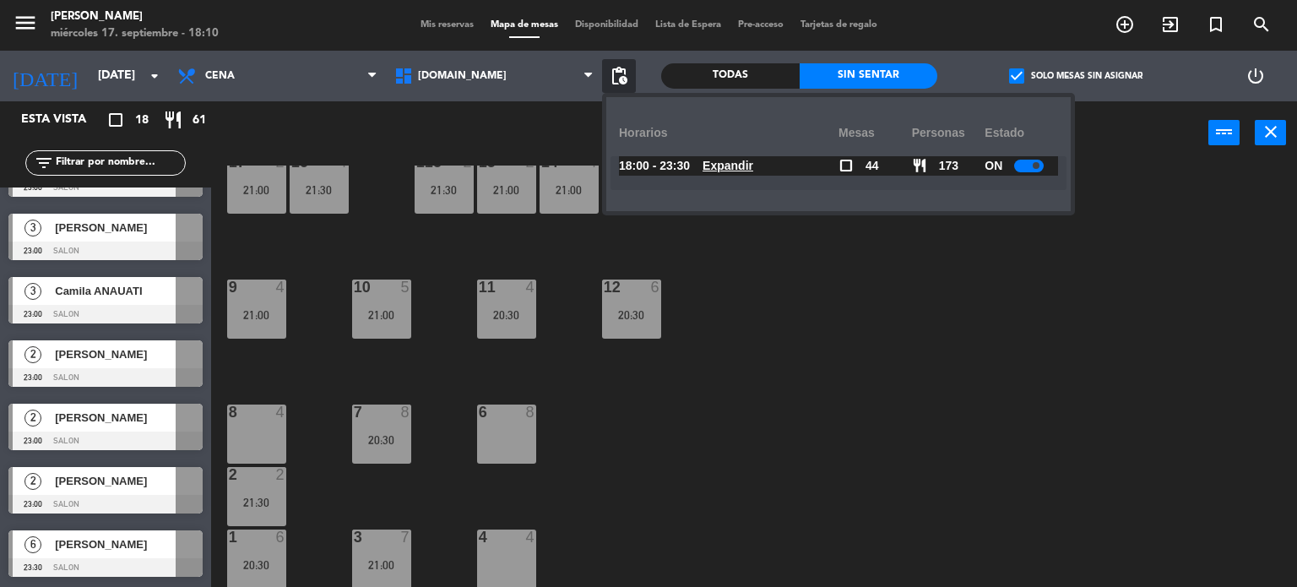
click at [750, 165] on u "Expandir" at bounding box center [727, 166] width 51 height 14
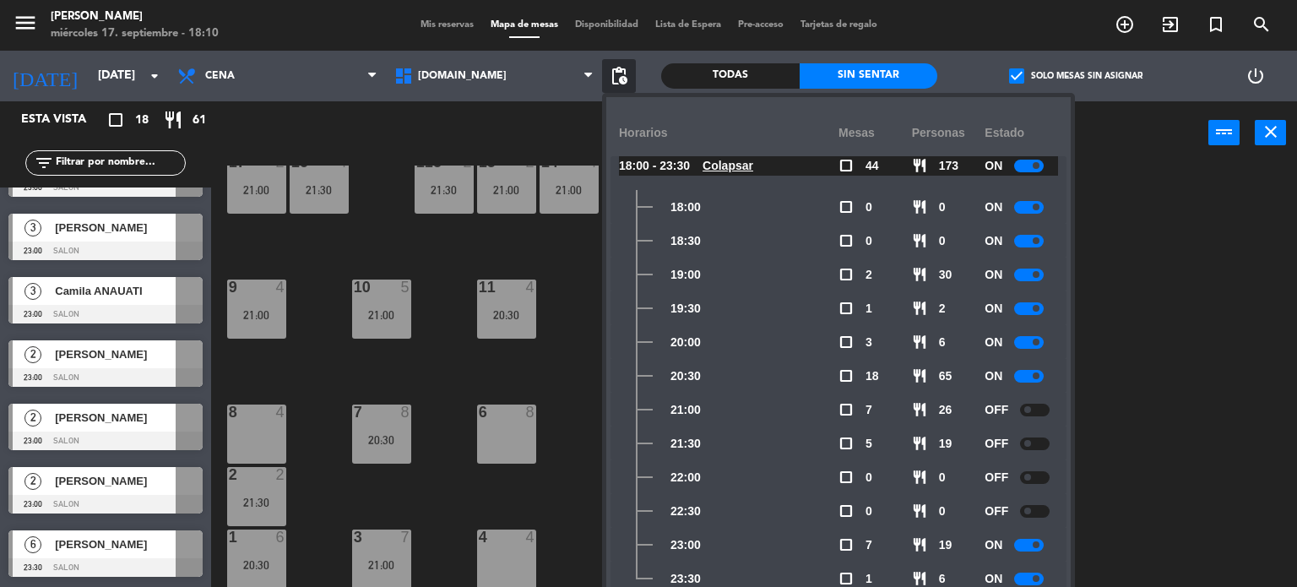
scroll to position [13, 0]
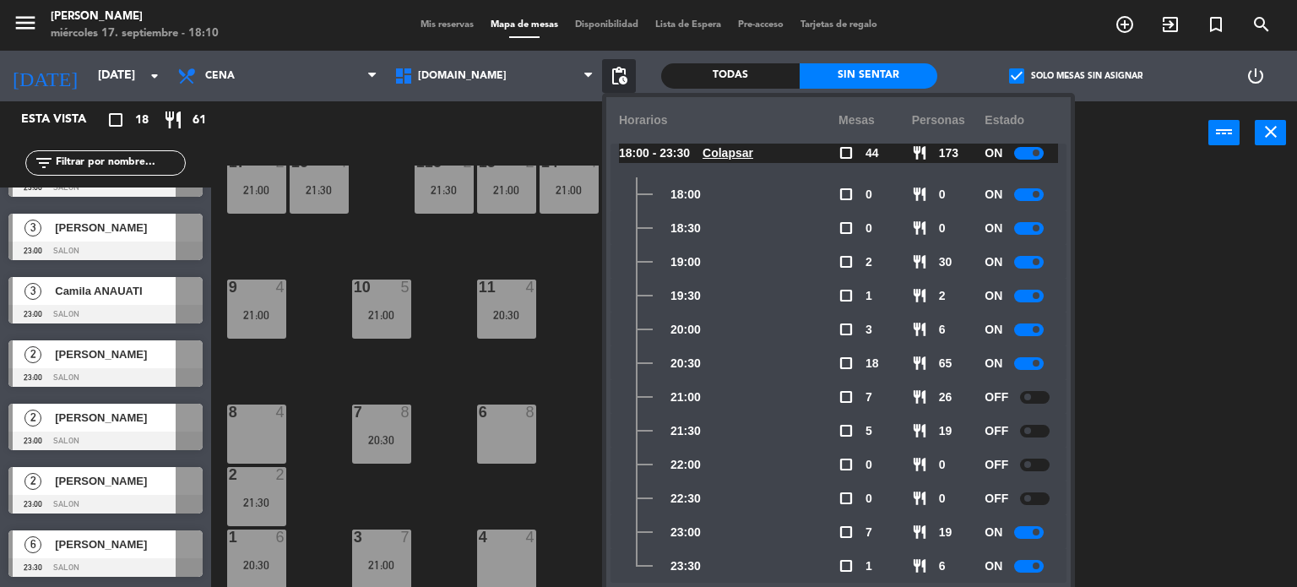
click at [1120, 529] on div "34 block 2 35 block 6 36 block 8 43 2 20:30 37 block 10 CAVA 20 19:00 33 block …" at bounding box center [760, 376] width 1073 height 422
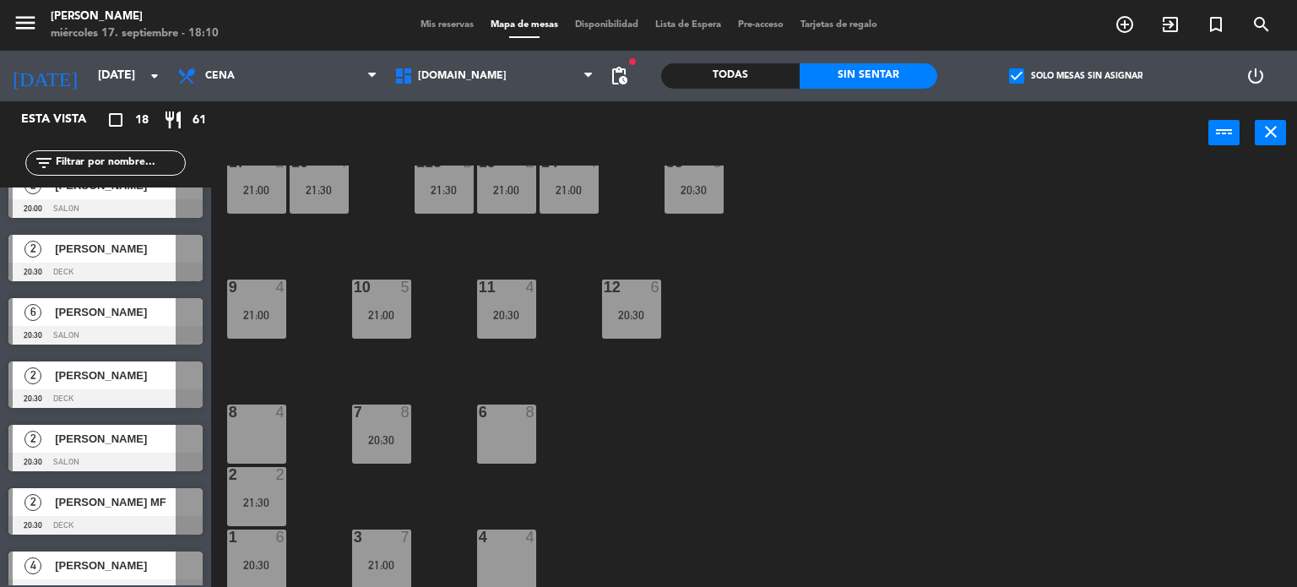
scroll to position [67, 0]
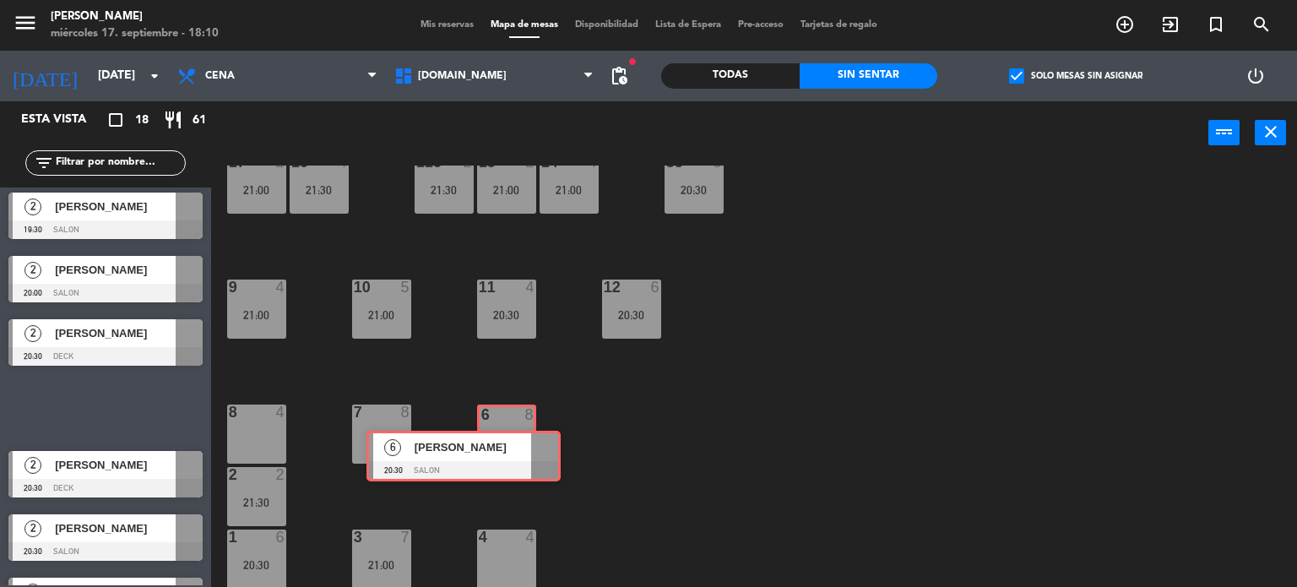
drag, startPoint x: 152, startPoint y: 401, endPoint x: 512, endPoint y: 453, distance: 364.2
click at [510, 452] on div "Esta vista crop_square 18 restaurant 61 filter_list 10 Martin daniel Sampedro 1…" at bounding box center [648, 344] width 1297 height 486
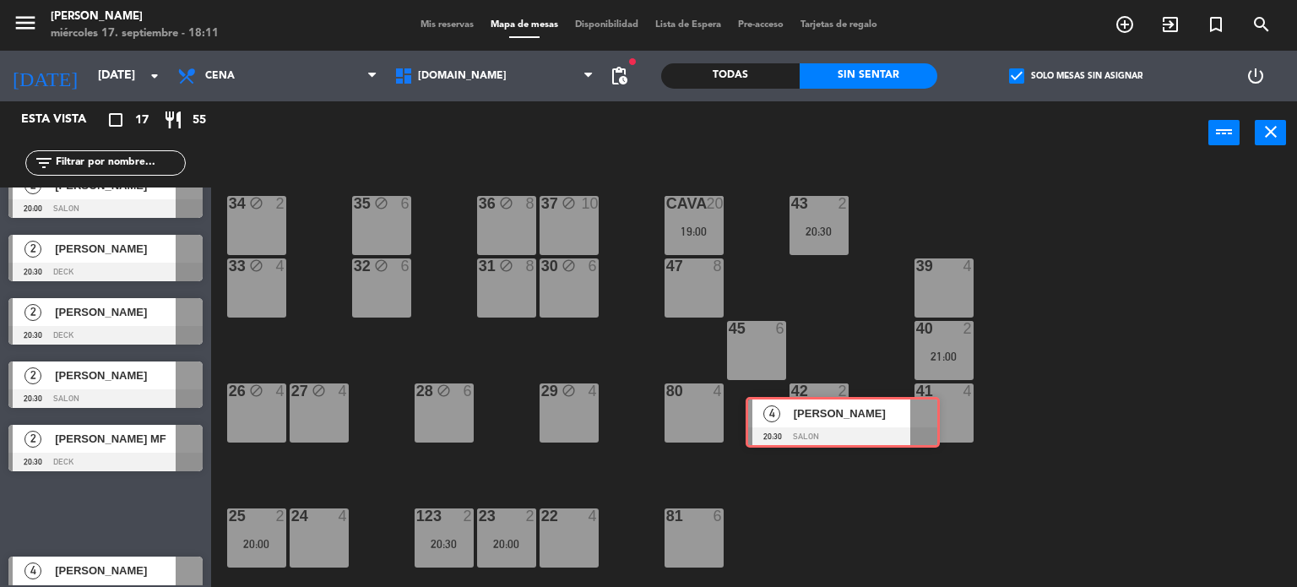
scroll to position [253, 0]
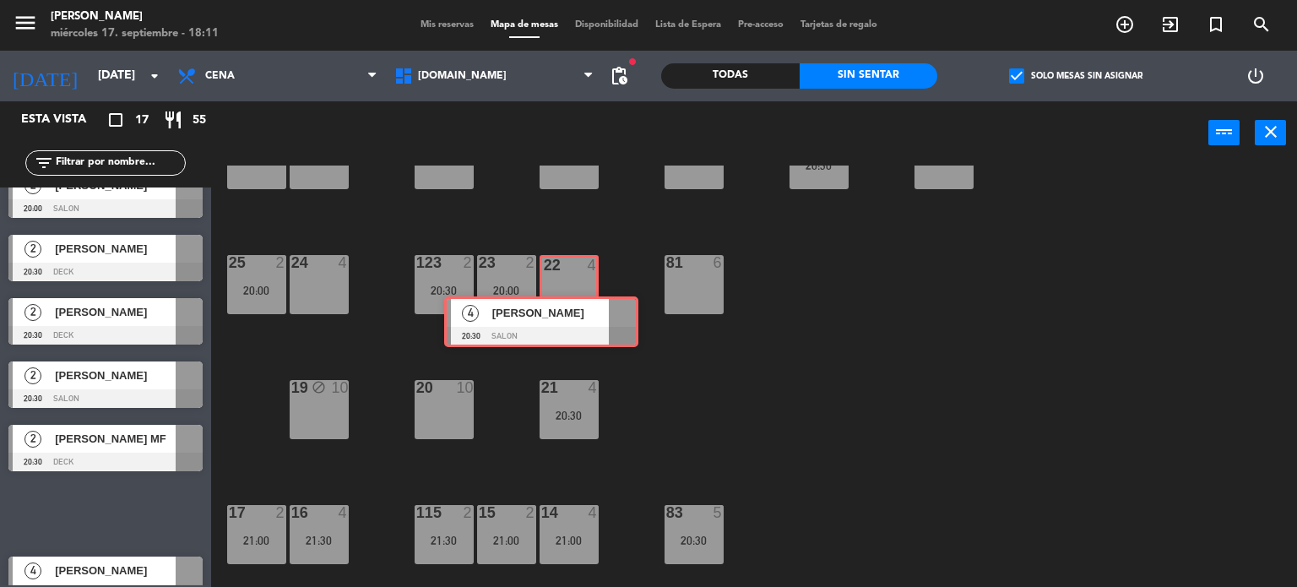
drag, startPoint x: 150, startPoint y: 507, endPoint x: 563, endPoint y: 313, distance: 455.9
click at [563, 313] on div "Esta vista crop_square 17 restaurant 55 filter_list 10 Martin daniel Sampedro 1…" at bounding box center [648, 344] width 1297 height 486
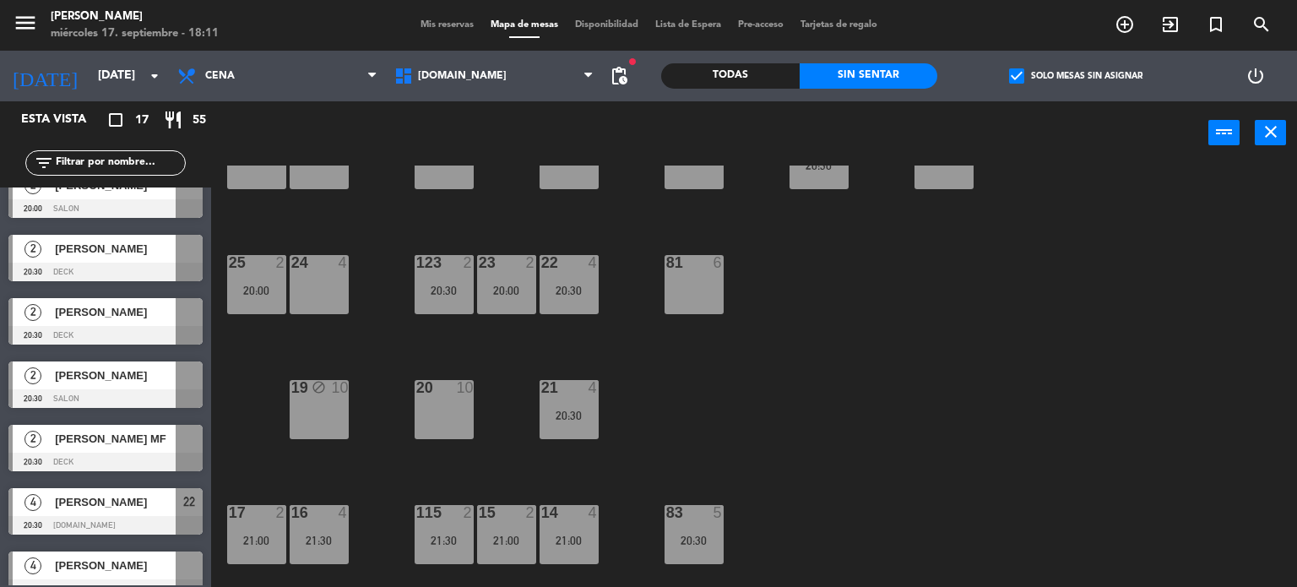
scroll to position [236, 0]
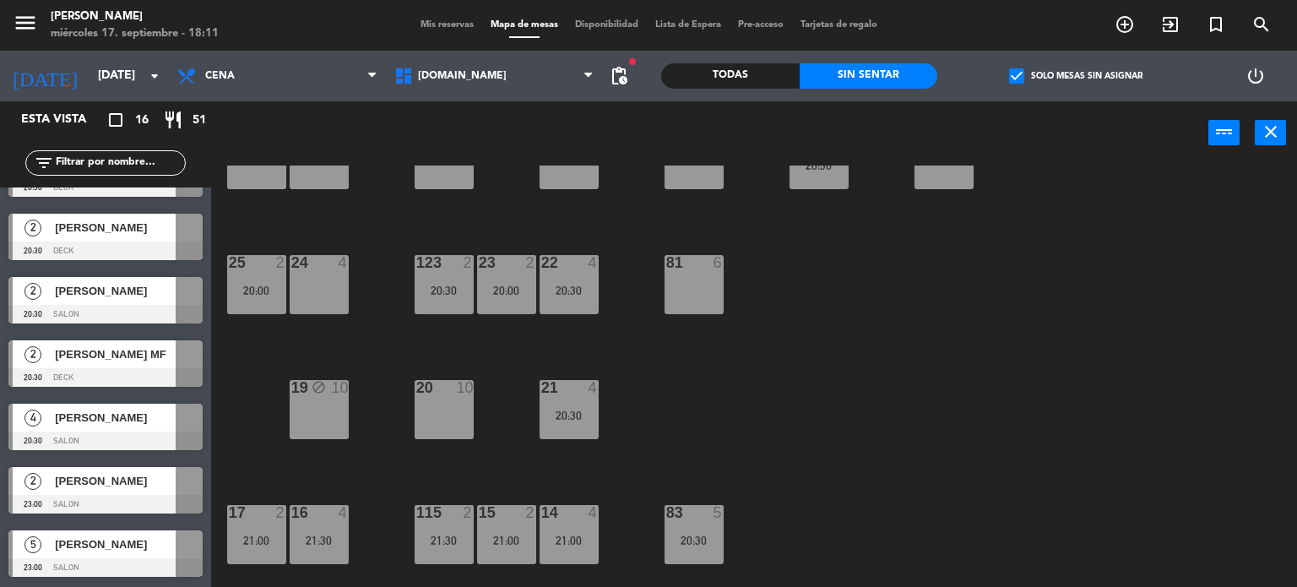
click at [1016, 323] on div "34 block 2 35 block 6 36 block 8 43 2 20:30 37 block 10 CAVA 20 19:00 33 block …" at bounding box center [760, 376] width 1073 height 422
click at [311, 353] on div "34 block 2 35 block 6 36 block 8 43 2 20:30 37 block 10 CAVA 20 19:00 33 block …" at bounding box center [760, 376] width 1073 height 422
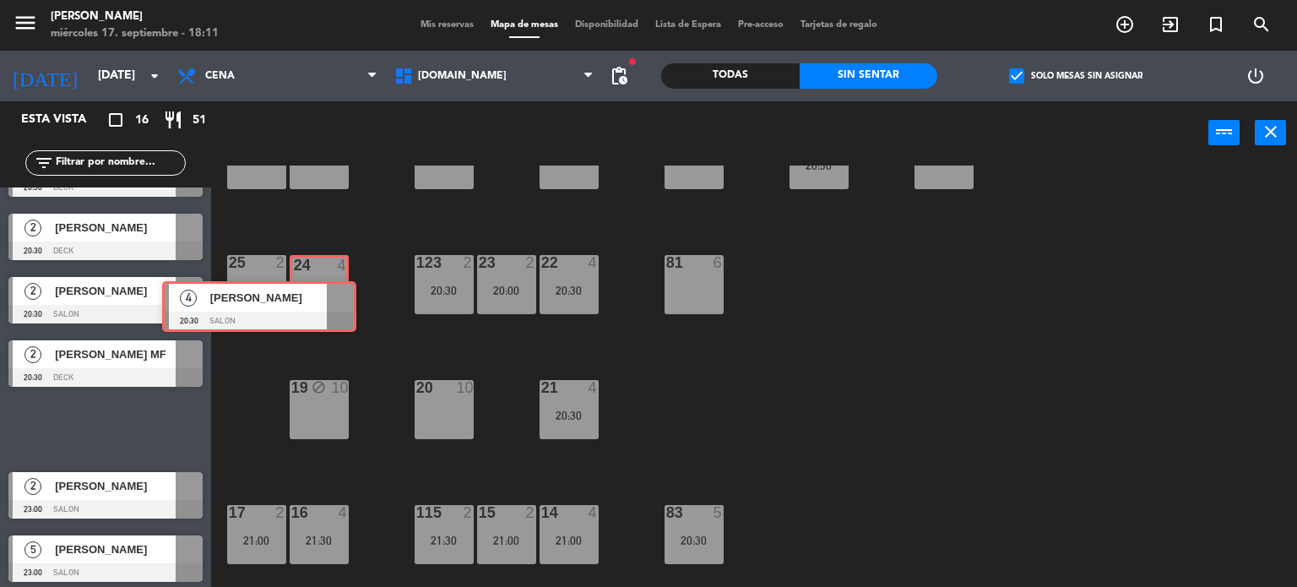
drag, startPoint x: 176, startPoint y: 426, endPoint x: 329, endPoint y: 303, distance: 196.5
click at [329, 303] on div "Esta vista crop_square 16 restaurant 51 filter_list 10 Martin daniel Sampedro 1…" at bounding box center [648, 344] width 1297 height 486
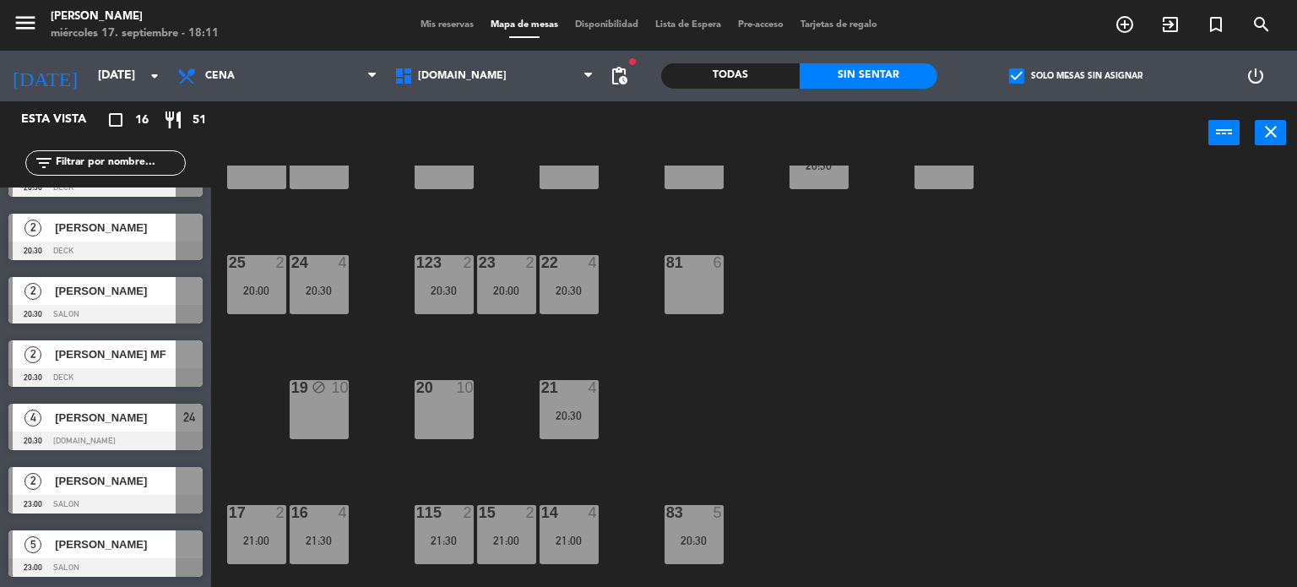
click at [716, 350] on div "34 block 2 35 block 6 36 block 8 43 2 20:30 37 block 10 CAVA 20 19:00 33 block …" at bounding box center [760, 376] width 1073 height 422
click at [1013, 389] on div "34 block 2 35 block 6 36 block 8 43 2 20:30 37 block 10 CAVA 20 19:00 33 block …" at bounding box center [760, 376] width 1073 height 422
click at [89, 70] on input "vie. 19 sep." at bounding box center [169, 76] width 160 height 30
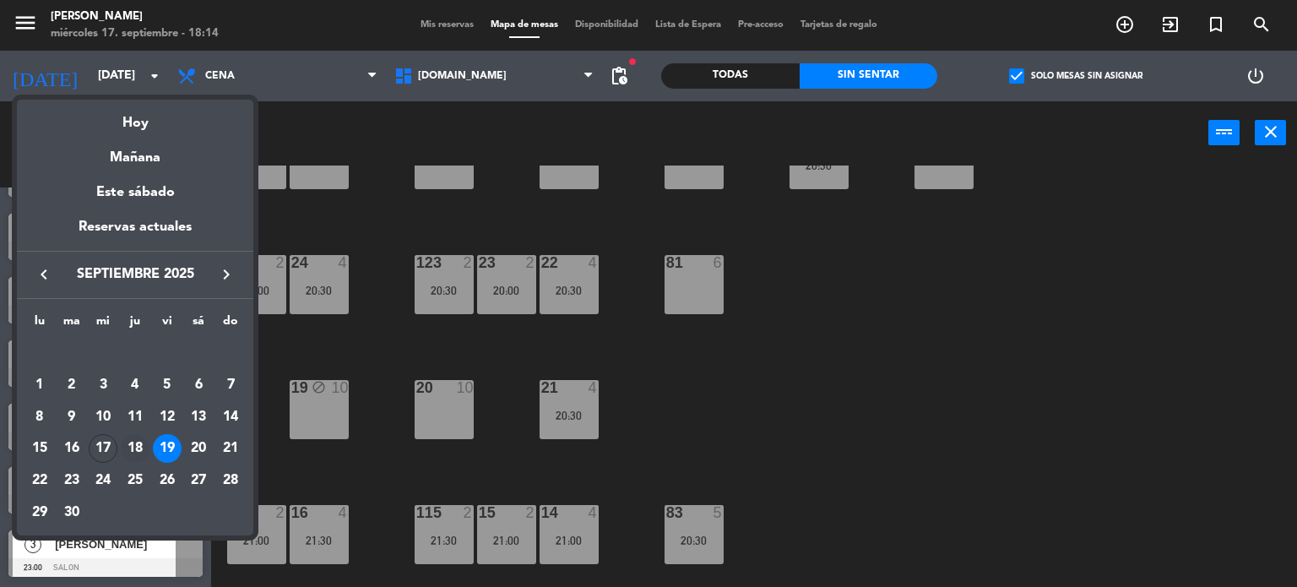
click at [133, 452] on div "18" at bounding box center [135, 448] width 29 height 29
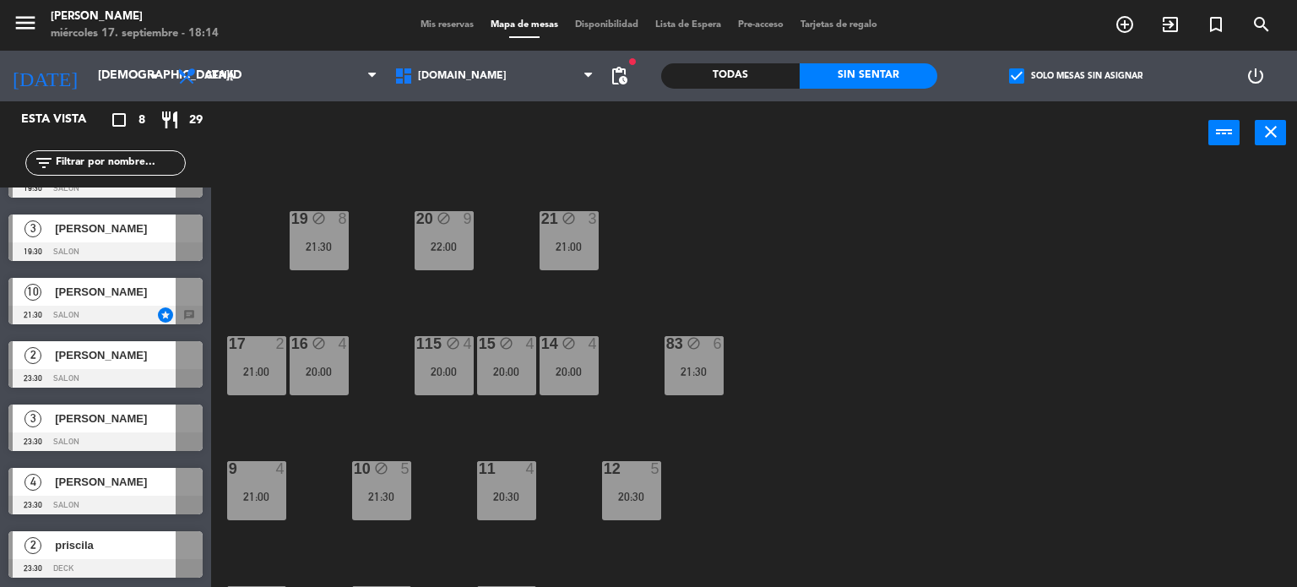
scroll to position [84, 0]
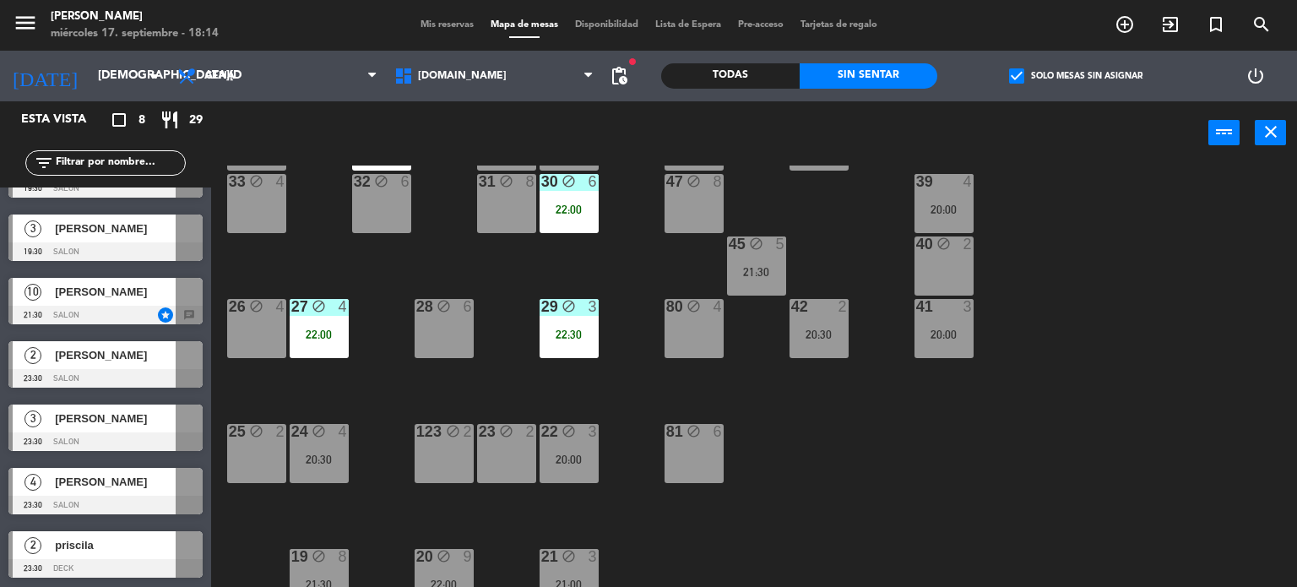
click at [1084, 474] on div "34 block 2 35 block 6 22:00 36 block 8 43 block 2 37 block 10 CAVA 22 19:30 33 …" at bounding box center [760, 376] width 1073 height 422
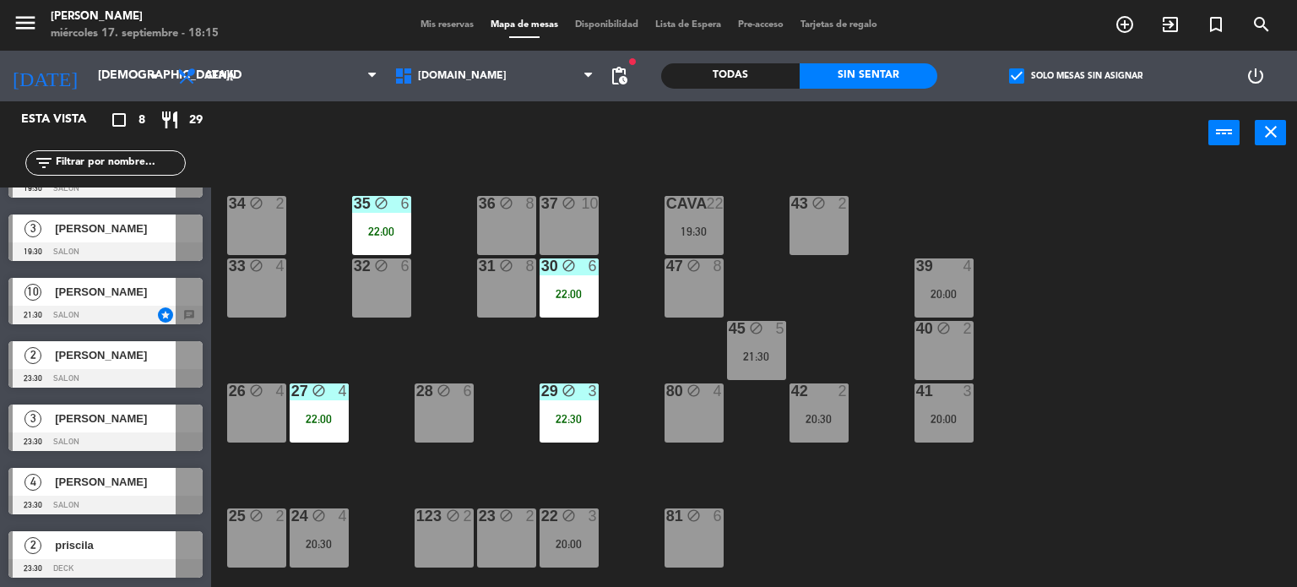
drag, startPoint x: 0, startPoint y: 439, endPoint x: 0, endPoint y: 484, distance: 44.7
drag, startPoint x: 0, startPoint y: 484, endPoint x: 934, endPoint y: 390, distance: 938.4
click at [1147, 504] on div "34 block 2 35 block 6 22:00 36 block 8 43 block 2 37 block 10 CAVA 22 19:30 33 …" at bounding box center [760, 376] width 1073 height 422
drag, startPoint x: 941, startPoint y: 289, endPoint x: 1101, endPoint y: 276, distance: 160.1
click at [942, 289] on div "20:00" at bounding box center [943, 294] width 59 height 12
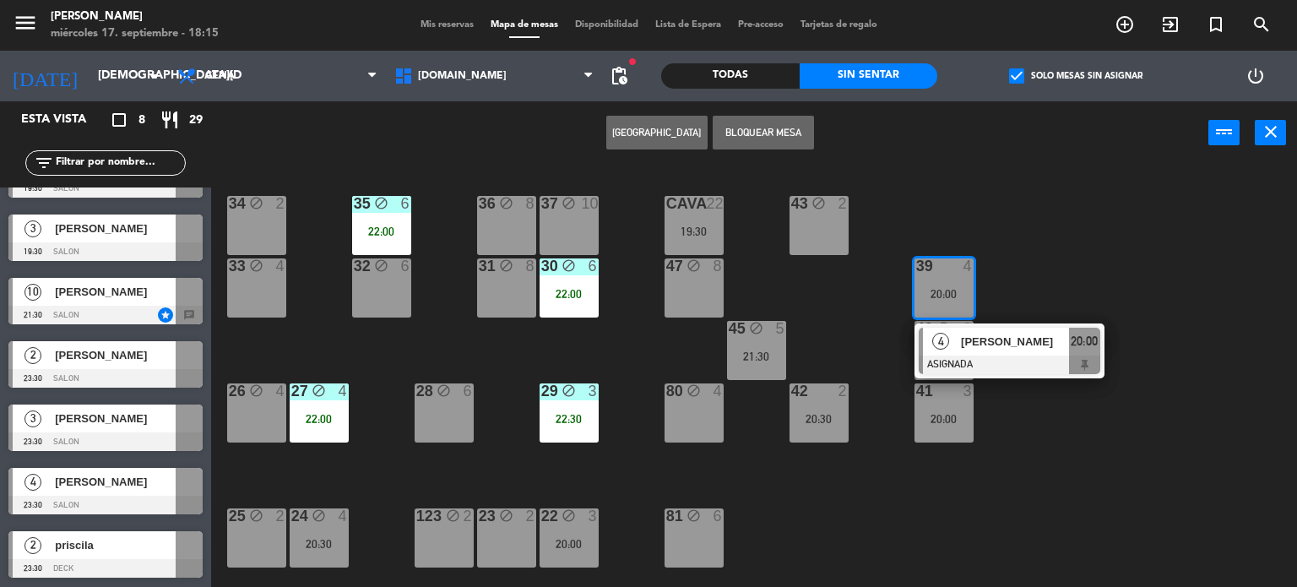
click at [1101, 276] on div "34 block 2 35 block 6 22:00 36 block 8 43 block 2 37 block 10 CAVA 22 19:30 33 …" at bounding box center [760, 376] width 1073 height 422
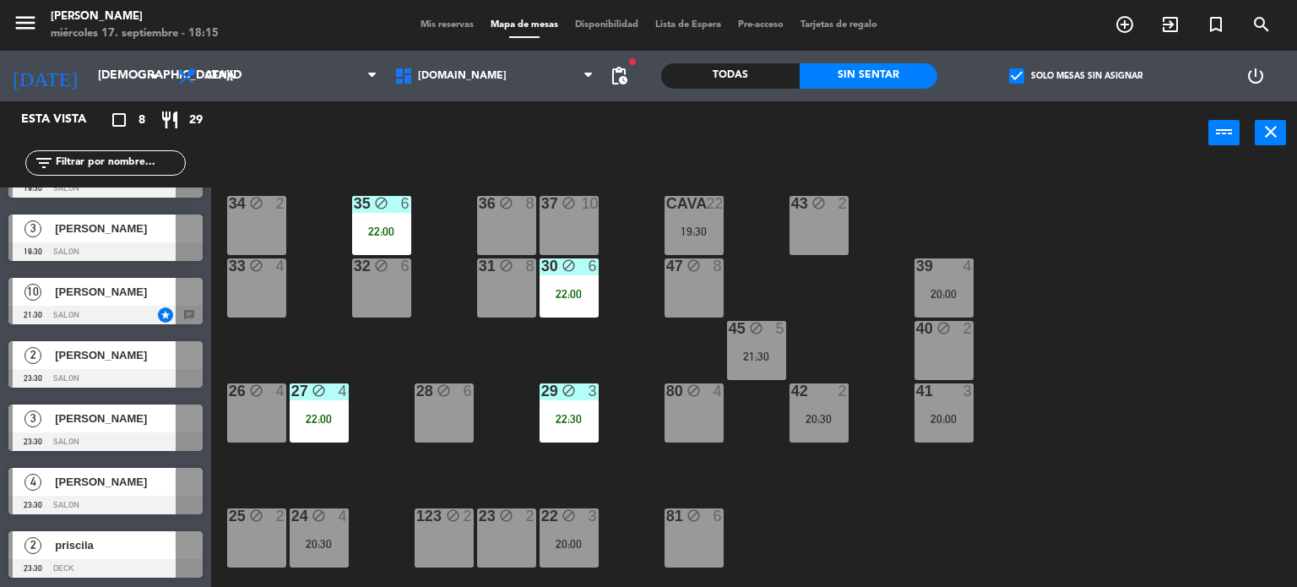
click at [999, 83] on div "check_box Solo mesas sin asignar" at bounding box center [1075, 76] width 276 height 51
click at [1016, 77] on span "check_box" at bounding box center [1016, 75] width 15 height 15
click at [1076, 76] on input "check_box Solo mesas sin asignar" at bounding box center [1076, 76] width 0 height 0
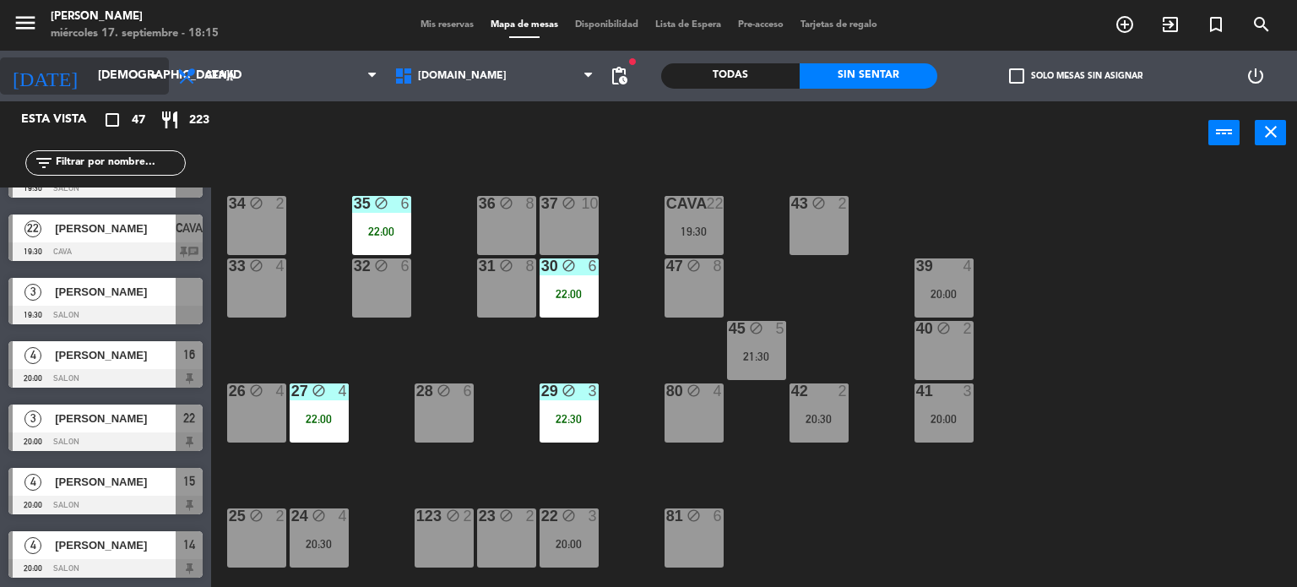
click at [89, 68] on input "jue. 18 sep." at bounding box center [169, 76] width 160 height 30
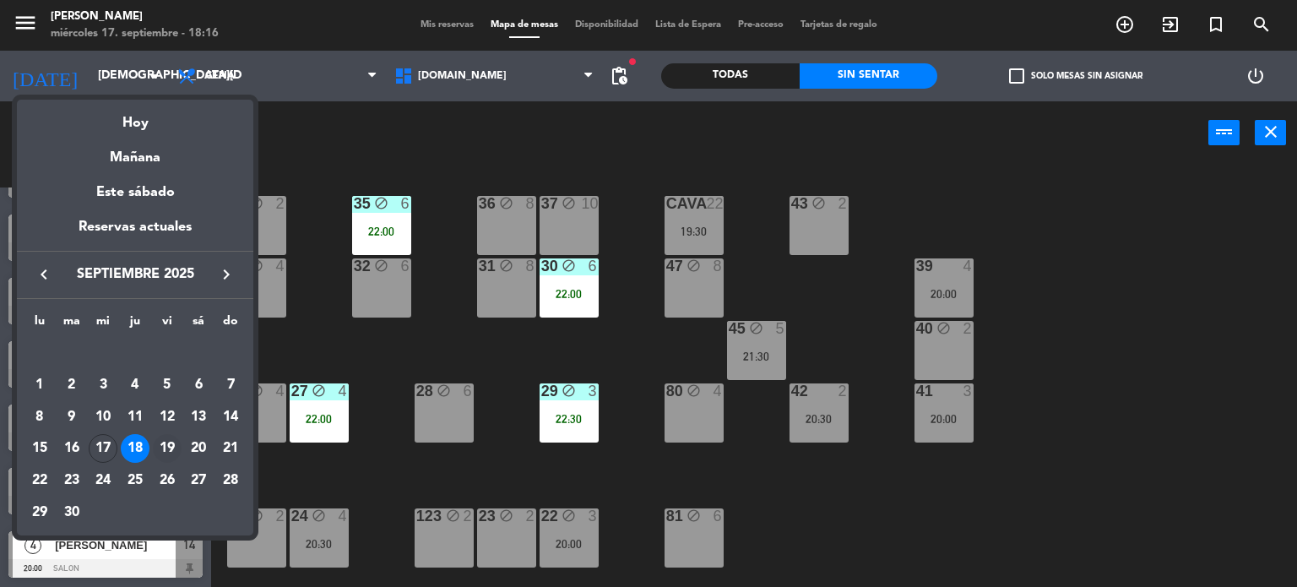
click at [169, 454] on div "19" at bounding box center [167, 448] width 29 height 29
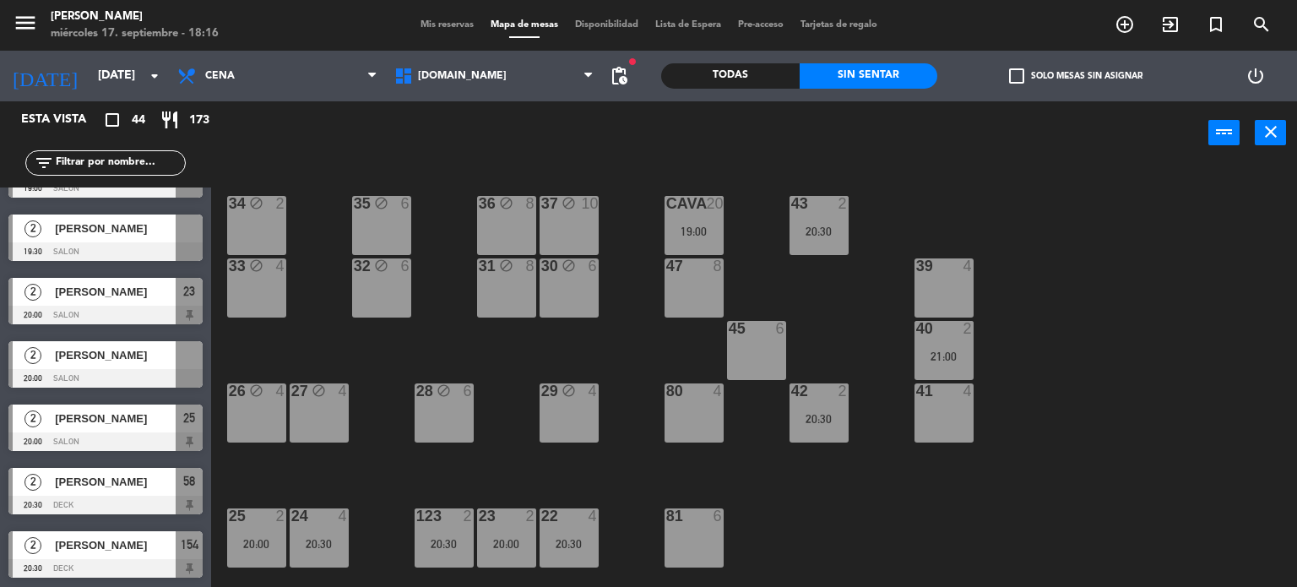
click at [1011, 79] on span "check_box_outline_blank" at bounding box center [1016, 75] width 15 height 15
click at [1076, 76] on input "check_box_outline_blank Solo mesas sin asignar" at bounding box center [1076, 76] width 0 height 0
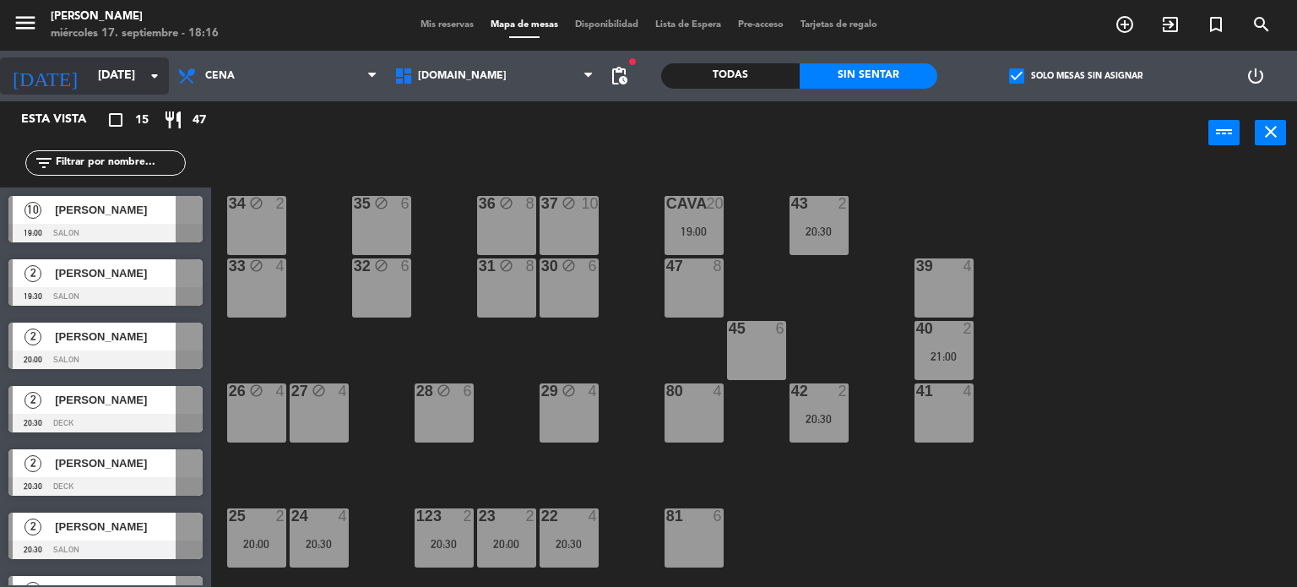
click at [111, 94] on div "today vie. 19 sep. arrow_drop_down" at bounding box center [84, 75] width 169 height 37
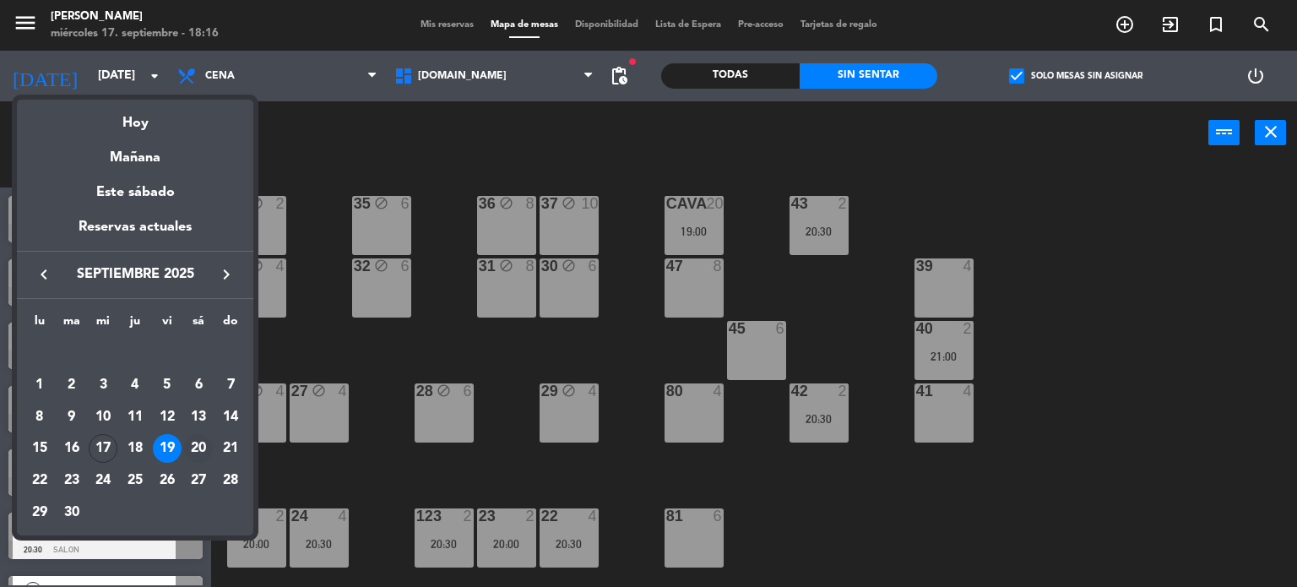
click at [199, 437] on div "20" at bounding box center [198, 448] width 29 height 29
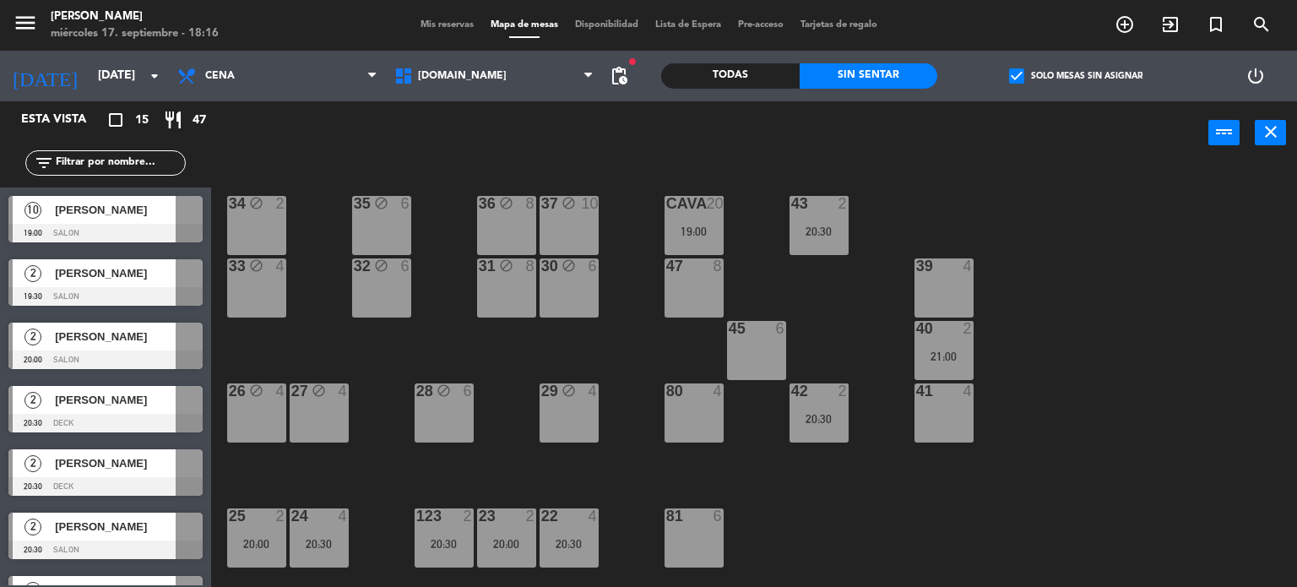
type input "sáb. [DATE]"
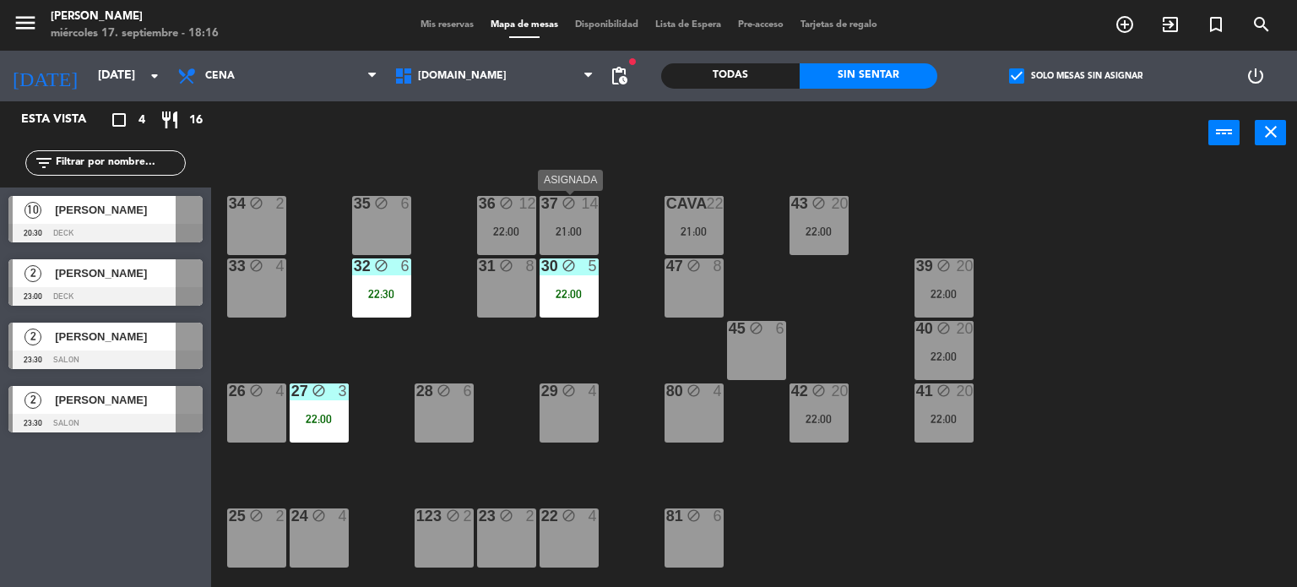
click at [591, 208] on div "14" at bounding box center [590, 203] width 17 height 15
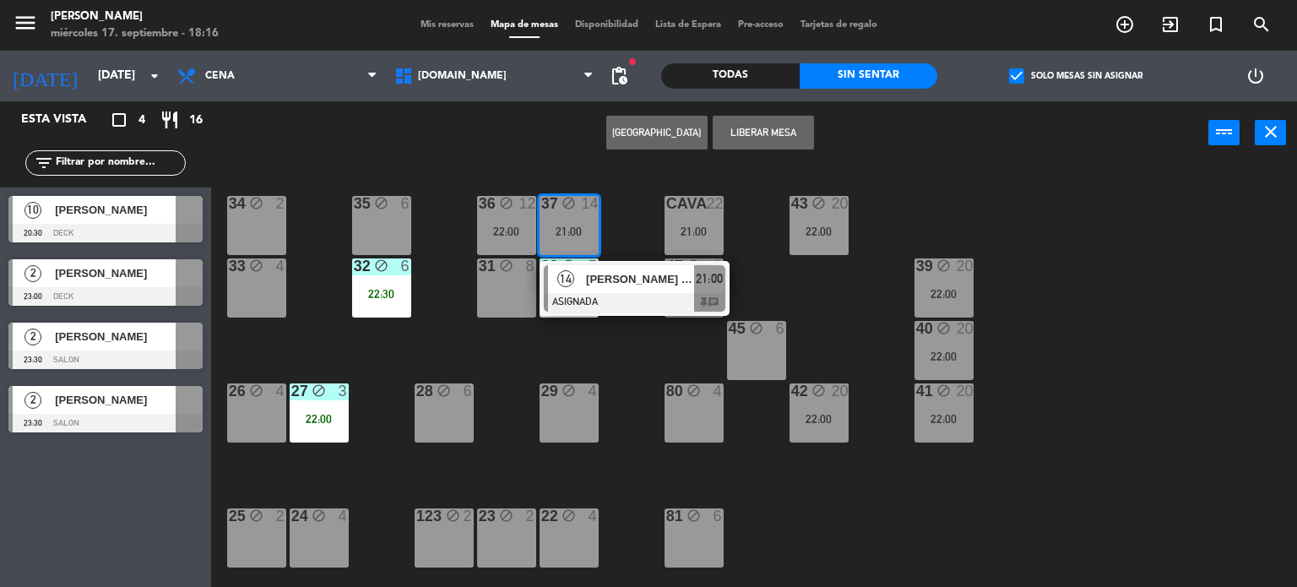
click at [638, 341] on div "34 block 2 35 block 6 36 block 12 22:00 43 block 20 22:00 37 block 14 21:00 14 …" at bounding box center [760, 376] width 1073 height 422
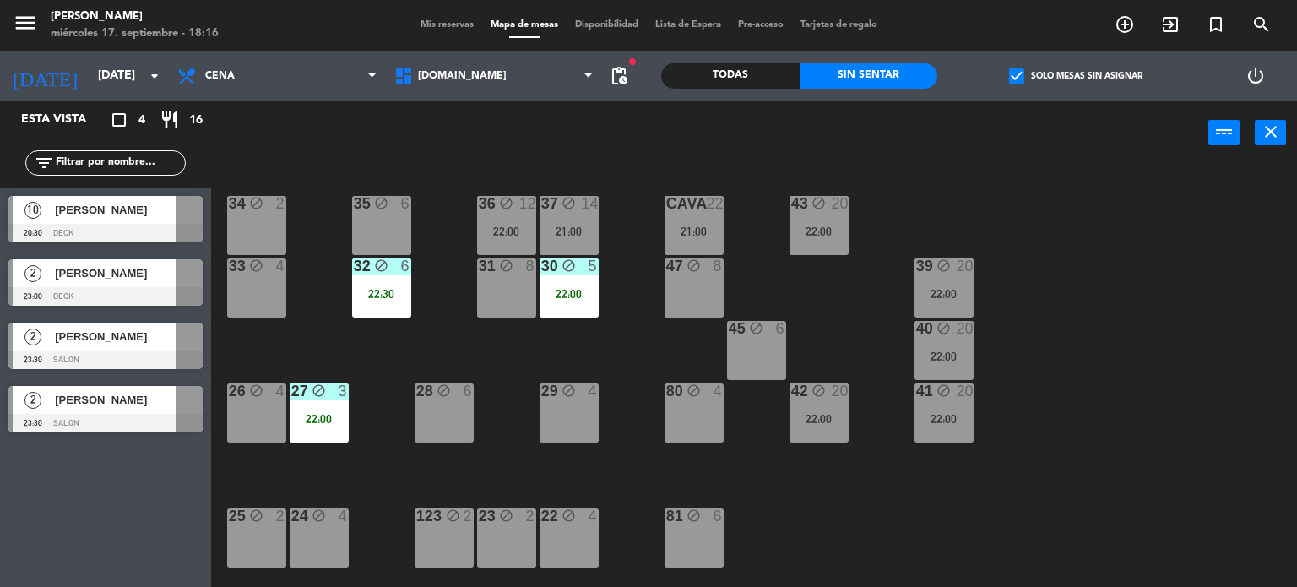
click at [940, 296] on div "22:00" at bounding box center [943, 294] width 59 height 12
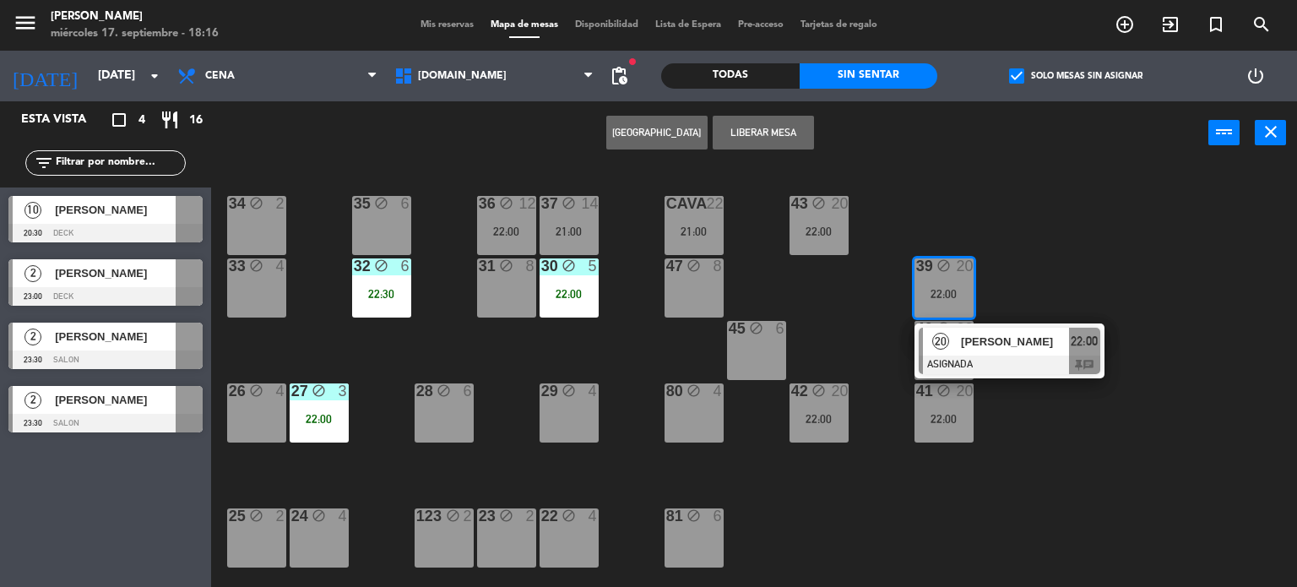
click at [986, 346] on span "[PERSON_NAME] [PERSON_NAME]" at bounding box center [1015, 342] width 108 height 18
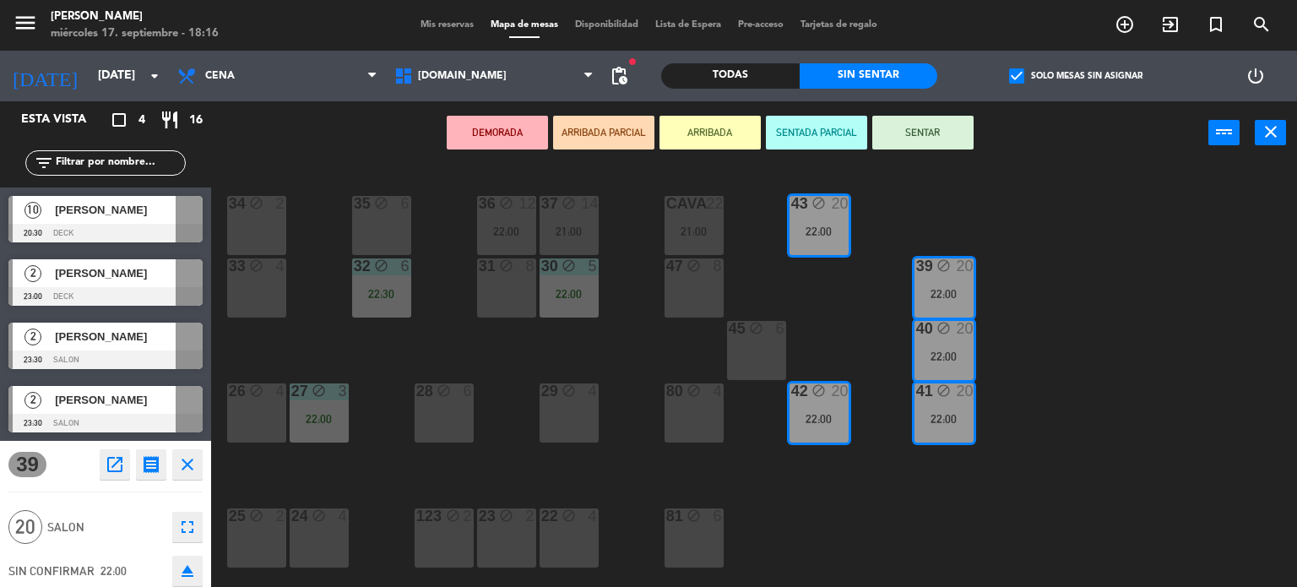
click at [1057, 447] on div "34 block 2 35 block 6 36 block 12 22:00 43 block 20 22:00 37 block 14 21:00 CAV…" at bounding box center [760, 376] width 1073 height 422
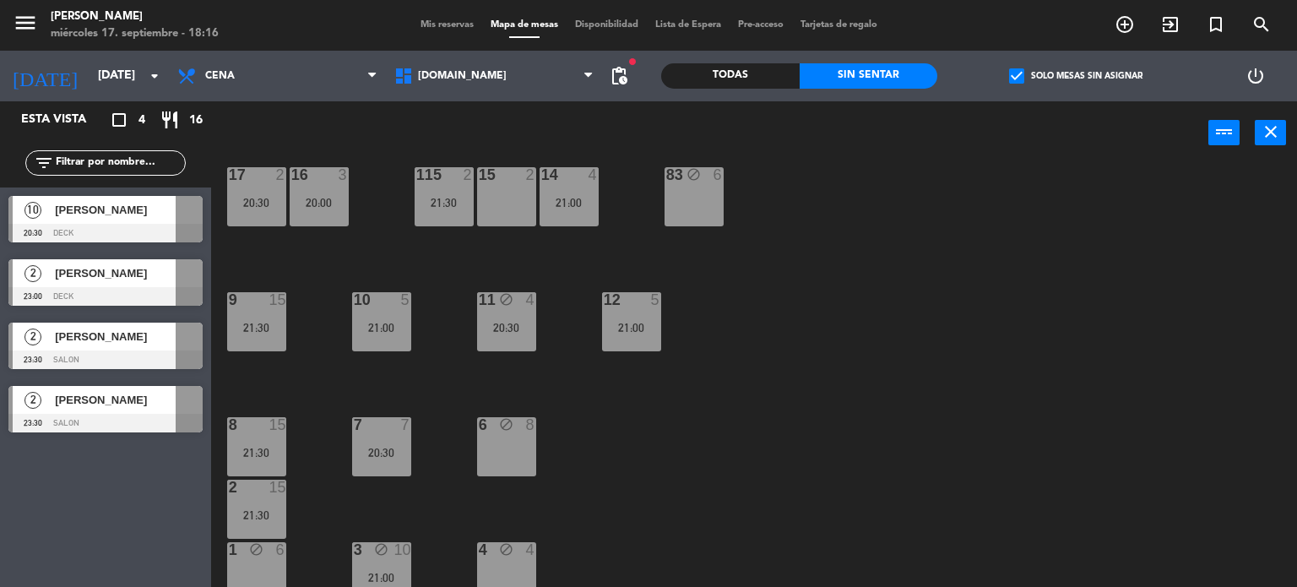
scroll to position [604, 0]
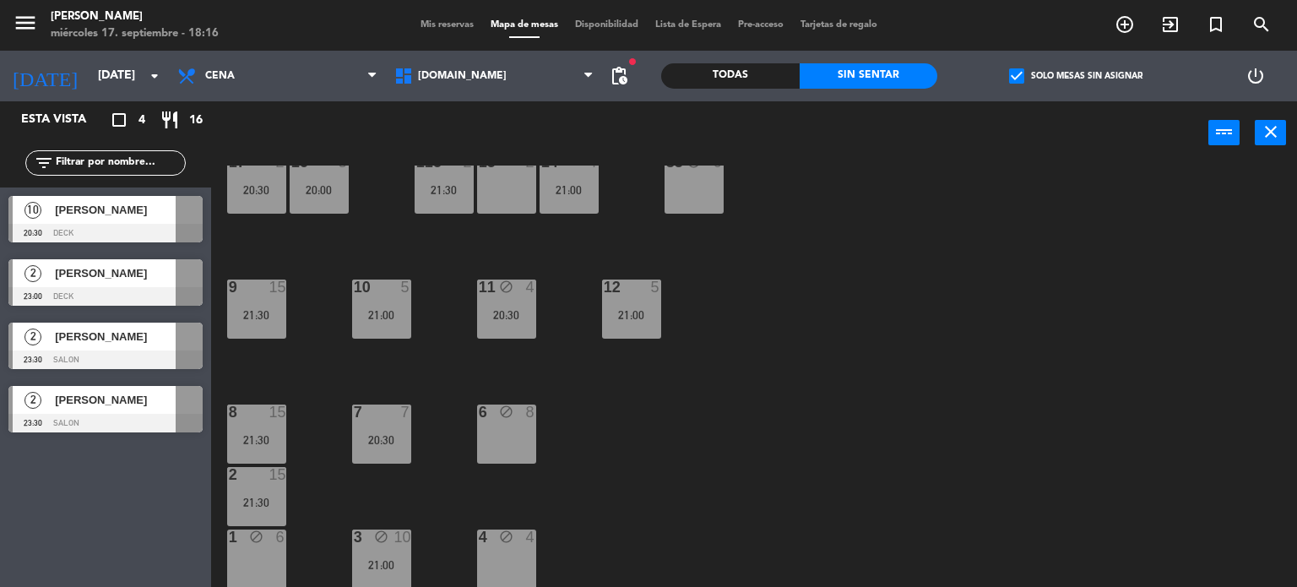
click at [279, 431] on div "8 15 21:30" at bounding box center [256, 433] width 59 height 59
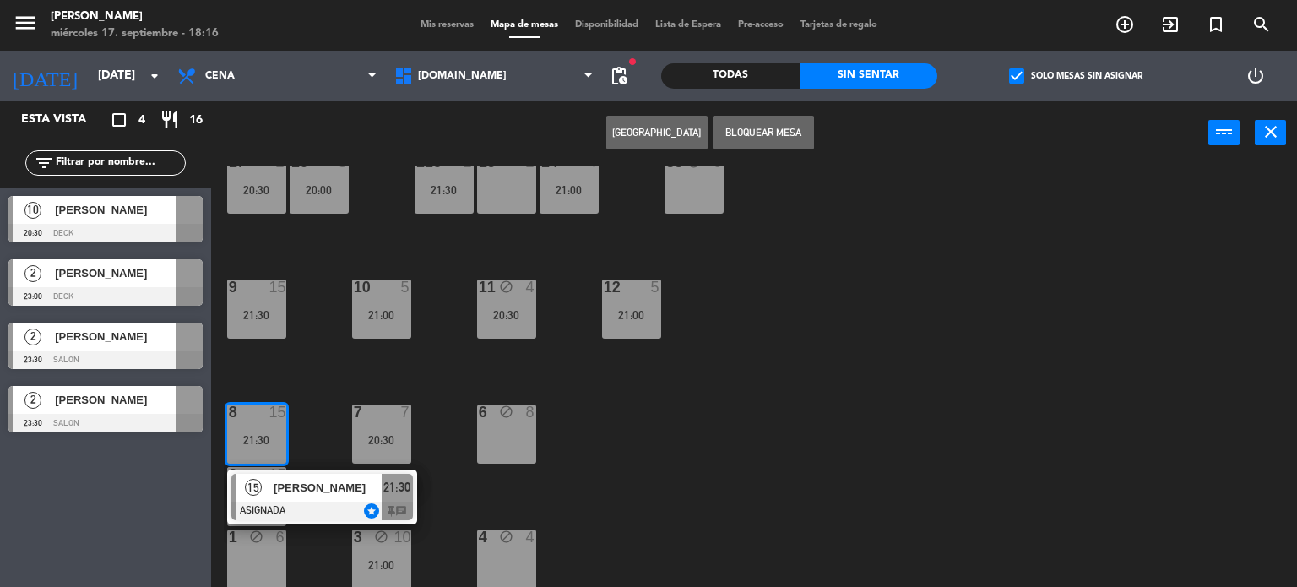
click at [321, 472] on div "15 GASTON PEREZ BREA ASIGNADA star 21:30 chat" at bounding box center [322, 496] width 190 height 55
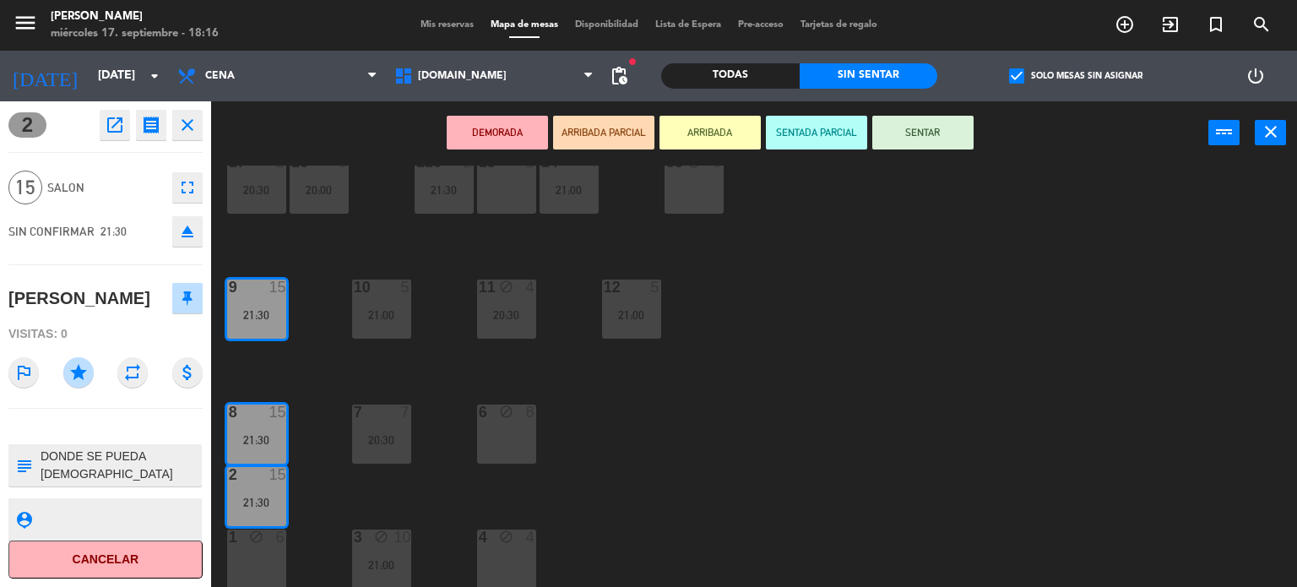
click at [340, 474] on div "34 block 2 35 block 6 36 block 12 22:00 43 block 20 22:00 37 block 14 21:00 CAV…" at bounding box center [760, 376] width 1073 height 422
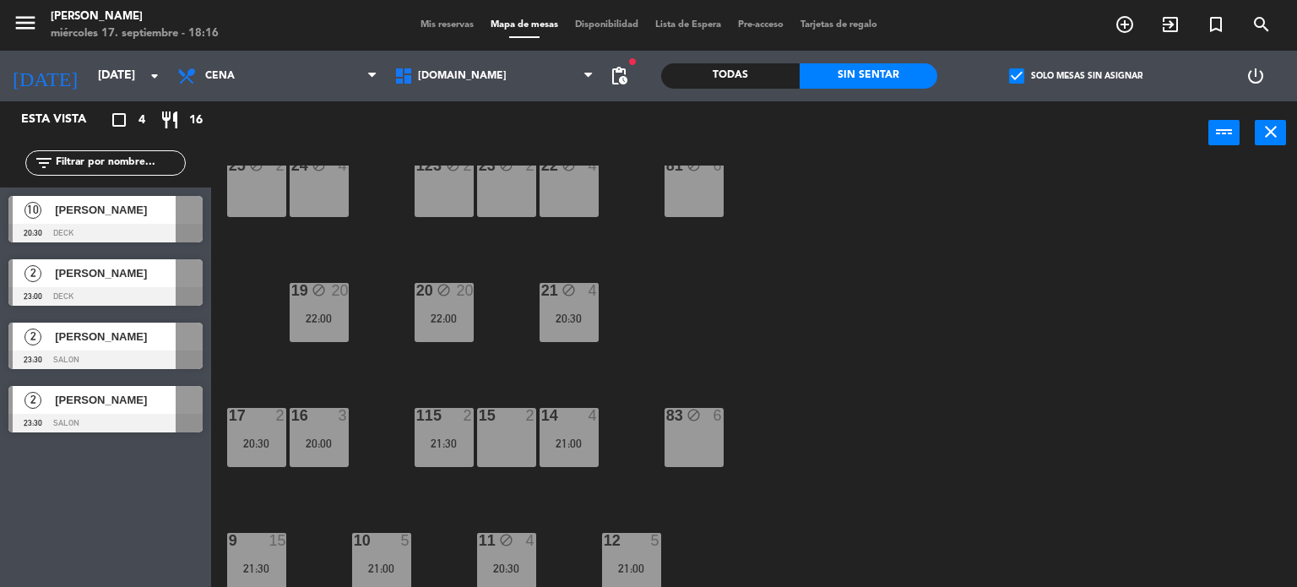
scroll to position [182, 0]
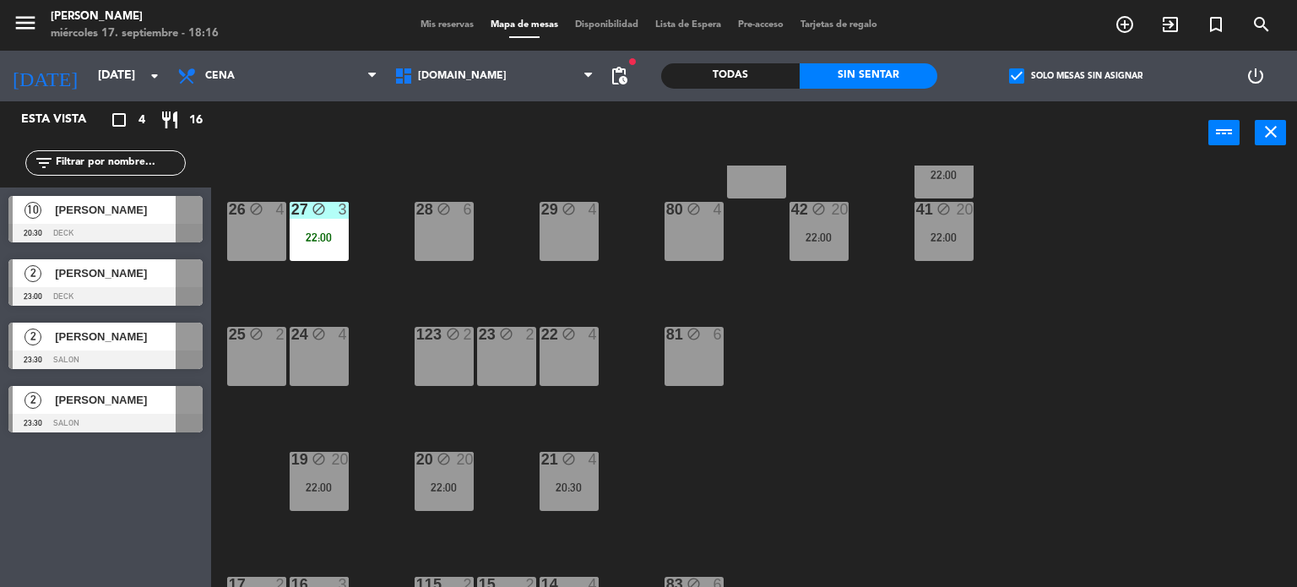
click at [458, 363] on div "123 block 2" at bounding box center [444, 356] width 59 height 59
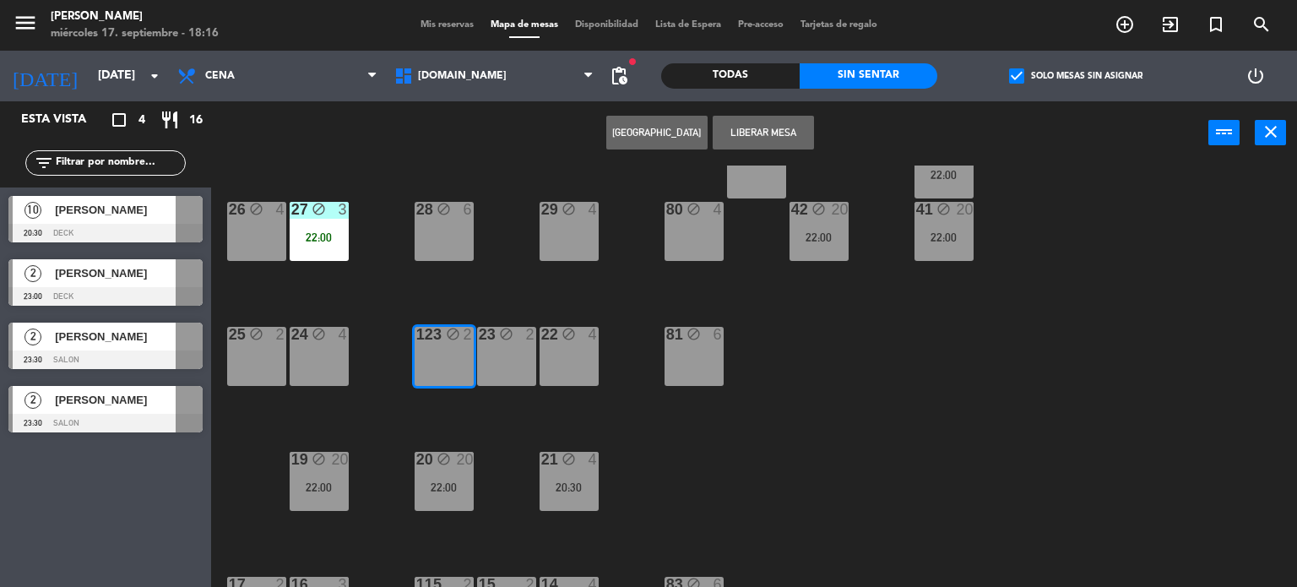
click at [725, 436] on div "34 block 2 35 block 6 36 block 12 22:00 43 block 20 22:00 37 block 14 21:00 CAV…" at bounding box center [760, 376] width 1073 height 422
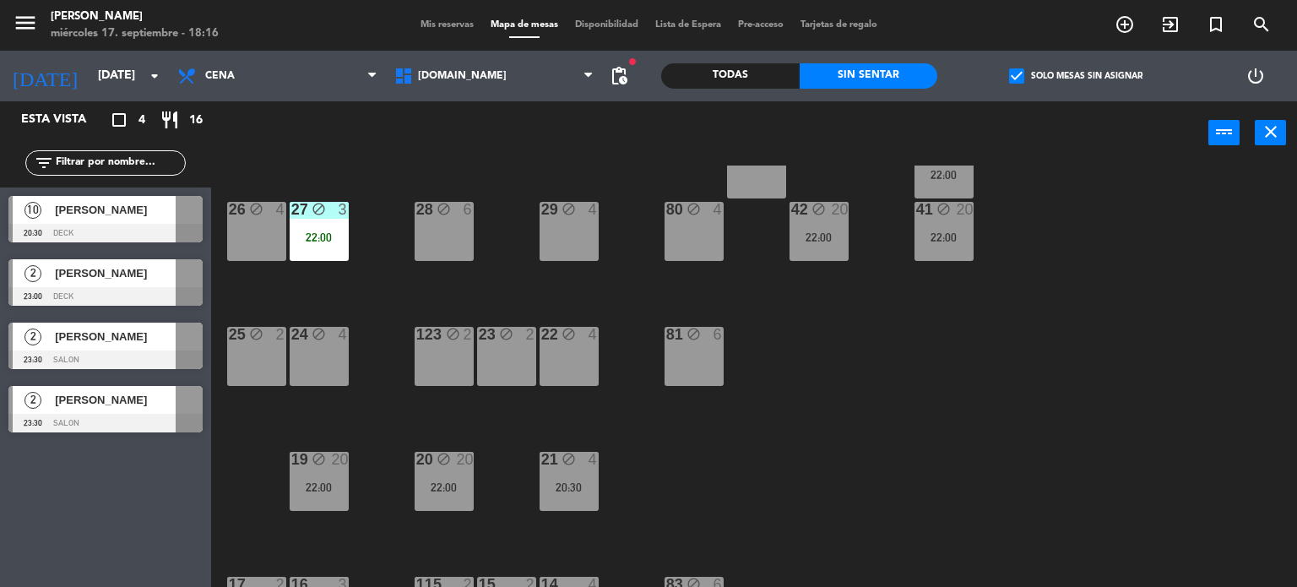
scroll to position [604, 0]
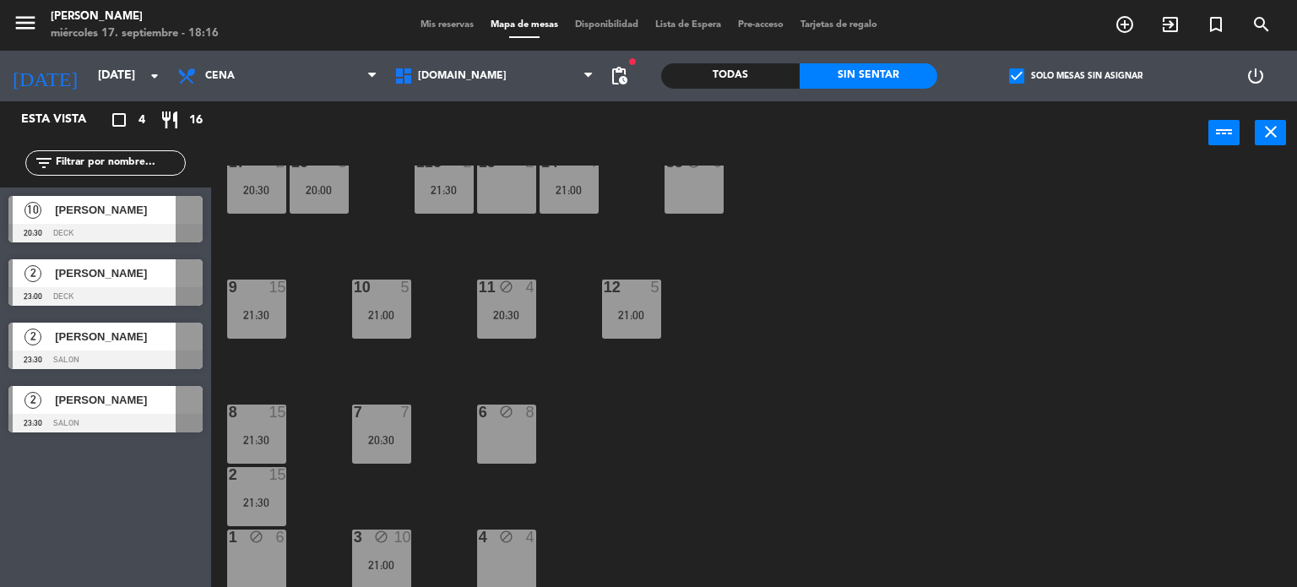
click at [281, 464] on div "34 block 2 35 block 6 36 block 12 22:00 43 block 20 22:00 37 block 14 21:00 CAV…" at bounding box center [760, 376] width 1073 height 422
click at [287, 506] on div "34 block 2 35 block 6 36 block 12 22:00 43 block 20 22:00 37 block 14 21:00 CAV…" at bounding box center [760, 376] width 1073 height 422
click at [263, 513] on div "2 15 21:30" at bounding box center [256, 496] width 59 height 59
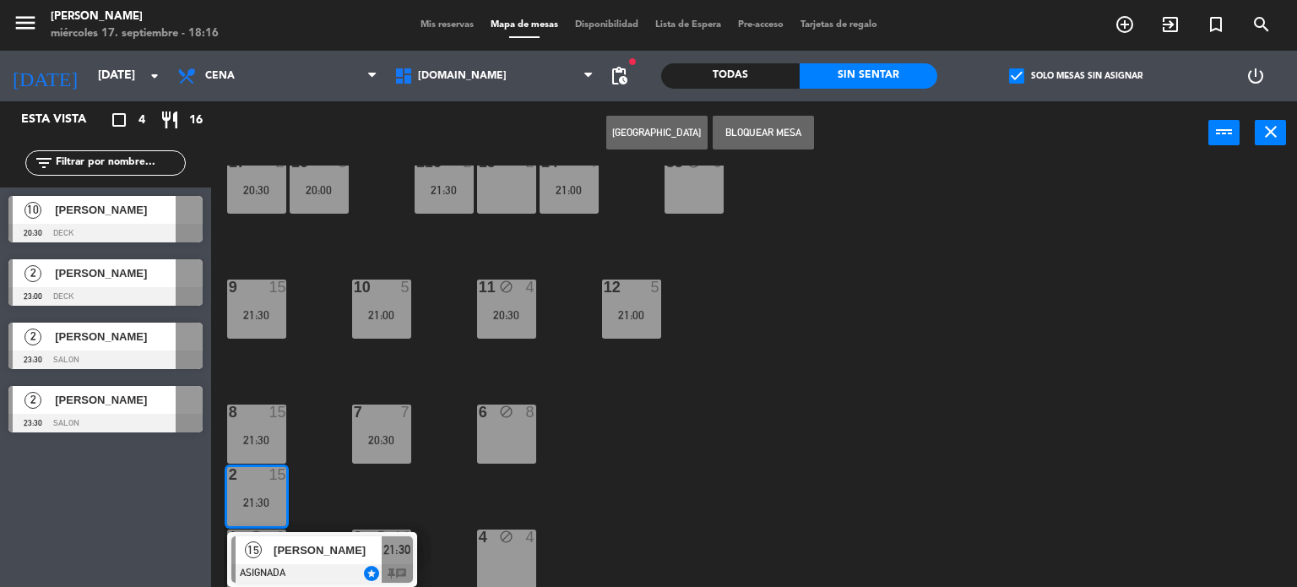
click at [314, 556] on span "[PERSON_NAME]" at bounding box center [328, 550] width 108 height 18
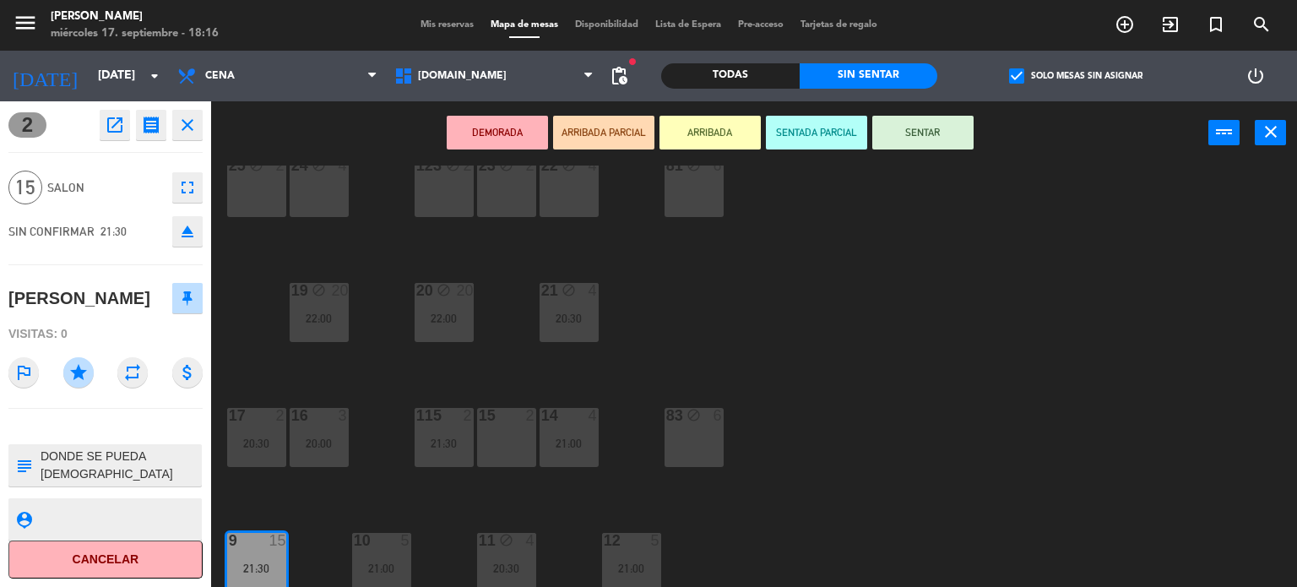
click at [824, 474] on div "34 block 2 35 block 6 36 block 12 22:00 43 block 20 22:00 37 block 14 21:00 CAV…" at bounding box center [760, 376] width 1073 height 422
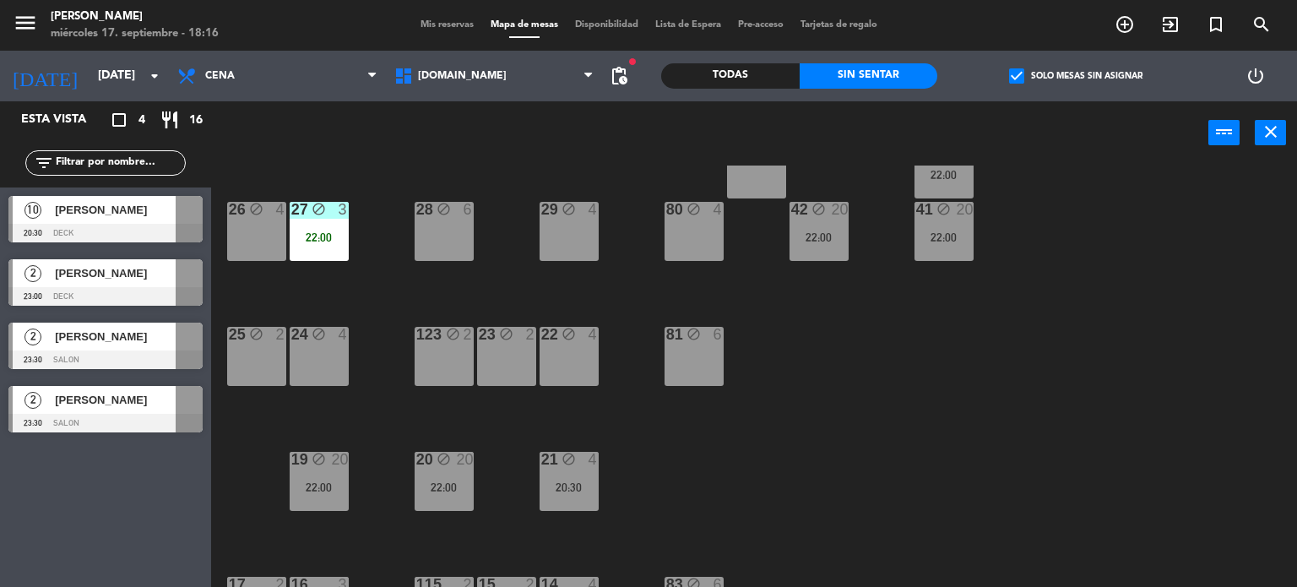
scroll to position [0, 0]
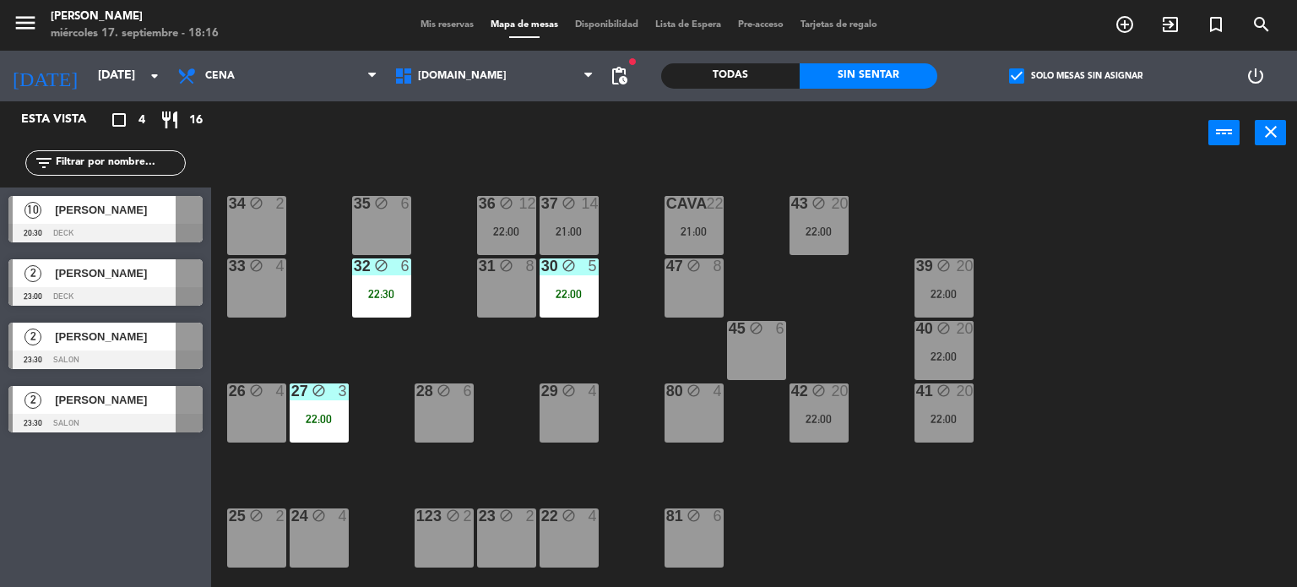
click at [540, 213] on div "37 block 14 21:00" at bounding box center [568, 225] width 59 height 59
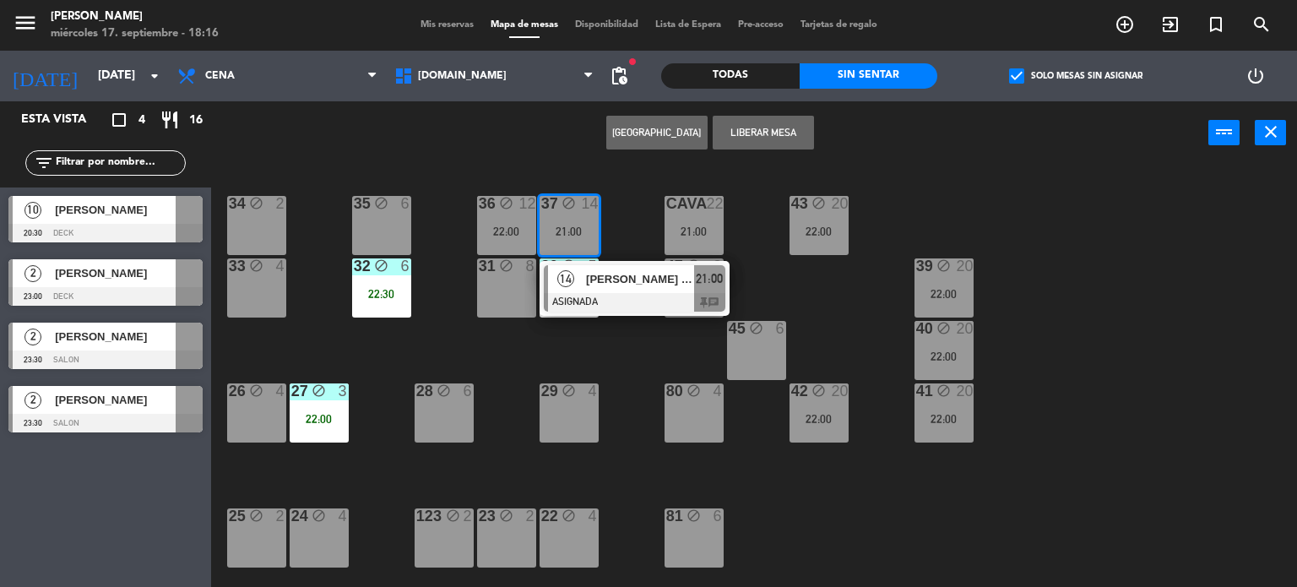
click at [613, 347] on div "34 block 2 35 block 6 36 block 12 22:00 43 block 20 22:00 37 block 14 21:00 14 …" at bounding box center [760, 376] width 1073 height 422
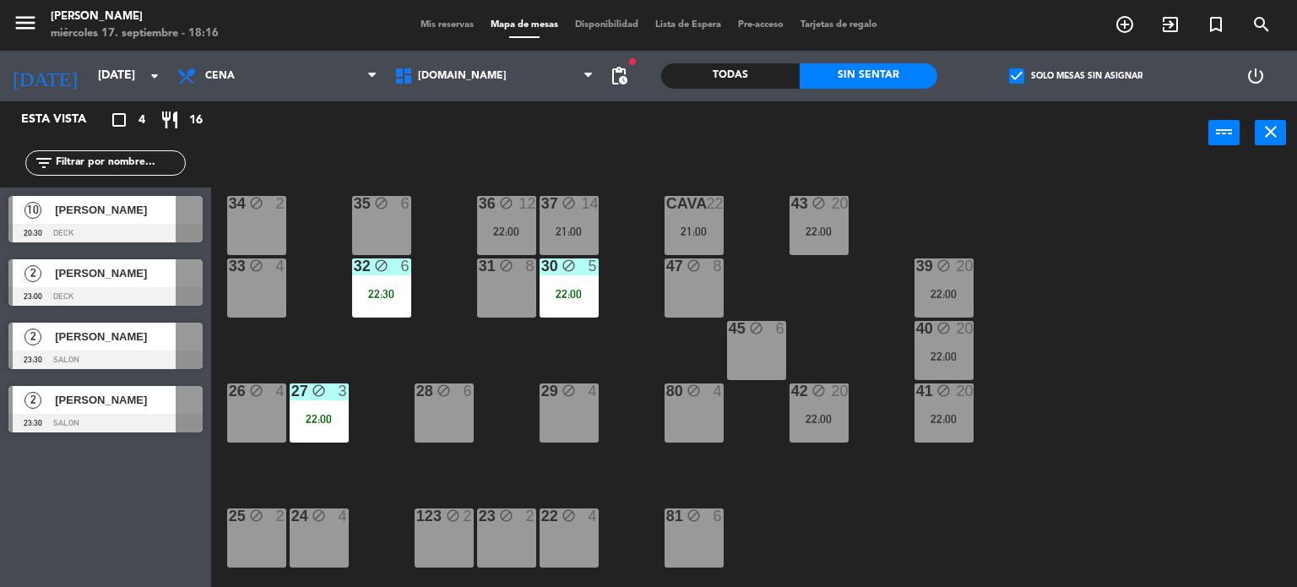
click at [950, 290] on div "22:00" at bounding box center [943, 294] width 59 height 12
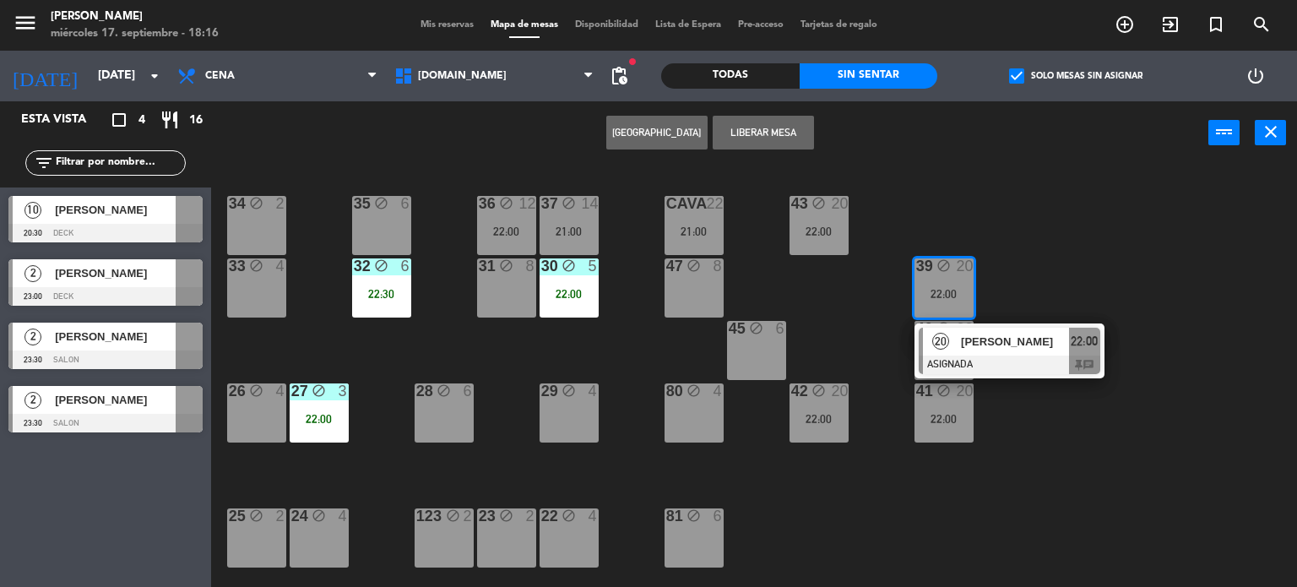
click at [998, 345] on span "[PERSON_NAME] [PERSON_NAME]" at bounding box center [1015, 342] width 108 height 18
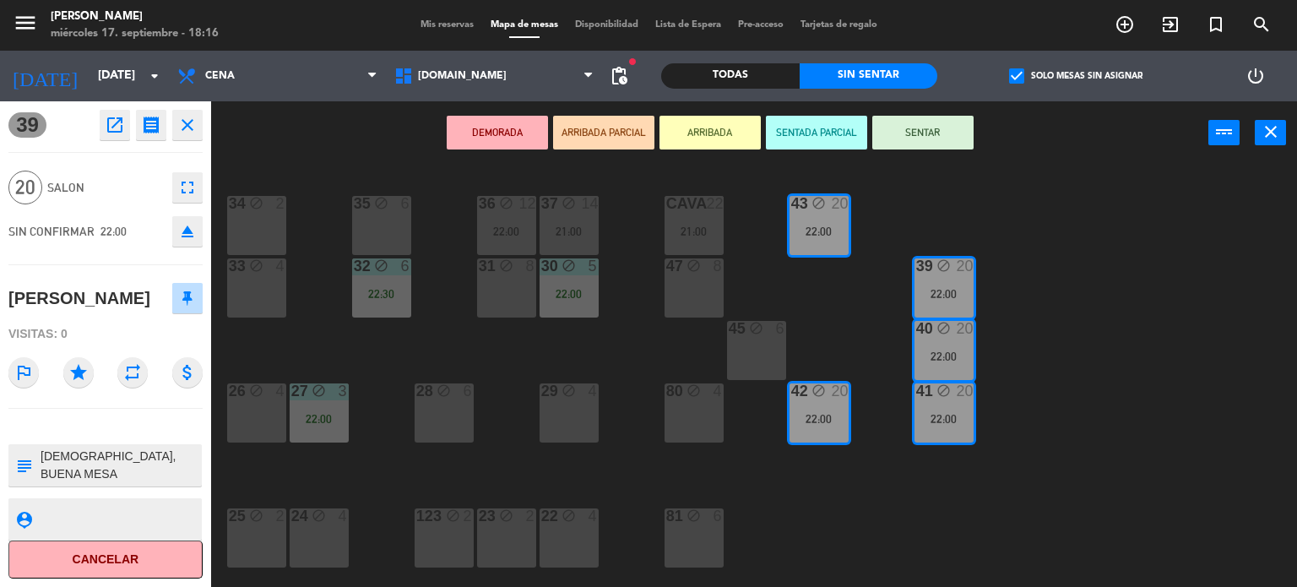
click at [1045, 475] on div "34 block 2 35 block 6 36 block 12 22:00 43 block 20 22:00 37 block 14 21:00 CAV…" at bounding box center [760, 376] width 1073 height 422
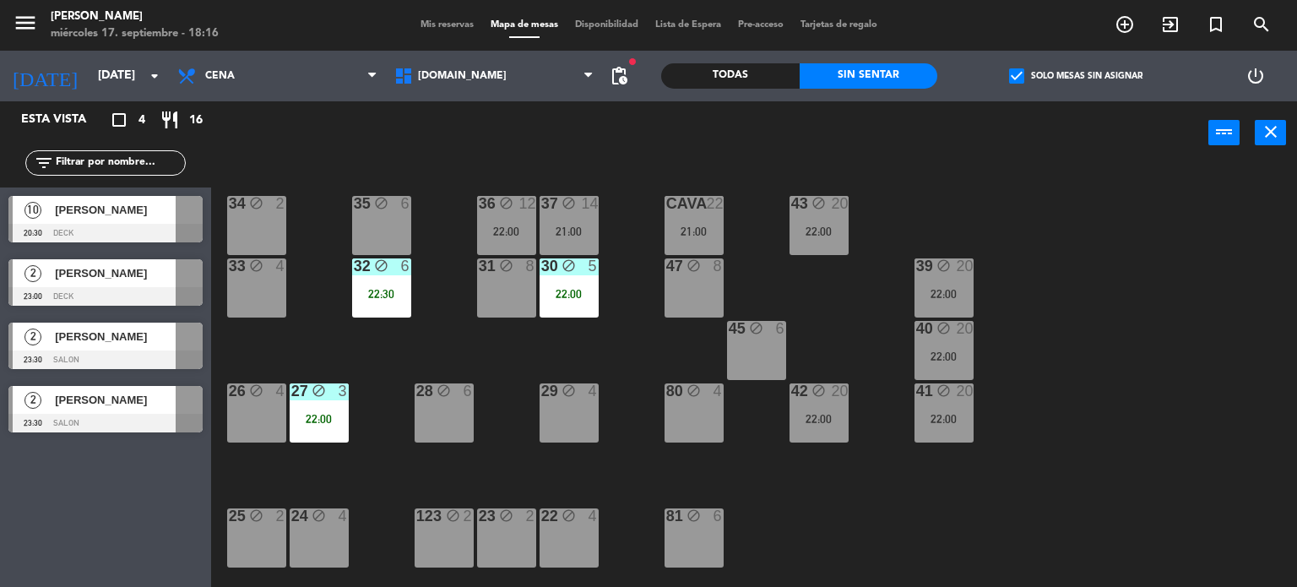
click at [520, 220] on div "36 block 12 22:00" at bounding box center [506, 225] width 59 height 59
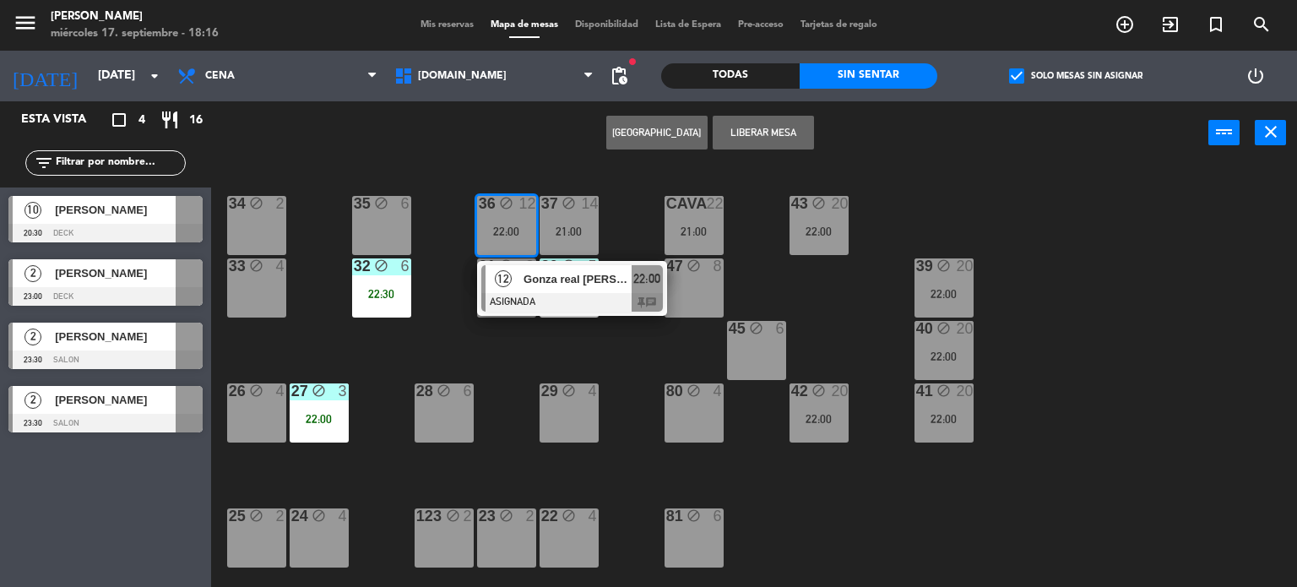
click at [601, 355] on div "34 block 2 35 block 6 36 block 12 22:00 12 Gonza real calvo TR ASIGNADA 22:00 c…" at bounding box center [760, 376] width 1073 height 422
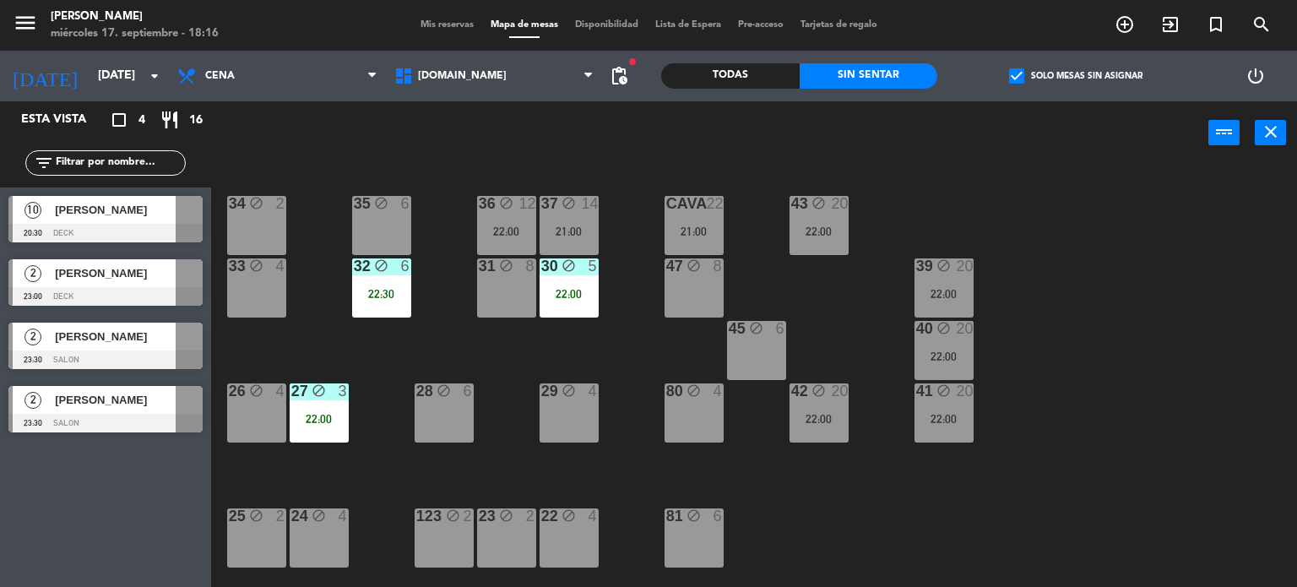
click at [599, 241] on div "34 block 2 35 block 6 36 block 12 22:00 43 block 20 22:00 37 block 14 21:00 CAV…" at bounding box center [760, 376] width 1073 height 422
click at [591, 232] on div "21:00" at bounding box center [568, 231] width 59 height 12
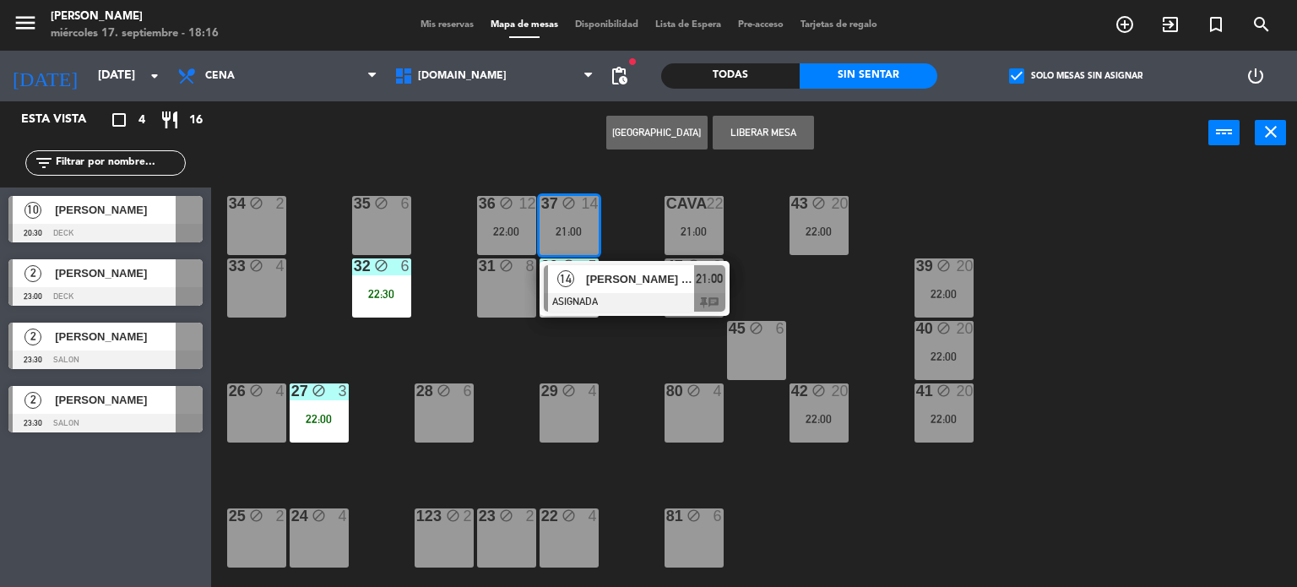
click at [608, 270] on span "[PERSON_NAME] ([PERSON_NAME] TR1)" at bounding box center [640, 279] width 108 height 18
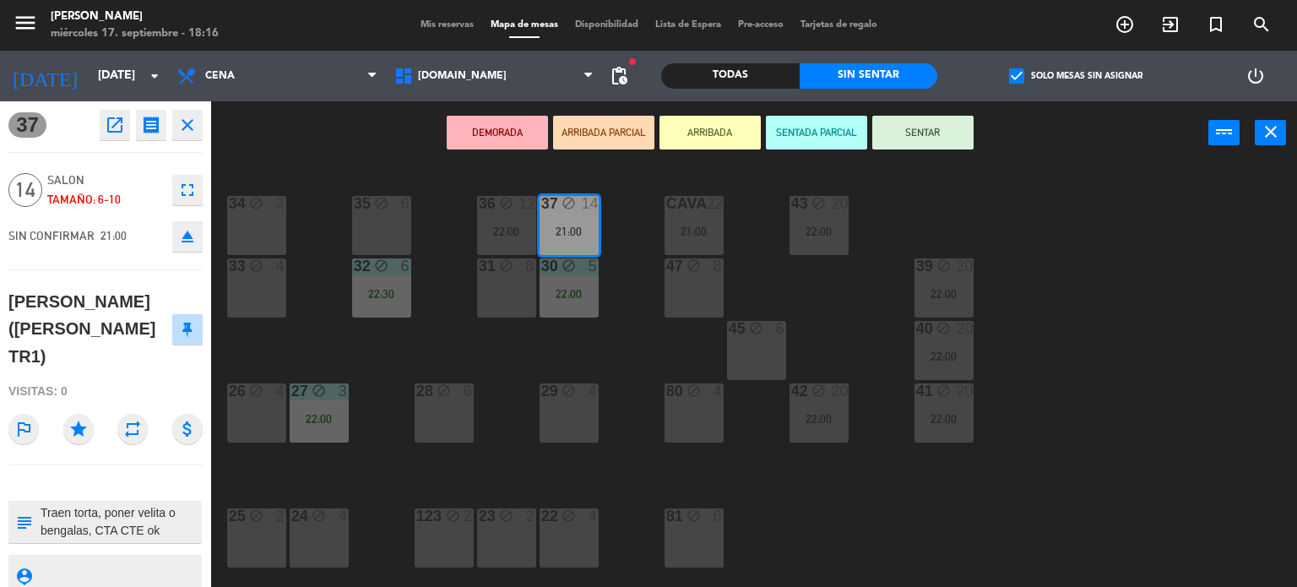
click at [615, 339] on div "34 block 2 35 block 6 36 block 12 22:00 43 block 20 22:00 37 block 14 21:00 CAV…" at bounding box center [760, 376] width 1073 height 422
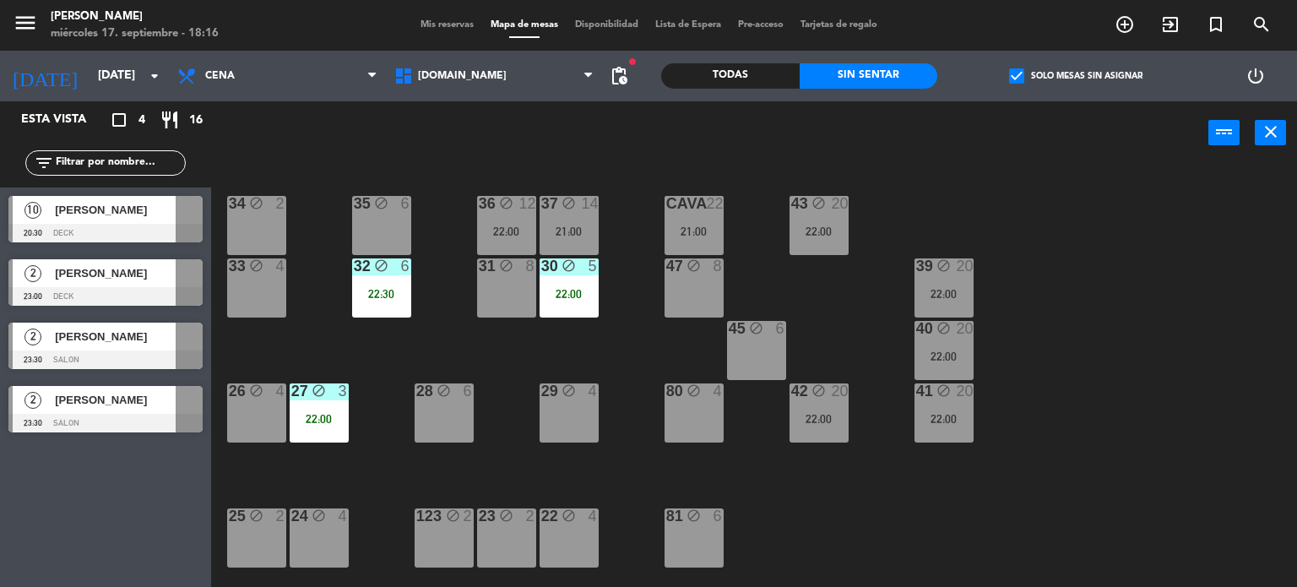
click at [505, 225] on div "22:00" at bounding box center [506, 231] width 59 height 12
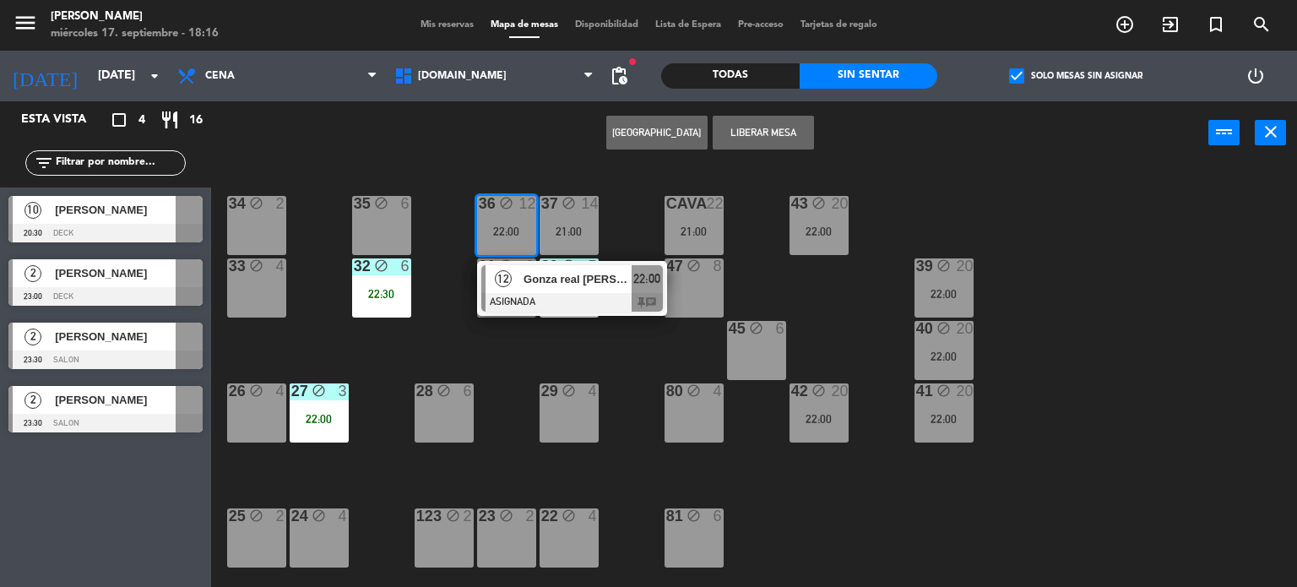
click at [632, 363] on div "34 block 2 35 block 6 36 block 12 22:00 12 Gonza real calvo TR ASIGNADA 22:00 c…" at bounding box center [760, 376] width 1073 height 422
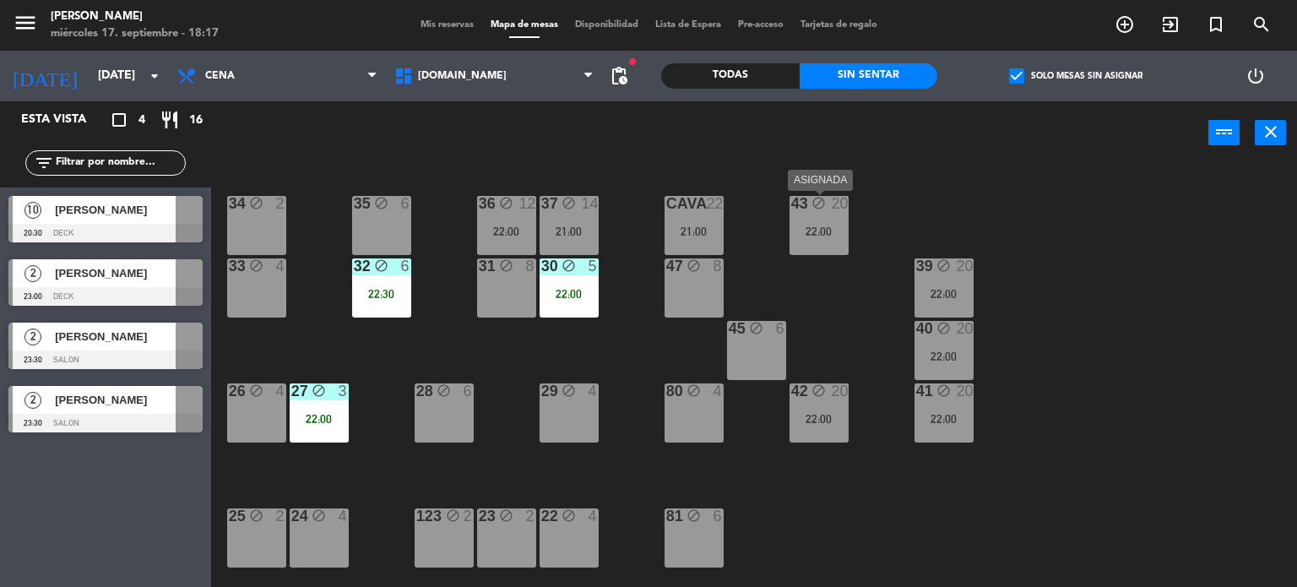
click at [822, 202] on icon "block" at bounding box center [818, 203] width 14 height 14
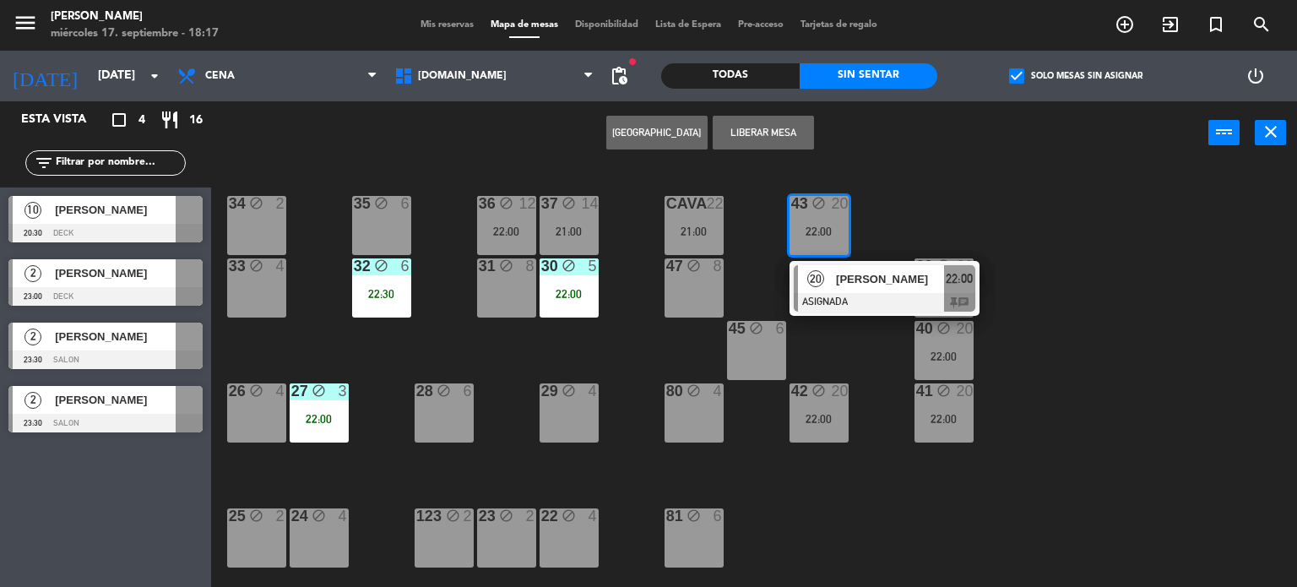
click at [858, 278] on span "[PERSON_NAME] [PERSON_NAME]" at bounding box center [890, 279] width 108 height 18
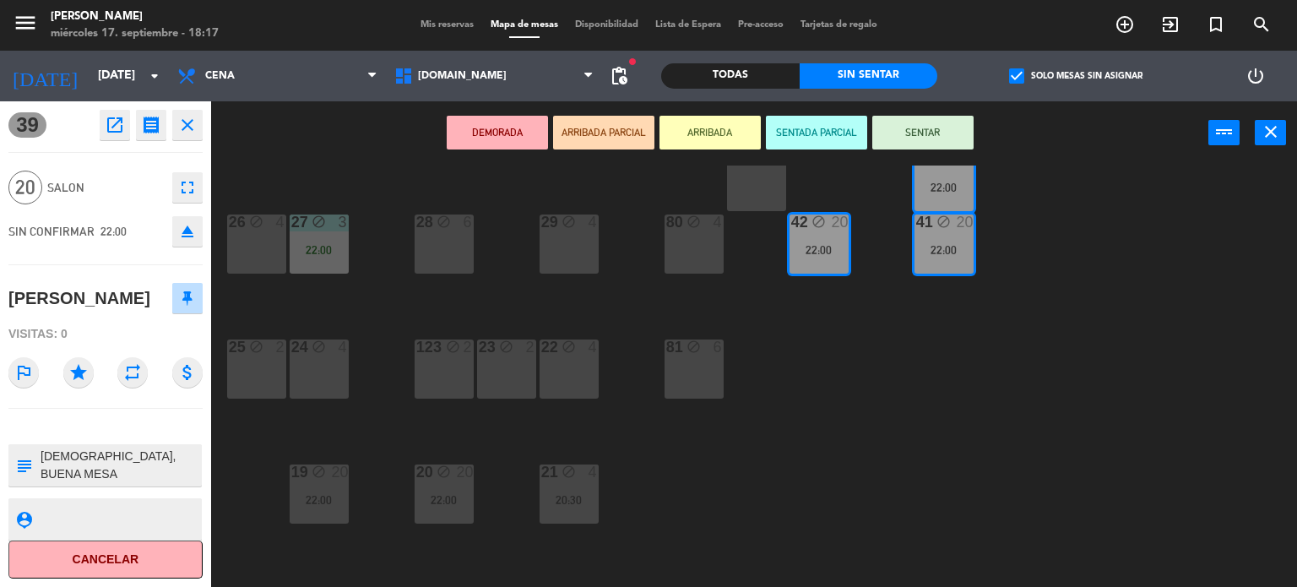
scroll to position [253, 0]
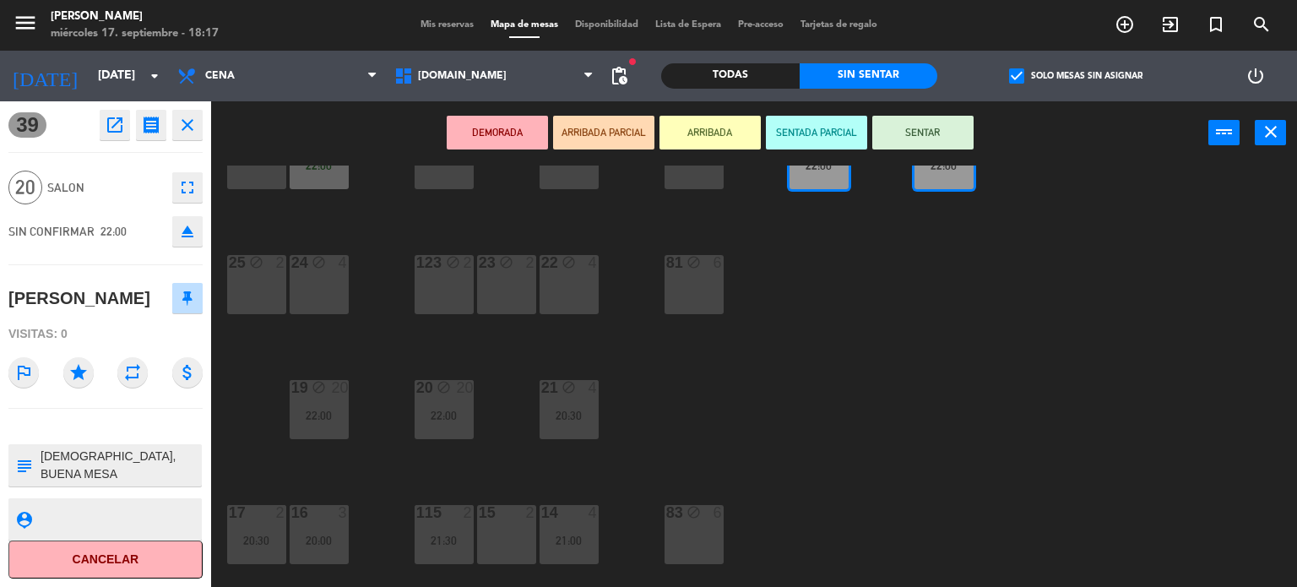
click at [775, 442] on div "34 block 2 35 block 6 36 block 12 22:00 43 block 20 22:00 37 block 14 21:00 CAV…" at bounding box center [760, 376] width 1073 height 422
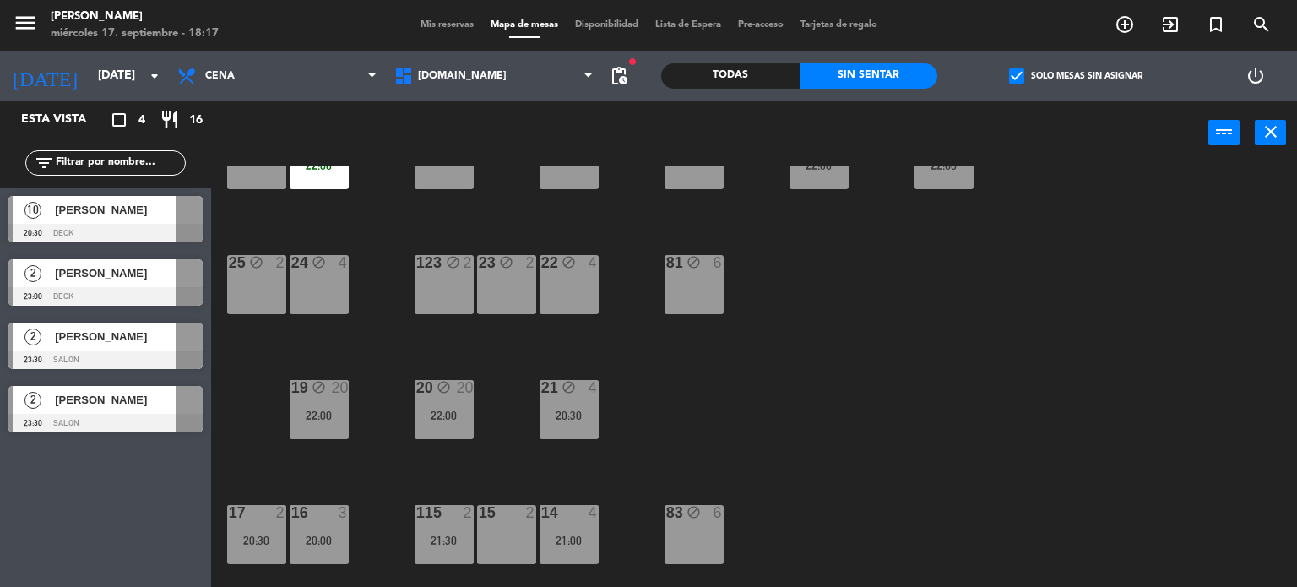
click at [470, 410] on div "22:00" at bounding box center [444, 415] width 59 height 12
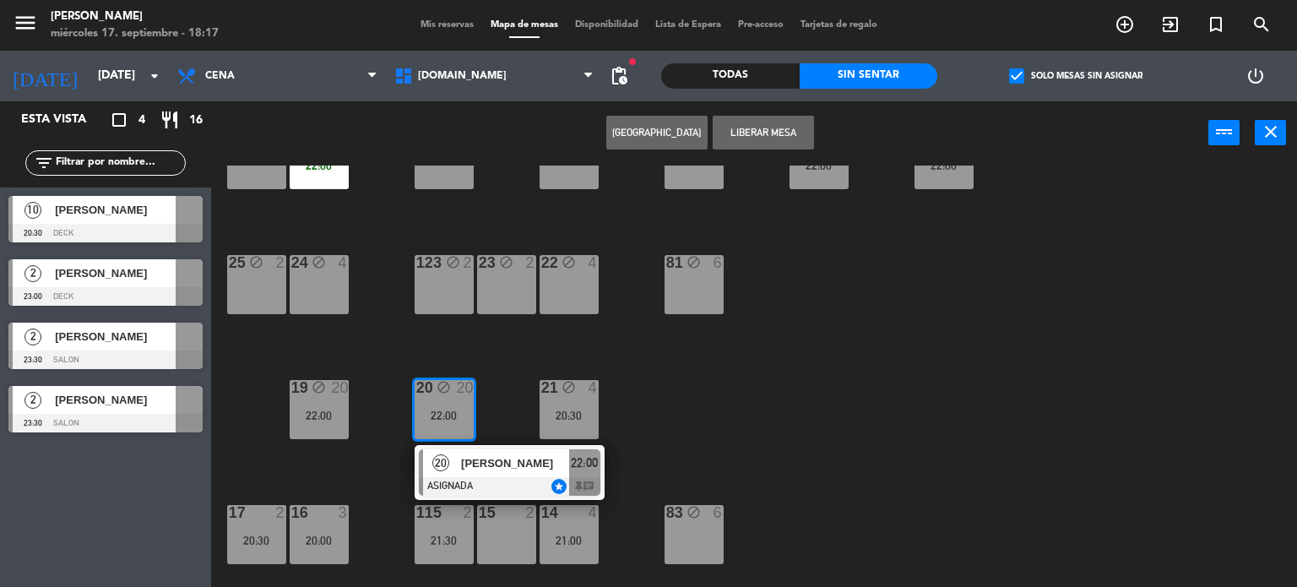
click at [523, 469] on span "[PERSON_NAME]" at bounding box center [515, 463] width 108 height 18
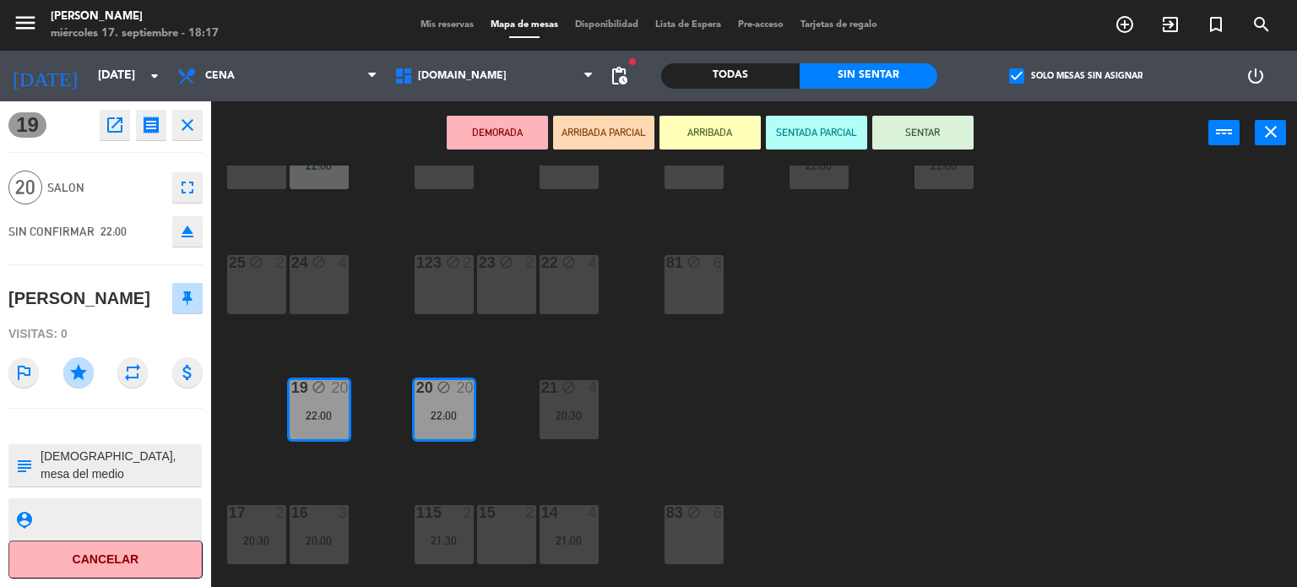
click at [673, 417] on div "34 block 2 35 block 6 36 block 12 22:00 43 block 20 22:00 37 block 14 21:00 CAV…" at bounding box center [760, 376] width 1073 height 422
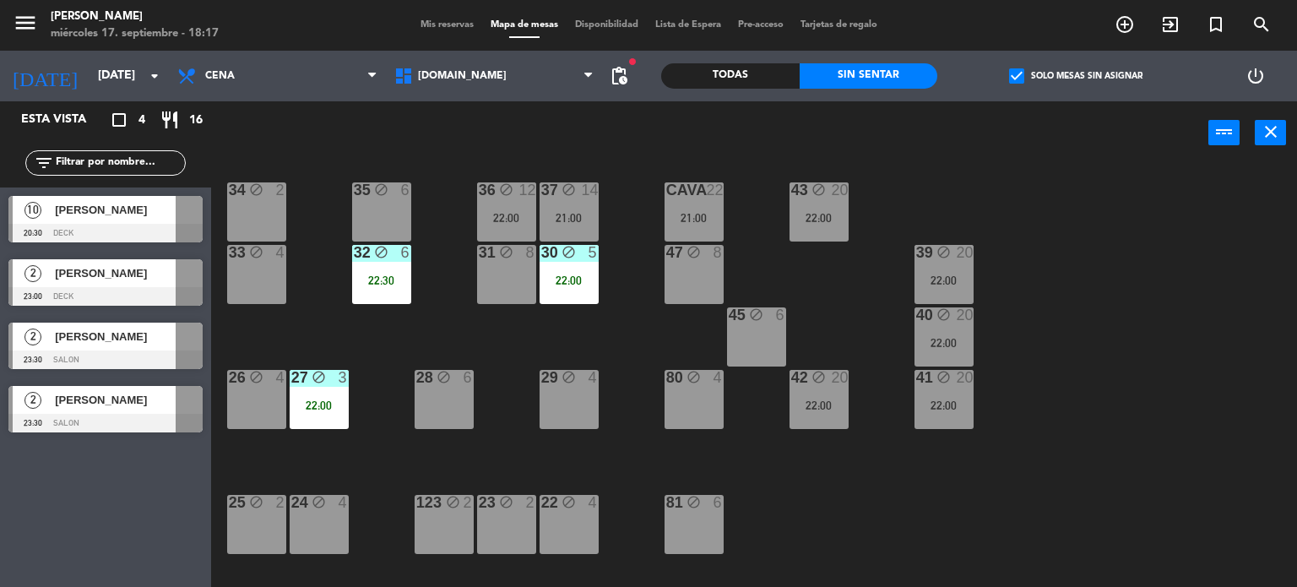
scroll to position [0, 0]
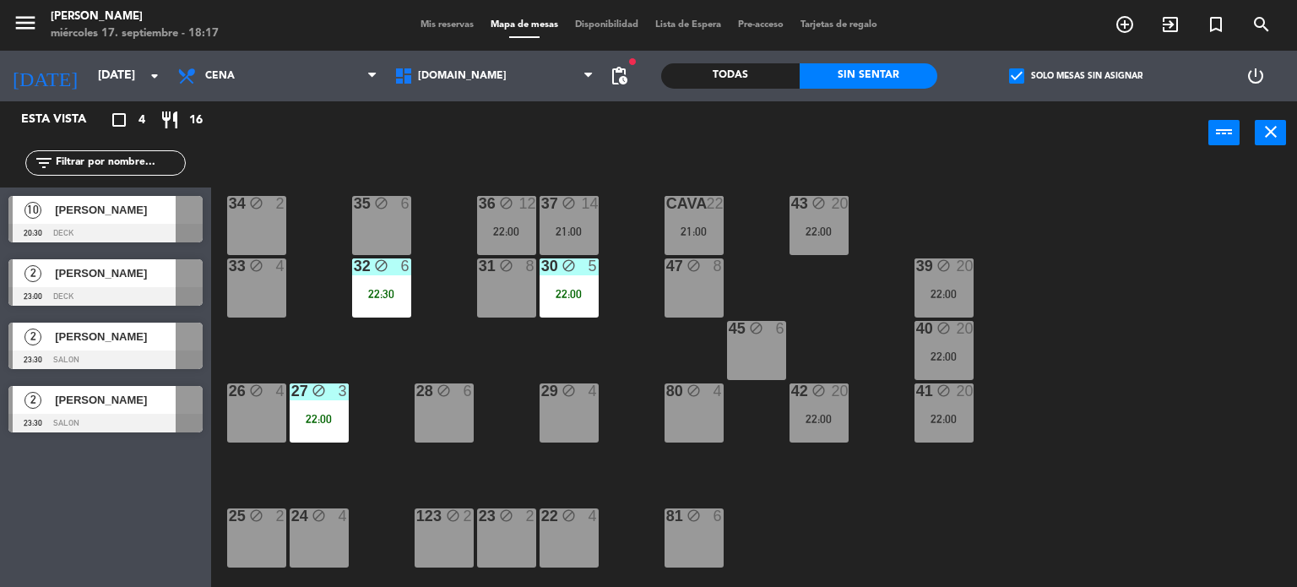
click at [570, 241] on div "37 block 14 21:00" at bounding box center [568, 225] width 59 height 59
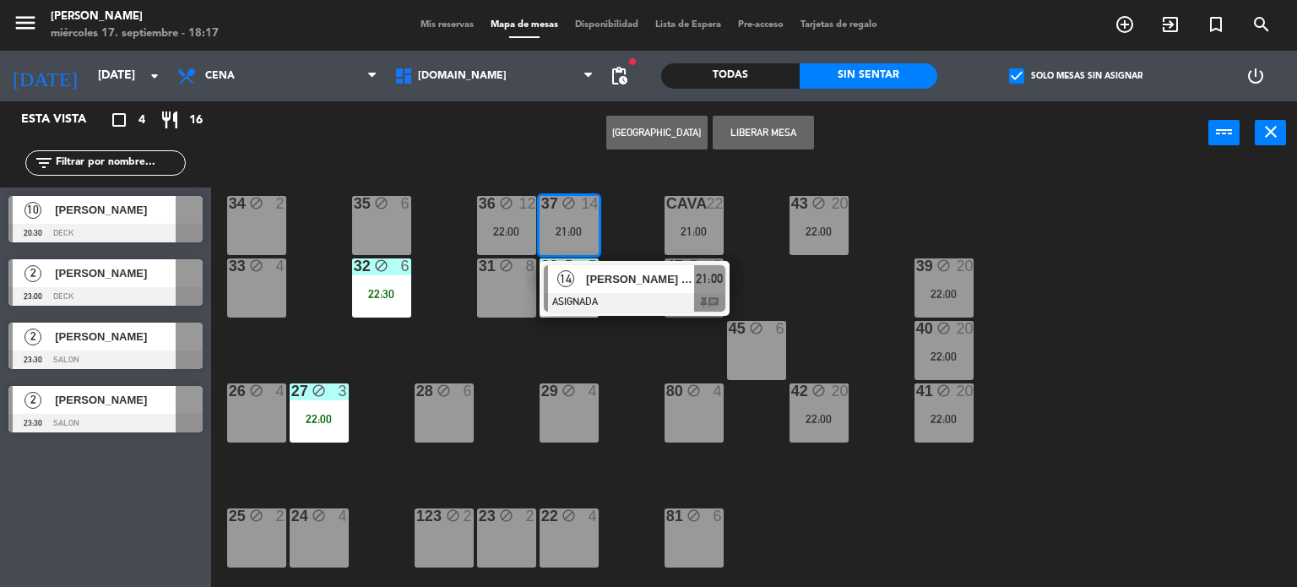
click at [619, 298] on div at bounding box center [635, 302] width 182 height 19
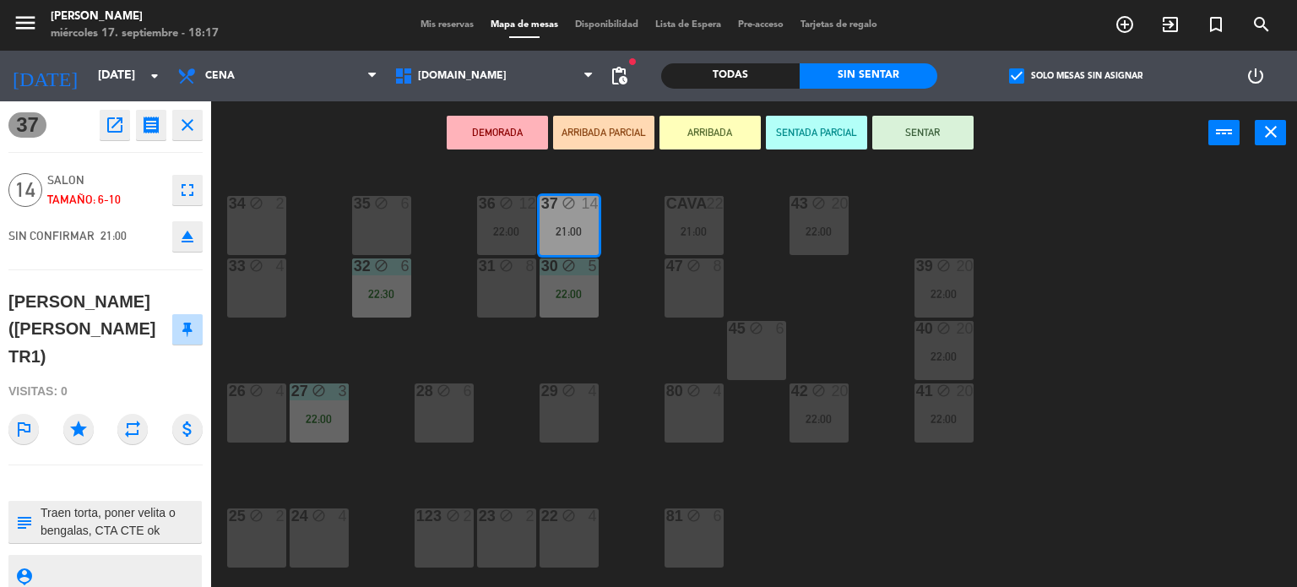
click at [616, 355] on div "34 block 2 35 block 6 36 block 12 22:00 43 block 20 22:00 37 block 14 21:00 CAV…" at bounding box center [760, 376] width 1073 height 422
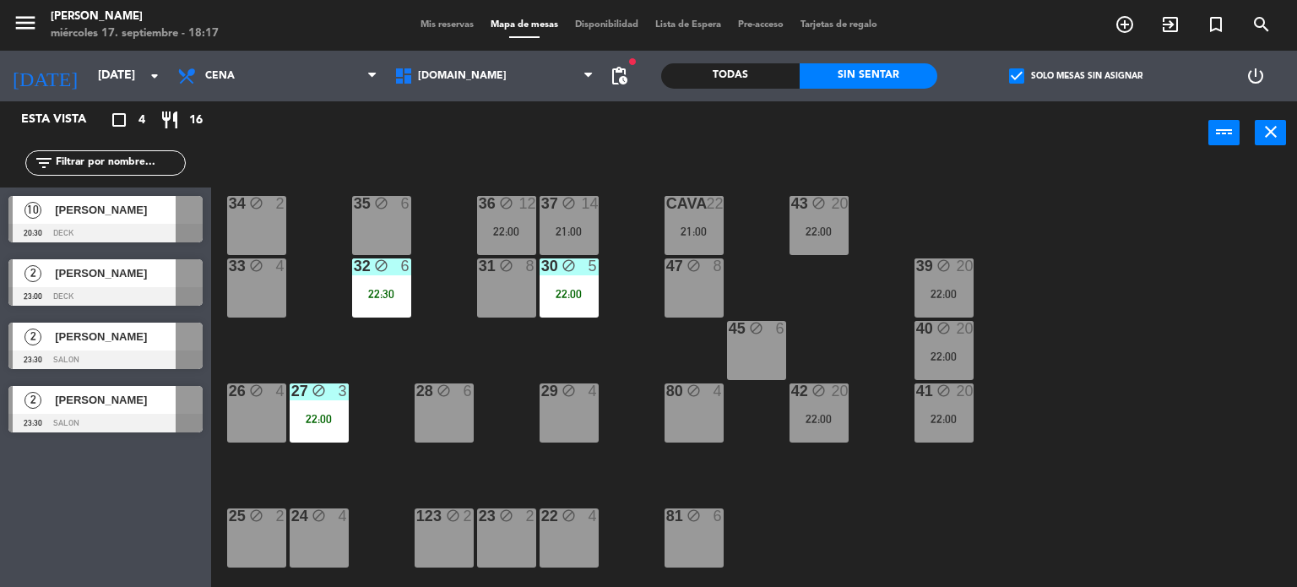
click at [493, 247] on div "36 block 12 22:00" at bounding box center [506, 225] width 59 height 59
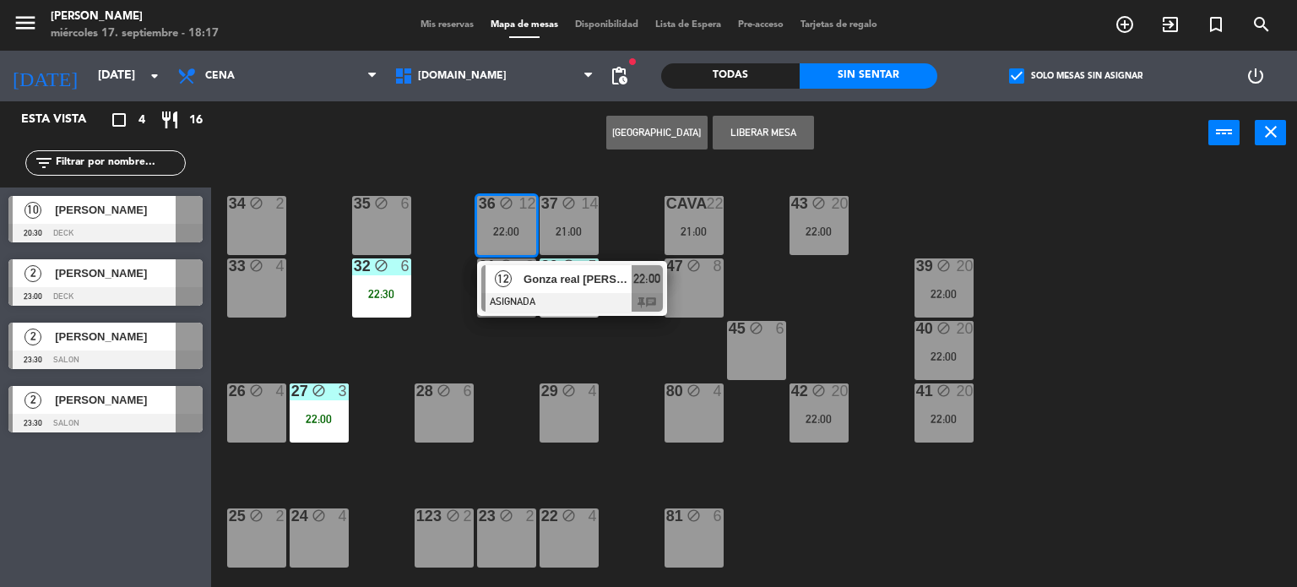
click at [556, 297] on div at bounding box center [572, 302] width 182 height 19
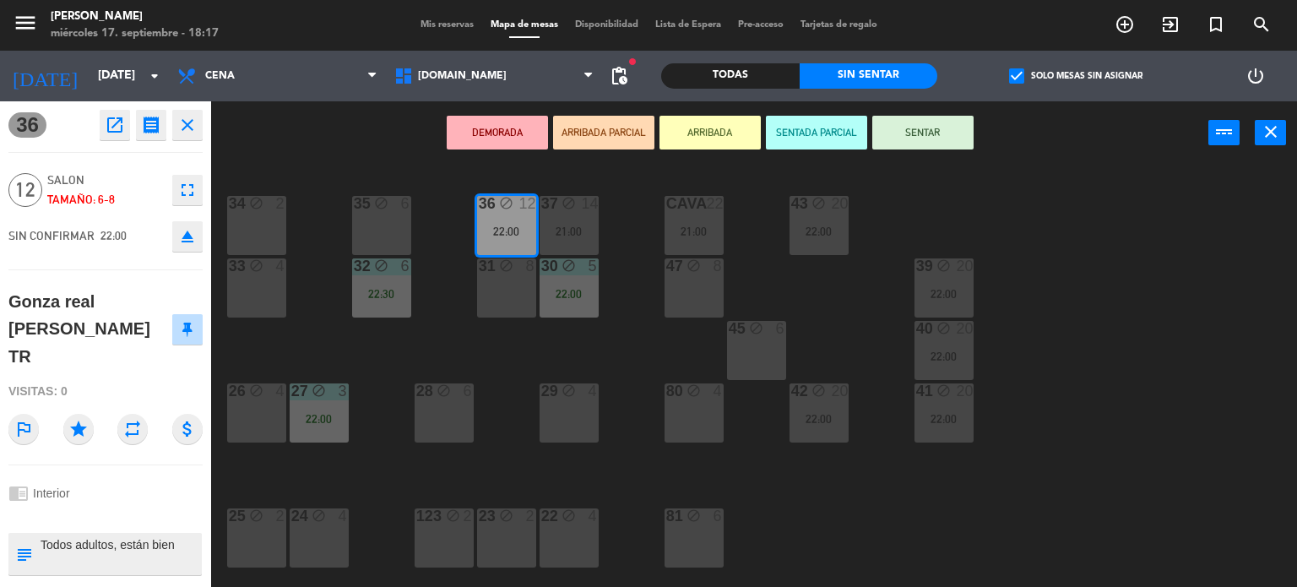
click at [548, 344] on div "34 block 2 35 block 6 36 block 12 22:00 43 block 20 22:00 37 block 14 21:00 CAV…" at bounding box center [760, 376] width 1073 height 422
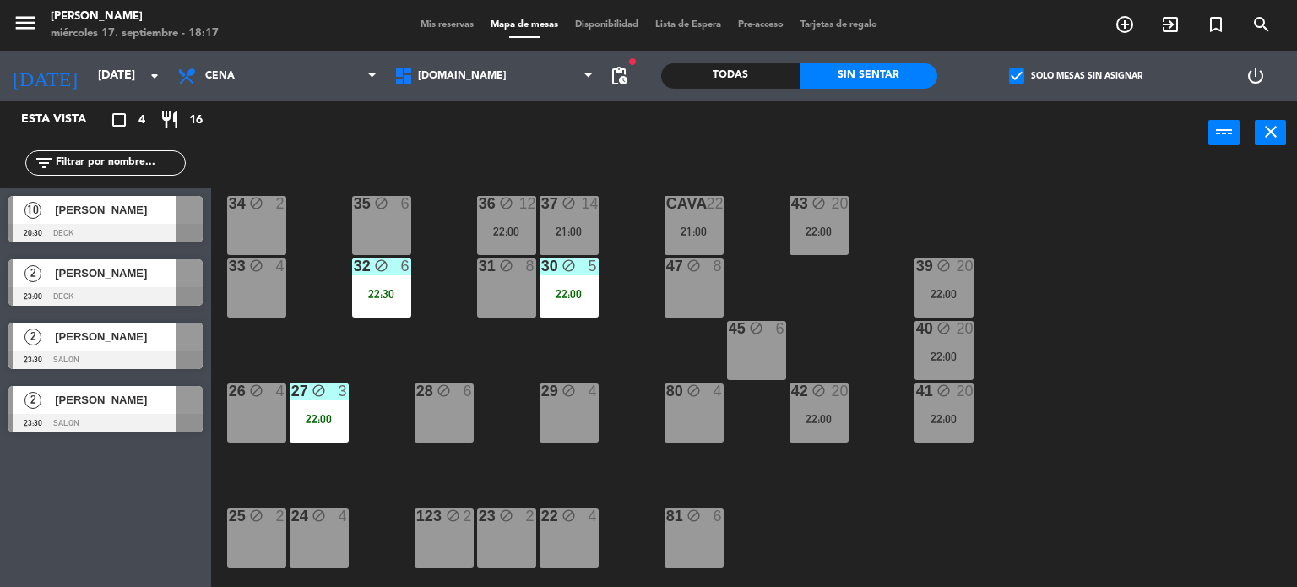
click at [512, 235] on div "22:00" at bounding box center [506, 231] width 59 height 12
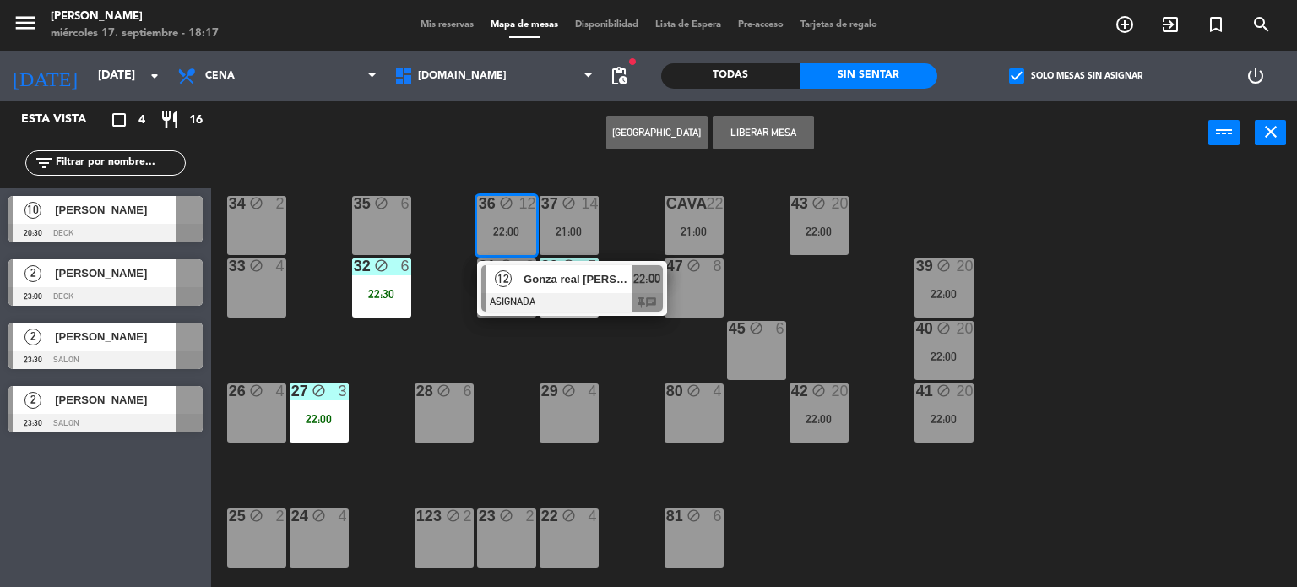
click at [1081, 522] on div "34 block 2 35 block 6 36 block 12 22:00 12 Gonza real calvo TR ASIGNADA 22:00 c…" at bounding box center [760, 376] width 1073 height 422
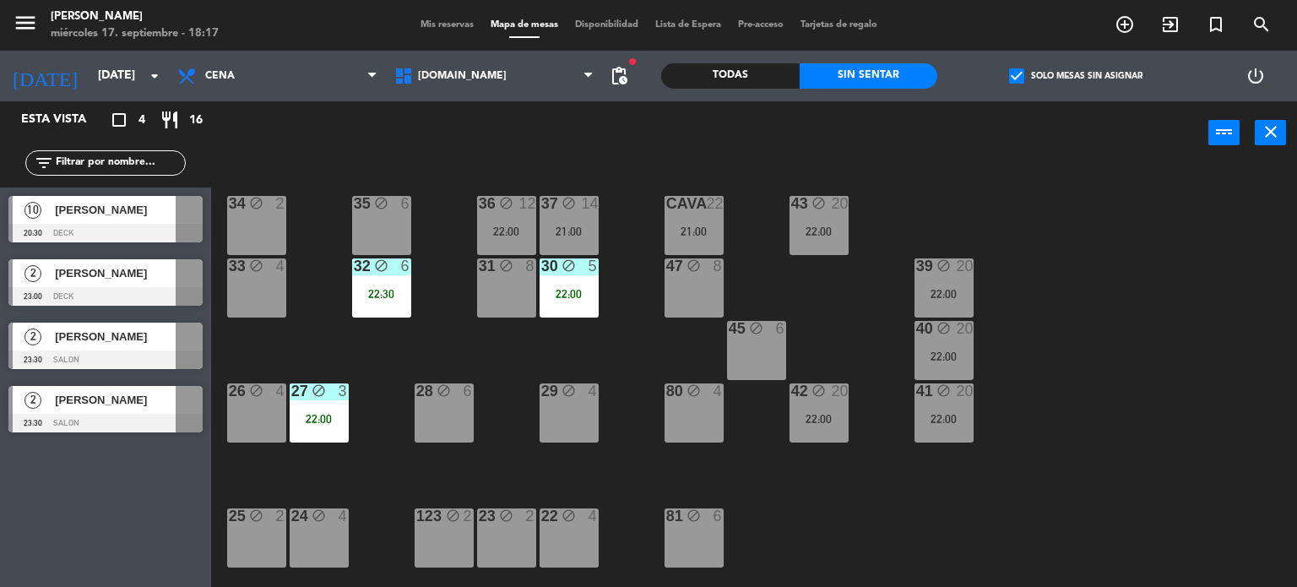
click at [1038, 78] on label "check_box Solo mesas sin asignar" at bounding box center [1075, 75] width 133 height 15
click at [1076, 76] on input "check_box Solo mesas sin asignar" at bounding box center [1076, 76] width 0 height 0
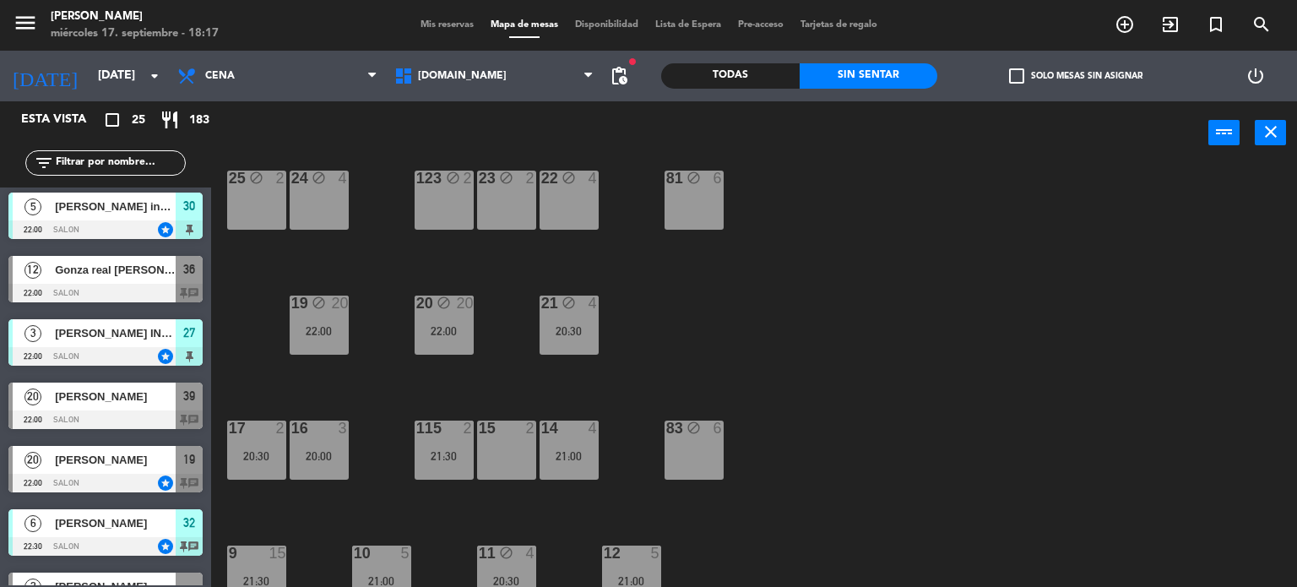
scroll to position [932, 0]
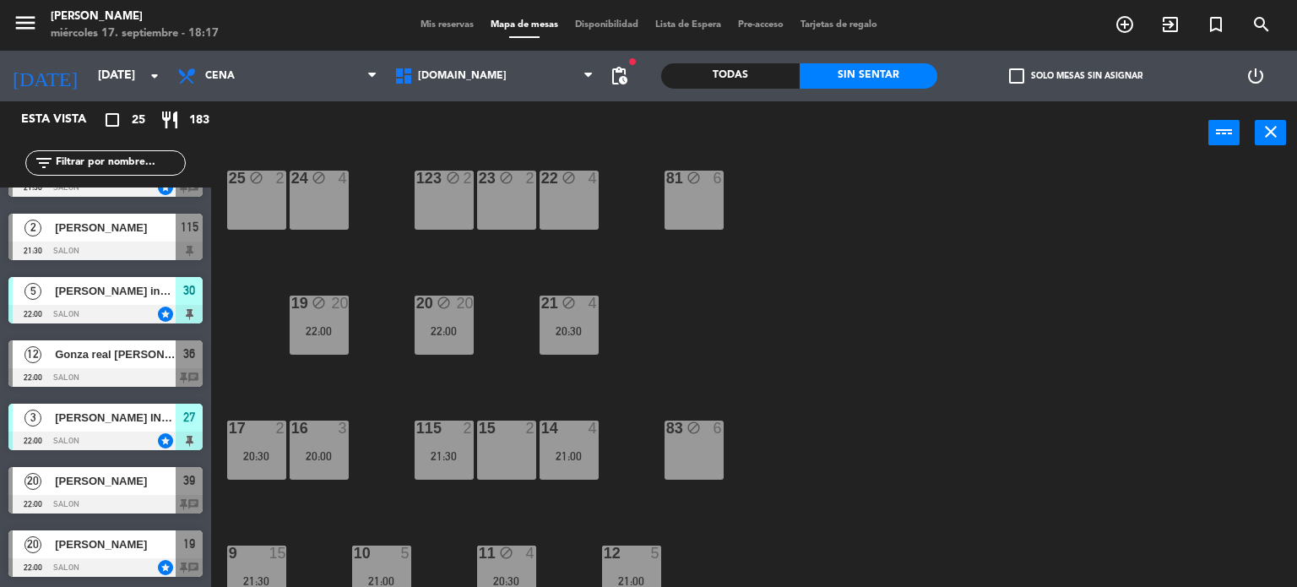
click at [157, 165] on input "text" at bounding box center [119, 163] width 131 height 19
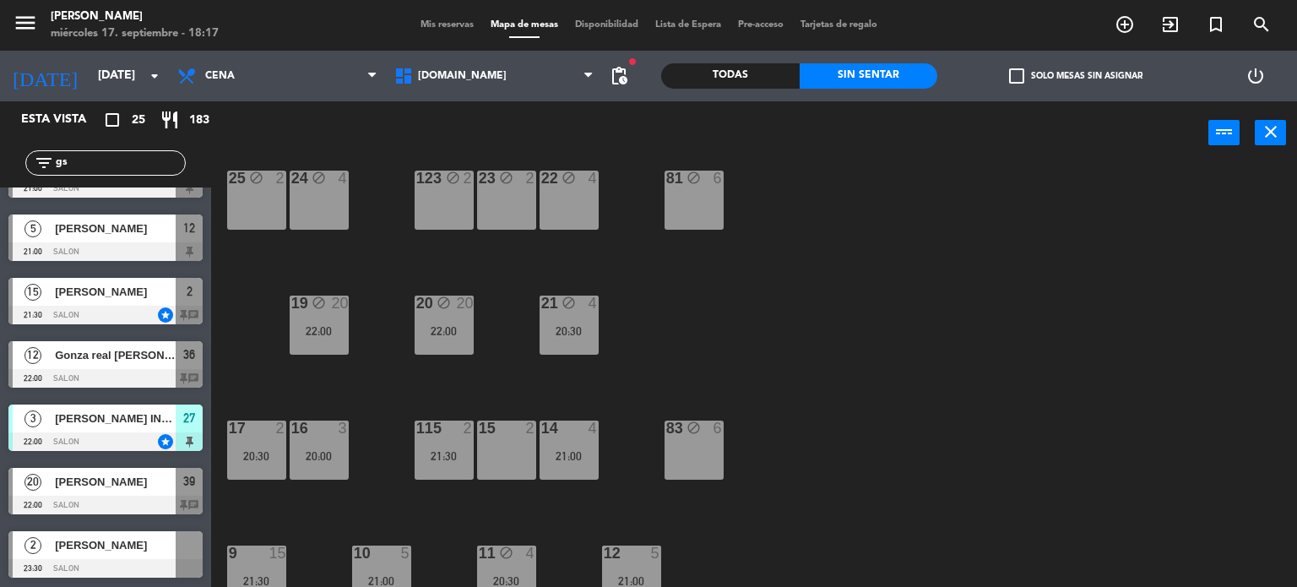
scroll to position [0, 0]
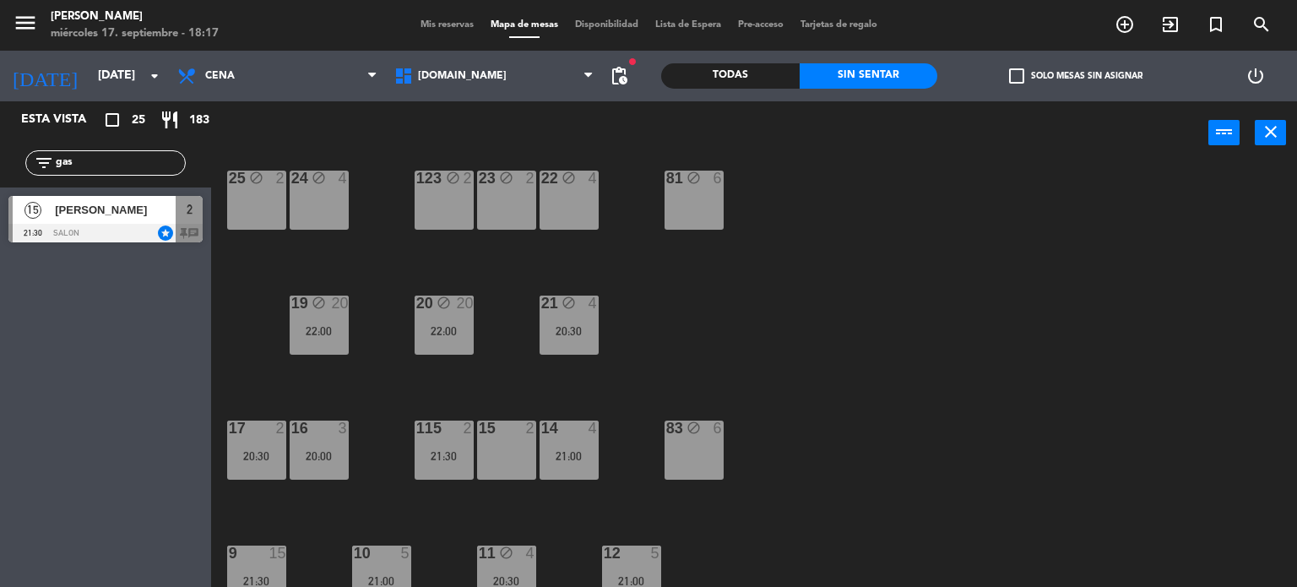
type input "gas"
click at [863, 295] on div "34 block 2 35 block 6 36 block 12 22:00 43 block 20 22:00 37 block 14 21:00 CAV…" at bounding box center [760, 376] width 1073 height 422
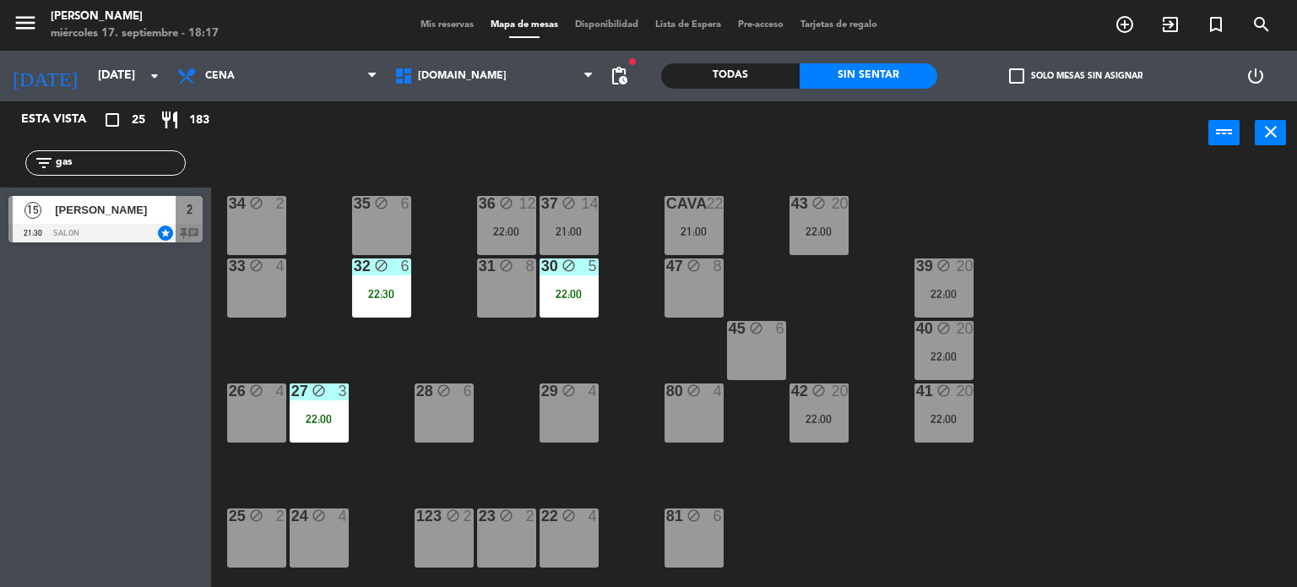
scroll to position [169, 0]
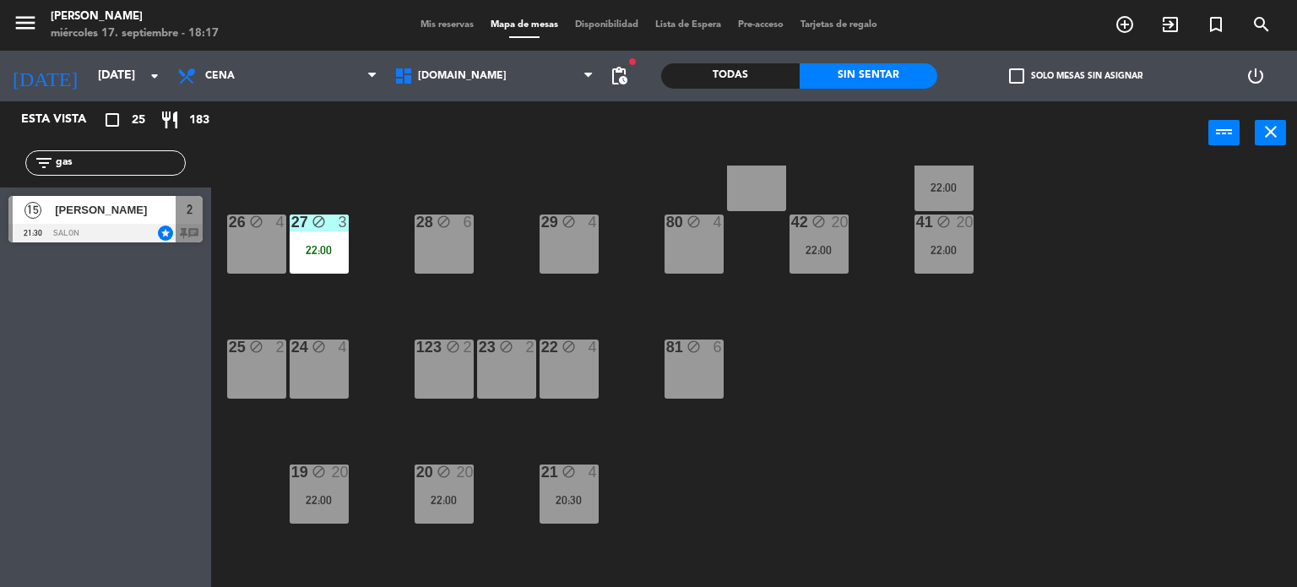
click at [588, 371] on div "22 block 4" at bounding box center [568, 368] width 59 height 59
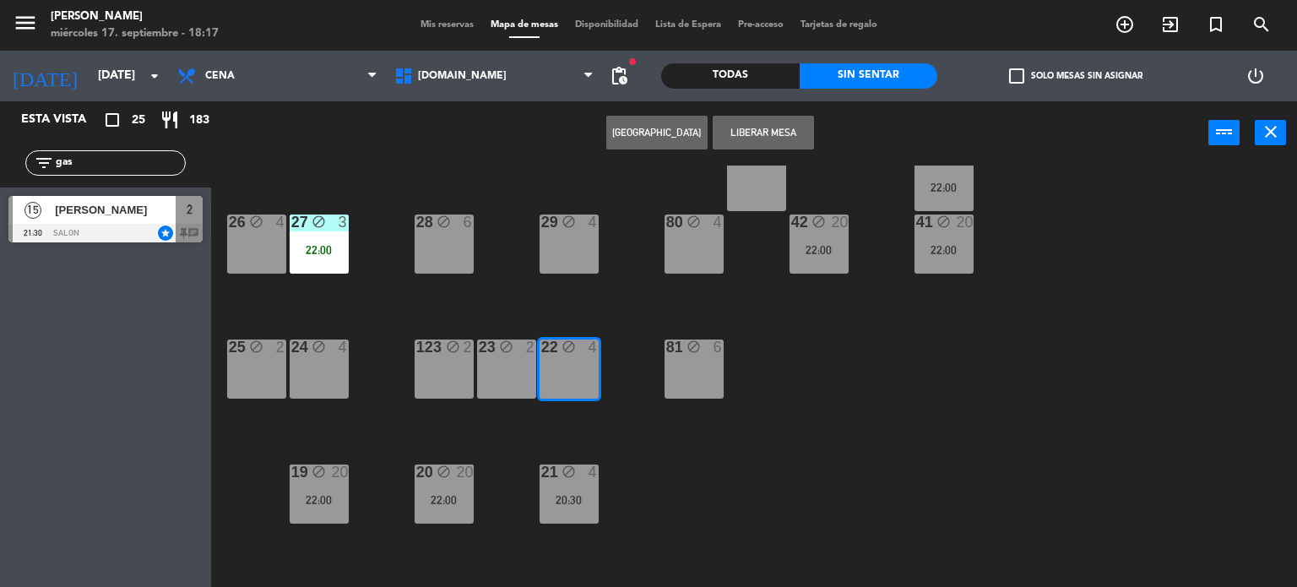
click at [729, 417] on div "34 block 2 35 block 6 36 block 12 22:00 43 block 20 22:00 37 block 14 21:00 CAV…" at bounding box center [760, 376] width 1073 height 422
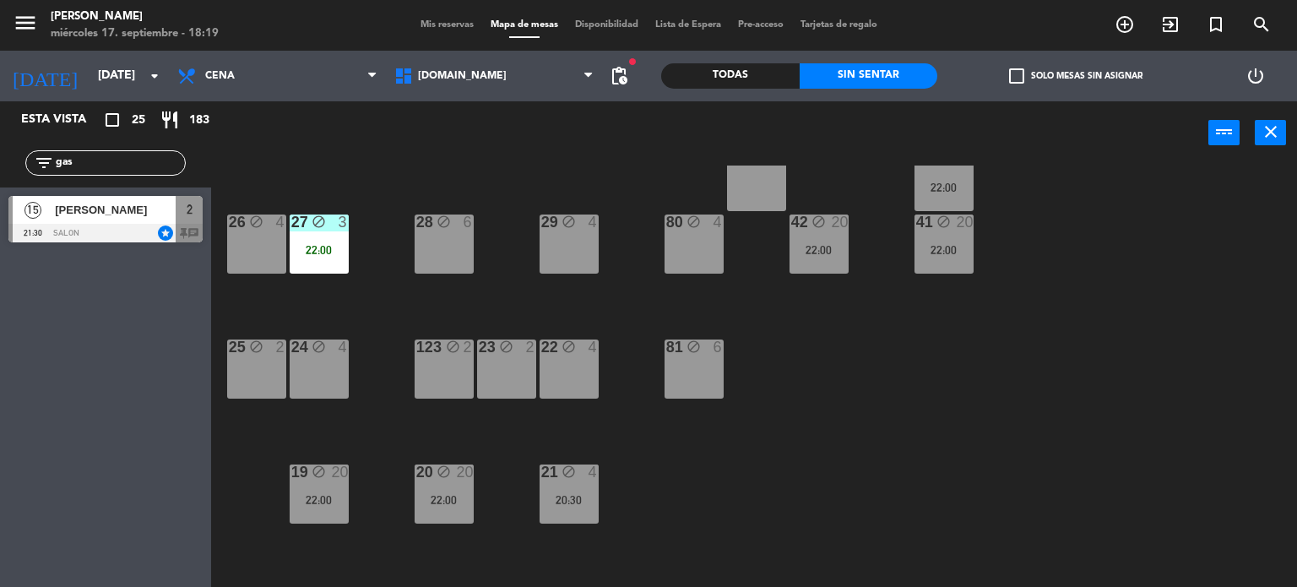
scroll to position [591, 0]
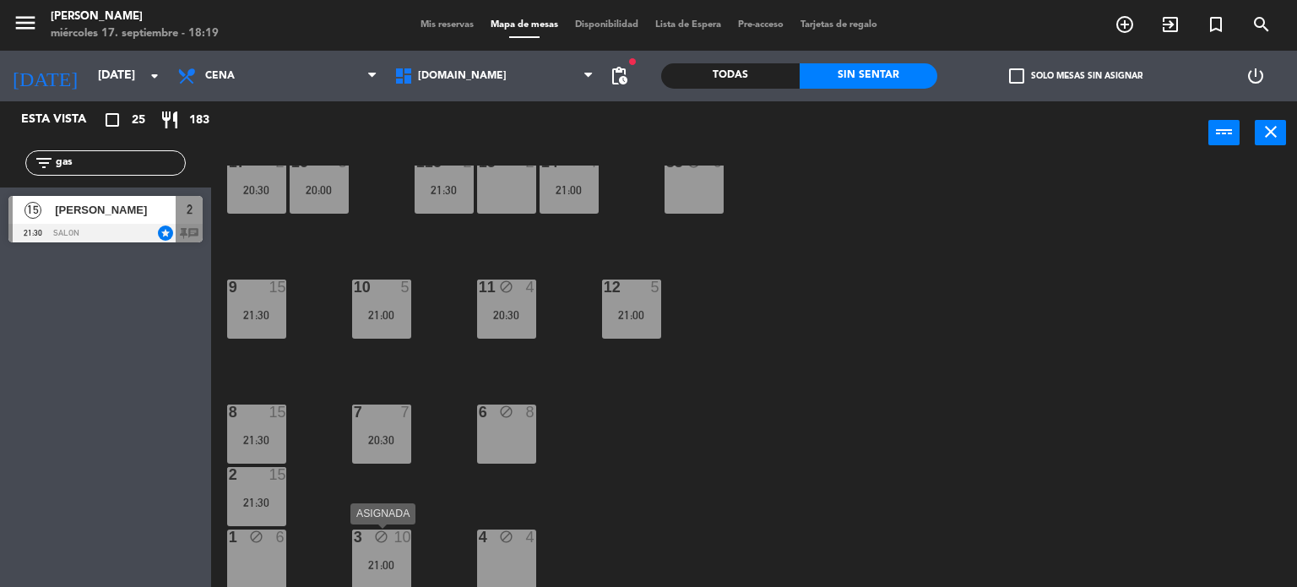
click at [394, 565] on div "21:00" at bounding box center [381, 565] width 59 height 12
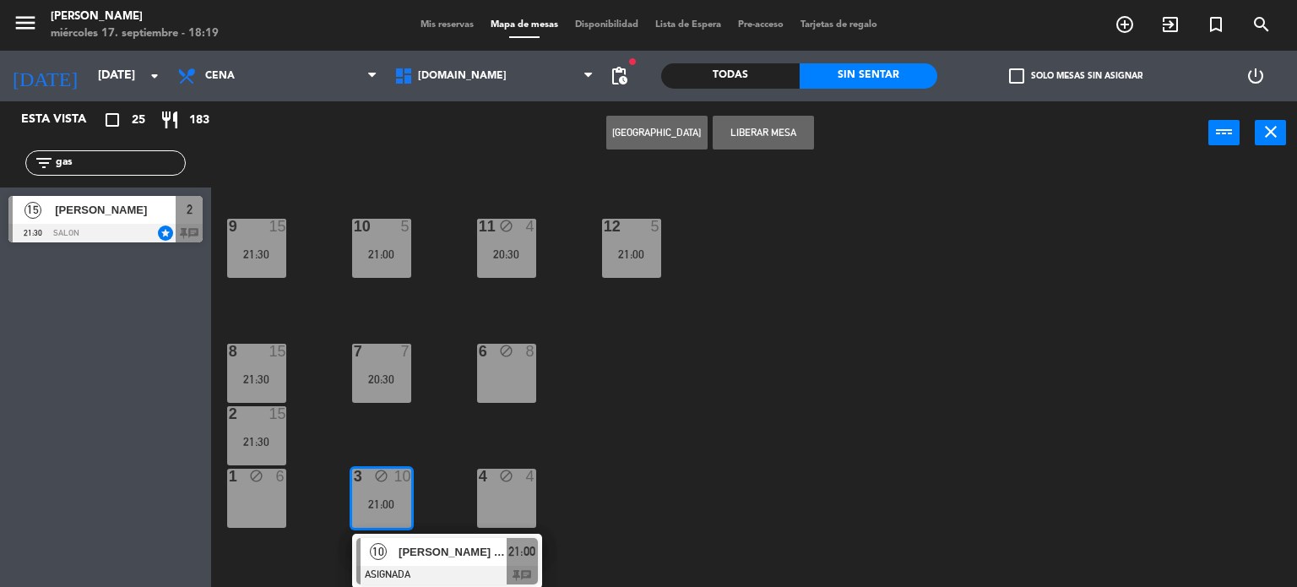
click at [708, 496] on div "34 block 2 35 block 6 36 block 12 22:00 43 block 20 22:00 37 block 14 21:00 CAV…" at bounding box center [760, 376] width 1073 height 422
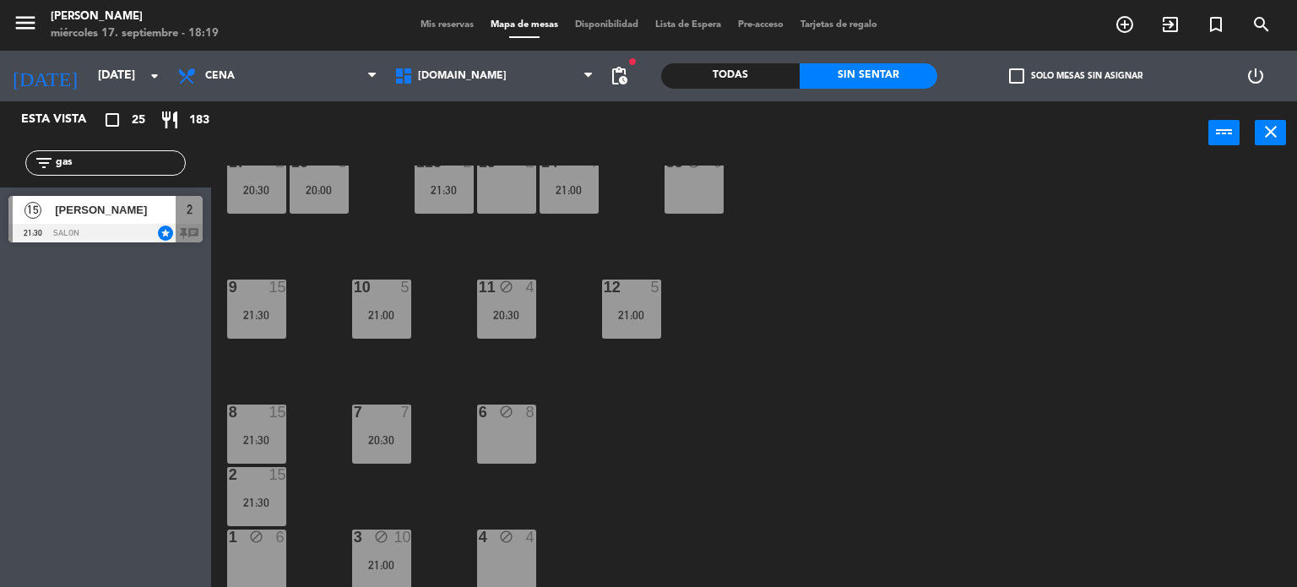
drag, startPoint x: 135, startPoint y: 165, endPoint x: 0, endPoint y: 171, distance: 135.2
click at [0, 171] on div "filter_list gas" at bounding box center [105, 162] width 211 height 49
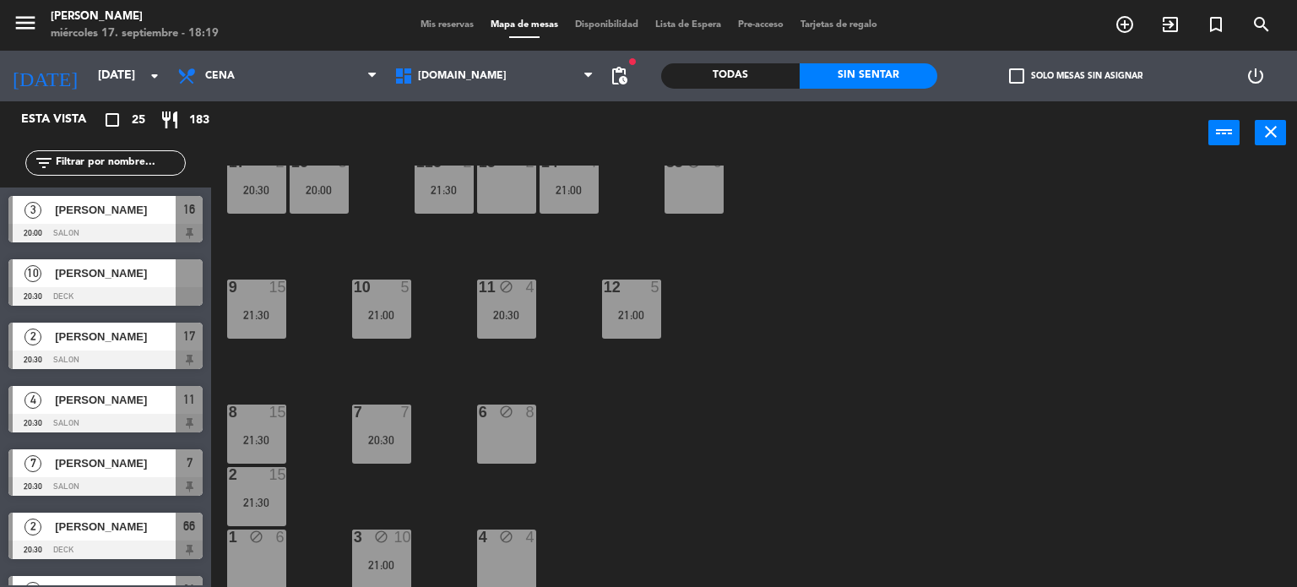
click at [931, 252] on div "34 block 2 35 block 6 36 block 12 22:00 43 block 20 22:00 37 block 14 21:00 CAV…" at bounding box center [760, 376] width 1073 height 422
click at [966, 365] on div "34 block 2 35 block 6 36 block 12 22:00 43 block 20 22:00 37 block 14 21:00 CAV…" at bounding box center [760, 376] width 1073 height 422
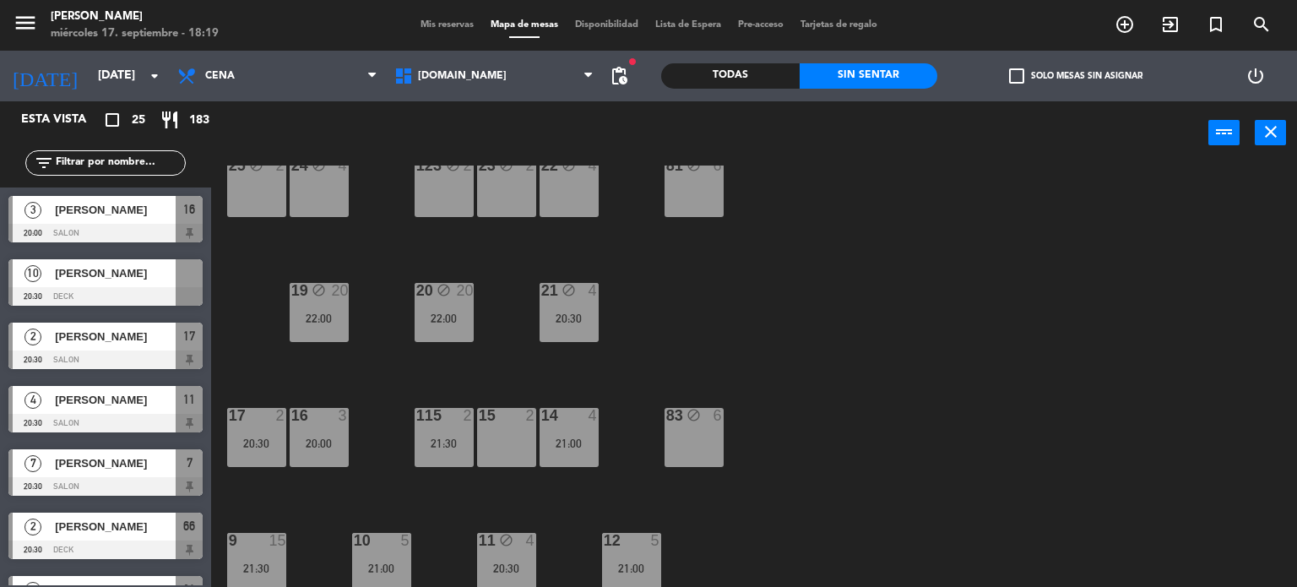
scroll to position [266, 0]
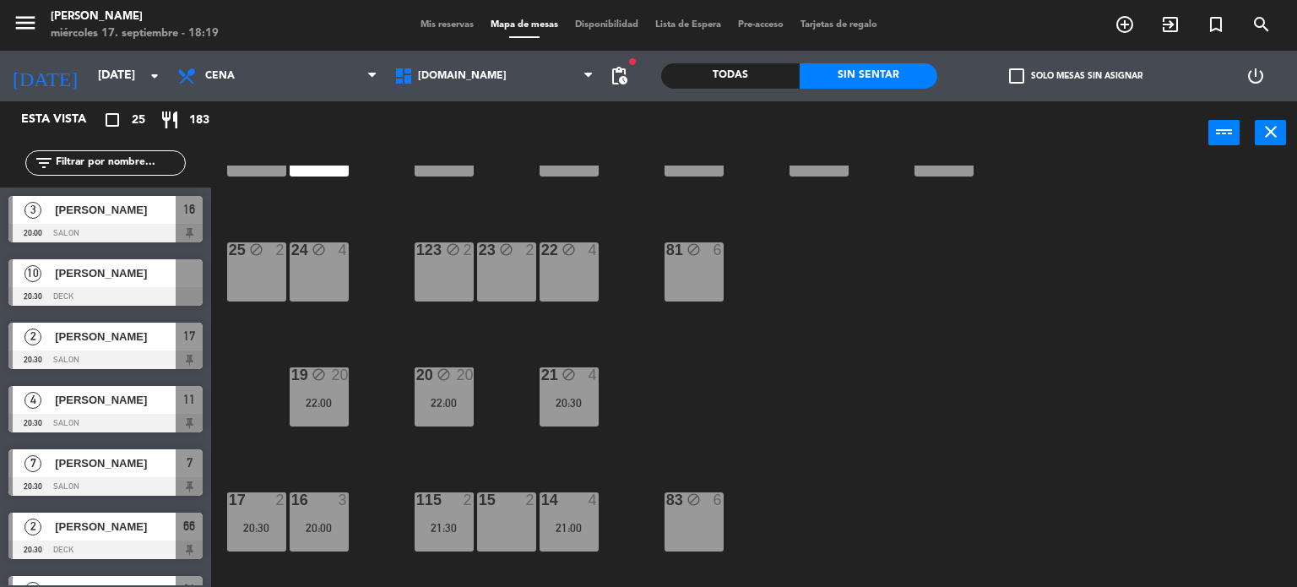
click at [446, 404] on div "22:00" at bounding box center [444, 403] width 59 height 12
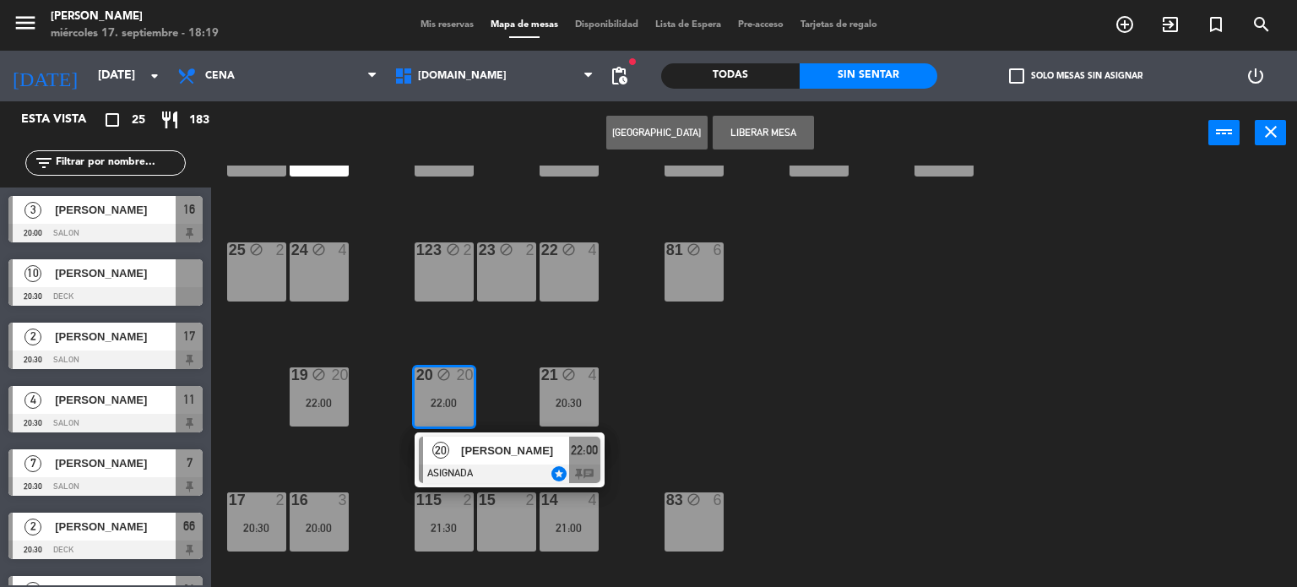
click at [517, 461] on div "[PERSON_NAME]" at bounding box center [514, 450] width 110 height 28
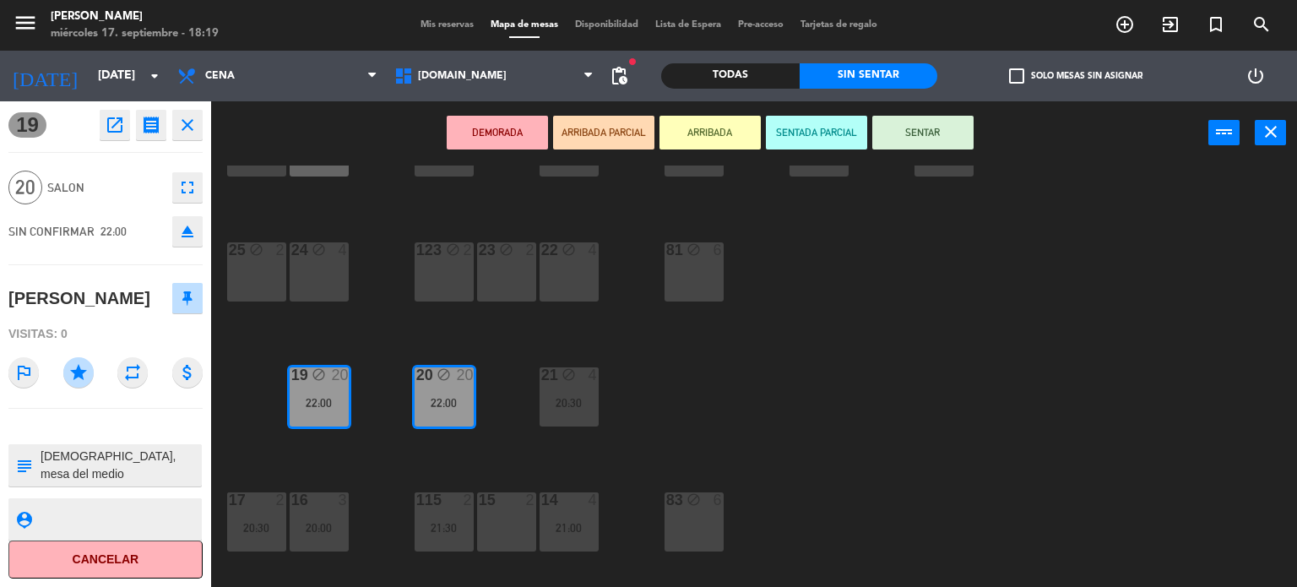
click at [698, 430] on div "34 block 2 35 block 6 36 block 12 22:00 43 block 20 22:00 37 block 14 21:00 CAV…" at bounding box center [760, 376] width 1073 height 422
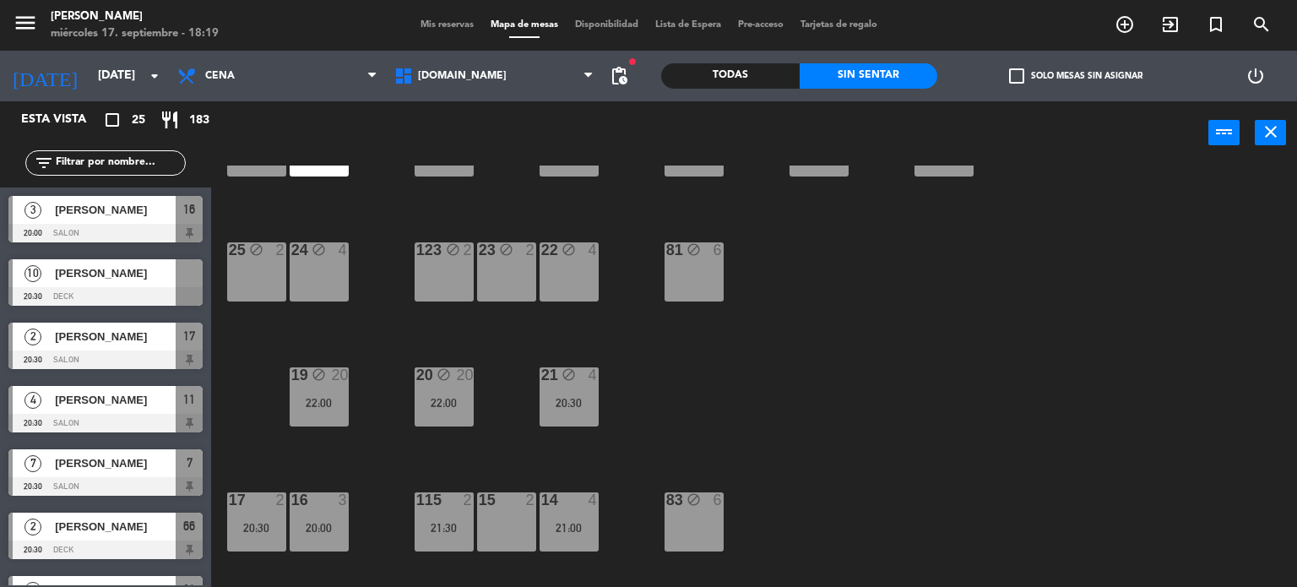
scroll to position [244, 0]
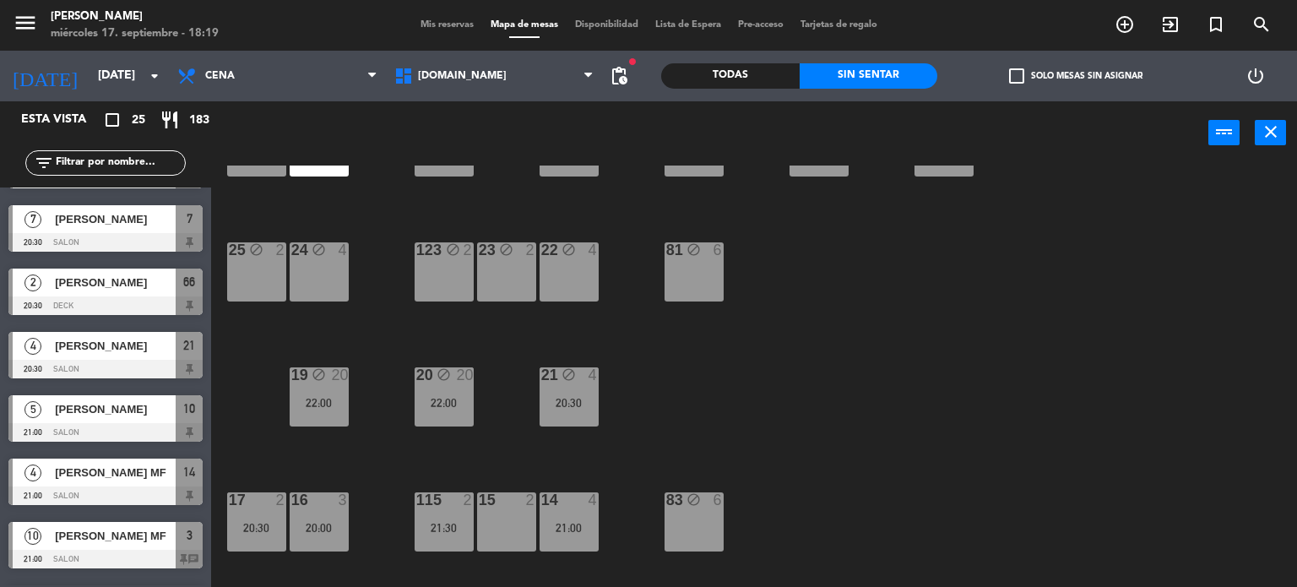
click at [594, 388] on div "21 block 4 20:30" at bounding box center [568, 396] width 59 height 59
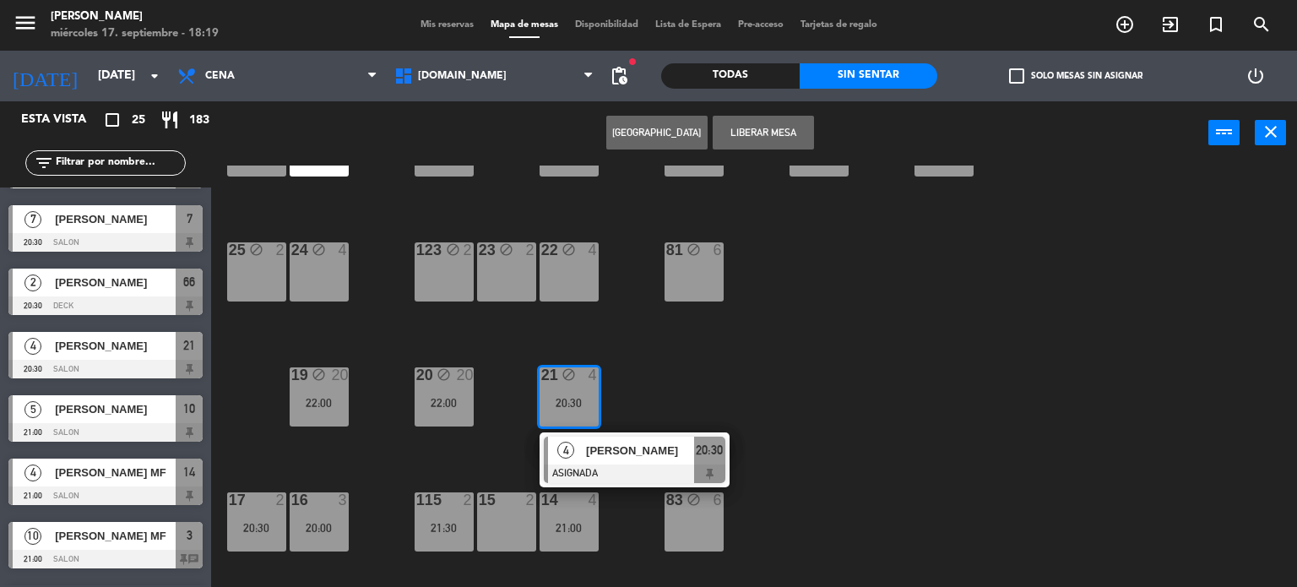
click at [724, 386] on div "34 block 2 35 block 6 36 block 12 22:00 43 block 20 22:00 37 block 14 21:00 CAV…" at bounding box center [760, 376] width 1073 height 422
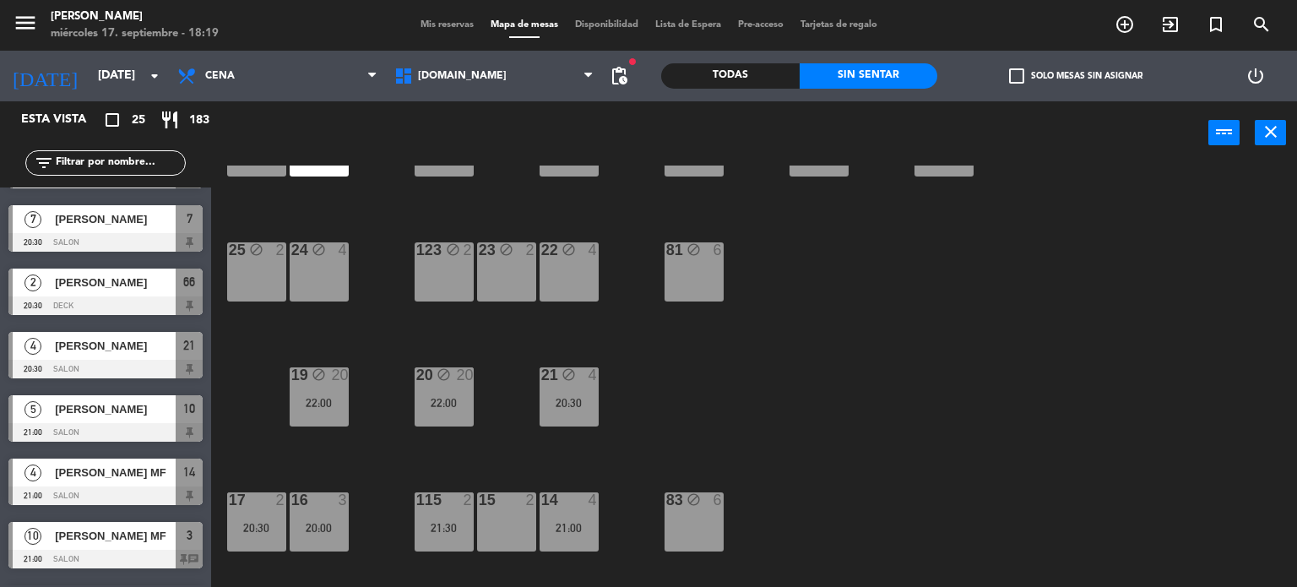
scroll to position [0, 0]
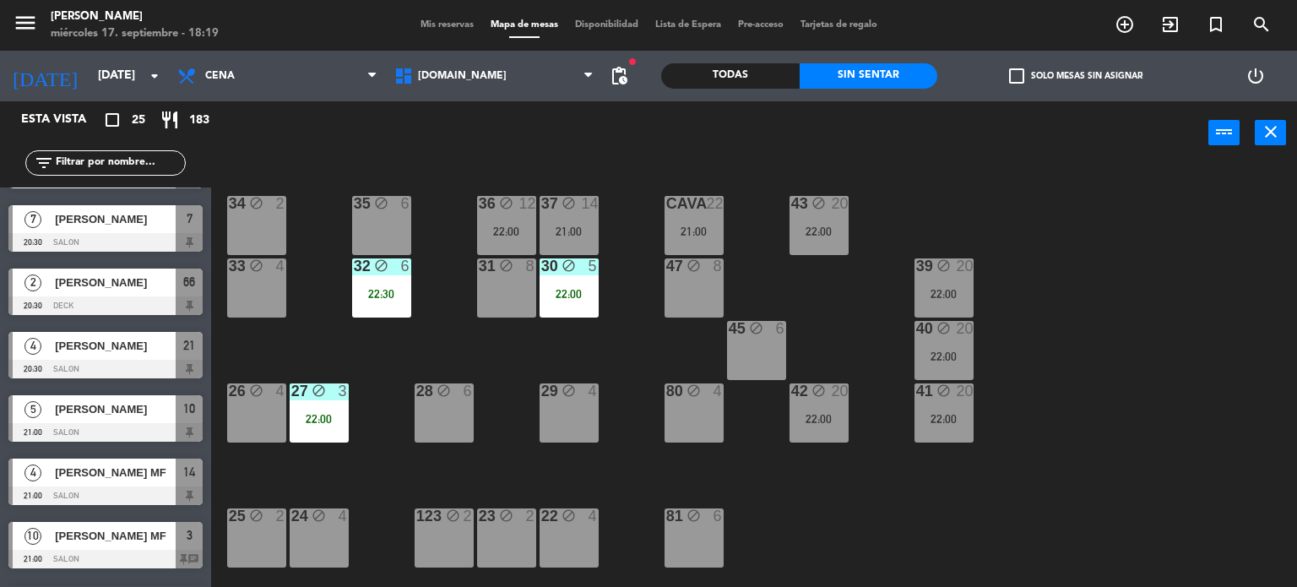
click at [974, 285] on div "34 block 2 35 block 6 36 block 12 22:00 43 block 20 22:00 37 block 14 21:00 CAV…" at bounding box center [760, 376] width 1073 height 422
click at [948, 295] on div "22:00" at bounding box center [943, 294] width 59 height 12
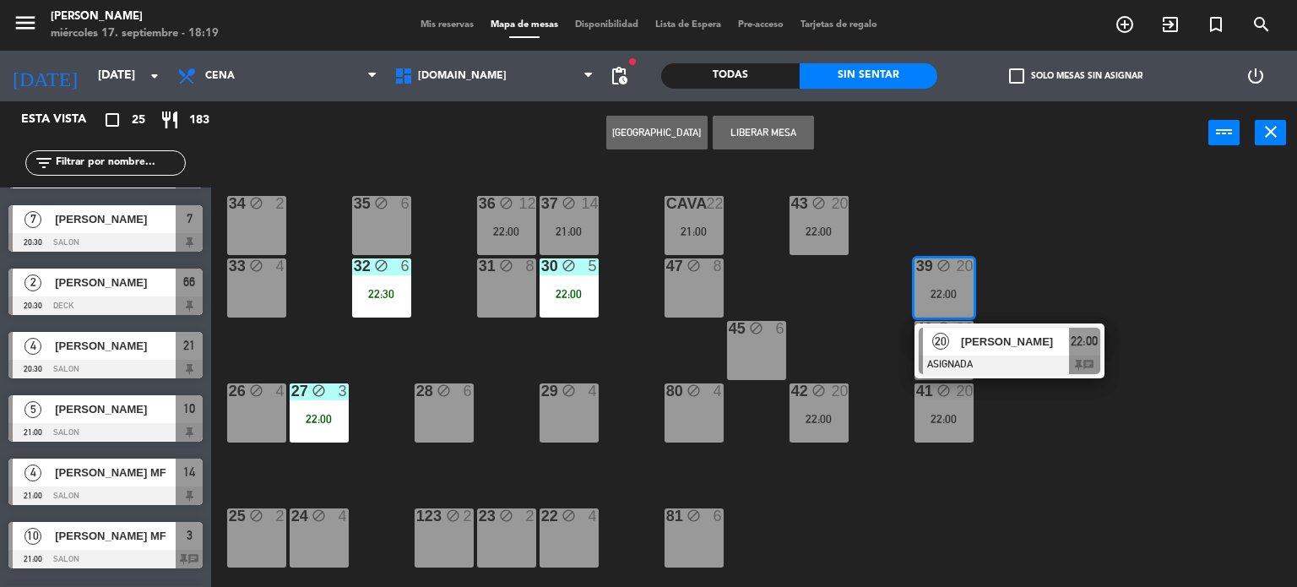
click at [975, 350] on div "[PERSON_NAME] [PERSON_NAME]" at bounding box center [1014, 342] width 110 height 28
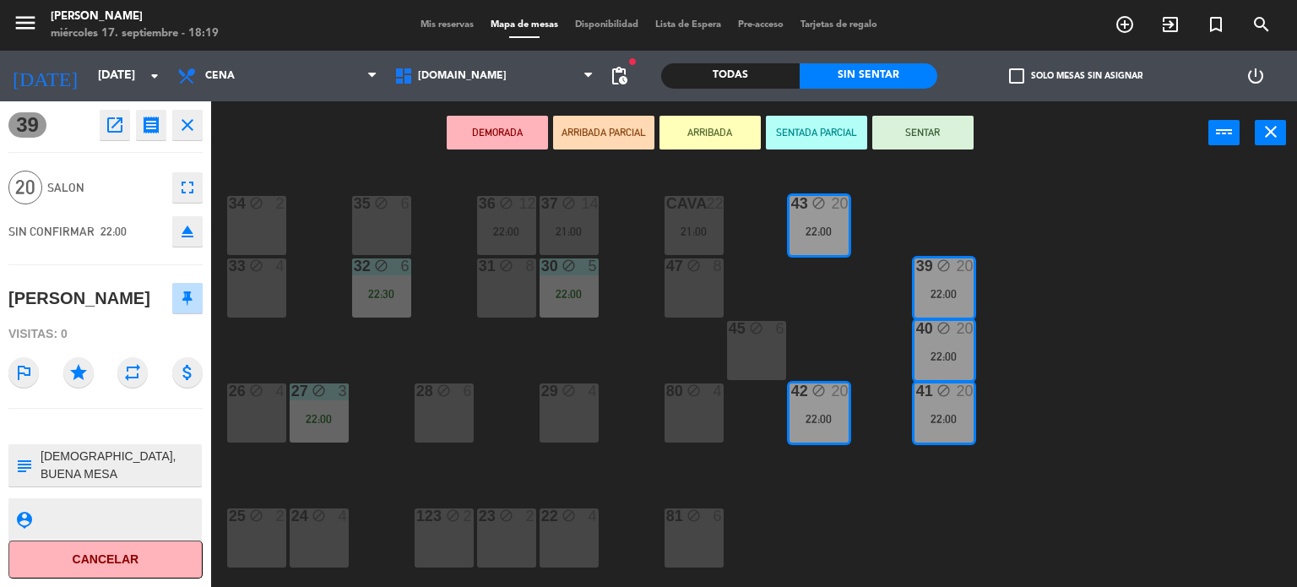
click at [1157, 331] on div "34 block 2 35 block 6 36 block 12 22:00 43 block 20 22:00 37 block 14 21:00 CAV…" at bounding box center [760, 376] width 1073 height 422
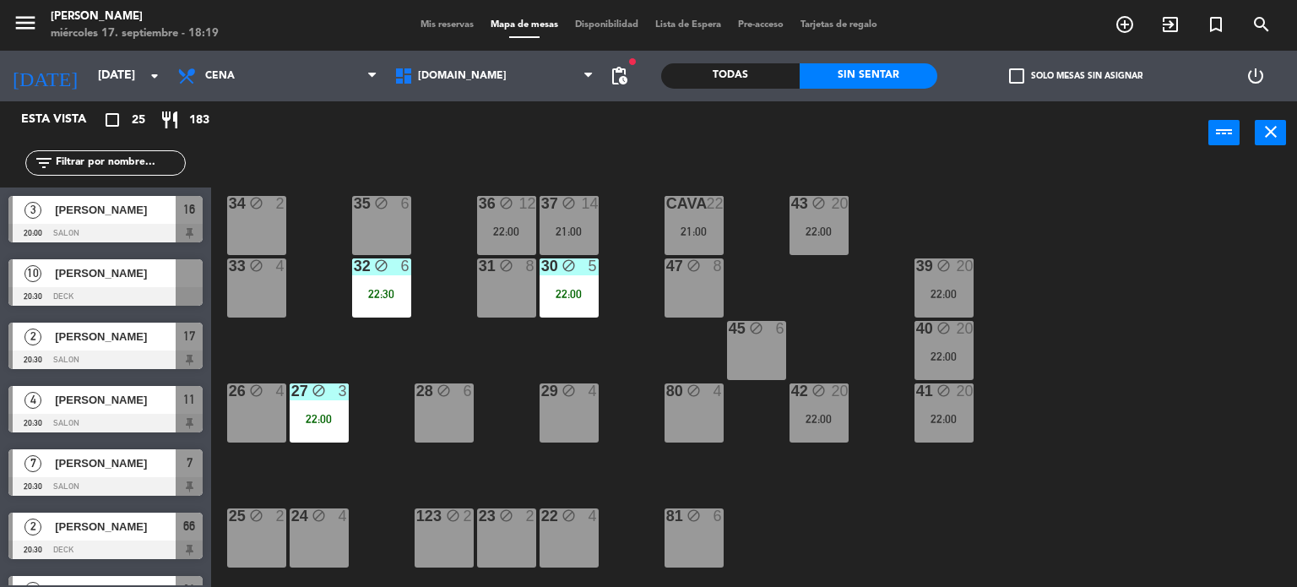
scroll to position [182, 0]
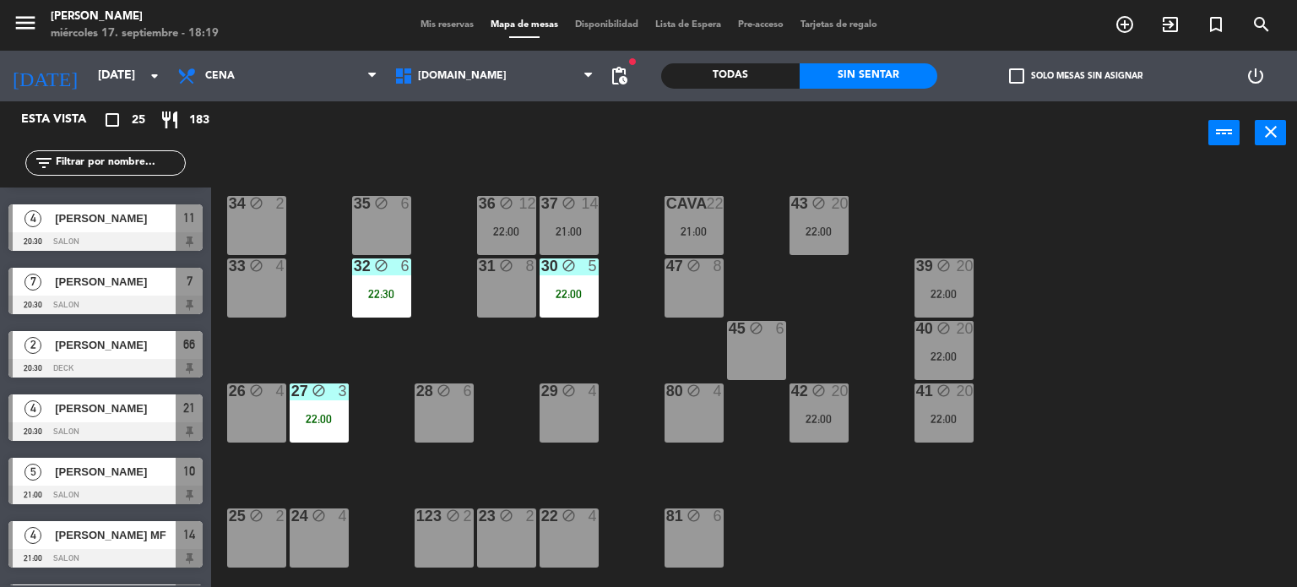
click at [843, 236] on div "22:00" at bounding box center [818, 231] width 59 height 12
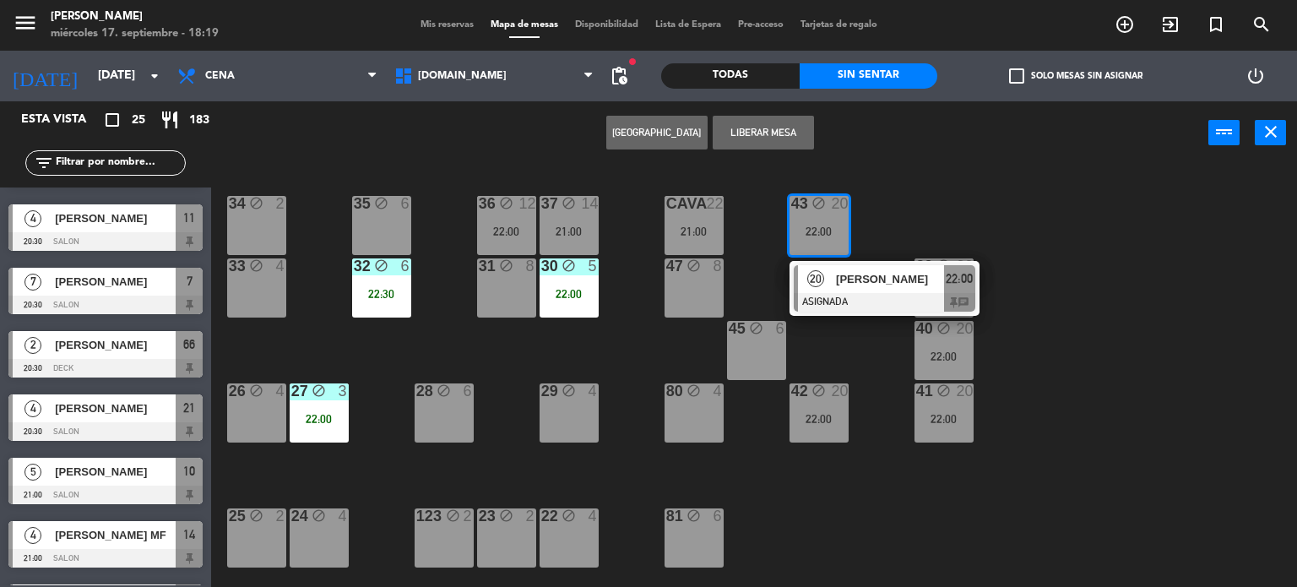
click at [863, 297] on div at bounding box center [885, 302] width 182 height 19
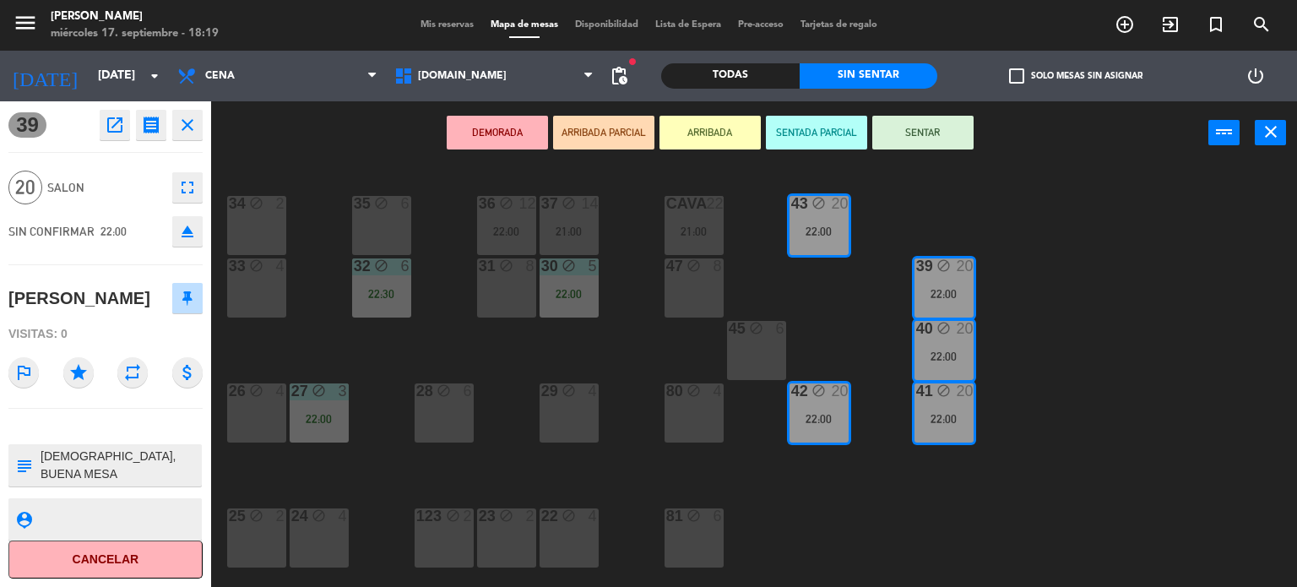
click at [63, 396] on div "outlined_flag star repeat attach_money" at bounding box center [105, 372] width 194 height 47
click at [69, 388] on icon "star" at bounding box center [78, 372] width 30 height 30
click at [1248, 482] on div "34 block 2 35 block 6 36 block 12 22:00 43 block 20 22:00 37 block 14 21:00 CAV…" at bounding box center [760, 376] width 1073 height 422
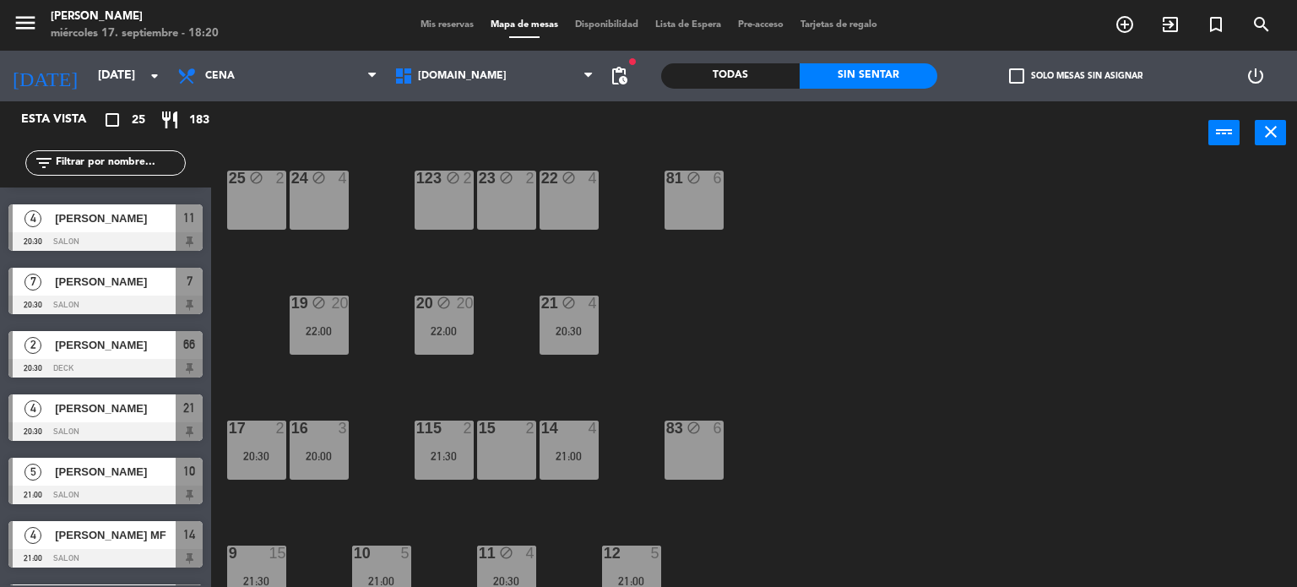
scroll to position [604, 0]
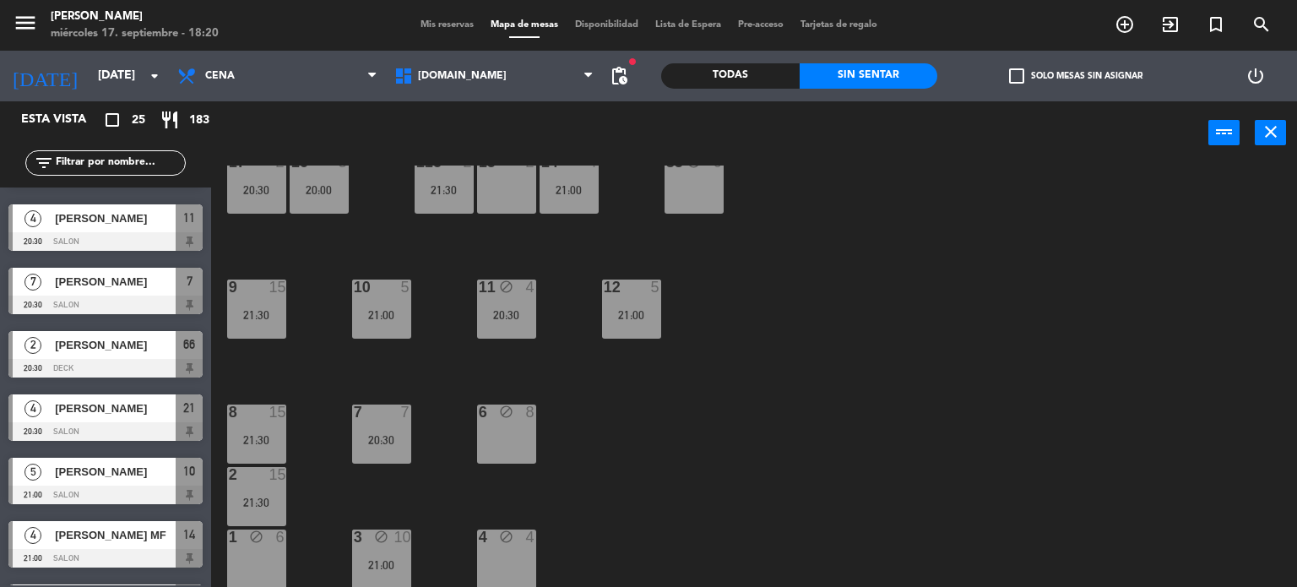
click at [268, 431] on div "8 15 21:30" at bounding box center [256, 433] width 59 height 59
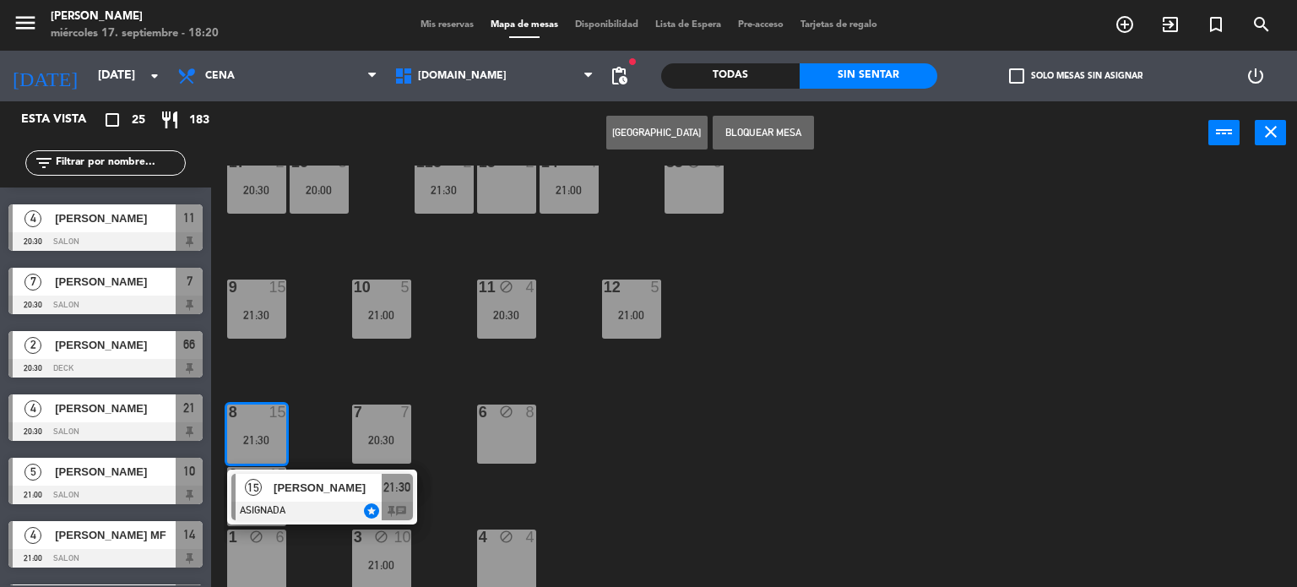
click at [302, 485] on span "[PERSON_NAME]" at bounding box center [328, 488] width 108 height 18
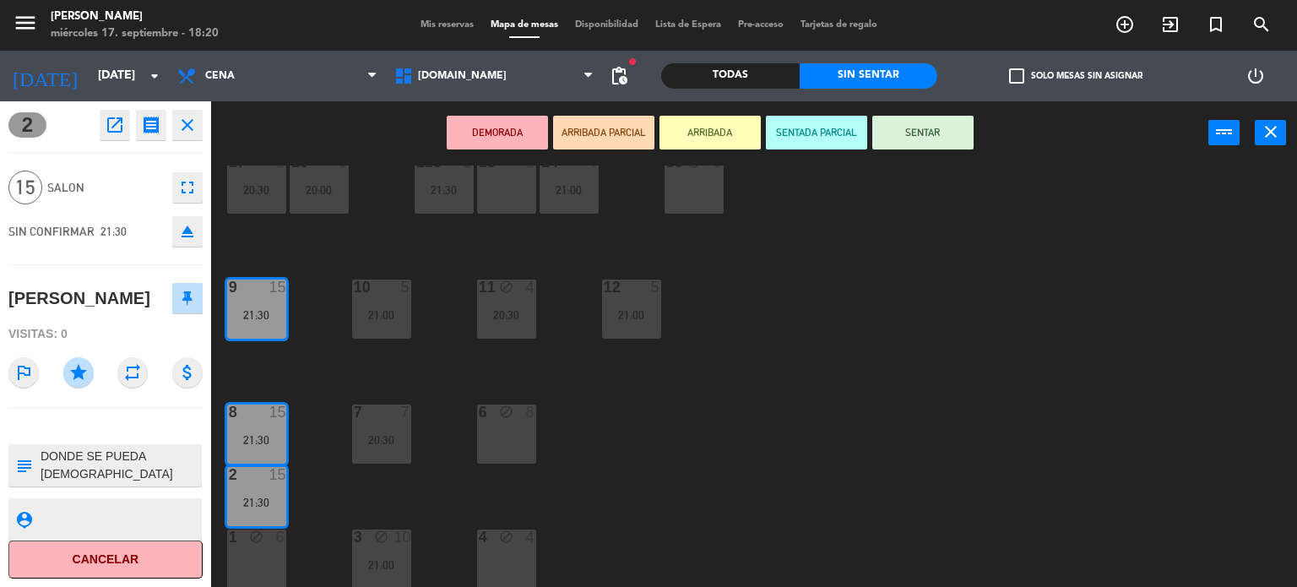
click at [713, 482] on div "34 block 2 35 block 6 36 block 12 22:00 43 block 20 22:00 37 block 14 21:00 CAV…" at bounding box center [760, 376] width 1073 height 422
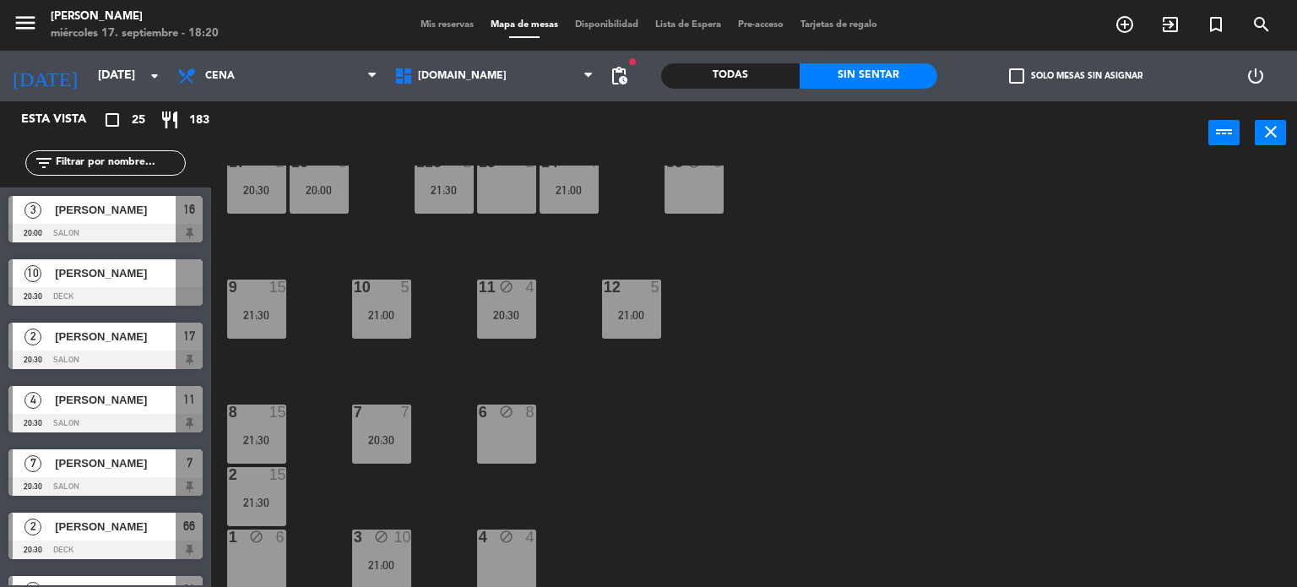
scroll to position [0, 0]
click at [1021, 78] on span "check_box_outline_blank" at bounding box center [1016, 75] width 15 height 15
click at [1076, 76] on input "check_box_outline_blank Solo mesas sin asignar" at bounding box center [1076, 76] width 0 height 0
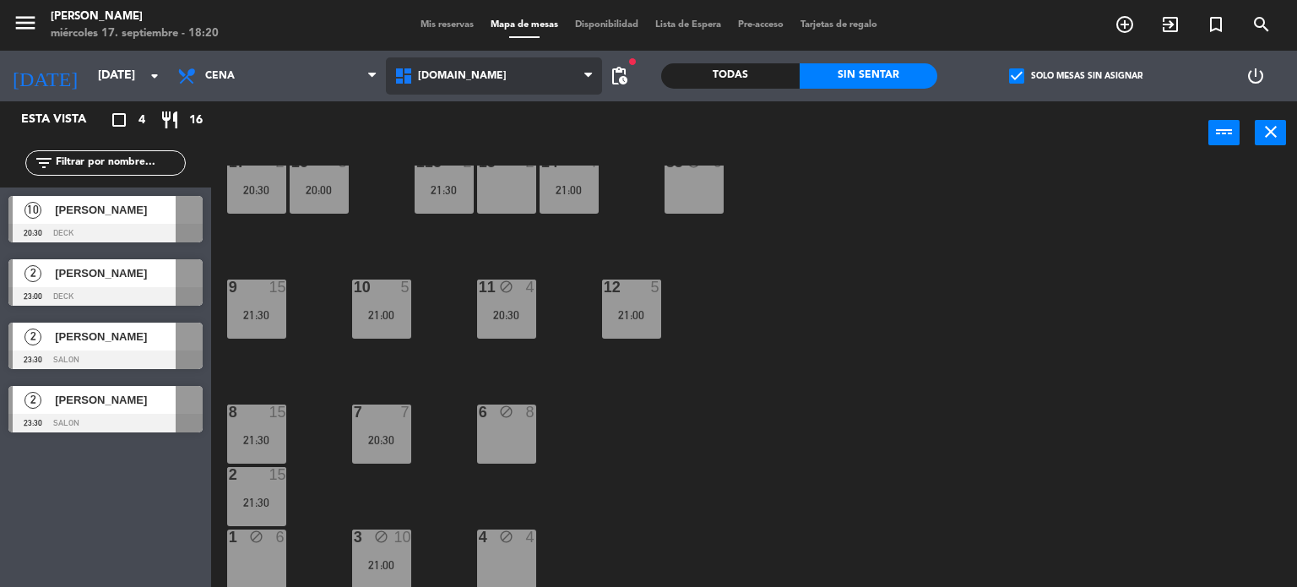
click at [454, 57] on span "[DOMAIN_NAME]" at bounding box center [494, 75] width 217 height 37
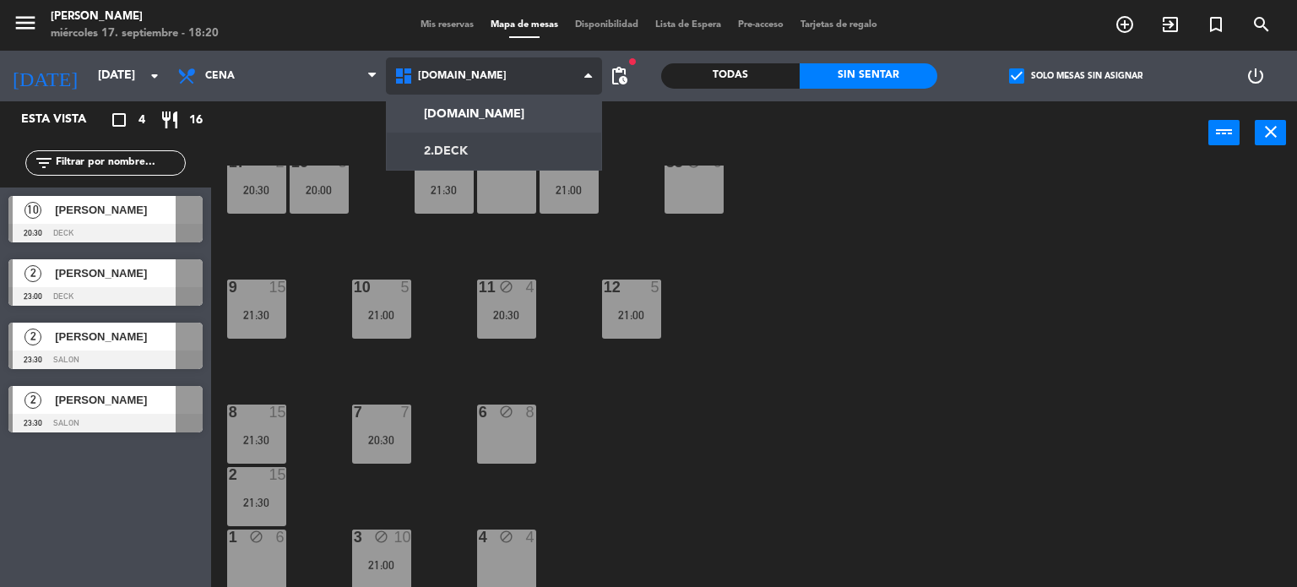
click at [478, 150] on ng-component "menu Gardiner miércoles 17. septiembre - 18:20 Mis reservas Mapa de mesas Dispo…" at bounding box center [648, 294] width 1297 height 588
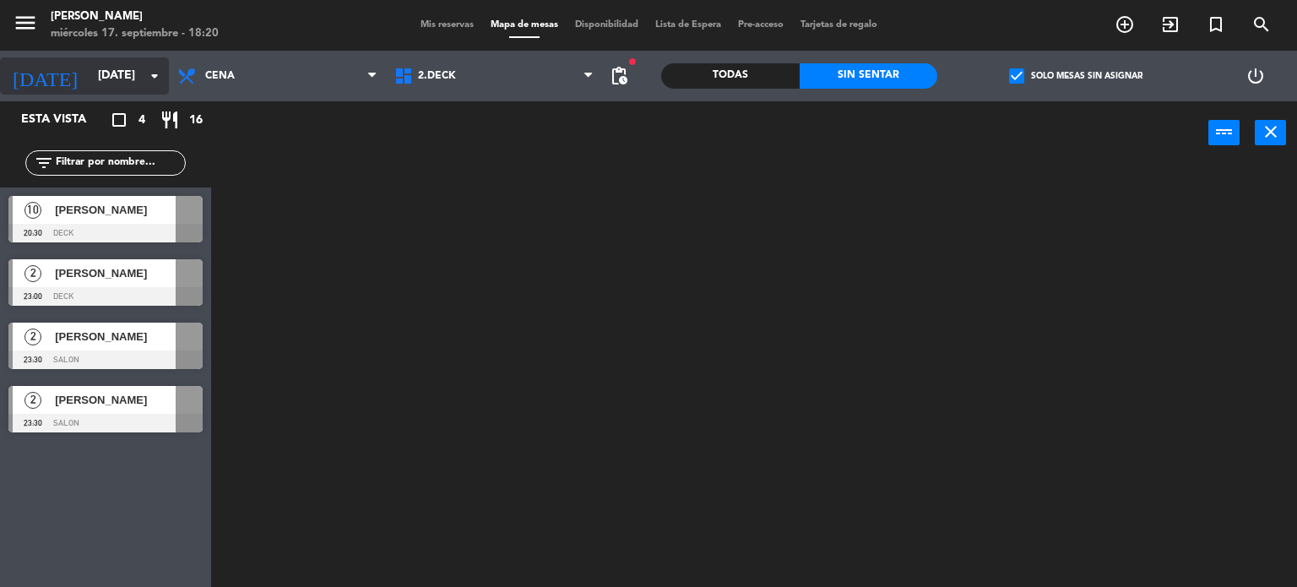
click at [89, 61] on input "sáb. [DATE]" at bounding box center [169, 76] width 160 height 30
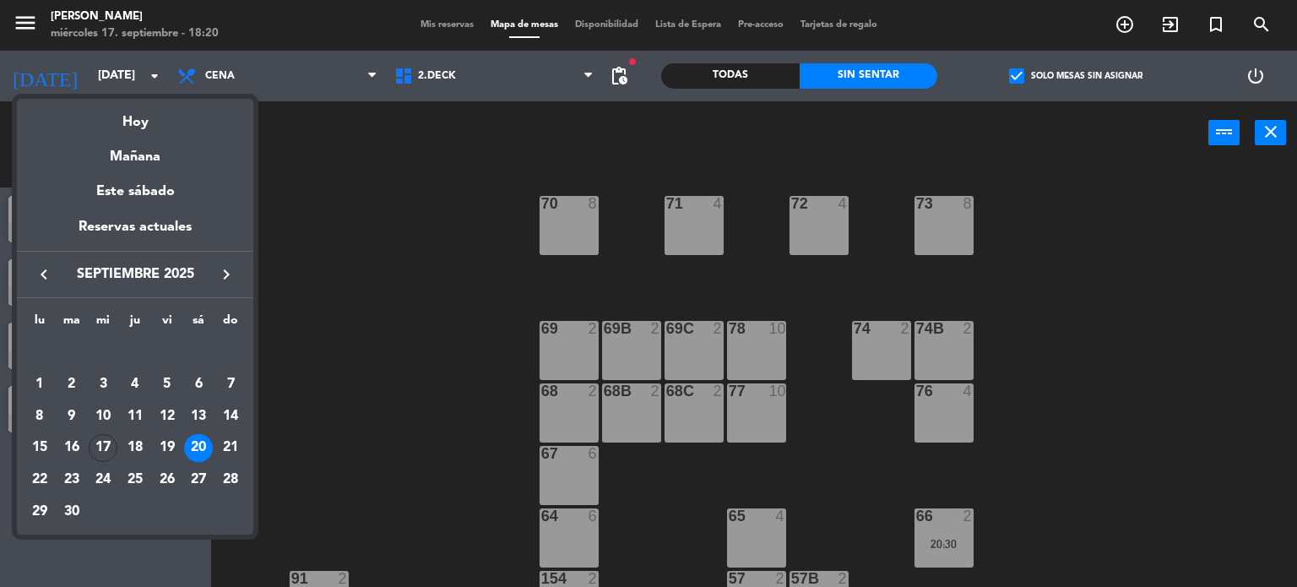
click at [469, 383] on div at bounding box center [648, 293] width 1297 height 587
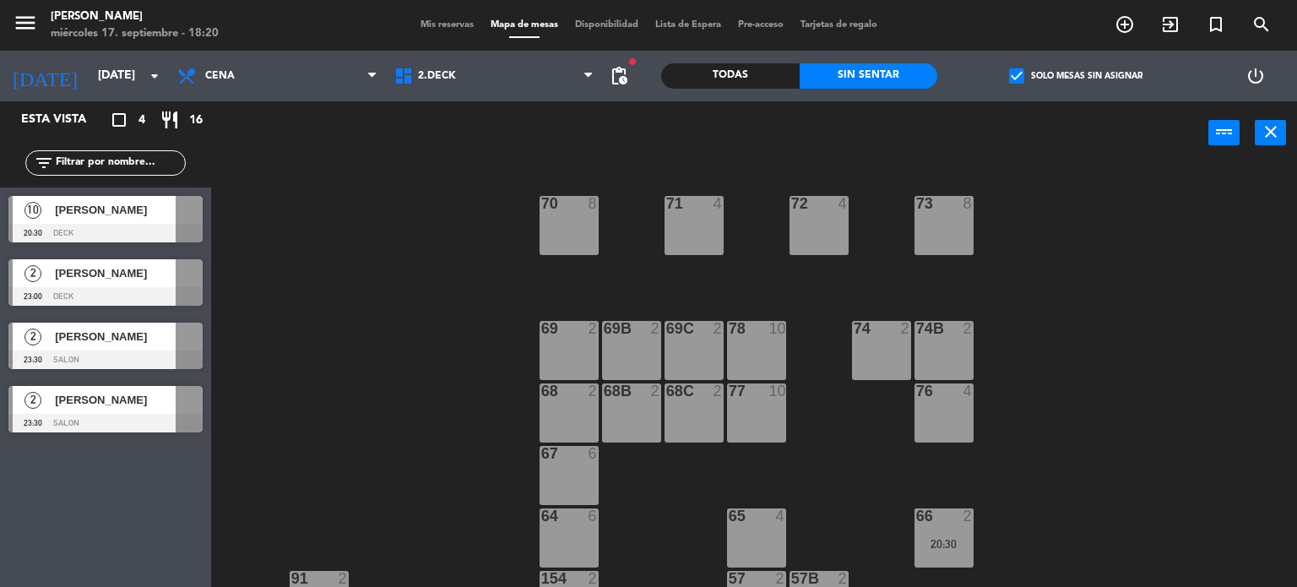
scroll to position [354, 0]
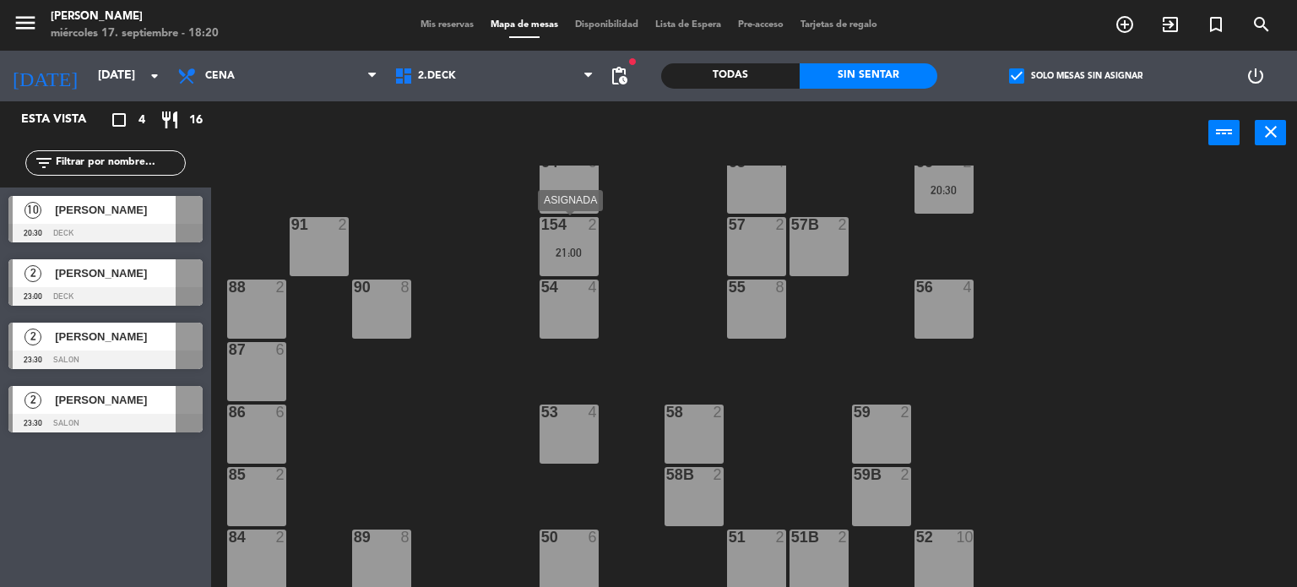
click at [576, 229] on div at bounding box center [569, 224] width 28 height 15
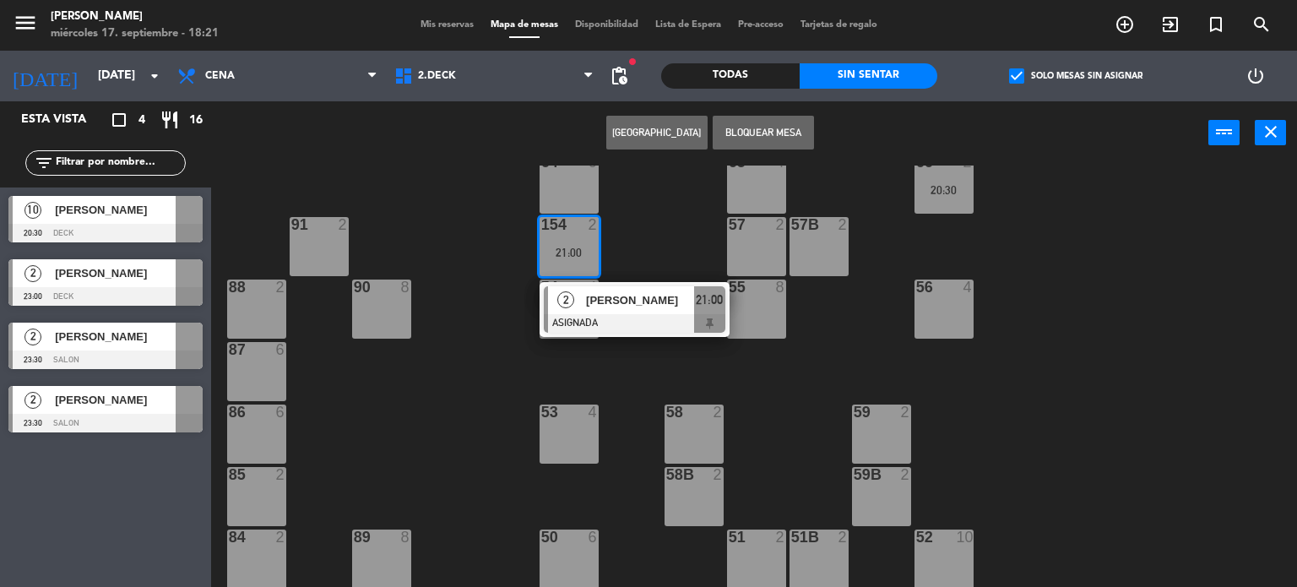
click at [957, 300] on div "56 4" at bounding box center [943, 308] width 59 height 59
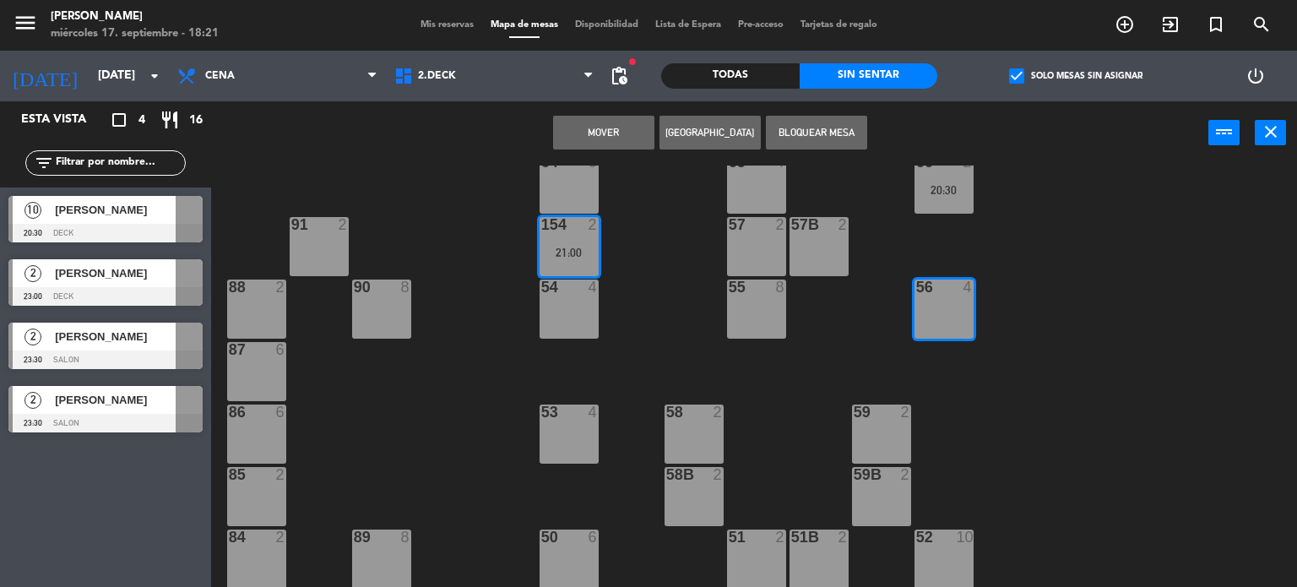
click at [621, 139] on button "Mover" at bounding box center [603, 133] width 101 height 34
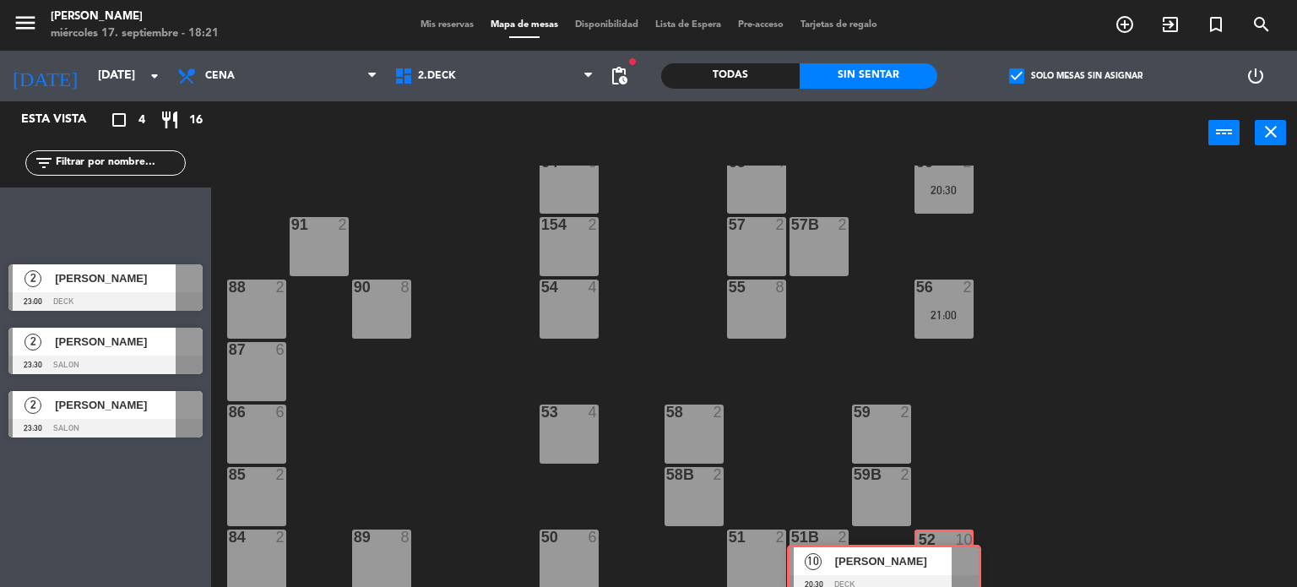
drag, startPoint x: 167, startPoint y: 217, endPoint x: 946, endPoint y: 567, distance: 853.3
click at [946, 567] on div "Esta vista crop_square 4 restaurant 16 filter_list 10 Alana Bernieri 20:30 DECK…" at bounding box center [648, 344] width 1297 height 486
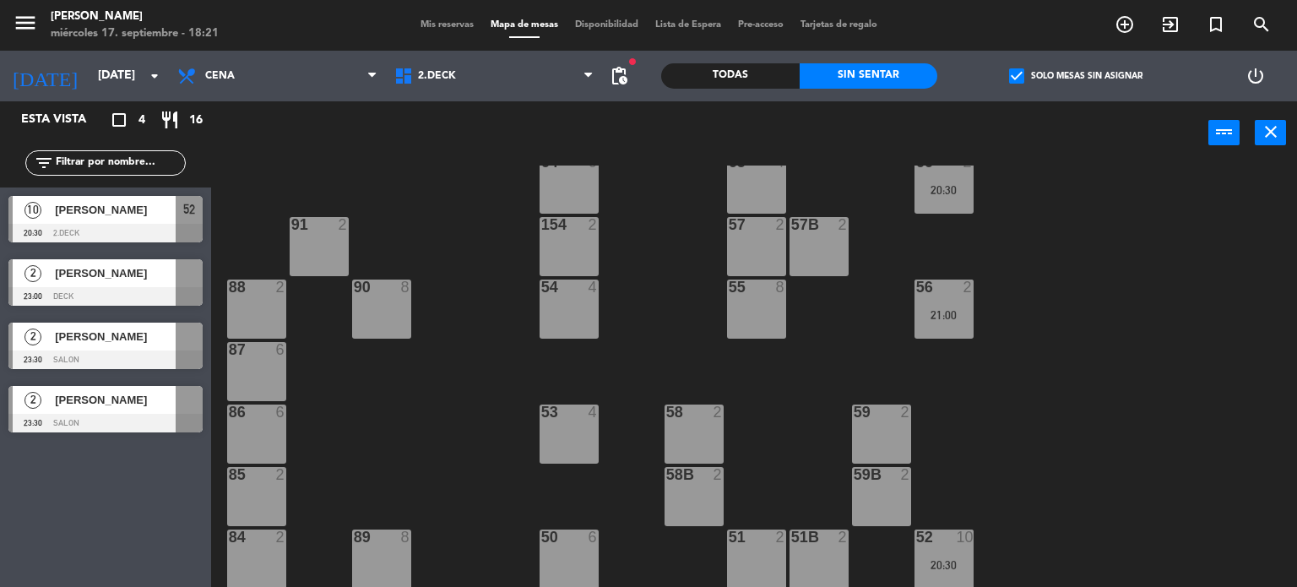
click at [946, 567] on div "20:30" at bounding box center [943, 565] width 59 height 12
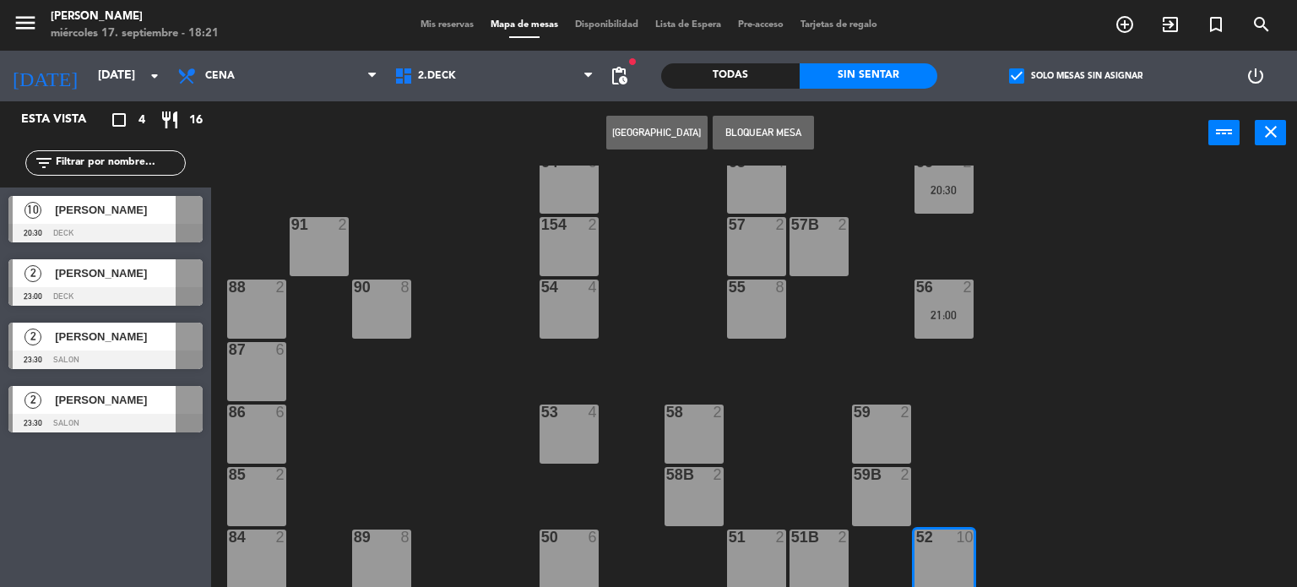
click at [975, 436] on div "71 4 72 4 73 8 70 8 74 2 74B 2 69 2 69B 2 69C 2 78 10 77 10 76 4 68 2 68B 2 68C…" at bounding box center [760, 376] width 1073 height 422
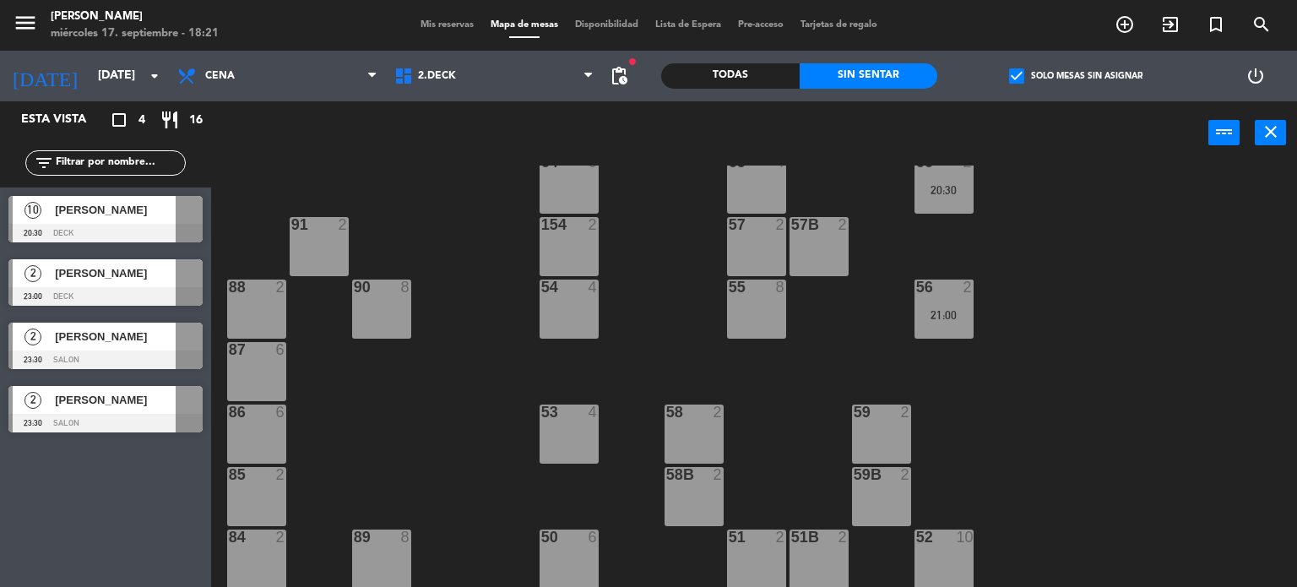
scroll to position [185, 0]
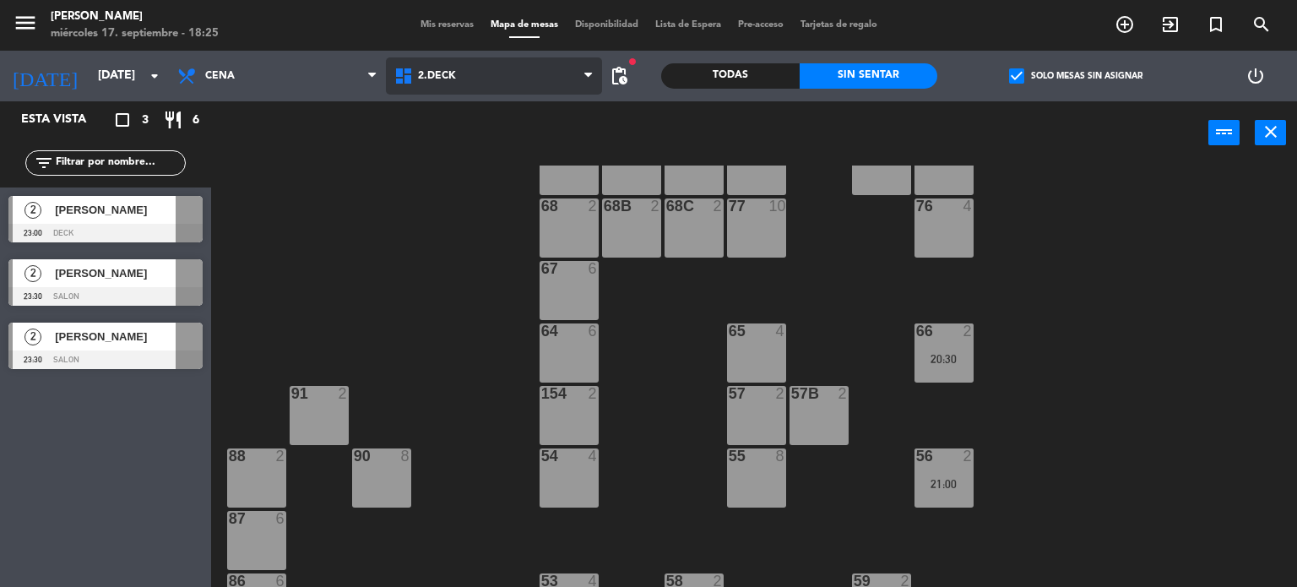
click at [544, 79] on span "2.DECK" at bounding box center [494, 75] width 217 height 37
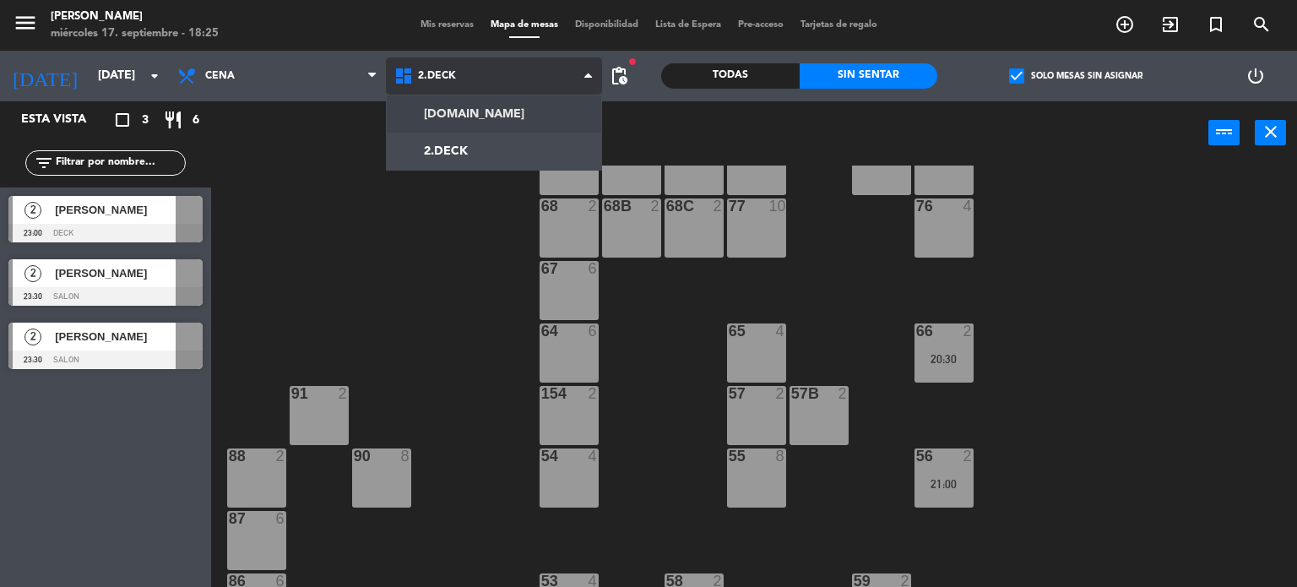
click at [526, 97] on div "1.SALON 2.DECK 2.DECK 1.SALON 2.DECK" at bounding box center [494, 76] width 217 height 51
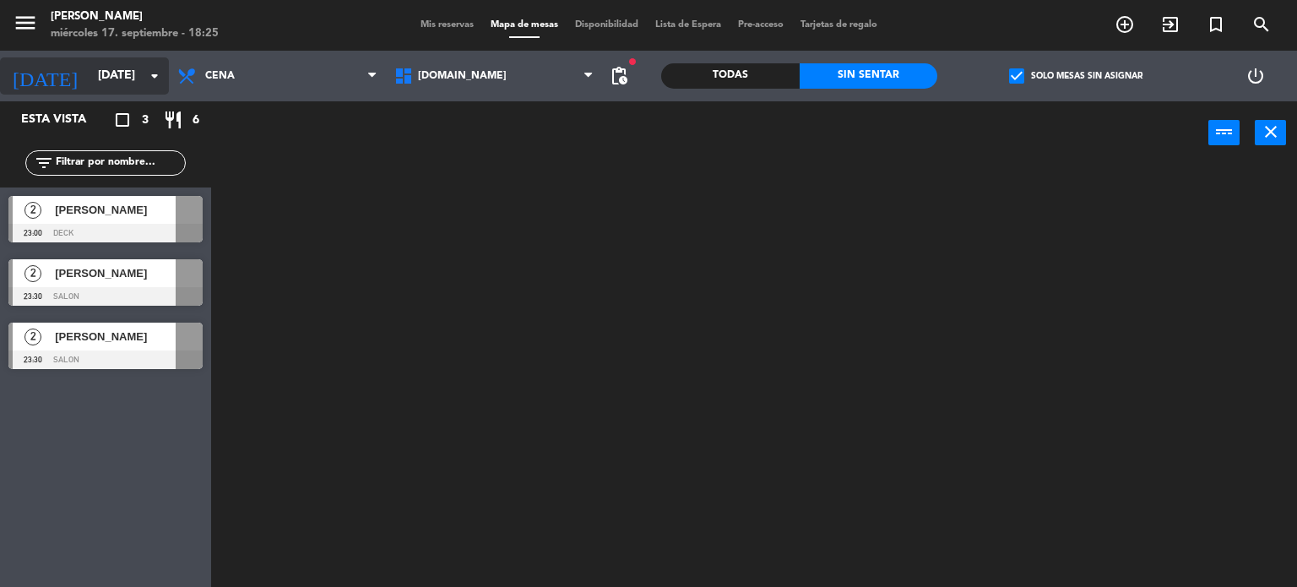
click at [89, 80] on input "sáb. [DATE]" at bounding box center [169, 76] width 160 height 30
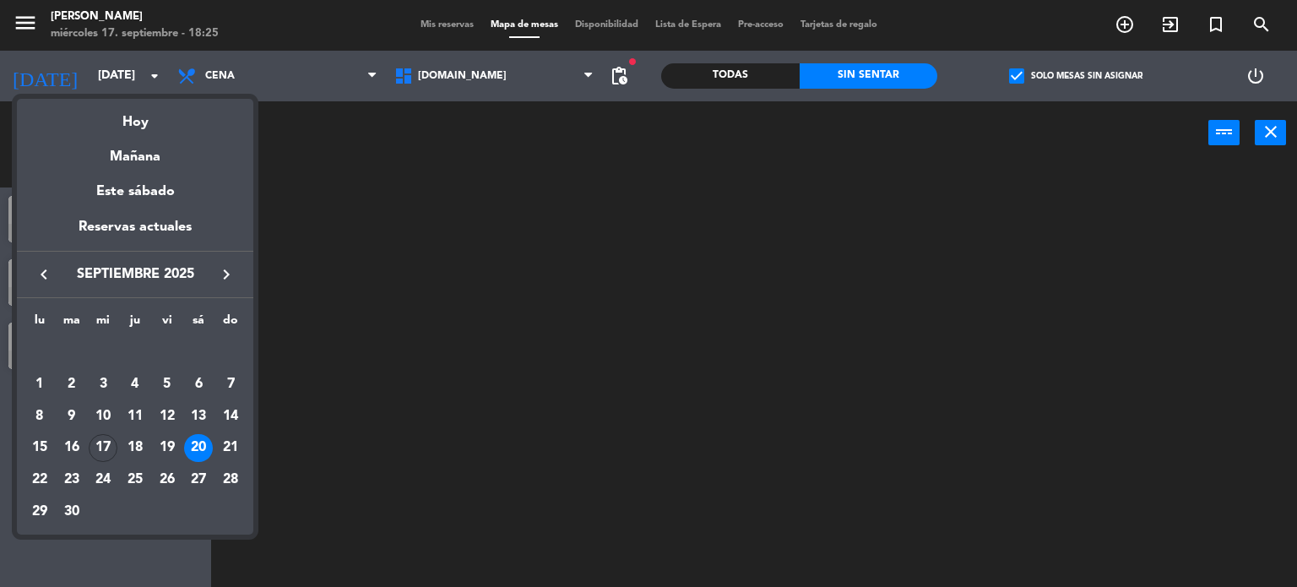
click at [74, 115] on div "Hoy" at bounding box center [135, 116] width 236 height 35
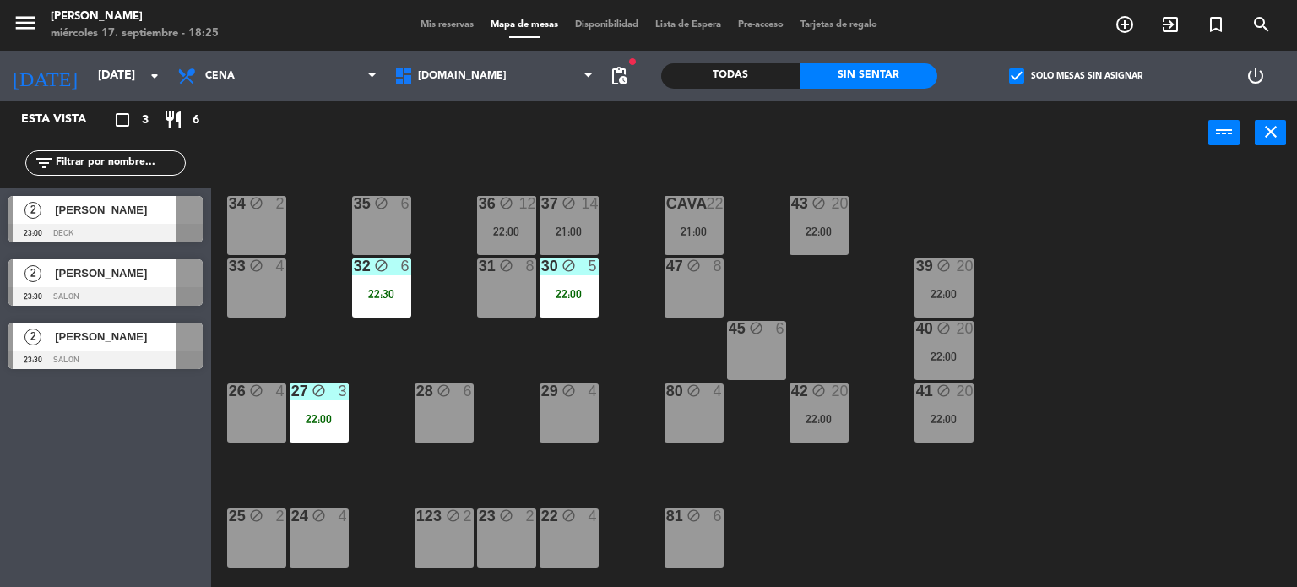
click at [1048, 73] on label "check_box Solo mesas sin asignar" at bounding box center [1075, 75] width 133 height 15
click at [1076, 76] on input "check_box Solo mesas sin asignar" at bounding box center [1076, 76] width 0 height 0
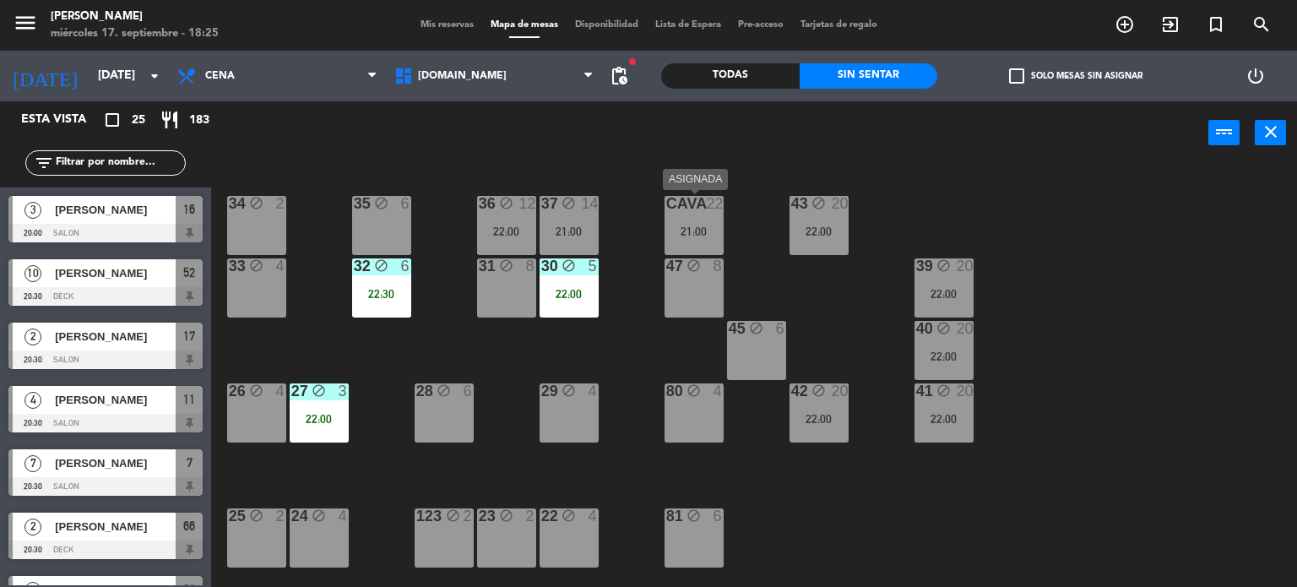
click at [701, 243] on div "CAVA 22 21:00" at bounding box center [693, 225] width 59 height 59
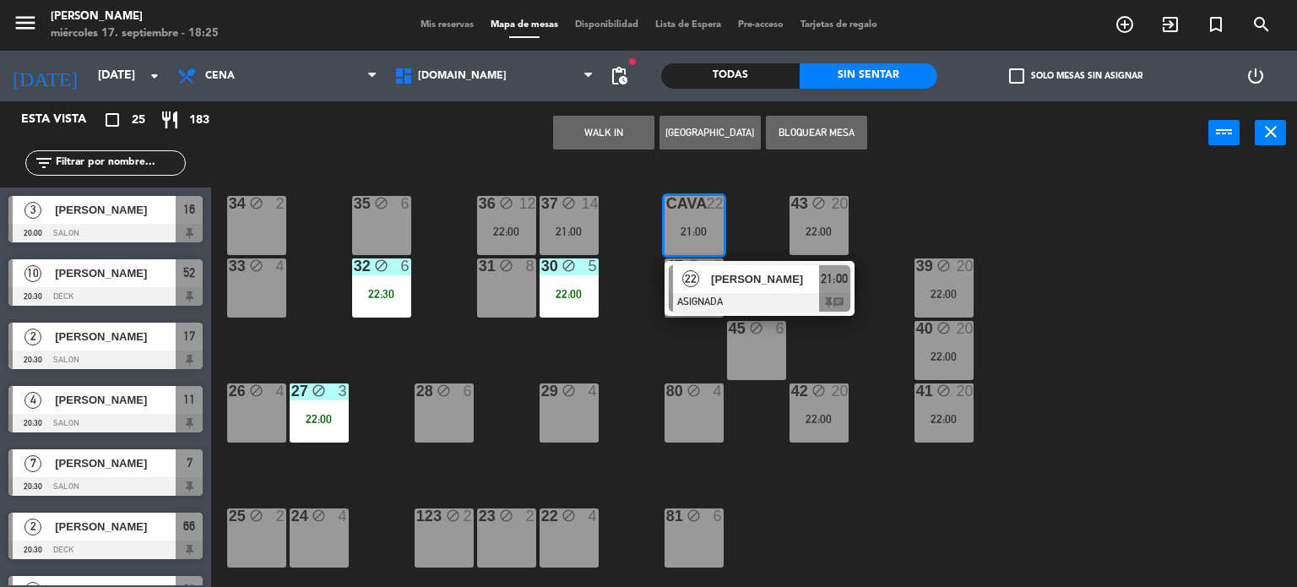
click at [750, 285] on span "[PERSON_NAME]" at bounding box center [765, 279] width 108 height 18
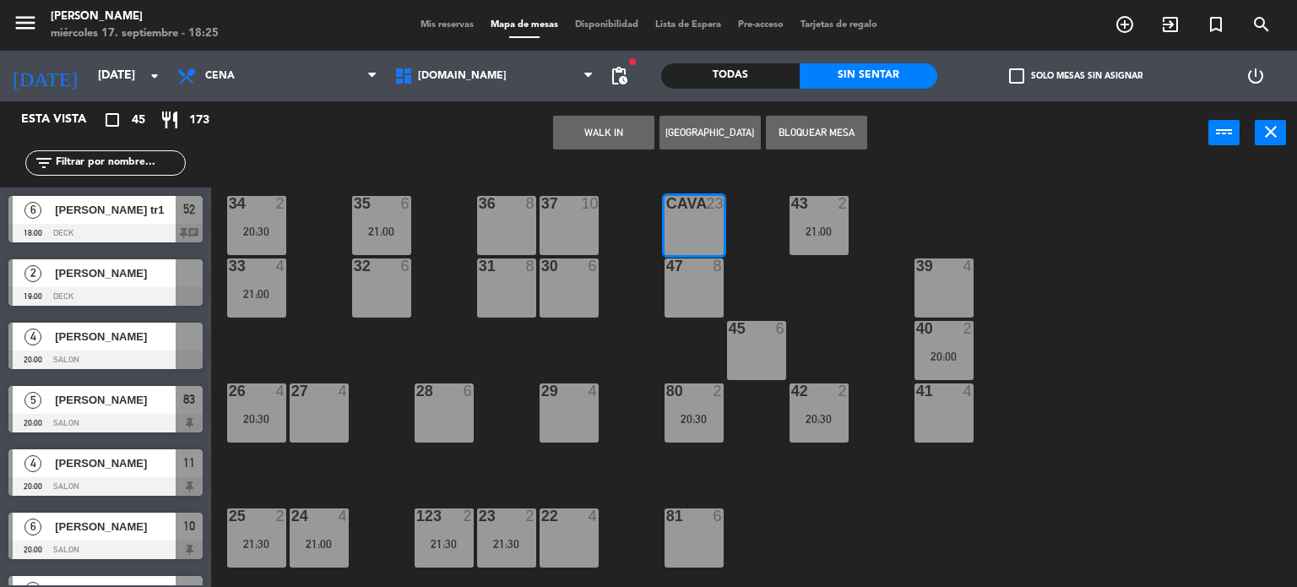
click at [631, 332] on div "34 2 20:30 35 6 21:00 36 8 43 2 21:00 37 10 CAVA 23 33 4 21:00 32 6 31 8 30 6 4…" at bounding box center [760, 376] width 1073 height 422
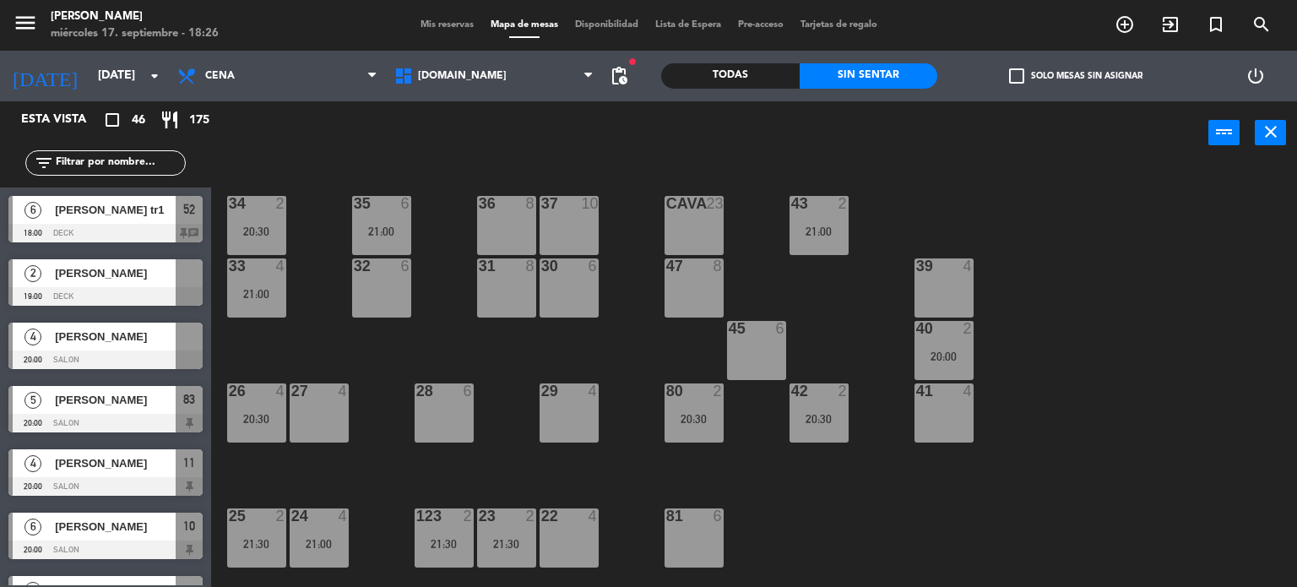
click at [1027, 77] on label "check_box_outline_blank Solo mesas sin asignar" at bounding box center [1075, 75] width 133 height 15
click at [1076, 76] on input "check_box_outline_blank Solo mesas sin asignar" at bounding box center [1076, 76] width 0 height 0
click at [1226, 175] on div "34 2 20:30 35 6 21:00 36 8 43 2 21:00 37 10 CAVA 23 33 4 21:00 32 6 31 8 30 6 4…" at bounding box center [760, 376] width 1073 height 422
click at [961, 238] on div "34 2 20:30 35 6 21:00 36 8 43 2 21:00 37 10 CAVA 23 33 4 21:00 32 6 31 8 30 6 4…" at bounding box center [760, 376] width 1073 height 422
click at [996, 202] on div "34 2 20:30 35 6 21:00 36 8 43 2 21:00 37 10 CAVA 23 33 4 21:00 32 6 31 8 30 6 4…" at bounding box center [760, 376] width 1073 height 422
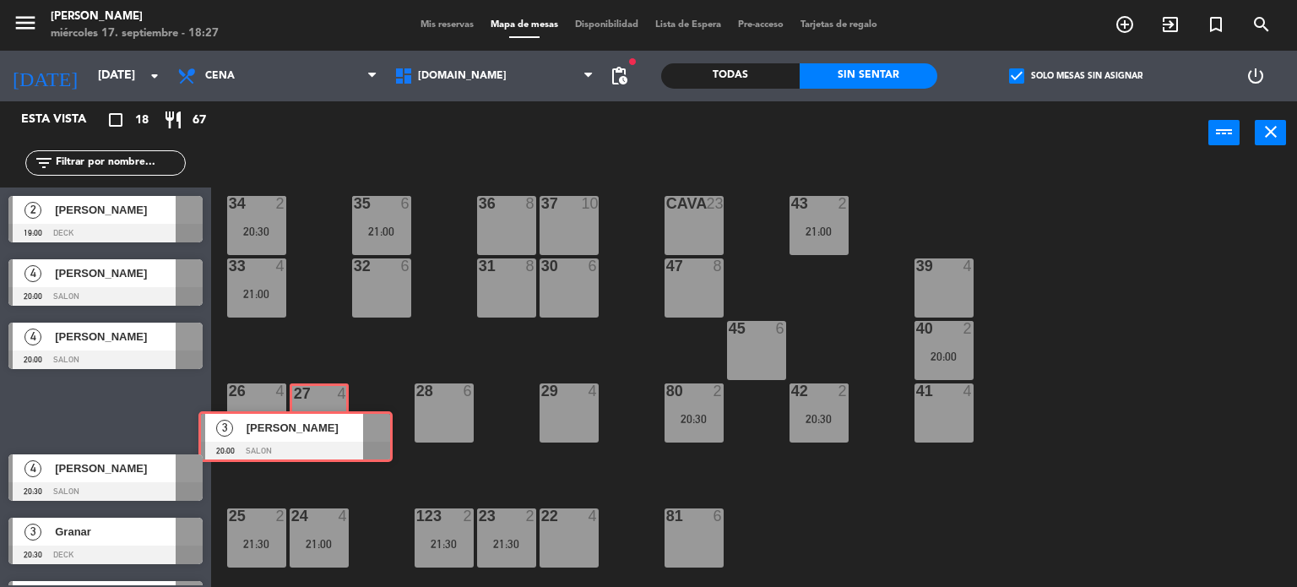
drag, startPoint x: 137, startPoint y: 404, endPoint x: 327, endPoint y: 431, distance: 191.8
click at [327, 431] on div "Esta vista crop_square 18 restaurant 67 filter_list 2 Joaquin Gorondi 19:00 DEC…" at bounding box center [648, 344] width 1297 height 486
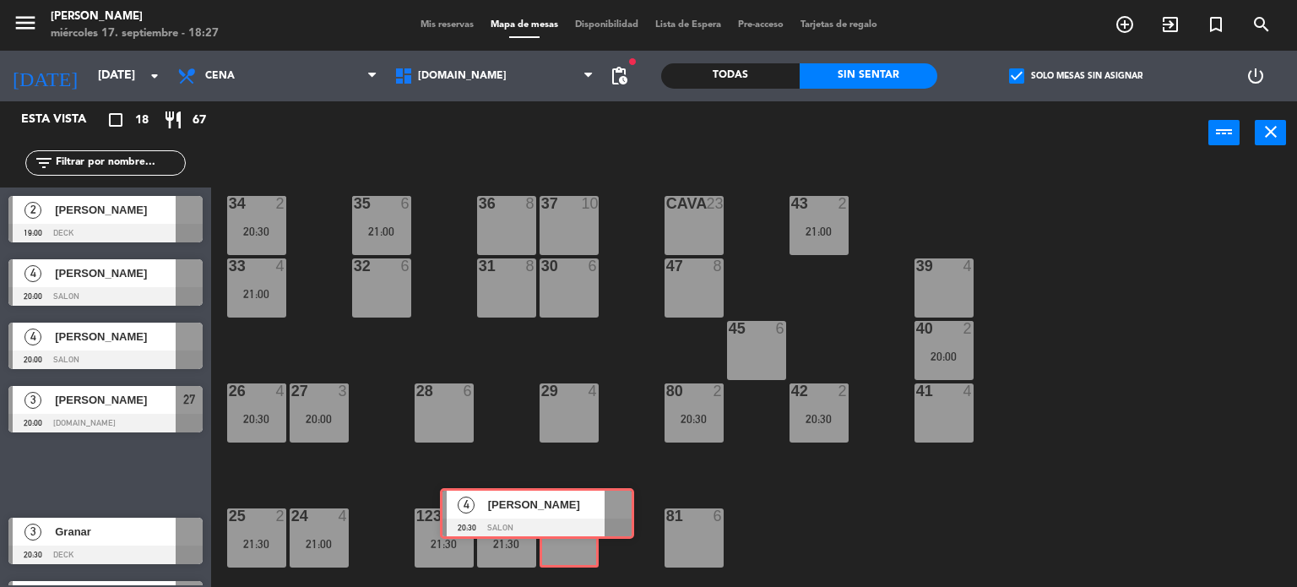
drag, startPoint x: 513, startPoint y: 479, endPoint x: 551, endPoint y: 523, distance: 58.7
click at [551, 523] on div "Esta vista crop_square 18 restaurant 67 filter_list 2 Joaquin Gorondi 19:00 DEC…" at bounding box center [648, 344] width 1297 height 486
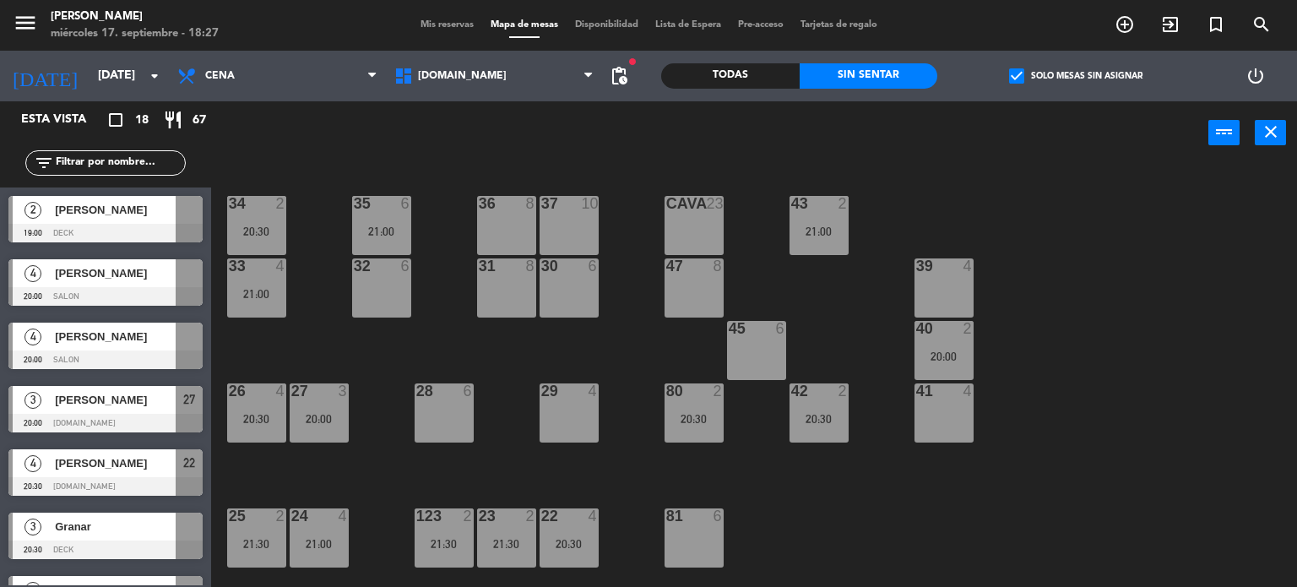
click at [496, 467] on div "34 2 20:30 35 6 21:00 36 8 43 2 21:00 37 10 CAVA 23 33 4 21:00 32 6 31 8 30 6 4…" at bounding box center [760, 376] width 1073 height 422
click at [105, 61] on input "mié. [DATE]" at bounding box center [169, 76] width 160 height 30
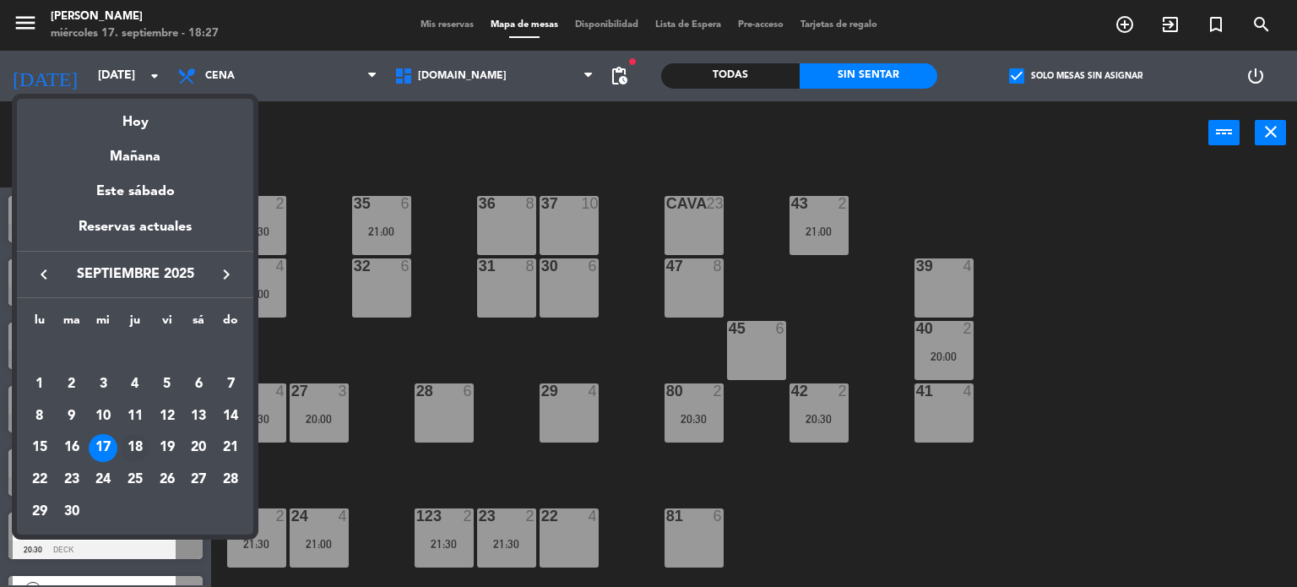
click at [144, 445] on div "18" at bounding box center [135, 448] width 29 height 29
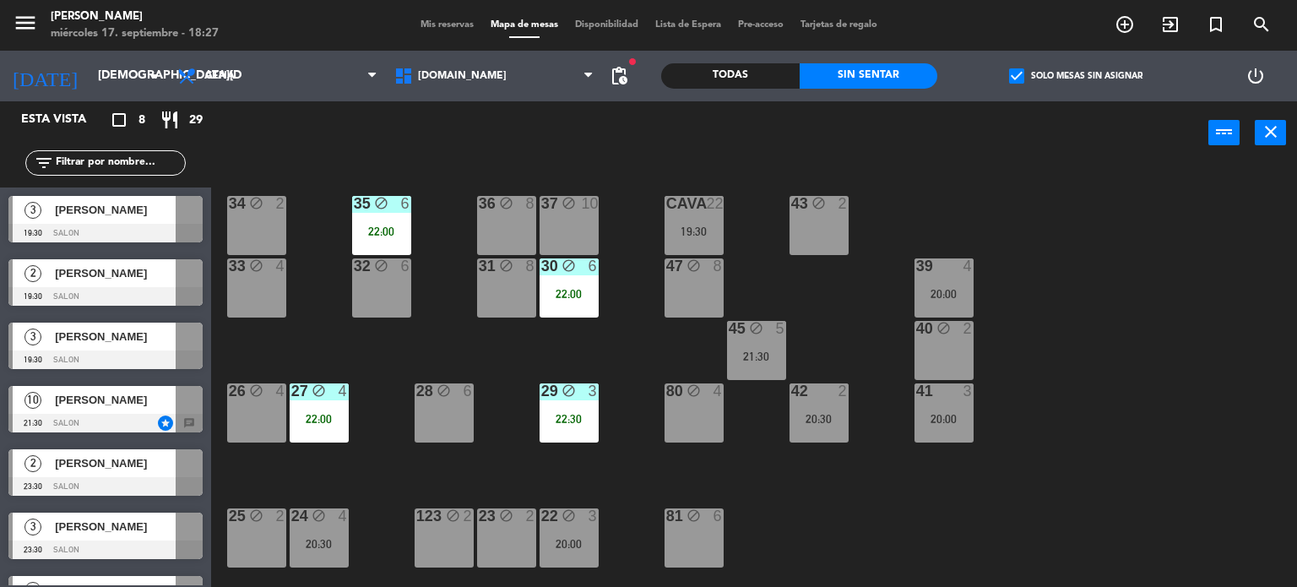
click at [1004, 80] on div "check_box Solo mesas sin asignar" at bounding box center [1075, 76] width 276 height 51
click at [1011, 80] on span "check_box" at bounding box center [1016, 75] width 15 height 15
click at [1076, 76] on input "check_box Solo mesas sin asignar" at bounding box center [1076, 76] width 0 height 0
click at [1011, 80] on span "check_box_outline_blank" at bounding box center [1016, 75] width 15 height 15
click at [1076, 76] on input "check_box_outline_blank Solo mesas sin asignar" at bounding box center [1076, 76] width 0 height 0
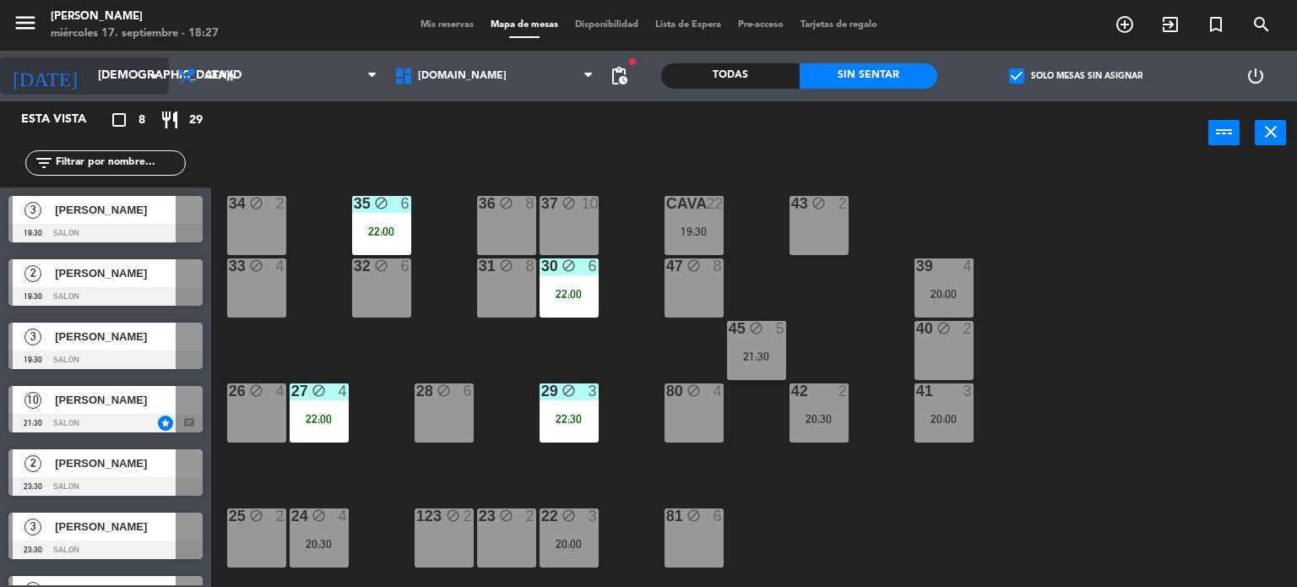
click at [89, 73] on input "jue. 18 sep." at bounding box center [169, 76] width 160 height 30
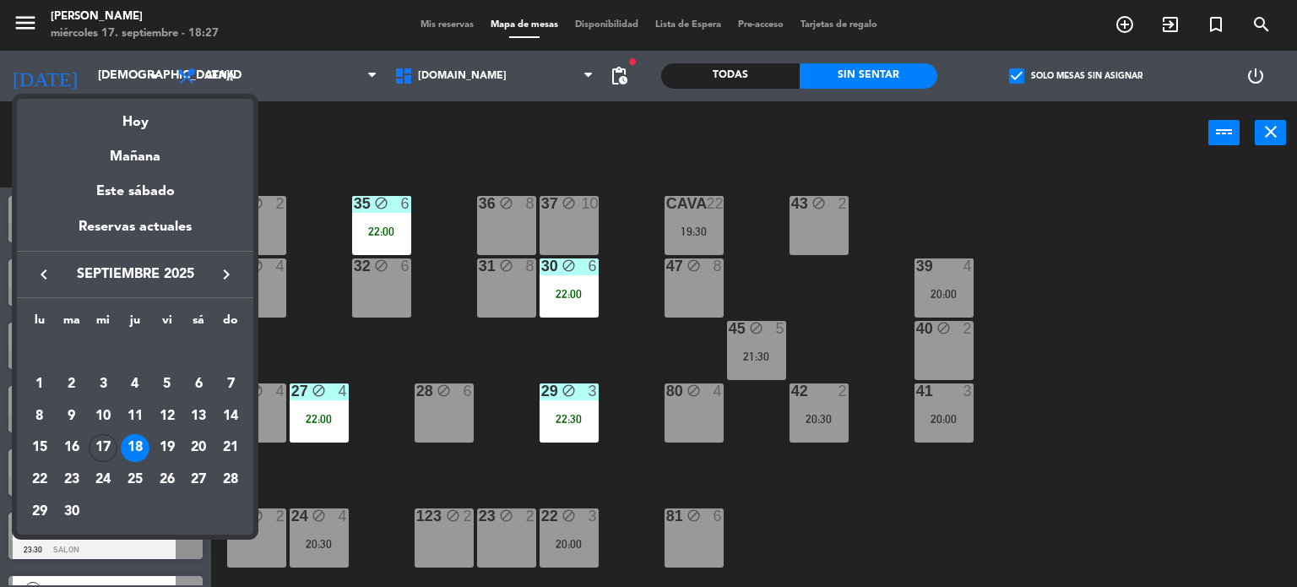
click at [225, 265] on icon "keyboard_arrow_right" at bounding box center [226, 274] width 20 height 20
click at [171, 381] on div "3" at bounding box center [167, 384] width 29 height 29
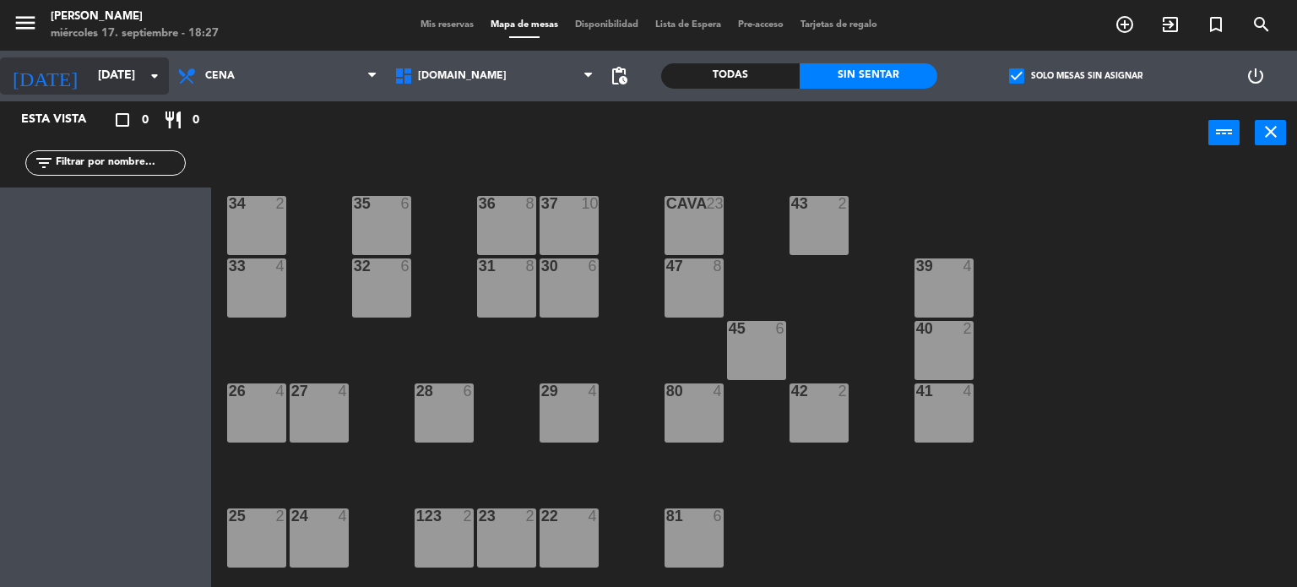
click at [89, 84] on input "vie. 3 oct." at bounding box center [169, 76] width 160 height 30
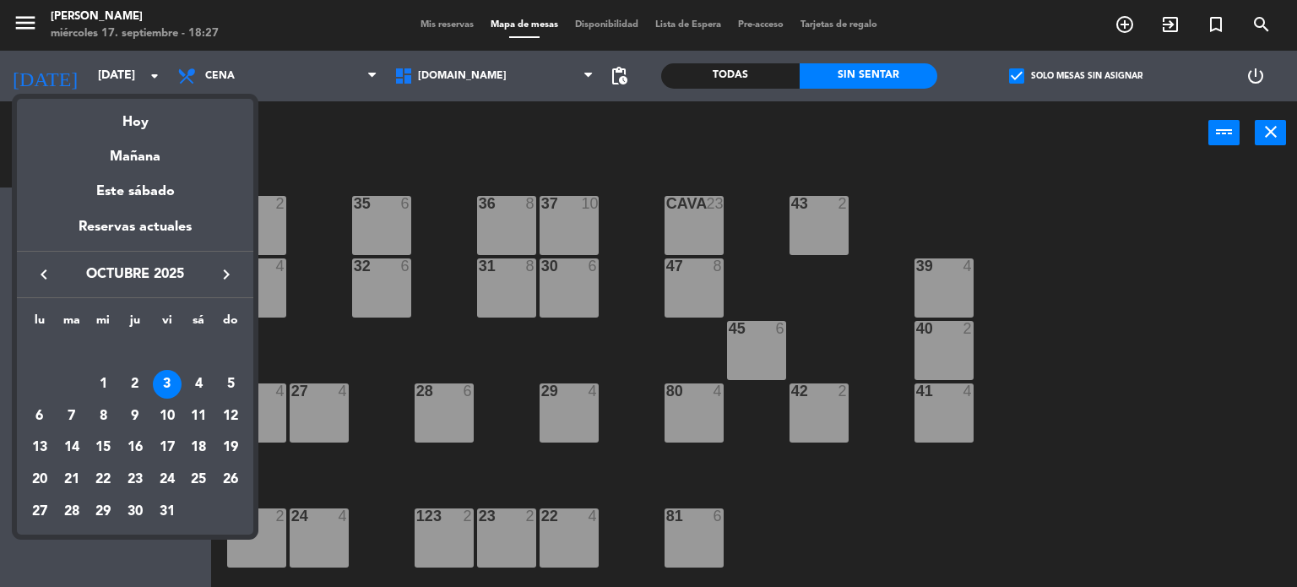
drag, startPoint x: 1063, startPoint y: 213, endPoint x: 740, endPoint y: 106, distance: 340.7
click at [1064, 213] on div at bounding box center [648, 293] width 1297 height 587
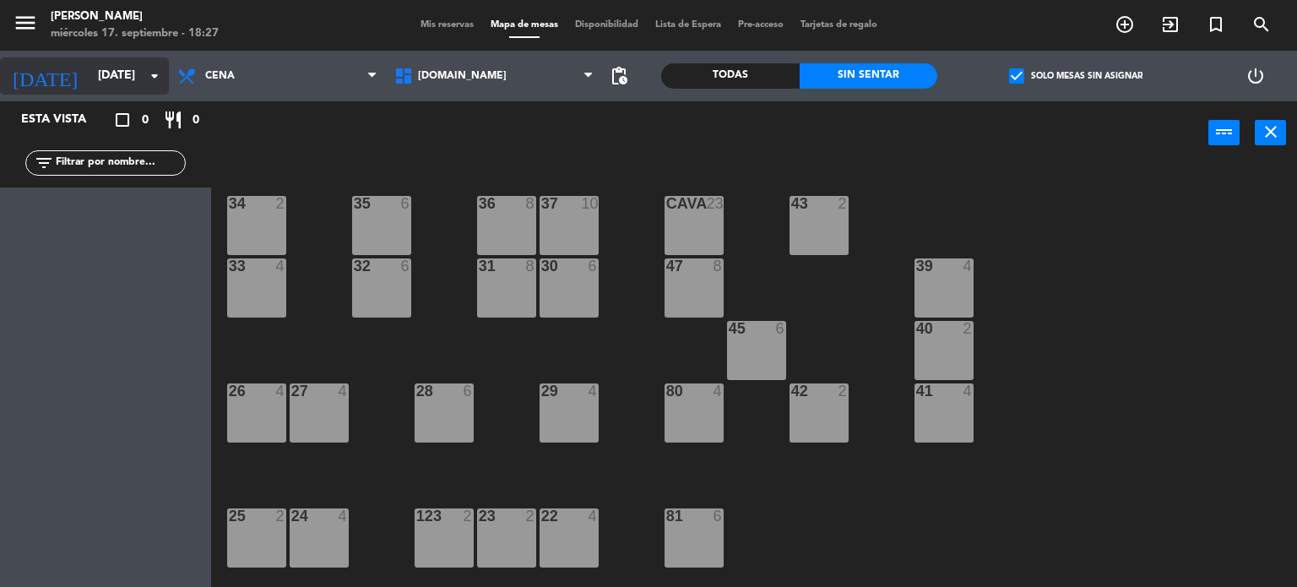
click at [145, 74] on icon "arrow_drop_down" at bounding box center [154, 76] width 20 height 20
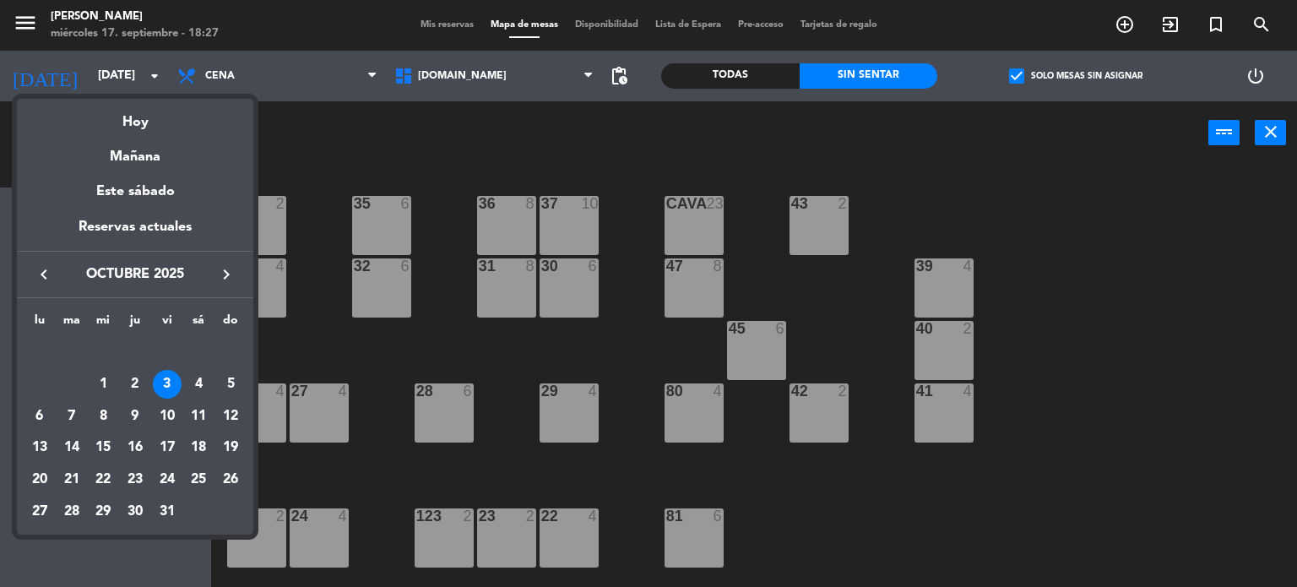
click at [1083, 377] on div at bounding box center [648, 293] width 1297 height 587
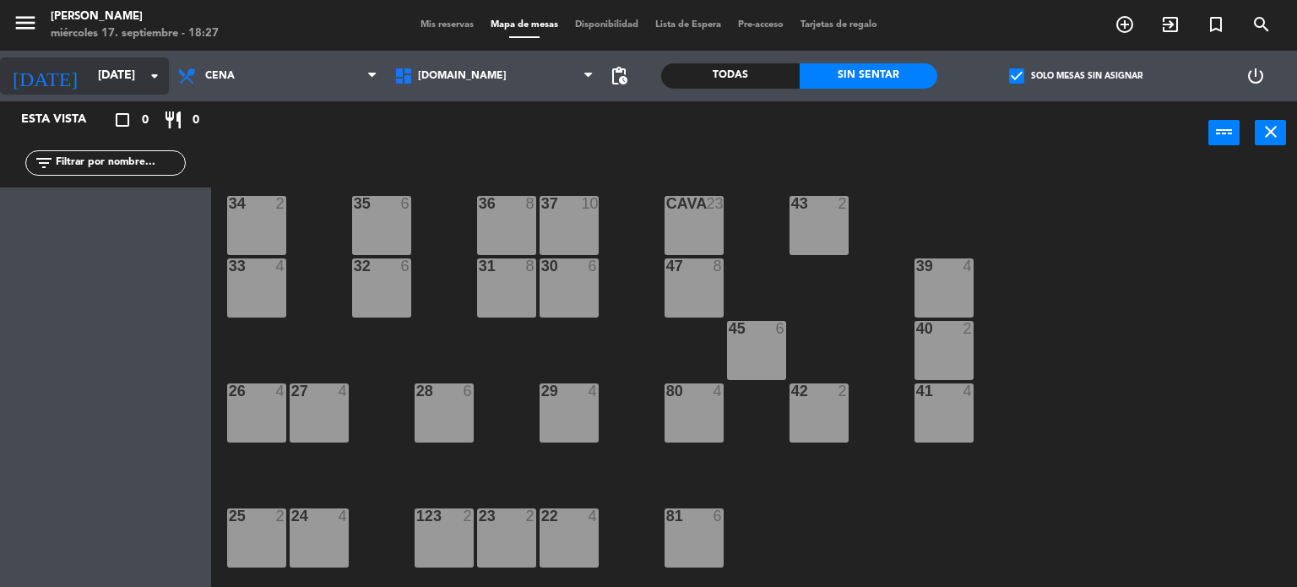
click at [111, 78] on input "vie. 3 oct." at bounding box center [169, 76] width 160 height 30
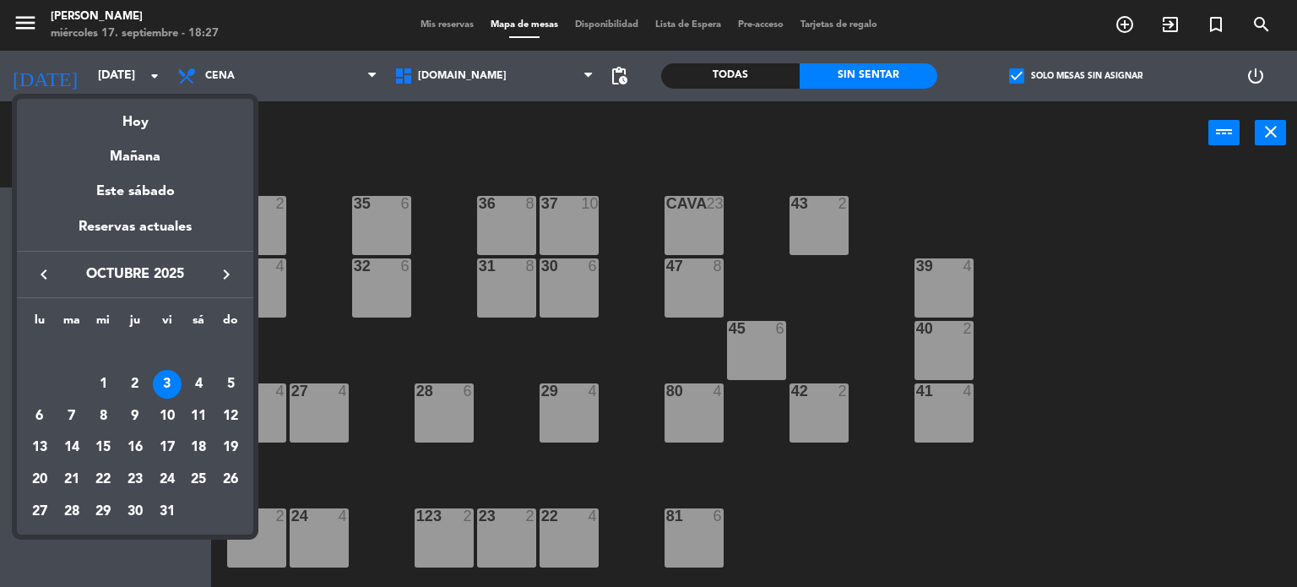
click at [334, 331] on div at bounding box center [648, 293] width 1297 height 587
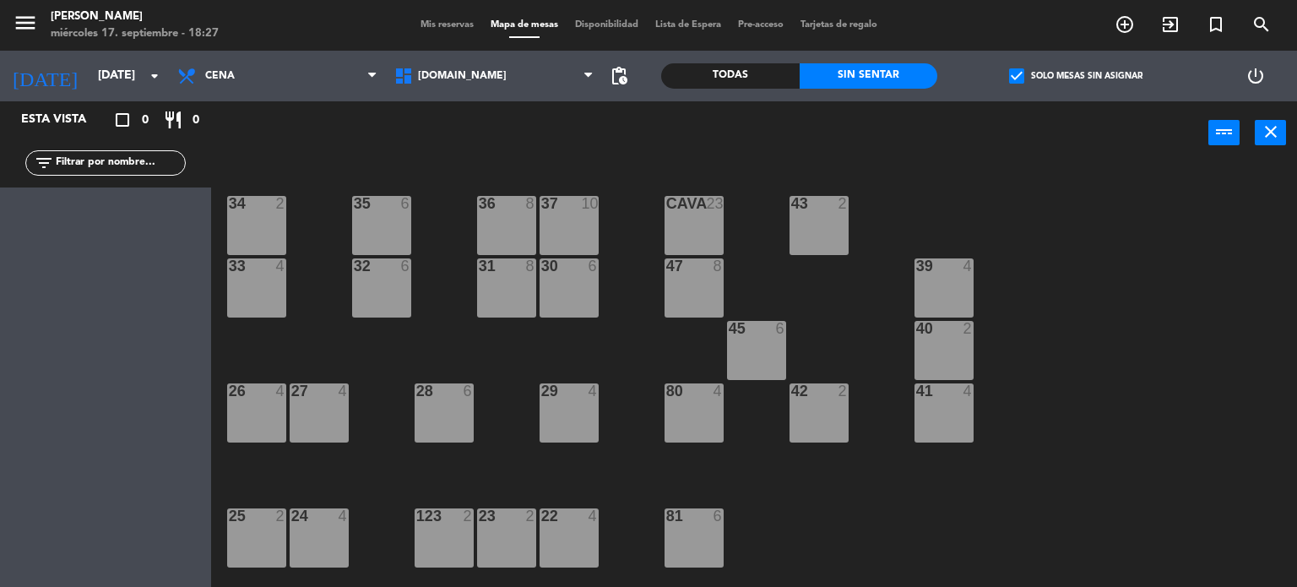
click at [1093, 143] on div "power_input close" at bounding box center [709, 133] width 997 height 64
click at [128, 77] on input "vie. 3 oct." at bounding box center [169, 76] width 160 height 30
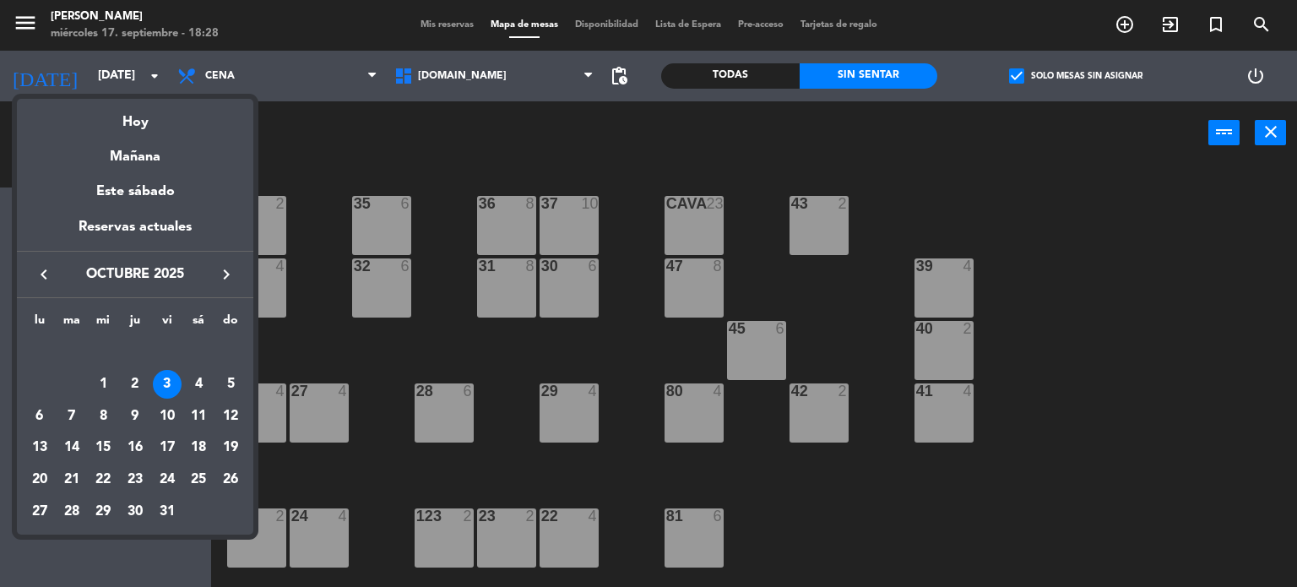
click at [51, 273] on icon "keyboard_arrow_left" at bounding box center [44, 274] width 20 height 20
click at [235, 269] on icon "keyboard_arrow_right" at bounding box center [226, 274] width 20 height 20
click at [203, 377] on div "4" at bounding box center [198, 384] width 29 height 29
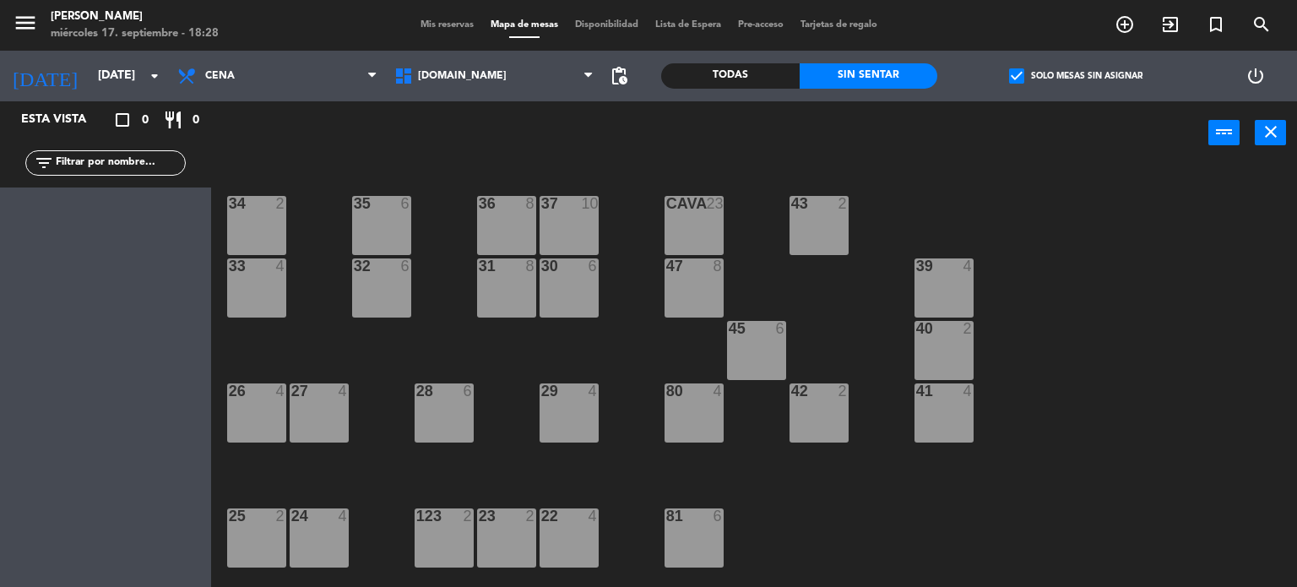
type input "sáb. 4 oct."
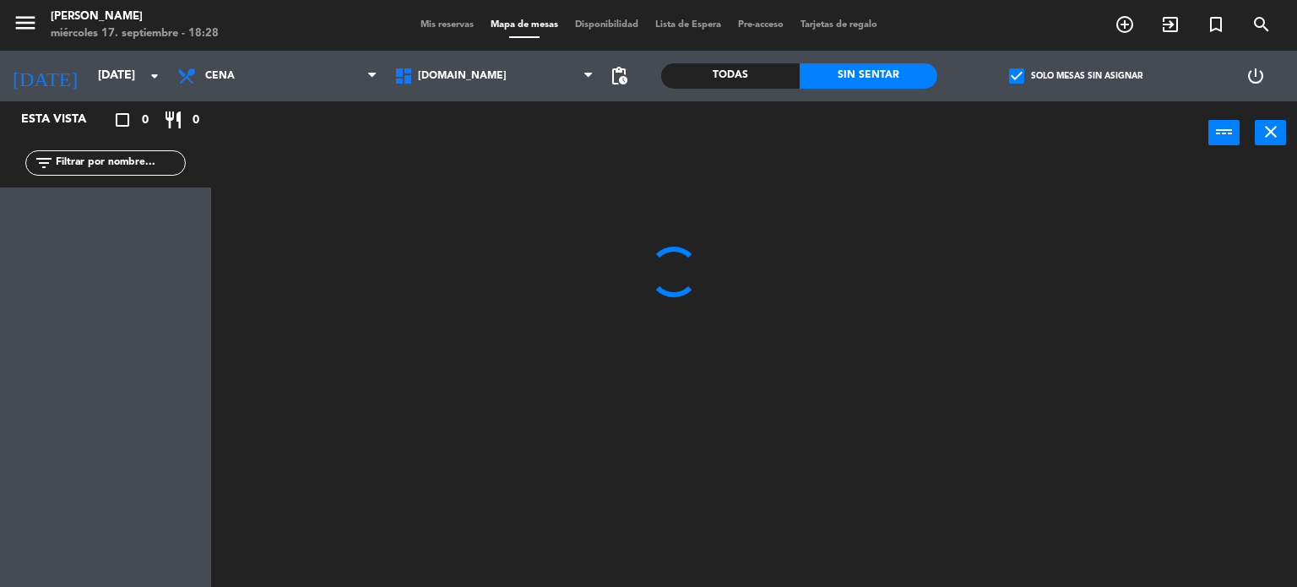
click at [1019, 69] on span "check_box" at bounding box center [1016, 75] width 15 height 15
click at [1076, 76] on input "check_box Solo mesas sin asignar" at bounding box center [1076, 76] width 0 height 0
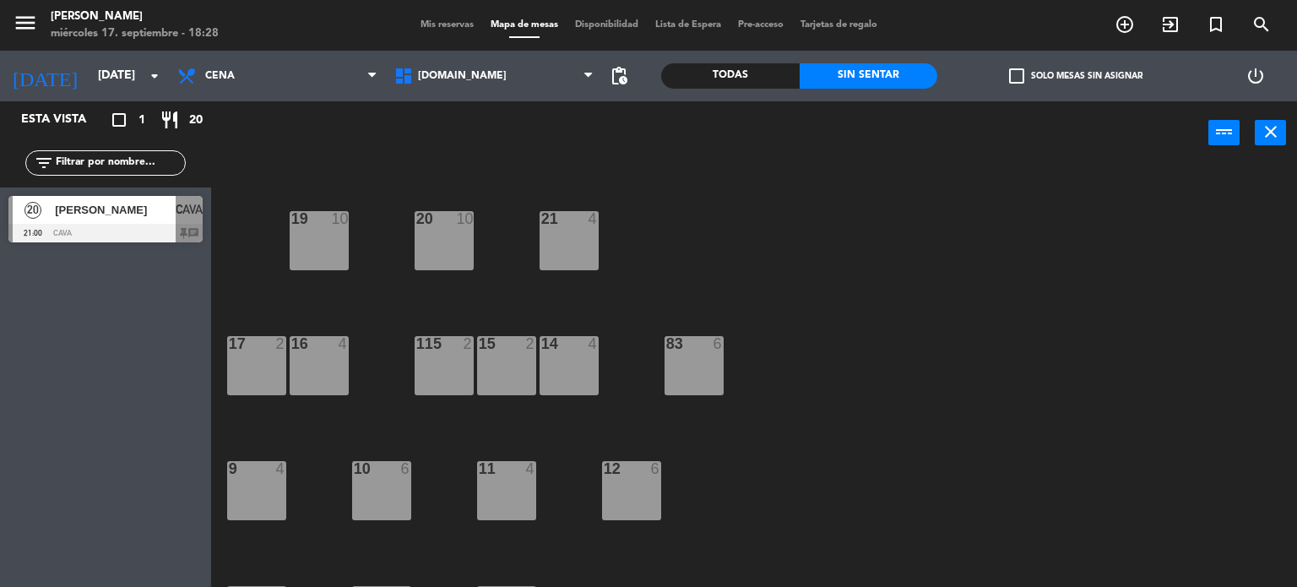
scroll to position [604, 0]
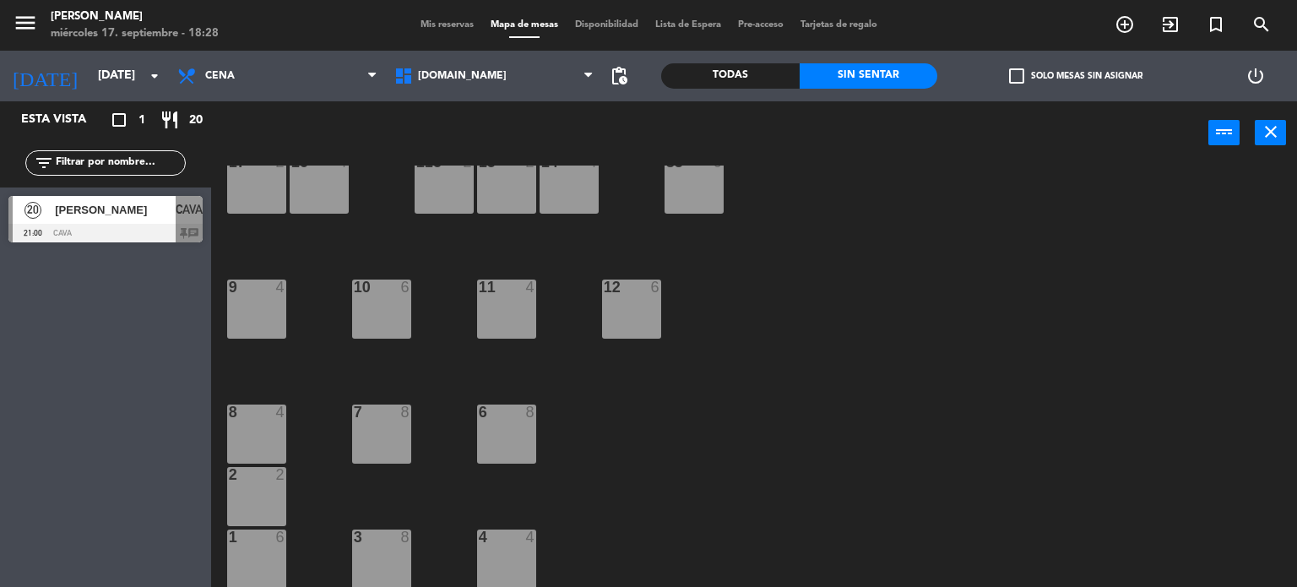
click at [260, 570] on div "1 6" at bounding box center [256, 558] width 59 height 59
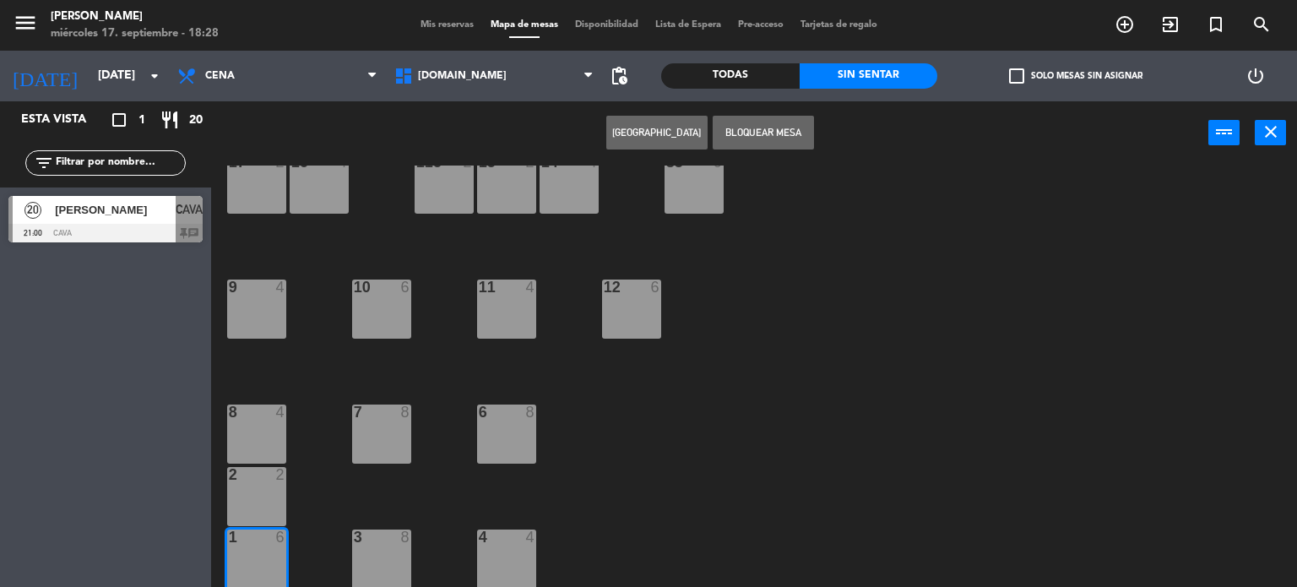
click at [257, 505] on div "2 2" at bounding box center [256, 496] width 59 height 59
click at [1005, 405] on div "34 2 35 6 36 8 43 2 37 10 CAVA 20 21:00 33 4 32 6 31 8 30 6 47 8 39 4 45 6 40 2…" at bounding box center [760, 376] width 1073 height 422
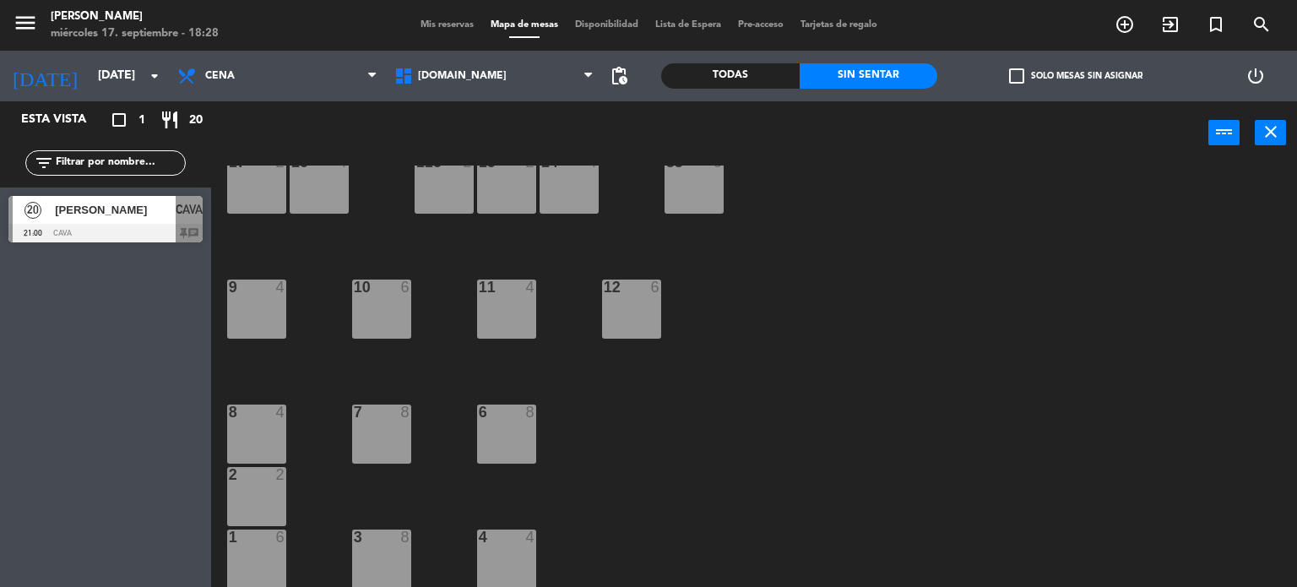
click at [415, 544] on div "34 2 35 6 36 8 43 2 37 10 CAVA 20 21:00 33 4 32 6 31 8 30 6 47 8 39 4 45 6 40 2…" at bounding box center [760, 376] width 1073 height 422
click at [399, 545] on div "3 8" at bounding box center [381, 558] width 59 height 59
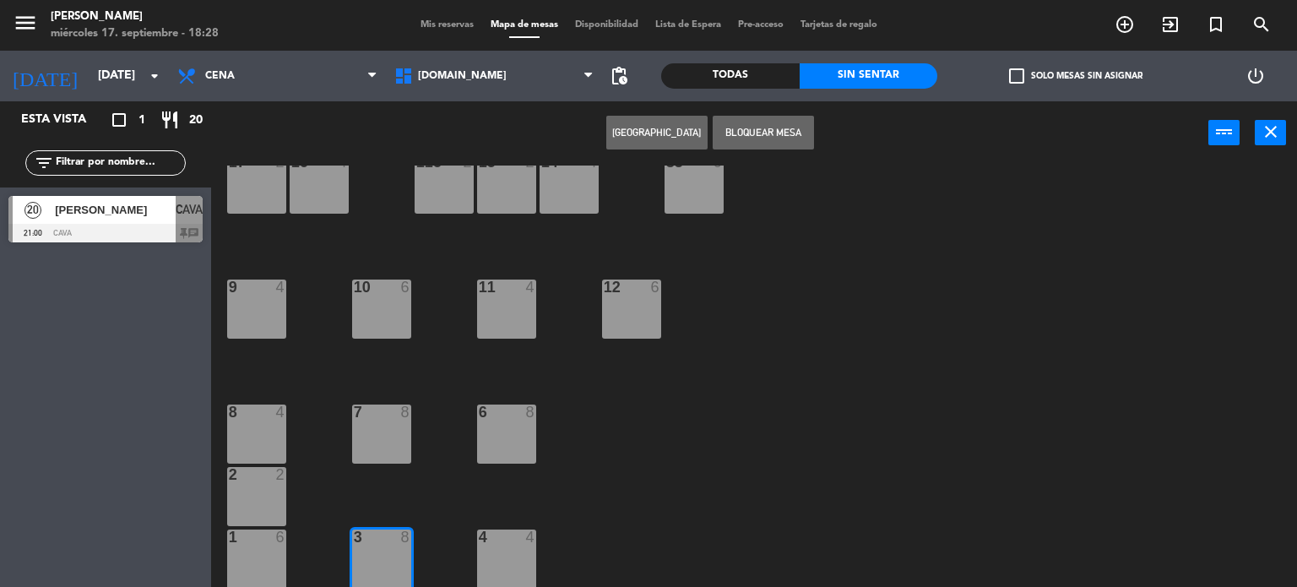
click at [669, 142] on button "[GEOGRAPHIC_DATA]" at bounding box center [656, 133] width 101 height 34
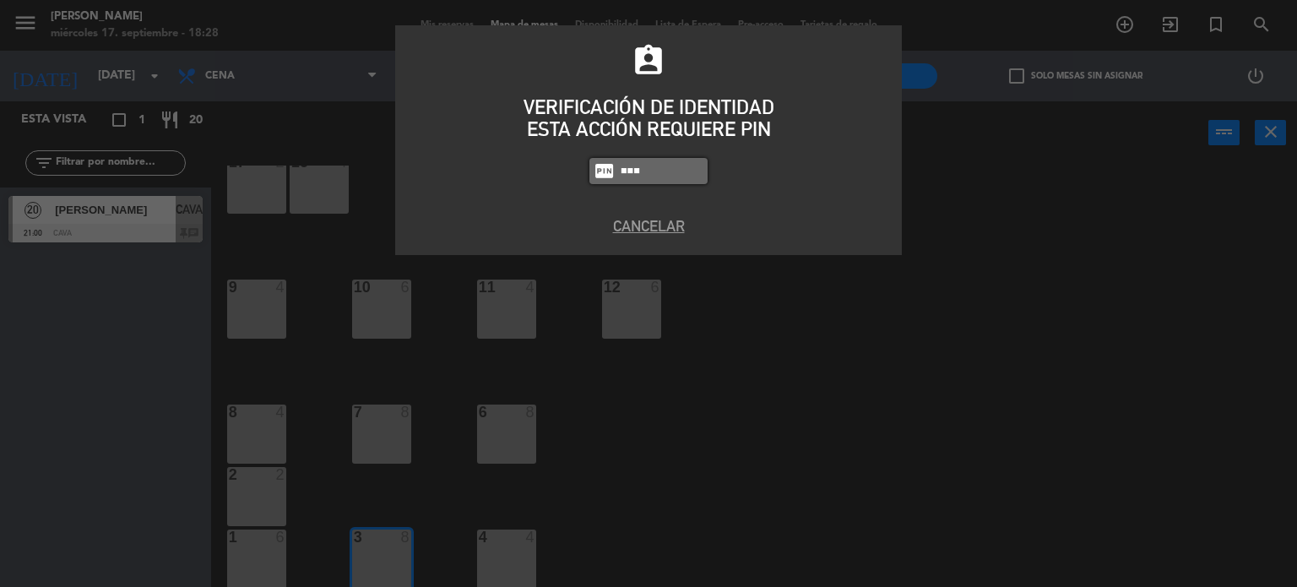
type input "3871"
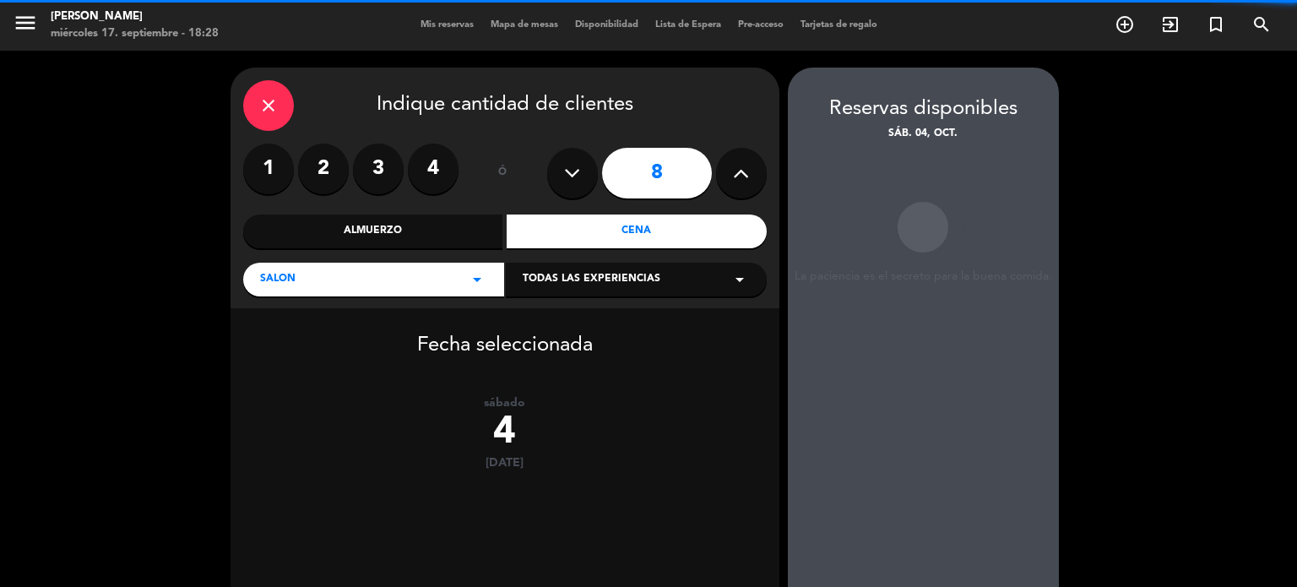
click at [268, 100] on icon "close" at bounding box center [268, 105] width 20 height 20
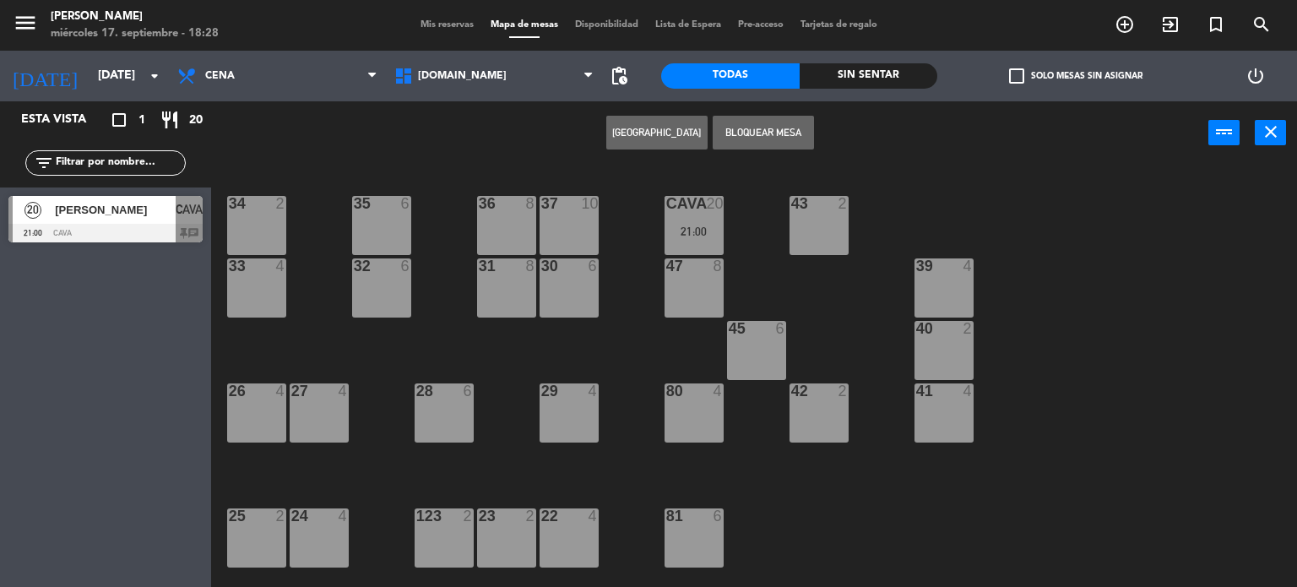
click at [261, 299] on div "33 4" at bounding box center [256, 287] width 59 height 59
click at [260, 212] on div "34 2" at bounding box center [256, 204] width 59 height 17
click at [761, 131] on button "Bloquear Mesa" at bounding box center [763, 133] width 101 height 34
click at [388, 274] on div "32 6" at bounding box center [381, 266] width 59 height 17
click at [398, 212] on div "35 6" at bounding box center [381, 225] width 59 height 59
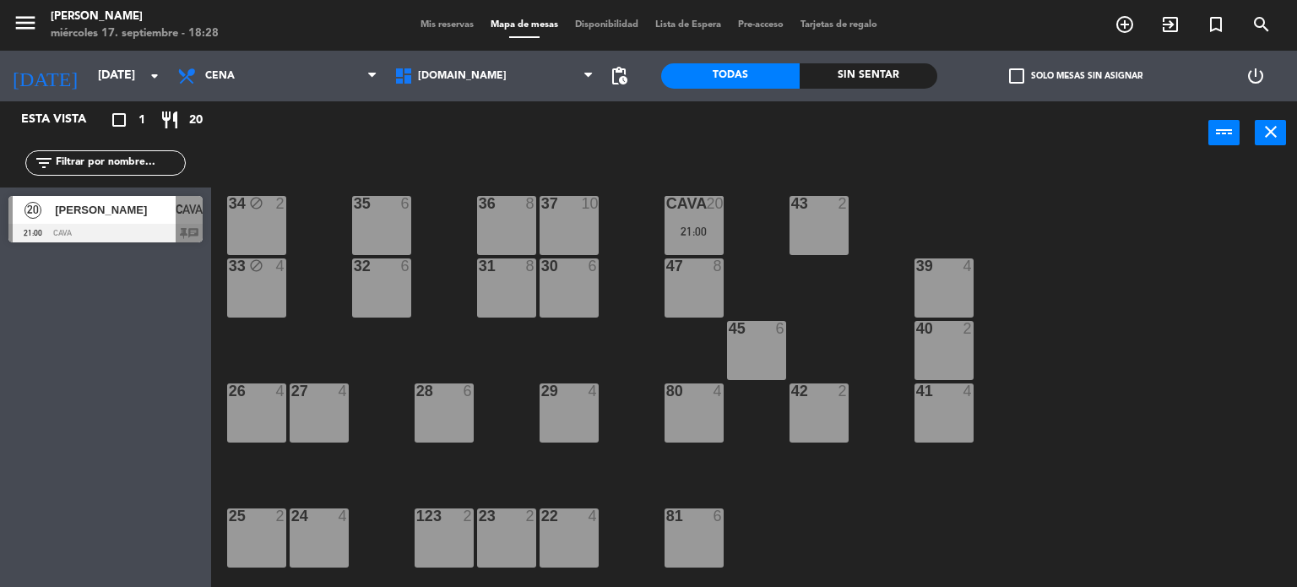
click at [385, 290] on div "32 6" at bounding box center [381, 287] width 59 height 59
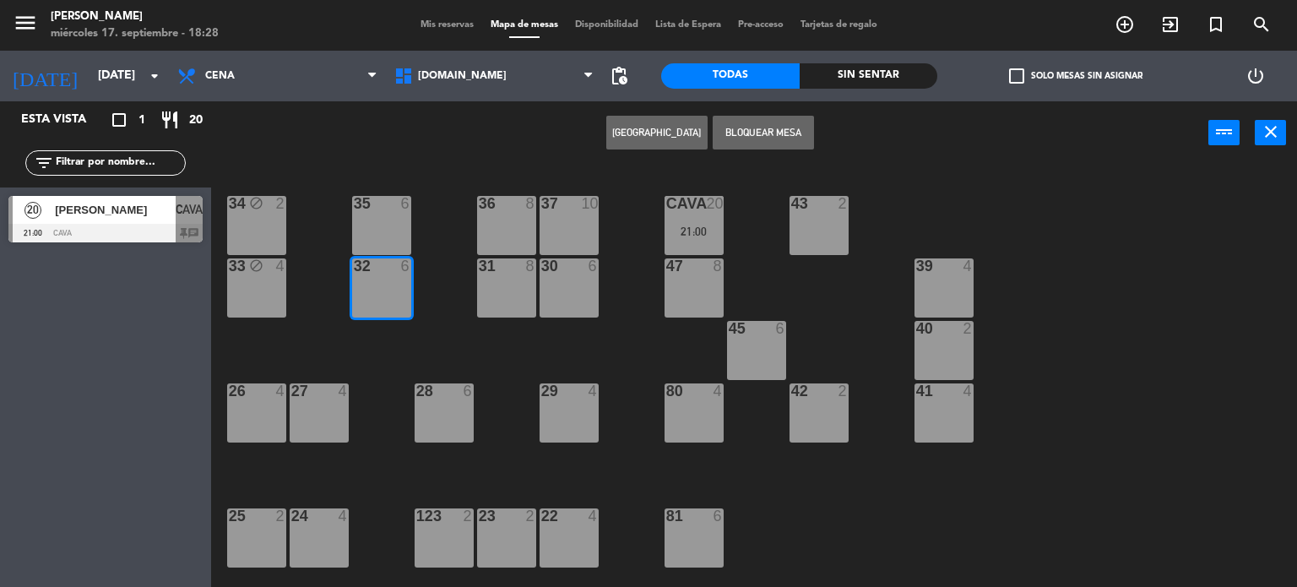
click at [391, 241] on div "35 6" at bounding box center [381, 225] width 59 height 59
click at [739, 137] on button "Bloquear Mesa" at bounding box center [763, 133] width 101 height 34
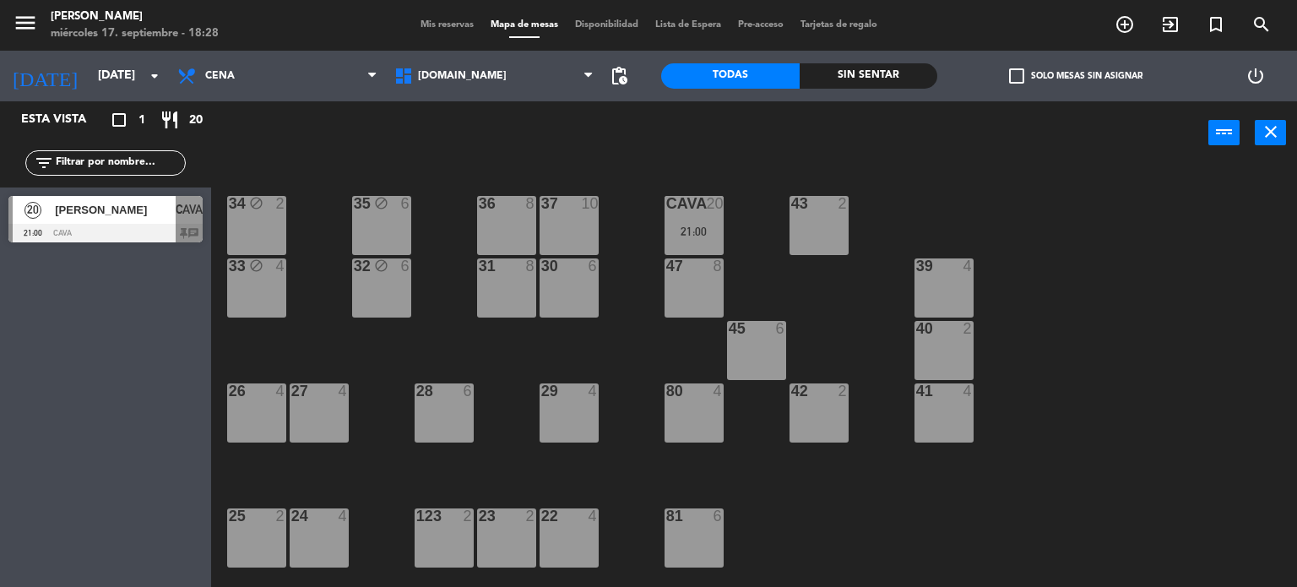
click at [496, 279] on div "31 8" at bounding box center [506, 287] width 59 height 59
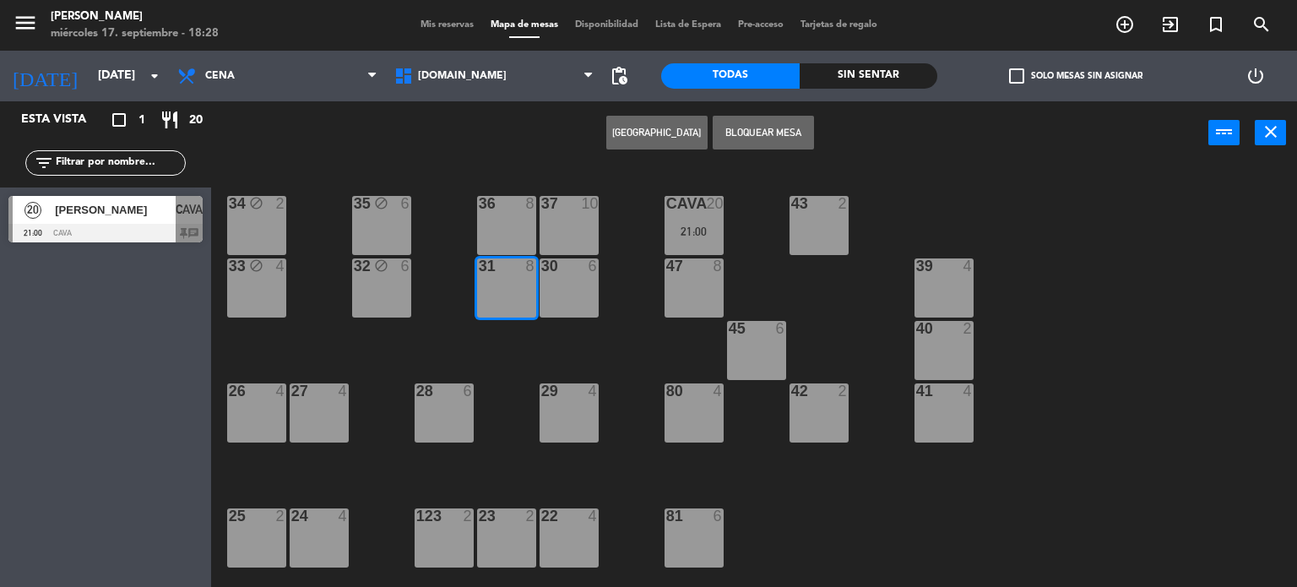
click at [515, 192] on div "34 block 2 35 block 6 36 8 43 2 37 10 CAVA 20 21:00 33 block 4 32 block 6 31 8 …" at bounding box center [760, 376] width 1073 height 422
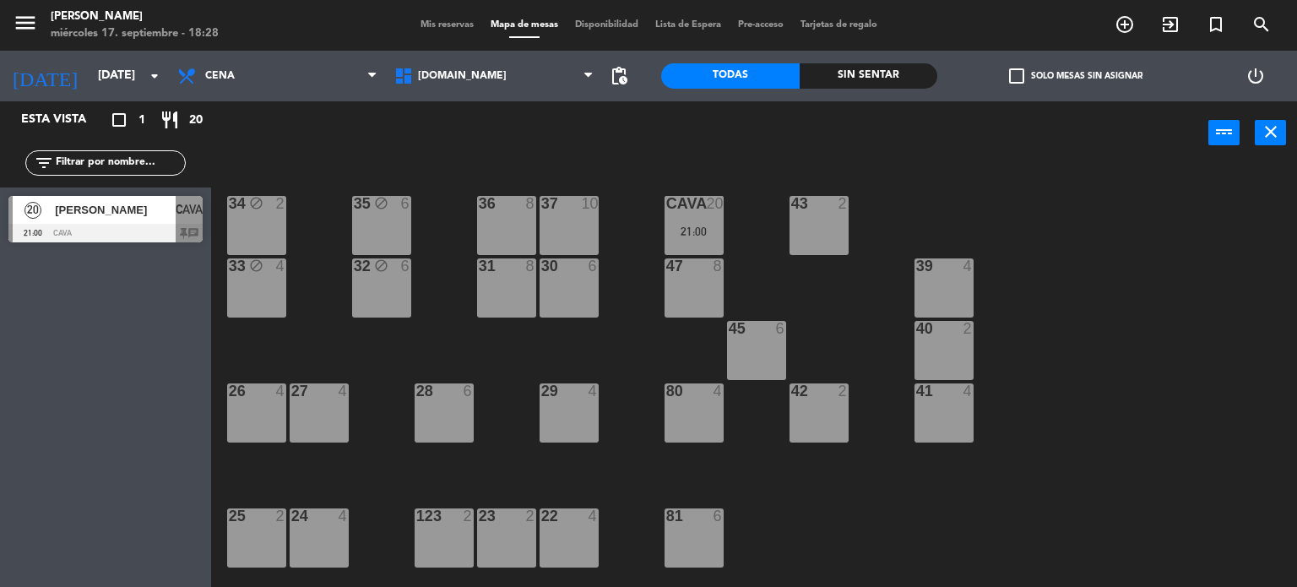
click at [531, 228] on div "36 8" at bounding box center [506, 225] width 59 height 59
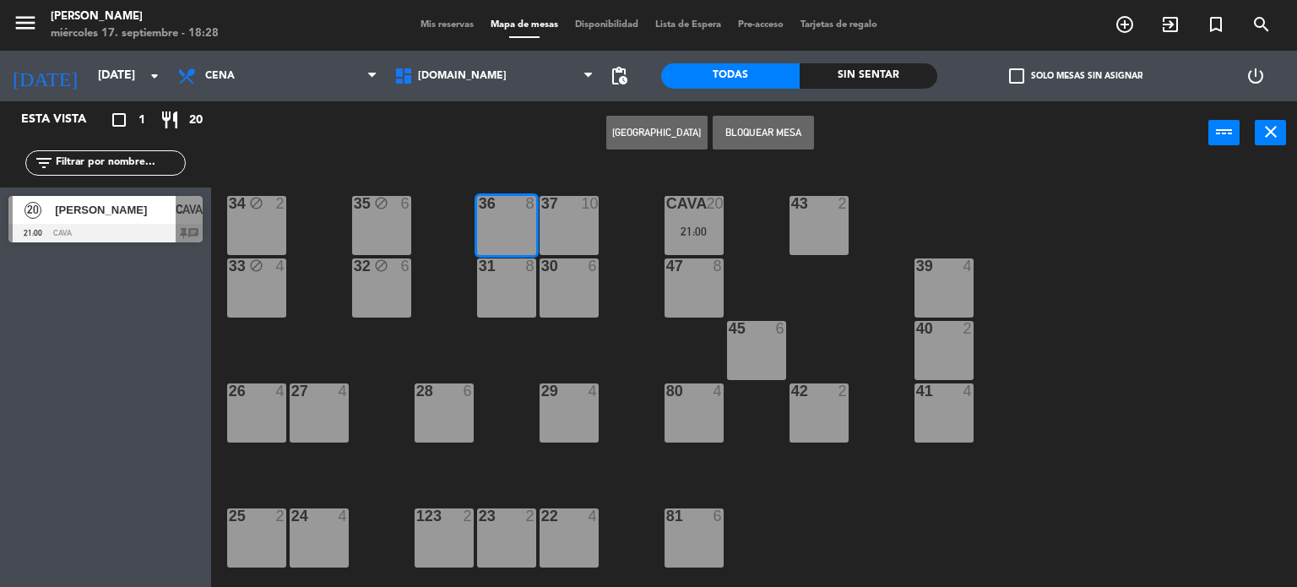
click at [527, 270] on div "30" at bounding box center [541, 265] width 28 height 15
click at [1126, 24] on icon "add_circle_outline" at bounding box center [1124, 24] width 20 height 20
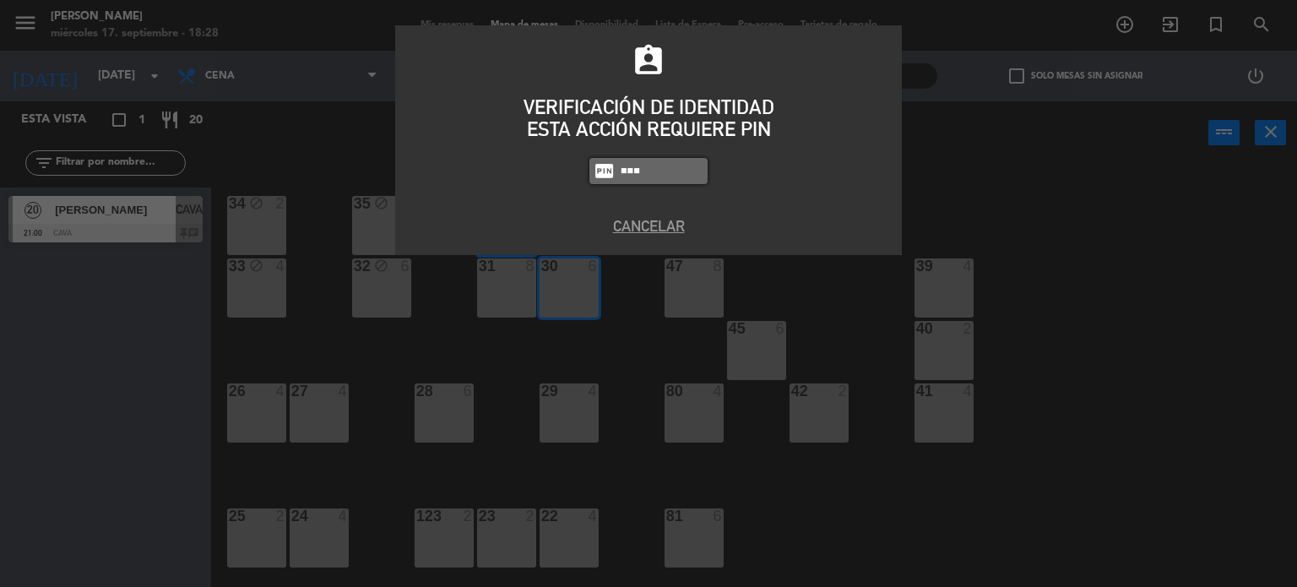
type input "3871"
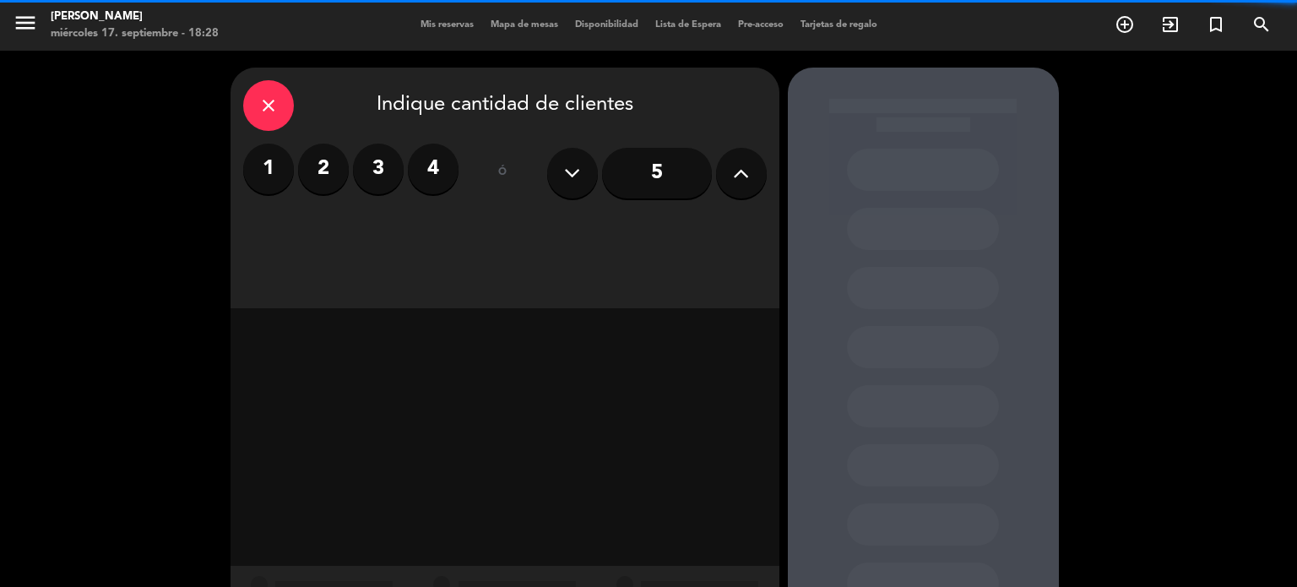
click at [735, 176] on icon at bounding box center [741, 172] width 16 height 25
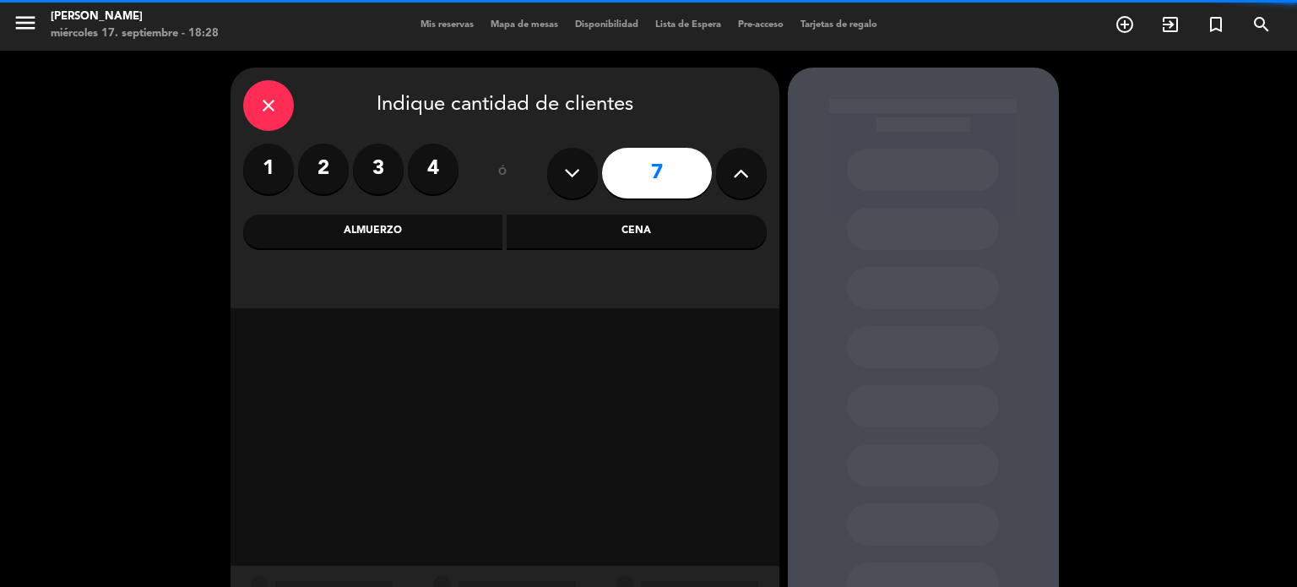
click at [736, 176] on icon at bounding box center [741, 172] width 16 height 25
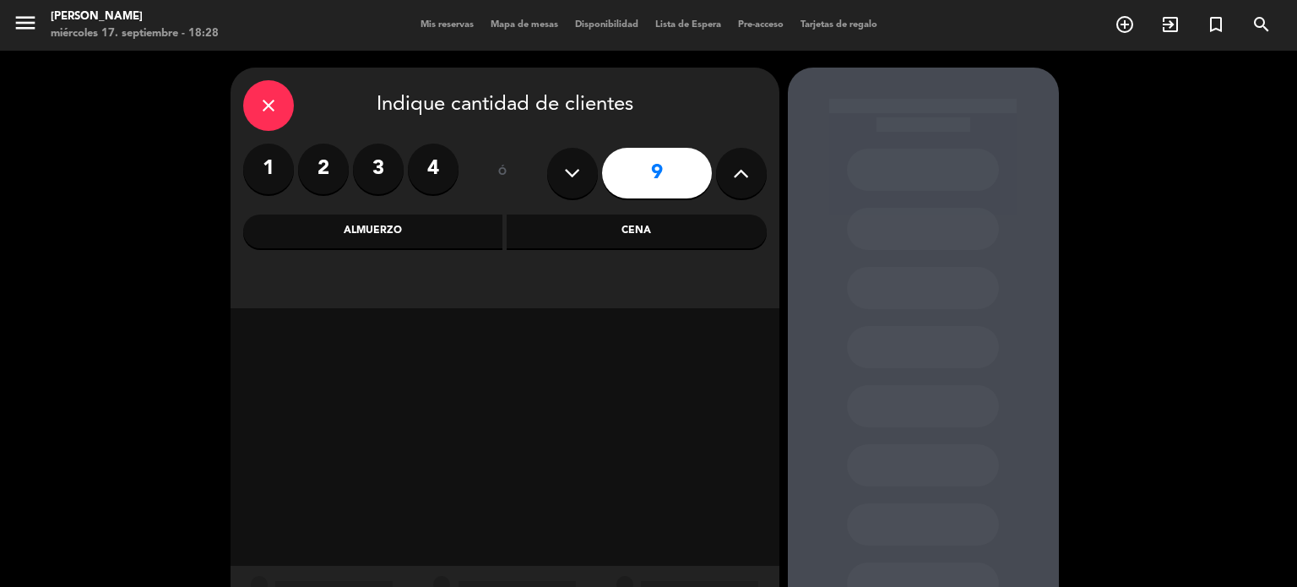
click at [736, 176] on icon at bounding box center [741, 172] width 16 height 25
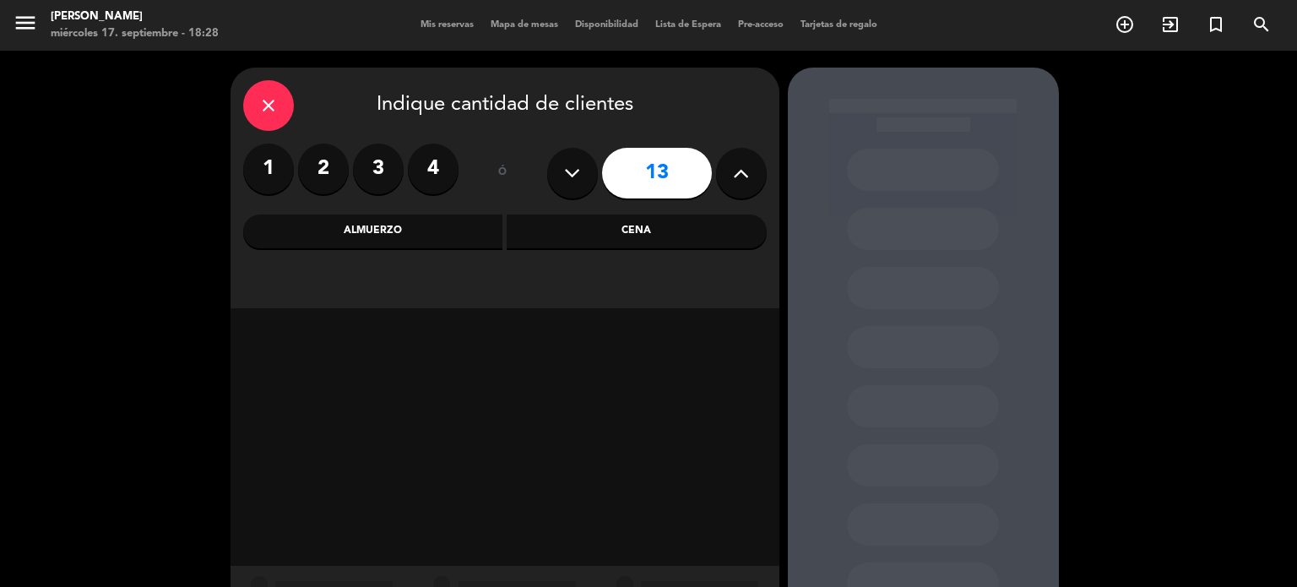
type input "14"
click at [632, 232] on div "Cena" at bounding box center [637, 231] width 260 height 34
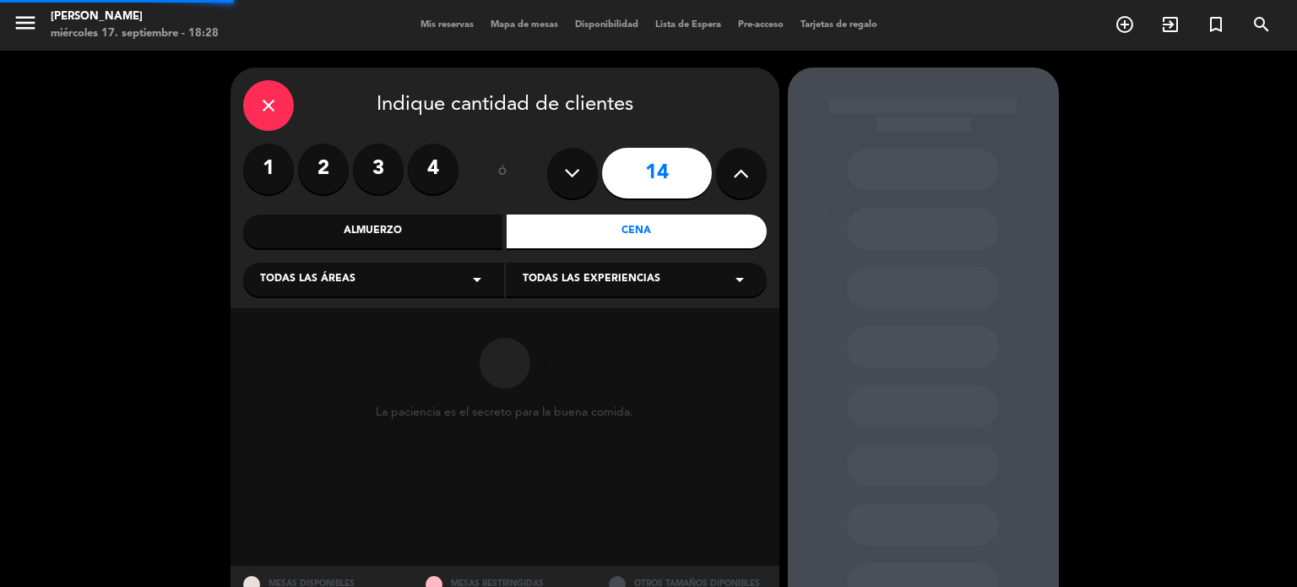
click at [385, 296] on div "Todas las áreas arrow_drop_down" at bounding box center [373, 280] width 261 height 34
click at [294, 366] on div "SALON" at bounding box center [373, 371] width 227 height 17
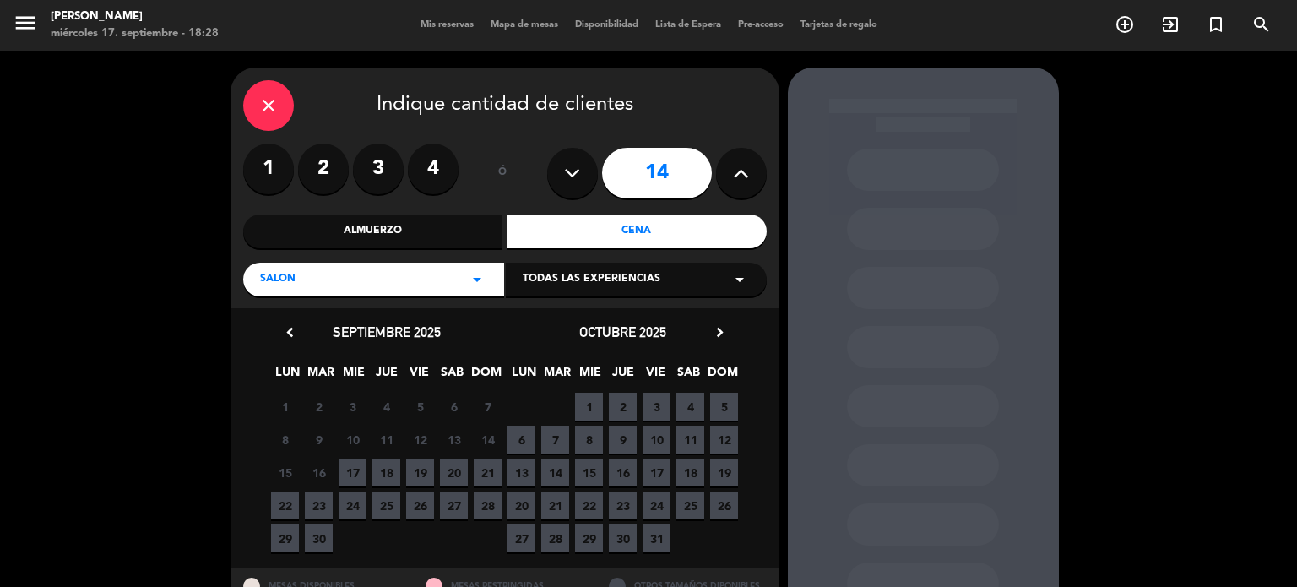
click at [682, 396] on span "4" at bounding box center [690, 407] width 28 height 28
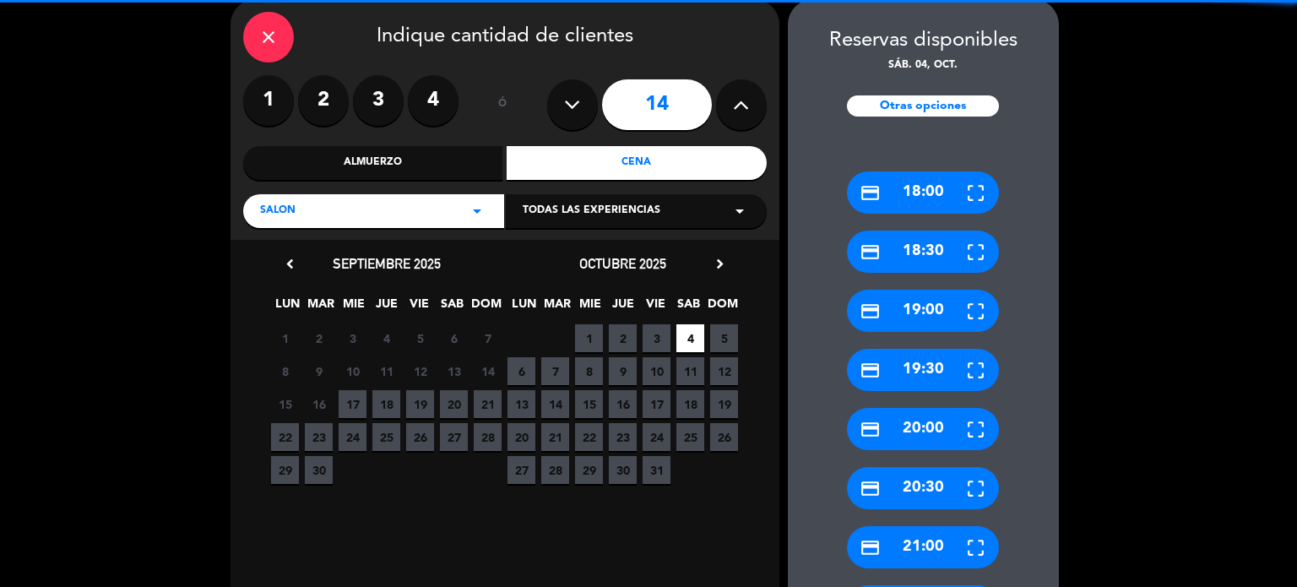
scroll to position [406, 0]
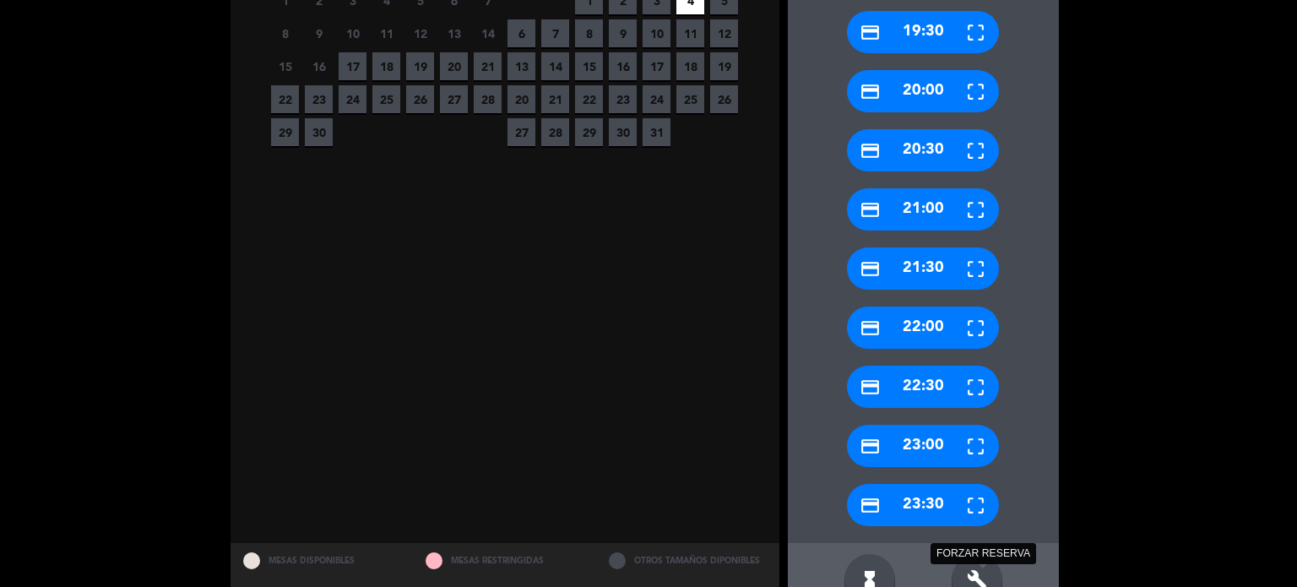
click at [975, 570] on icon "build" at bounding box center [977, 579] width 20 height 20
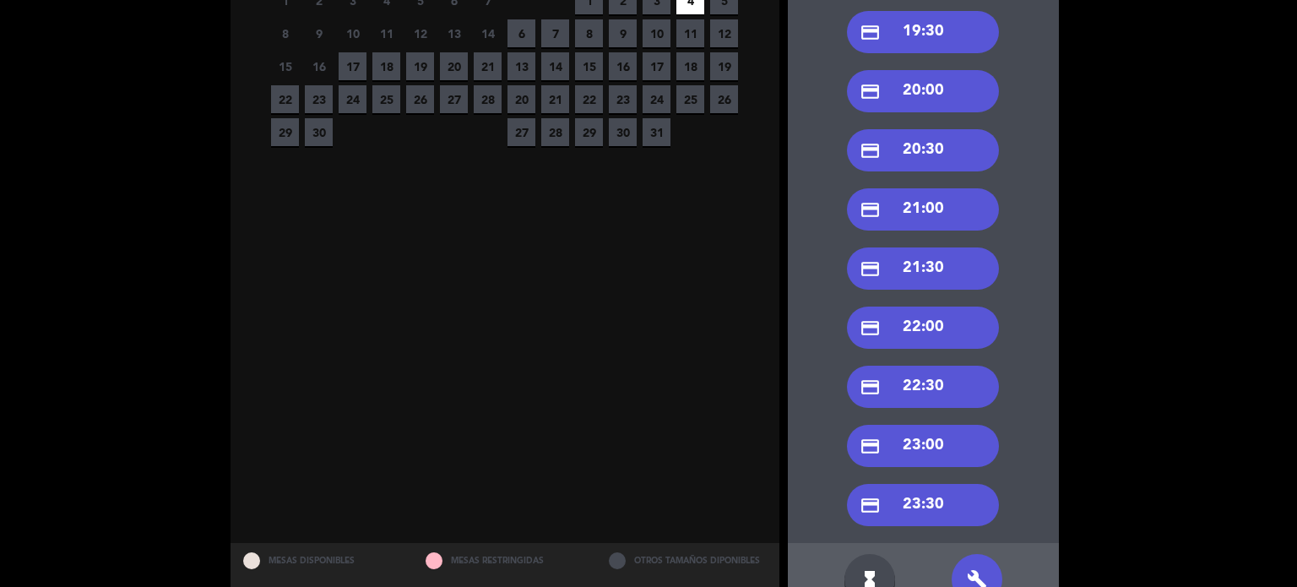
click at [918, 344] on div "credit_card 22:00" at bounding box center [923, 327] width 152 height 42
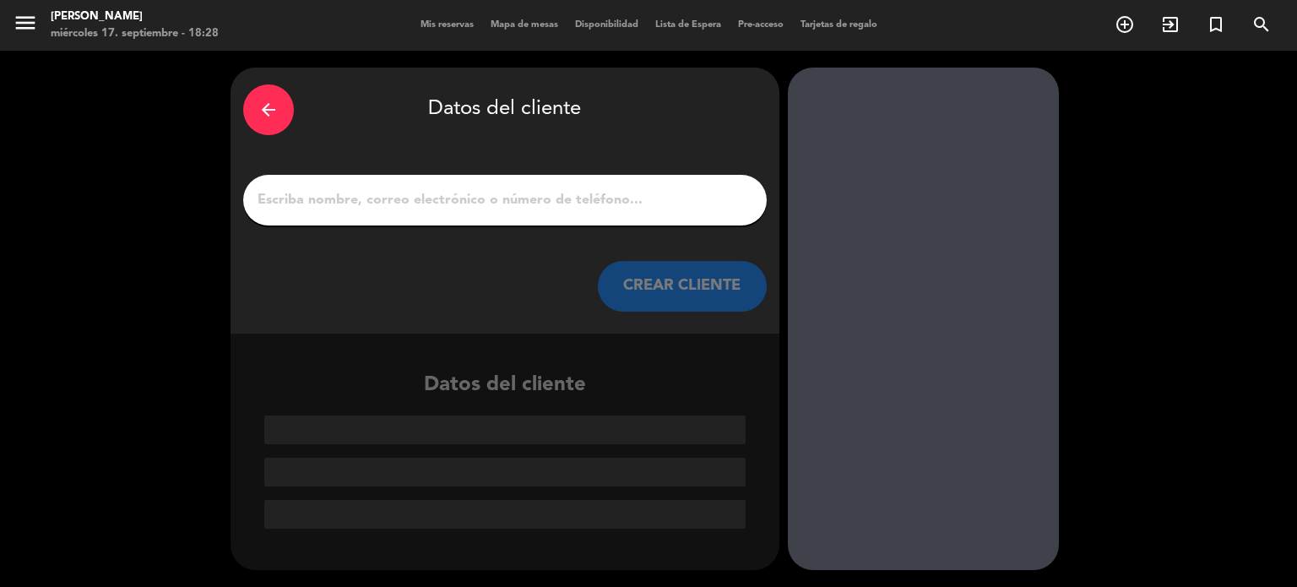
scroll to position [0, 0]
click at [429, 217] on div at bounding box center [504, 200] width 523 height 51
click at [433, 199] on input "1" at bounding box center [505, 200] width 498 height 24
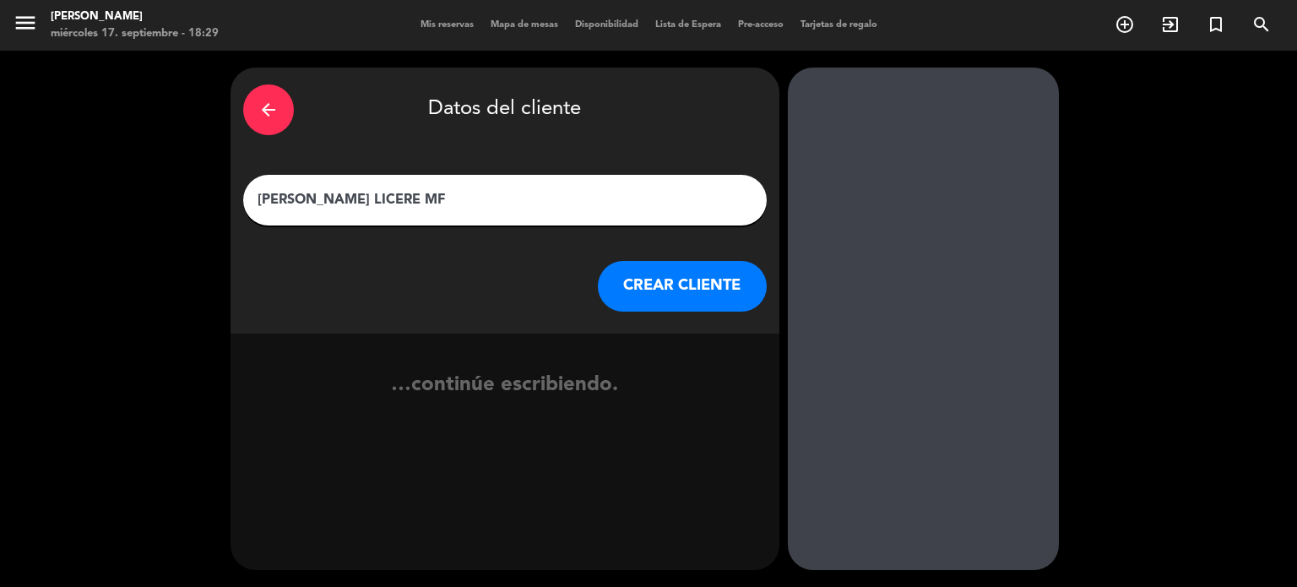
type input "Guilherme Aubrey LICERE MF"
click at [733, 290] on button "CREAR CLIENTE" at bounding box center [682, 286] width 169 height 51
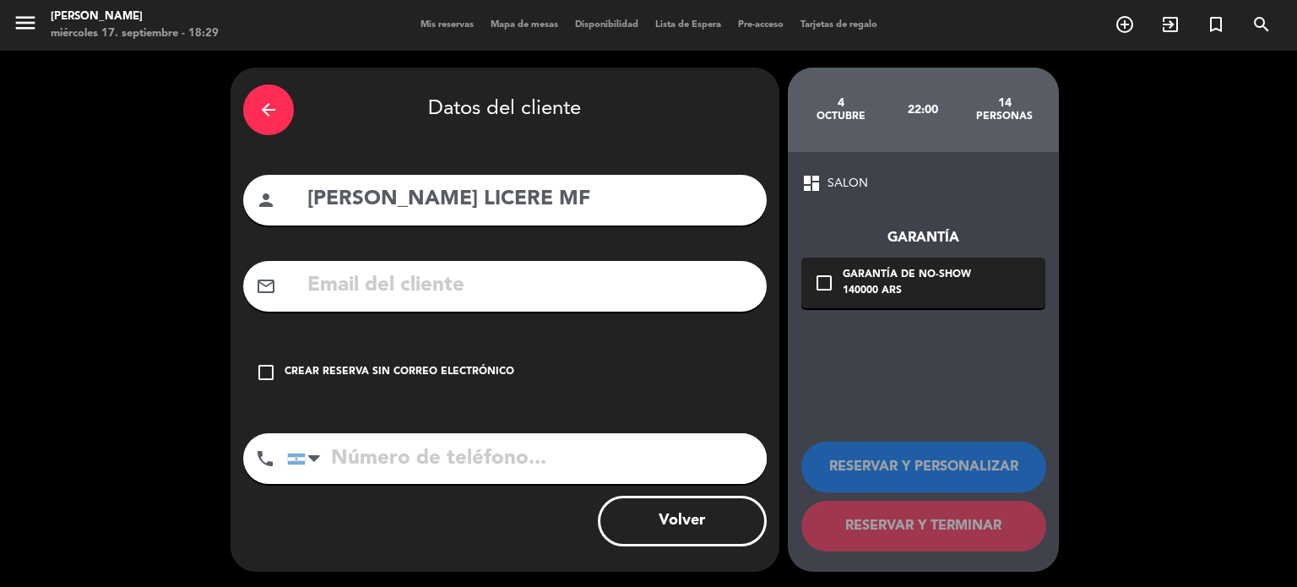
click at [480, 398] on div "arrow_back Datos del cliente person Guilherme Aubrey LICERE MF mail_outline che…" at bounding box center [504, 320] width 549 height 504
click at [569, 388] on div "check_box_outline_blank Crear reserva sin correo electrónico" at bounding box center [504, 372] width 523 height 51
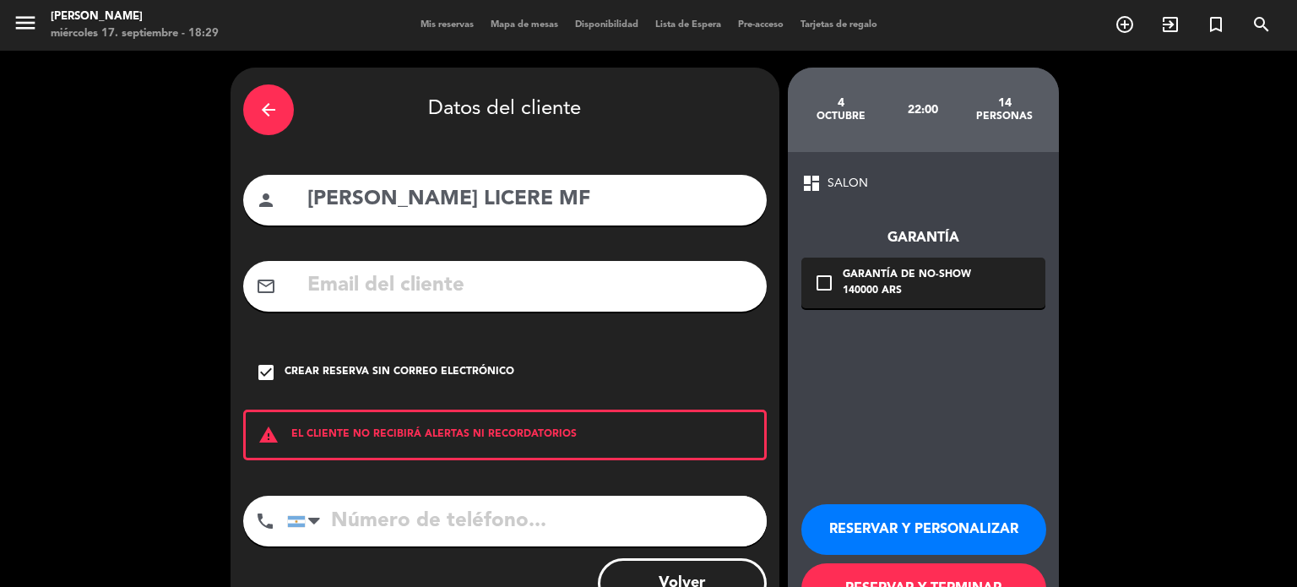
click at [872, 578] on button "RESERVAR Y TERMINAR" at bounding box center [923, 588] width 245 height 51
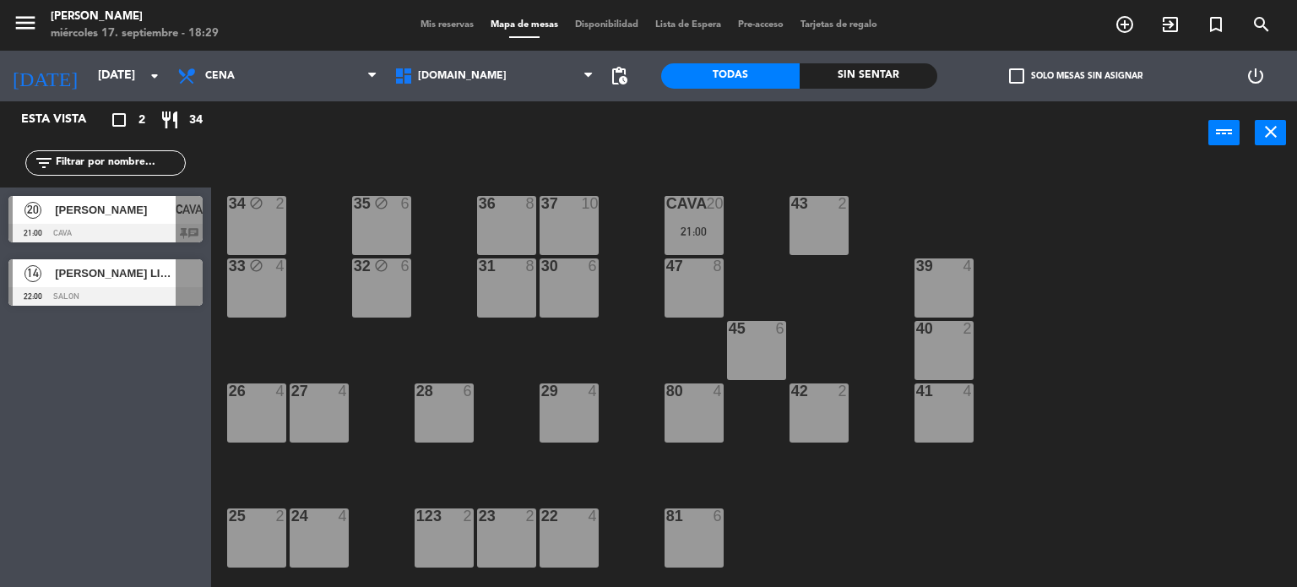
click at [132, 47] on div "menu Gardiner miércoles 17. septiembre - 18:29 Mis reservas Mapa de mesas Dispo…" at bounding box center [648, 25] width 1297 height 51
click at [127, 58] on div "today sáb. 4 oct. arrow_drop_down" at bounding box center [84, 75] width 169 height 37
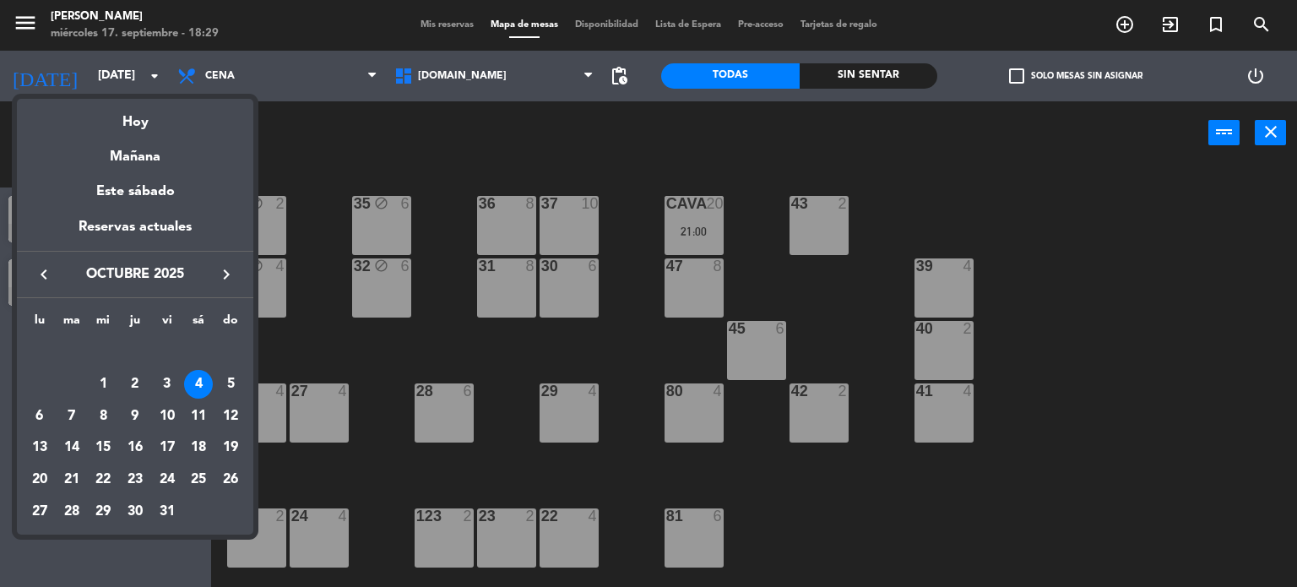
click at [49, 276] on icon "keyboard_arrow_left" at bounding box center [44, 274] width 20 height 20
click at [105, 452] on div "17" at bounding box center [103, 448] width 29 height 29
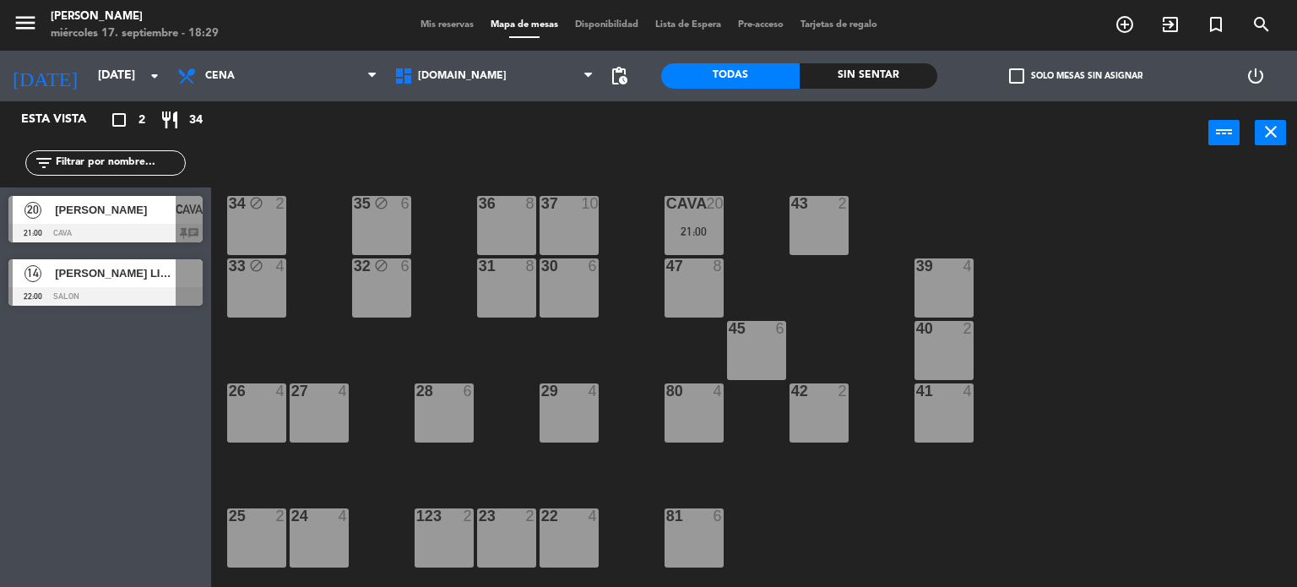
type input "mié. [DATE]"
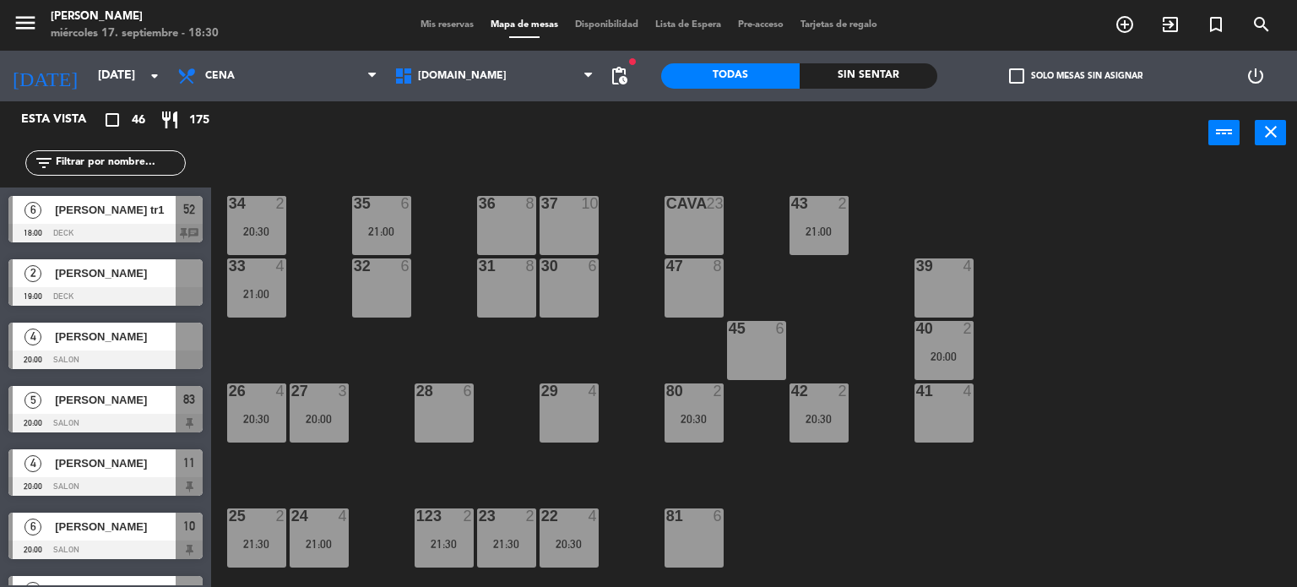
click at [407, 360] on div "34 2 20:30 35 6 21:00 36 8 43 2 21:00 37 10 CAVA 23 33 4 21:00 32 6 31 8 30 6 4…" at bounding box center [760, 376] width 1073 height 422
click at [896, 72] on div "Sin sentar" at bounding box center [869, 75] width 138 height 25
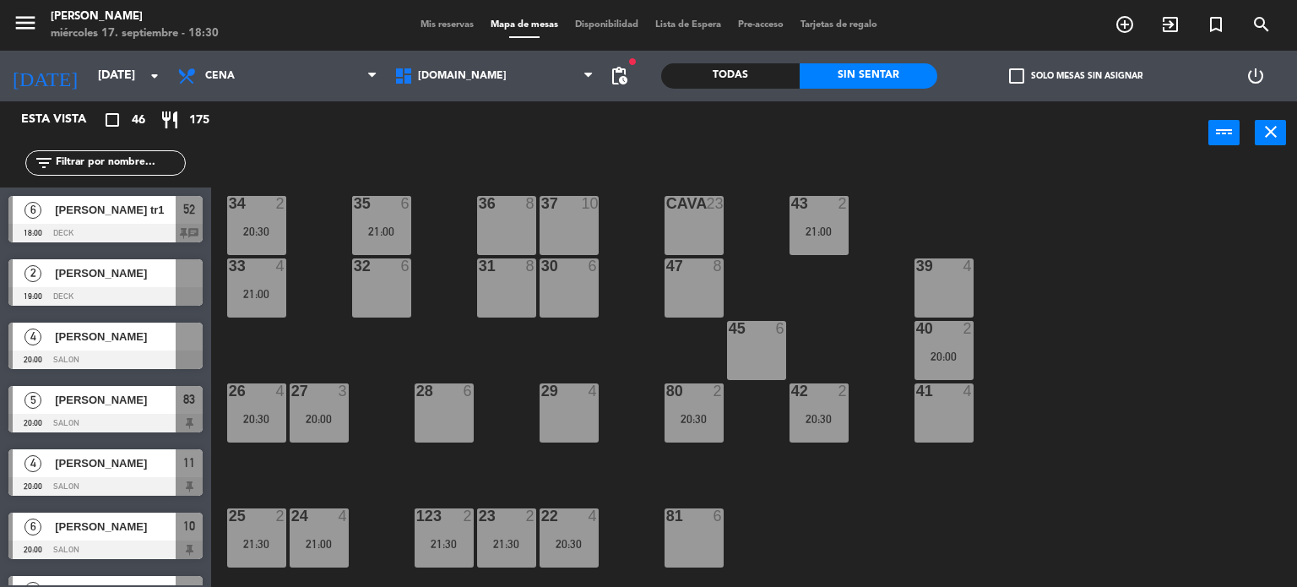
click at [1017, 72] on span "check_box_outline_blank" at bounding box center [1016, 75] width 15 height 15
click at [1076, 76] on input "check_box_outline_blank Solo mesas sin asignar" at bounding box center [1076, 76] width 0 height 0
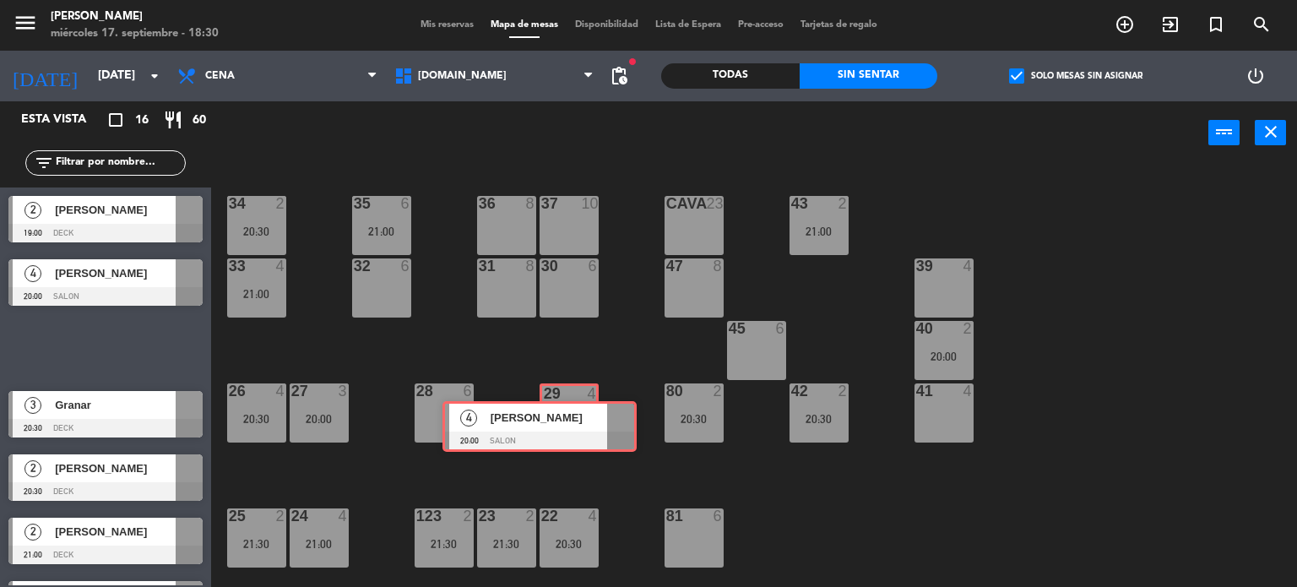
drag, startPoint x: 290, startPoint y: 346, endPoint x: 563, endPoint y: 428, distance: 284.7
click at [563, 428] on div "Esta vista crop_square 16 restaurant 60 filter_list 2 Joaquin Gorondi 19:00 DEC…" at bounding box center [648, 344] width 1297 height 486
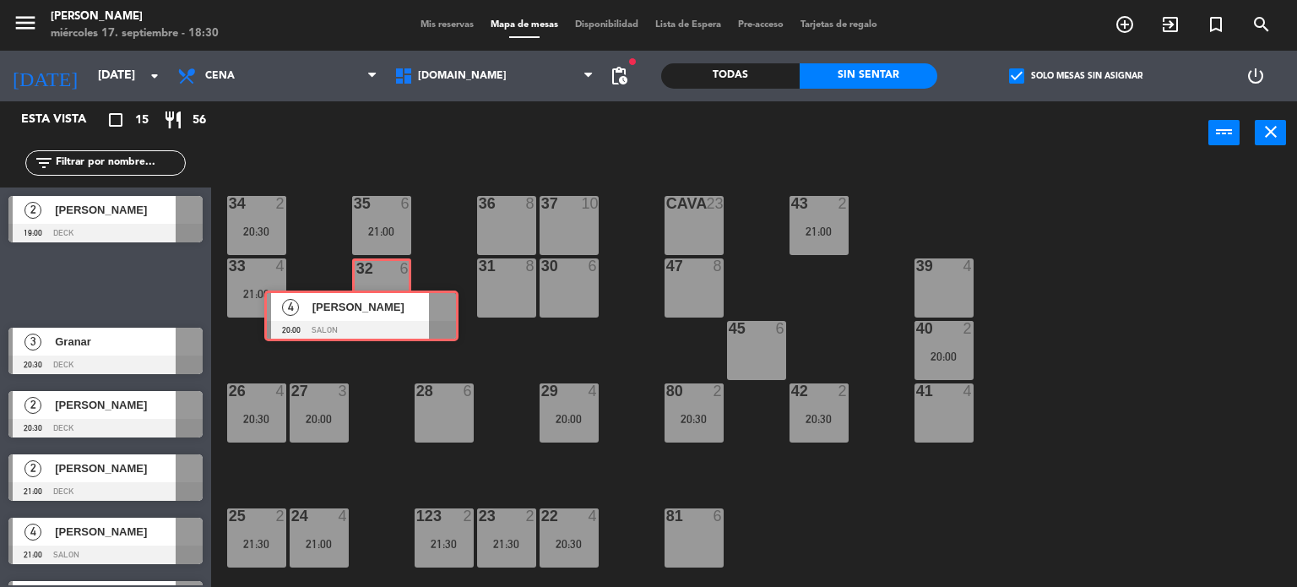
drag, startPoint x: 132, startPoint y: 276, endPoint x: 388, endPoint y: 308, distance: 257.8
click at [388, 308] on div "Esta vista crop_square 15 restaurant 56 filter_list 2 Joaquin Gorondi 19:00 DEC…" at bounding box center [648, 344] width 1297 height 486
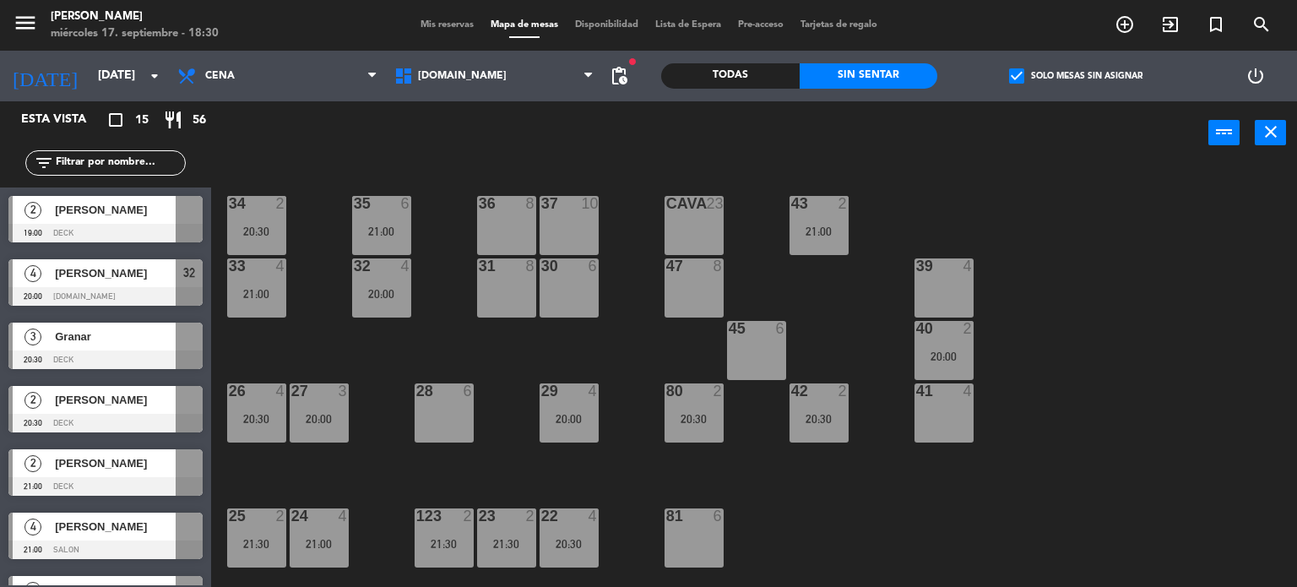
click at [390, 314] on div "32 4 20:00" at bounding box center [381, 287] width 59 height 59
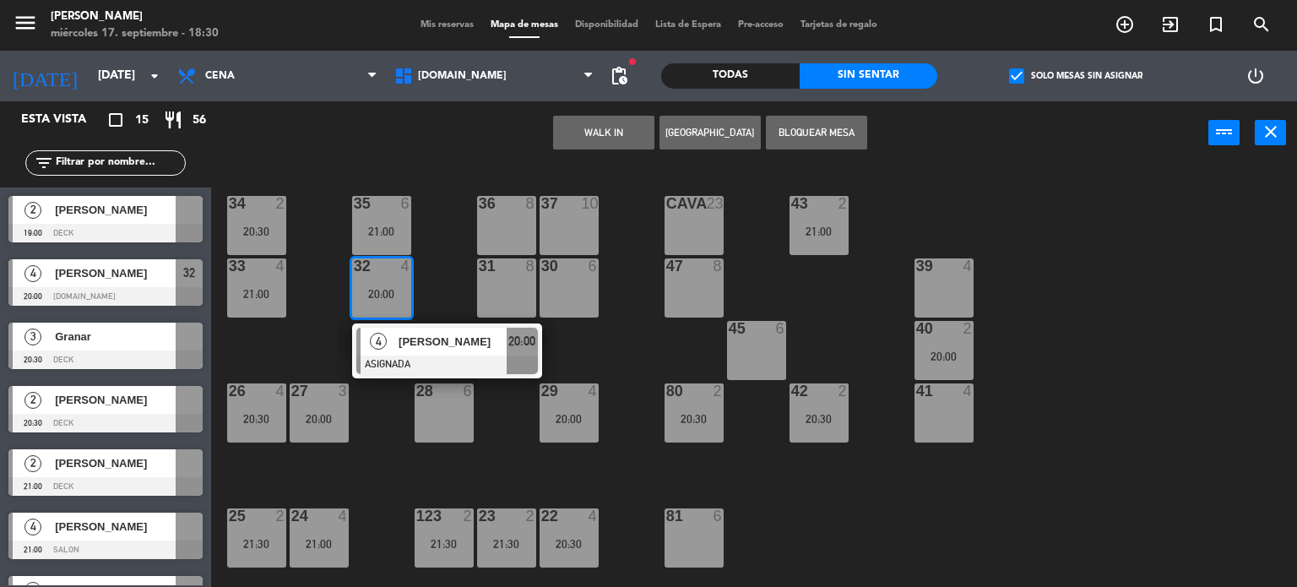
click at [246, 347] on div "34 2 20:30 35 6 21:00 36 8 43 2 21:00 37 10 CAVA 23 33 4 21:00 32 4 20:00 4 Jua…" at bounding box center [760, 376] width 1073 height 422
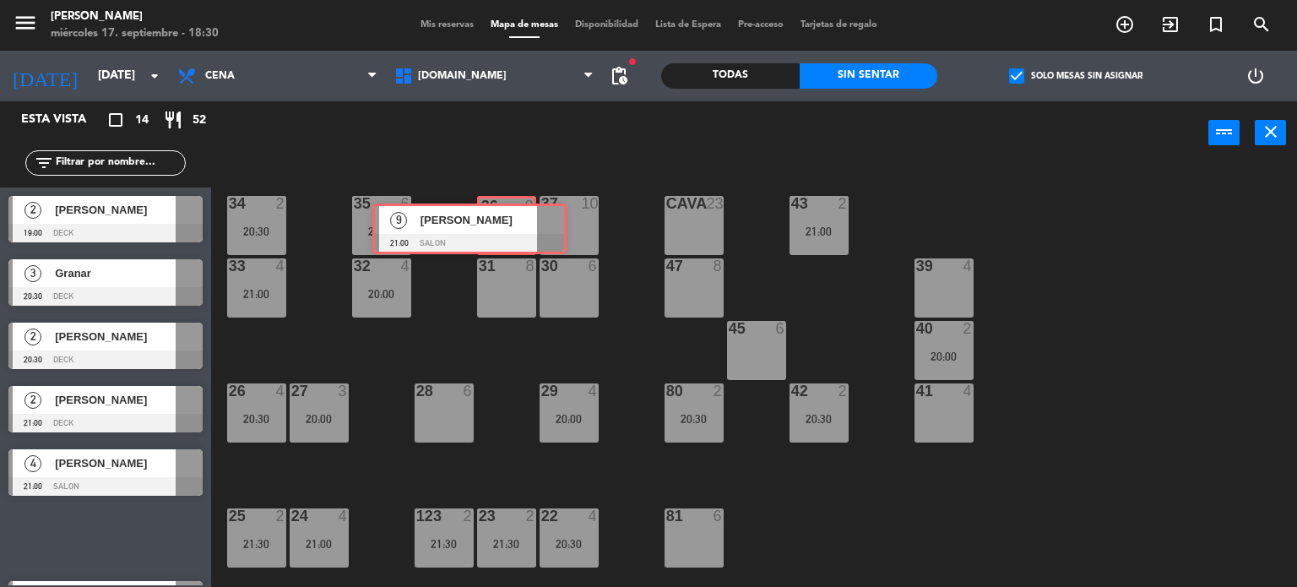
drag, startPoint x: 134, startPoint y: 517, endPoint x: 498, endPoint y: 209, distance: 476.8
click at [498, 209] on div "Esta vista crop_square 14 restaurant 52 filter_list 2 Joaquin Gorondi 19:00 DEC…" at bounding box center [648, 344] width 1297 height 486
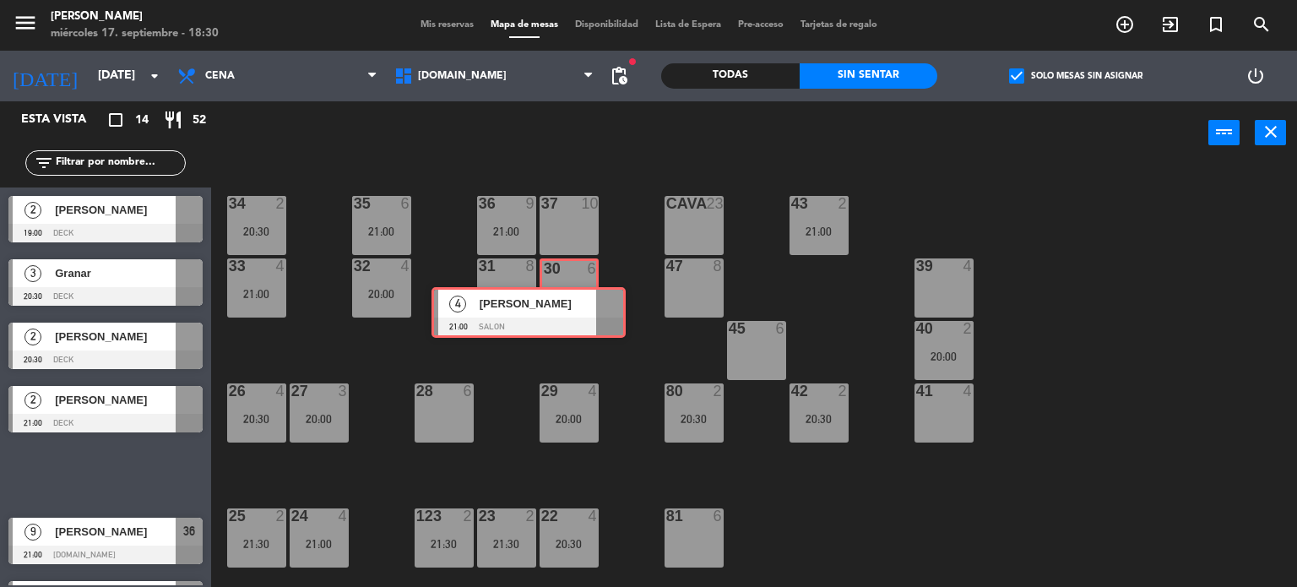
drag, startPoint x: 144, startPoint y: 469, endPoint x: 567, endPoint y: 308, distance: 452.7
click at [567, 308] on div "Esta vista crop_square 14 restaurant 52 filter_list 2 Joaquin Gorondi 19:00 DEC…" at bounding box center [648, 344] width 1297 height 486
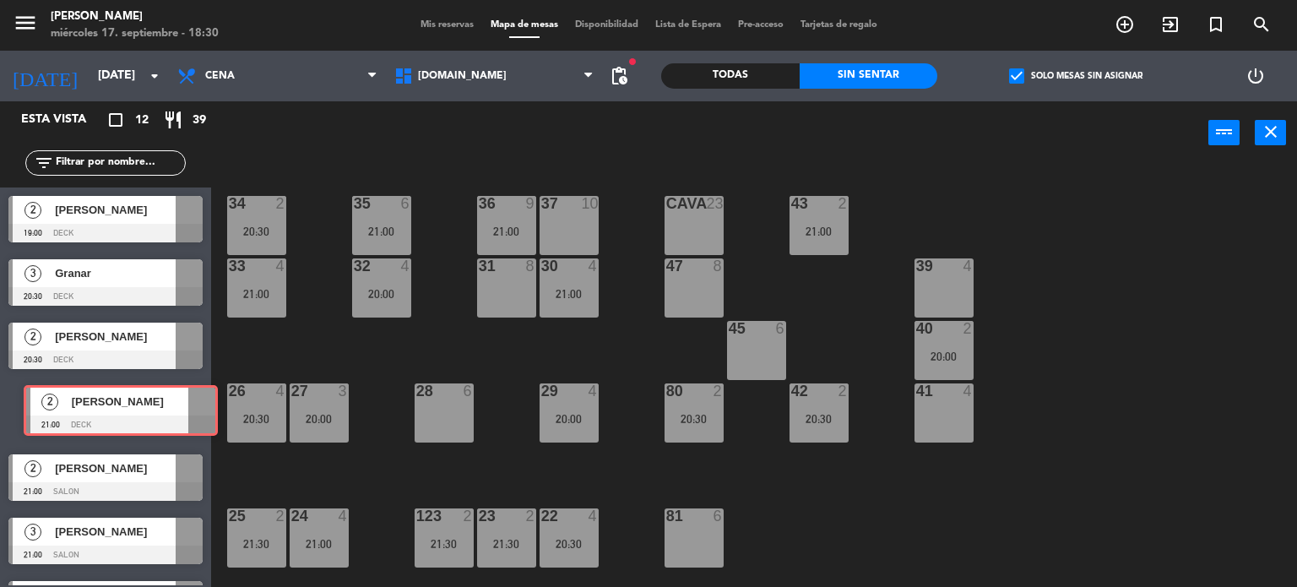
drag, startPoint x: 131, startPoint y: 404, endPoint x: 201, endPoint y: 428, distance: 74.0
click at [127, 404] on div "2 Fabiana Nir 21:00 DECK 2 Fabiana Nir 21:00 DECK" at bounding box center [105, 411] width 211 height 68
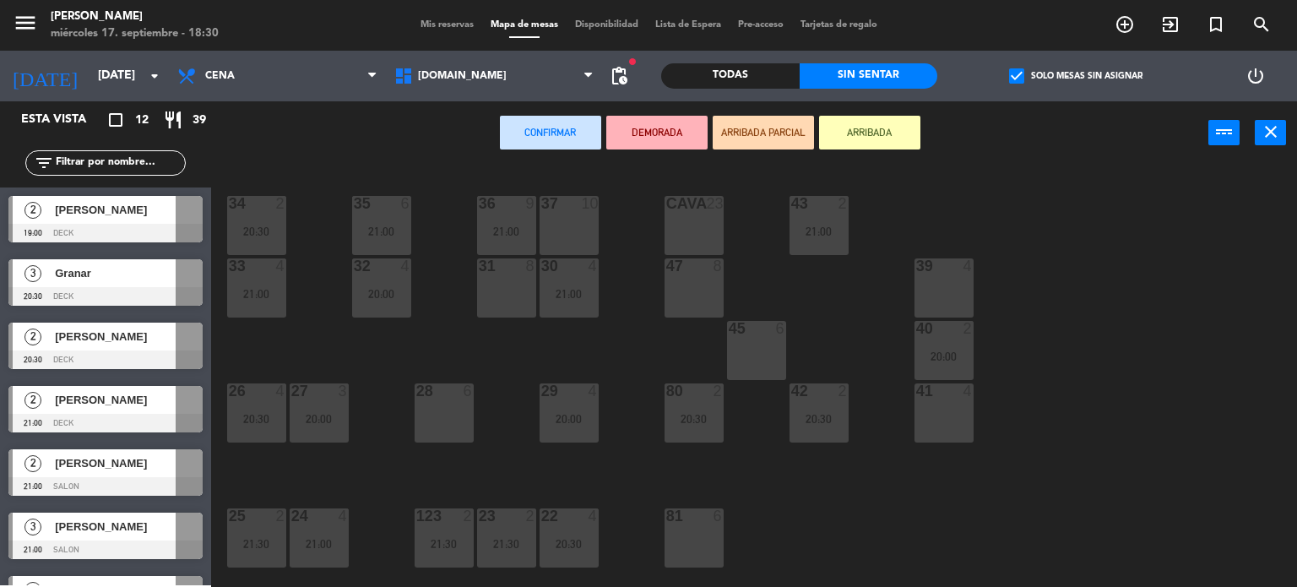
click at [281, 443] on div "34 2 20:30 35 6 21:00 36 9 21:00 43 2 21:00 37 10 CAVA 23 33 4 21:00 32 4 20:00…" at bounding box center [760, 376] width 1073 height 422
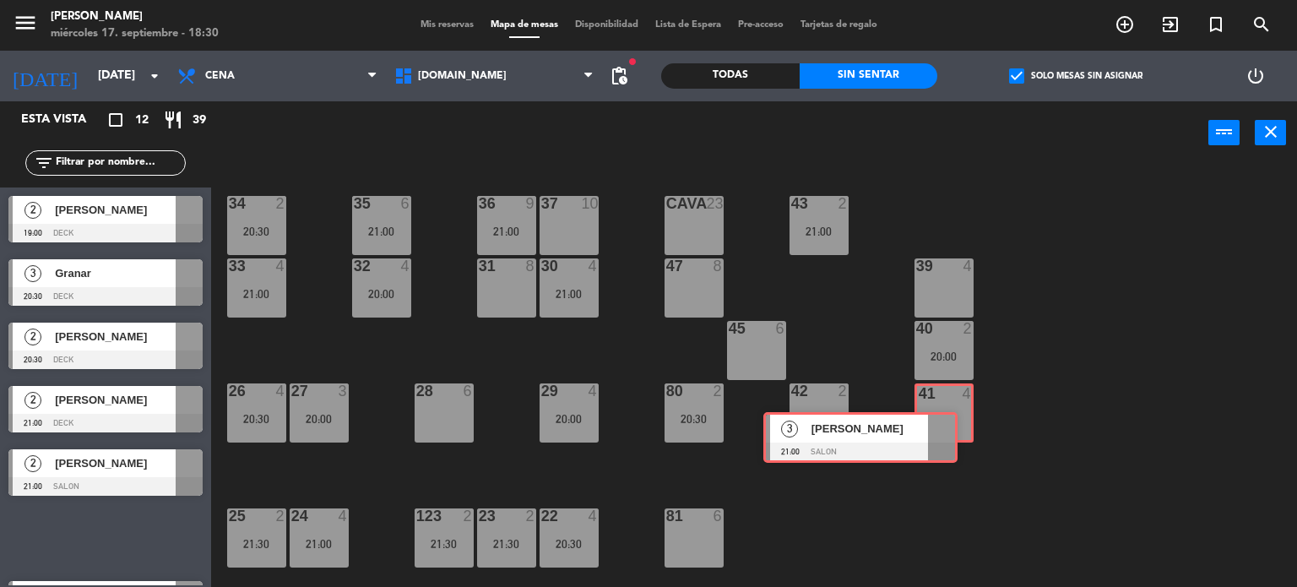
drag, startPoint x: 173, startPoint y: 514, endPoint x: 928, endPoint y: 415, distance: 761.3
click at [928, 415] on div "Esta vista crop_square 12 restaurant 39 filter_list 2 Joaquin Gorondi 19:00 DEC…" at bounding box center [648, 344] width 1297 height 486
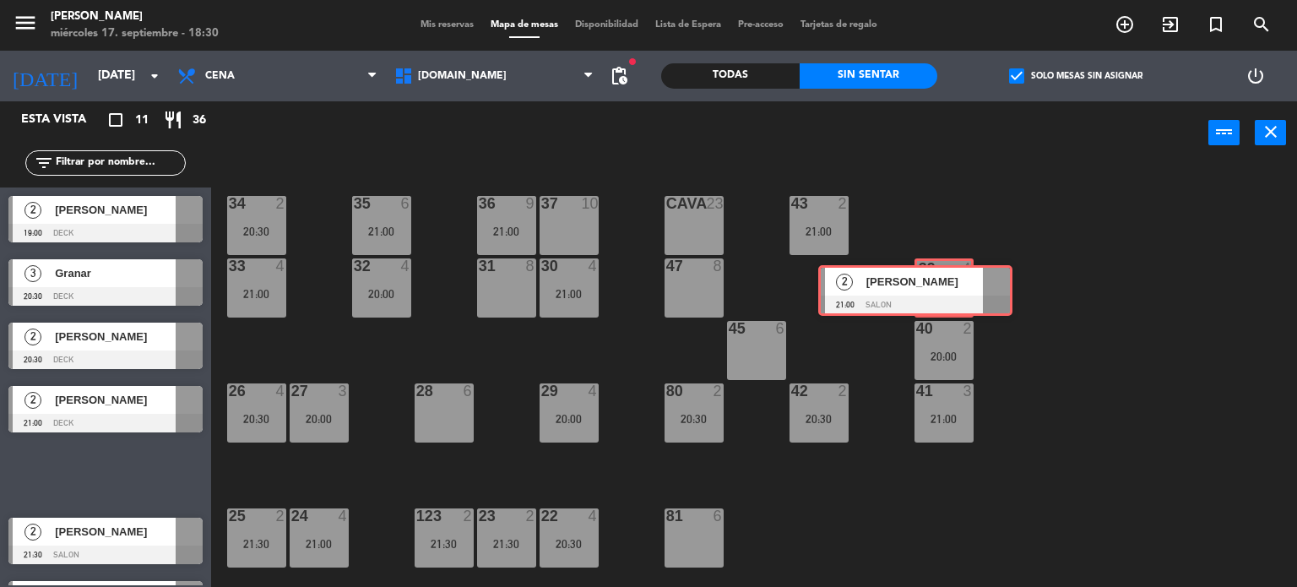
drag, startPoint x: 132, startPoint y: 465, endPoint x: 941, endPoint y: 282, distance: 830.1
click at [941, 282] on div "Esta vista crop_square 11 restaurant 36 filter_list 2 Joaquin Gorondi 19:00 DEC…" at bounding box center [648, 344] width 1297 height 486
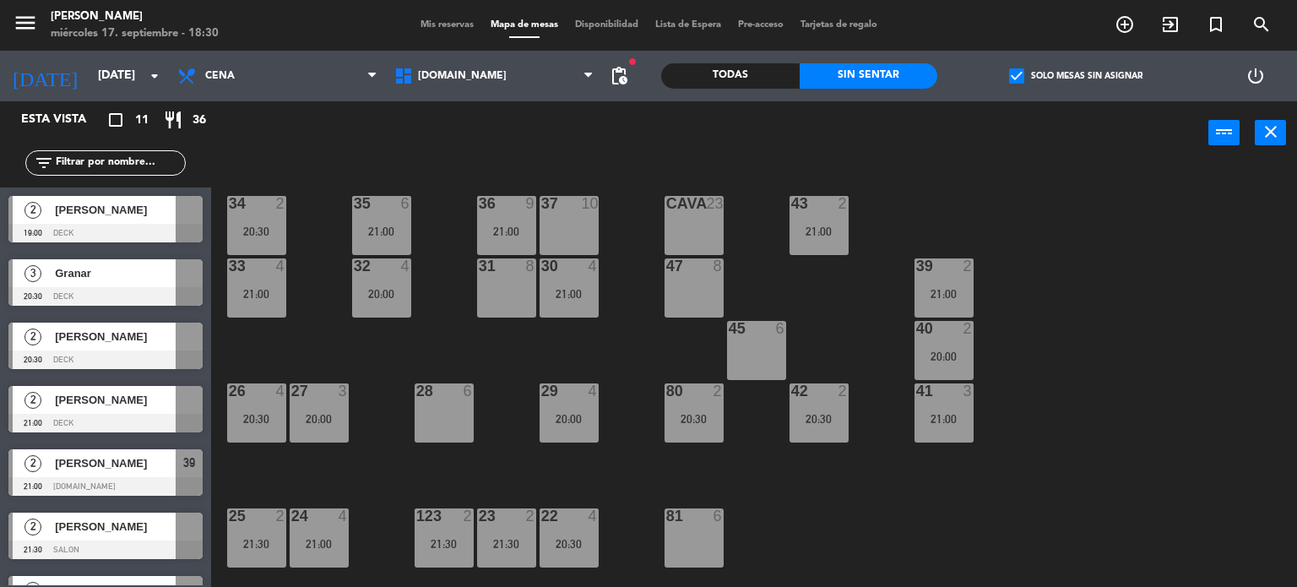
click at [1000, 284] on div "34 2 20:30 35 6 21:00 36 9 21:00 43 2 21:00 37 10 CAVA 23 33 4 21:00 32 4 20:00…" at bounding box center [760, 376] width 1073 height 422
